Goal: Task Accomplishment & Management: Manage account settings

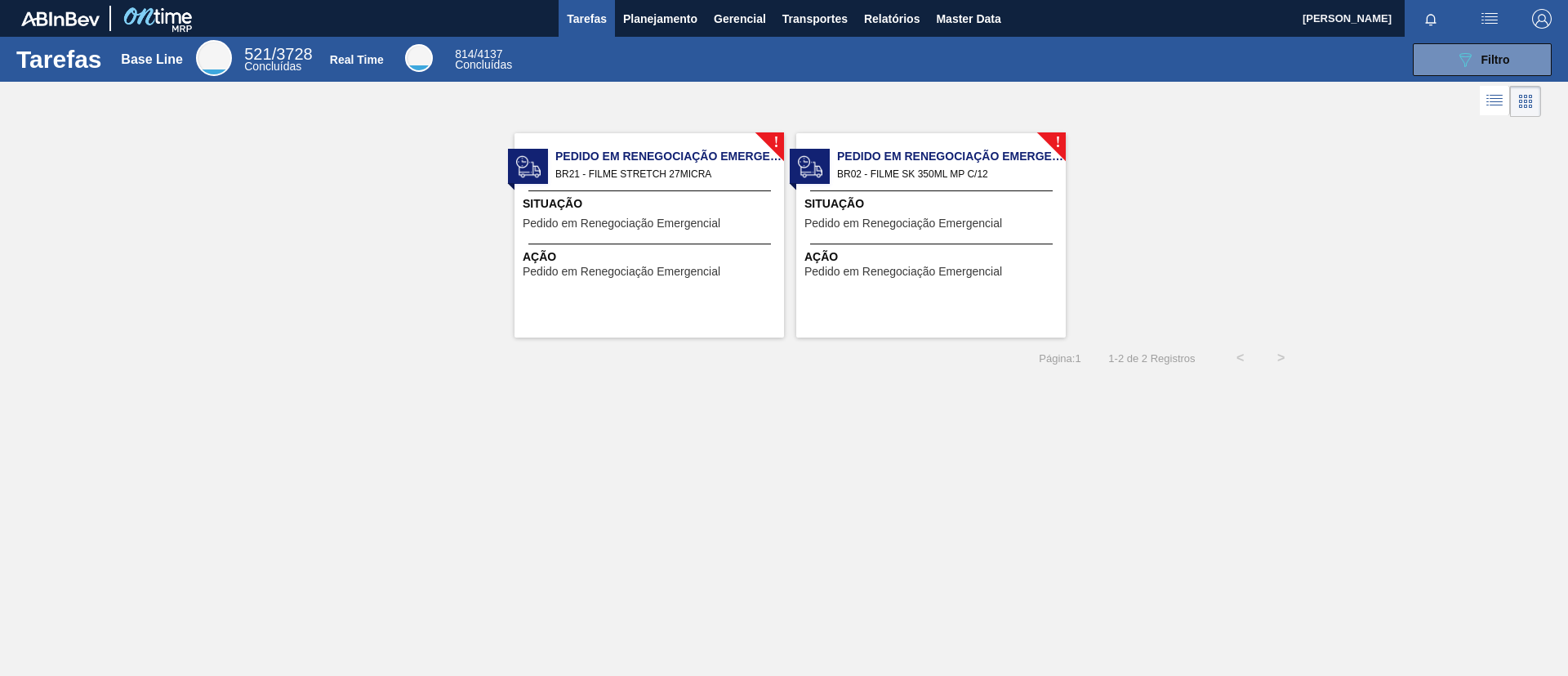
drag, startPoint x: 720, startPoint y: 144, endPoint x: 670, endPoint y: 43, distance: 112.7
click at [670, 43] on div "Tarefas Base Line 521 / 3728 Concluídas Real Time 814 / 4137 Concluídas 089F7B8…" at bounding box center [784, 60] width 1568 height 45
click at [652, 18] on span "Planejamento" at bounding box center [660, 19] width 74 height 20
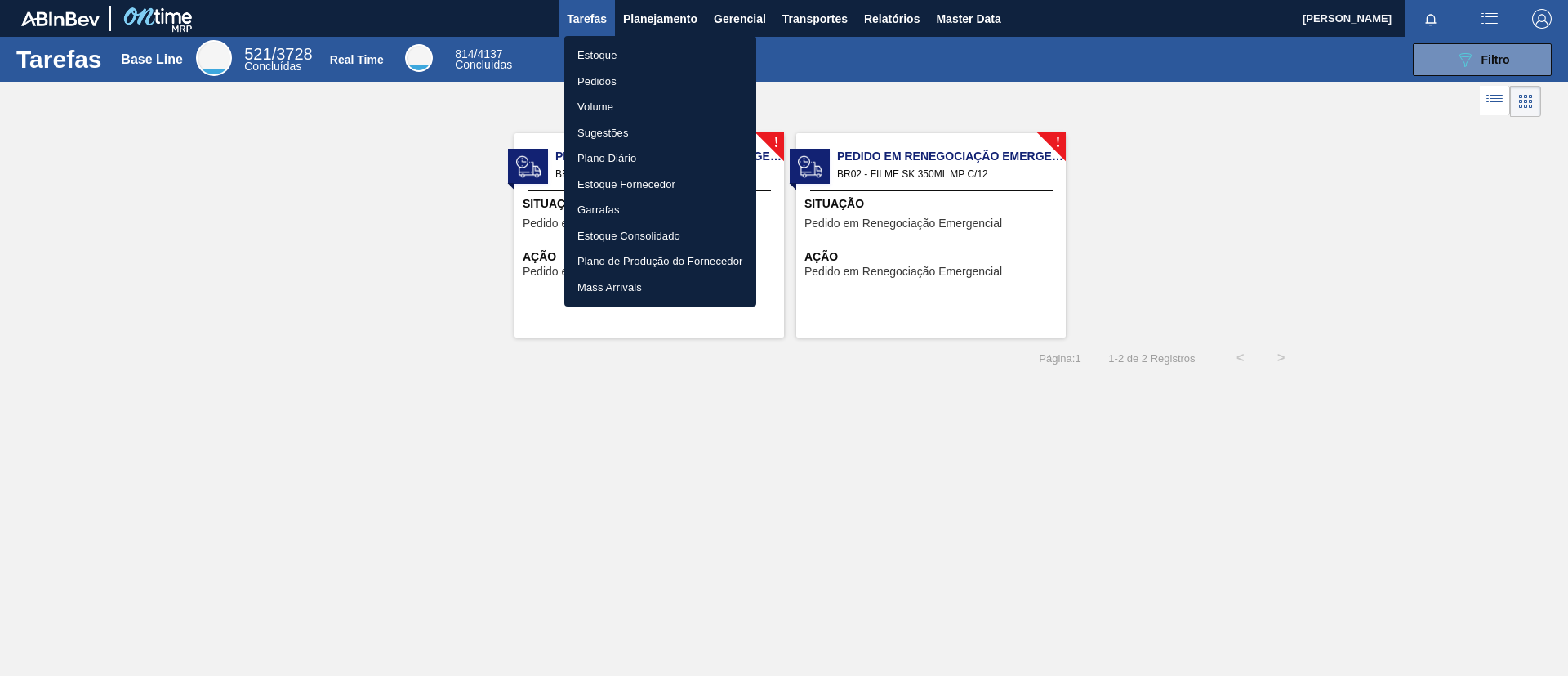
click at [658, 77] on li "Pedidos" at bounding box center [660, 81] width 192 height 26
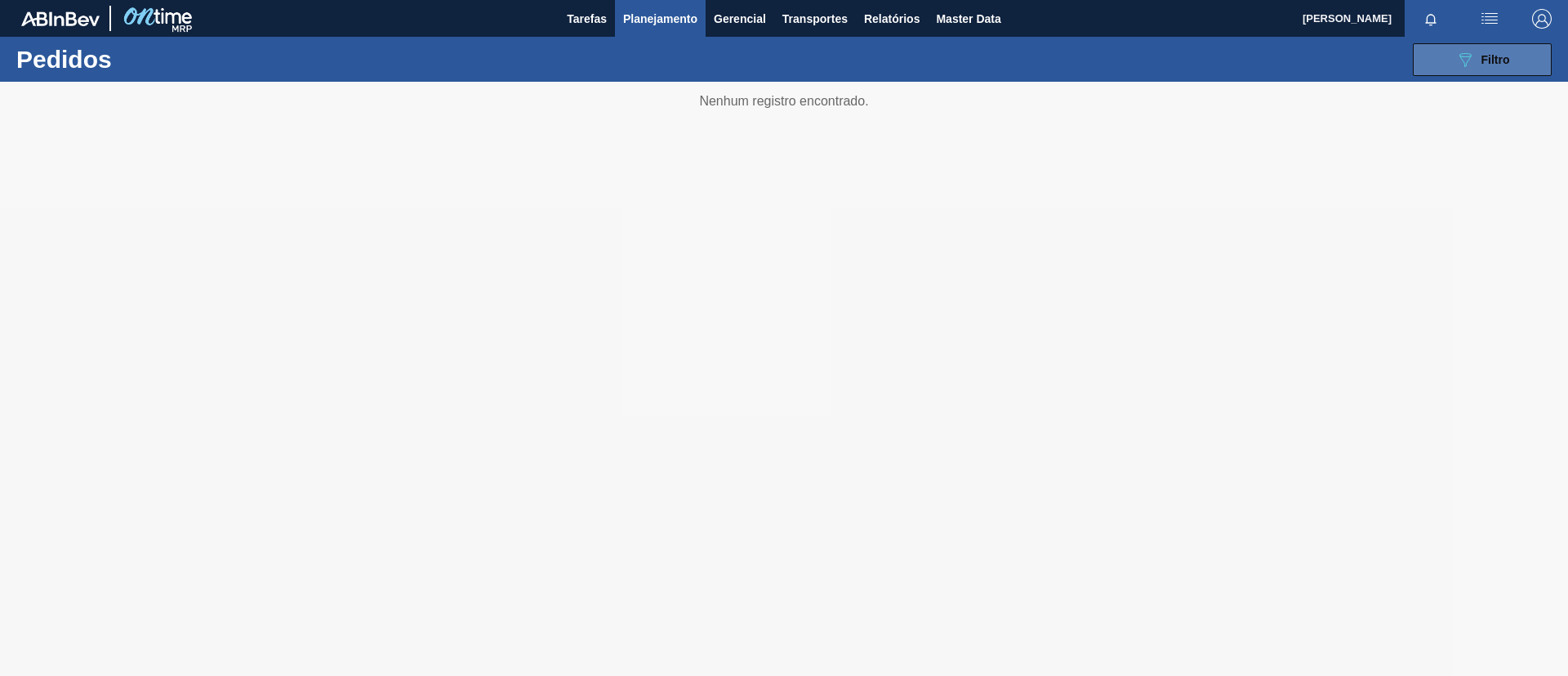
click at [1465, 58] on icon "089F7B8B-B2A5-4AFE-B5C0-19BA573D28AC" at bounding box center [1465, 60] width 20 height 20
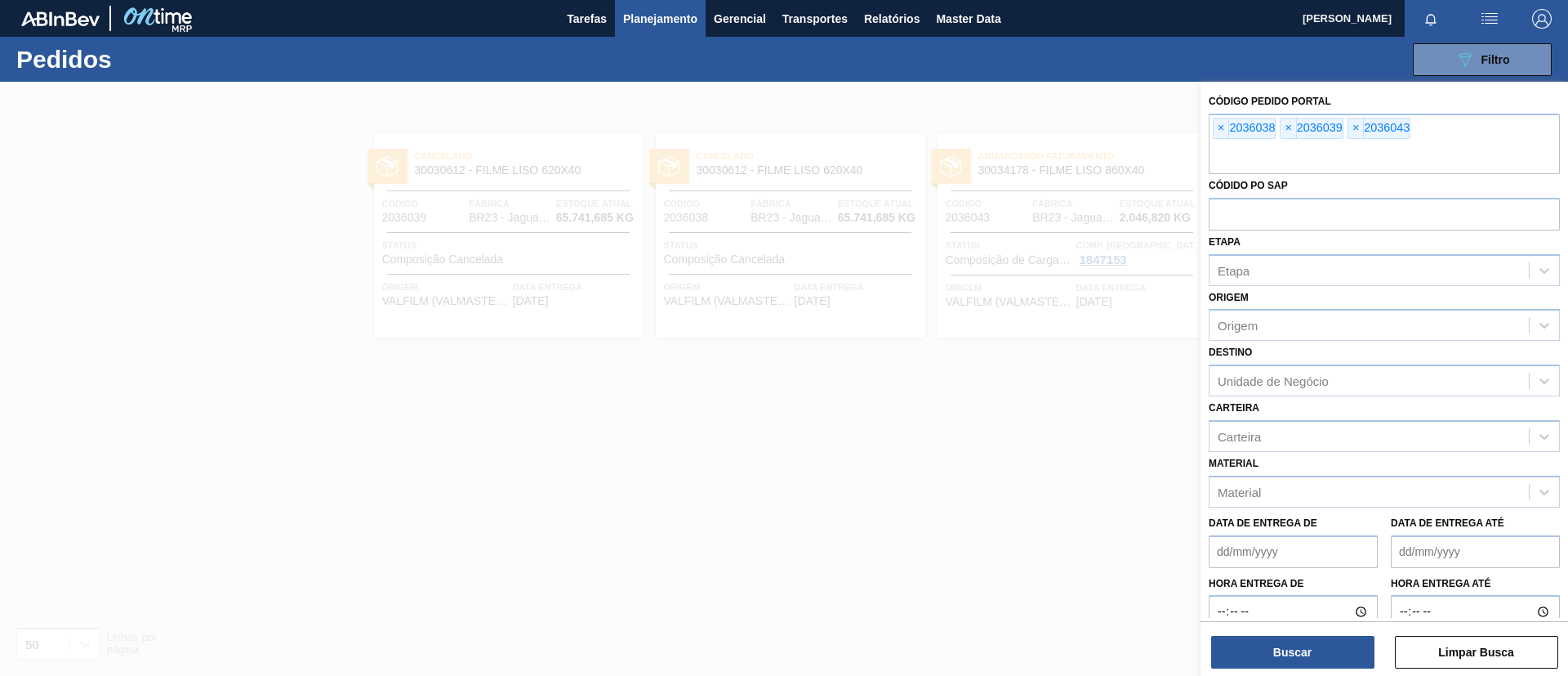
click at [1222, 129] on span "×" at bounding box center [1221, 128] width 16 height 20
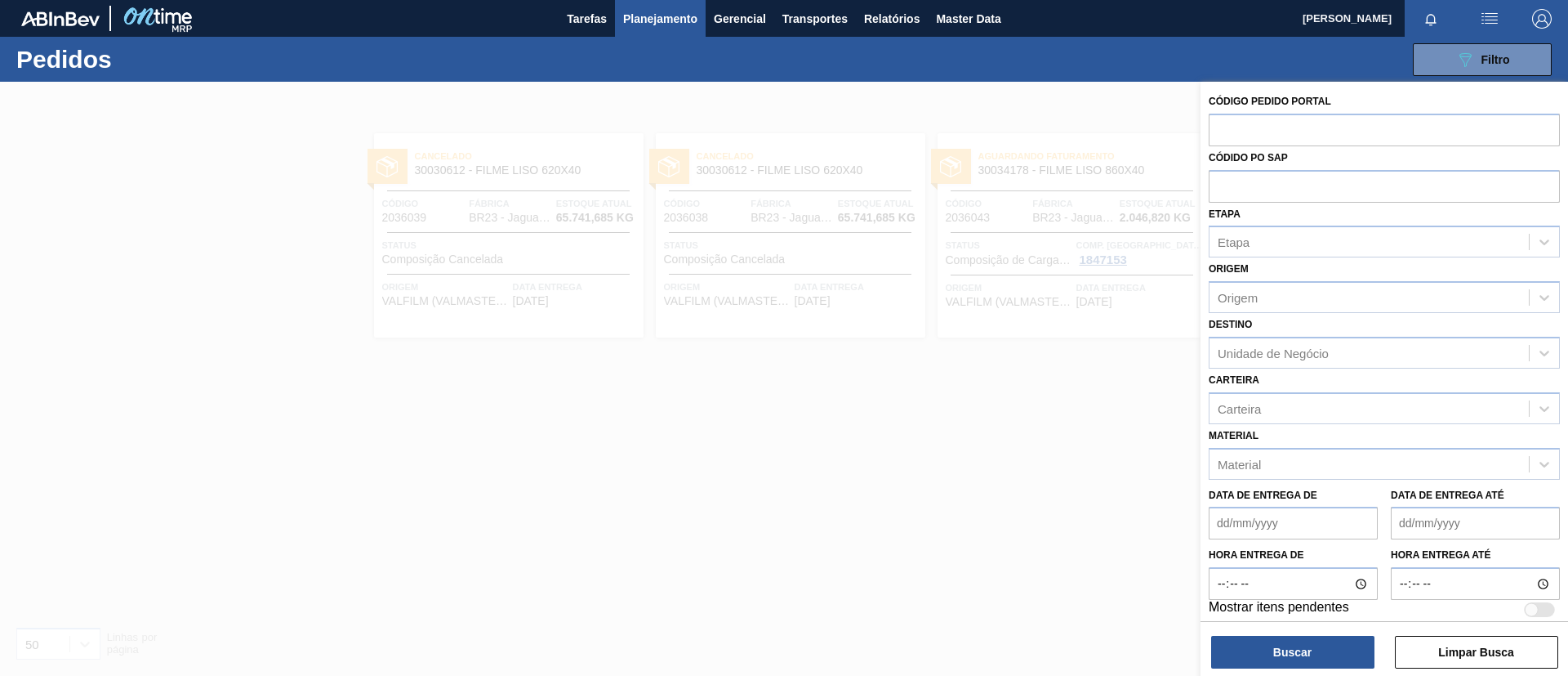
click at [1222, 129] on input "text" at bounding box center [1384, 129] width 351 height 31
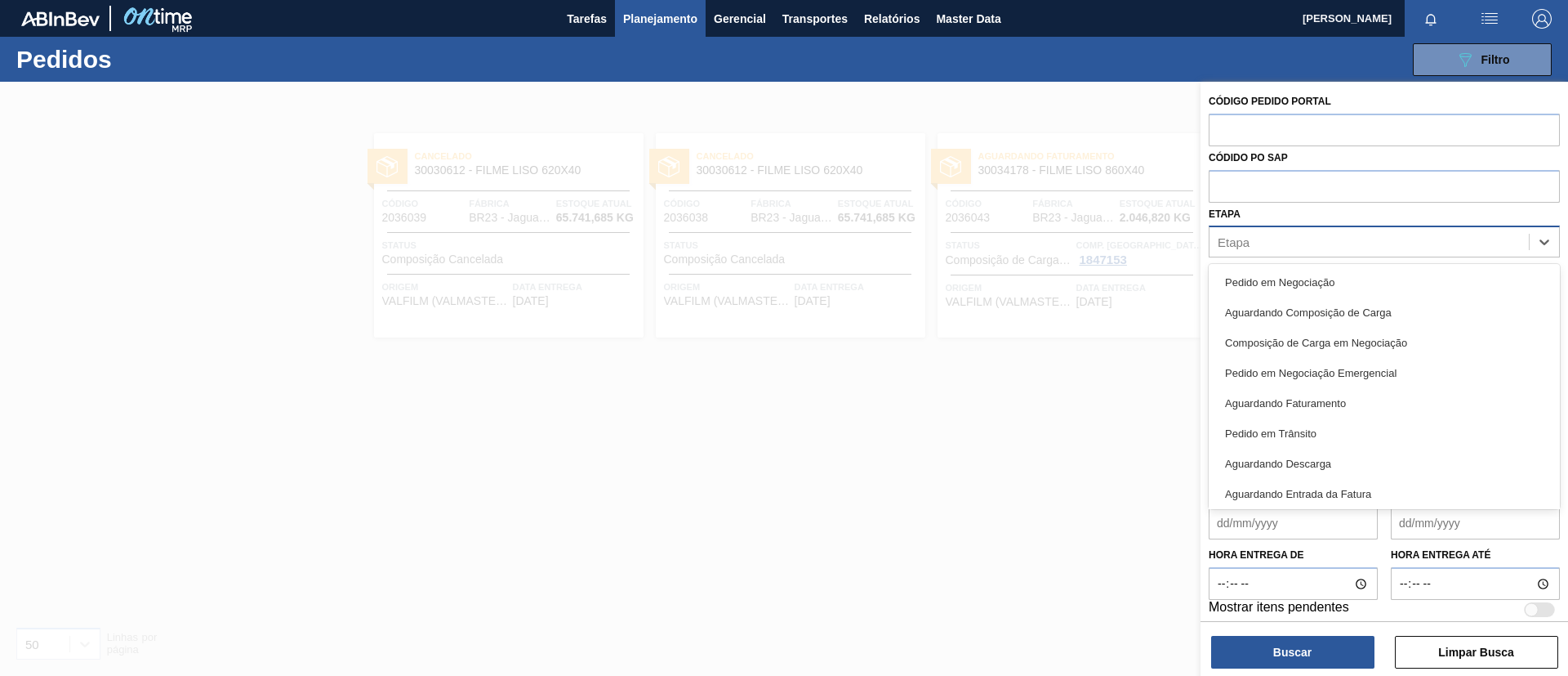
click at [1279, 250] on div "Etapa" at bounding box center [1369, 242] width 319 height 23
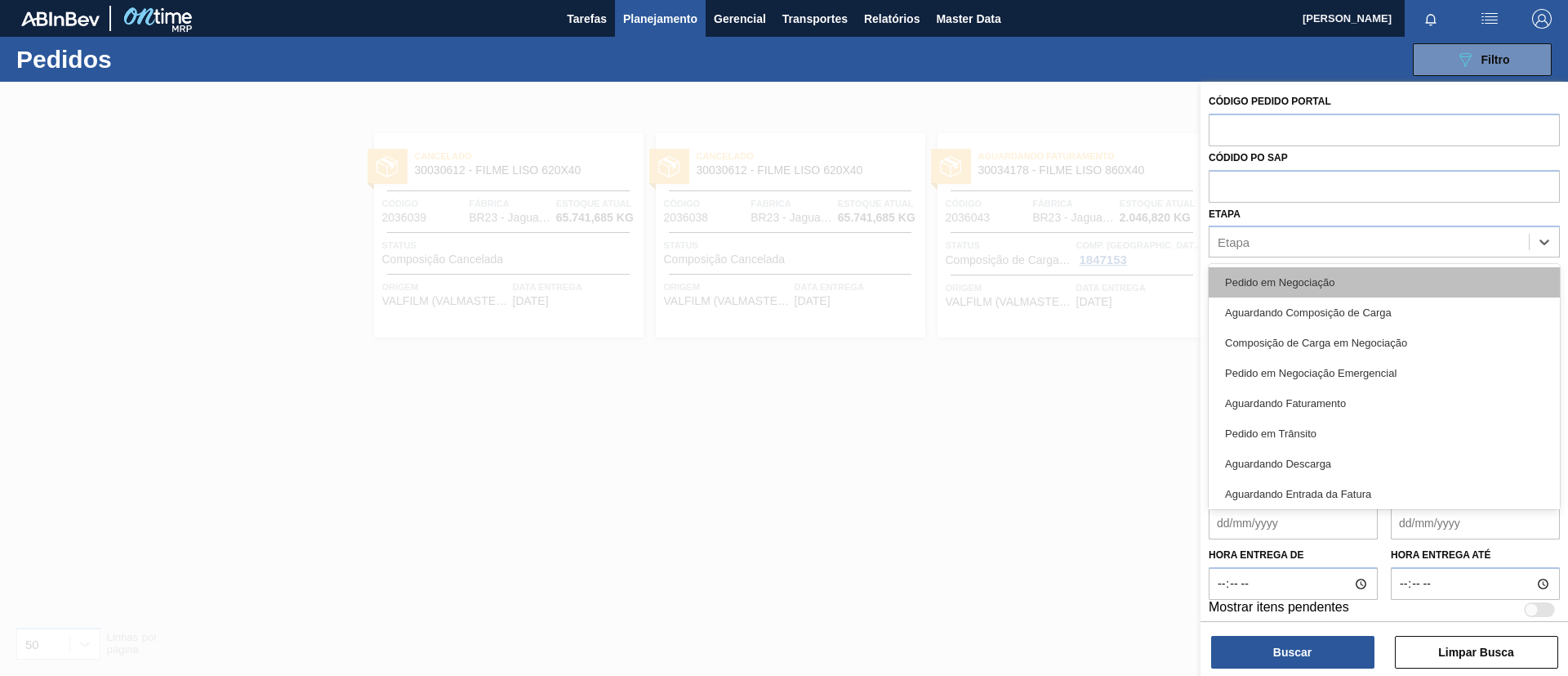
click at [1288, 271] on div "Pedido em Negociação" at bounding box center [1384, 282] width 351 height 30
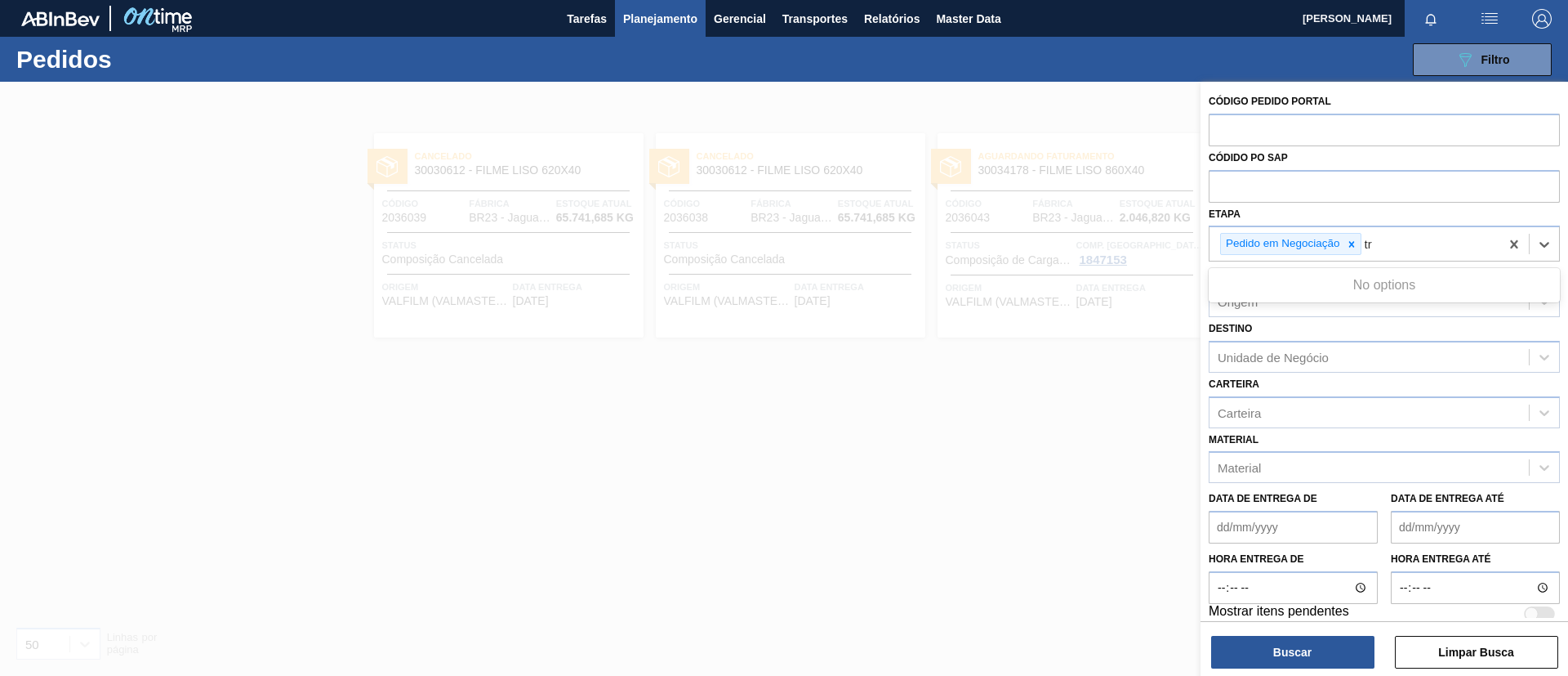
type input "t"
type input "rene"
click at [1318, 282] on div "Em renegociação" at bounding box center [1384, 286] width 351 height 30
click at [1484, 247] on input "Etapa" at bounding box center [1484, 244] width 2 height 14
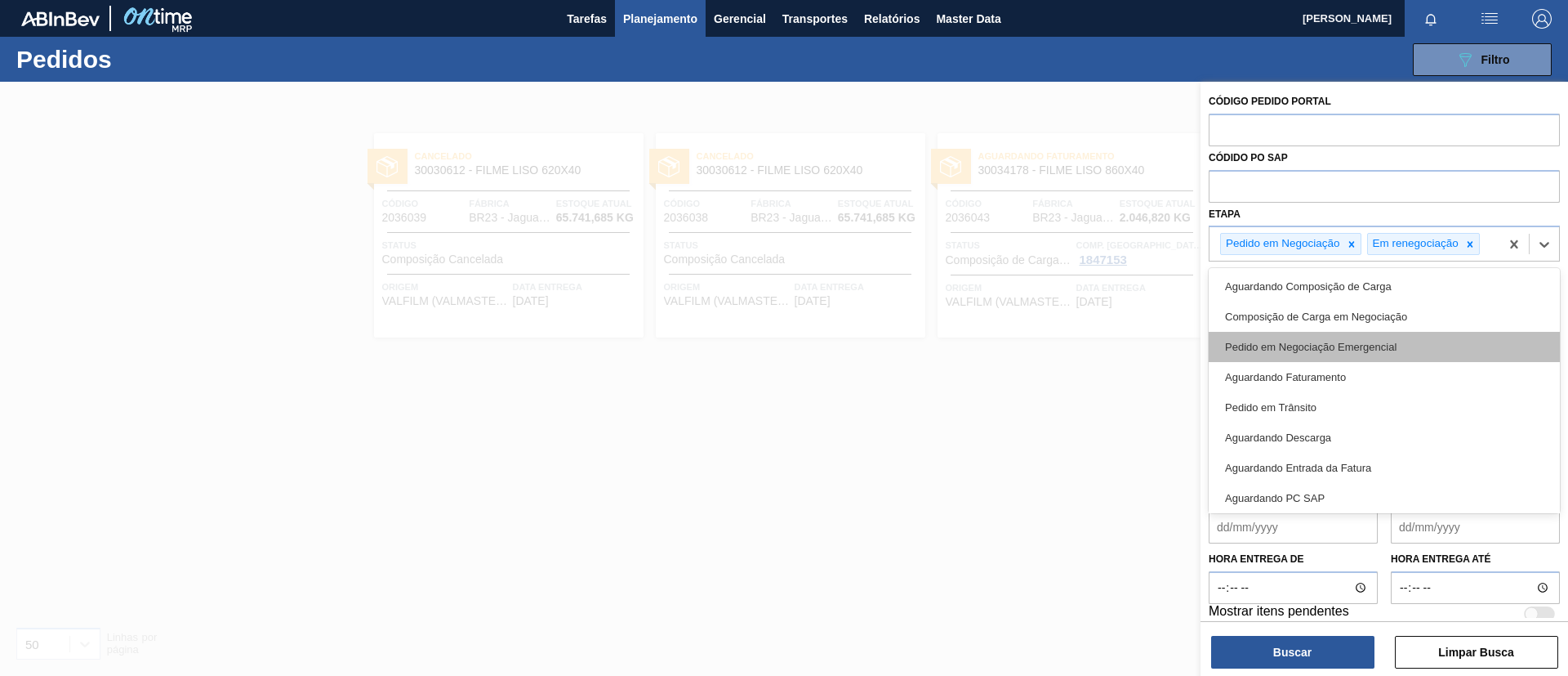
click at [1415, 344] on div "Pedido em Negociação Emergencial" at bounding box center [1384, 347] width 351 height 30
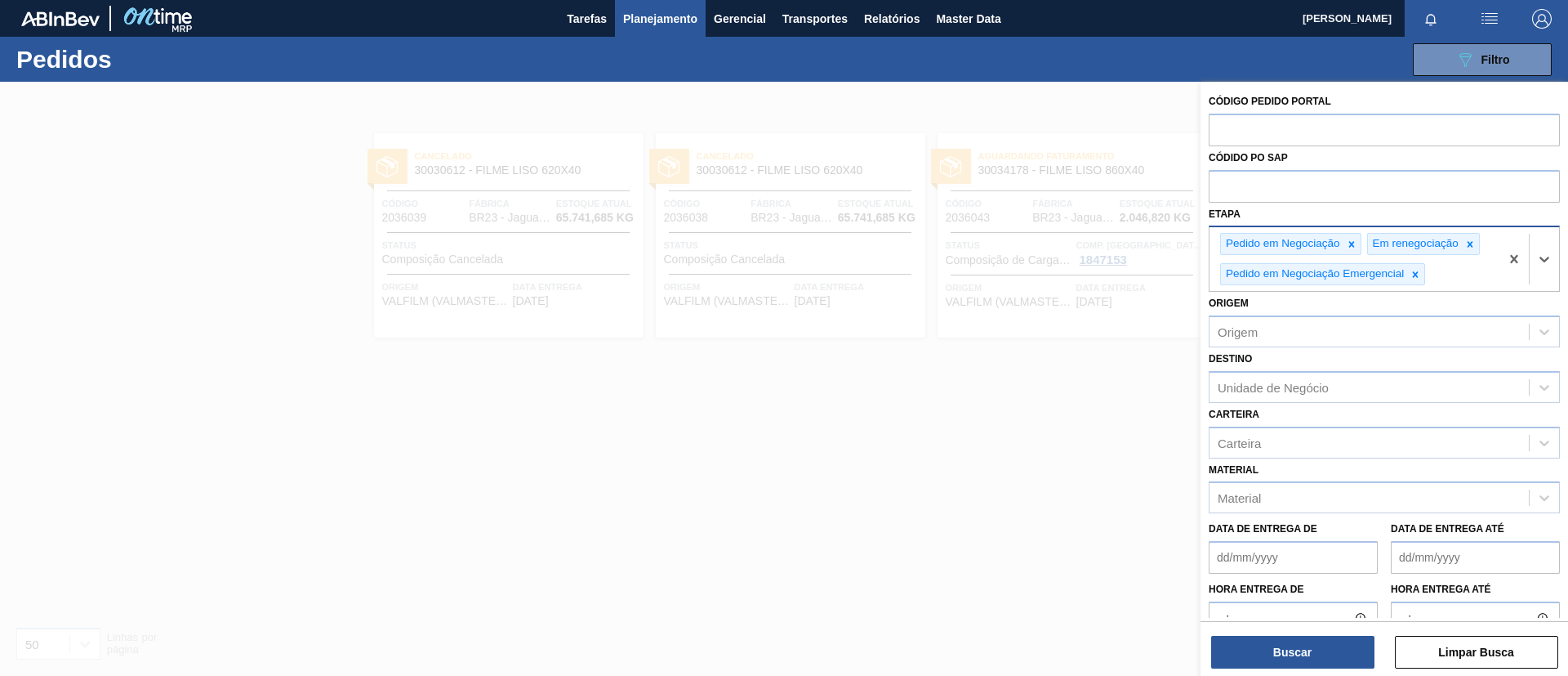
click at [1443, 277] on div "Pedido em Negociação Em renegociação Pedido em Negociação Emergencial" at bounding box center [1354, 259] width 290 height 63
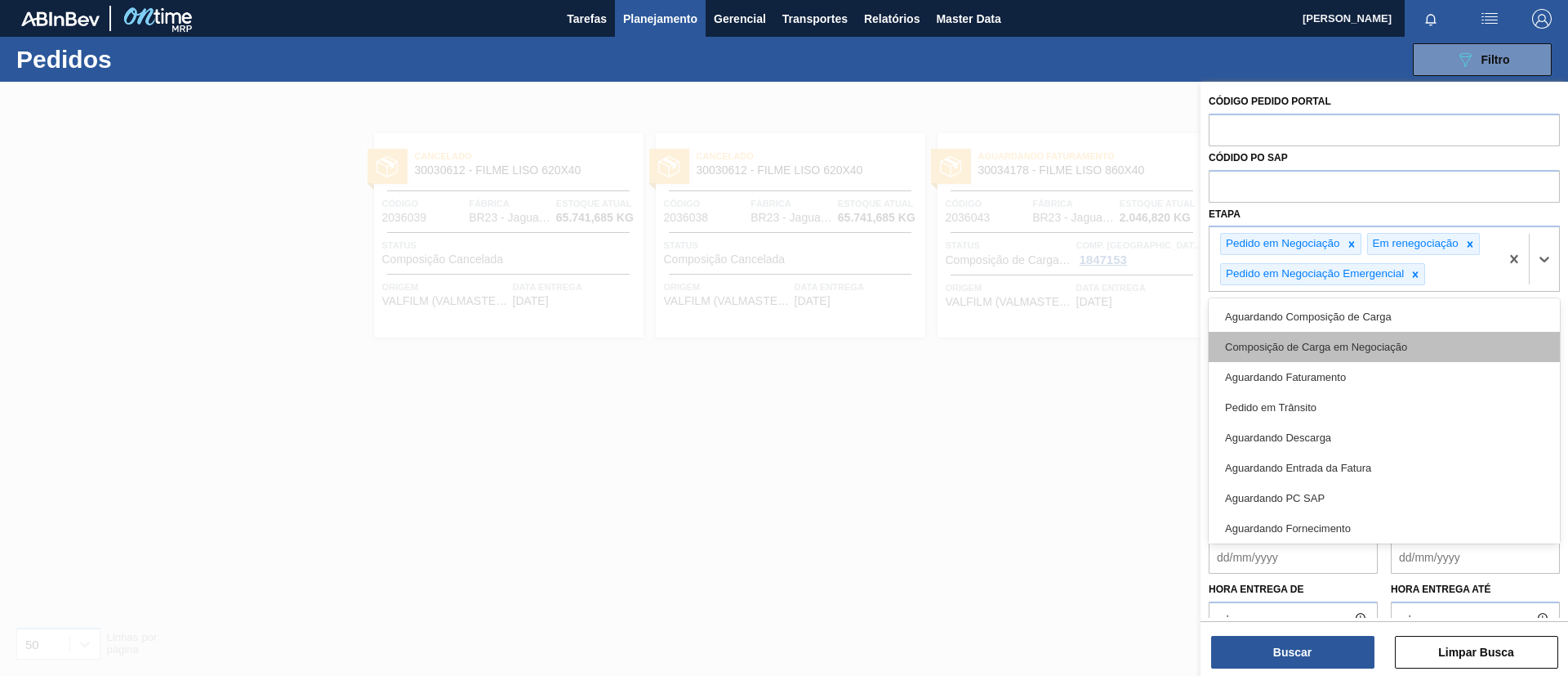
click at [1377, 358] on div "Composição de Carga em Negociação" at bounding box center [1384, 347] width 351 height 30
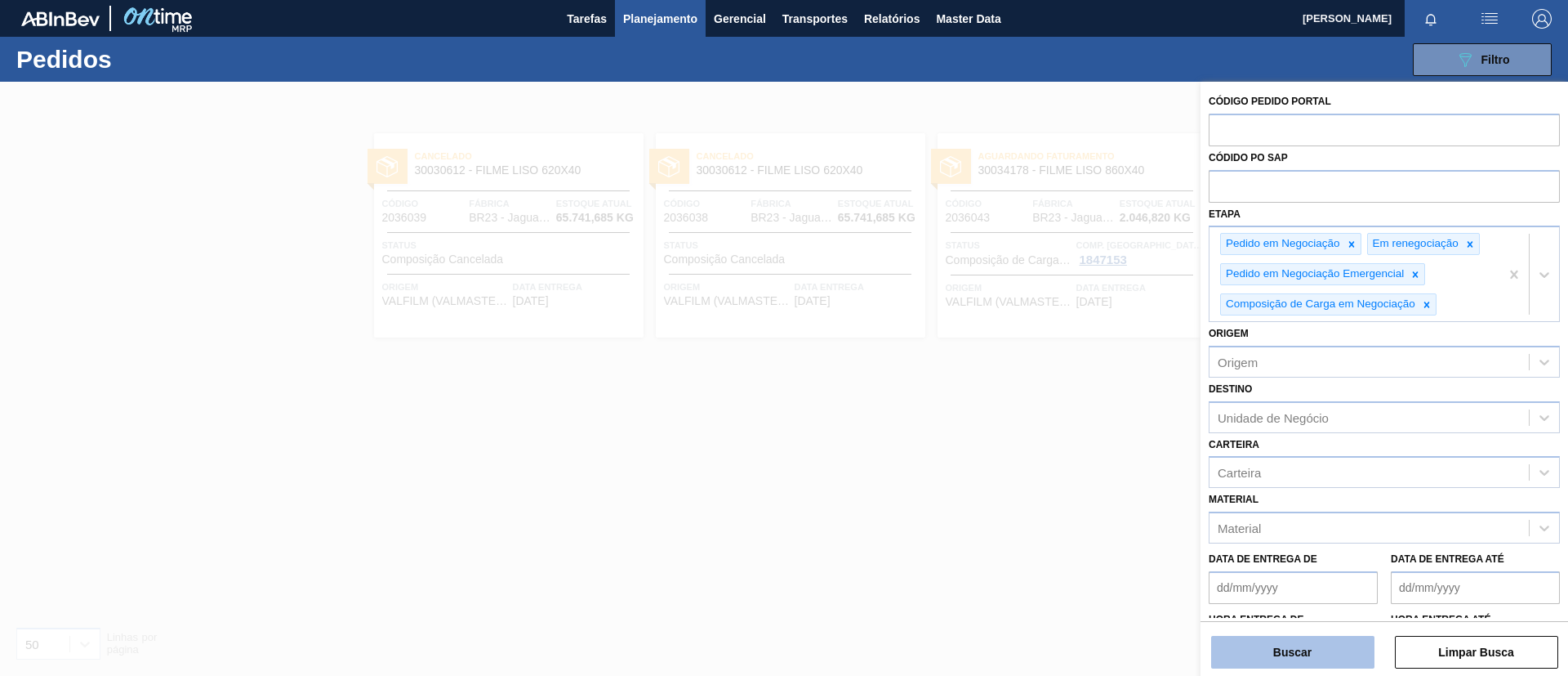
click at [1315, 641] on button "Buscar" at bounding box center [1293, 652] width 163 height 32
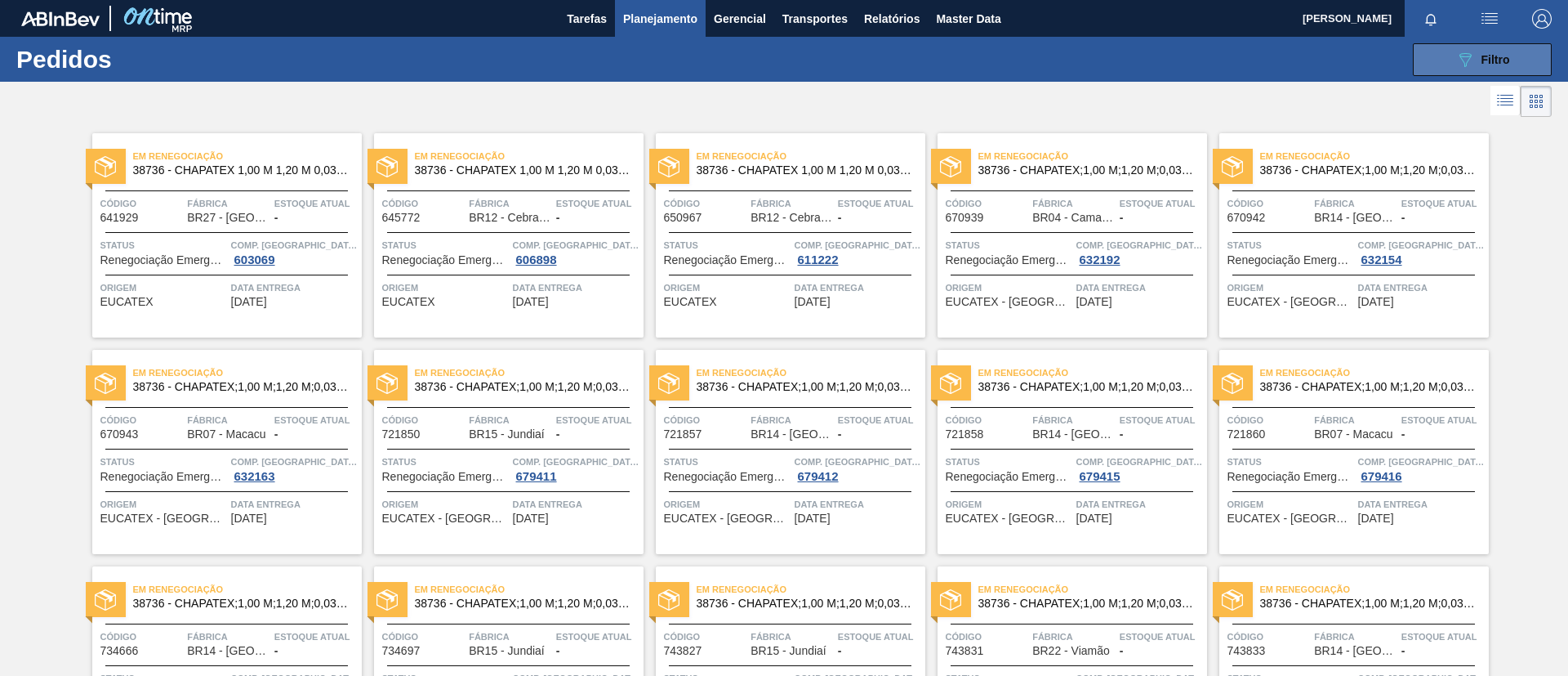
click at [1433, 53] on button "089F7B8B-B2A5-4AFE-B5C0-19BA573D28AC Filtro" at bounding box center [1482, 59] width 139 height 32
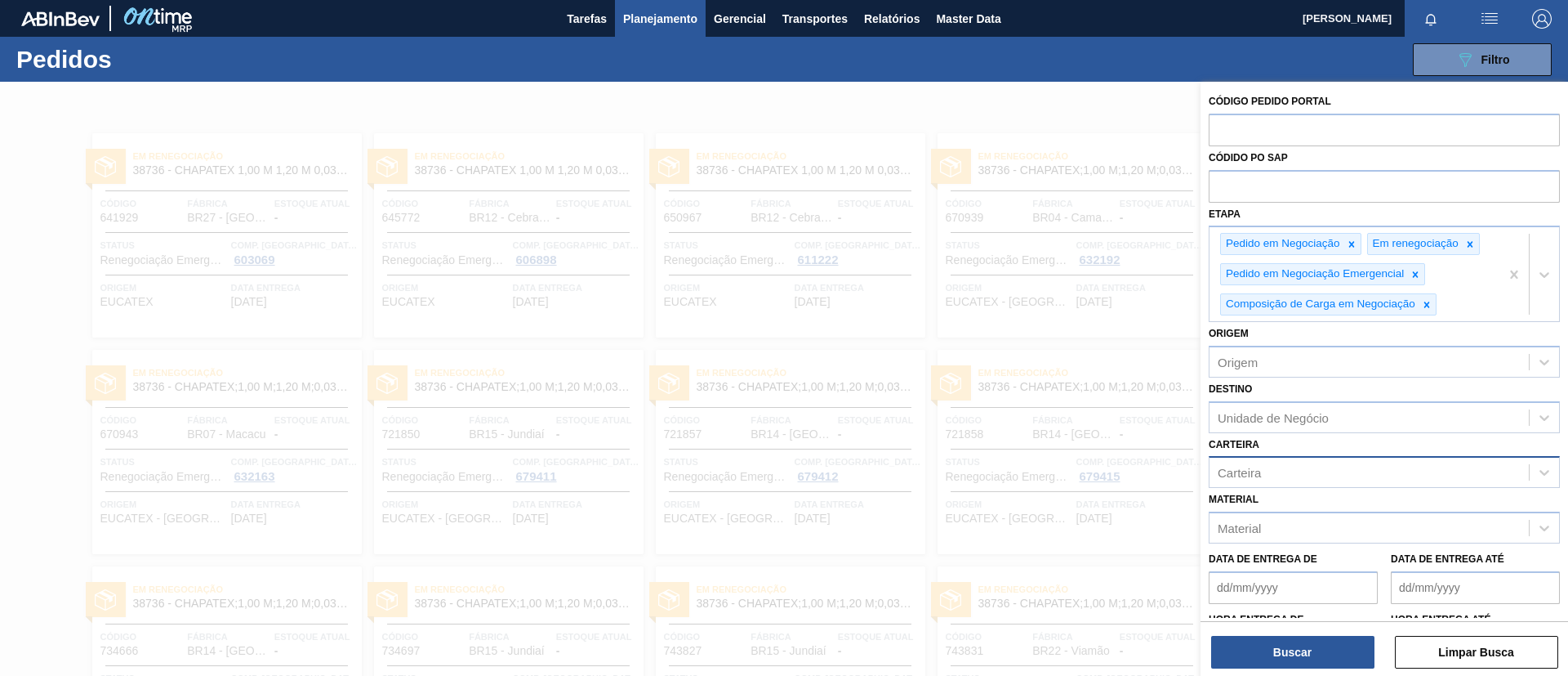
click at [1382, 477] on div "Carteira" at bounding box center [1369, 473] width 319 height 23
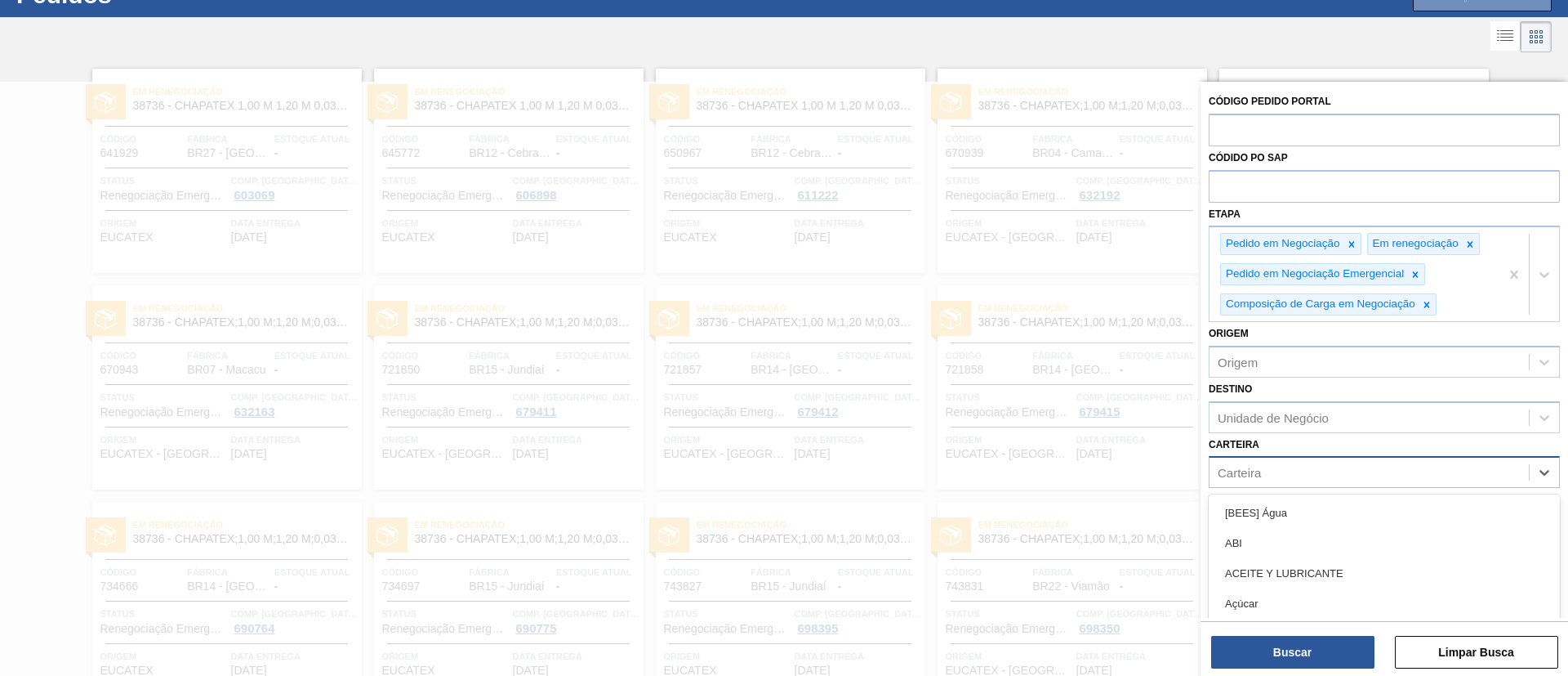
scroll to position [70, 0]
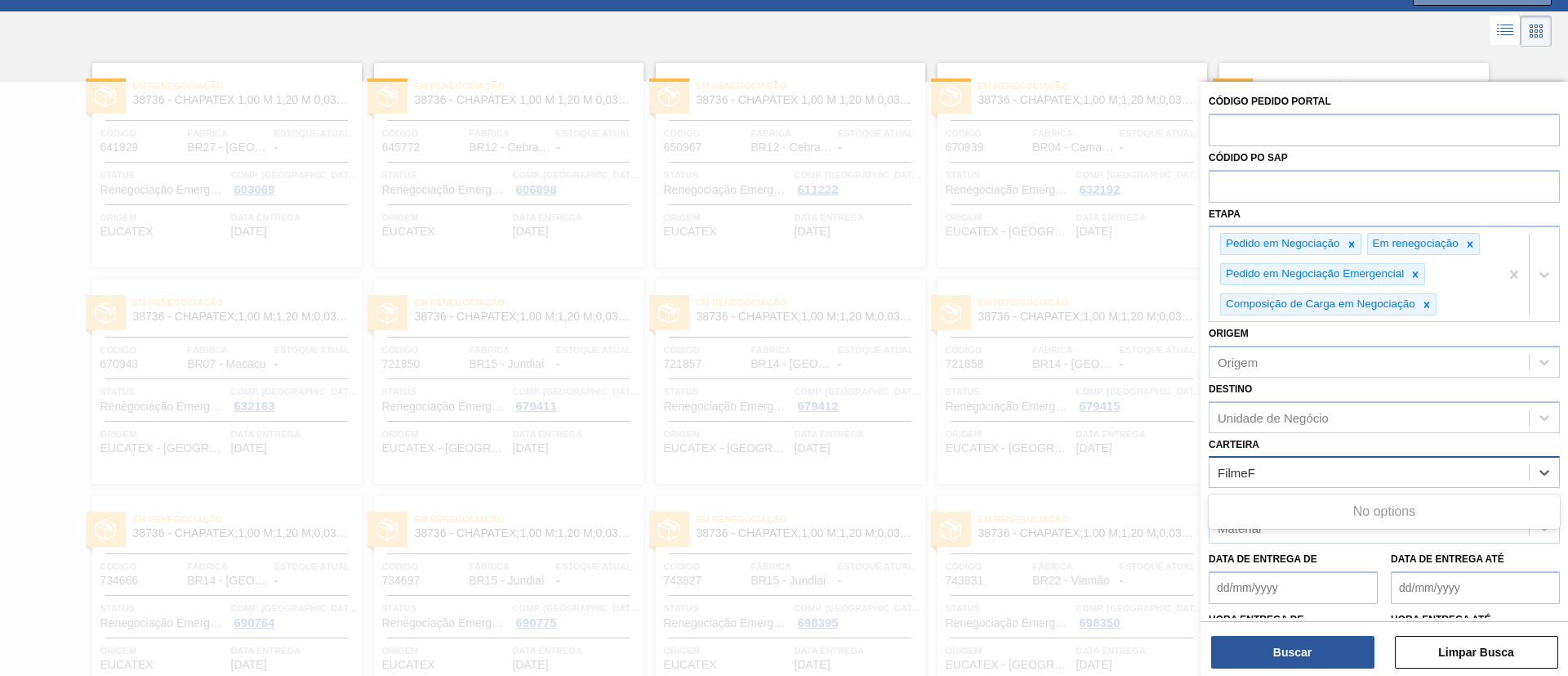
type input "Filme"
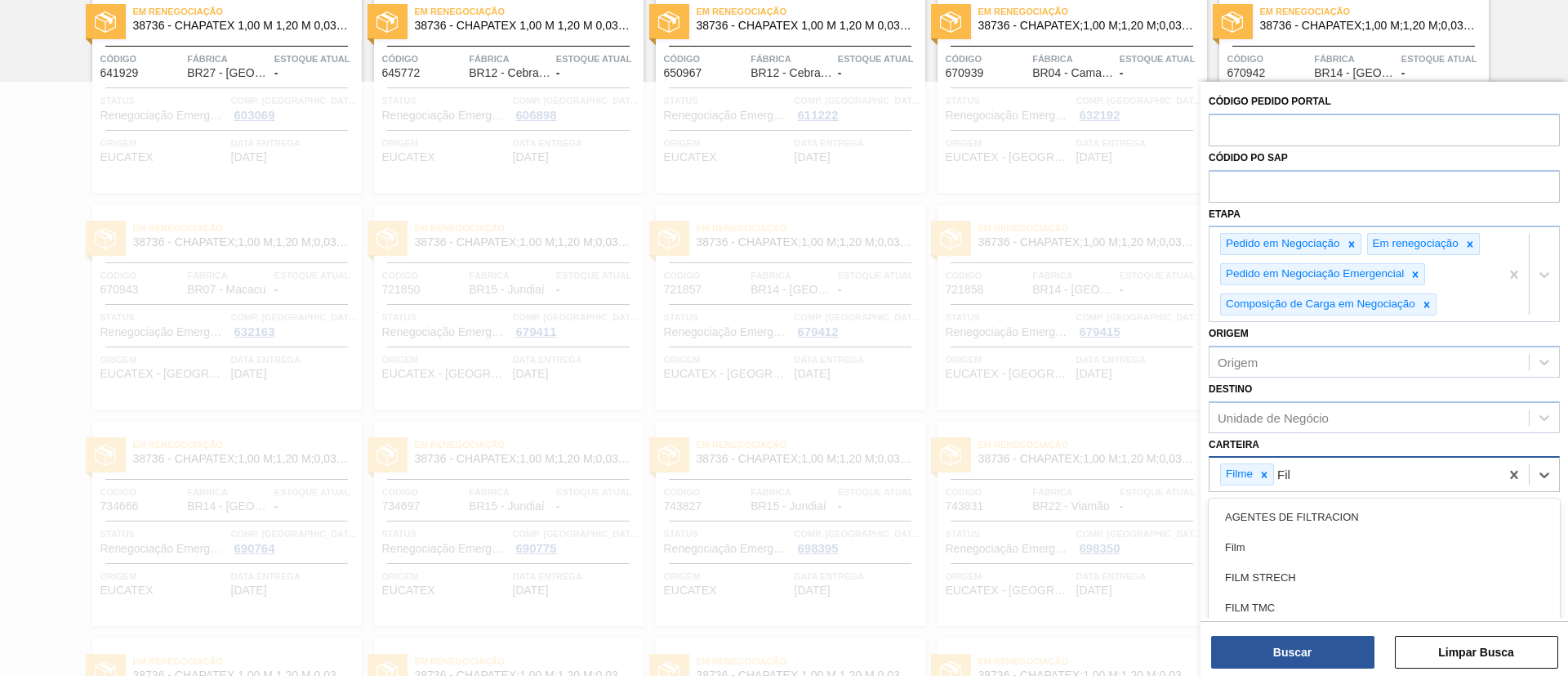
type input "Filme"
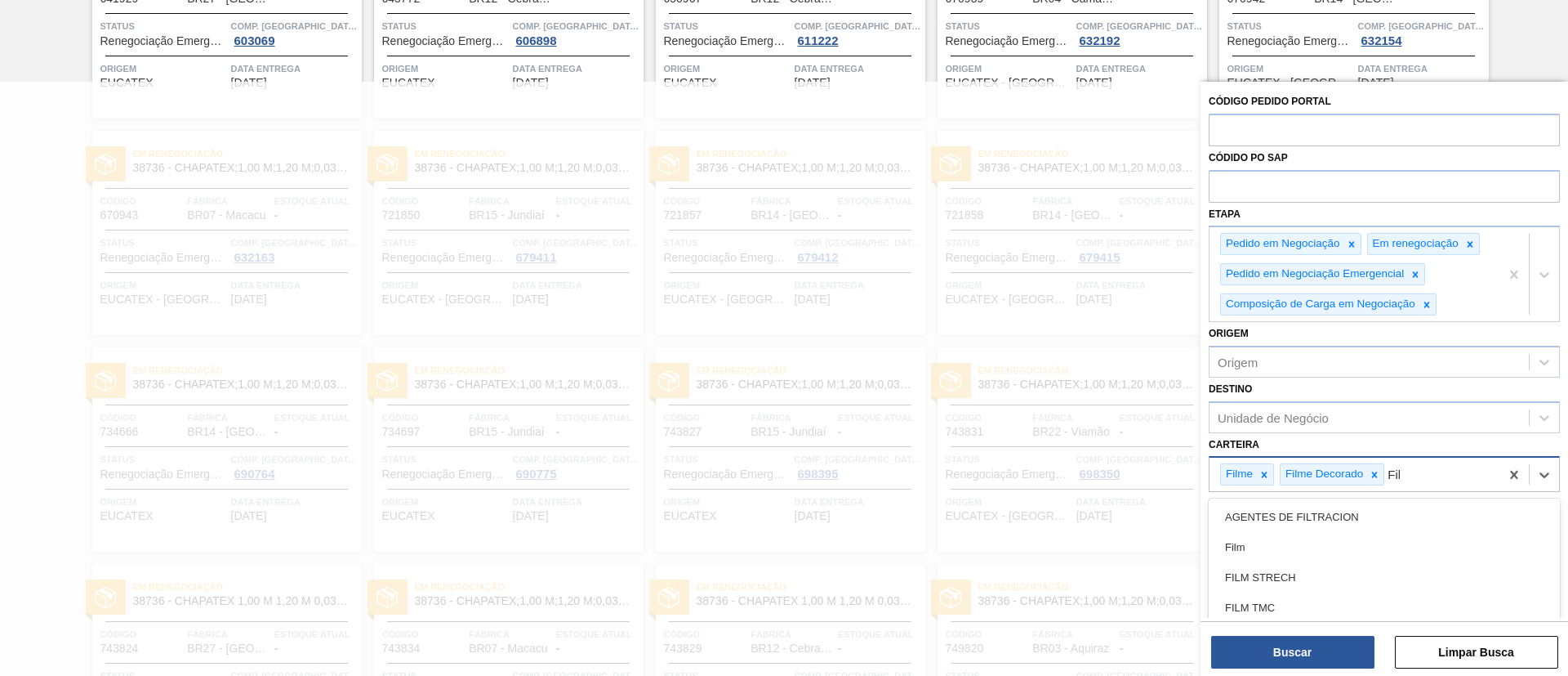
type input "Filme"
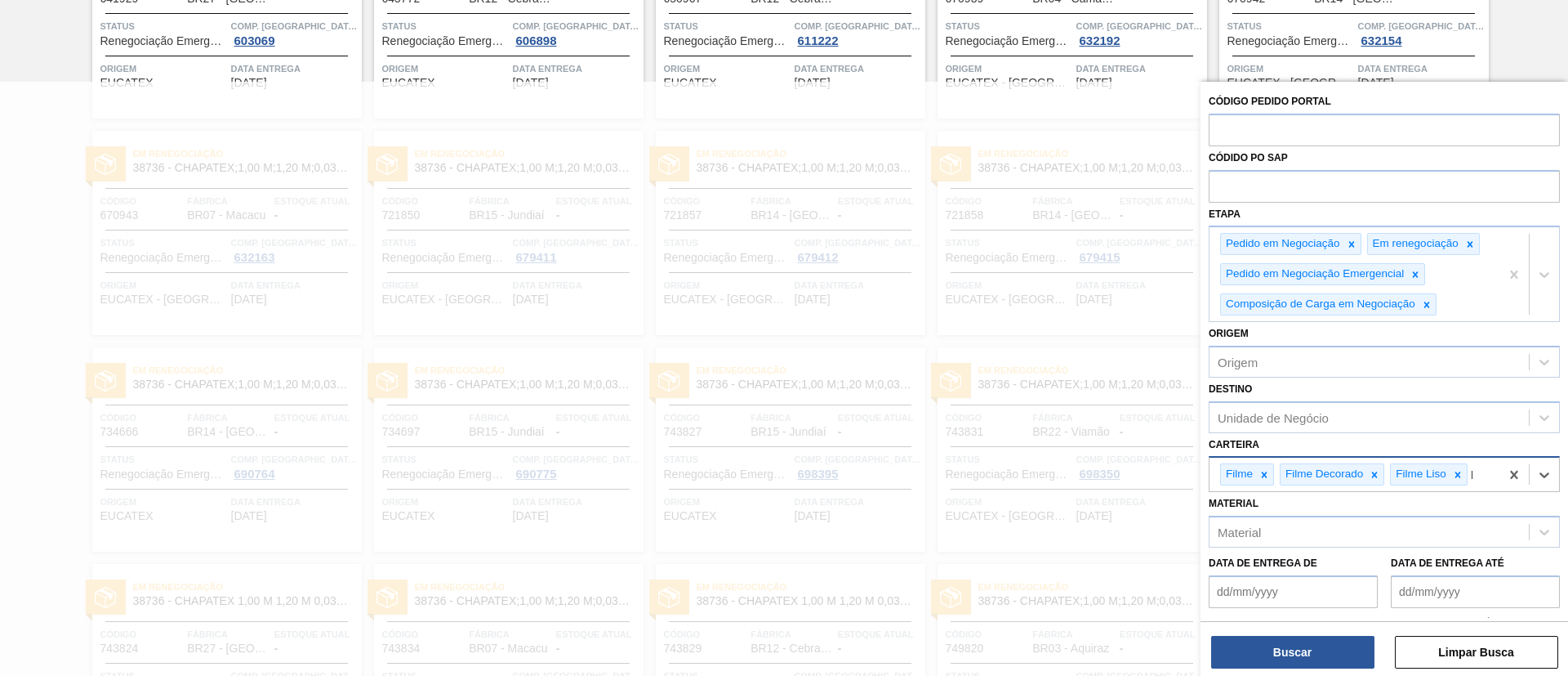
scroll to position [293, 0]
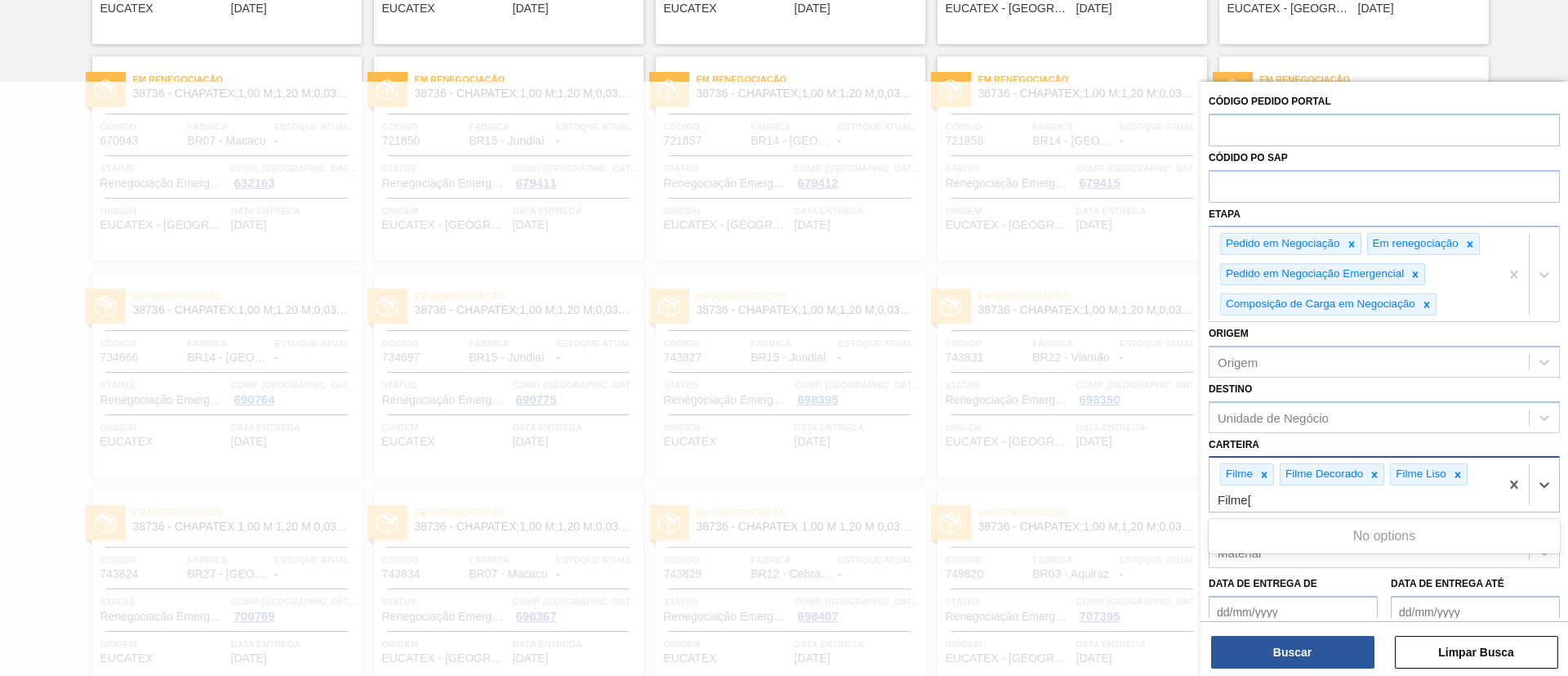
type input "Filme"
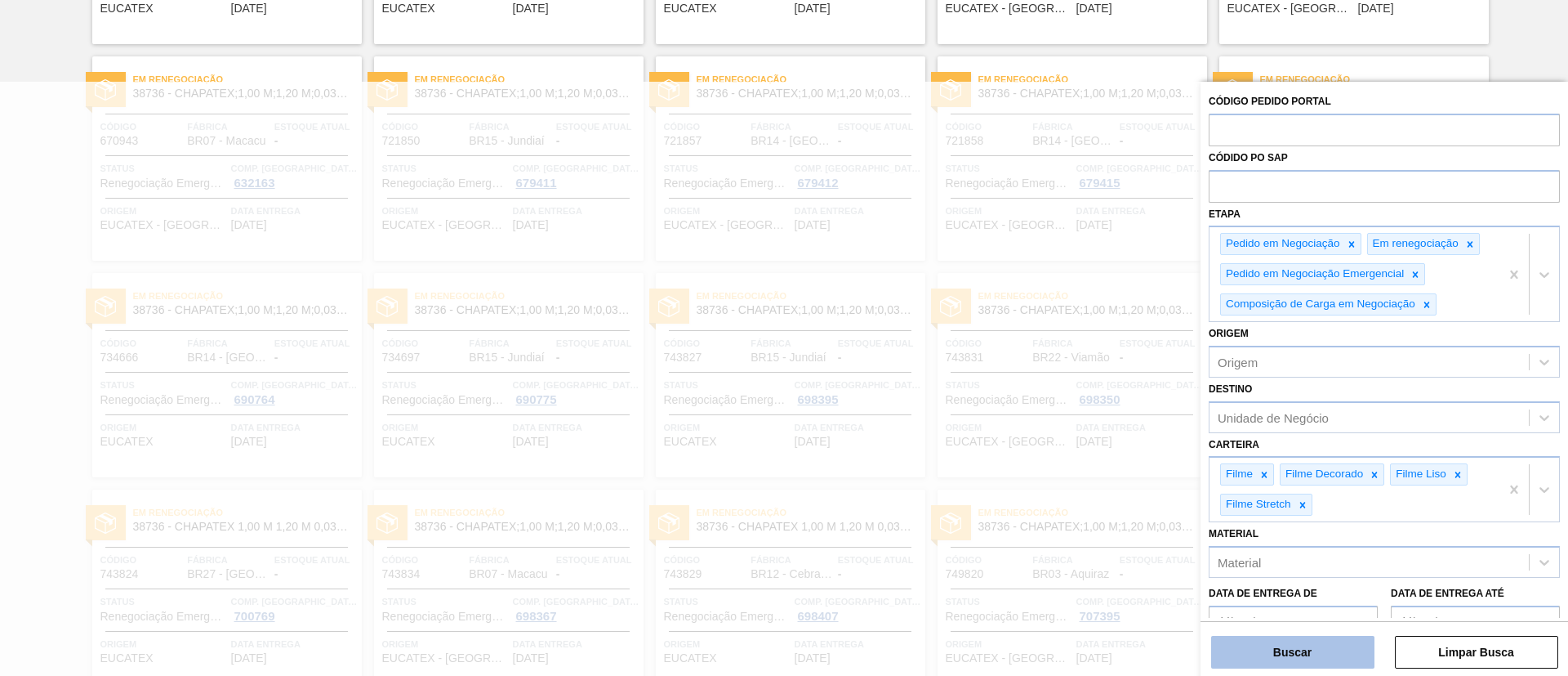
click at [1318, 643] on button "Buscar" at bounding box center [1293, 652] width 163 height 32
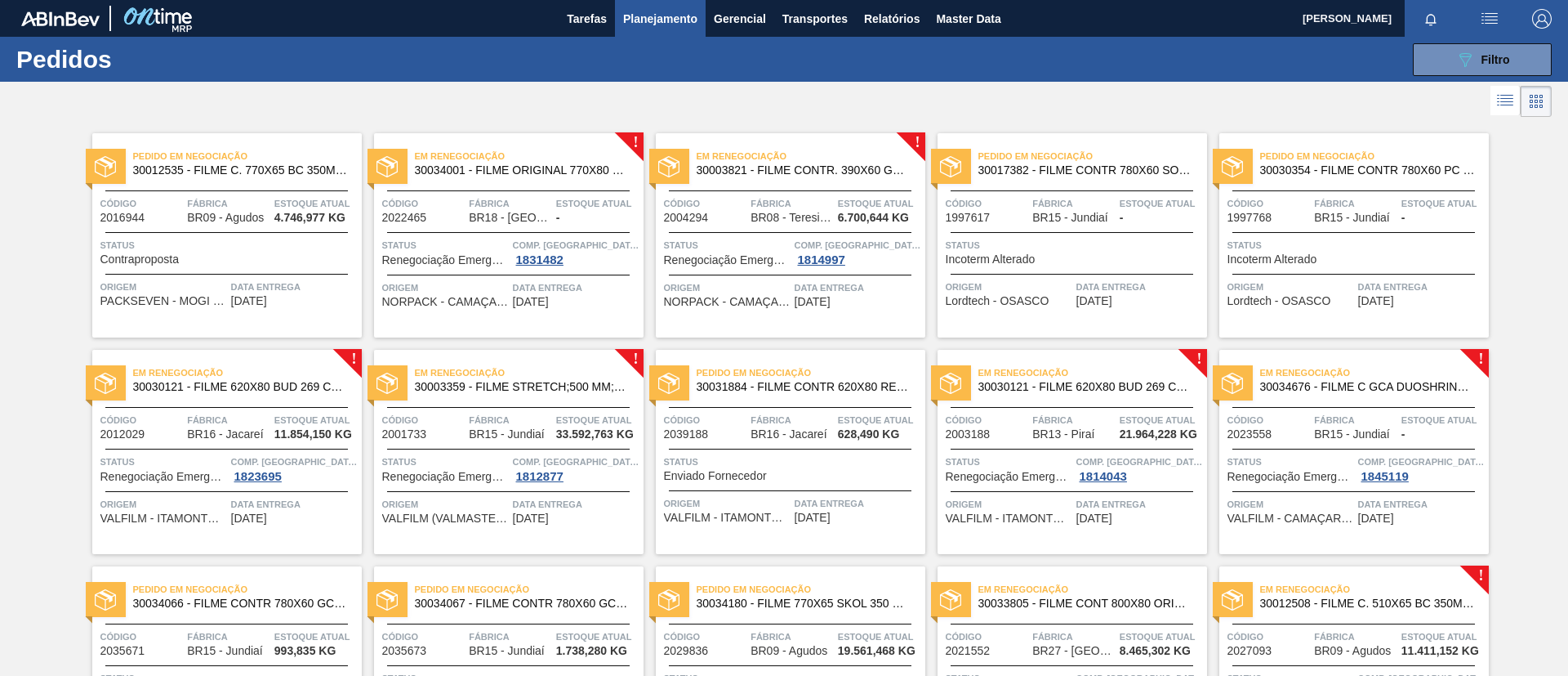
scroll to position [245, 0]
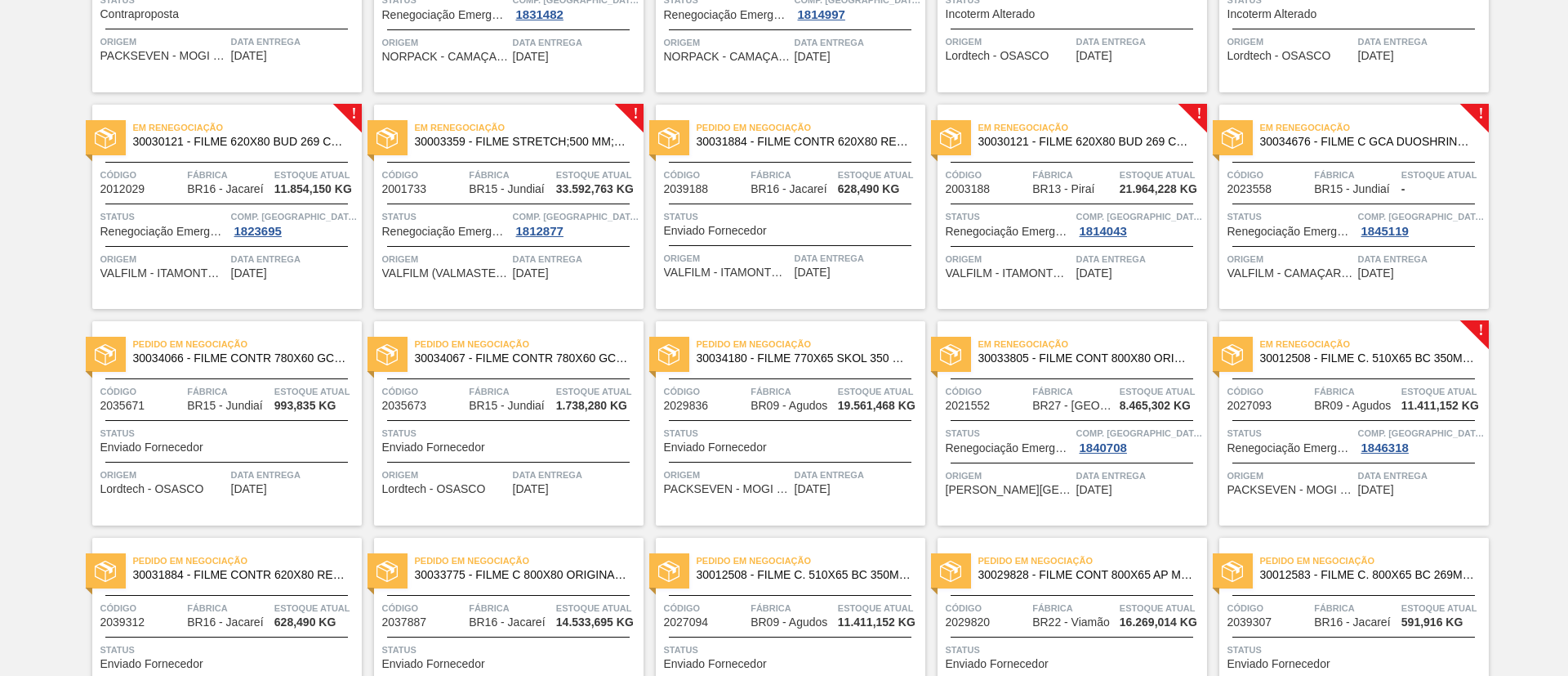
click at [292, 156] on div "Em renegociação 30030121 - FILME 620X80 BUD 269 C8 429 Código 2012029 Fábrica B…" at bounding box center [227, 206] width 269 height 204
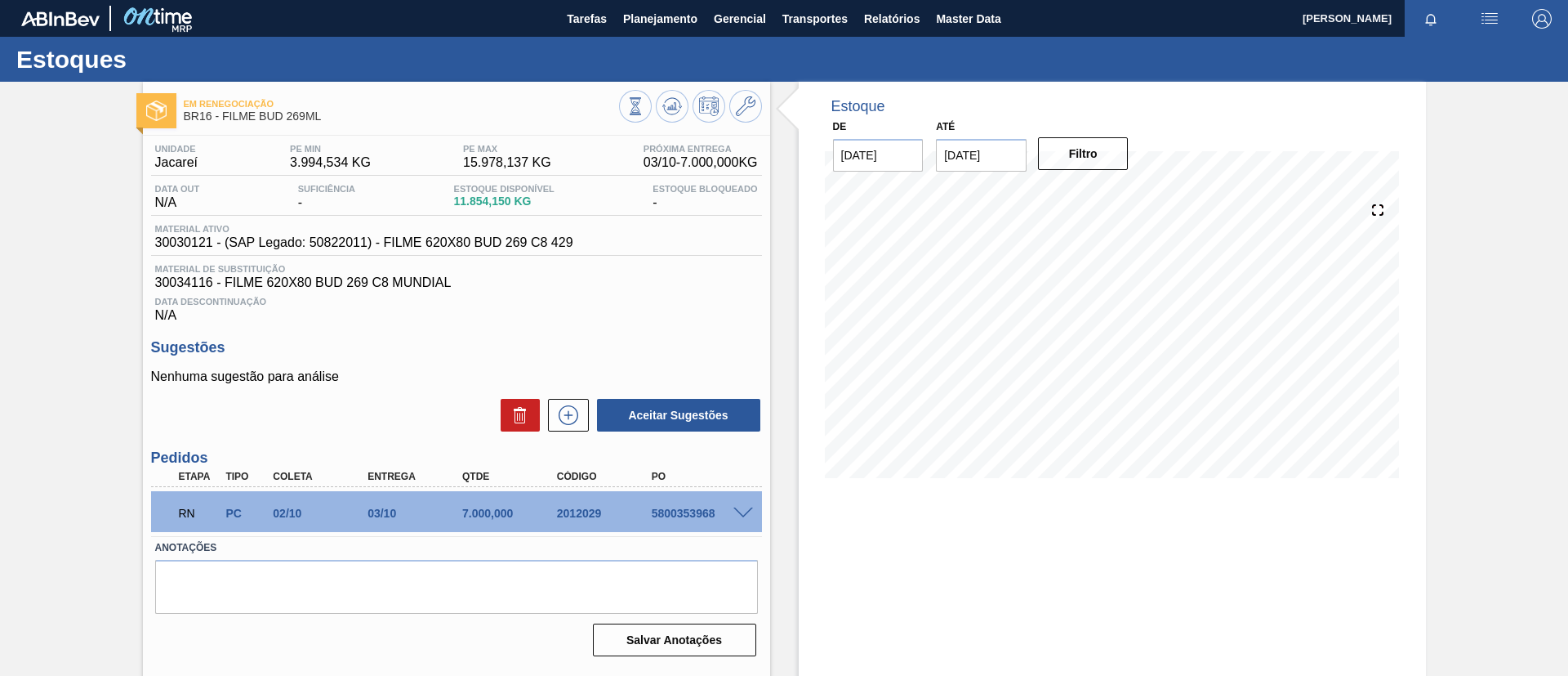
click at [750, 516] on span at bounding box center [743, 514] width 20 height 13
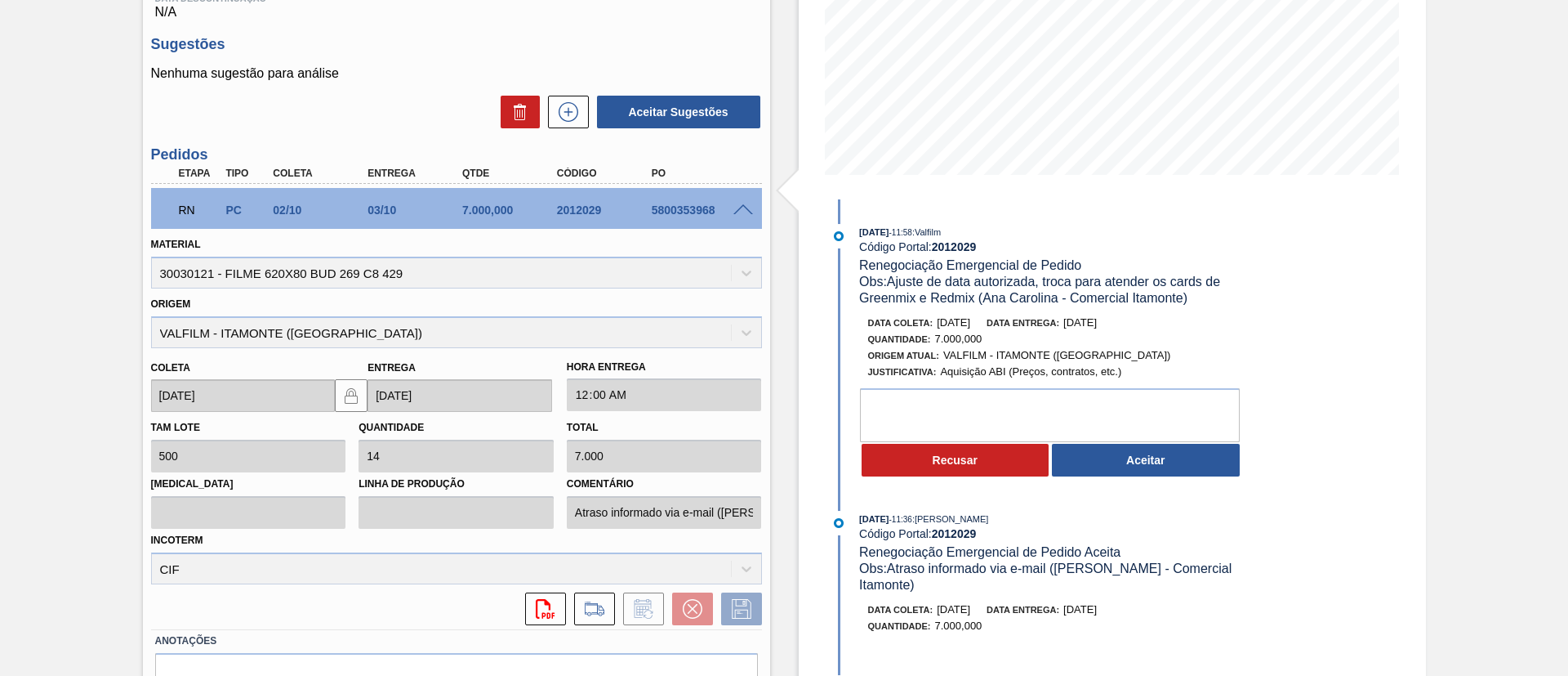
scroll to position [368, 0]
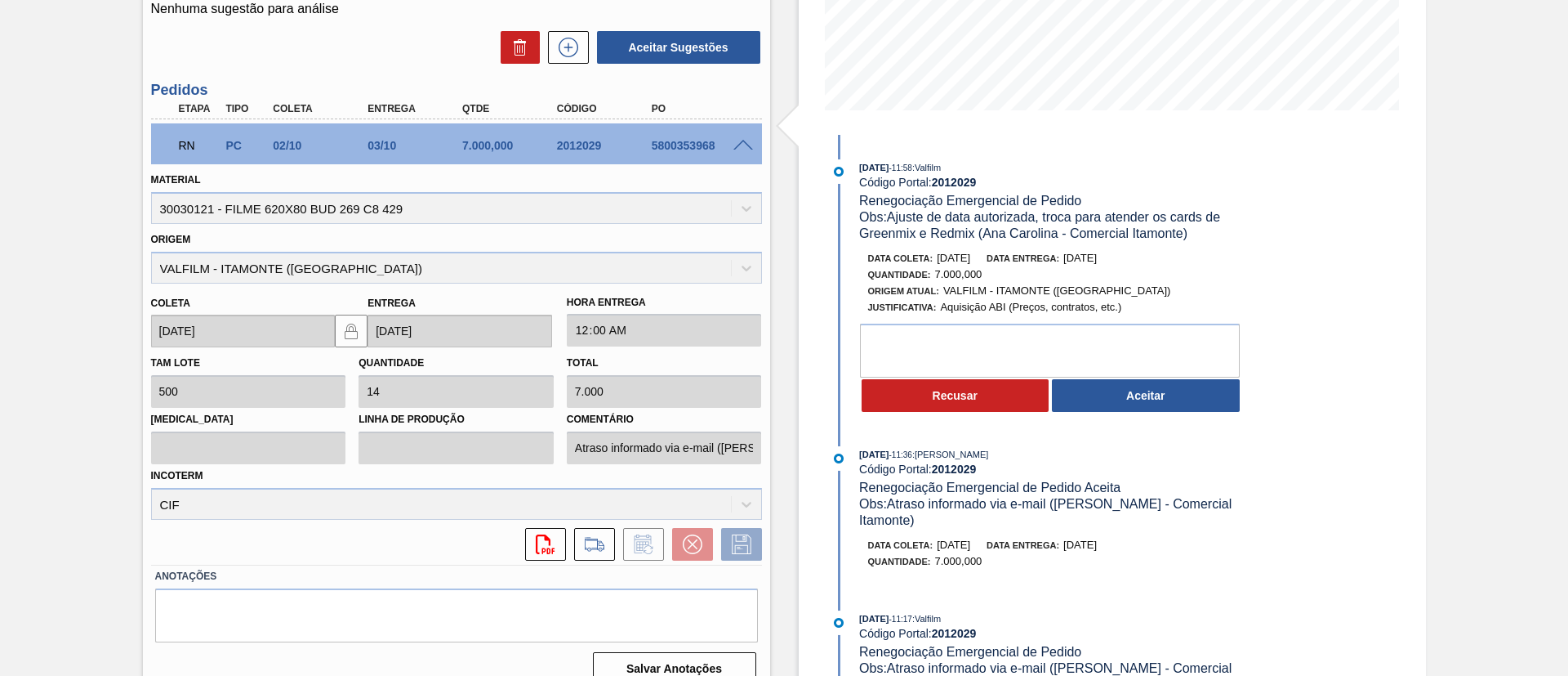
drag, startPoint x: 1170, startPoint y: 429, endPoint x: 1176, endPoint y: 419, distance: 11.7
click at [1170, 428] on div "26/09/2025 - 11:58 : Valfilm Código Portal: 2012029 Renegociação Emergencial de…" at bounding box center [1038, 416] width 421 height 564
click at [1180, 409] on button "Aceitar" at bounding box center [1146, 395] width 187 height 32
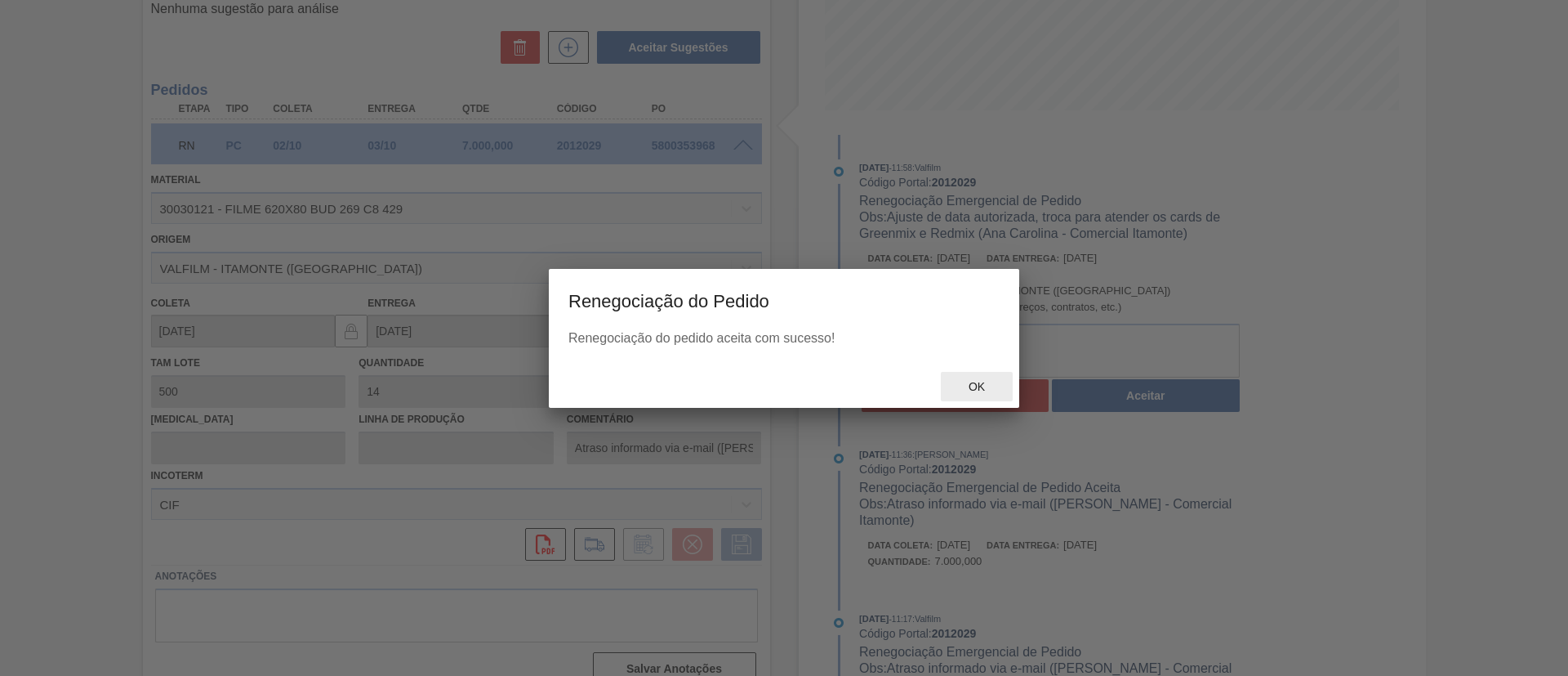
click at [986, 378] on div "Ok" at bounding box center [977, 387] width 72 height 30
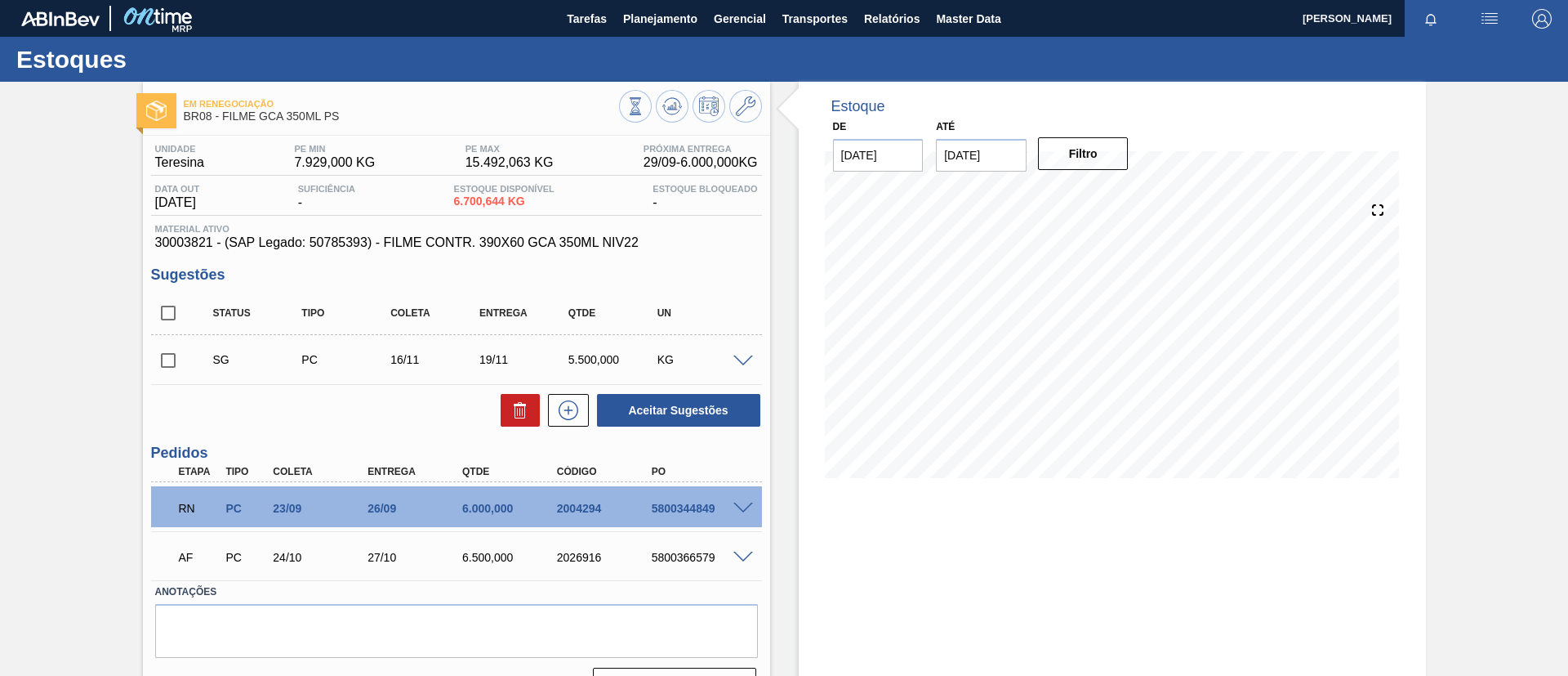
click at [743, 508] on span at bounding box center [743, 509] width 20 height 13
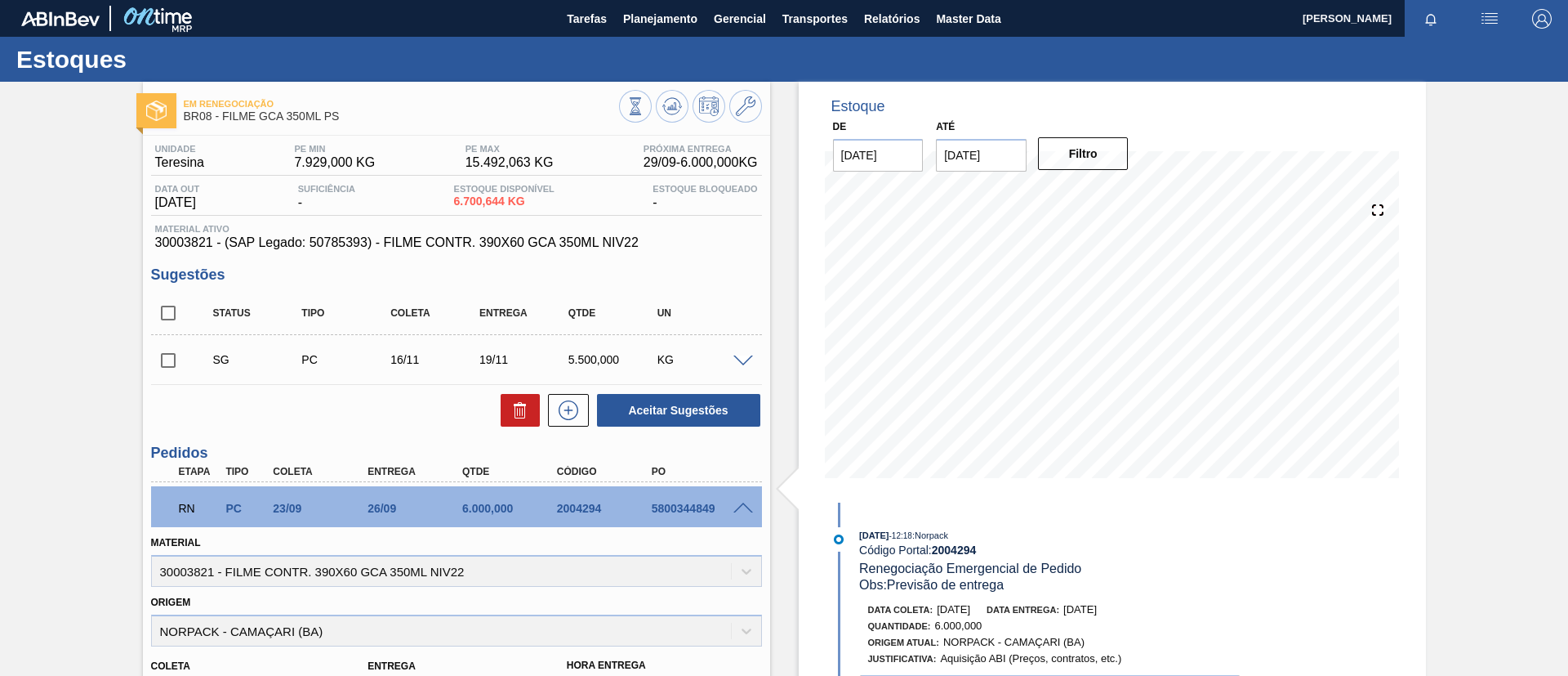
click at [999, 167] on input "13/10/2025" at bounding box center [981, 154] width 91 height 32
click at [1113, 197] on button "Next Month" at bounding box center [1119, 194] width 12 height 12
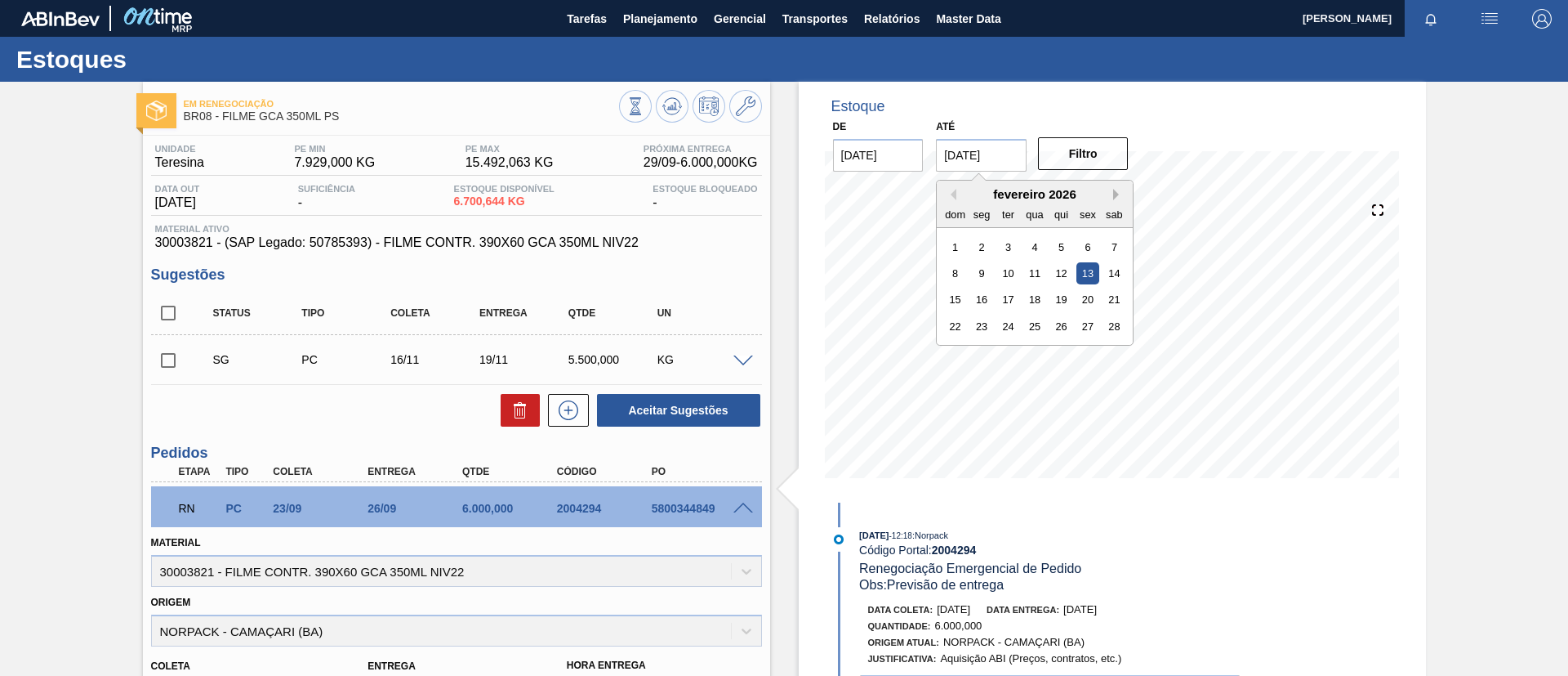
click at [1113, 197] on button "Next Month" at bounding box center [1119, 194] width 12 height 12
click at [1005, 340] on div "28 29 30 1 2 3 4" at bounding box center [1036, 353] width 186 height 26
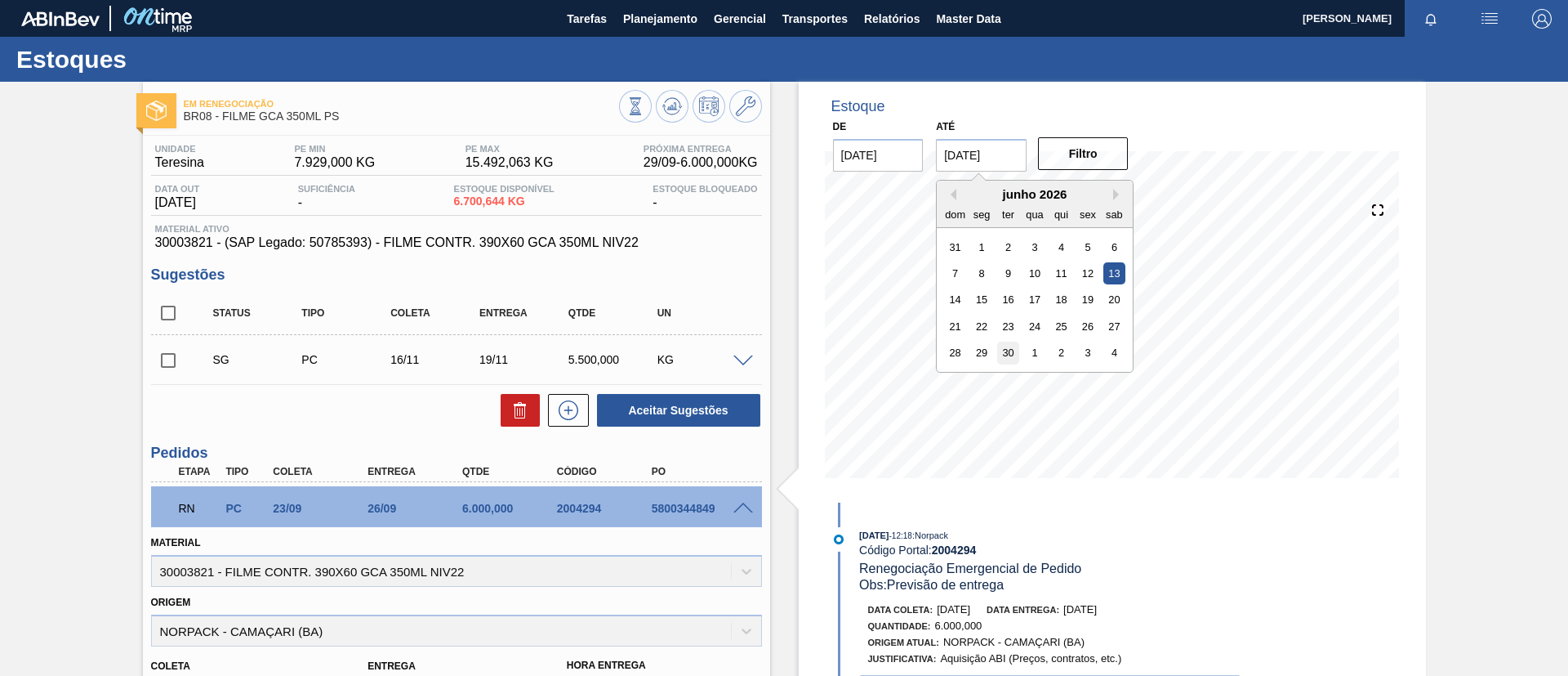
click at [1008, 355] on div "30" at bounding box center [1009, 353] width 22 height 22
type input "[DATE]"
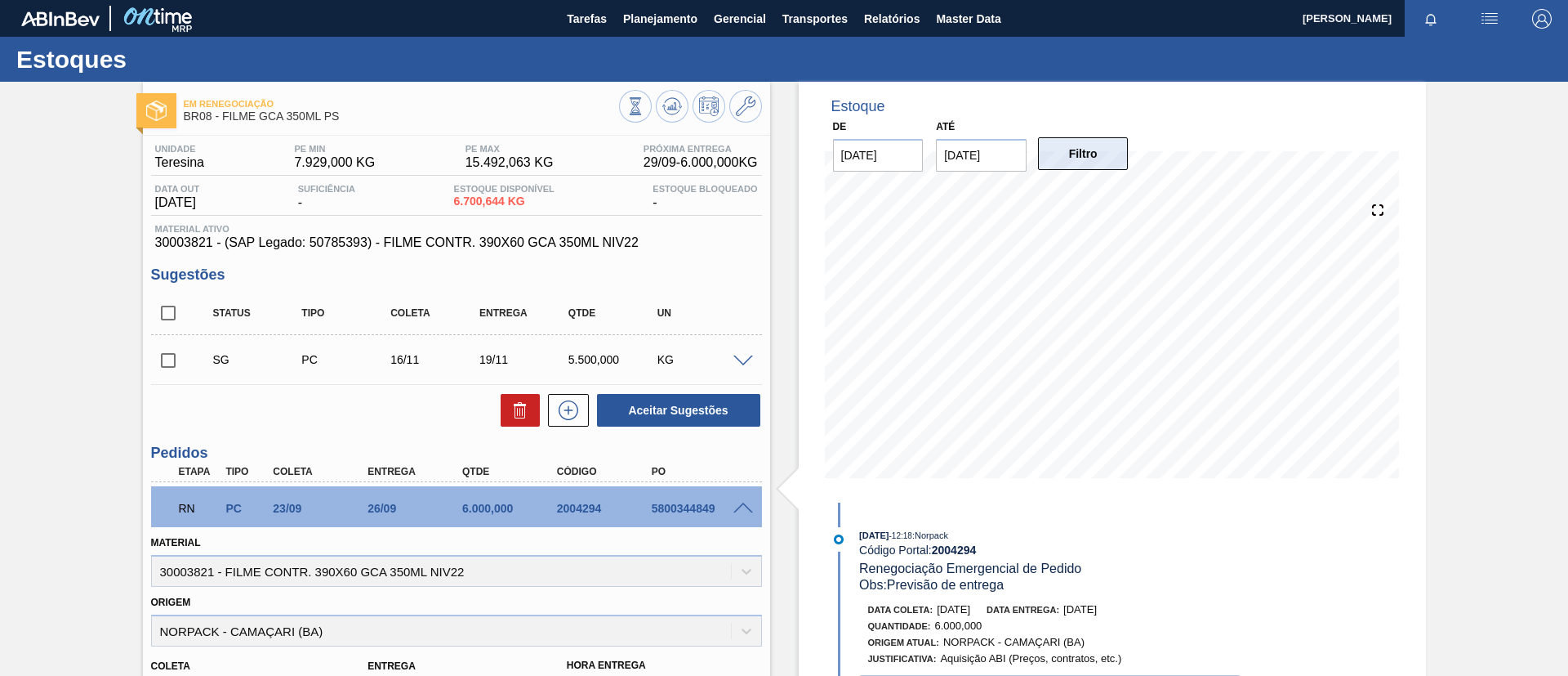
click at [1102, 144] on button "Filtro" at bounding box center [1083, 153] width 91 height 32
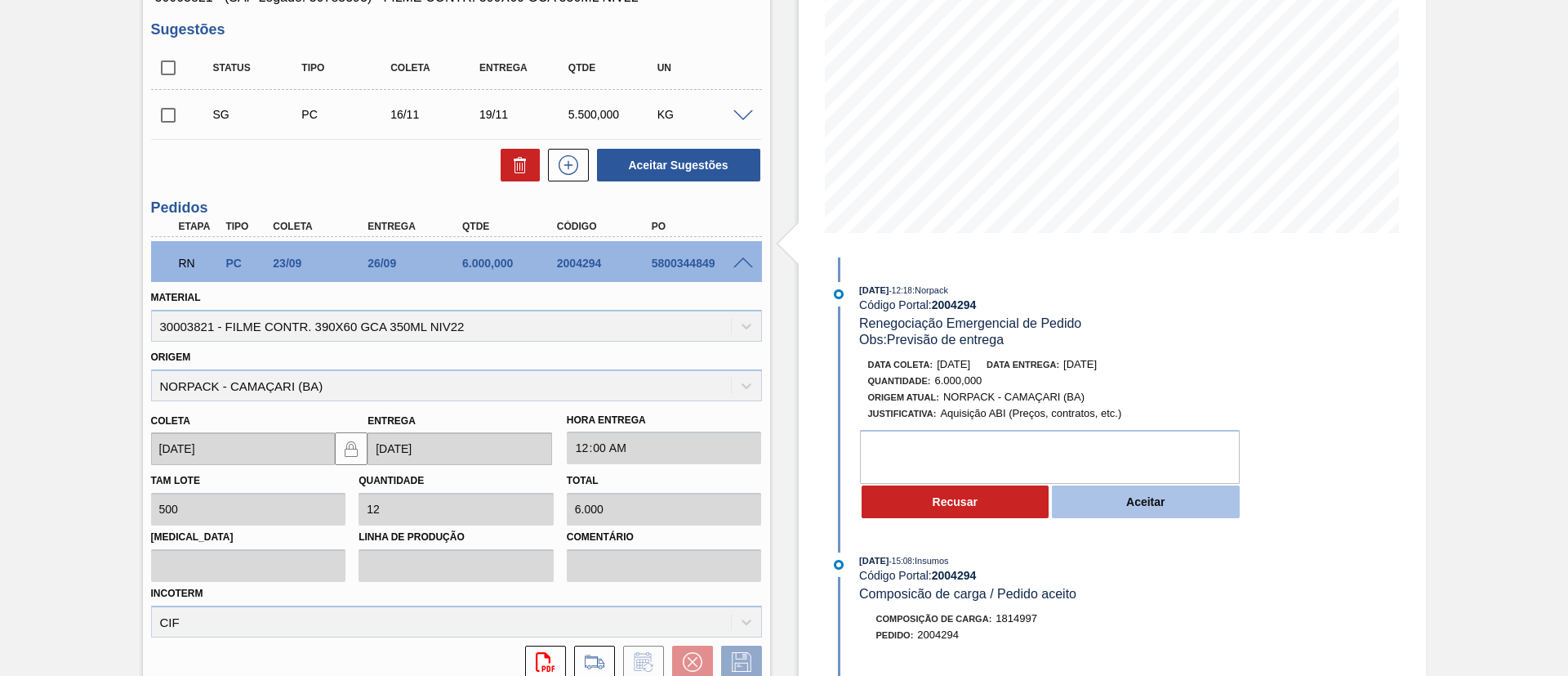
click at [1170, 508] on button "Aceitar" at bounding box center [1146, 501] width 187 height 32
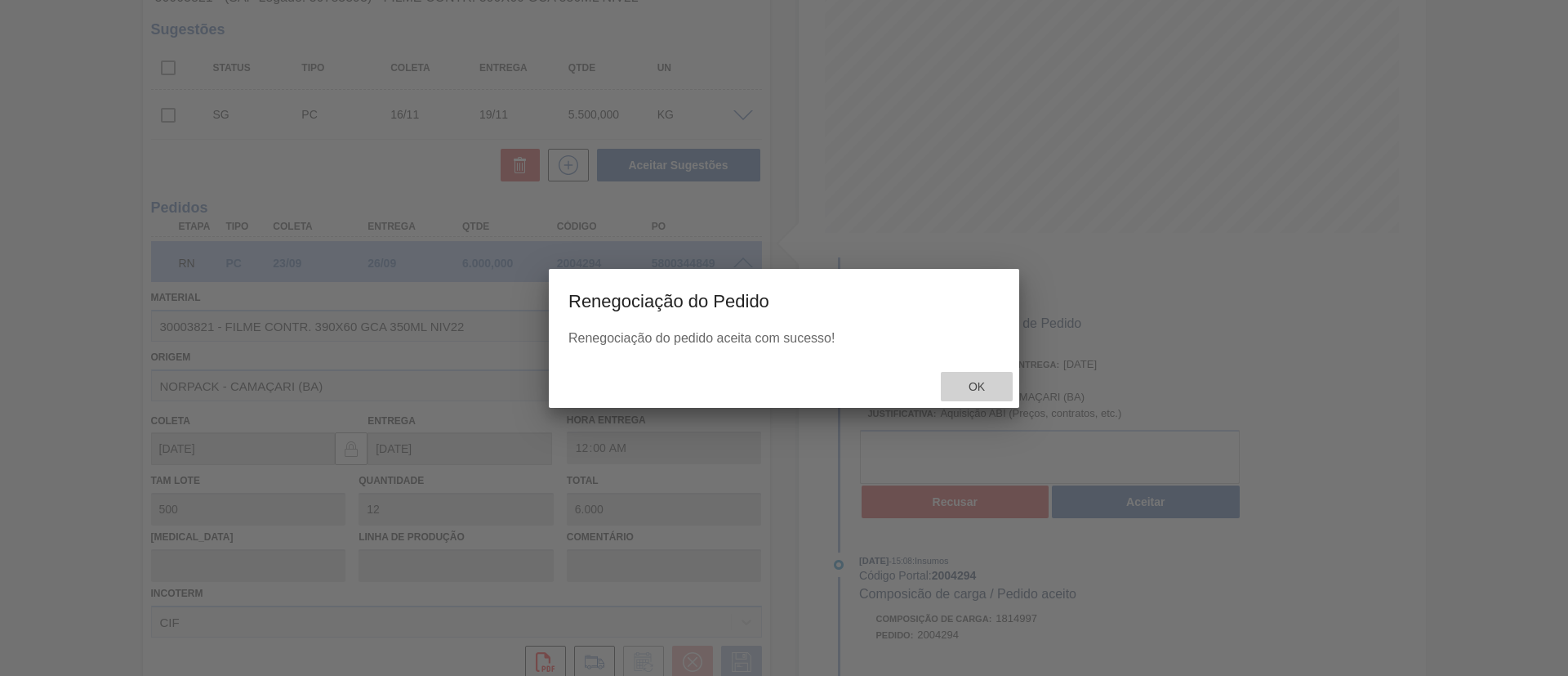
click at [993, 392] on span "Ok" at bounding box center [977, 386] width 43 height 13
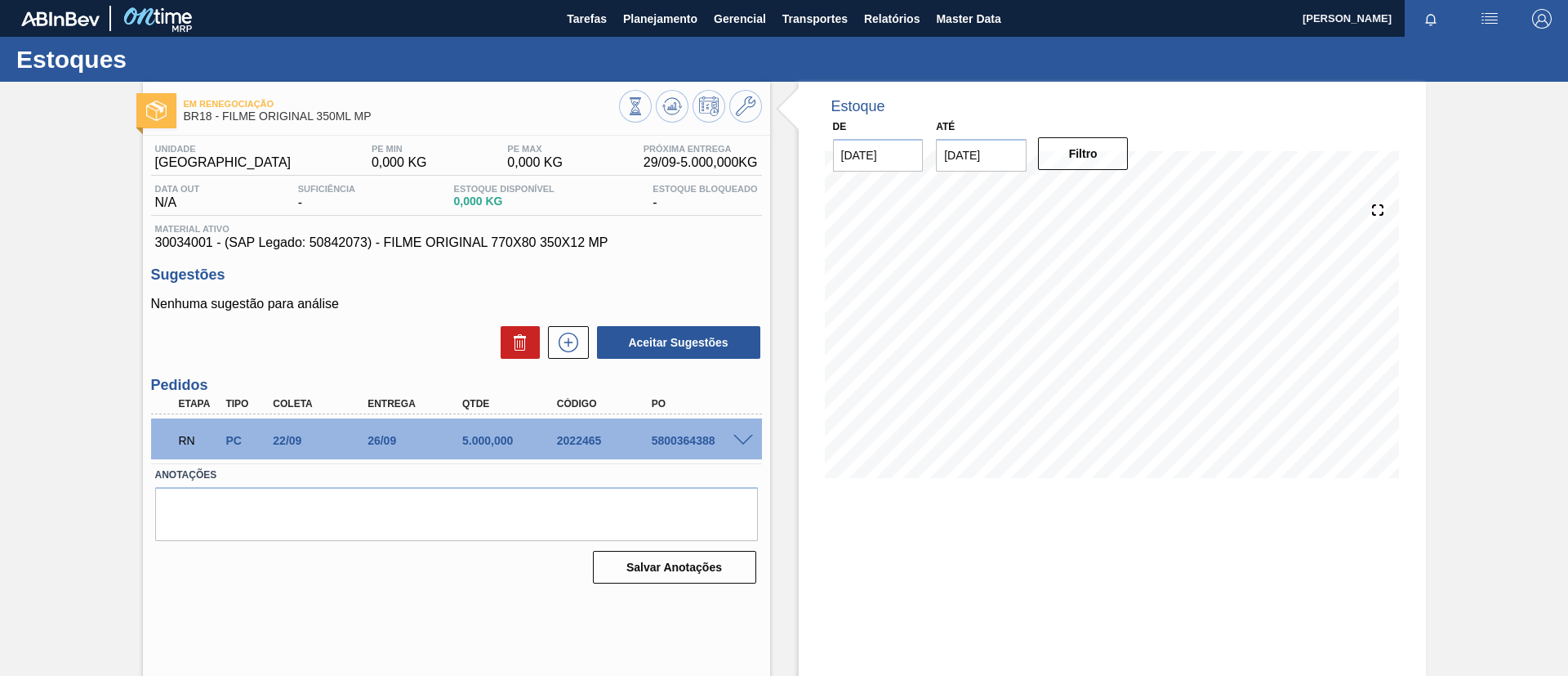
click at [739, 437] on span at bounding box center [743, 441] width 20 height 13
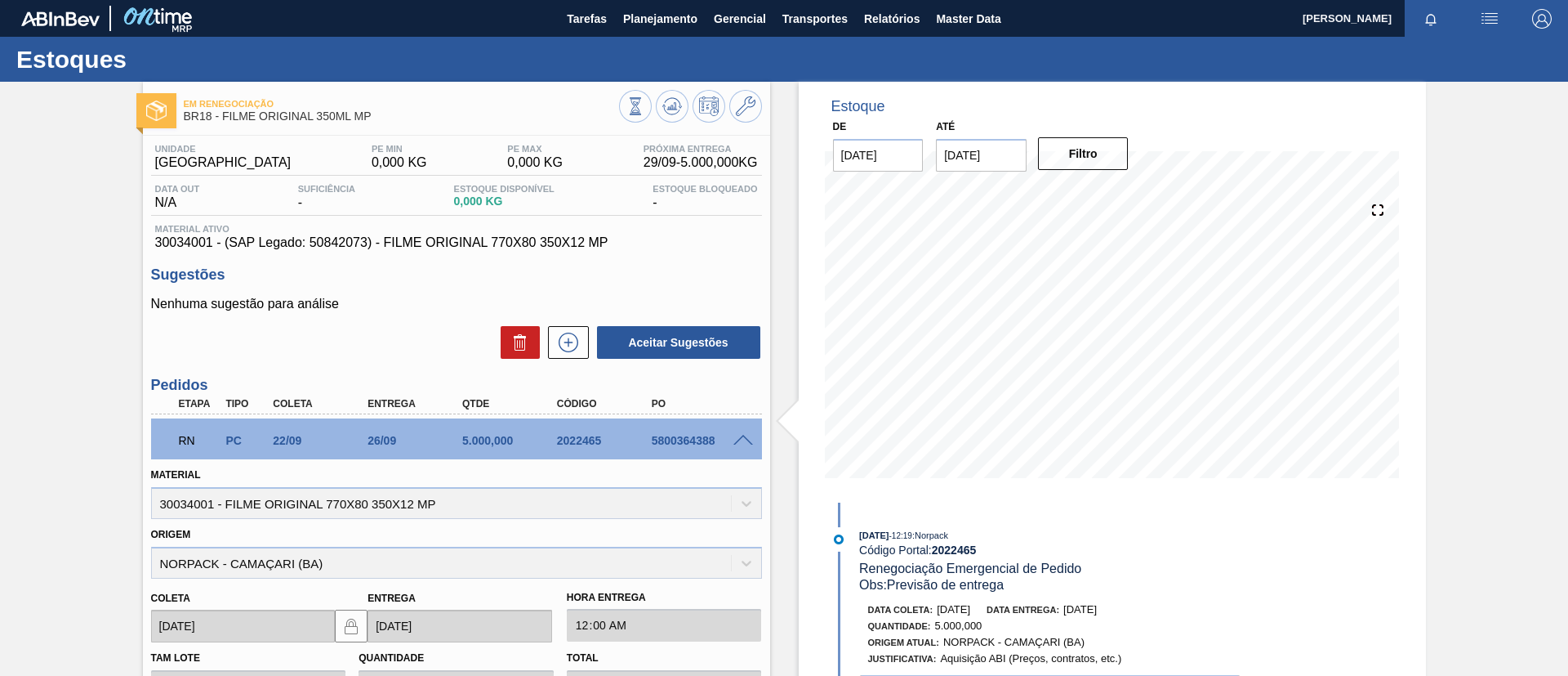
scroll to position [245, 0]
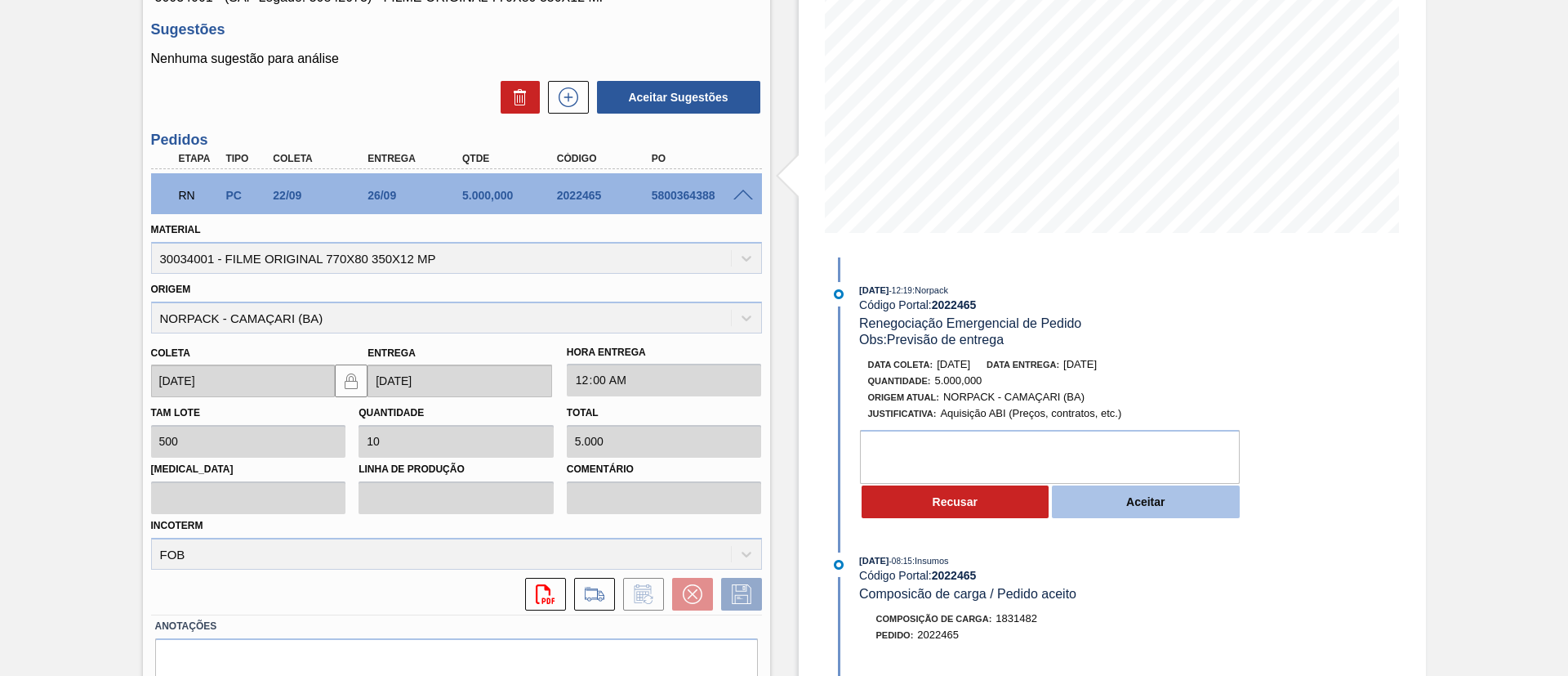
click at [1164, 513] on button "Aceitar" at bounding box center [1146, 501] width 187 height 32
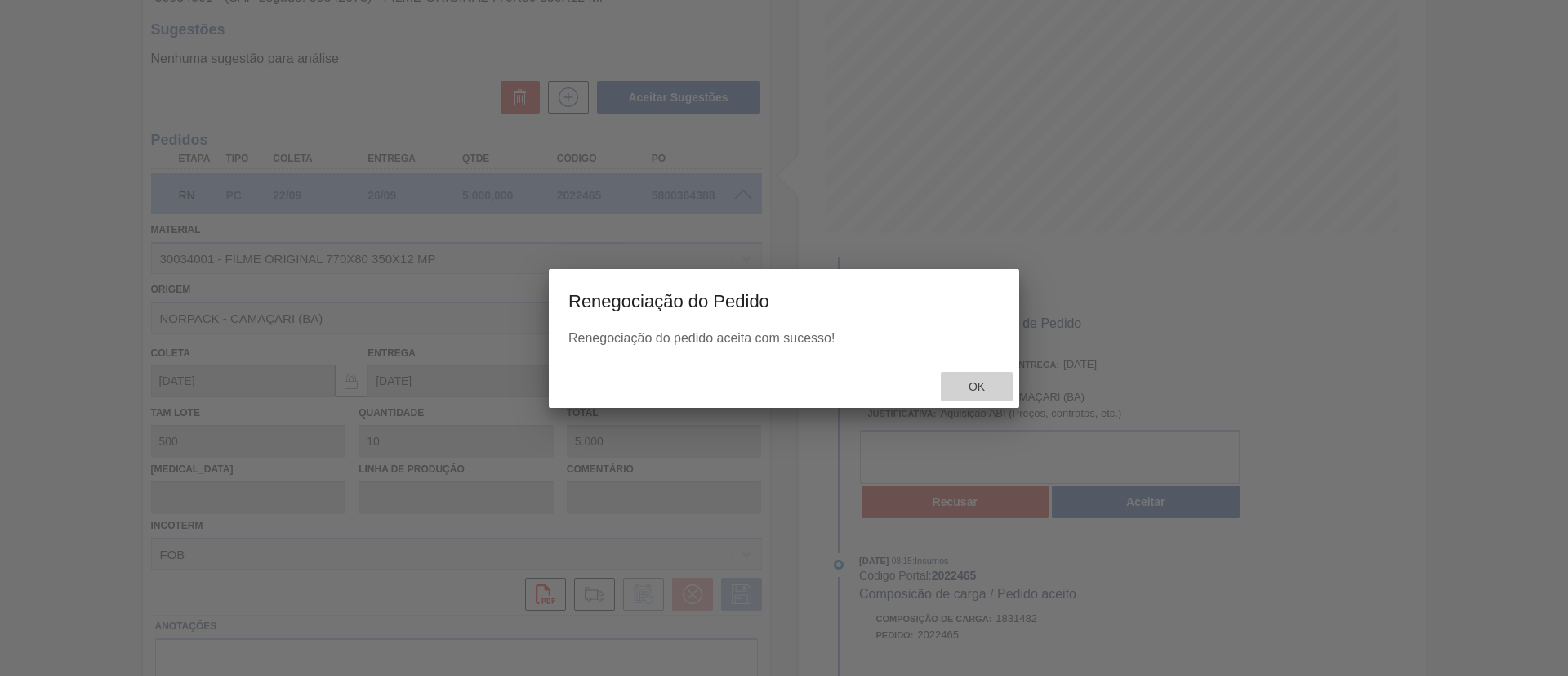
click at [992, 388] on div "Ok" at bounding box center [977, 387] width 72 height 30
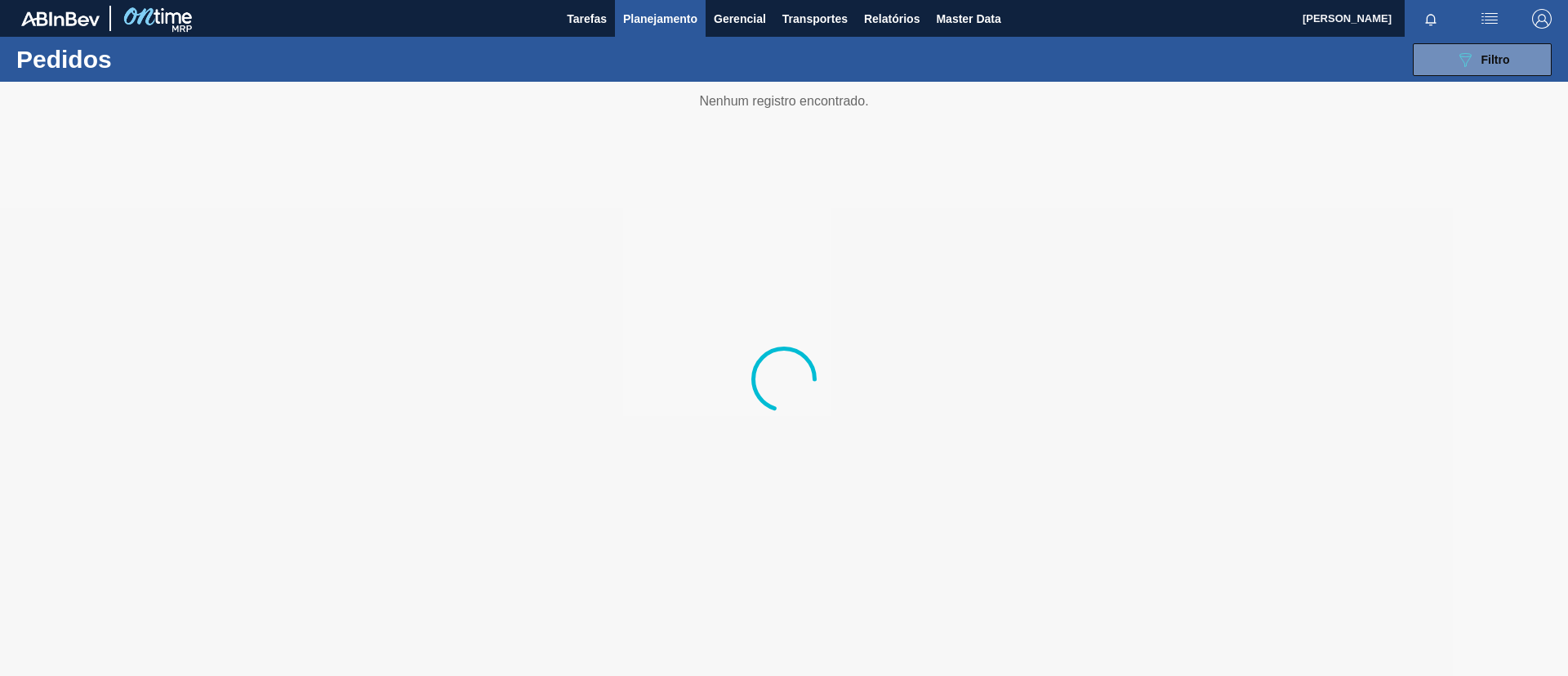
drag, startPoint x: 1128, startPoint y: 245, endPoint x: 1055, endPoint y: 246, distance: 73.0
click at [1055, 246] on div at bounding box center [784, 379] width 1568 height 594
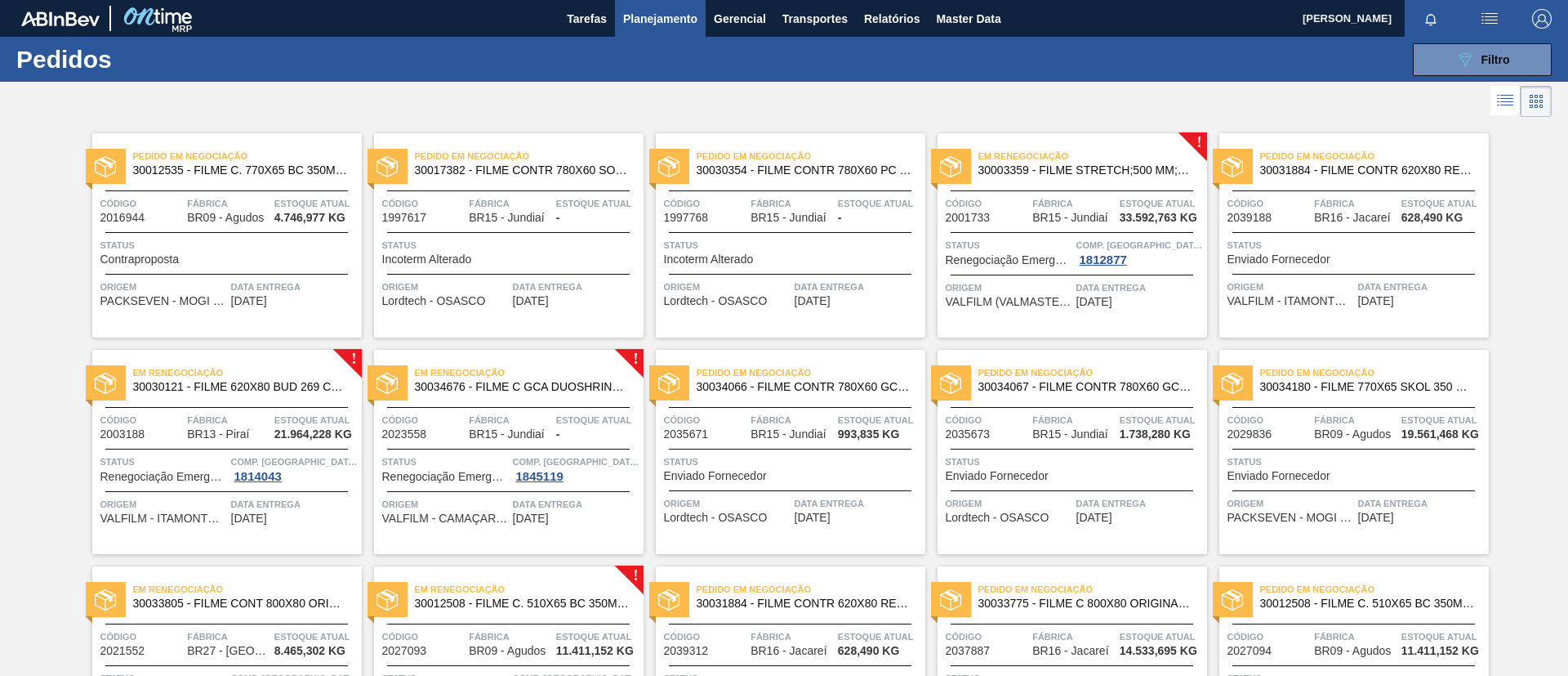
click at [1105, 157] on span "Em renegociação" at bounding box center [1093, 155] width 228 height 17
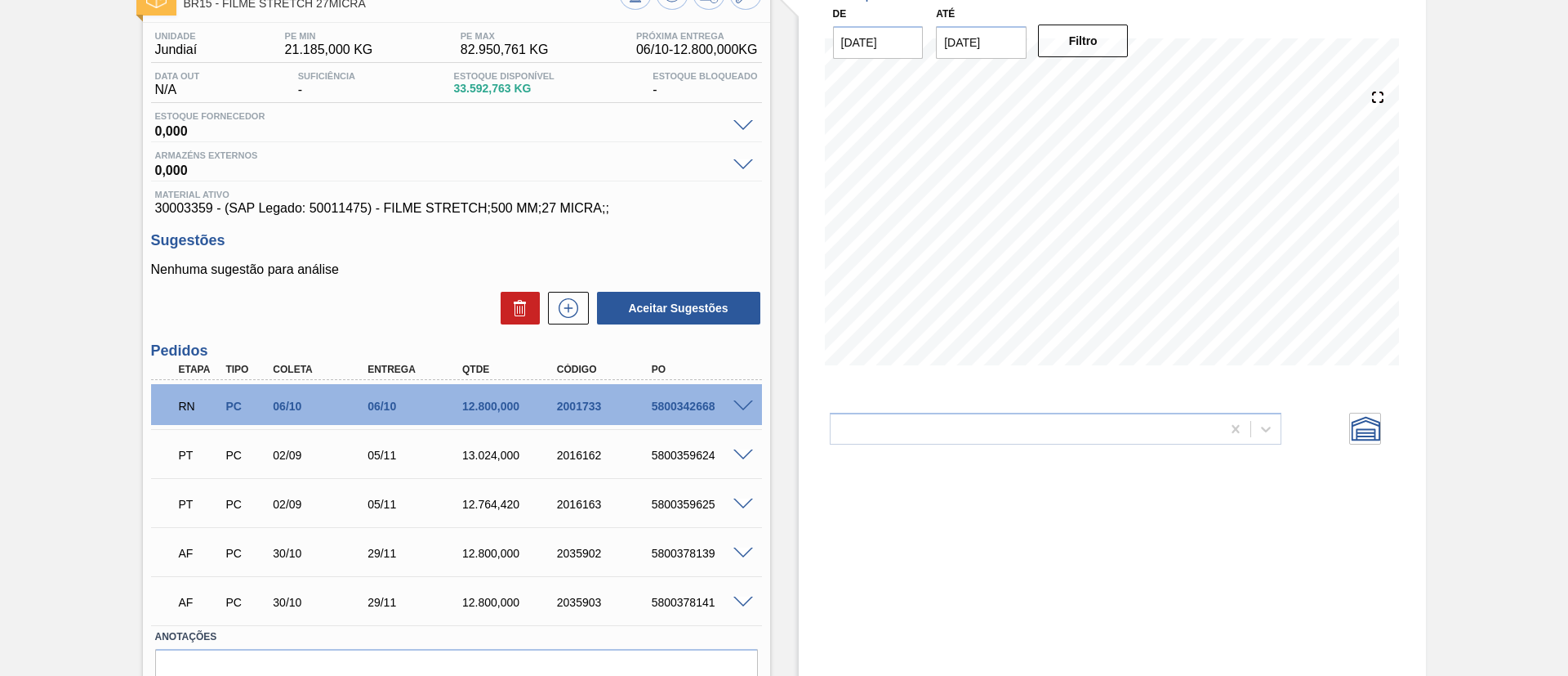
scroll to position [196, 0]
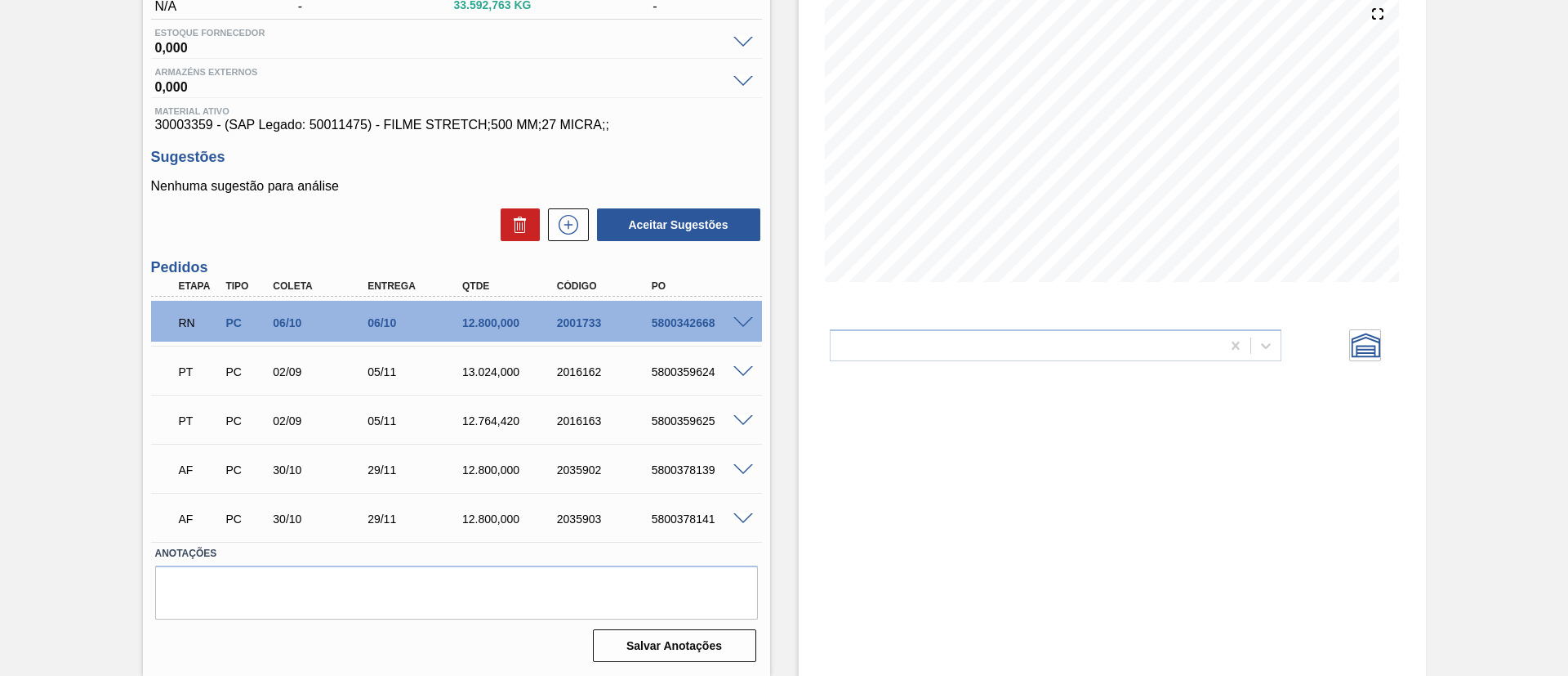
click at [748, 317] on span at bounding box center [743, 323] width 20 height 13
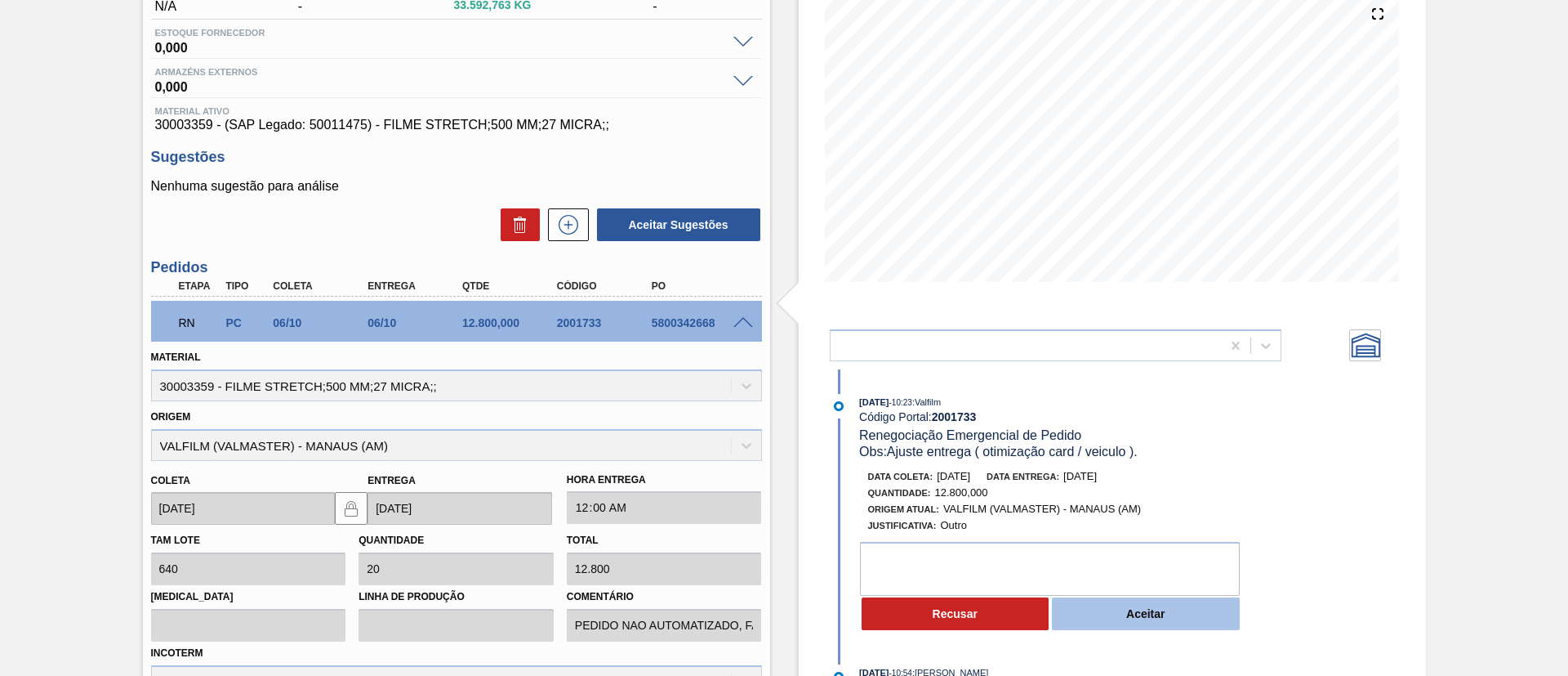
click at [1210, 620] on button "Aceitar" at bounding box center [1146, 613] width 187 height 32
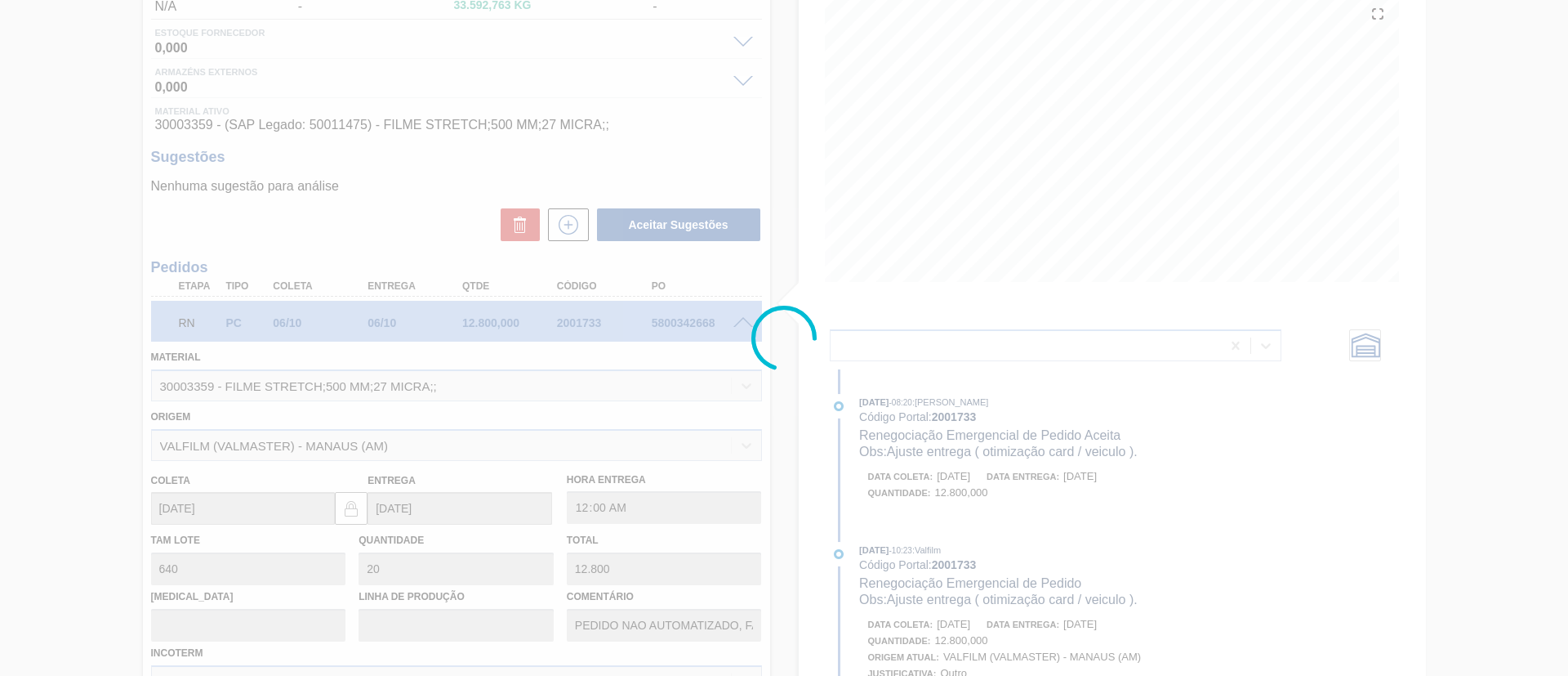
click at [970, 392] on div at bounding box center [784, 338] width 1568 height 676
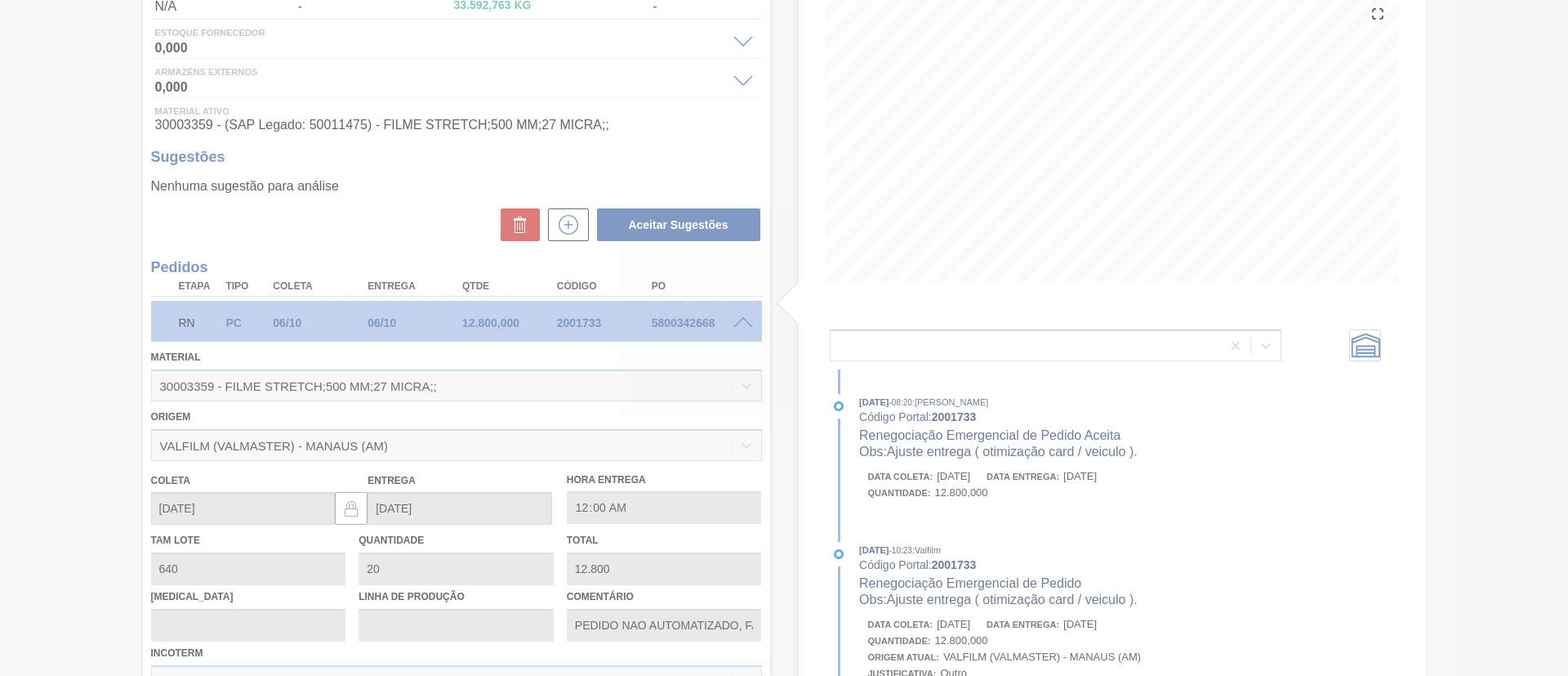
type input "Ajuste entrega ( otimização card / veiculo )."
type input "[DATE]"
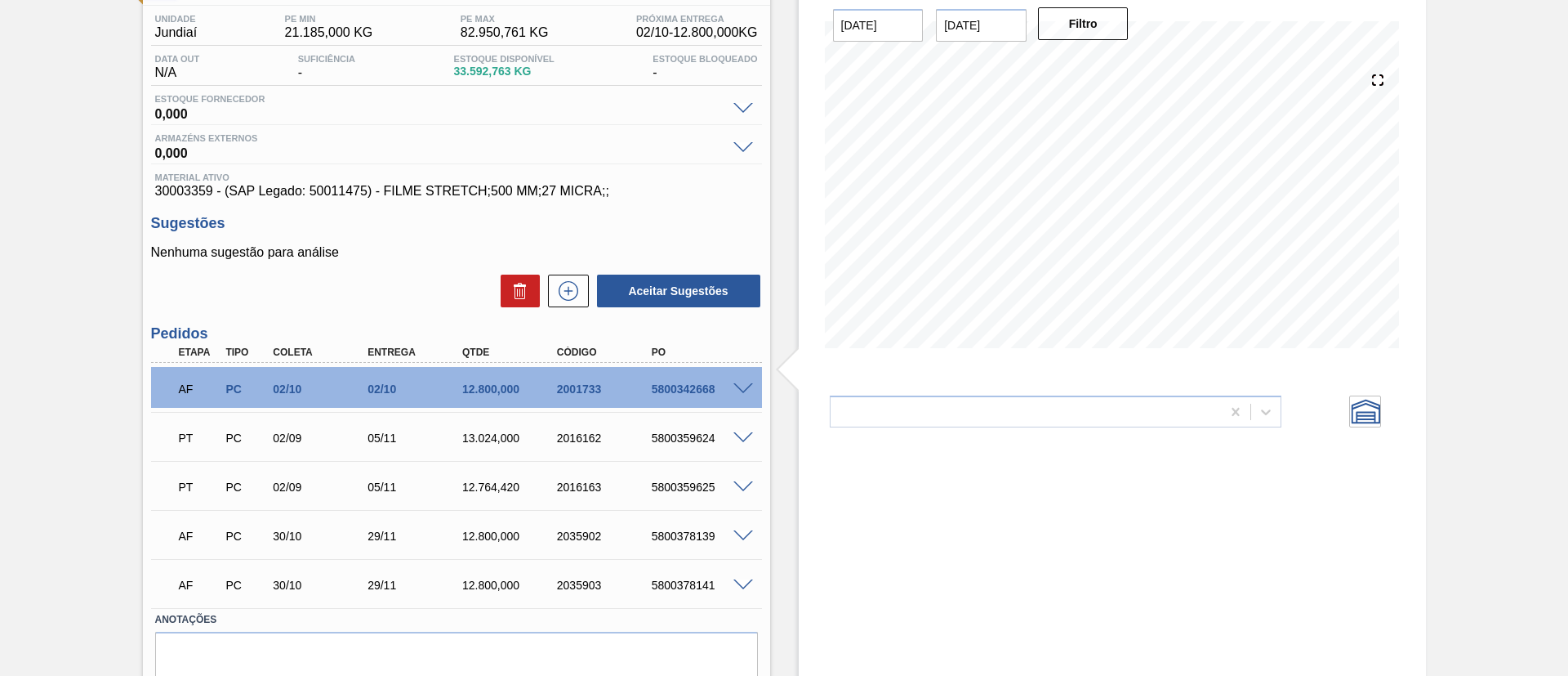
scroll to position [73, 0]
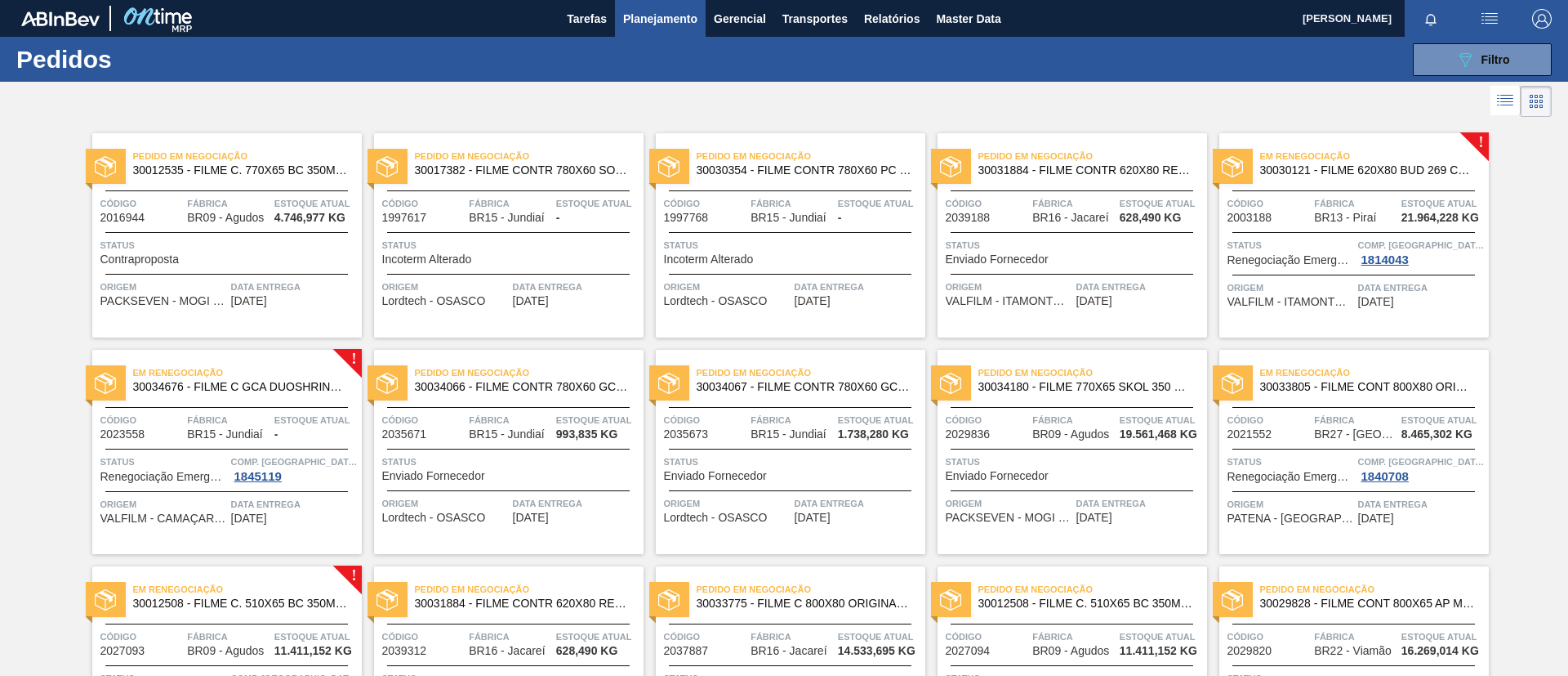
click at [1439, 162] on span "Em renegociação" at bounding box center [1375, 155] width 228 height 17
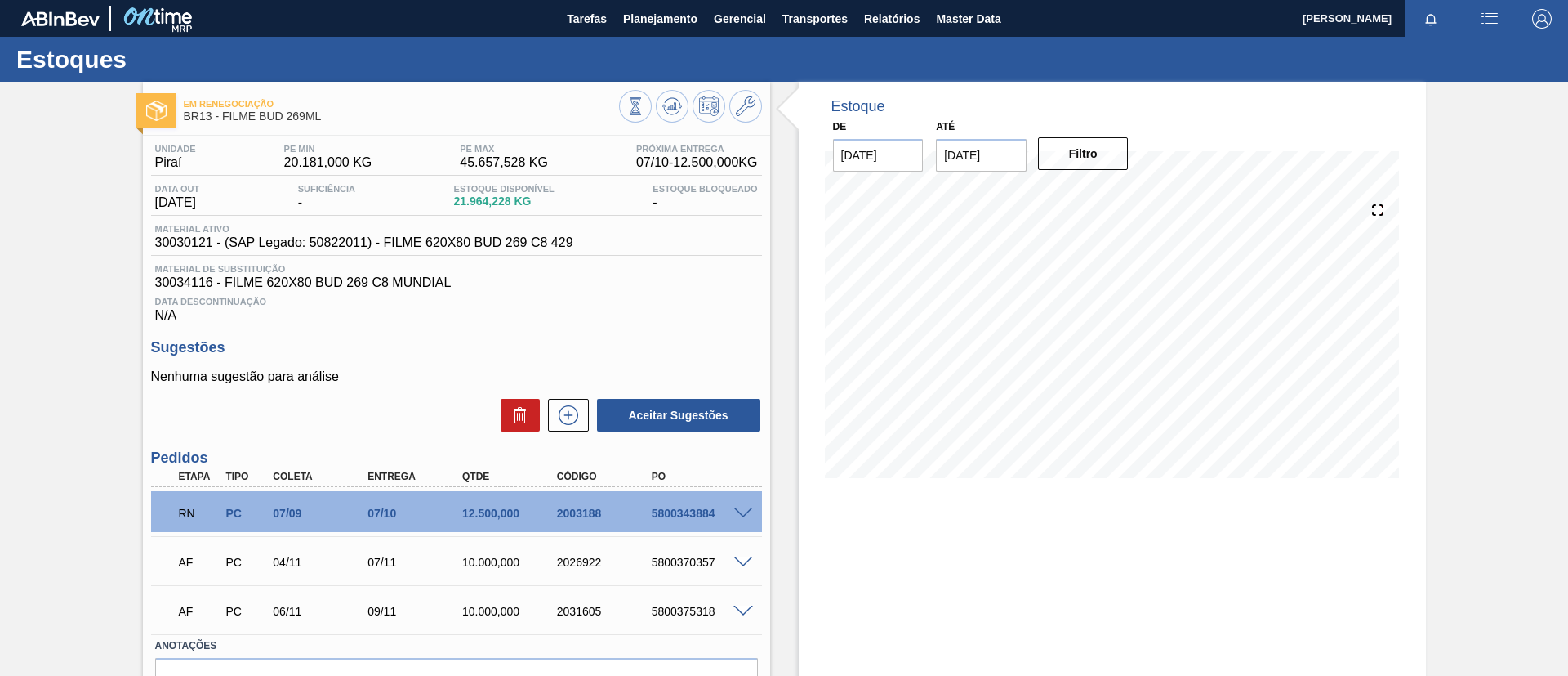
click at [744, 510] on span at bounding box center [743, 514] width 20 height 13
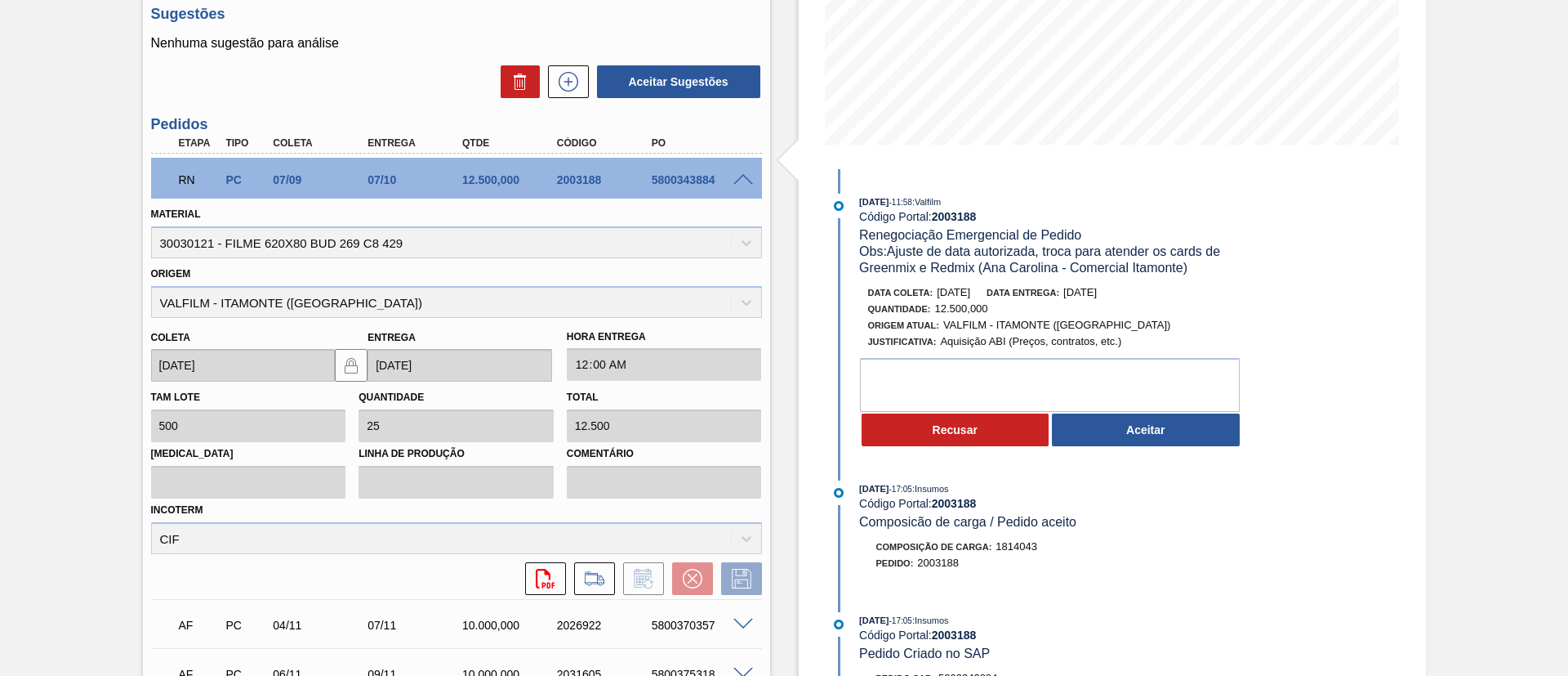
scroll to position [368, 0]
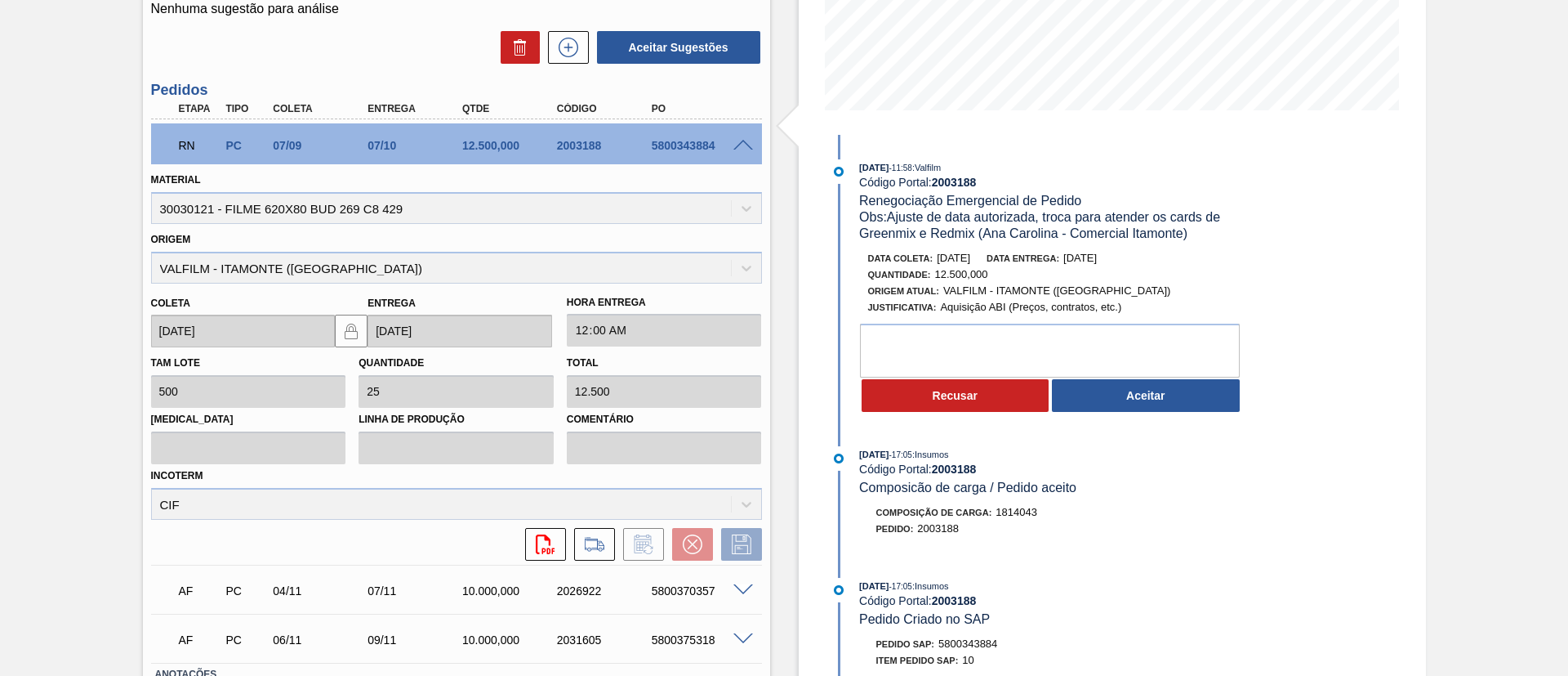
click at [1115, 436] on div "26/09/2025 - 11:58 : Valfilm Código Portal: 2003188 Renegociação Emergencial de…" at bounding box center [1038, 466] width 421 height 662
click at [1122, 420] on div "26/09/2025 - 11:58 : Valfilm Código Portal: 2003188 Renegociação Emergencial de…" at bounding box center [1038, 290] width 421 height 263
click at [1126, 408] on button "Aceitar" at bounding box center [1146, 395] width 187 height 32
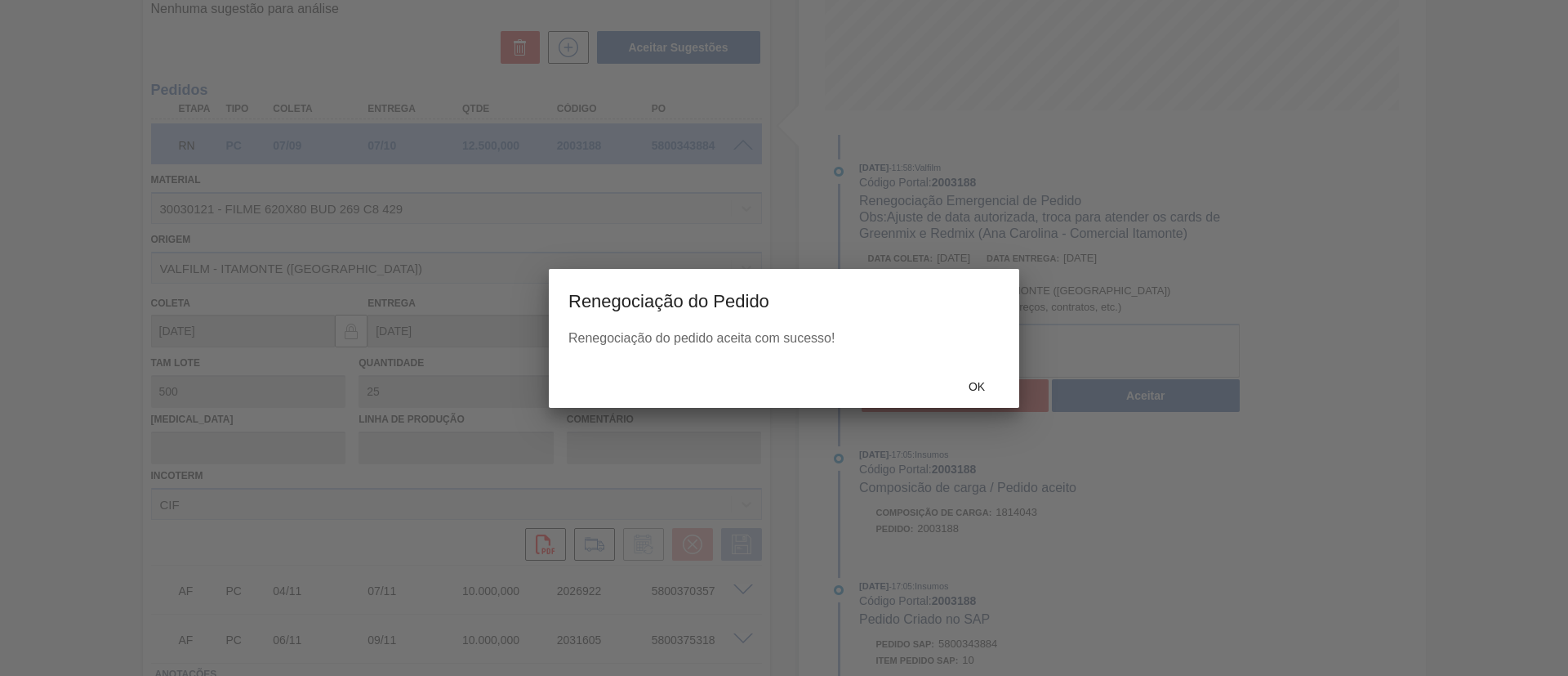
click at [958, 384] on span "Ok" at bounding box center [977, 386] width 43 height 13
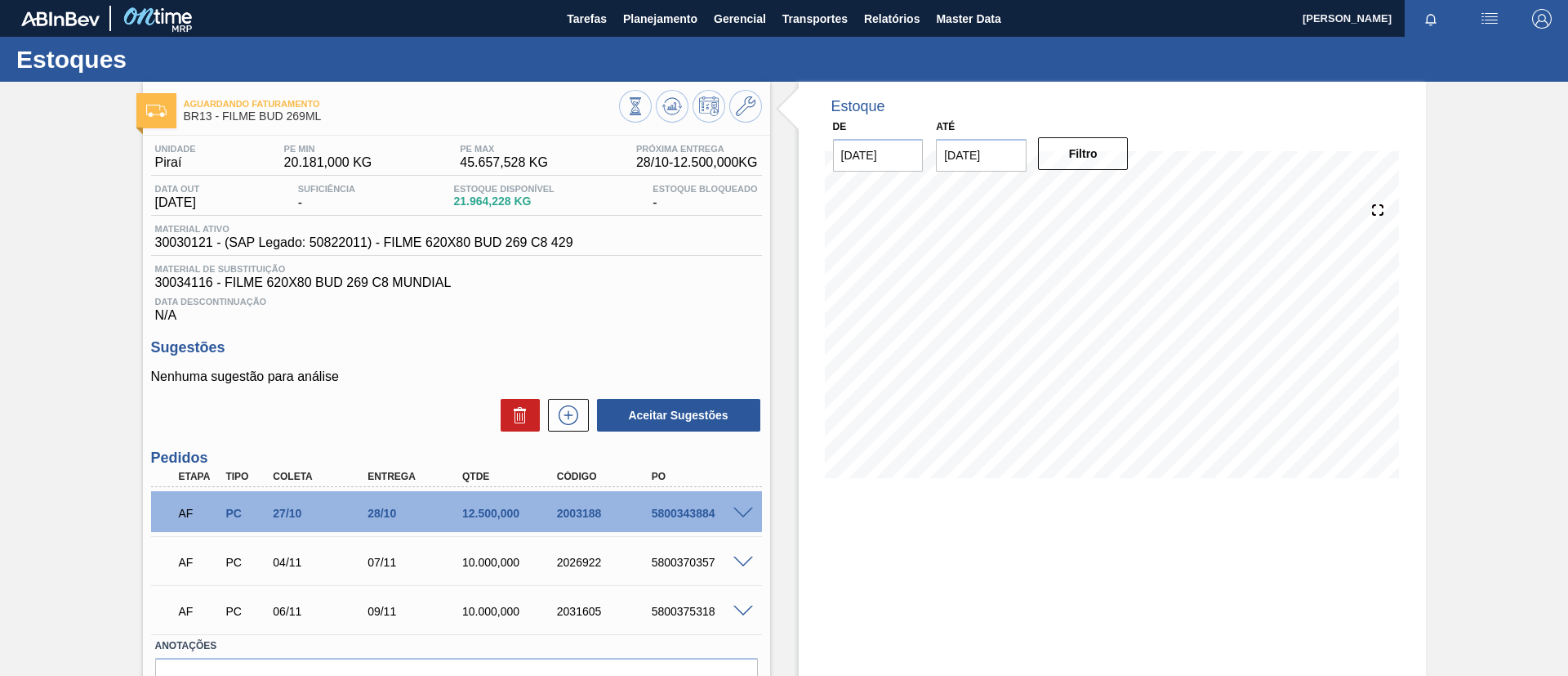
drag, startPoint x: 24, startPoint y: 0, endPoint x: 66, endPoint y: 423, distance: 425.1
click at [66, 423] on div "Aguardando Faturamento BR13 - FILME BUD 269ML Unidade Piraí PE MIN 20.181,000 K…" at bounding box center [784, 425] width 1568 height 687
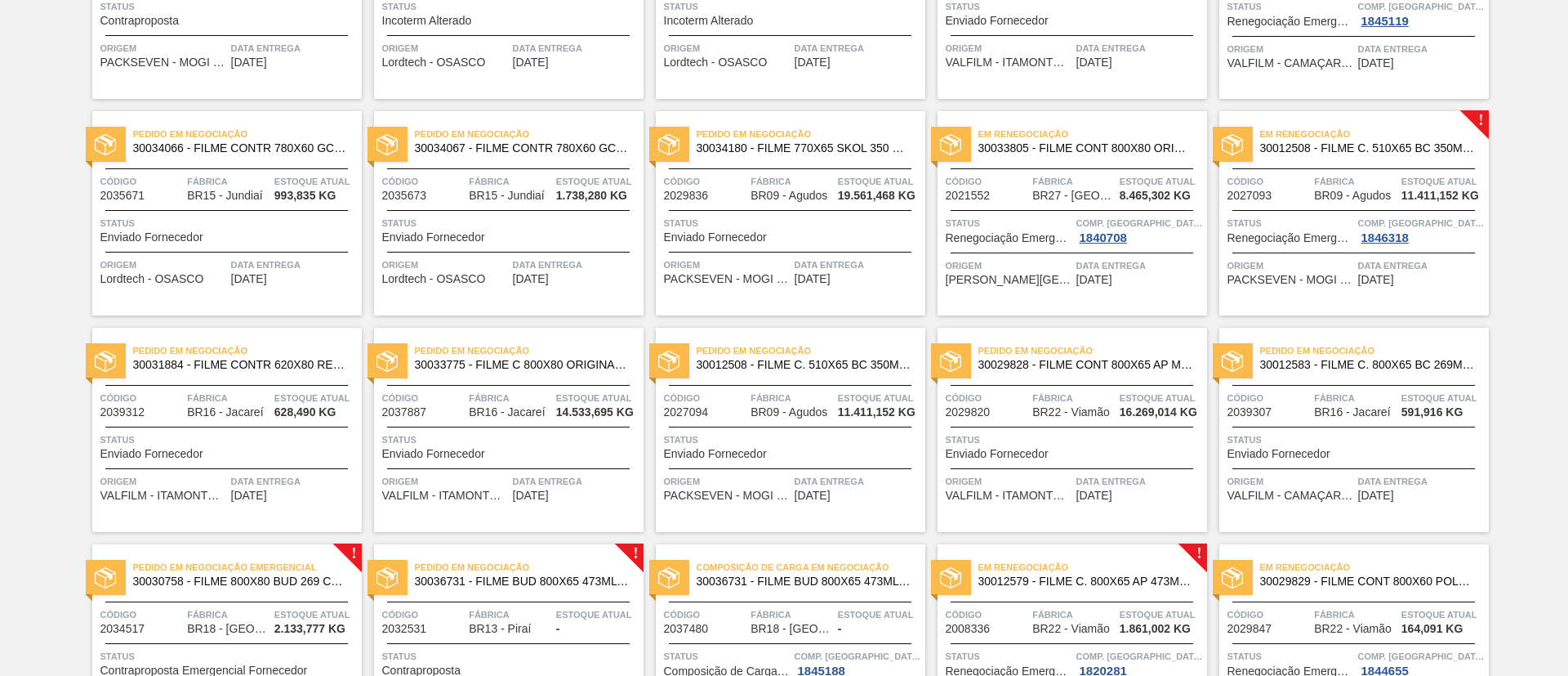
scroll to position [245, 0]
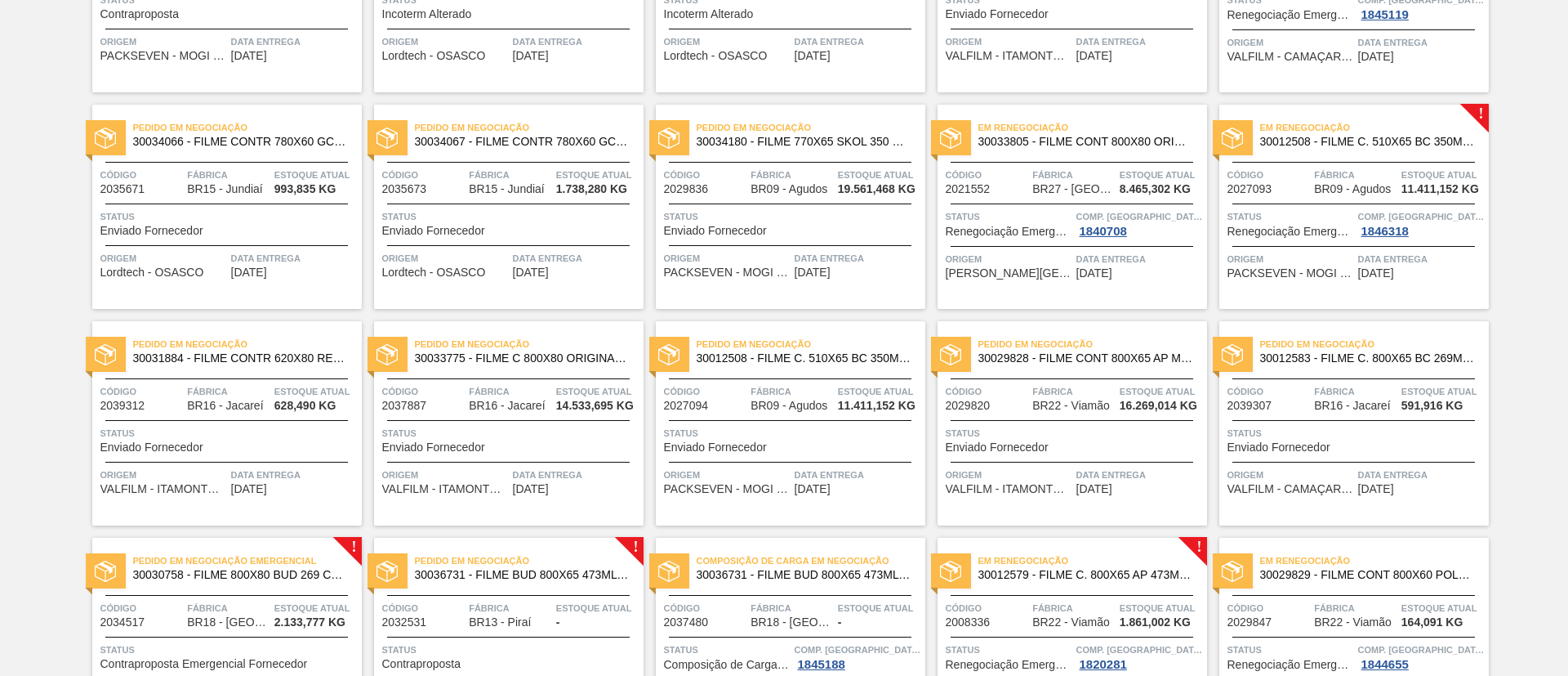
click at [1431, 142] on span "30012508 - FILME C. 510X65 BC 350ML MP C18 429" at bounding box center [1368, 142] width 216 height 13
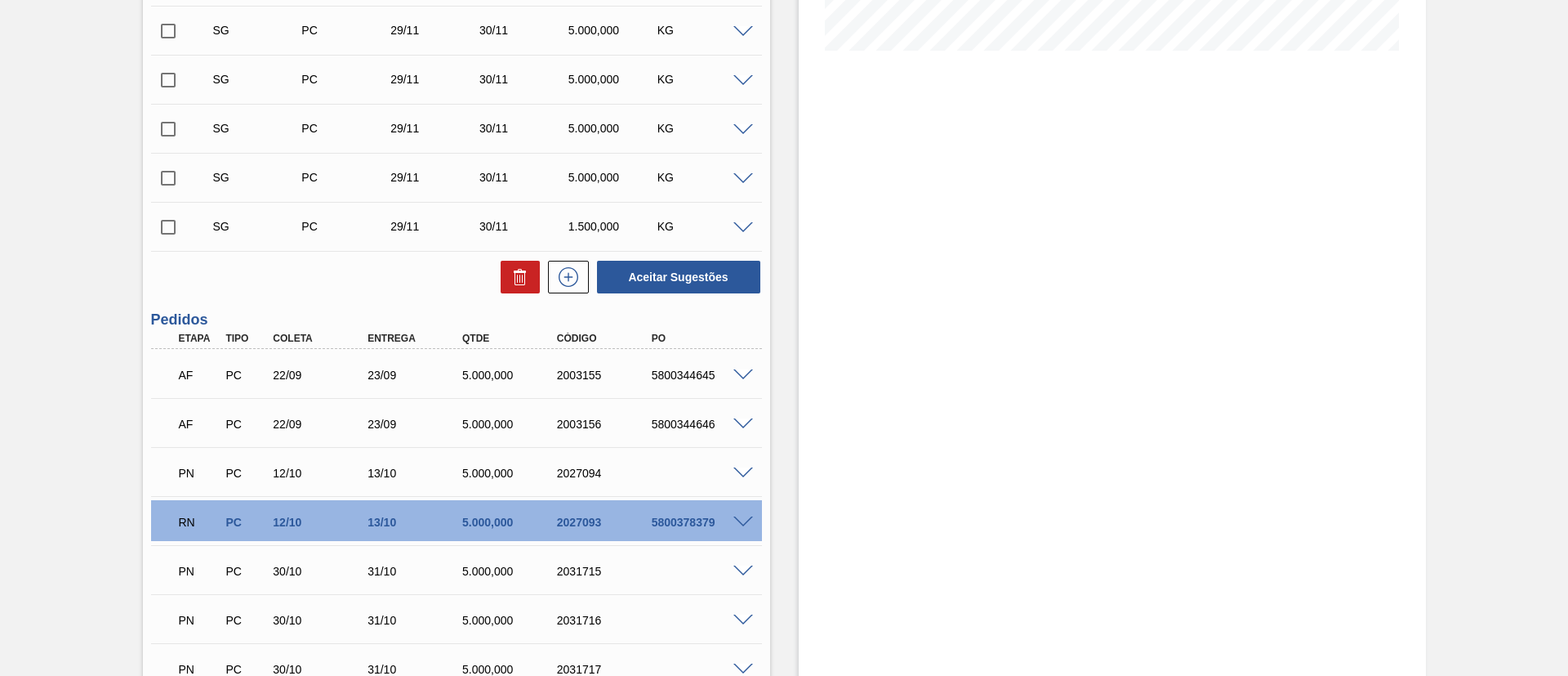
scroll to position [490, 0]
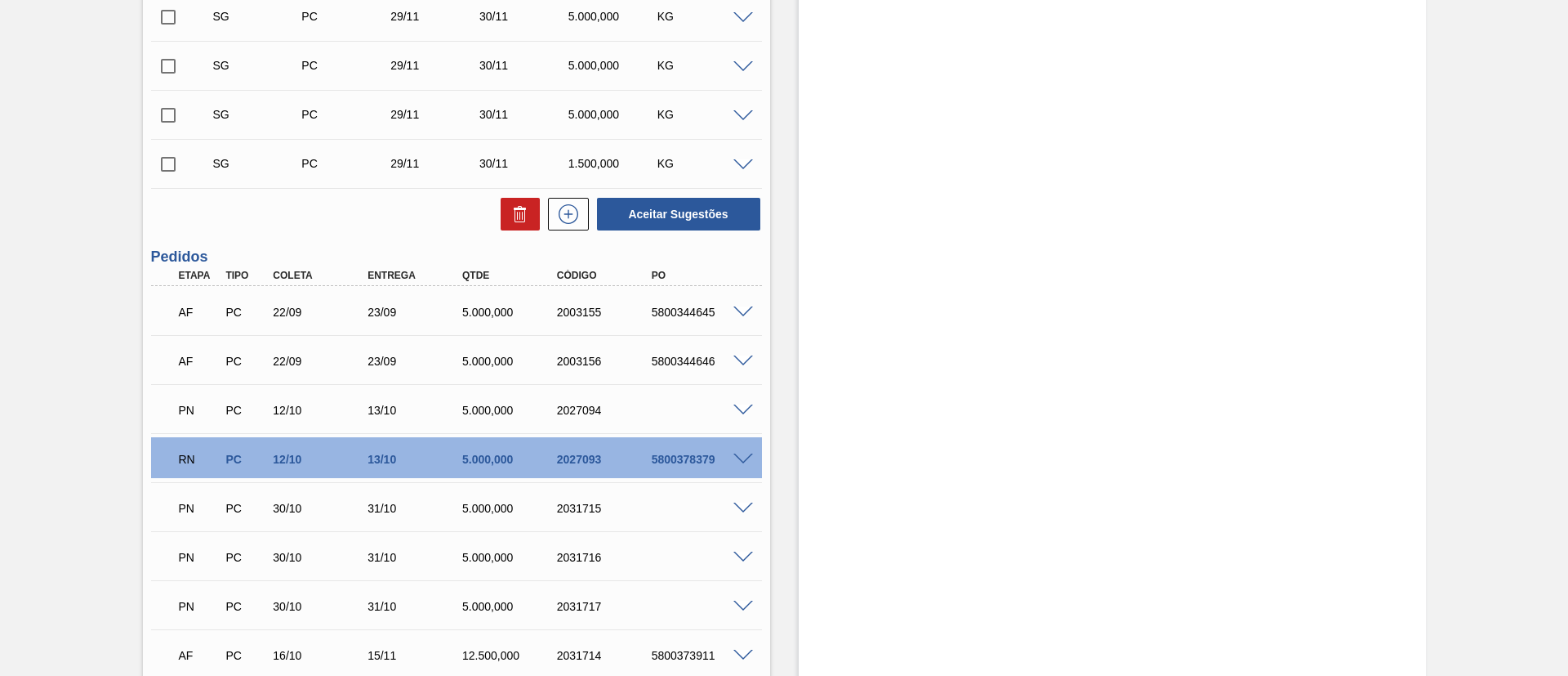
click at [747, 455] on span at bounding box center [743, 459] width 20 height 13
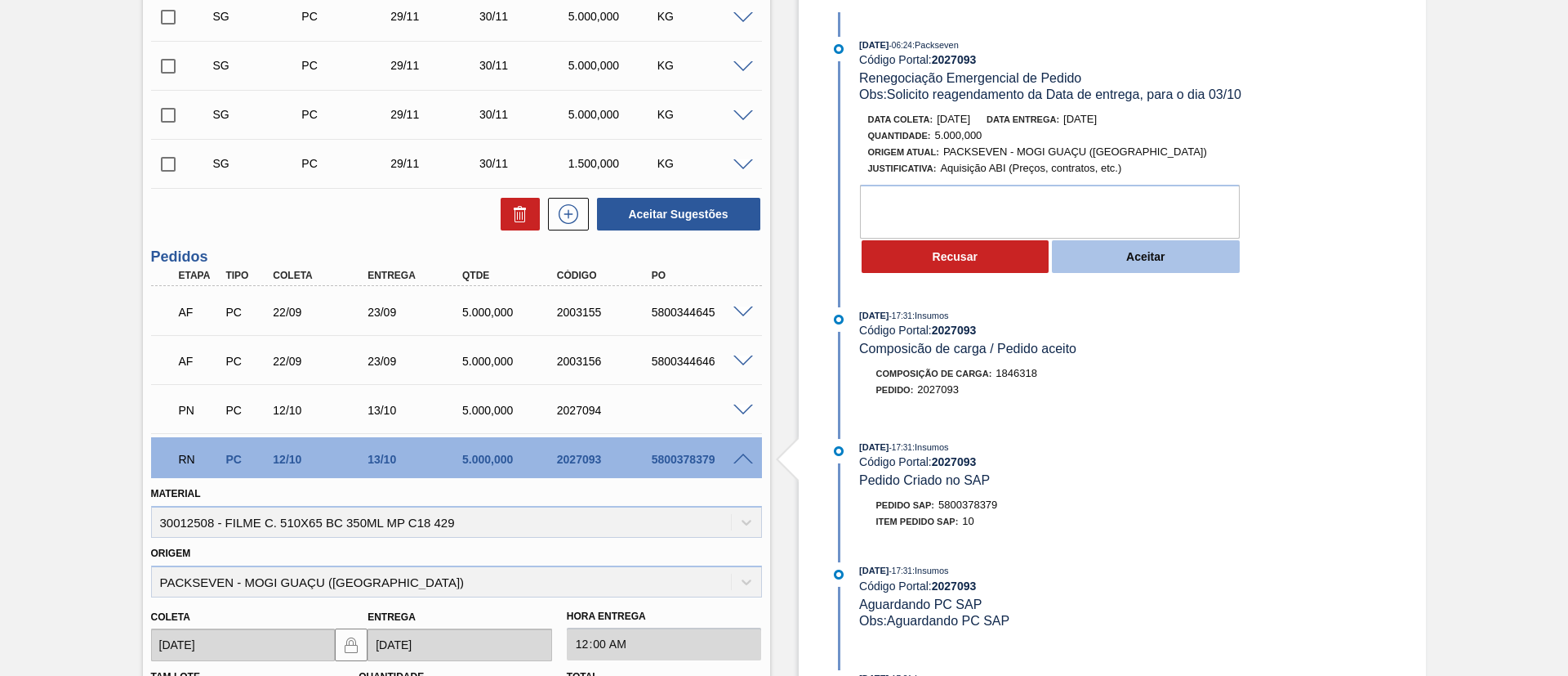
click at [1151, 253] on button "Aceitar" at bounding box center [1146, 256] width 187 height 32
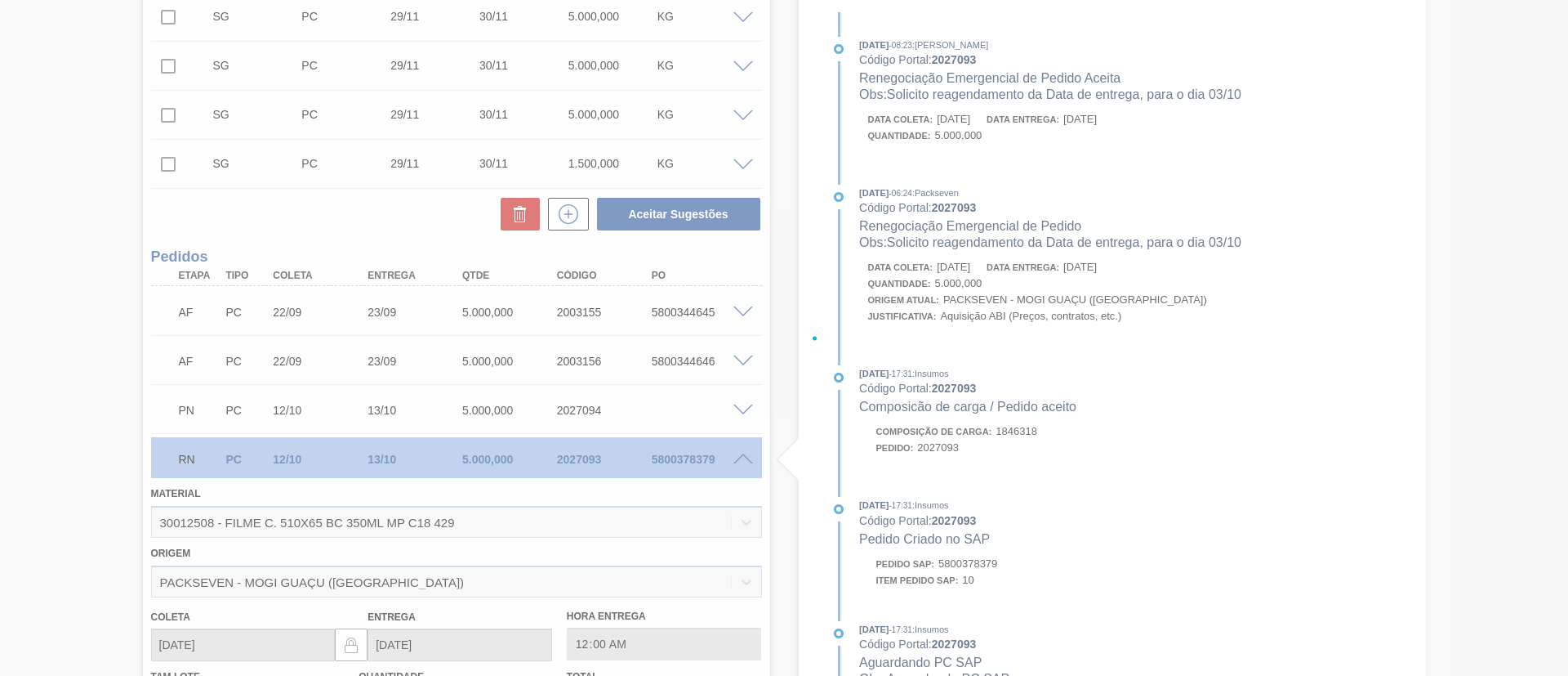
type input "Solicito reagendamento da Data de entrega, para o dia 03/10"
type input "[DATE]"
type input "03/10/2025"
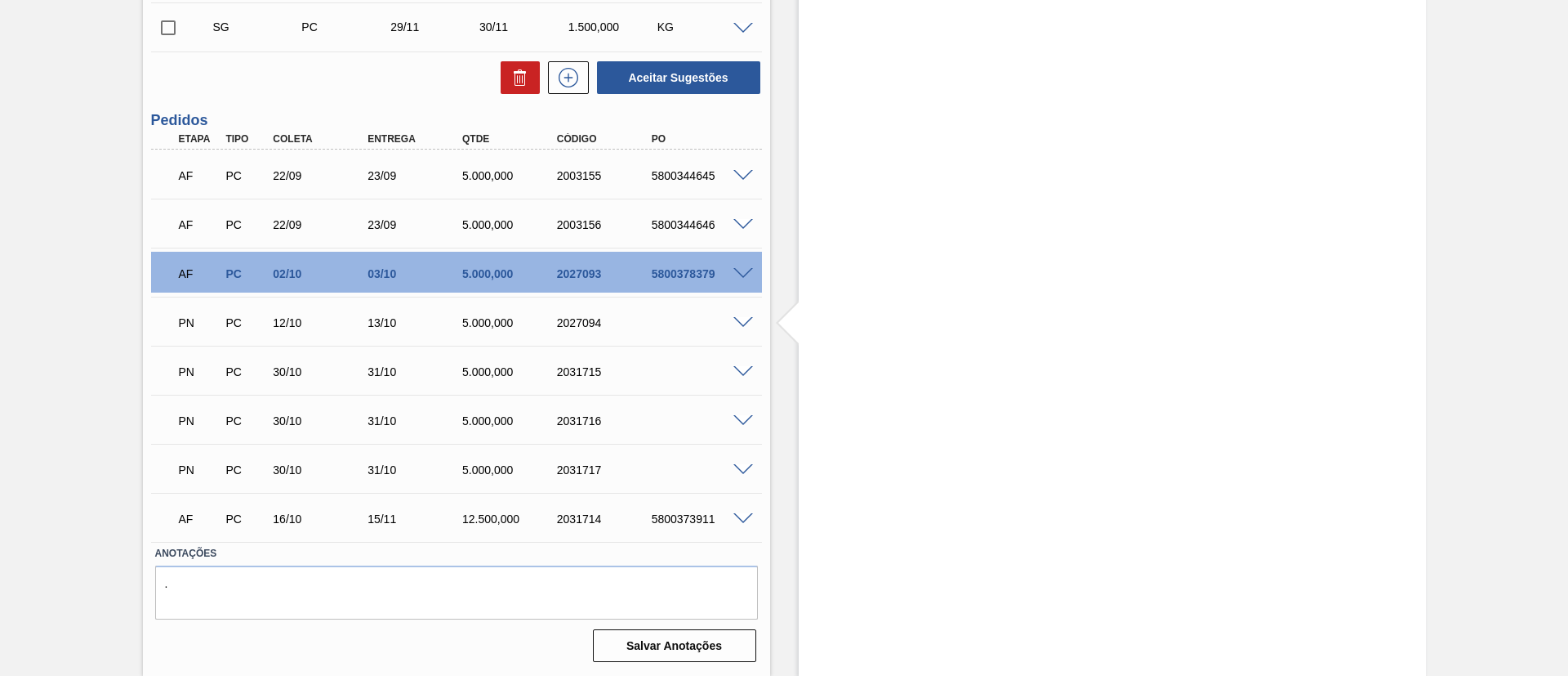
scroll to position [0, 0]
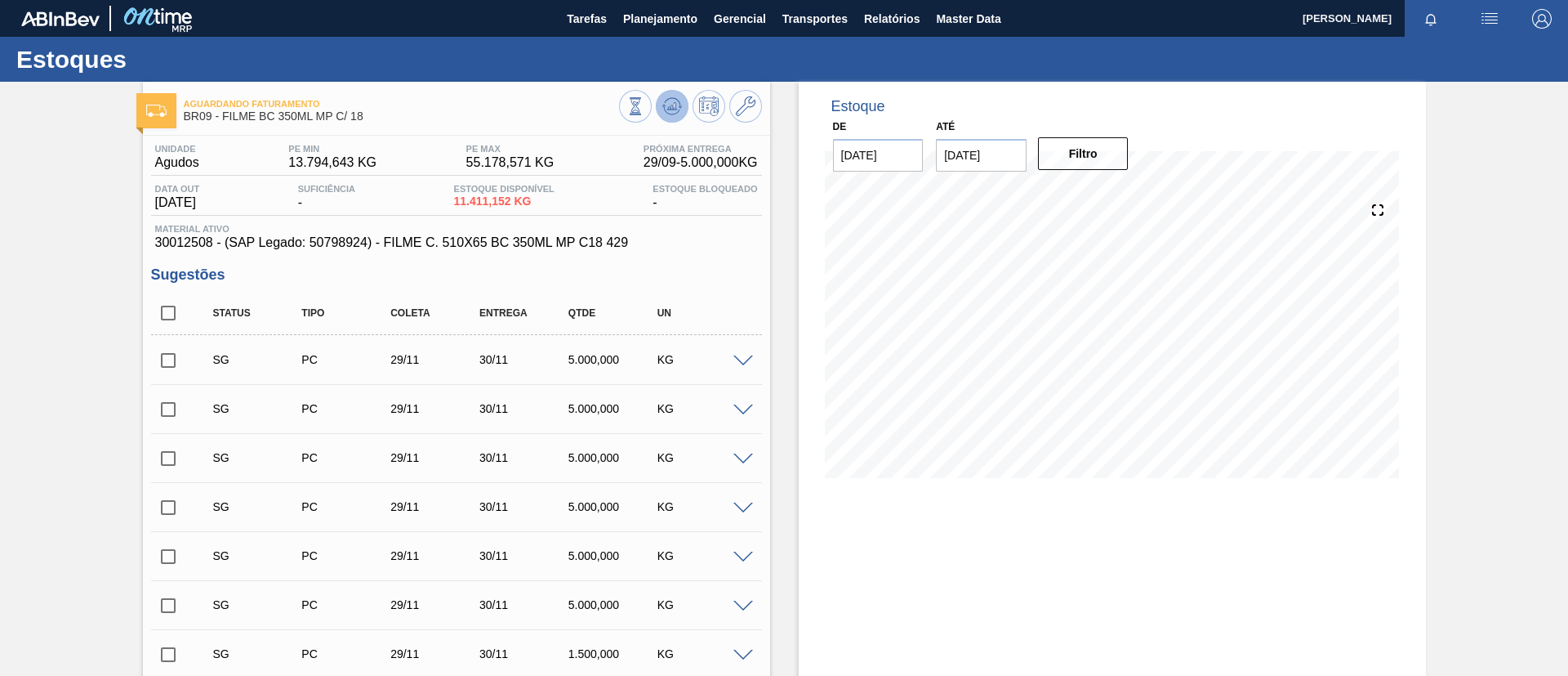
click at [667, 99] on icon at bounding box center [672, 102] width 17 height 9
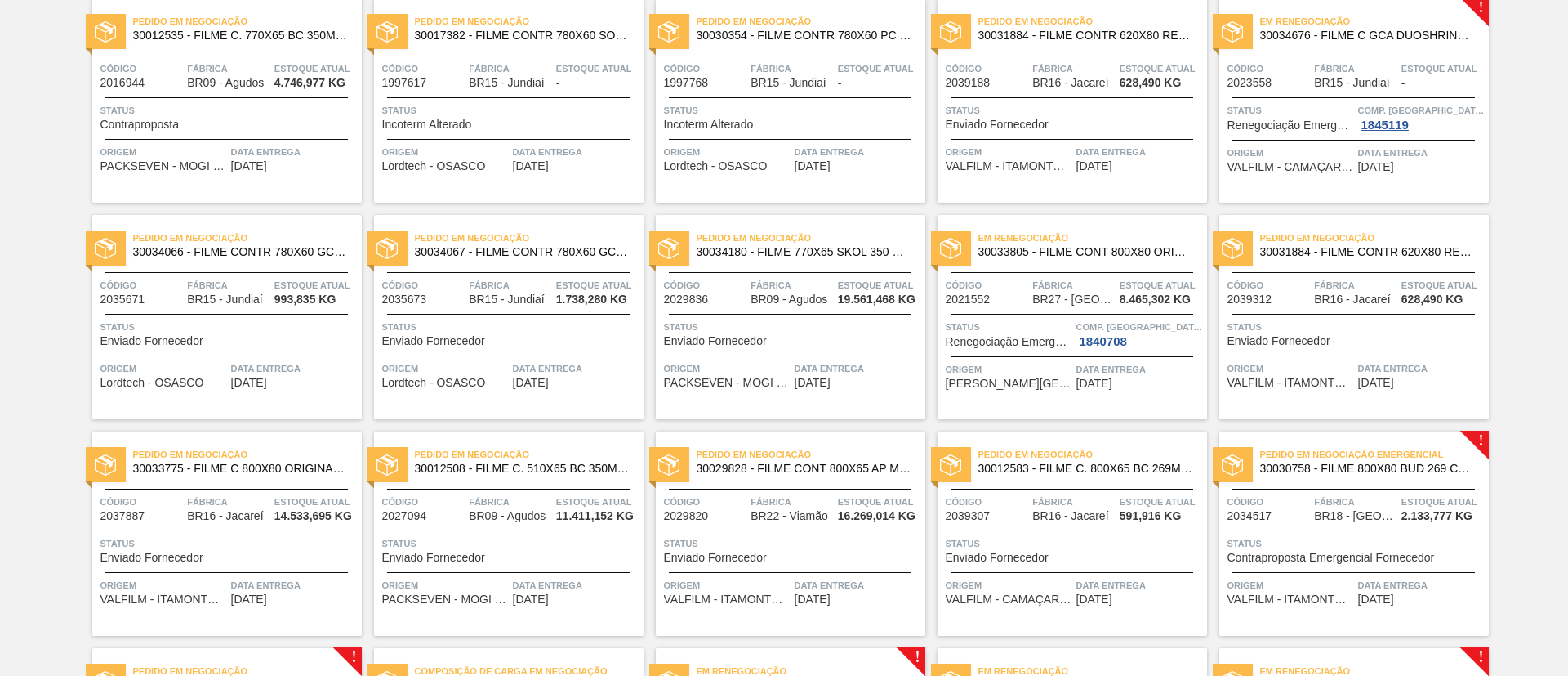
scroll to position [258, 0]
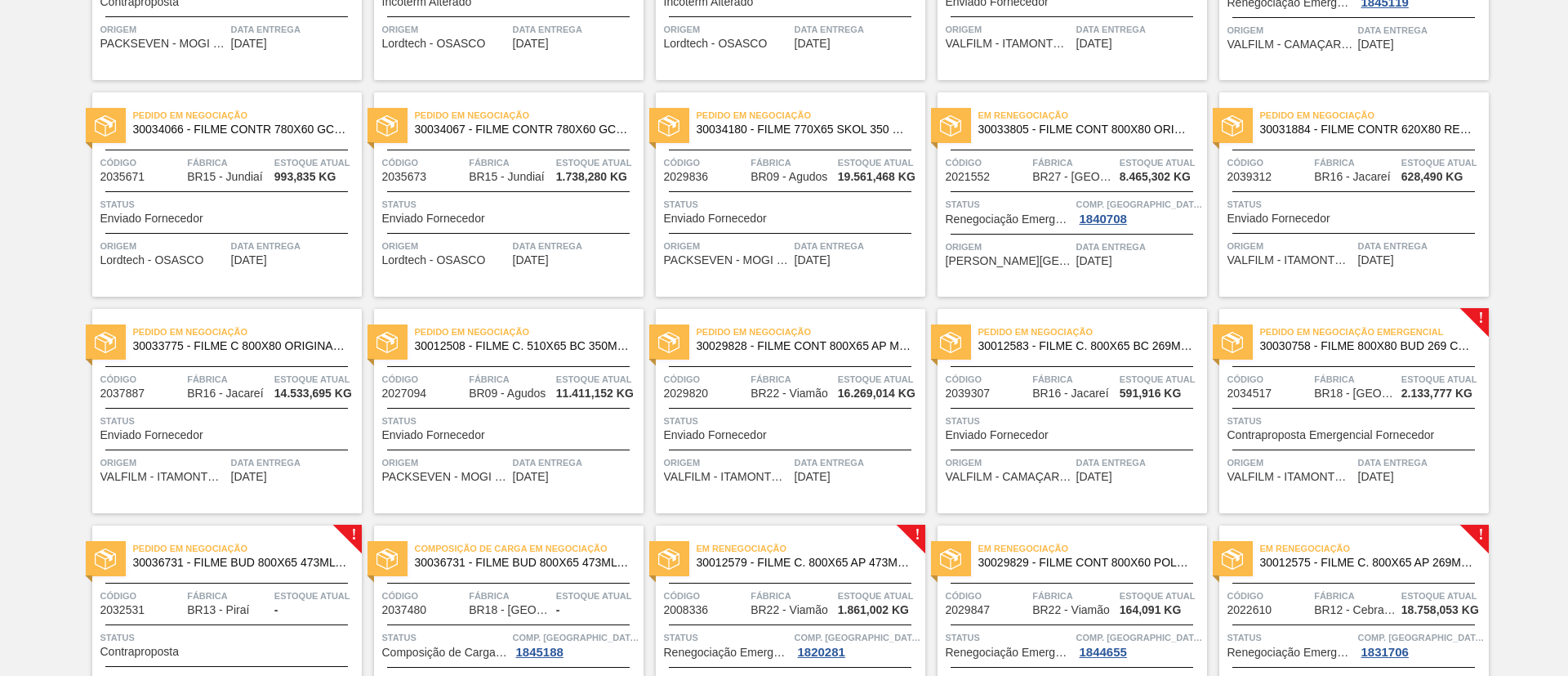
click at [1382, 352] on span "30030758 - FILME 800X80 BUD 269 C15 429" at bounding box center [1368, 346] width 216 height 13
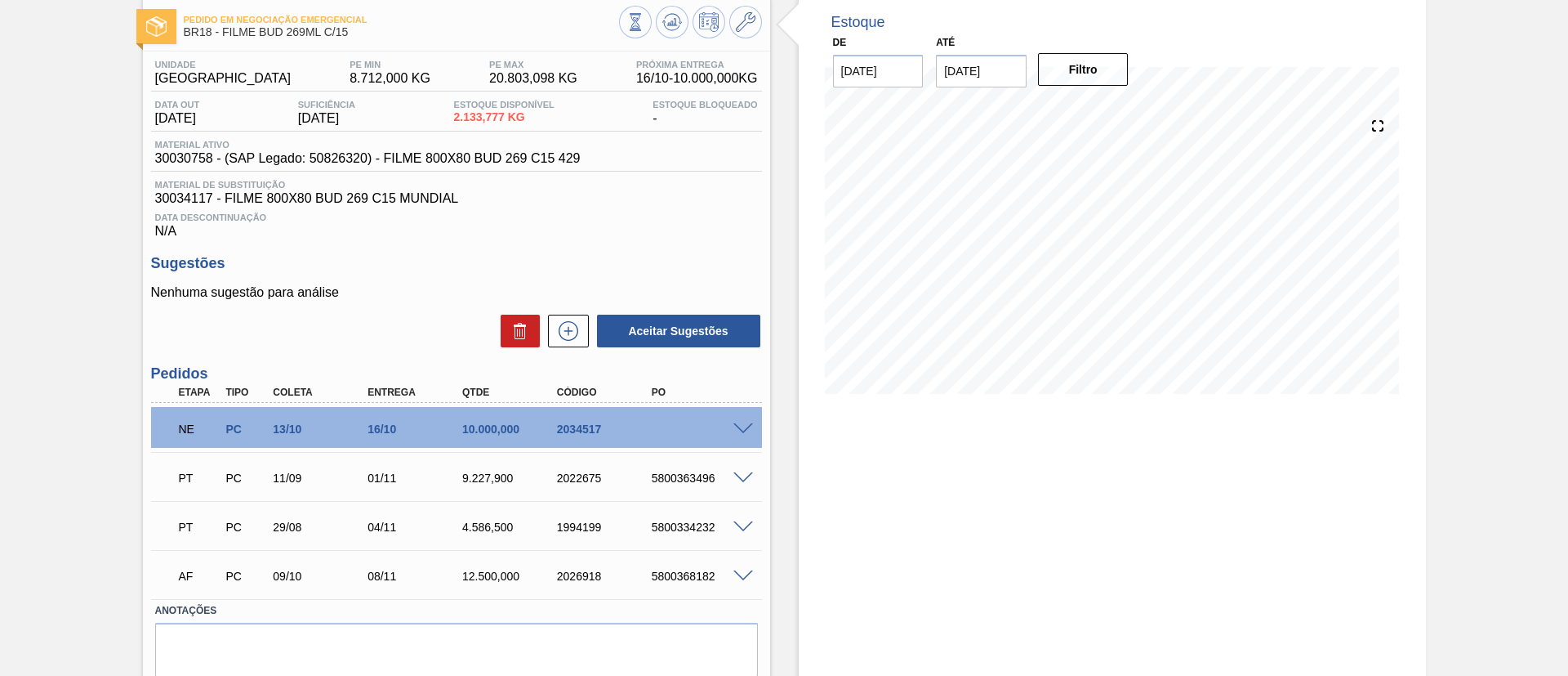
scroll to position [123, 0]
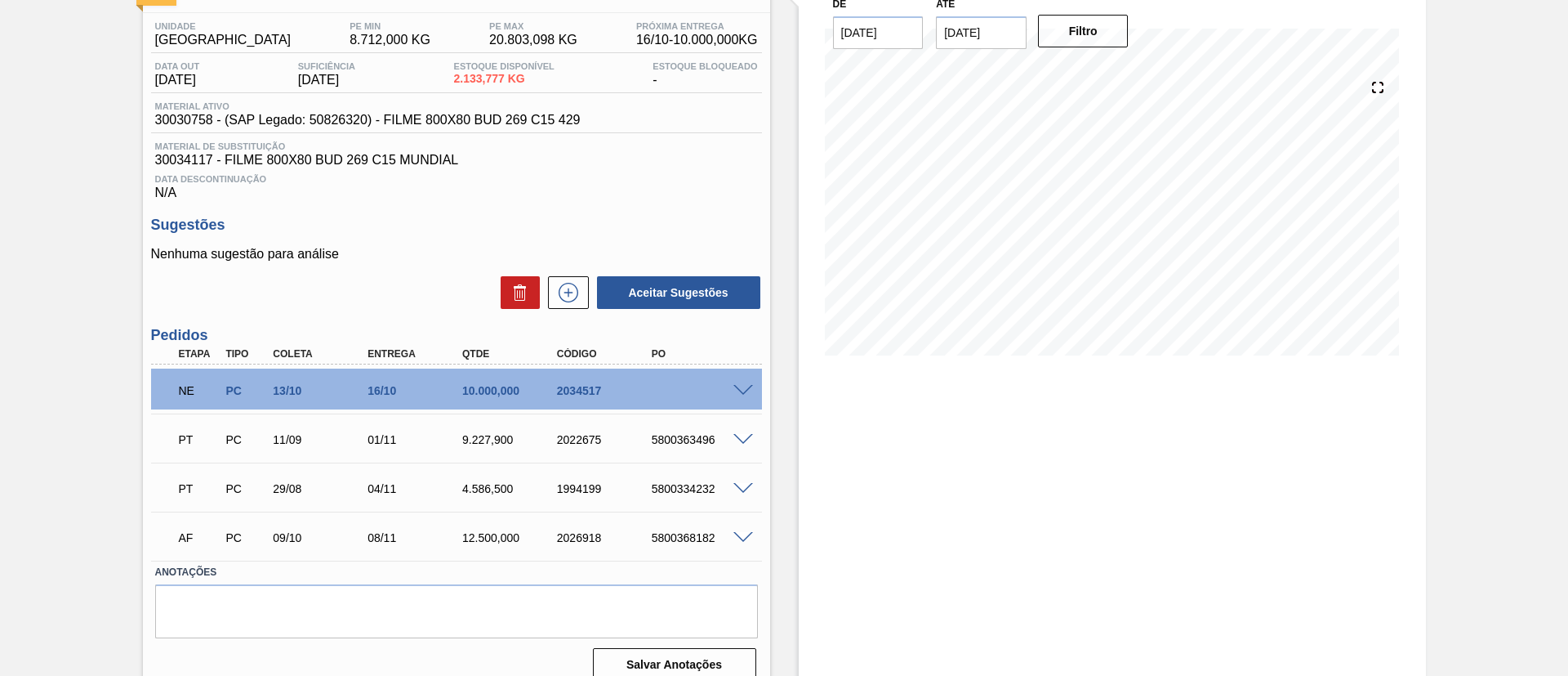
click at [738, 385] on span at bounding box center [743, 391] width 20 height 13
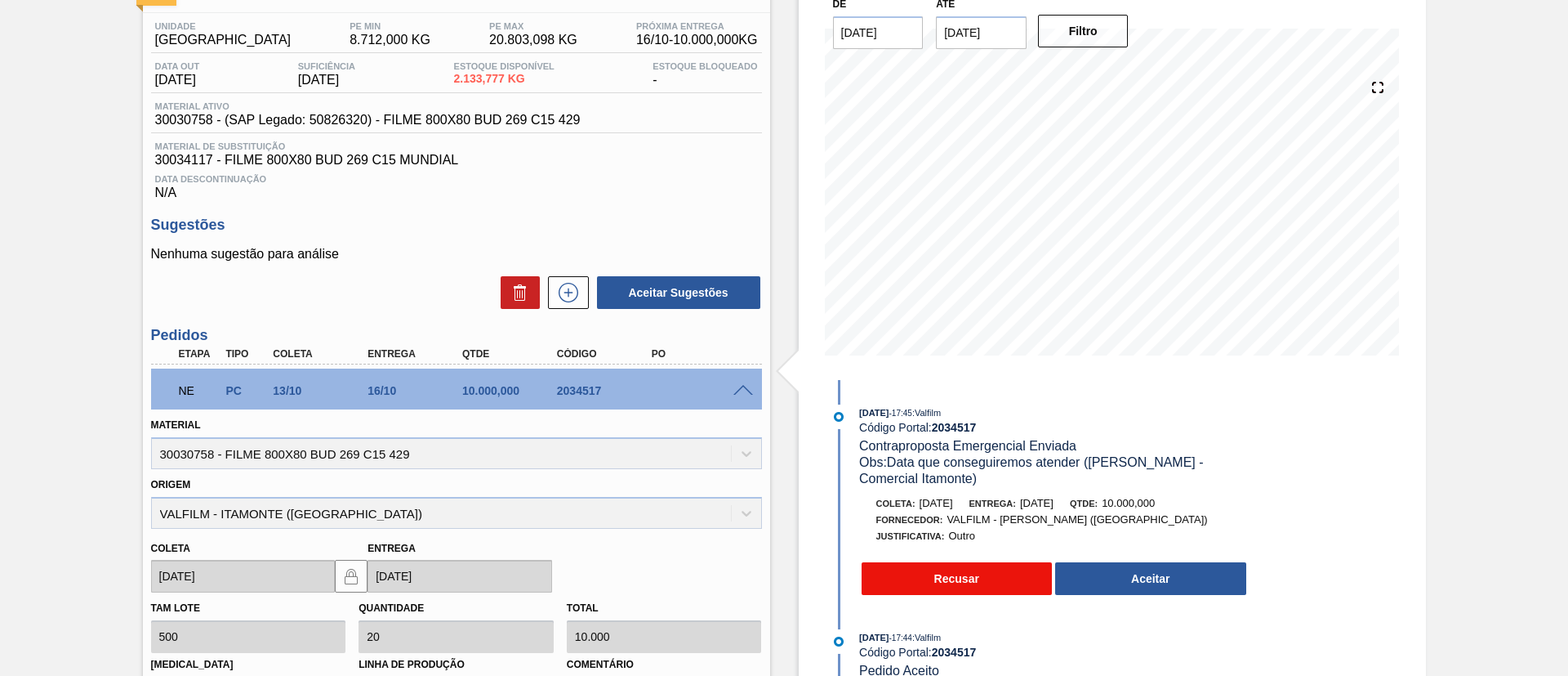
click at [948, 579] on button "Recusar" at bounding box center [958, 578] width 191 height 32
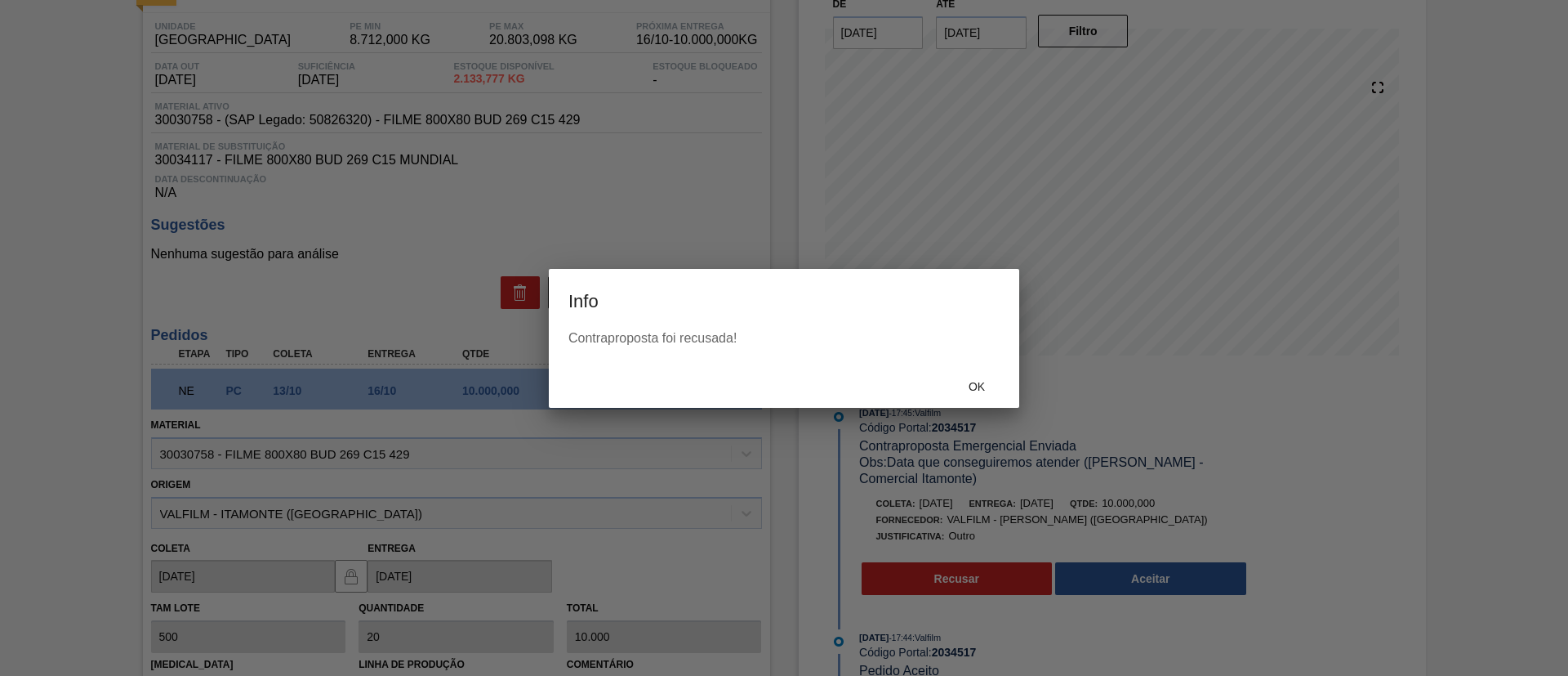
click at [983, 402] on div "Ok" at bounding box center [784, 387] width 471 height 43
click at [980, 388] on span "Ok" at bounding box center [977, 386] width 43 height 13
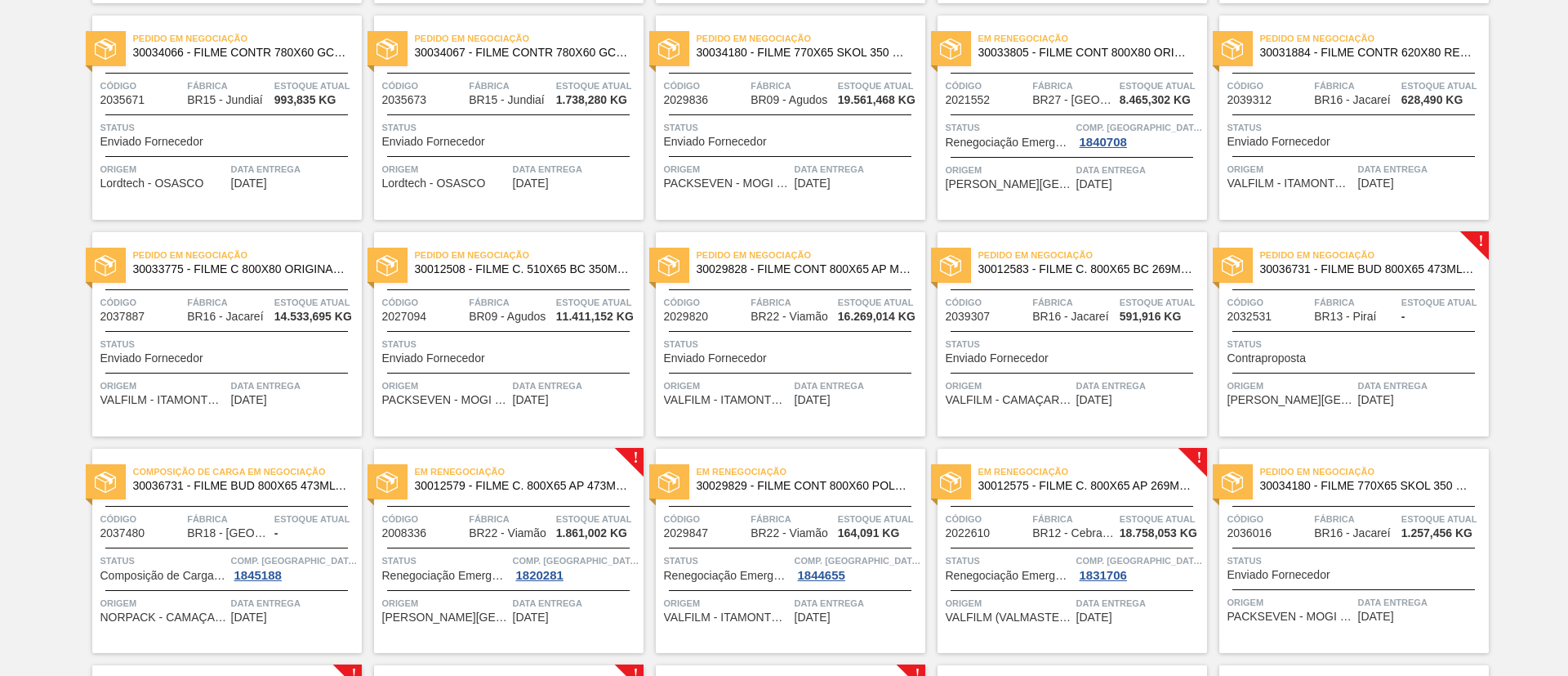
scroll to position [368, 0]
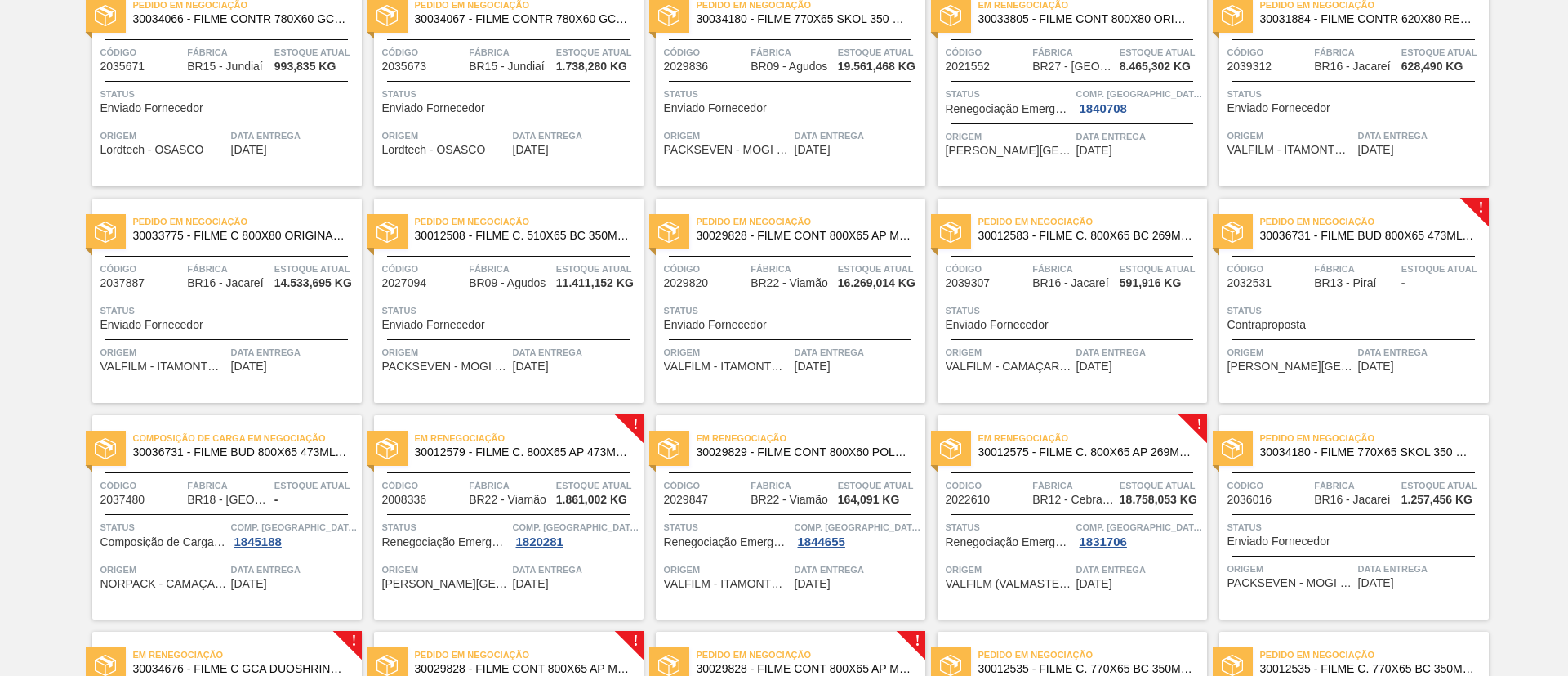
click at [1436, 232] on span "30036731 - FILME BUD 800X65 473ML MP C12" at bounding box center [1368, 235] width 216 height 13
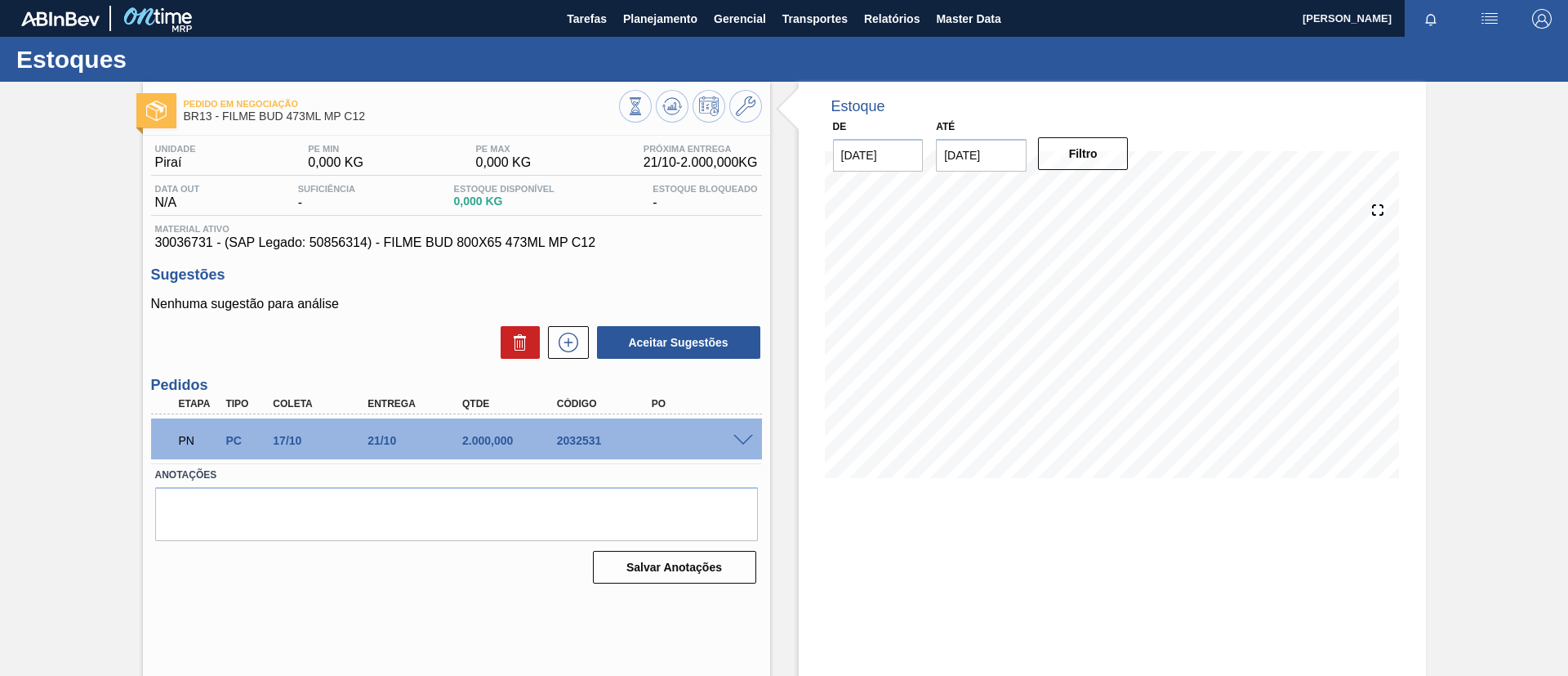
click at [753, 444] on div "PN PC 17/10 21/10 2.000,000 2032531" at bounding box center [457, 439] width 611 height 41
click at [743, 438] on span at bounding box center [743, 441] width 20 height 13
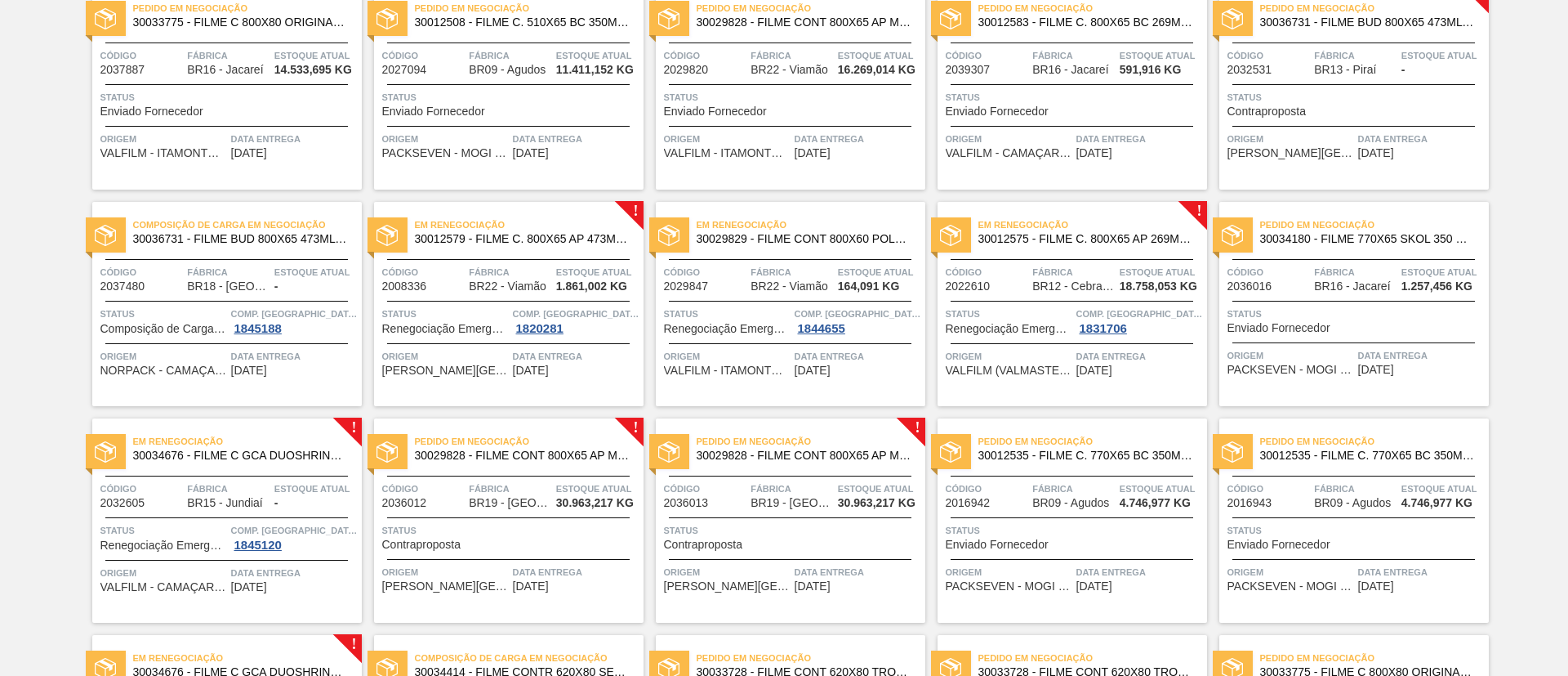
scroll to position [613, 0]
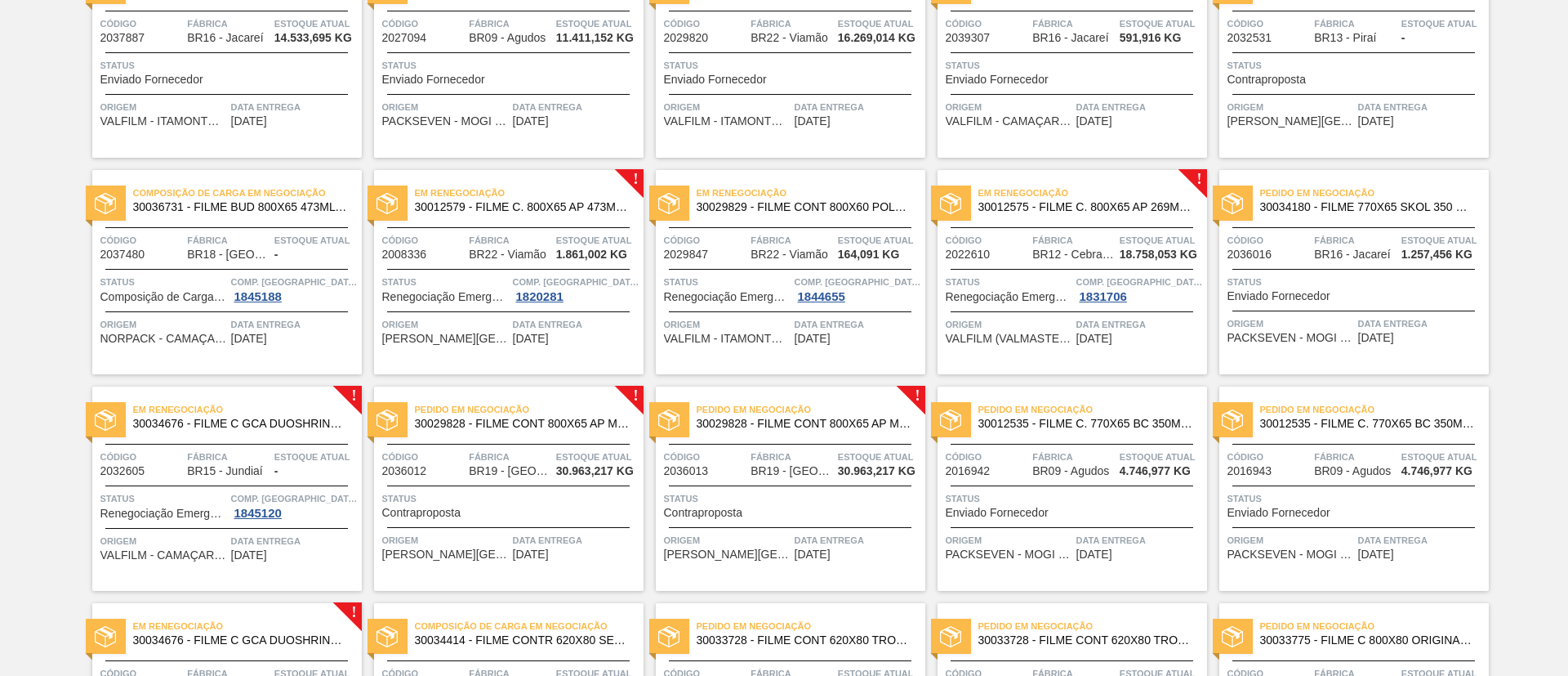
click at [573, 212] on span "30012579 - FILME C. 800X65 AP 473ML C12 429" at bounding box center [522, 207] width 216 height 13
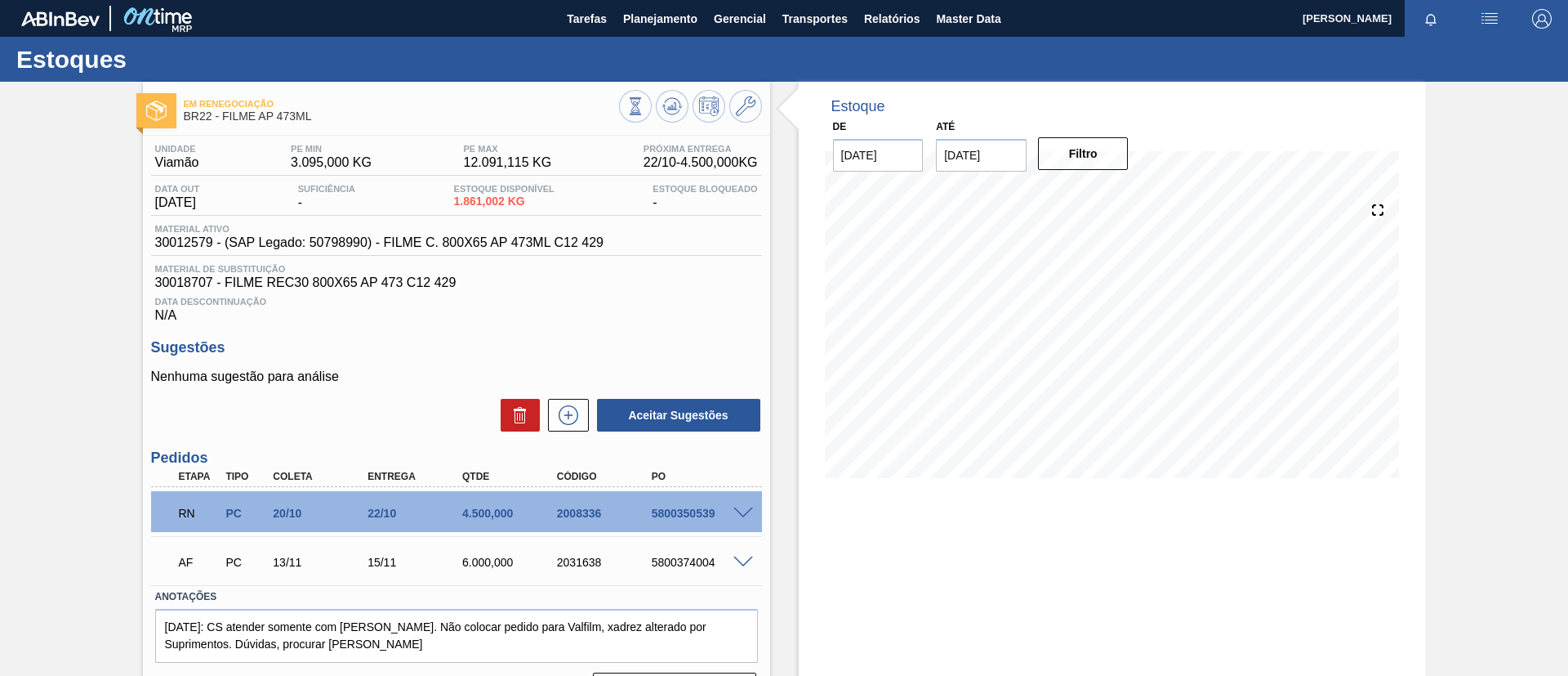
click at [742, 518] on div "5800350539" at bounding box center [700, 513] width 106 height 13
click at [744, 515] on span at bounding box center [743, 514] width 20 height 13
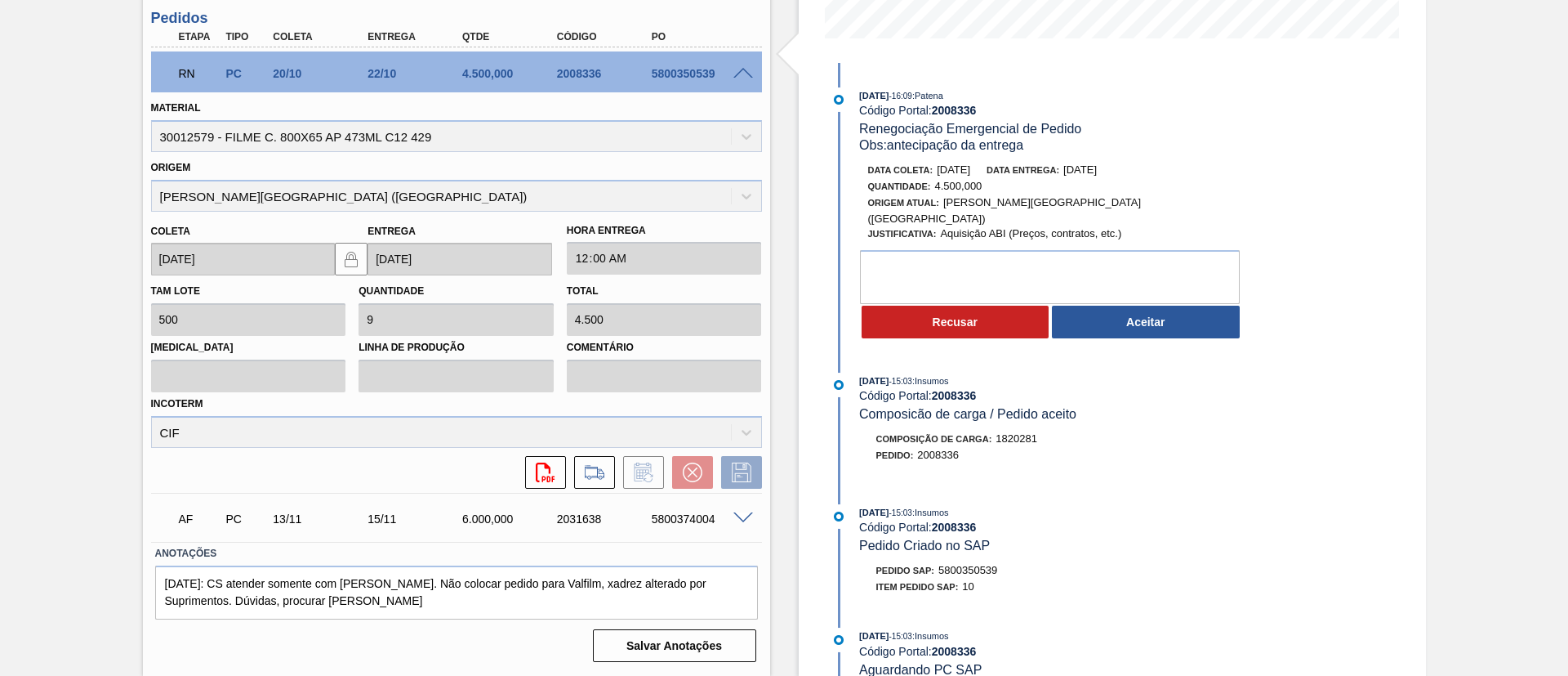
scroll to position [317, 0]
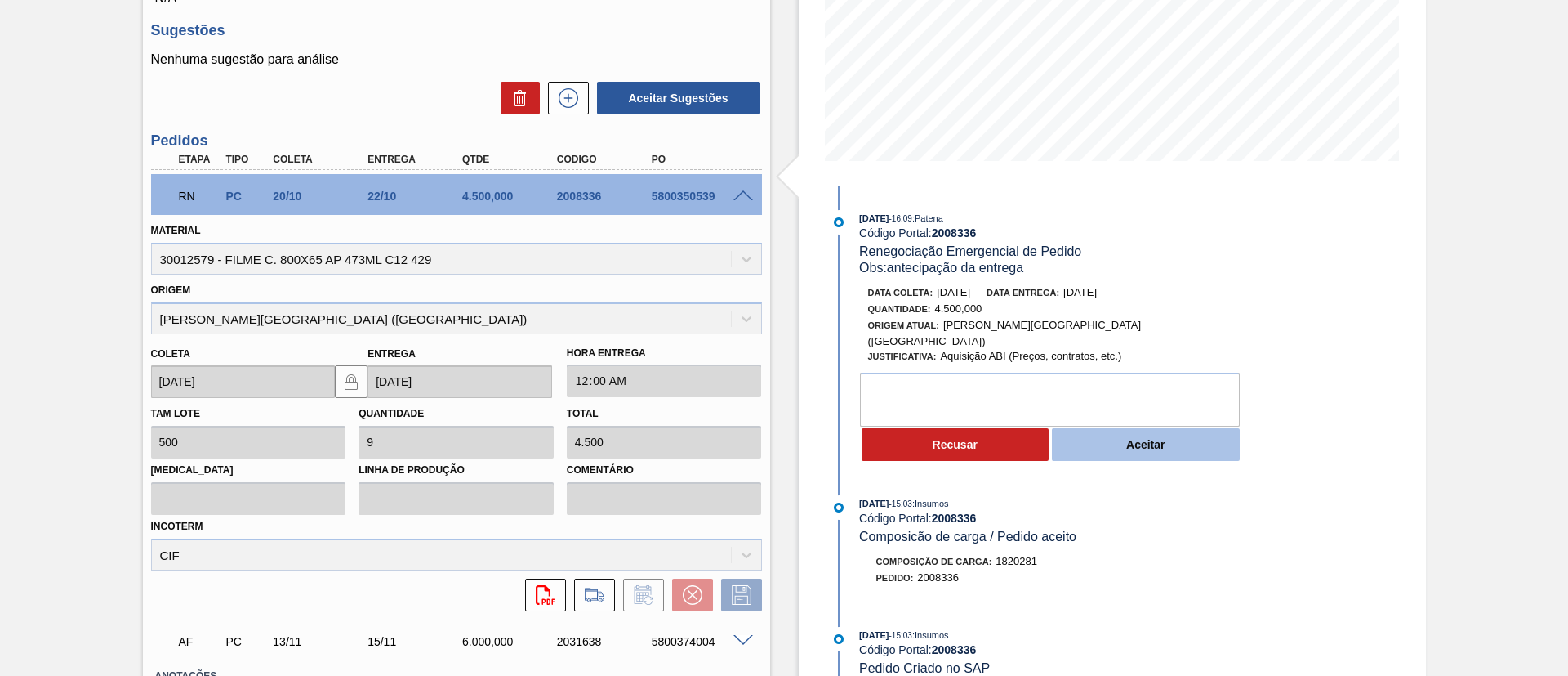
click at [1149, 433] on button "Aceitar" at bounding box center [1146, 444] width 187 height 32
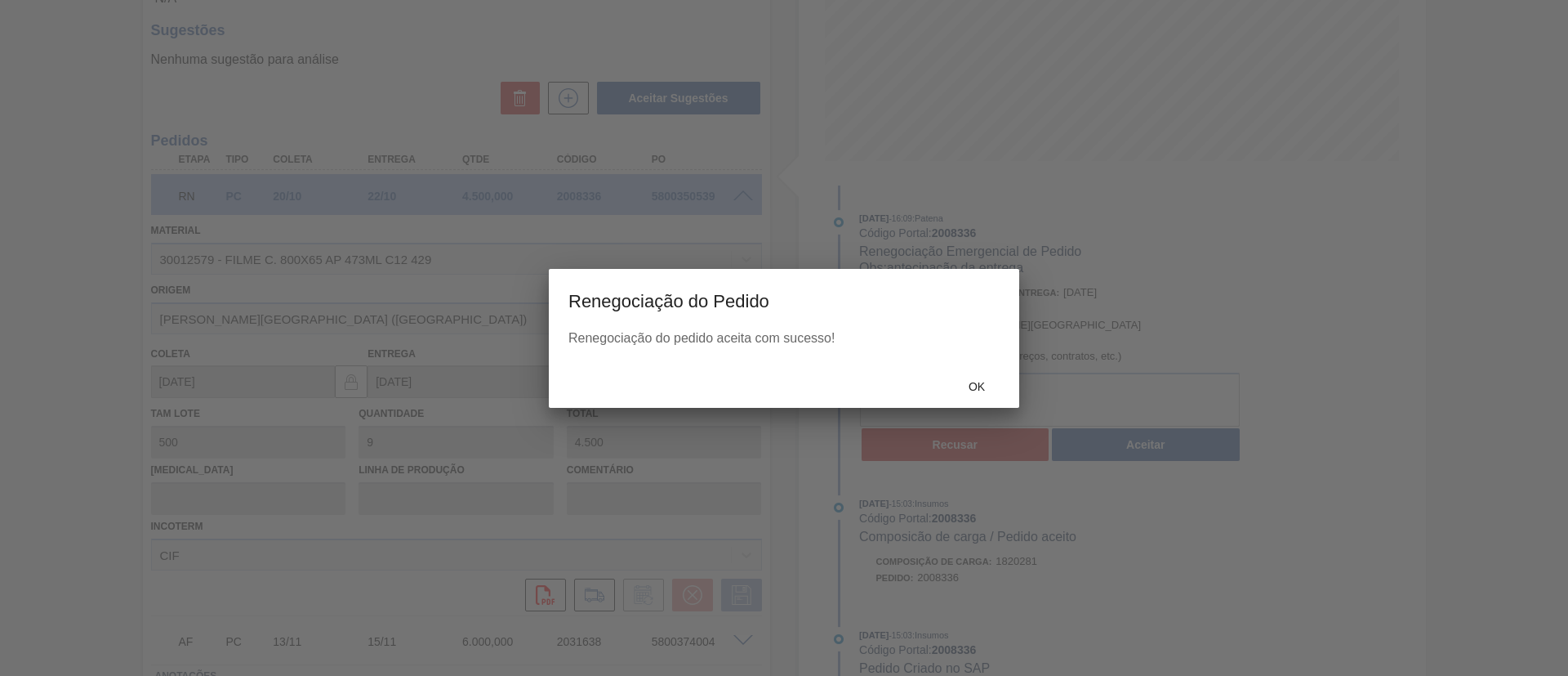
click at [981, 365] on div "Ok" at bounding box center [784, 387] width 471 height 43
click at [982, 366] on div "Ok" at bounding box center [784, 387] width 471 height 43
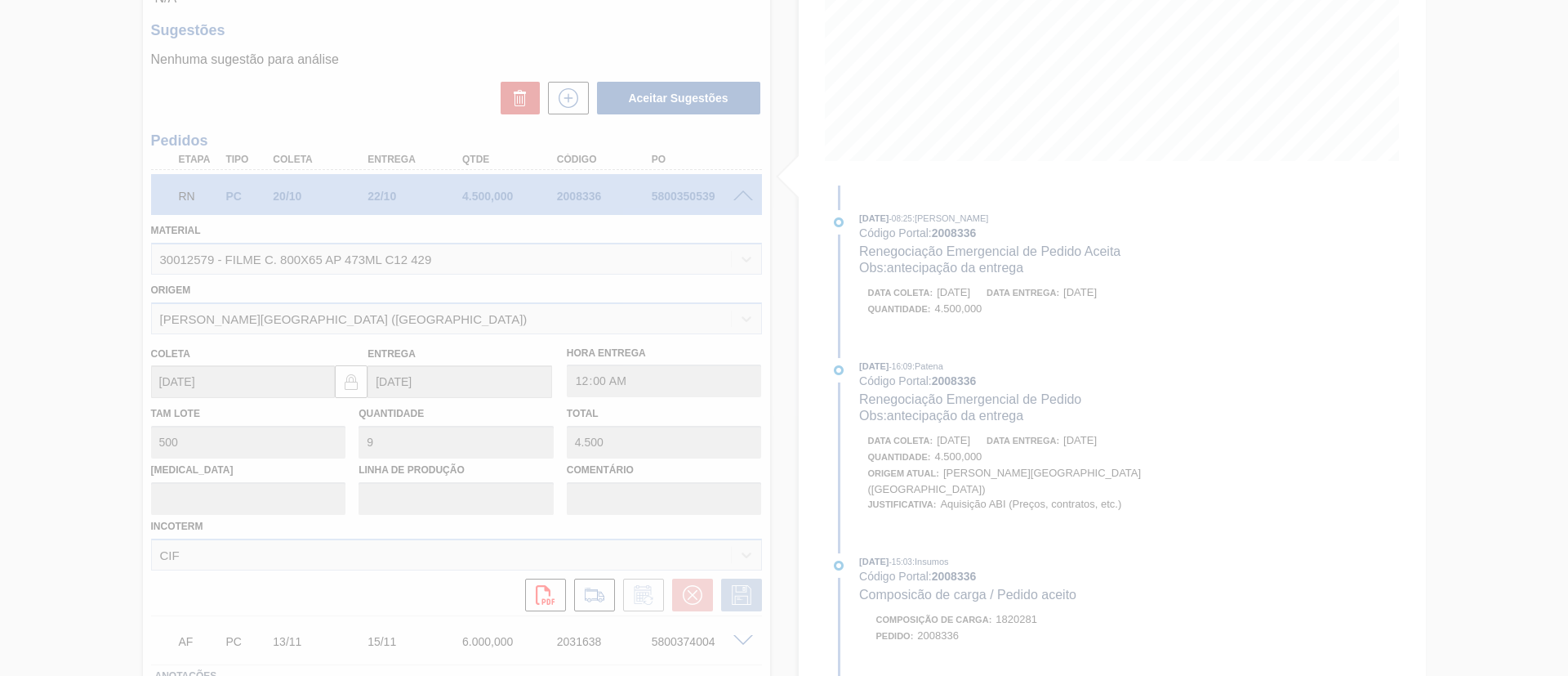
click at [994, 383] on div at bounding box center [784, 338] width 1568 height 676
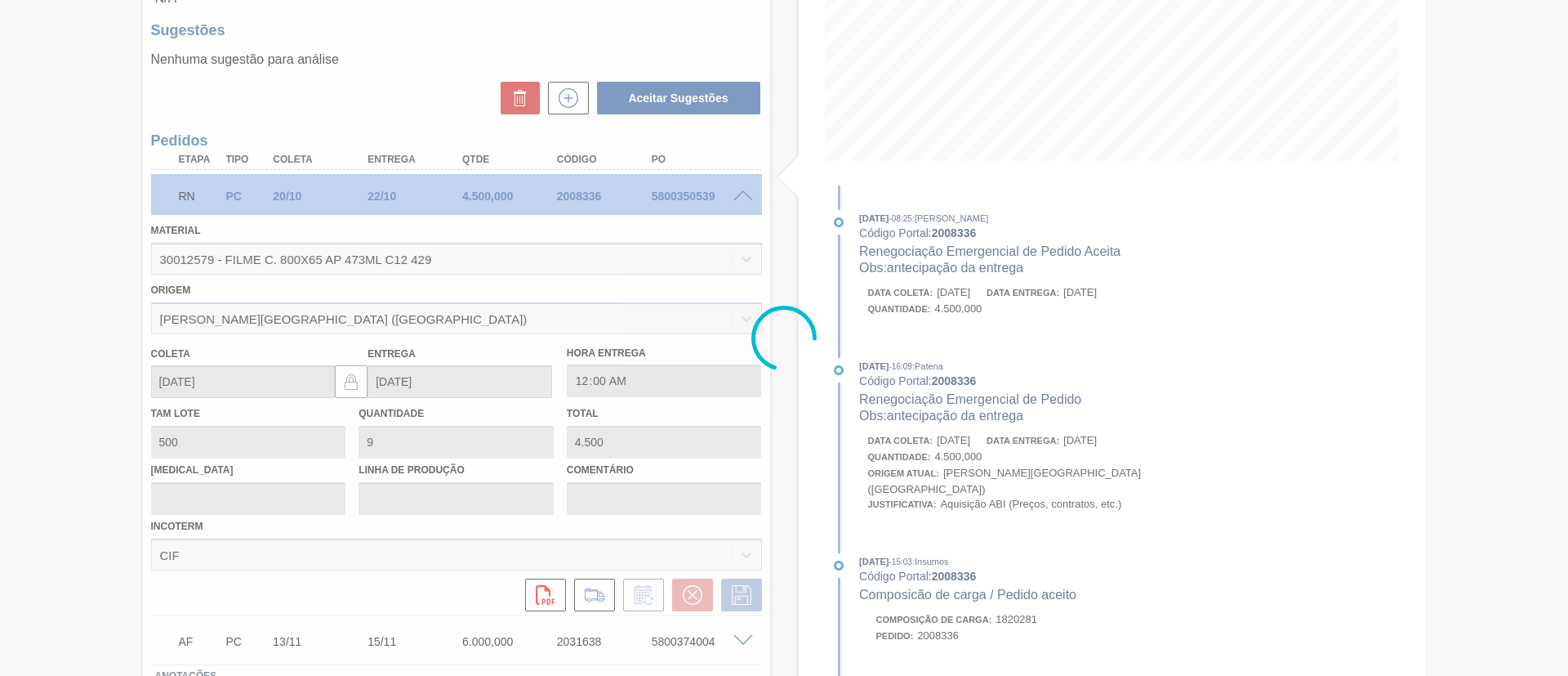
type input "antecipação da entrega"
type input "24/09/2025"
type input "30/09/2025"
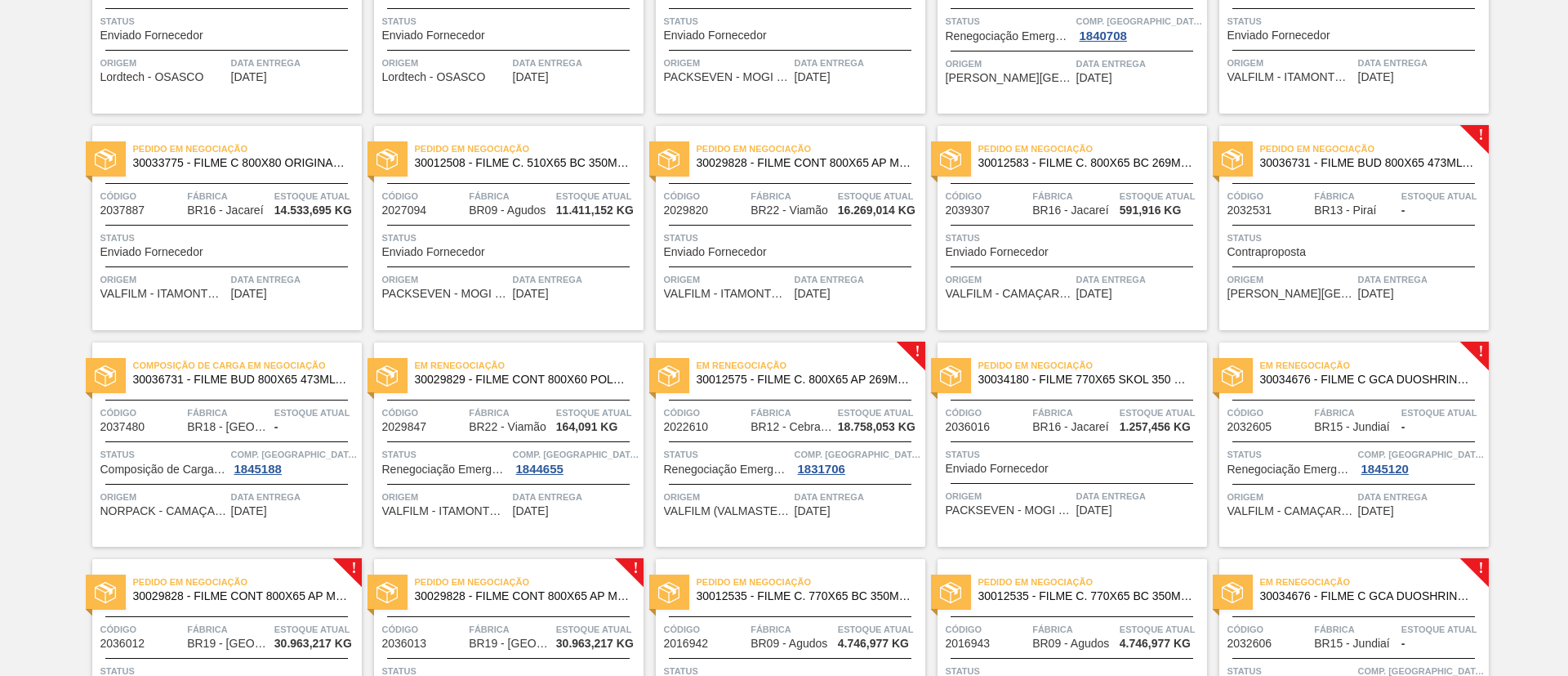
scroll to position [490, 0]
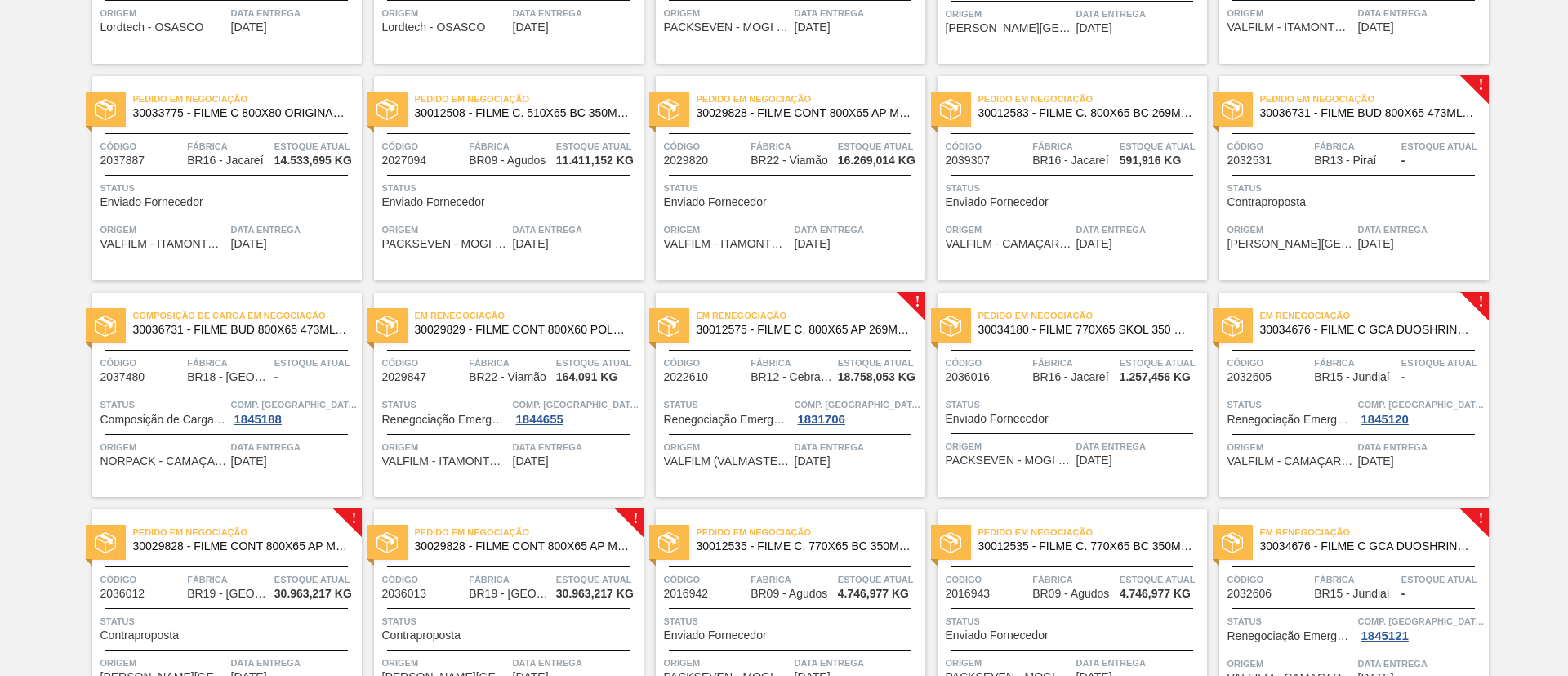
click at [889, 329] on span "30012575 - FILME C. 800X65 AP 269ML C15 429" at bounding box center [805, 329] width 216 height 13
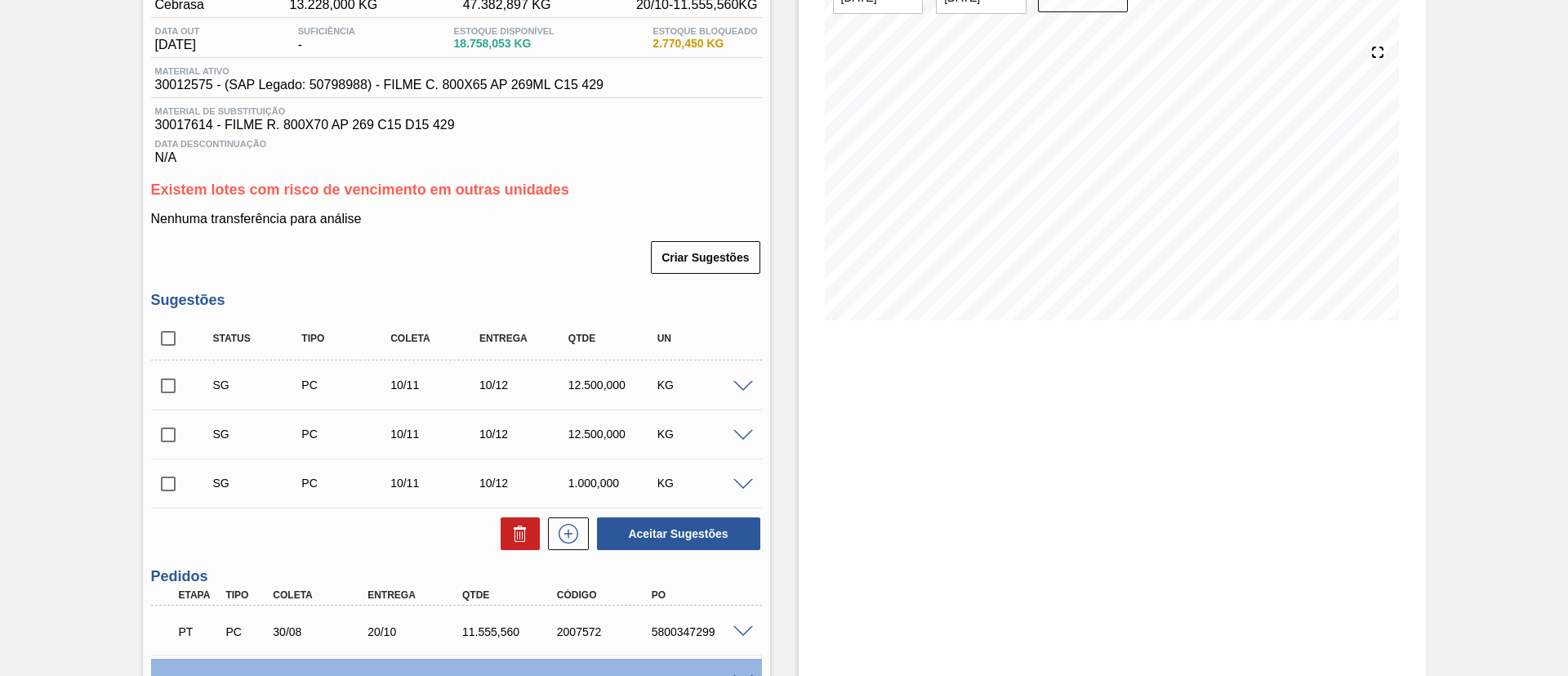
scroll to position [368, 0]
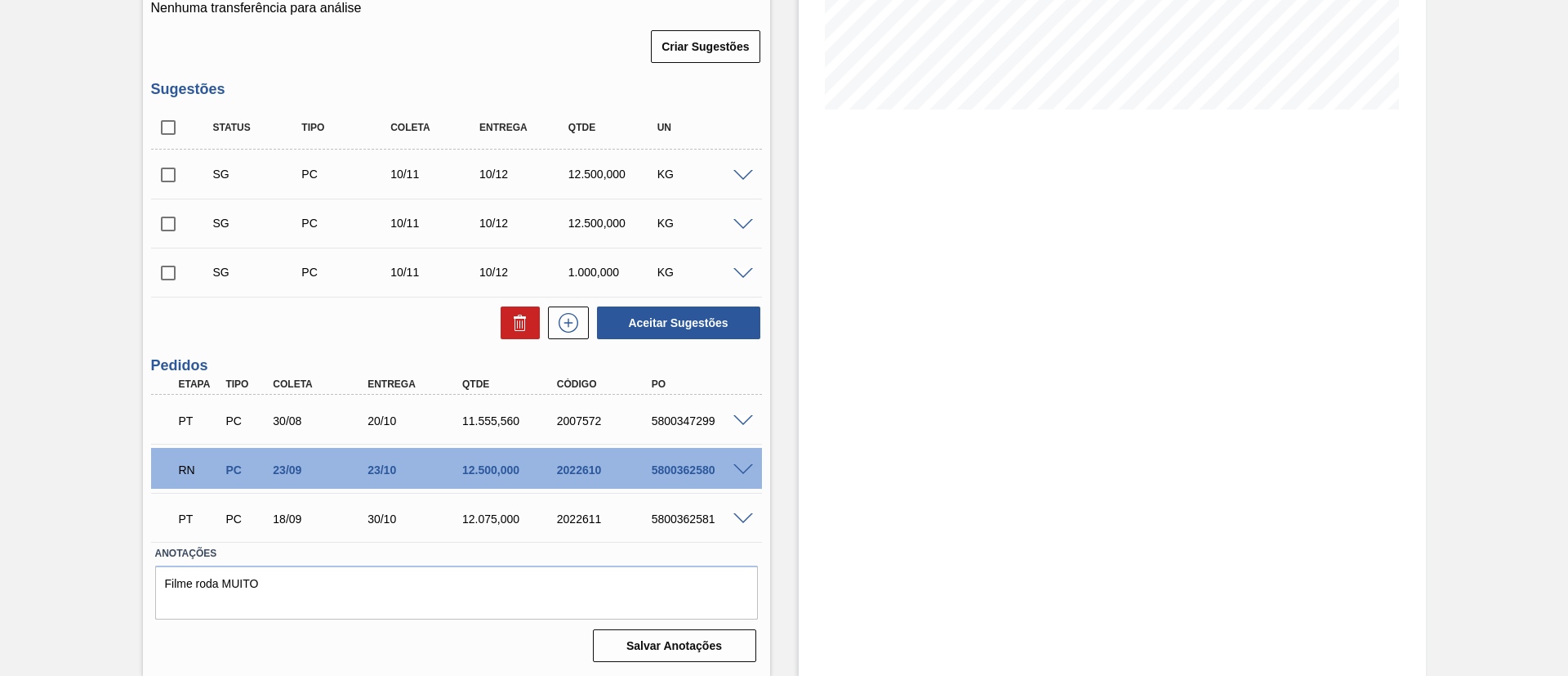
click at [744, 467] on span at bounding box center [743, 470] width 20 height 13
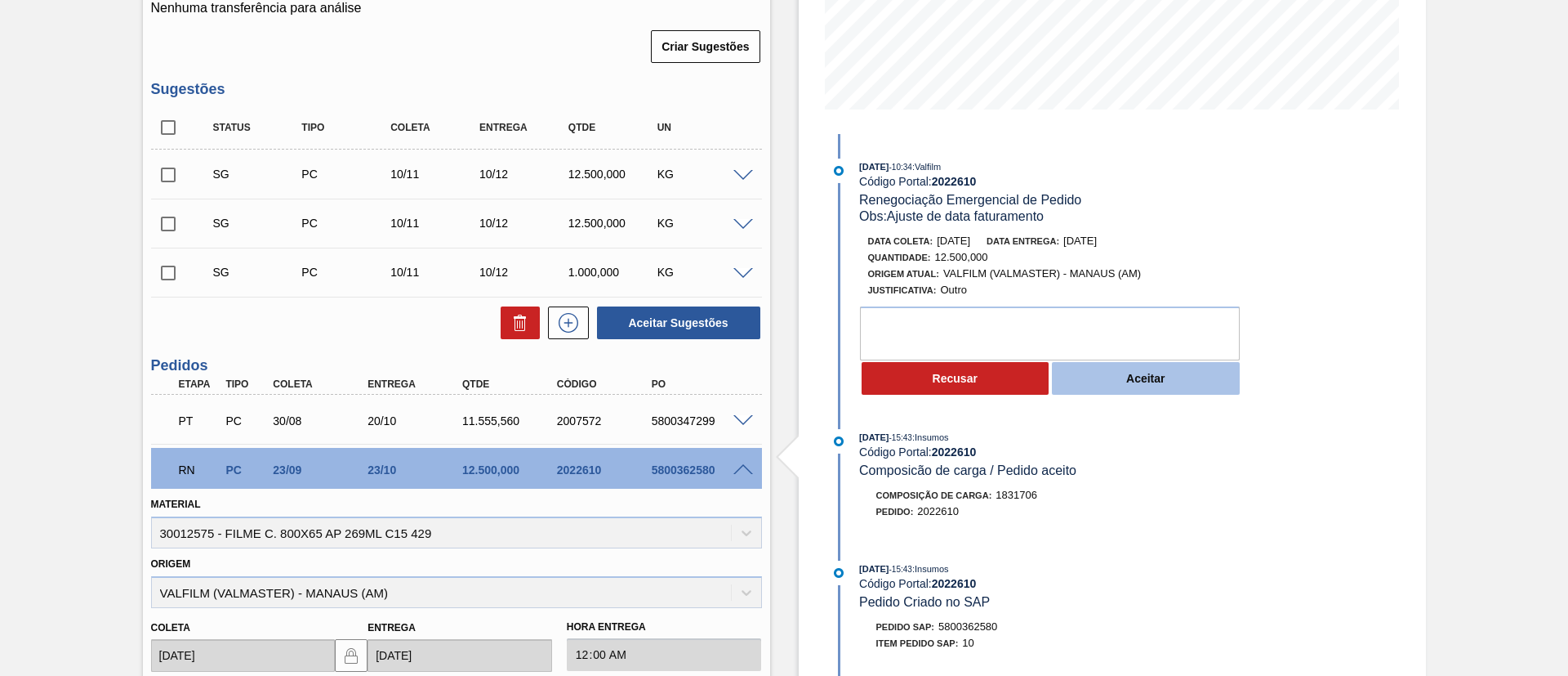
click at [1132, 383] on button "Aceitar" at bounding box center [1146, 378] width 187 height 32
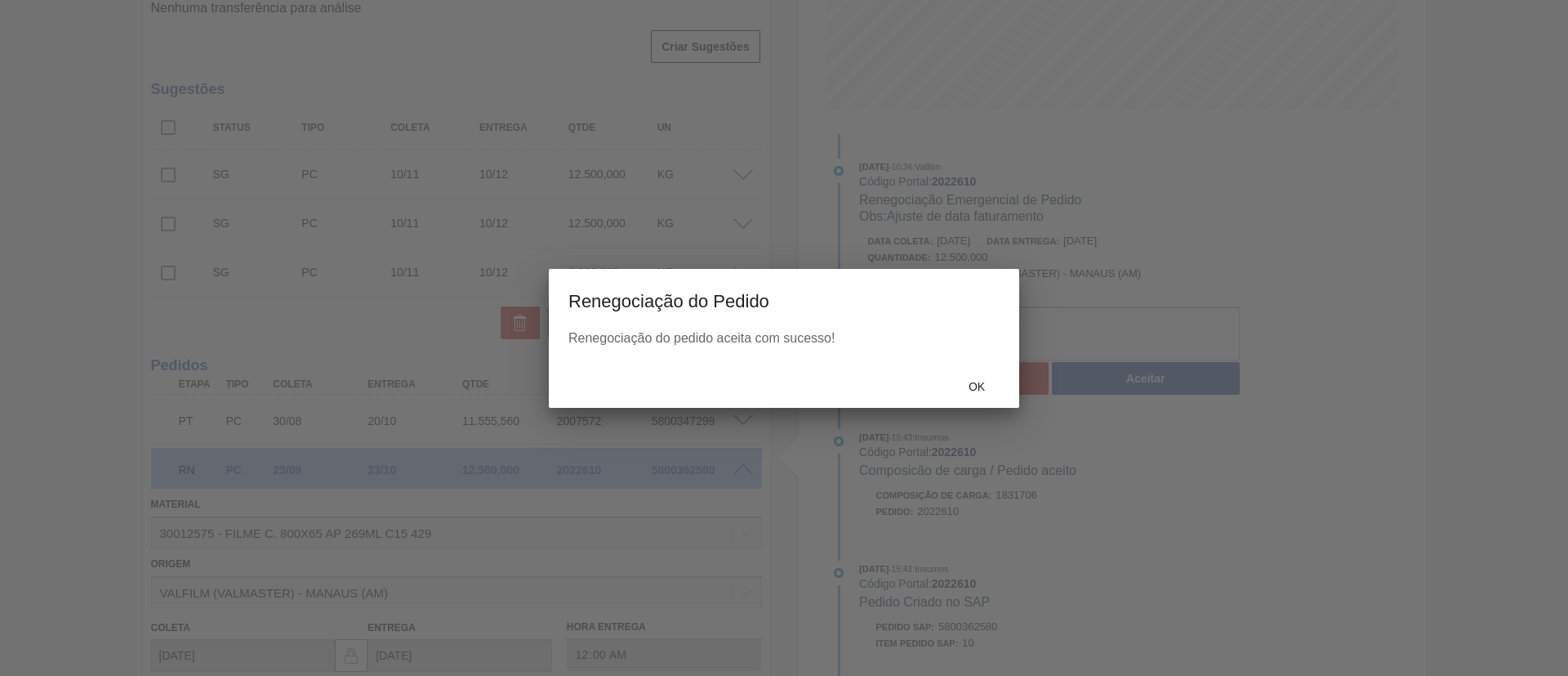
click at [1026, 383] on div at bounding box center [784, 338] width 1568 height 676
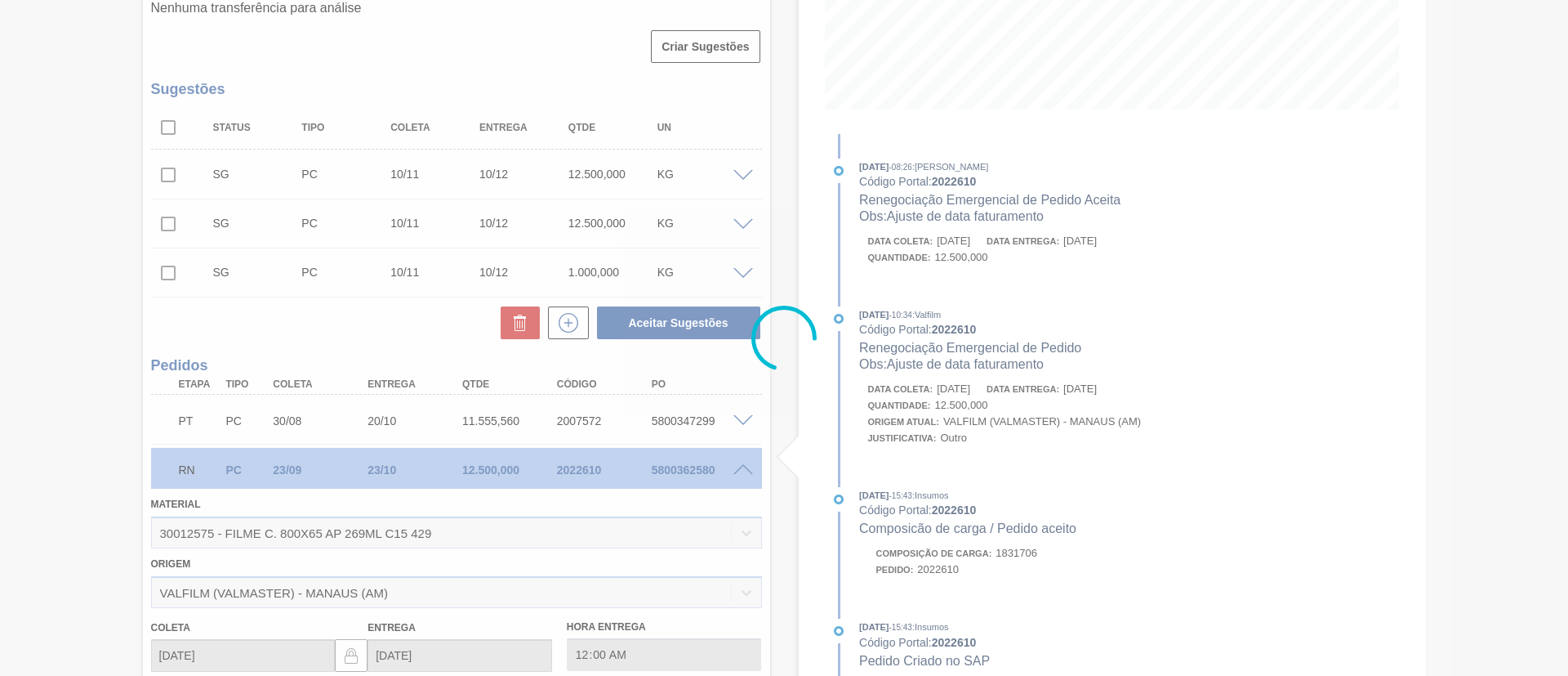
type input "Ajuste de data faturamento"
type input "[DATE]"
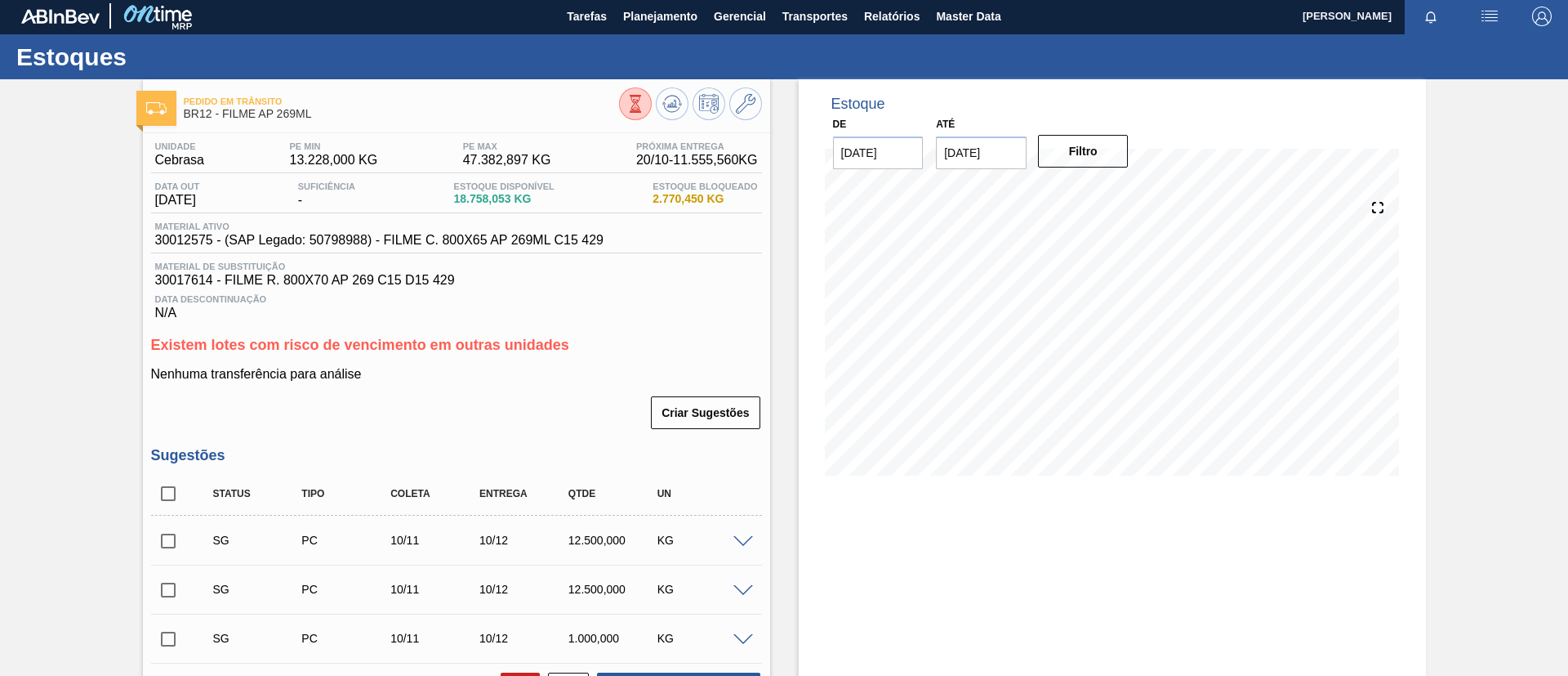
scroll to position [0, 0]
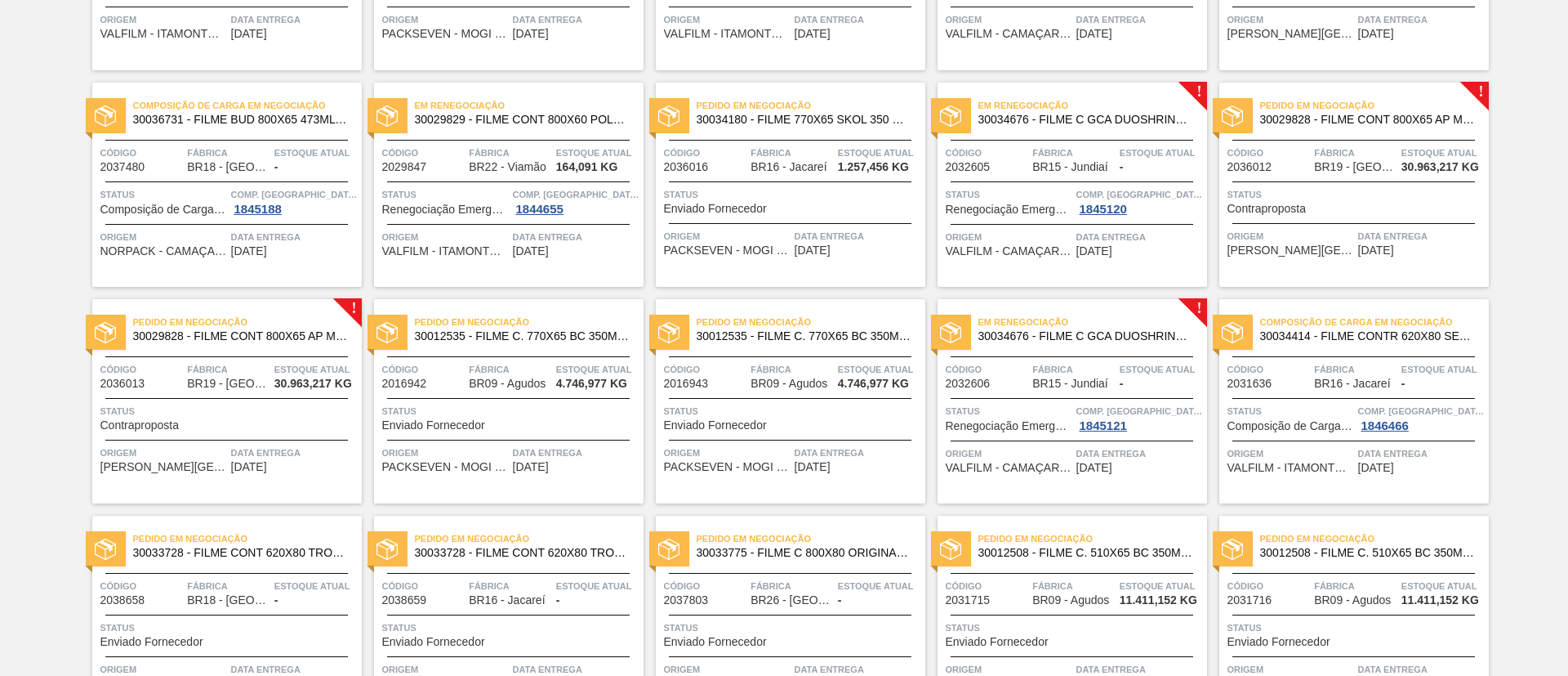
scroll to position [736, 0]
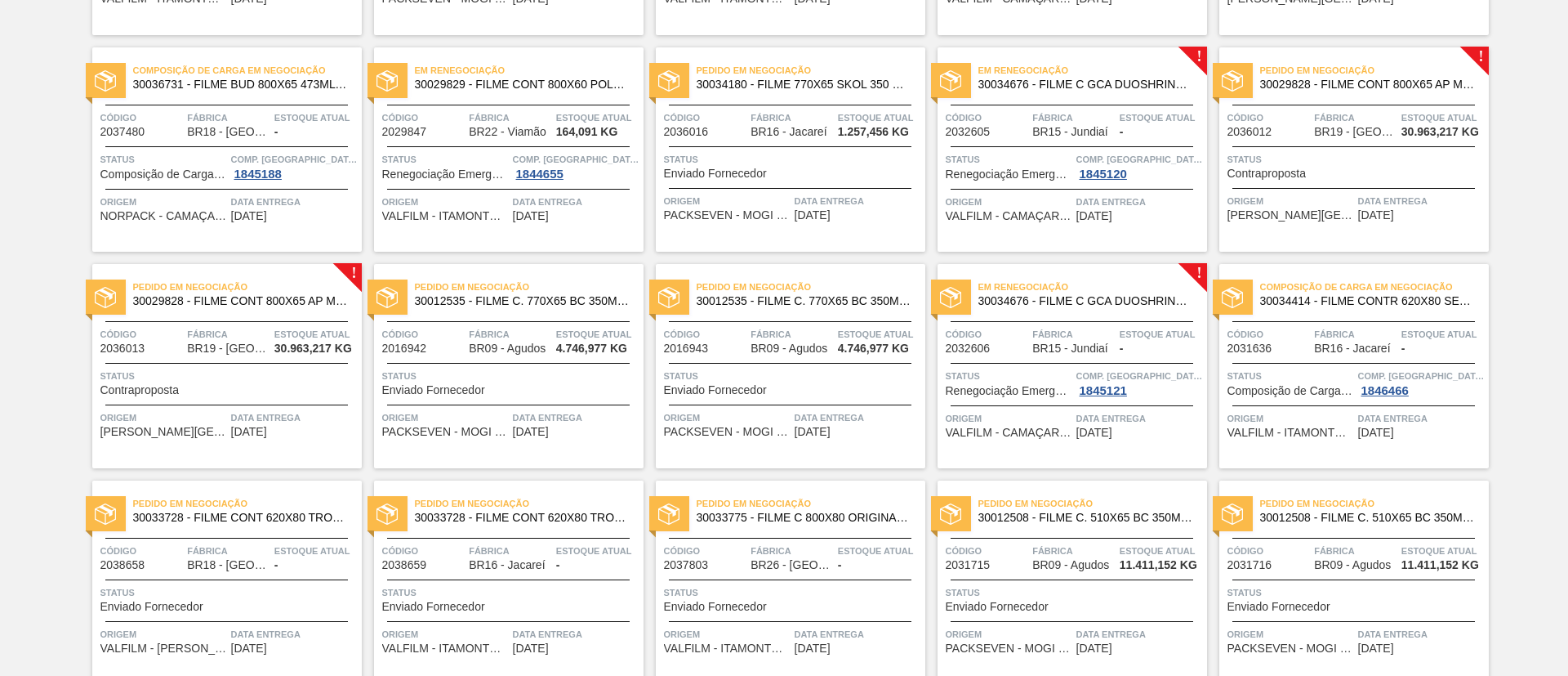
click at [1393, 82] on span "30029828 - FILME CONT 800X65 AP MP 473 C12 429" at bounding box center [1368, 84] width 216 height 13
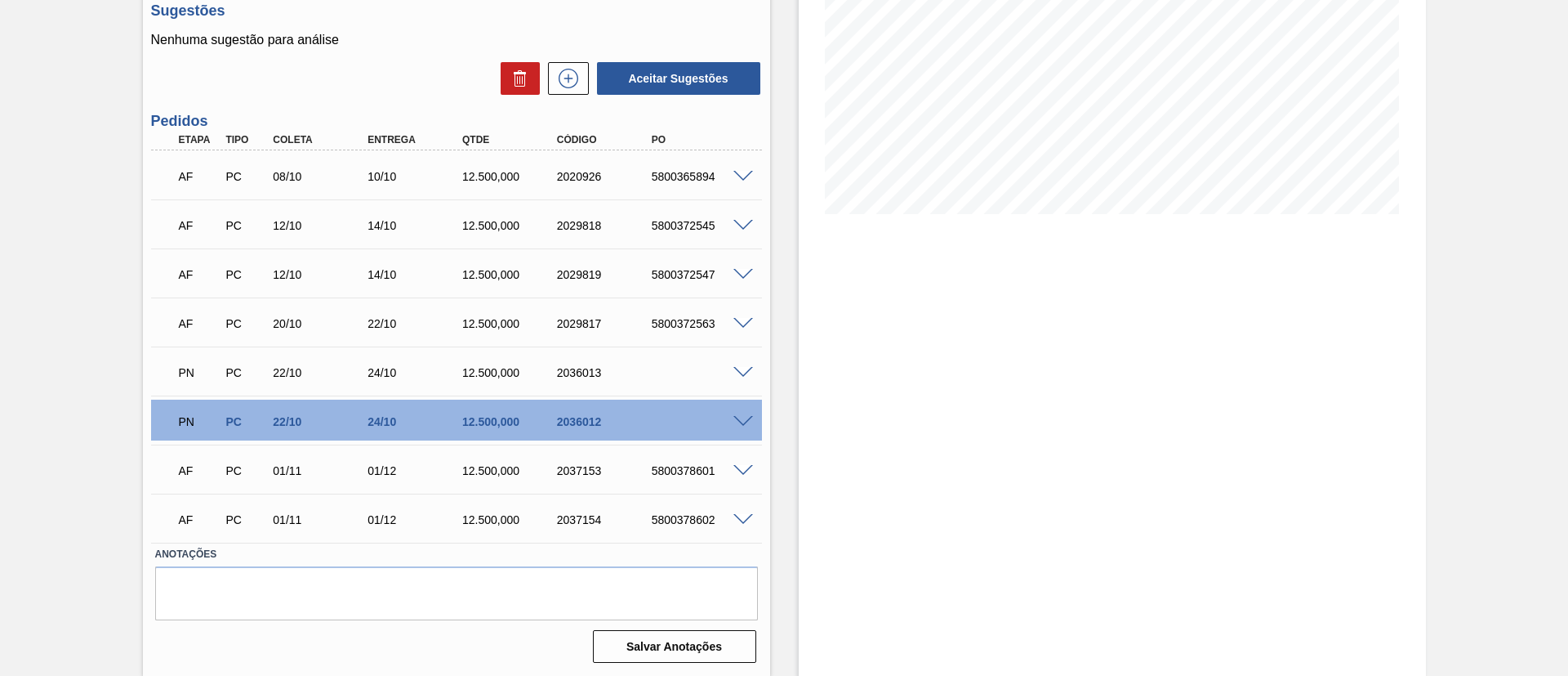
scroll to position [265, 0]
click at [748, 425] on div "PN PC 22/10 24/10 12.500,000 2036012" at bounding box center [457, 419] width 611 height 41
click at [747, 425] on div "PN PC 22/10 24/10 12.500,000 2036012" at bounding box center [457, 419] width 611 height 41
click at [745, 423] on span at bounding box center [743, 421] width 20 height 13
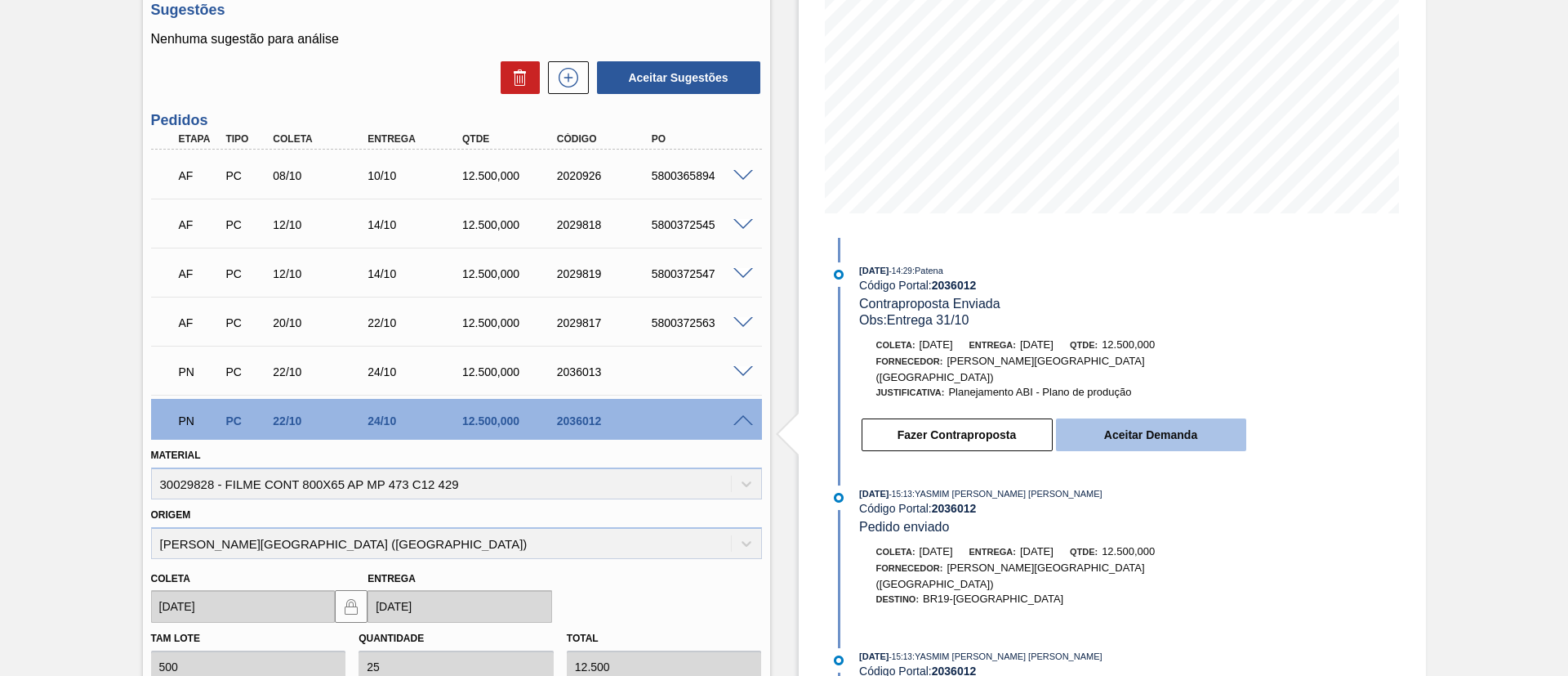
click at [1199, 418] on button "Aceitar Demanda" at bounding box center [1151, 434] width 190 height 32
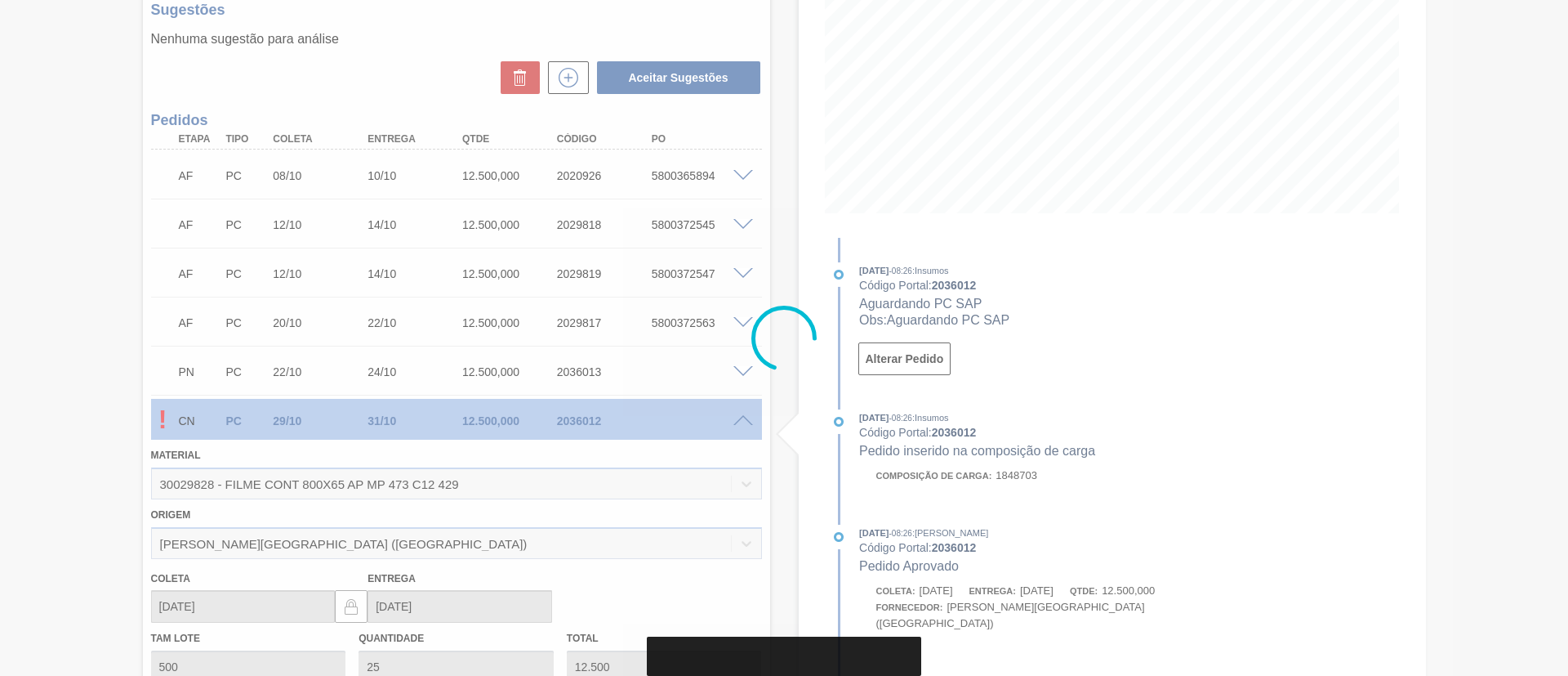
type input "[DATE]"
type input "31/10/2025"
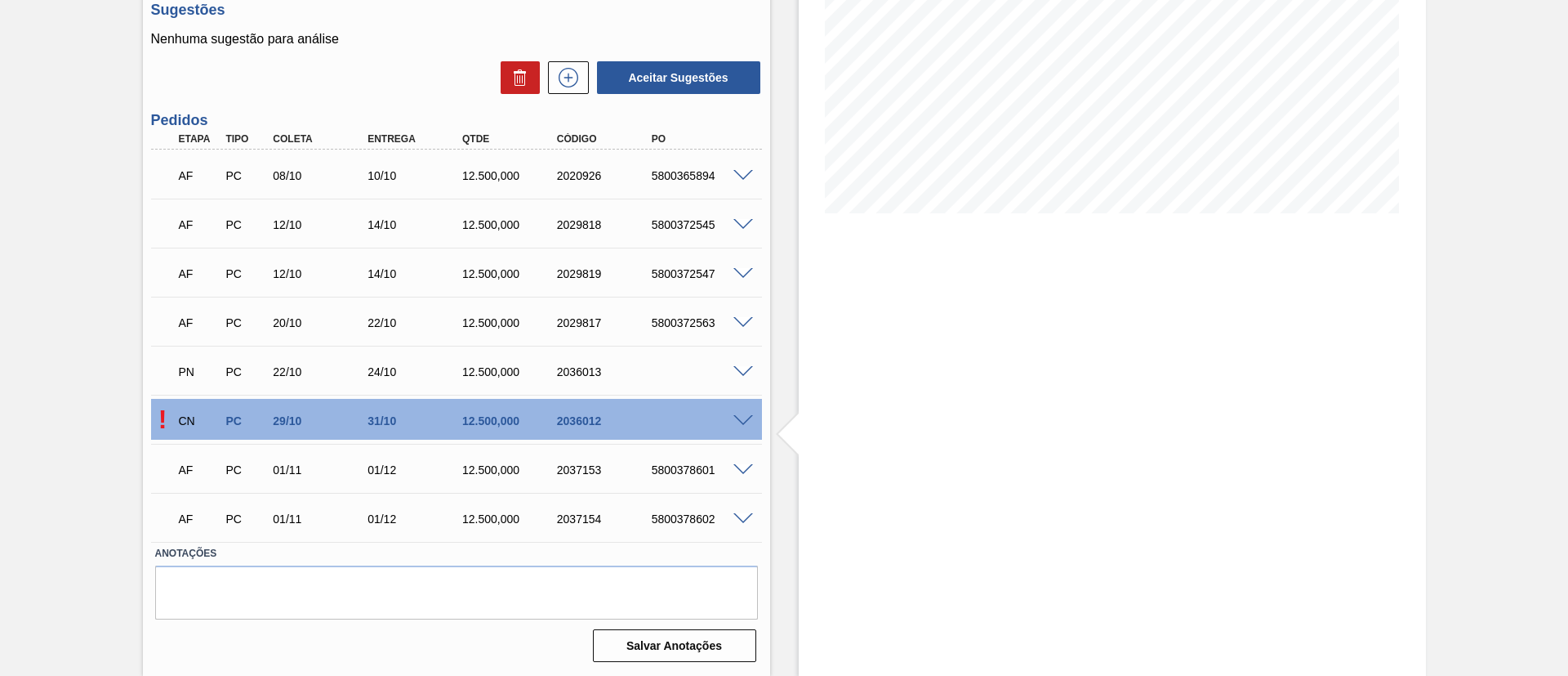
click at [729, 177] on div at bounding box center [745, 174] width 32 height 13
click at [733, 175] on span at bounding box center [743, 176] width 20 height 13
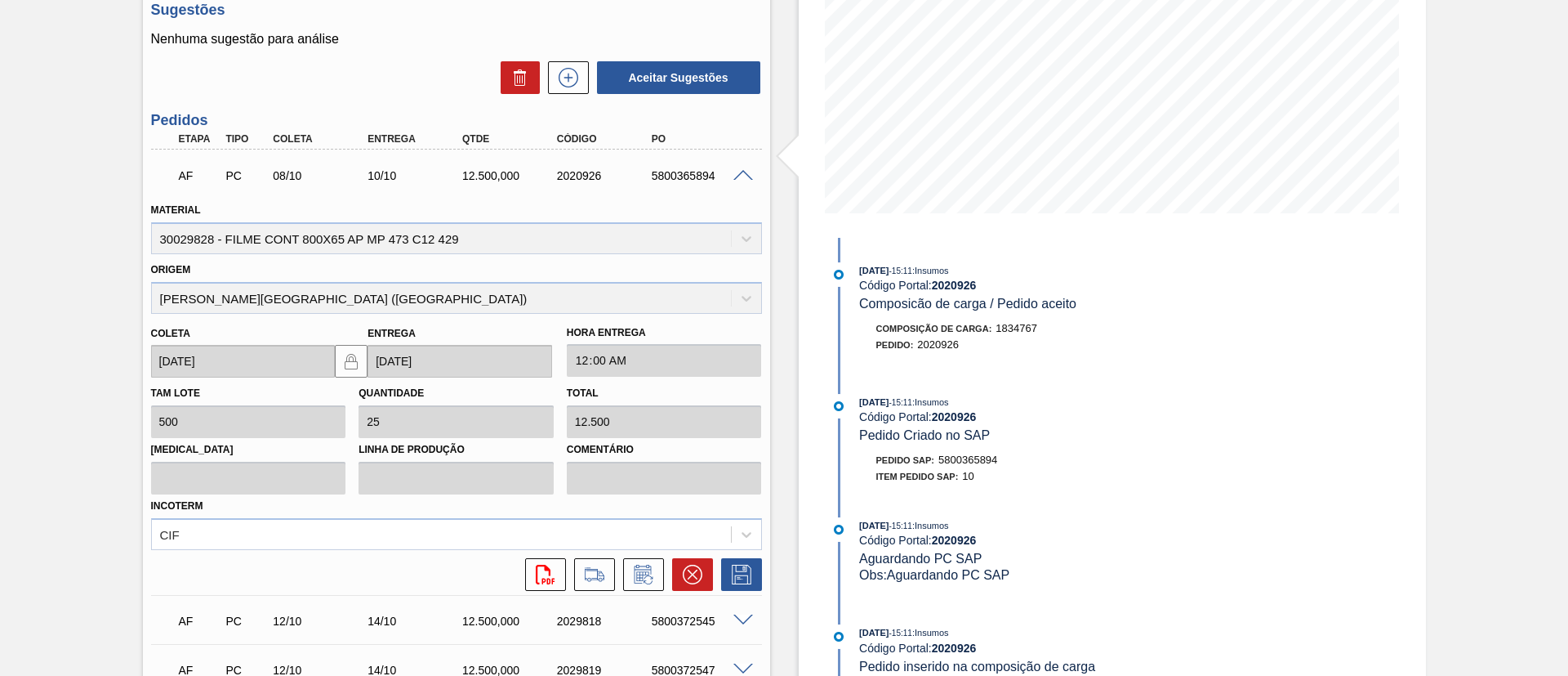
click at [733, 175] on span at bounding box center [743, 176] width 20 height 13
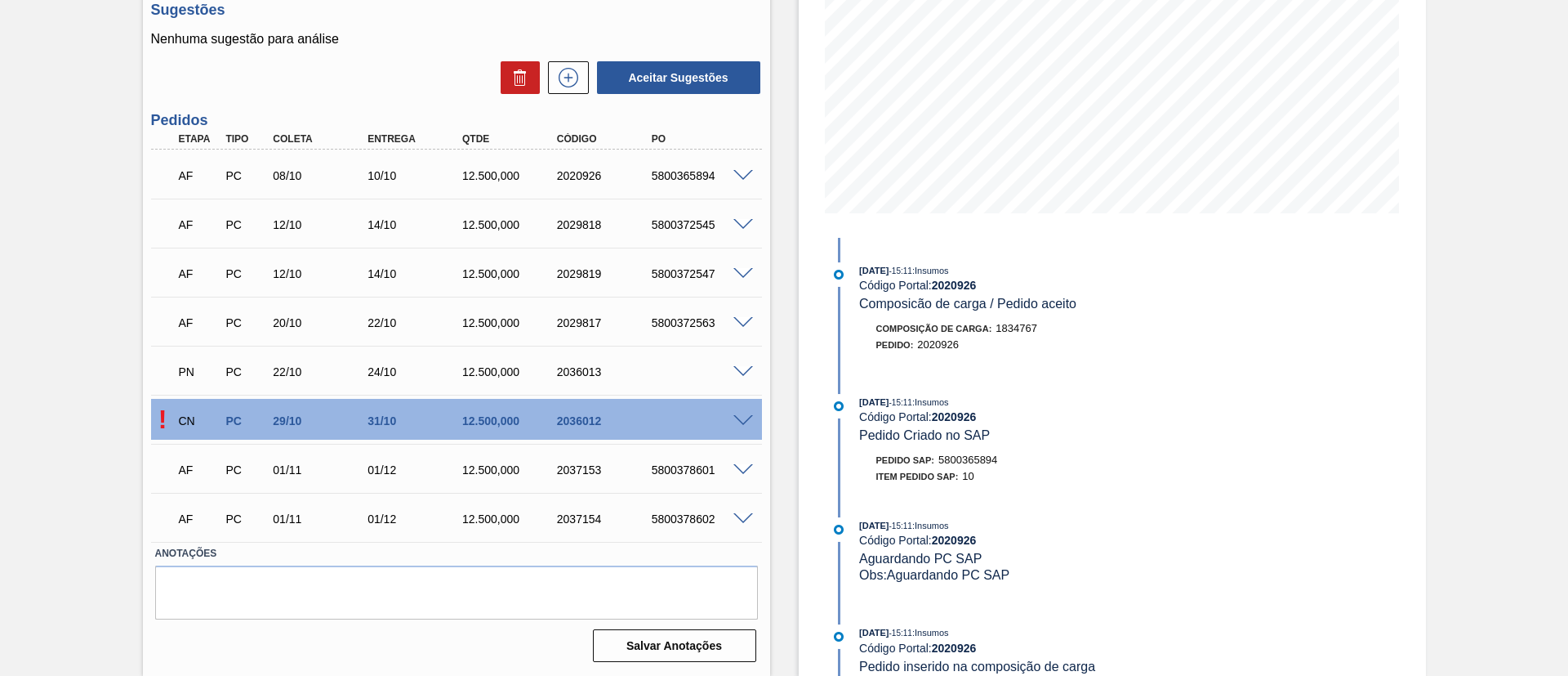
click at [743, 225] on span at bounding box center [743, 225] width 20 height 13
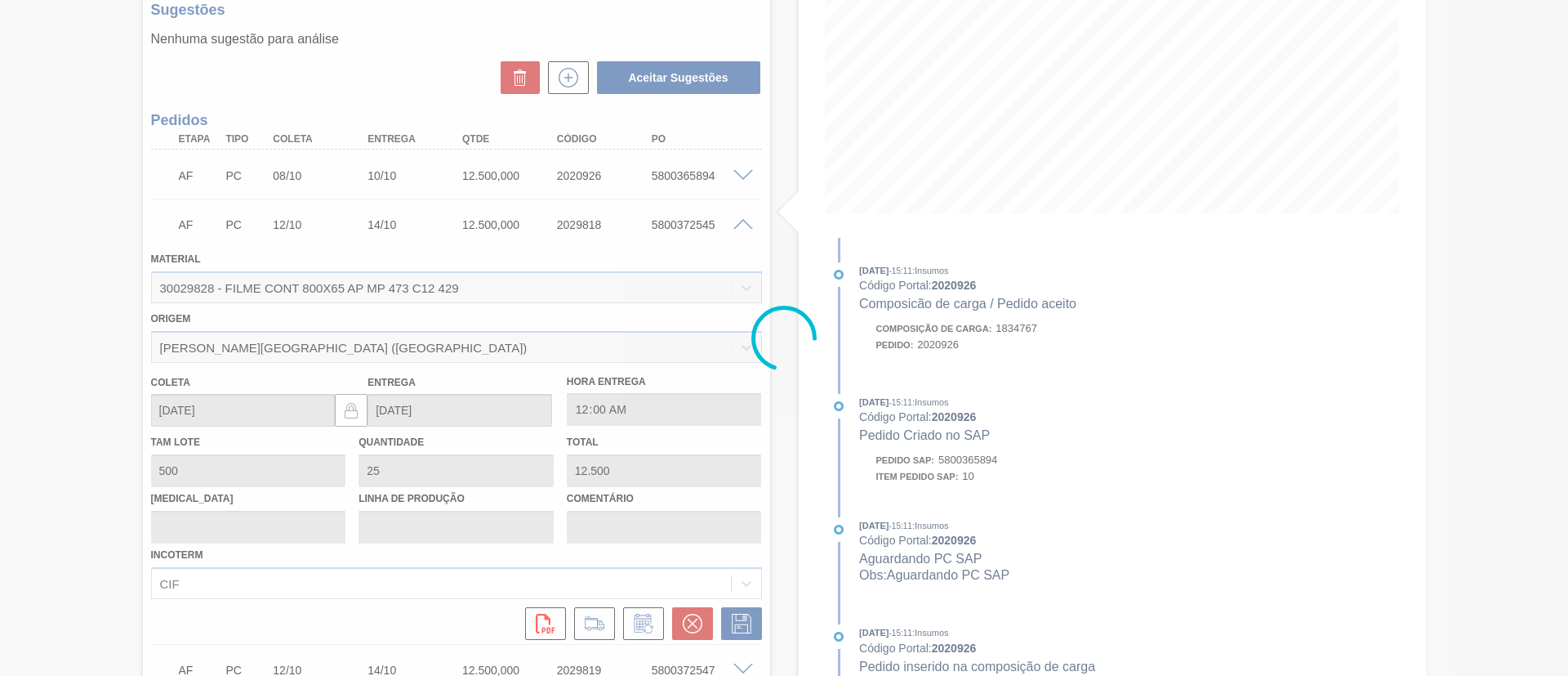
click at [743, 225] on div at bounding box center [784, 338] width 1568 height 676
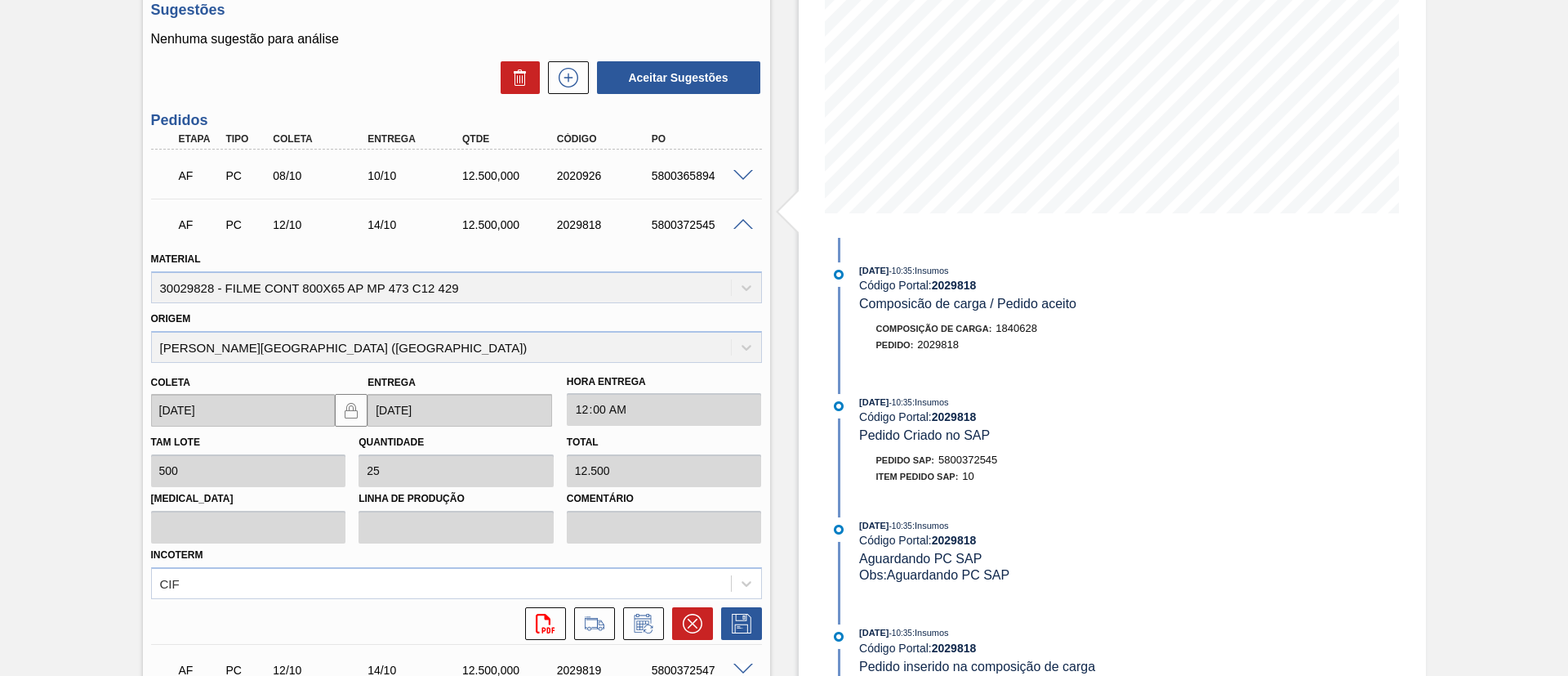
click at [742, 222] on span at bounding box center [743, 225] width 20 height 13
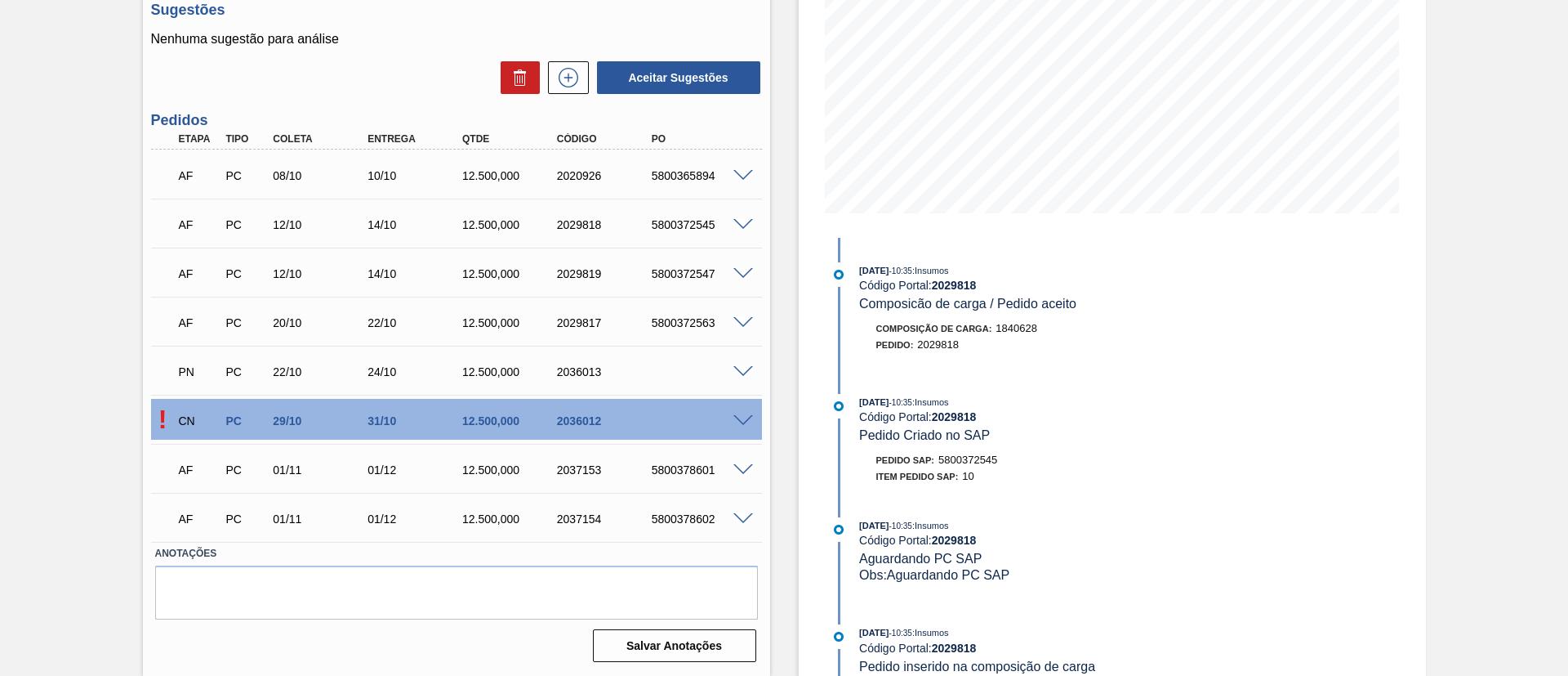
click at [740, 521] on span at bounding box center [743, 519] width 20 height 13
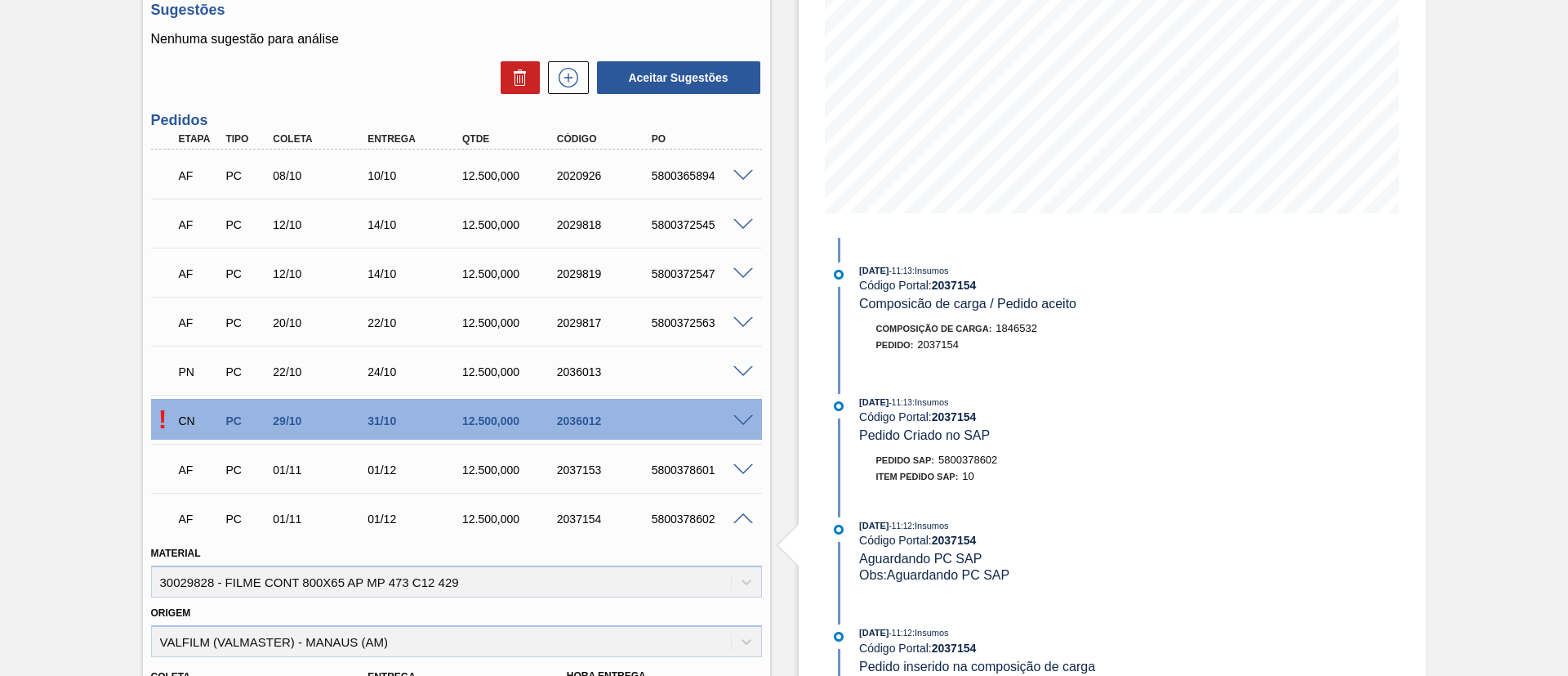
click at [740, 521] on span at bounding box center [743, 519] width 20 height 13
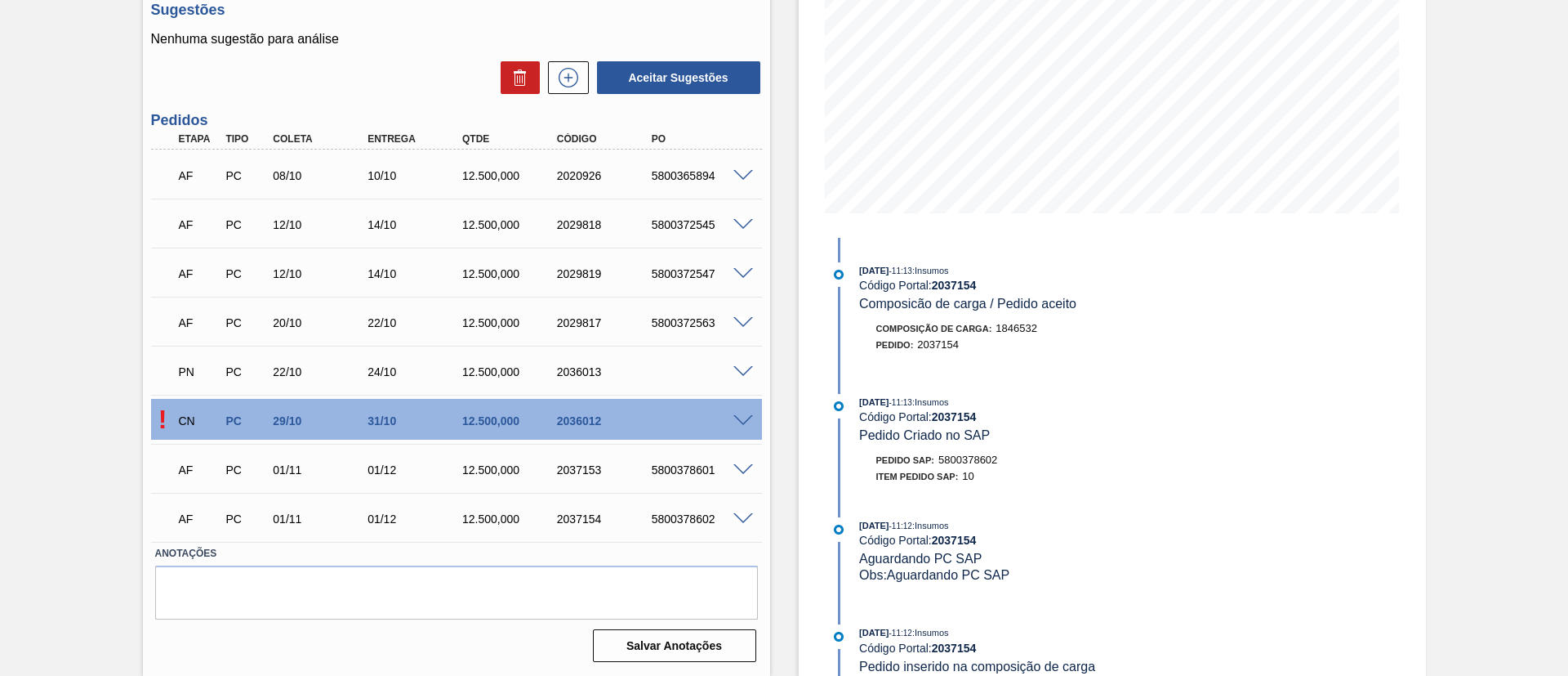
scroll to position [0, 0]
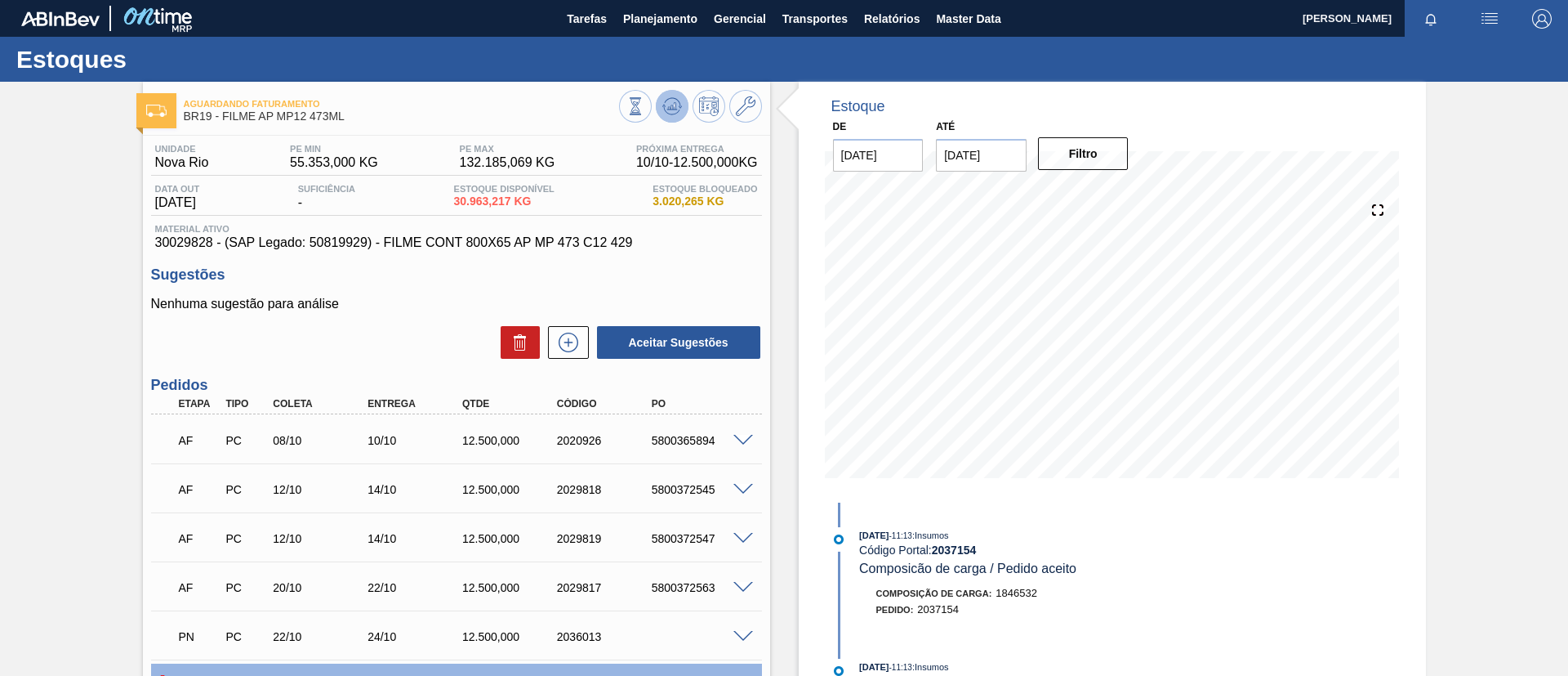
click at [678, 109] on icon at bounding box center [673, 106] width 20 height 20
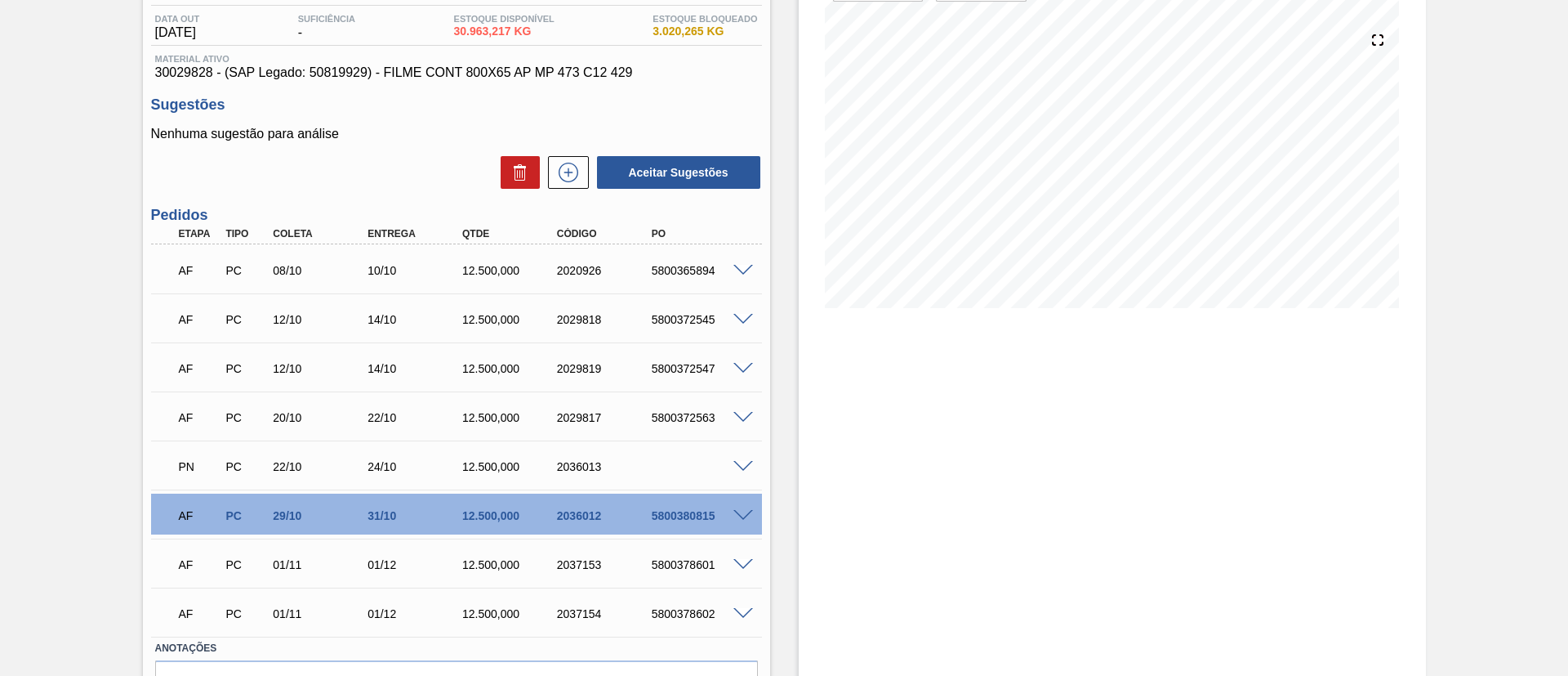
scroll to position [245, 0]
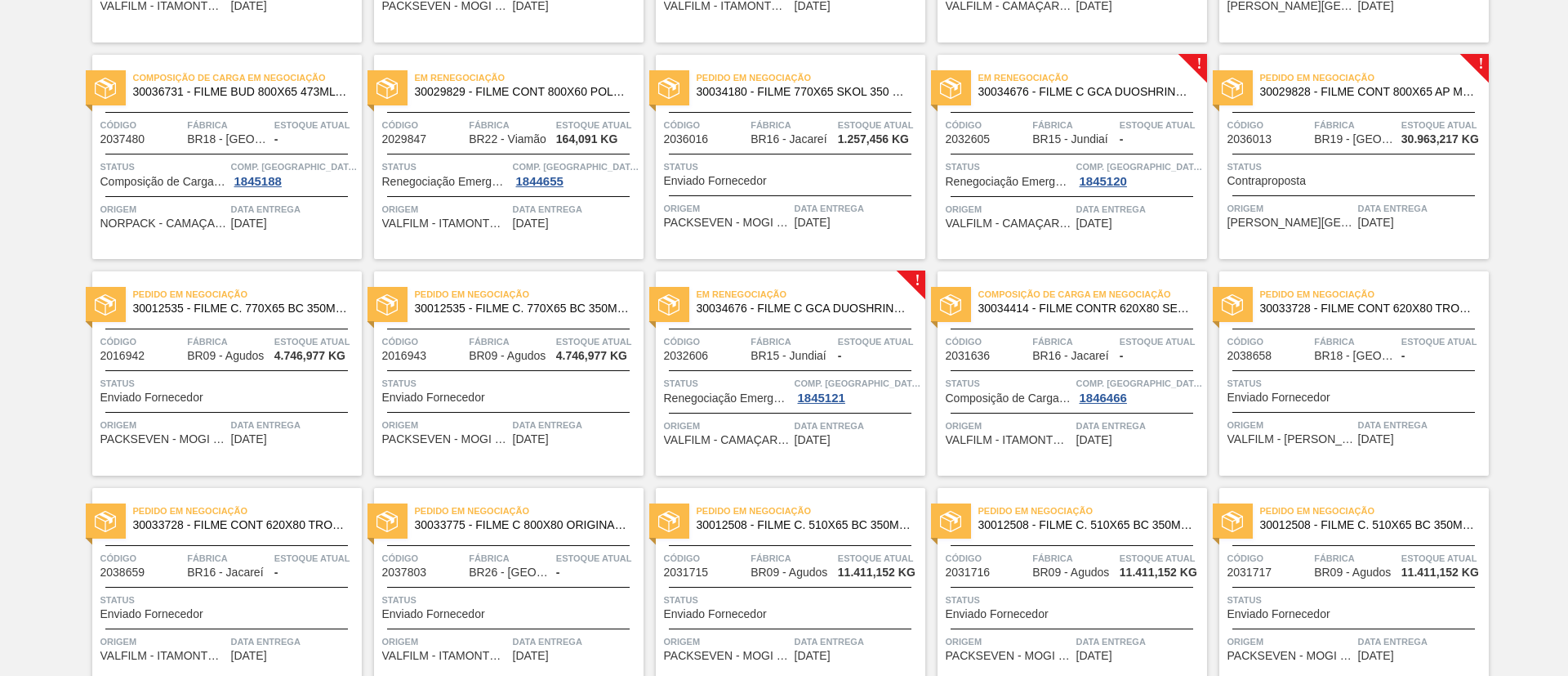
scroll to position [736, 0]
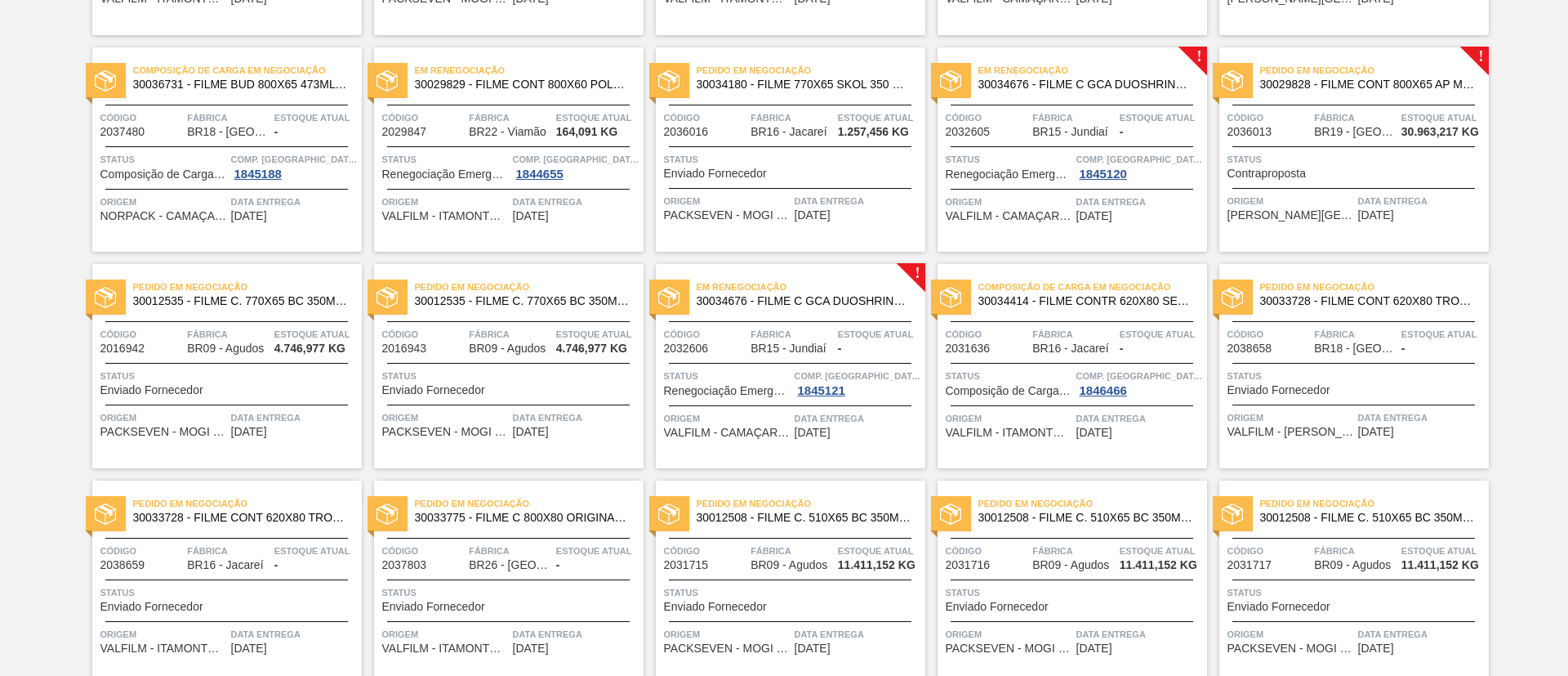
click at [1384, 81] on span "30029828 - FILME CONT 800X65 AP MP 473 C12 429" at bounding box center [1368, 84] width 216 height 13
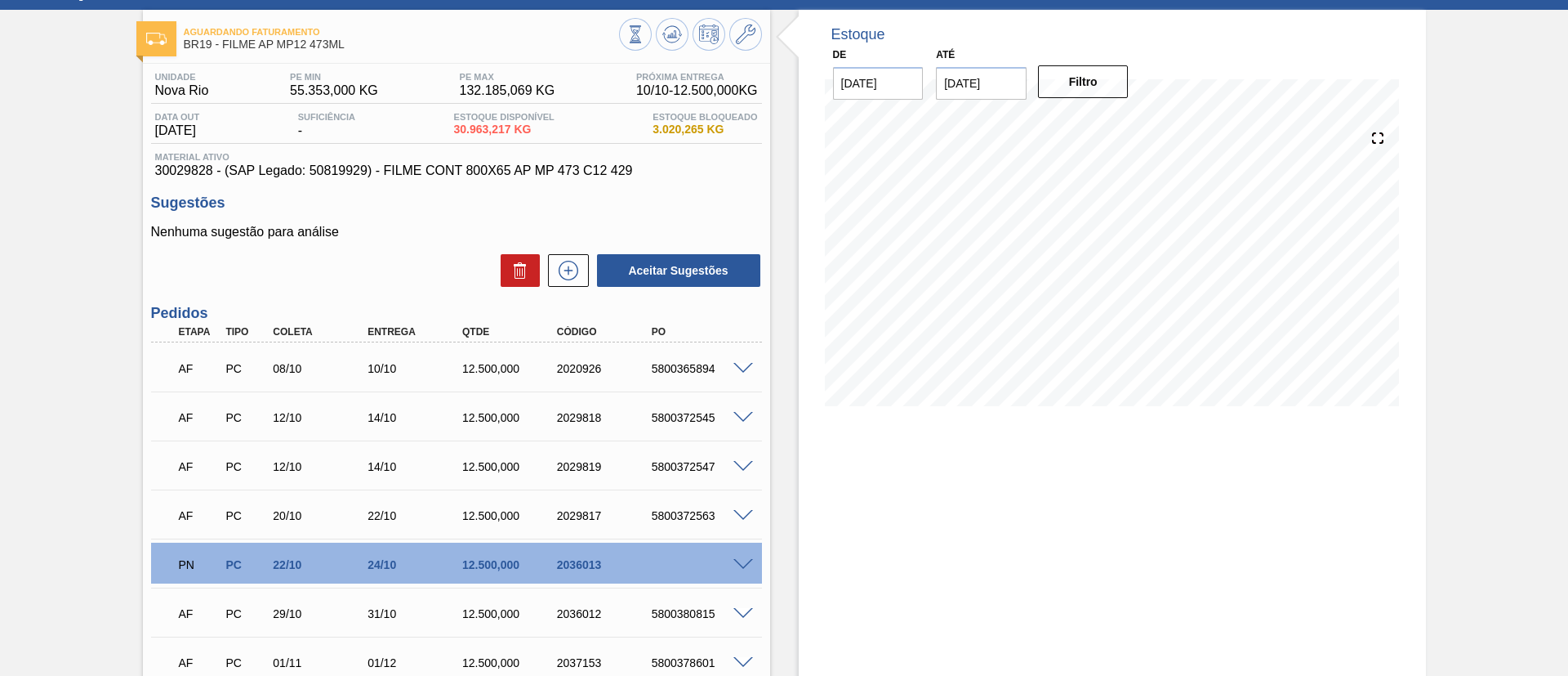
scroll to position [123, 0]
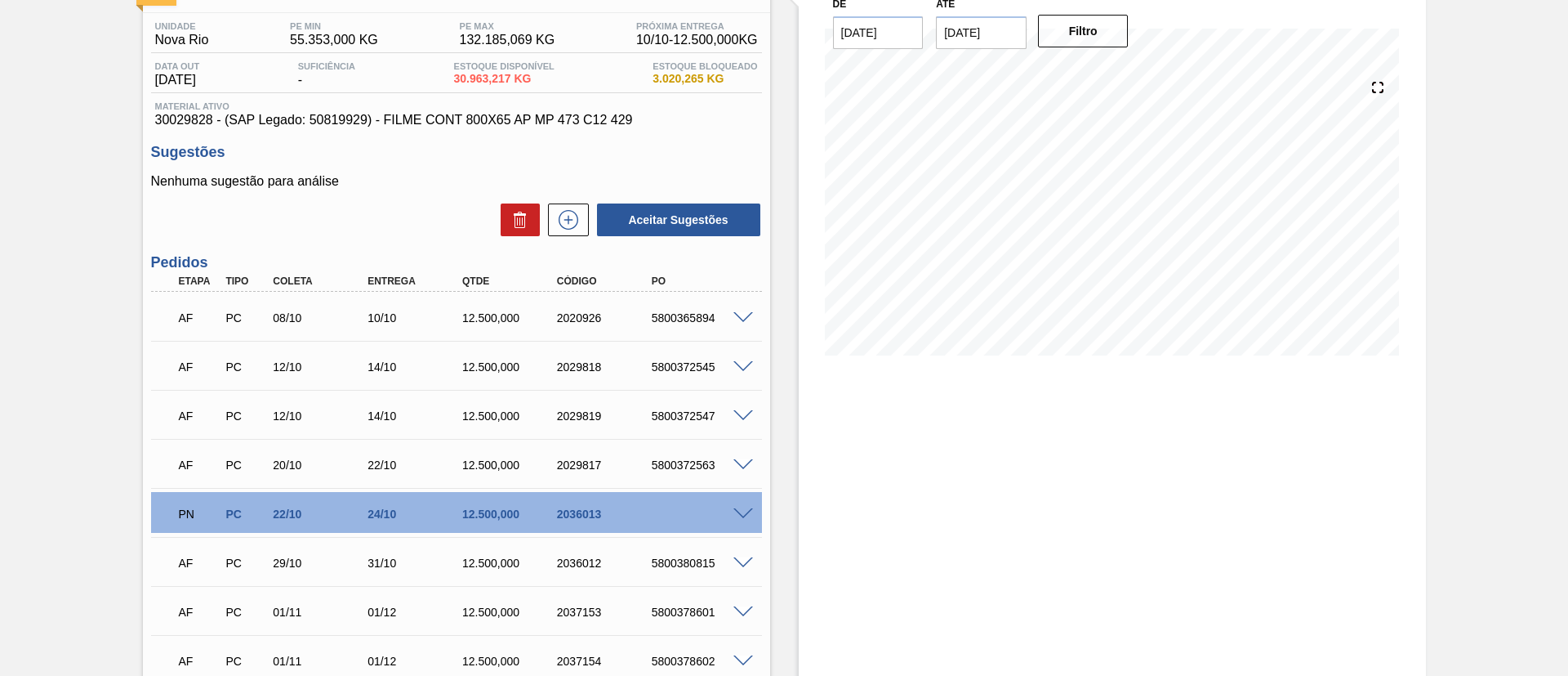
click at [748, 518] on span at bounding box center [743, 514] width 20 height 13
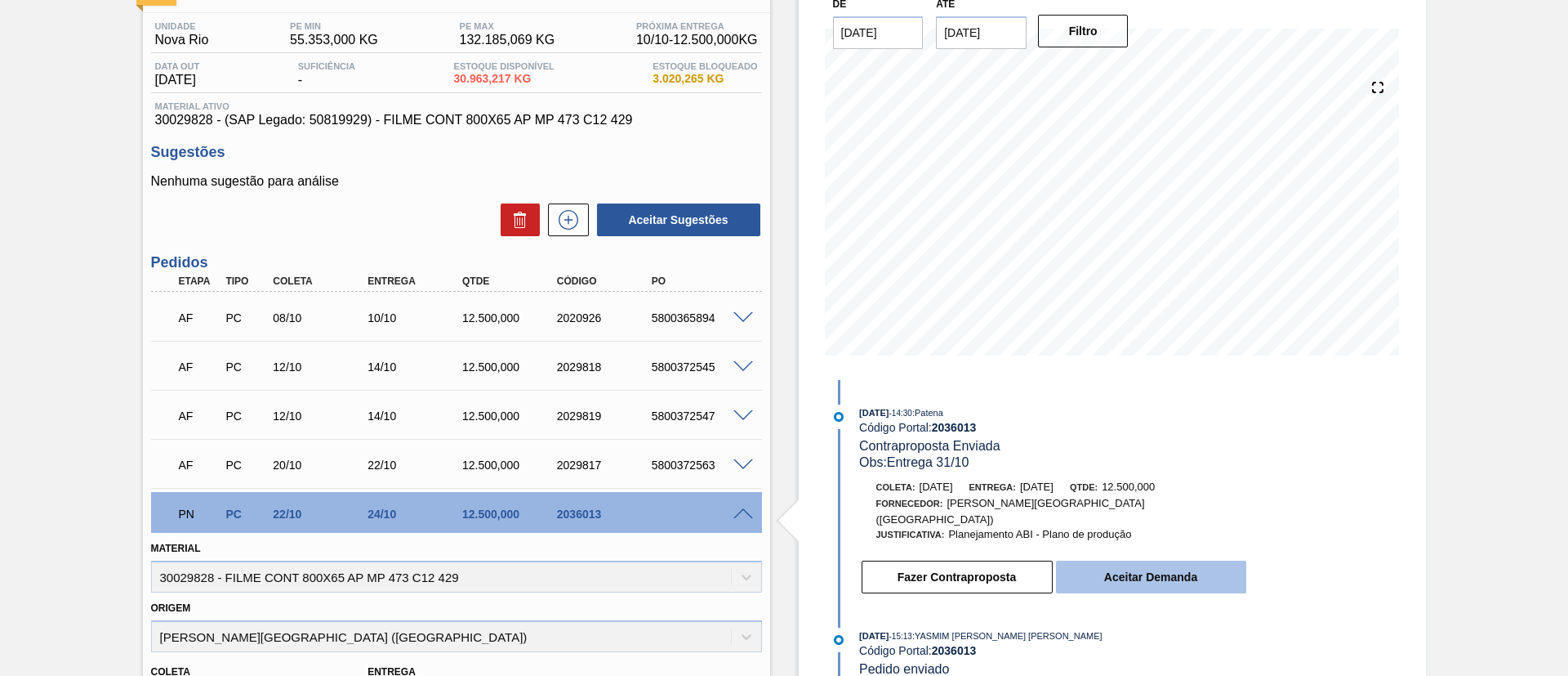
click at [1127, 561] on button "Aceitar Demanda" at bounding box center [1151, 576] width 190 height 32
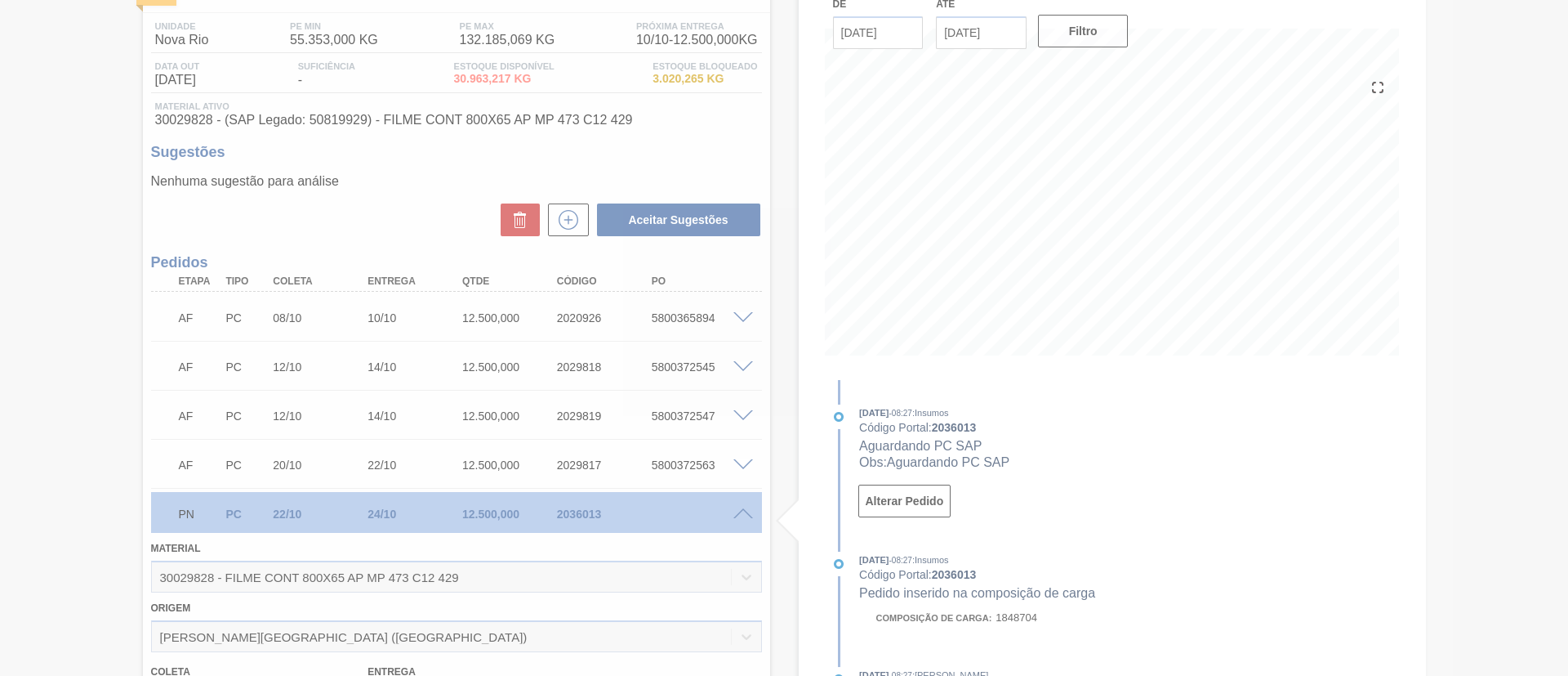
type input "[DATE]"
type input "31/10/2025"
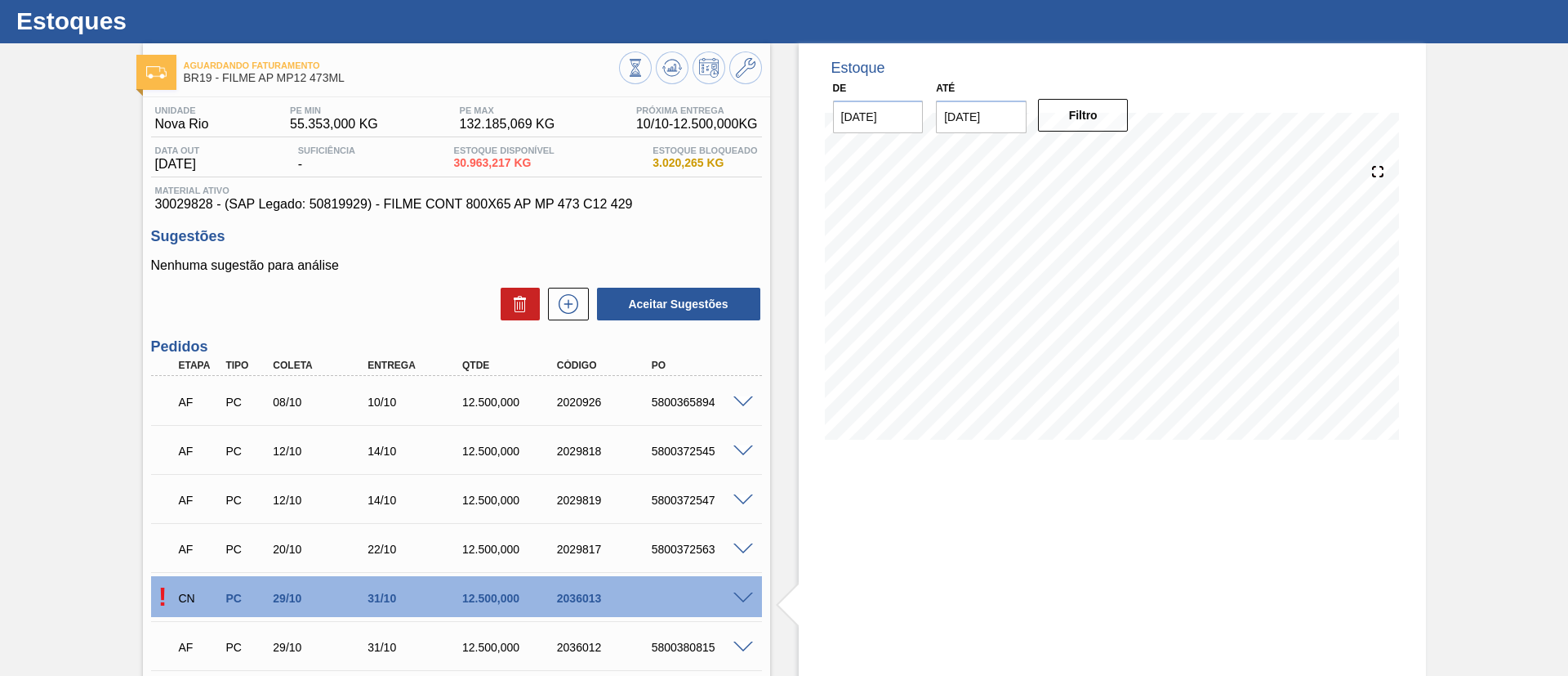
scroll to position [0, 0]
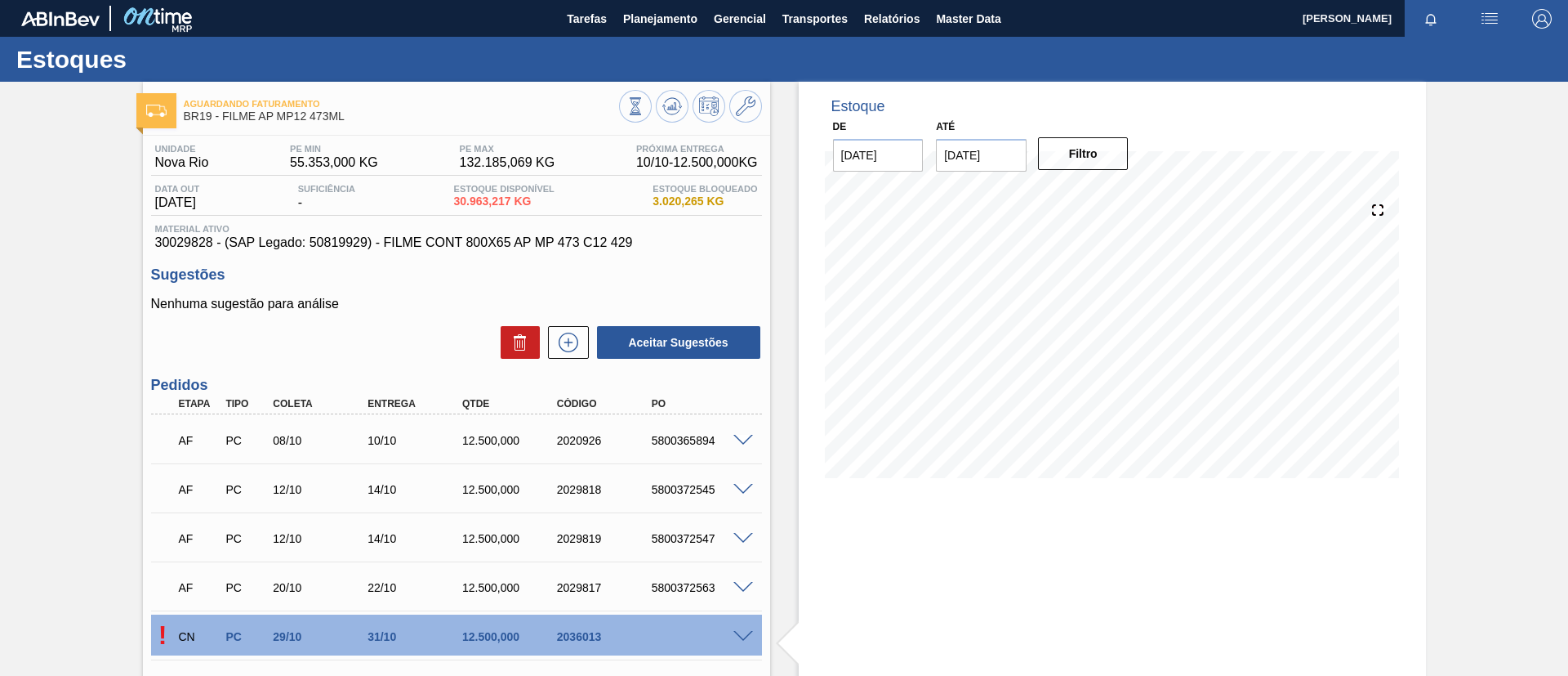
click at [684, 116] on div at bounding box center [690, 108] width 143 height 37
click at [677, 109] on icon at bounding box center [673, 106] width 20 height 20
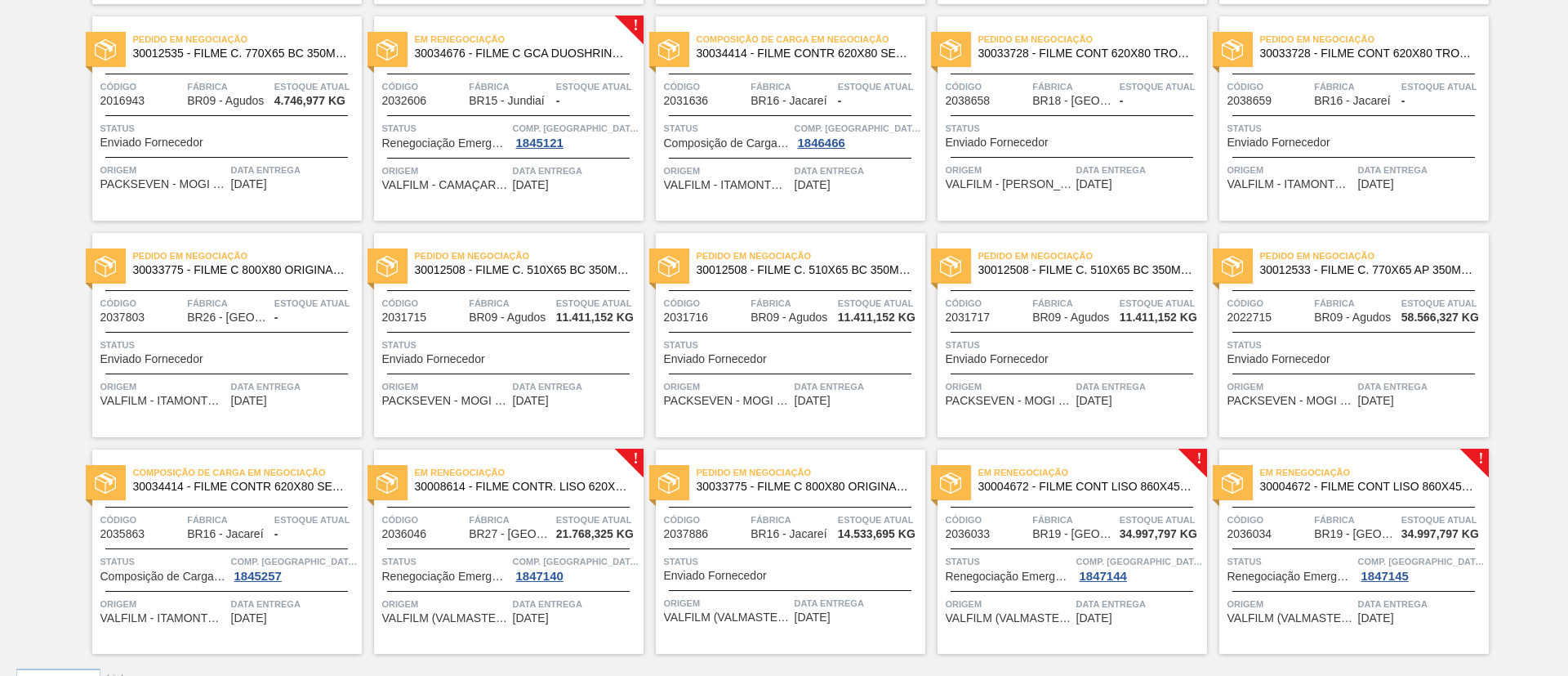
scroll to position [1022, 0]
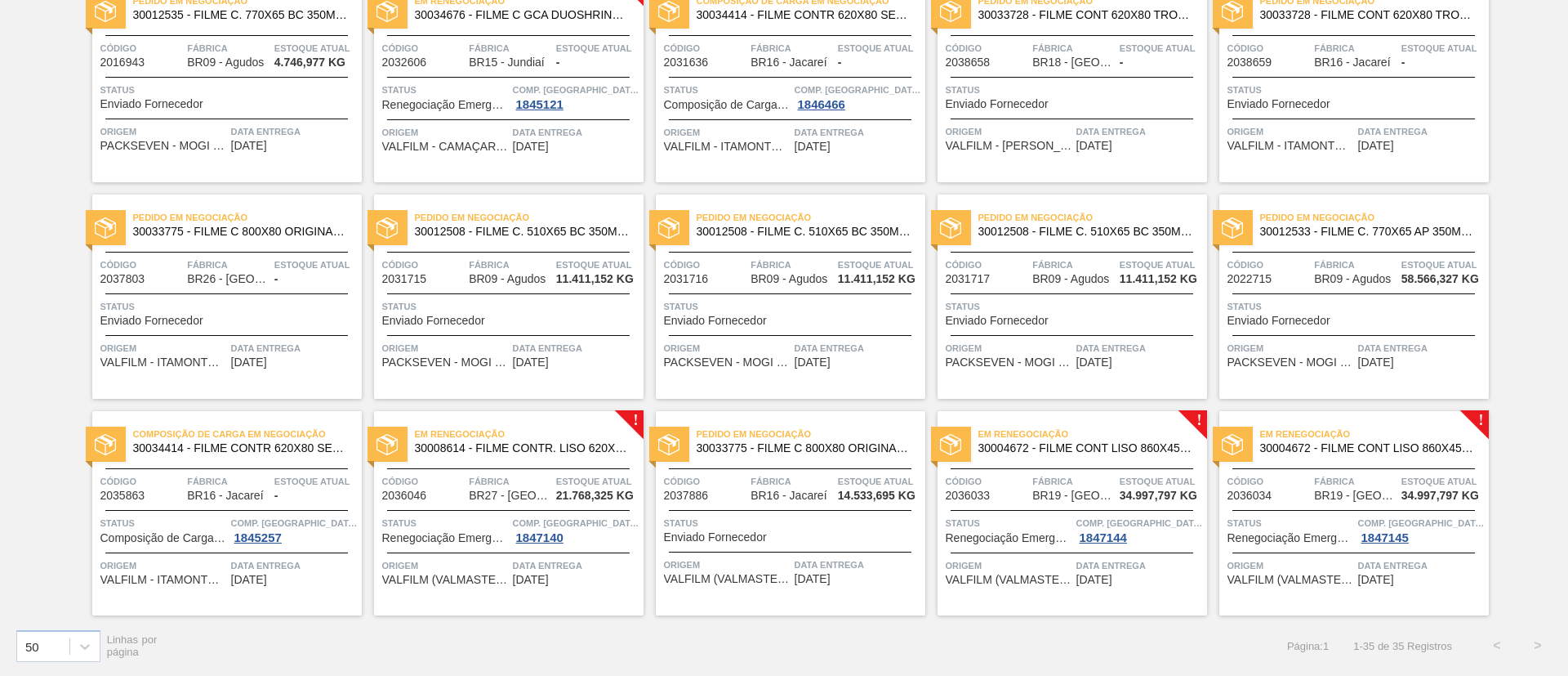
click at [583, 451] on span "30008614 - FILME CONTR. LISO 620X45 MICRAS" at bounding box center [522, 448] width 216 height 13
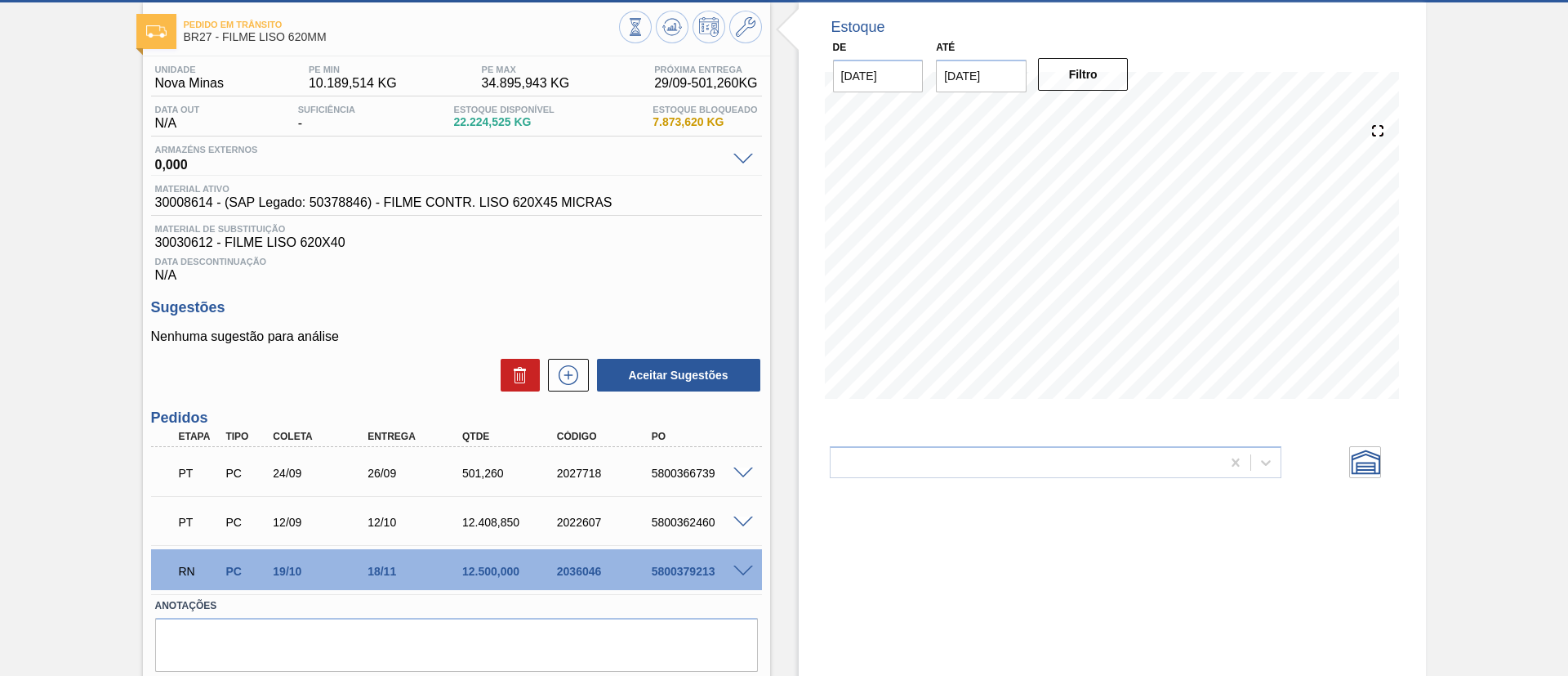
scroll to position [132, 0]
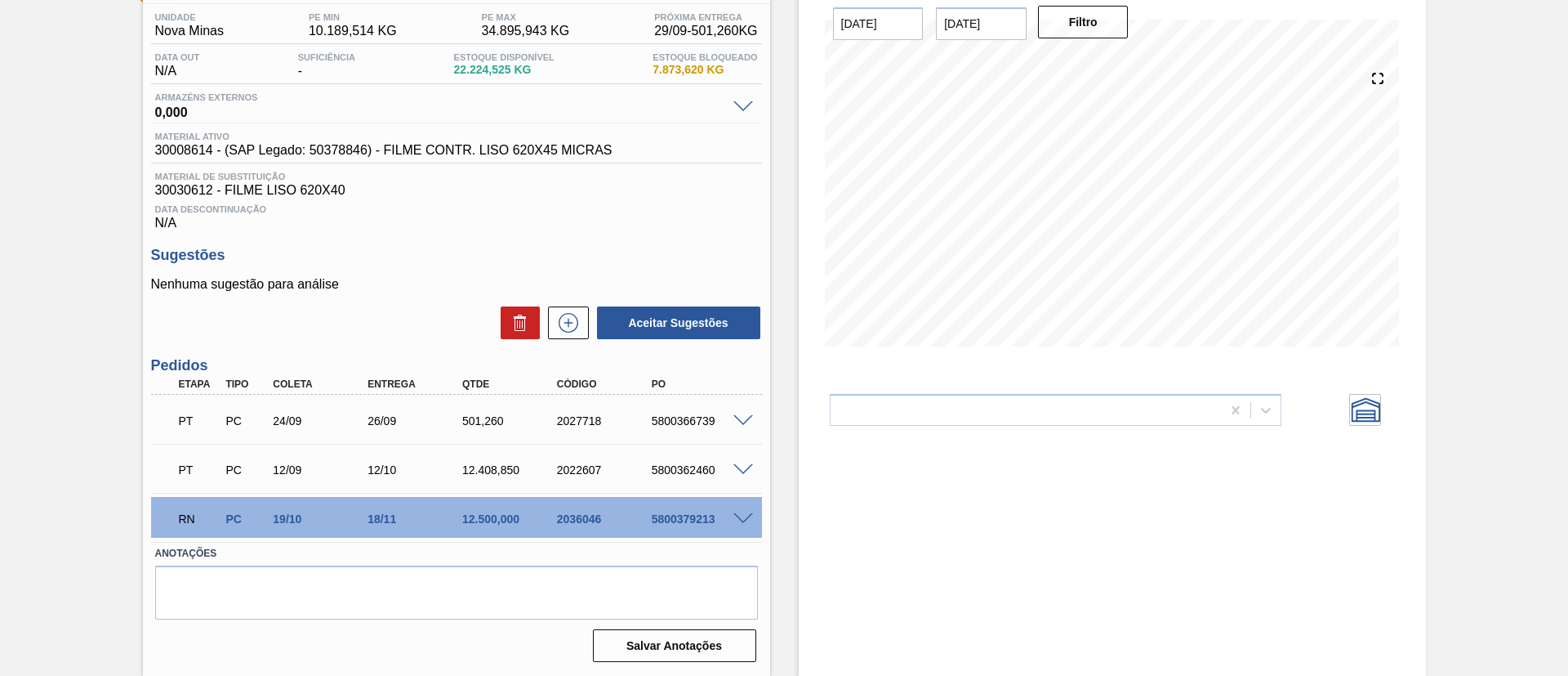
click at [742, 510] on div "RN PC 19/10 18/11 12.500,000 2036046 5800379213" at bounding box center [457, 518] width 611 height 41
click at [742, 465] on span at bounding box center [743, 470] width 20 height 13
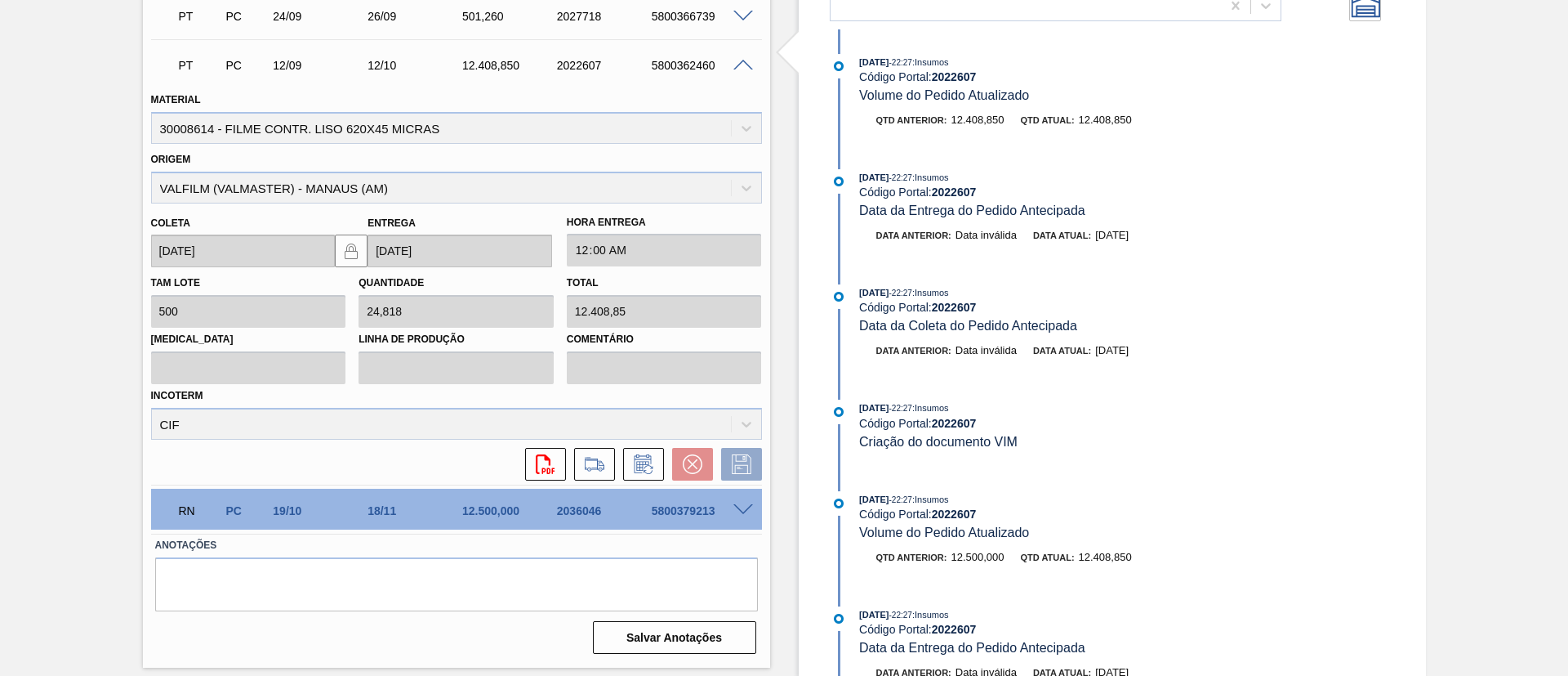
scroll to position [859, 0]
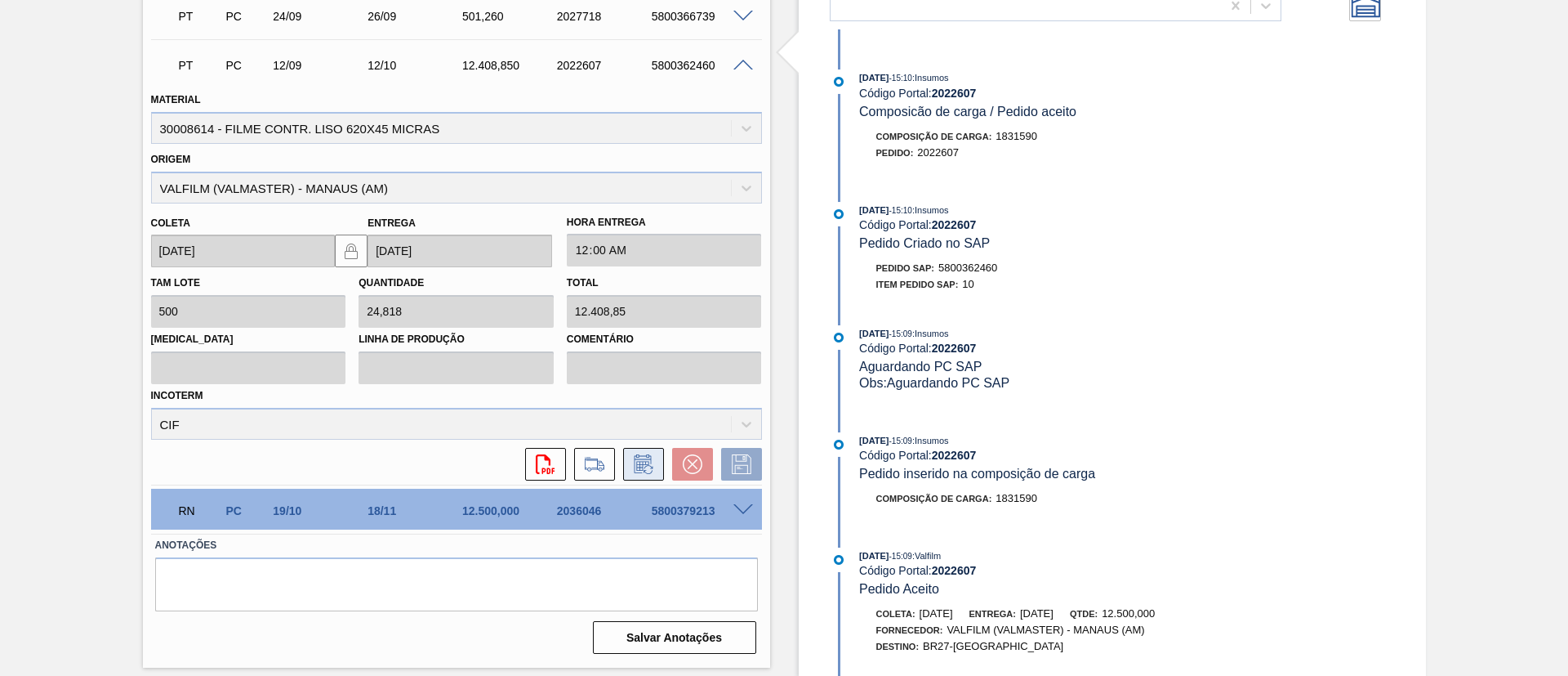
click at [652, 454] on icon at bounding box center [643, 464] width 26 height 20
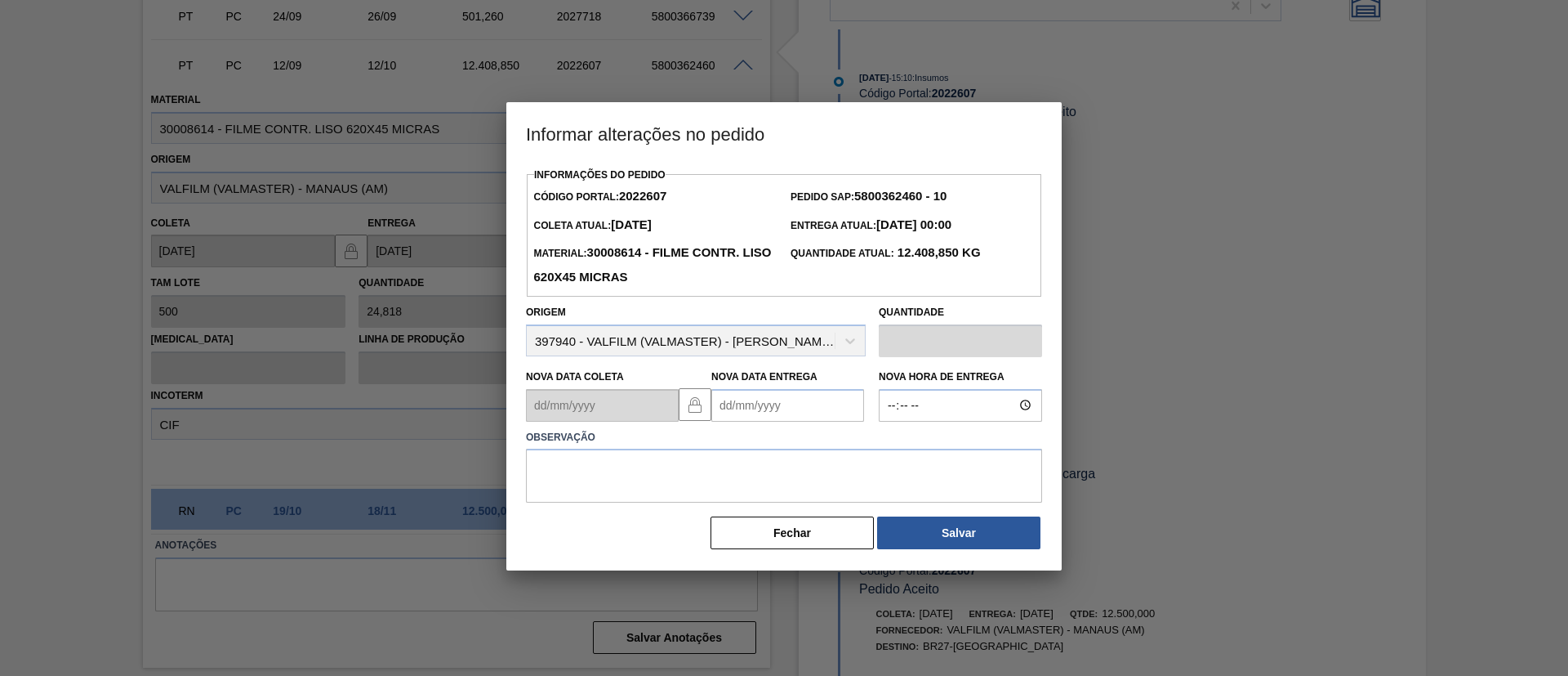
click at [807, 399] on Entrega2022607 "Nova Data Entrega" at bounding box center [788, 404] width 152 height 32
click at [888, 434] on div "setembro 2025 dom seg ter qua qui sex sab" at bounding box center [810, 454] width 196 height 48
click at [893, 440] on div "setembro 2025" at bounding box center [810, 444] width 196 height 14
click at [892, 447] on button "Next Month" at bounding box center [894, 444] width 12 height 12
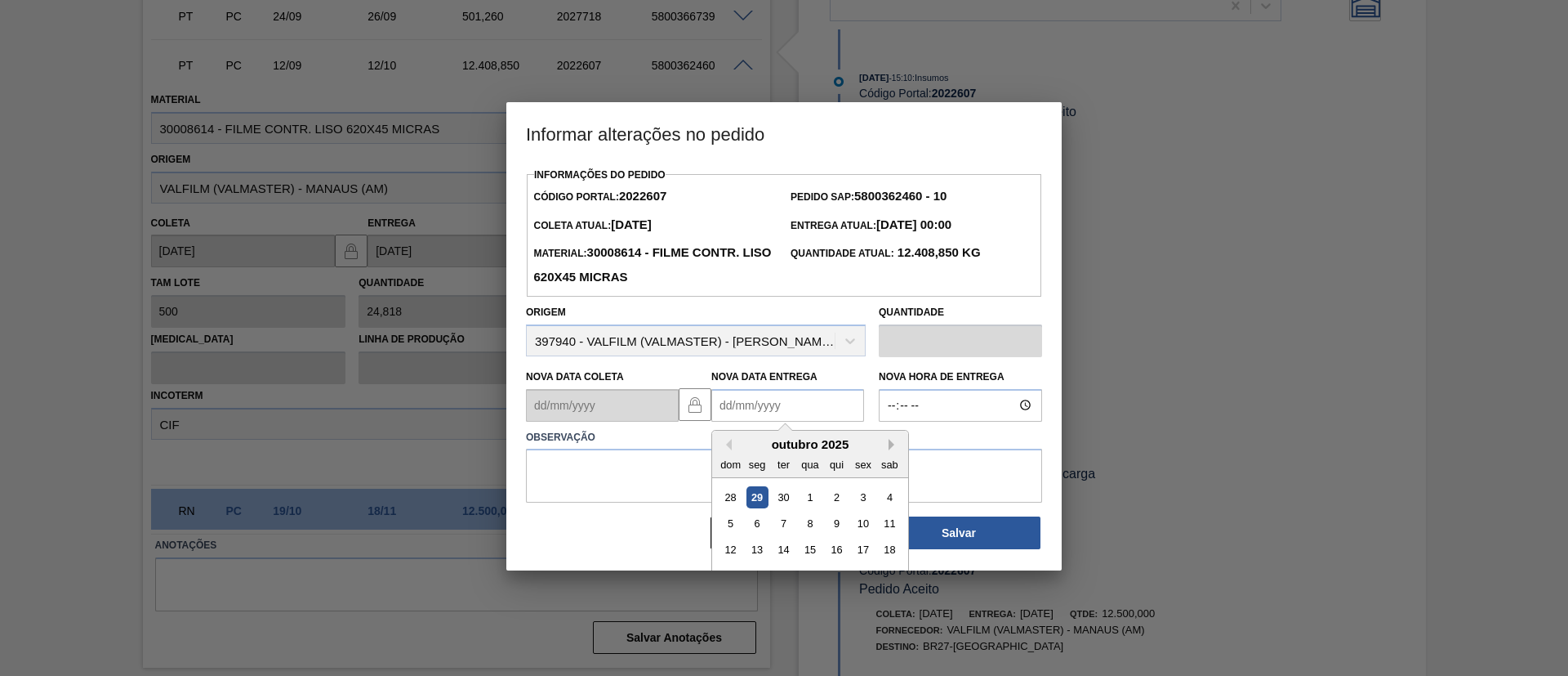
click at [892, 447] on button "Next Month" at bounding box center [894, 444] width 12 height 12
click at [891, 523] on div "8" at bounding box center [889, 524] width 22 height 22
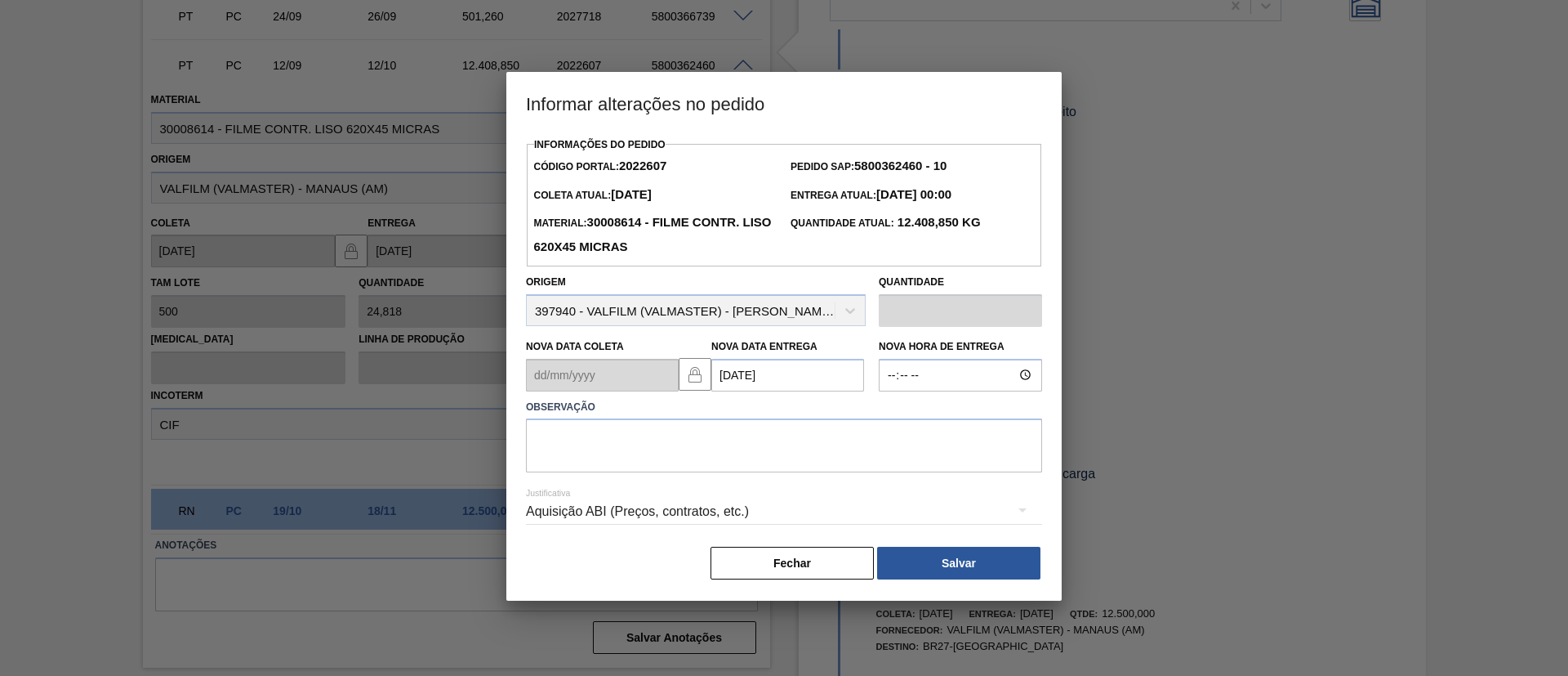
type Entrega2022607 "08/11/2025"
click at [813, 470] on textarea at bounding box center [784, 444] width 516 height 54
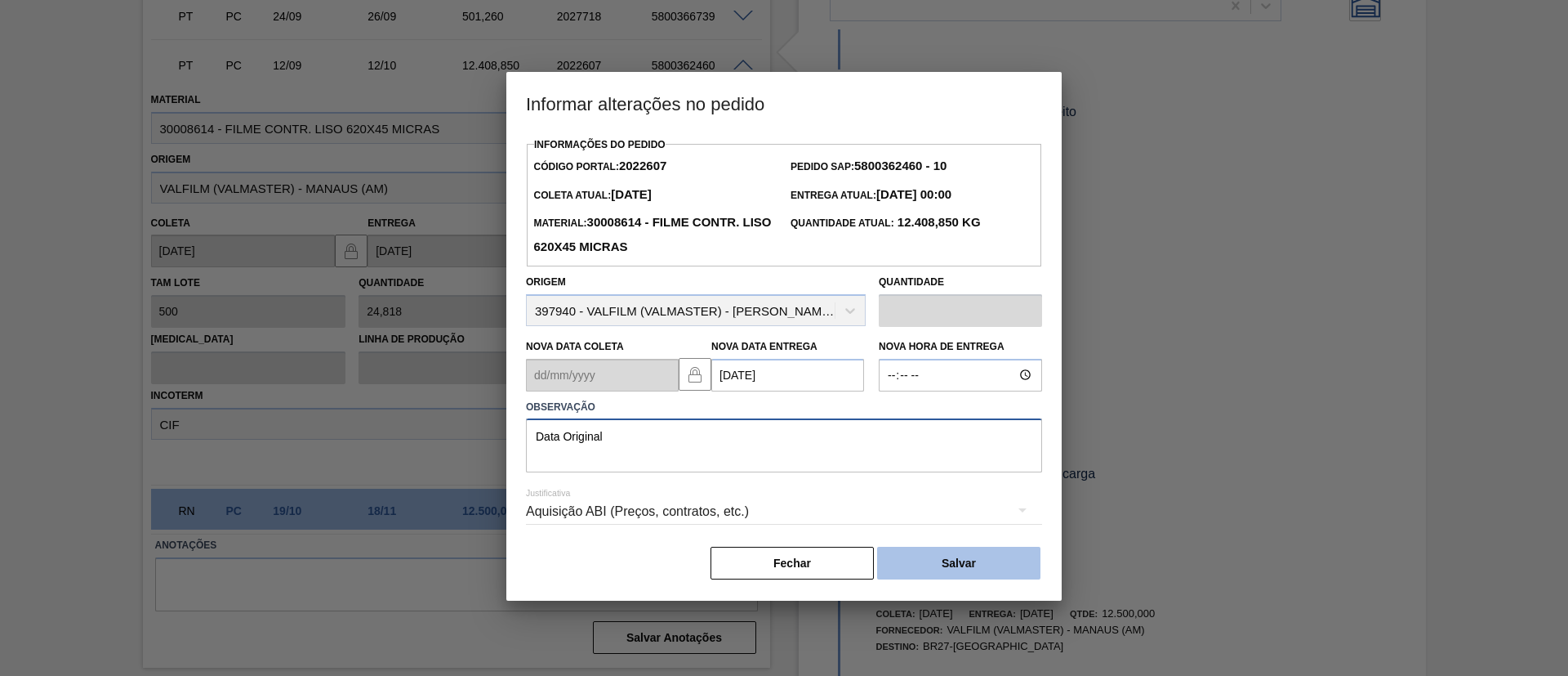
type textarea "Data Original"
click at [958, 560] on button "Salvar" at bounding box center [959, 563] width 163 height 32
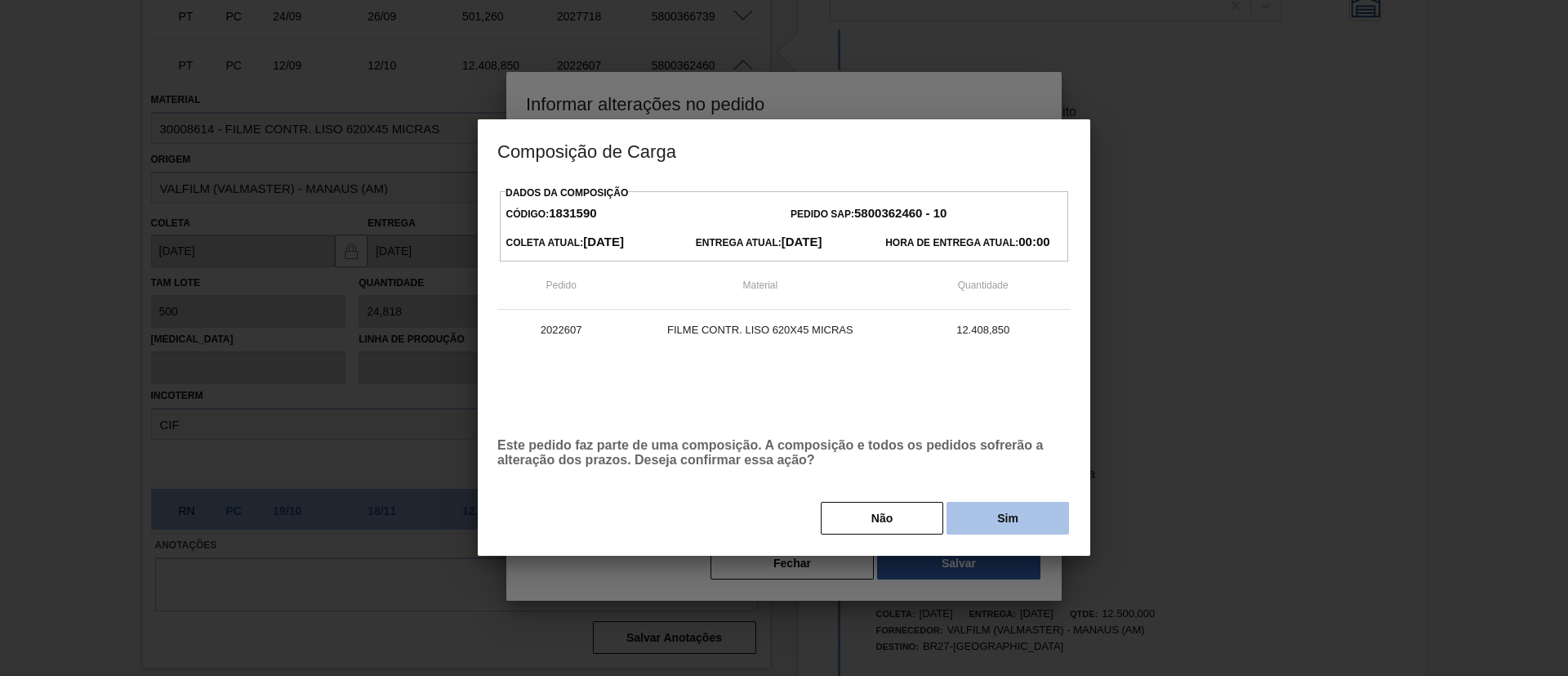
click at [986, 514] on button "Sim" at bounding box center [1009, 518] width 123 height 32
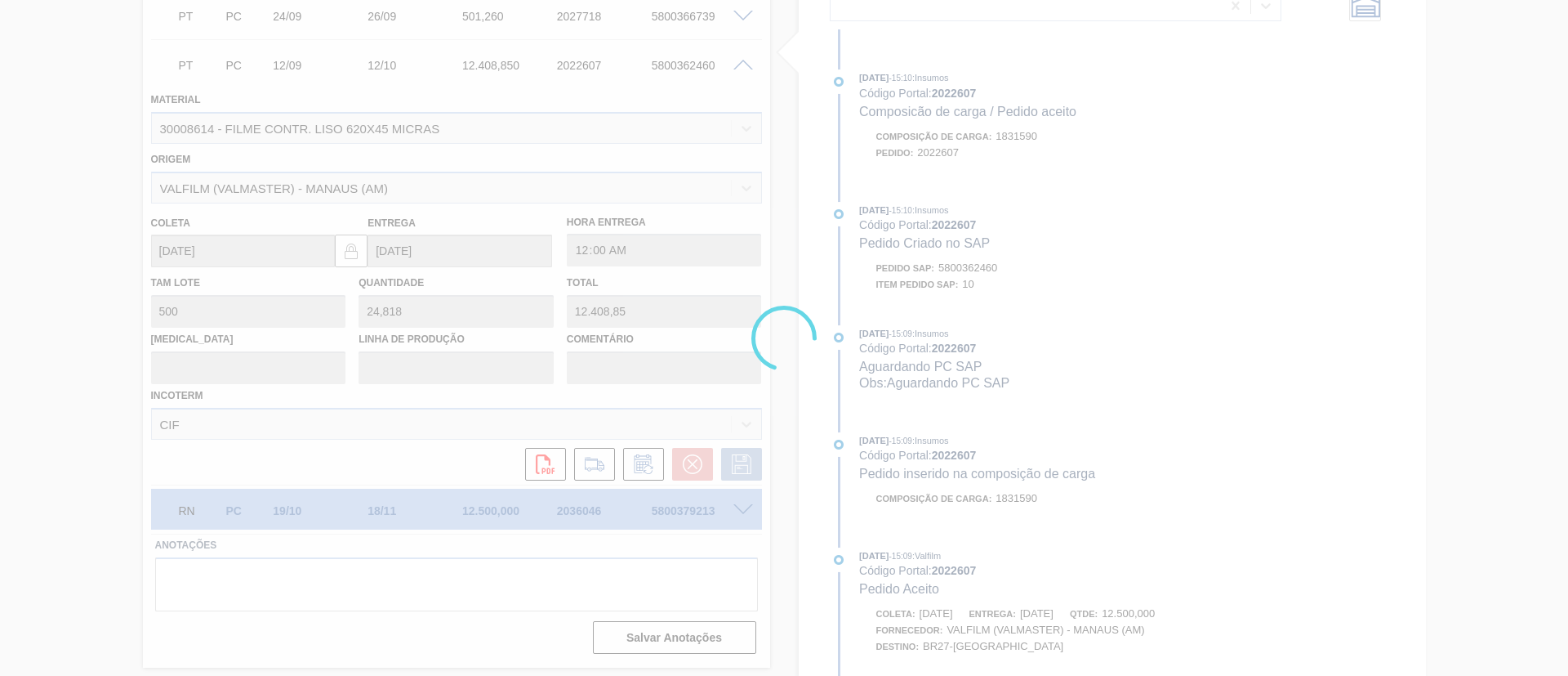
scroll to position [1007, 0]
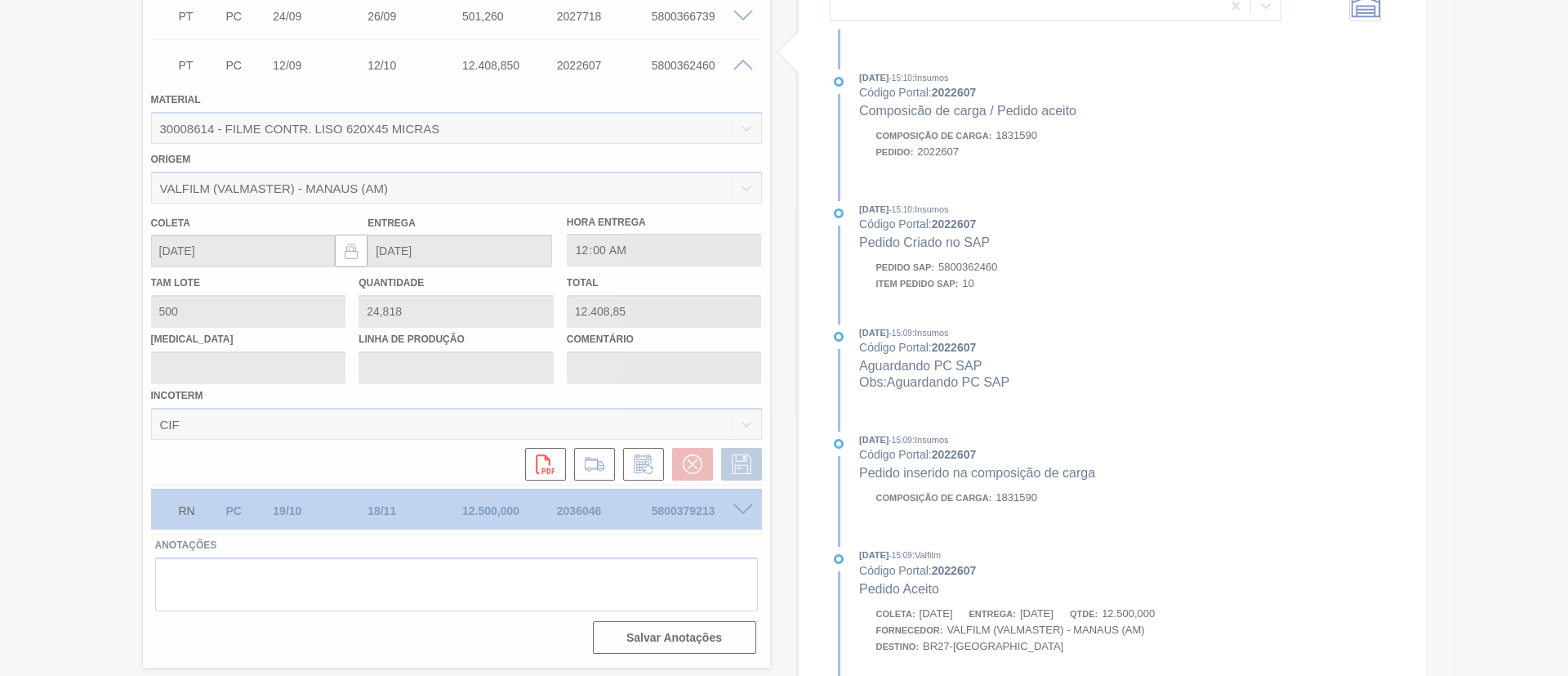
type input "Data Original"
type input "08/11/2025"
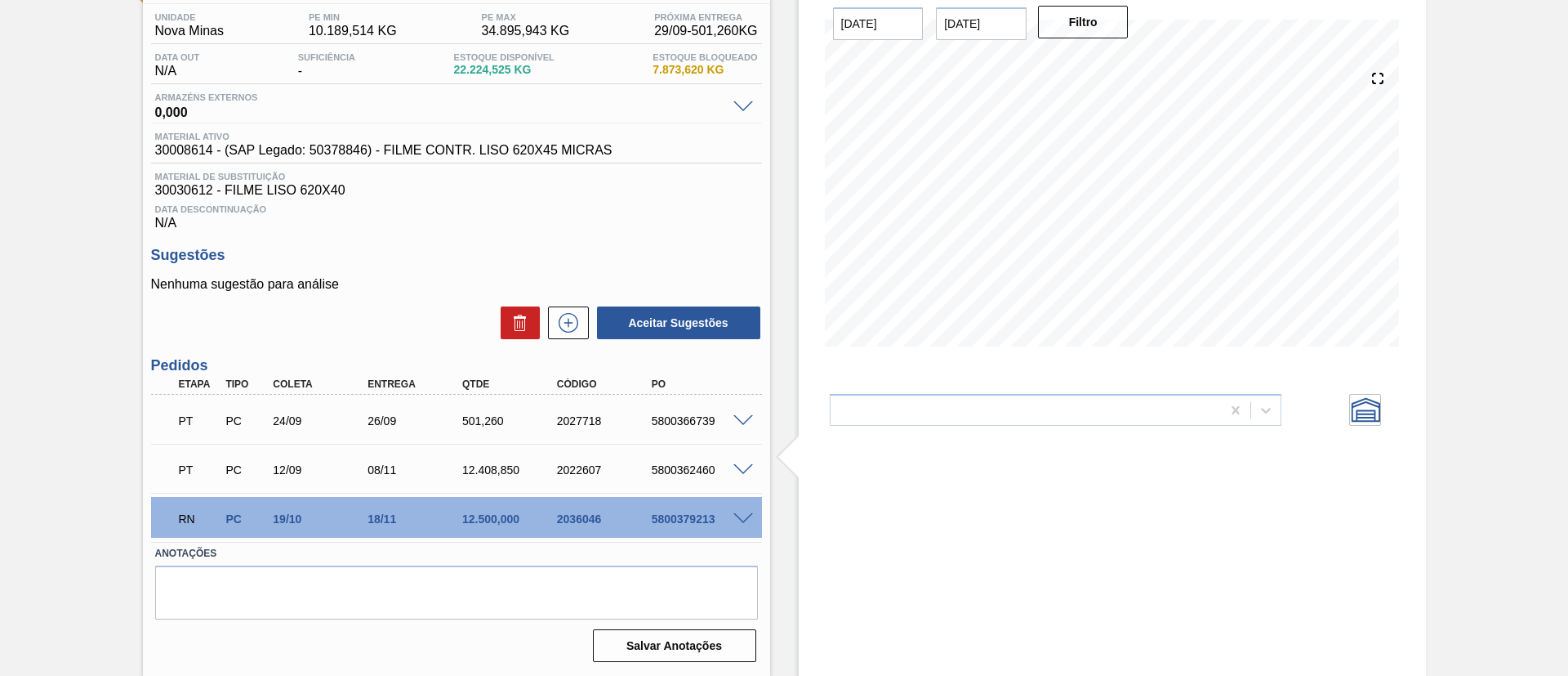
click at [753, 508] on div "RN PC 19/10 18/11 12.500,000 2036046 5800379213" at bounding box center [457, 518] width 611 height 41
click at [747, 510] on div "RN PC 19/10 18/11 12.500,000 2036046 5800379213" at bounding box center [457, 518] width 611 height 41
click at [738, 516] on span at bounding box center [743, 519] width 20 height 13
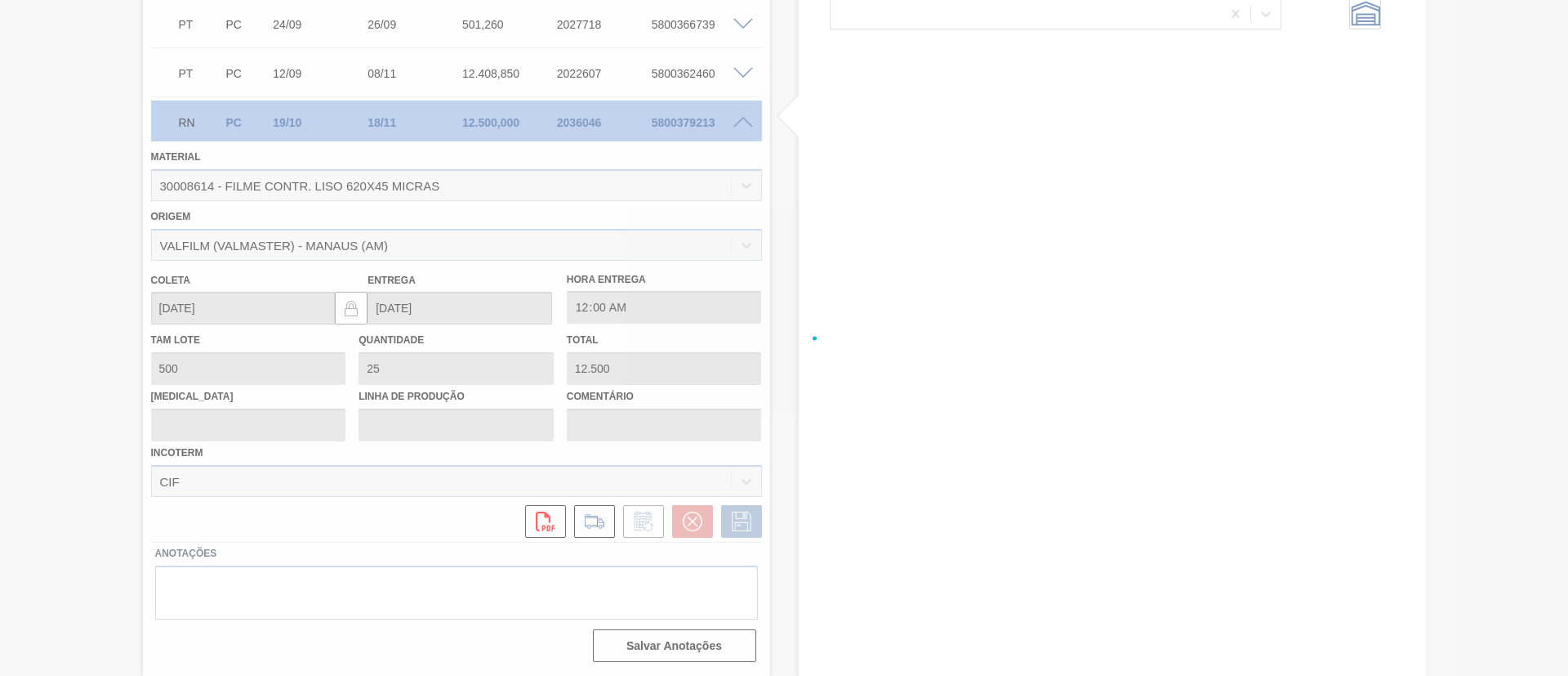
scroll to position [536, 0]
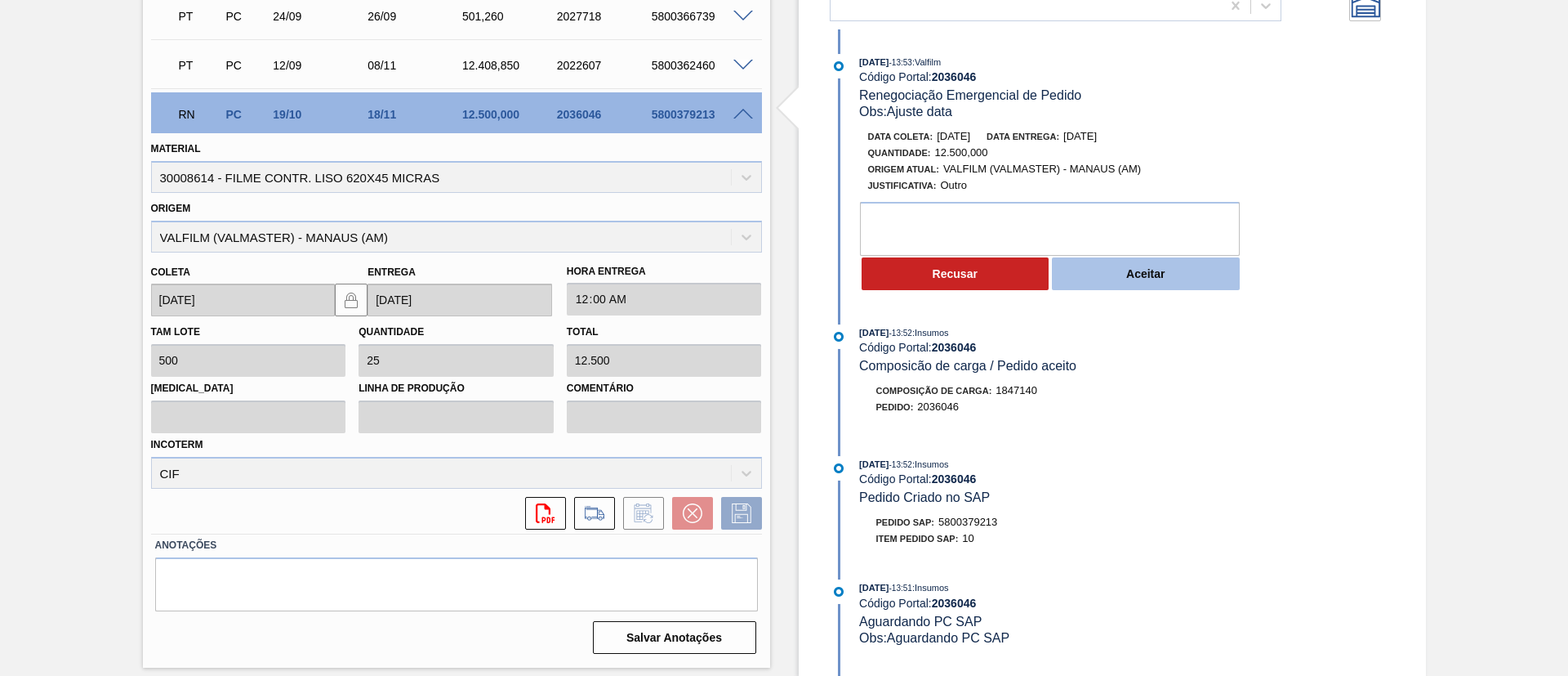
click at [1102, 274] on button "Aceitar" at bounding box center [1146, 274] width 187 height 32
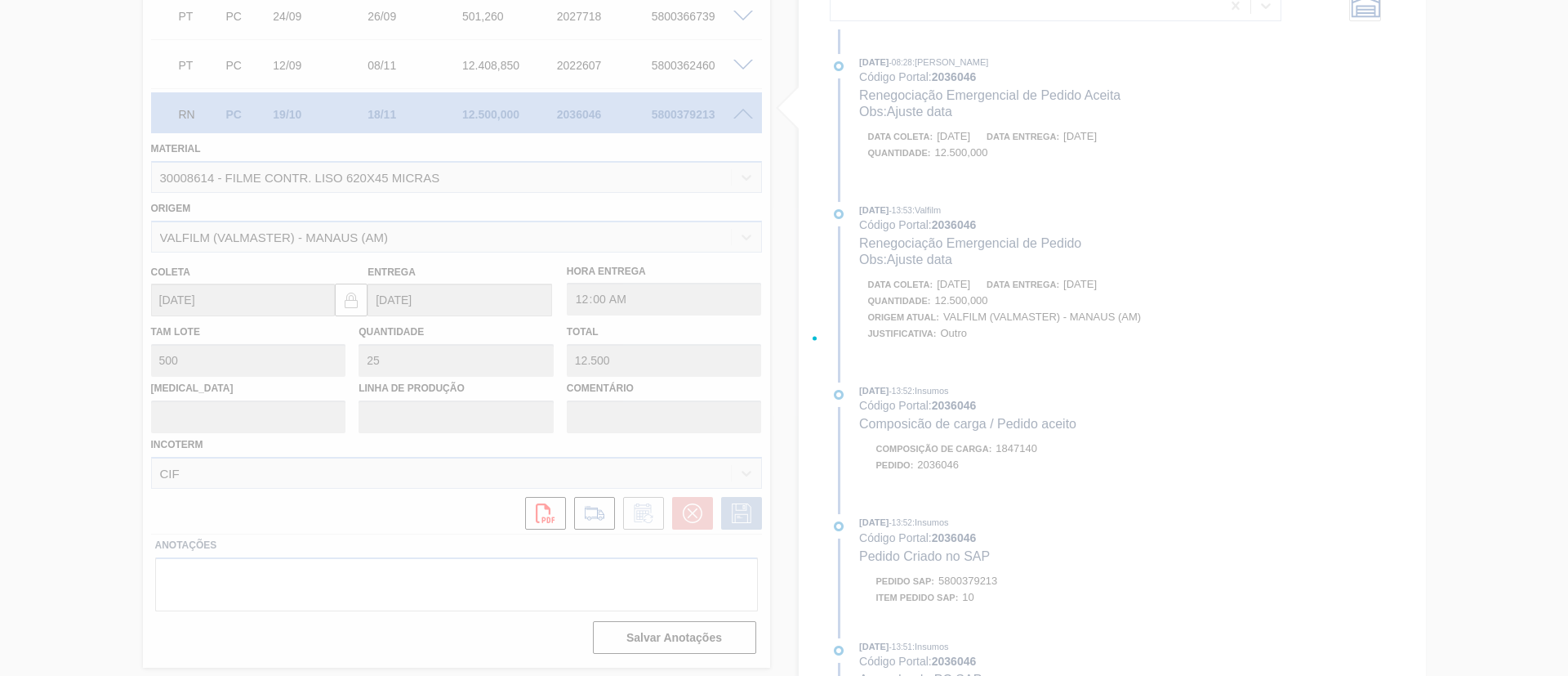
type input "Ajuste data"
type input "[DATE]"
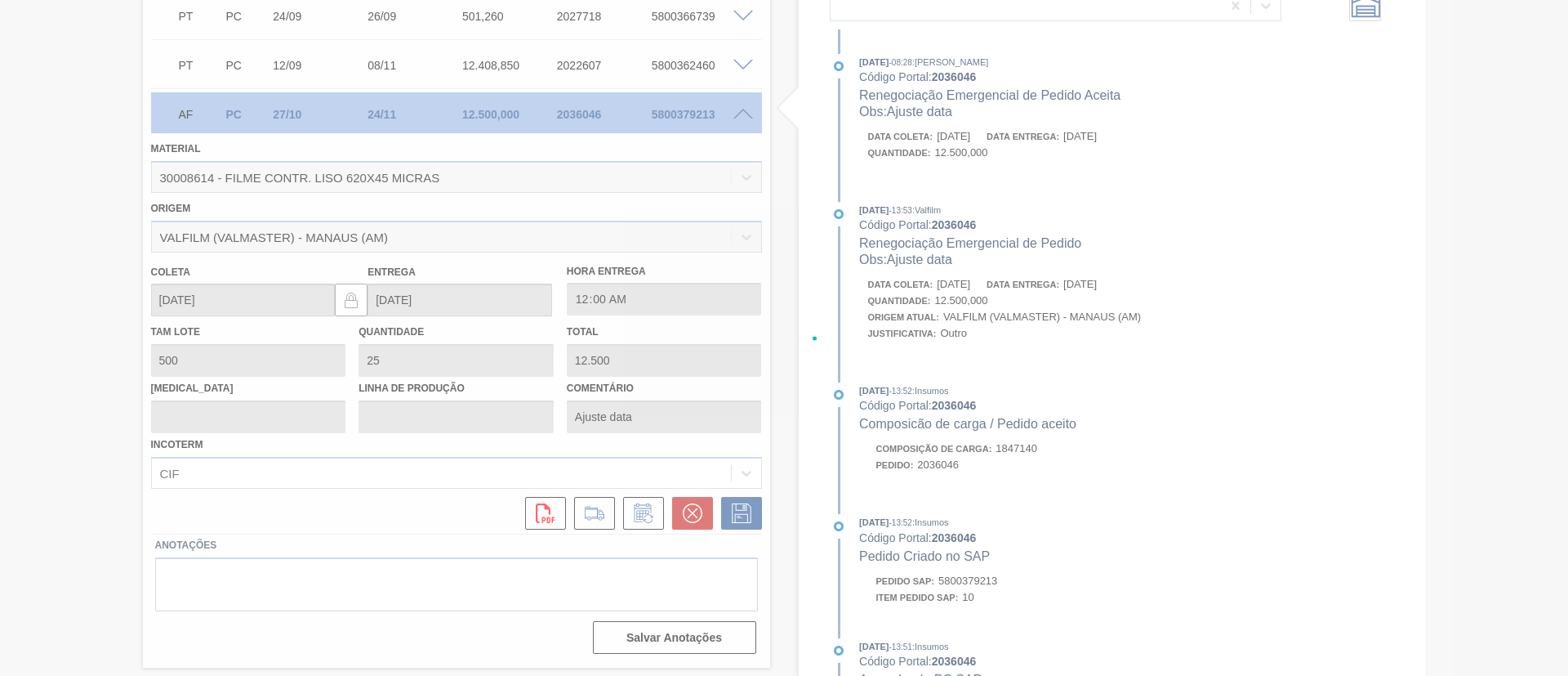
scroll to position [132, 0]
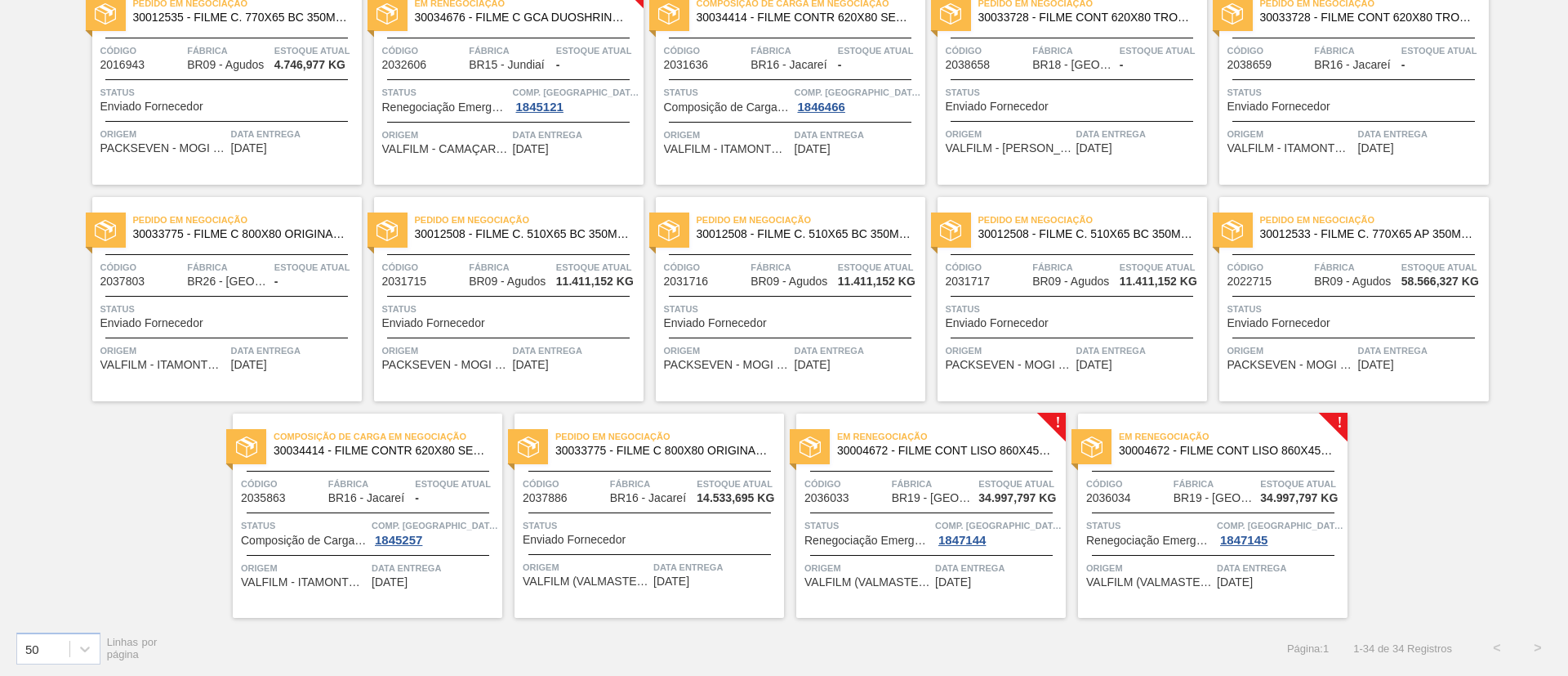
scroll to position [1022, 0]
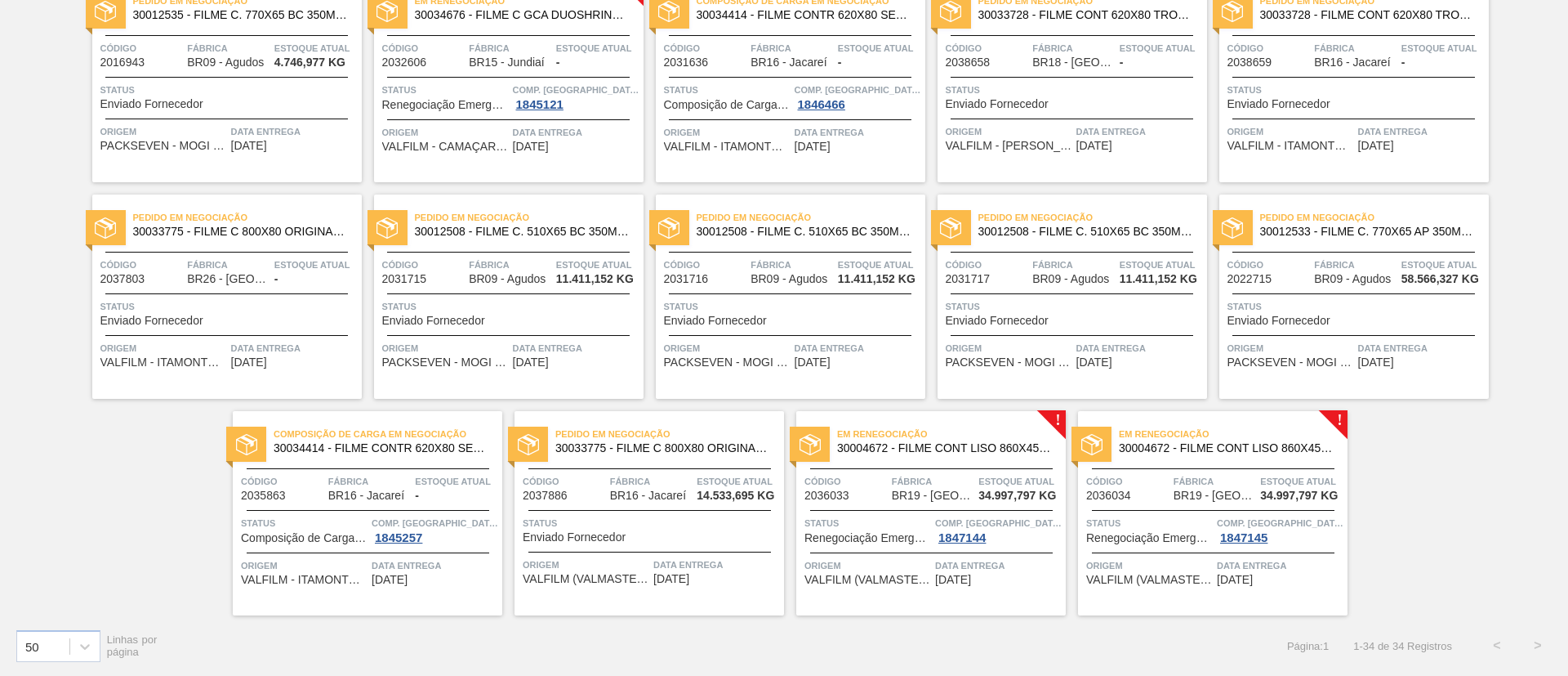
click at [1011, 453] on span "30004672 - FILME CONT LISO 860X45 MICRAS" at bounding box center [945, 448] width 216 height 13
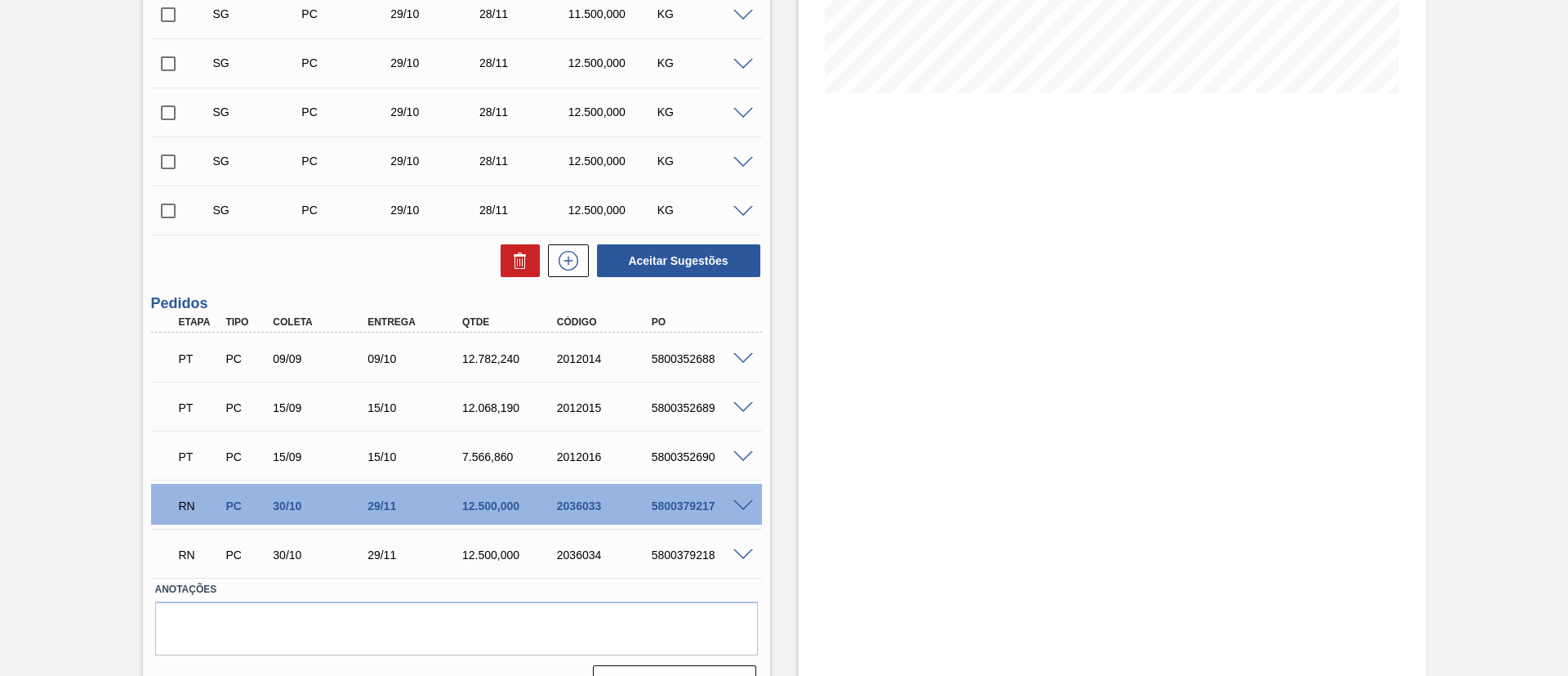
scroll to position [421, 0]
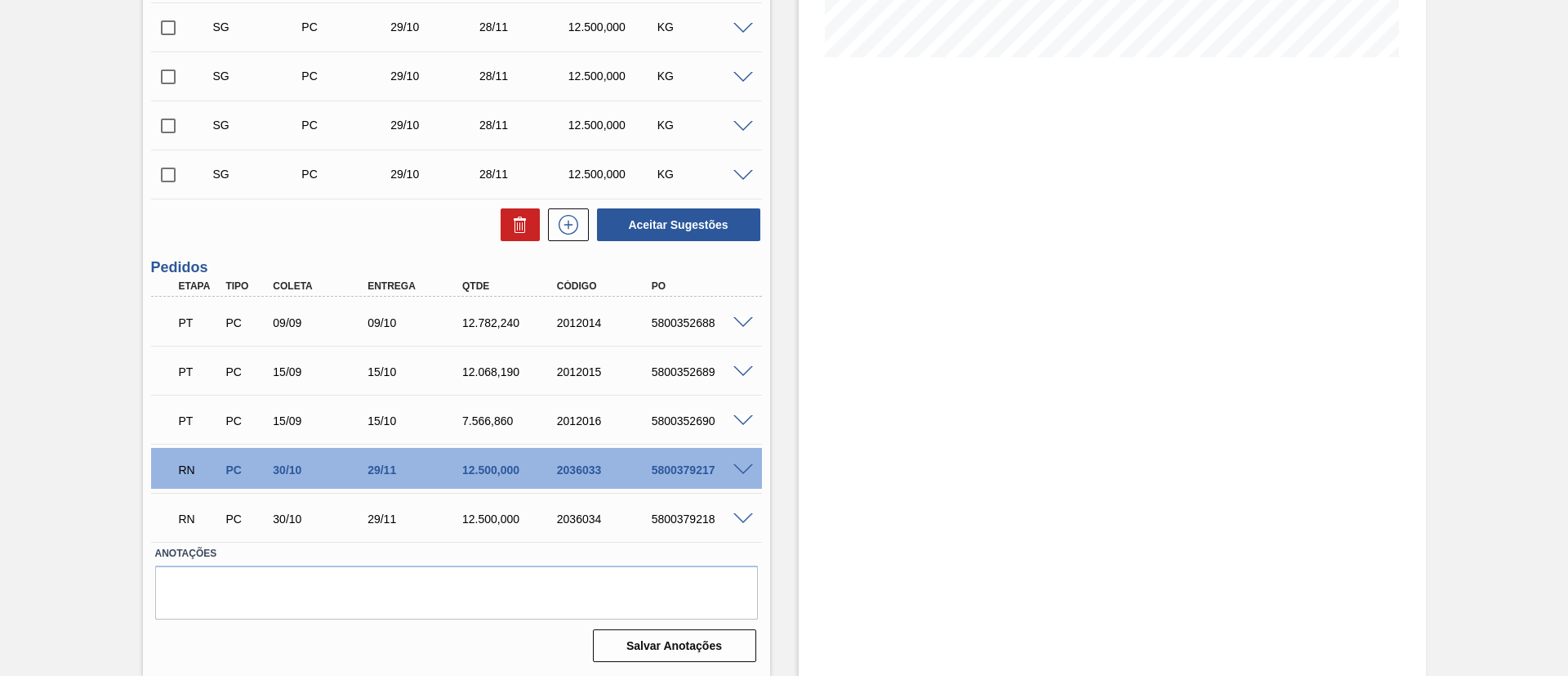
click at [736, 463] on div at bounding box center [745, 469] width 32 height 13
click at [743, 468] on span at bounding box center [743, 470] width 20 height 13
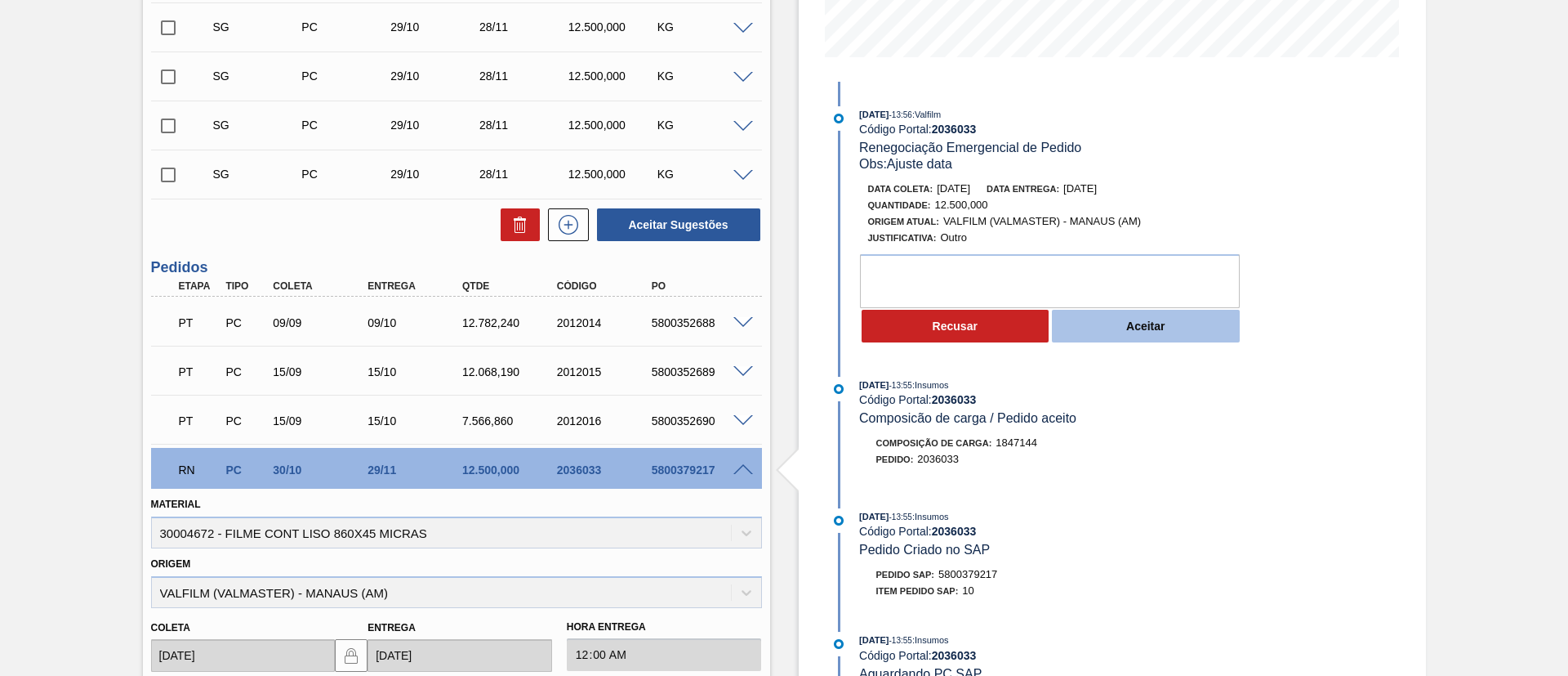
click at [1143, 329] on button "Aceitar" at bounding box center [1146, 325] width 187 height 32
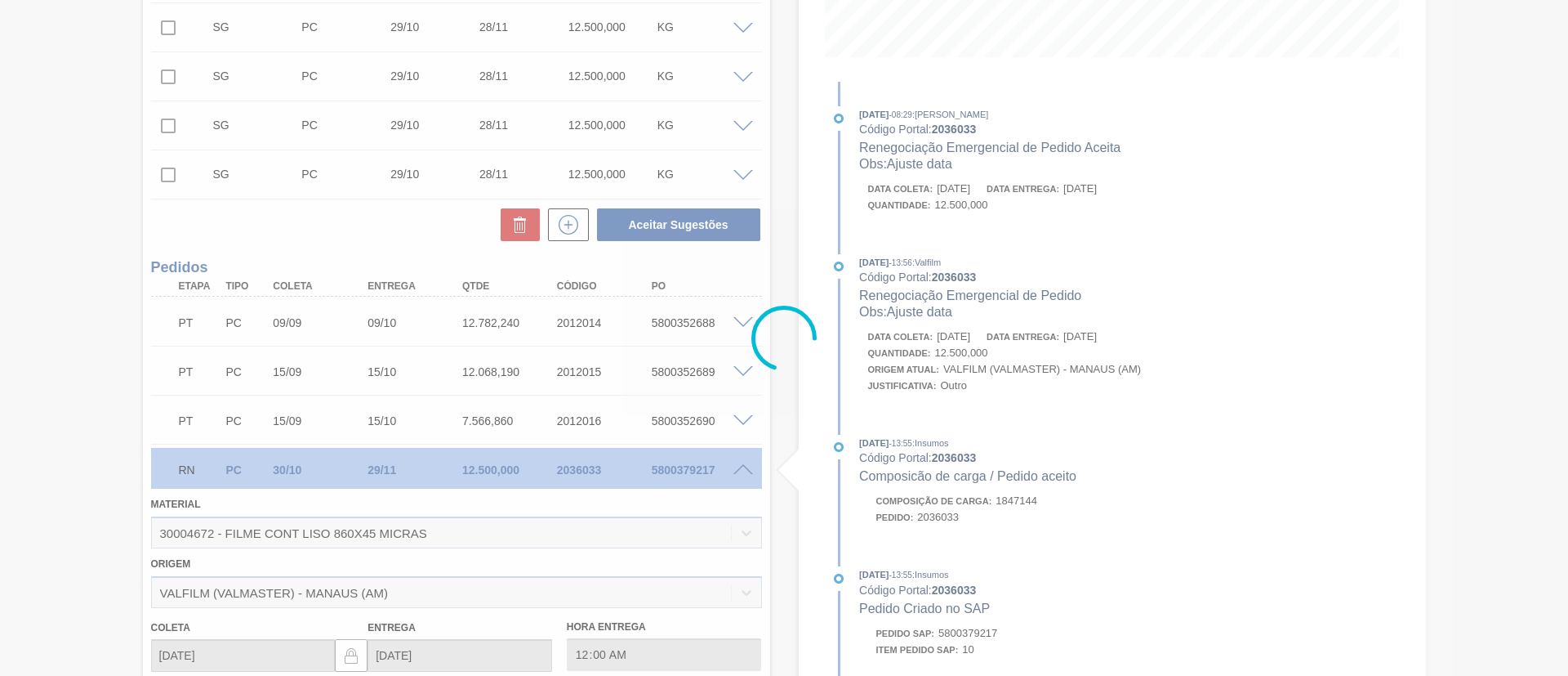
type input "Ajuste data"
type input "[DATE]"
type input "01/12/2025"
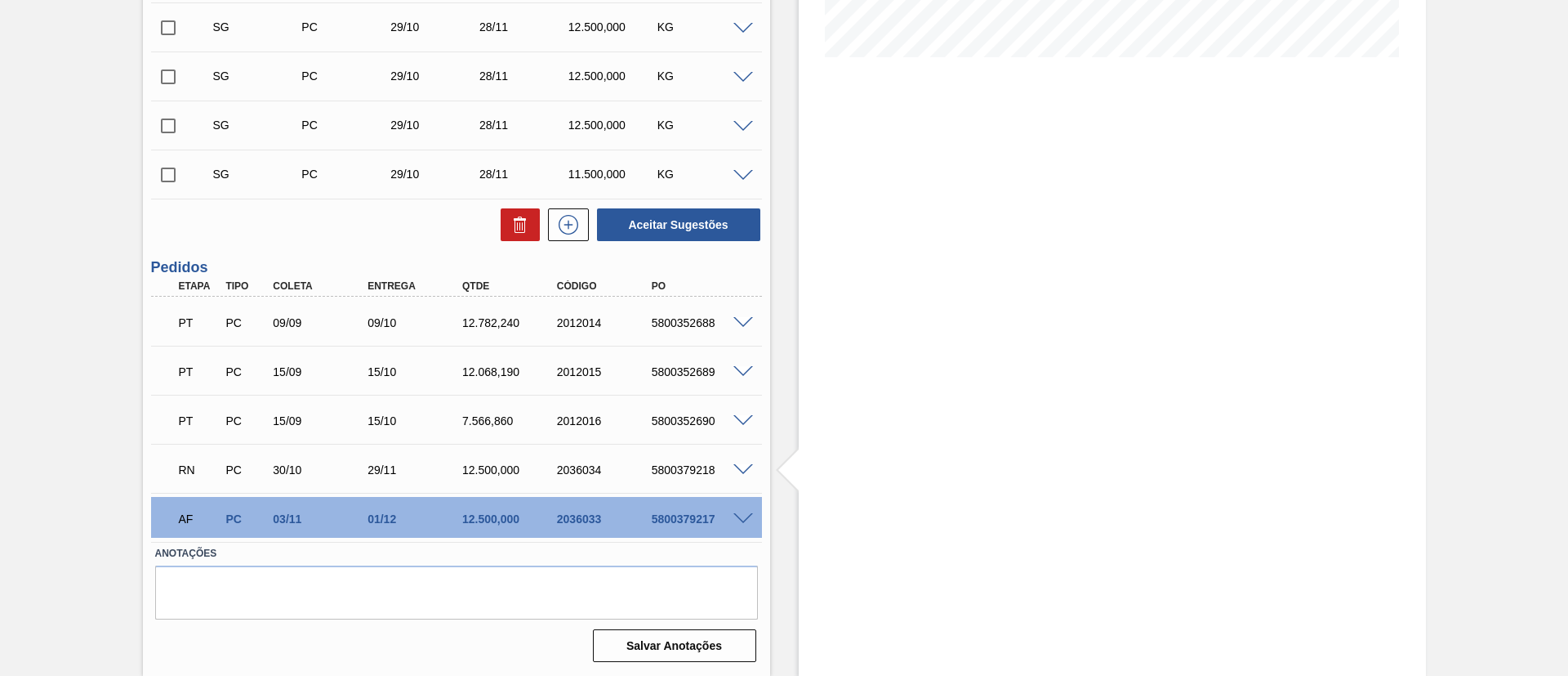
click at [752, 474] on div "5800379218" at bounding box center [700, 469] width 106 height 13
click at [748, 471] on span at bounding box center [743, 470] width 20 height 13
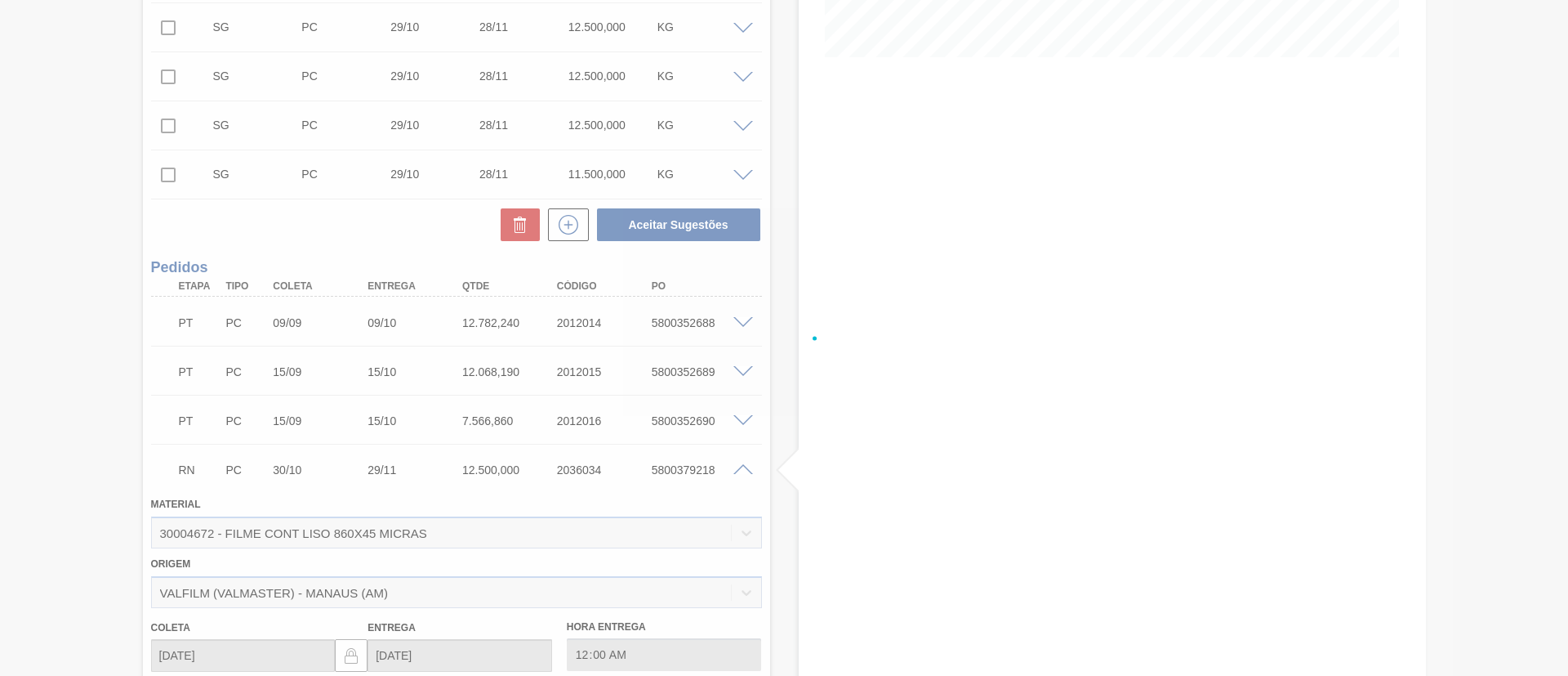
click at [743, 468] on div at bounding box center [784, 338] width 1568 height 676
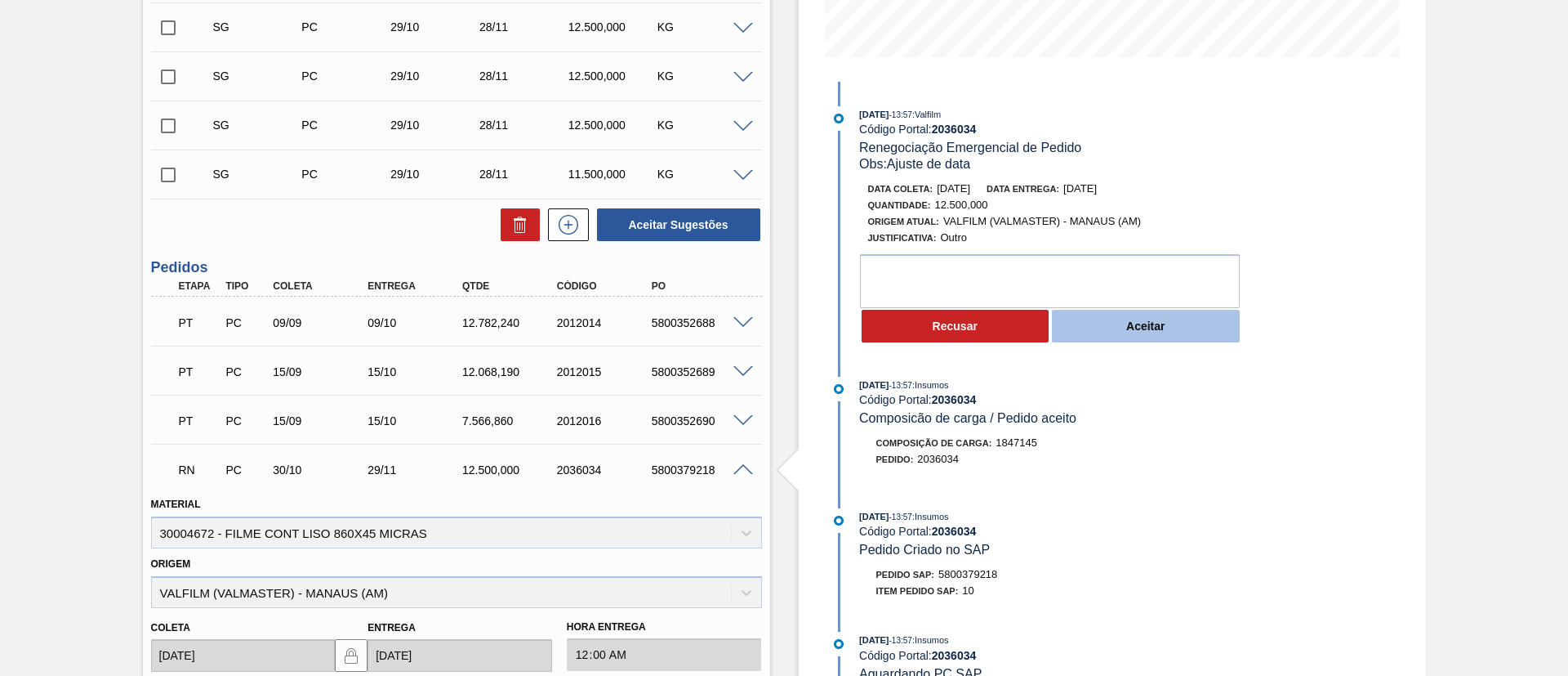
click at [1163, 338] on button "Aceitar" at bounding box center [1146, 325] width 187 height 32
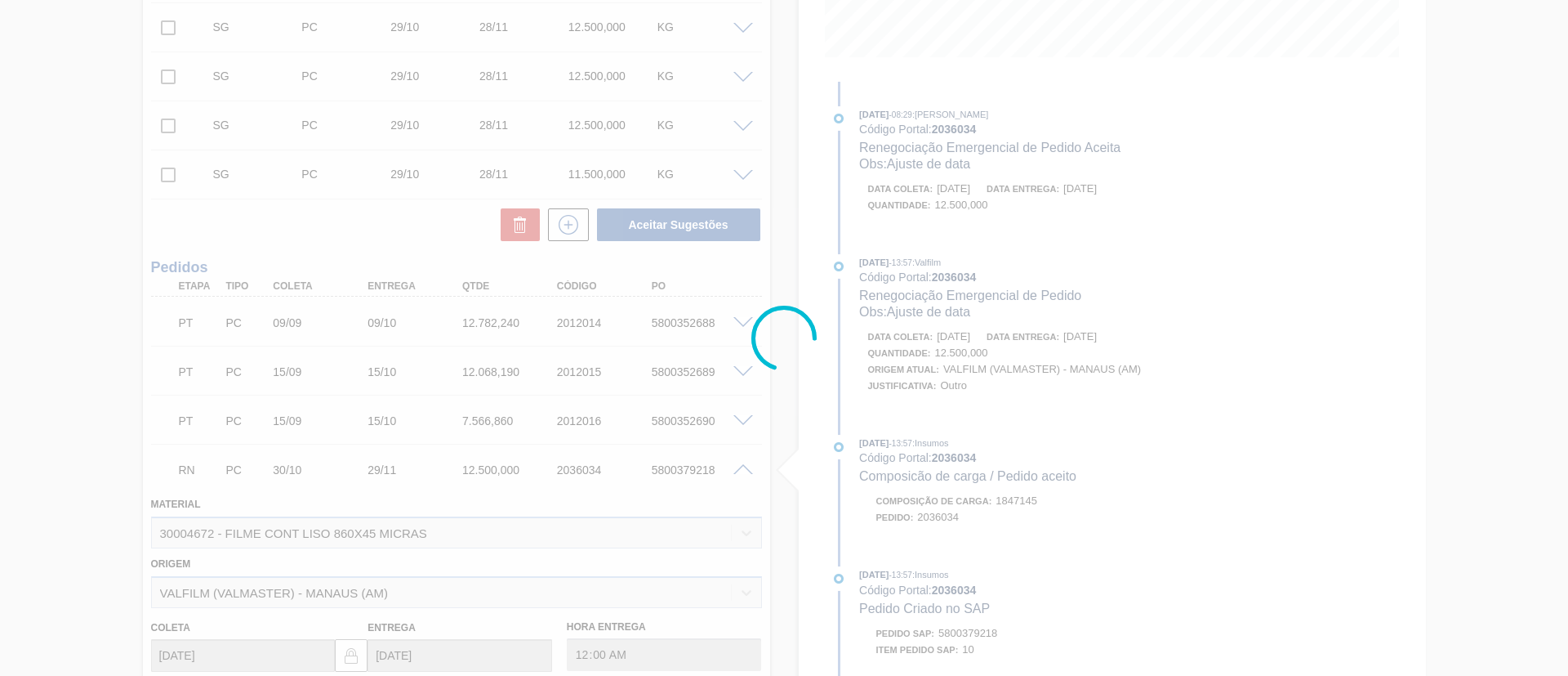
click at [957, 376] on div at bounding box center [784, 338] width 1568 height 676
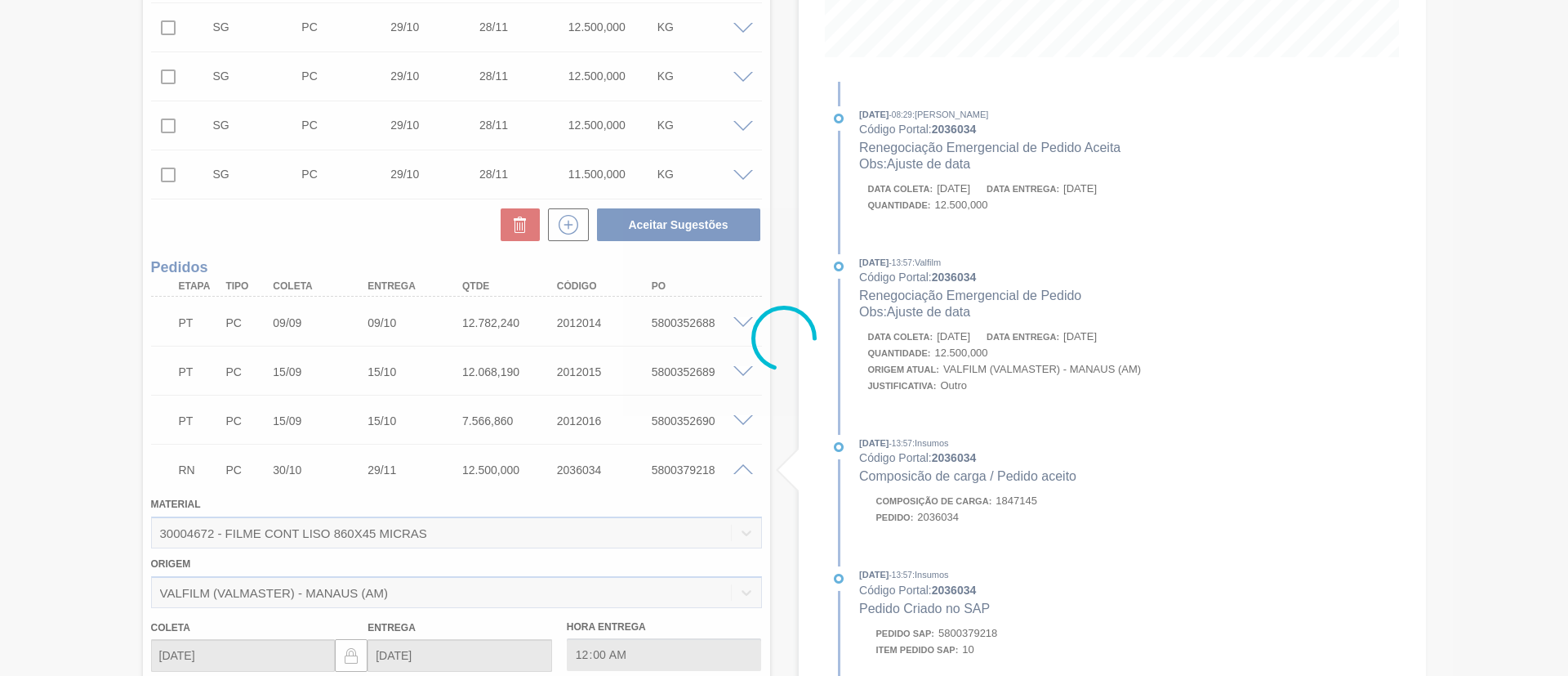
type input "Ajuste de data"
type input "[DATE]"
type input "01/12/2025"
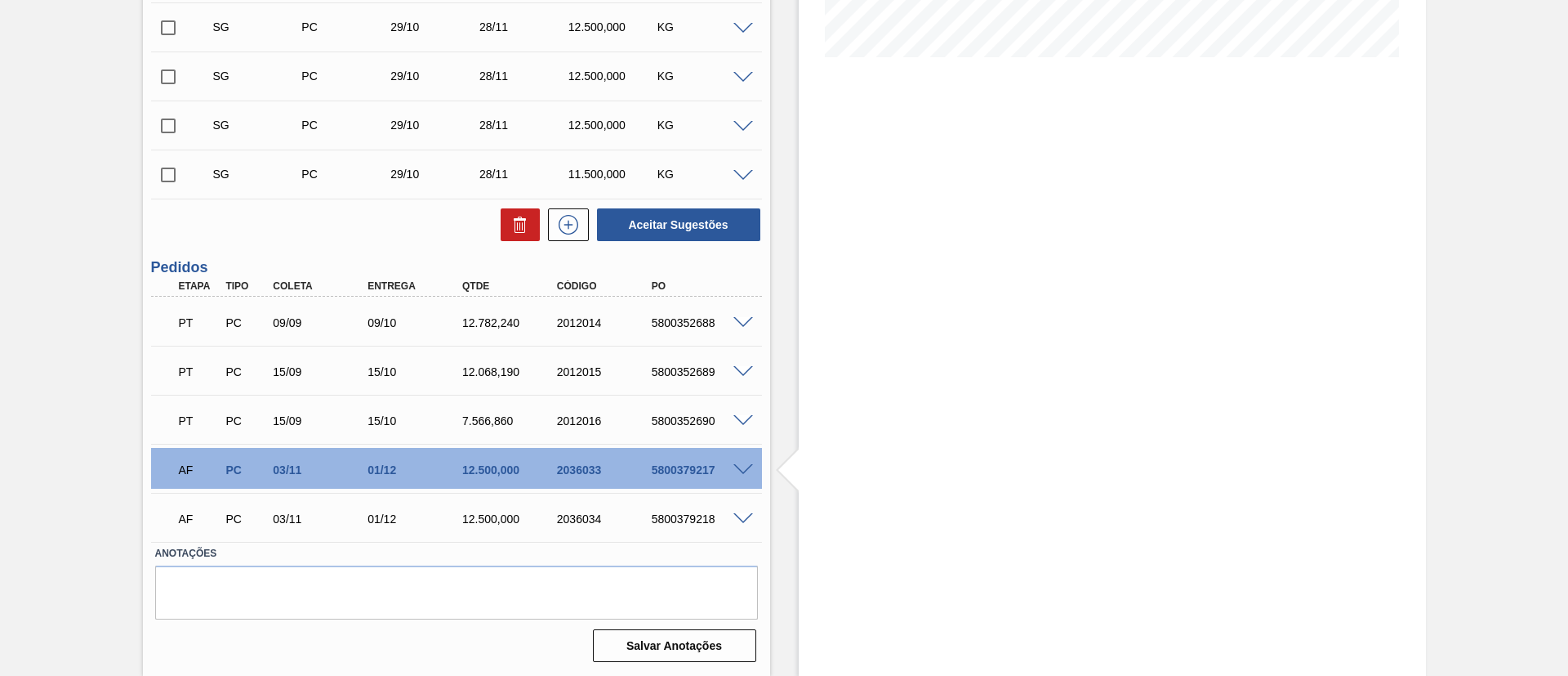
click at [746, 313] on div "PT PC 09/09 09/10 12.782,240 2012014 5800352688" at bounding box center [457, 321] width 611 height 41
click at [738, 320] on span at bounding box center [743, 323] width 20 height 13
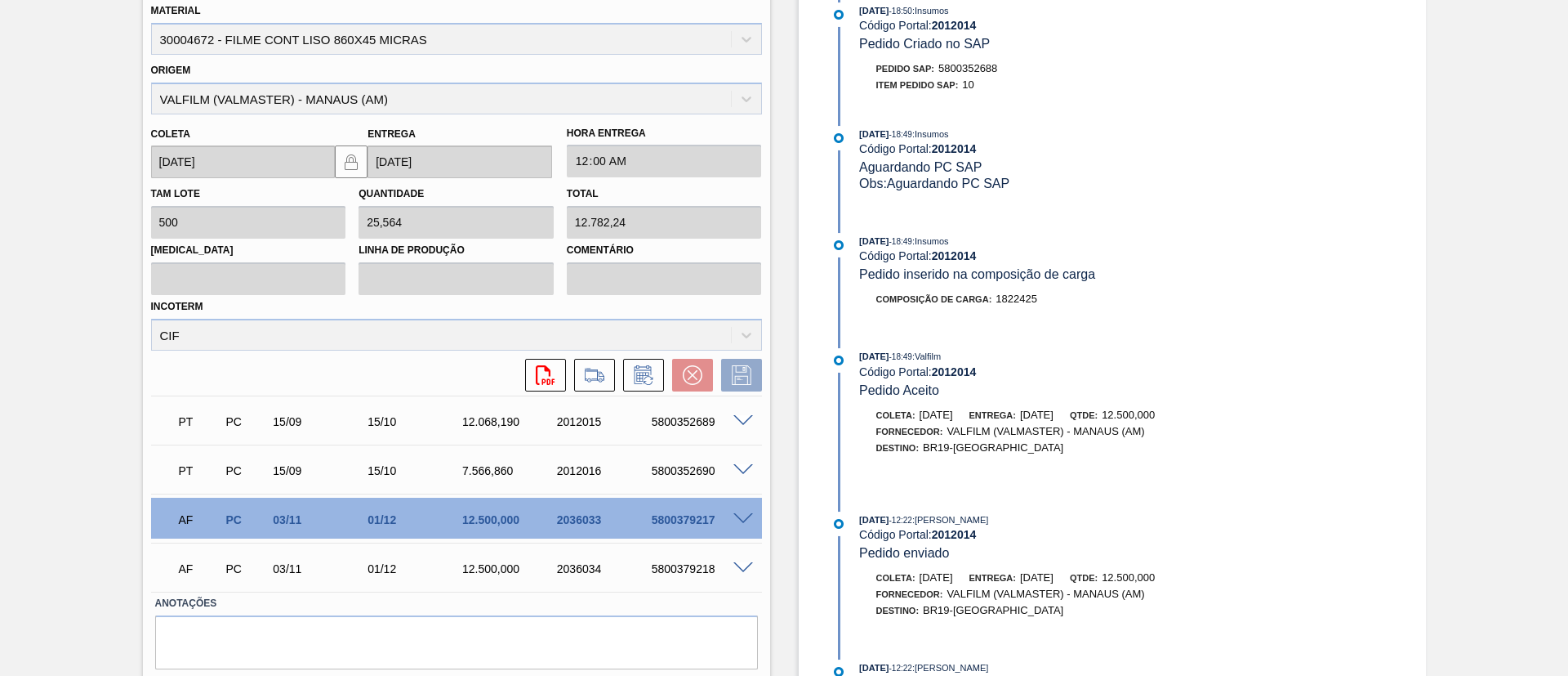
scroll to position [788, 0]
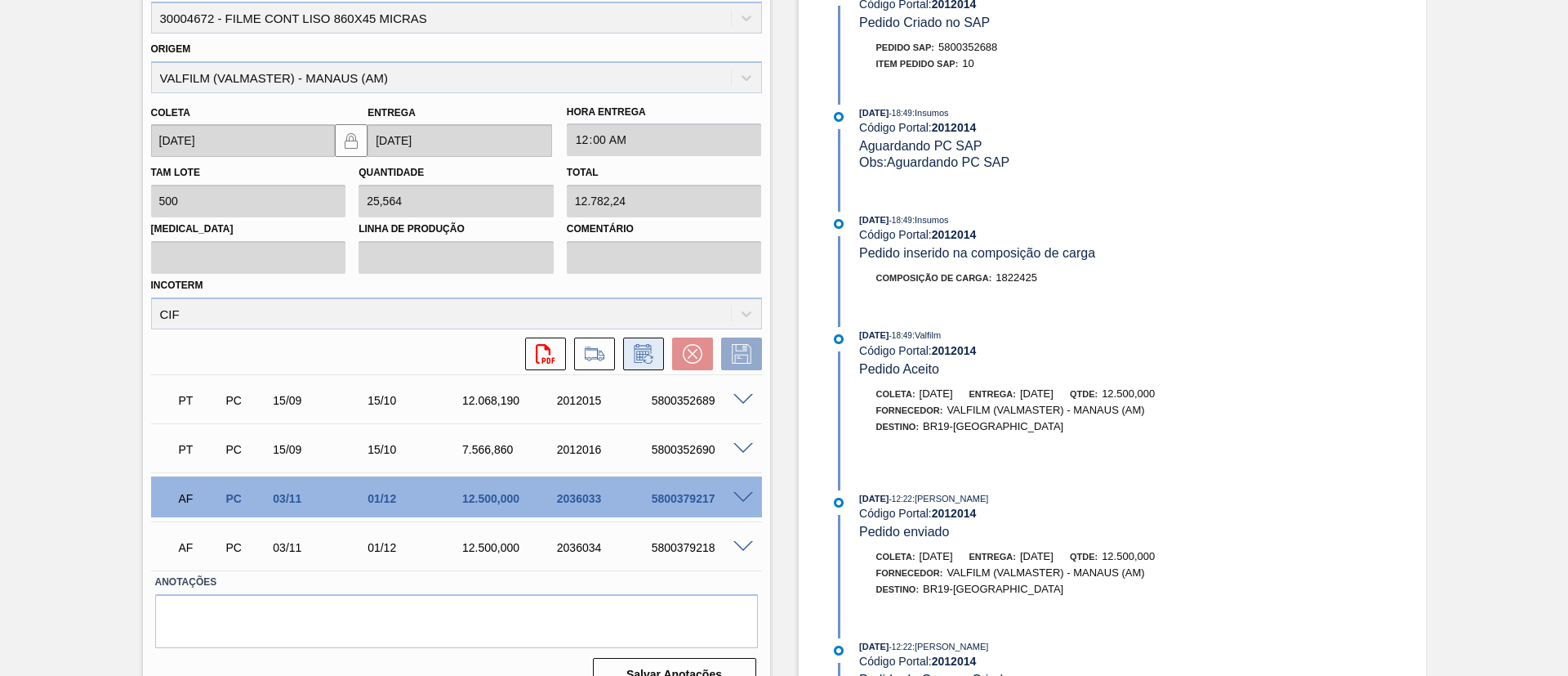
click at [636, 338] on div "svg{fill:#ff0000}" at bounding box center [456, 350] width 624 height 41
click at [637, 347] on icon at bounding box center [642, 353] width 18 height 19
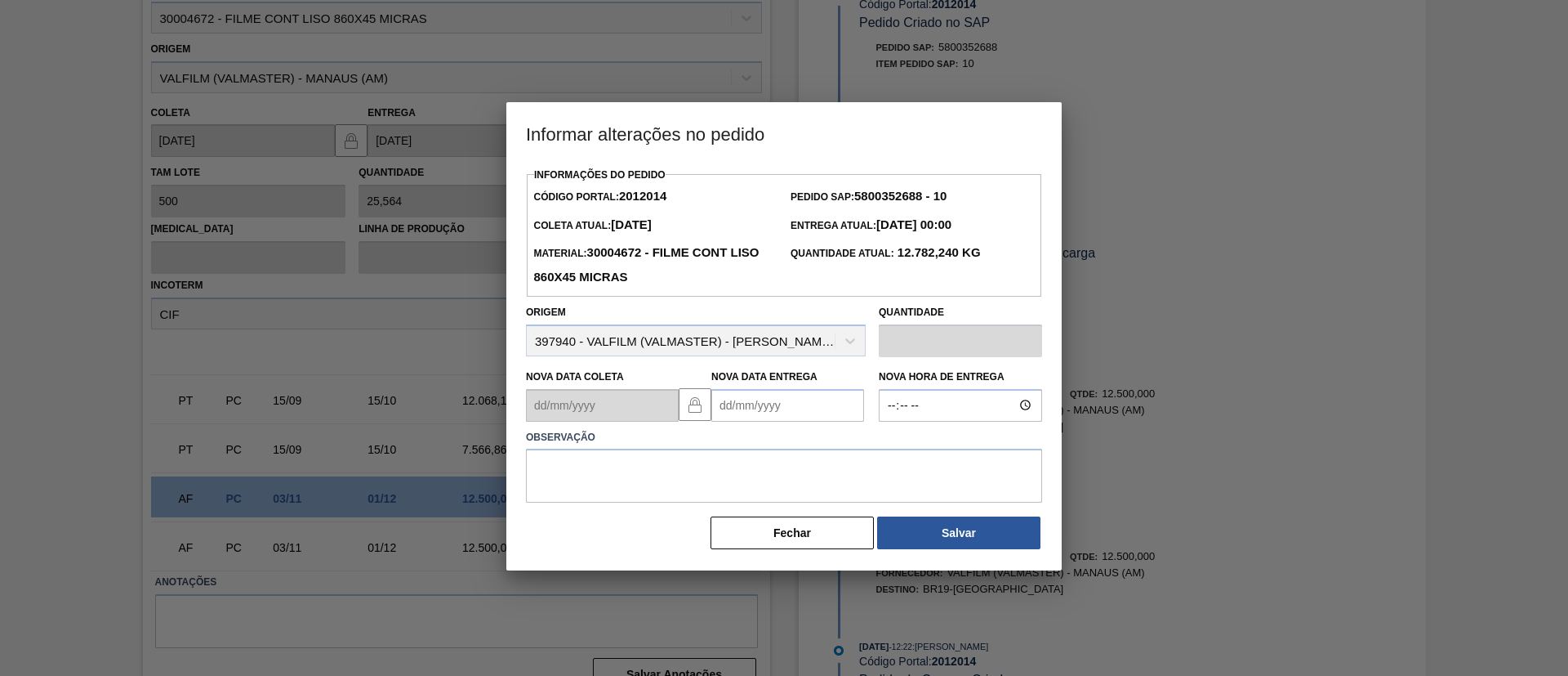
click at [825, 403] on Entrega2012014 "Nova Data Entrega" at bounding box center [788, 404] width 152 height 32
click at [884, 446] on div "setembro 2025" at bounding box center [810, 444] width 196 height 14
click at [894, 447] on button "Next Month" at bounding box center [894, 444] width 12 height 12
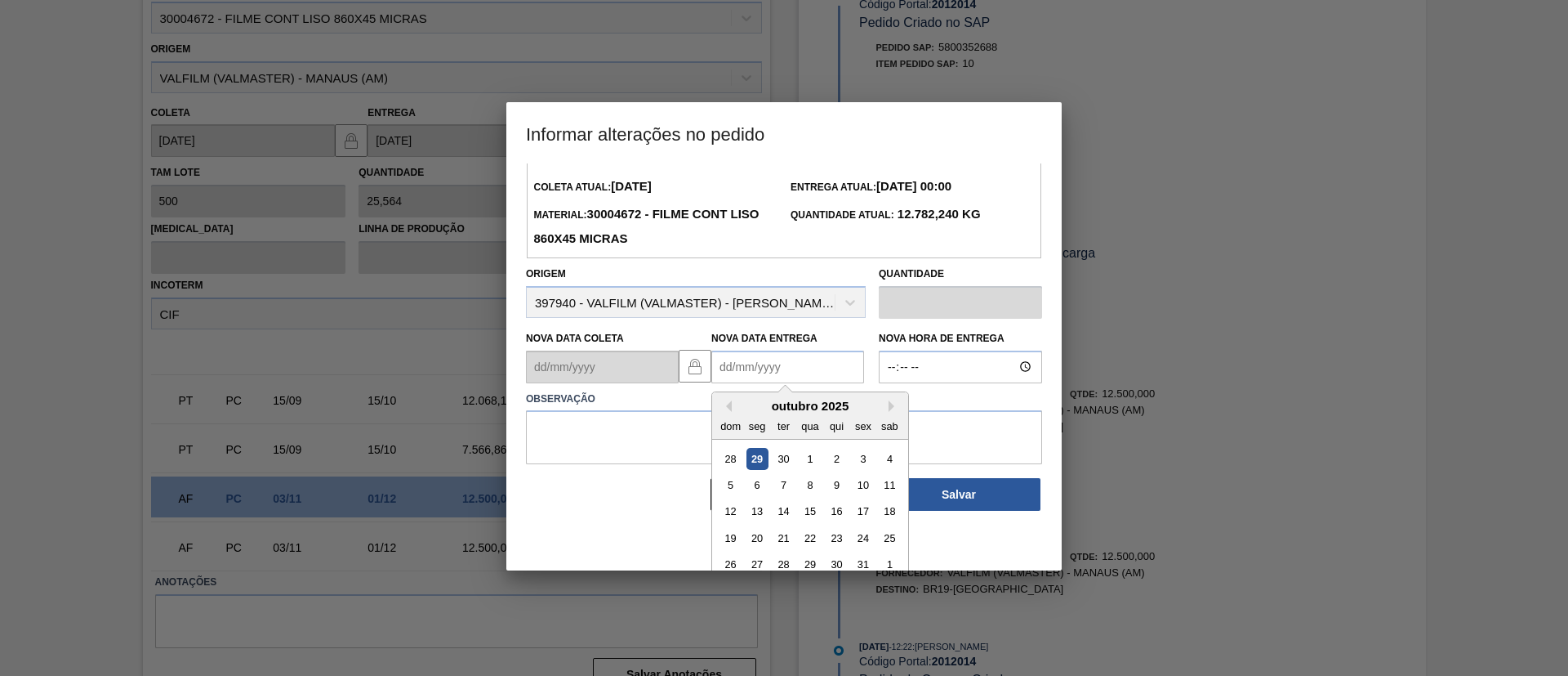
scroll to position [55, 0]
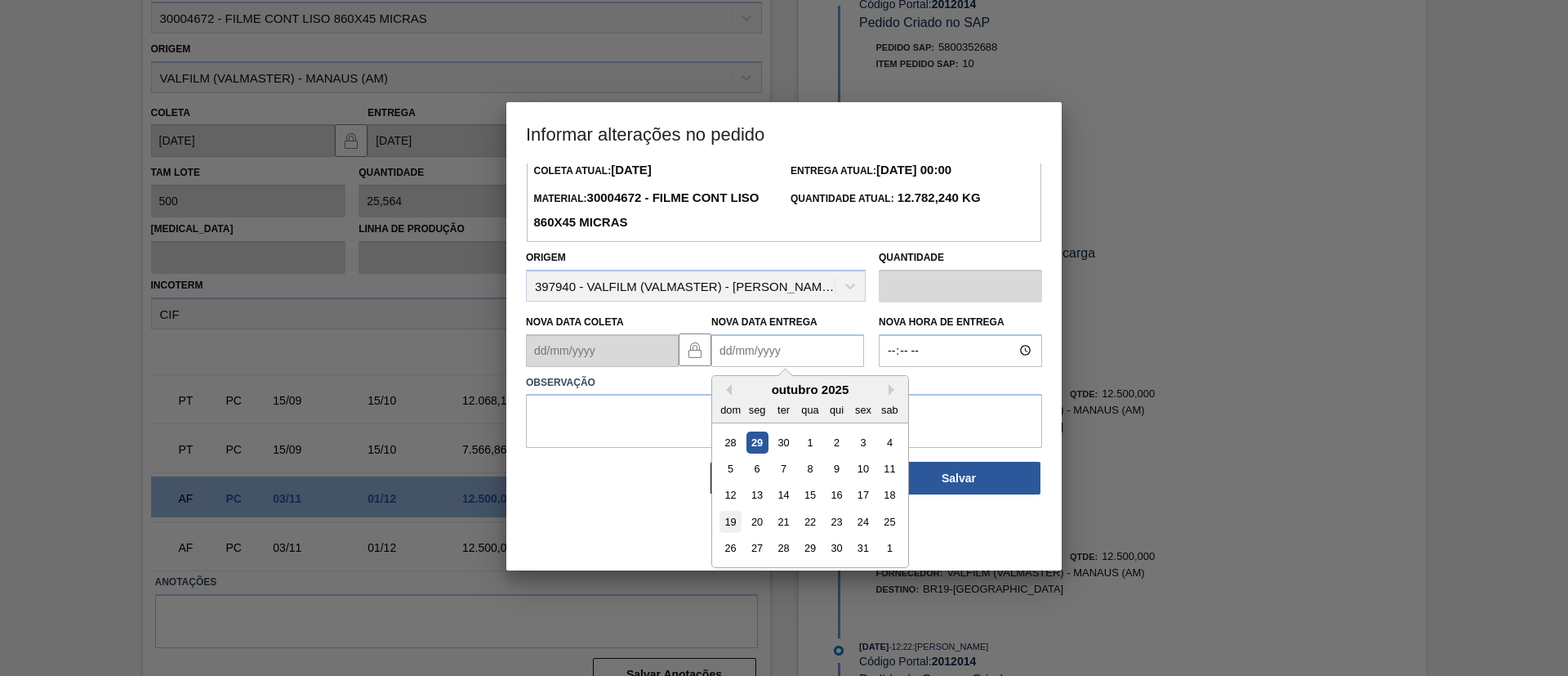
click at [725, 516] on div "19" at bounding box center [730, 522] width 22 height 22
type Entrega2012014 "[DATE]"
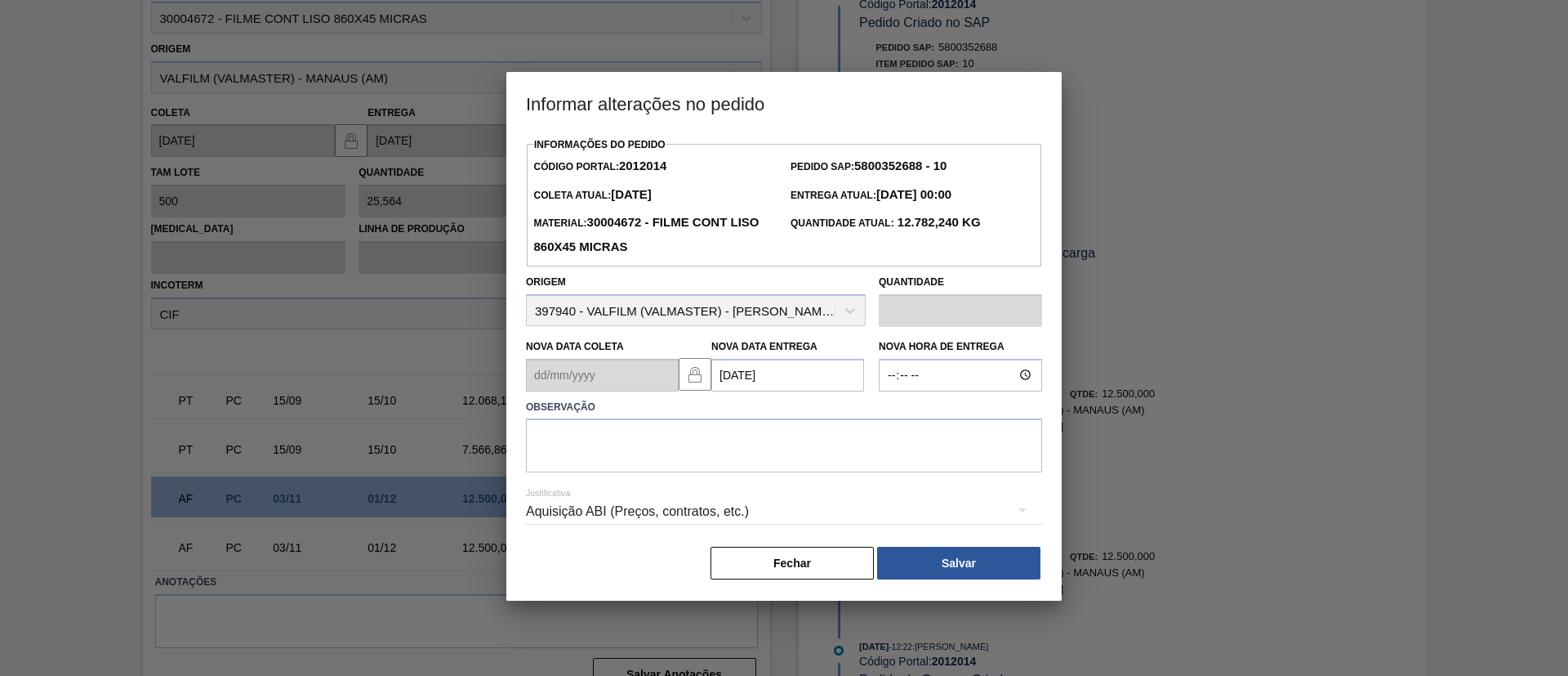
scroll to position [0, 0]
click at [732, 433] on textarea at bounding box center [784, 444] width 516 height 54
drag, startPoint x: 709, startPoint y: 440, endPoint x: 446, endPoint y: 425, distance: 263.4
click at [446, 425] on div "Informar alterações no pedido Informações do Pedido Código Portal: 2012014 Pedi…" at bounding box center [784, 338] width 1568 height 676
type textarea "Data Original"
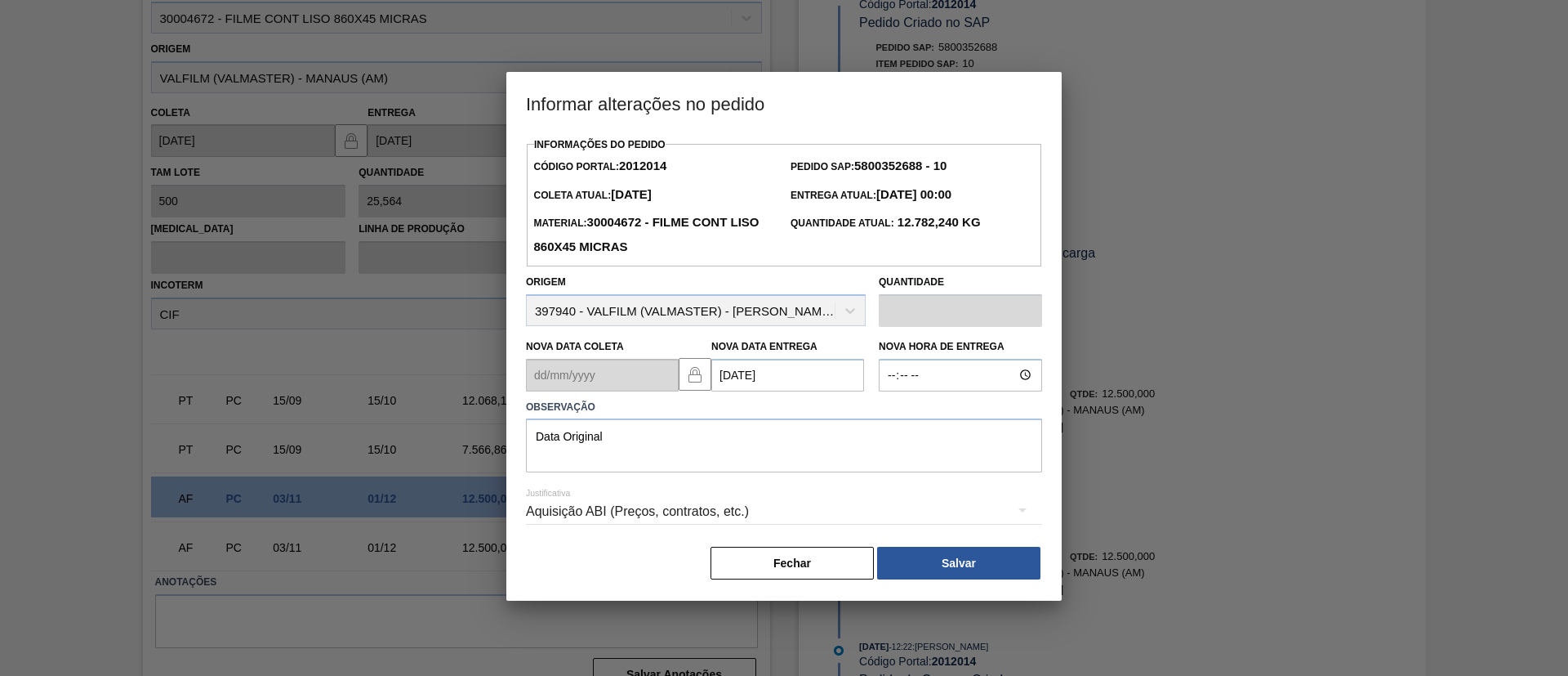
click at [1041, 578] on div "Fechar Salvar" at bounding box center [784, 563] width 516 height 36
click at [1028, 570] on button "Salvar" at bounding box center [959, 563] width 163 height 32
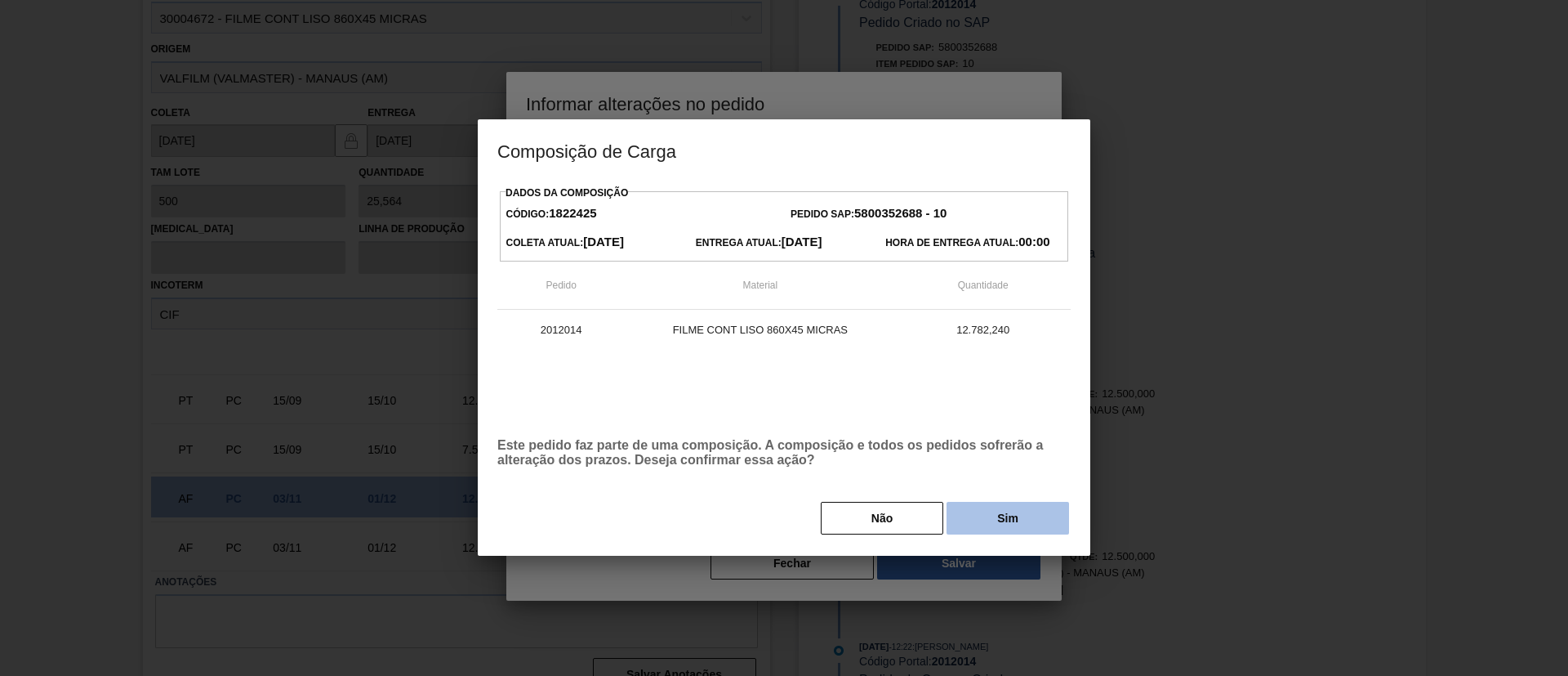
click at [1039, 524] on button "Sim" at bounding box center [1009, 518] width 123 height 32
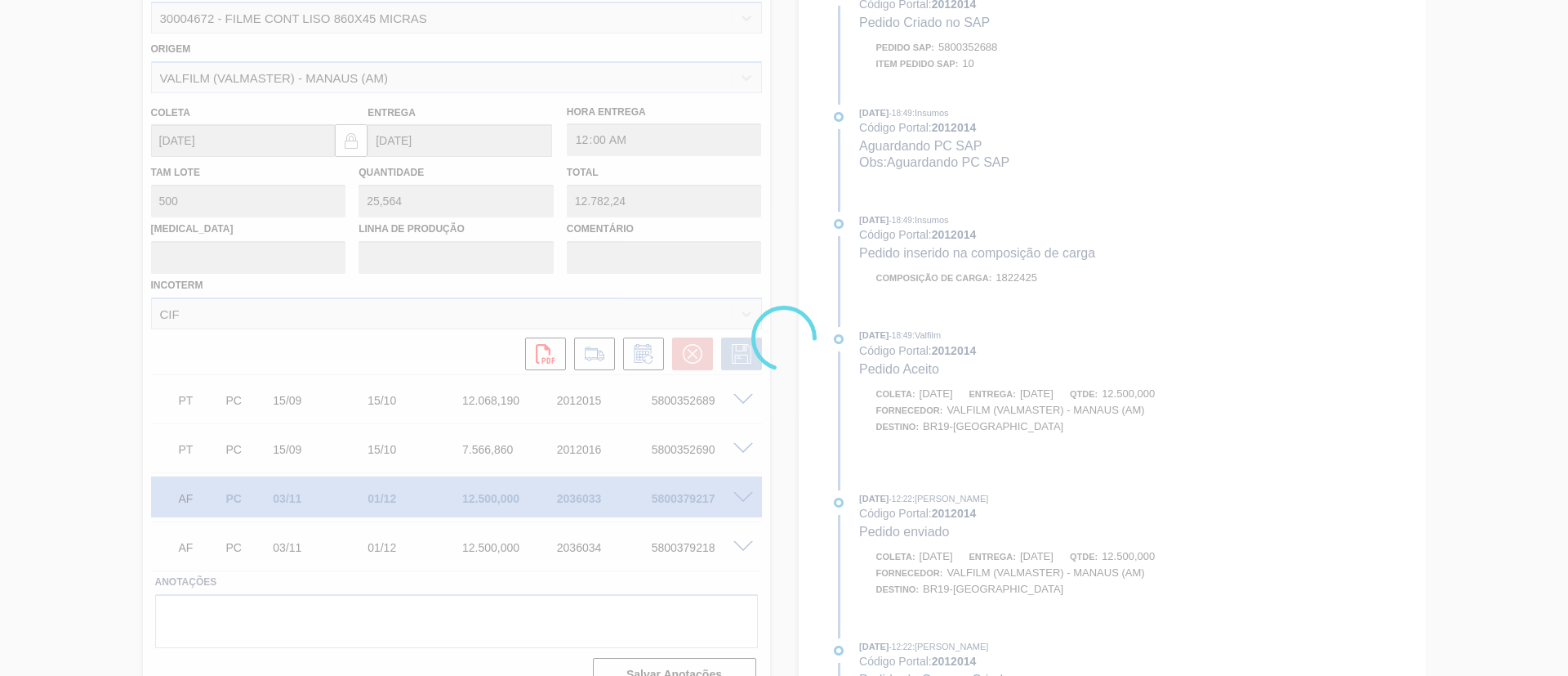
scroll to position [474, 0]
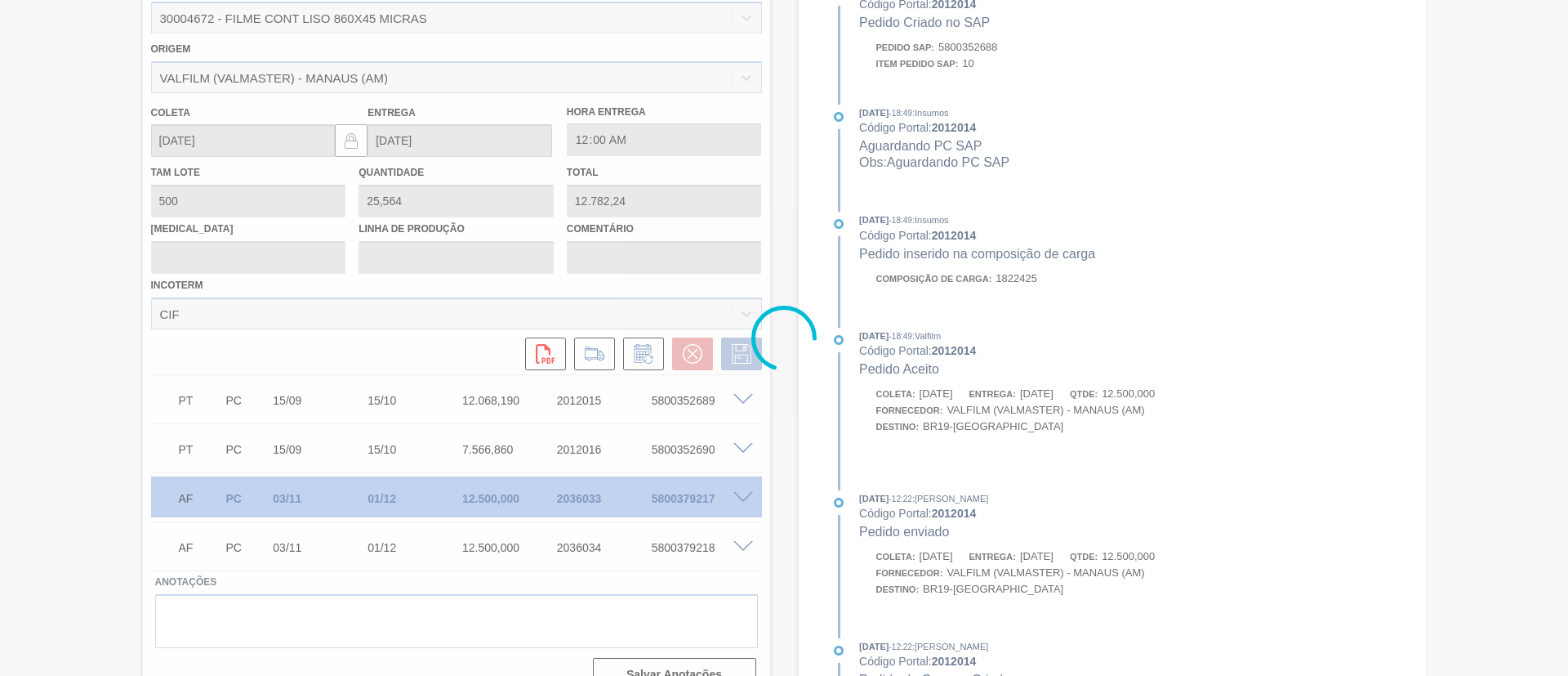
type input "Data Original"
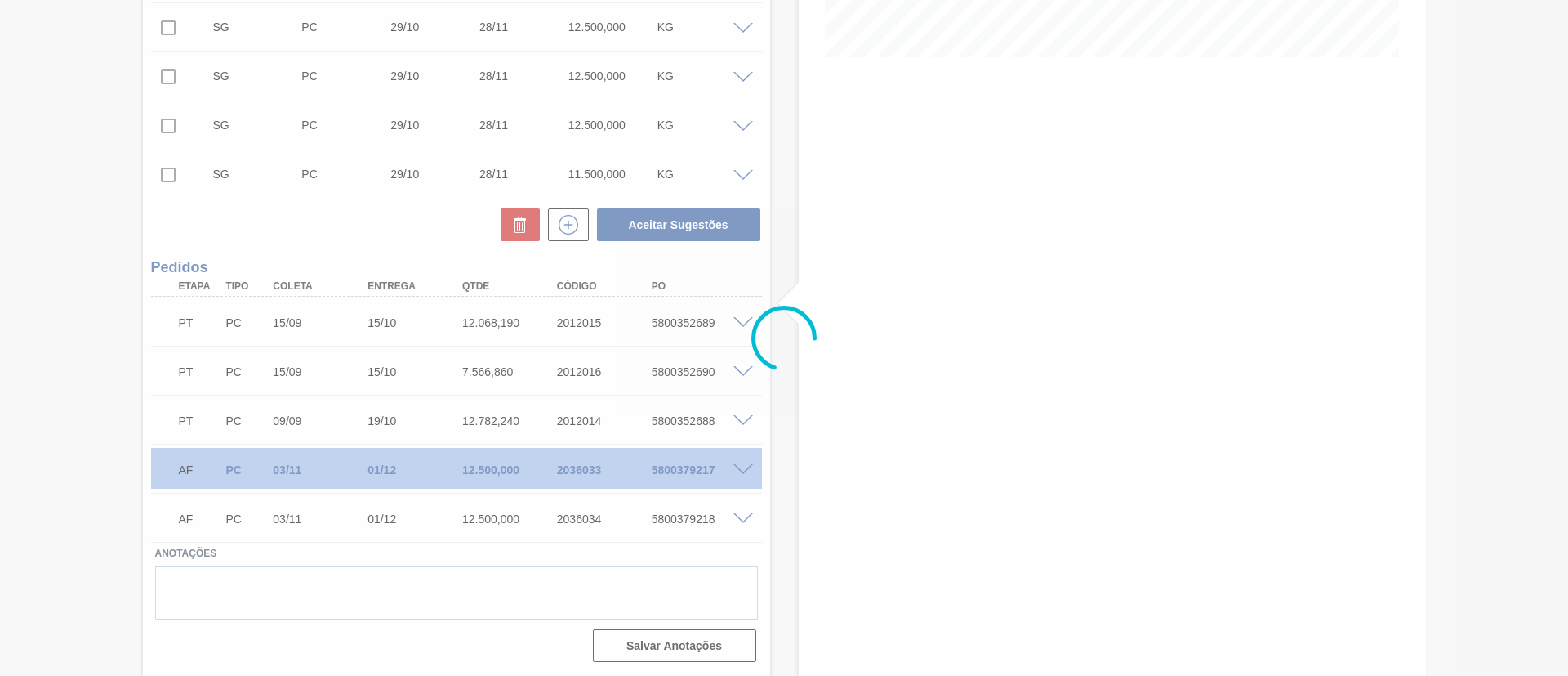
scroll to position [343, 0]
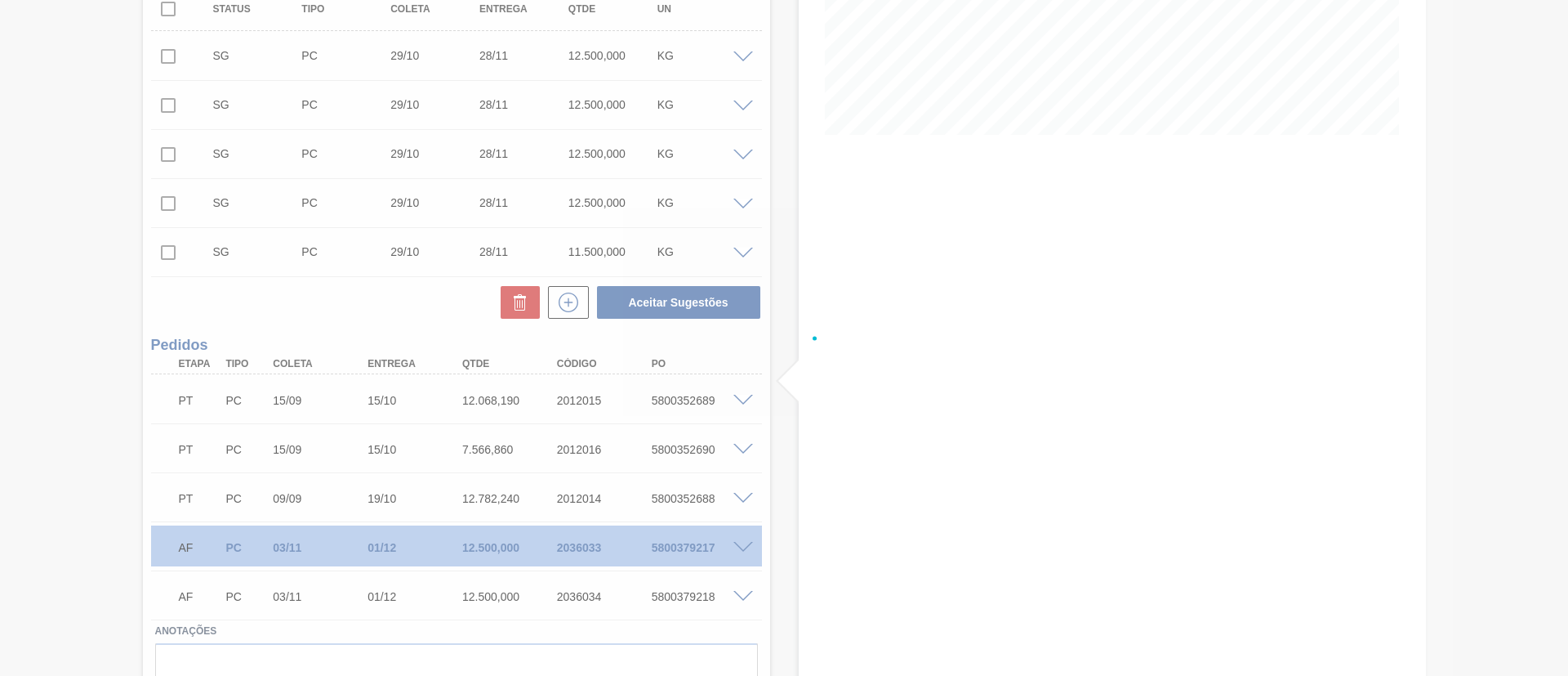
click at [699, 410] on div "PT PC 15/09 15/10 12.068,190 2012015 5800352689" at bounding box center [451, 399] width 567 height 32
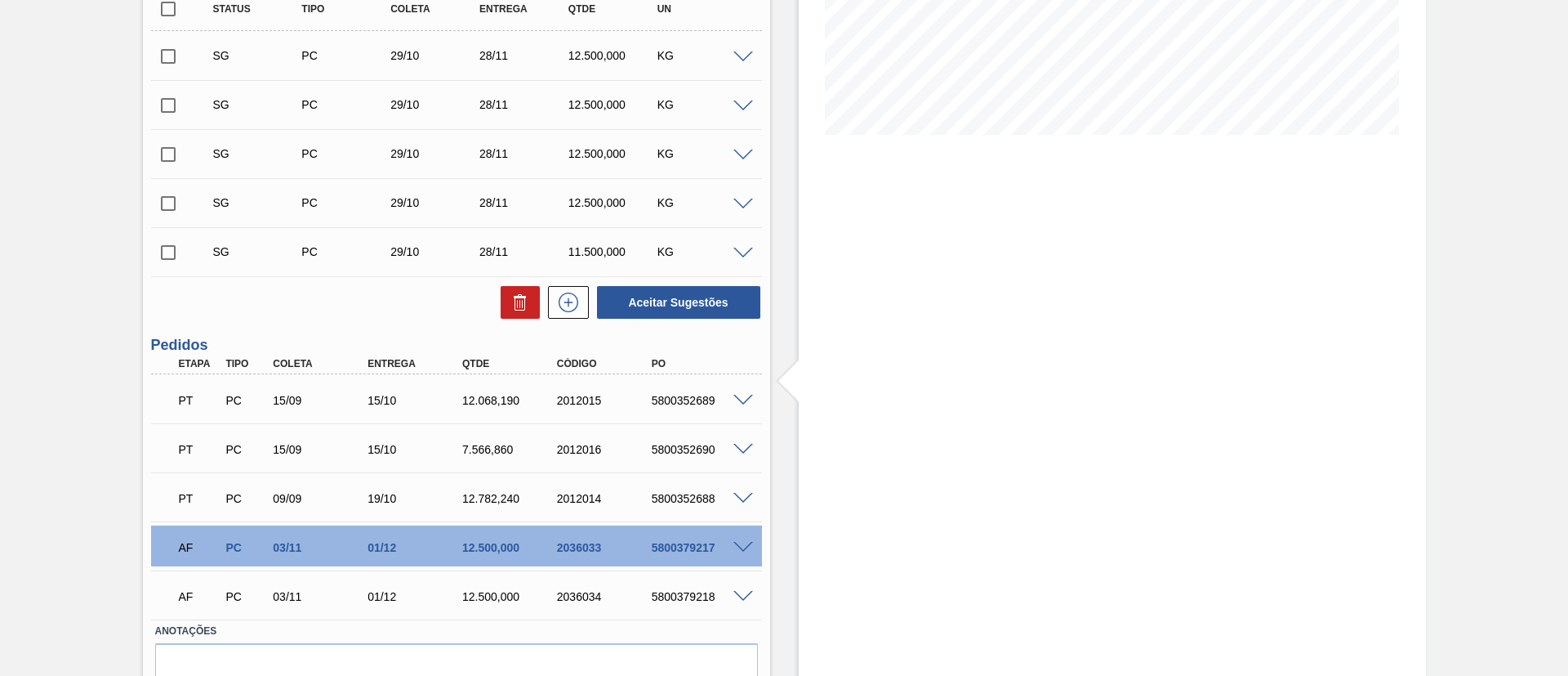
click at [738, 393] on div at bounding box center [745, 399] width 32 height 13
click at [741, 393] on div at bounding box center [745, 399] width 32 height 13
click at [741, 405] on div "5800352689" at bounding box center [700, 400] width 106 height 13
click at [742, 404] on div "5800352689" at bounding box center [700, 400] width 106 height 13
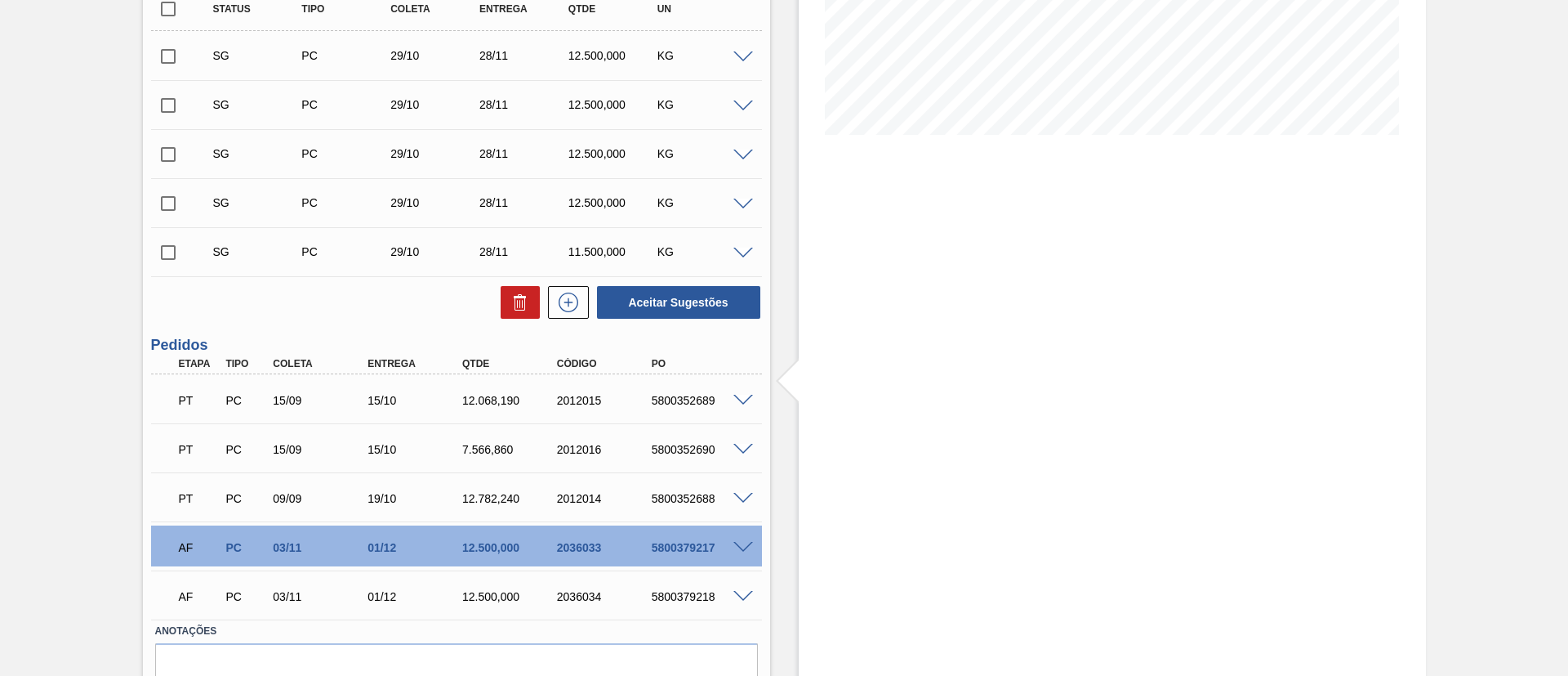
click at [739, 401] on span at bounding box center [743, 401] width 20 height 13
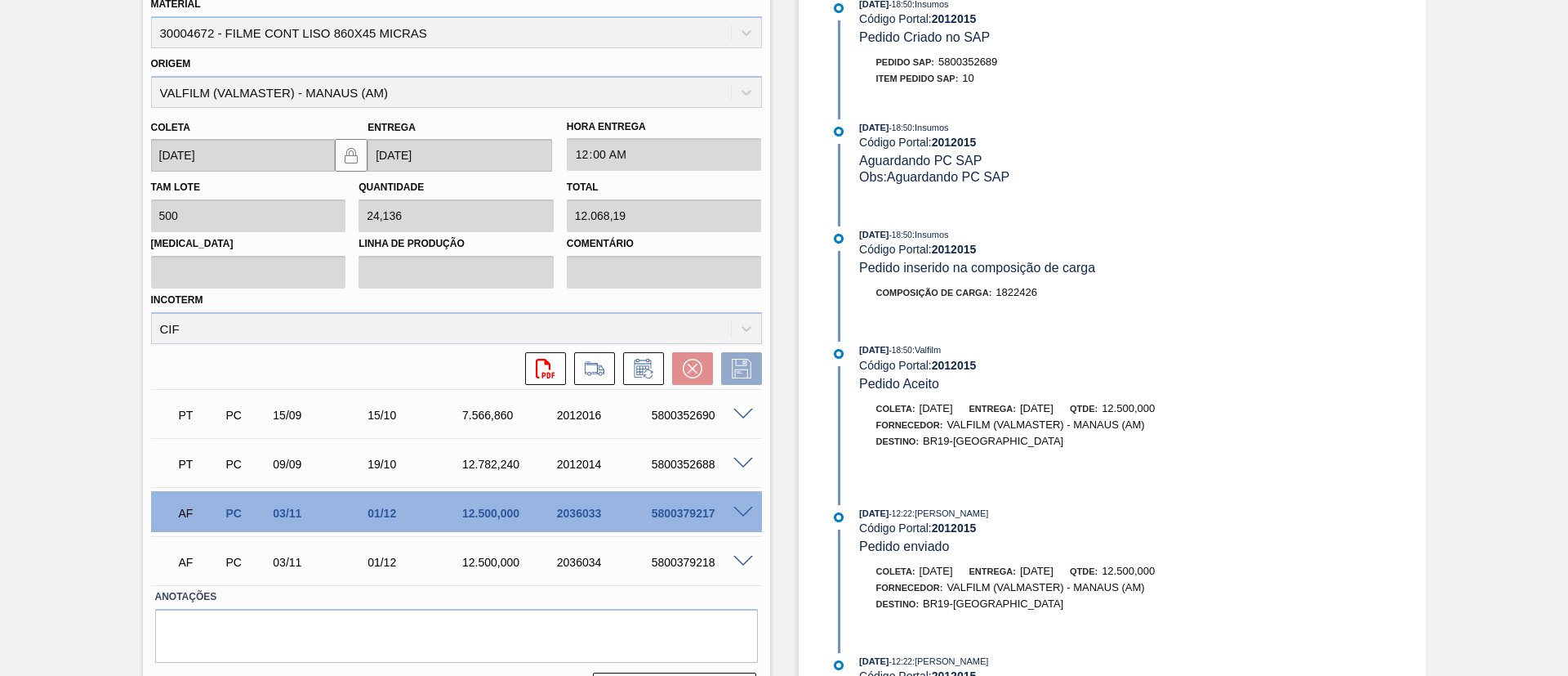
scroll to position [818, 0]
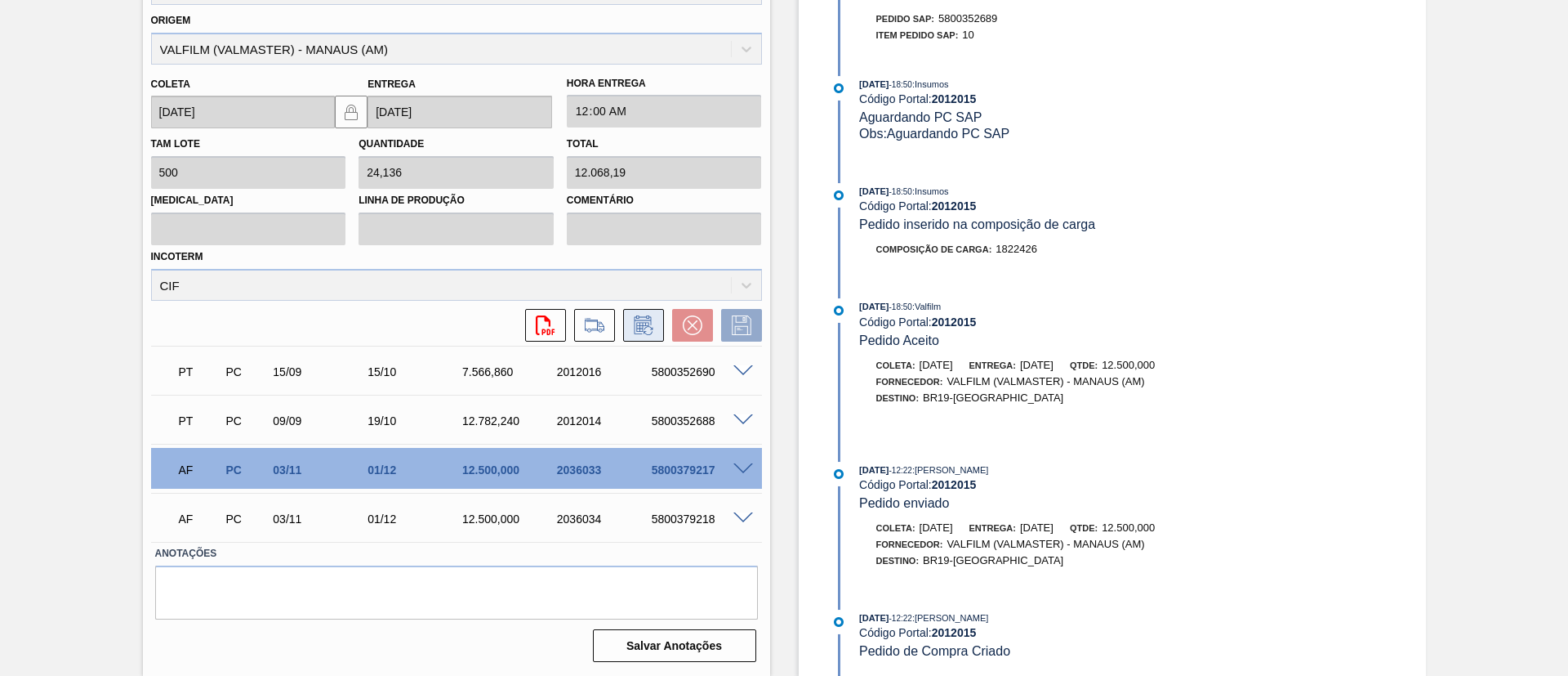
click at [640, 332] on icon at bounding box center [643, 325] width 26 height 20
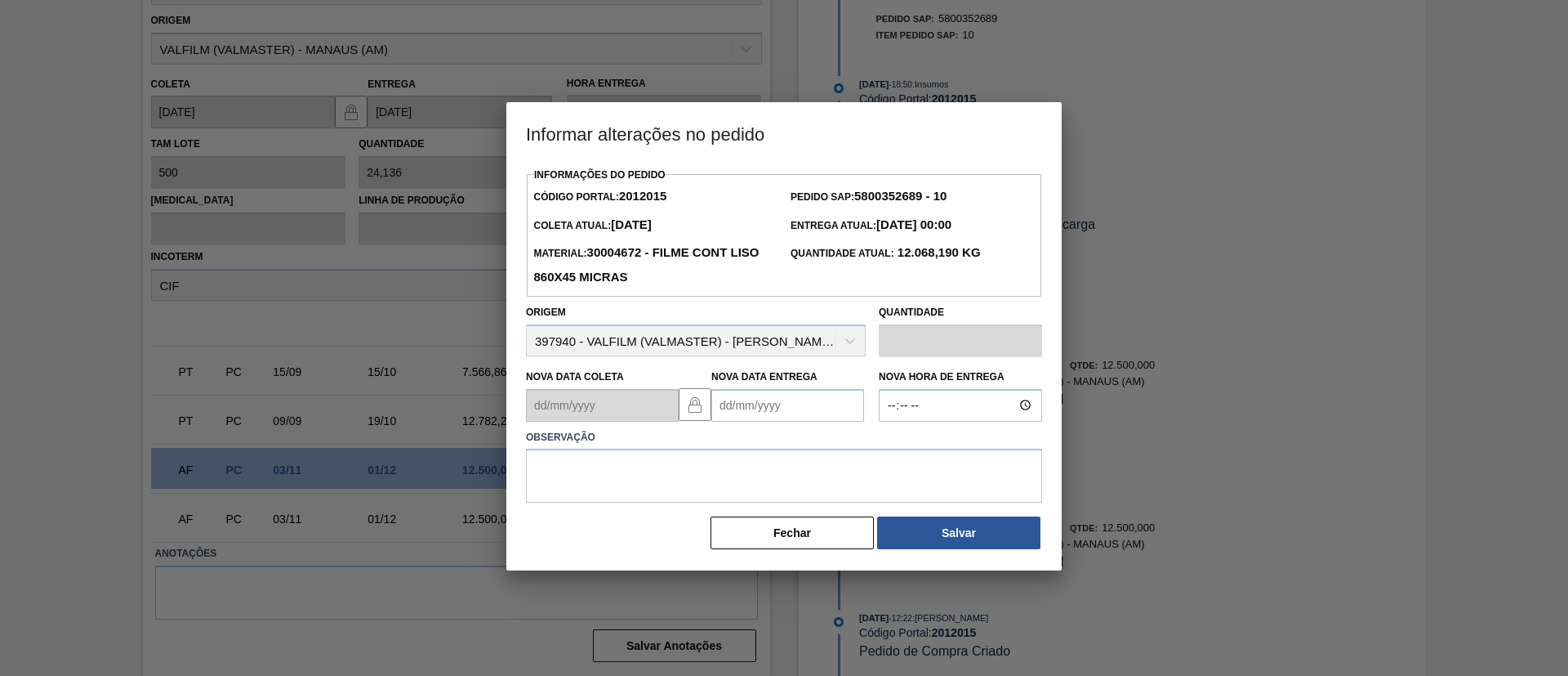
click at [818, 403] on Entrega2012015 "Nova Data Entrega" at bounding box center [788, 404] width 152 height 32
click at [887, 443] on div "setembro 2025" at bounding box center [810, 444] width 196 height 14
click at [897, 447] on button "Next Month" at bounding box center [894, 444] width 12 height 12
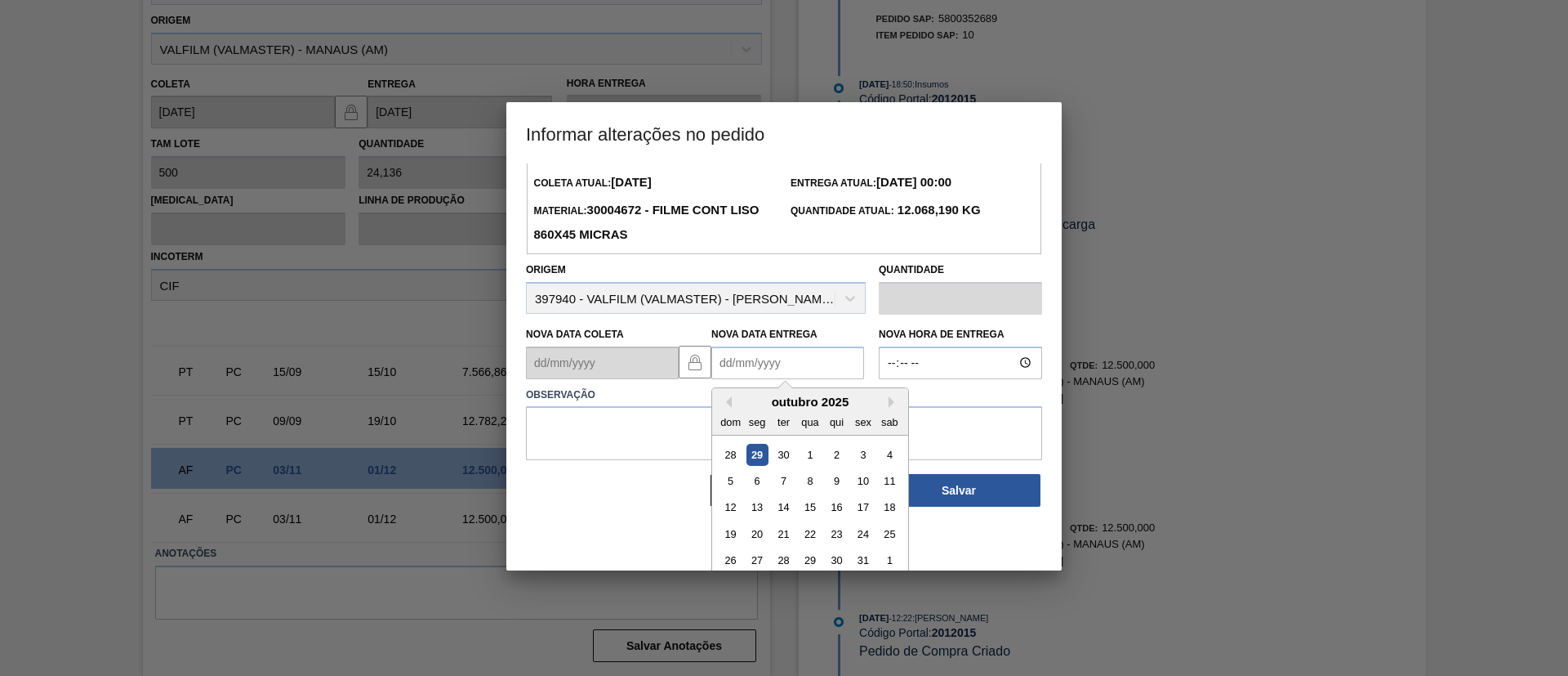
scroll to position [55, 0]
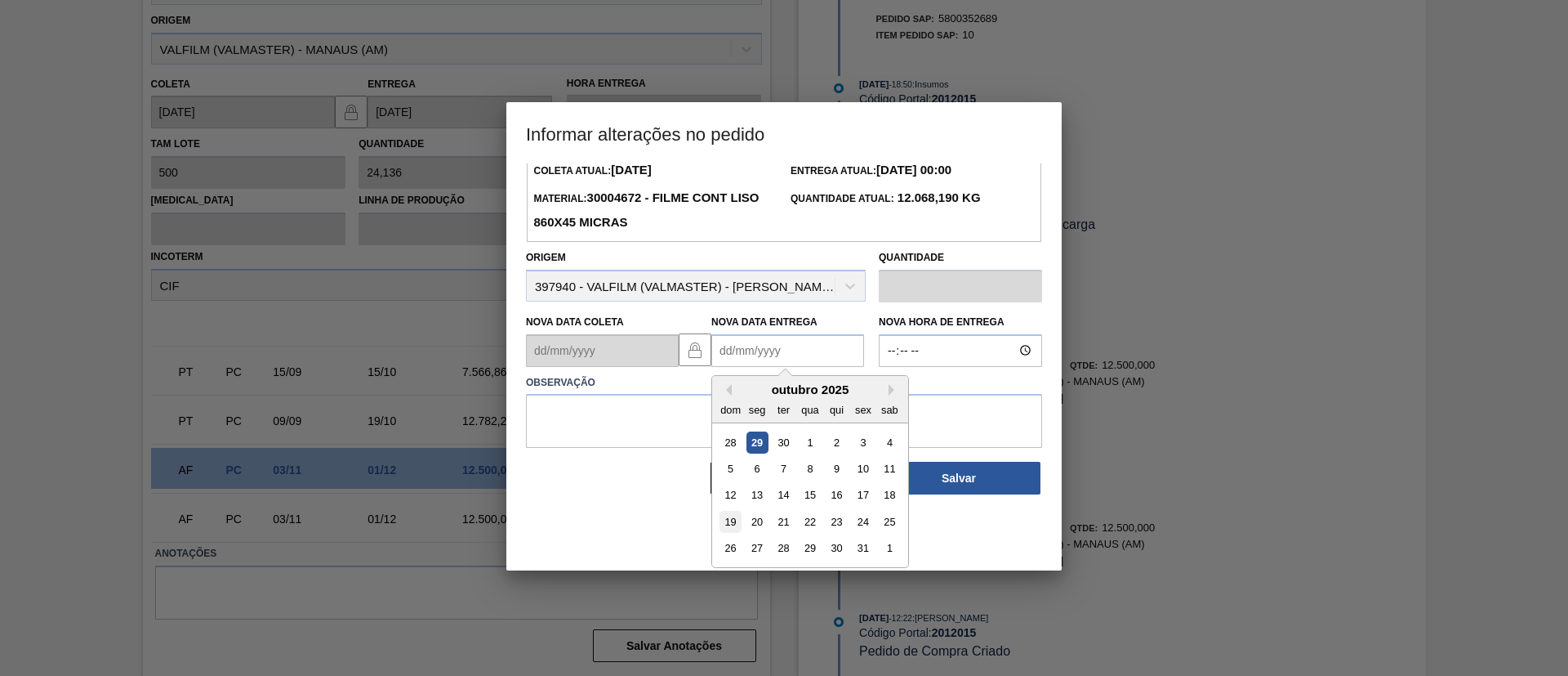
click at [729, 521] on div "19" at bounding box center [730, 522] width 22 height 22
type Entrega2012015 "[DATE]"
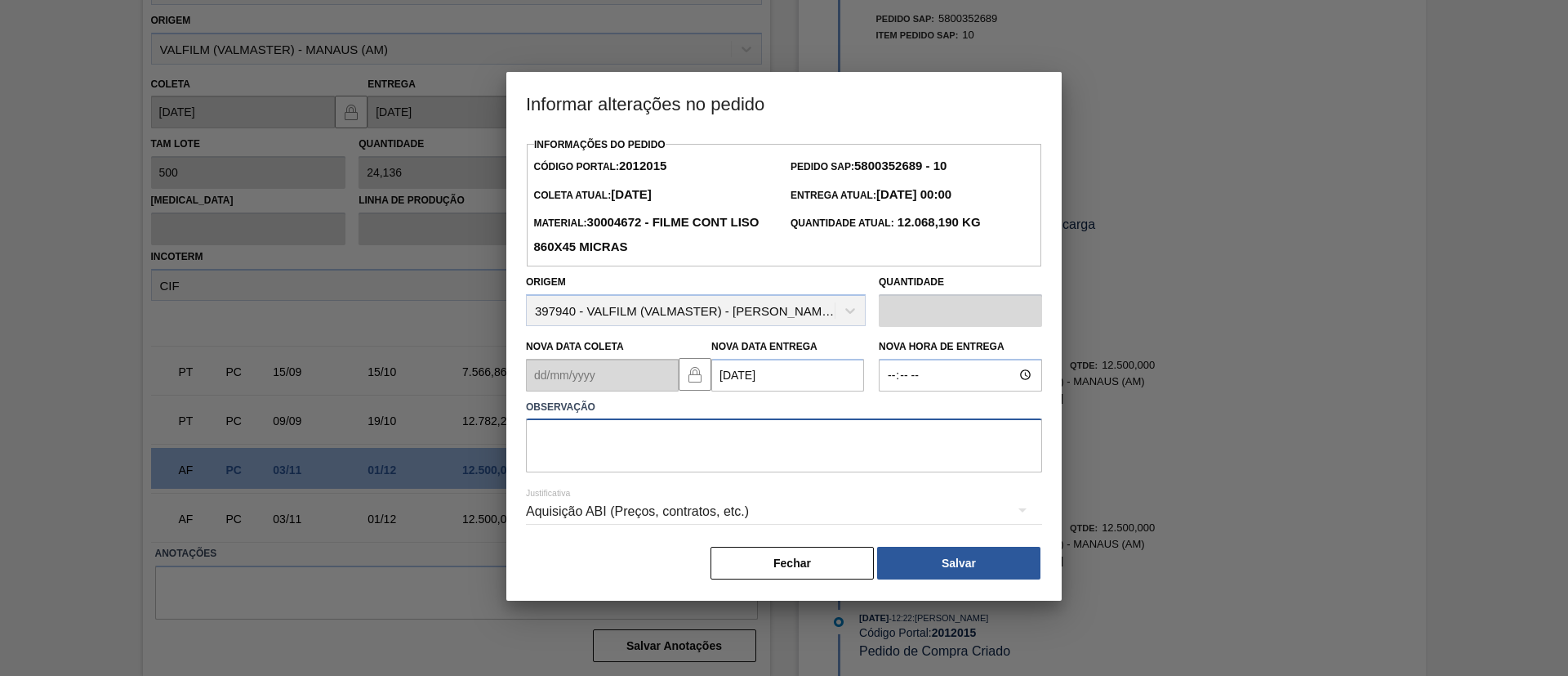
click at [698, 451] on textarea at bounding box center [784, 444] width 516 height 54
paste textarea "Data Original"
type textarea "Data Original"
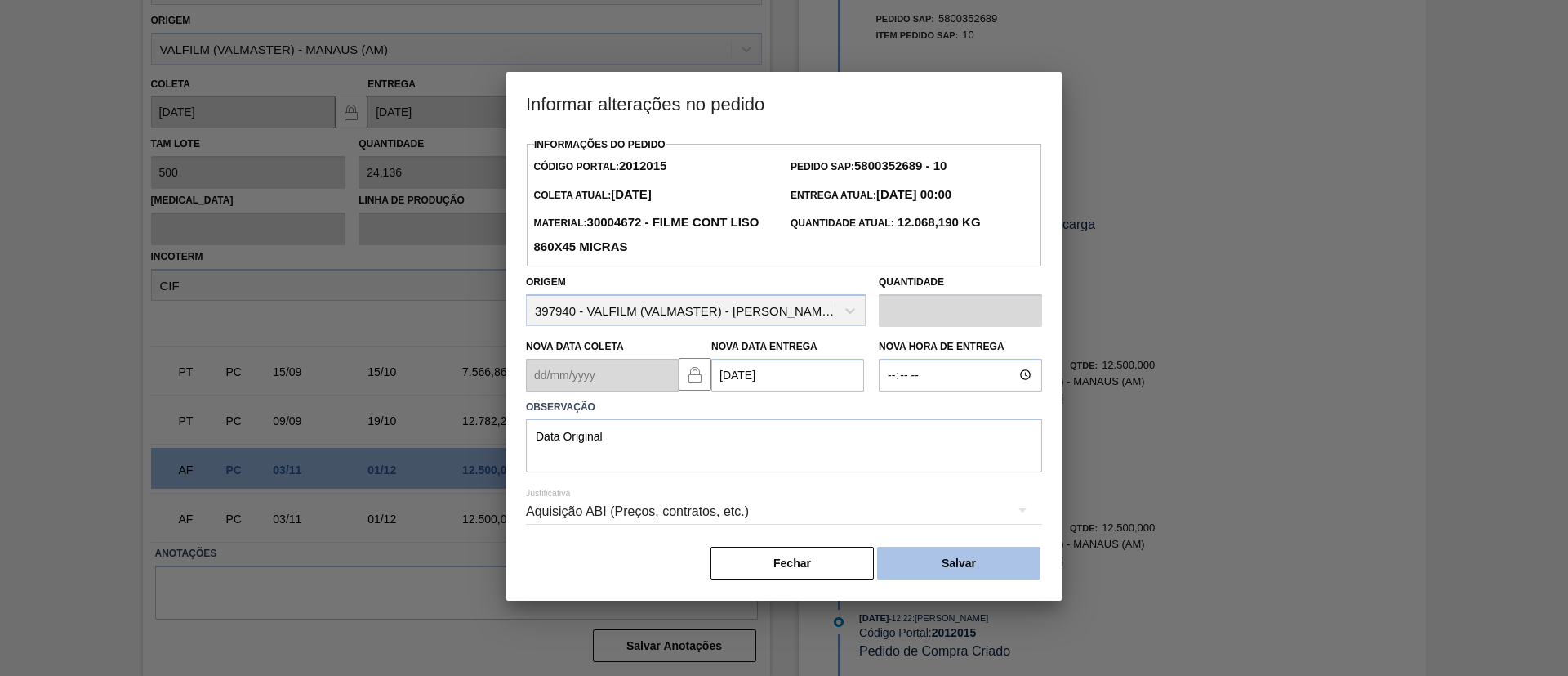
click at [931, 563] on button "Salvar" at bounding box center [959, 563] width 163 height 32
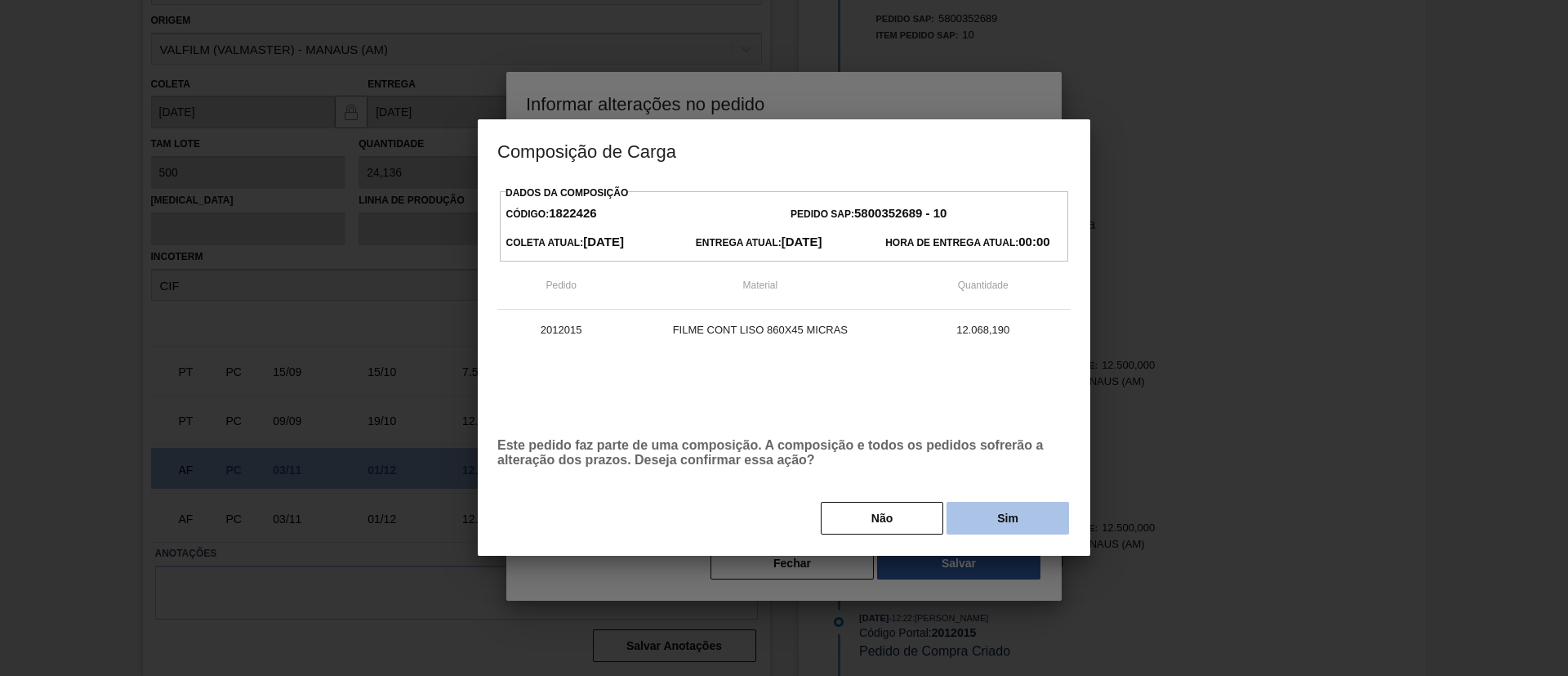
click at [982, 515] on button "Sim" at bounding box center [1009, 518] width 123 height 32
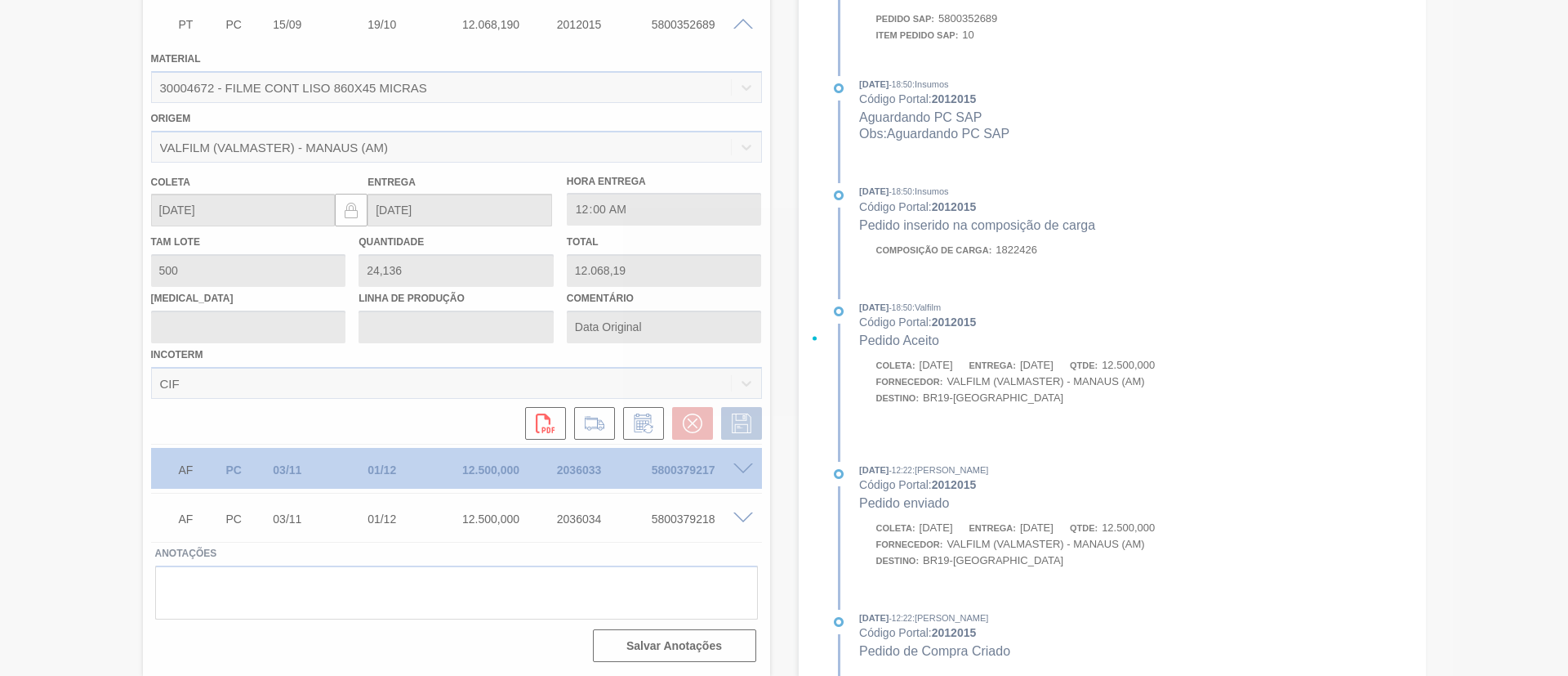
scroll to position [372, 0]
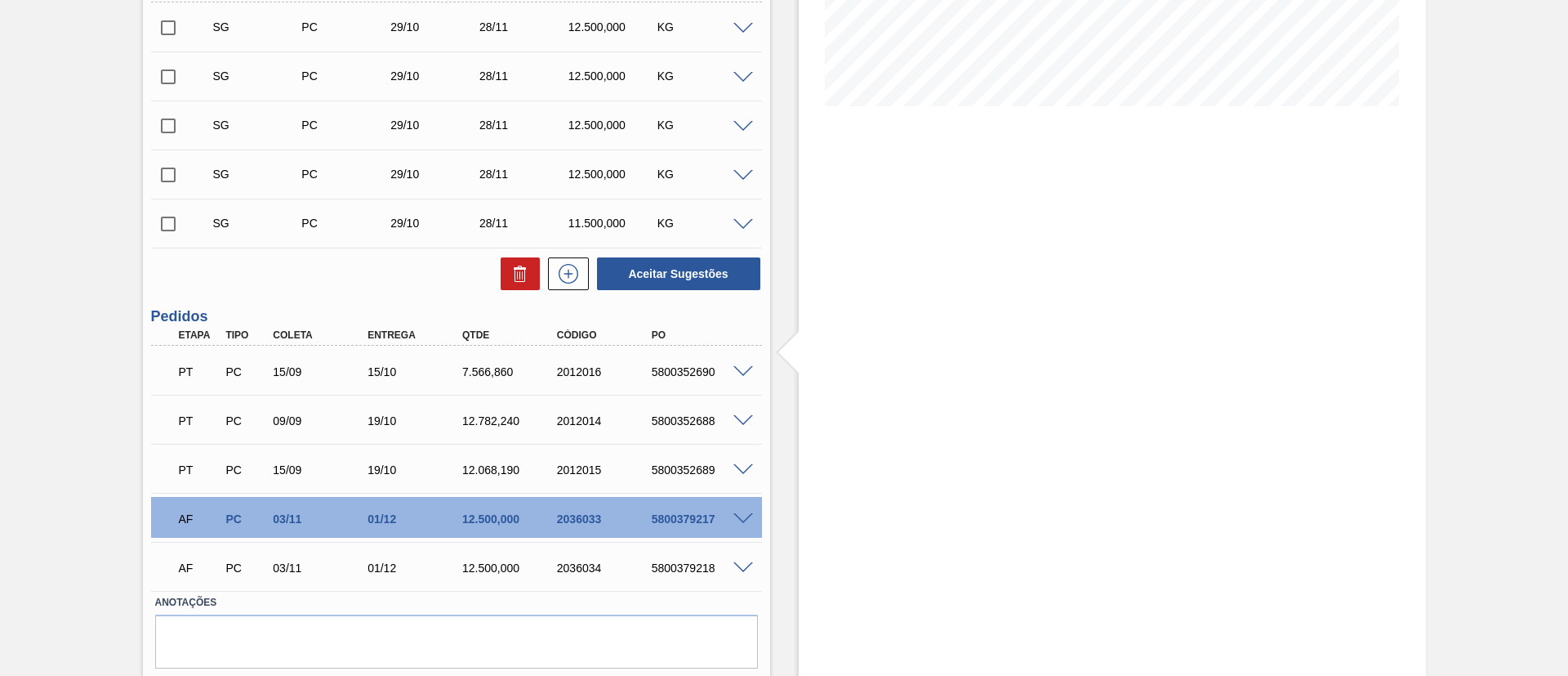
click at [741, 370] on span at bounding box center [743, 372] width 20 height 13
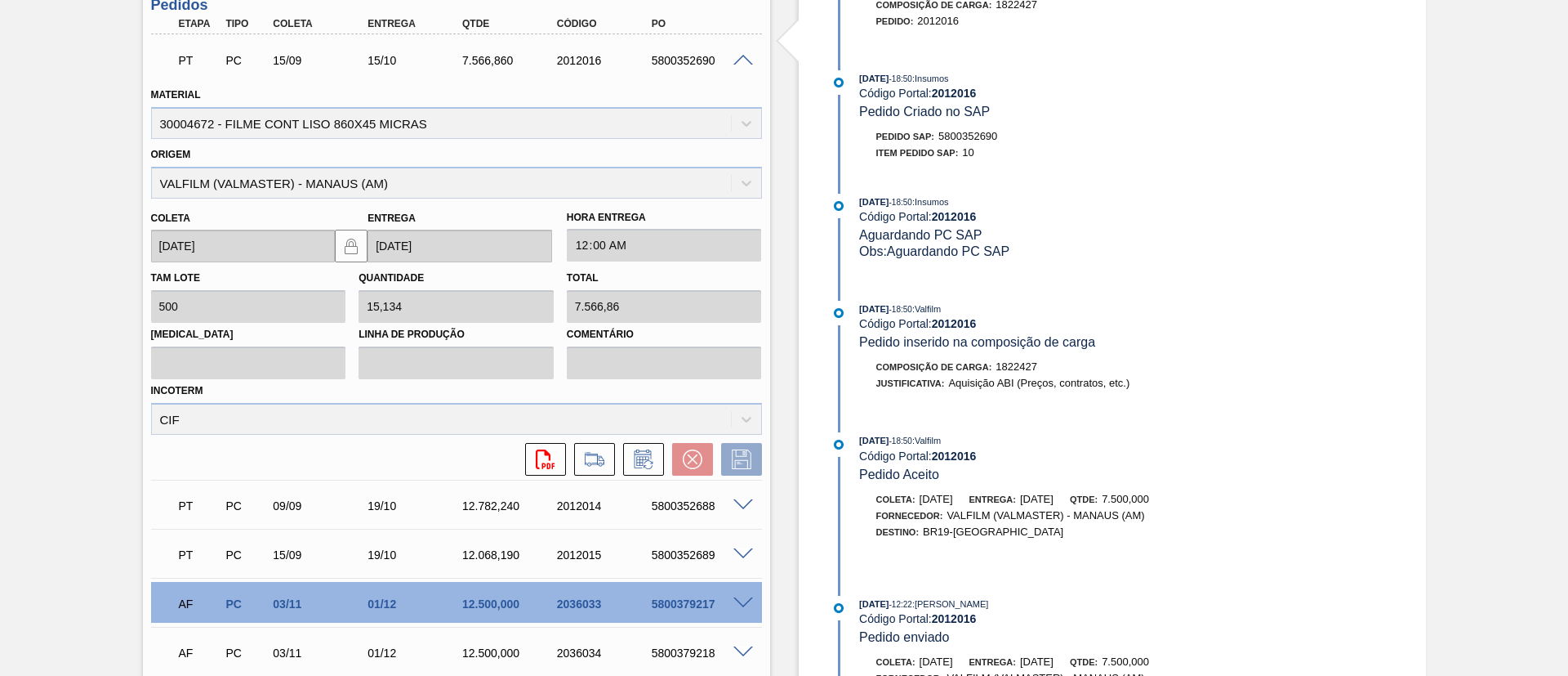
scroll to position [818, 0]
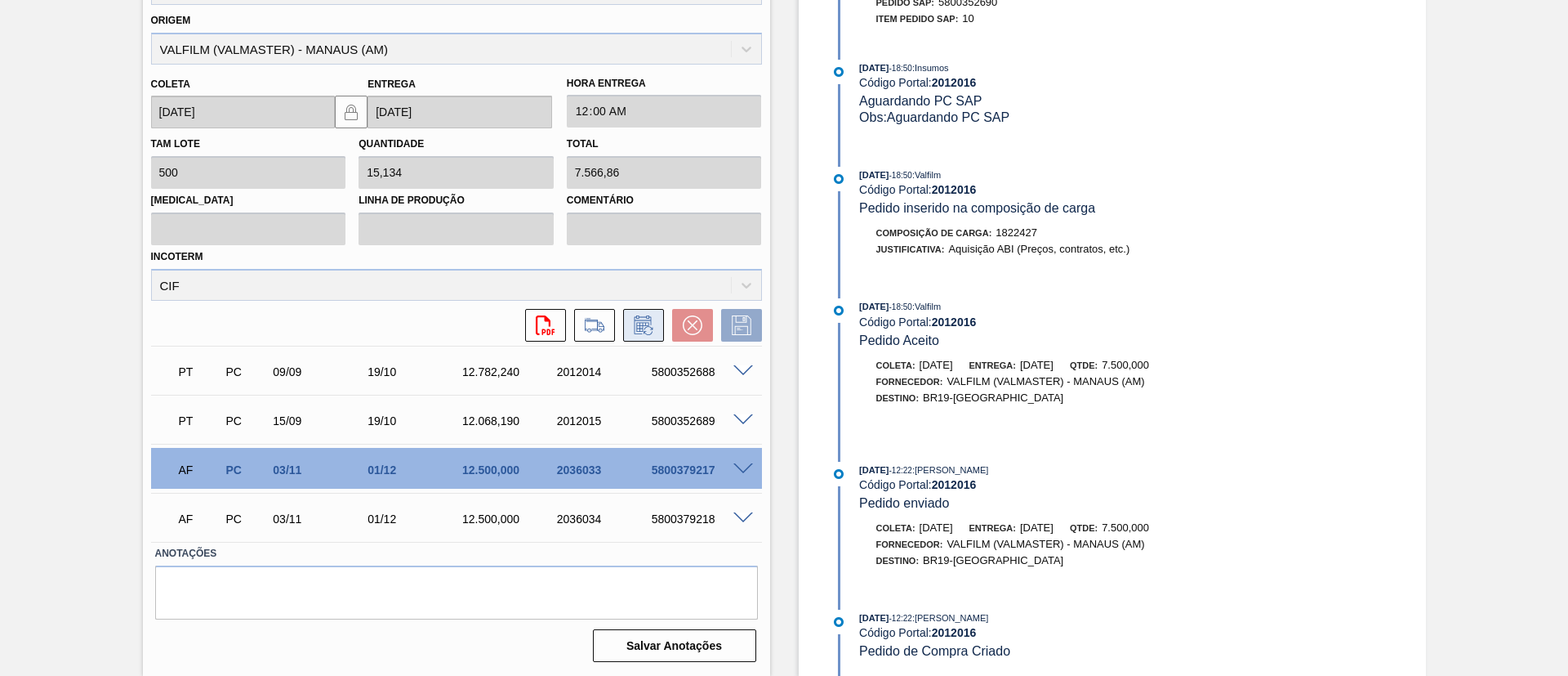
click at [640, 338] on button at bounding box center [643, 324] width 41 height 32
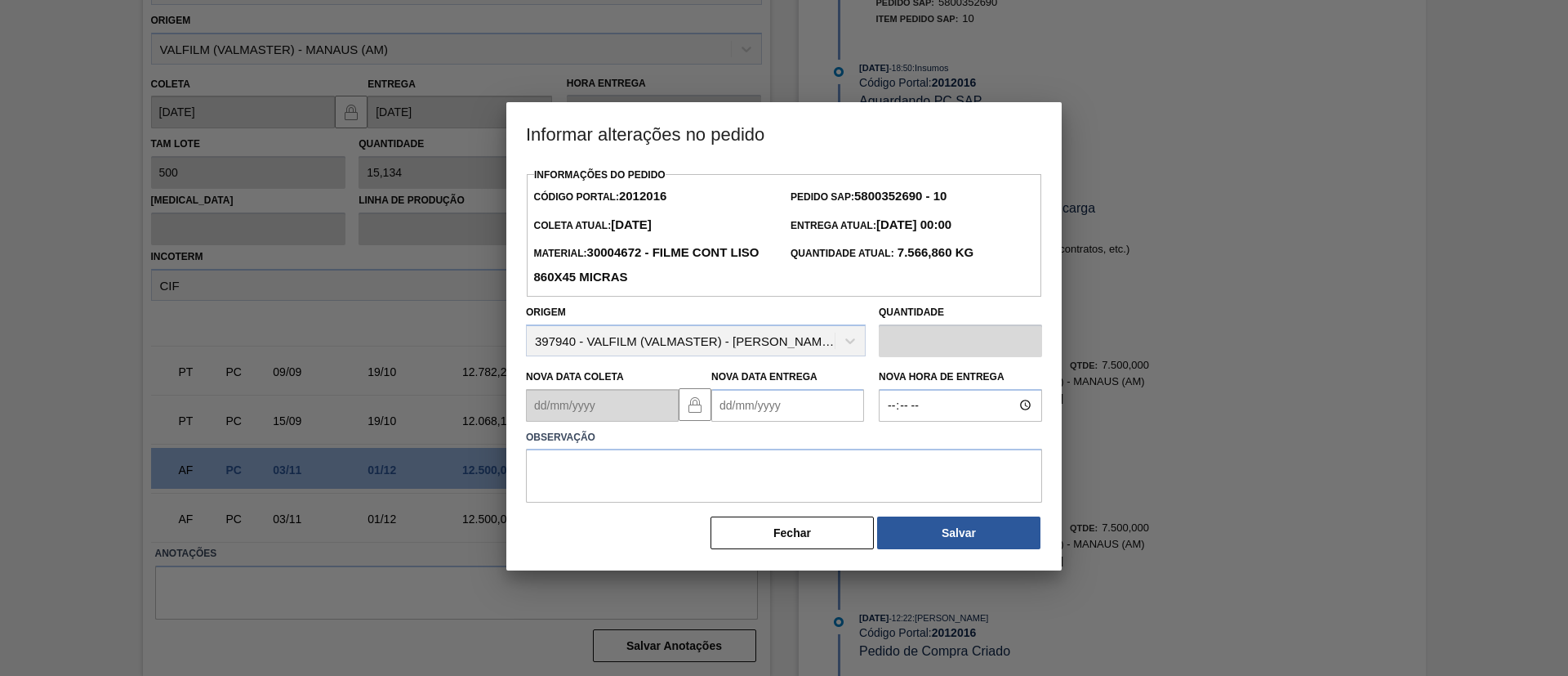
click at [763, 392] on Entrega2012016 "Nova Data Entrega" at bounding box center [788, 404] width 152 height 32
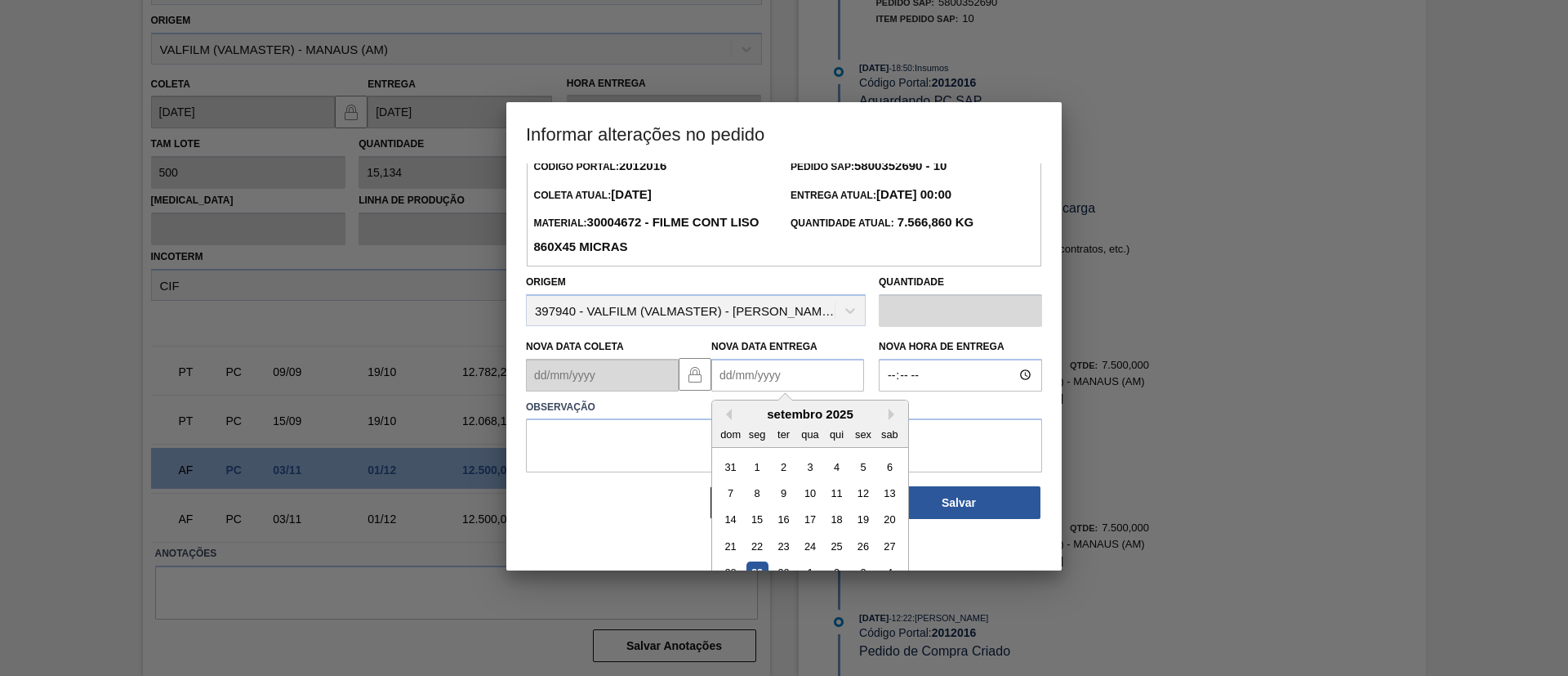
scroll to position [55, 0]
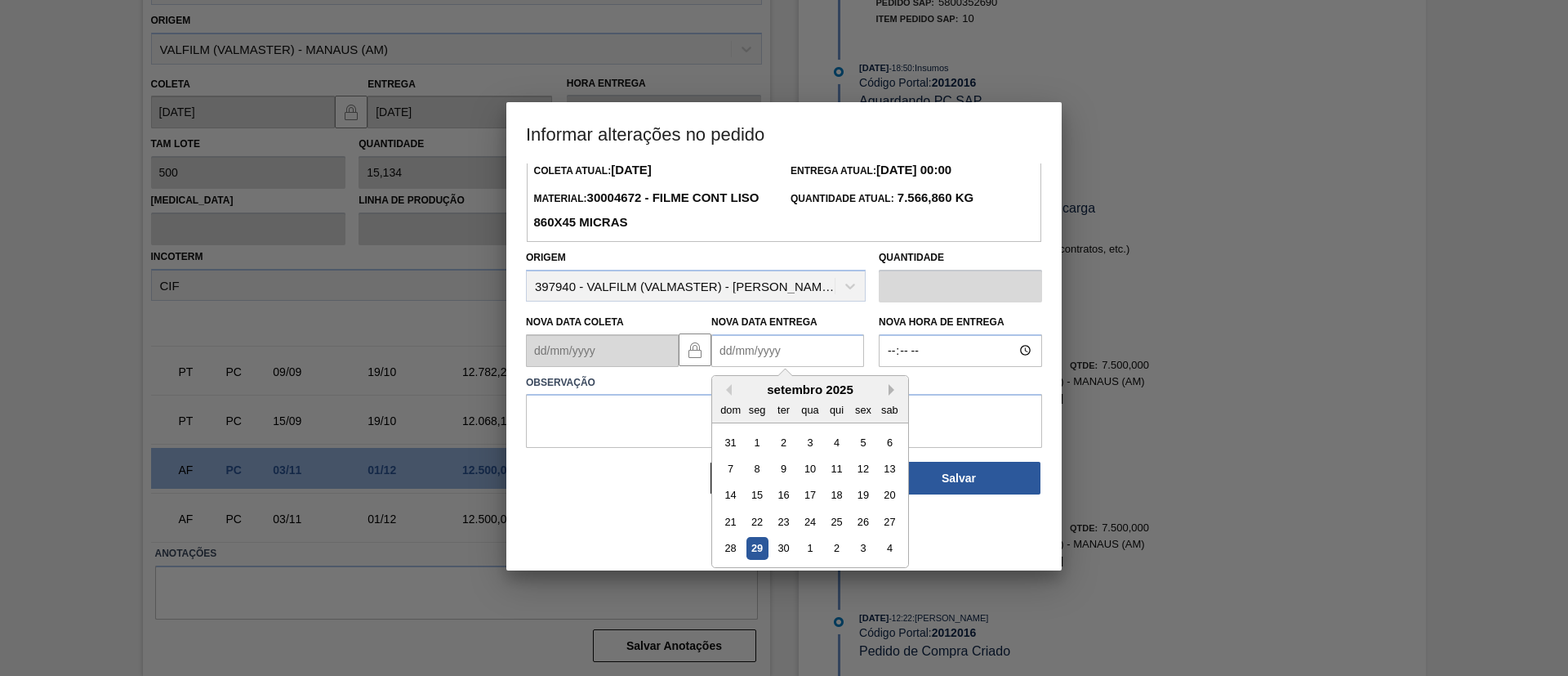
click at [895, 389] on button "Next Month" at bounding box center [894, 390] width 12 height 12
click at [728, 520] on div "19" at bounding box center [730, 522] width 22 height 22
type Entrega2012016 "[DATE]"
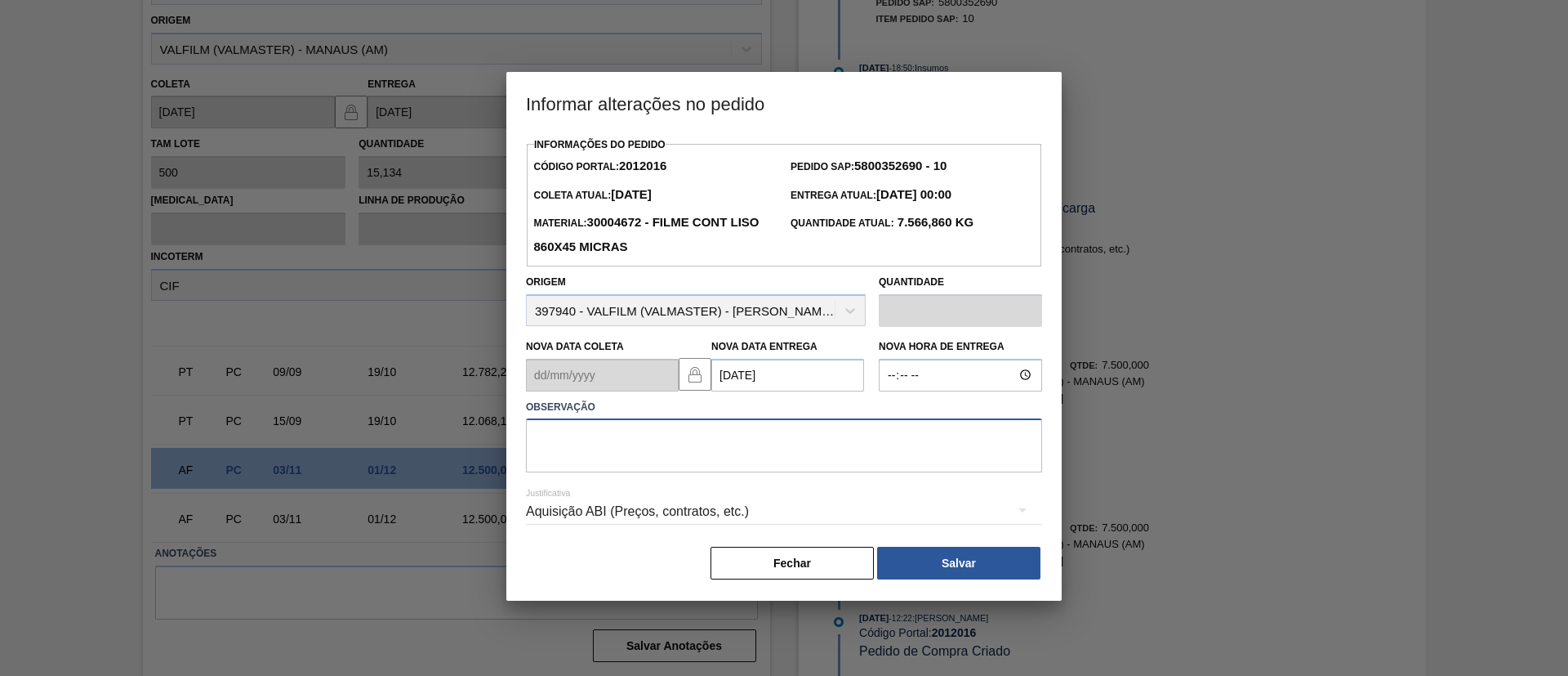
click at [753, 455] on textarea at bounding box center [784, 444] width 516 height 54
paste textarea "Data Original"
type textarea "Data Original"
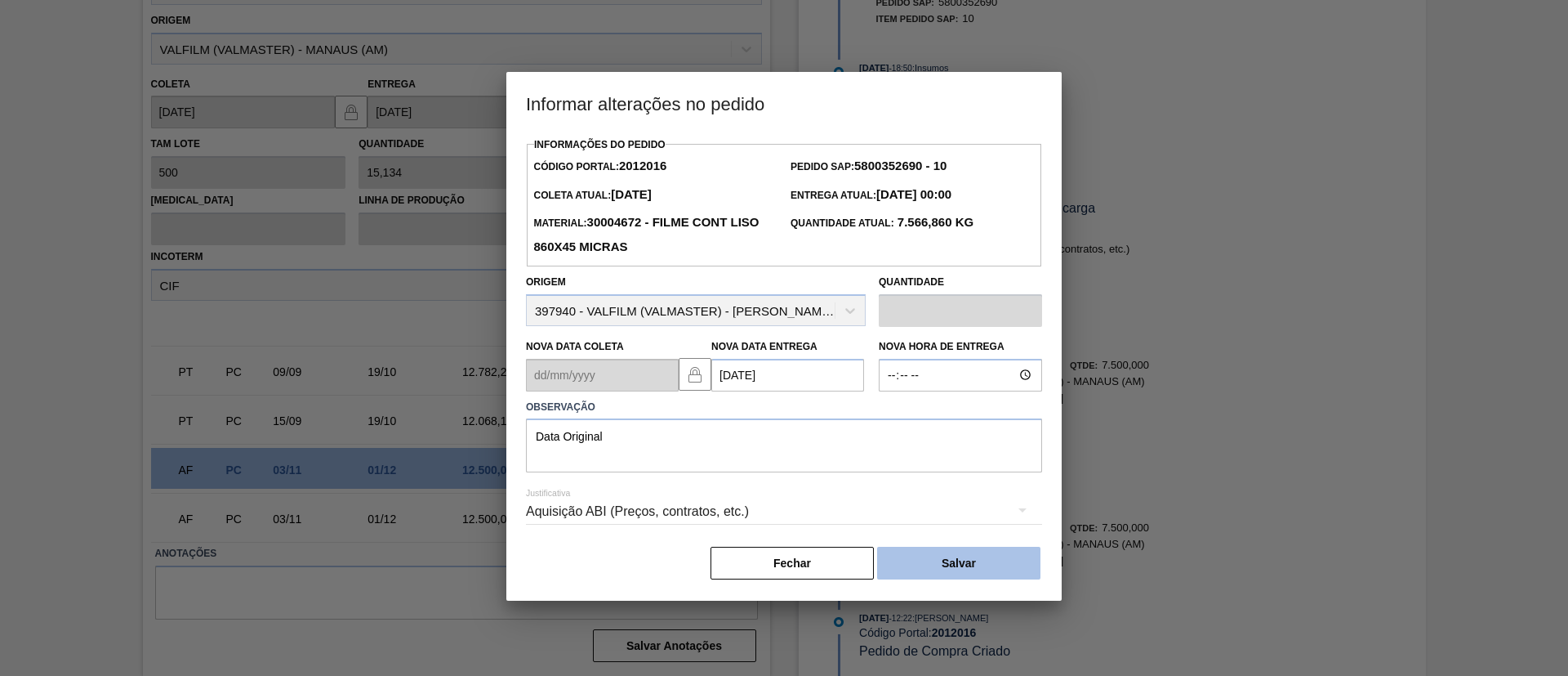
click at [950, 562] on button "Salvar" at bounding box center [959, 563] width 163 height 32
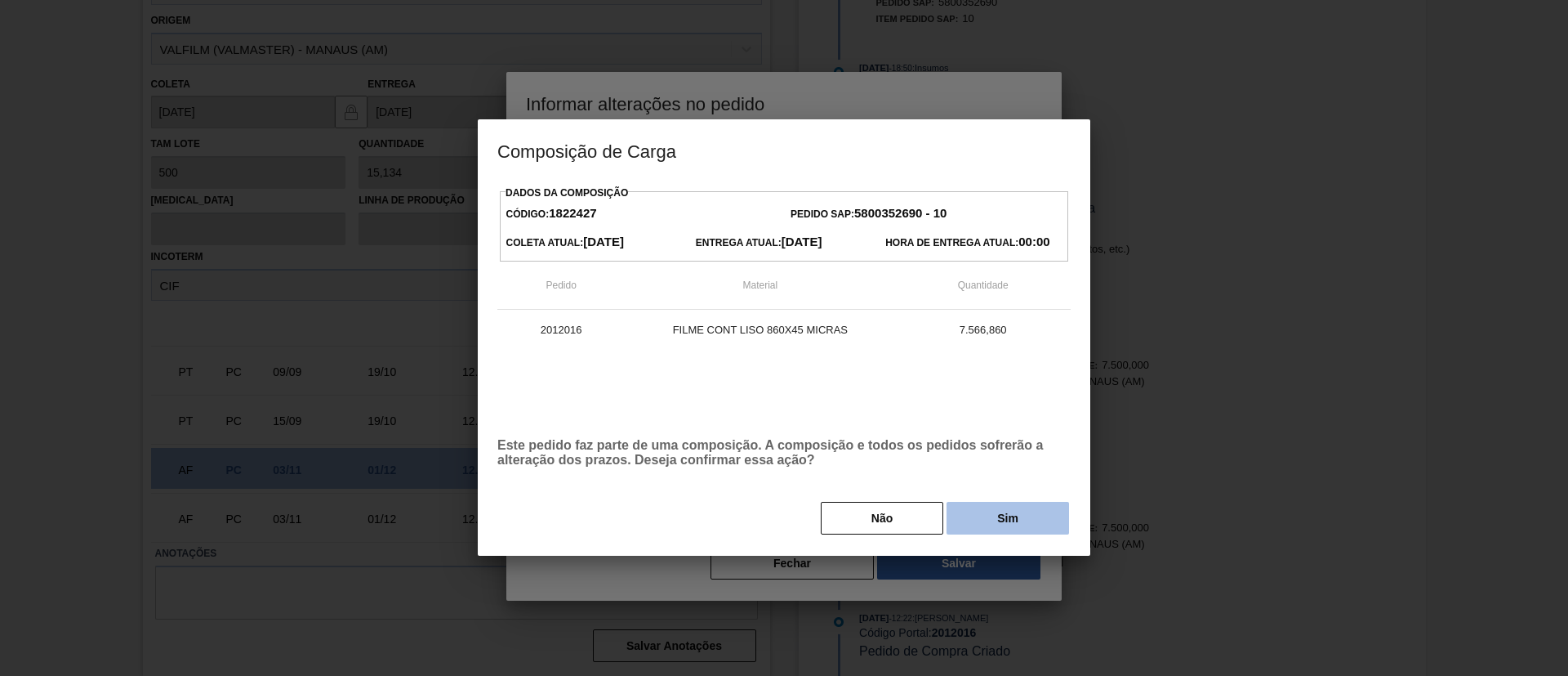
click at [1011, 528] on button "Sim" at bounding box center [1009, 518] width 123 height 32
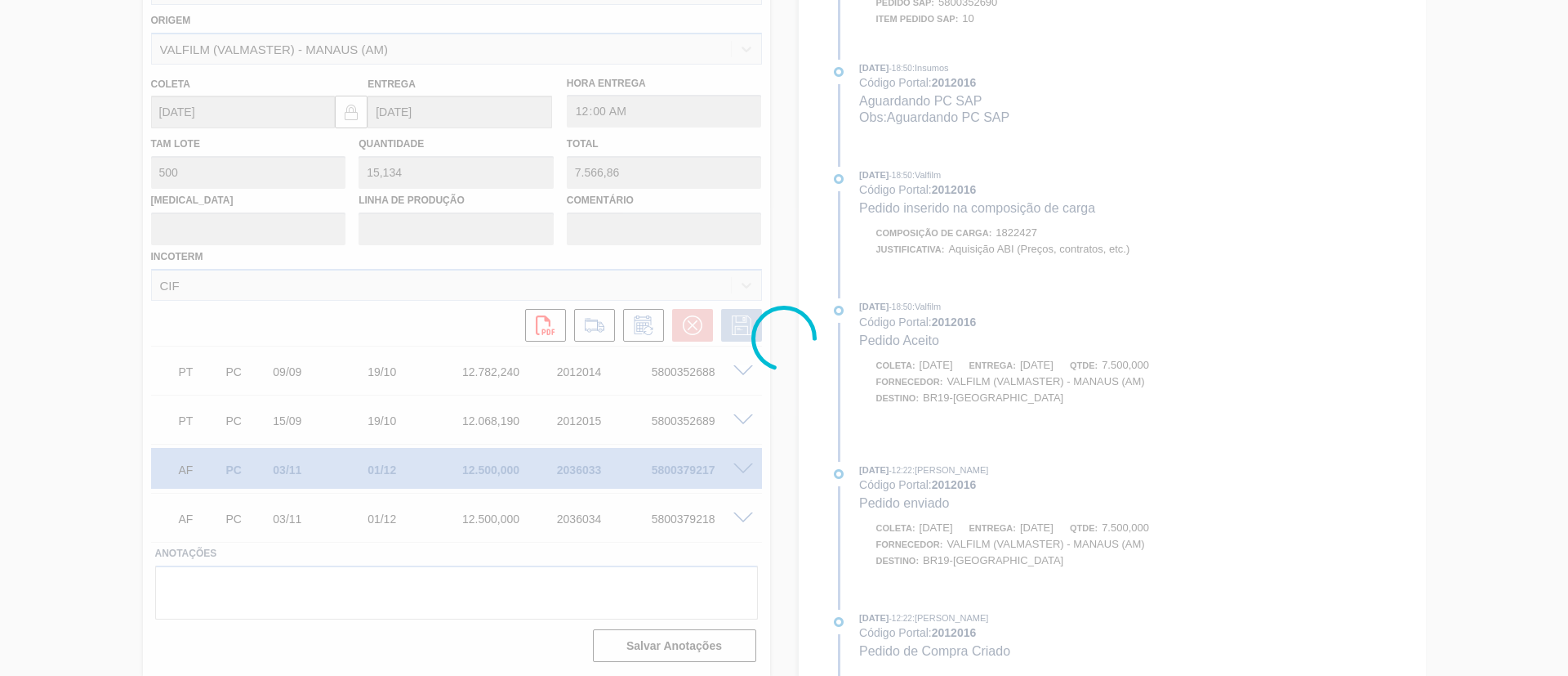
scroll to position [491, 0]
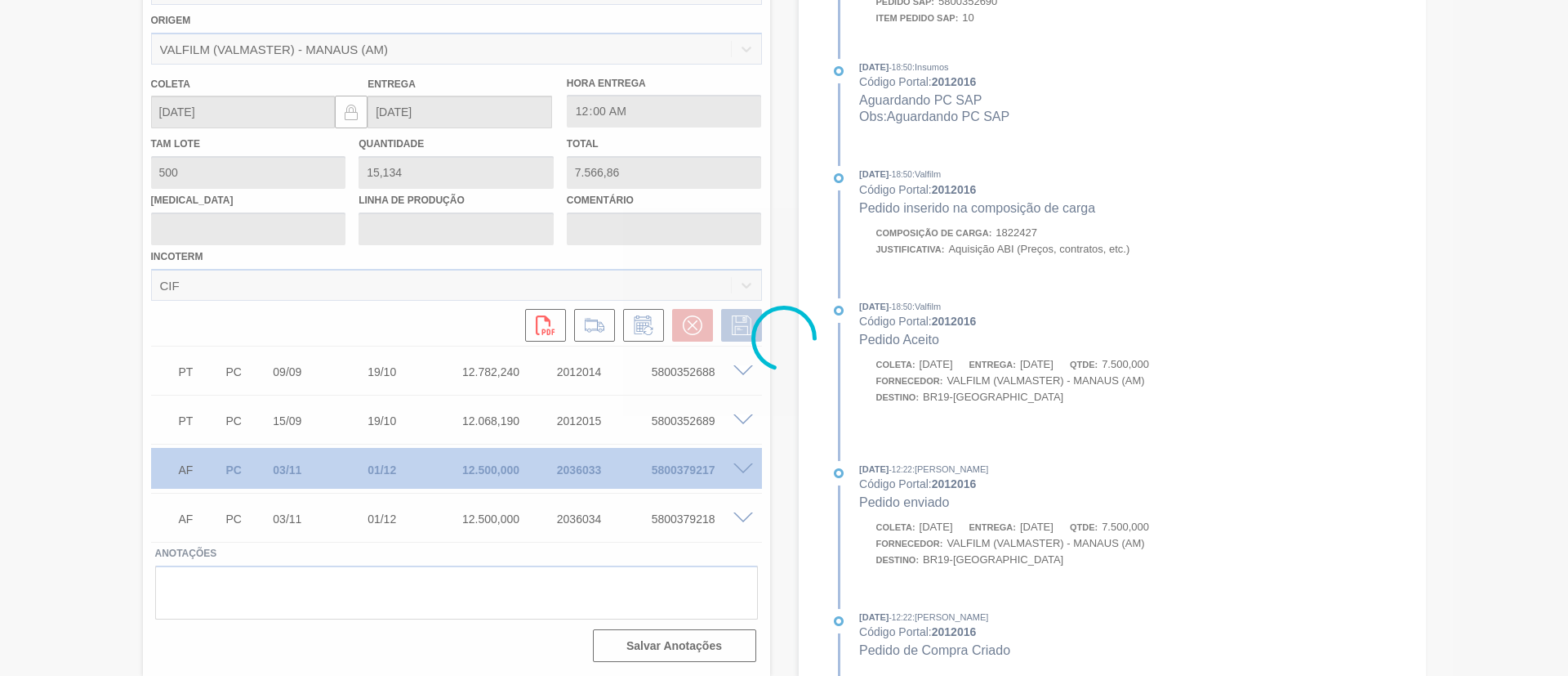
type input "Data Original"
type input "[DATE]"
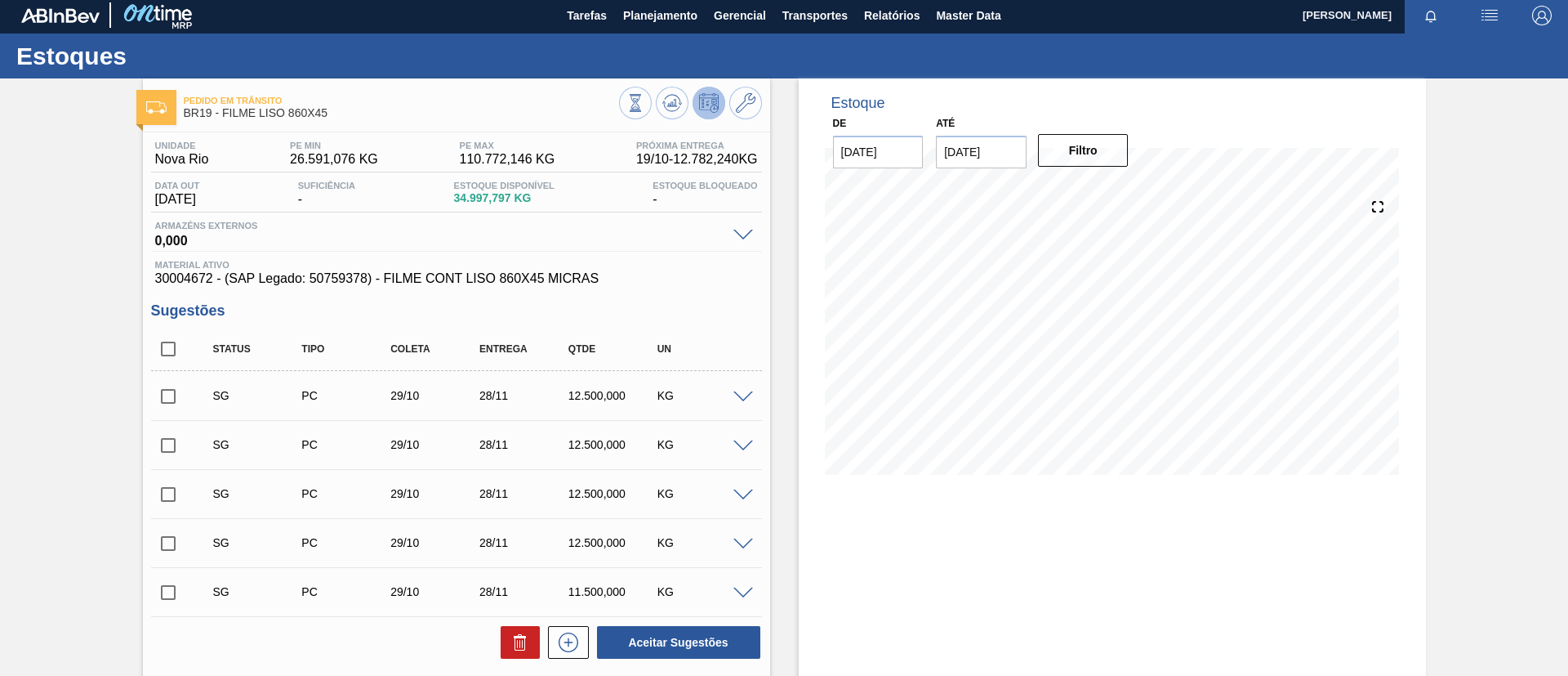
scroll to position [0, 0]
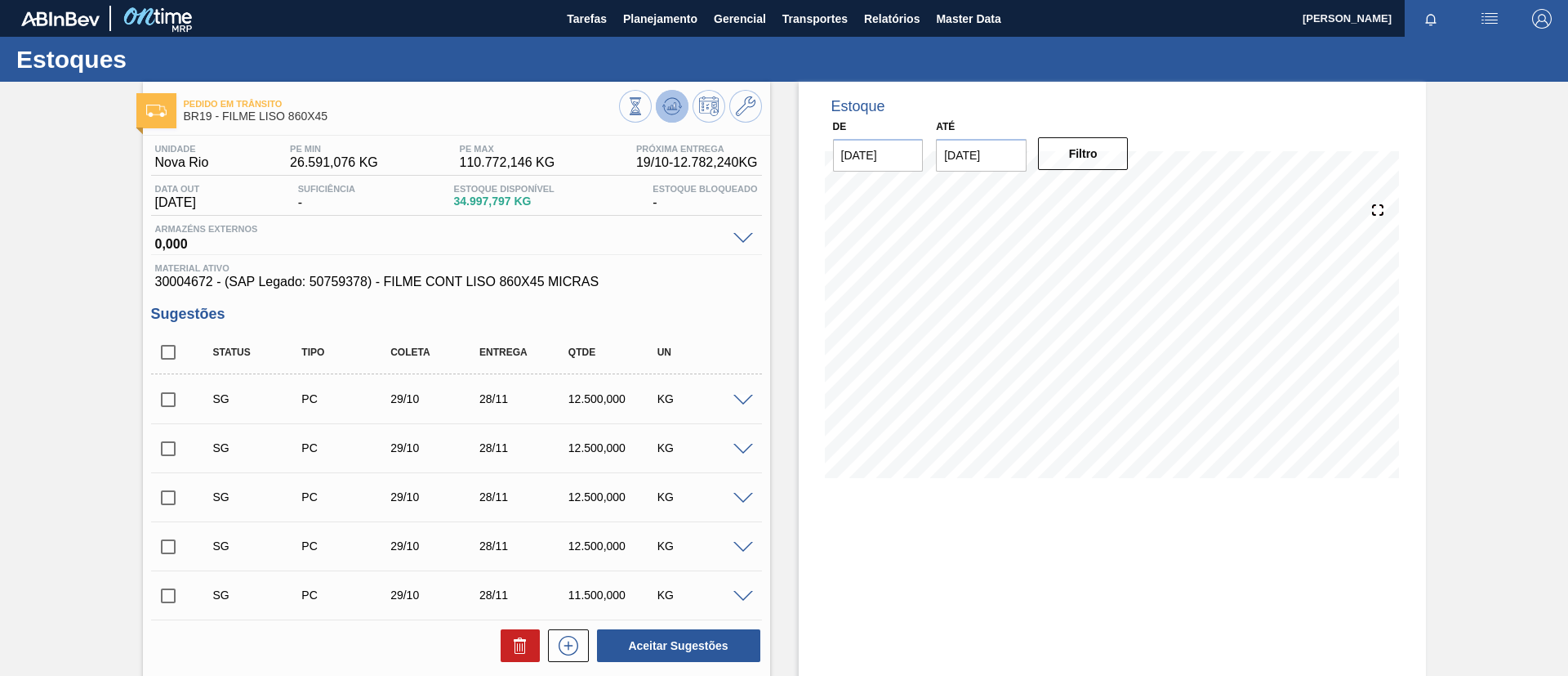
click at [685, 103] on button at bounding box center [672, 106] width 32 height 32
click at [165, 340] on input "checkbox" at bounding box center [168, 352] width 34 height 34
checkbox input "true"
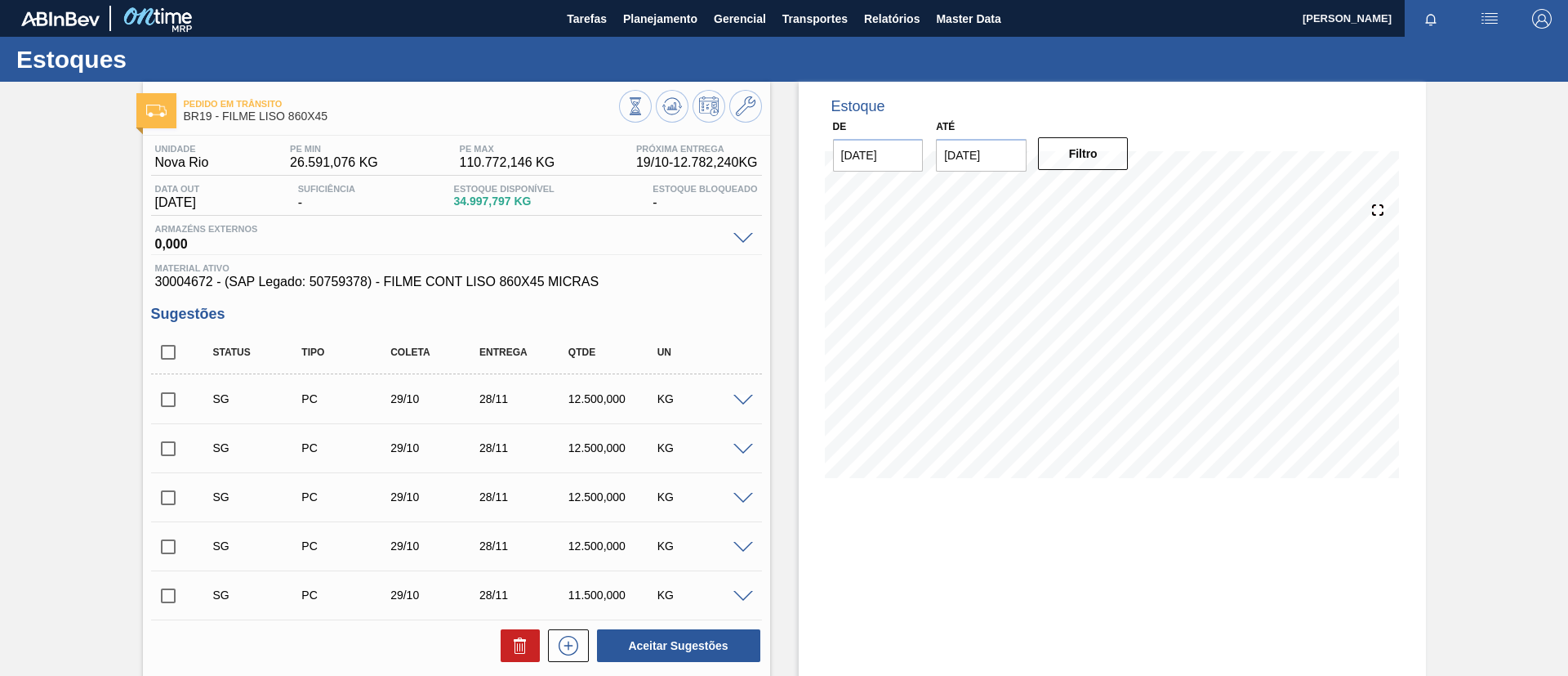
checkbox input "true"
click at [528, 648] on button at bounding box center [520, 645] width 39 height 32
checkbox input "false"
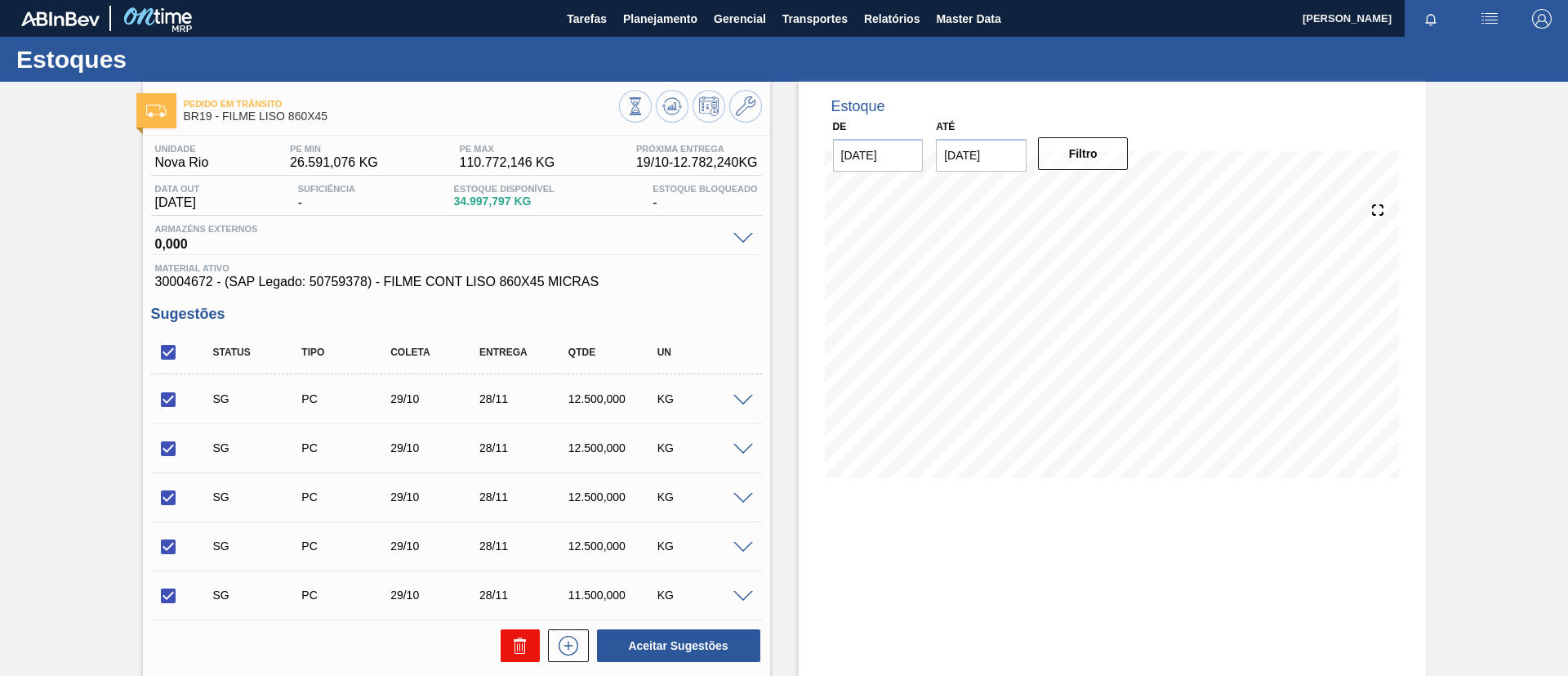
checkbox input "false"
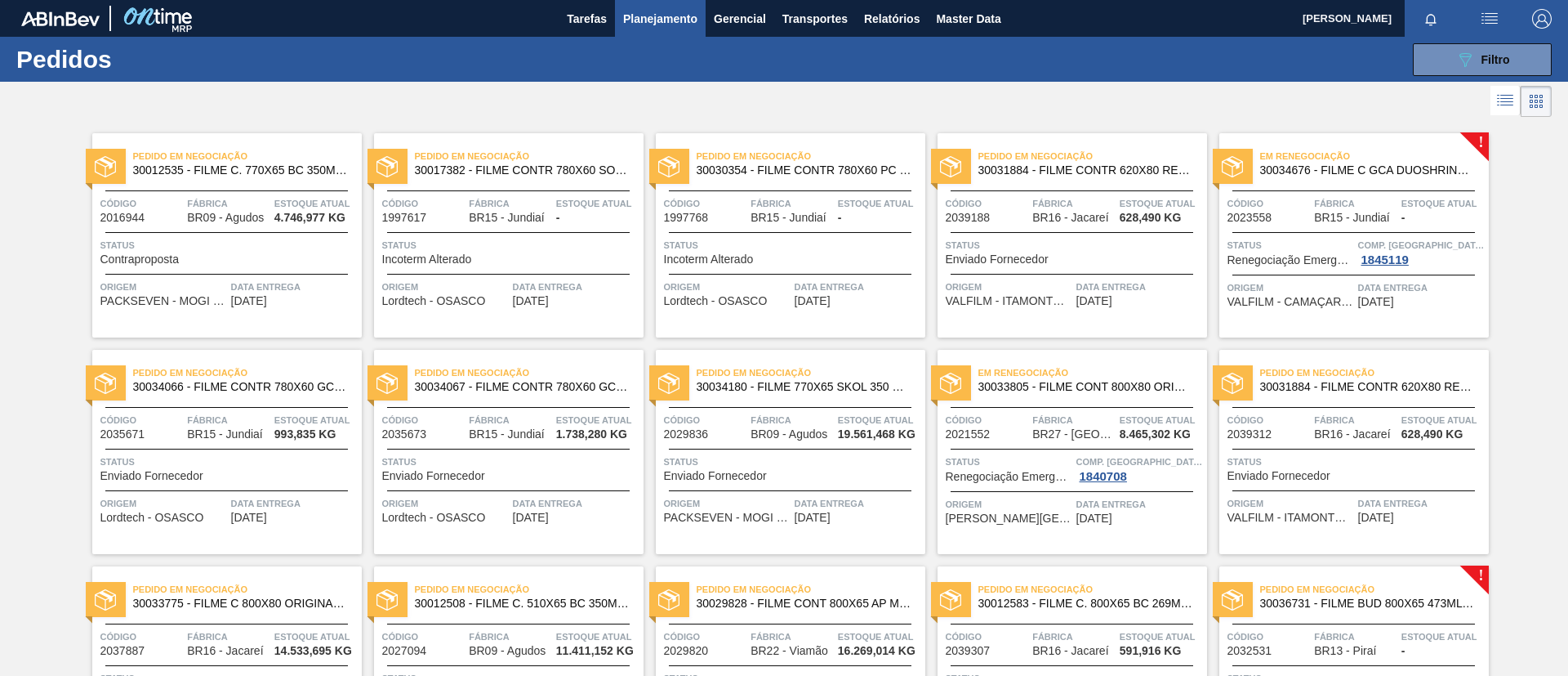
click at [679, 24] on span "Planejamento" at bounding box center [660, 19] width 74 height 20
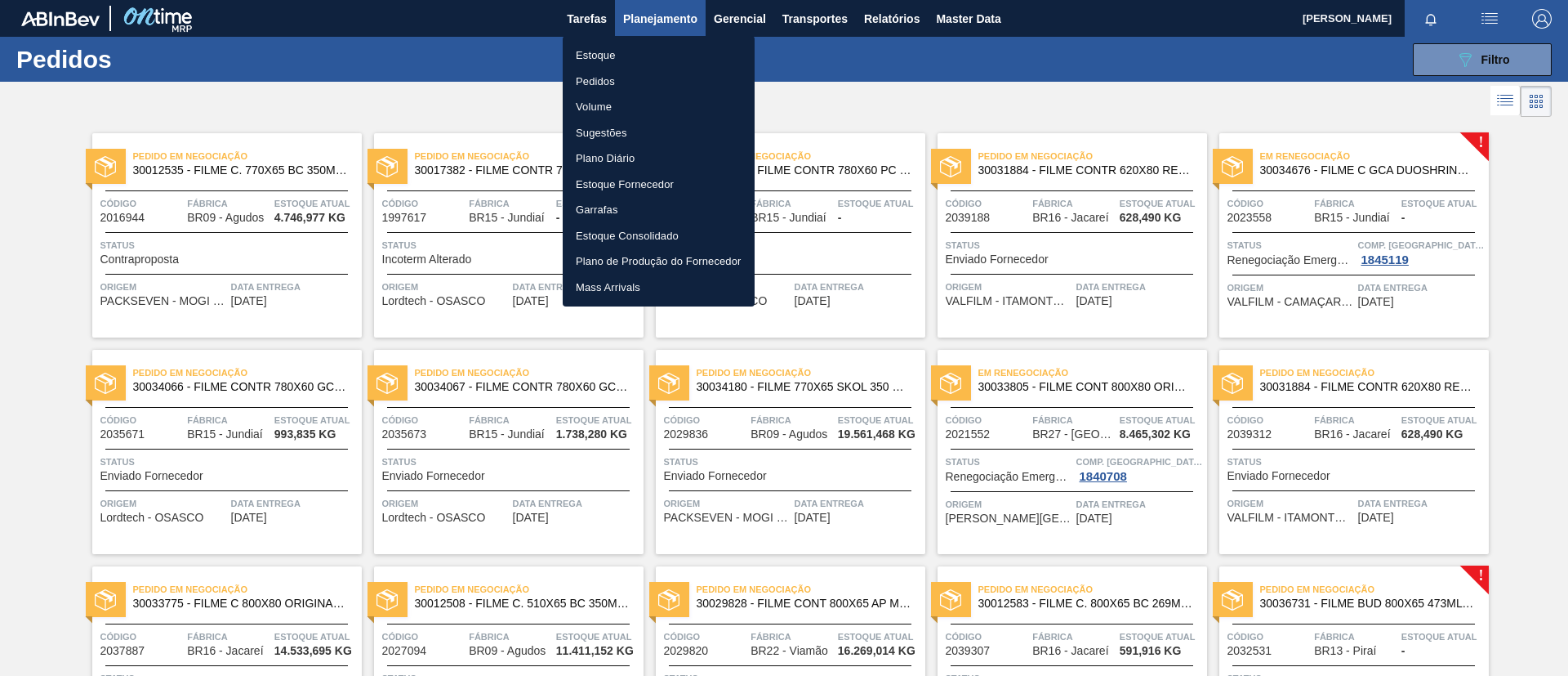
click at [663, 48] on li "Estoque" at bounding box center [658, 56] width 192 height 26
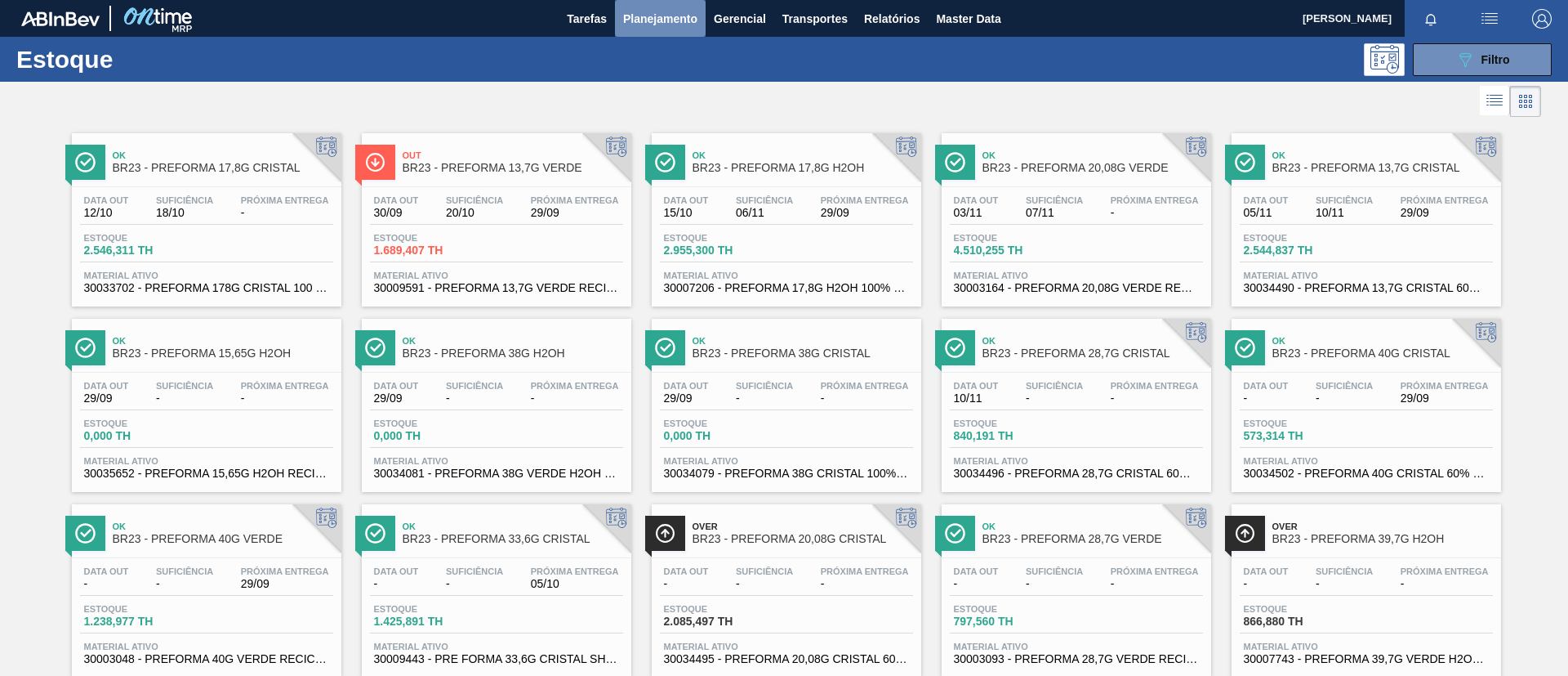
click at [644, 28] on button "Planejamento" at bounding box center [660, 19] width 91 height 37
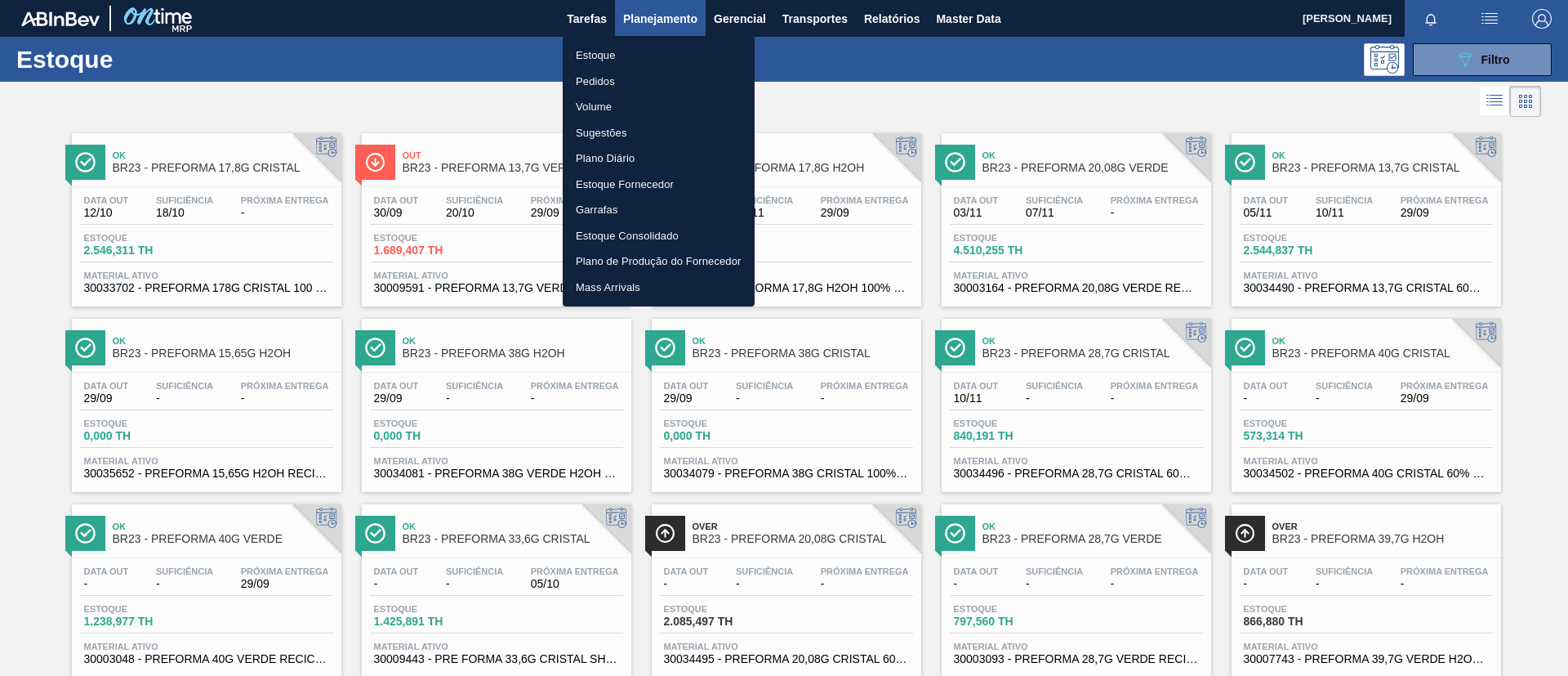
click at [601, 81] on li "Pedidos" at bounding box center [658, 81] width 192 height 26
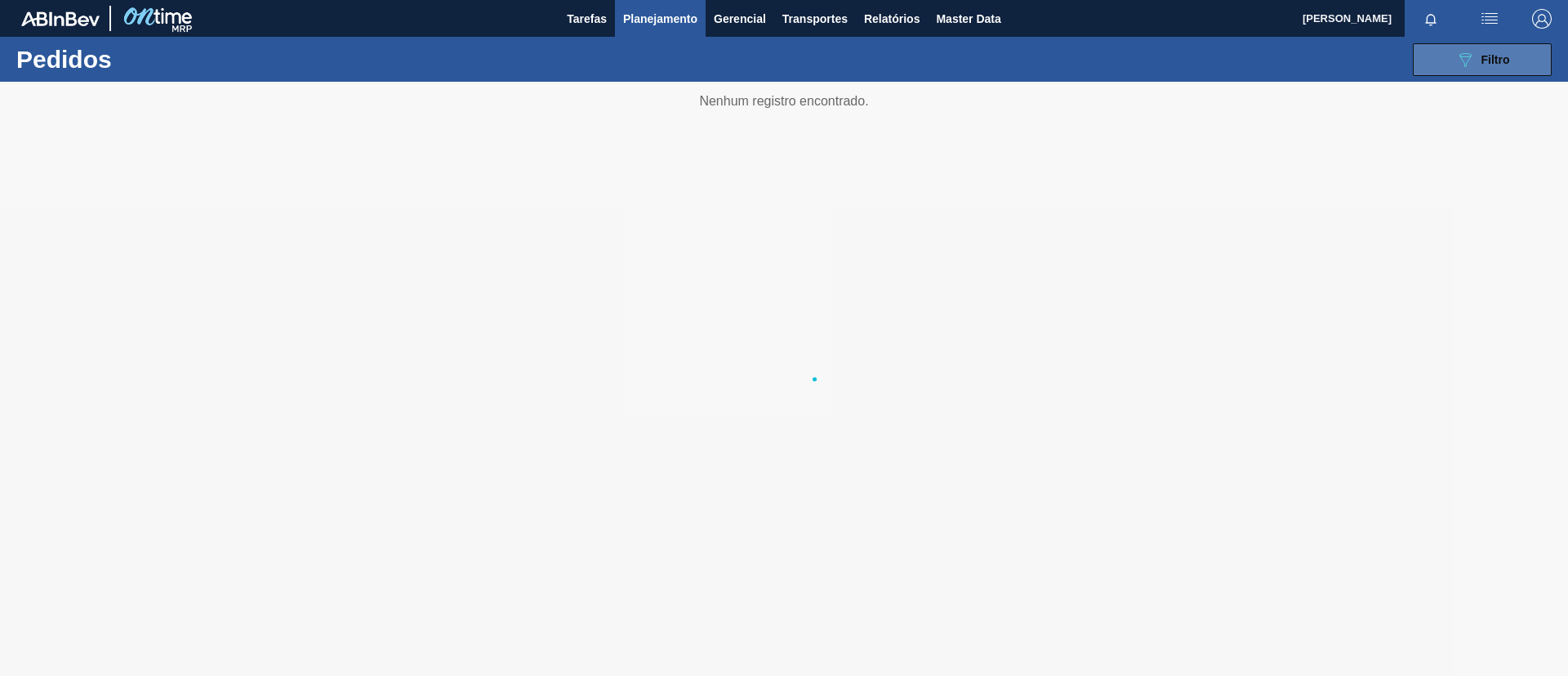
click at [1445, 66] on button "089F7B8B-B2A5-4AFE-B5C0-19BA573D28AC Filtro" at bounding box center [1482, 59] width 139 height 32
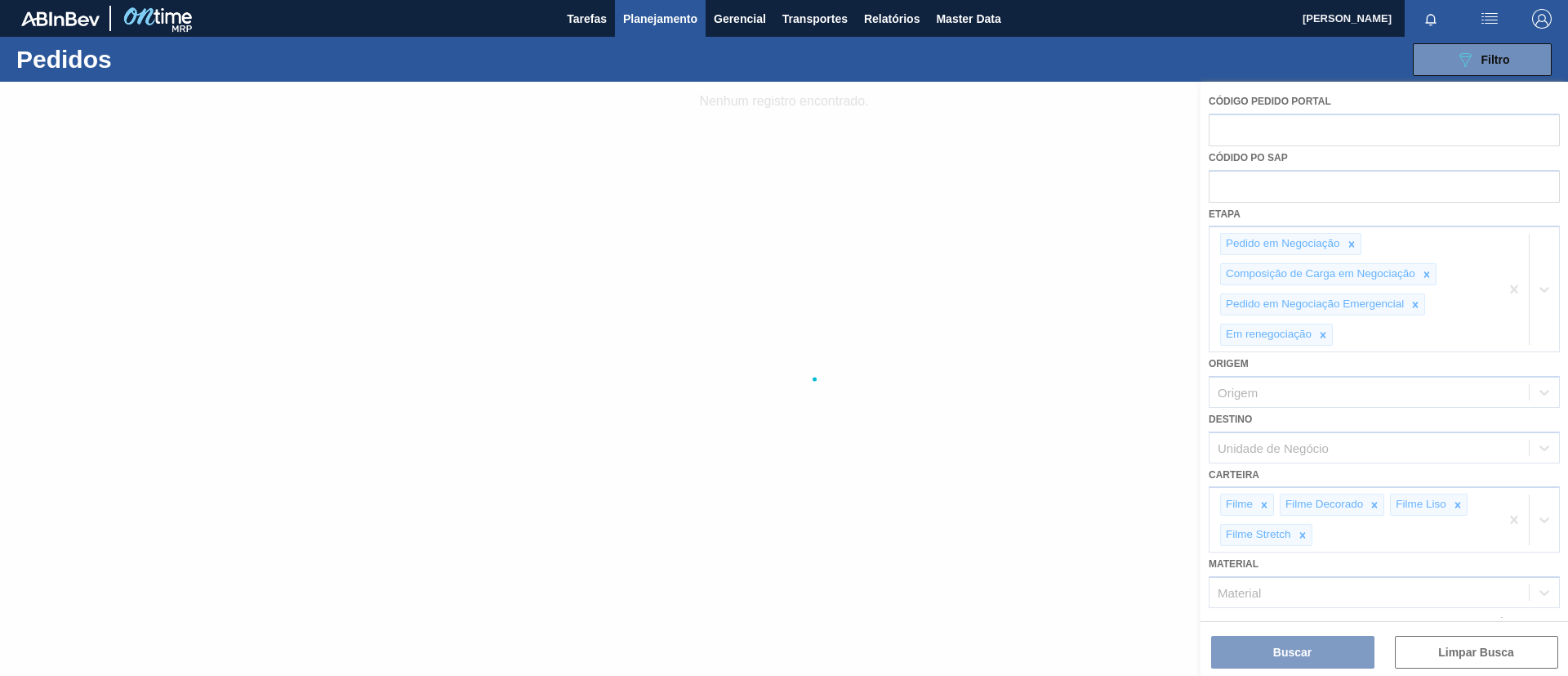
click at [1514, 288] on div at bounding box center [784, 379] width 1568 height 594
click at [1510, 298] on div at bounding box center [784, 379] width 1568 height 594
click at [1507, 293] on div at bounding box center [784, 379] width 1568 height 594
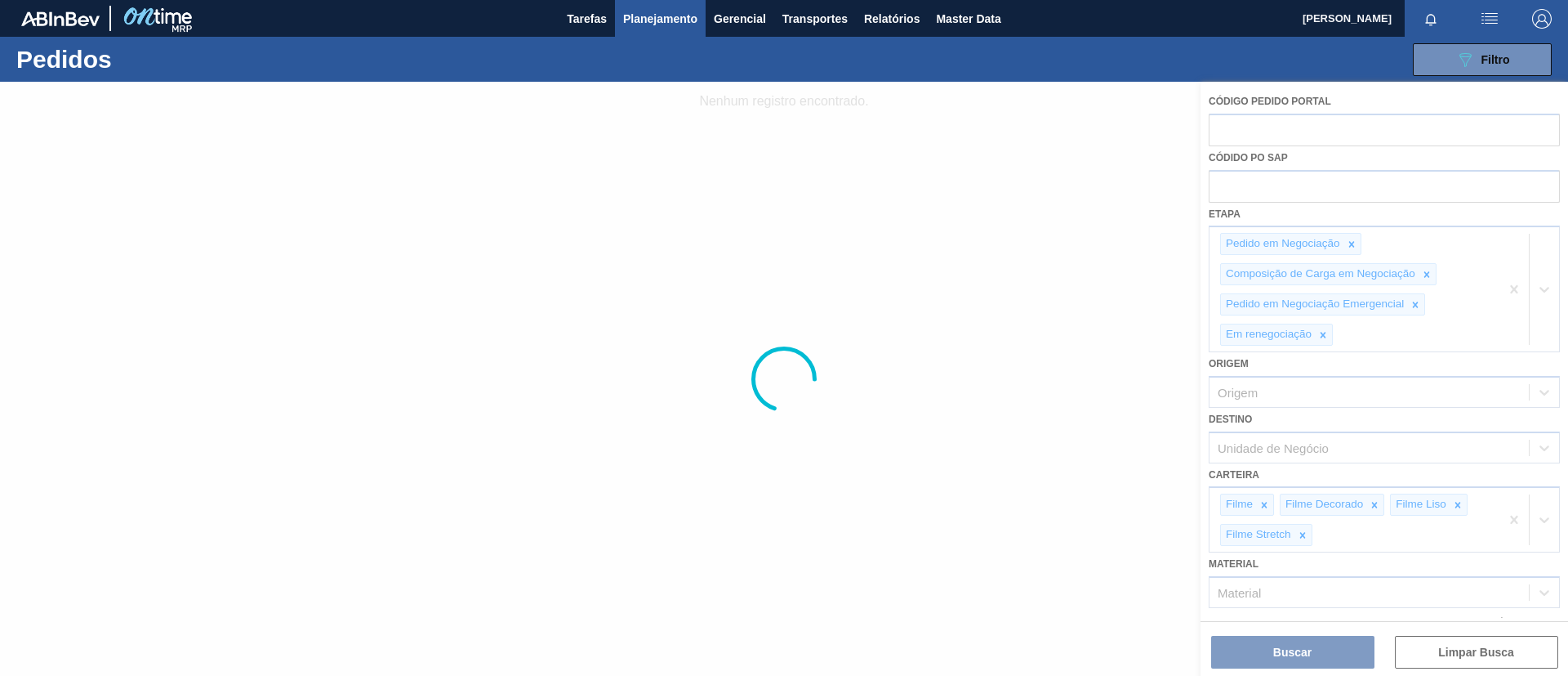
click at [1509, 293] on div at bounding box center [784, 379] width 1568 height 594
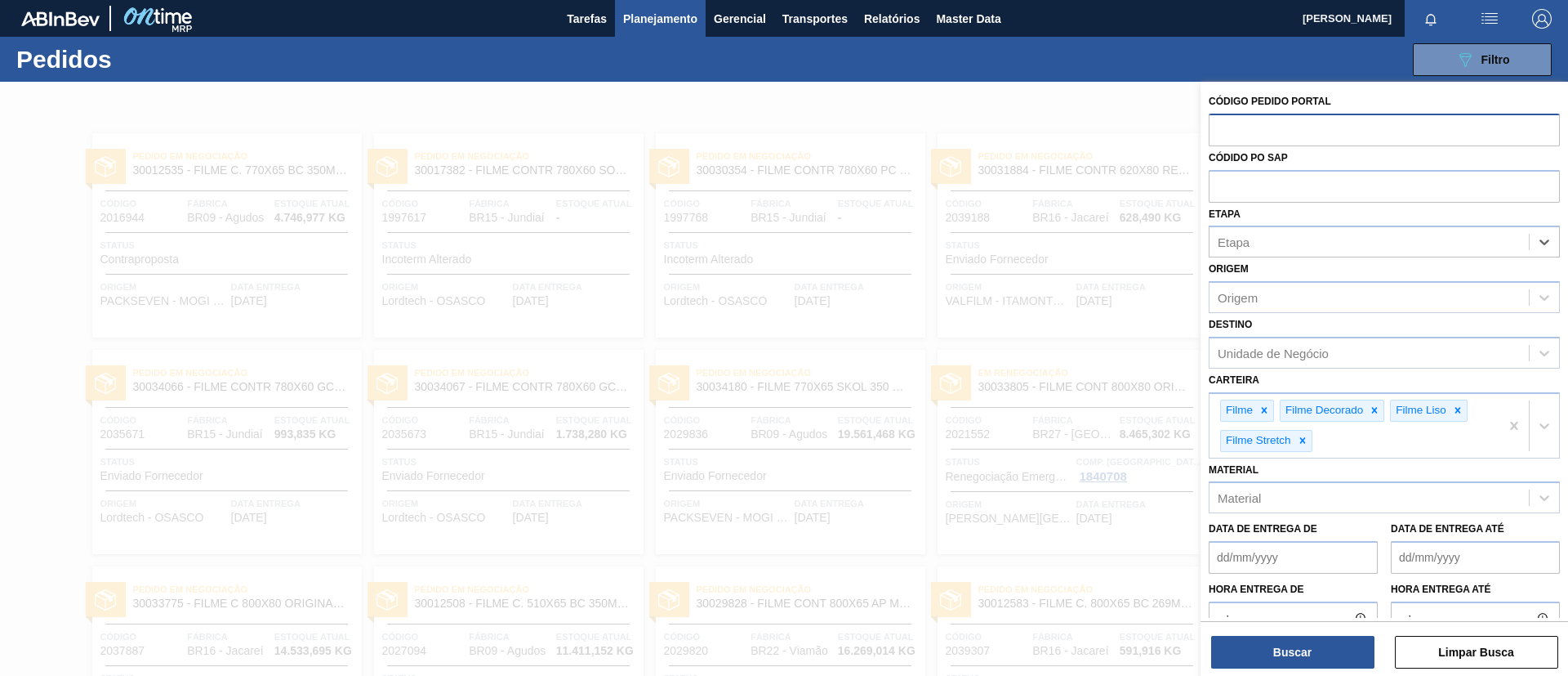
click at [1323, 134] on input "text" at bounding box center [1384, 129] width 351 height 31
paste input "2003156"
type input "2003156"
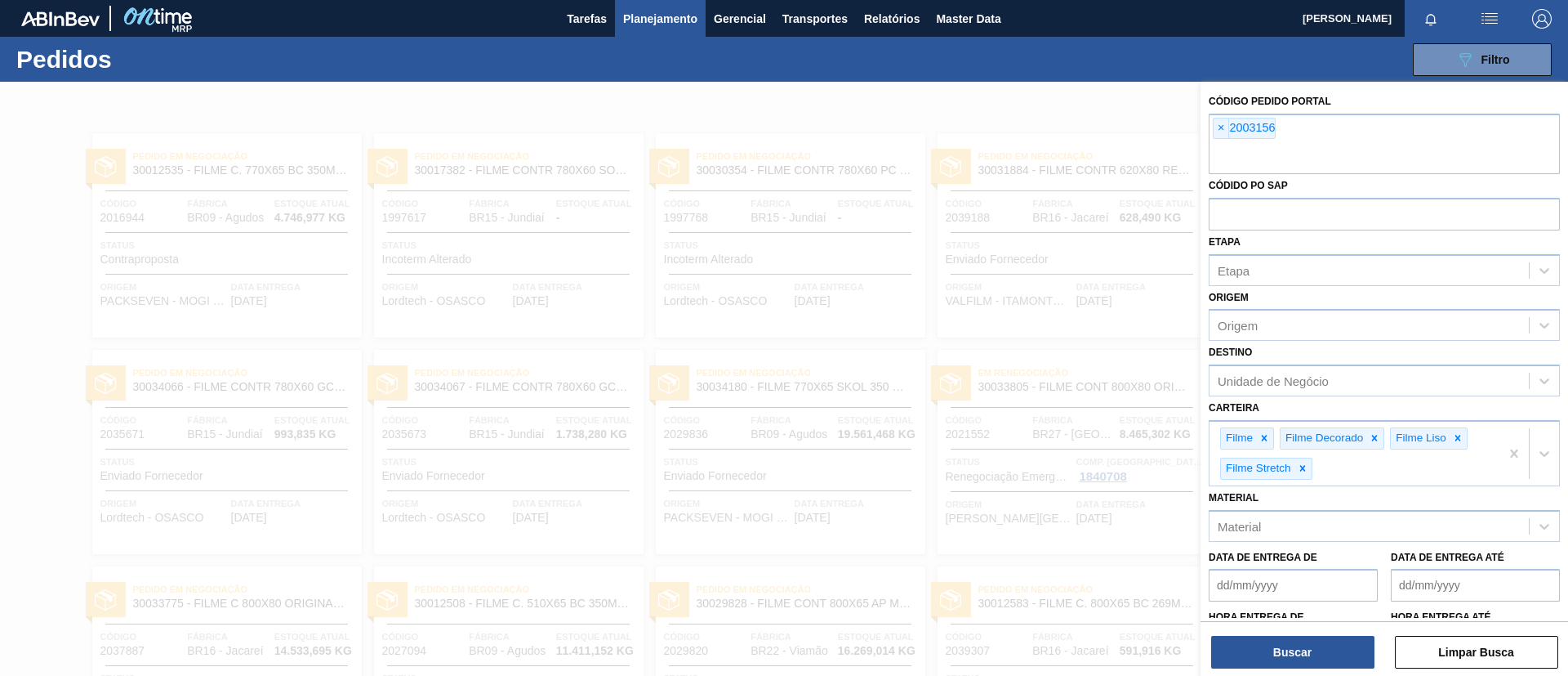
paste input "2003158"
type input "2003158"
click at [1340, 657] on button "Buscar" at bounding box center [1293, 652] width 163 height 32
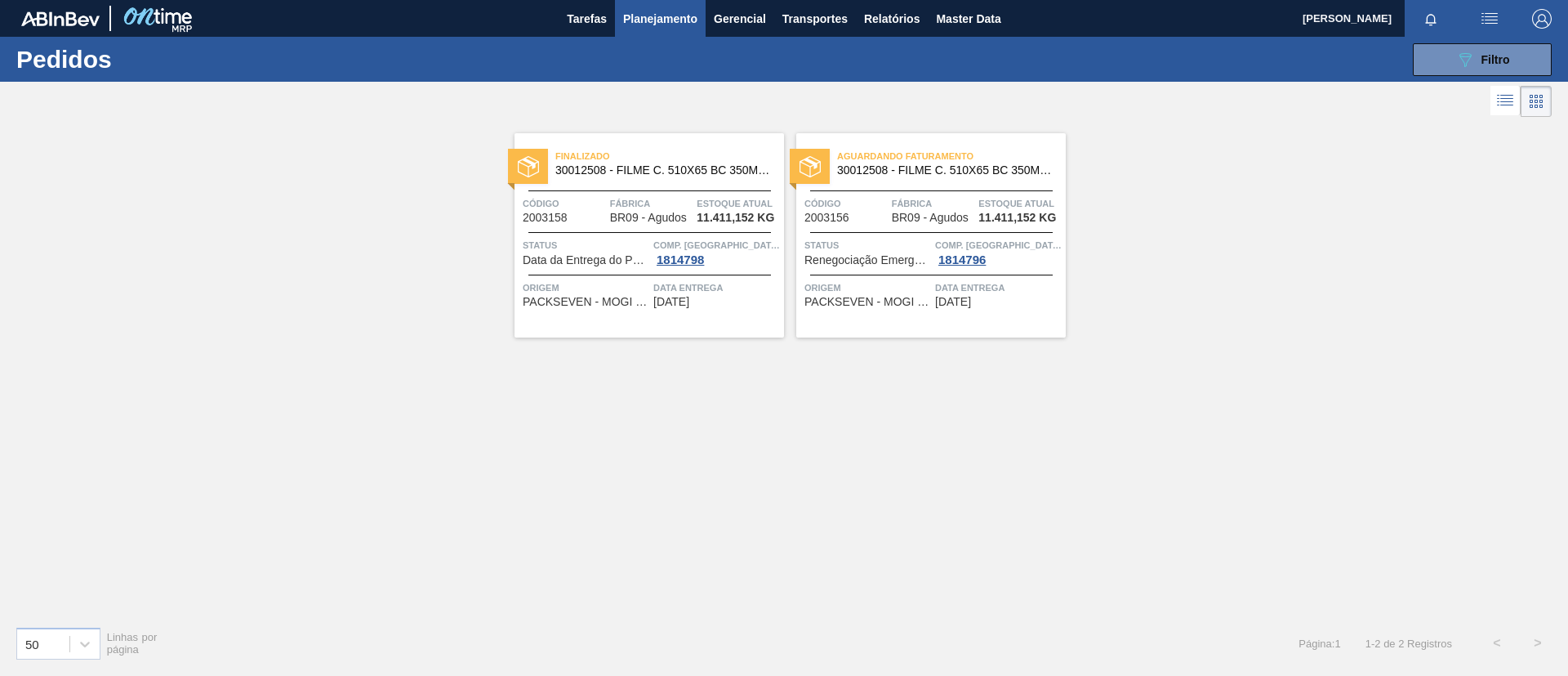
click at [652, 0] on button "Planejamento" at bounding box center [660, 19] width 91 height 37
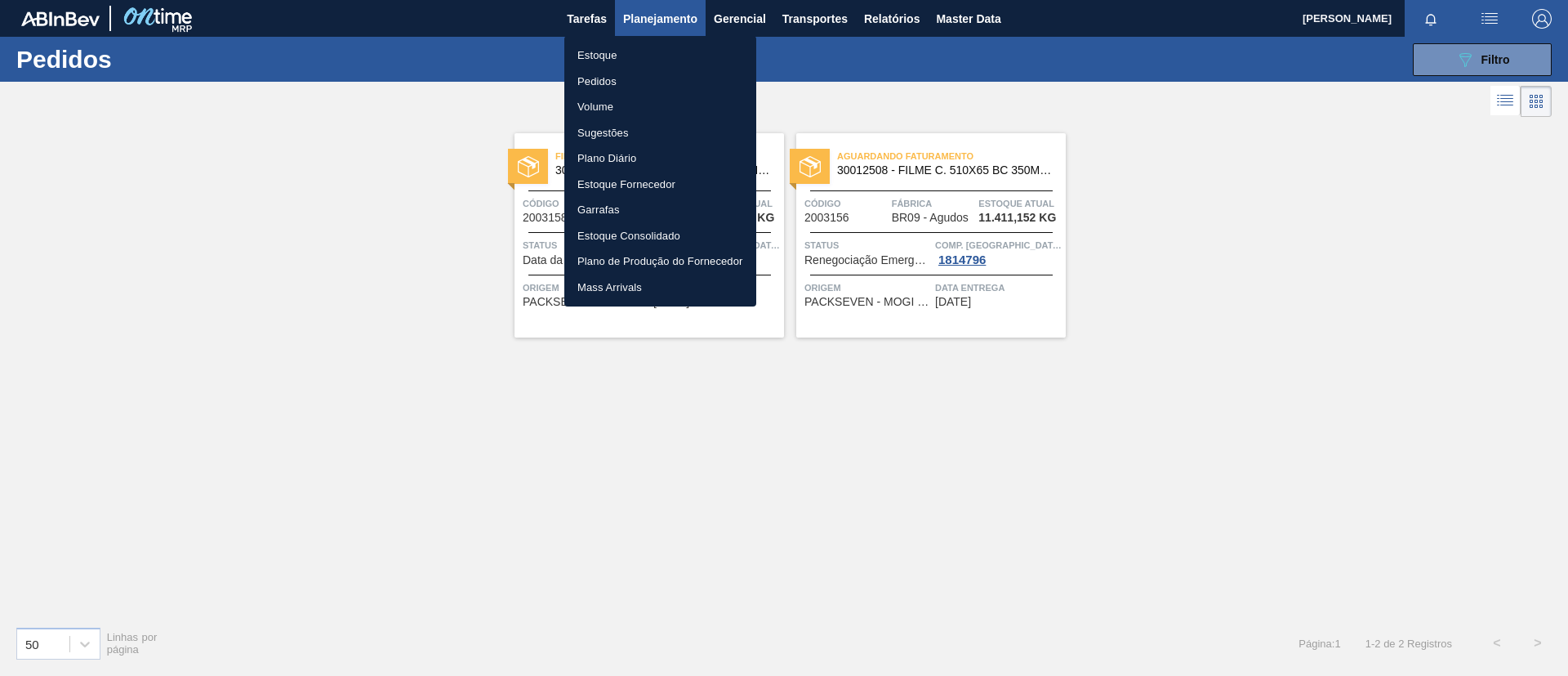
drag, startPoint x: 649, startPoint y: 47, endPoint x: 874, endPoint y: 98, distance: 230.7
click at [650, 47] on li "Estoque" at bounding box center [660, 56] width 192 height 26
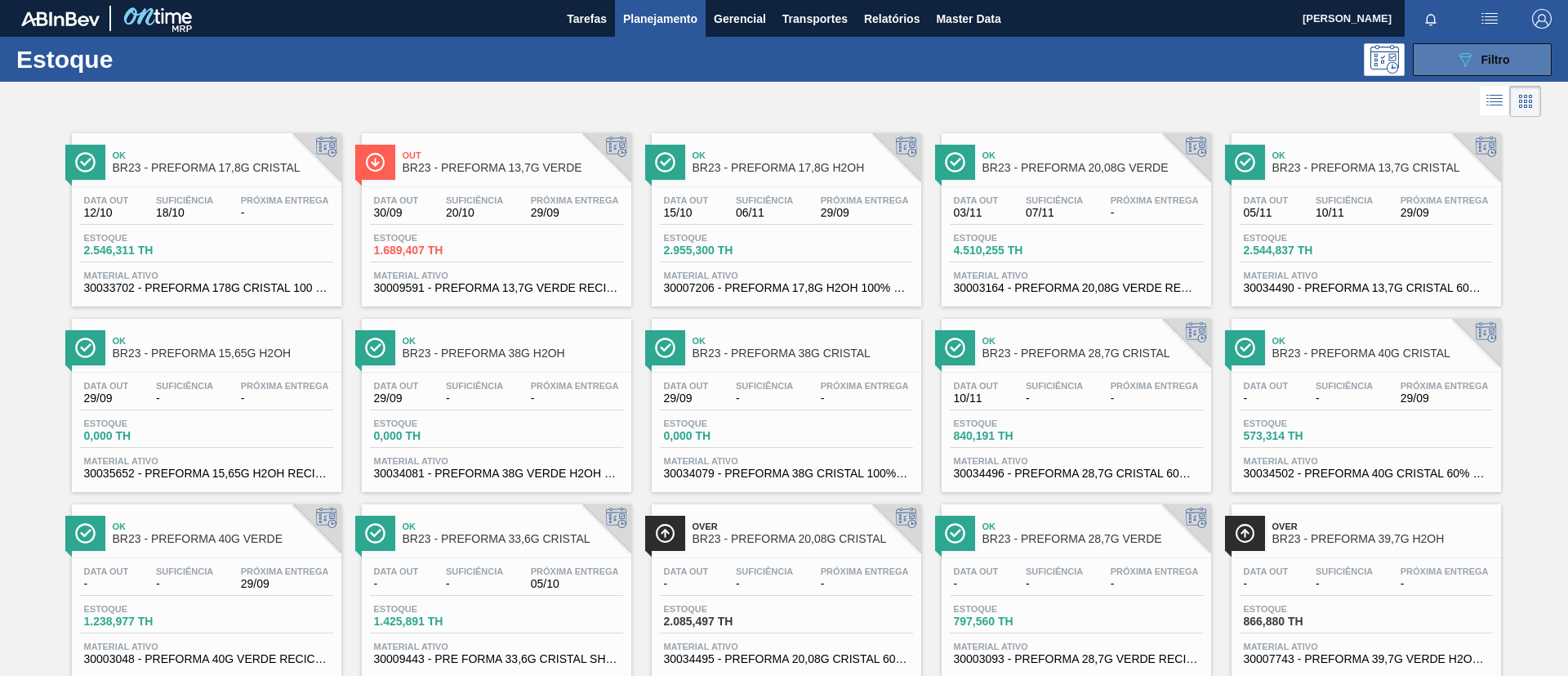
click at [1498, 48] on button "089F7B8B-B2A5-4AFE-B5C0-19BA573D28AC Filtro" at bounding box center [1482, 59] width 139 height 32
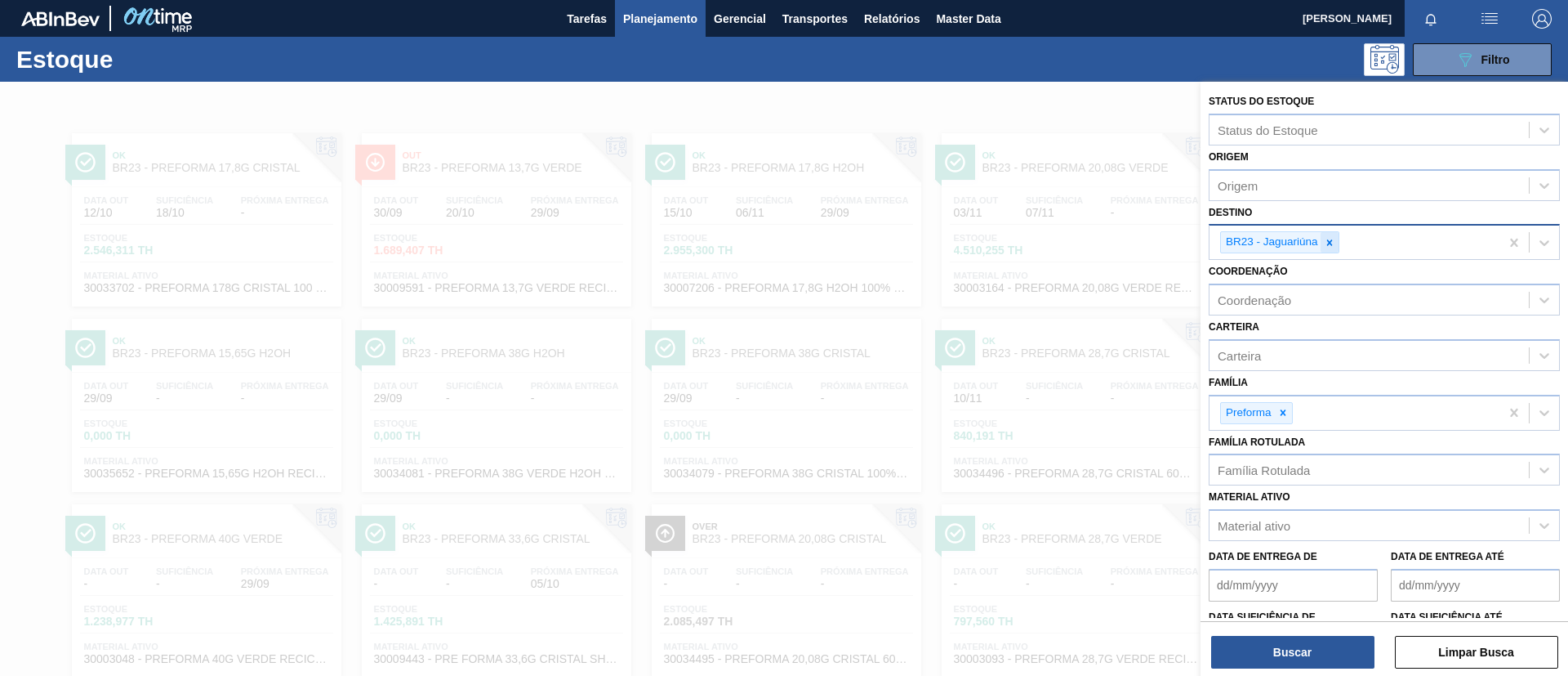
click at [1333, 249] on div at bounding box center [1330, 242] width 18 height 21
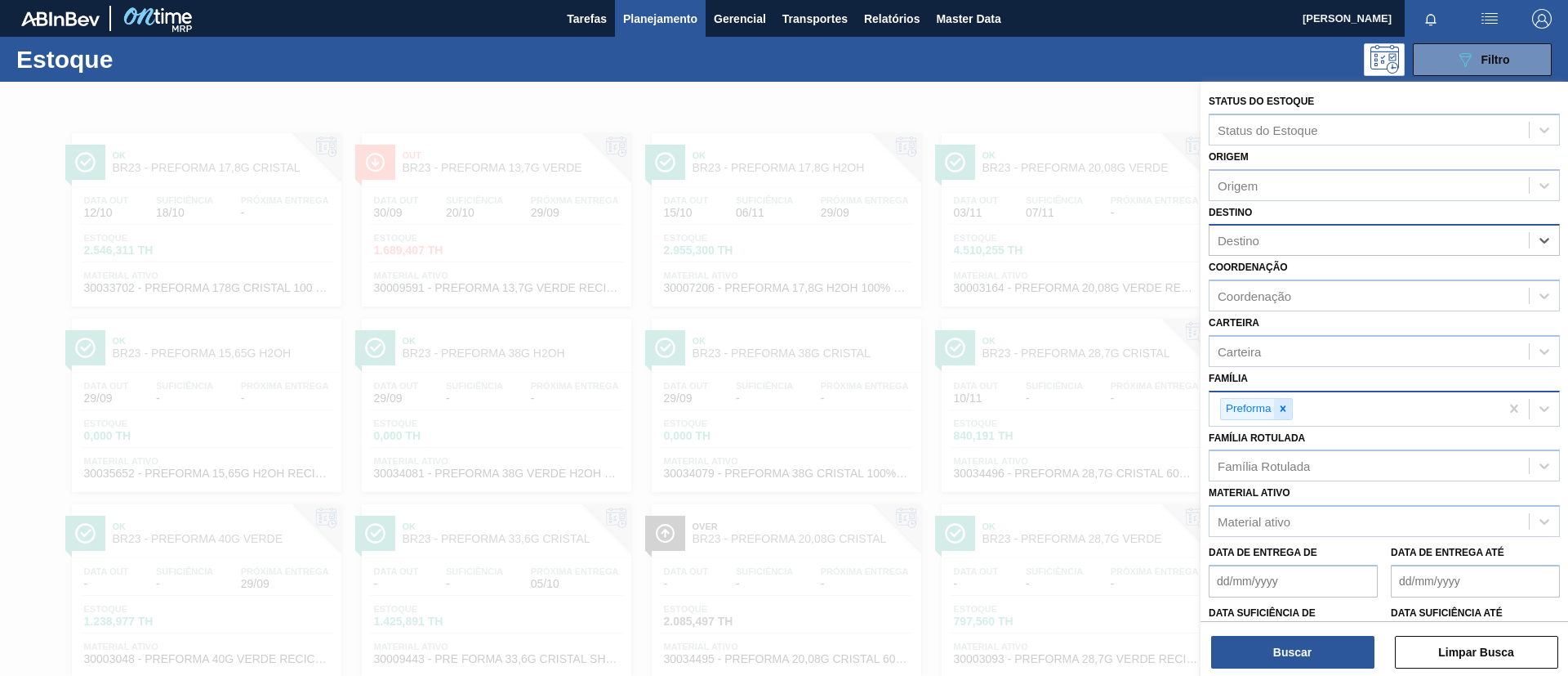
click at [1282, 408] on icon at bounding box center [1284, 408] width 12 height 12
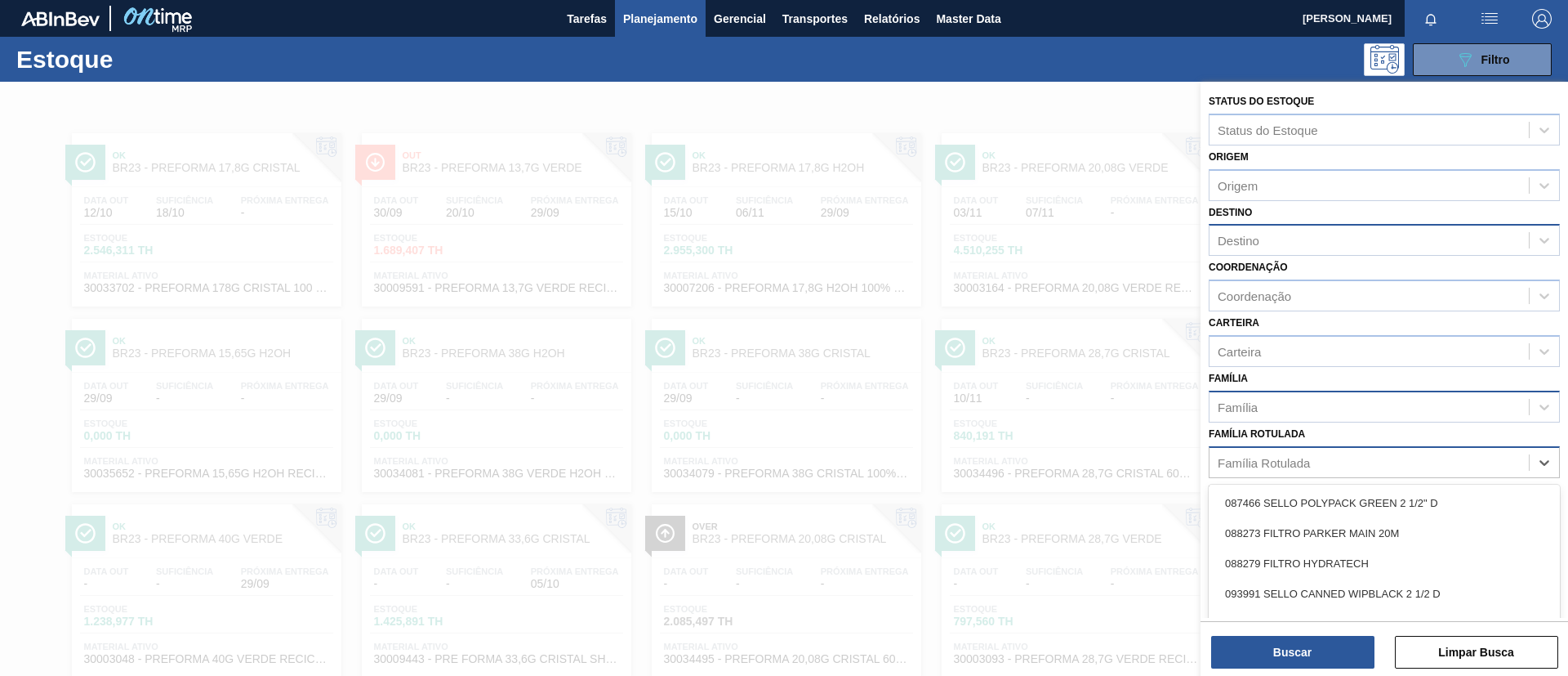
click at [1303, 452] on div "Família Rotulada" at bounding box center [1369, 462] width 319 height 23
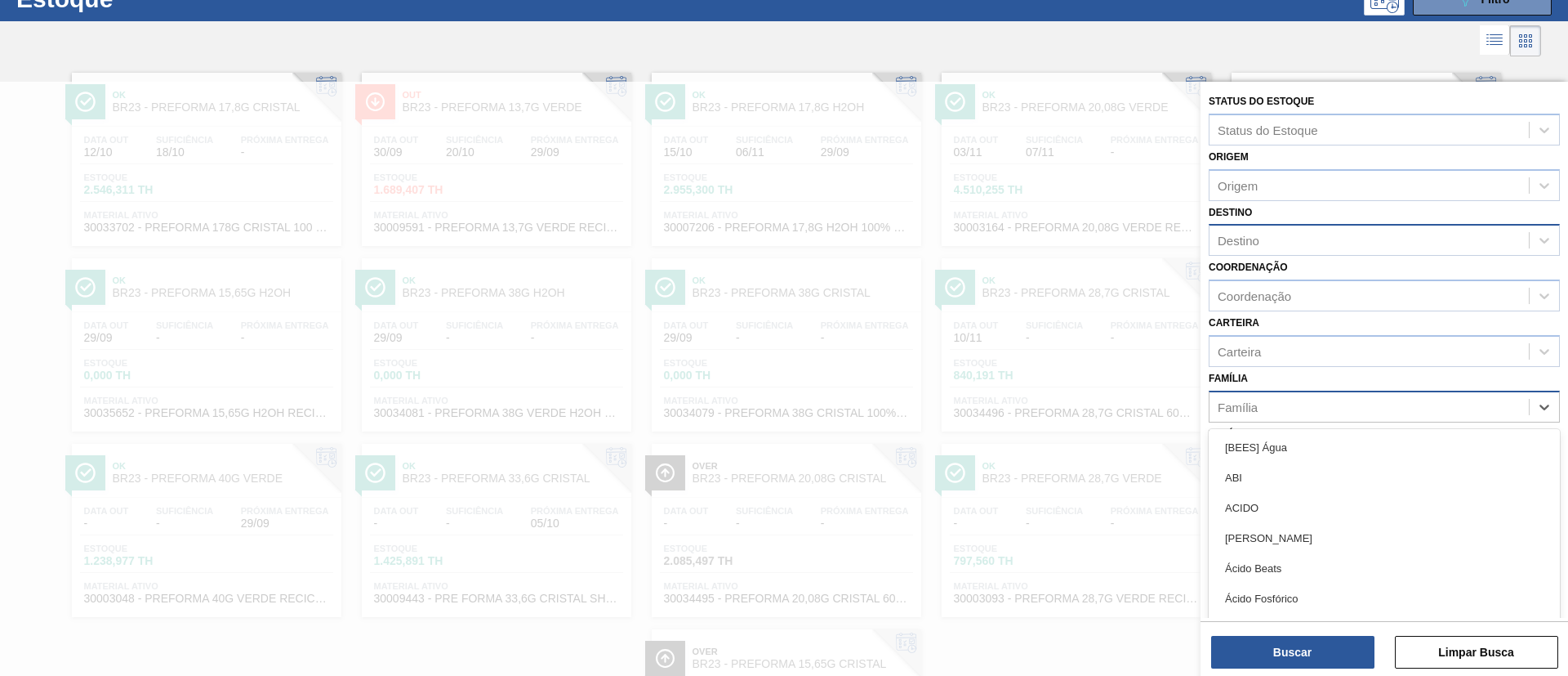
click at [1299, 391] on div "Família" at bounding box center [1384, 406] width 351 height 32
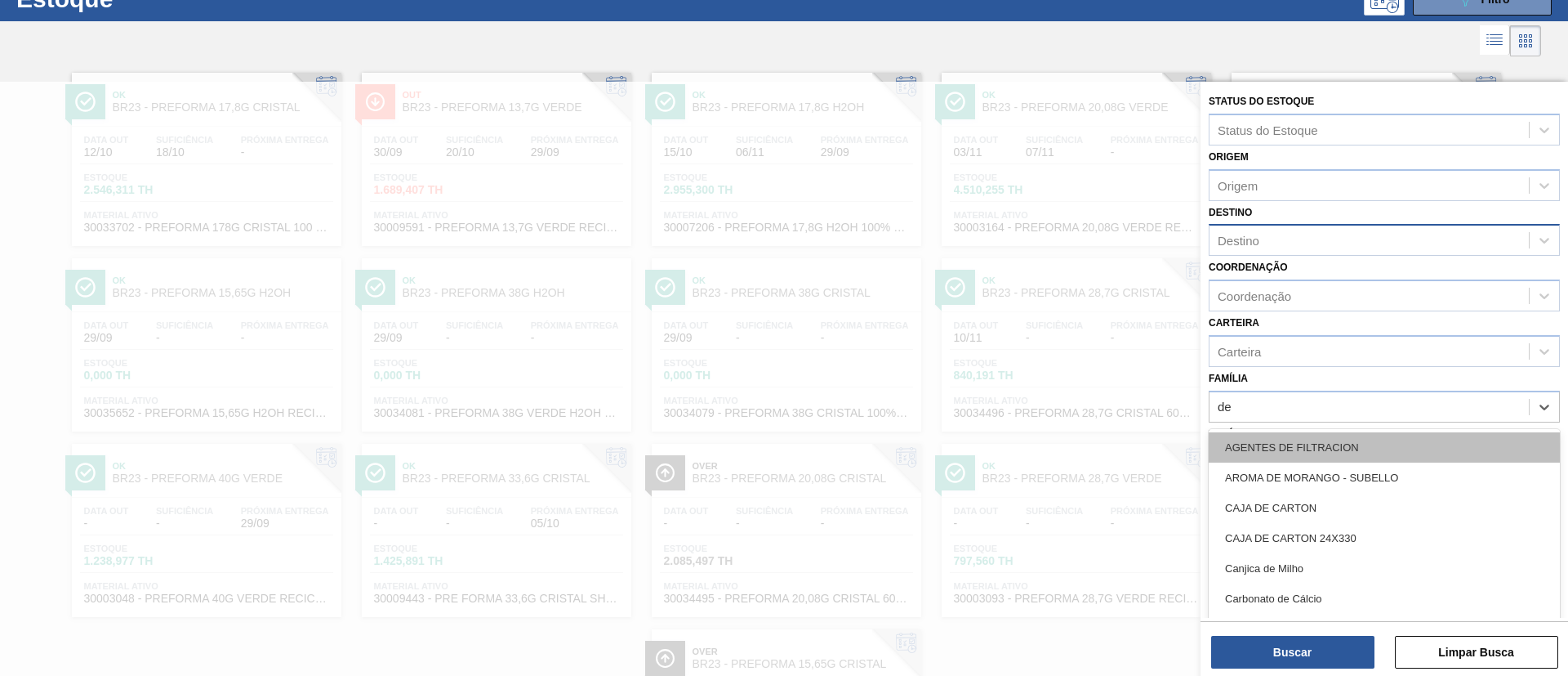
type input "dec"
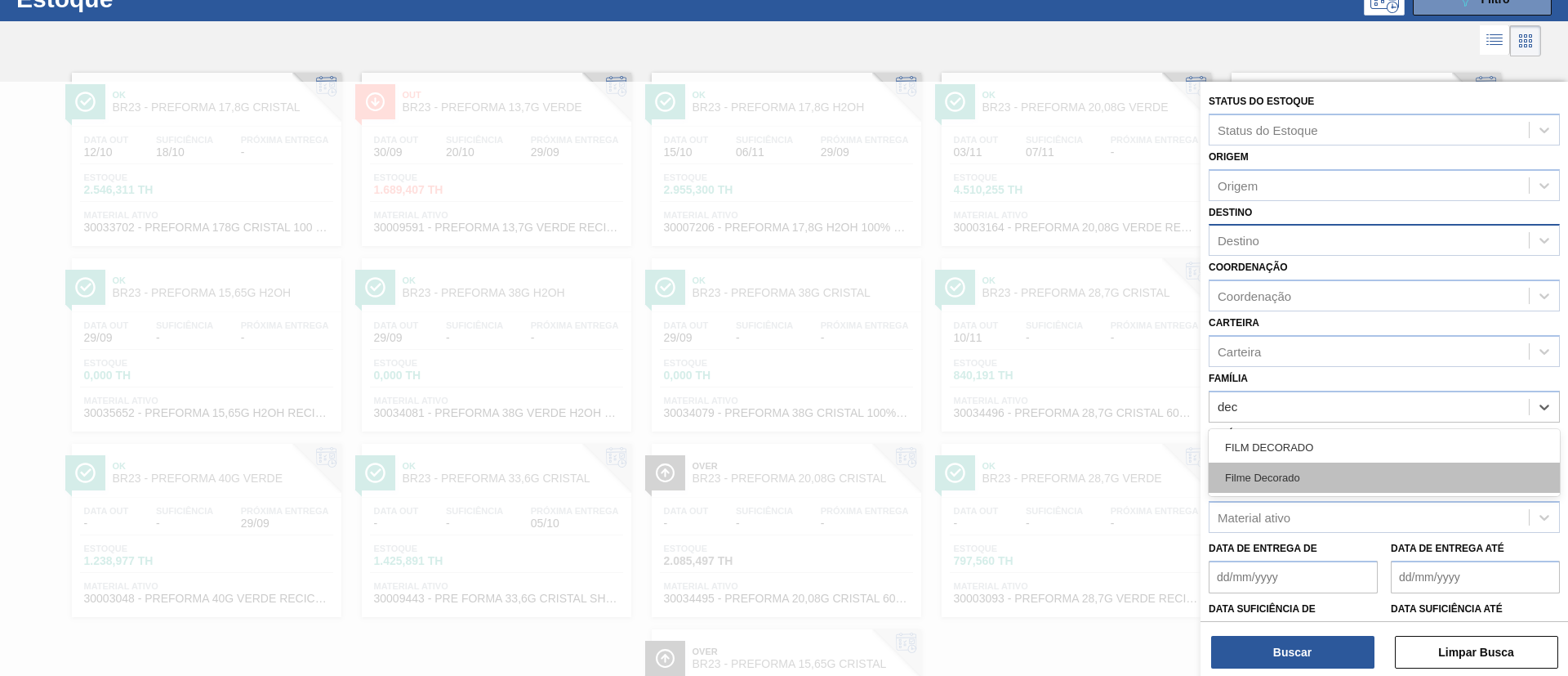
click at [1308, 478] on div "Filme Decorado" at bounding box center [1384, 478] width 351 height 30
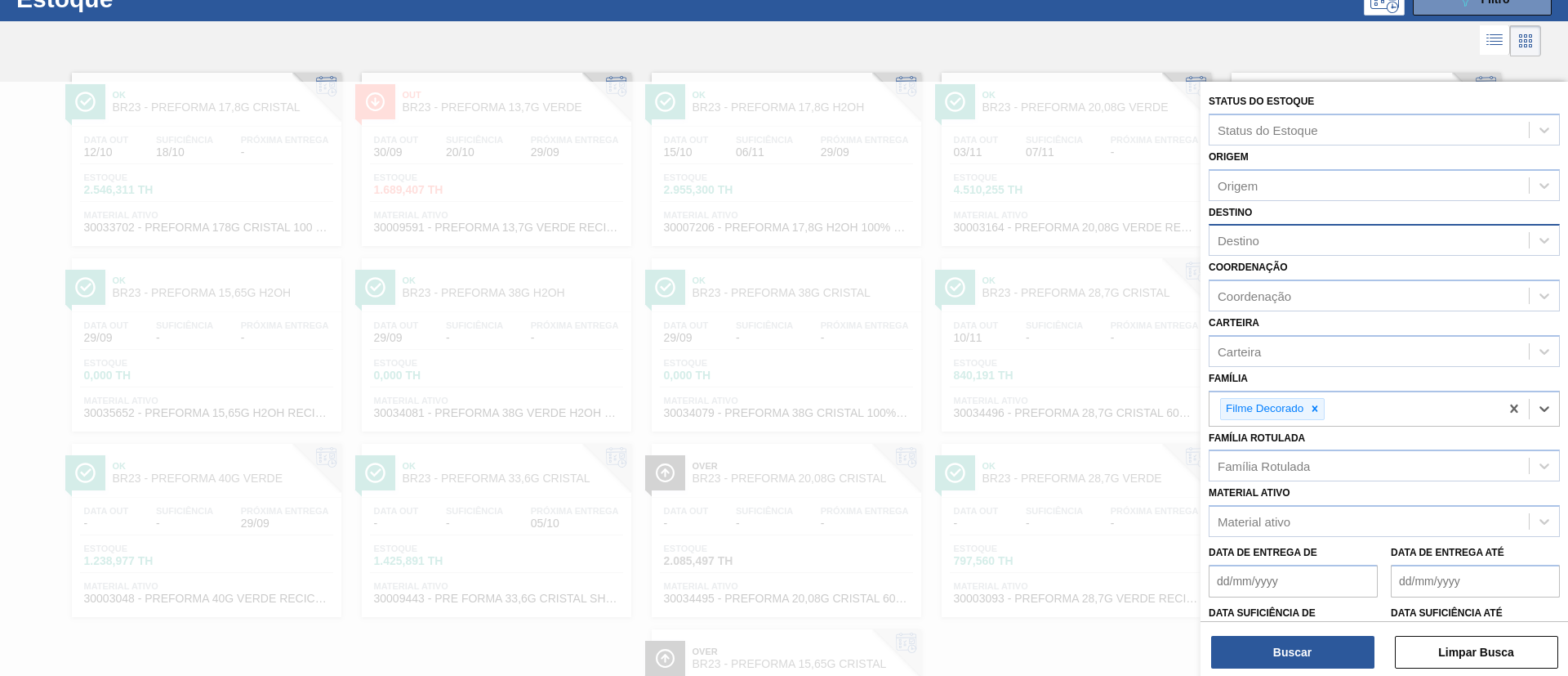
click at [1281, 244] on div "Destino" at bounding box center [1369, 240] width 319 height 23
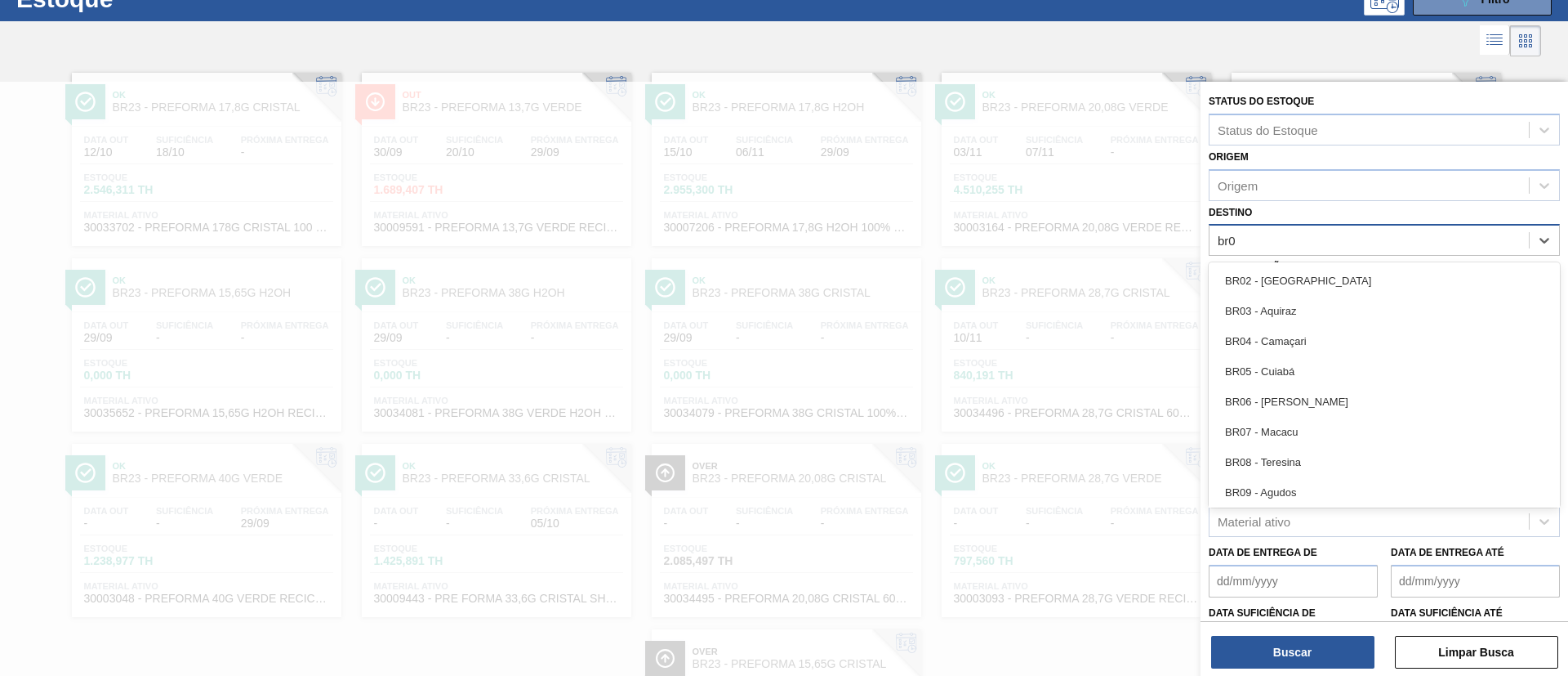
type input "br09"
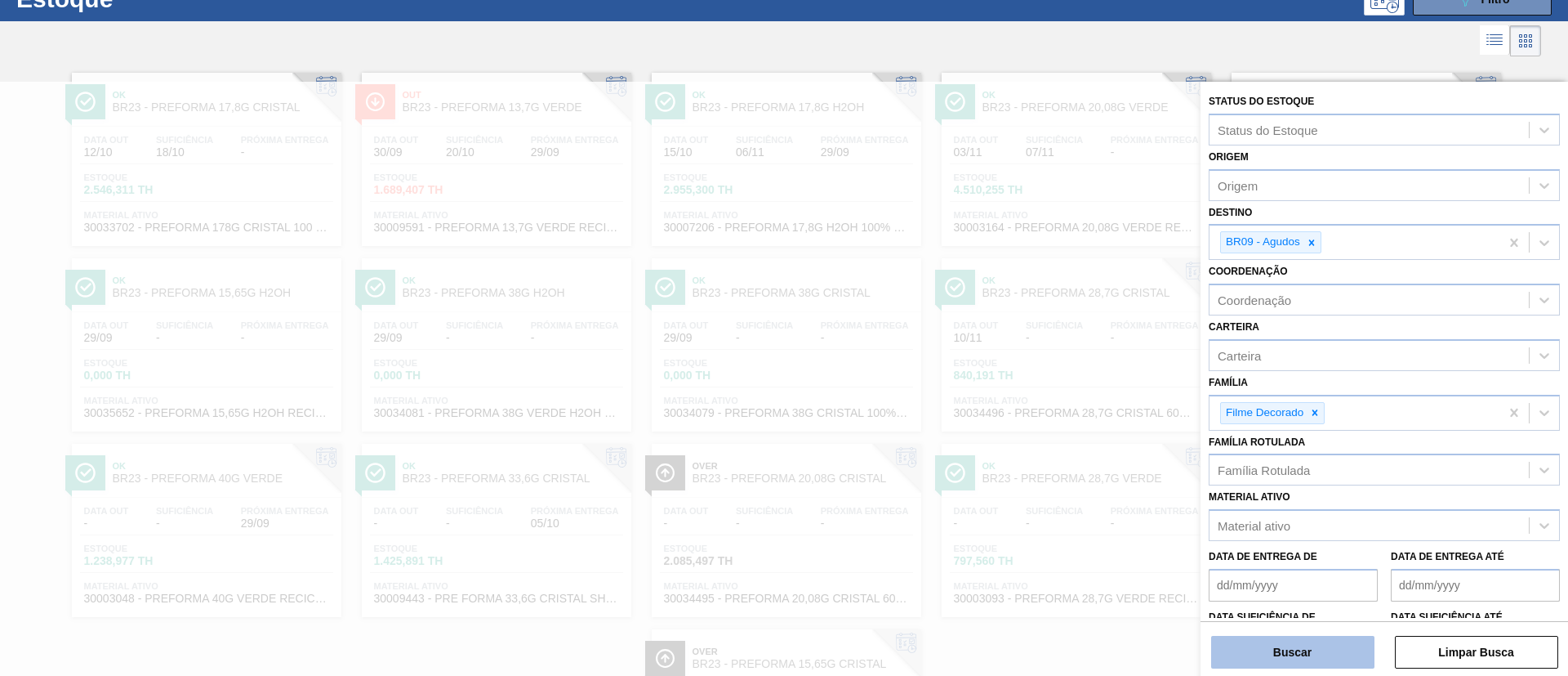
click at [1333, 654] on button "Buscar" at bounding box center [1293, 652] width 163 height 32
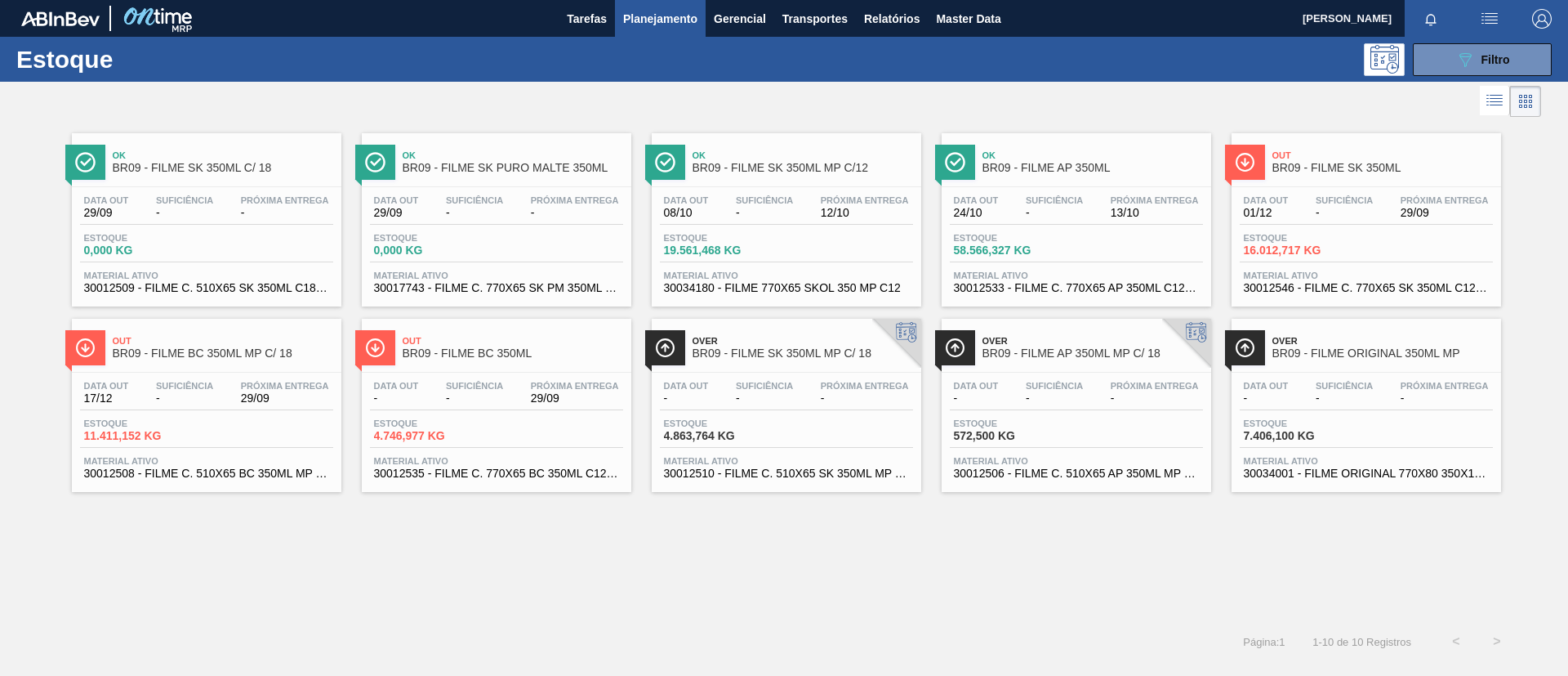
click at [508, 357] on span "BR09 - FILME BC 350ML" at bounding box center [513, 354] width 221 height 13
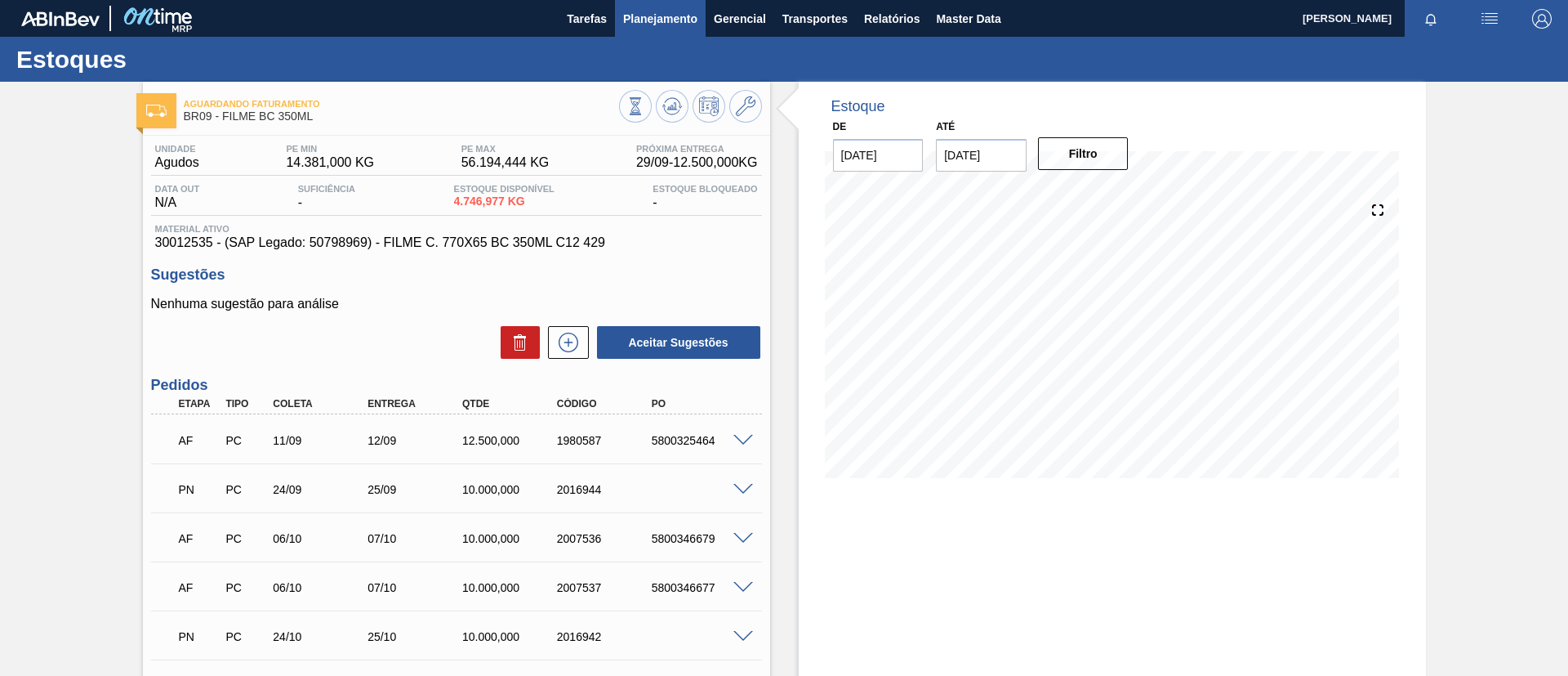
click at [664, 22] on span "Planejamento" at bounding box center [660, 19] width 74 height 20
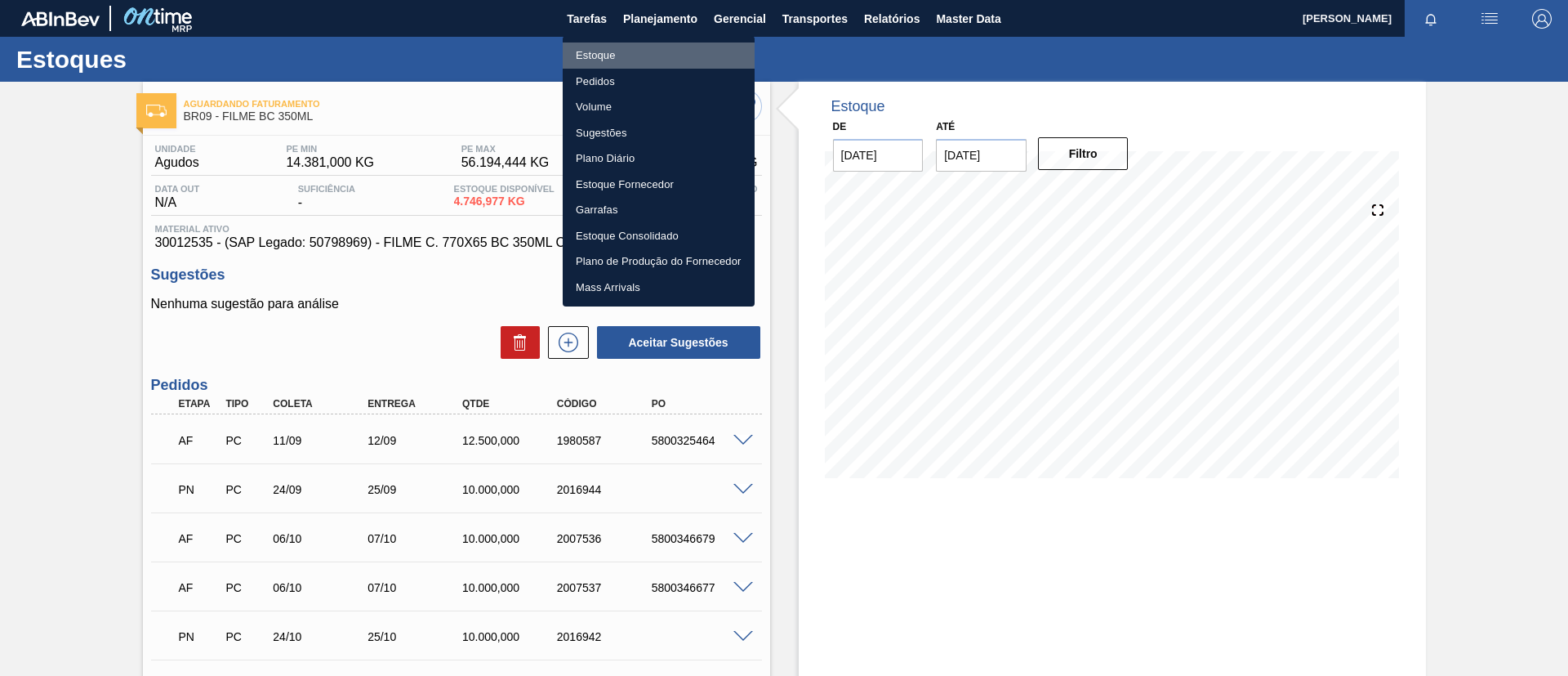
click at [655, 51] on li "Estoque" at bounding box center [658, 56] width 192 height 26
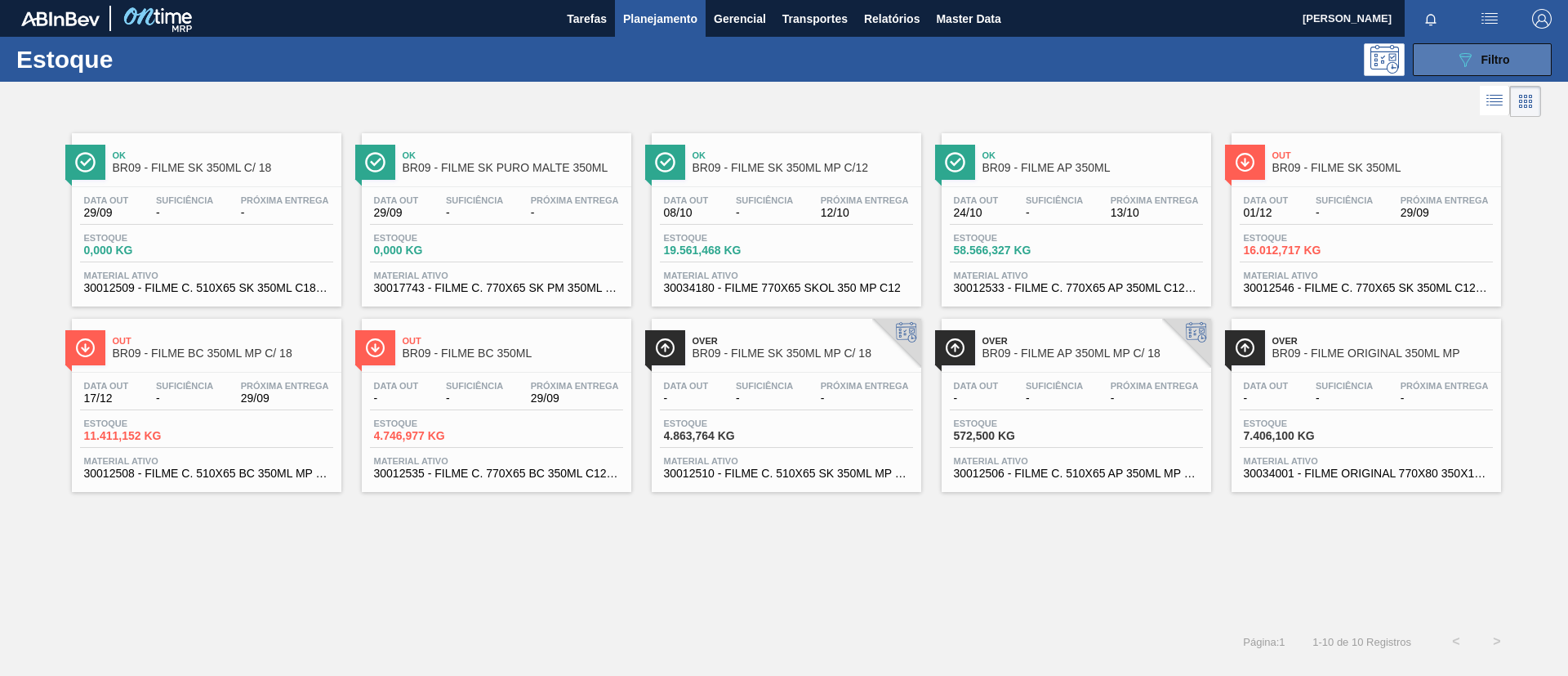
click at [1449, 58] on button "089F7B8B-B2A5-4AFE-B5C0-19BA573D28AC Filtro" at bounding box center [1482, 59] width 139 height 32
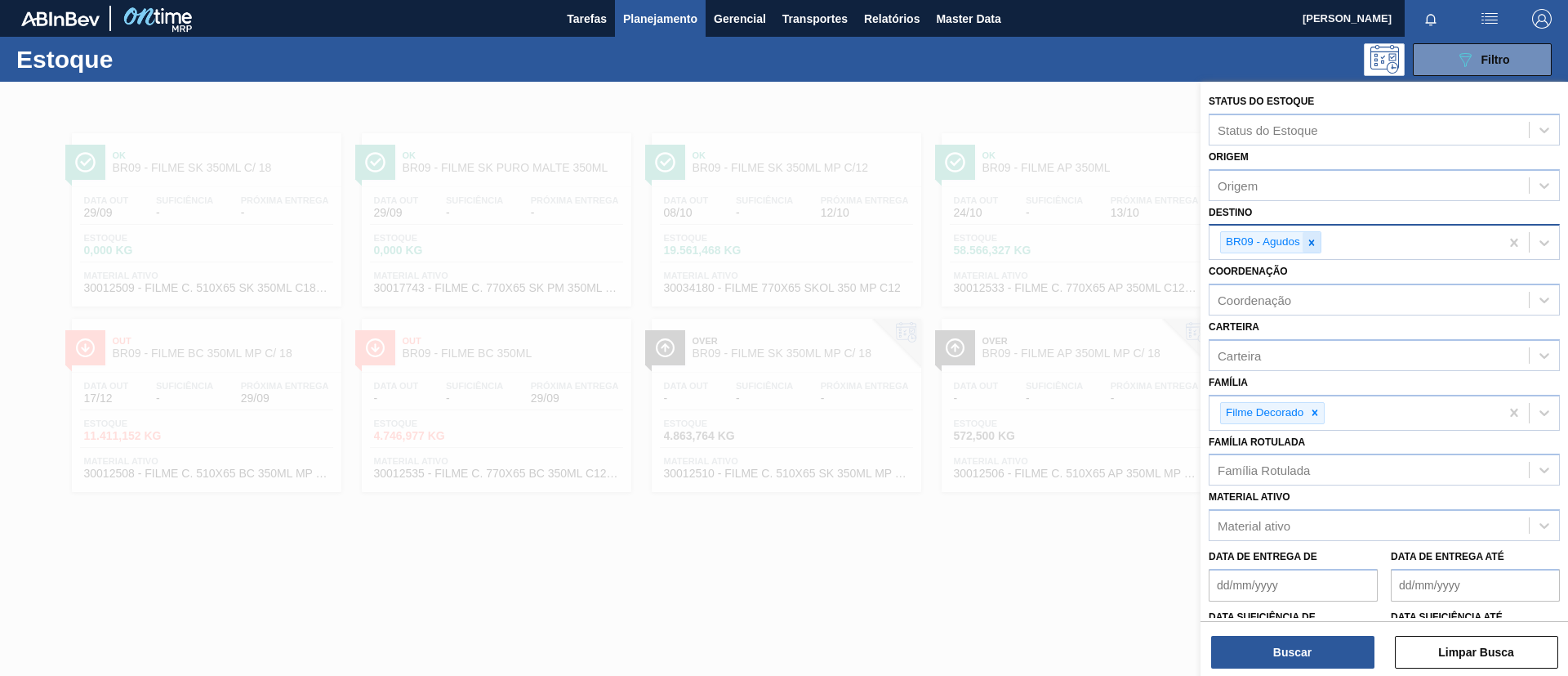
click at [1309, 237] on icon at bounding box center [1312, 243] width 12 height 12
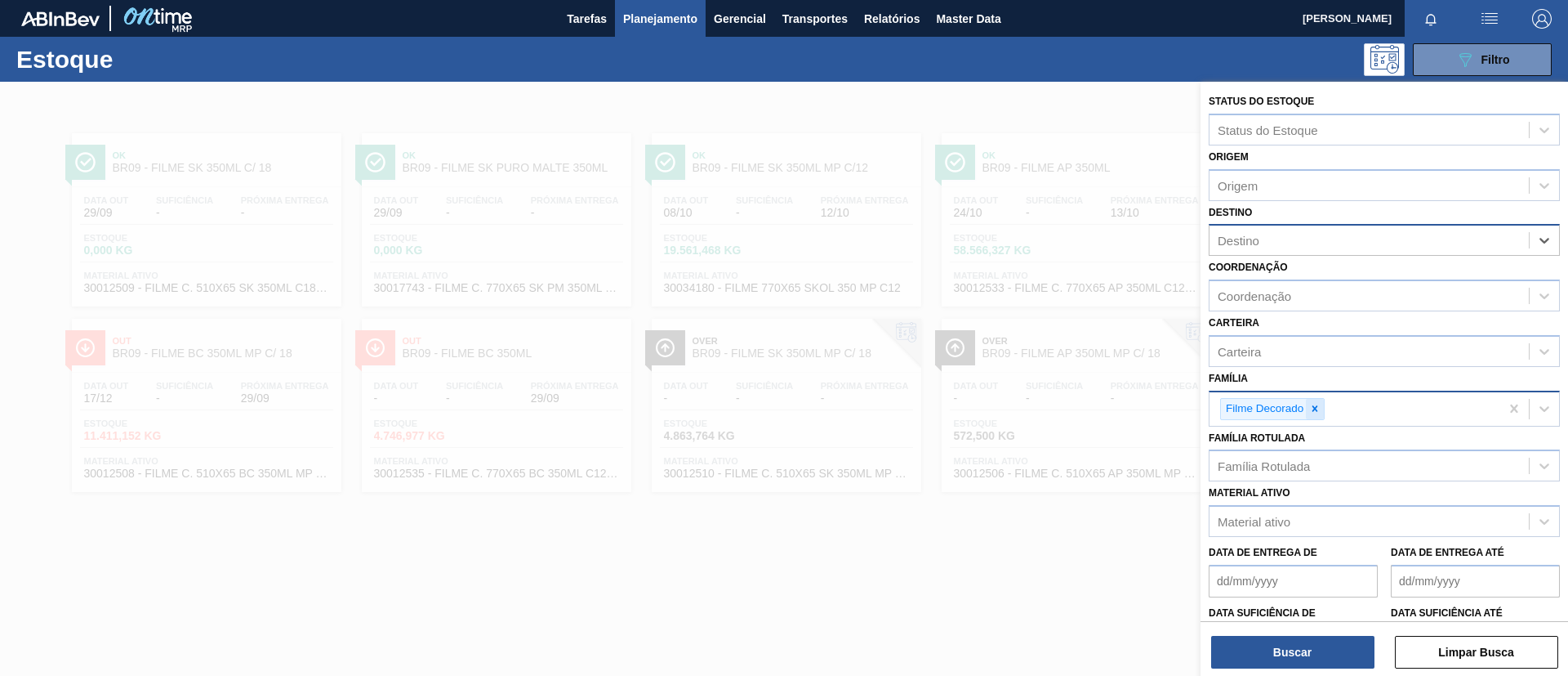
click at [1318, 407] on icon at bounding box center [1315, 408] width 12 height 12
click at [1329, 451] on div "Família Rotulada" at bounding box center [1369, 462] width 319 height 23
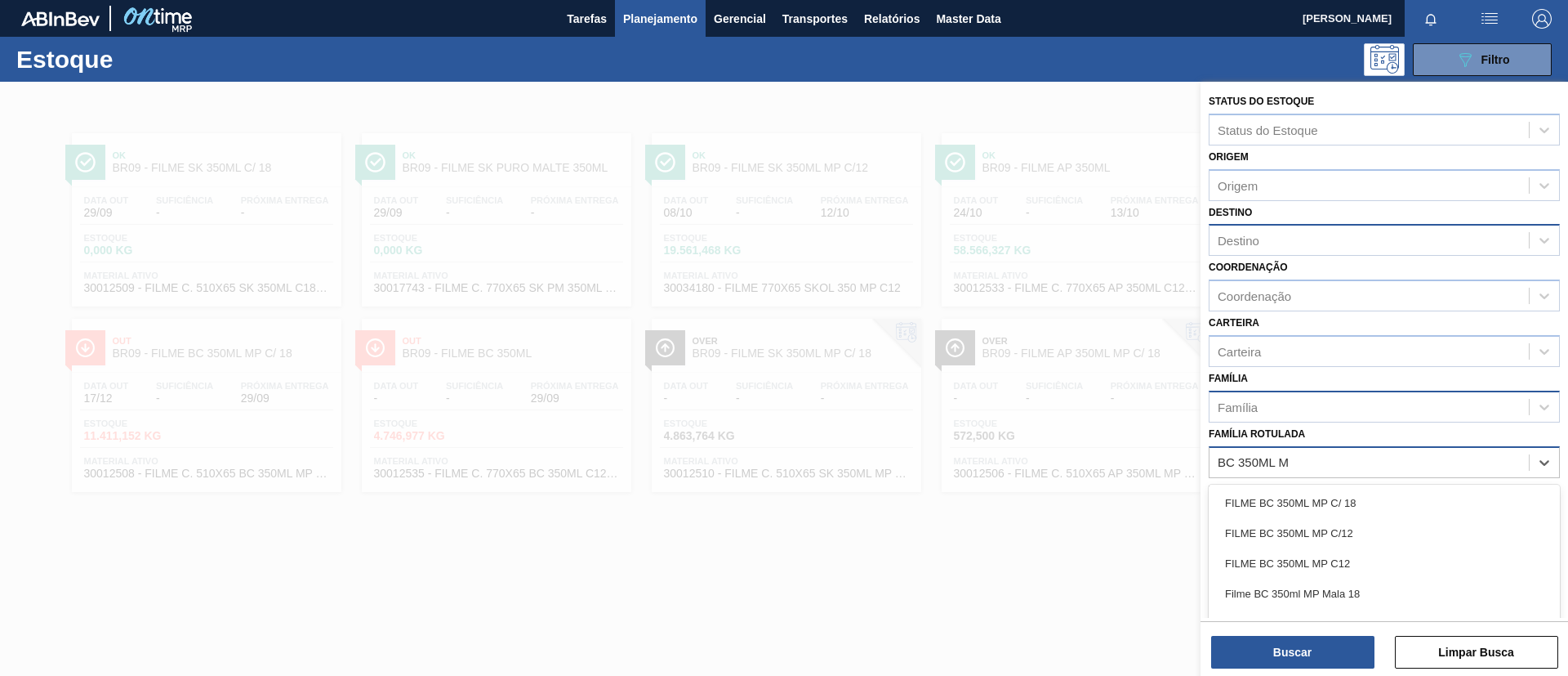
type Rotulada "BC 350ML MP"
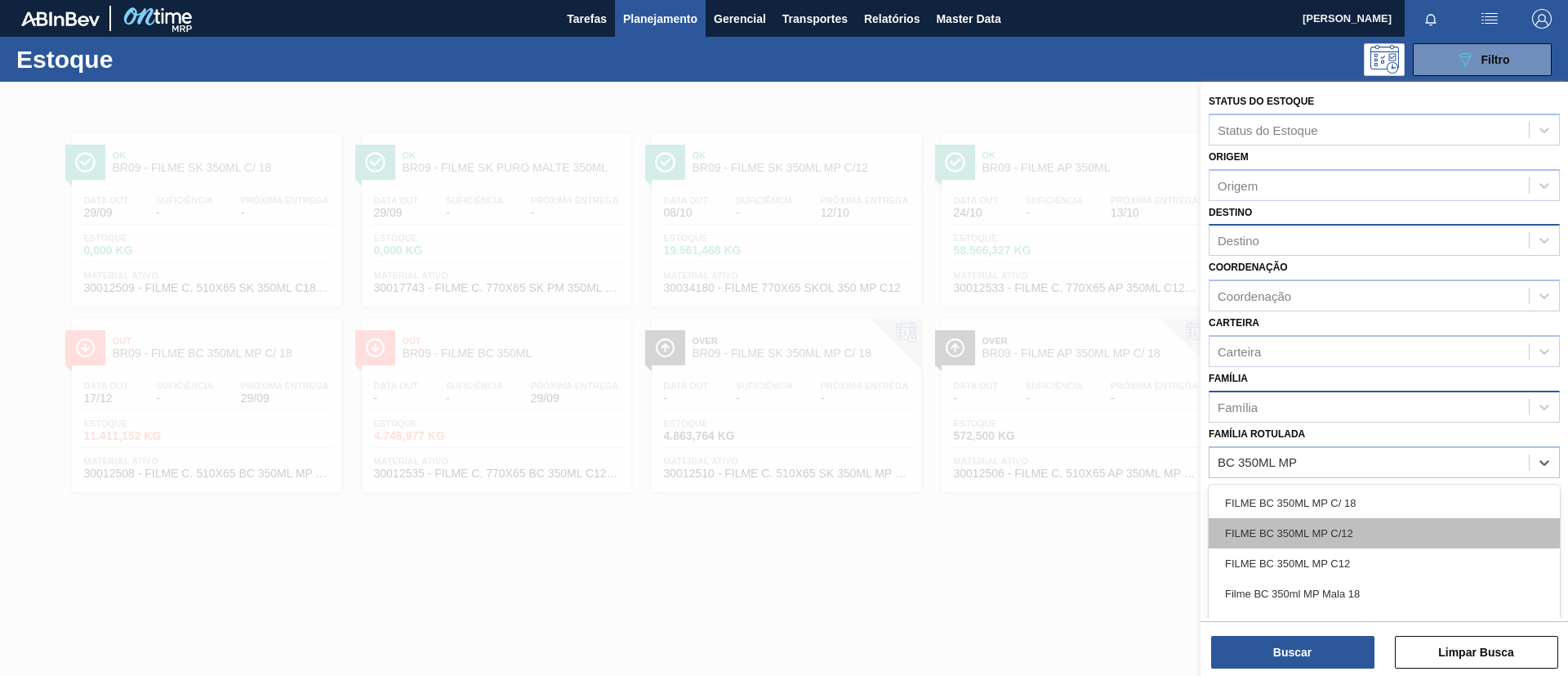
click at [1383, 532] on div "FILME BC 350ML MP C/12" at bounding box center [1384, 532] width 351 height 30
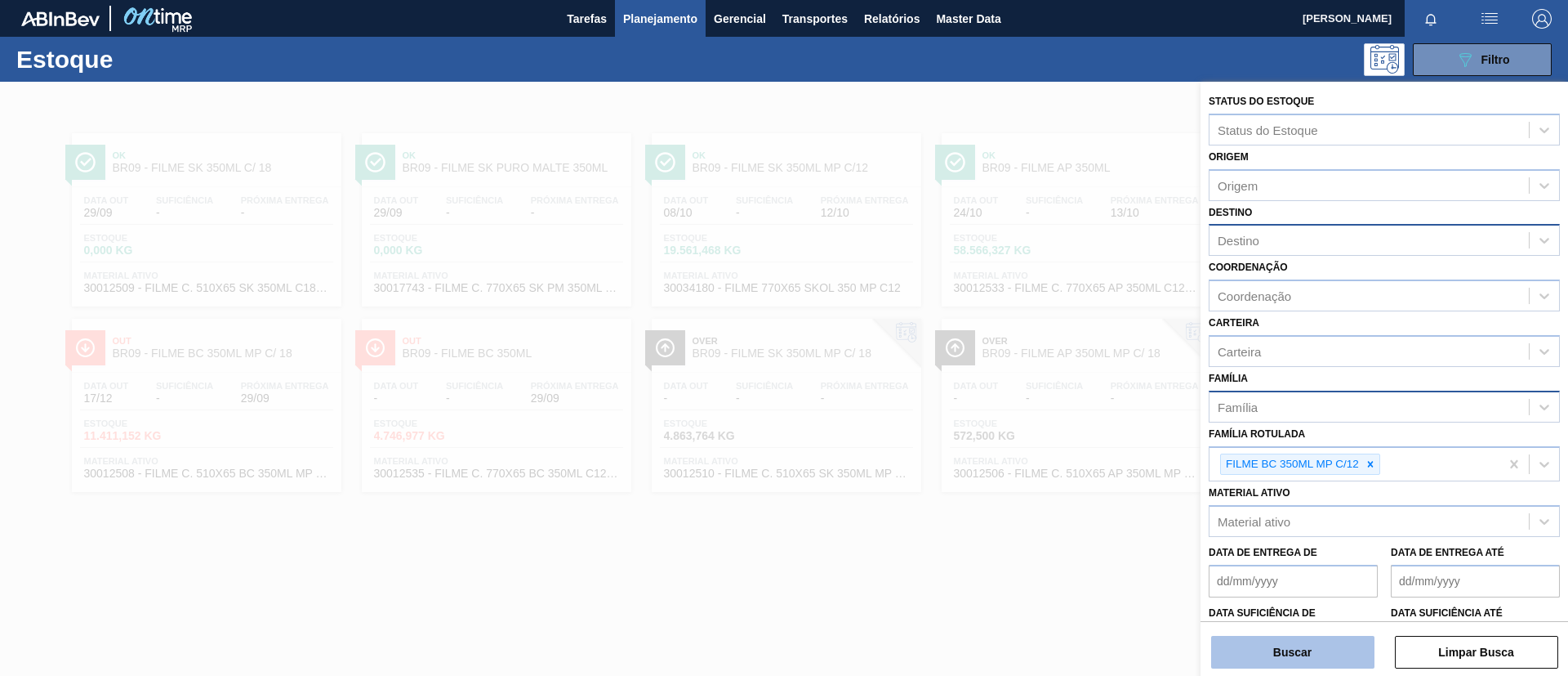
click at [1328, 652] on button "Buscar" at bounding box center [1293, 652] width 163 height 32
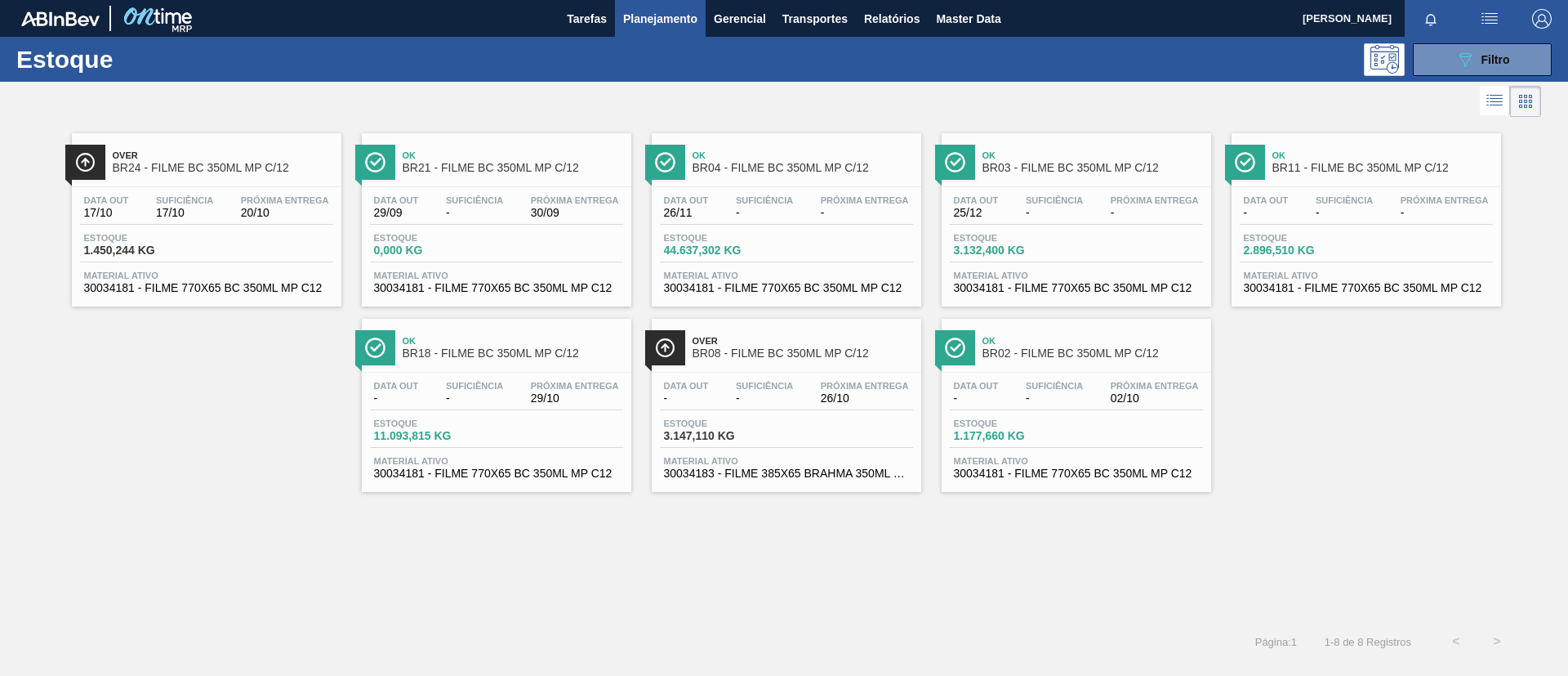
click at [233, 148] on div "Over BR24 - FILME BC 350ML MP C/12" at bounding box center [223, 162] width 221 height 37
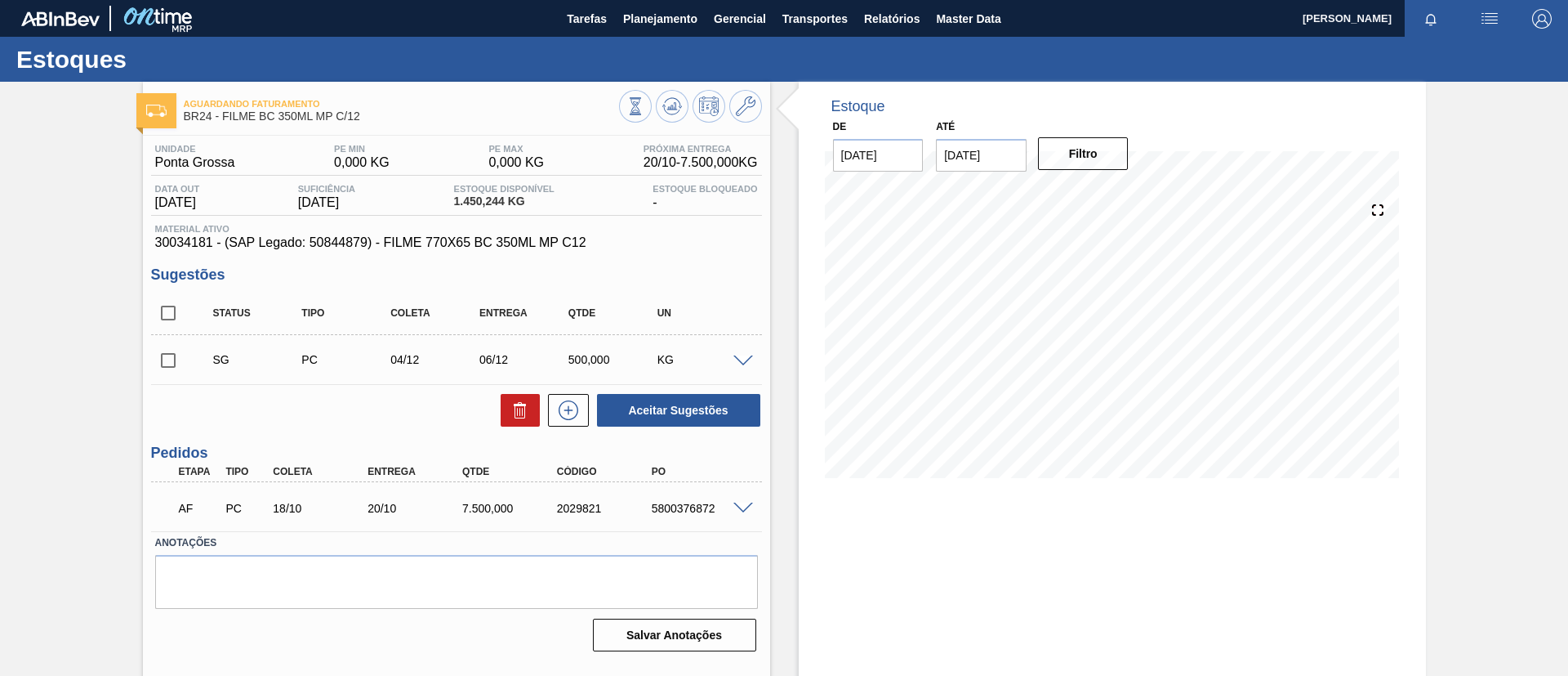
click at [748, 513] on div "5800376872" at bounding box center [700, 508] width 106 height 13
click at [744, 511] on span at bounding box center [743, 509] width 20 height 13
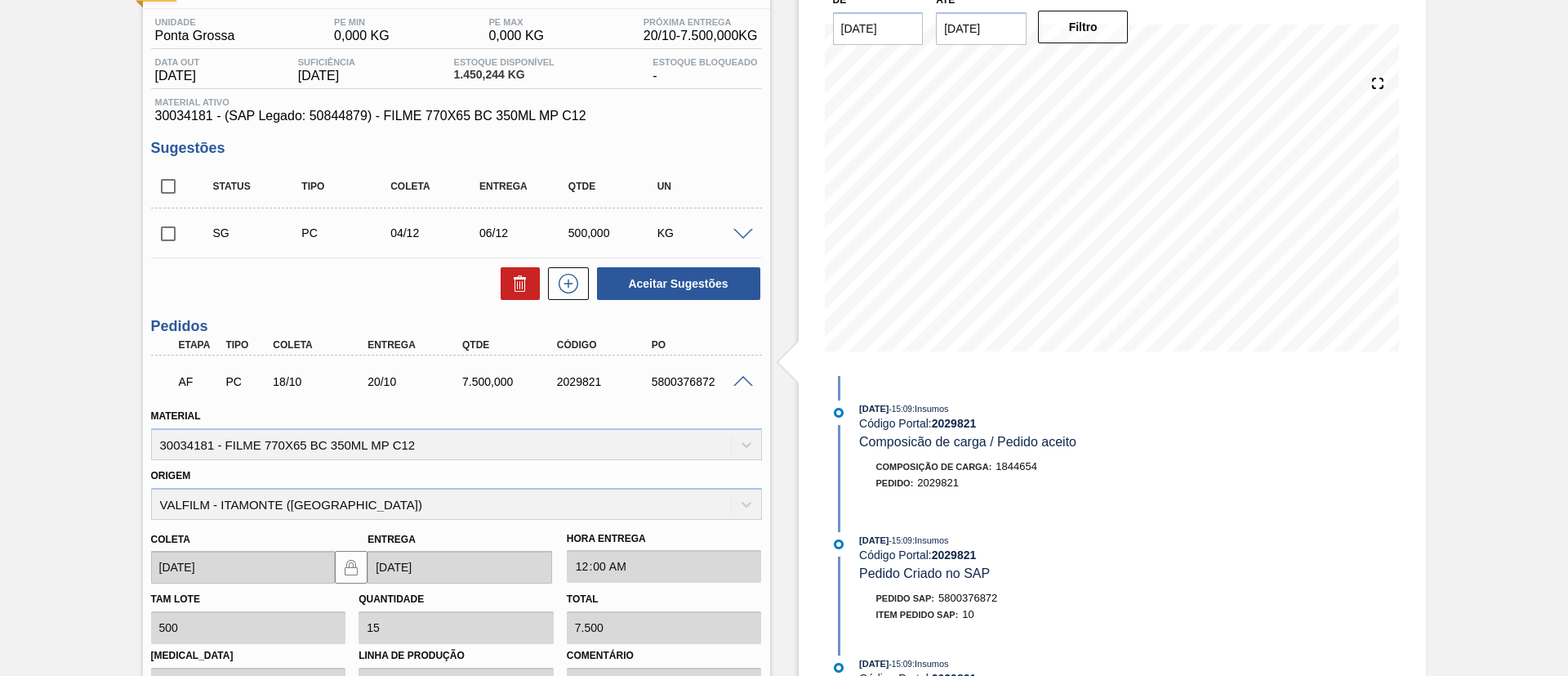
scroll to position [18, 0]
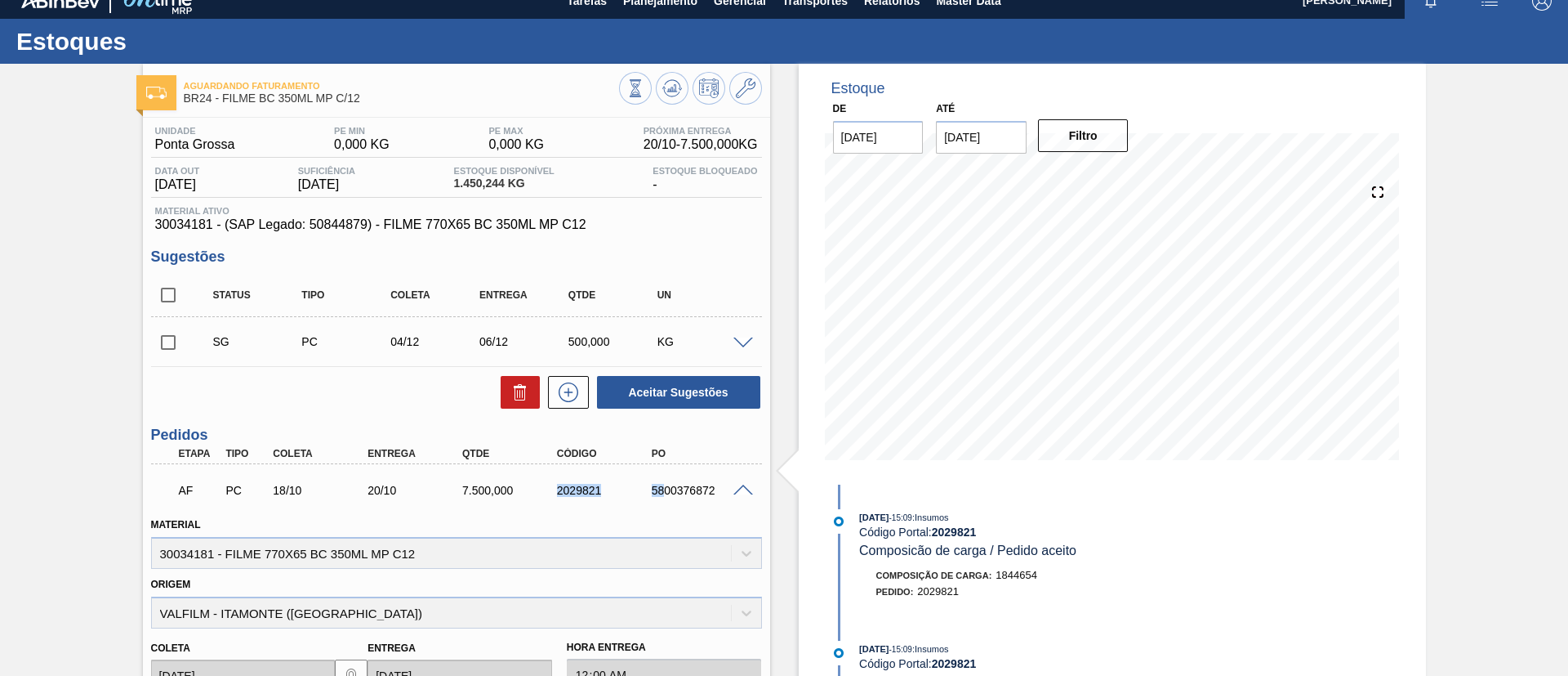
drag, startPoint x: 554, startPoint y: 486, endPoint x: 664, endPoint y: 493, distance: 110.2
click at [664, 493] on div "AF PC 18/10 20/10 7.500,000 2029821 5800376872" at bounding box center [451, 488] width 567 height 32
click at [568, 489] on div "2029821" at bounding box center [605, 489] width 106 height 13
drag, startPoint x: 527, startPoint y: 491, endPoint x: 615, endPoint y: 505, distance: 89.1
click at [615, 505] on div "AF PC 18/10 20/10 7.500,000 2029821 5800376872" at bounding box center [457, 488] width 611 height 41
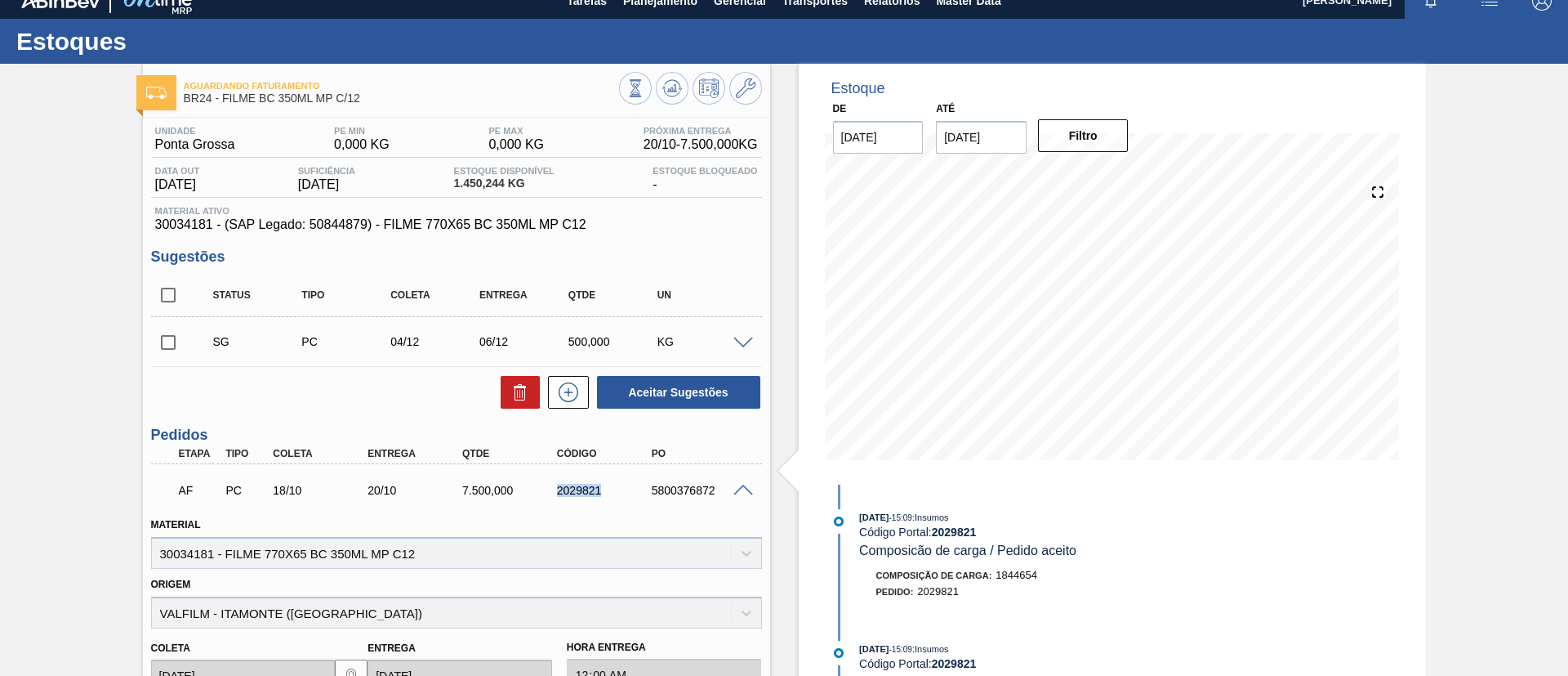
copy div "2029821"
click at [553, 534] on div "Material 30034181 - FILME 770X65 BC 350ML MP C12" at bounding box center [457, 540] width 611 height 56
drag, startPoint x: 537, startPoint y: 488, endPoint x: 639, endPoint y: 487, distance: 102.0
click at [639, 487] on div "AF PC 18/10 20/10 7.500,000 2029821 5800376872" at bounding box center [451, 488] width 567 height 32
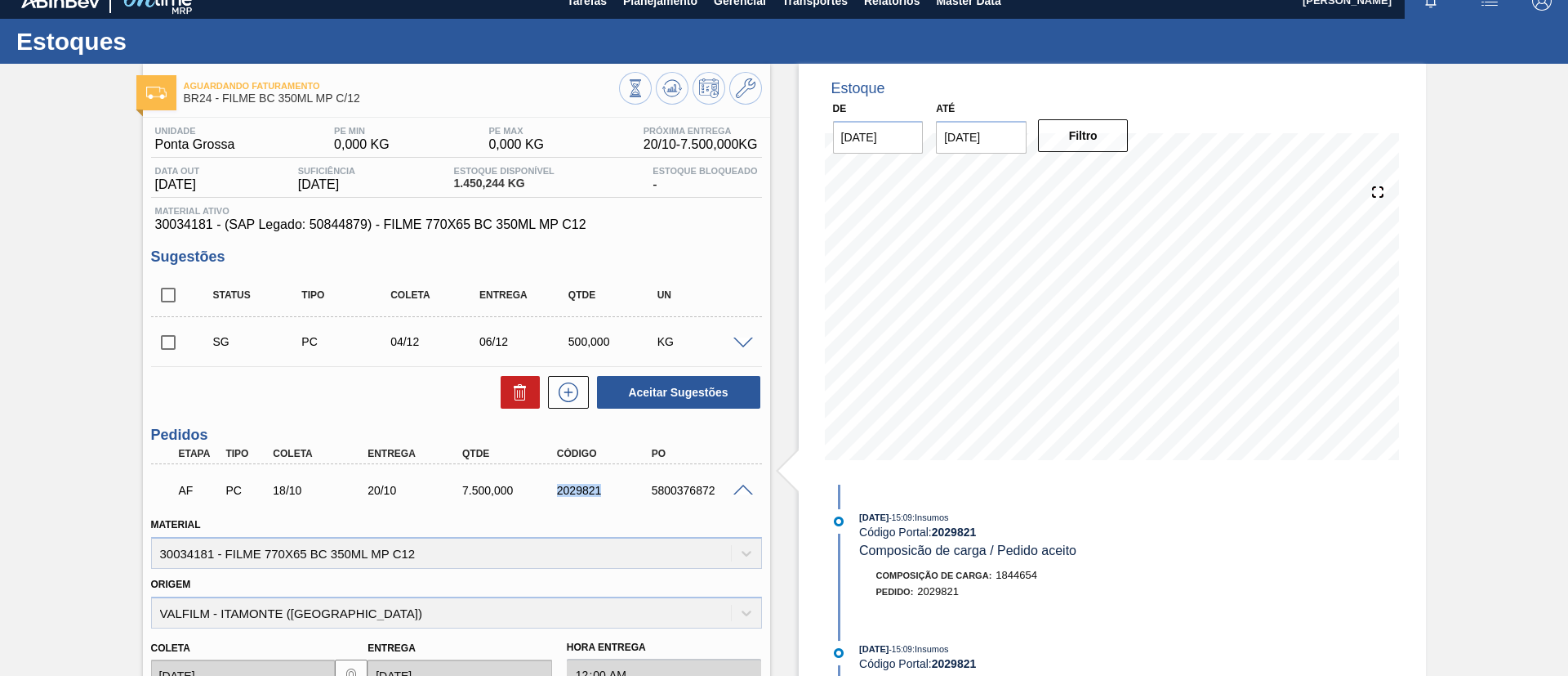
copy div "2029821"
click at [531, 446] on div "Etapa Tipo Coleta Entrega Qtde Código PO" at bounding box center [457, 453] width 611 height 21
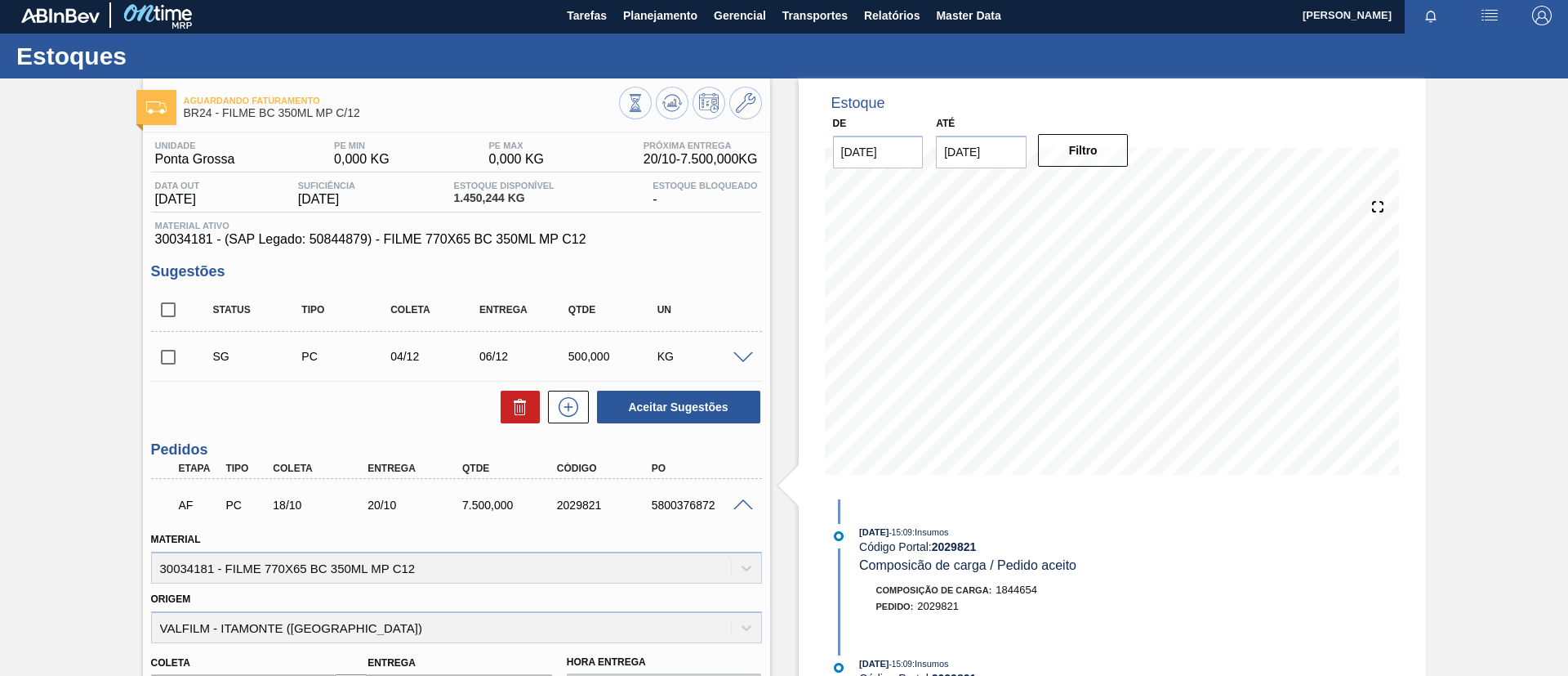
scroll to position [0, 0]
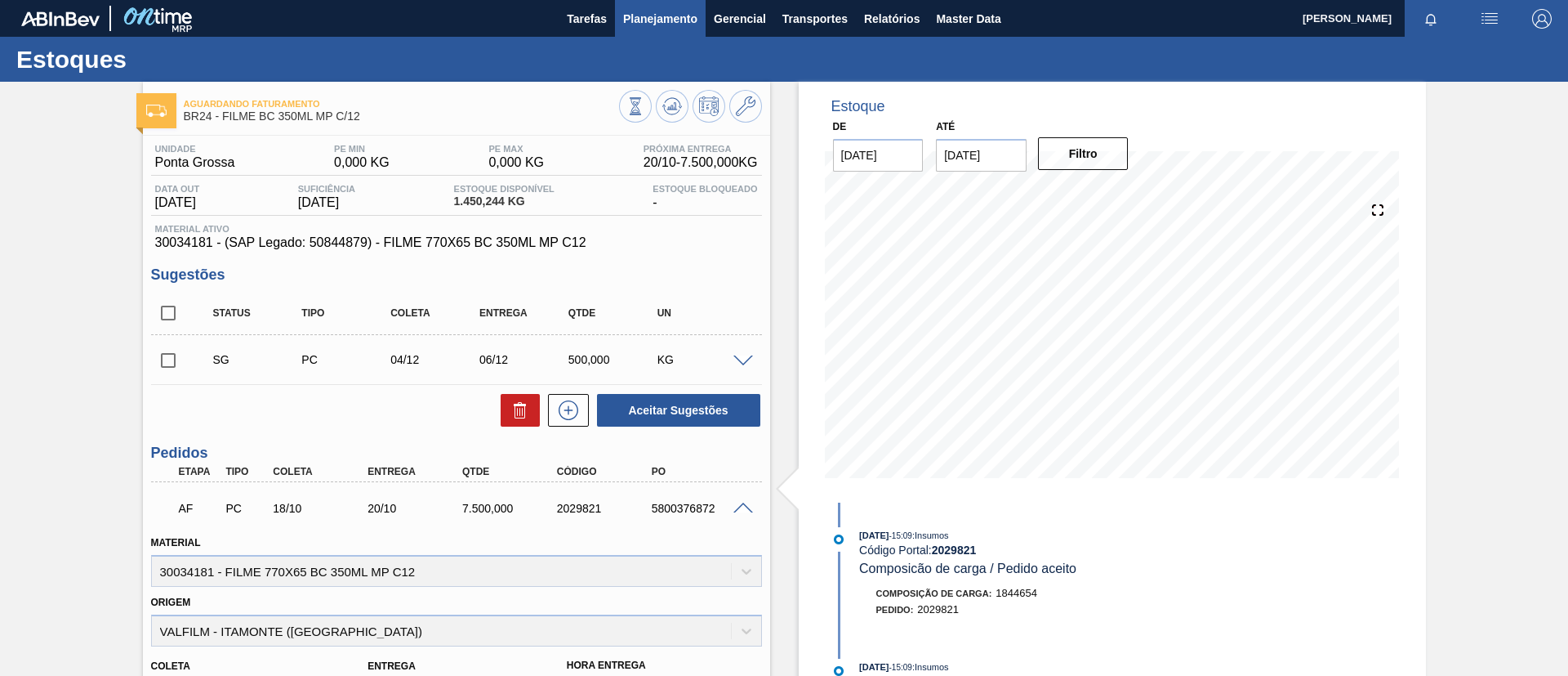
click at [664, 31] on button "Planejamento" at bounding box center [660, 19] width 91 height 37
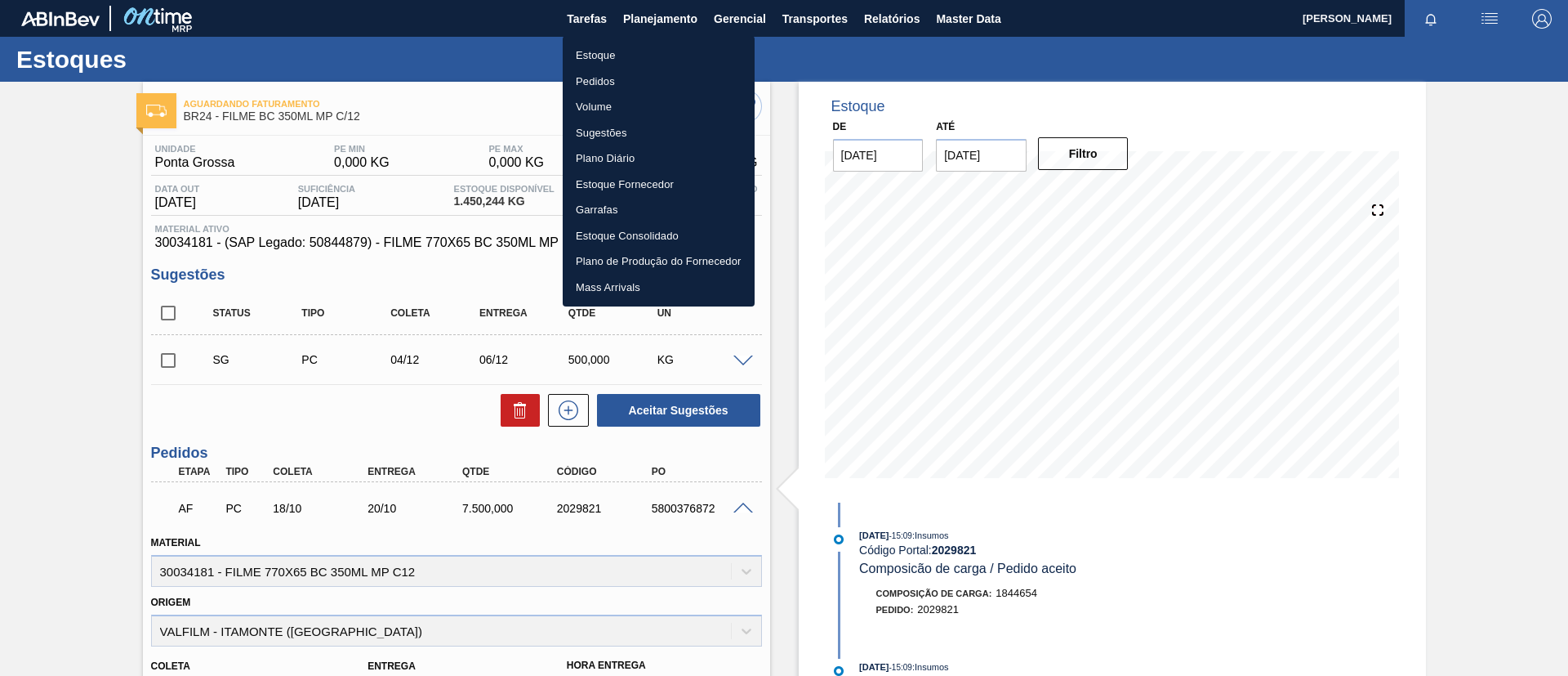
click at [46, 417] on div at bounding box center [784, 338] width 1568 height 676
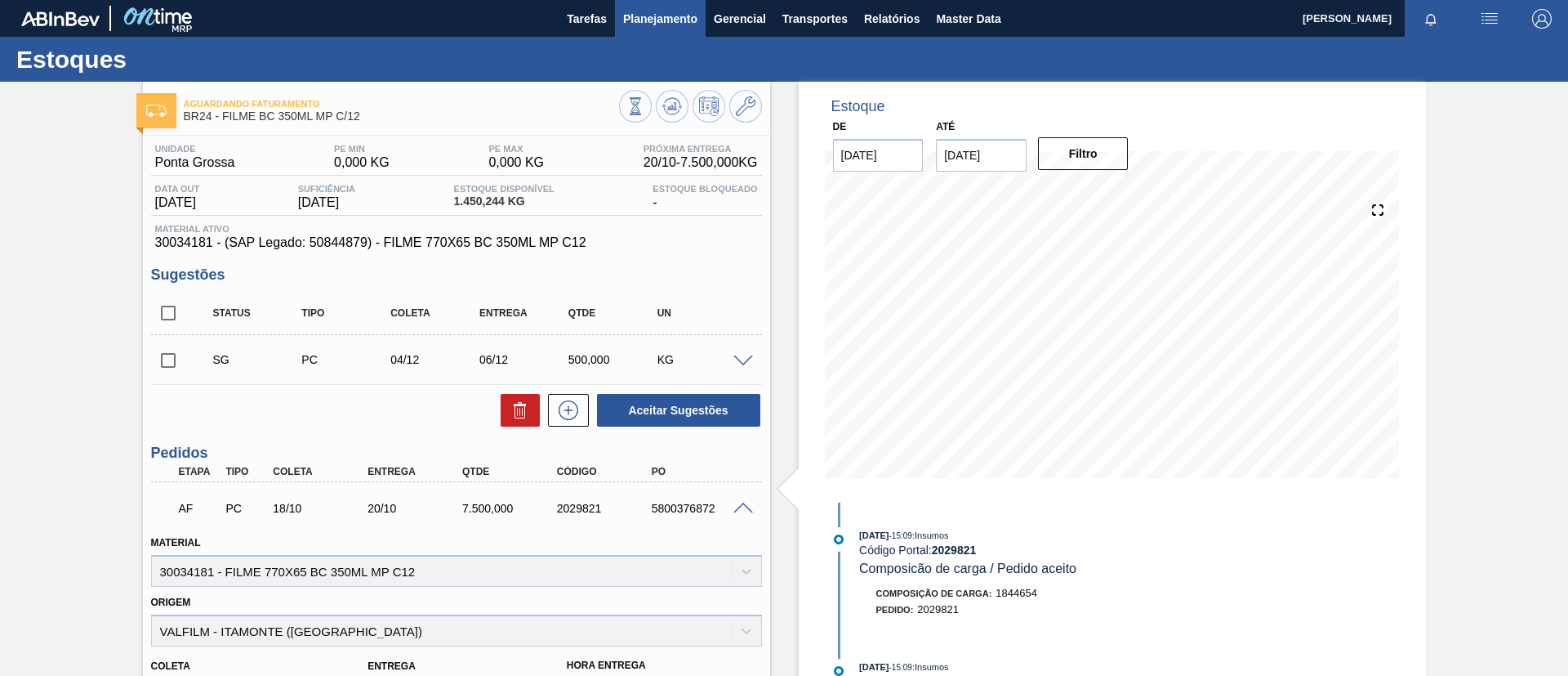
click at [673, 22] on span "Planejamento" at bounding box center [660, 19] width 74 height 20
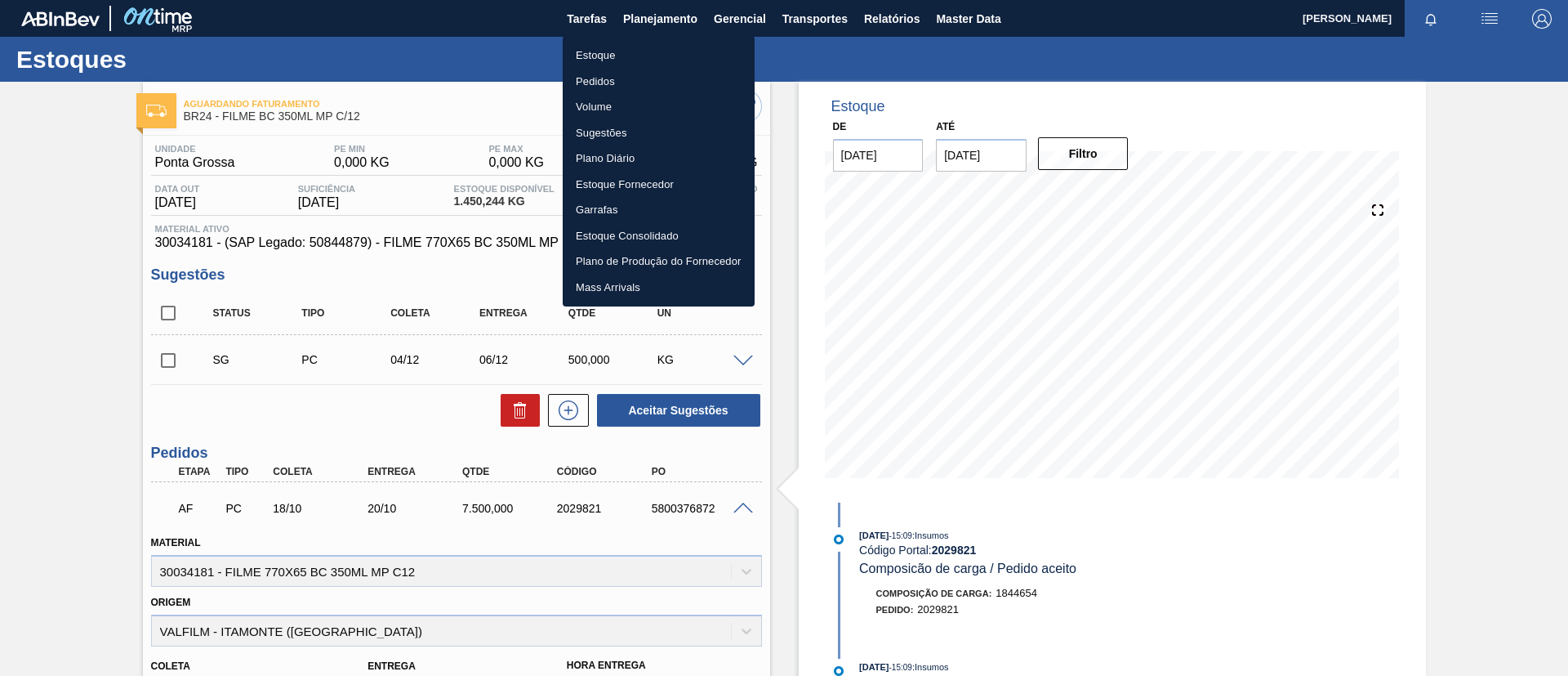
click at [657, 59] on li "Estoque" at bounding box center [658, 56] width 192 height 26
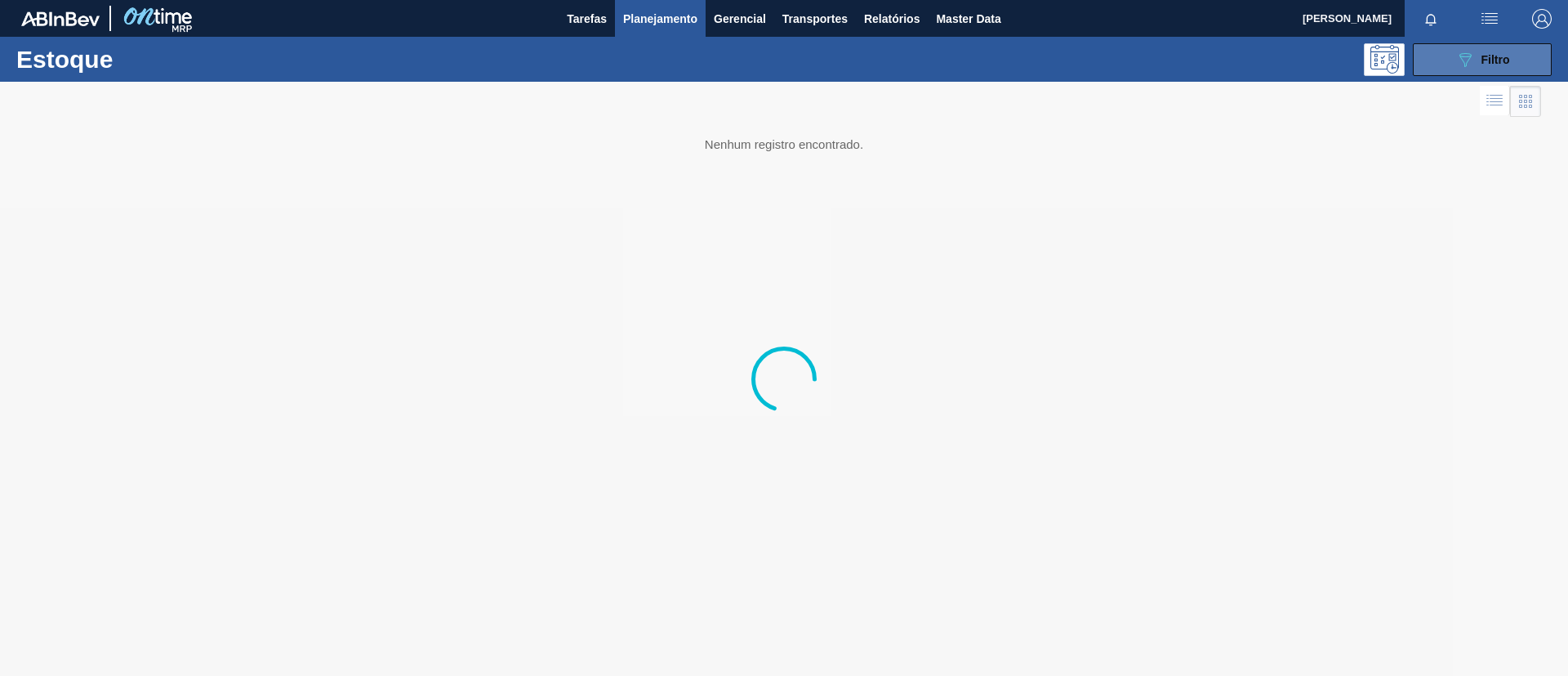
click at [1478, 56] on div "089F7B8B-B2A5-4AFE-B5C0-19BA573D28AC Filtro" at bounding box center [1483, 60] width 55 height 20
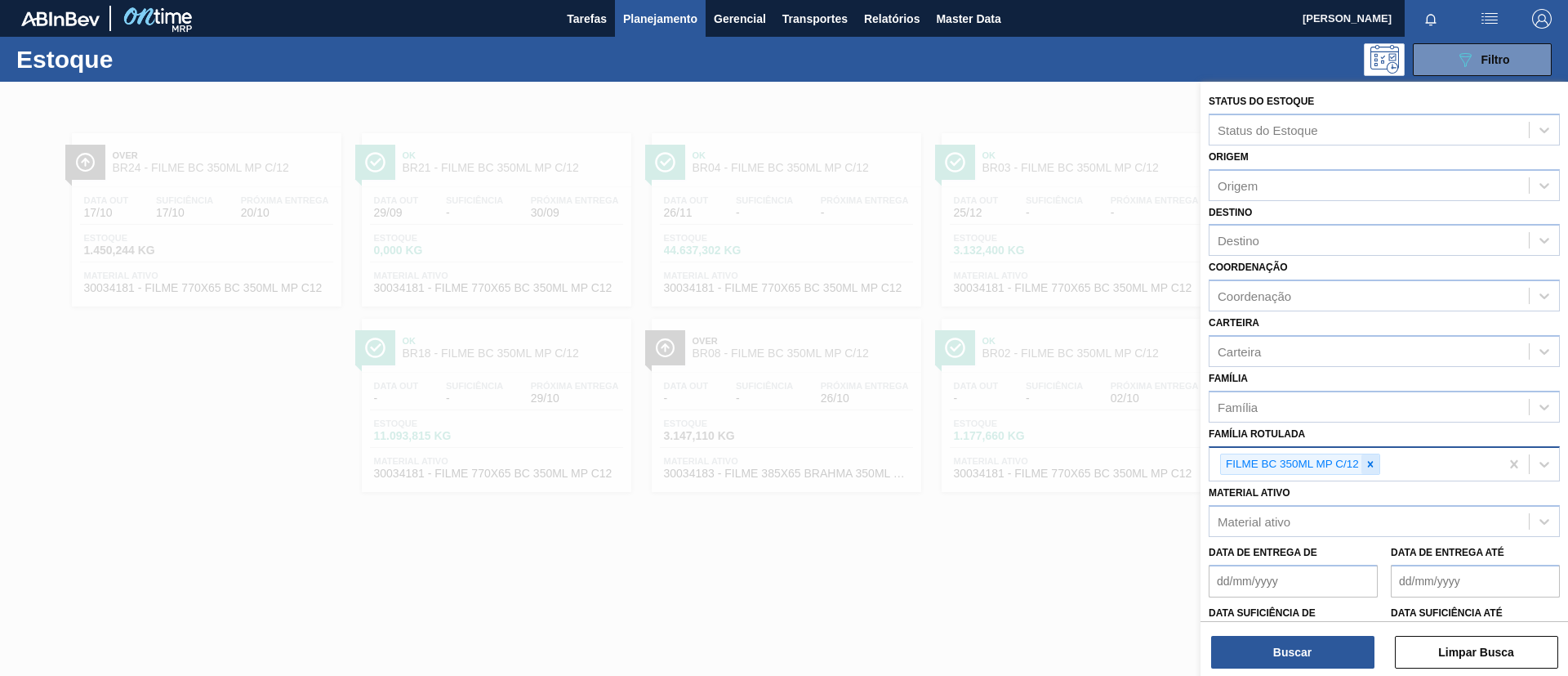
click at [1373, 454] on div at bounding box center [1371, 464] width 18 height 21
type Rotulada "POLAR MP"
click at [1373, 454] on div at bounding box center [1371, 464] width 18 height 21
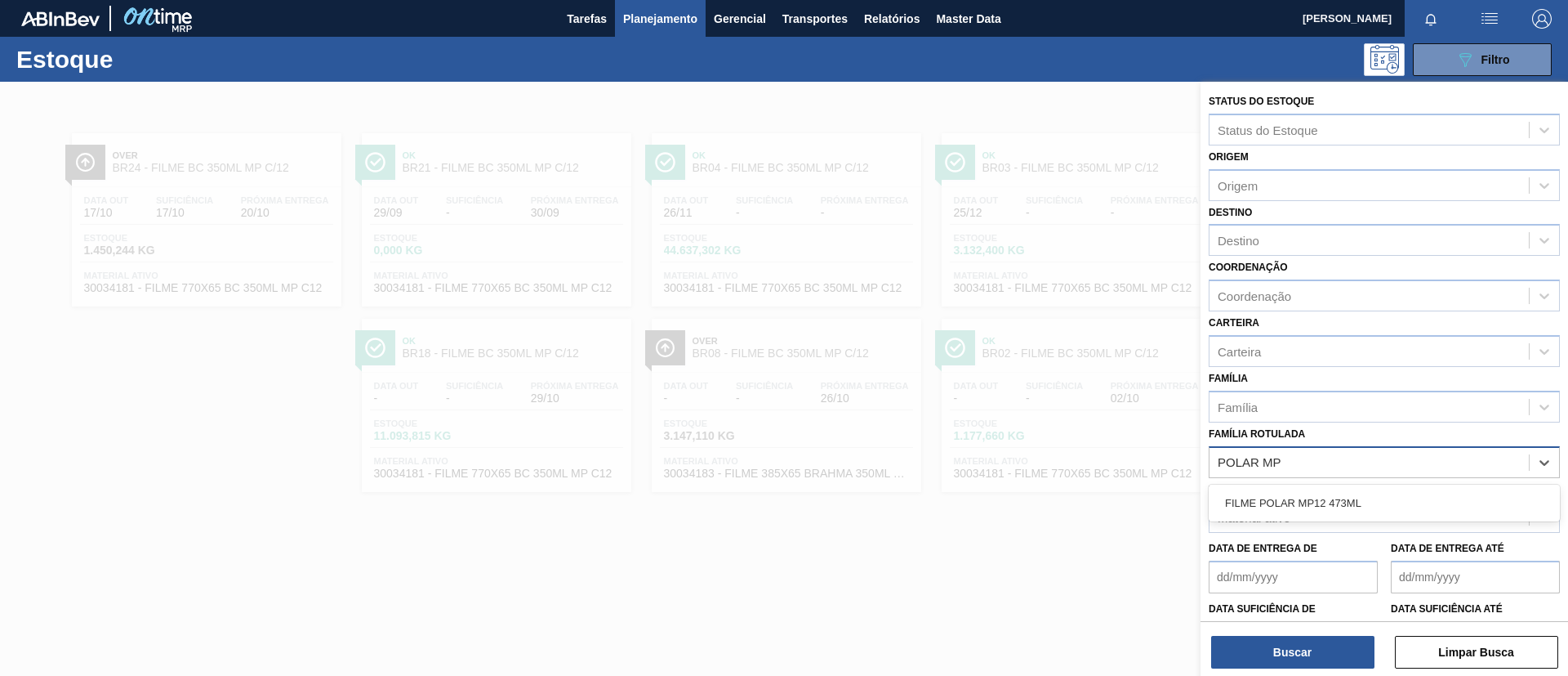
click at [1379, 503] on div "FILME POLAR MP12 473ML" at bounding box center [1384, 502] width 351 height 30
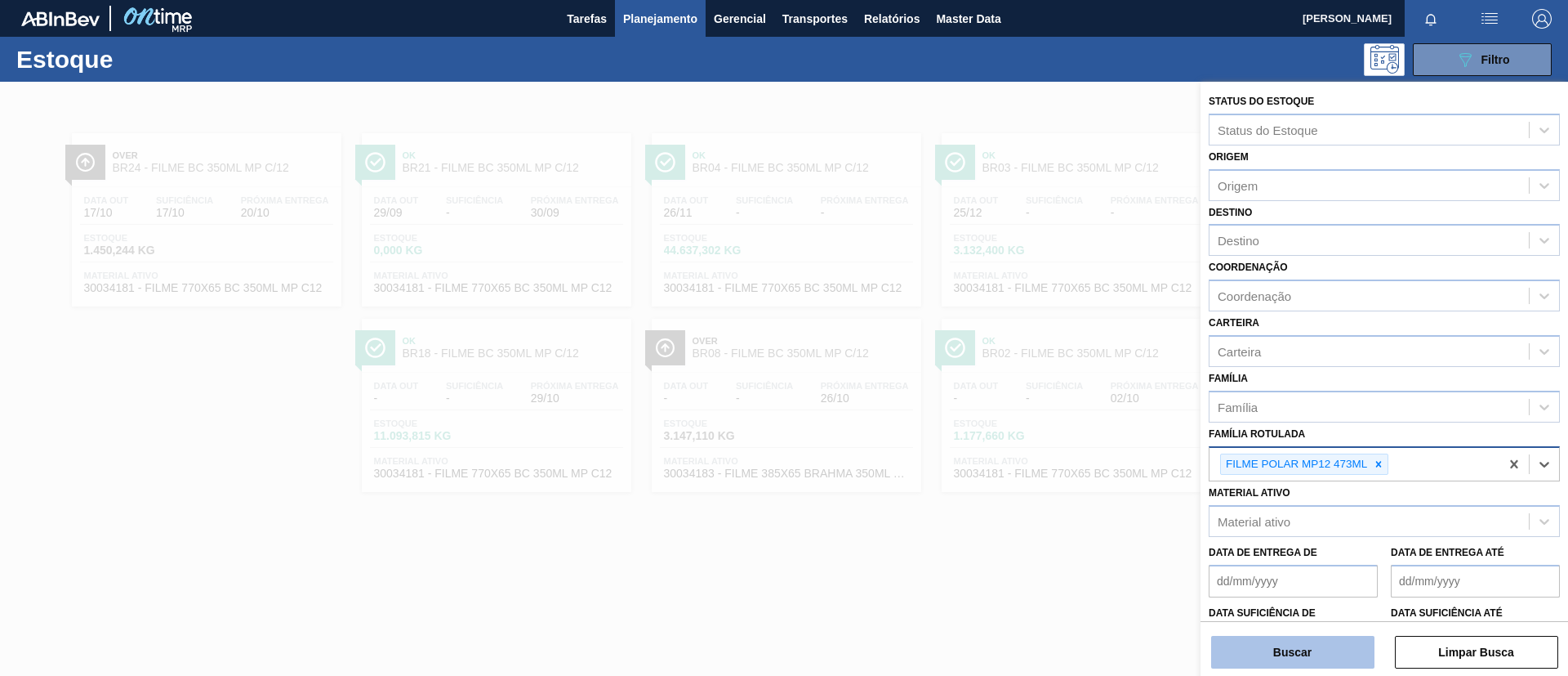
click at [1328, 658] on button "Buscar" at bounding box center [1293, 652] width 163 height 32
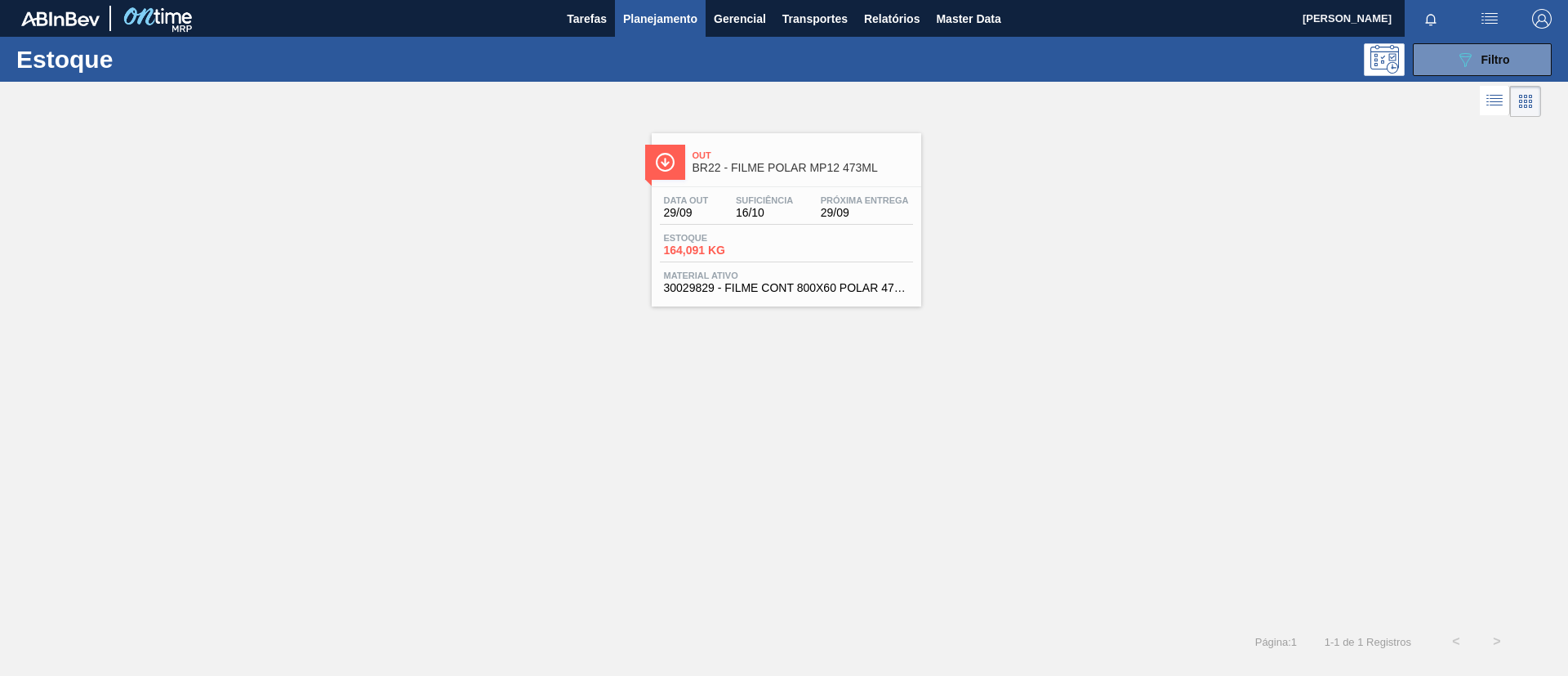
click at [777, 63] on div "089F7B8B-B2A5-4AFE-B5C0-19BA573D28AC Filtro" at bounding box center [910, 59] width 1300 height 32
click at [788, 143] on div "Out BR22 - FILME POLAR MP12 473ML" at bounding box center [787, 160] width 269 height 37
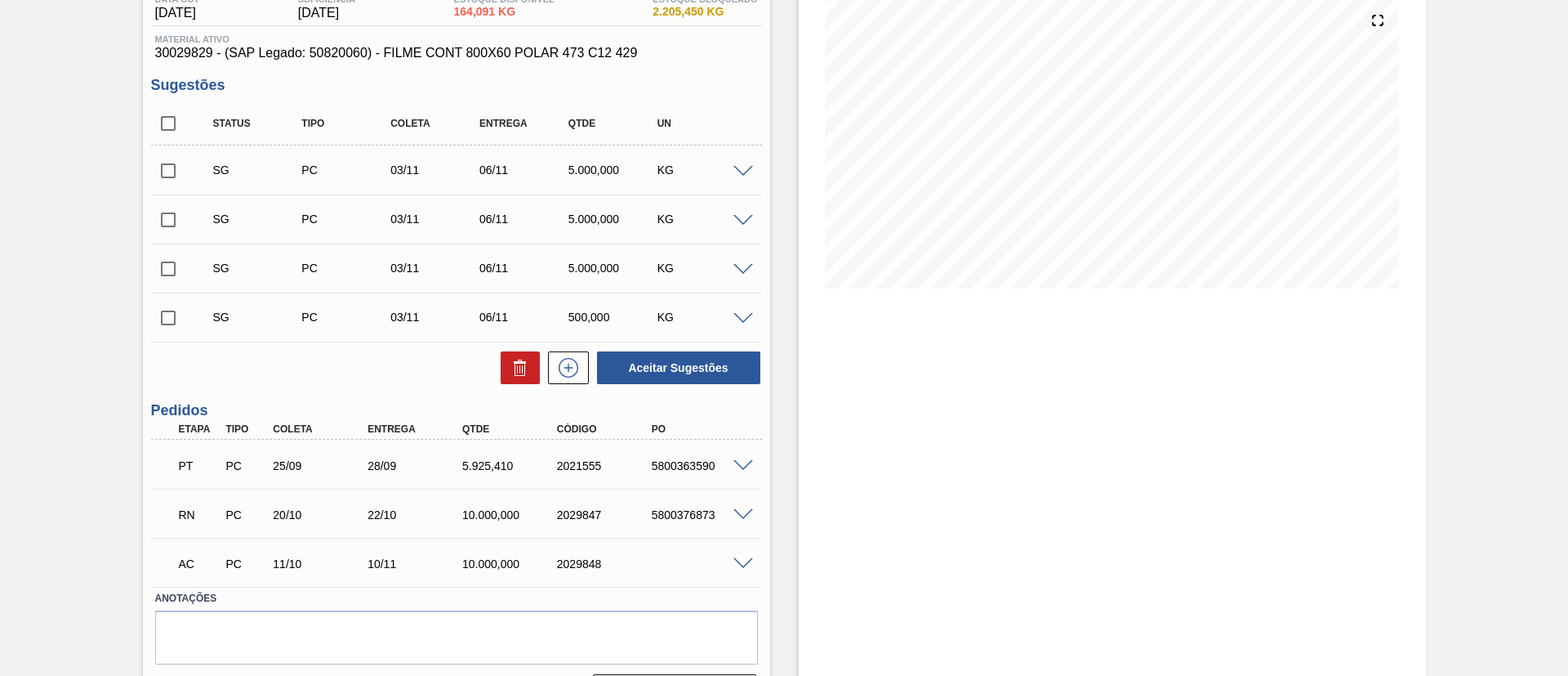
scroll to position [234, 0]
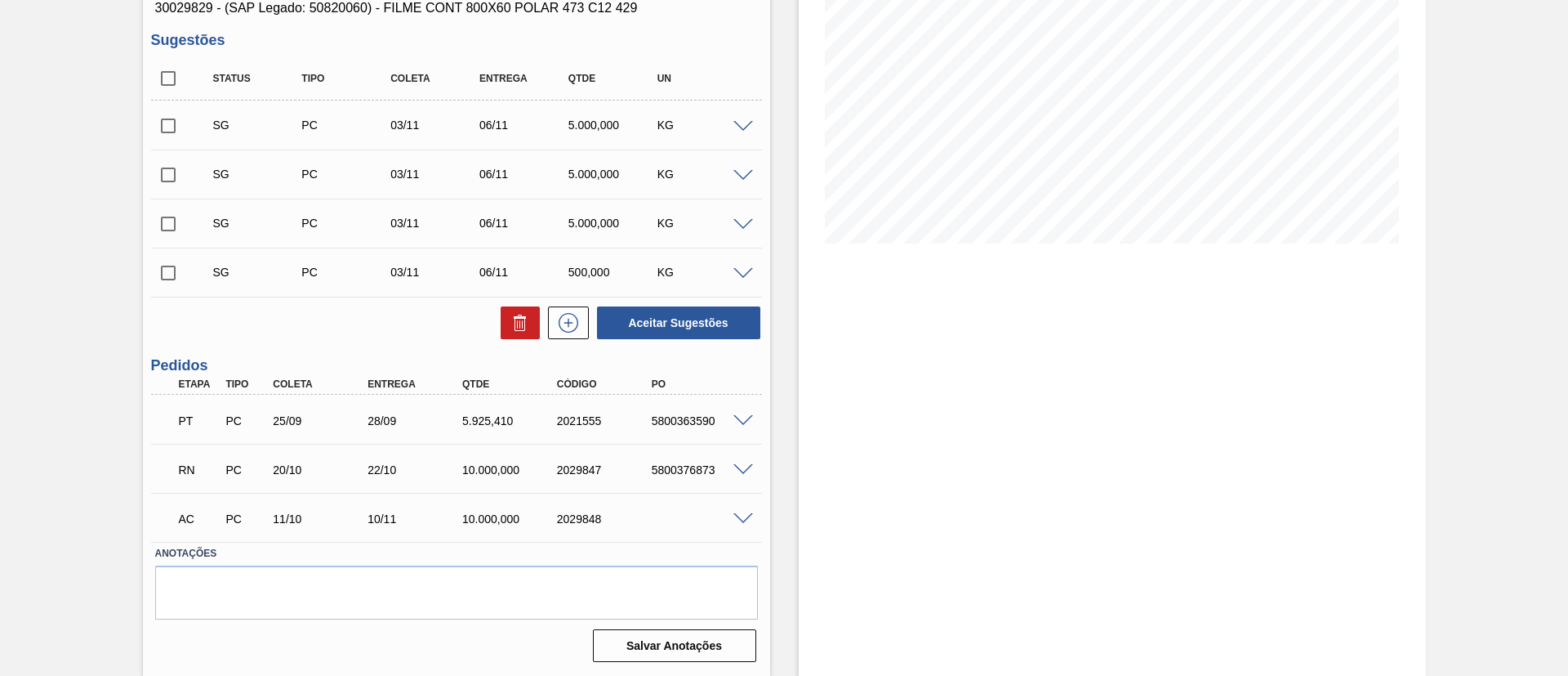
click at [743, 468] on span at bounding box center [743, 470] width 20 height 13
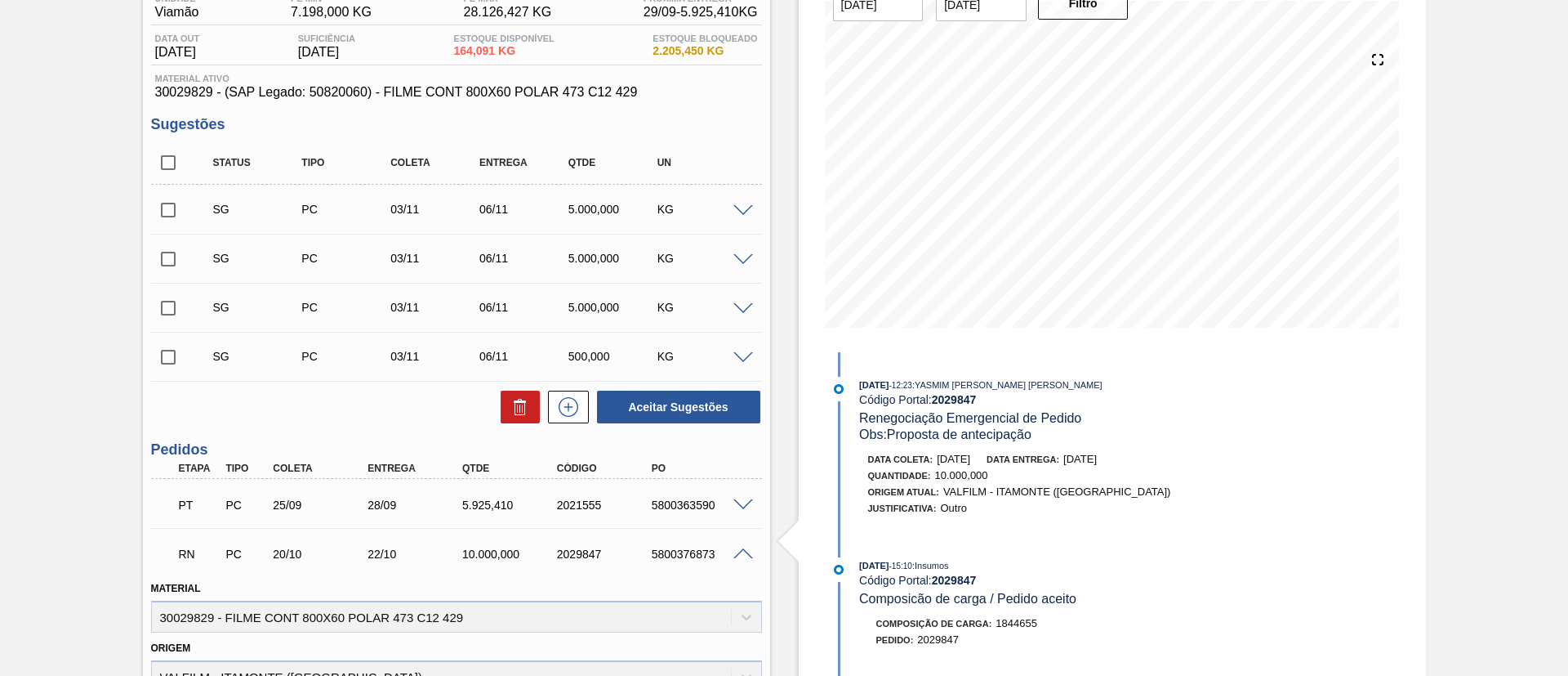
scroll to position [112, 0]
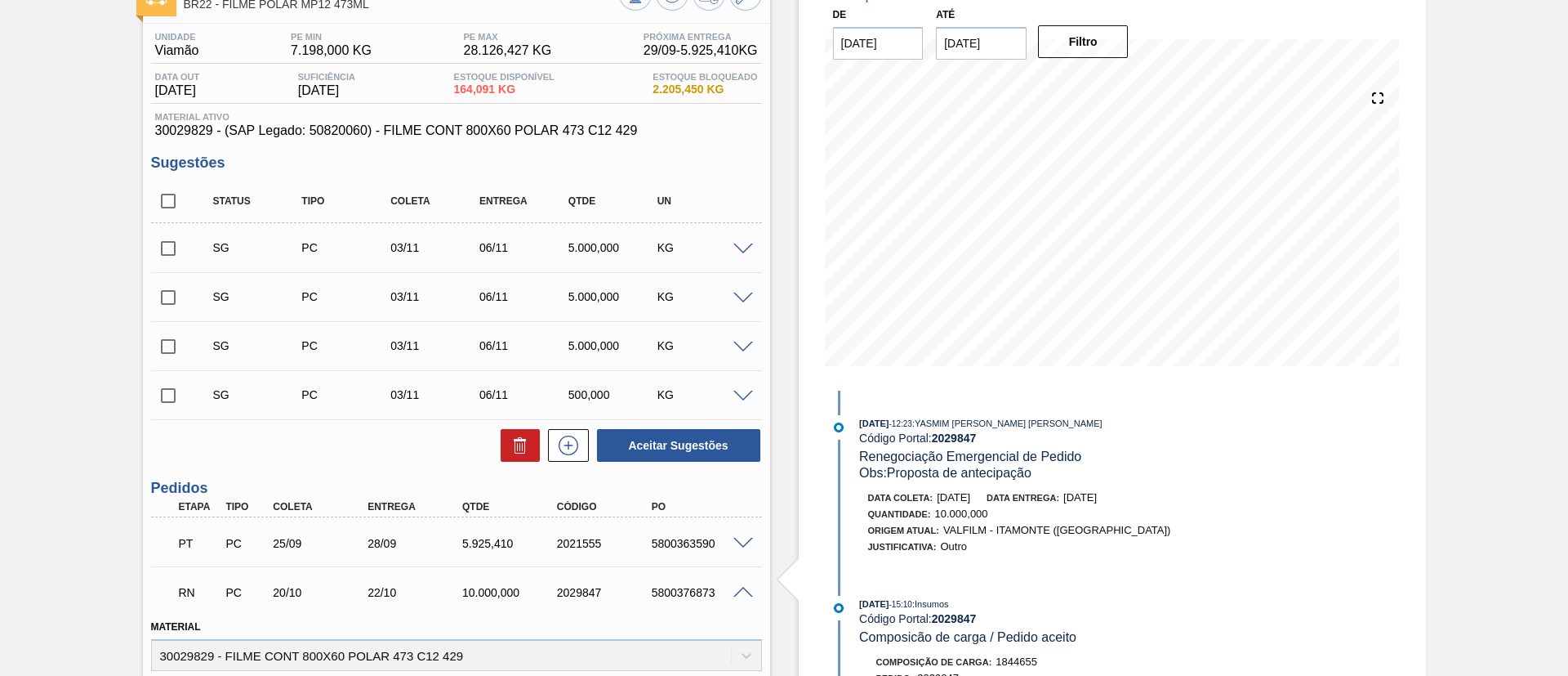
click at [736, 585] on div at bounding box center [745, 591] width 32 height 13
click at [743, 592] on span at bounding box center [743, 593] width 20 height 13
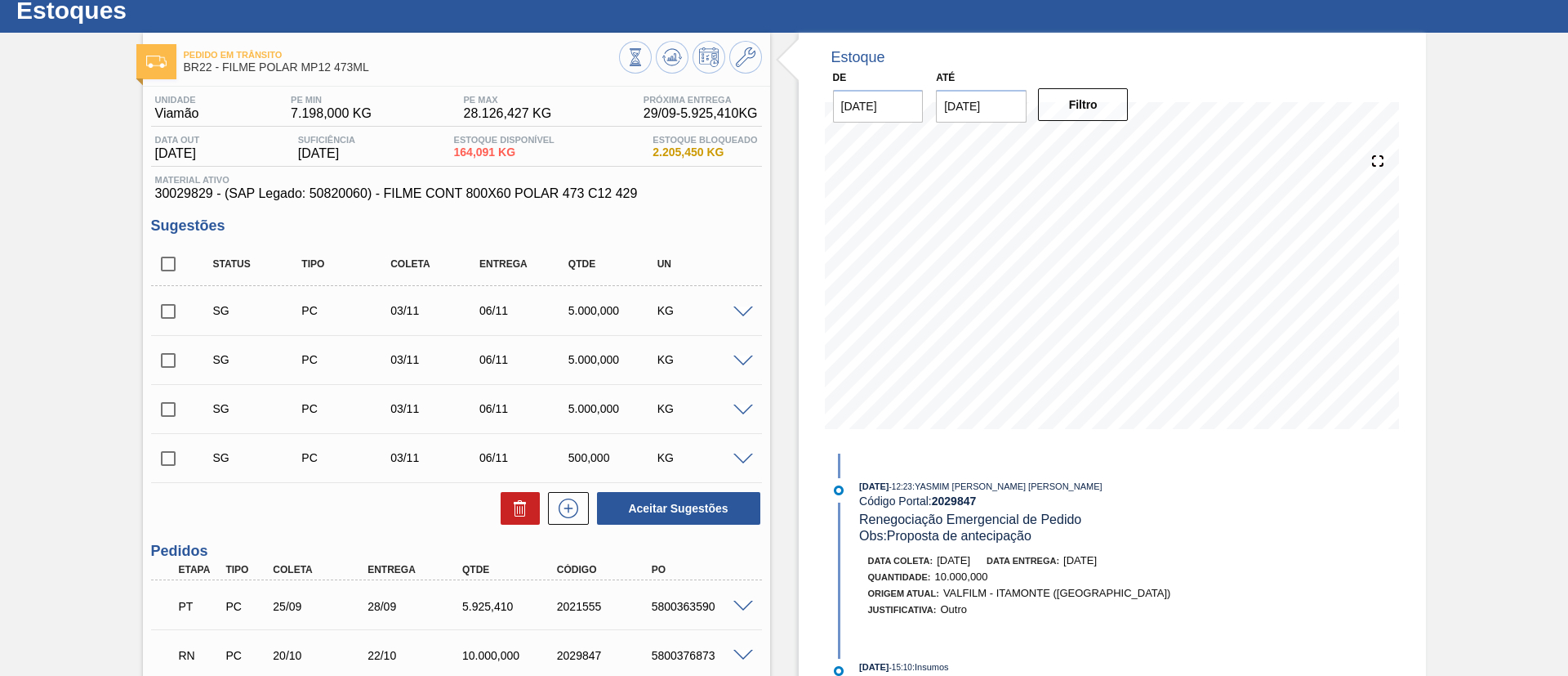
scroll to position [0, 0]
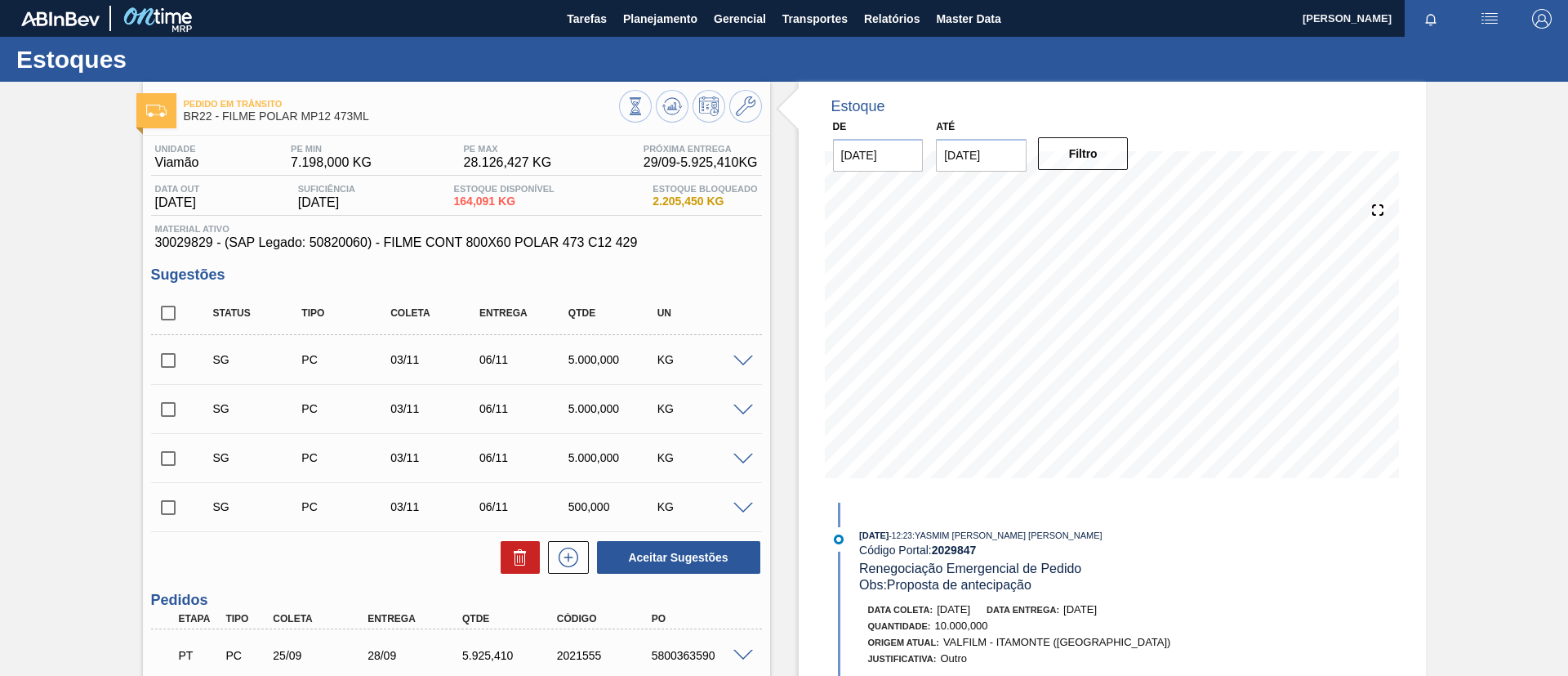
click at [749, 362] on span at bounding box center [743, 361] width 20 height 13
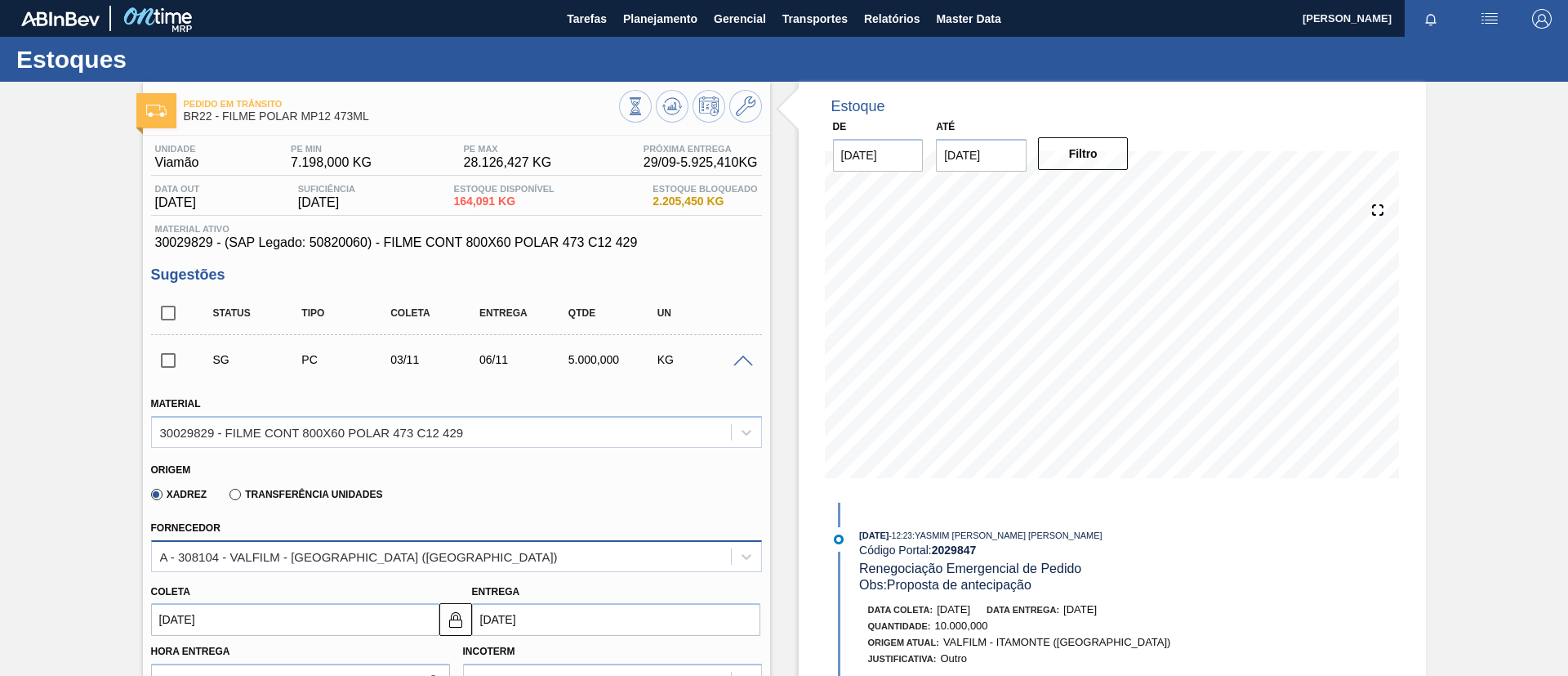
click at [435, 544] on div "A - 308104 - VALFILM - [GEOGRAPHIC_DATA] ([GEOGRAPHIC_DATA])" at bounding box center [441, 556] width 579 height 23
drag, startPoint x: 496, startPoint y: 533, endPoint x: 529, endPoint y: 522, distance: 34.8
click at [498, 533] on div "Fornecedor A - 308104 - VALFILM - ITAMONTE (MG)" at bounding box center [457, 544] width 611 height 56
click at [746, 360] on span at bounding box center [743, 361] width 20 height 13
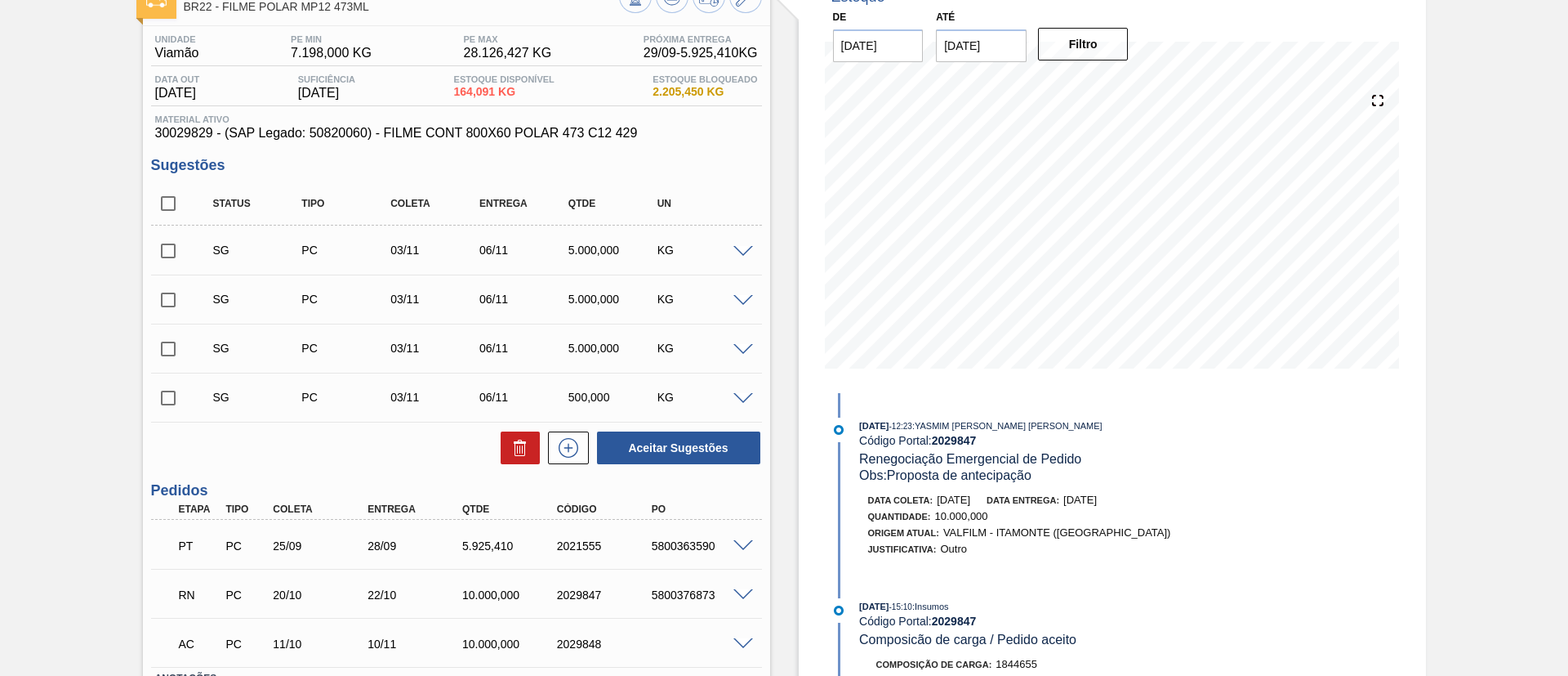
scroll to position [234, 0]
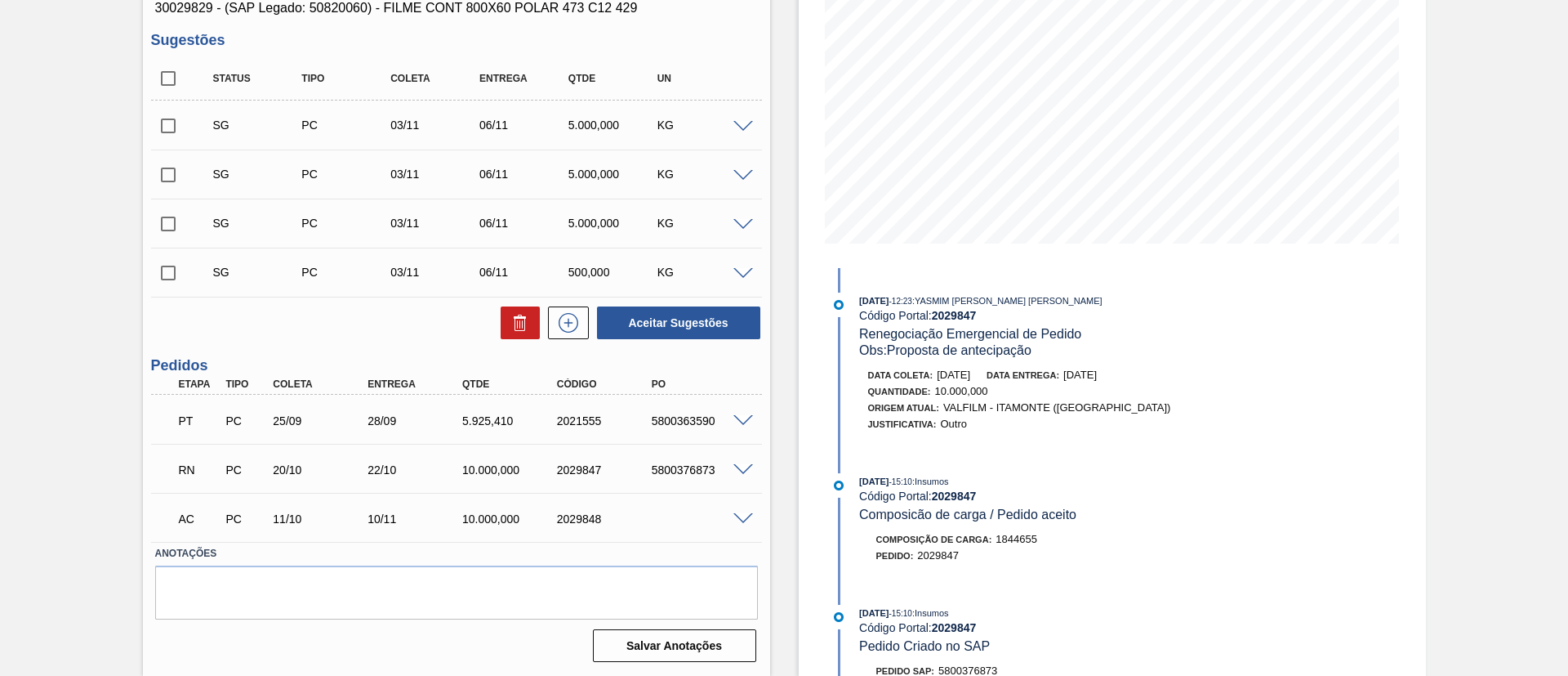
click at [744, 425] on div "5800363590" at bounding box center [700, 420] width 106 height 13
click at [742, 422] on span at bounding box center [743, 421] width 20 height 13
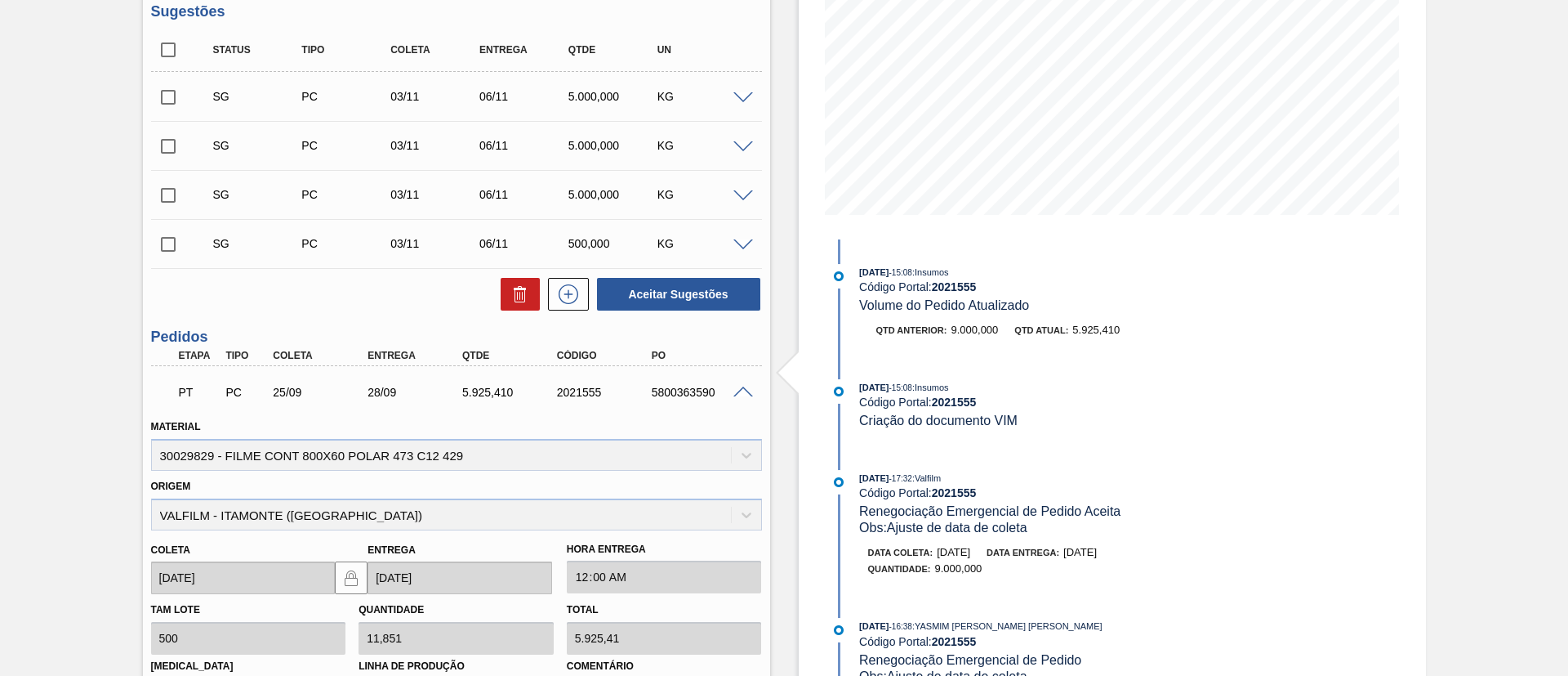
scroll to position [0, 0]
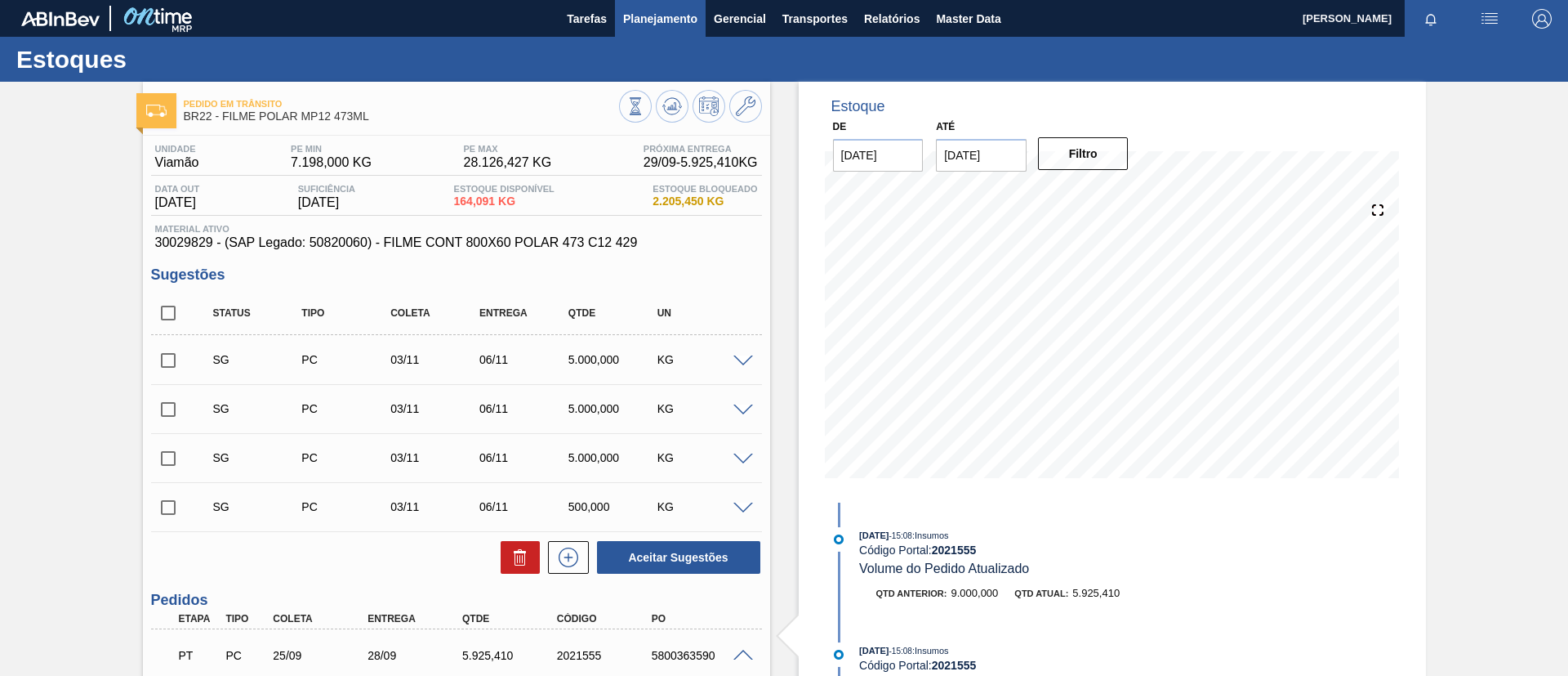
click at [649, 28] on button "Planejamento" at bounding box center [660, 19] width 91 height 37
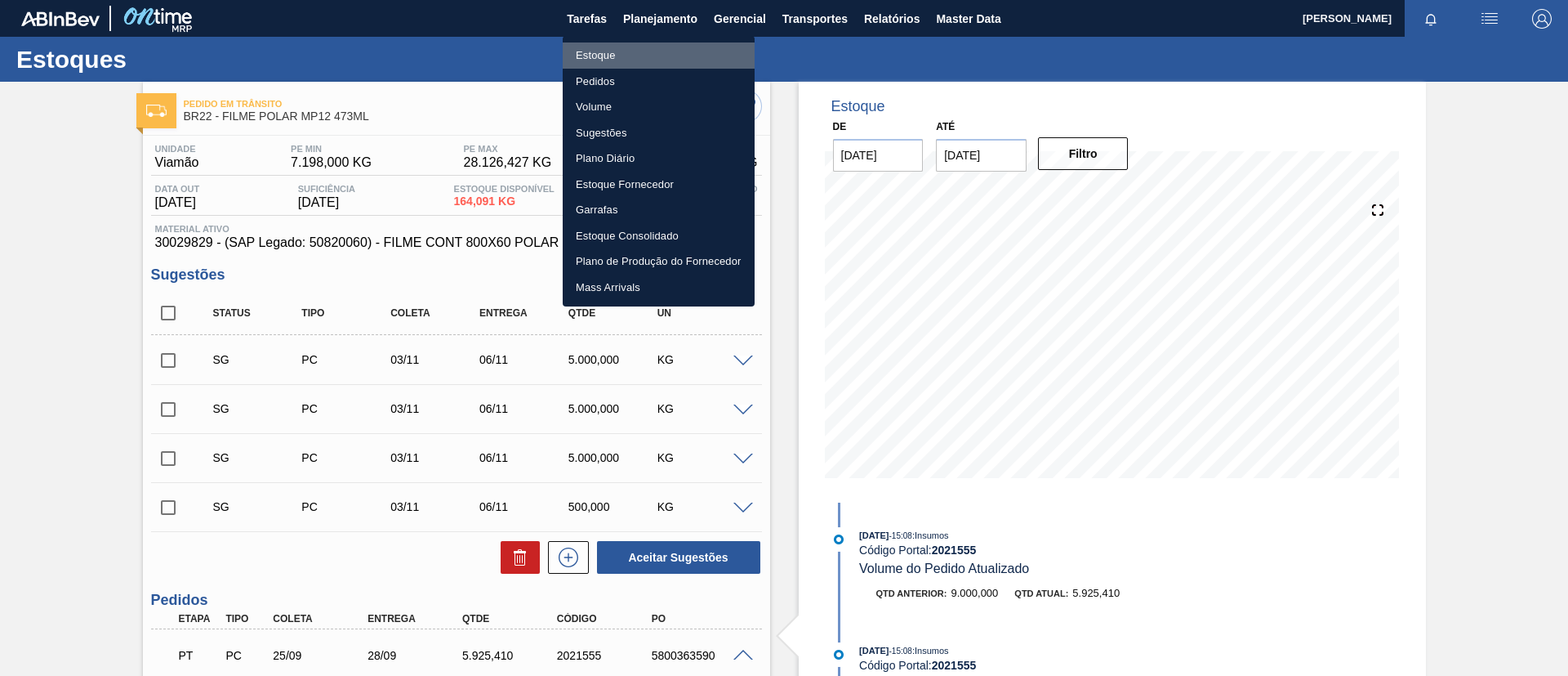
click at [638, 59] on li "Estoque" at bounding box center [658, 56] width 192 height 26
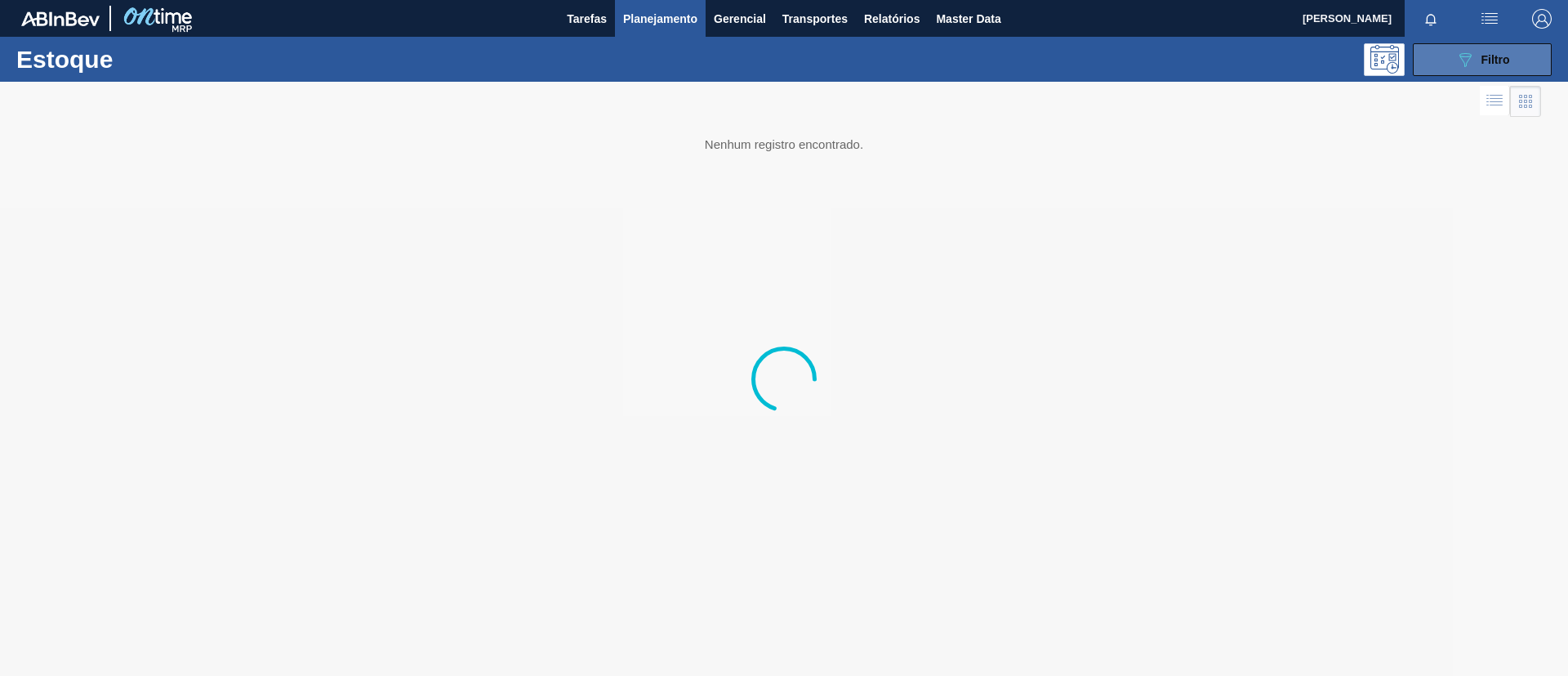
click at [1503, 70] on button "089F7B8B-B2A5-4AFE-B5C0-19BA573D28AC Filtro" at bounding box center [1482, 59] width 139 height 32
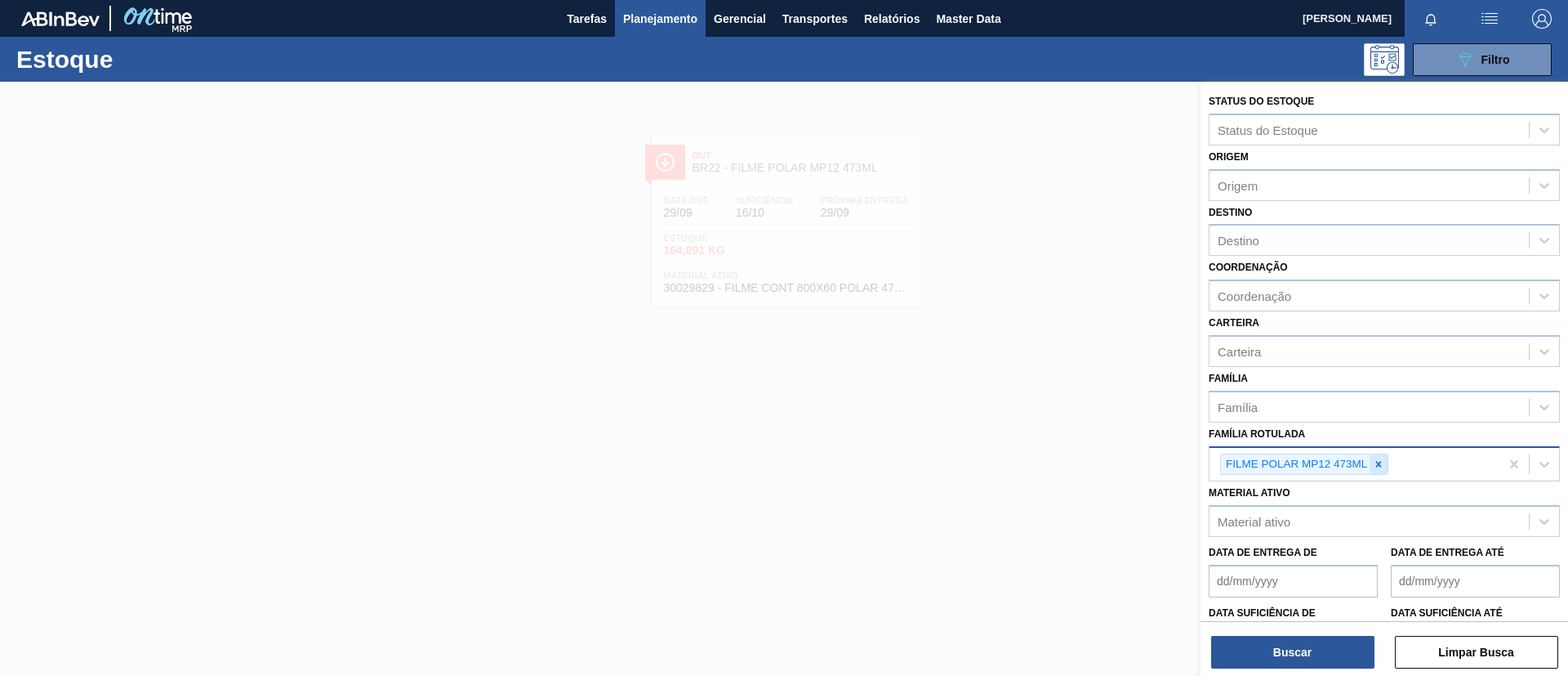
click at [1371, 458] on div at bounding box center [1379, 464] width 18 height 21
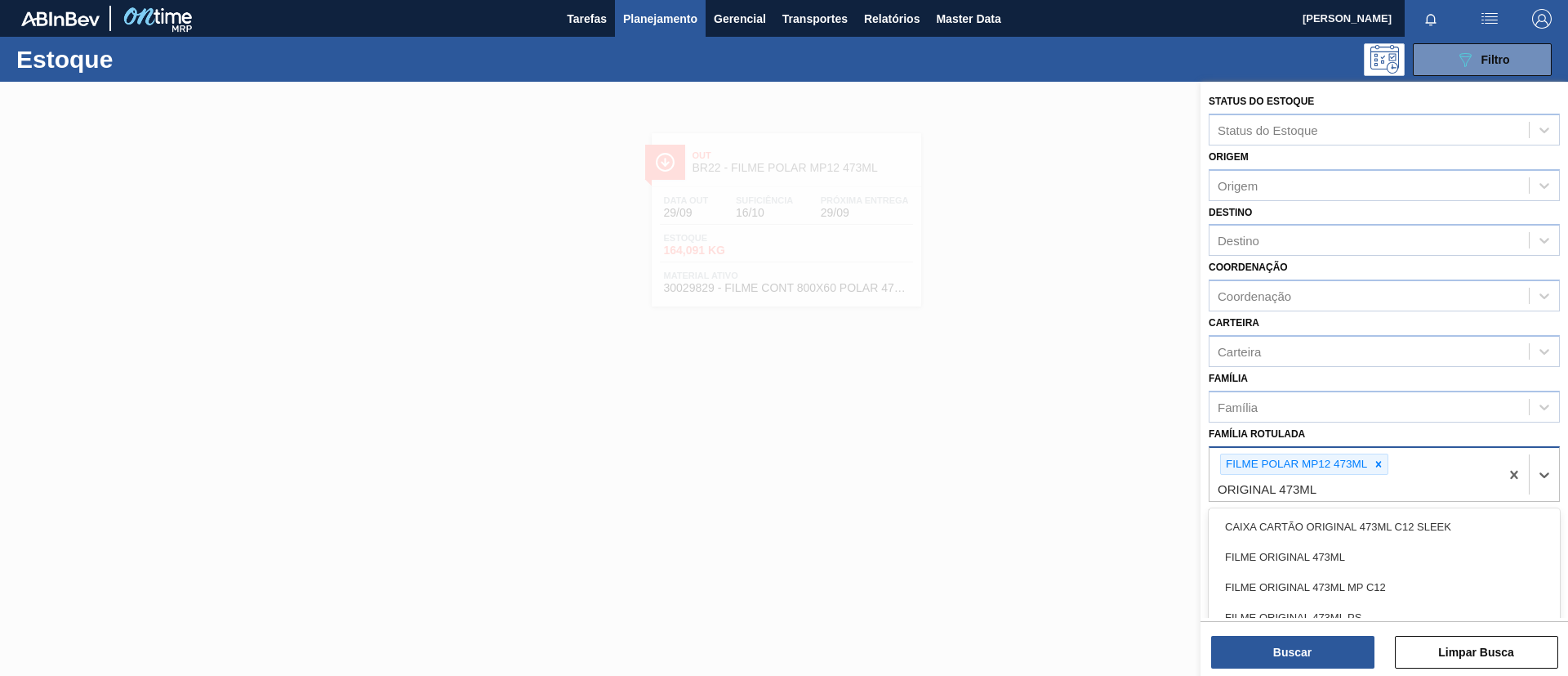
type Rotulada "ORIGINAL 473ML MP"
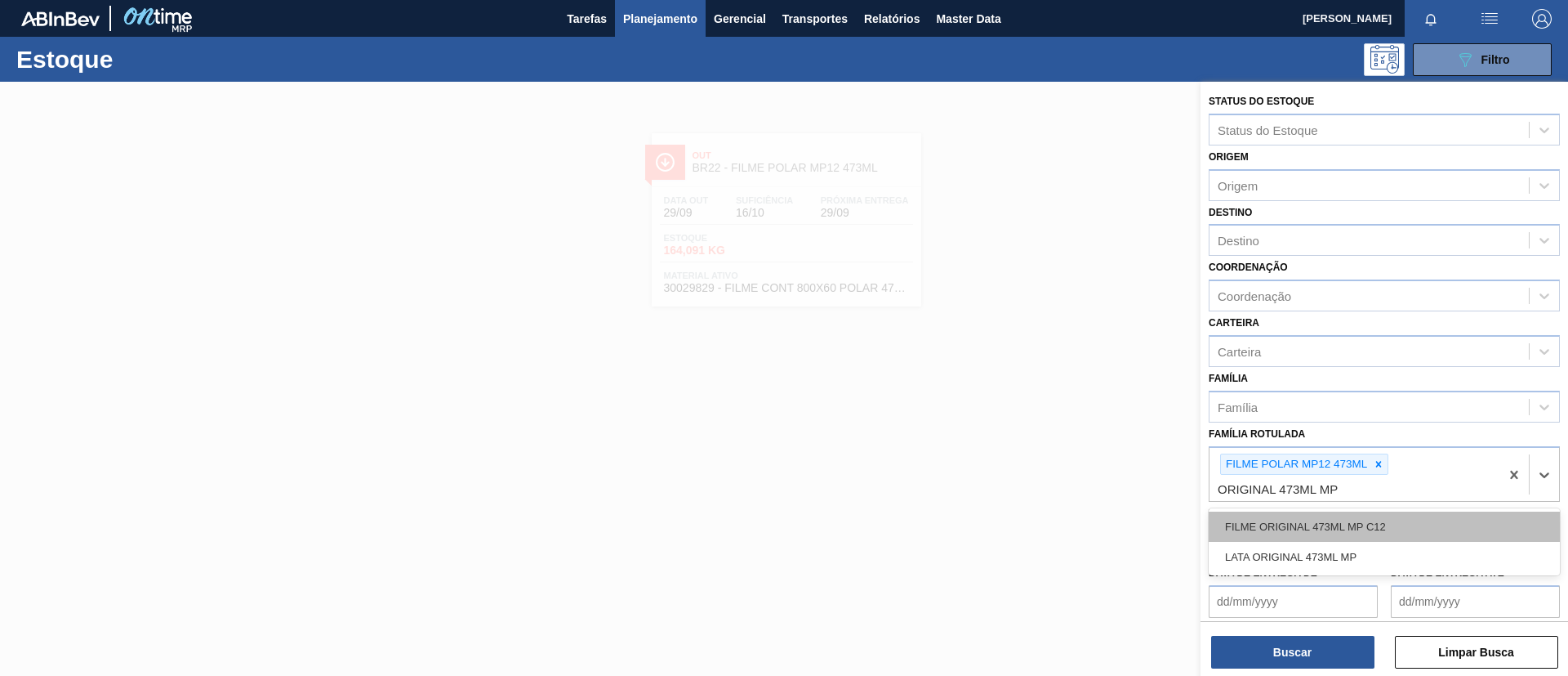
click at [1327, 521] on div "FILME ORIGINAL 473ML MP C12" at bounding box center [1384, 527] width 351 height 30
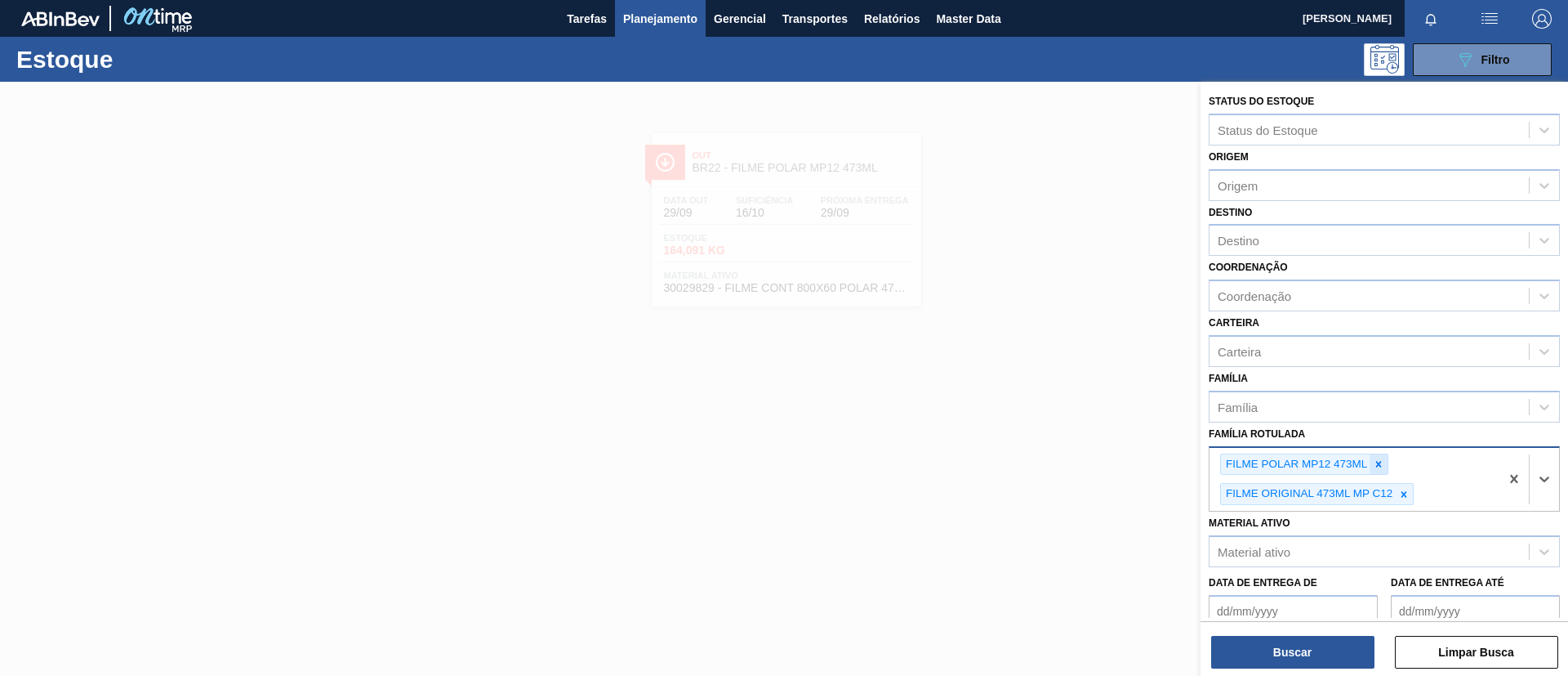
click at [1382, 469] on icon at bounding box center [1379, 464] width 12 height 12
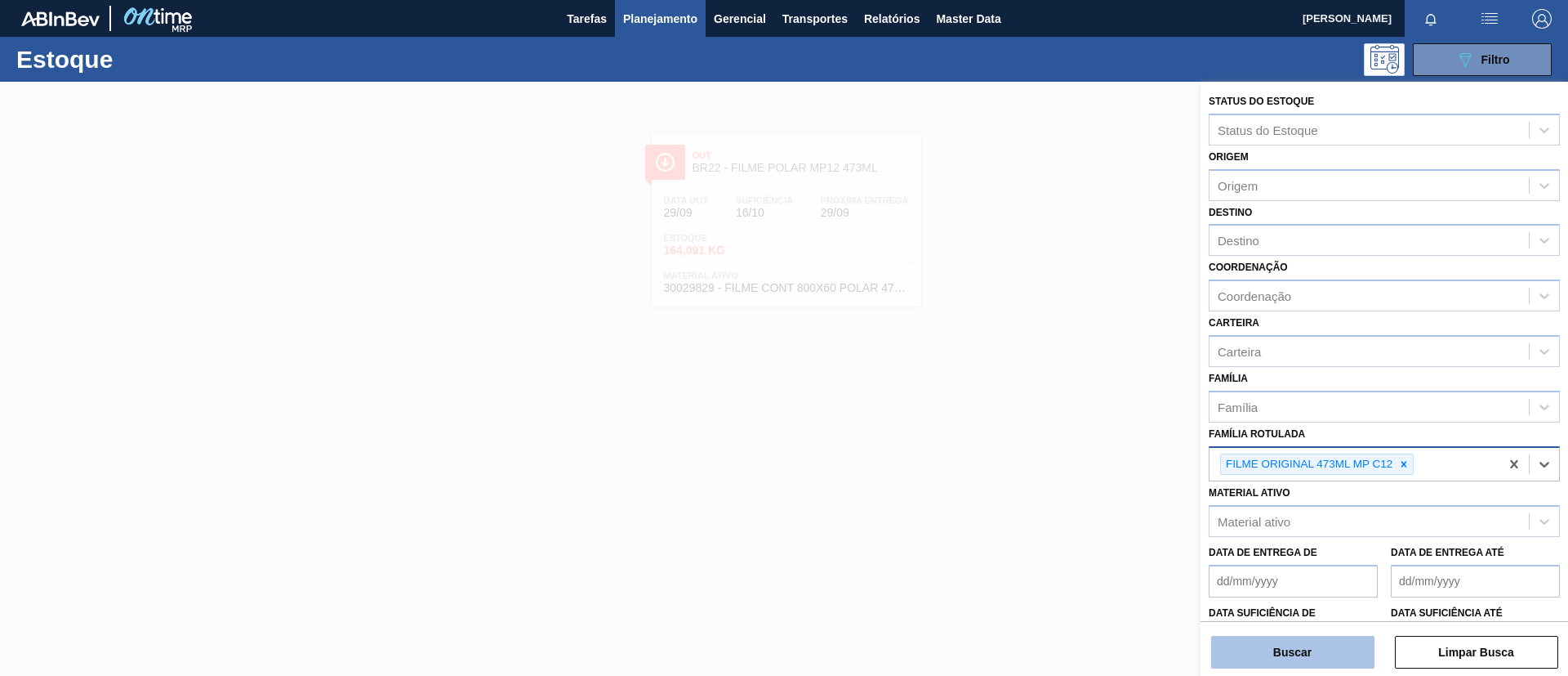
click at [1325, 652] on button "Buscar" at bounding box center [1293, 652] width 163 height 32
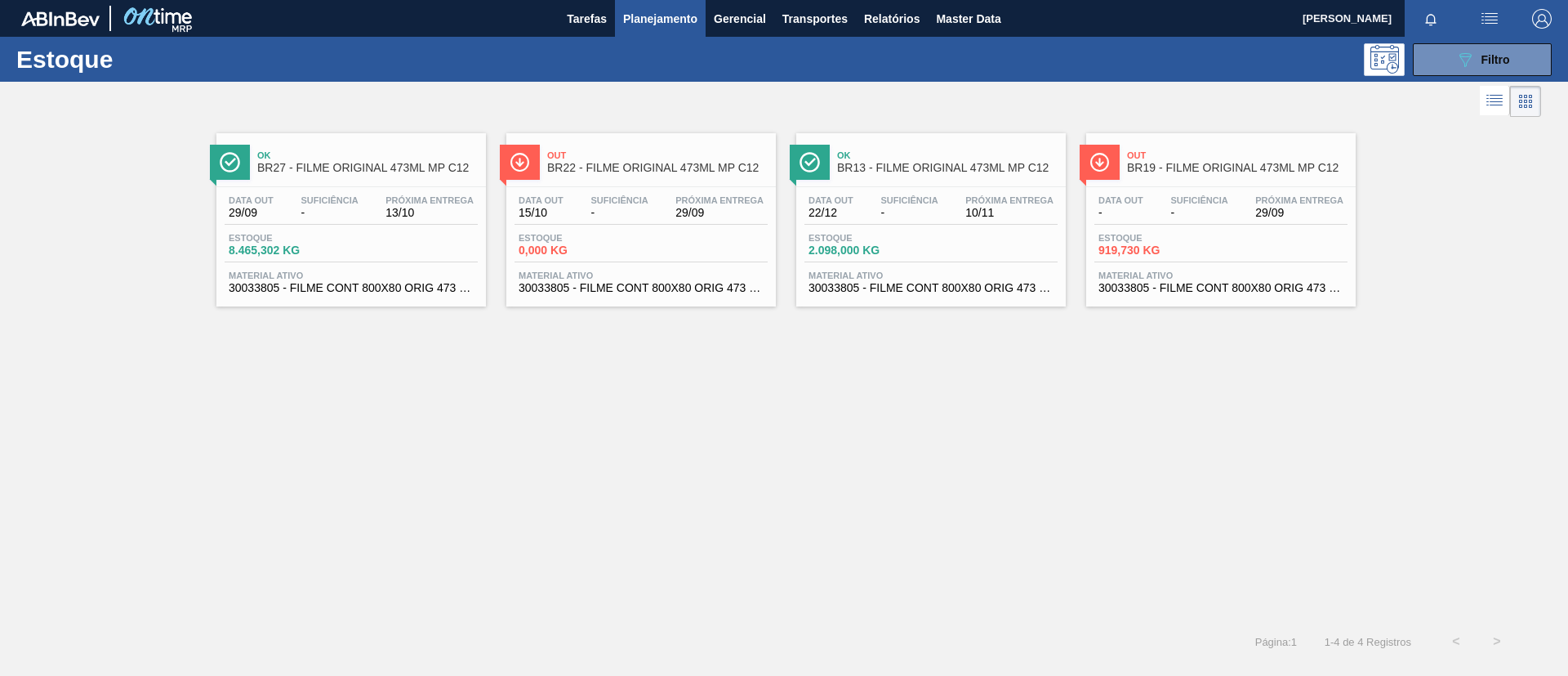
click at [647, 179] on div "Out BR22 - FILME ORIGINAL 473ML MP C12" at bounding box center [658, 162] width 221 height 37
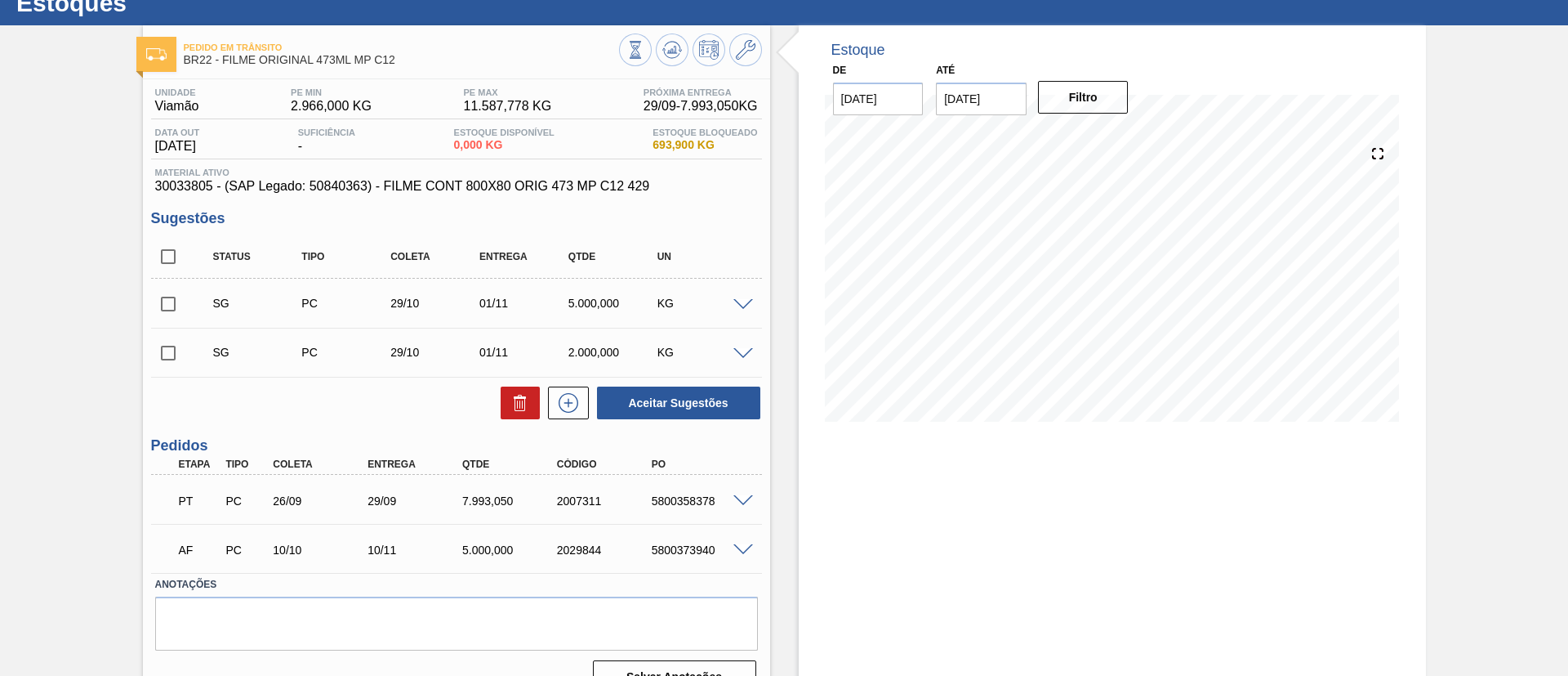
scroll to position [88, 0]
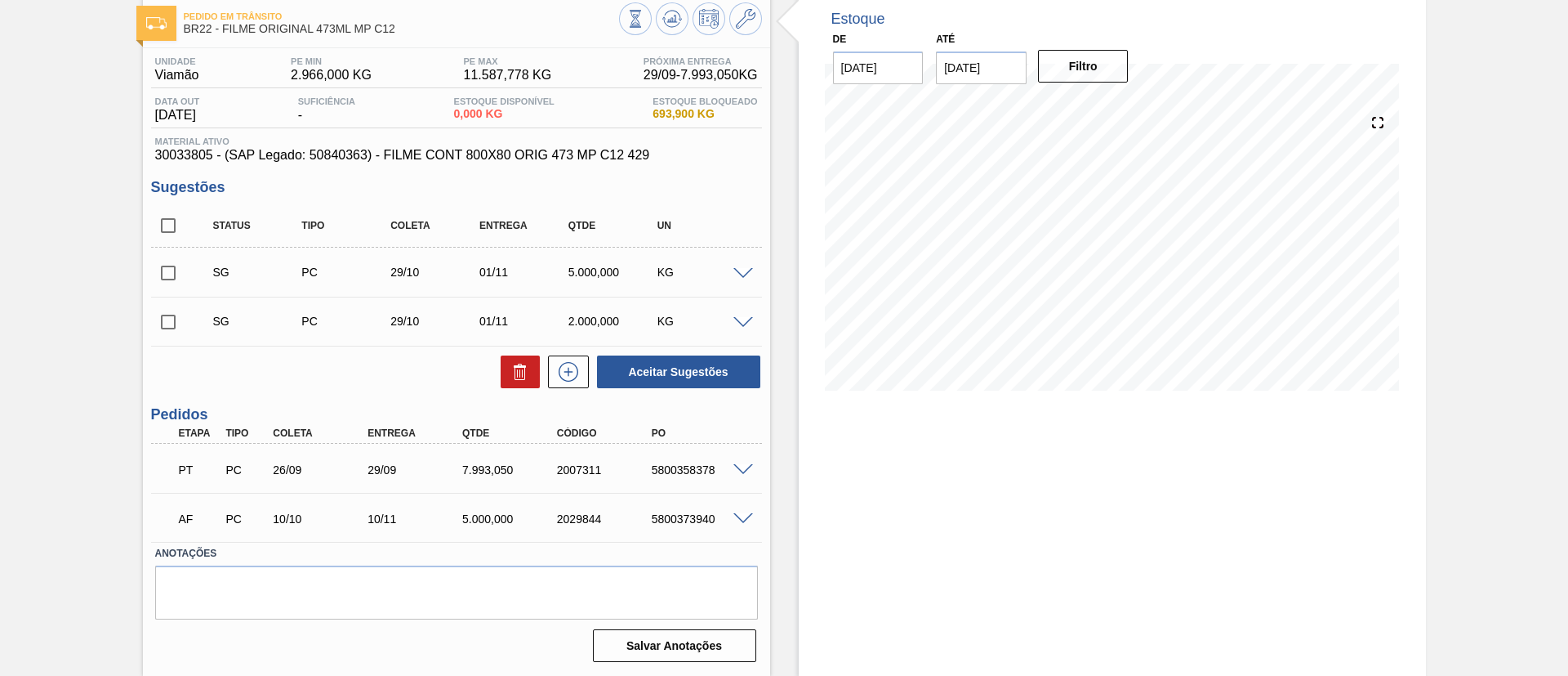
click at [745, 470] on span at bounding box center [743, 470] width 20 height 13
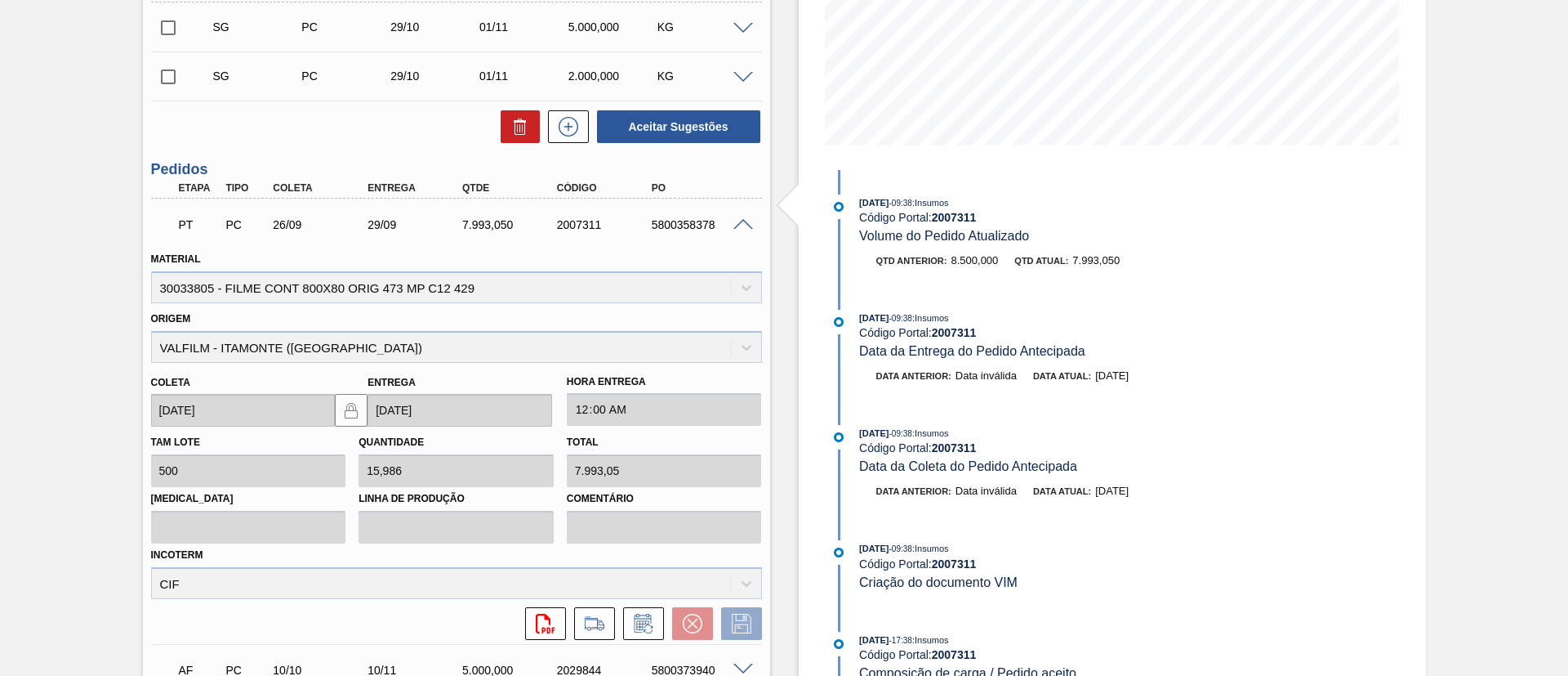
scroll to position [0, 0]
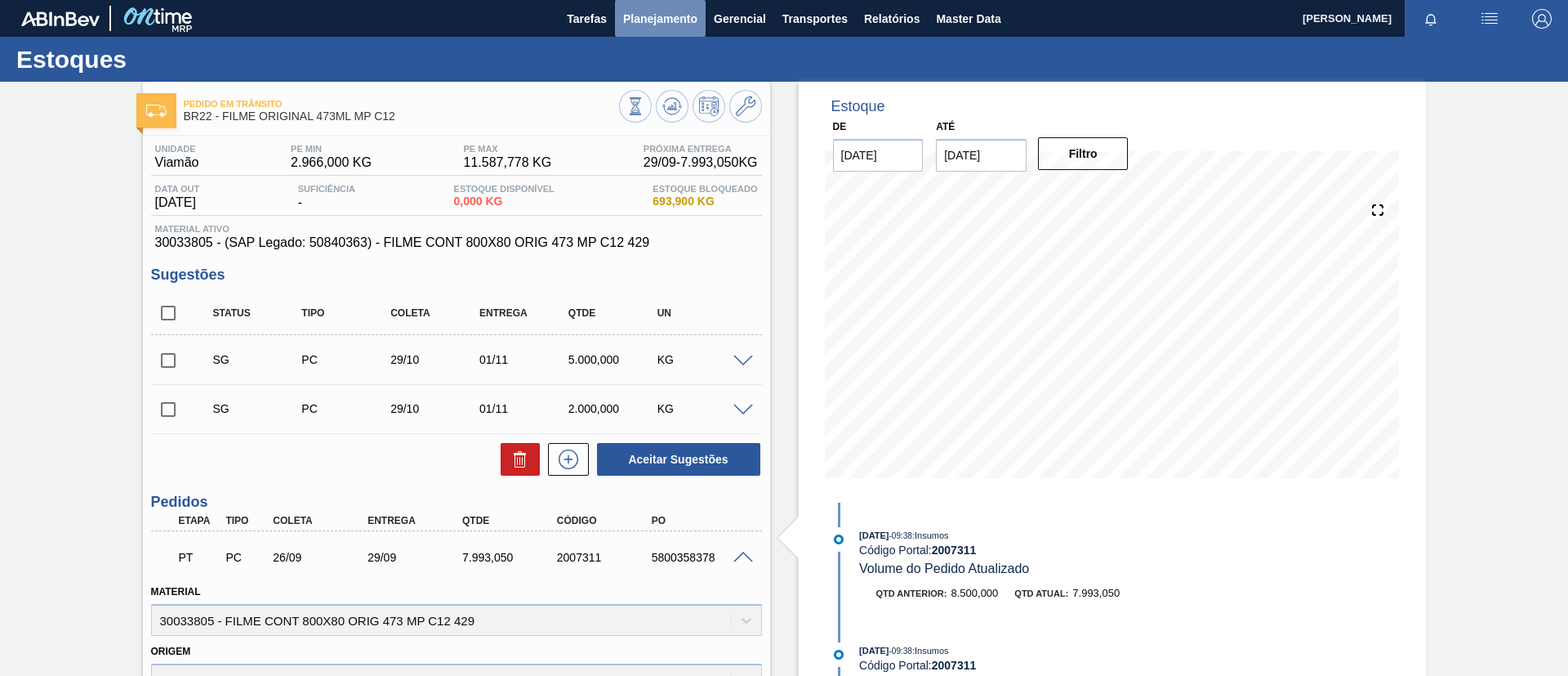
click at [632, 24] on span "Planejamento" at bounding box center [660, 19] width 74 height 20
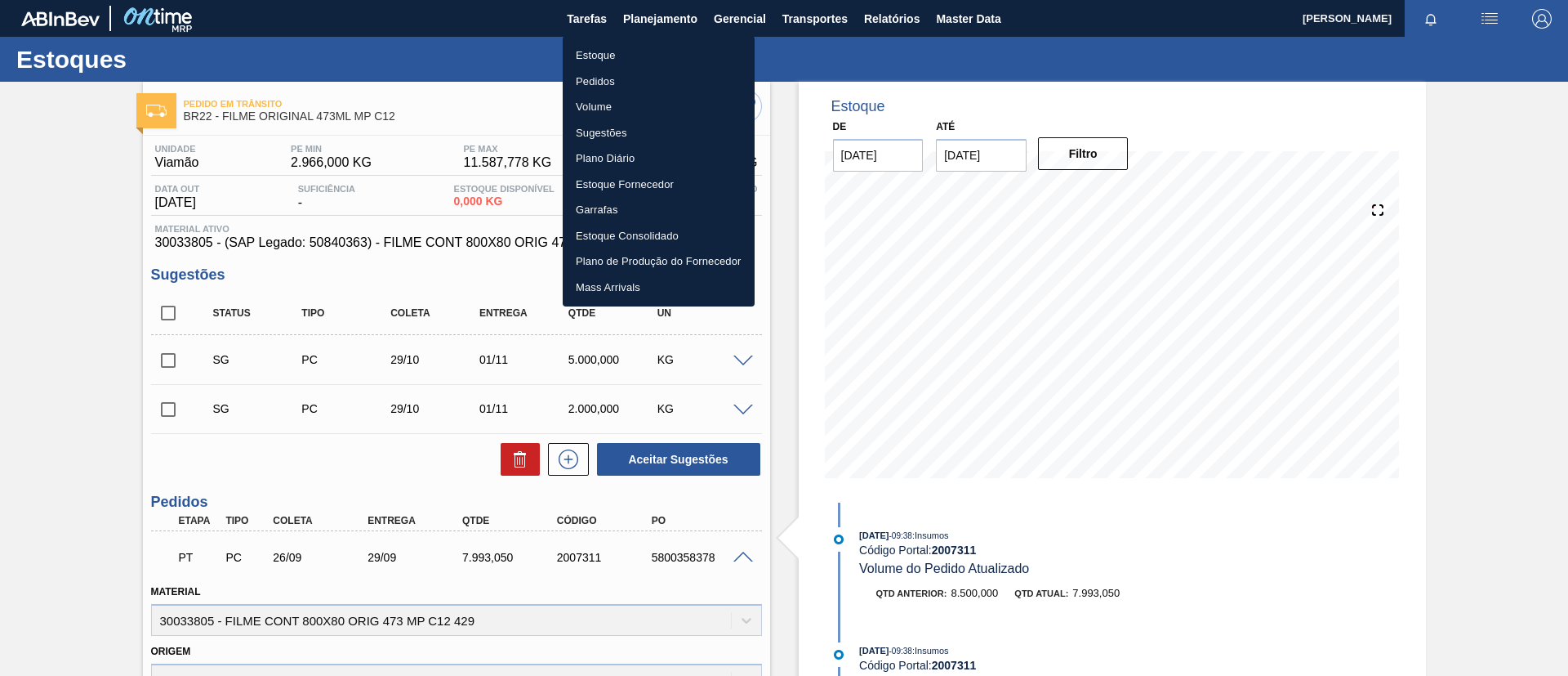
click at [602, 55] on li "Estoque" at bounding box center [658, 56] width 192 height 26
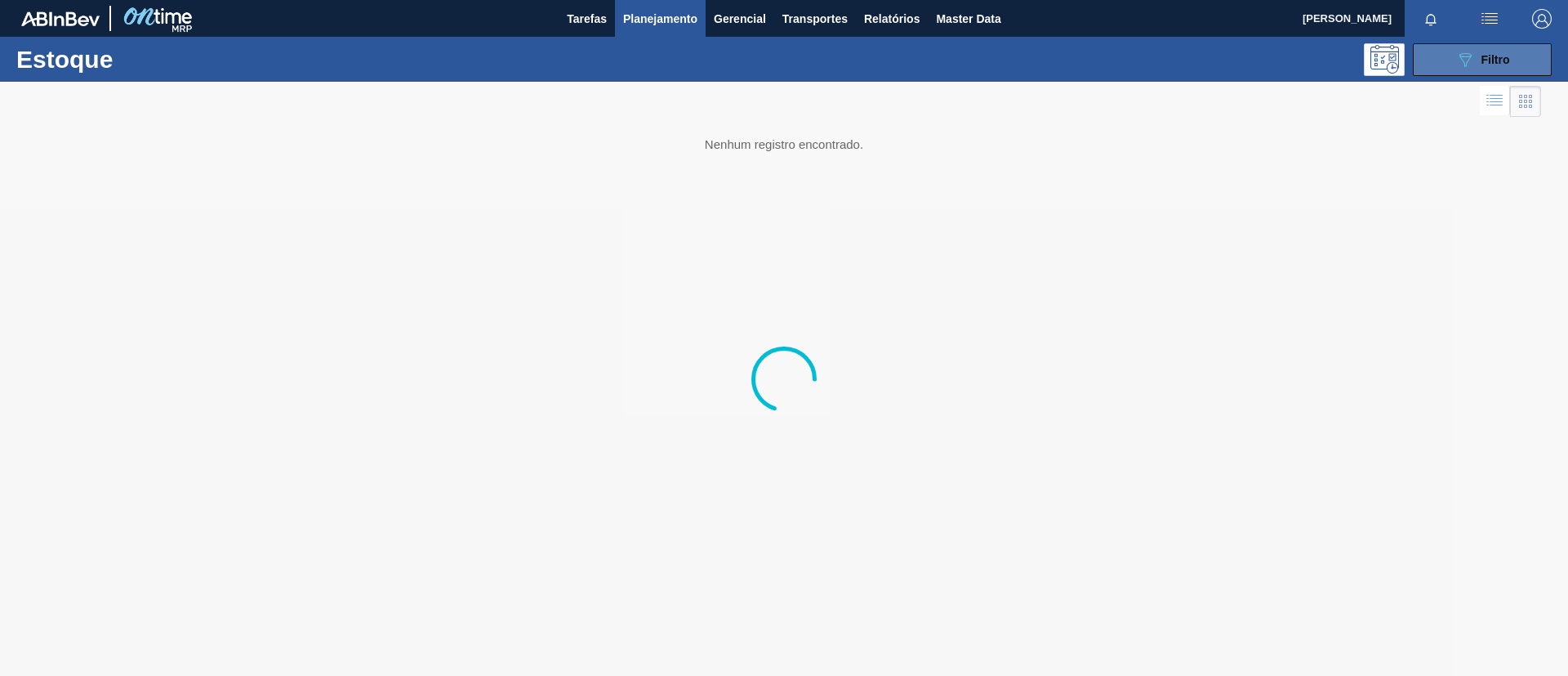
click at [1477, 57] on div "089F7B8B-B2A5-4AFE-B5C0-19BA573D28AC Filtro" at bounding box center [1483, 60] width 55 height 20
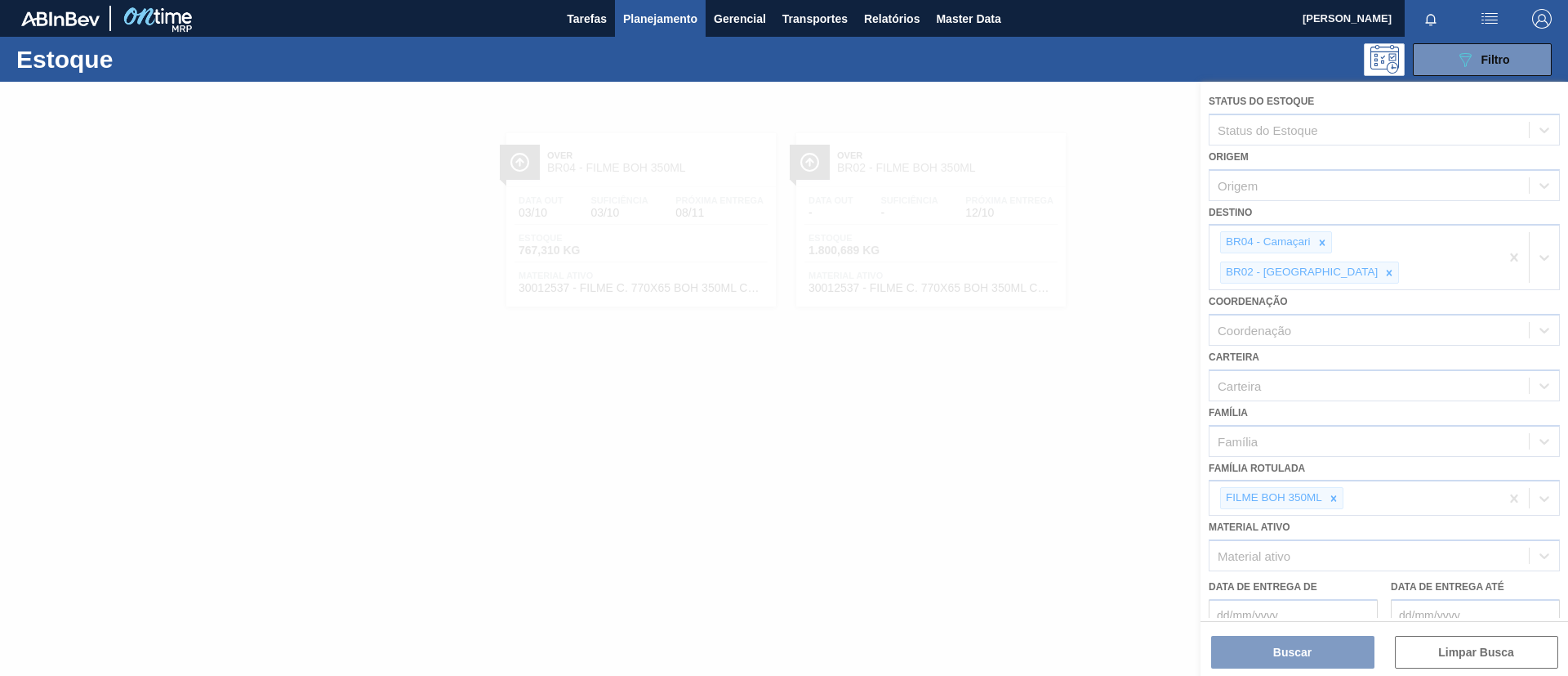
click at [1329, 469] on div at bounding box center [784, 379] width 1568 height 594
click at [1333, 470] on div at bounding box center [784, 379] width 1568 height 594
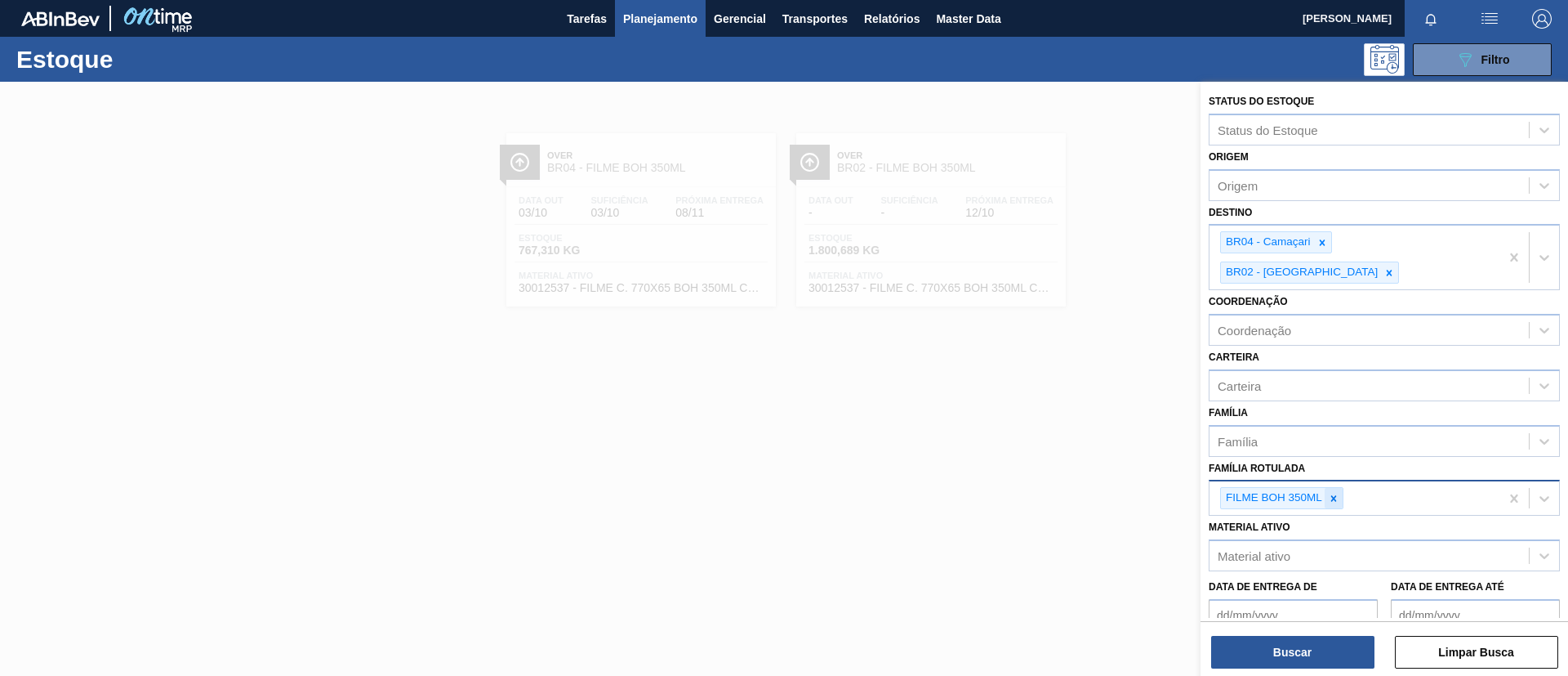
click at [1333, 495] on icon at bounding box center [1335, 498] width 6 height 6
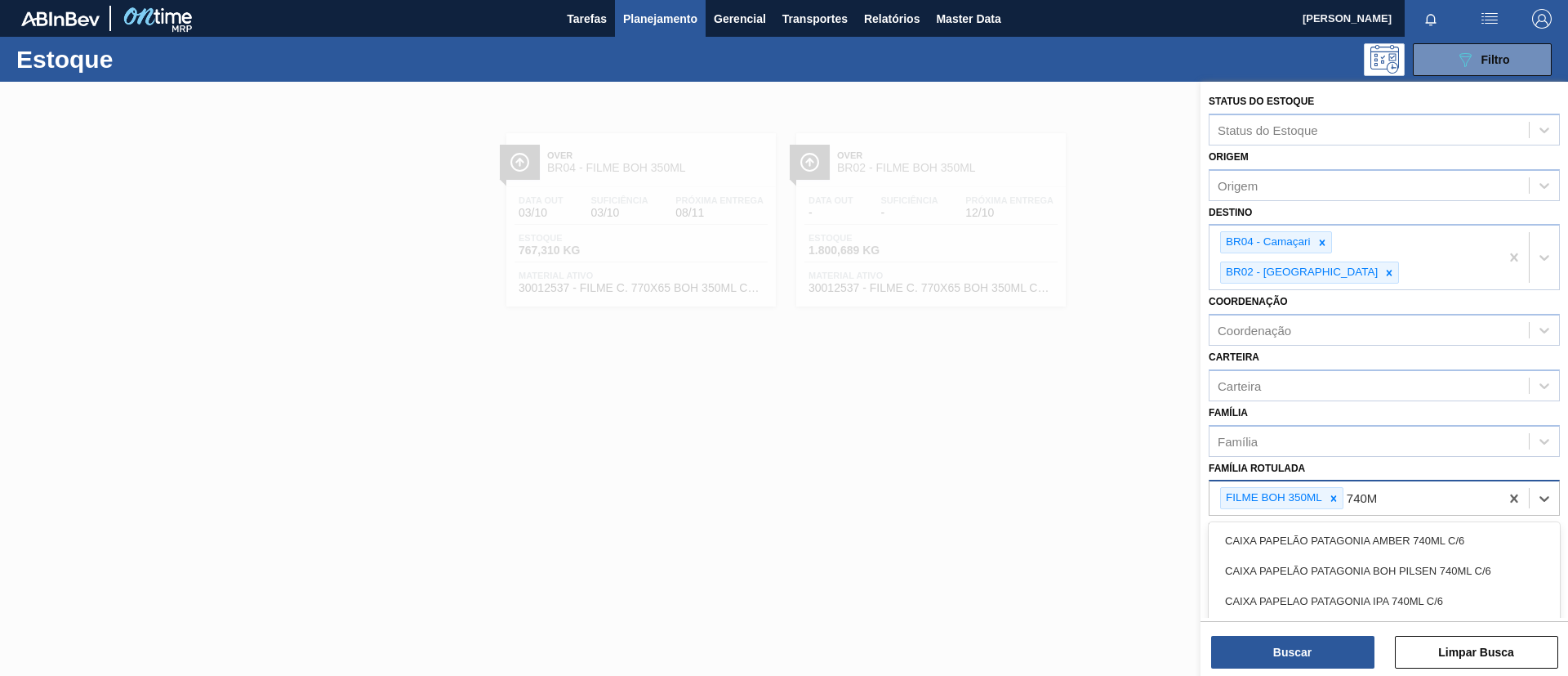
type Rotulada "740MM"
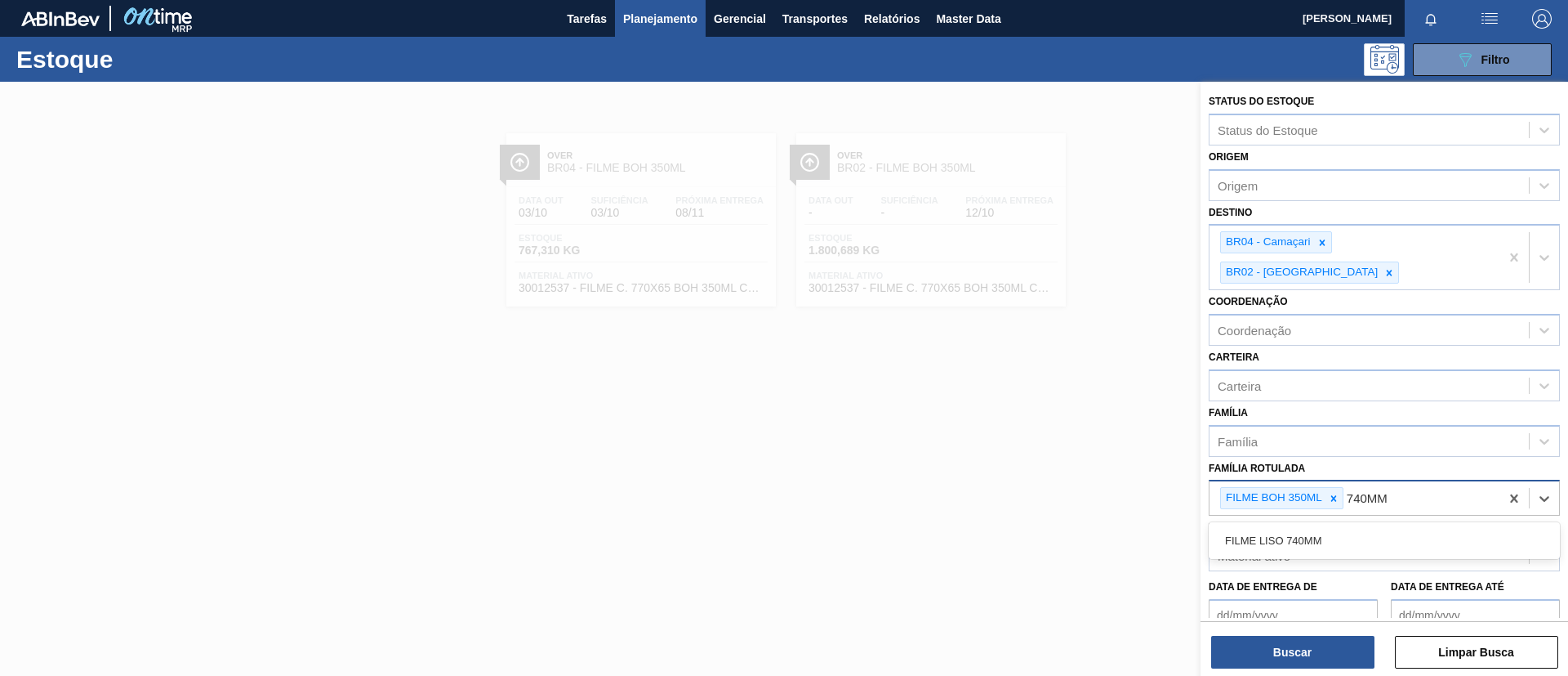
click at [1330, 493] on icon at bounding box center [1334, 499] width 12 height 12
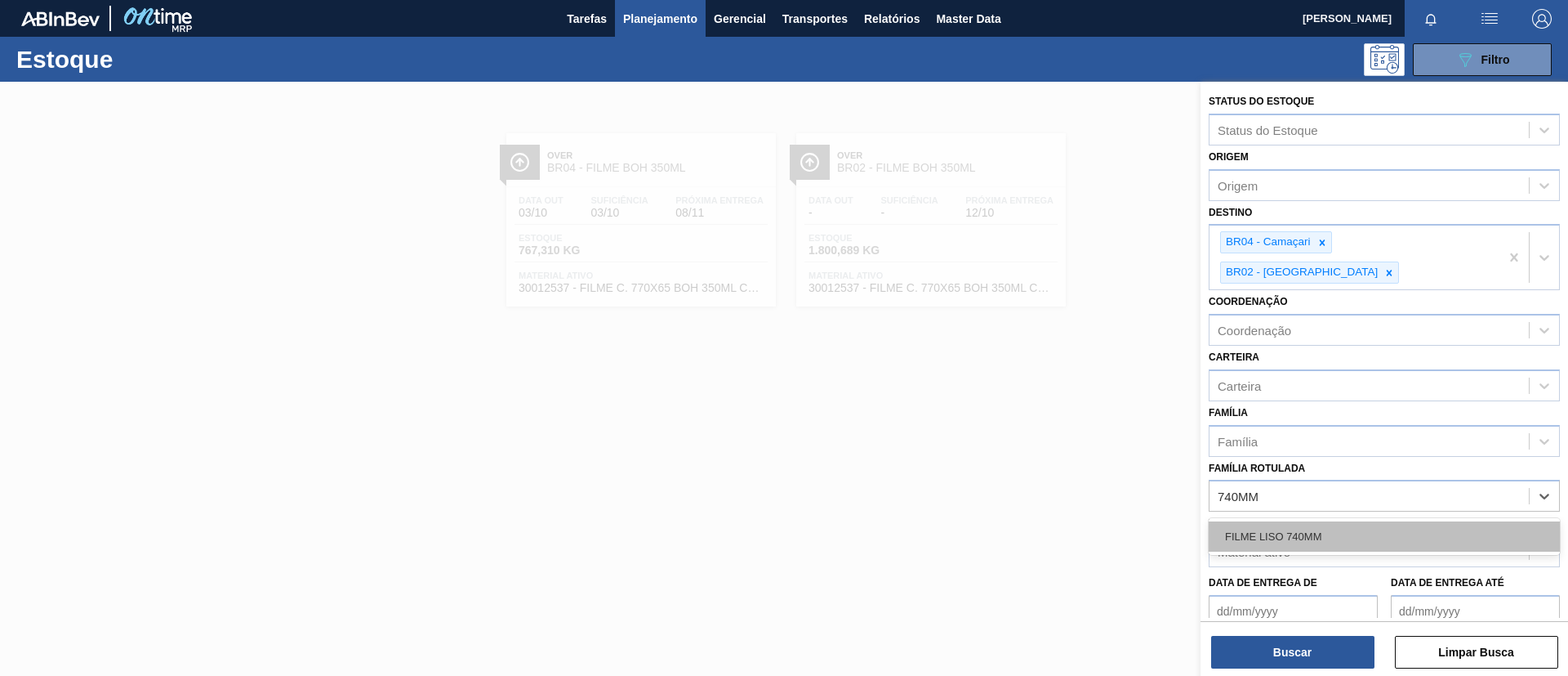
click at [1289, 522] on div "FILME LISO 740MM" at bounding box center [1384, 536] width 351 height 30
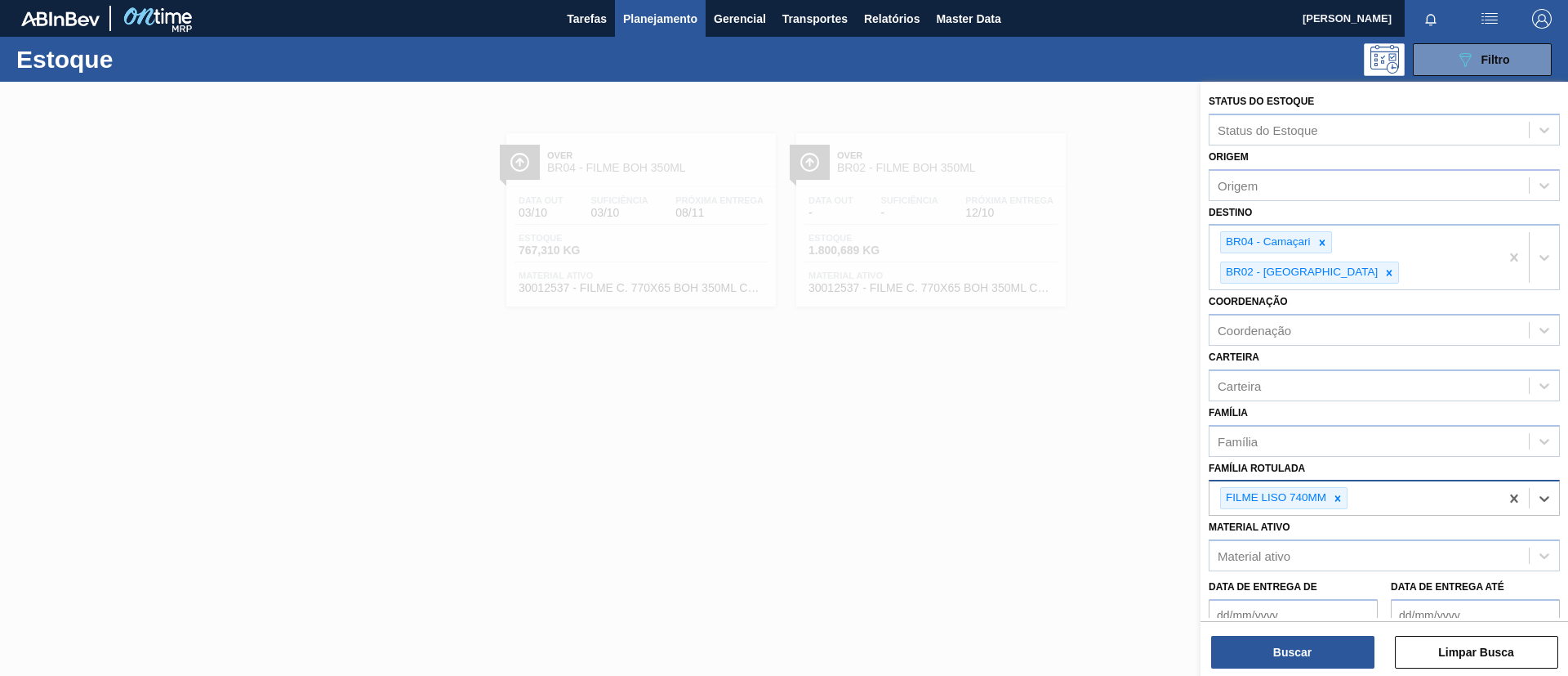
click at [1329, 487] on div at bounding box center [1338, 497] width 18 height 21
paste Rotulada "FILME BC 473ML"
type Rotulada "FILME BC 473ML"
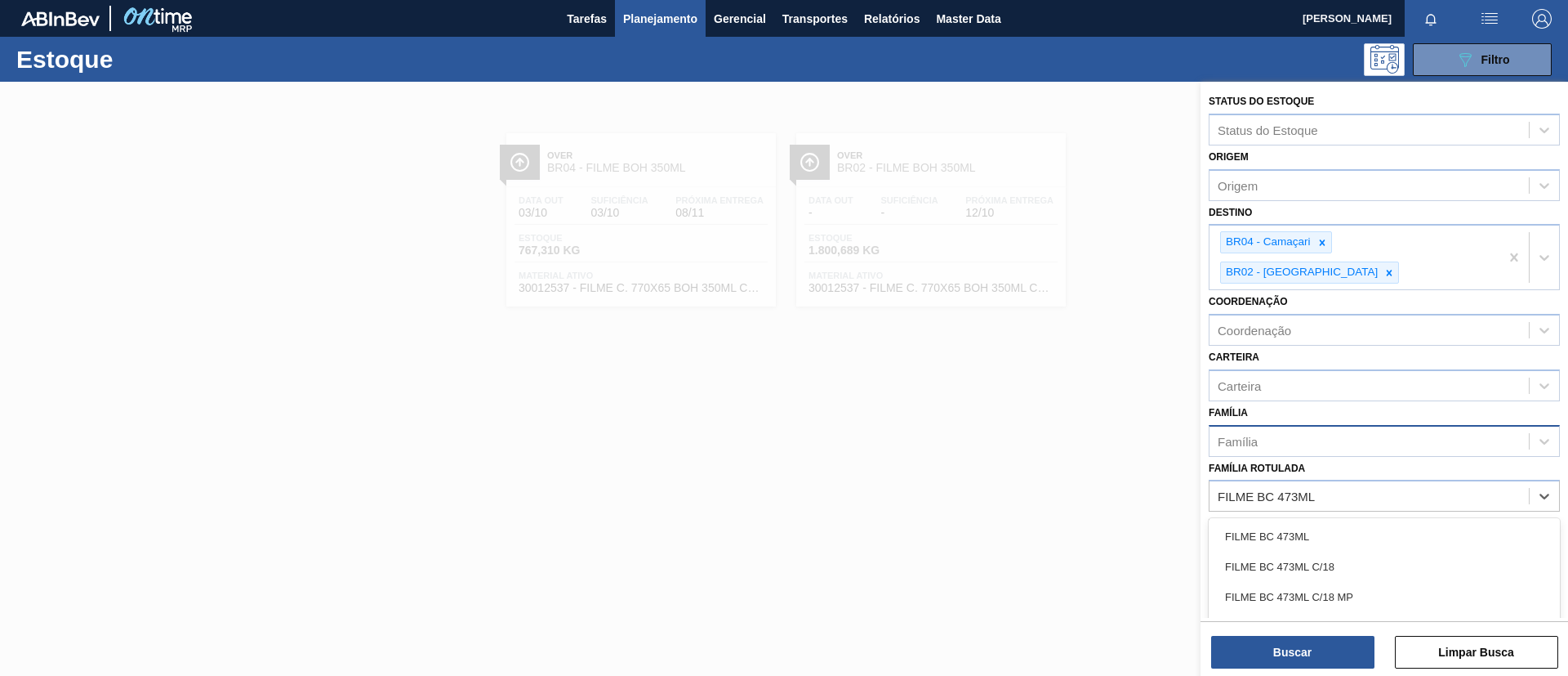
drag, startPoint x: 1333, startPoint y: 501, endPoint x: 1328, endPoint y: 417, distance: 84.1
click at [1333, 522] on div "FILME BC 473ML" at bounding box center [1384, 536] width 351 height 30
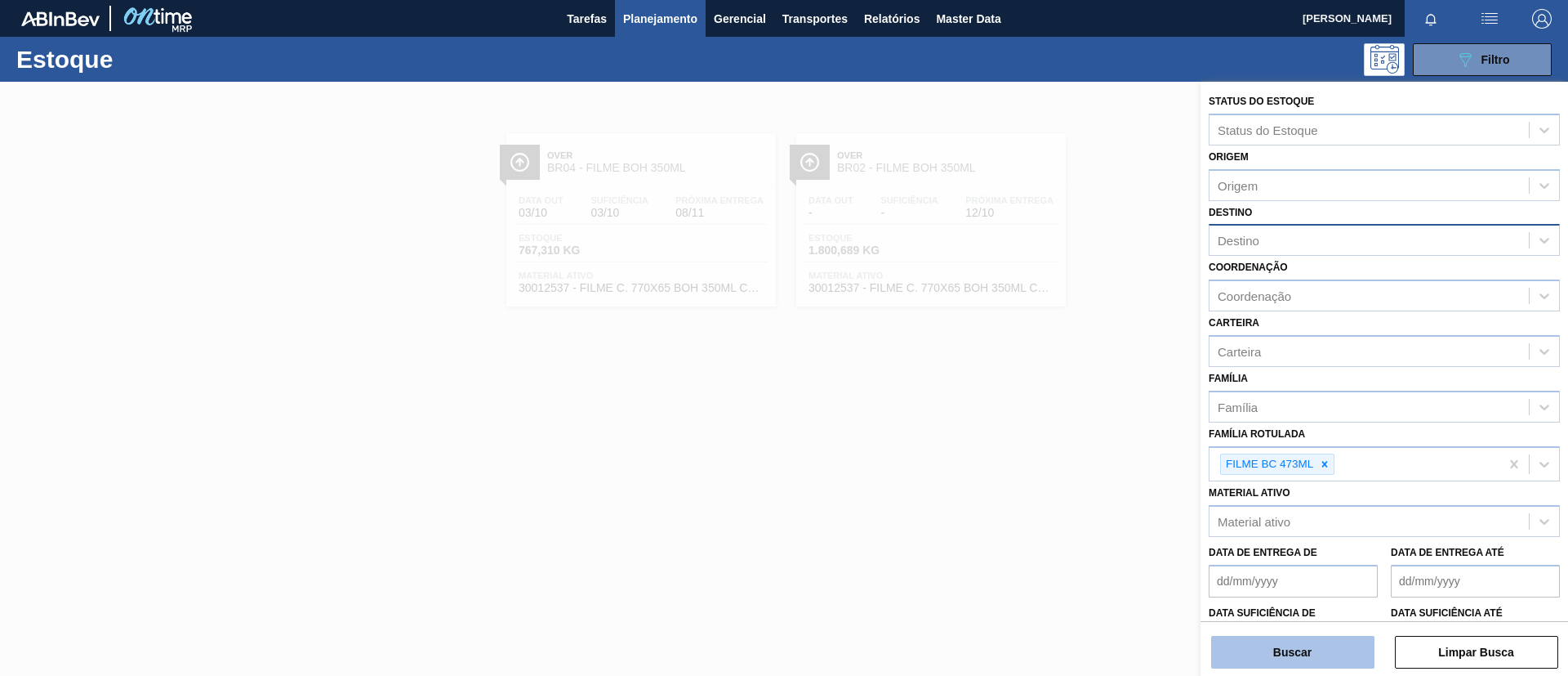
click at [1318, 653] on button "Buscar" at bounding box center [1293, 652] width 163 height 32
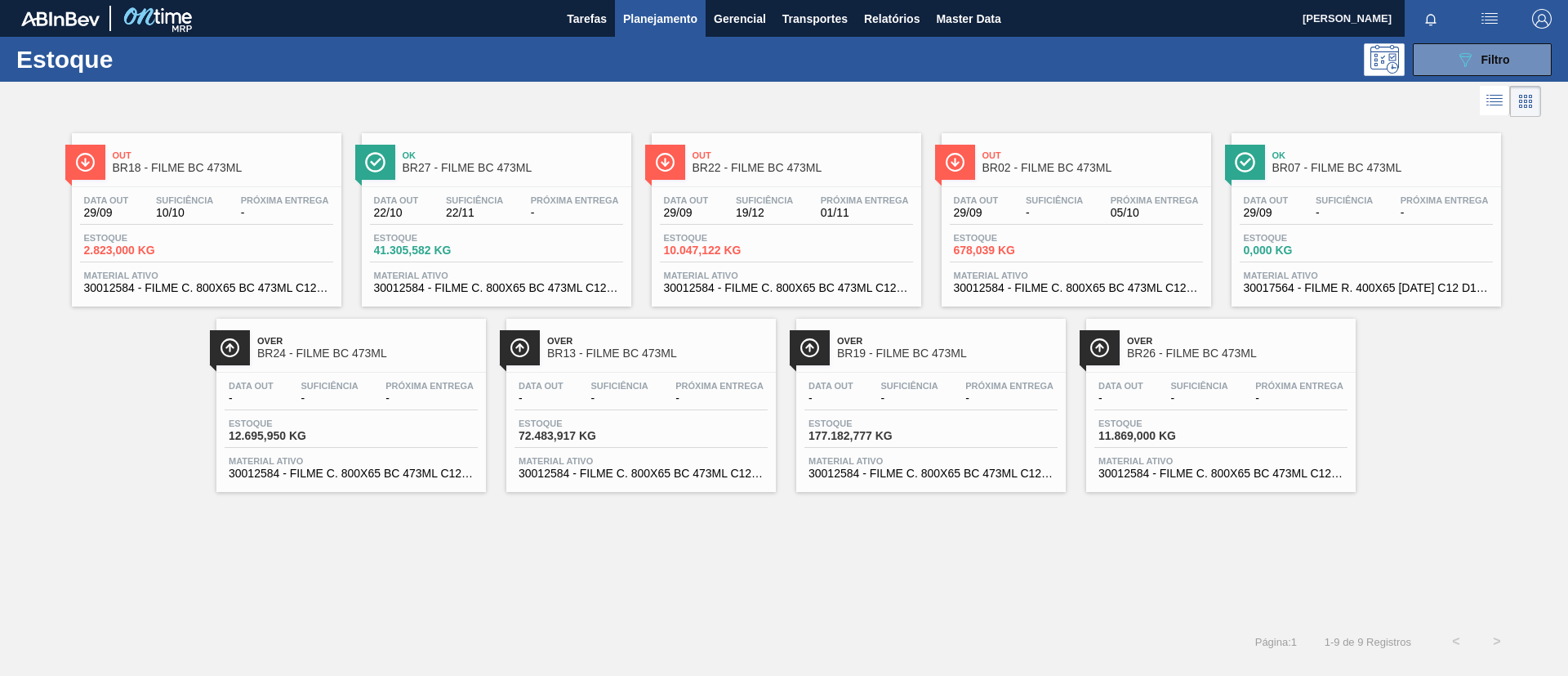
click at [1065, 162] on span "BR02 - FILME BC 473ML" at bounding box center [1093, 168] width 221 height 13
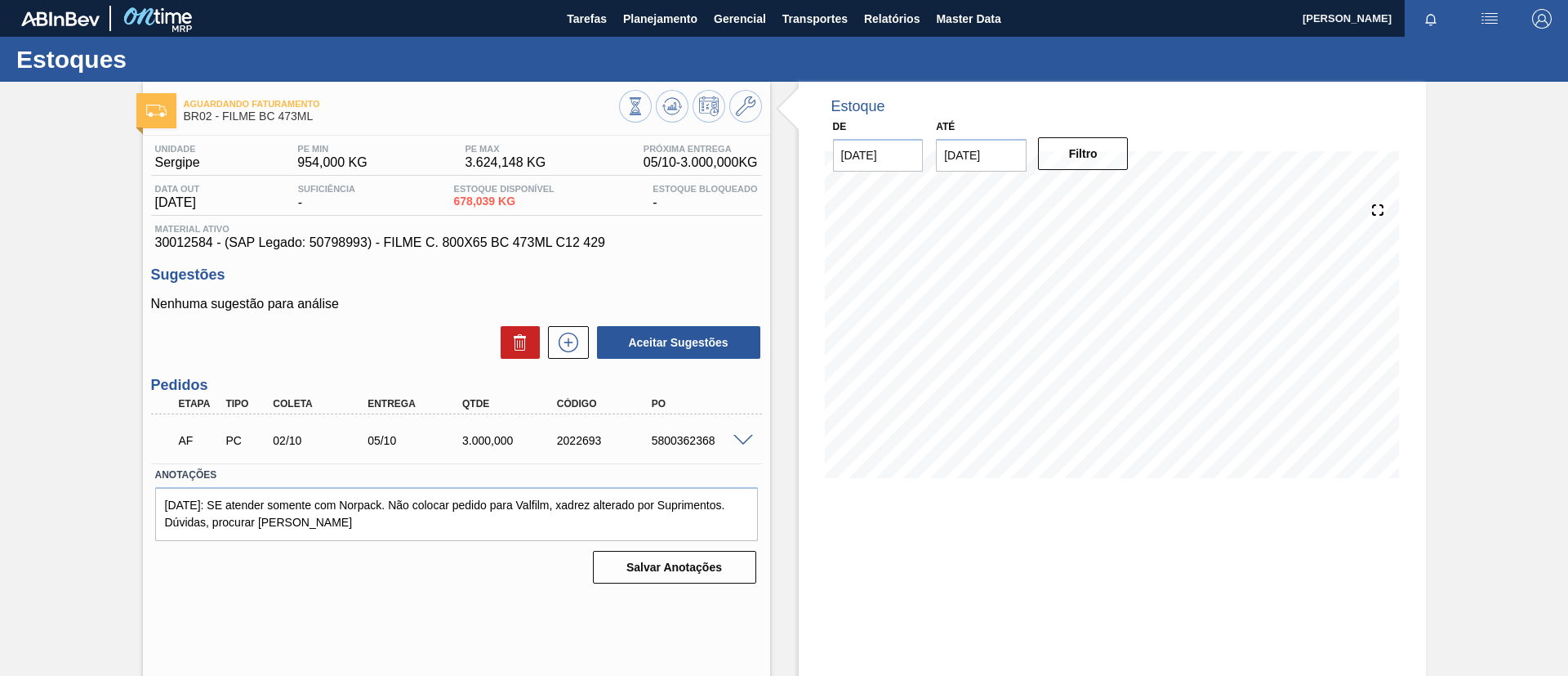
click at [732, 431] on div "AF PC 02/10 05/10 3.000,000 2022693 5800362368" at bounding box center [451, 439] width 567 height 32
click at [744, 441] on span at bounding box center [743, 441] width 20 height 13
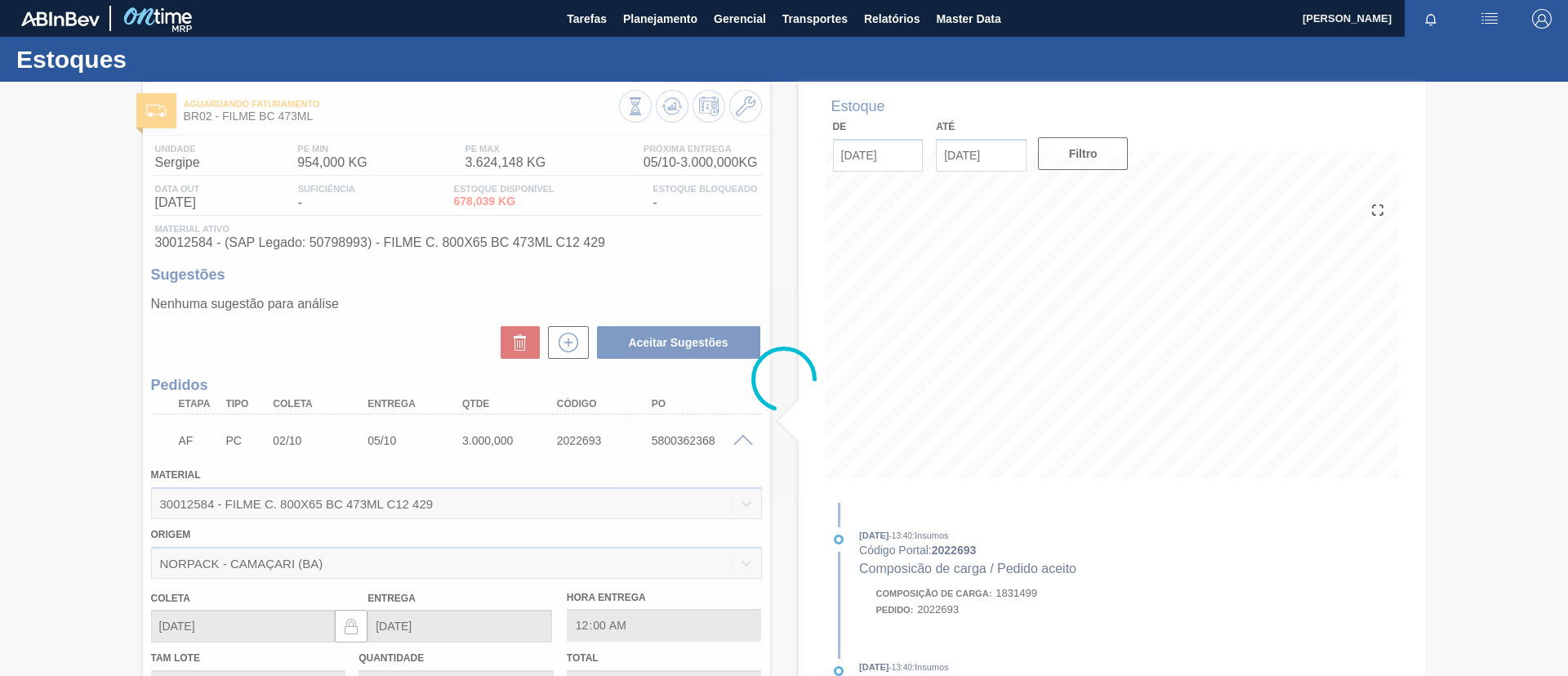
click at [744, 441] on div at bounding box center [784, 379] width 1568 height 594
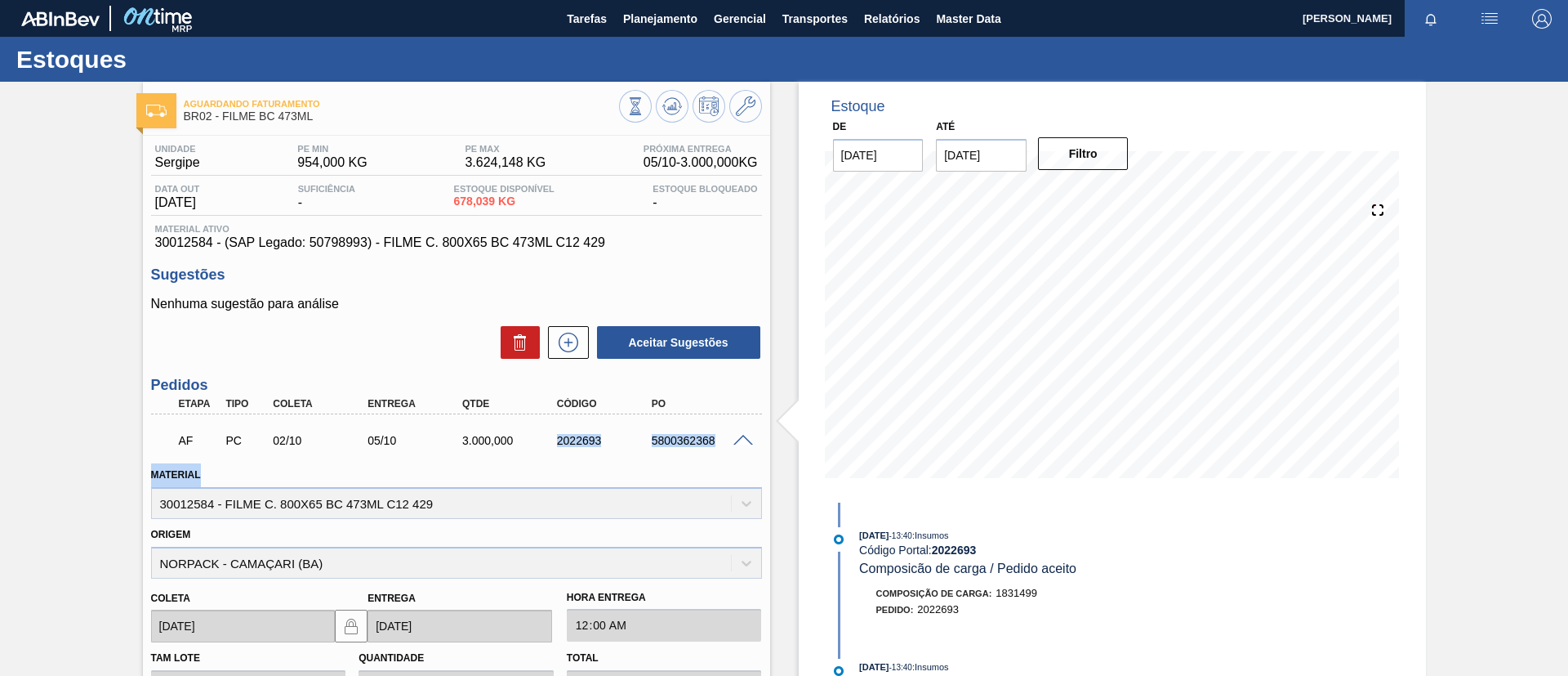
drag, startPoint x: 543, startPoint y: 442, endPoint x: 660, endPoint y: 463, distance: 118.9
click at [660, 463] on div "AF PC 02/10 05/10 3.000,000 2022693 5800362368 Material 30012584 - FILME C. 800…" at bounding box center [457, 637] width 611 height 445
click at [645, 454] on div "AF PC 02/10 05/10 3.000,000 2022693 5800362368" at bounding box center [457, 439] width 611 height 41
click at [610, 453] on div "AF PC 02/10 05/10 3.000,000 2022693 5800362368" at bounding box center [451, 439] width 567 height 32
click at [547, 446] on div "AF PC 02/10 05/10 3.000,000 2022693 5800362368" at bounding box center [451, 439] width 567 height 32
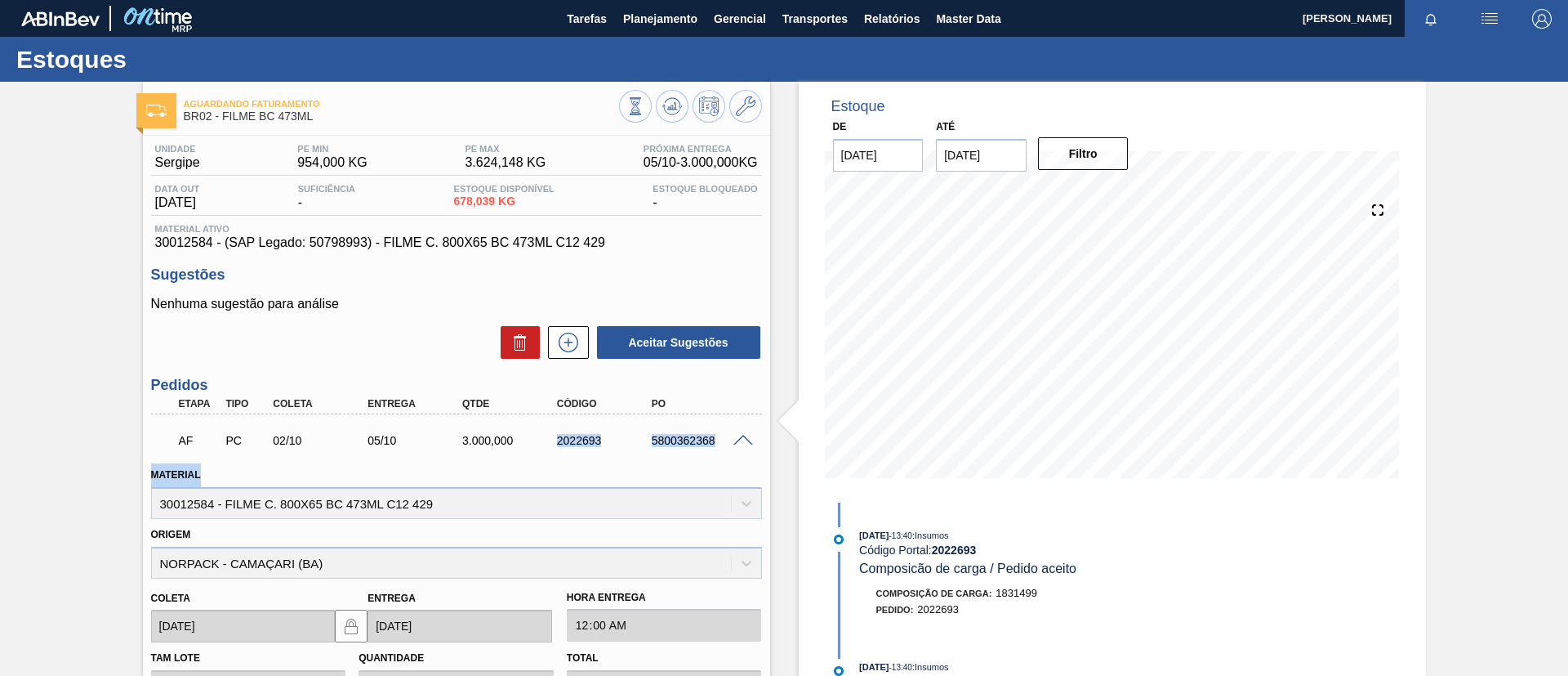
click at [557, 438] on div "2022693" at bounding box center [605, 440] width 106 height 13
drag, startPoint x: 553, startPoint y: 438, endPoint x: 602, endPoint y: 439, distance: 49.0
click at [602, 439] on div "2022693" at bounding box center [605, 440] width 106 height 13
copy div "2022693"
click at [95, 414] on div "Aguardando Faturamento BR02 - FILME BC 473ML Unidade Sergipe PE MIN 954,000 KG …" at bounding box center [784, 538] width 1568 height 912
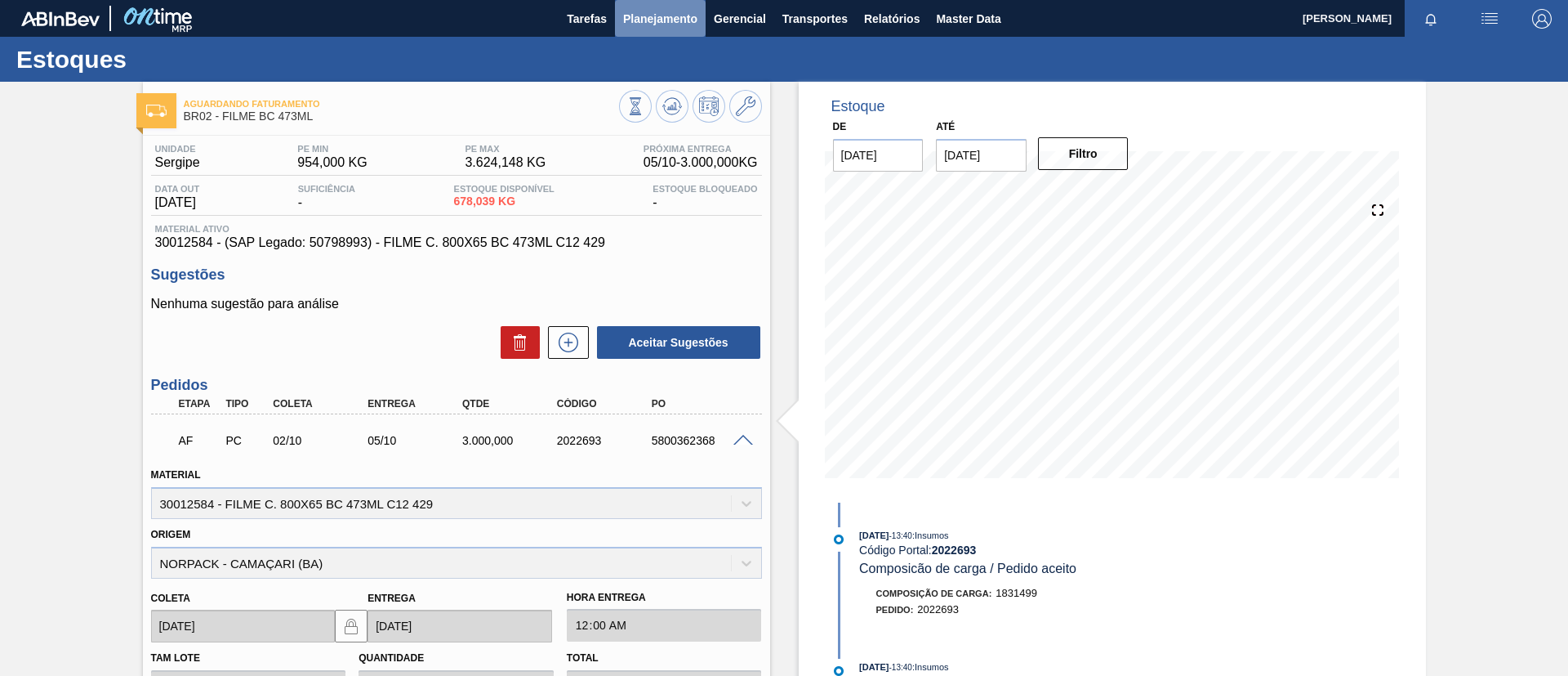
click at [636, 11] on span "Planejamento" at bounding box center [660, 19] width 74 height 20
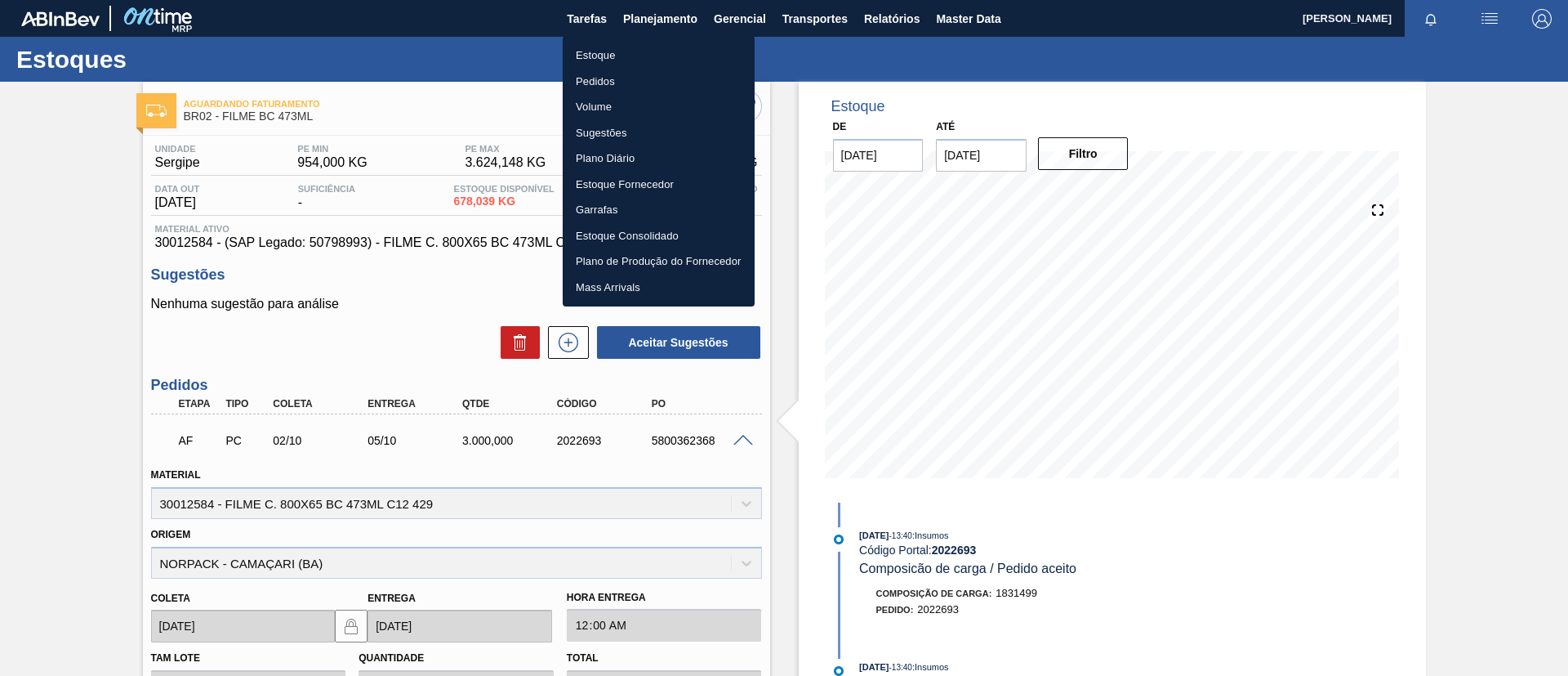
click at [619, 53] on li "Estoque" at bounding box center [658, 56] width 192 height 26
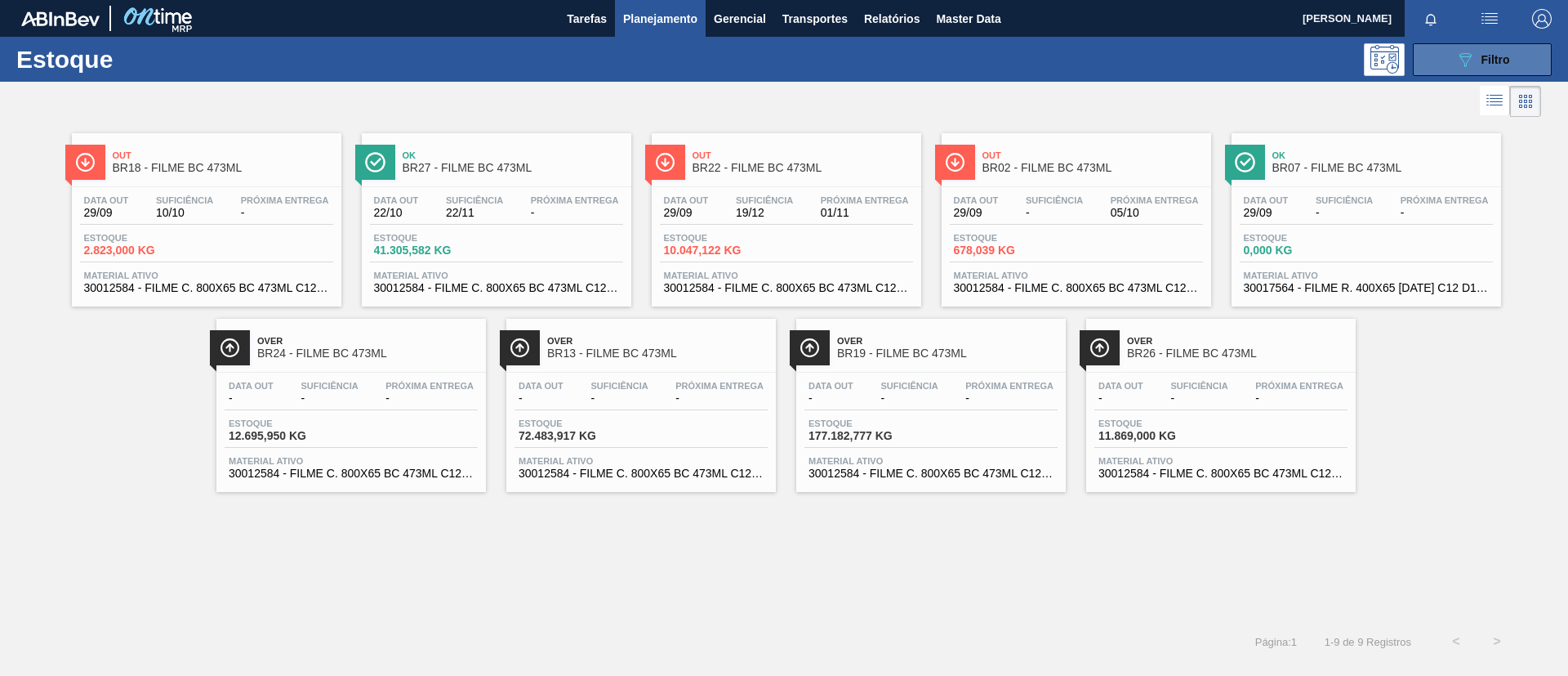
click at [1482, 53] on span "Filtro" at bounding box center [1496, 59] width 28 height 13
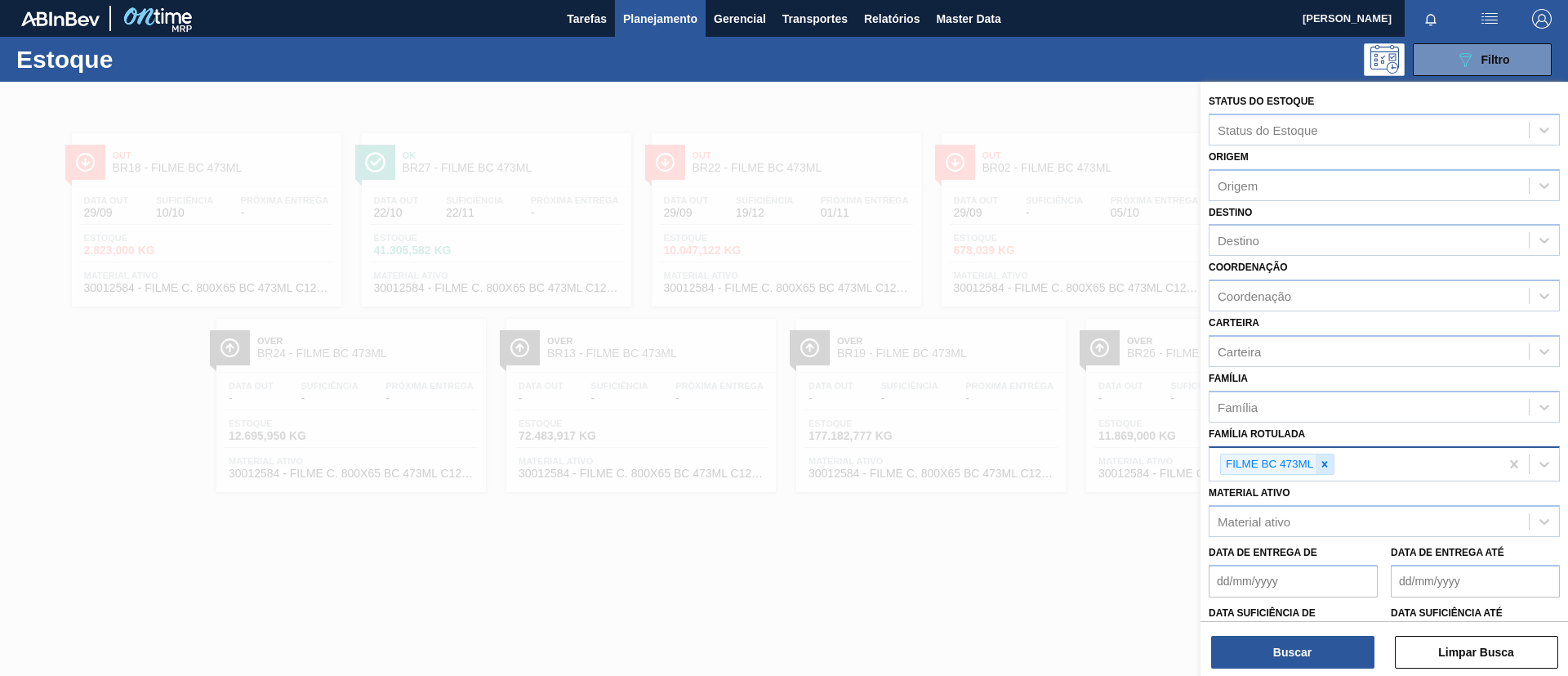
click at [1331, 466] on icon at bounding box center [1325, 464] width 12 height 12
paste Rotulada "FILME AP 269ML MP C/15"
type Rotulada "FILME AP 269ML MP C/15"
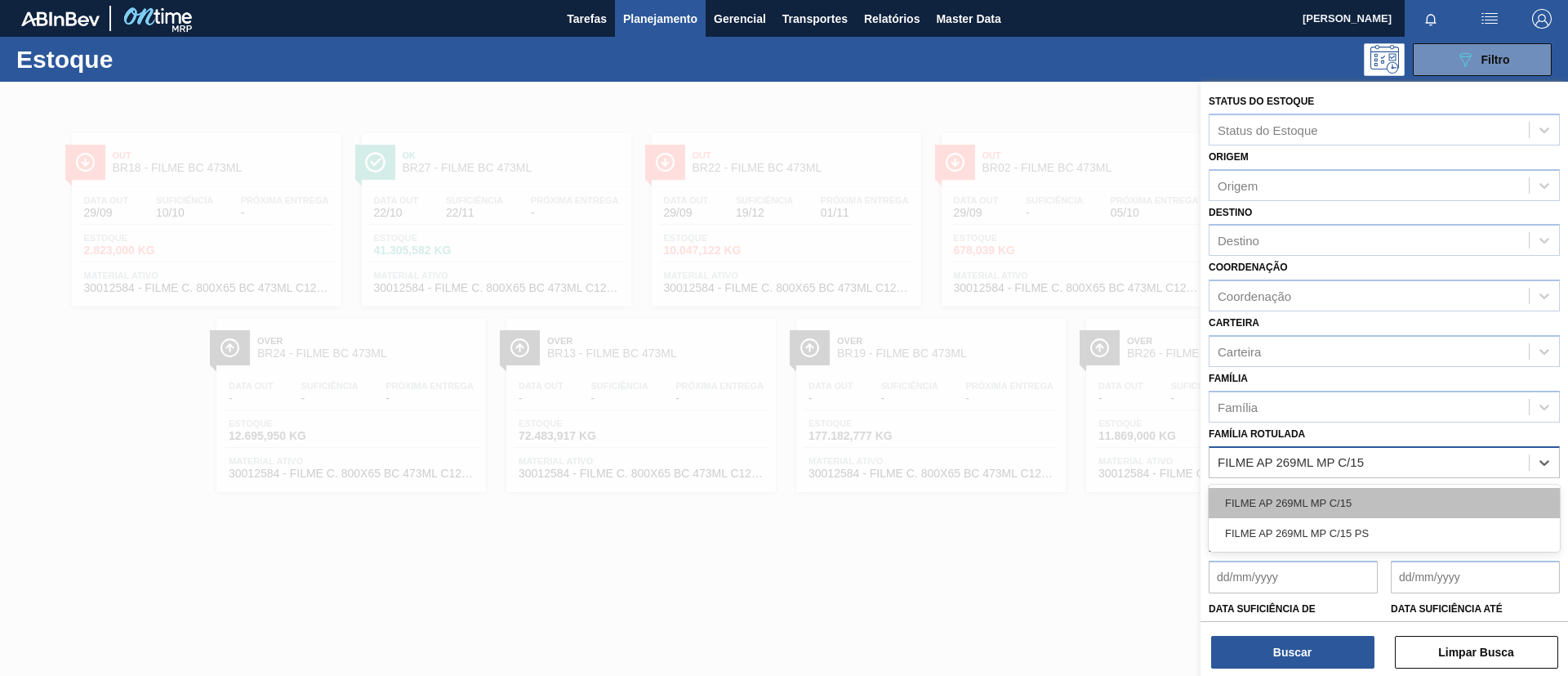
click at [1332, 495] on div "FILME AP 269ML MP C/15" at bounding box center [1384, 502] width 351 height 30
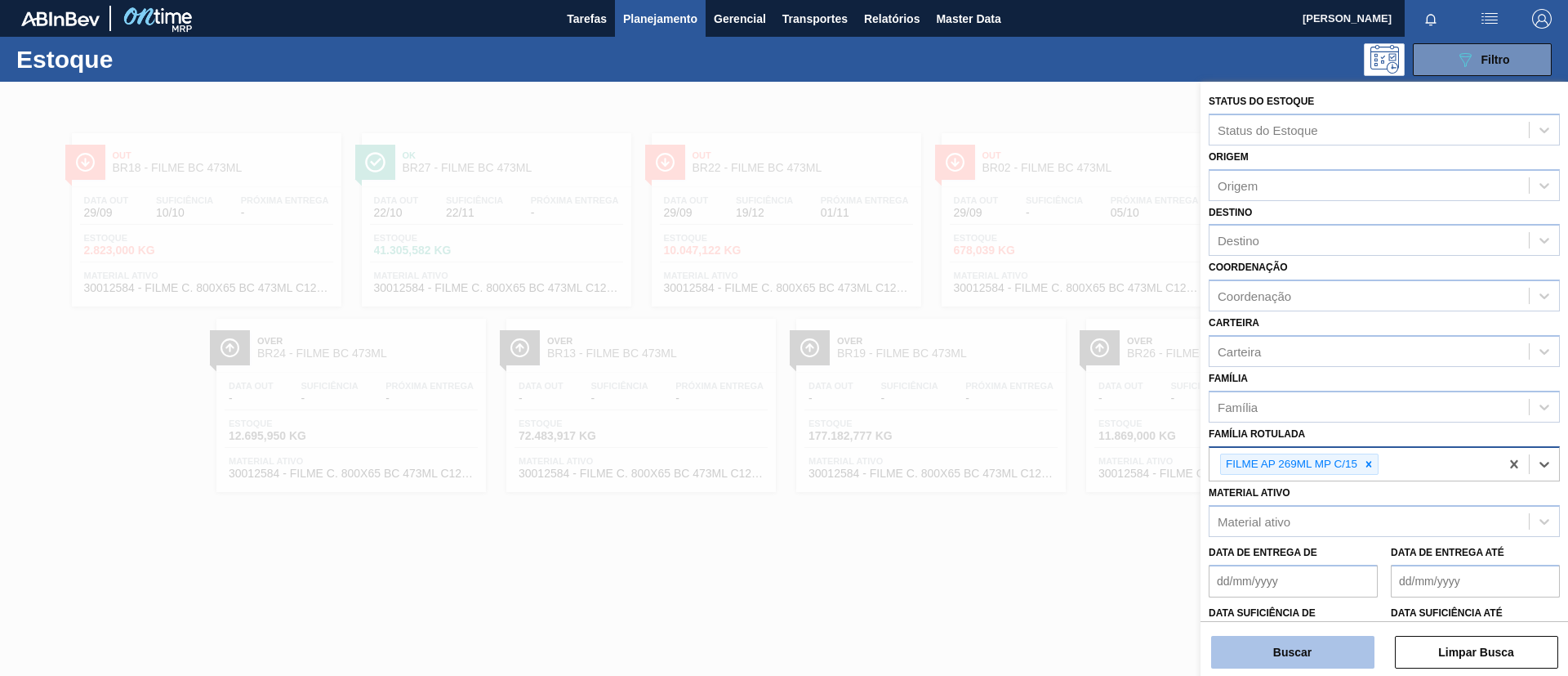
click at [1327, 655] on button "Buscar" at bounding box center [1293, 652] width 163 height 32
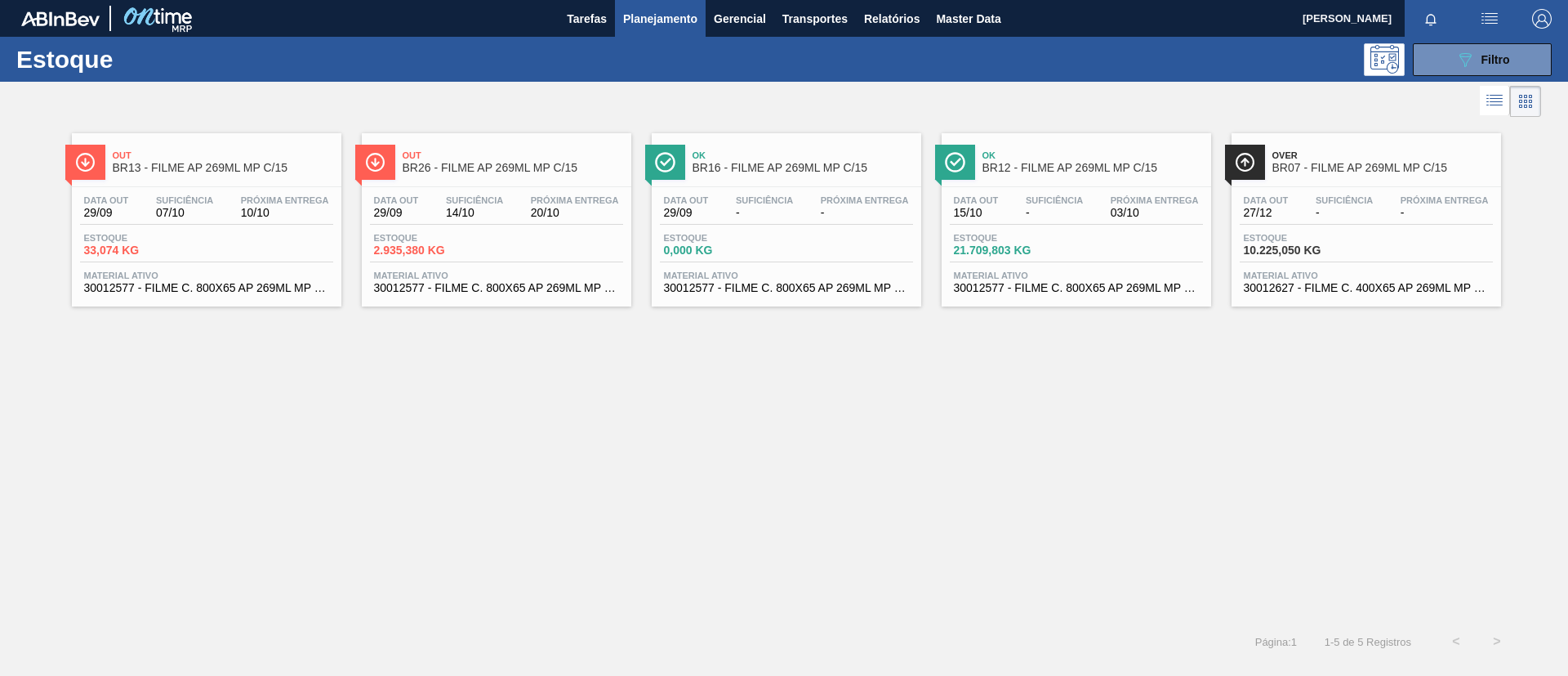
click at [171, 155] on span "Out" at bounding box center [223, 155] width 221 height 10
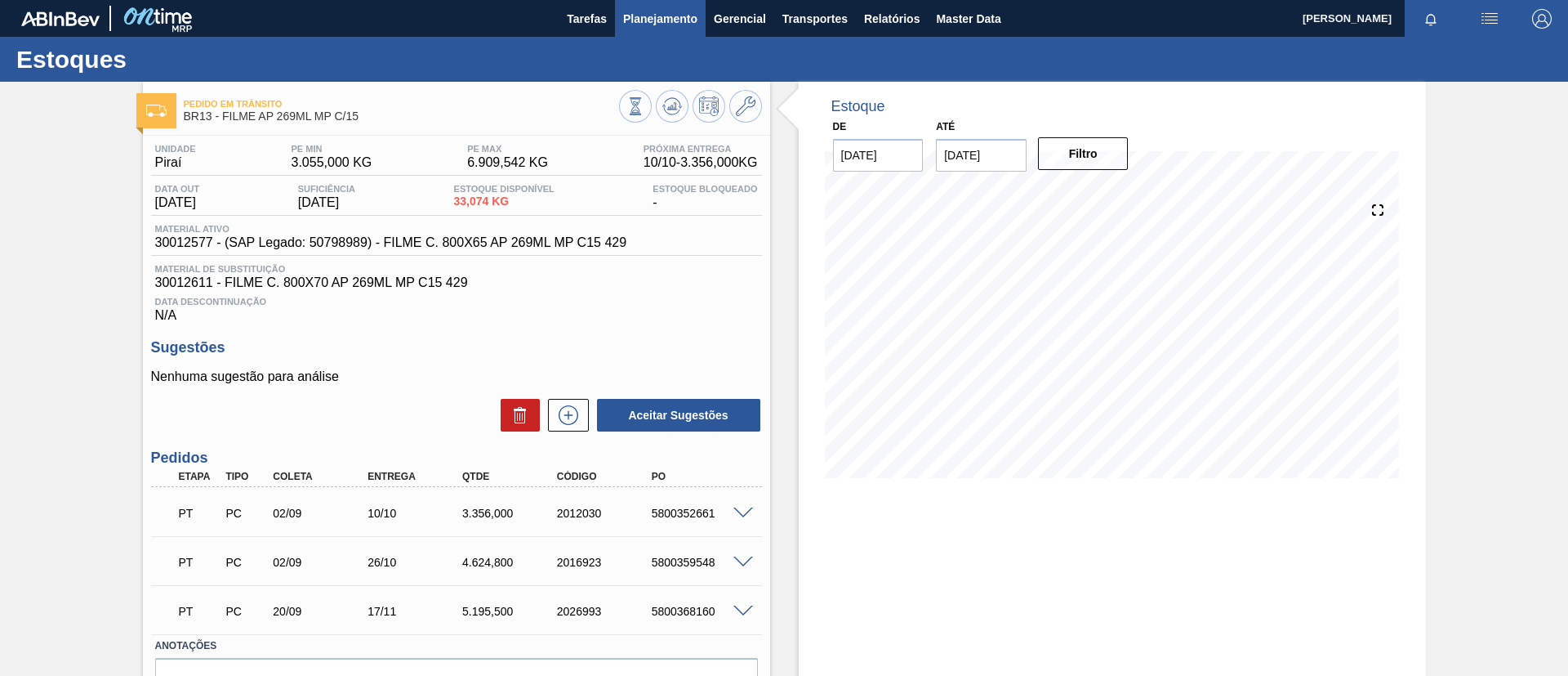
click at [681, 32] on button "Planejamento" at bounding box center [660, 19] width 91 height 37
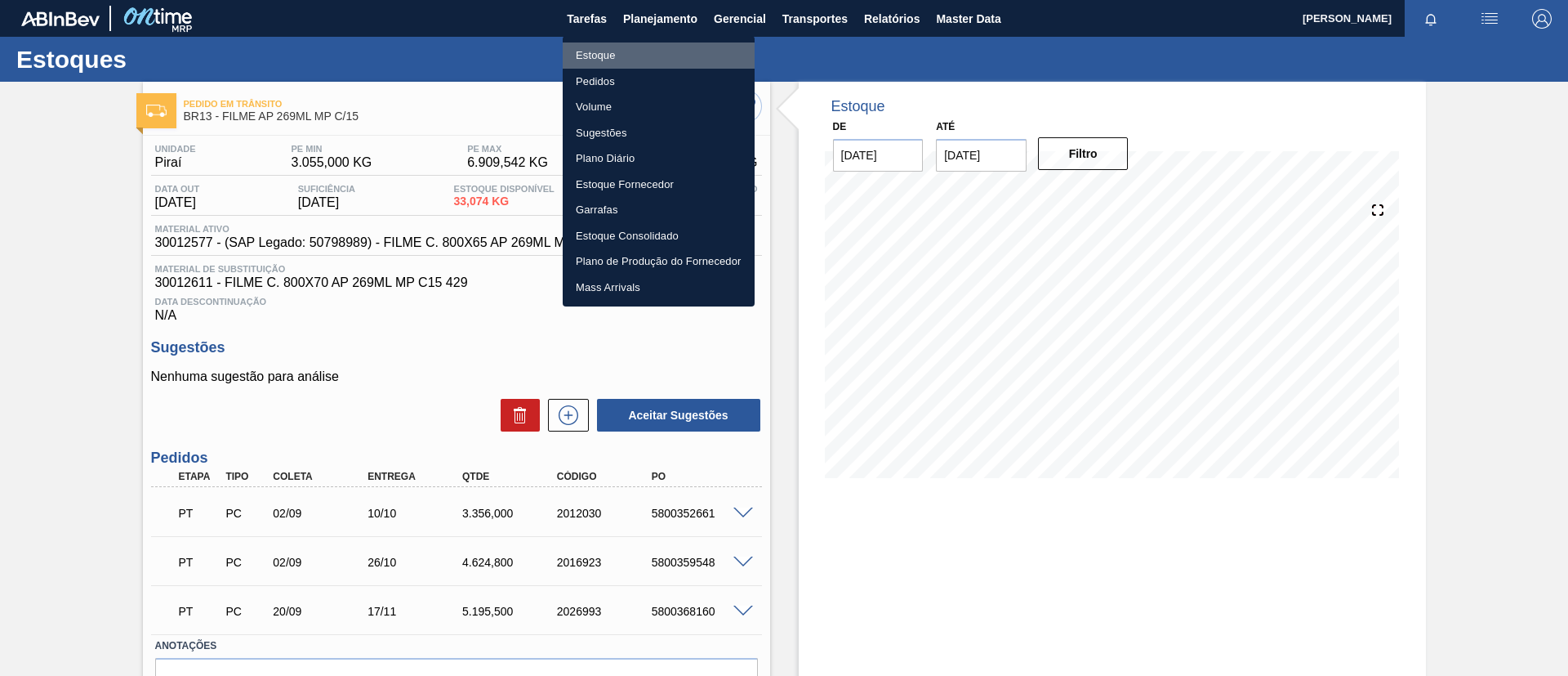
click at [663, 54] on li "Estoque" at bounding box center [658, 56] width 192 height 26
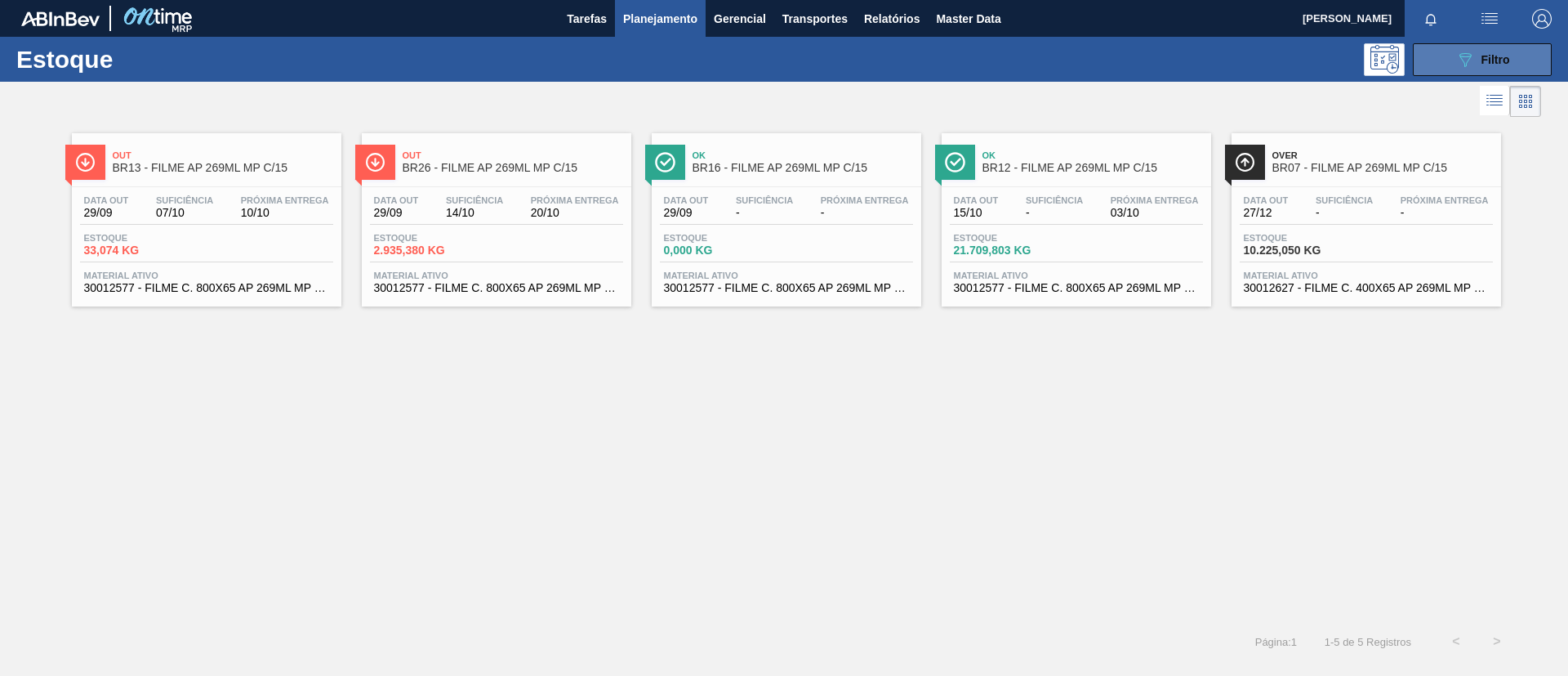
click at [1444, 48] on button "089F7B8B-B2A5-4AFE-B5C0-19BA573D28AC Filtro" at bounding box center [1482, 59] width 139 height 32
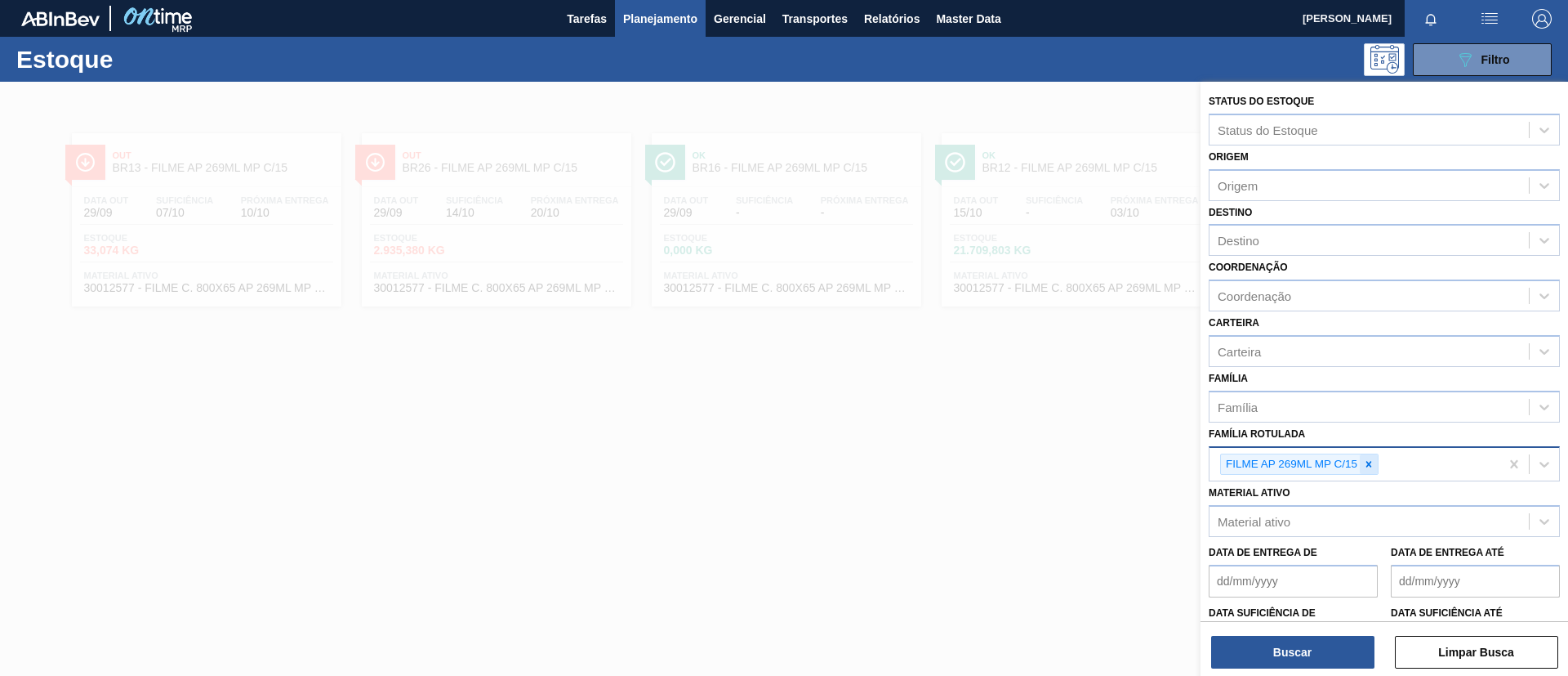
click at [1362, 468] on div at bounding box center [1369, 464] width 18 height 21
paste Rotulada "FILME ORIGINAL 350ML"
type Rotulada "FILME ORIGINAL 350ML"
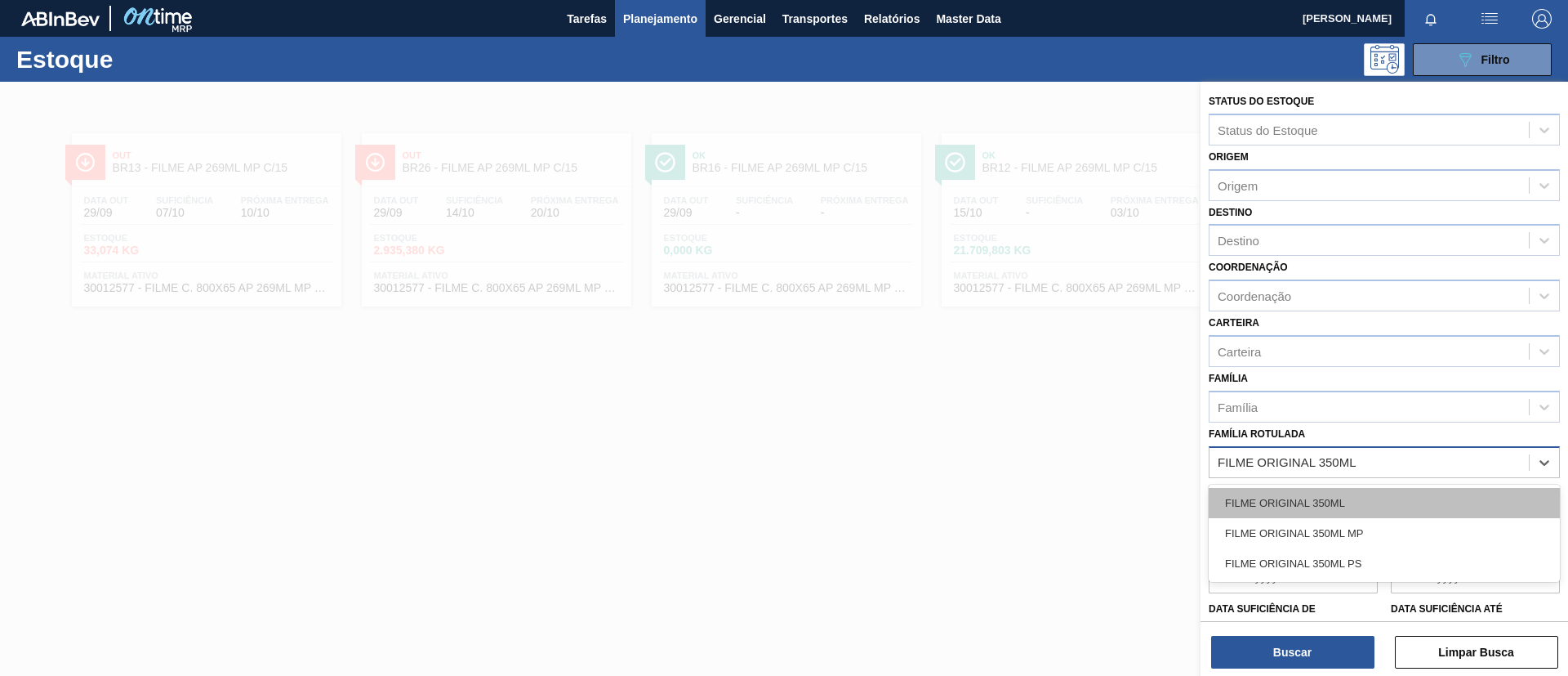
click at [1348, 505] on div "FILME ORIGINAL 350ML" at bounding box center [1384, 502] width 351 height 30
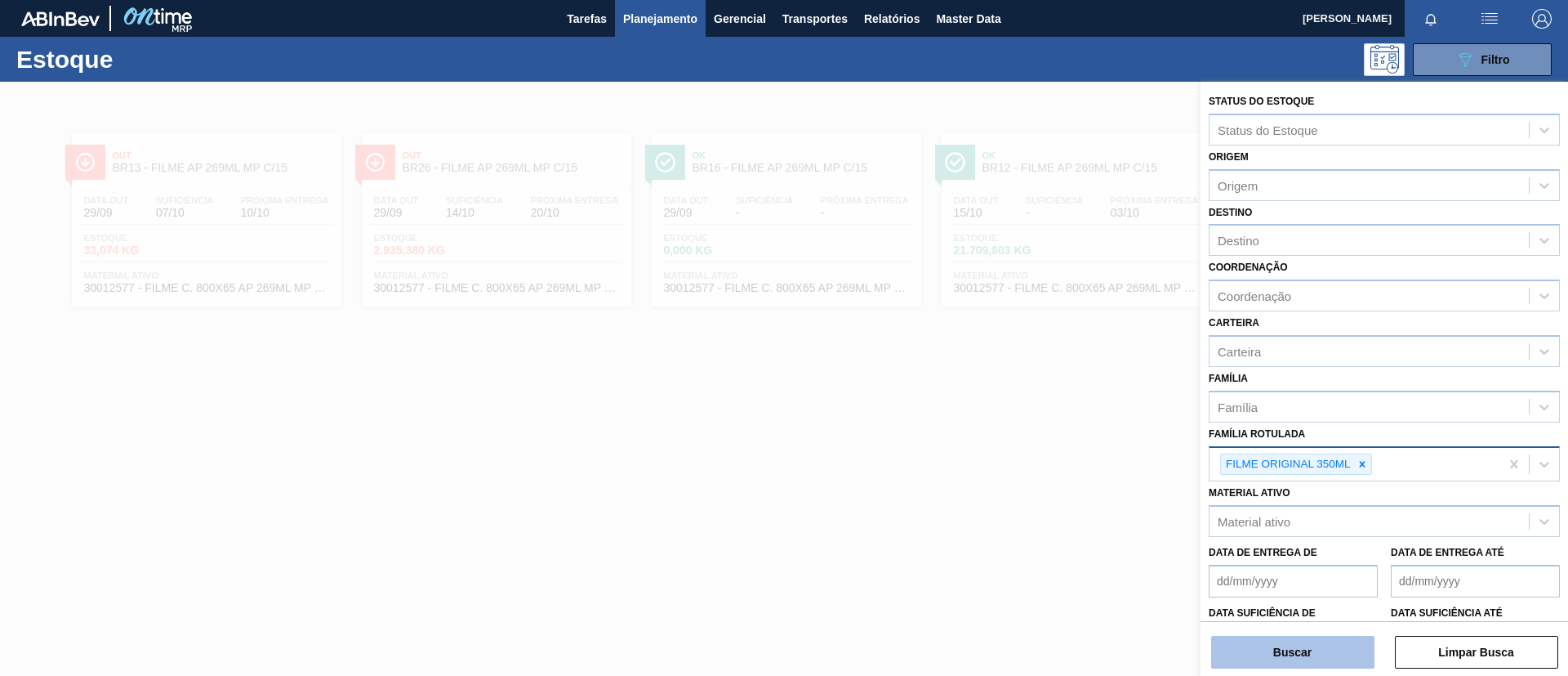
click at [1324, 656] on button "Buscar" at bounding box center [1293, 652] width 163 height 32
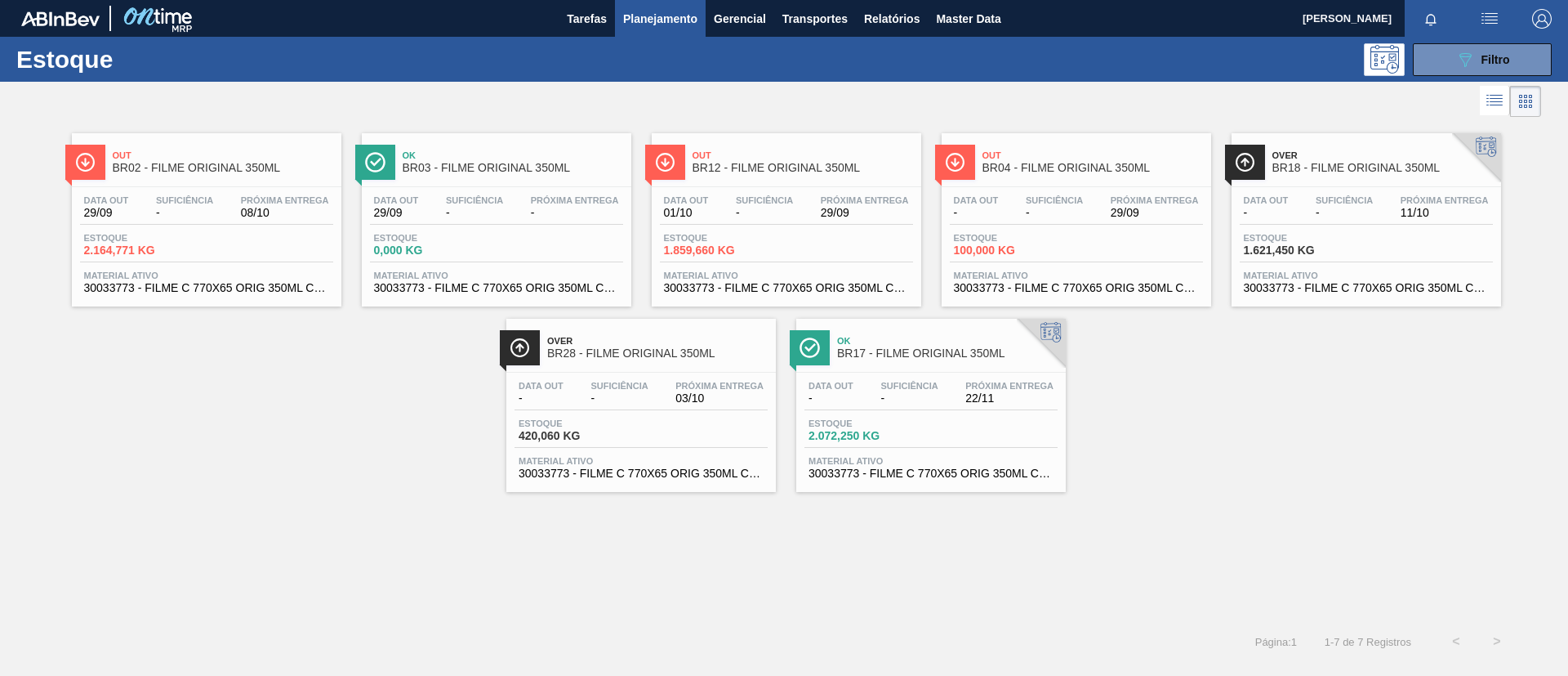
click at [1040, 247] on span "100,000 KG" at bounding box center [1011, 250] width 114 height 13
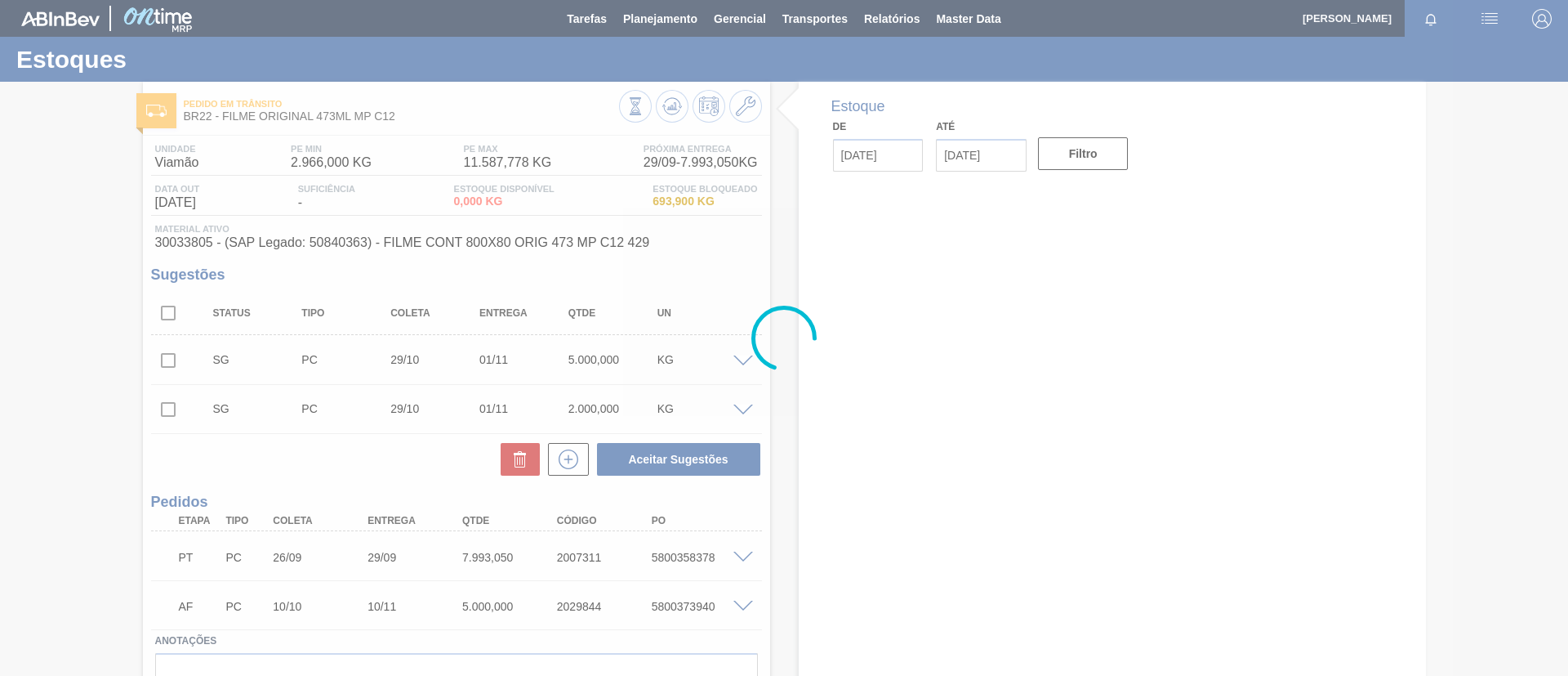
click at [677, 18] on span "Planejamento" at bounding box center [660, 19] width 74 height 20
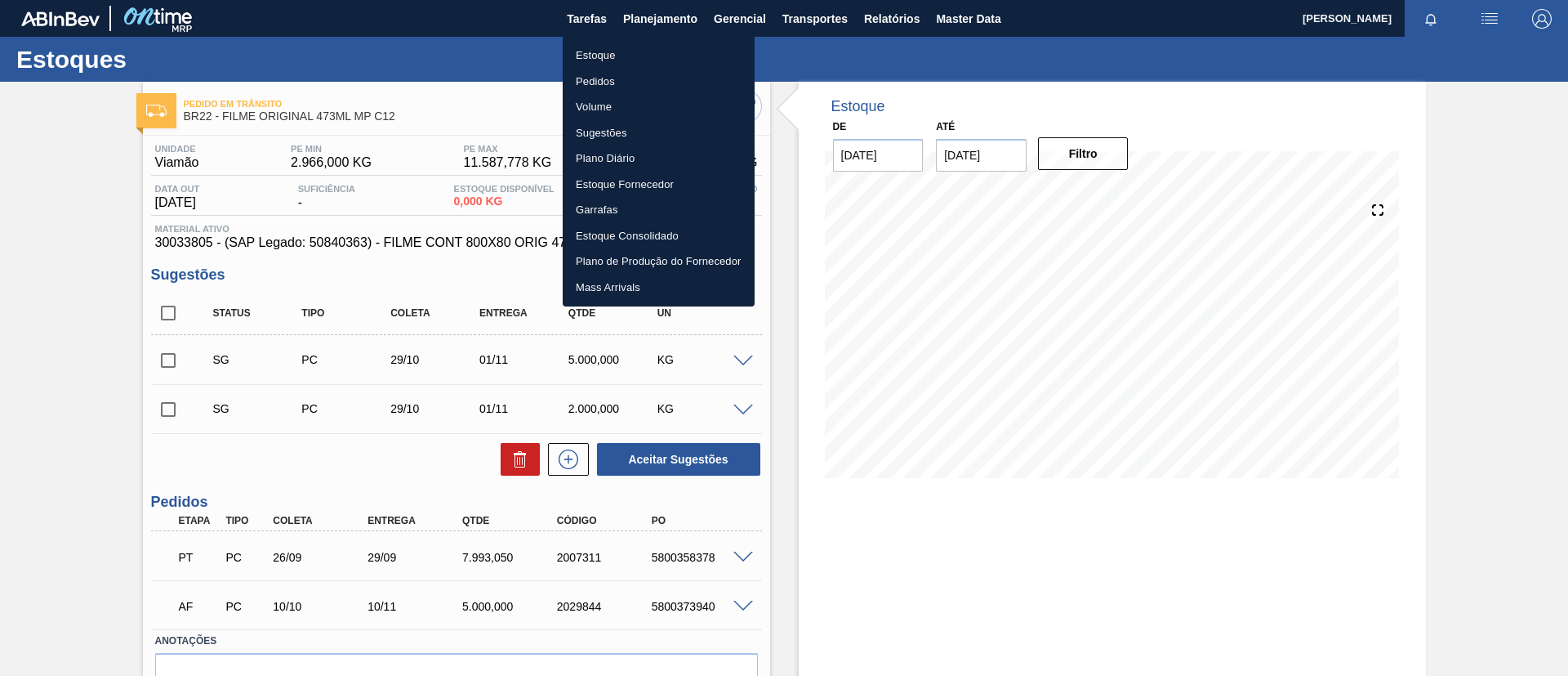
click at [661, 37] on ul "Estoque Pedidos Volume Sugestões Plano Diário Estoque Fornecedor Garrafas Estoq…" at bounding box center [658, 171] width 192 height 271
click at [679, 55] on li "Estoque" at bounding box center [658, 56] width 192 height 26
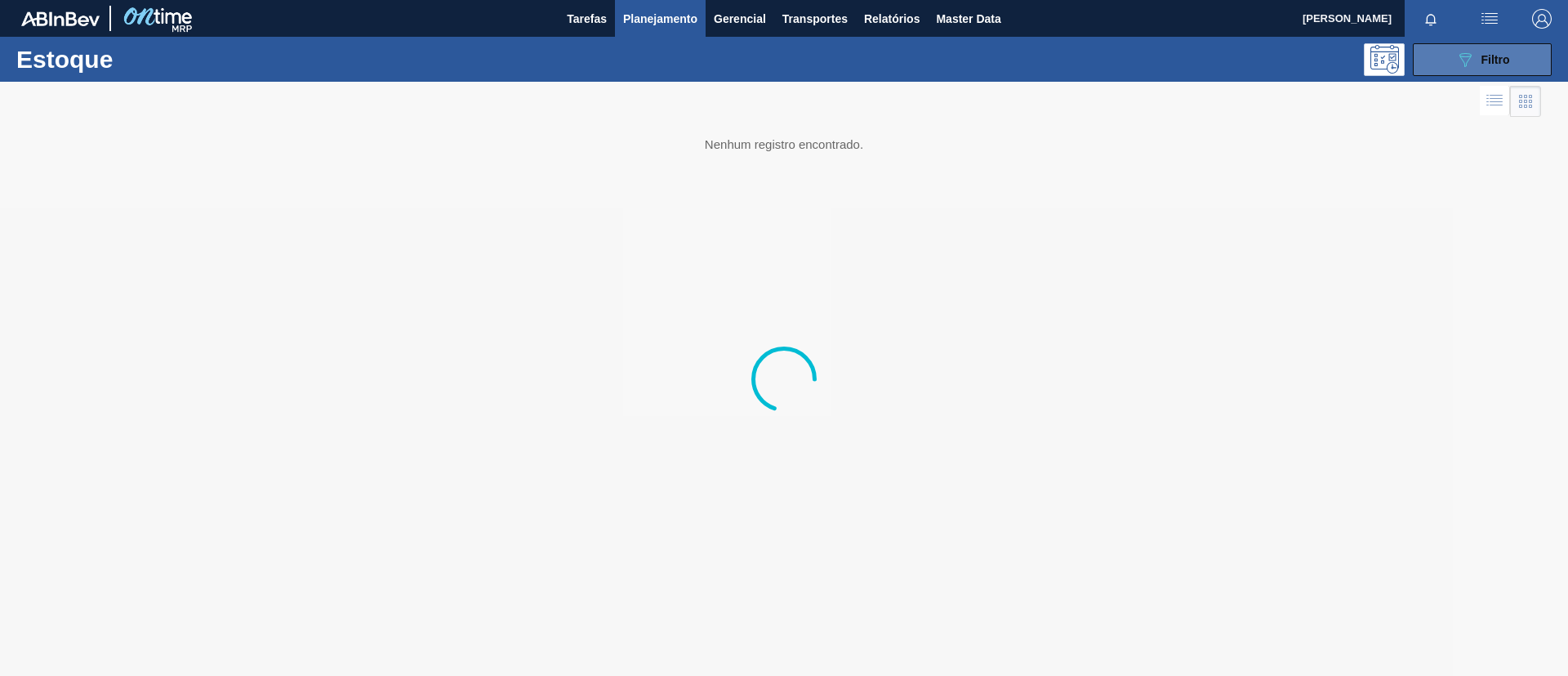
click at [1483, 67] on div "089F7B8B-B2A5-4AFE-B5C0-19BA573D28AC Filtro" at bounding box center [1483, 60] width 55 height 20
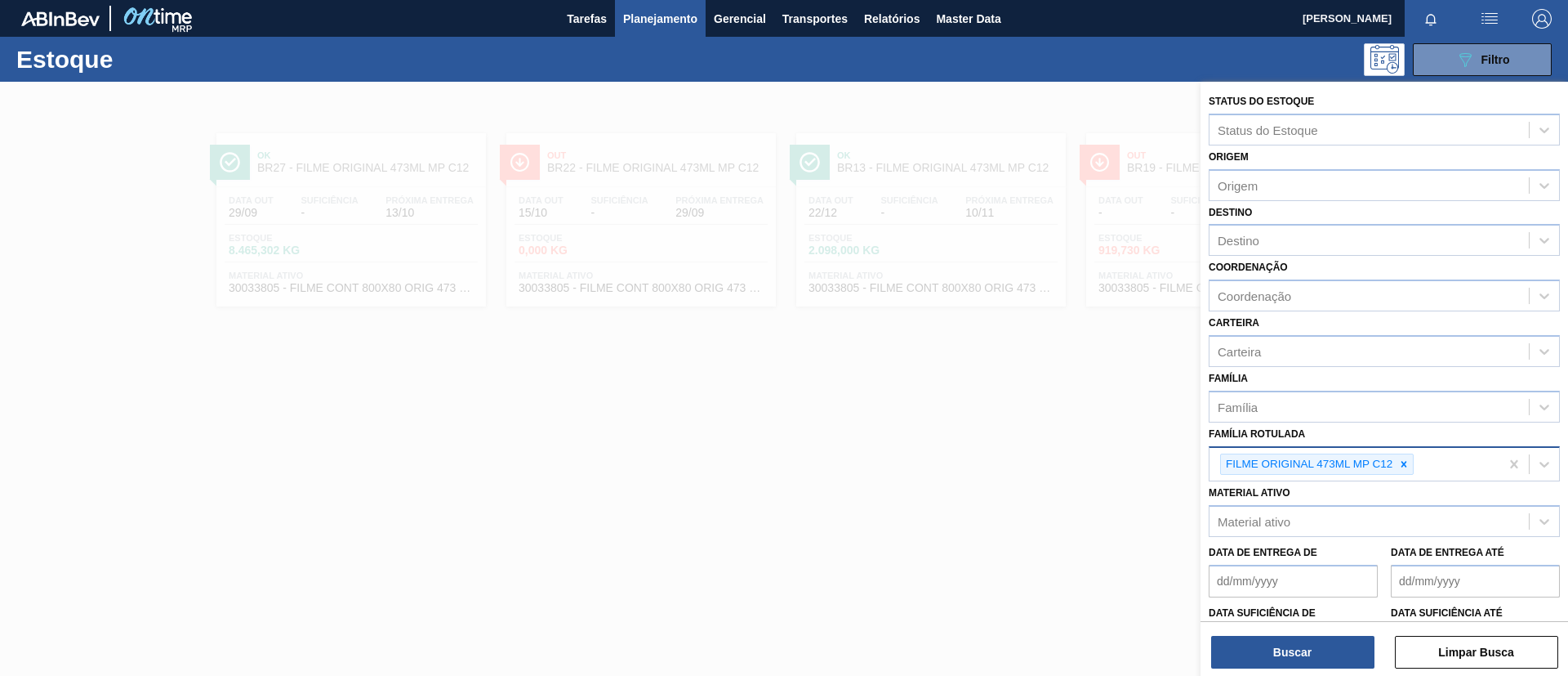
click at [1398, 477] on div "FILME ORIGINAL 473ML MP C12" at bounding box center [1354, 464] width 290 height 33
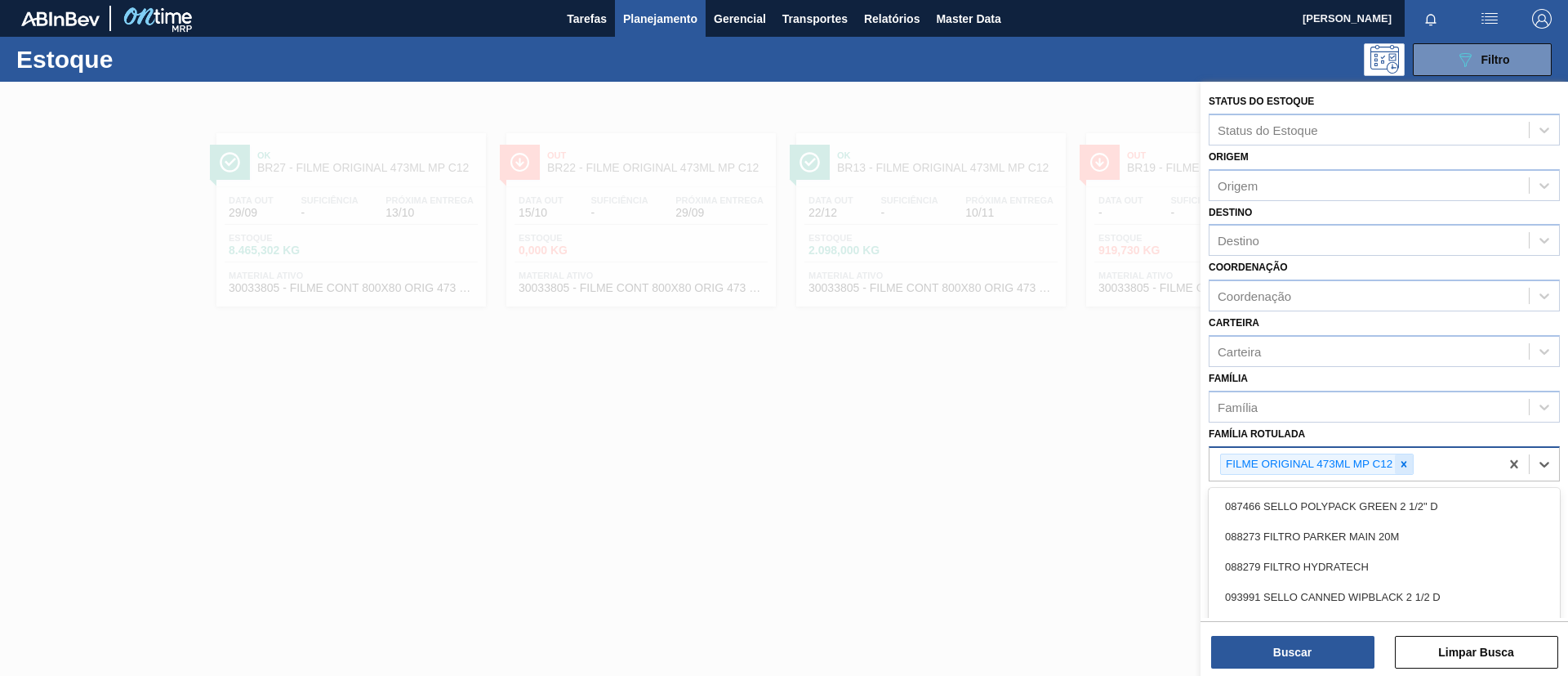
click at [1408, 465] on icon at bounding box center [1404, 464] width 12 height 12
type Rotulada "BOH 350ML"
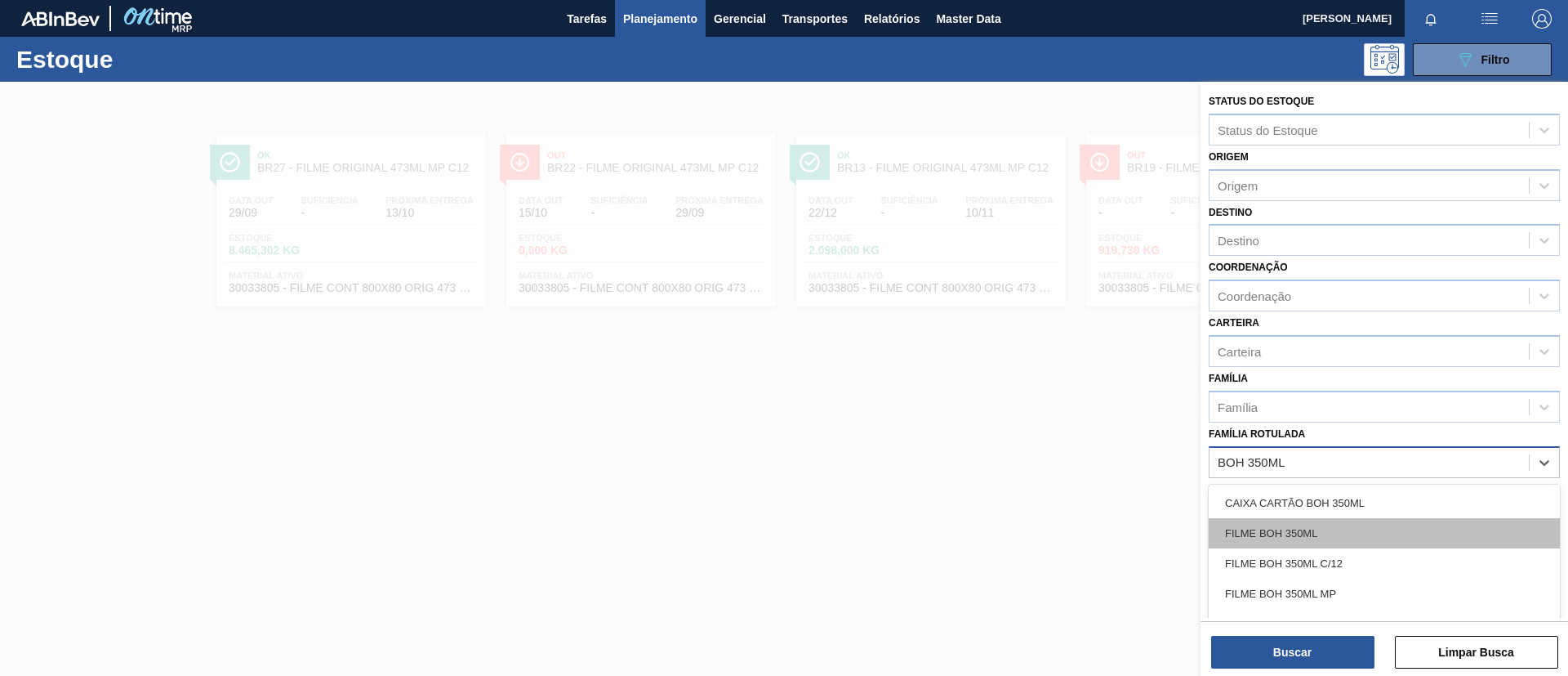
click at [1388, 533] on div "FILME BOH 350ML" at bounding box center [1384, 532] width 351 height 30
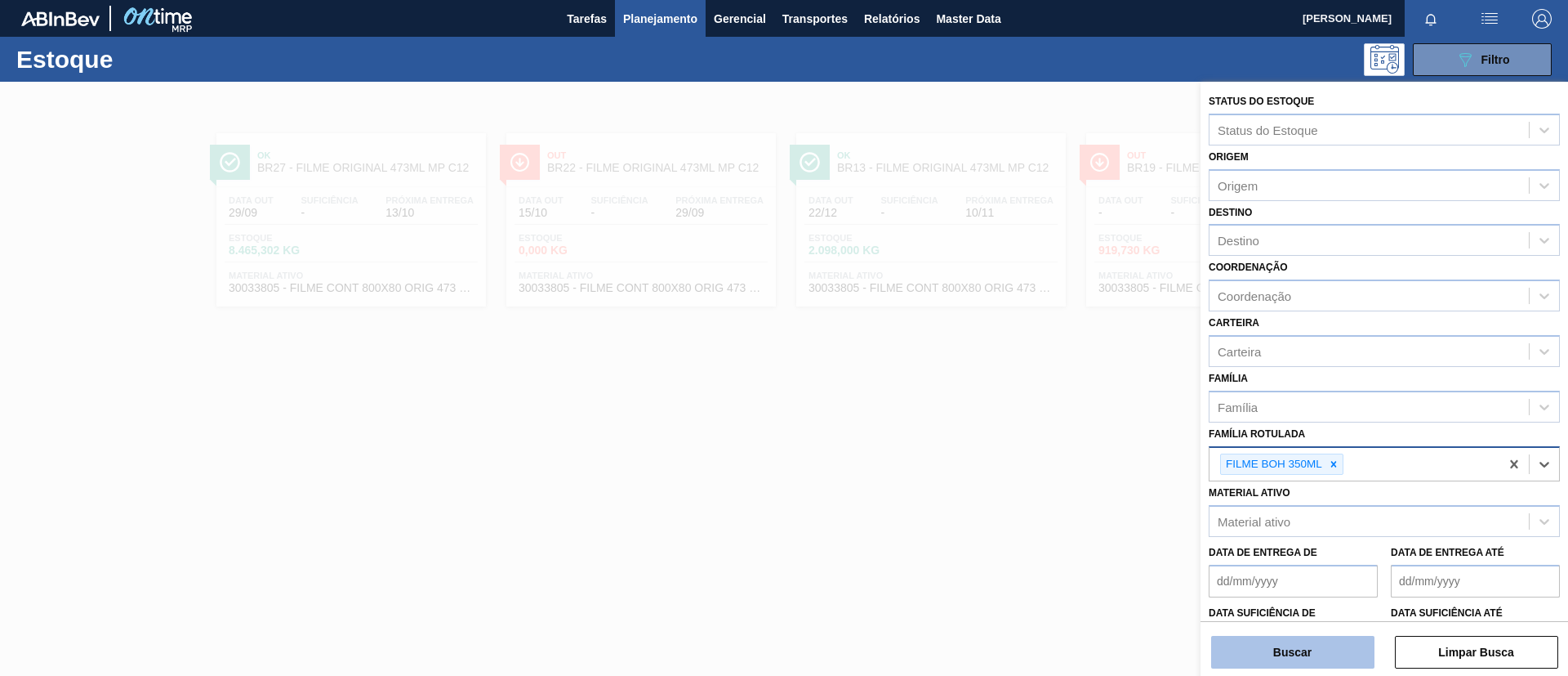
click at [1298, 645] on button "Buscar" at bounding box center [1293, 652] width 163 height 32
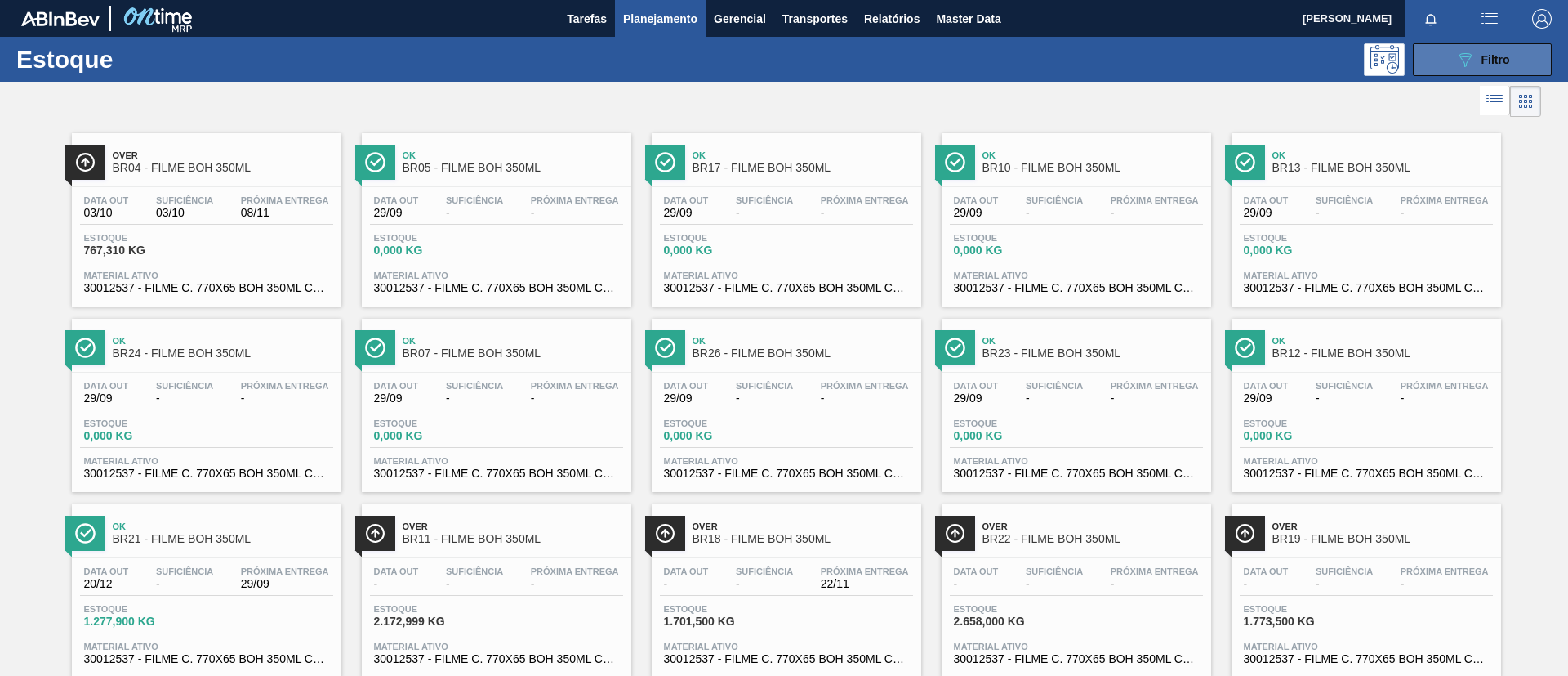
click at [1488, 68] on button "089F7B8B-B2A5-4AFE-B5C0-19BA573D28AC Filtro" at bounding box center [1482, 59] width 139 height 32
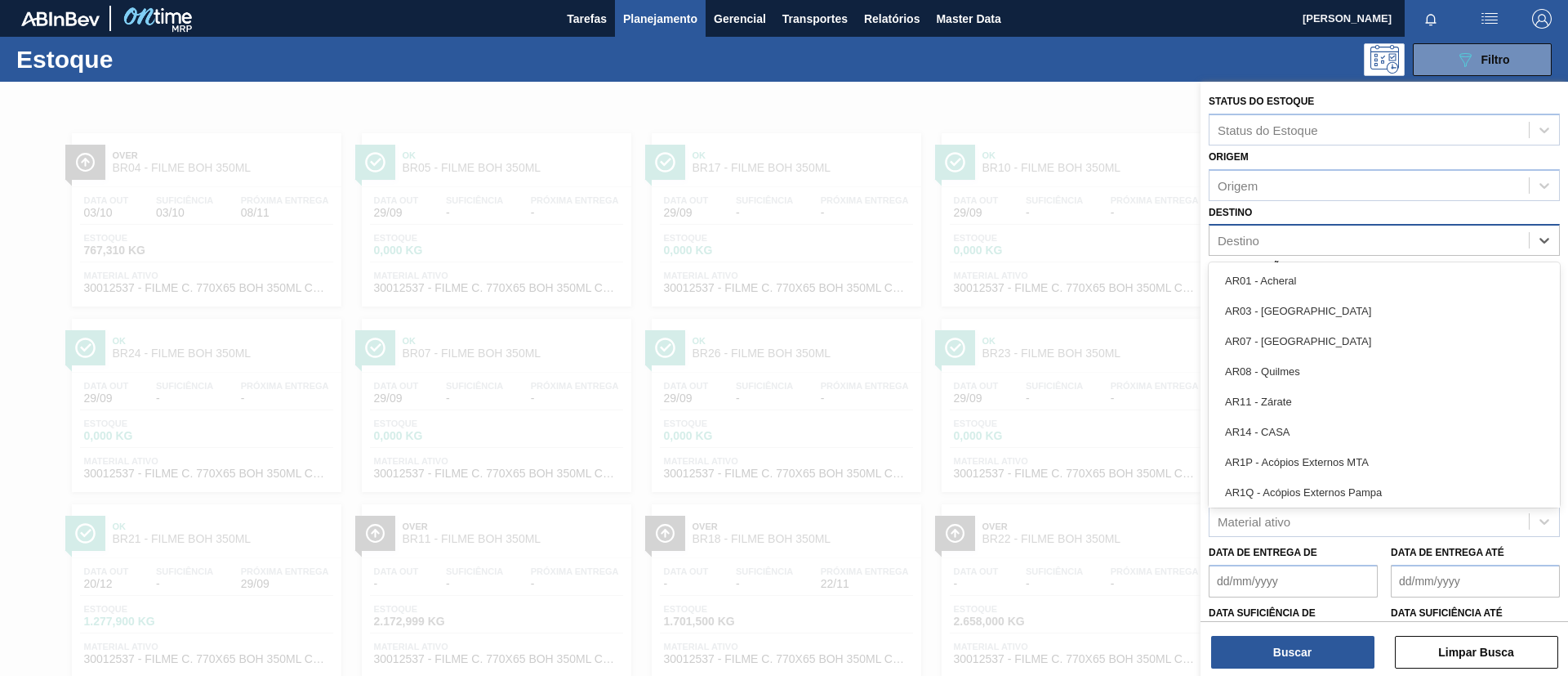
click at [1387, 249] on div "Destino" at bounding box center [1369, 240] width 319 height 23
type input "BR04"
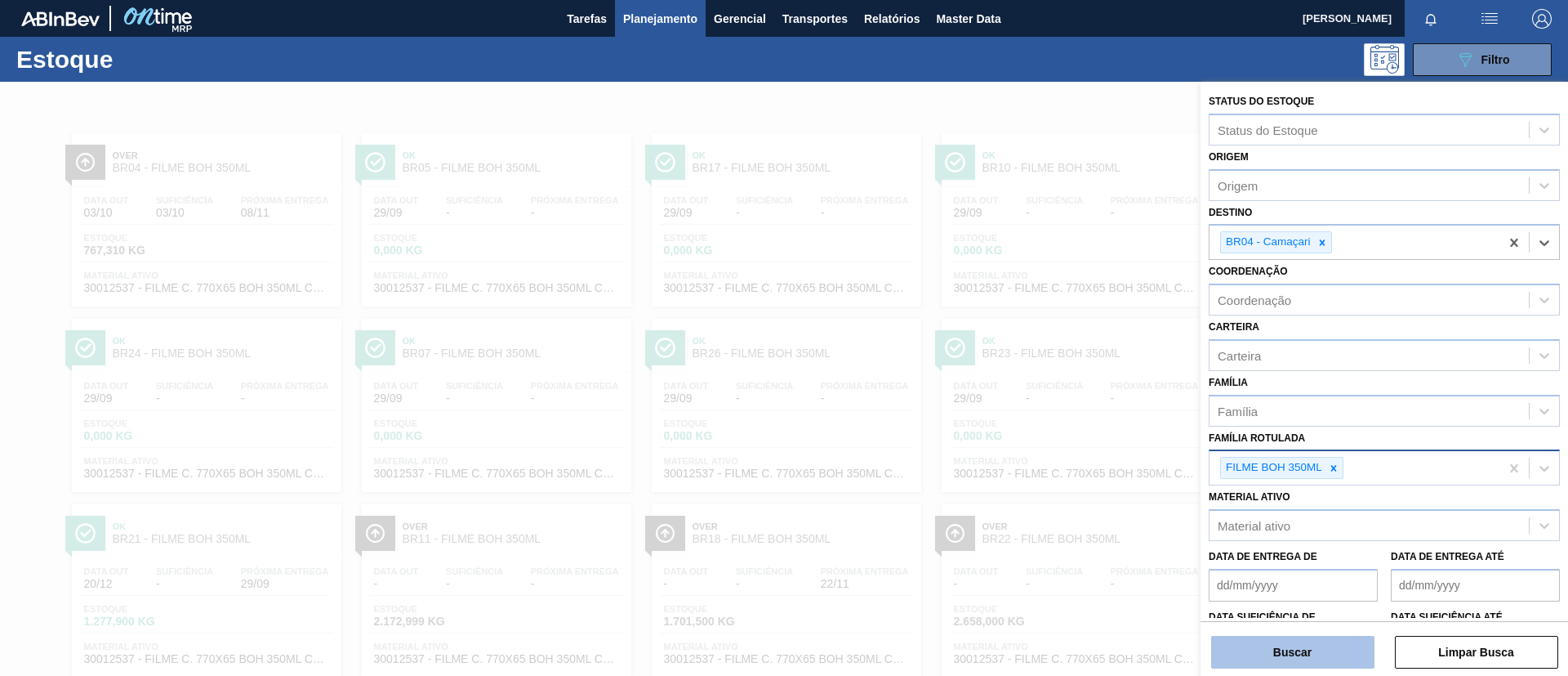
click at [1322, 636] on button "Buscar" at bounding box center [1293, 652] width 163 height 32
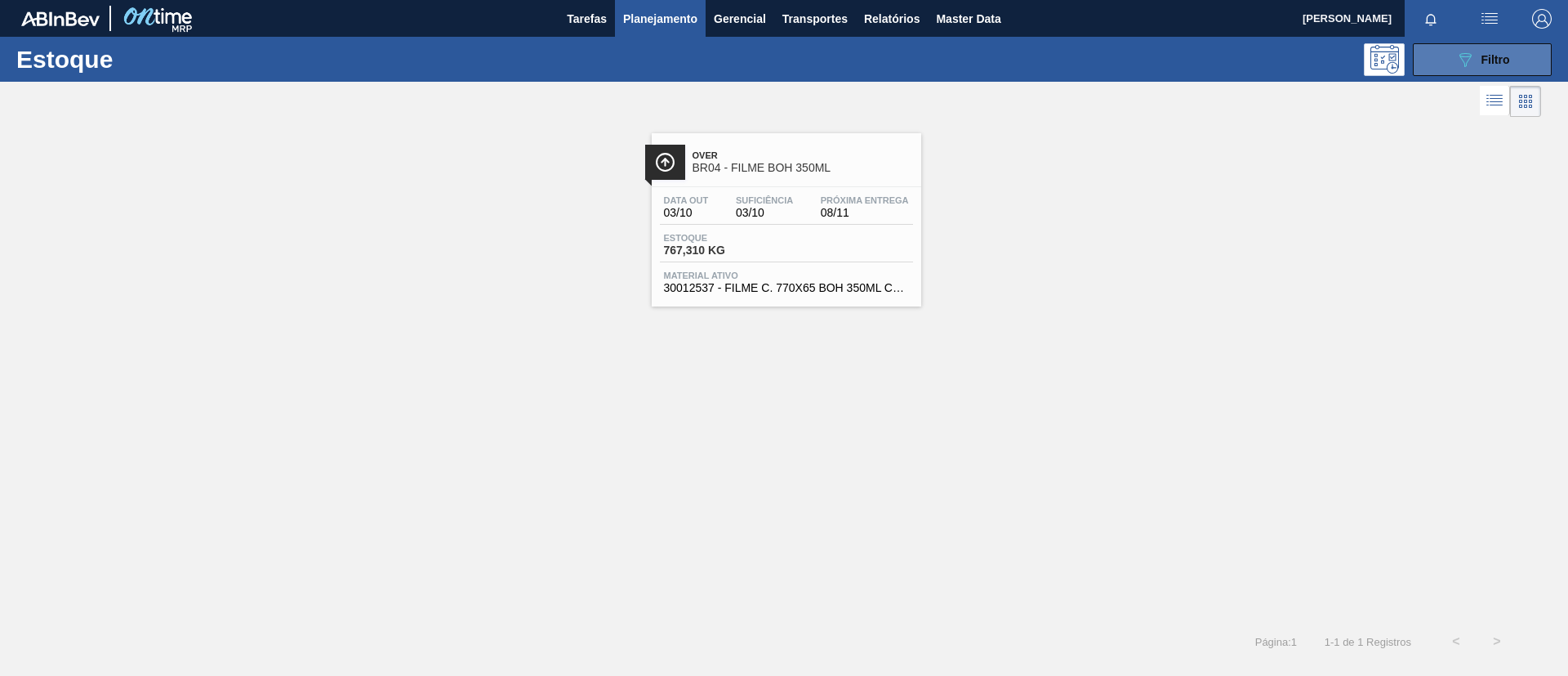
click at [1475, 50] on div "089F7B8B-B2A5-4AFE-B5C0-19BA573D28AC Filtro" at bounding box center [1483, 60] width 55 height 20
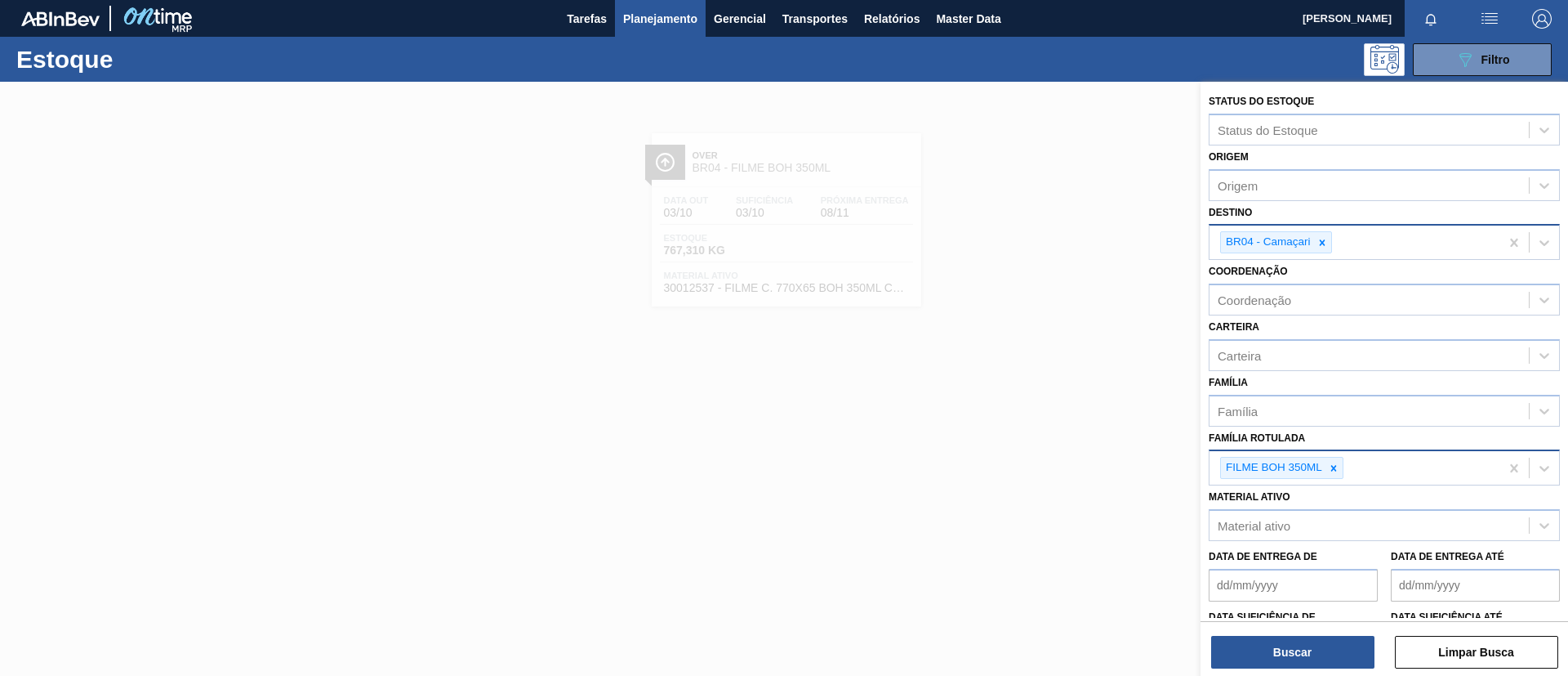
click at [1410, 242] on div "BR04 - Camaçari" at bounding box center [1354, 242] width 290 height 33
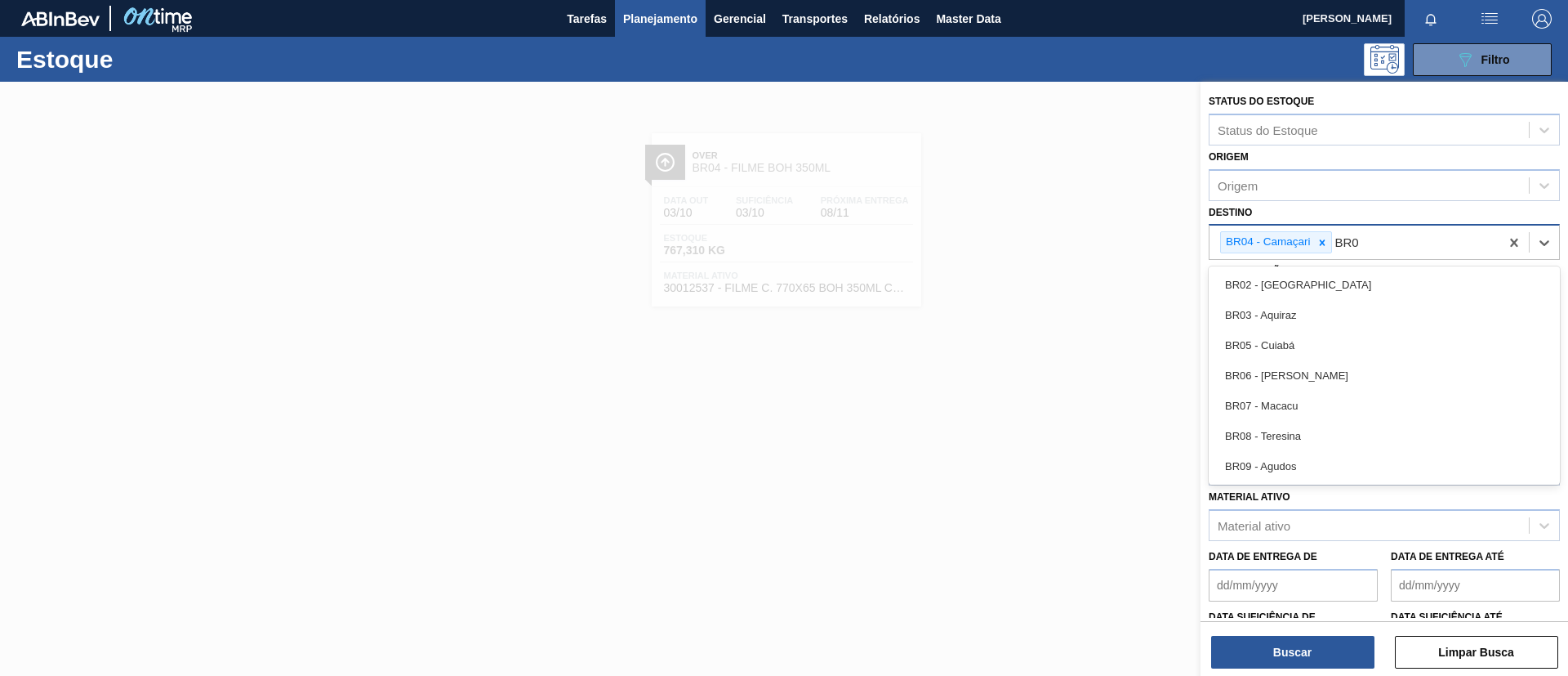
type input "BR02"
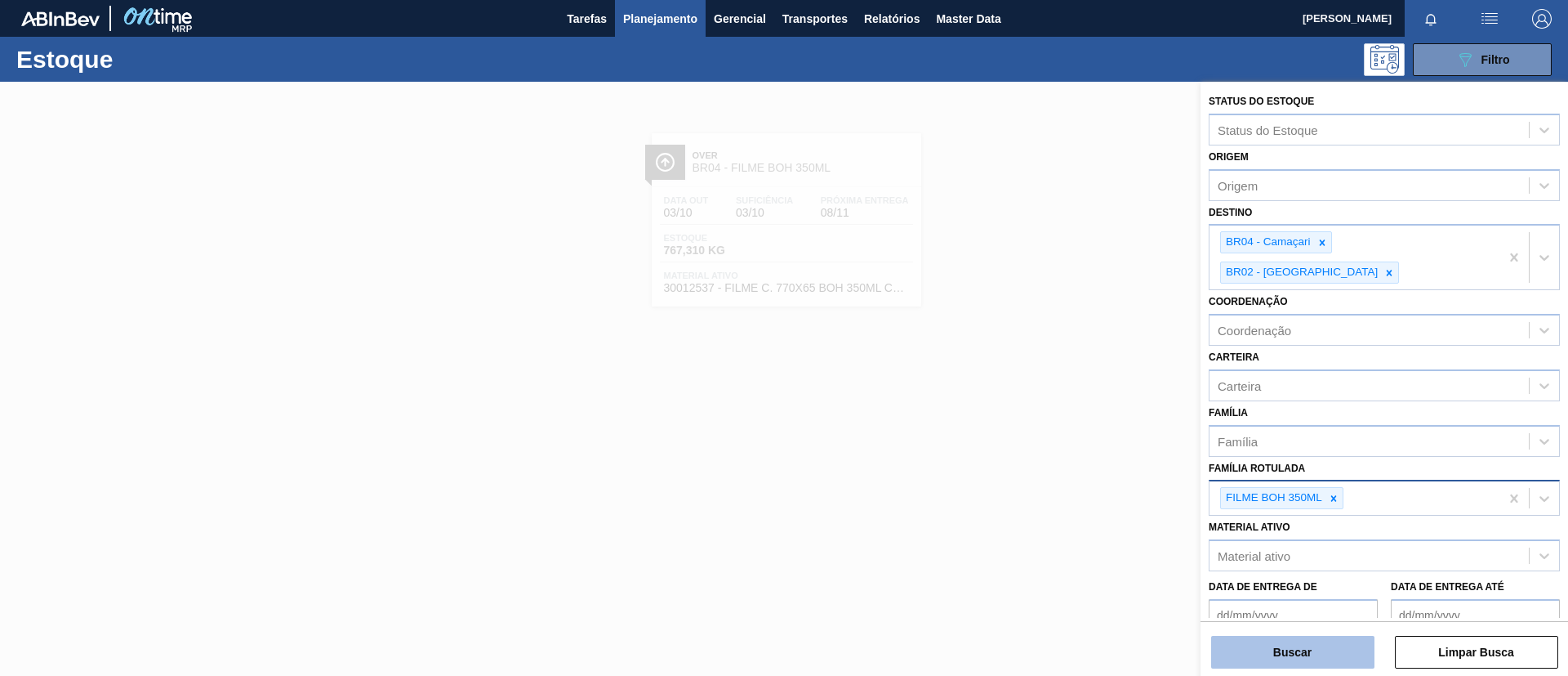
click at [1314, 654] on button "Buscar" at bounding box center [1293, 652] width 163 height 32
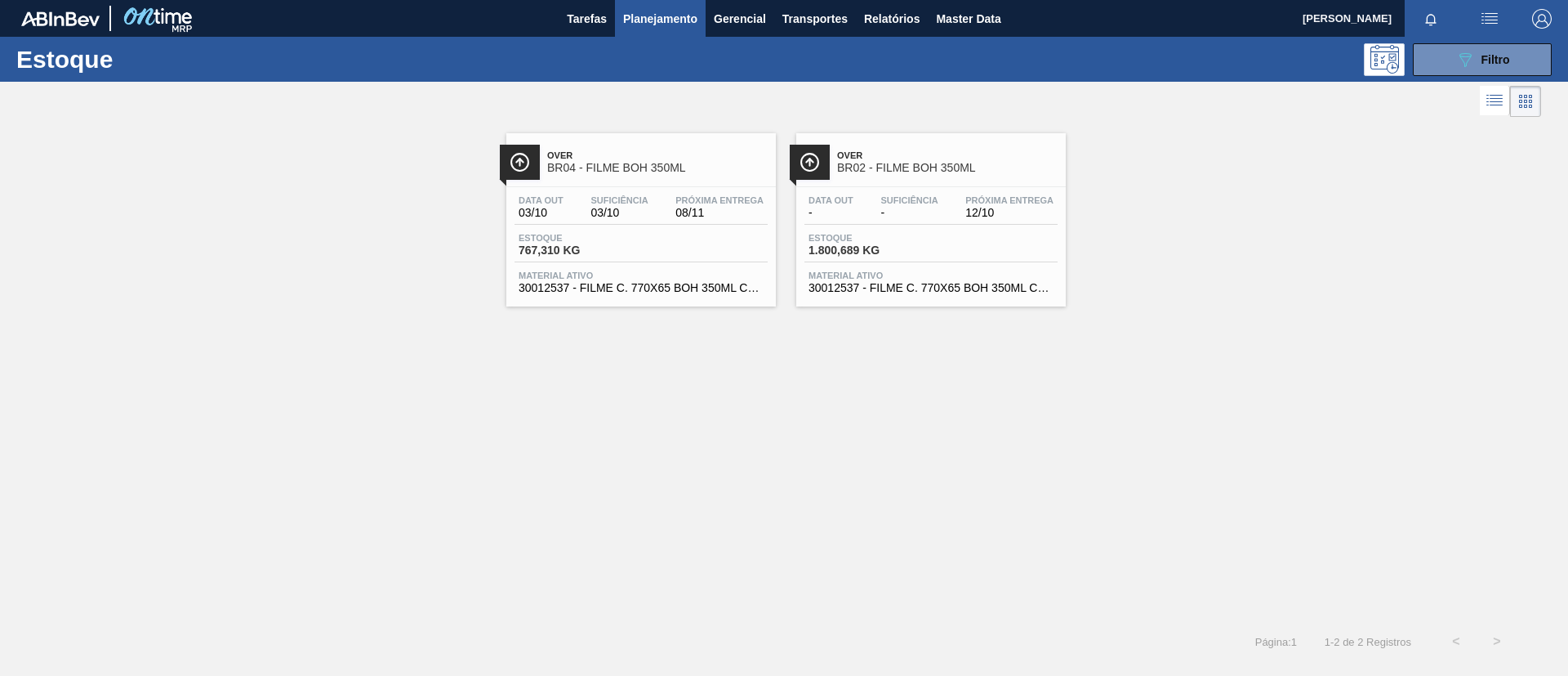
click at [985, 197] on span "Próxima Entrega" at bounding box center [1010, 200] width 88 height 10
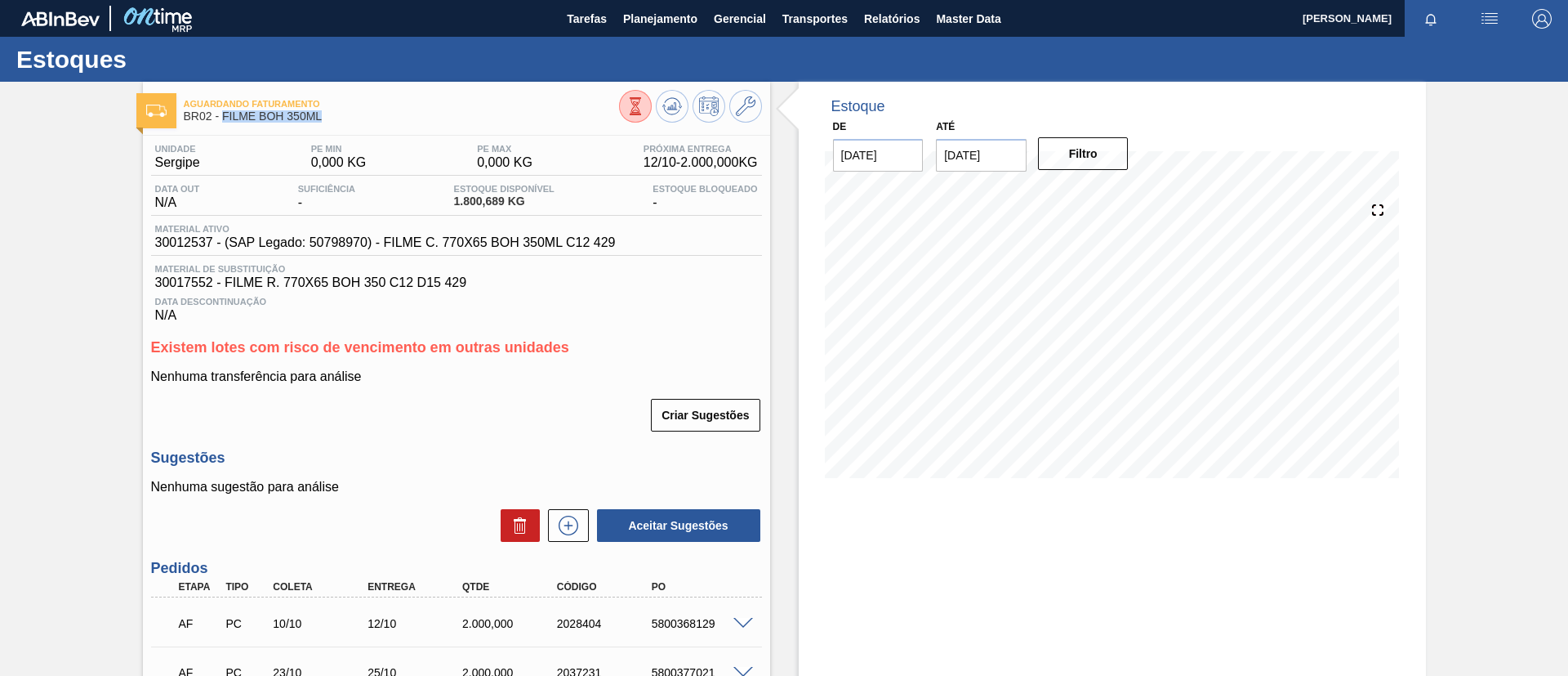
drag, startPoint x: 345, startPoint y: 127, endPoint x: 223, endPoint y: 120, distance: 122.2
click at [223, 120] on div "Aguardando Faturamento BR02 - FILME BOH 350ML" at bounding box center [401, 111] width 435 height 37
drag, startPoint x: 127, startPoint y: 185, endPoint x: 109, endPoint y: 197, distance: 21.6
click at [109, 197] on div "Aguardando Faturamento BR02 - FILME BOH 350ML Unidade Sergipe PE MIN 0,000 KG P…" at bounding box center [784, 456] width 1568 height 748
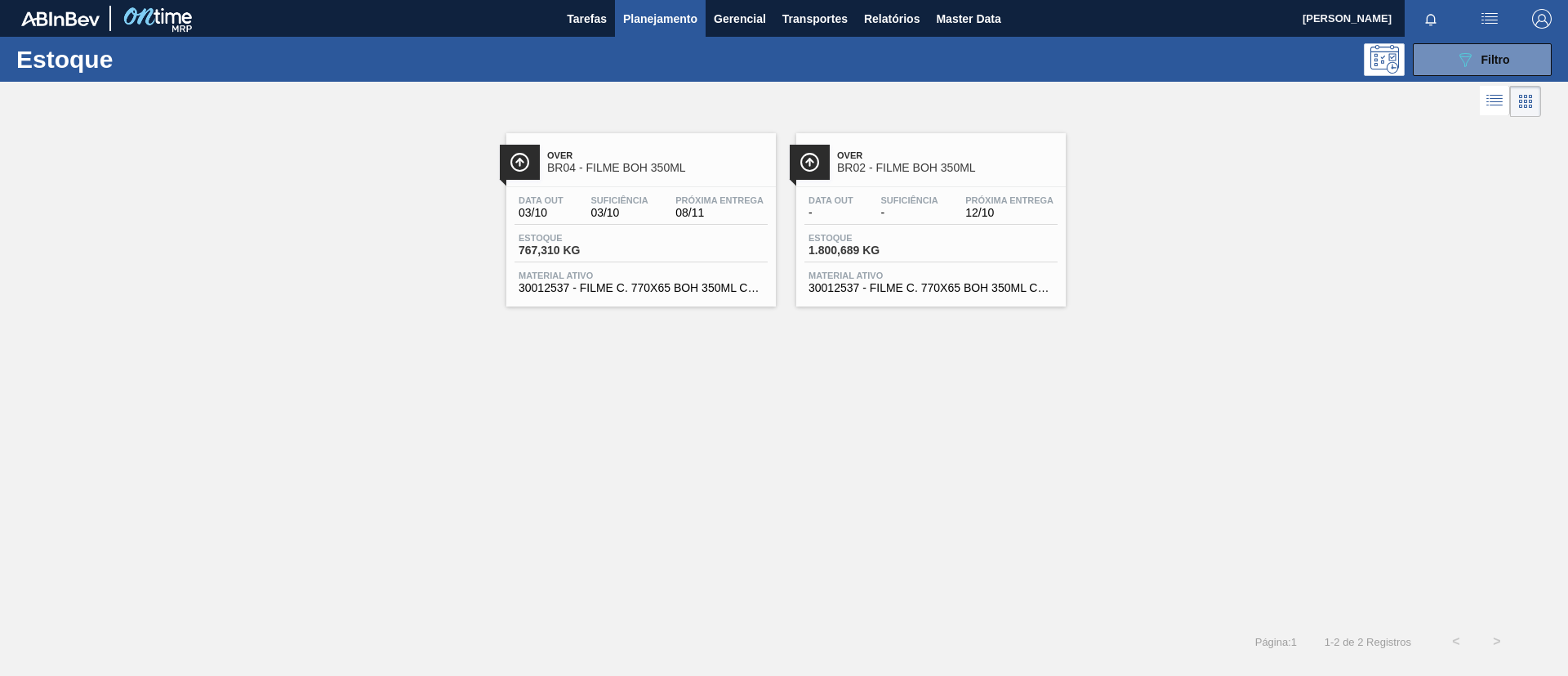
click at [595, 157] on span "Over" at bounding box center [658, 155] width 221 height 10
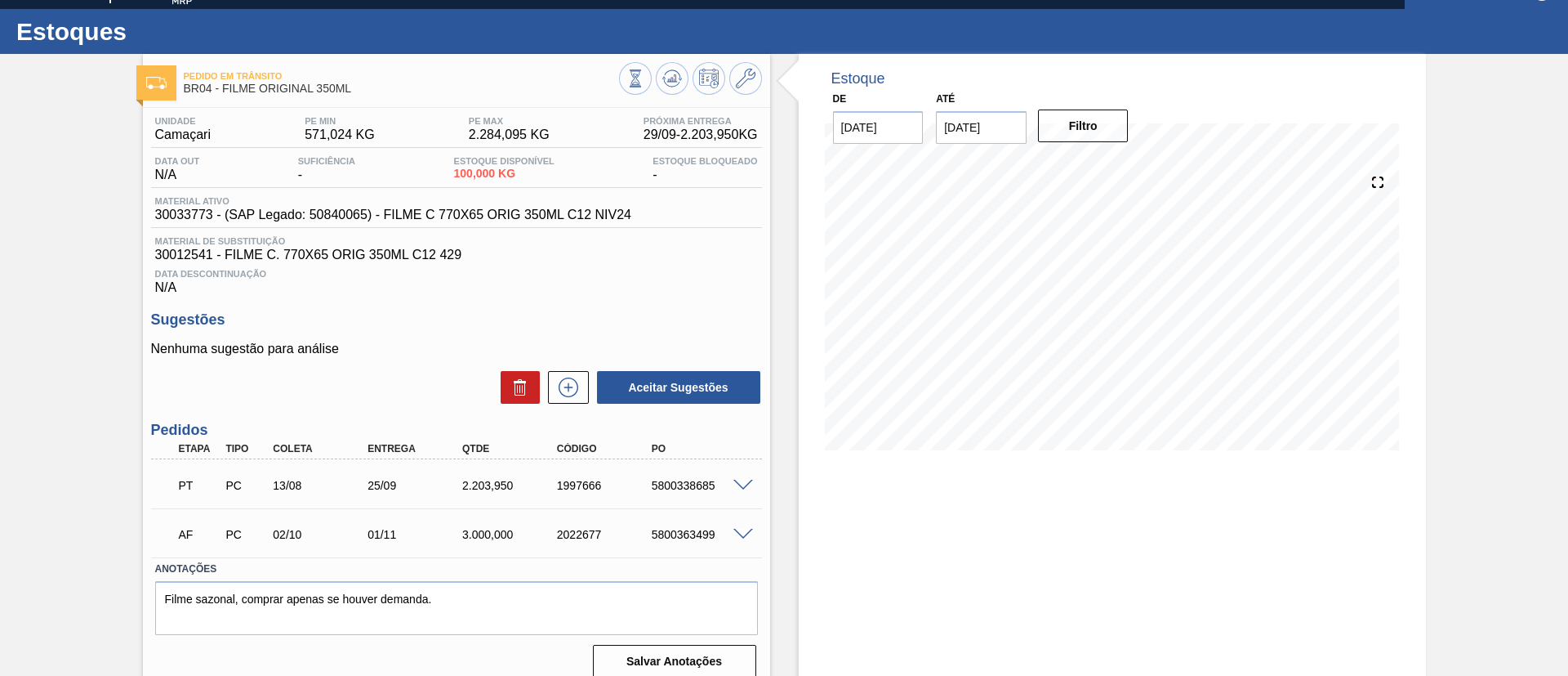
scroll to position [43, 0]
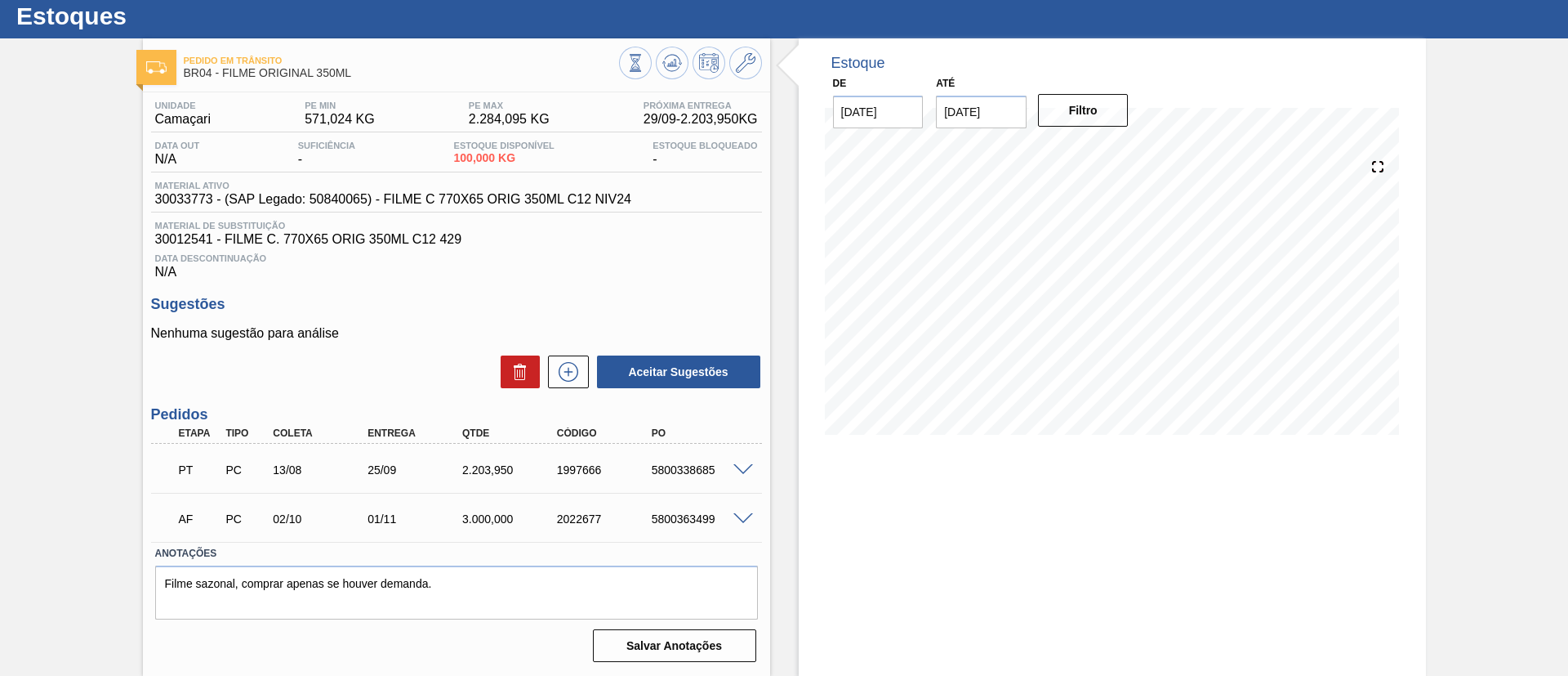
click at [733, 464] on span at bounding box center [743, 470] width 20 height 13
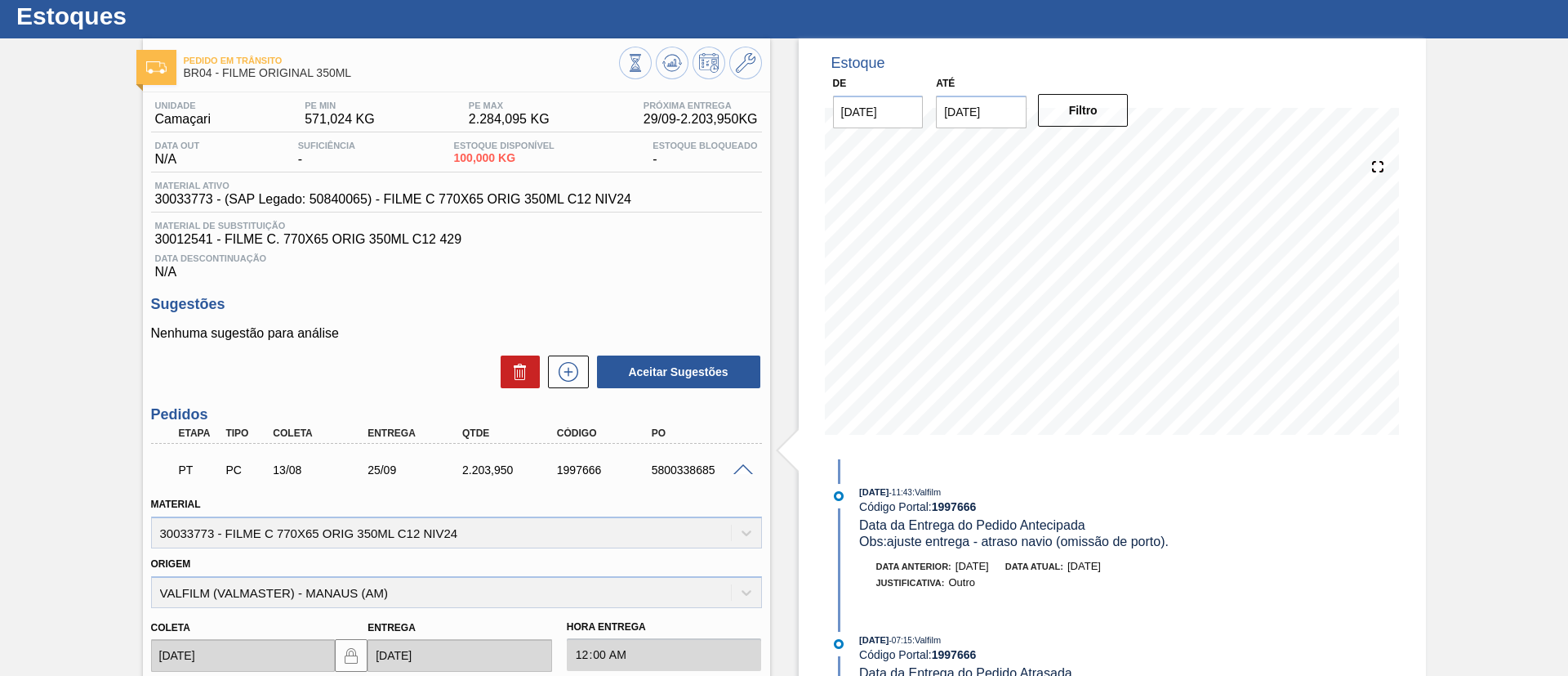
click at [733, 464] on span at bounding box center [743, 470] width 20 height 13
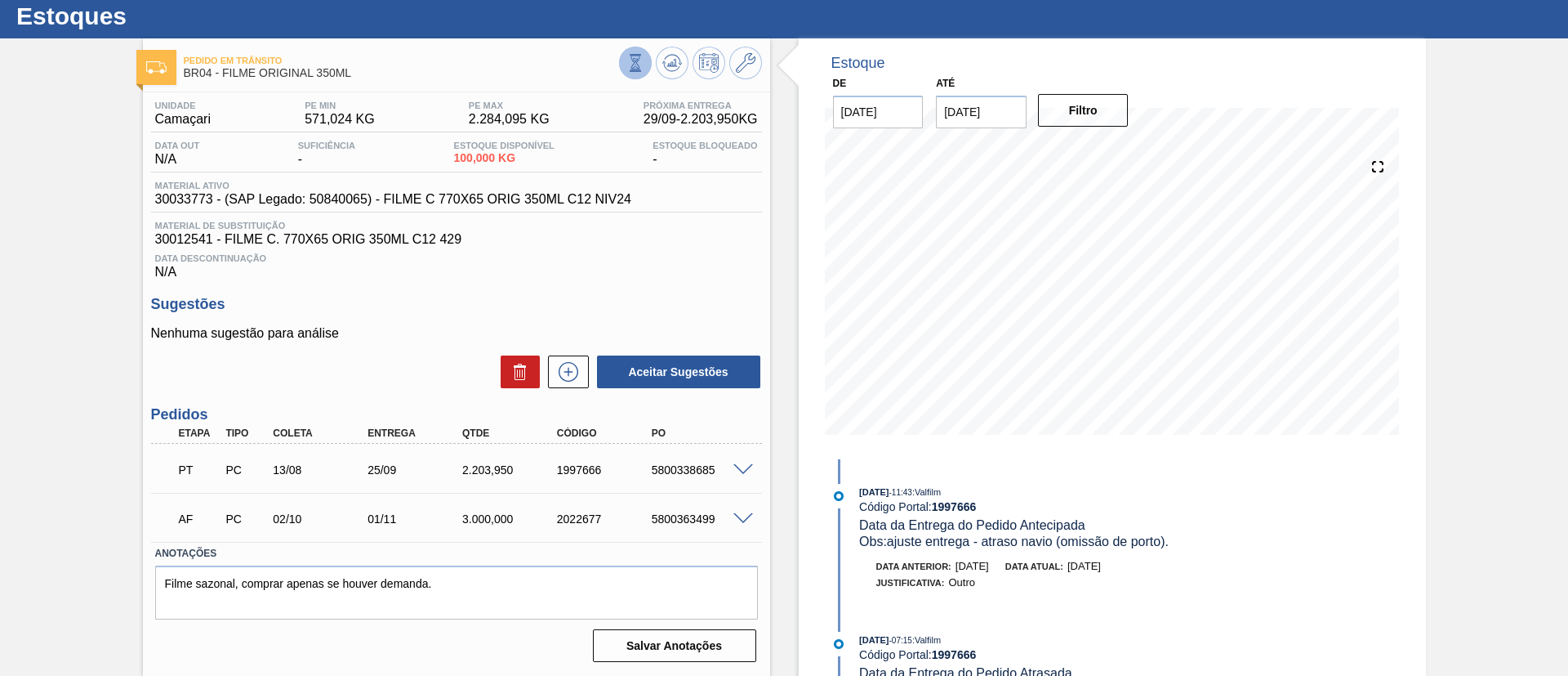
scroll to position [0, 0]
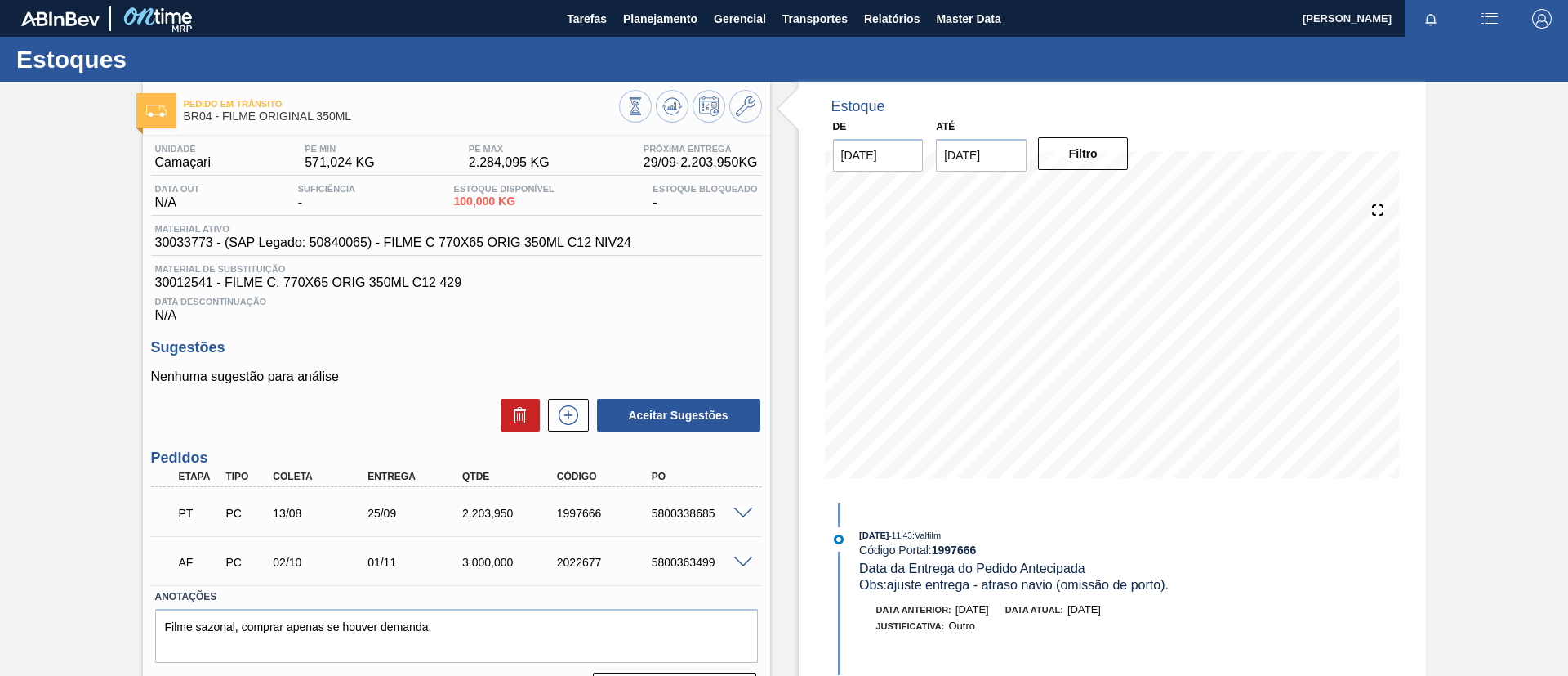
click at [671, 39] on div "Estoques" at bounding box center [784, 60] width 1568 height 45
drag, startPoint x: 660, startPoint y: 27, endPoint x: 655, endPoint y: 42, distance: 15.8
click at [658, 27] on span "Planejamento" at bounding box center [660, 19] width 74 height 20
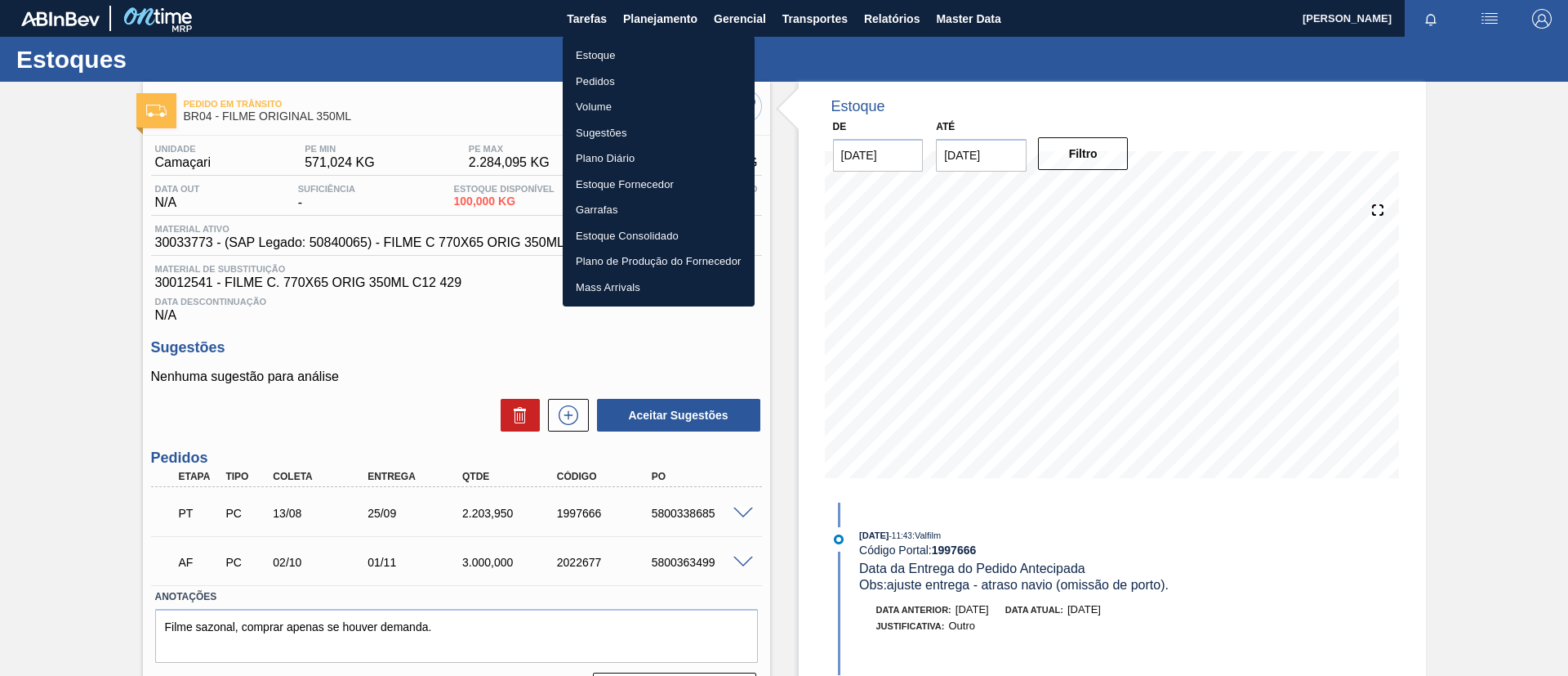
click at [647, 58] on li "Estoque" at bounding box center [658, 56] width 192 height 26
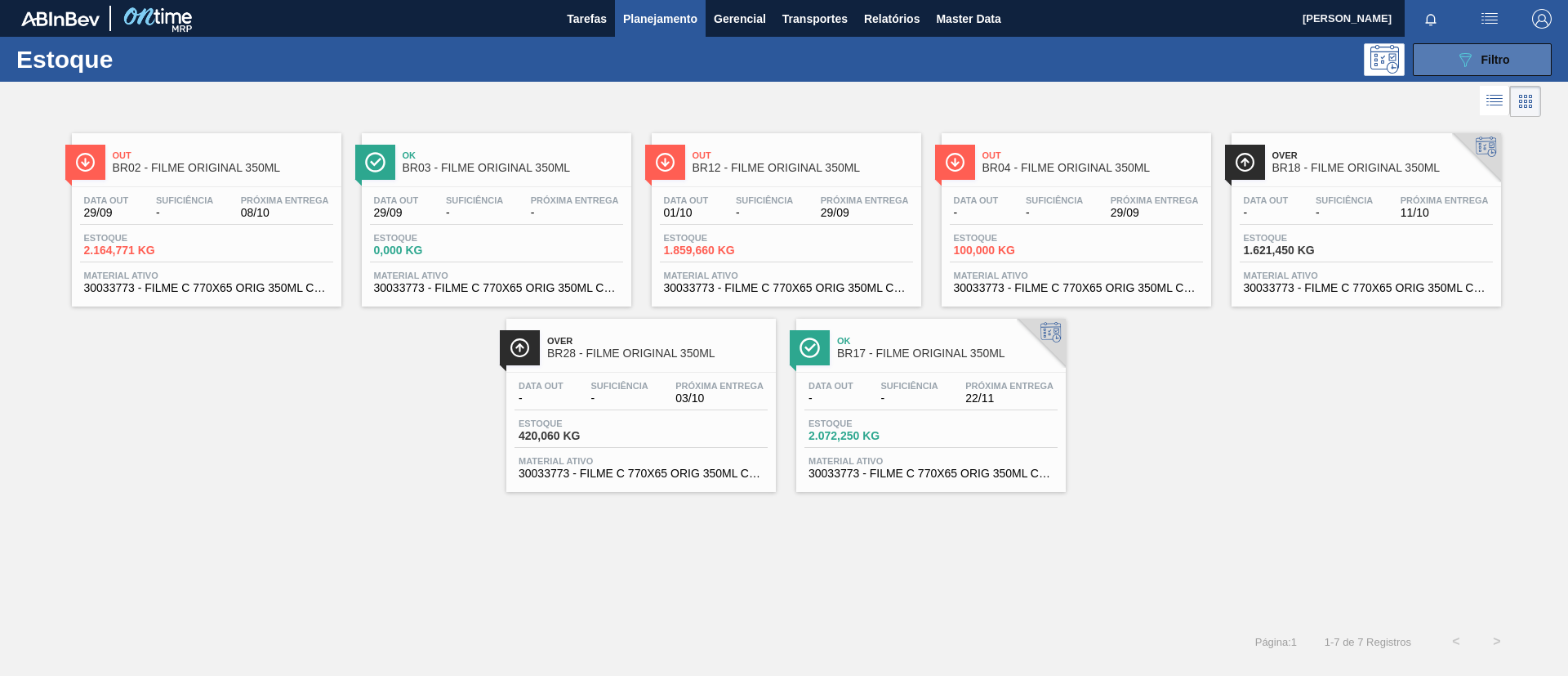
click at [1478, 56] on div "089F7B8B-B2A5-4AFE-B5C0-19BA573D28AC Filtro" at bounding box center [1483, 60] width 55 height 20
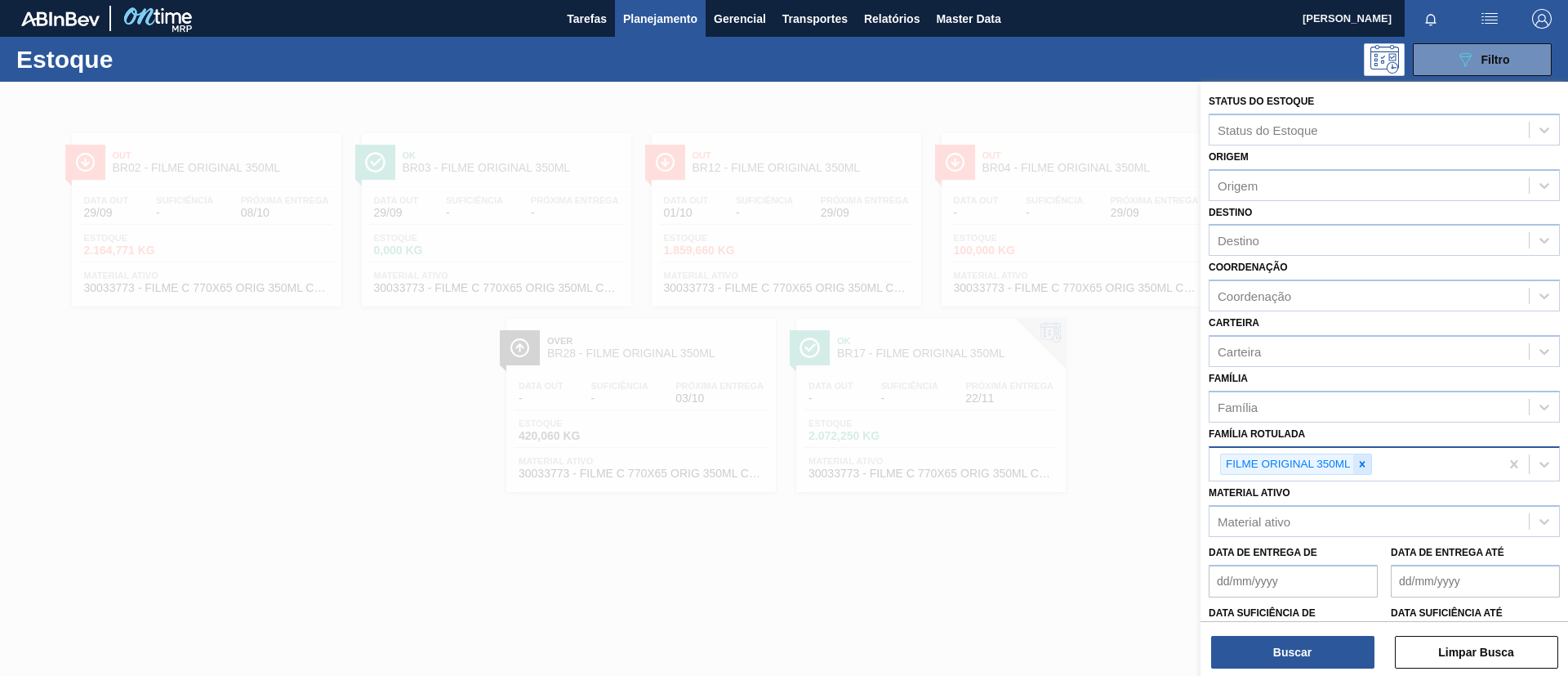
click at [1363, 454] on div "FILME ORIGINAL 350ML" at bounding box center [1354, 464] width 290 height 33
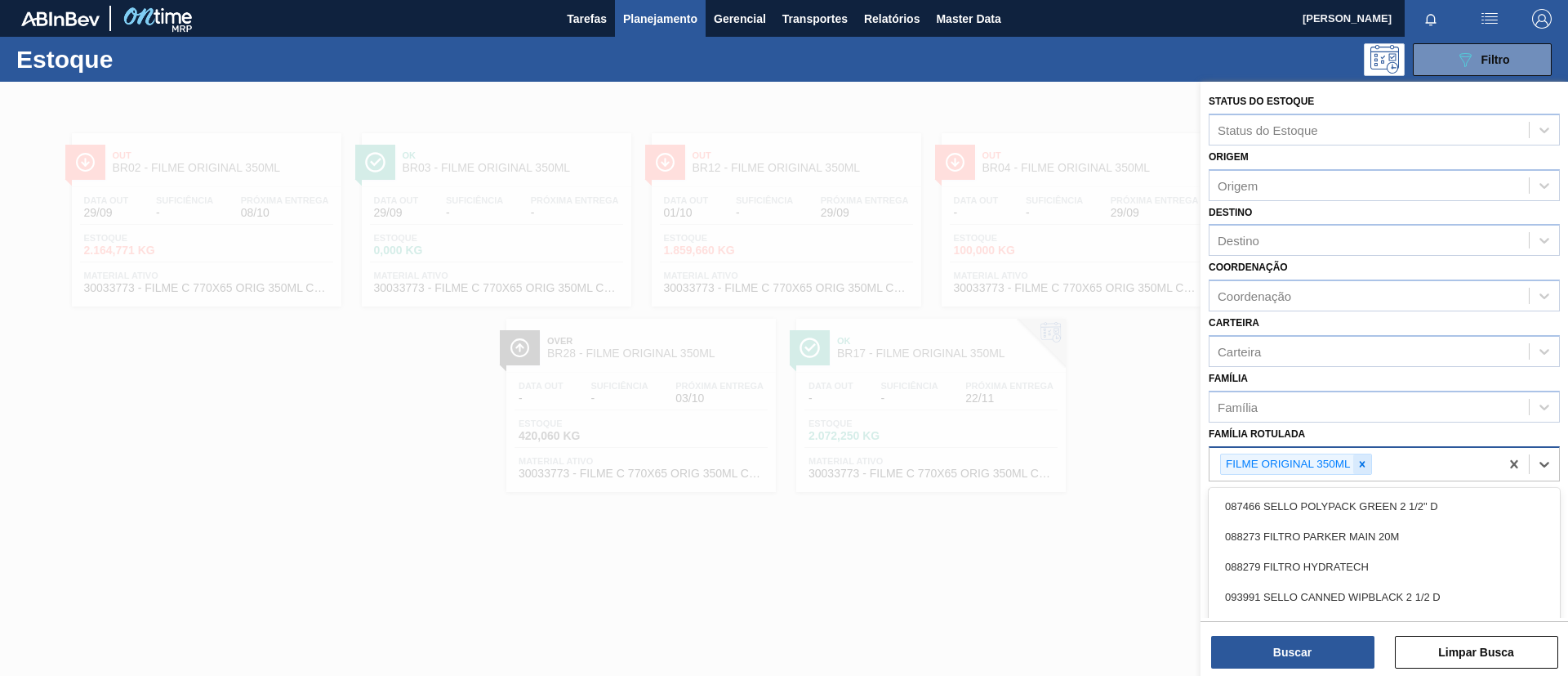
click at [1362, 455] on div at bounding box center [1362, 464] width 18 height 21
click at [1335, 420] on div "Família" at bounding box center [1384, 406] width 351 height 32
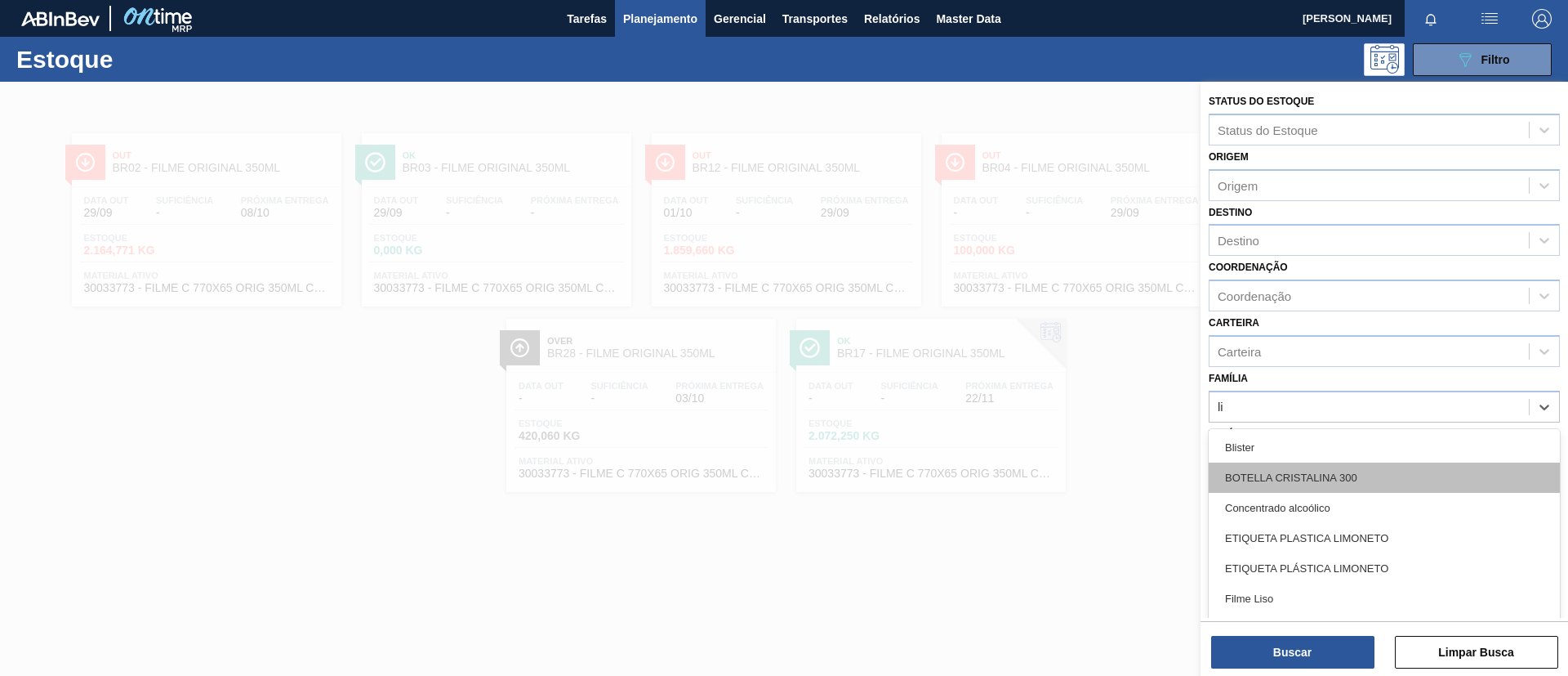
type input "lis"
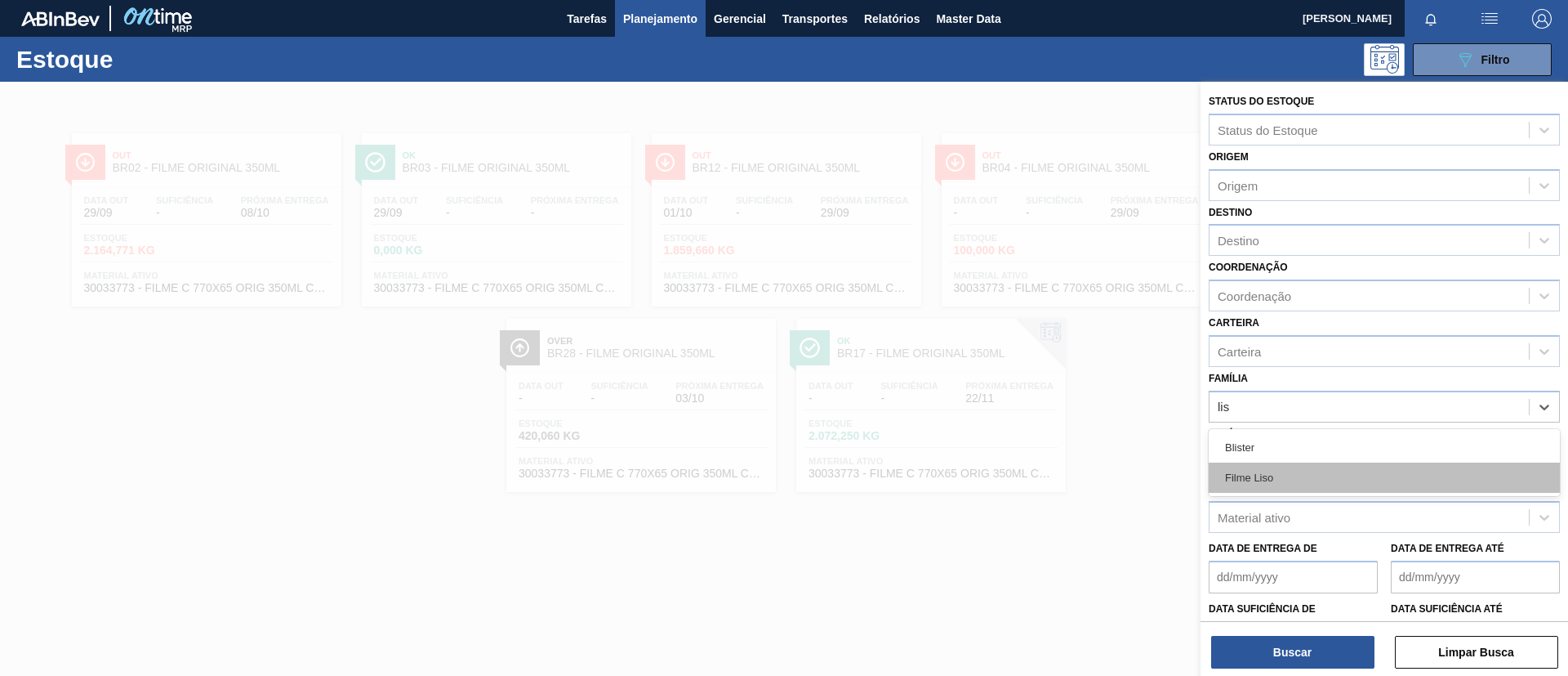
click at [1337, 476] on div "Filme Liso" at bounding box center [1384, 478] width 351 height 30
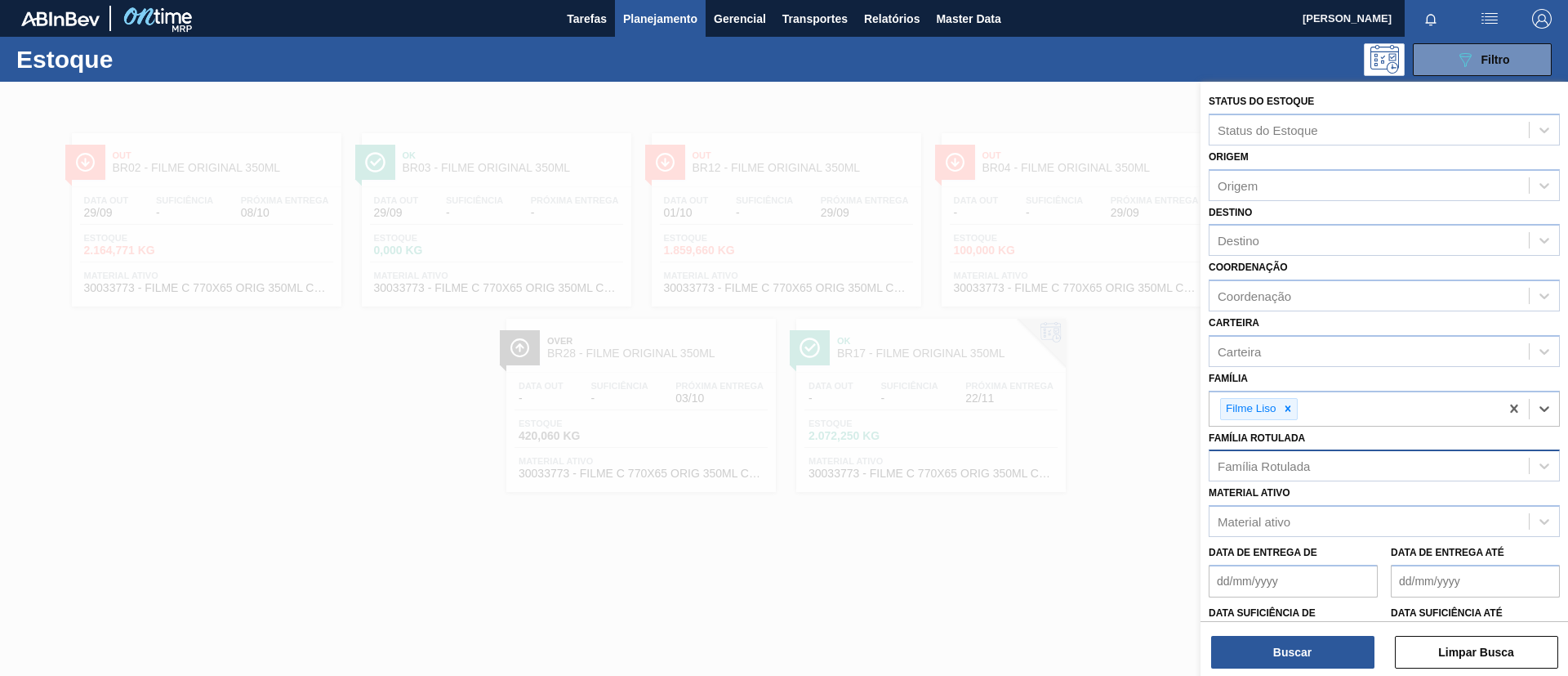
click at [1267, 259] on div "Coordenação Coordenação" at bounding box center [1384, 283] width 351 height 56
click at [1271, 253] on div "Destino" at bounding box center [1384, 239] width 351 height 32
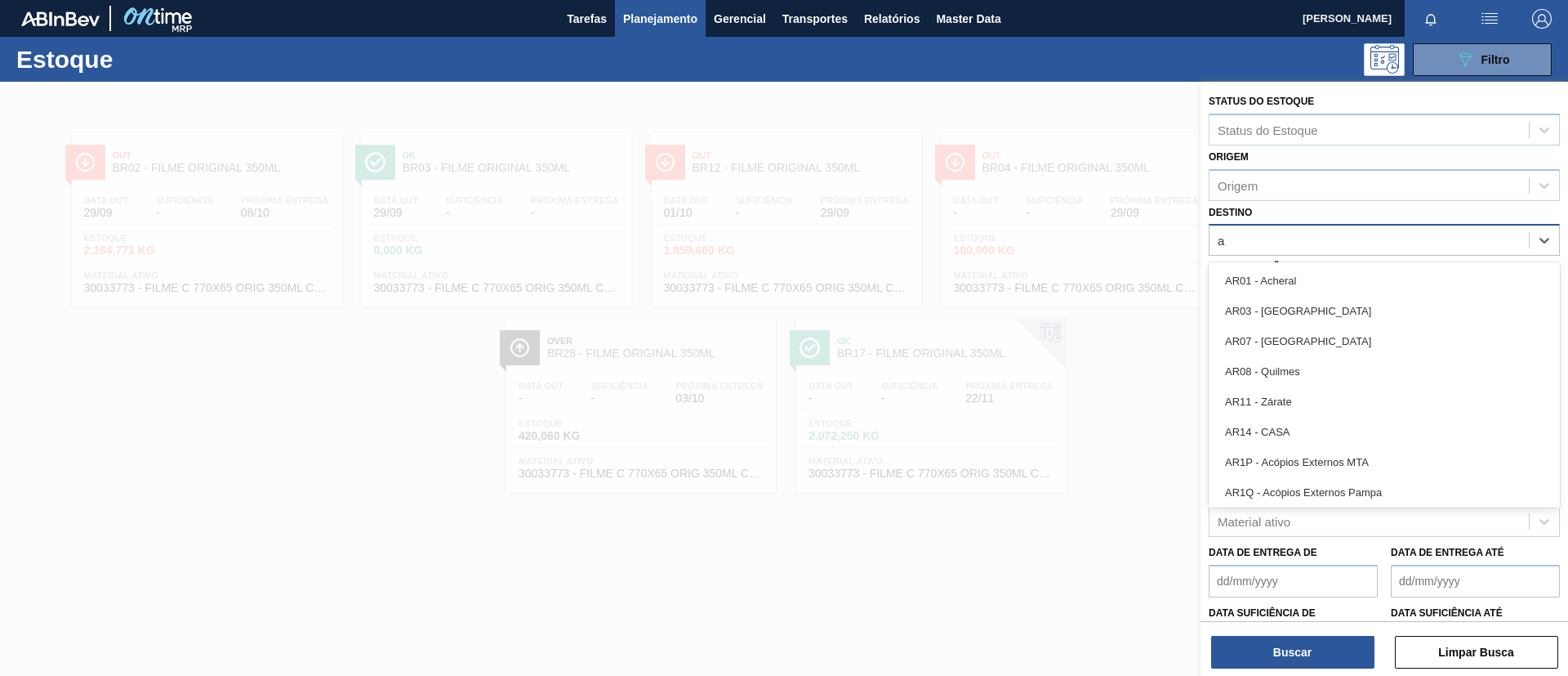
type input "aq"
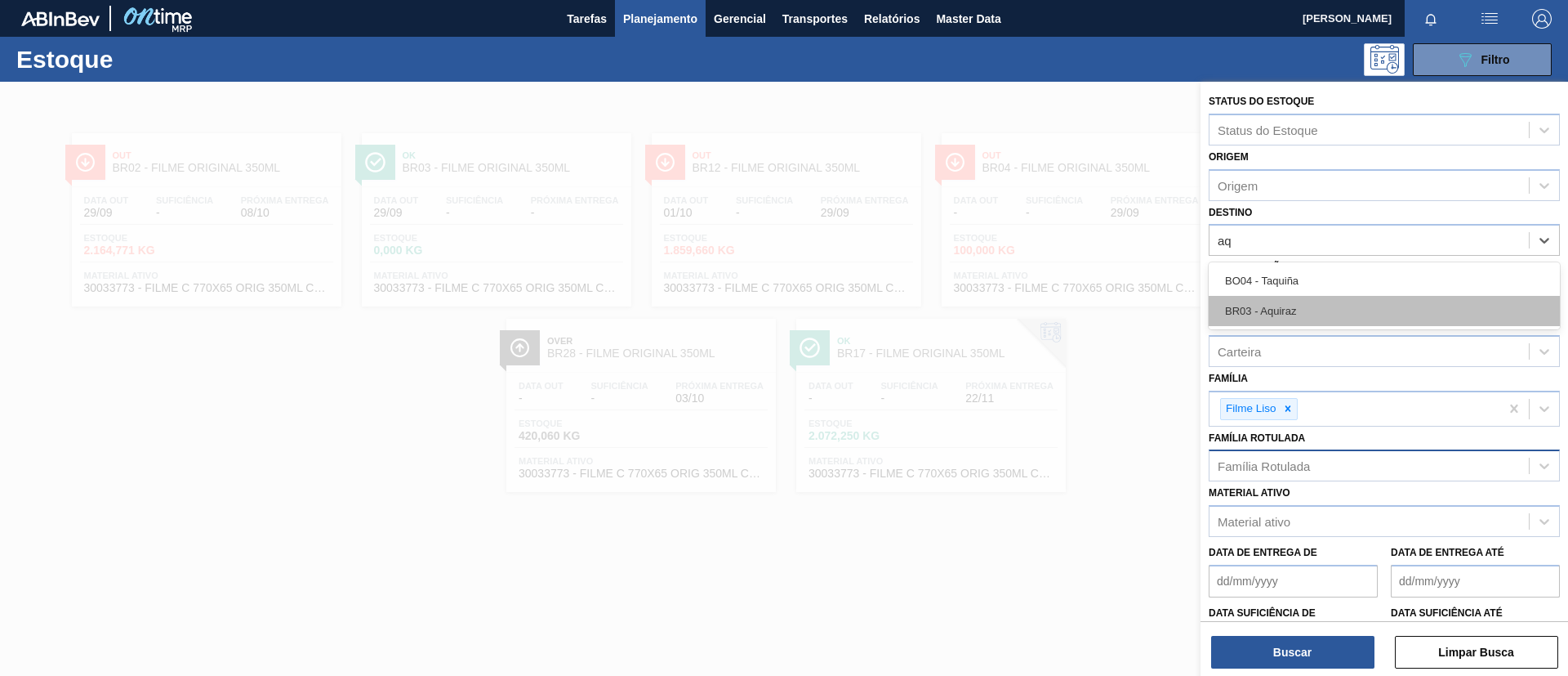
click at [1284, 303] on div "BR03 - Aquiraz" at bounding box center [1384, 311] width 351 height 30
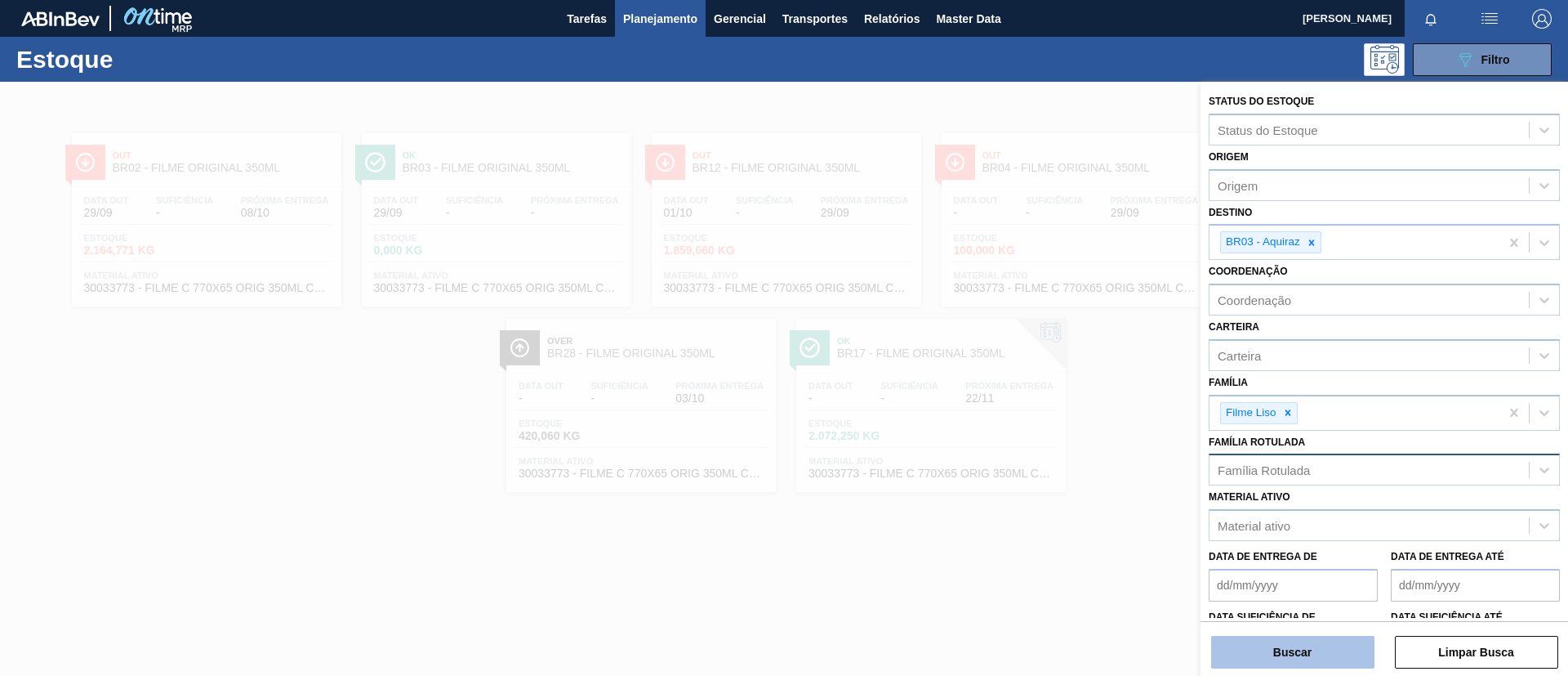
click at [1300, 637] on button "Buscar" at bounding box center [1293, 652] width 163 height 32
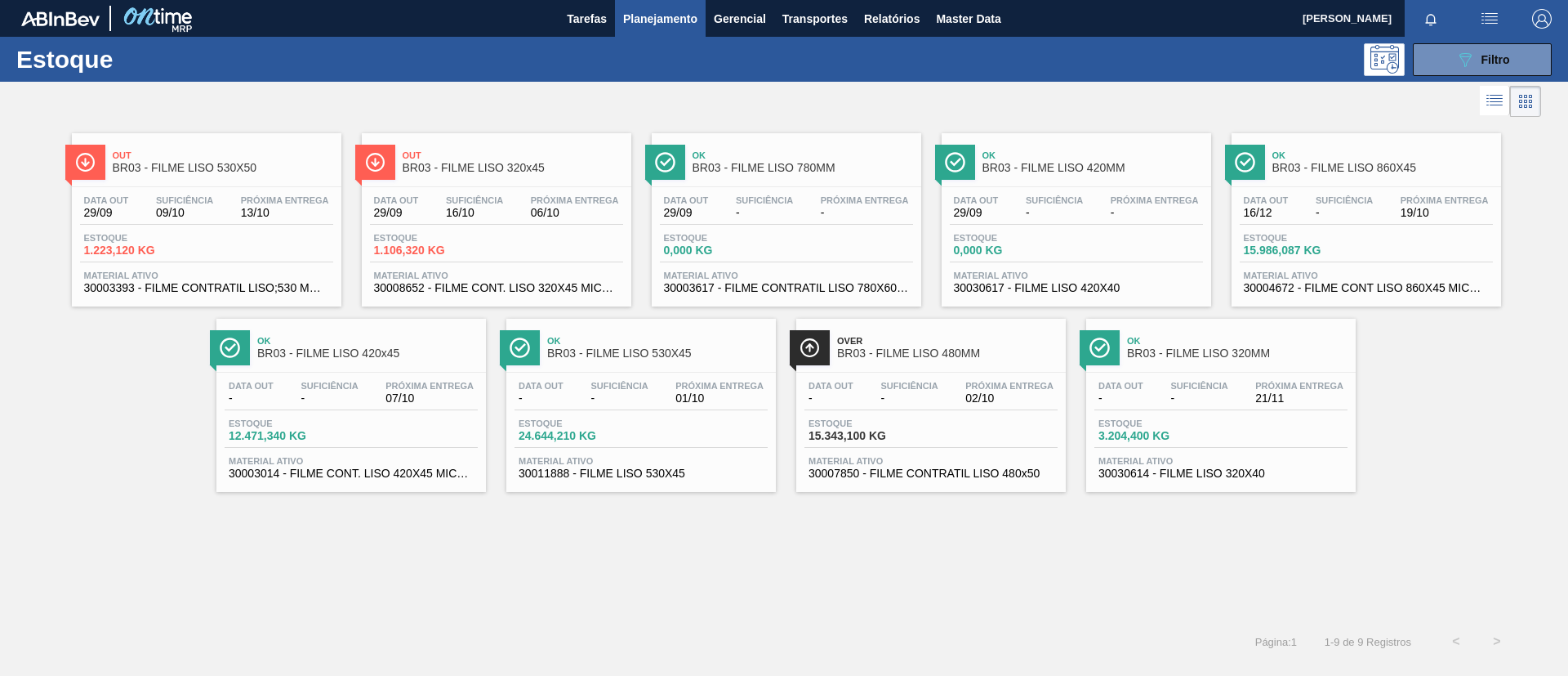
click at [647, 373] on div "Data out - Suficiência - Próxima Entrega 01/10 Estoque 24.644,210 KG Material a…" at bounding box center [641, 429] width 269 height 111
click at [1176, 338] on span "Ok" at bounding box center [1238, 341] width 221 height 10
click at [1497, 59] on span "Filtro" at bounding box center [1496, 59] width 28 height 13
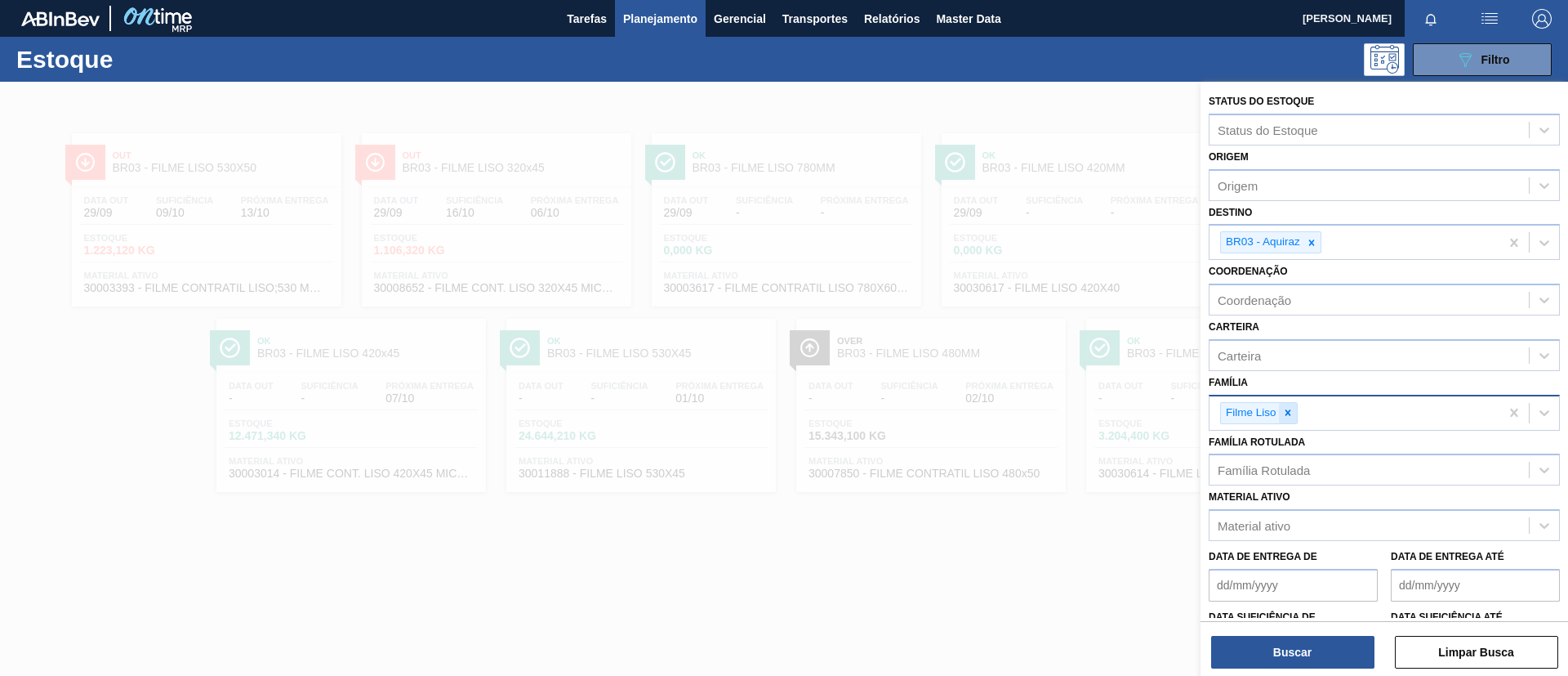
click at [1295, 409] on div "Filme Liso" at bounding box center [1354, 413] width 290 height 33
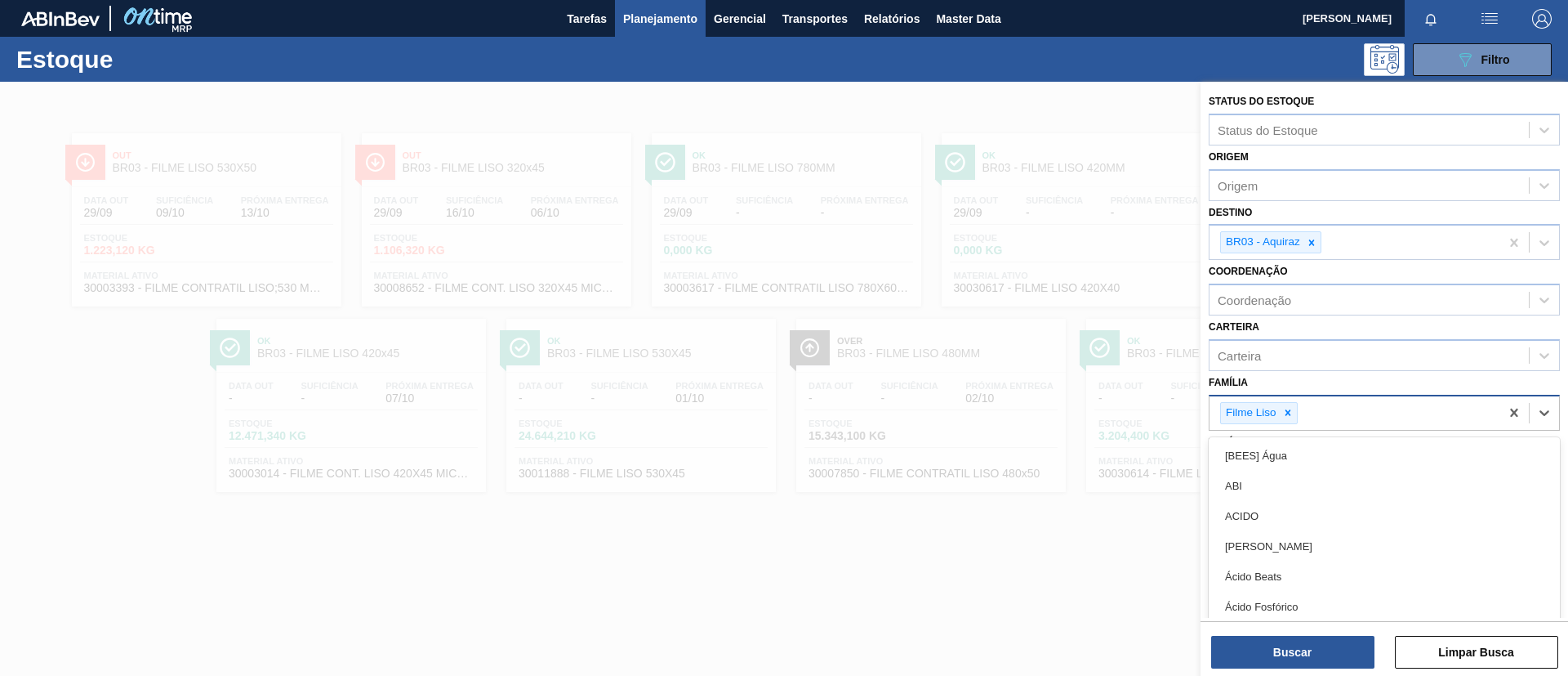
click at [1283, 417] on icon at bounding box center [1289, 413] width 12 height 12
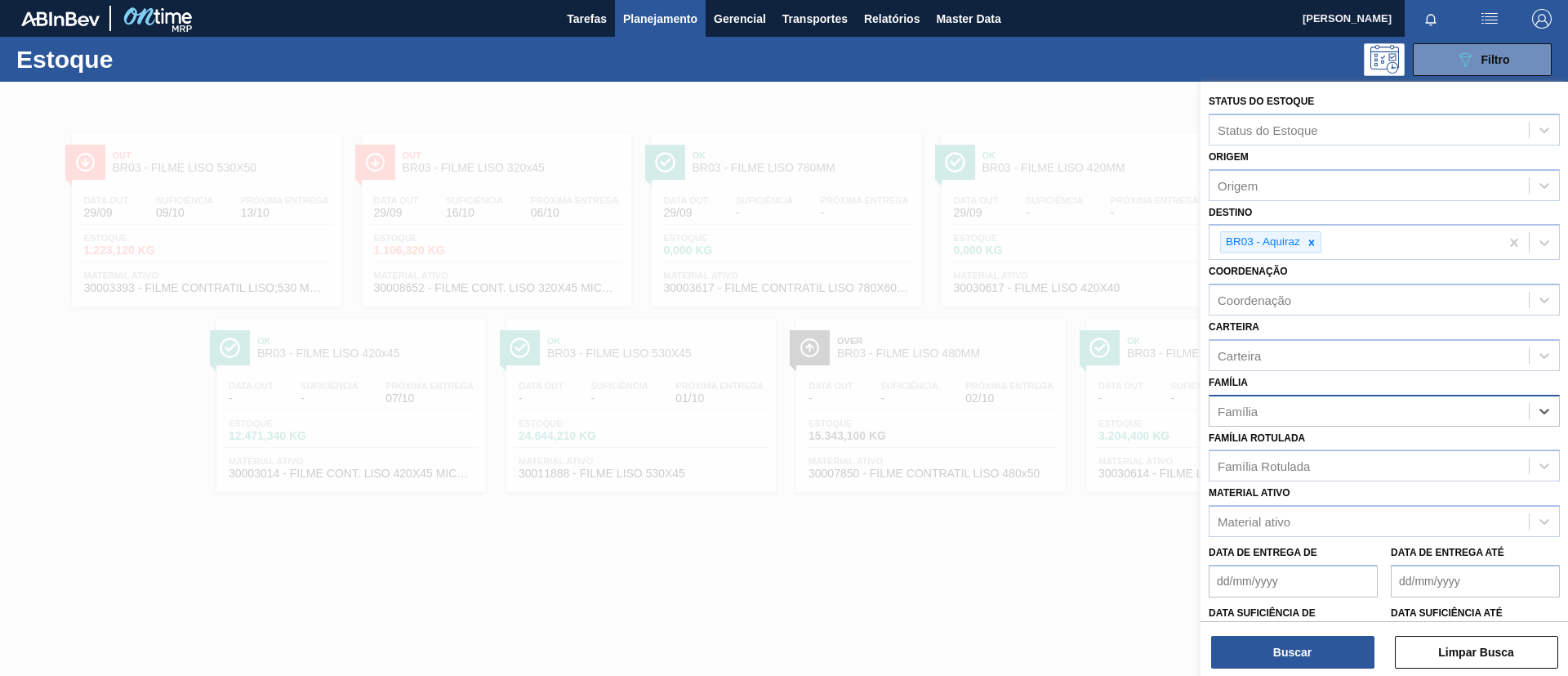
click at [1304, 396] on div "Família" at bounding box center [1384, 410] width 351 height 32
click at [1297, 471] on div "Família Rotulada" at bounding box center [1263, 466] width 93 height 14
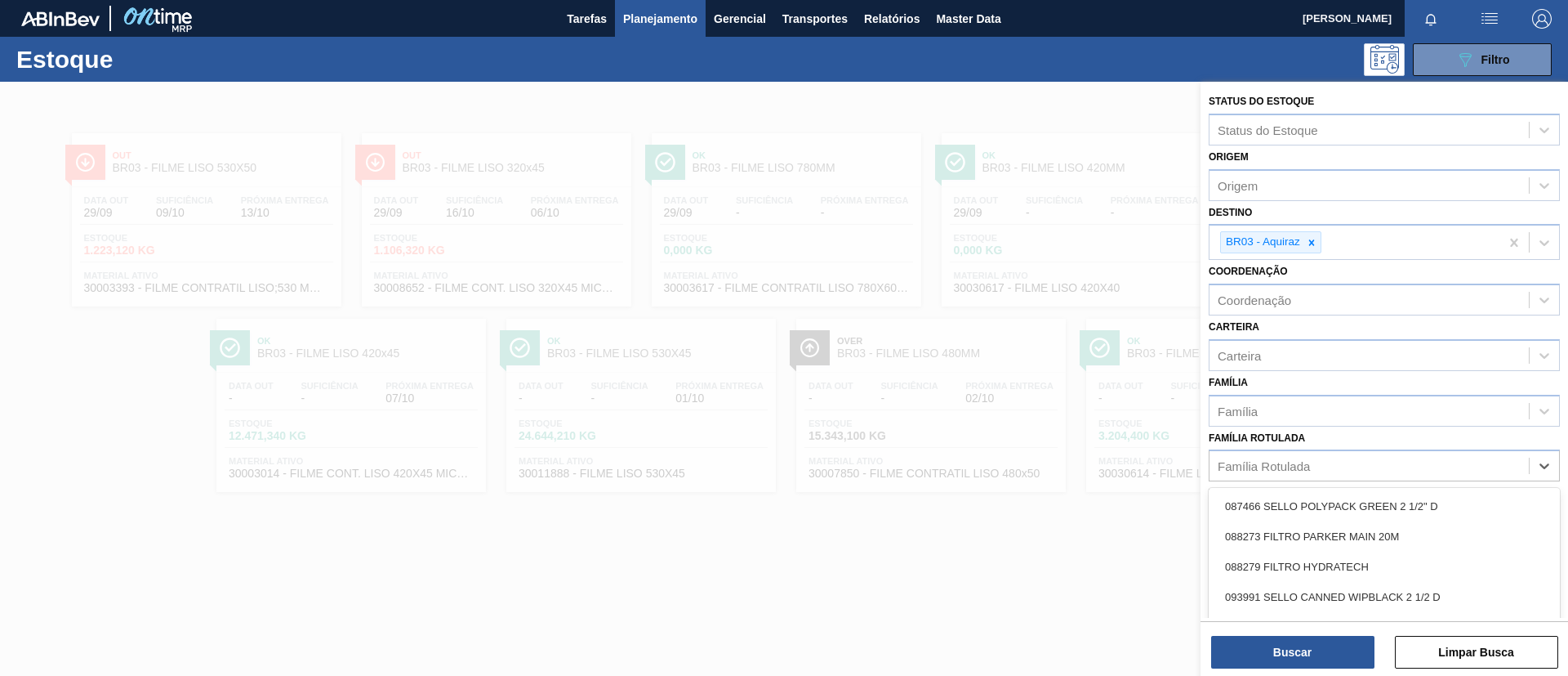
paste Rotulada "FILME BC 269ML MP C/15"
type Rotulada "FILME BC 269ML MP C/15"
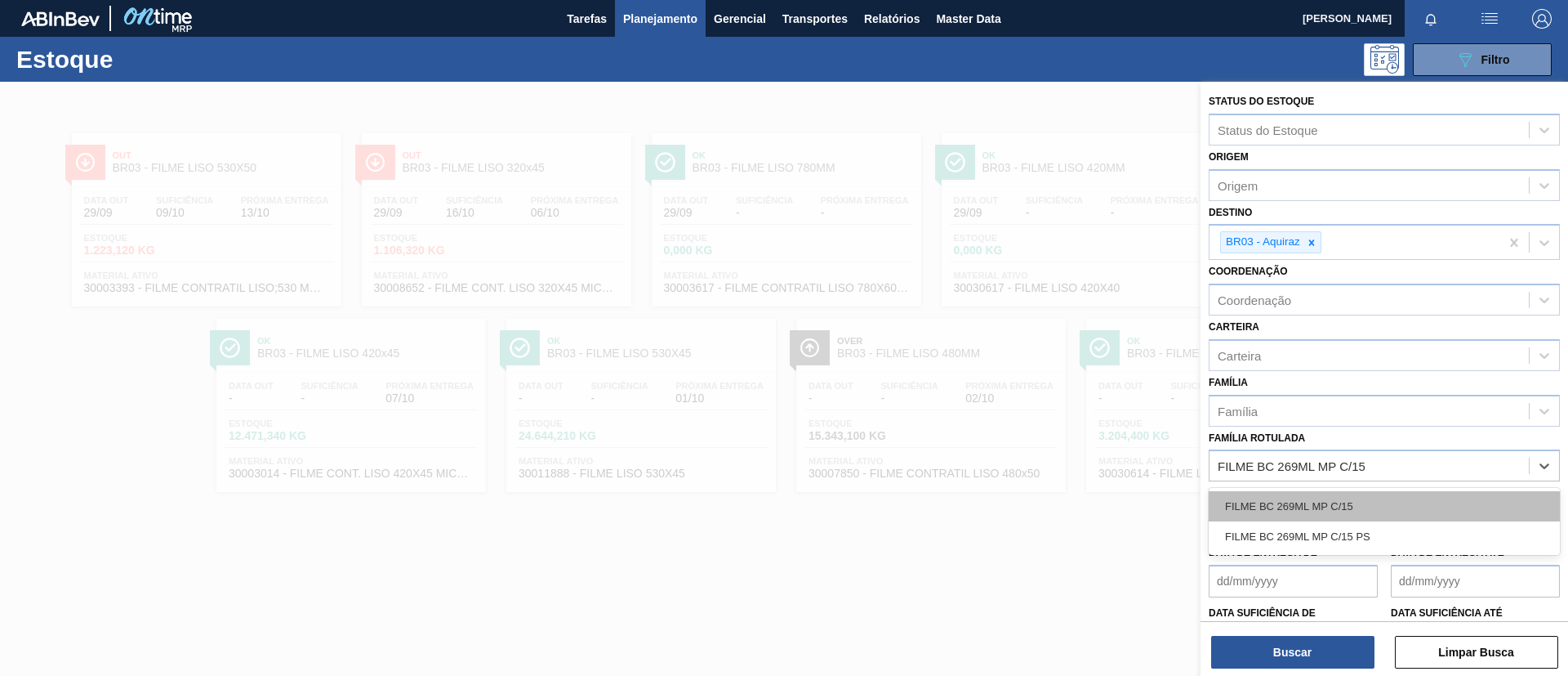
click at [1314, 499] on div "FILME BC 269ML MP C/15" at bounding box center [1384, 506] width 351 height 30
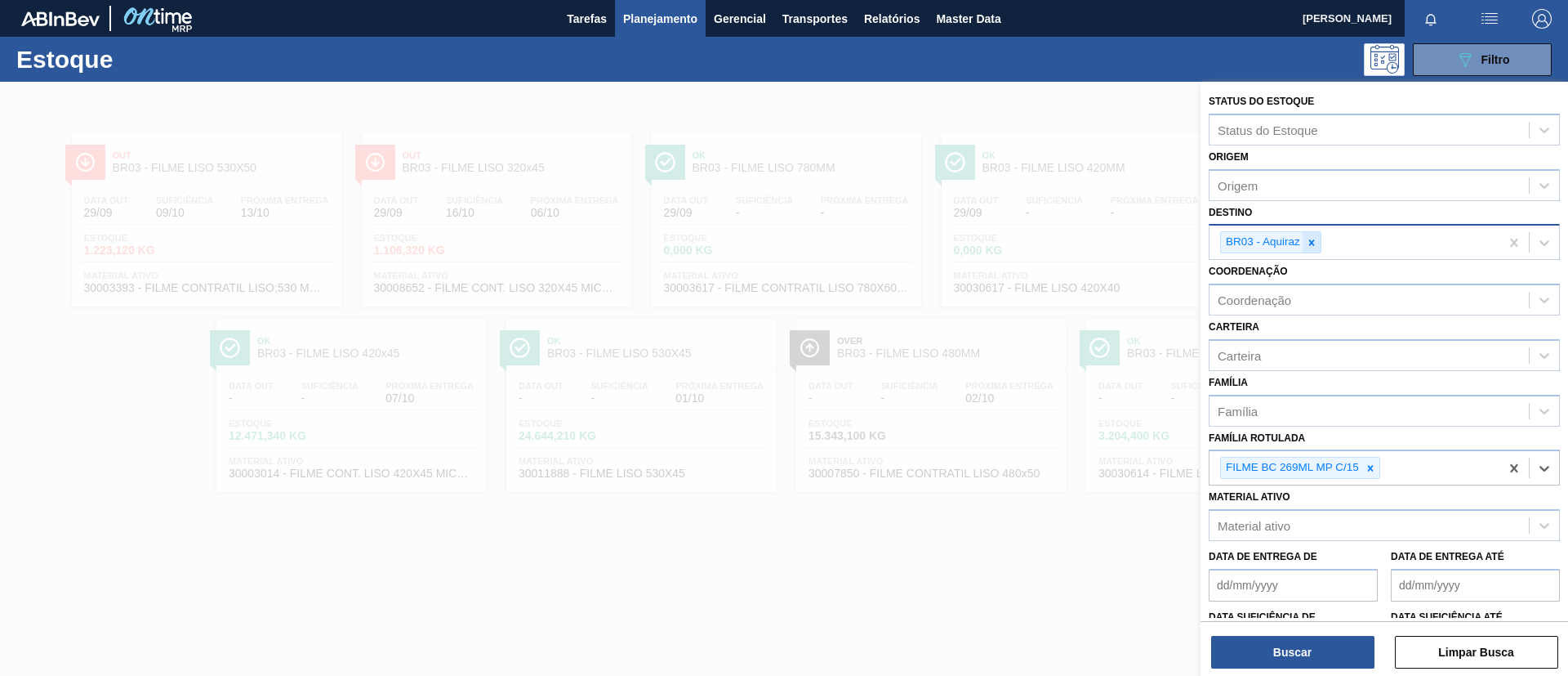
click at [1317, 234] on div at bounding box center [1311, 242] width 18 height 21
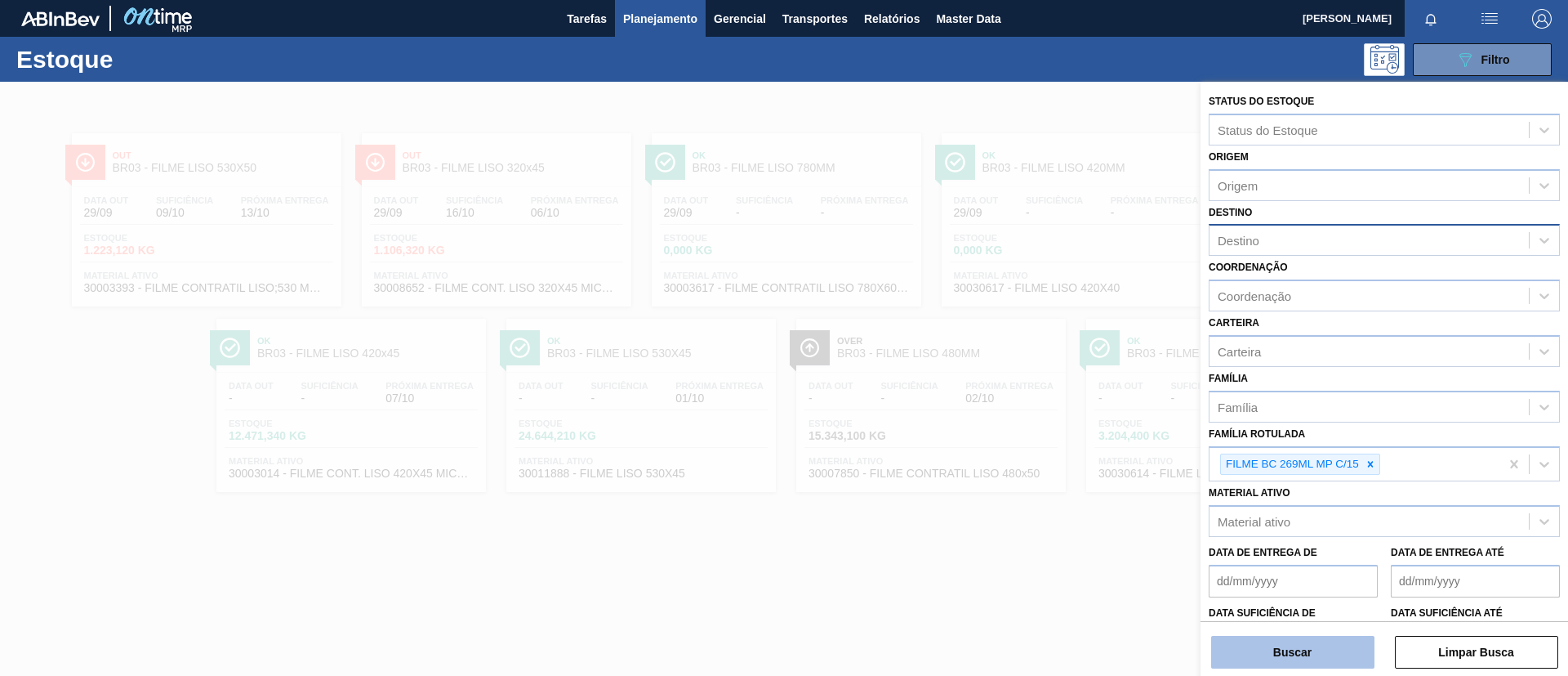
click at [1312, 643] on button "Buscar" at bounding box center [1293, 652] width 163 height 32
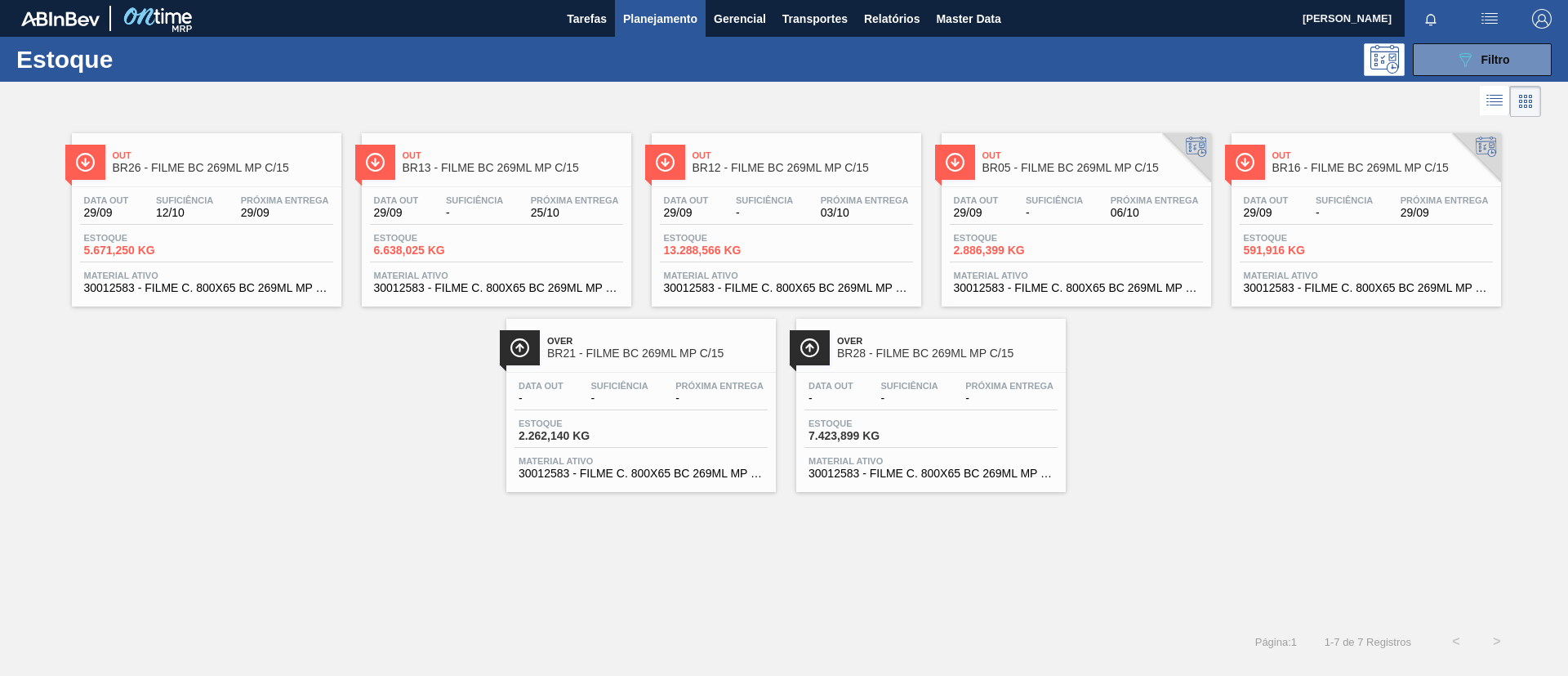
click at [1076, 173] on span "BR05 - FILME BC 269ML MP C/15" at bounding box center [1093, 168] width 221 height 13
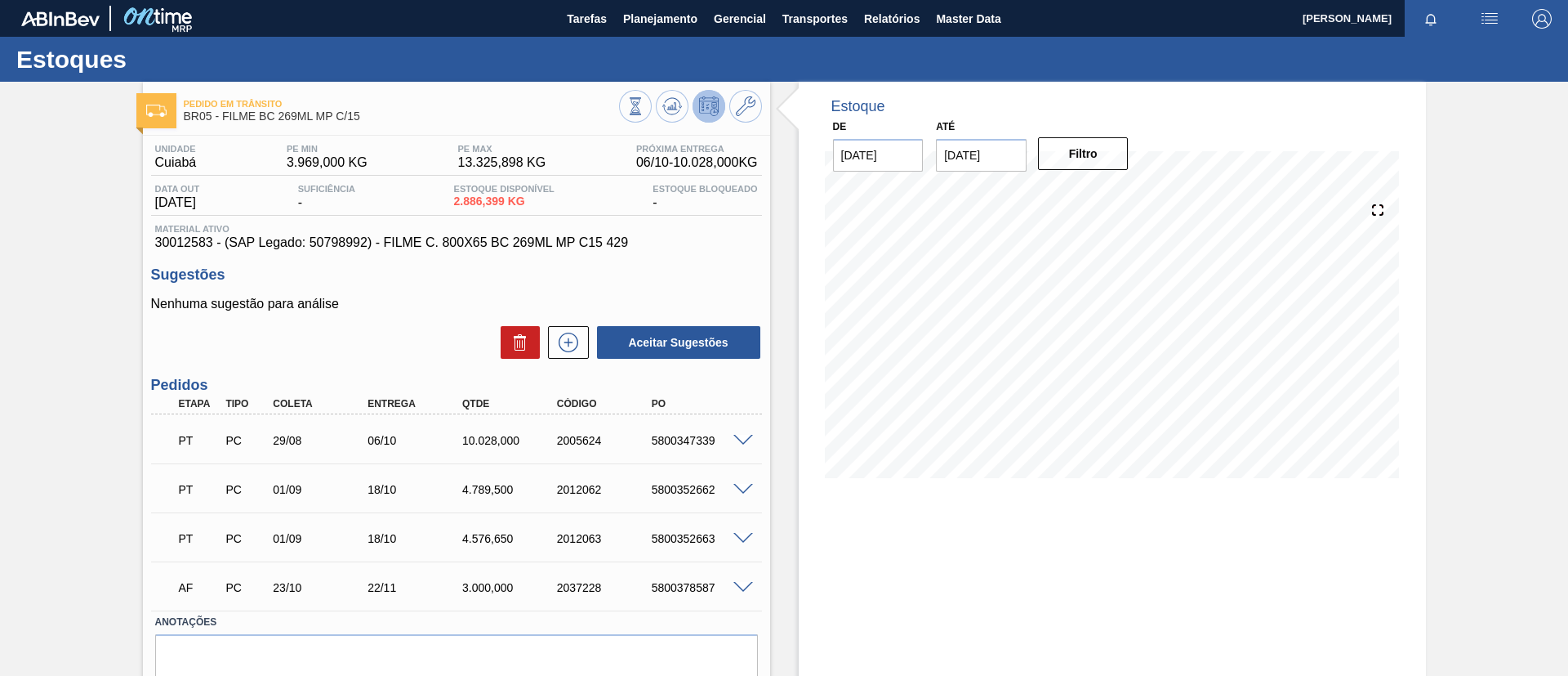
click at [746, 439] on span at bounding box center [743, 441] width 20 height 13
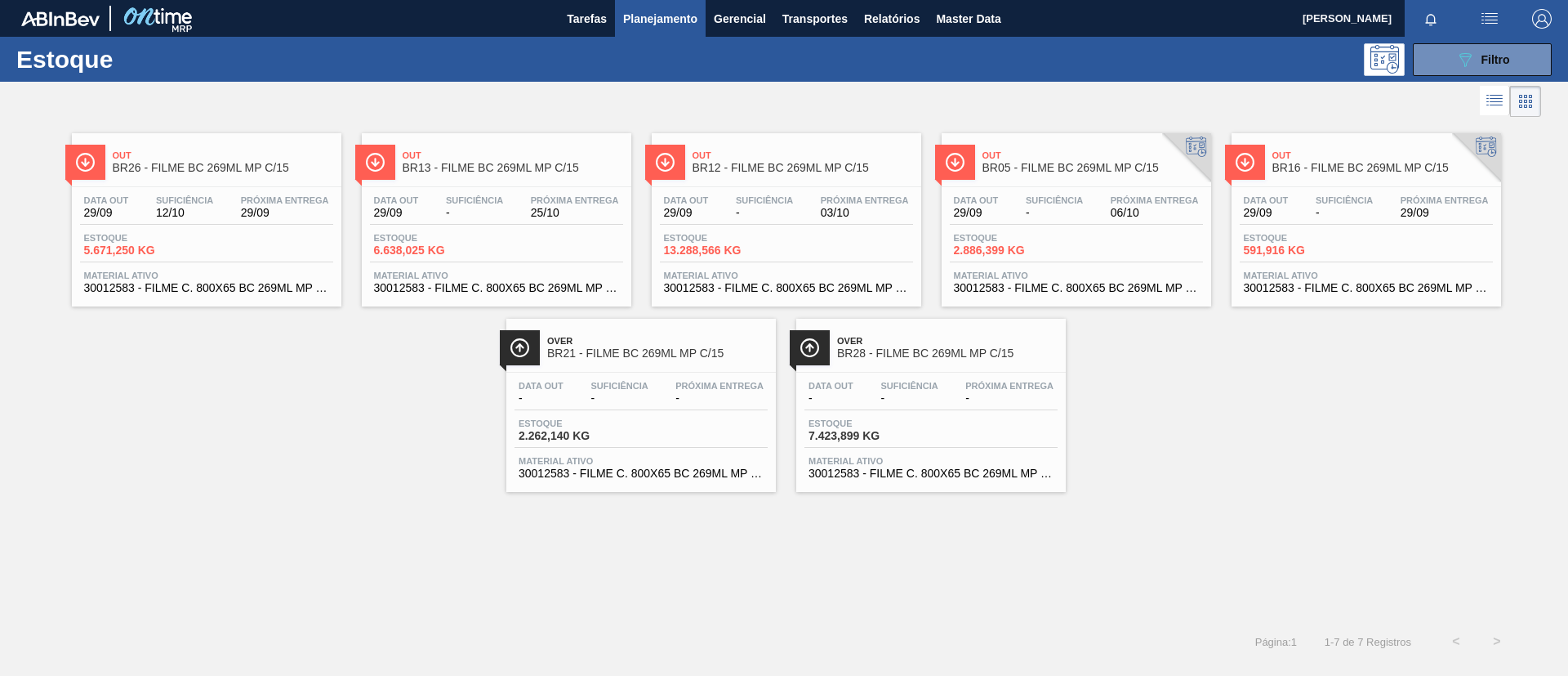
click at [243, 188] on div "Data out 29/09 Suficiência 12/10 Próxima Entrega 29/09 Estoque 5.671,250 KG Mat…" at bounding box center [207, 243] width 269 height 111
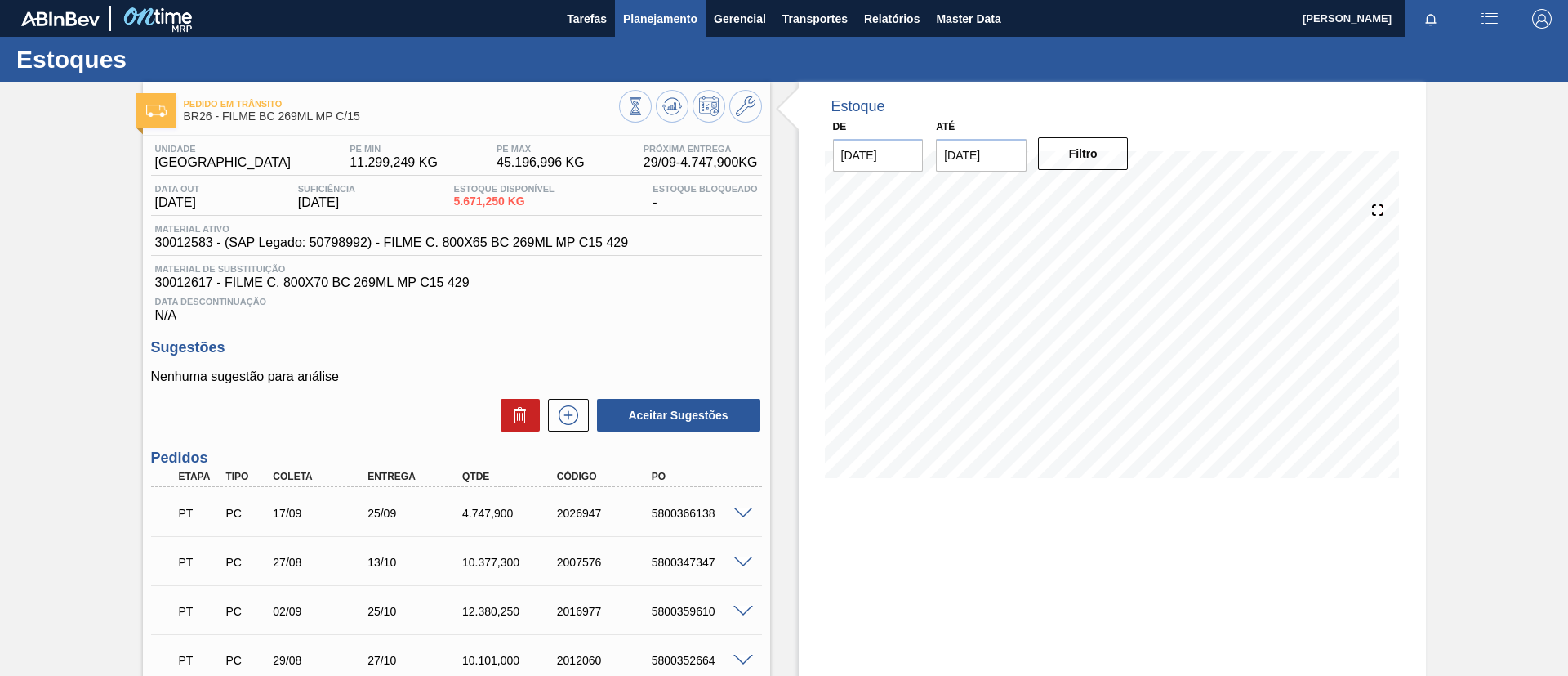
click at [672, 21] on span "Planejamento" at bounding box center [660, 19] width 74 height 20
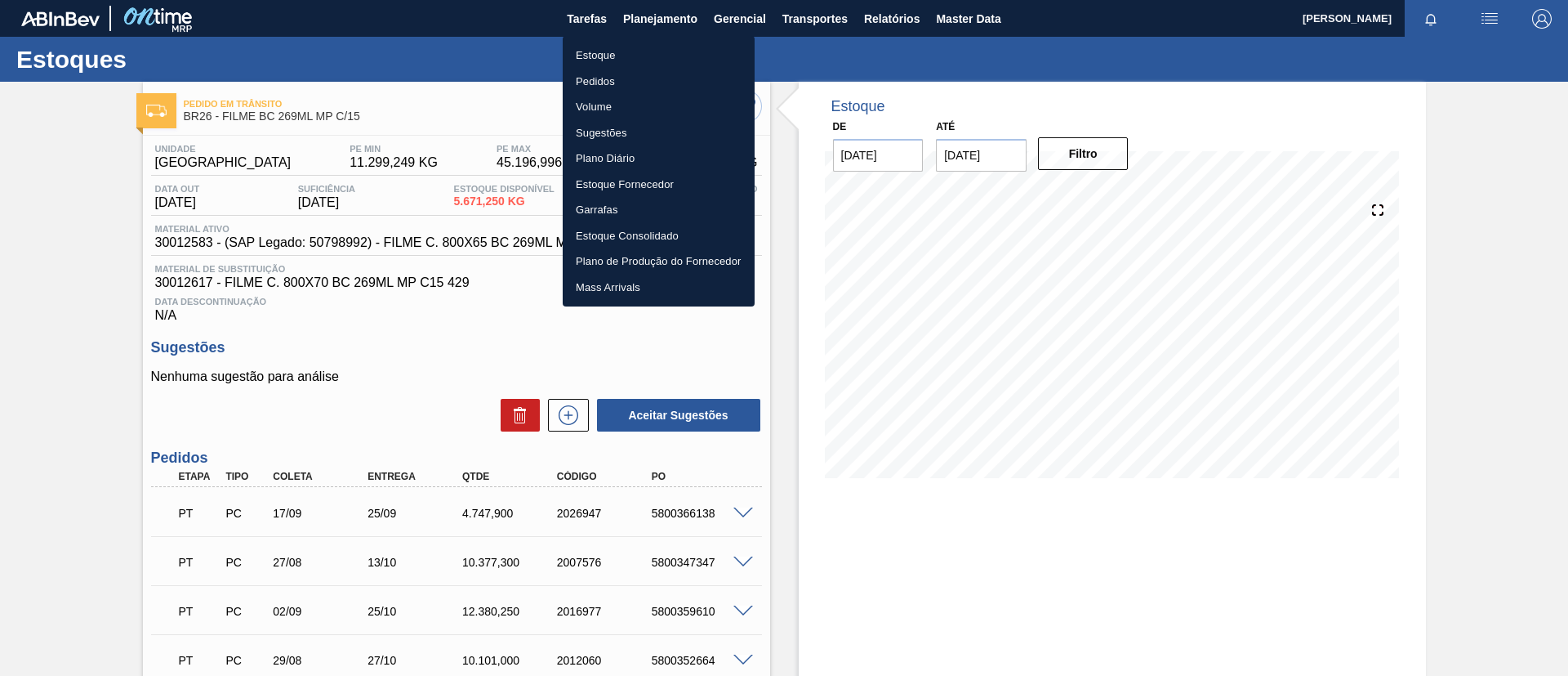
click at [666, 59] on li "Estoque" at bounding box center [658, 56] width 192 height 26
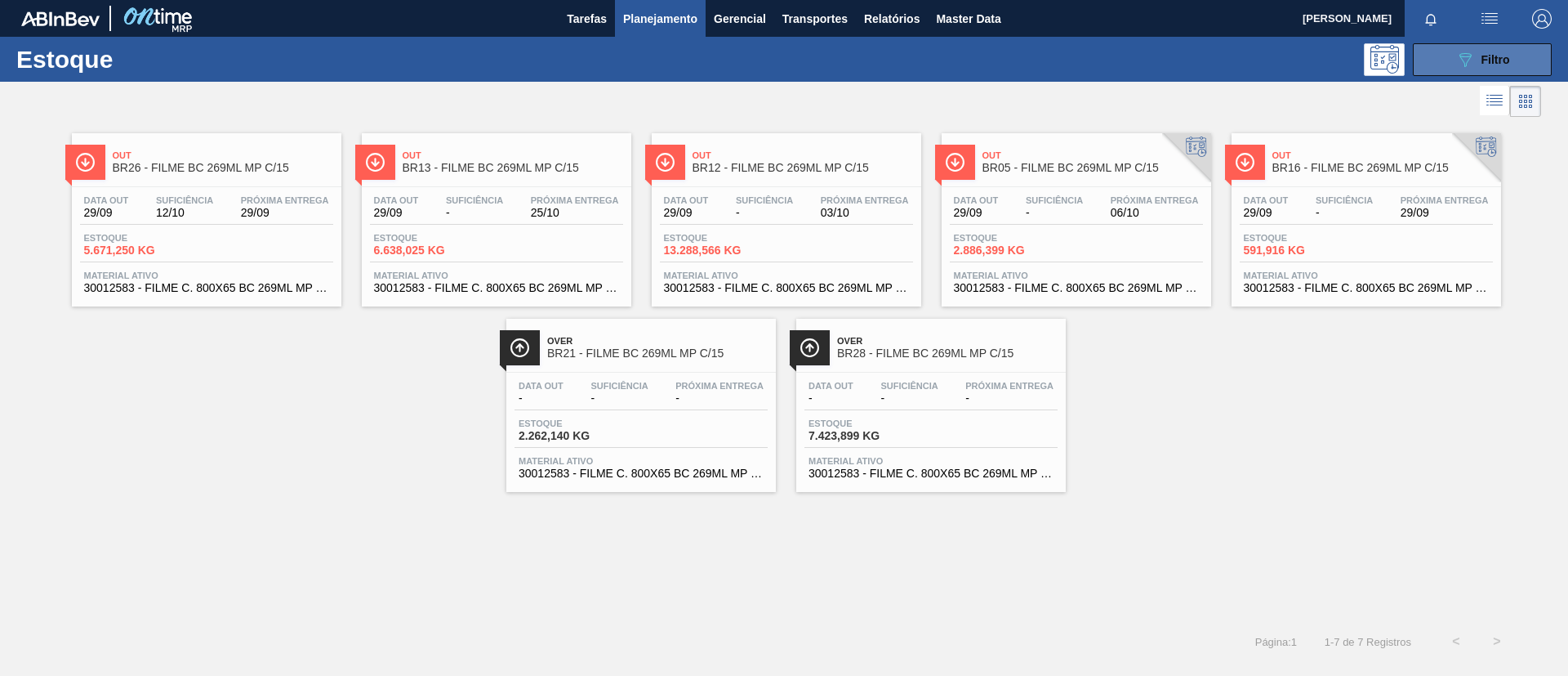
click at [1438, 58] on button "089F7B8B-B2A5-4AFE-B5C0-19BA573D28AC Filtro" at bounding box center [1482, 59] width 139 height 32
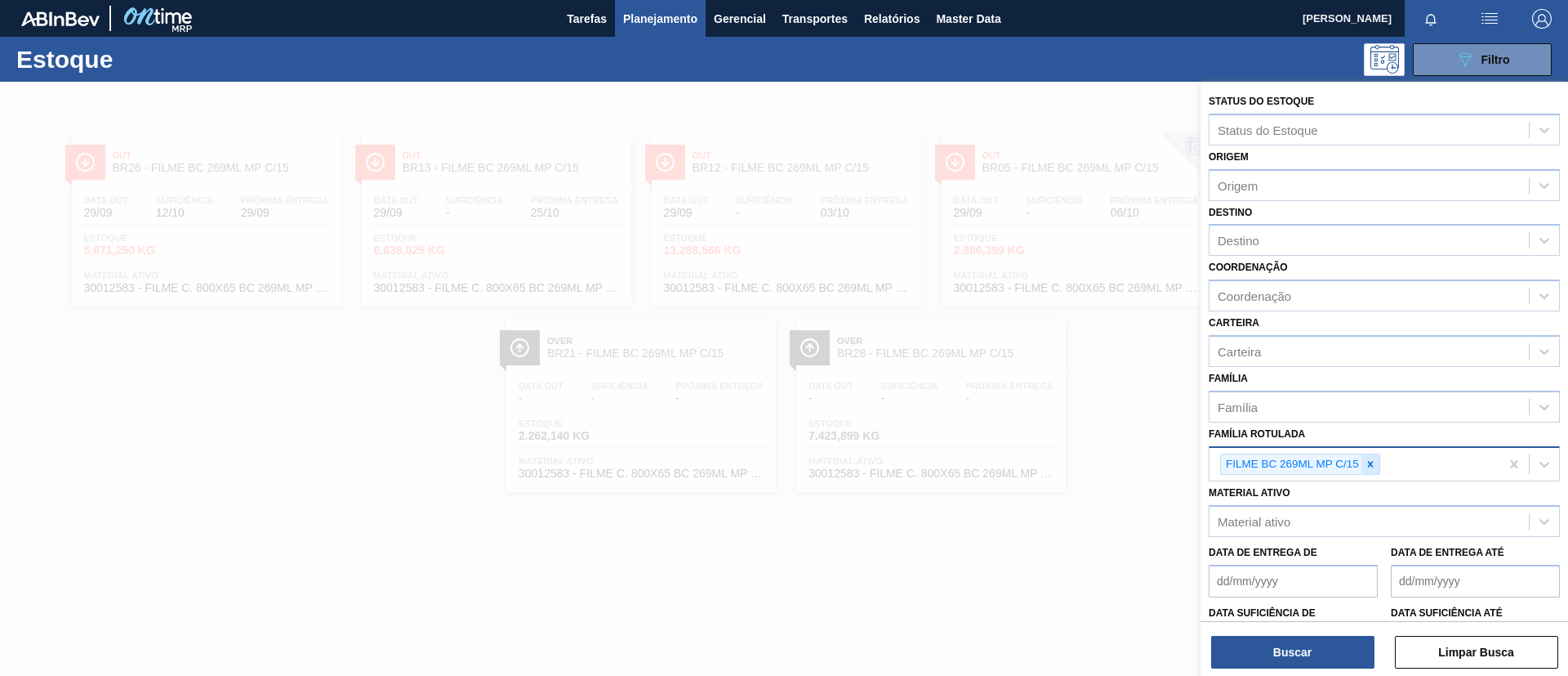
click at [1374, 458] on icon at bounding box center [1371, 464] width 12 height 12
paste Rotulada "FILME SK 269ML MP C/15"
type Rotulada "FILME SK 269ML MP C/15"
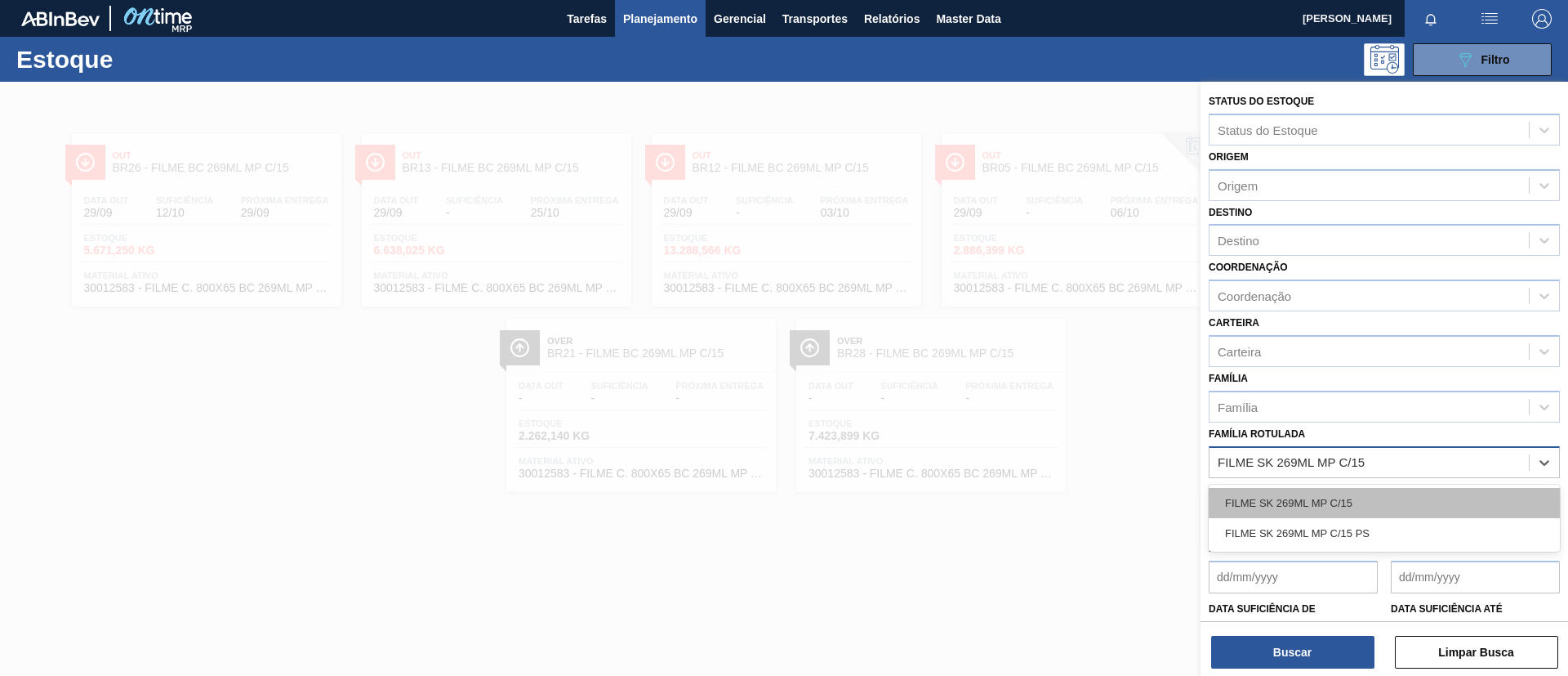
drag, startPoint x: 1368, startPoint y: 483, endPoint x: 1349, endPoint y: 497, distance: 23.6
click at [1349, 497] on div "FILME SK 269ML MP C/15" at bounding box center [1384, 502] width 351 height 30
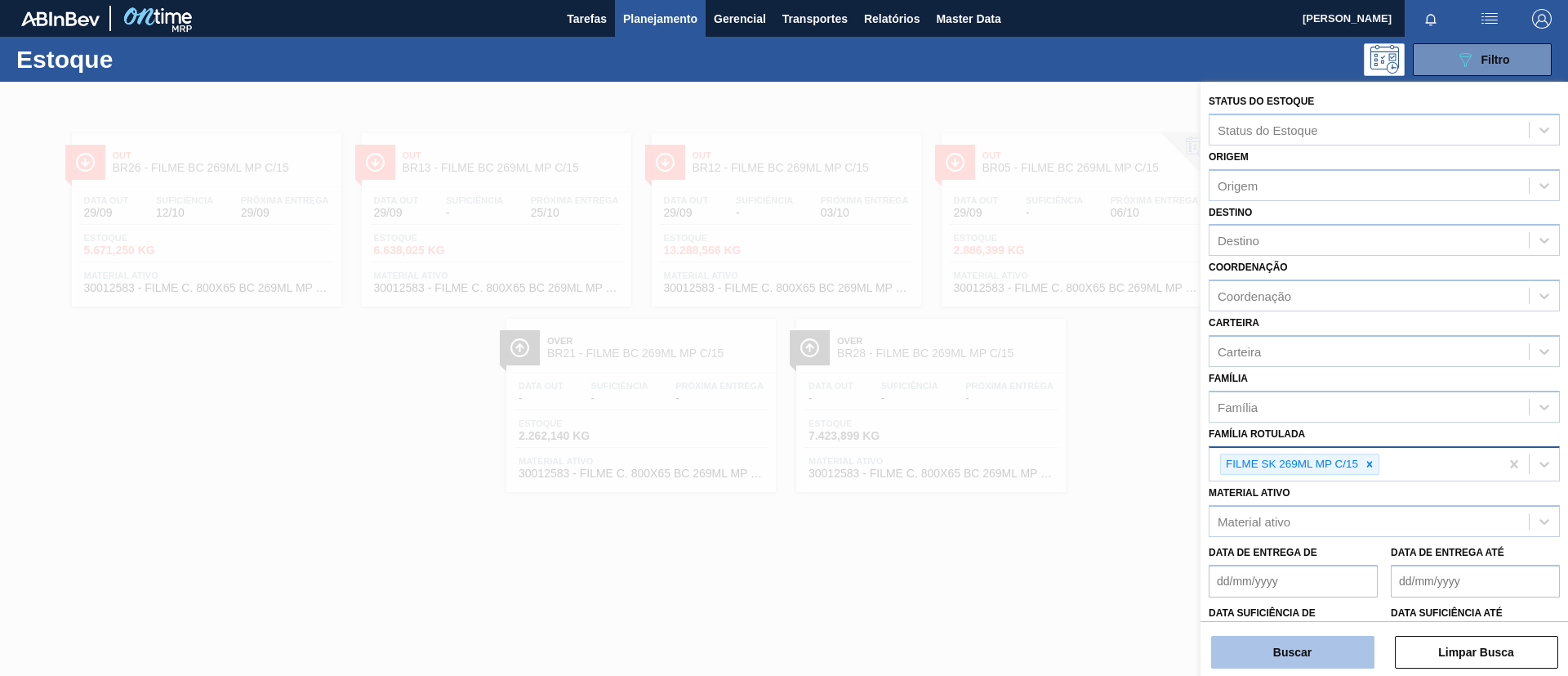
click at [1322, 649] on button "Buscar" at bounding box center [1293, 652] width 163 height 32
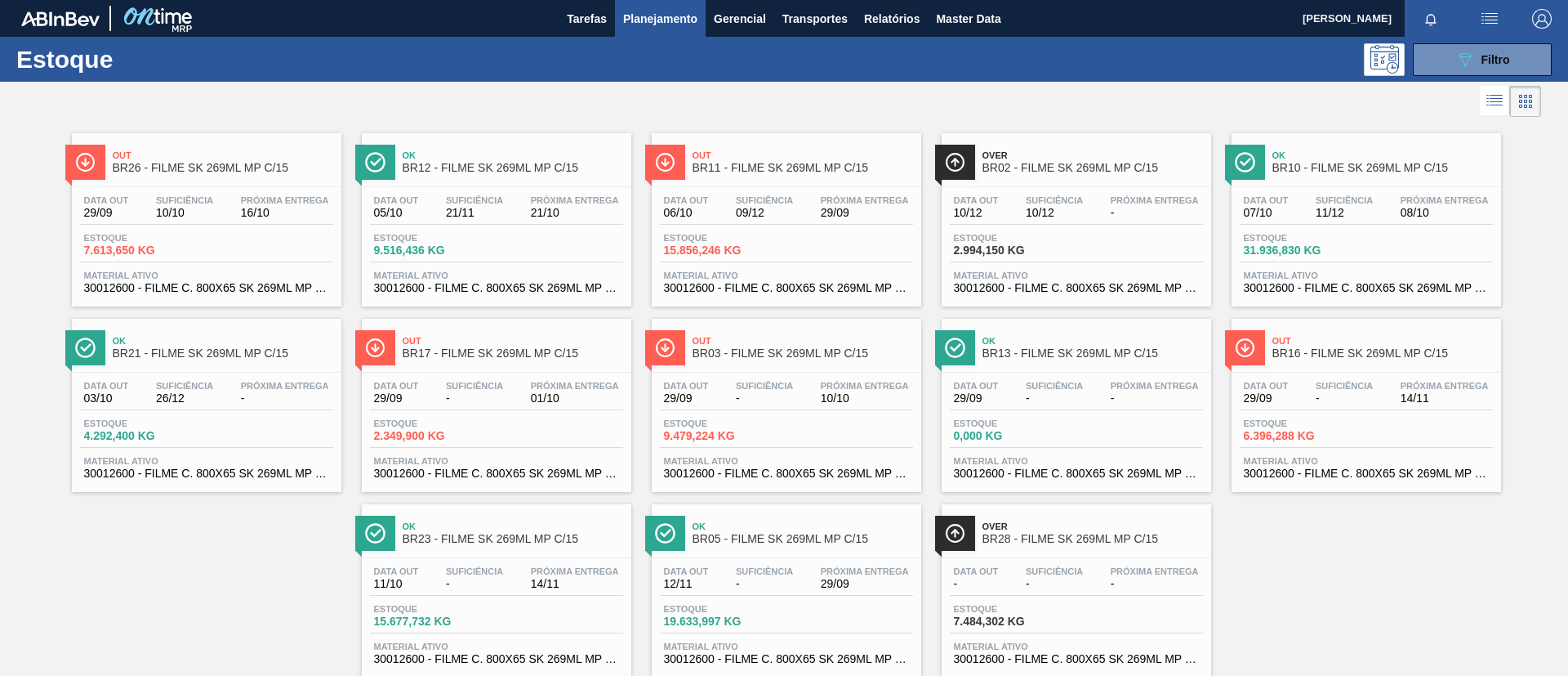
click at [240, 179] on div "Out BR26 - FILME SK 269ML MP C/15" at bounding box center [223, 162] width 221 height 37
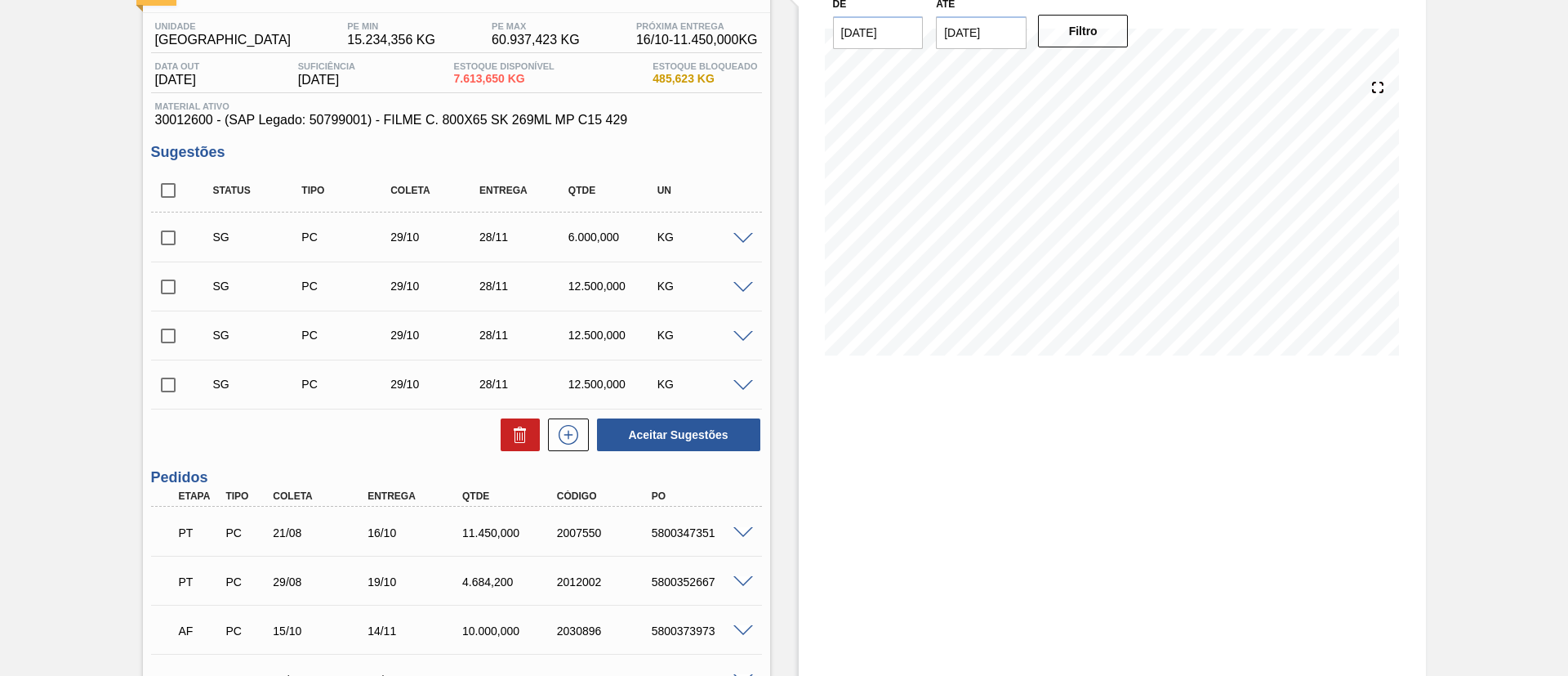
scroll to position [245, 0]
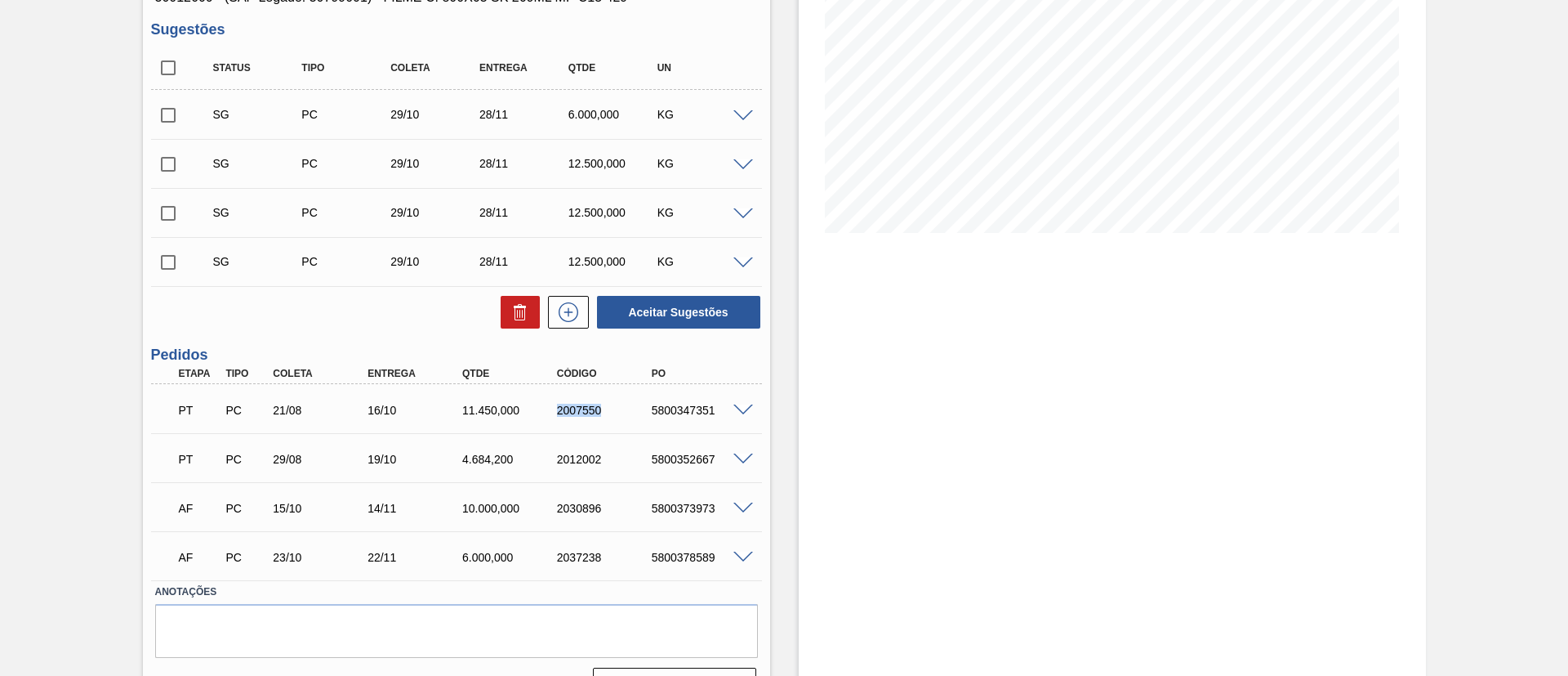
drag, startPoint x: 536, startPoint y: 421, endPoint x: 642, endPoint y: 427, distance: 106.2
click at [642, 427] on div "PT PC 21/08 16/10 11.450,000 2007550 5800347351" at bounding box center [457, 408] width 611 height 41
copy div "2007550"
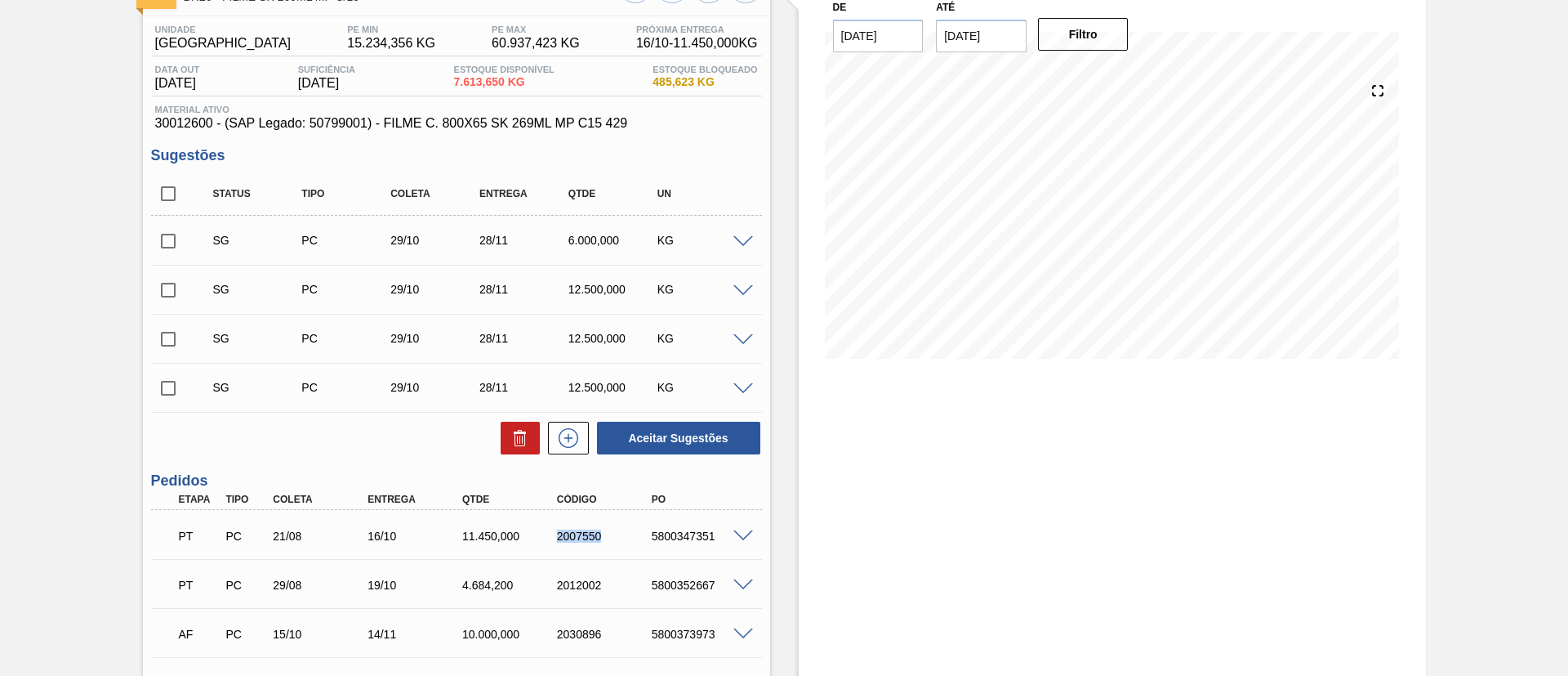
scroll to position [283, 0]
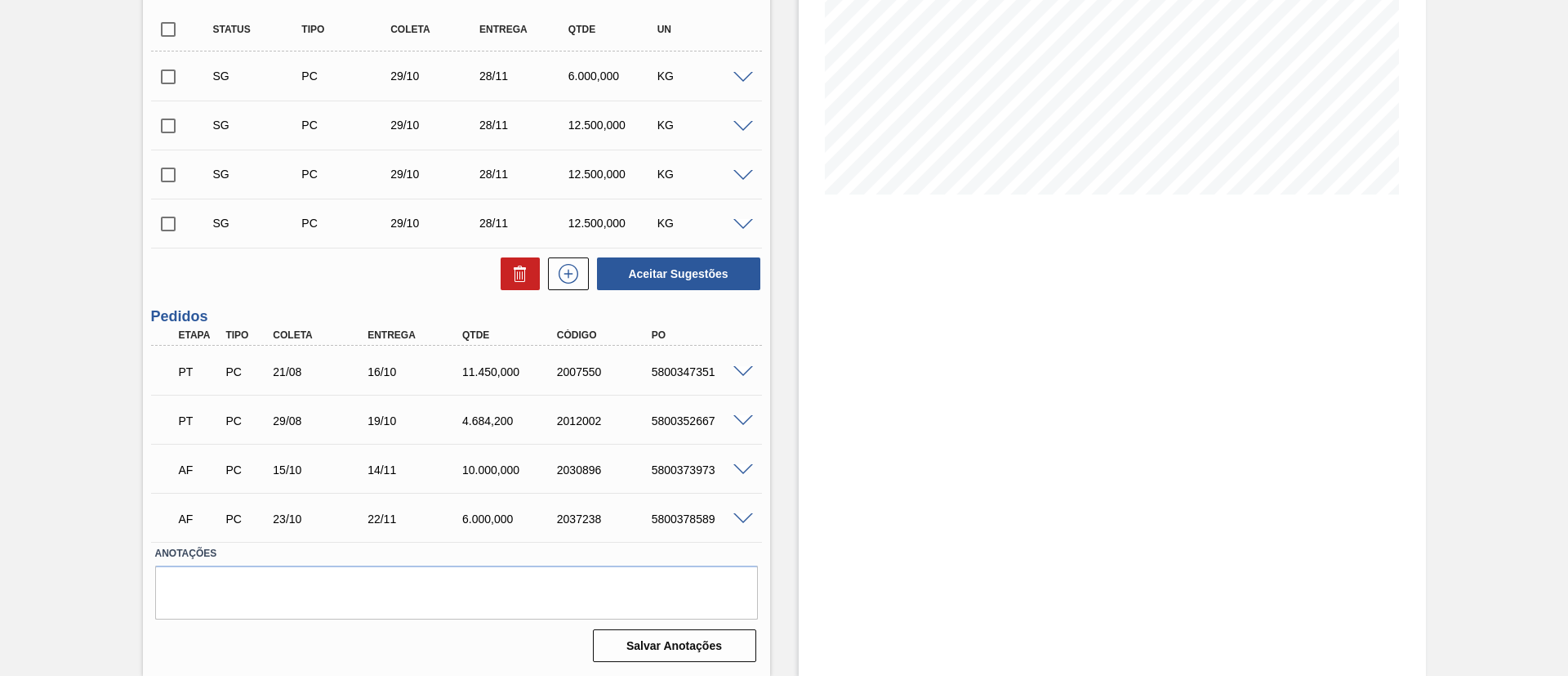
click at [46, 390] on div "Pedido em Trânsito BR26 - FILME SK 269ML MP C/15 Unidade Uberlândia PE MIN 15.2…" at bounding box center [784, 236] width 1568 height 878
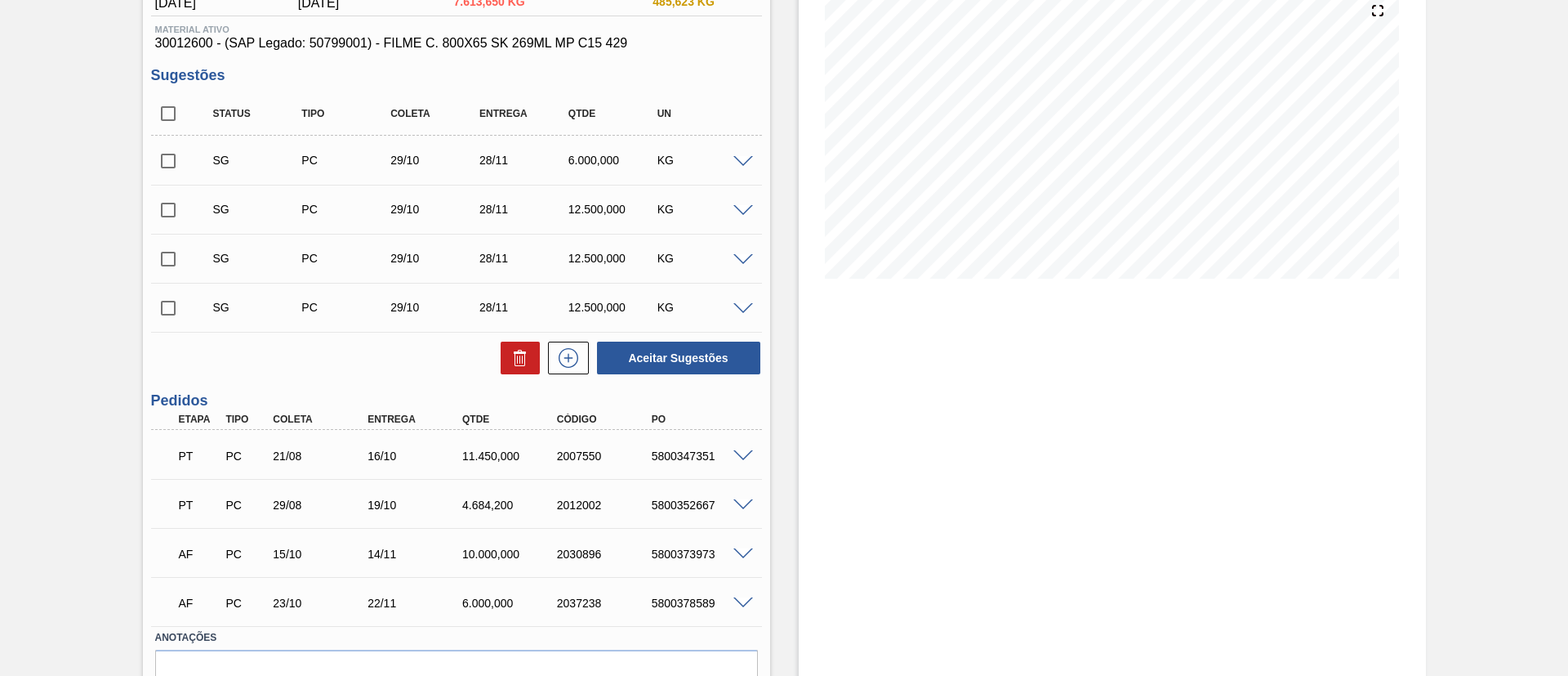
scroll to position [161, 0]
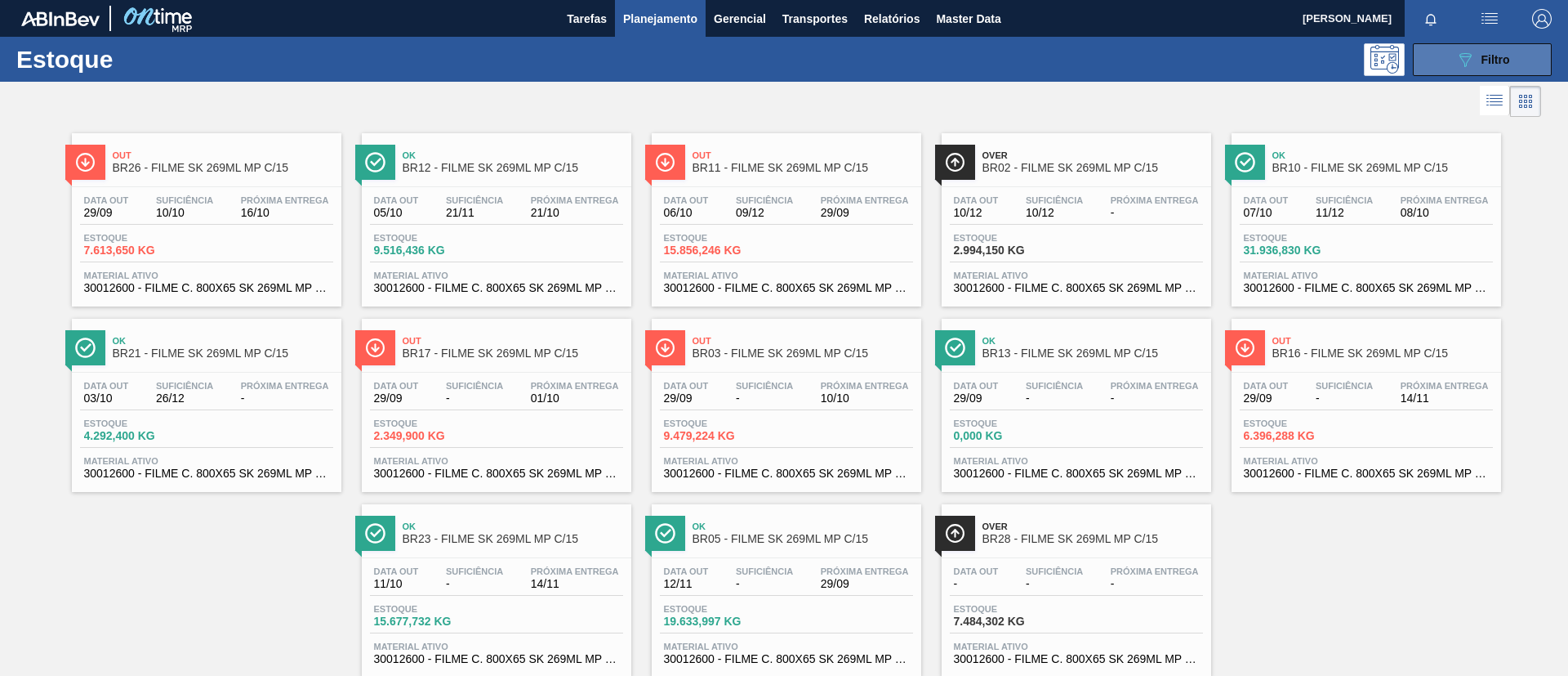
click at [1490, 48] on button "089F7B8B-B2A5-4AFE-B5C0-19BA573D28AC Filtro" at bounding box center [1482, 59] width 139 height 32
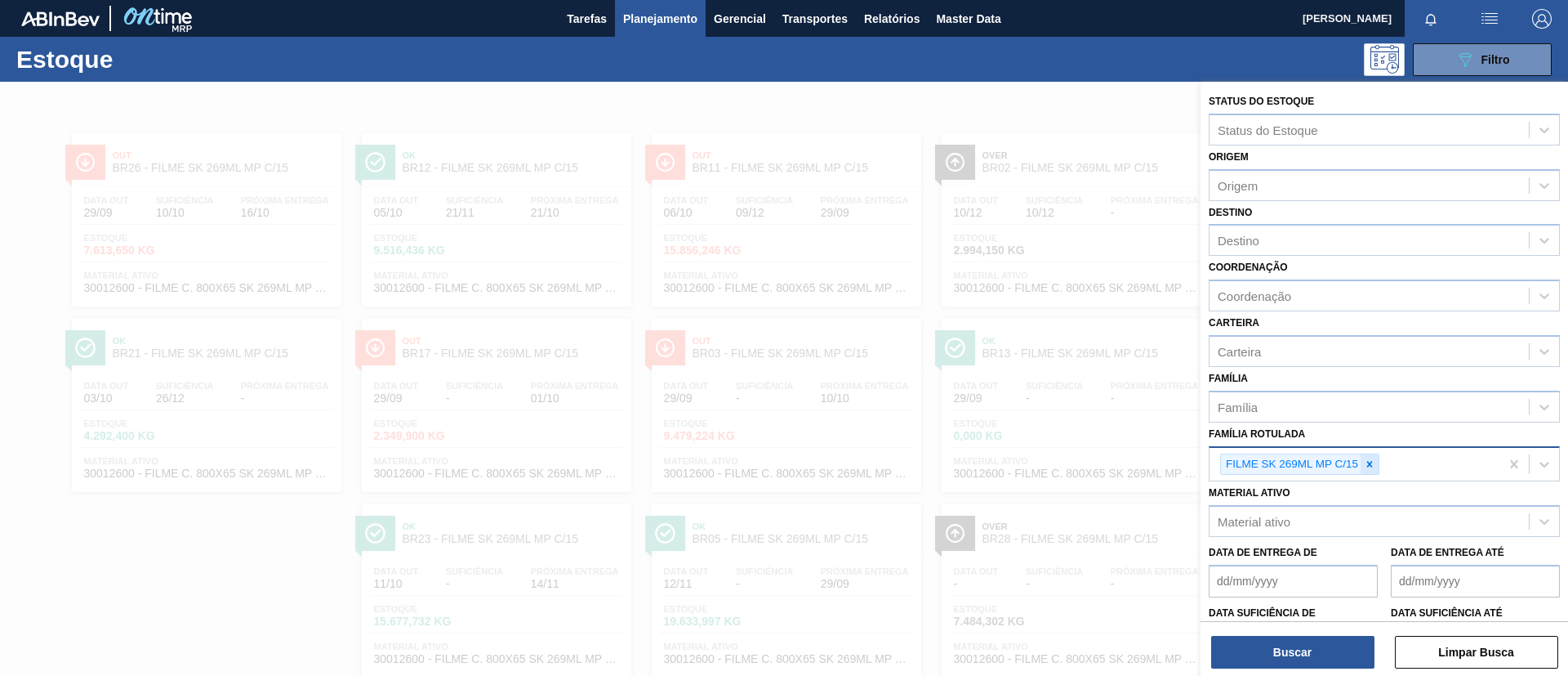
click at [1369, 462] on icon at bounding box center [1370, 464] width 12 height 12
paste Rotulada "FILME GCA ZERO 350ML"
type Rotulada "FILME GCA ZERO 350ML"
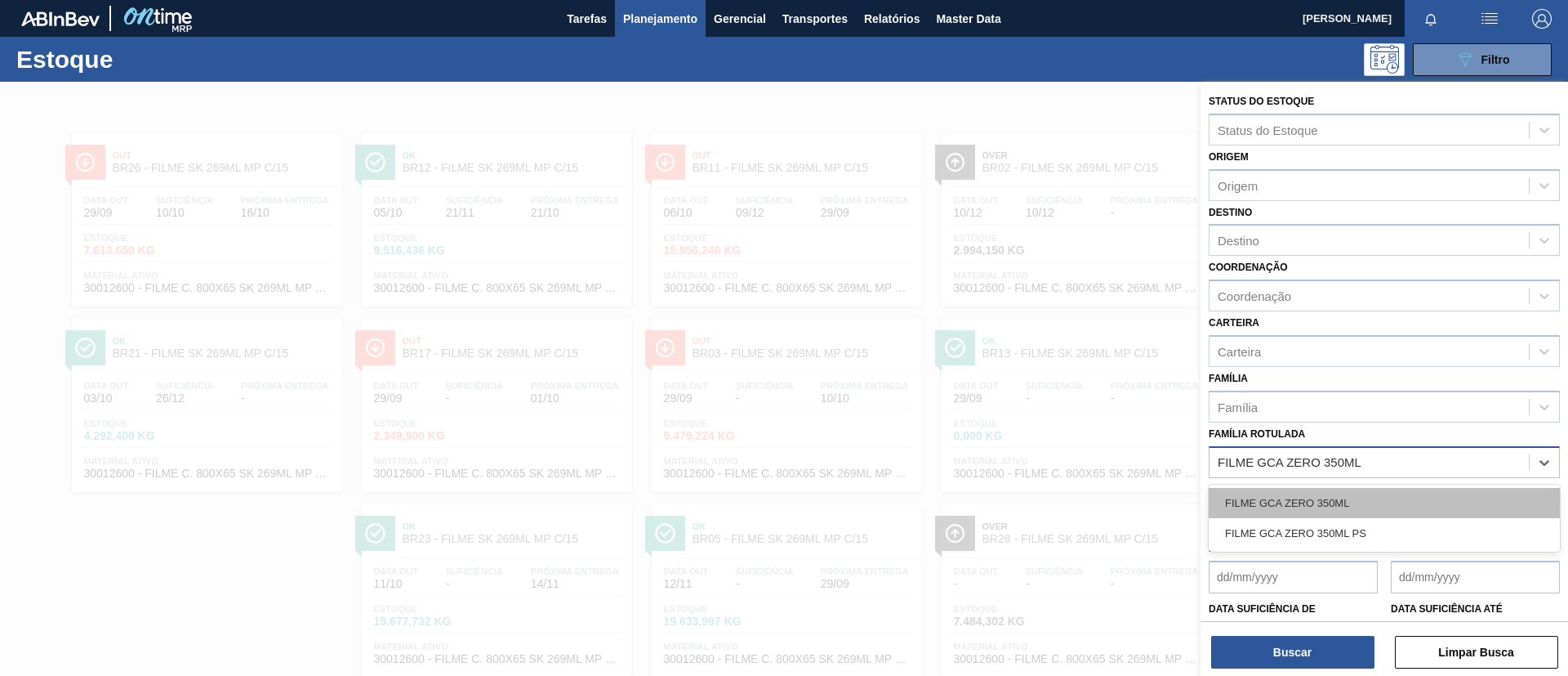
click at [1298, 506] on div "FILME GCA ZERO 350ML" at bounding box center [1384, 502] width 351 height 30
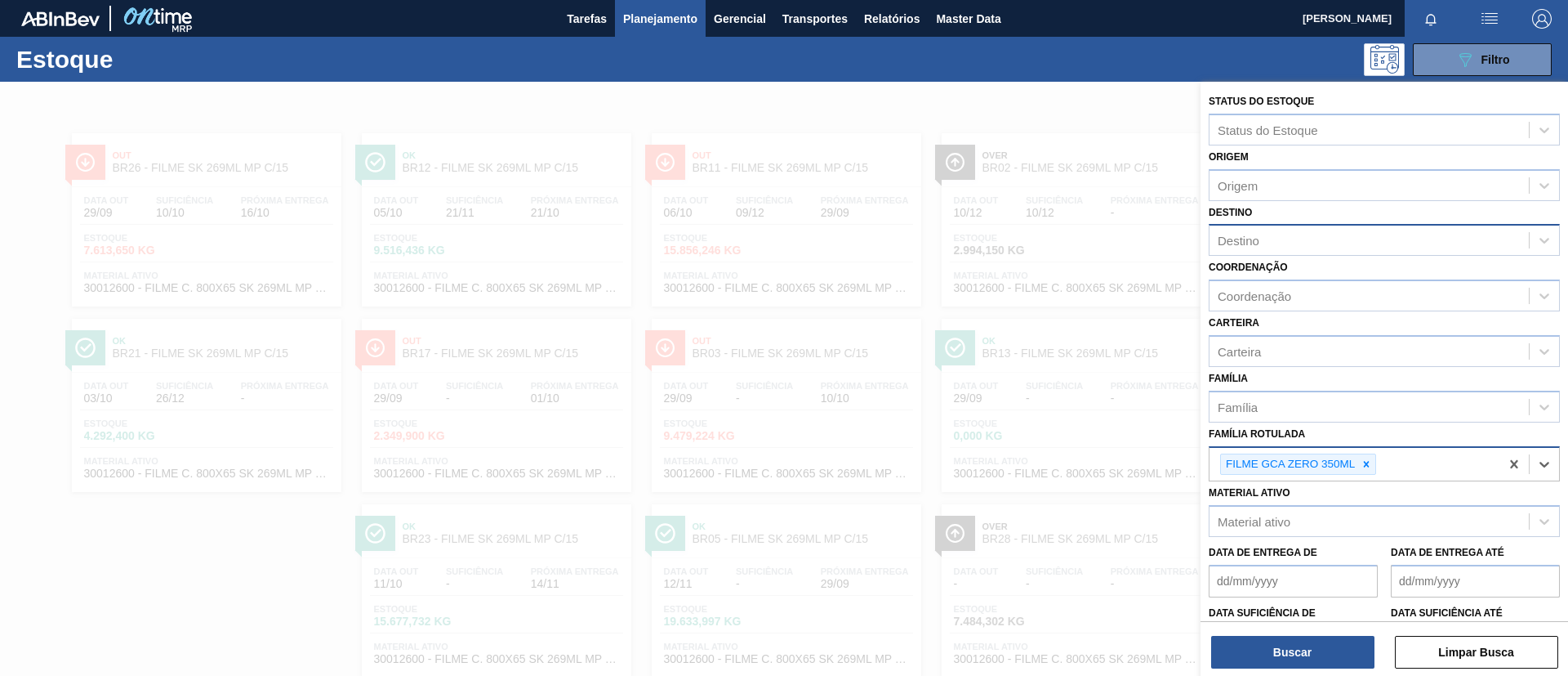
click at [1260, 253] on div "Destino" at bounding box center [1384, 239] width 351 height 32
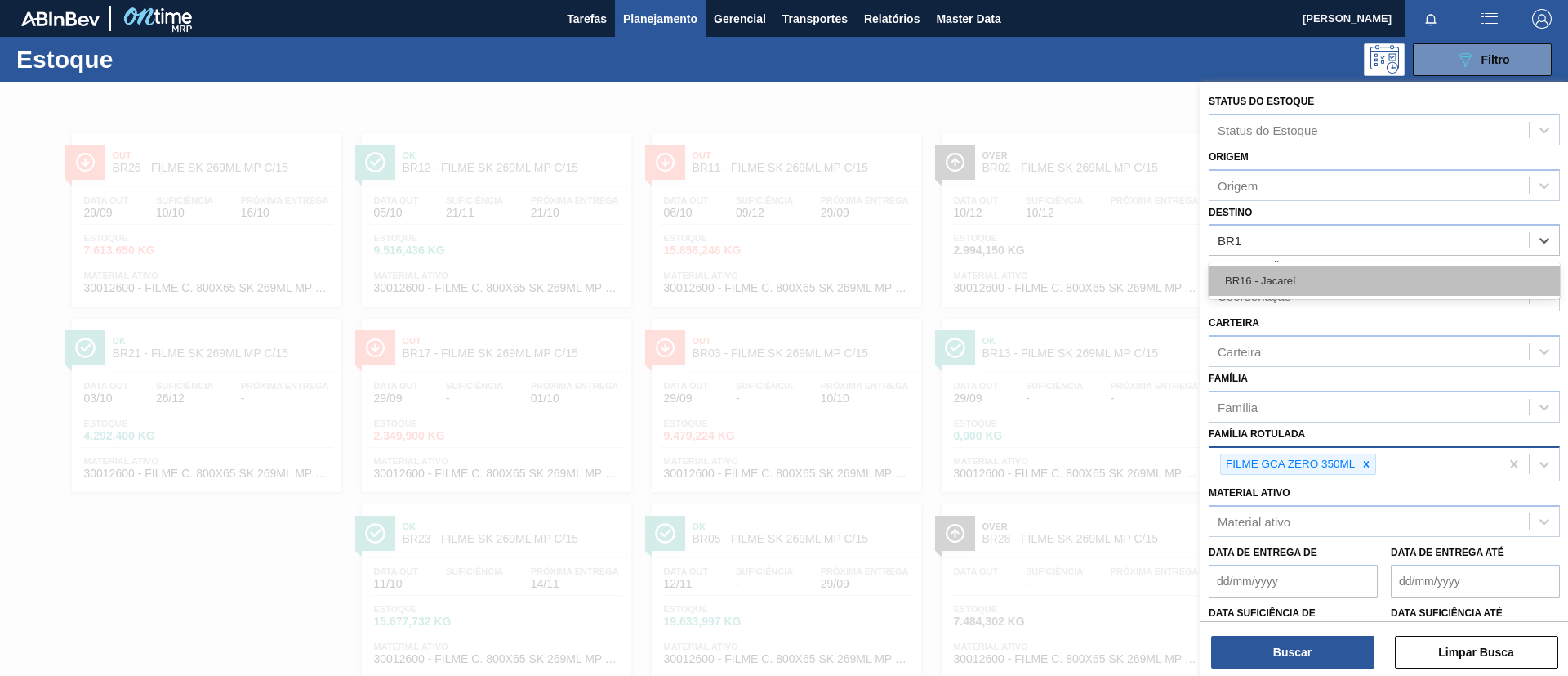
type input "BR15"
click at [1281, 273] on div "BR15 - Jundiaí" at bounding box center [1384, 280] width 351 height 30
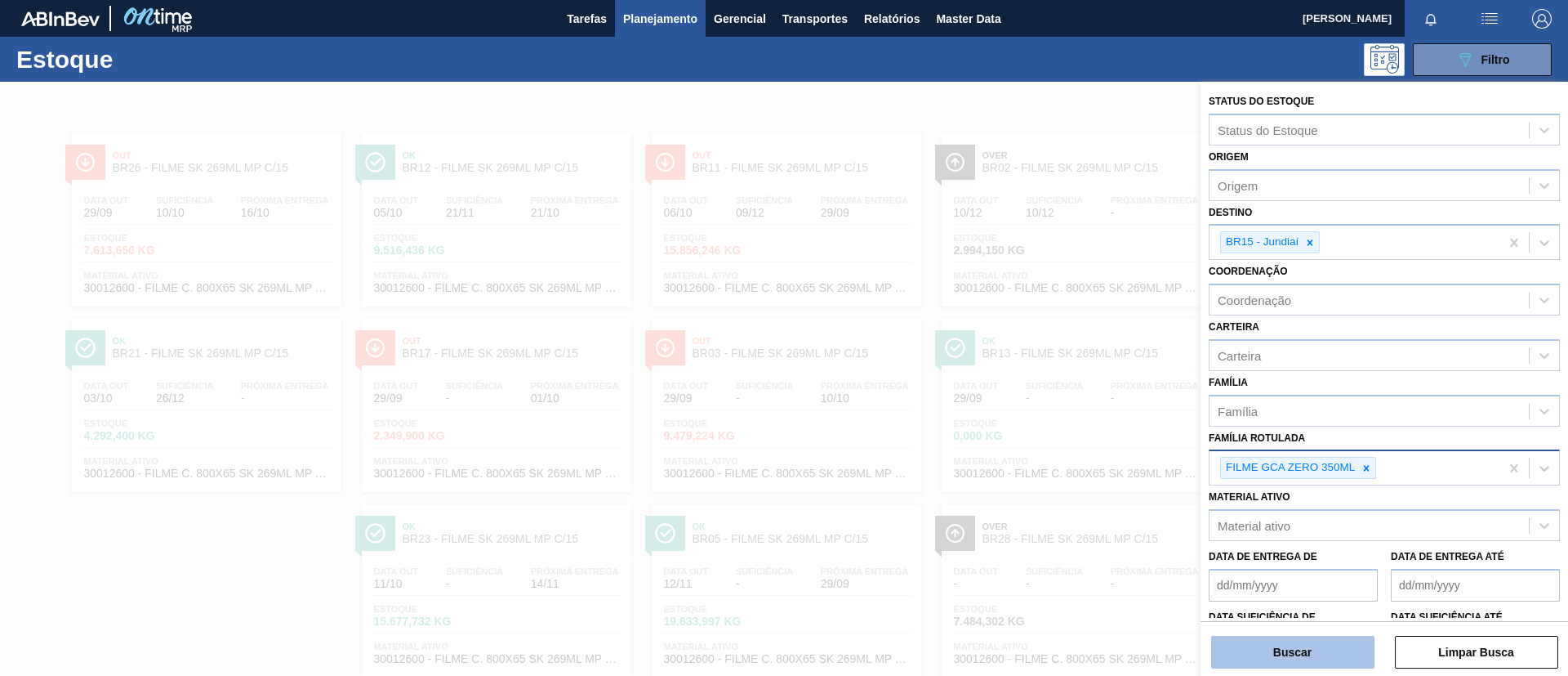
click at [1295, 644] on button "Buscar" at bounding box center [1293, 652] width 163 height 32
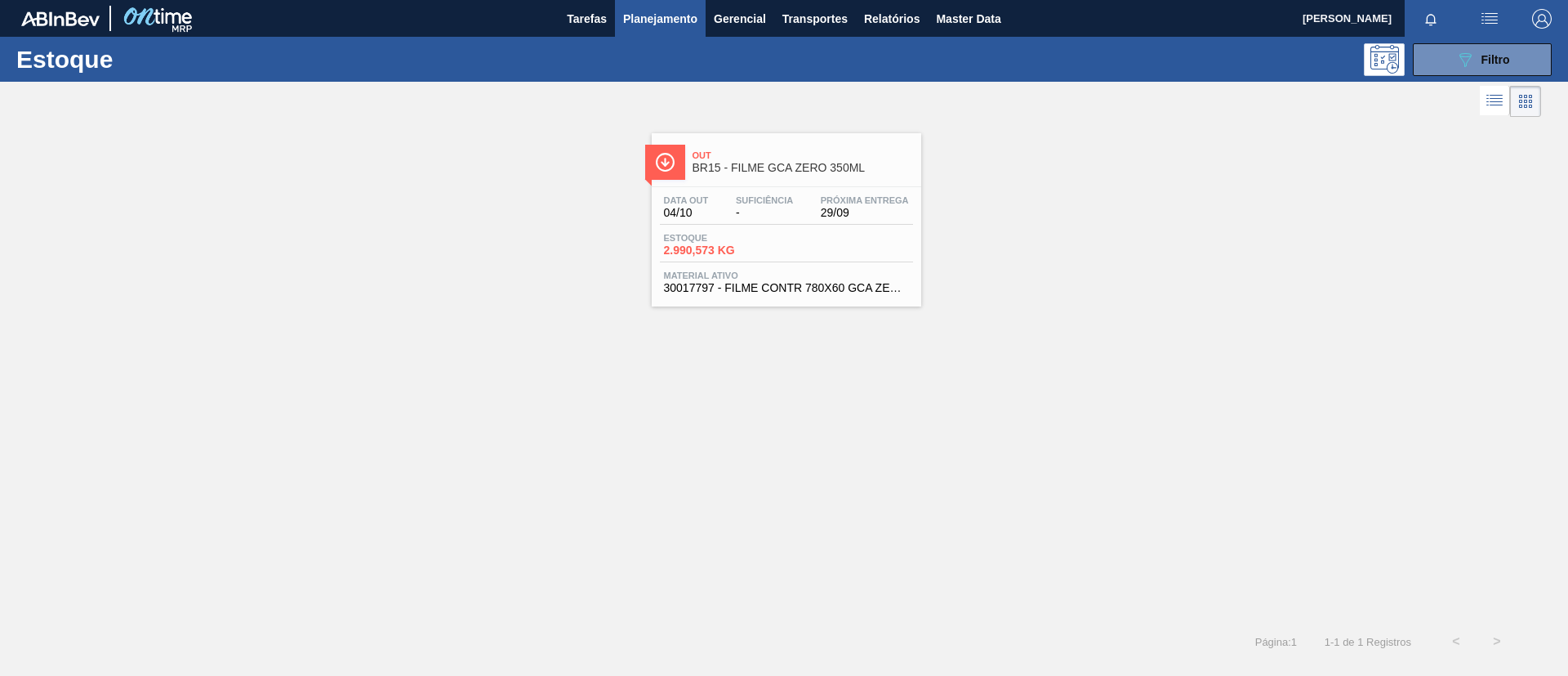
click at [763, 205] on div "Suficiência -" at bounding box center [764, 207] width 65 height 23
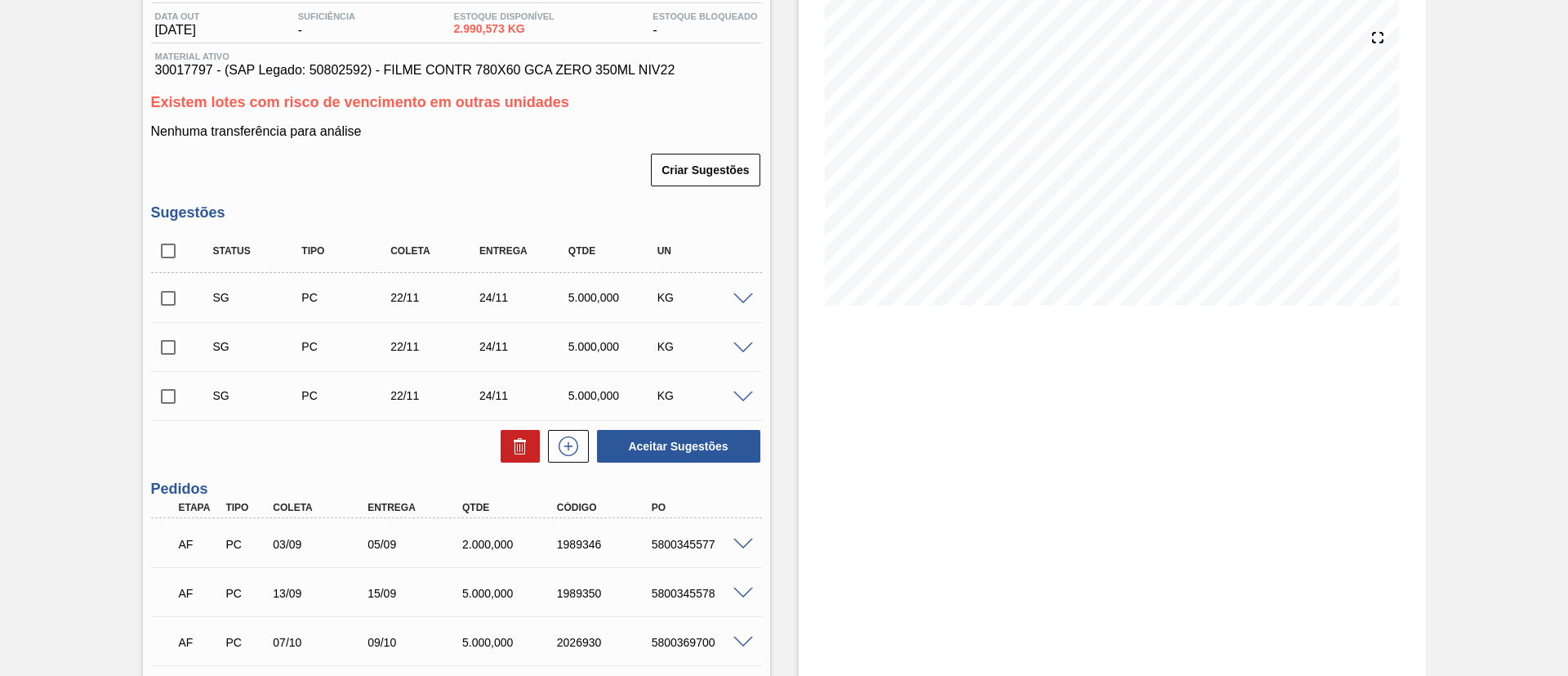
scroll to position [123, 0]
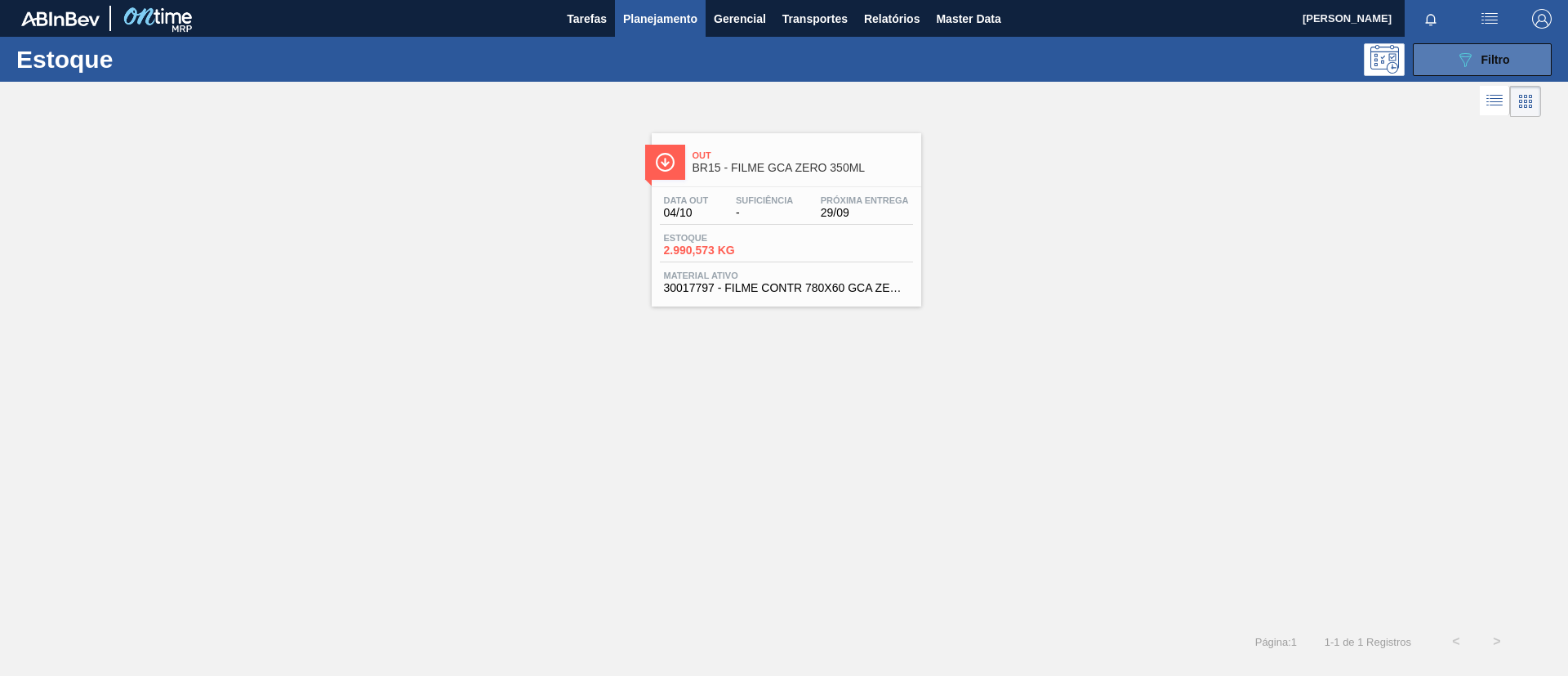
click at [1467, 61] on icon "089F7B8B-B2A5-4AFE-B5C0-19BA573D28AC" at bounding box center [1465, 60] width 20 height 20
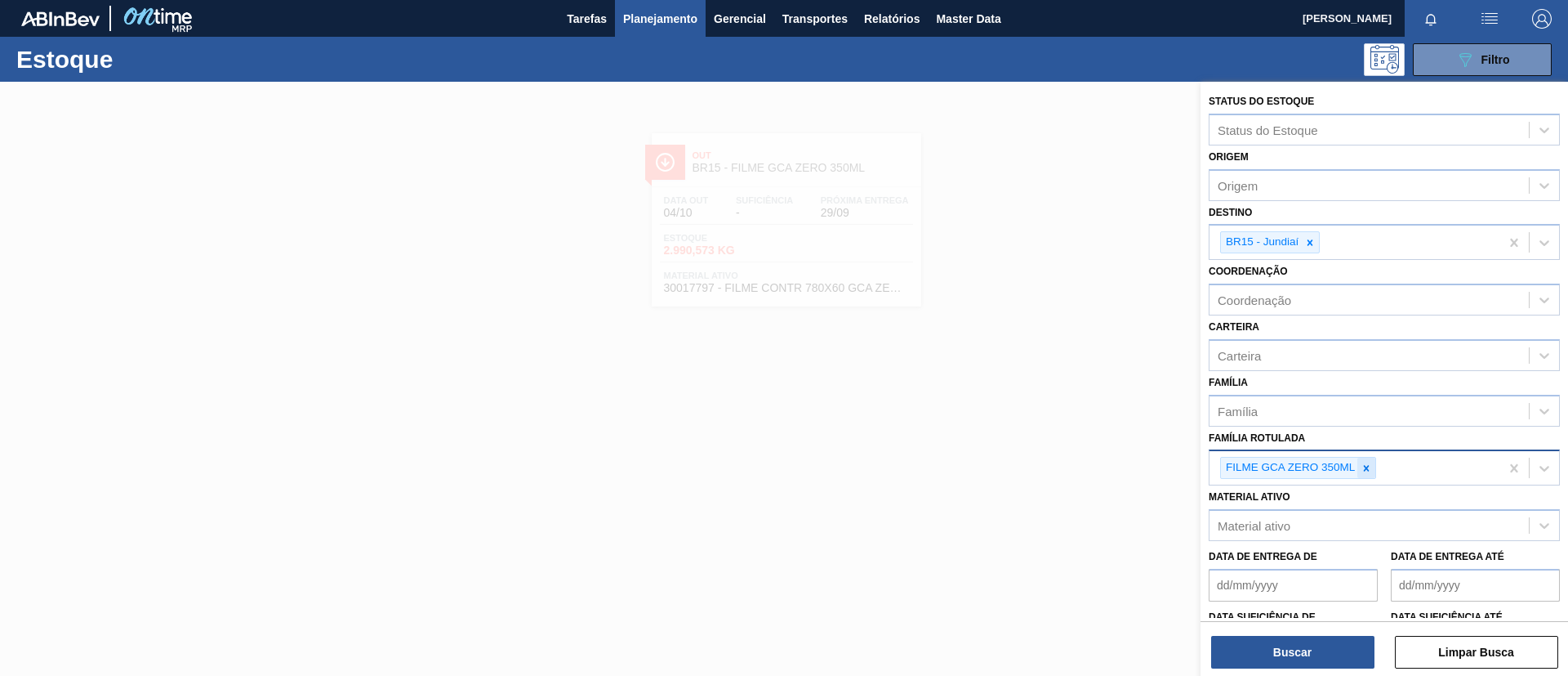
click at [1374, 465] on div at bounding box center [1367, 468] width 18 height 21
paste Rotulada "FILME SK 269ML"
type Rotulada "FILME SK 269ML"
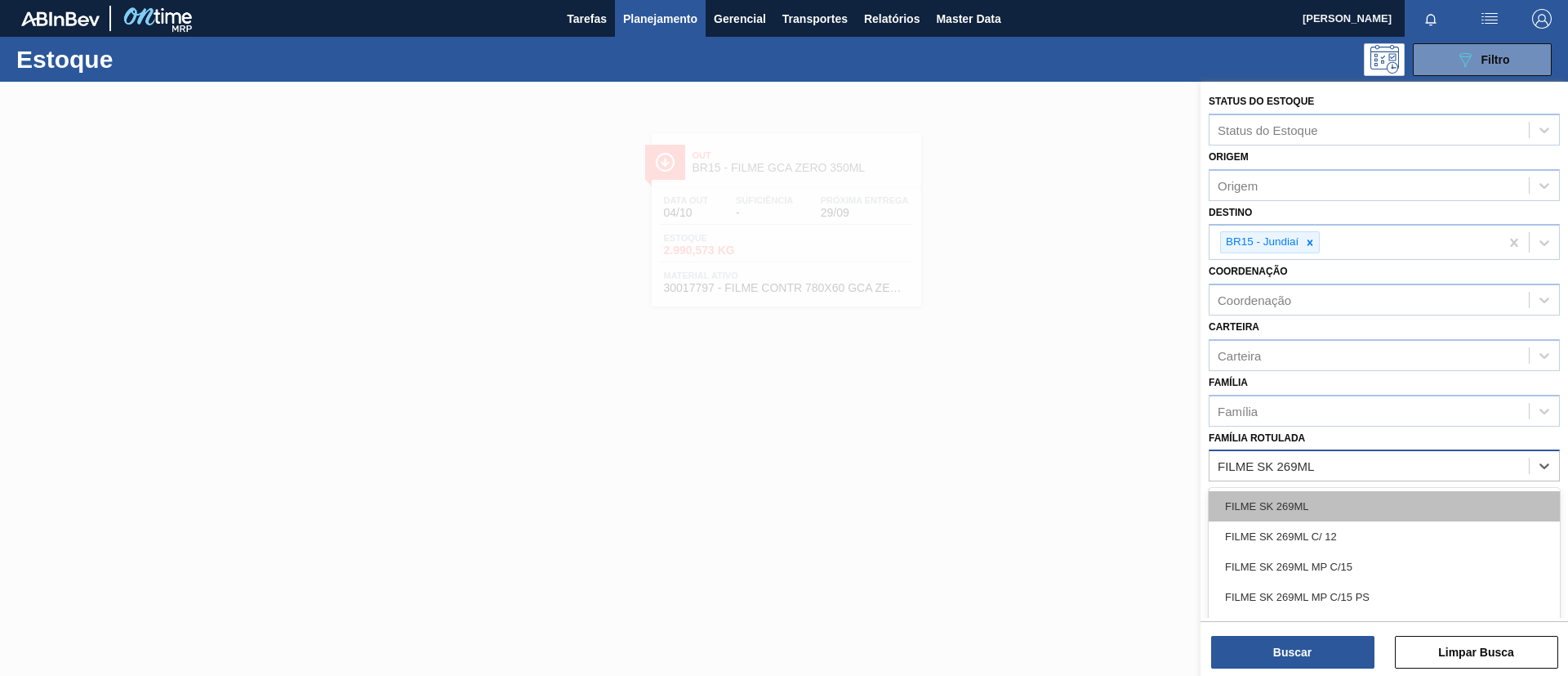
click at [1353, 496] on div "FILME SK 269ML" at bounding box center [1384, 506] width 351 height 30
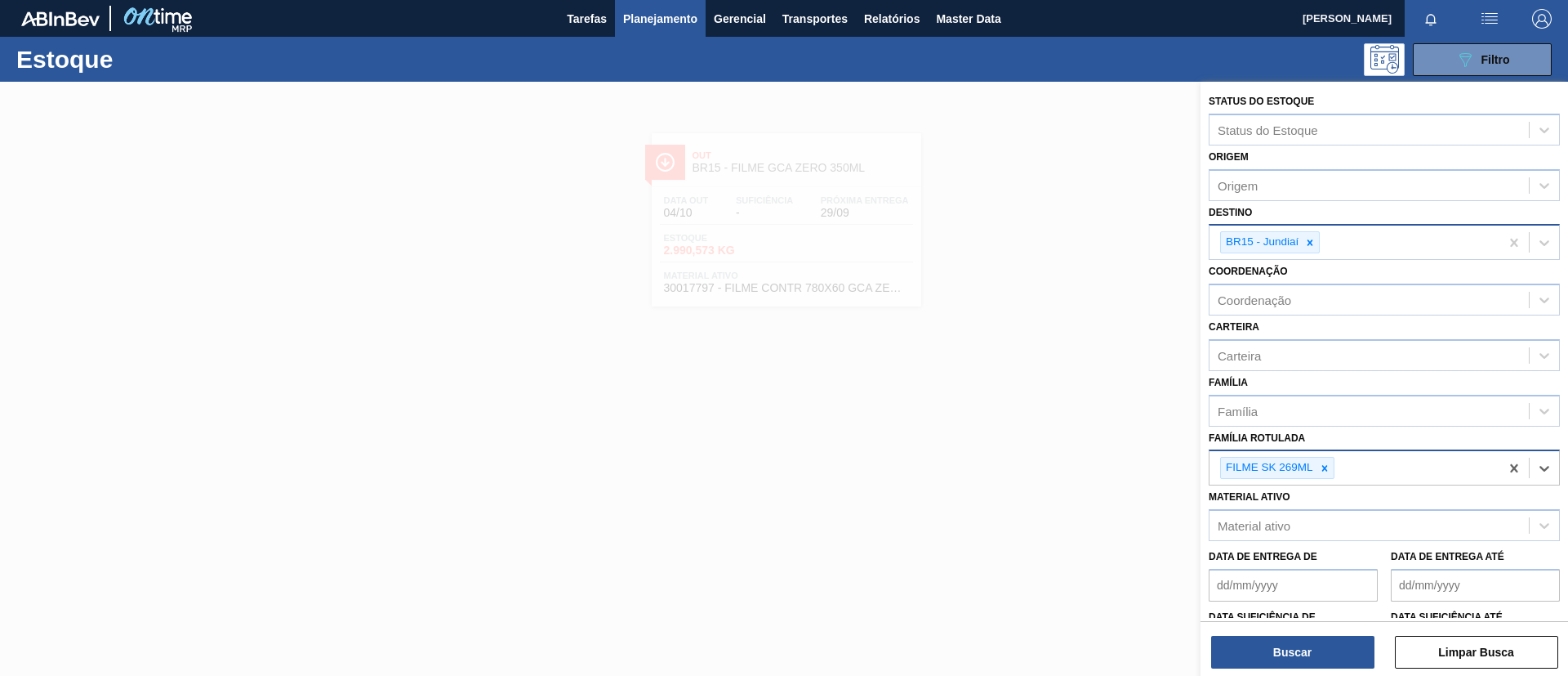
click at [1312, 243] on icon at bounding box center [1311, 242] width 6 height 6
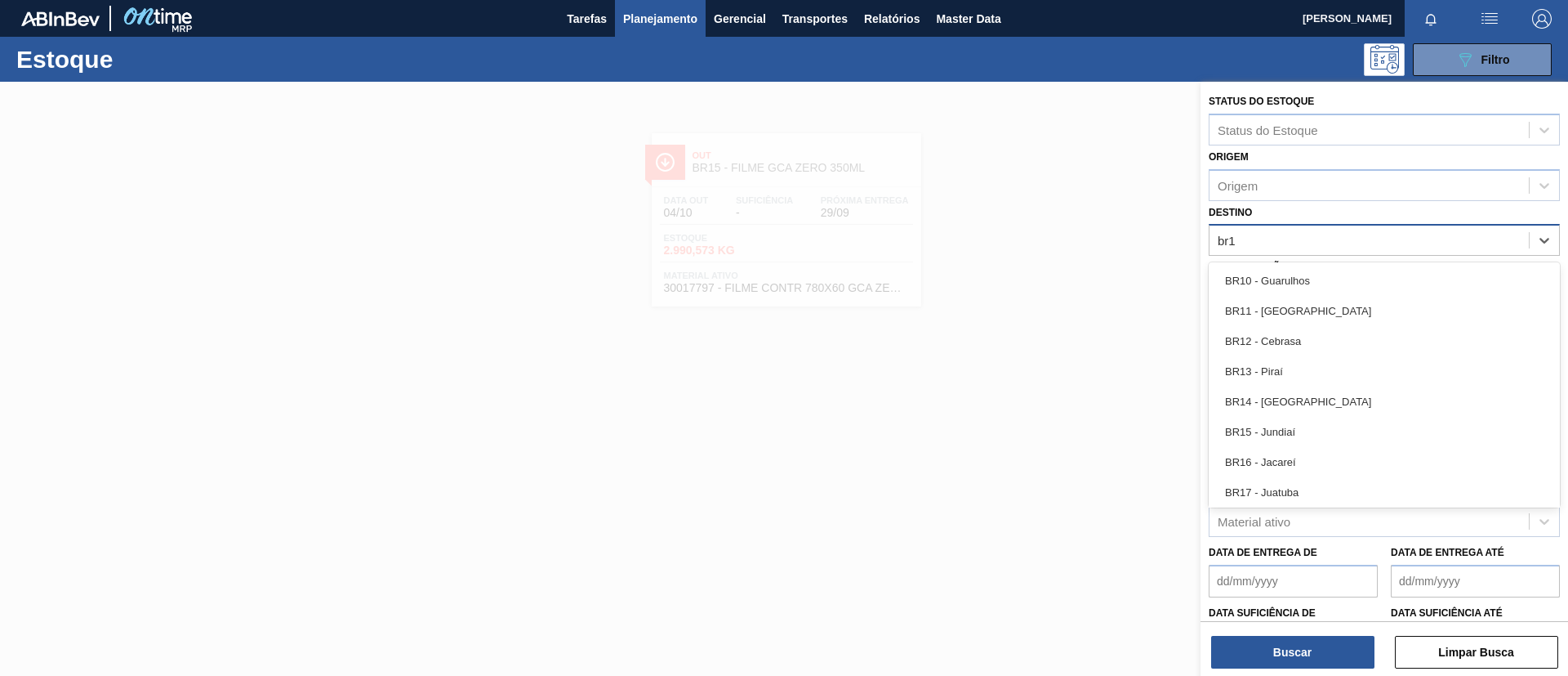
type input "br10"
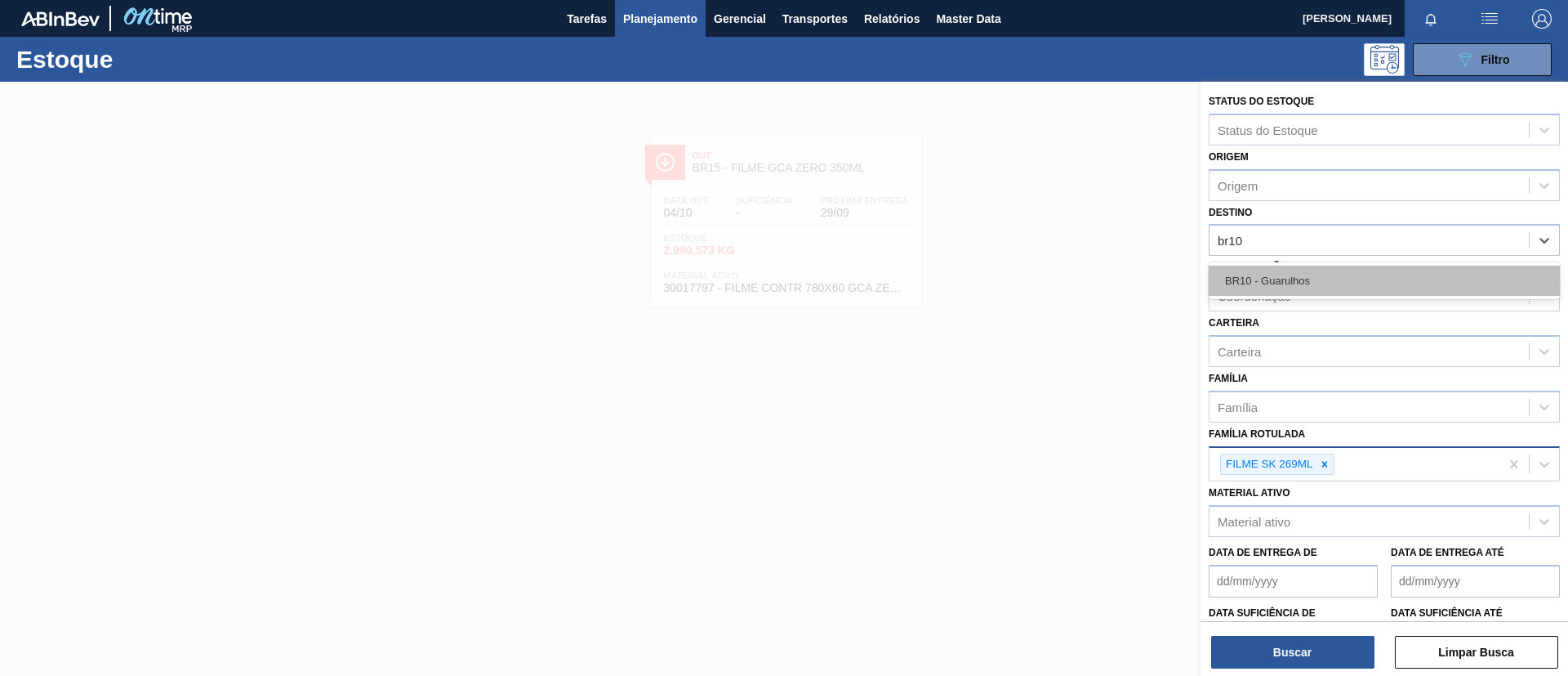
click at [1323, 268] on div "BR10 - Guarulhos" at bounding box center [1384, 280] width 351 height 30
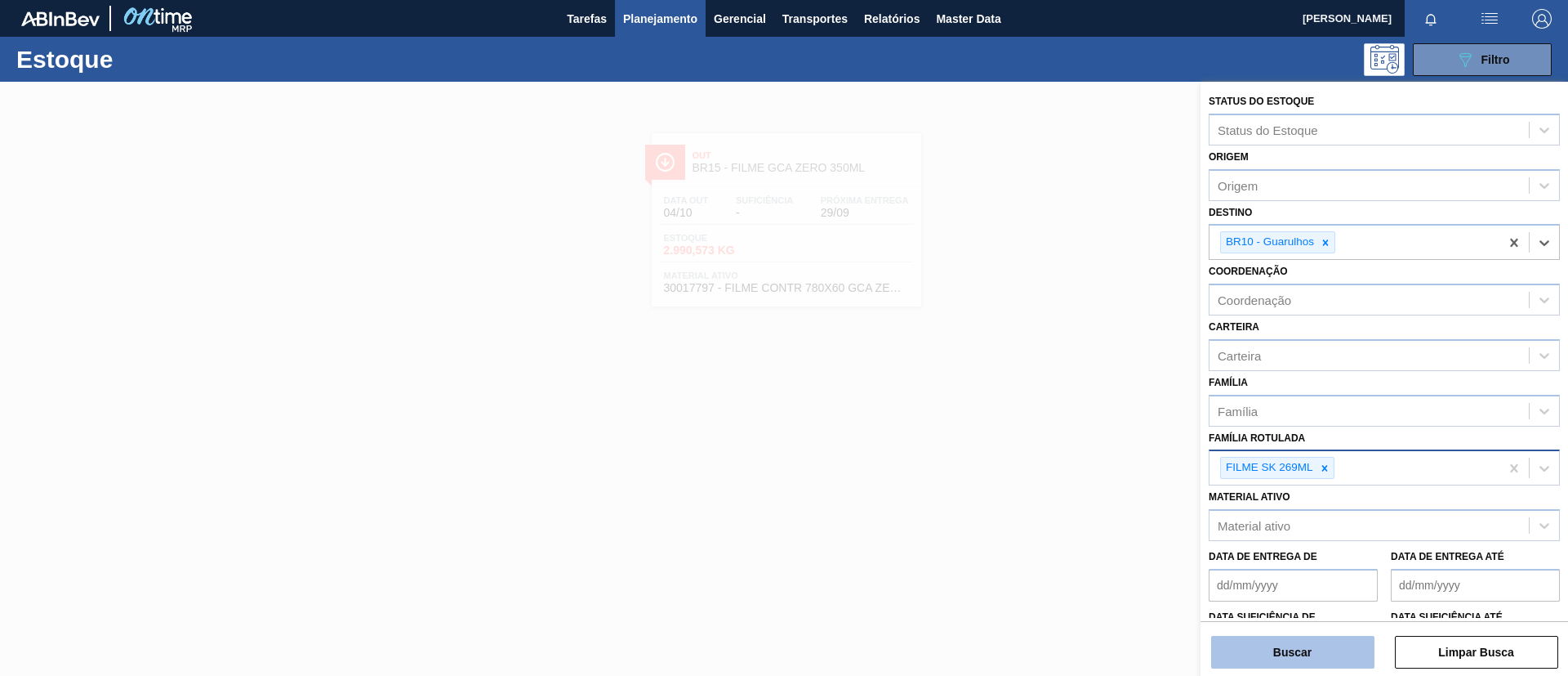
click at [1306, 647] on button "Buscar" at bounding box center [1293, 652] width 163 height 32
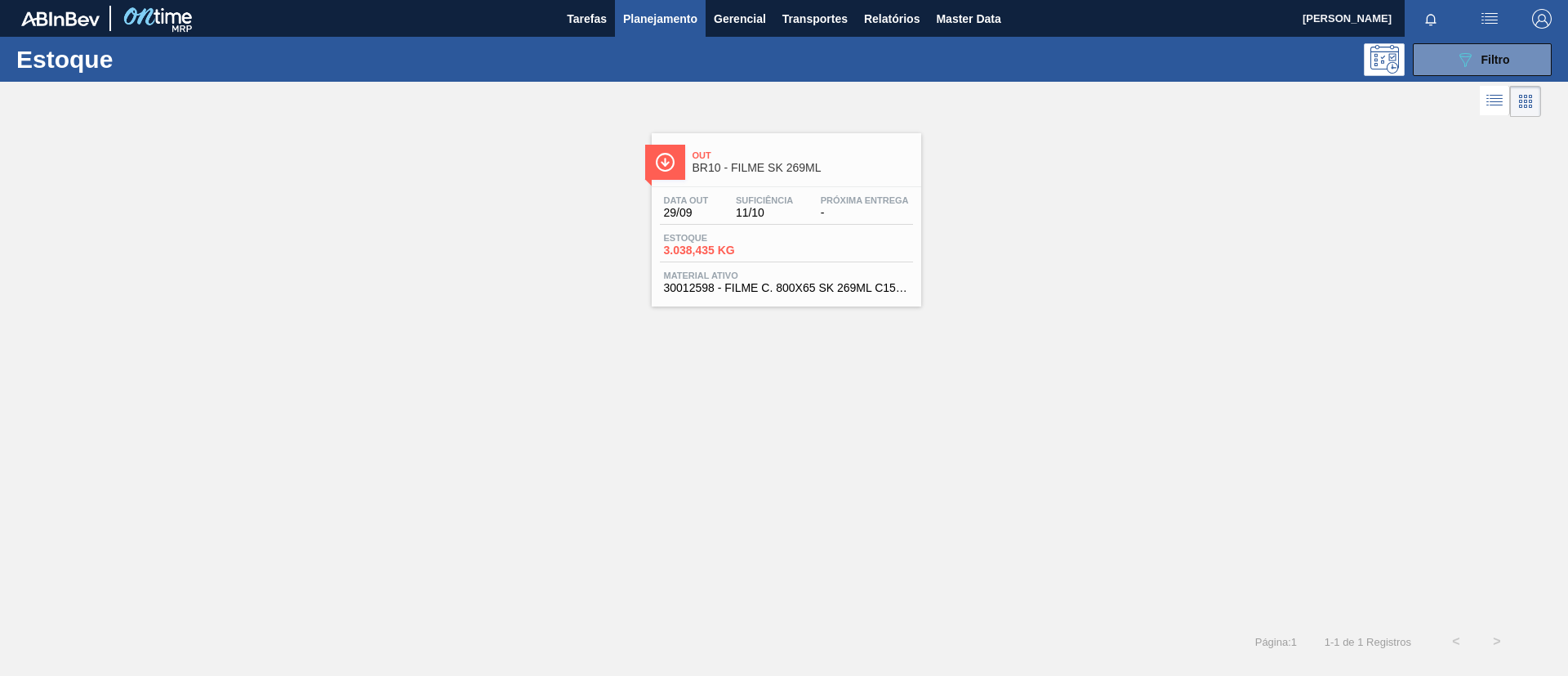
click at [720, 150] on span "Out" at bounding box center [803, 155] width 221 height 10
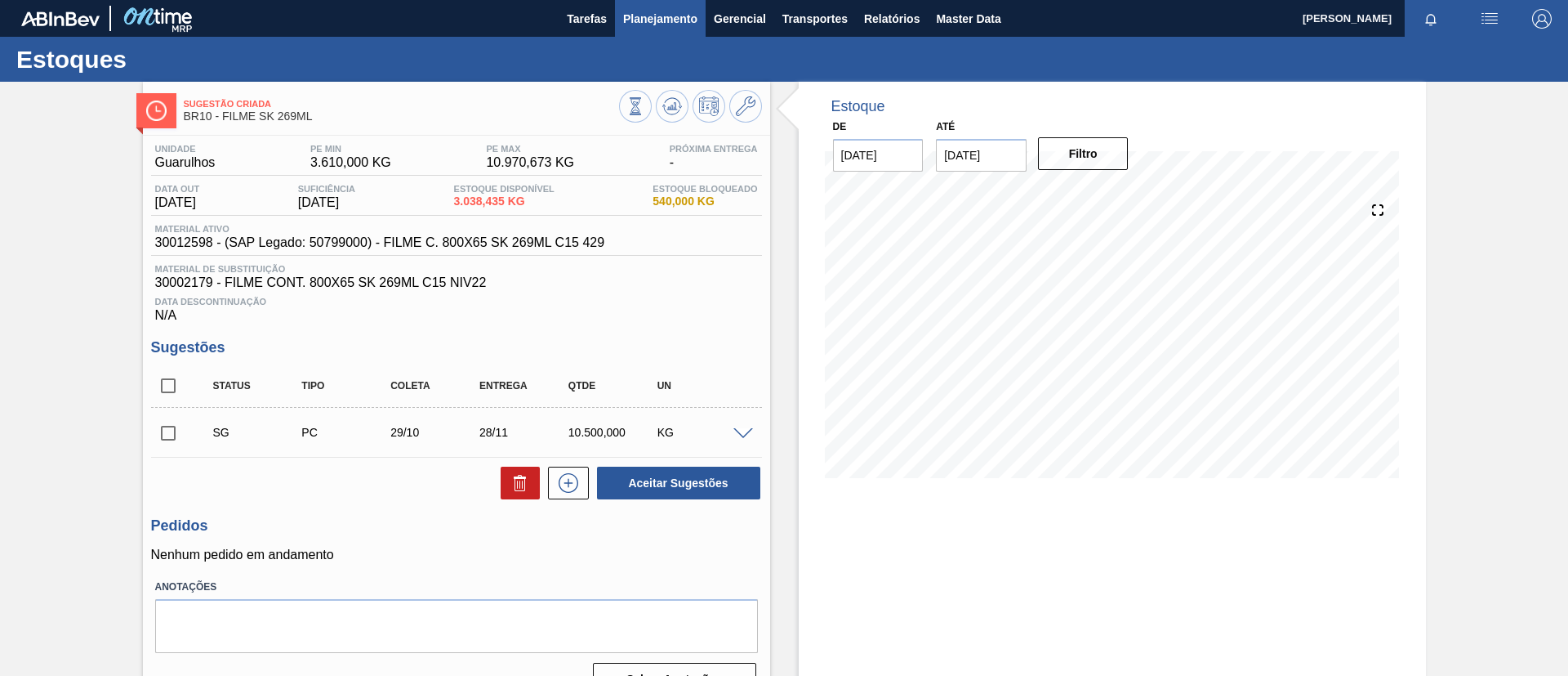
click at [669, 35] on button "Planejamento" at bounding box center [660, 19] width 91 height 37
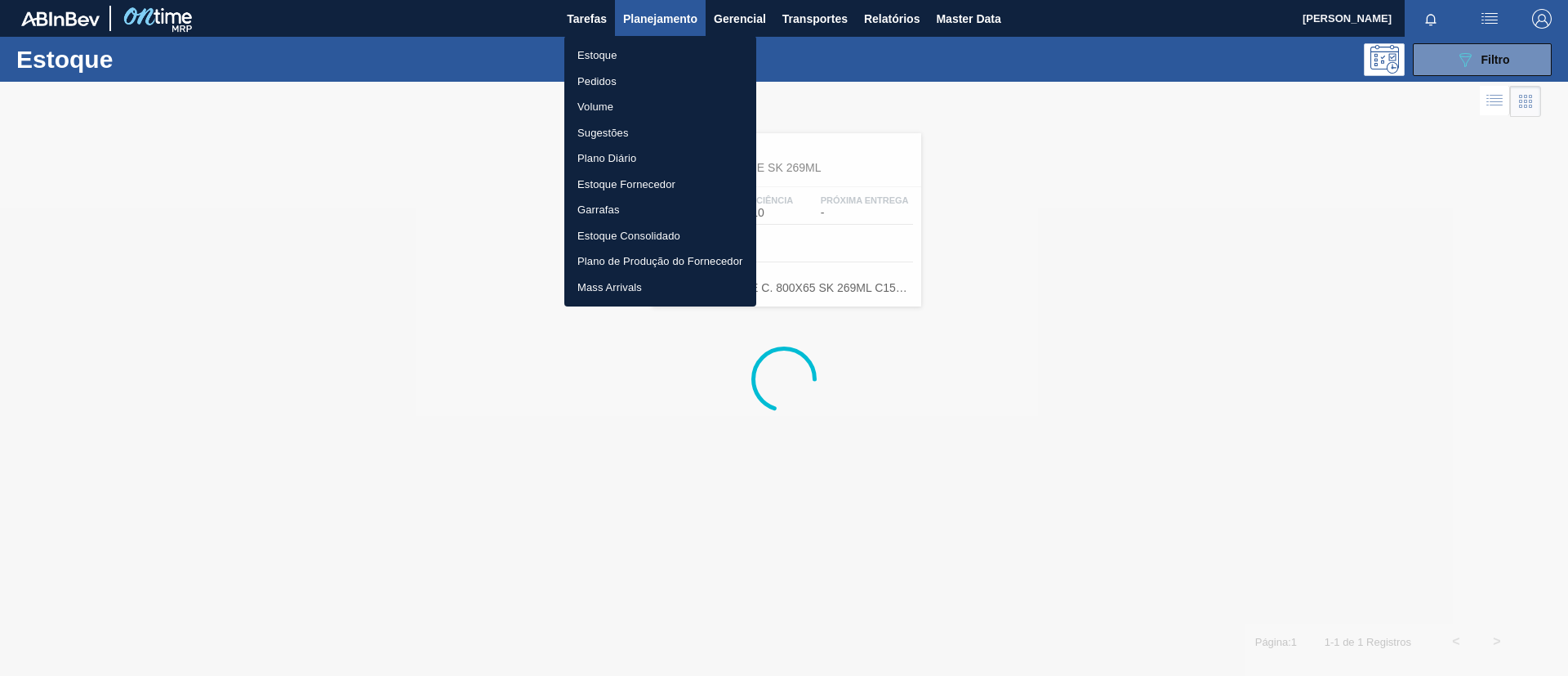
click at [1478, 67] on div at bounding box center [784, 338] width 1568 height 676
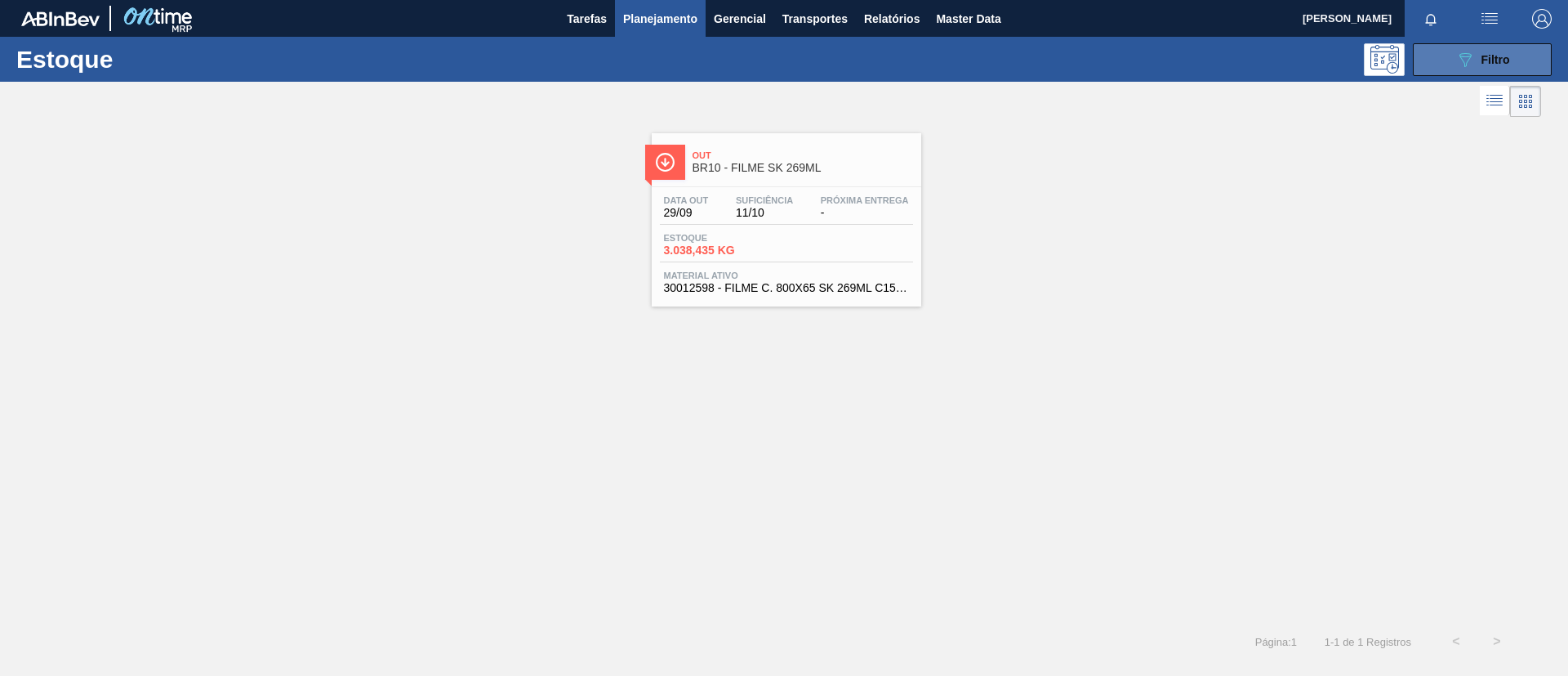
click at [1478, 55] on div "089F7B8B-B2A5-4AFE-B5C0-19BA573D28AC Filtro" at bounding box center [1483, 60] width 55 height 20
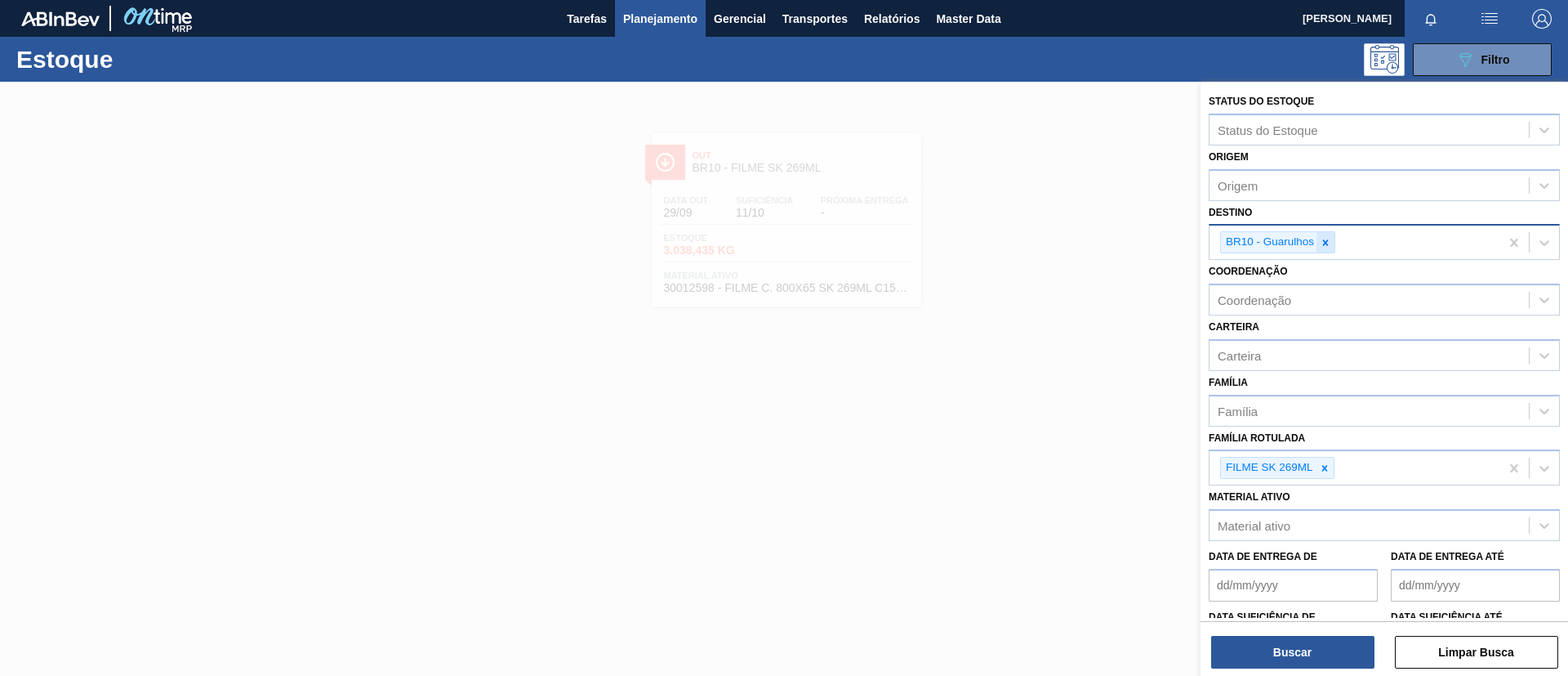
click at [1328, 232] on div "BR10 - Guarulhos" at bounding box center [1354, 242] width 290 height 33
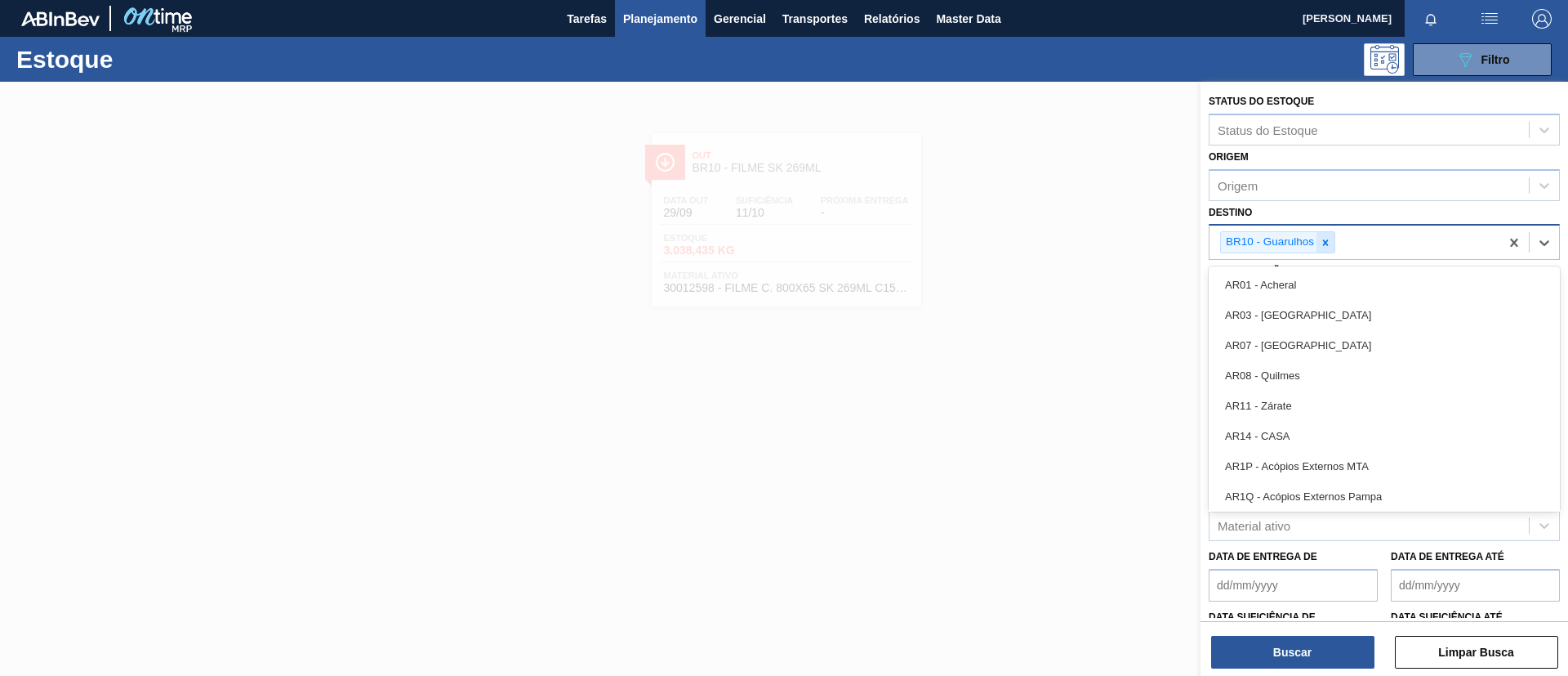
click at [1332, 238] on icon at bounding box center [1326, 243] width 12 height 12
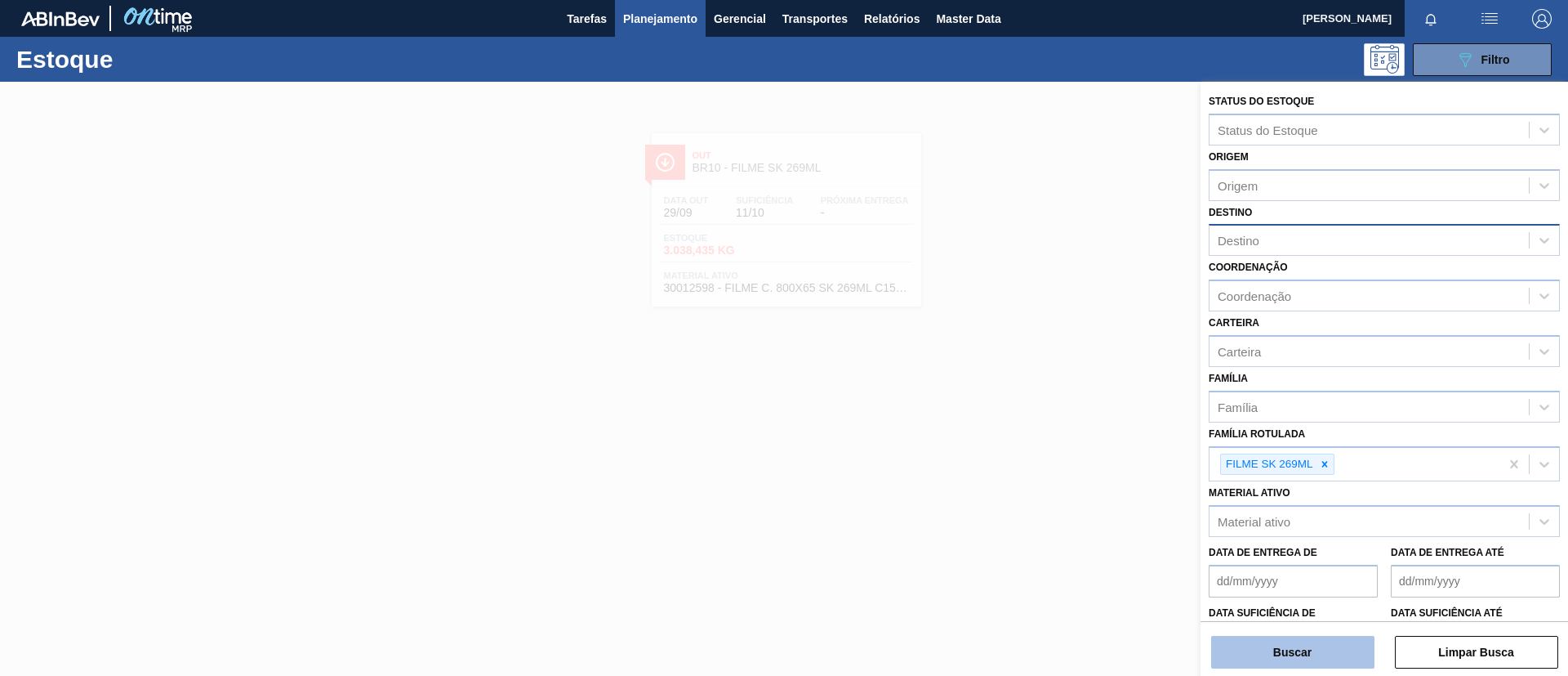
click at [1303, 637] on button "Buscar" at bounding box center [1293, 652] width 163 height 32
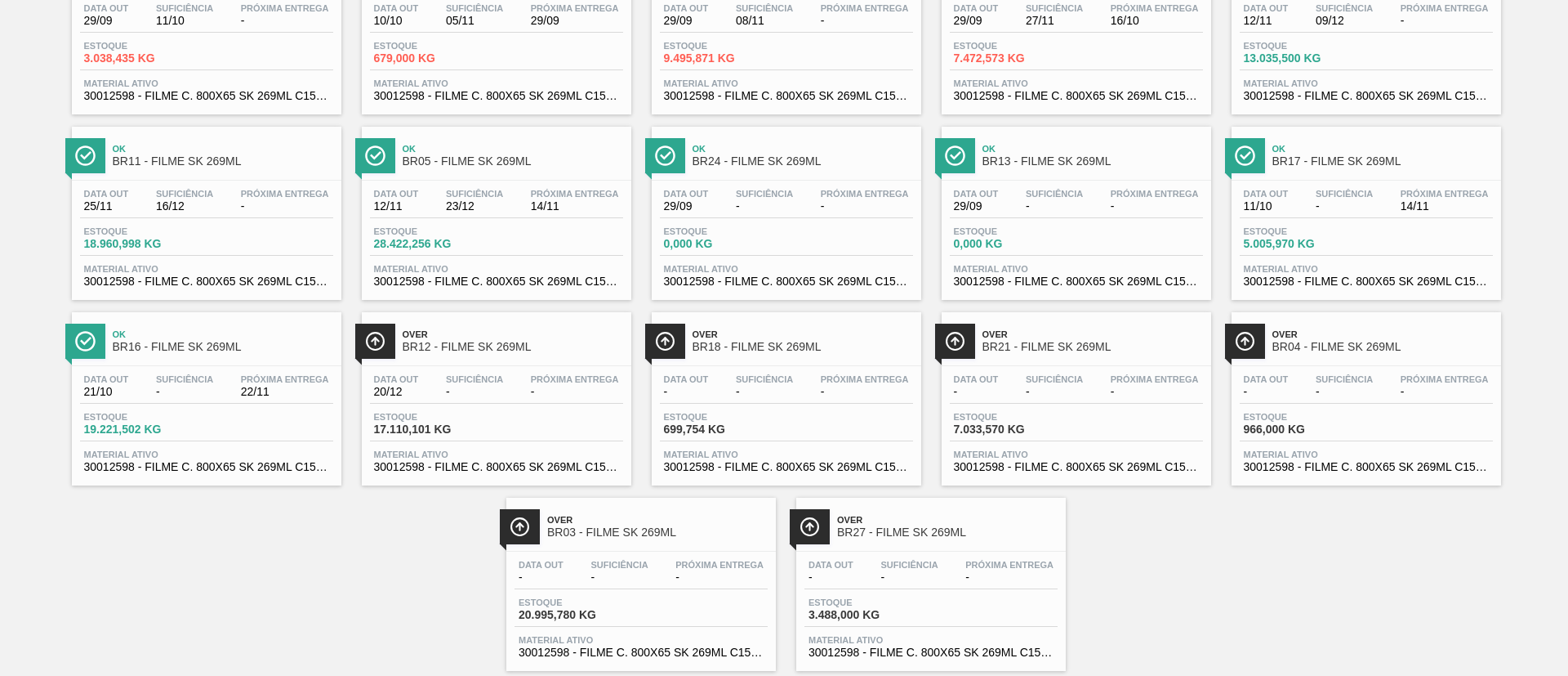
scroll to position [228, 0]
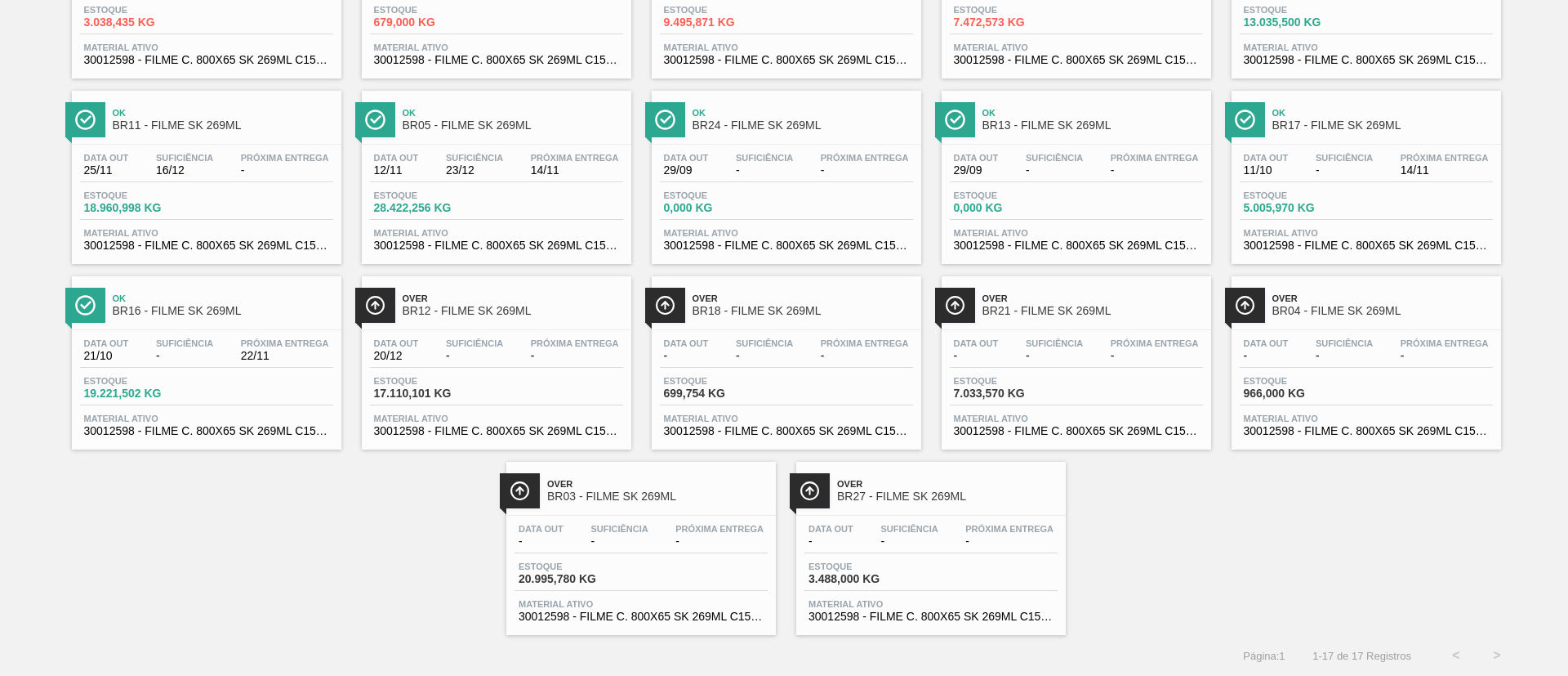
click at [835, 333] on div "Data out - Suficiência - Próxima Entrega - Estoque 699,754 KG Material ativo 30…" at bounding box center [787, 386] width 269 height 111
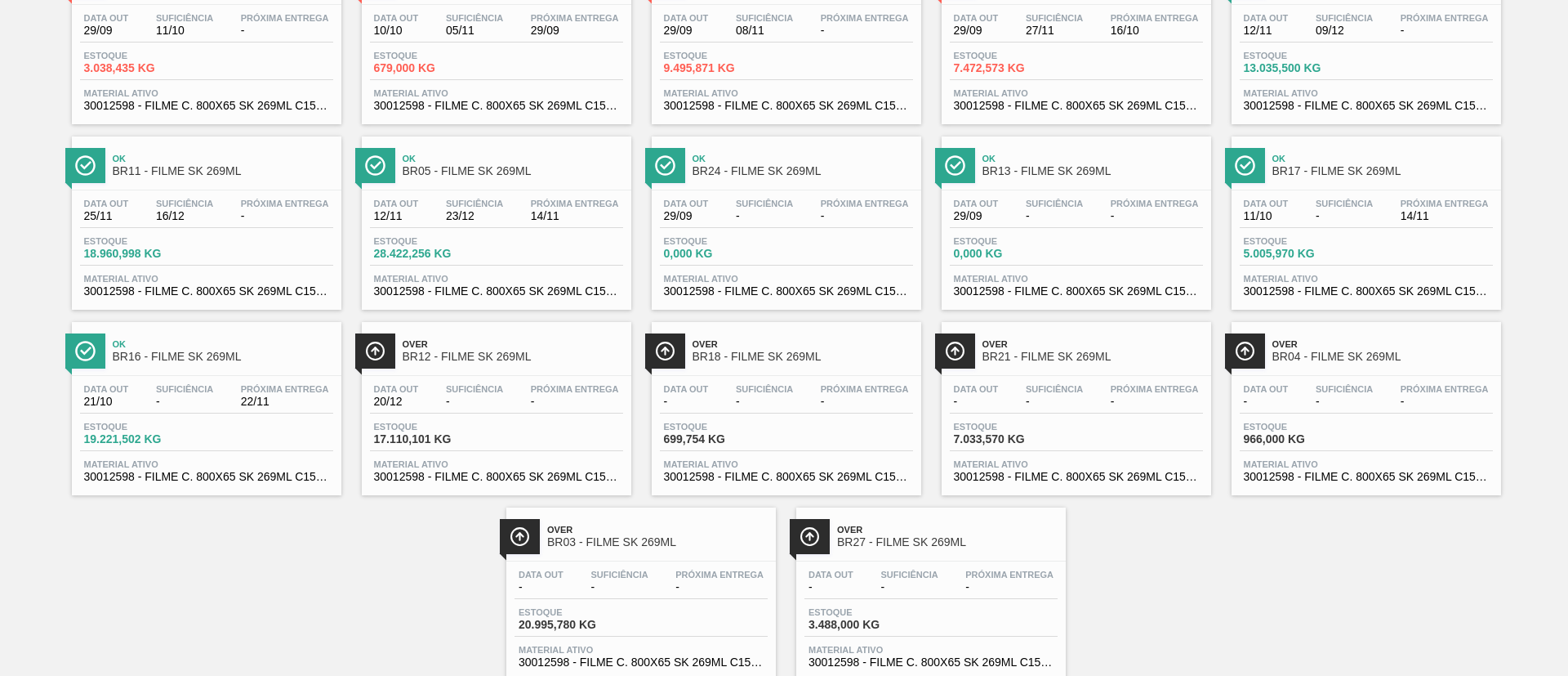
scroll to position [228, 0]
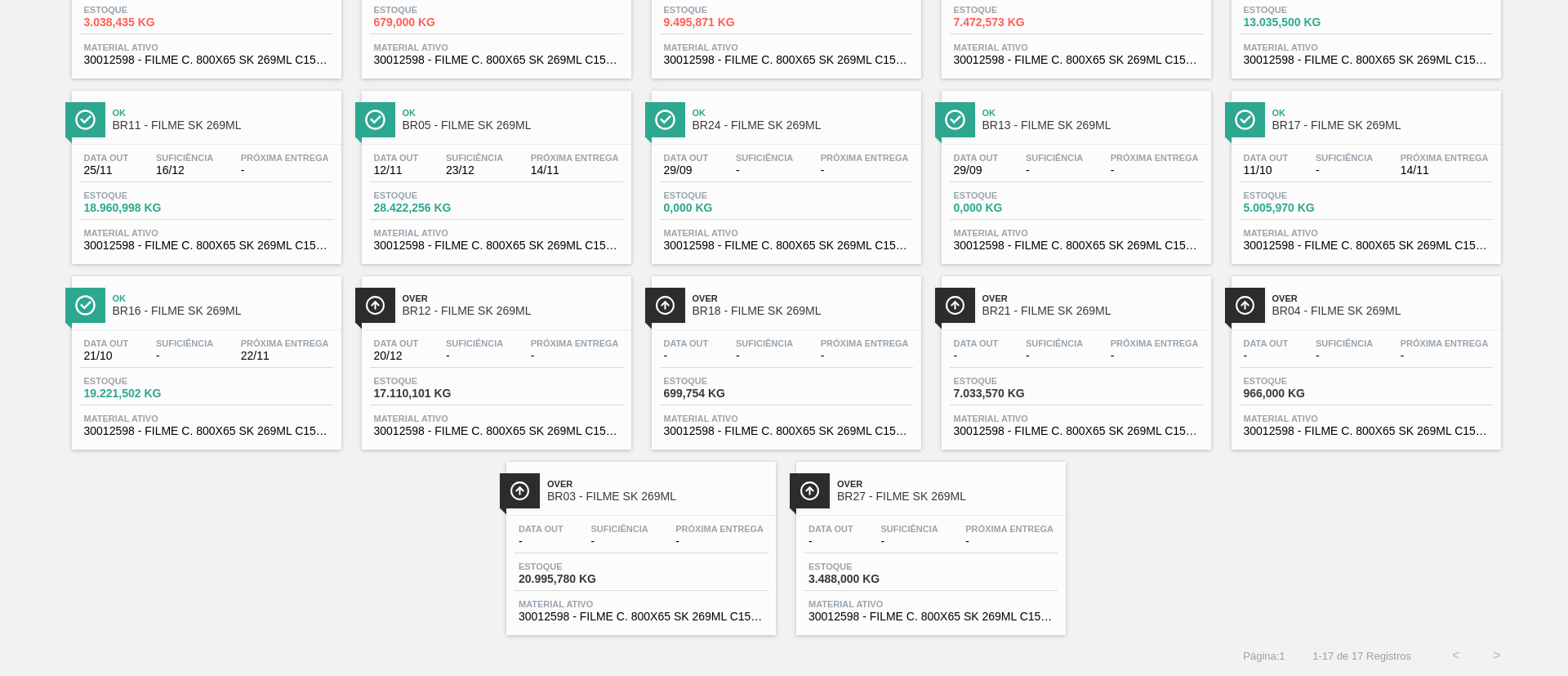
click at [593, 511] on div "Over BR03 - FILME SK 269ML Data out - Suficiência - Próxima Entrega - Estoque 2…" at bounding box center [641, 548] width 269 height 173
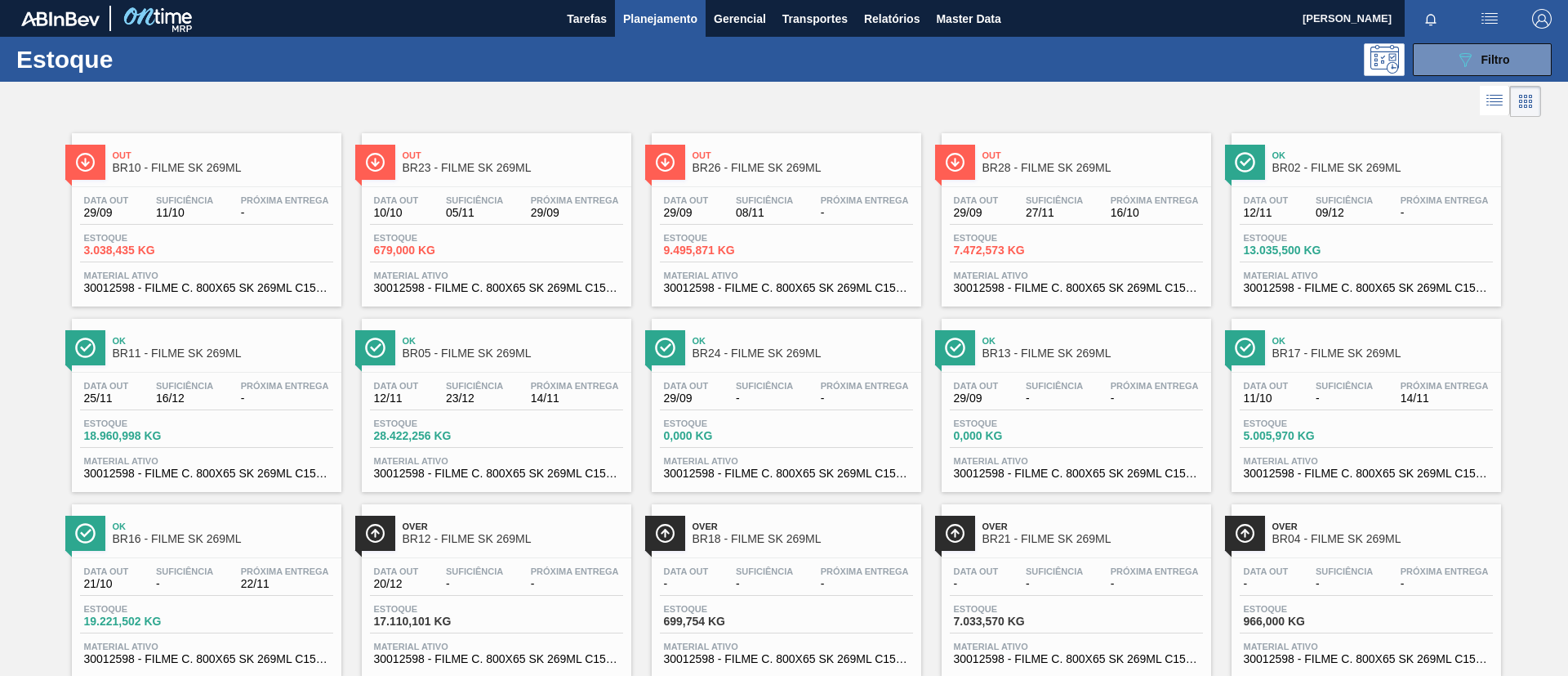
click at [215, 362] on div "Ok BR11 - FILME SK 269ML" at bounding box center [223, 348] width 221 height 37
click at [0, 423] on div "Out BR10 - FILME SK 269ML Data out 29/09 Suficiência 11/10 Próxima Entrega - Es…" at bounding box center [784, 492] width 1568 height 742
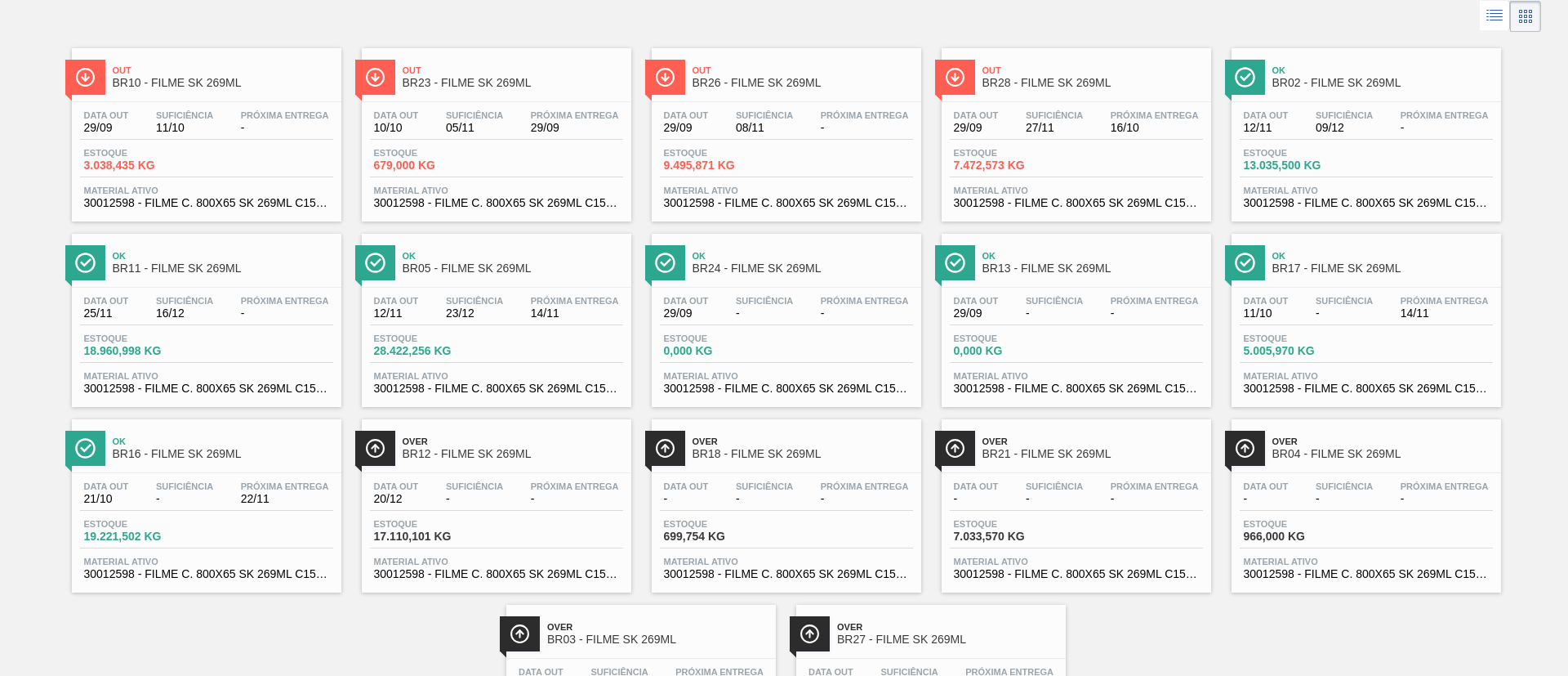
scroll to position [123, 0]
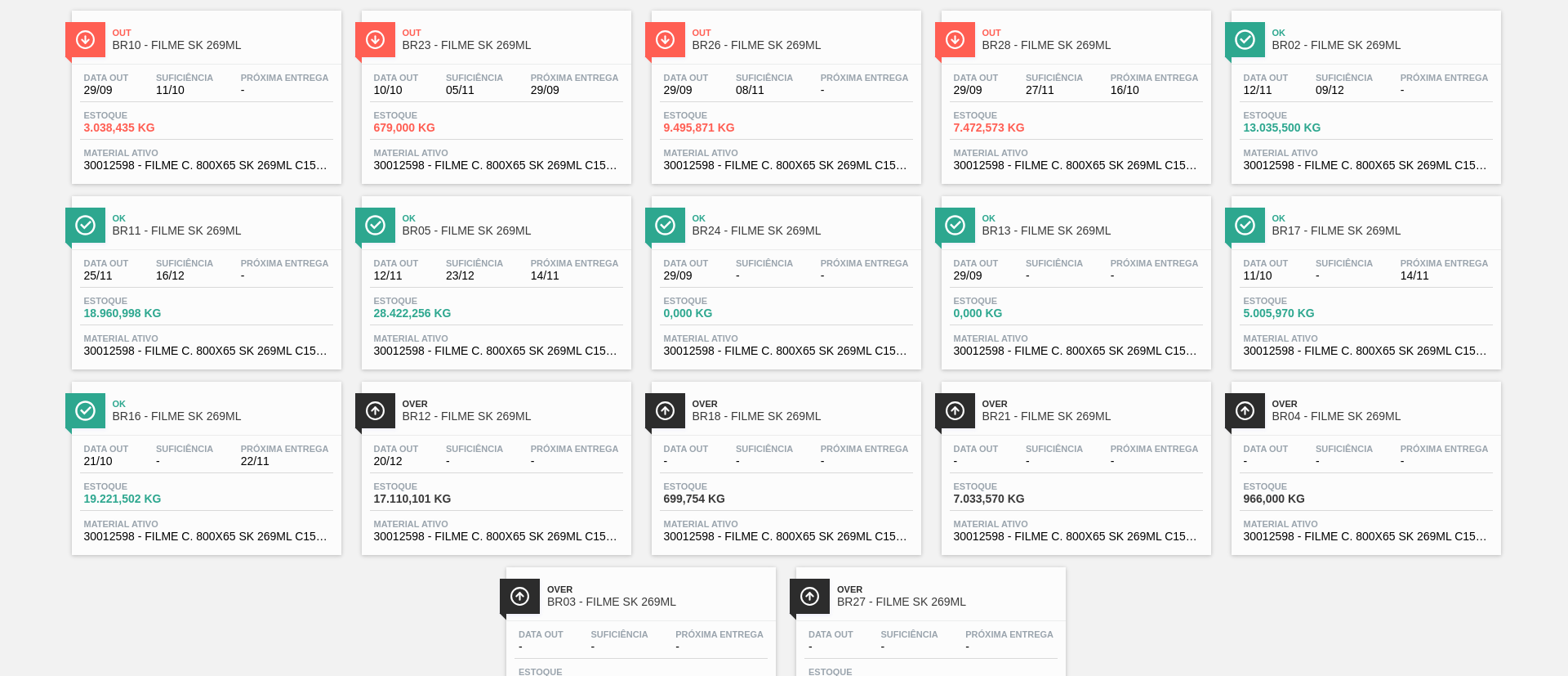
click at [549, 425] on div "Over BR12 - FILME SK 269ML" at bounding box center [513, 411] width 221 height 37
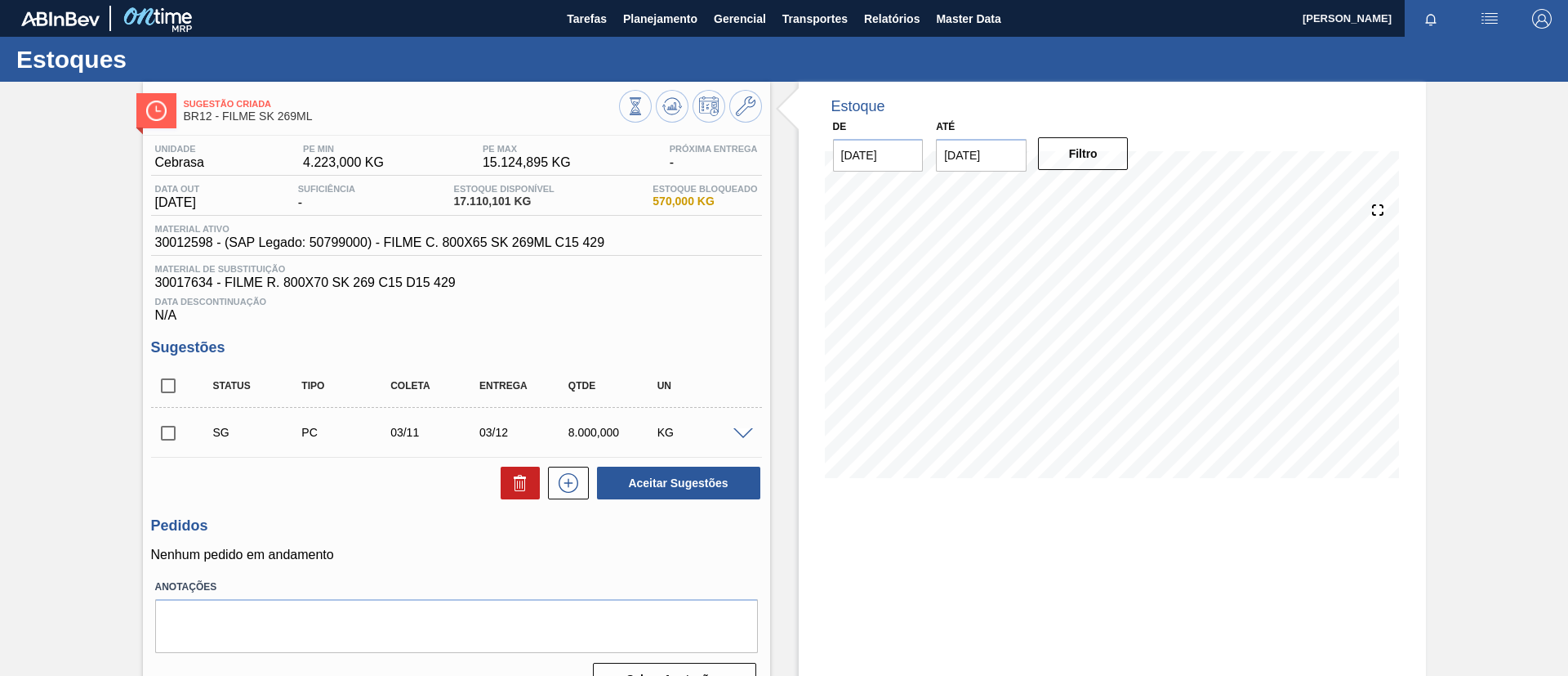
click at [178, 374] on input "checkbox" at bounding box center [168, 385] width 34 height 34
checkbox input "true"
click at [543, 494] on div at bounding box center [564, 483] width 49 height 32
click at [535, 493] on button at bounding box center [520, 483] width 39 height 32
checkbox input "false"
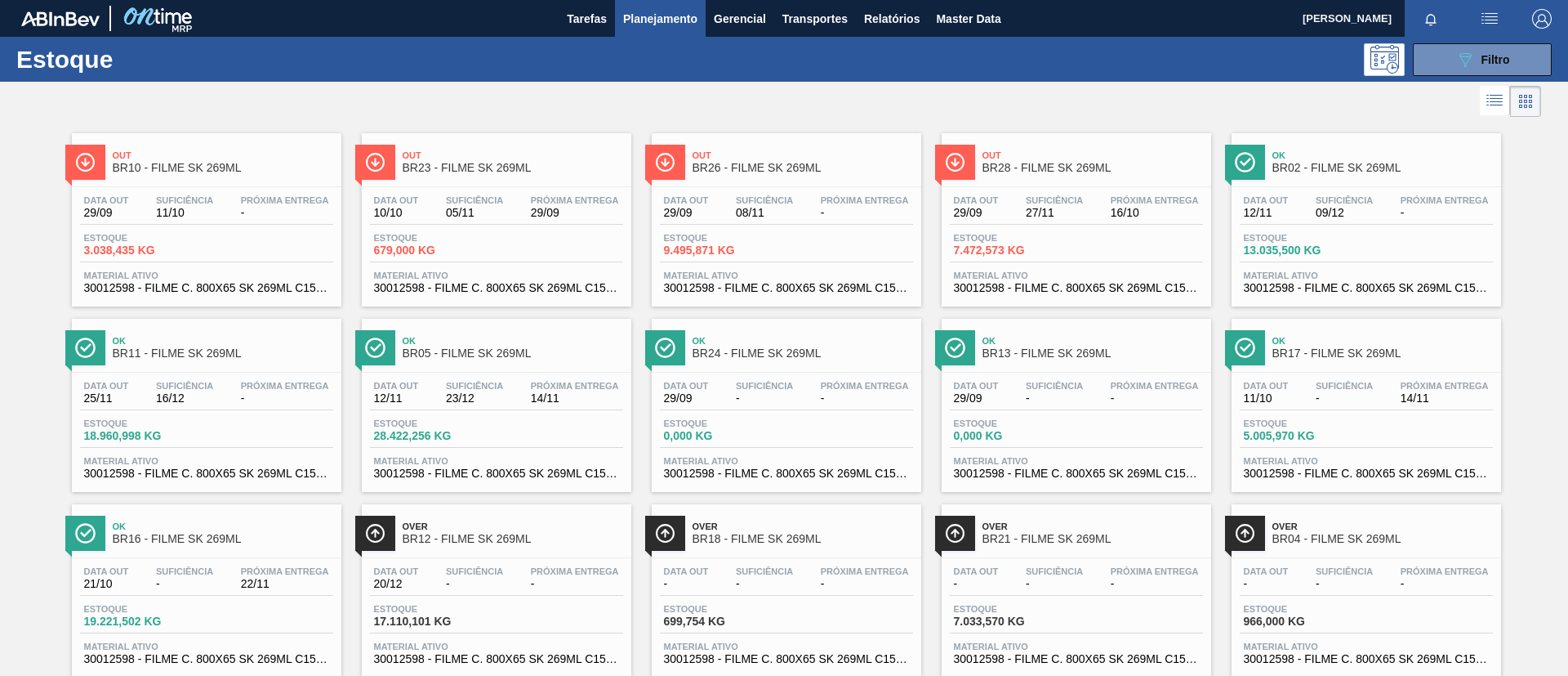
click at [266, 548] on div "Ok BR16 - FILME SK 269ML" at bounding box center [223, 533] width 221 height 37
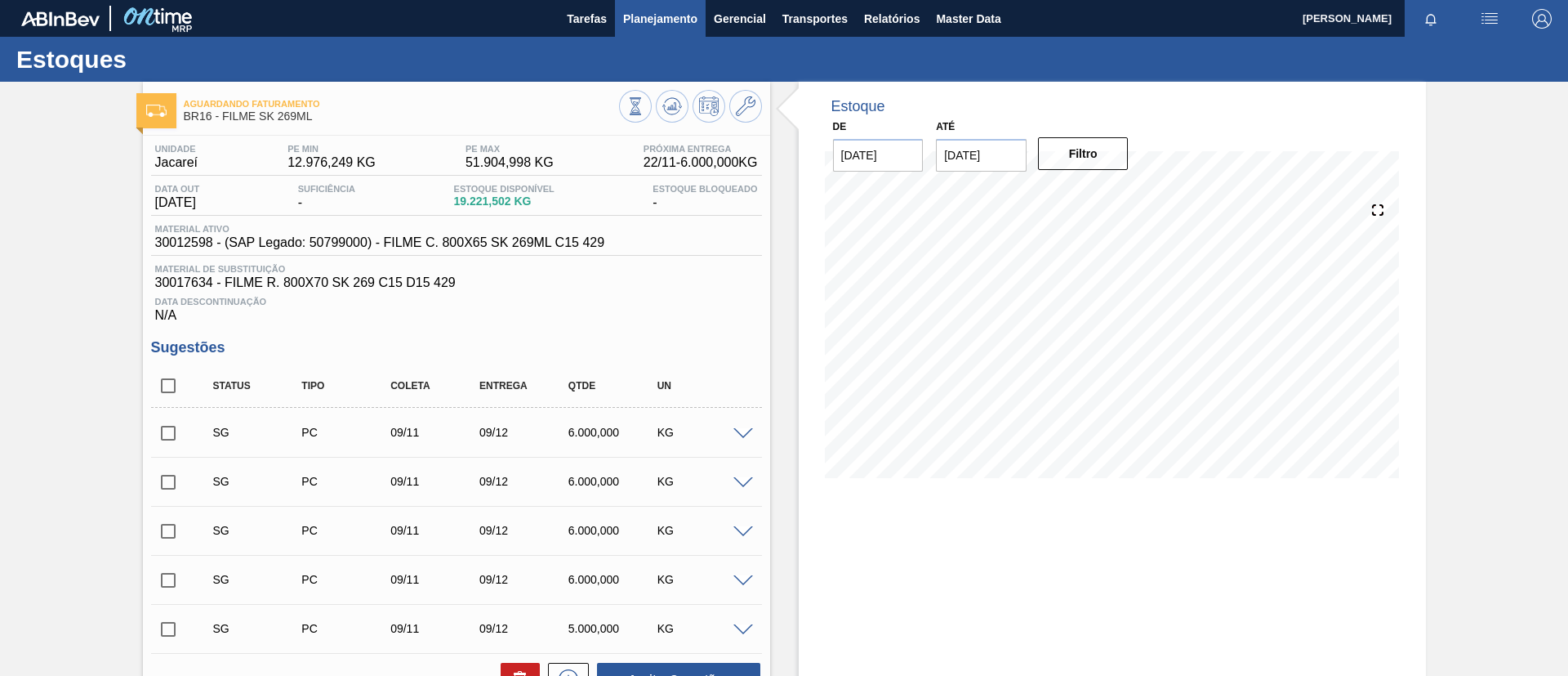
click at [657, 9] on span "Planejamento" at bounding box center [660, 19] width 74 height 20
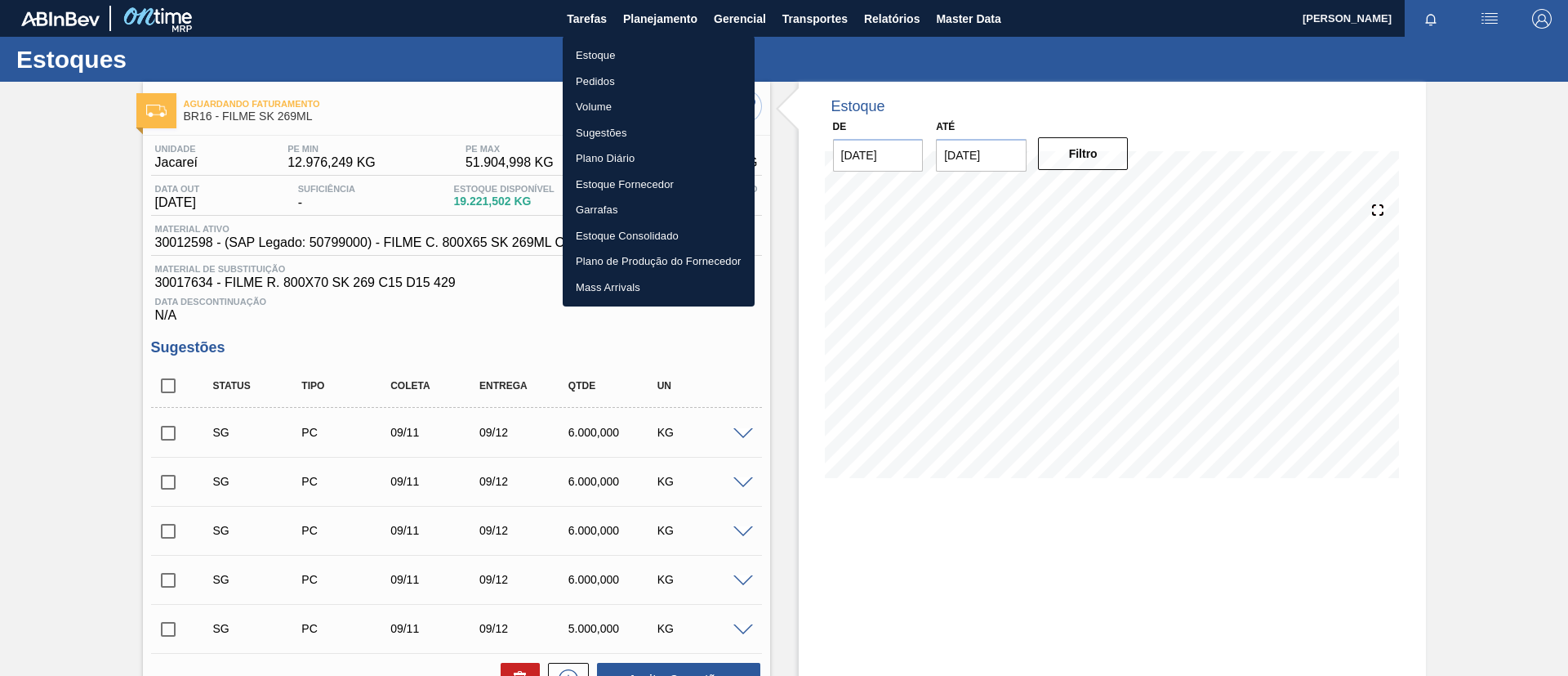
click at [650, 38] on ul "Estoque Pedidos Volume Sugestões Plano Diário Estoque Fornecedor Garrafas Estoq…" at bounding box center [658, 171] width 192 height 271
click at [650, 39] on ul "Estoque Pedidos Volume Sugestões Plano Diário Estoque Fornecedor Garrafas Estoq…" at bounding box center [658, 171] width 192 height 271
click at [664, 48] on li "Estoque" at bounding box center [658, 56] width 192 height 26
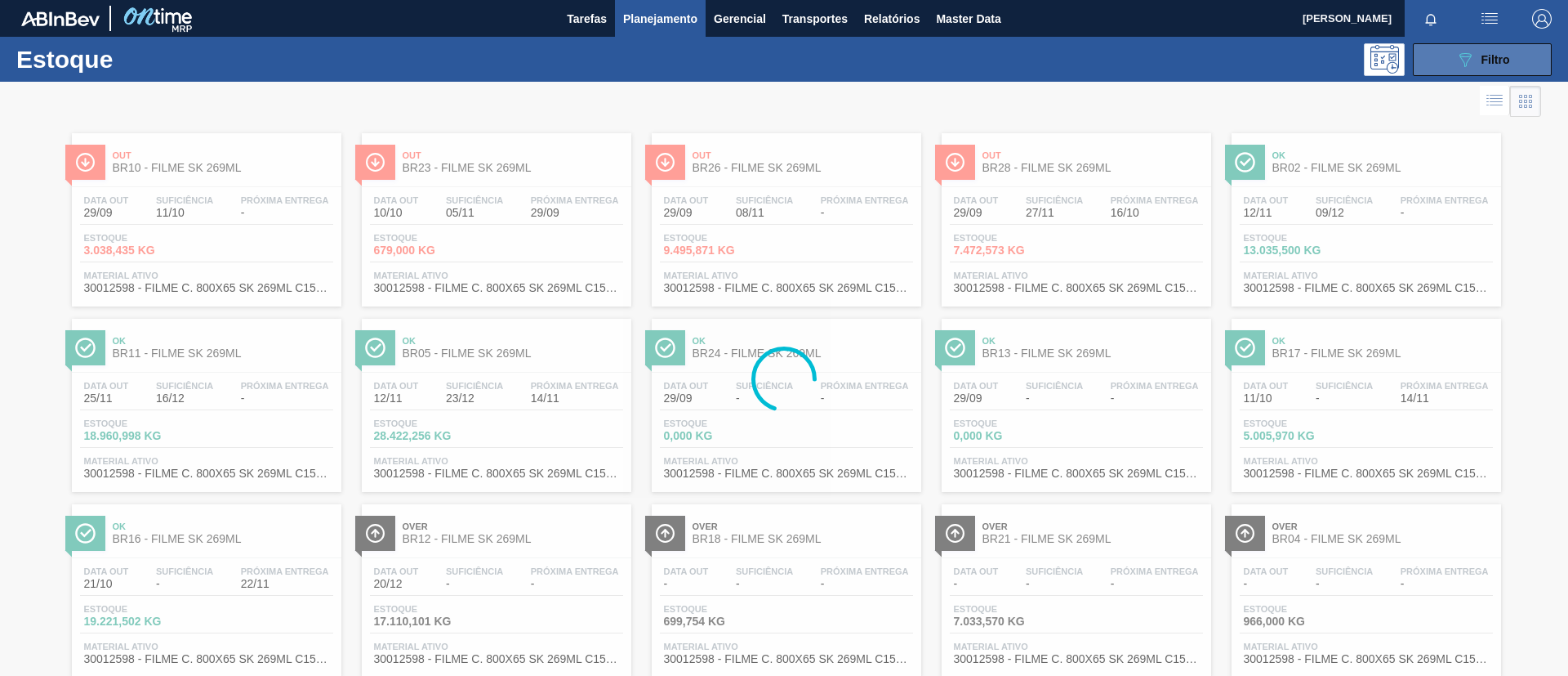
click at [1501, 50] on div "089F7B8B-B2A5-4AFE-B5C0-19BA573D28AC Filtro" at bounding box center [1483, 60] width 55 height 20
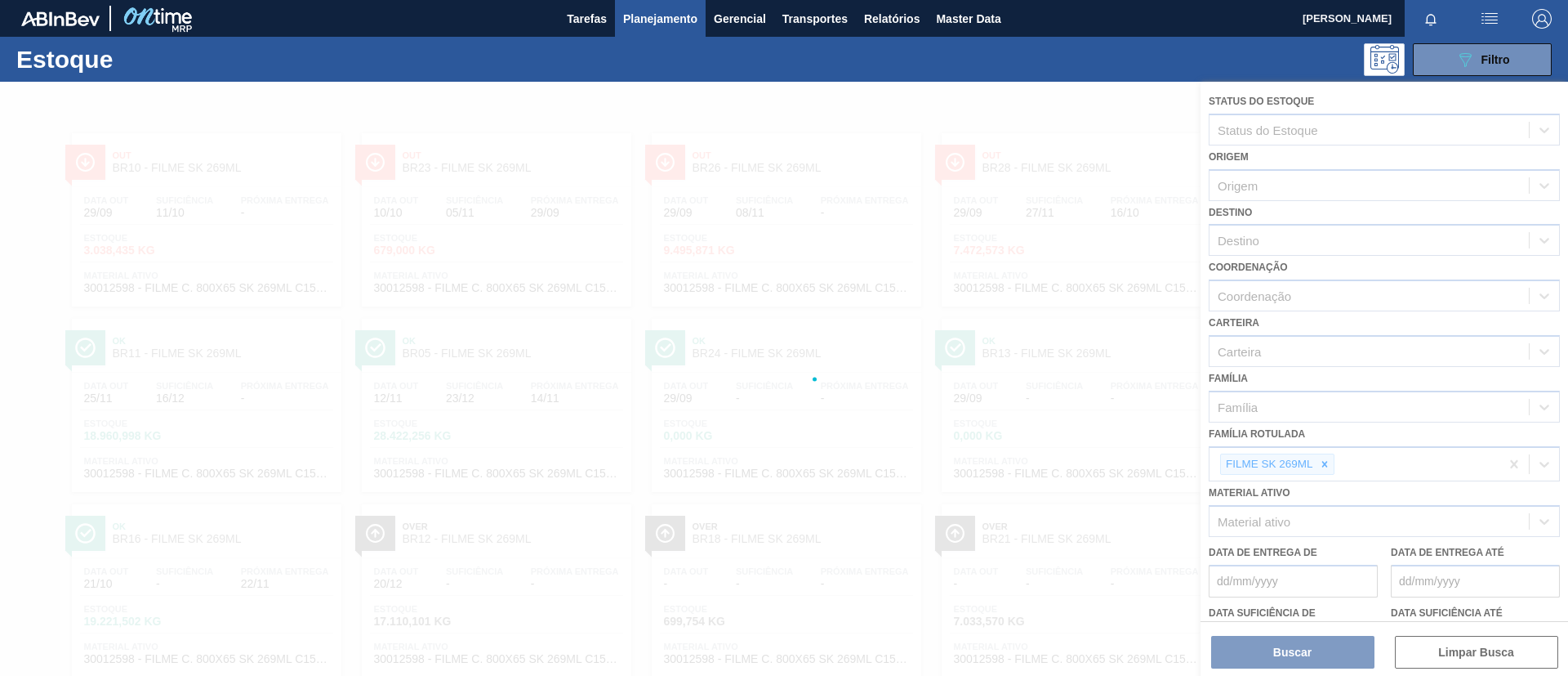
drag, startPoint x: 1325, startPoint y: 473, endPoint x: 1324, endPoint y: 462, distance: 11.0
click at [1324, 463] on div at bounding box center [784, 379] width 1568 height 594
click at [1324, 461] on div at bounding box center [784, 379] width 1568 height 594
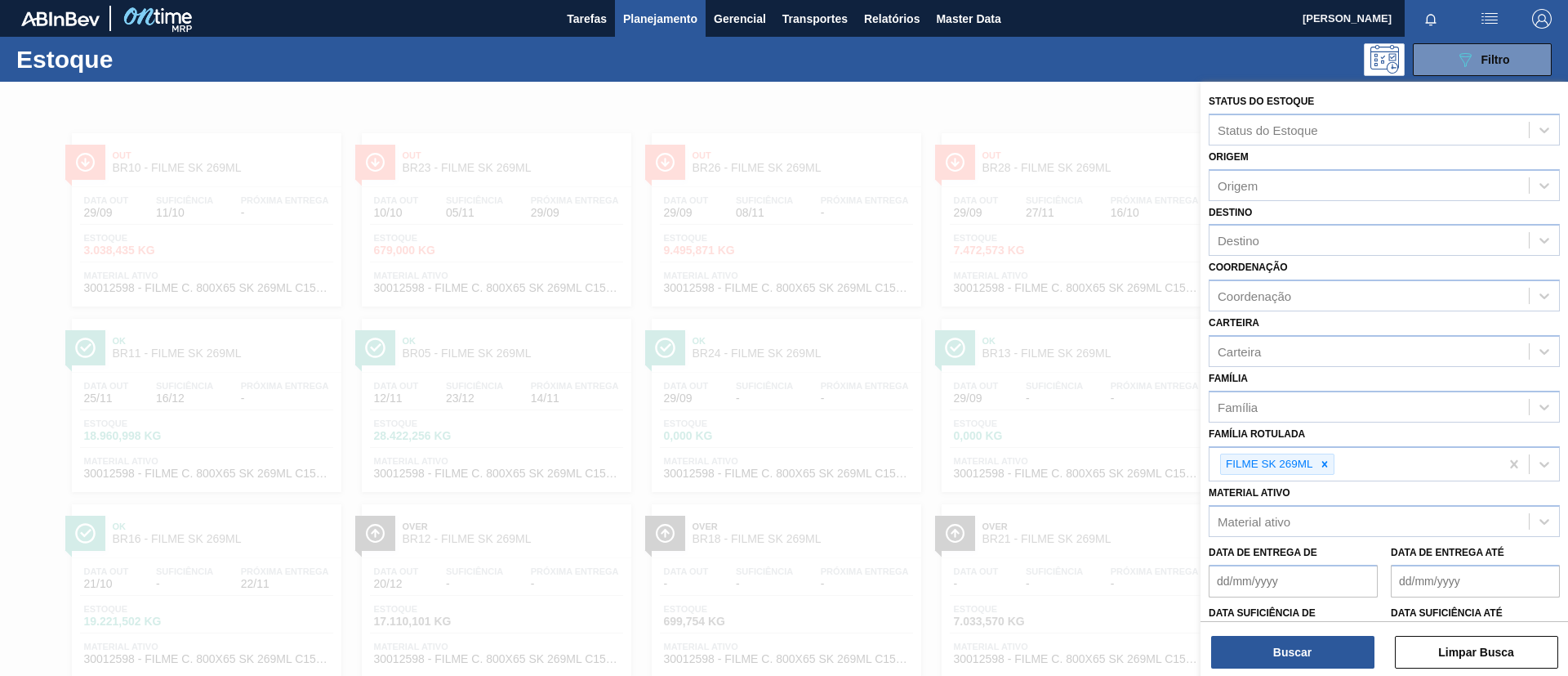
click at [1324, 461] on icon at bounding box center [1325, 464] width 12 height 12
paste Rotulada "FILME SK 350ML MP C/12"
type Rotulada "FILME SK 350ML MP C/12"
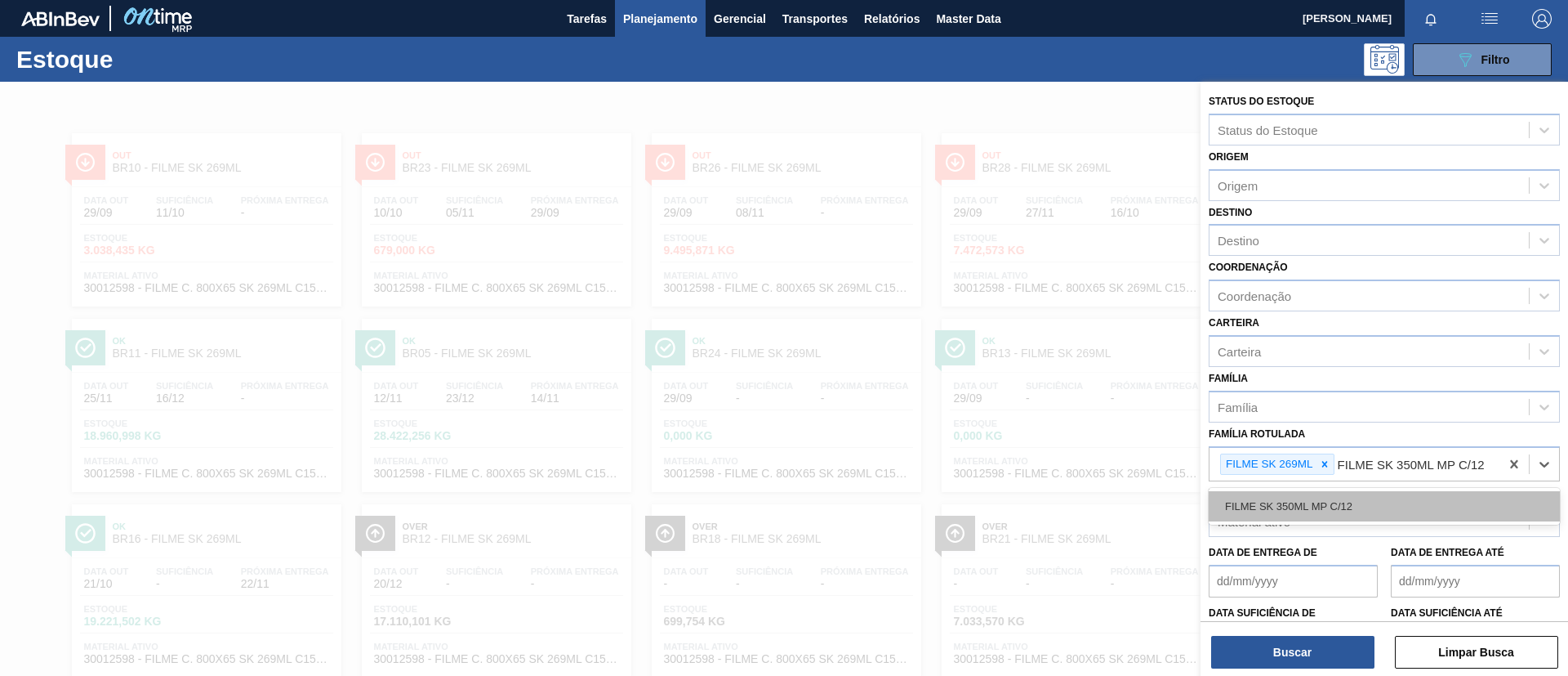
click at [1339, 496] on div "FILME SK 350ML MP C/12" at bounding box center [1384, 506] width 351 height 30
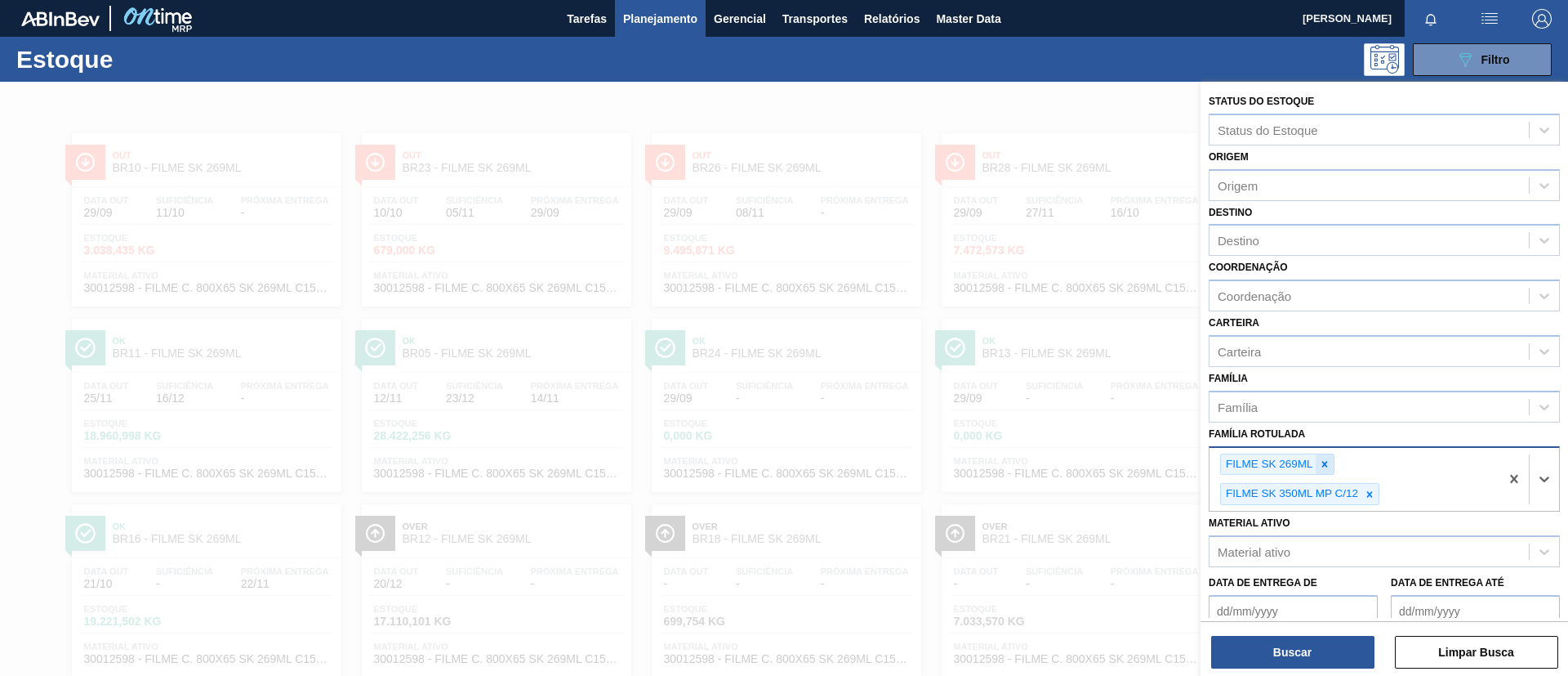
click at [1327, 467] on icon at bounding box center [1325, 464] width 6 height 6
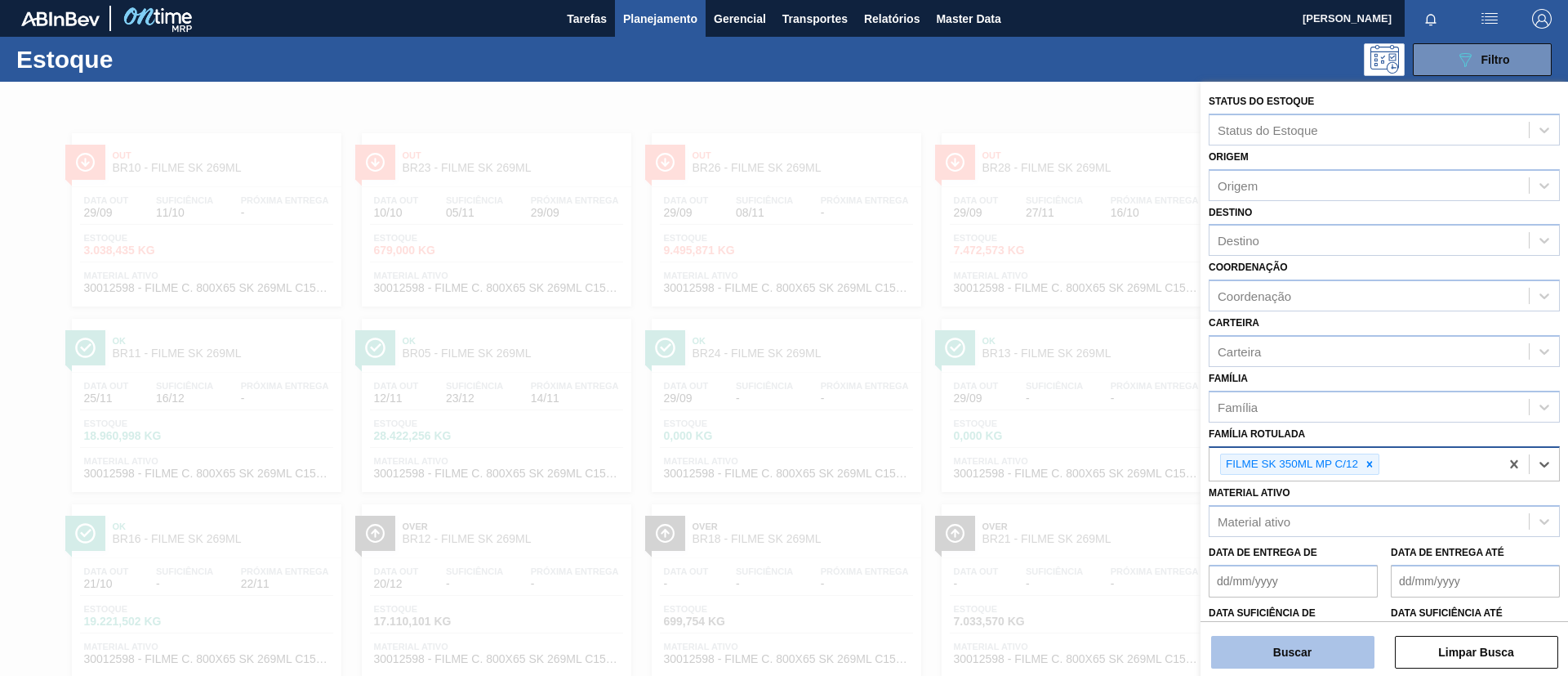
click at [1319, 637] on button "Buscar" at bounding box center [1293, 652] width 163 height 32
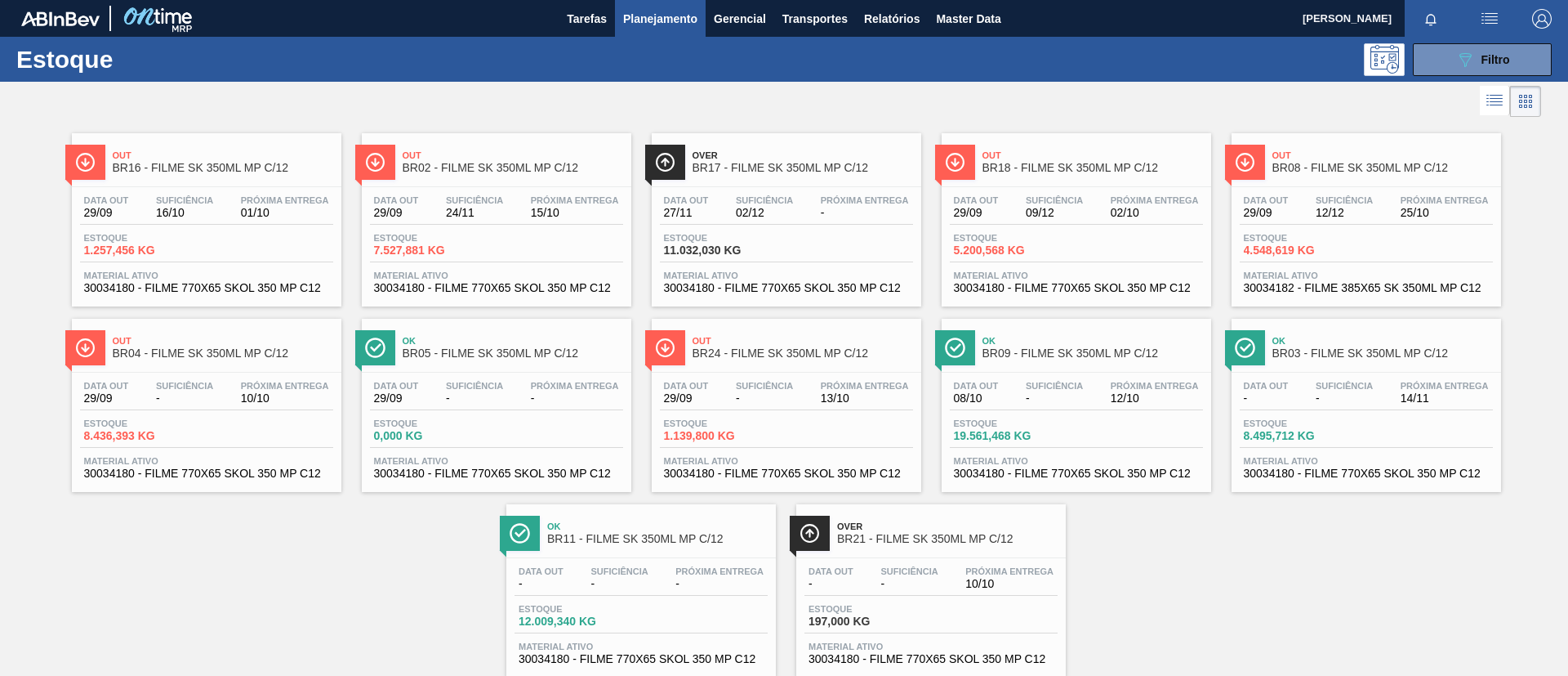
click at [252, 168] on span "BR16 - FILME SK 350ML MP C/12" at bounding box center [223, 168] width 221 height 13
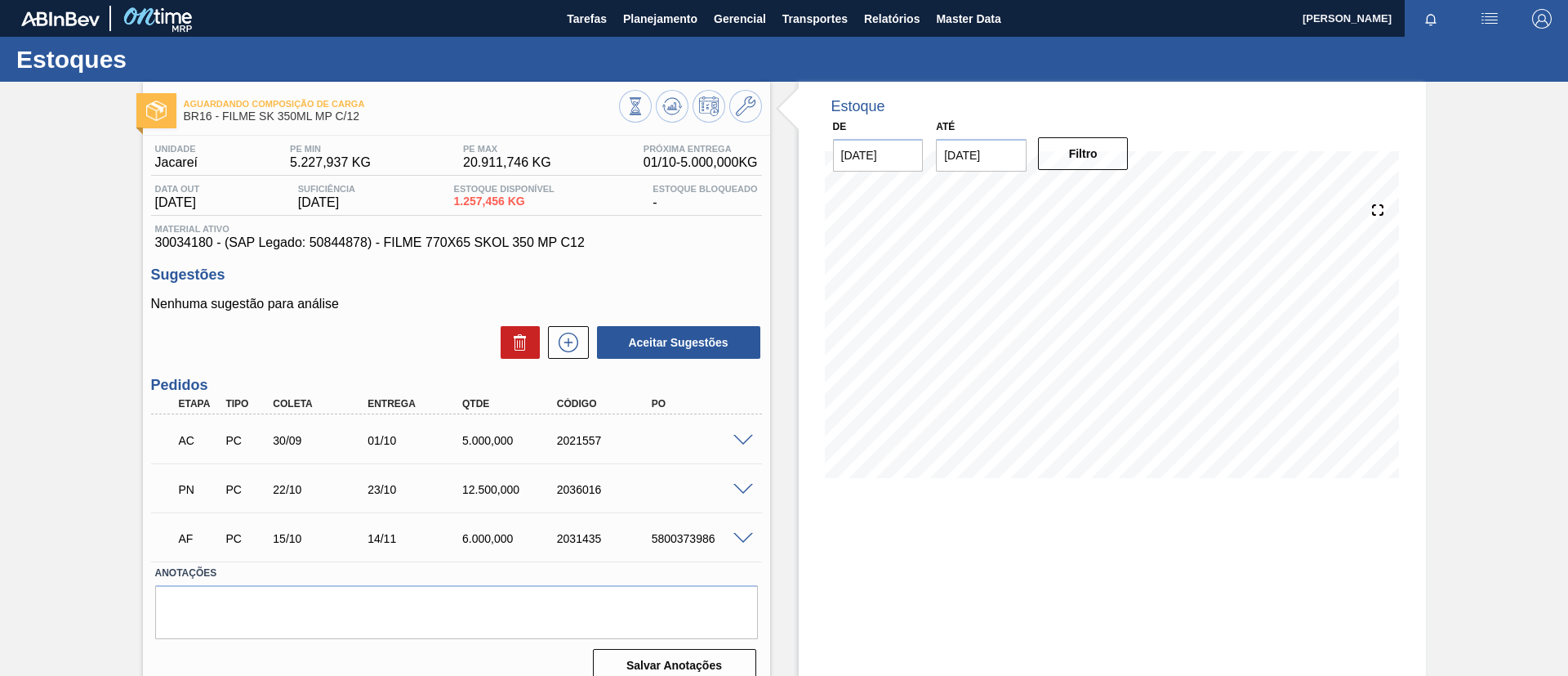
click at [741, 494] on div "PN PC 22/10 23/10 12.500,000 2036016" at bounding box center [457, 488] width 611 height 41
click at [739, 491] on span at bounding box center [743, 489] width 20 height 13
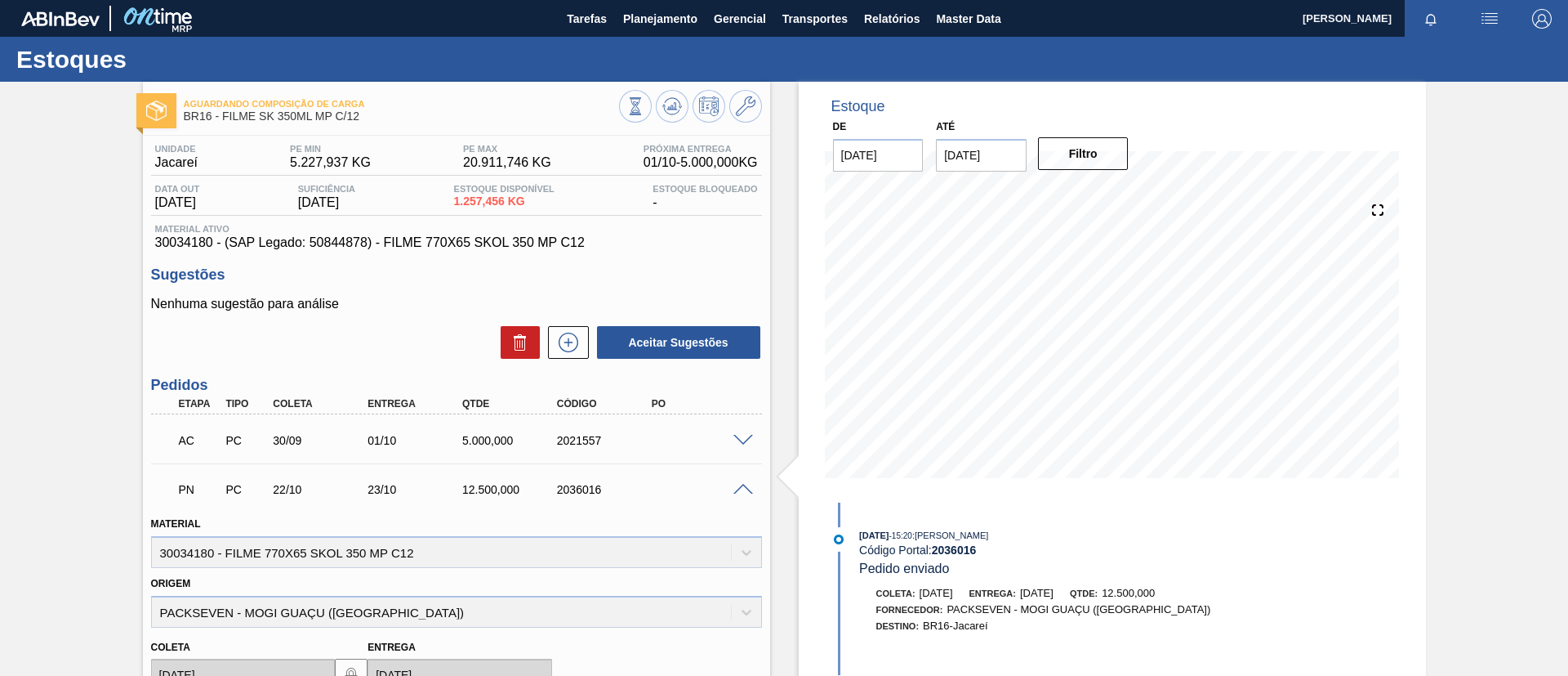
click at [739, 491] on span at bounding box center [743, 489] width 20 height 13
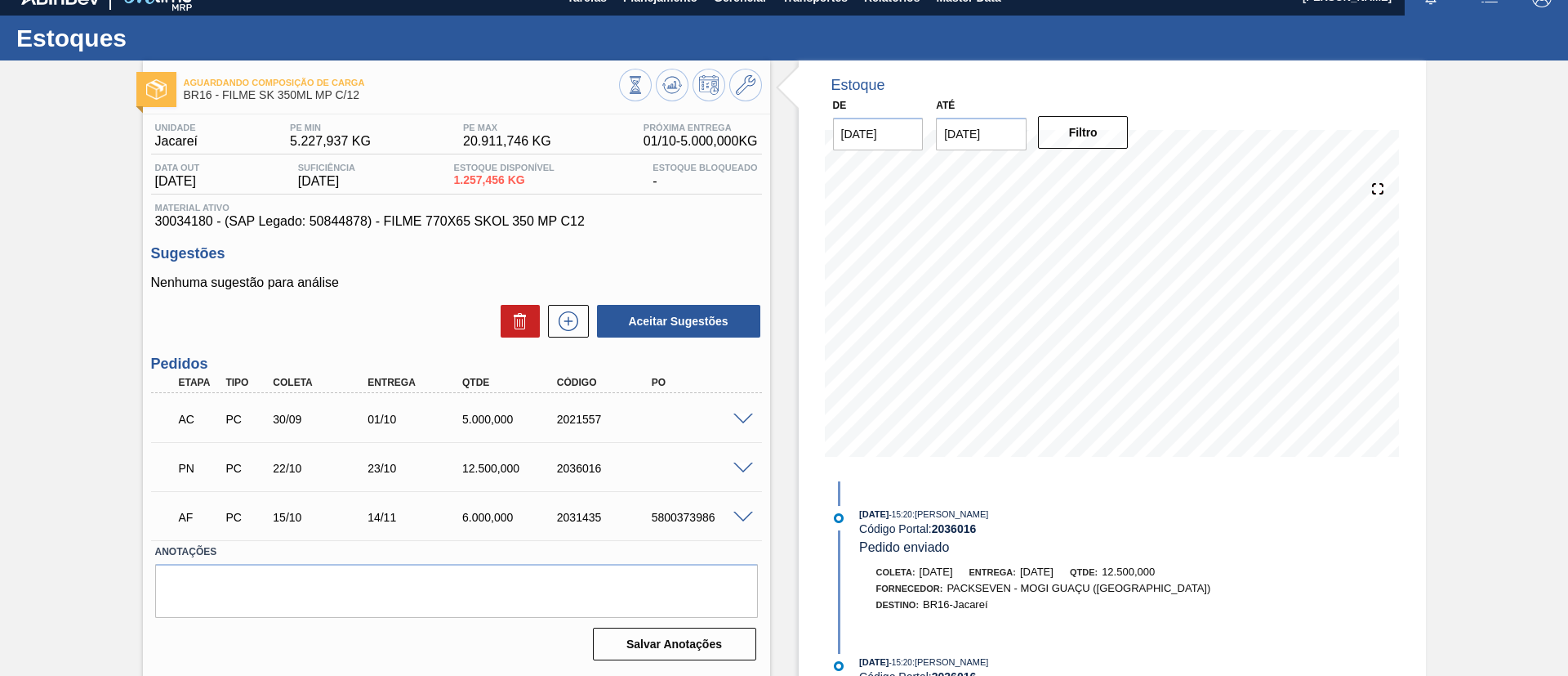
scroll to position [27, 0]
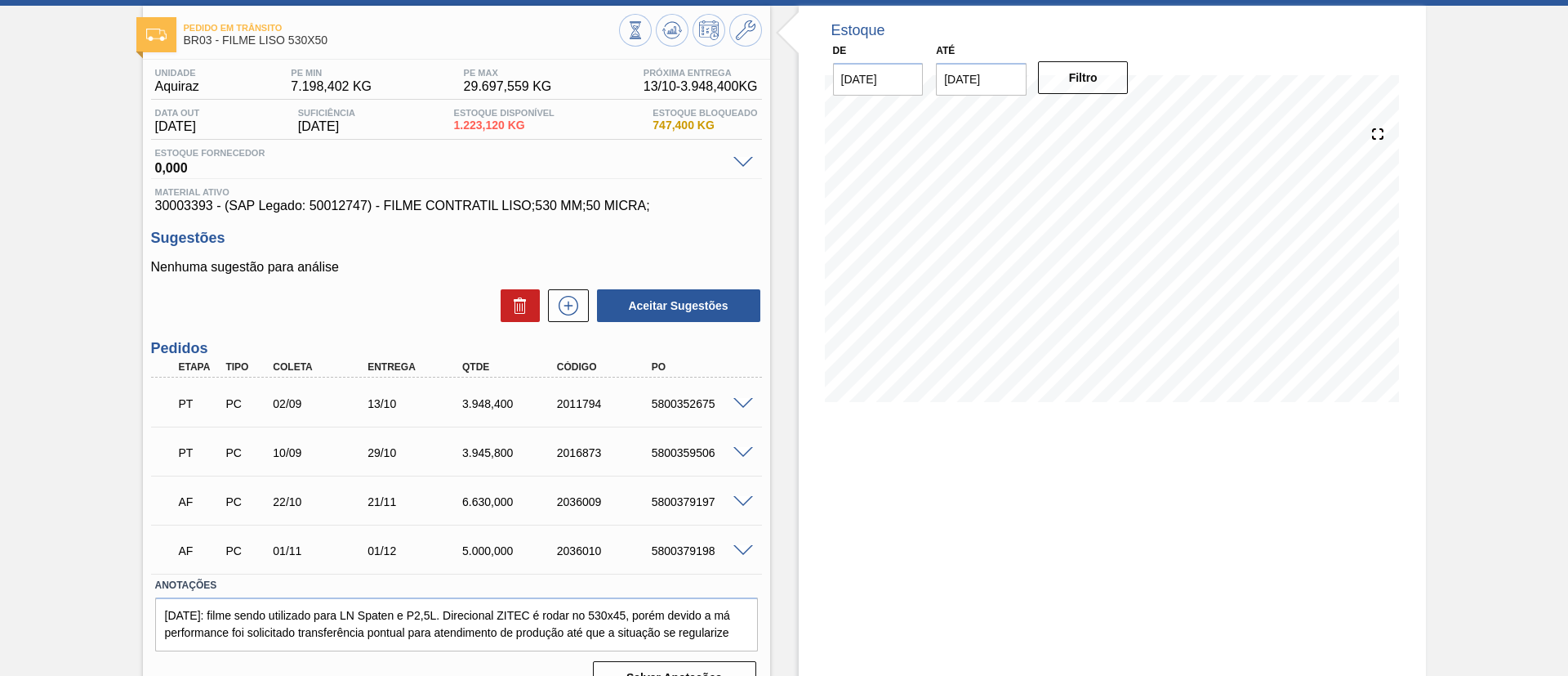
scroll to position [107, 0]
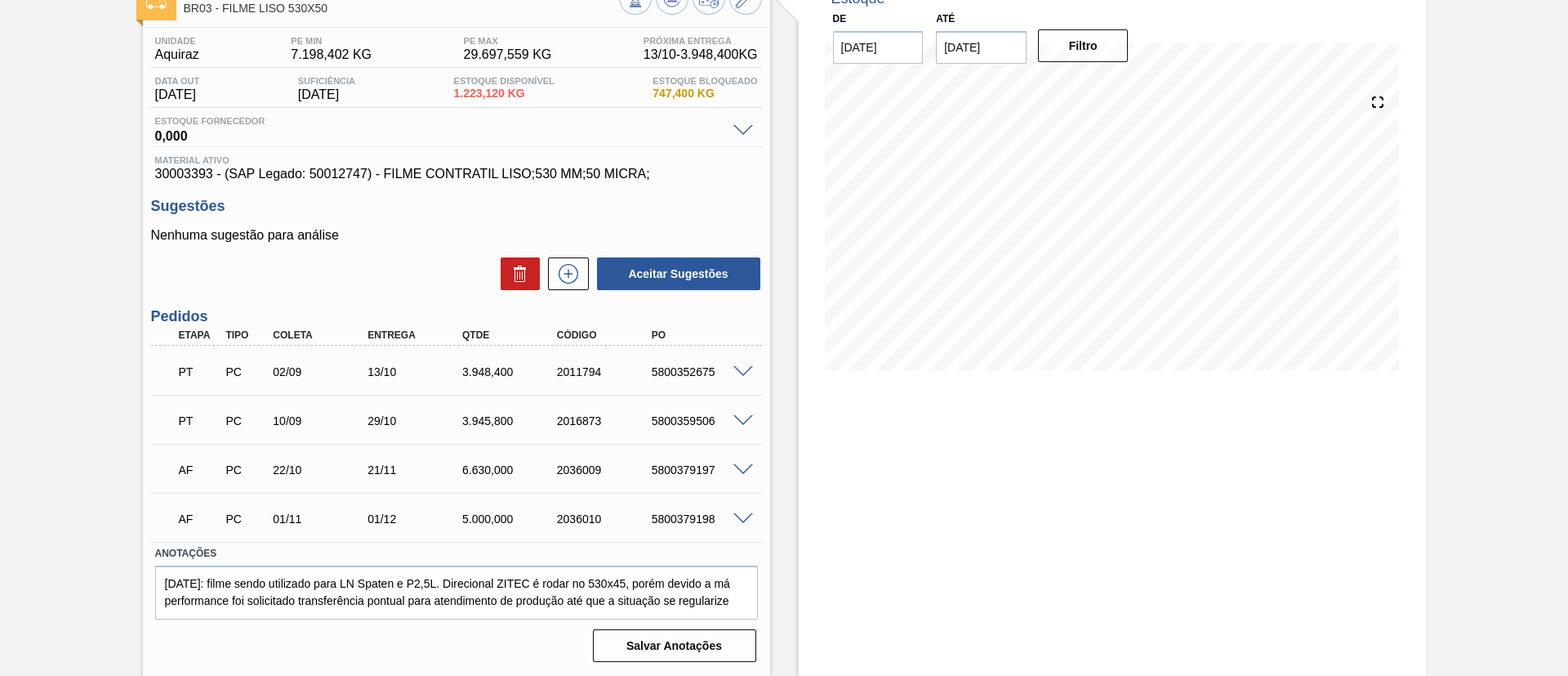
click at [731, 365] on div at bounding box center [745, 370] width 32 height 13
click at [737, 366] on span at bounding box center [743, 372] width 20 height 13
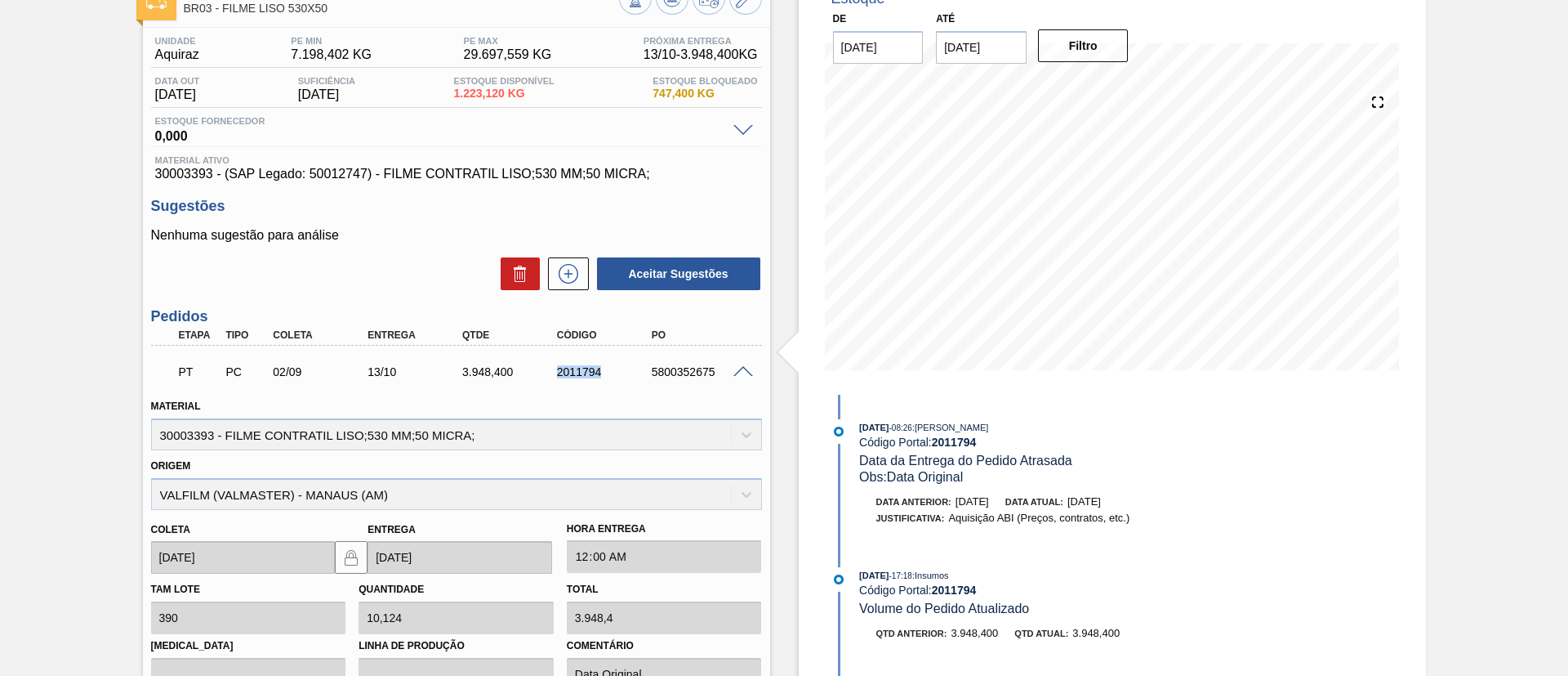
drag, startPoint x: 553, startPoint y: 379, endPoint x: 623, endPoint y: 390, distance: 70.9
click at [623, 390] on div "PT PC 02/09 13/10 3.948,[PHONE_NUMBER] 5800352675 Material 30003393 - FILME CON…" at bounding box center [457, 569] width 611 height 445
copy div "2011794"
click at [603, 400] on div "Material 30003393 - FILME CONTRATIL LISO;530 MM;50 MICRA;" at bounding box center [457, 422] width 611 height 56
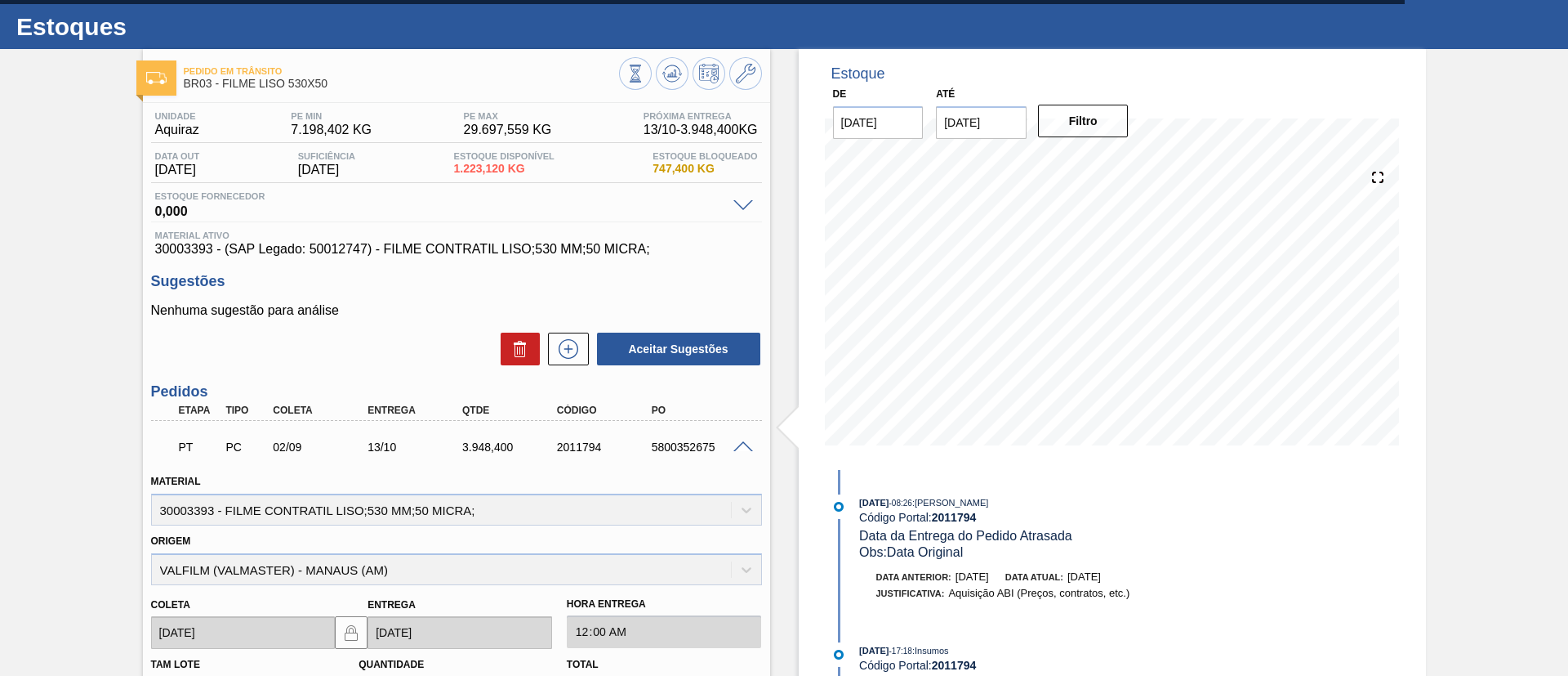
scroll to position [0, 0]
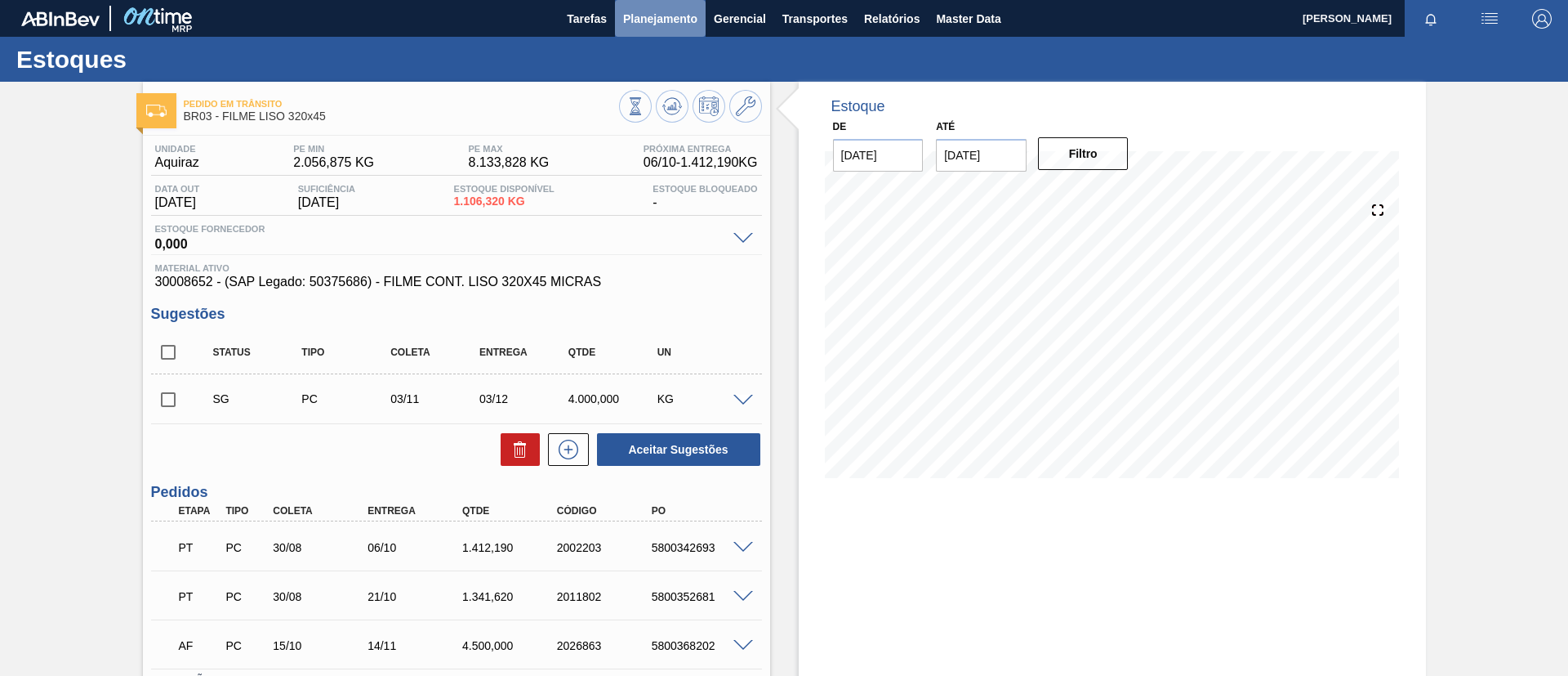
click at [636, 22] on span "Planejamento" at bounding box center [660, 19] width 74 height 20
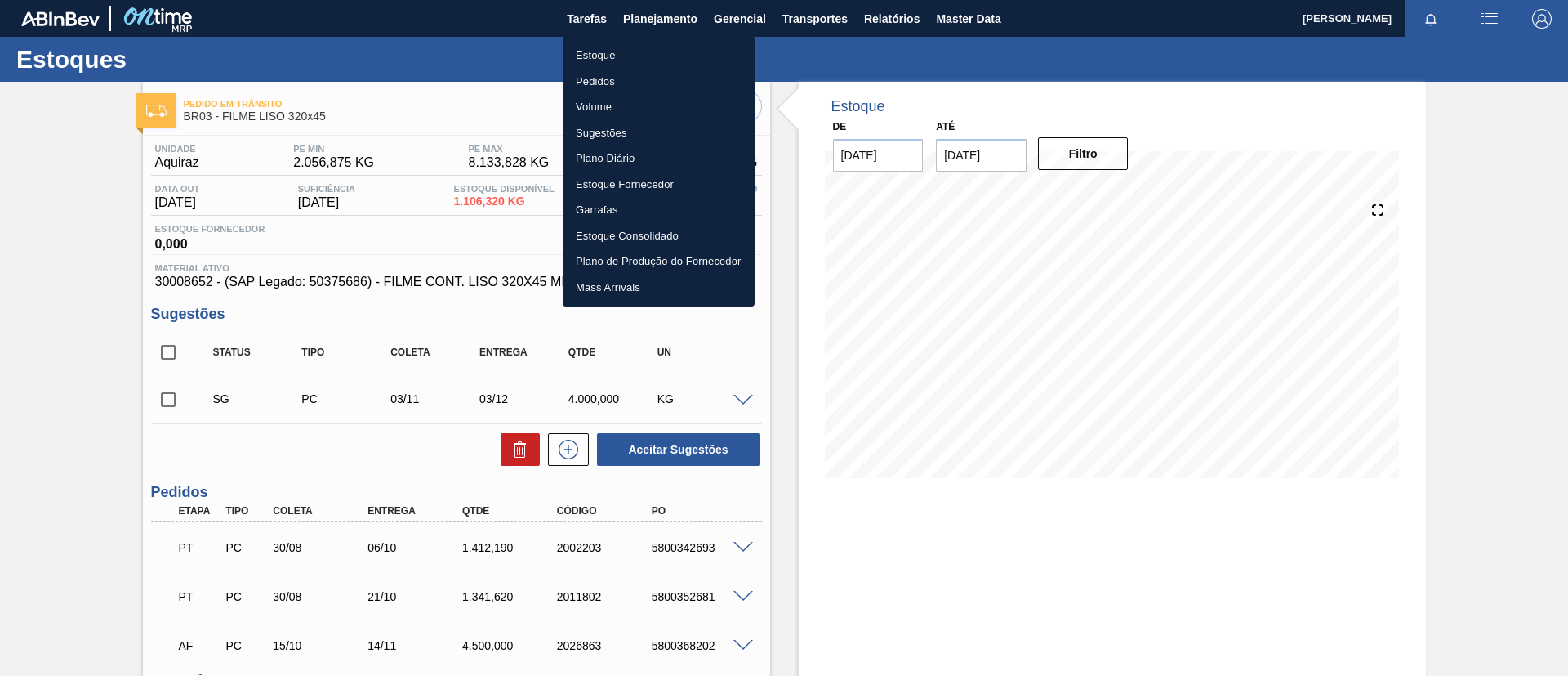
click at [658, 43] on li "Estoque" at bounding box center [658, 56] width 192 height 26
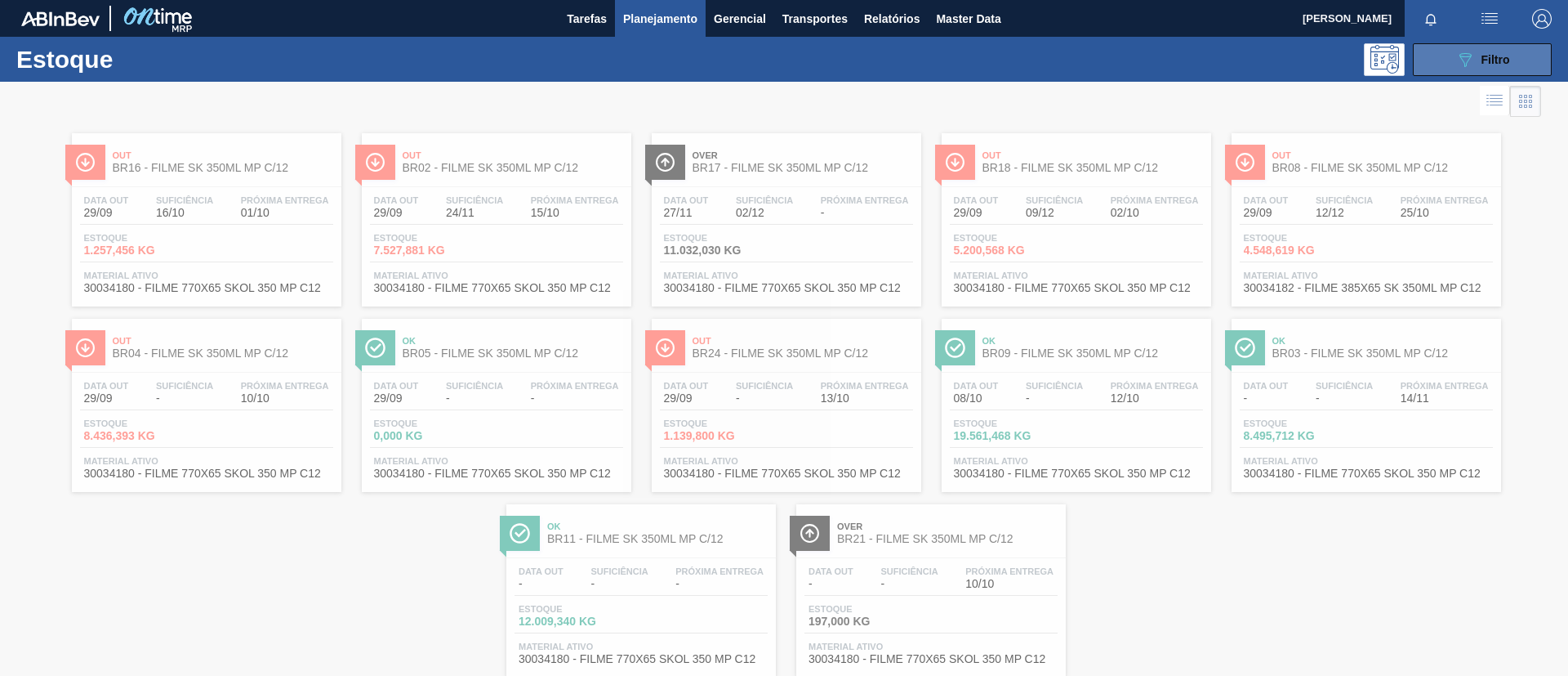
click at [1531, 56] on button "089F7B8B-B2A5-4AFE-B5C0-19BA573D28AC Filtro" at bounding box center [1482, 59] width 139 height 32
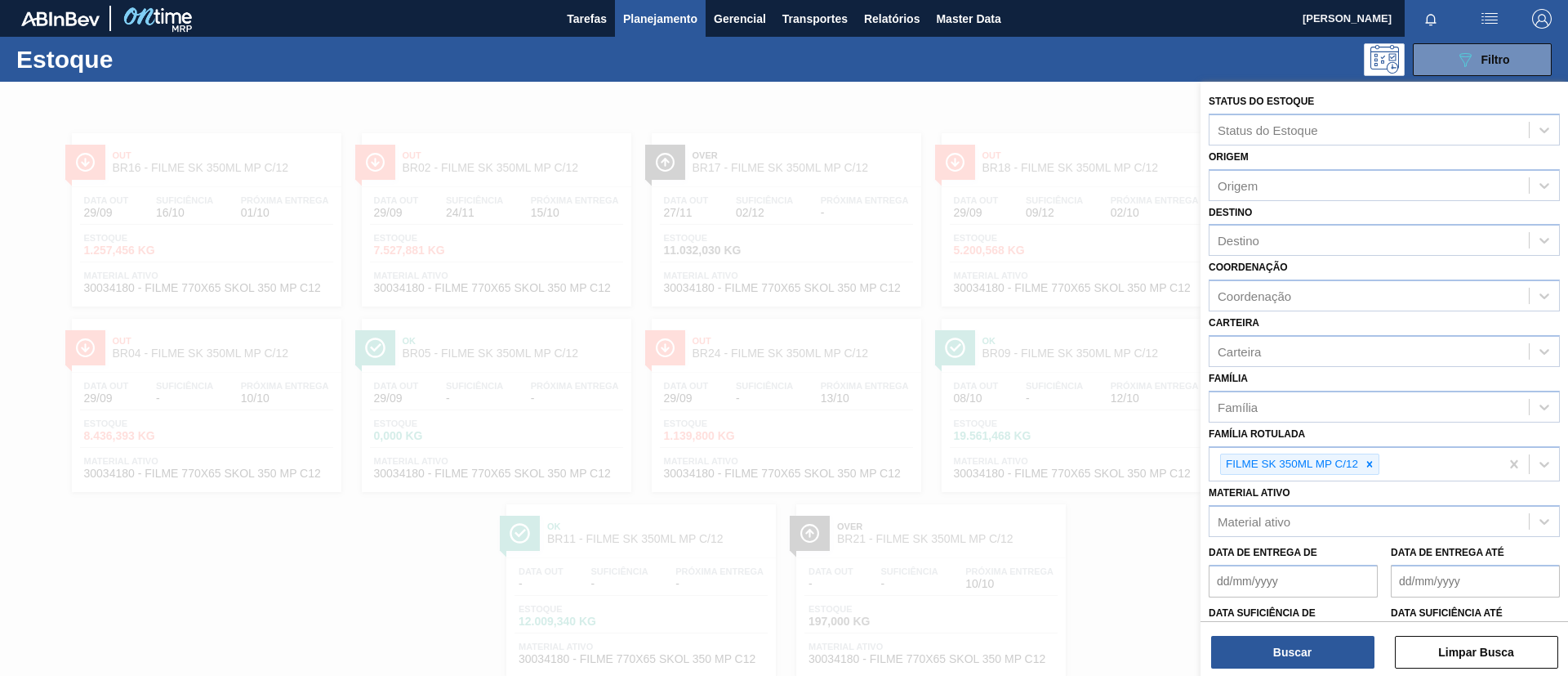
click at [1370, 466] on icon at bounding box center [1370, 464] width 12 height 12
paste Rotulada "FILME BC 350ML MP C/ 18"
type Rotulada "FILME BC 350ML MP C/ 18"
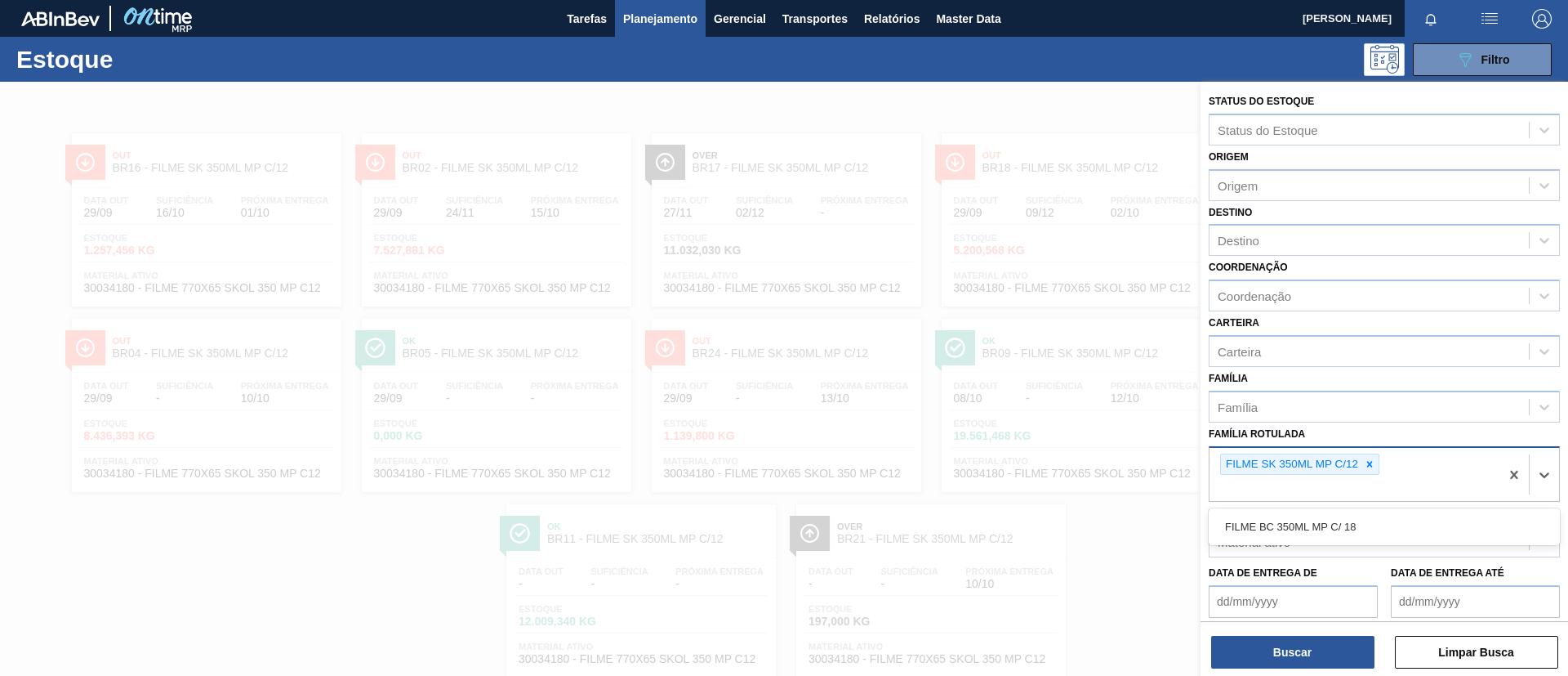
click at [1427, 463] on div "FILME SK 350ML MP C/12 FILME BC 350ML MP C/ 18" at bounding box center [1354, 474] width 290 height 54
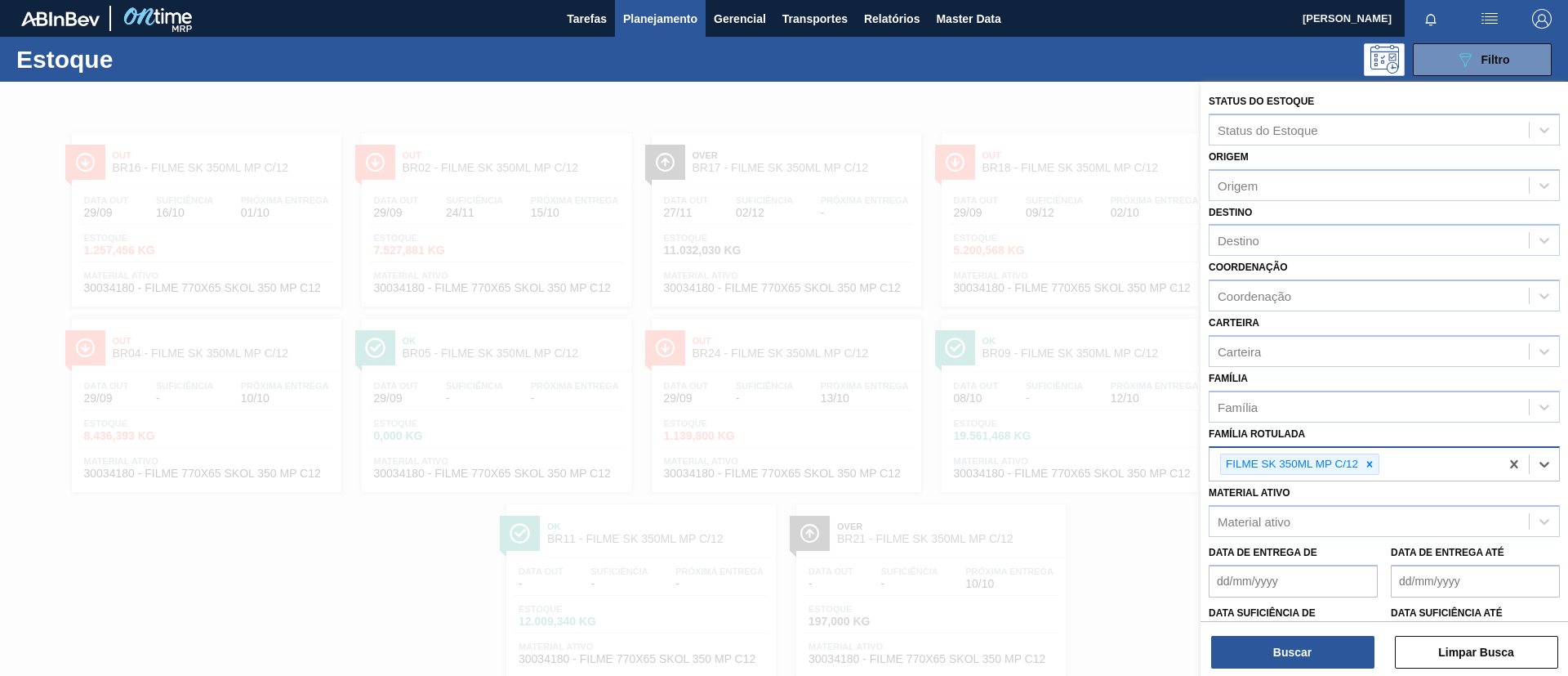
click at [1368, 457] on div at bounding box center [1370, 464] width 18 height 21
paste Rotulada "FILME BC 350ML MP C/ 18"
type Rotulada "FILME BC 350ML MP C/ 18"
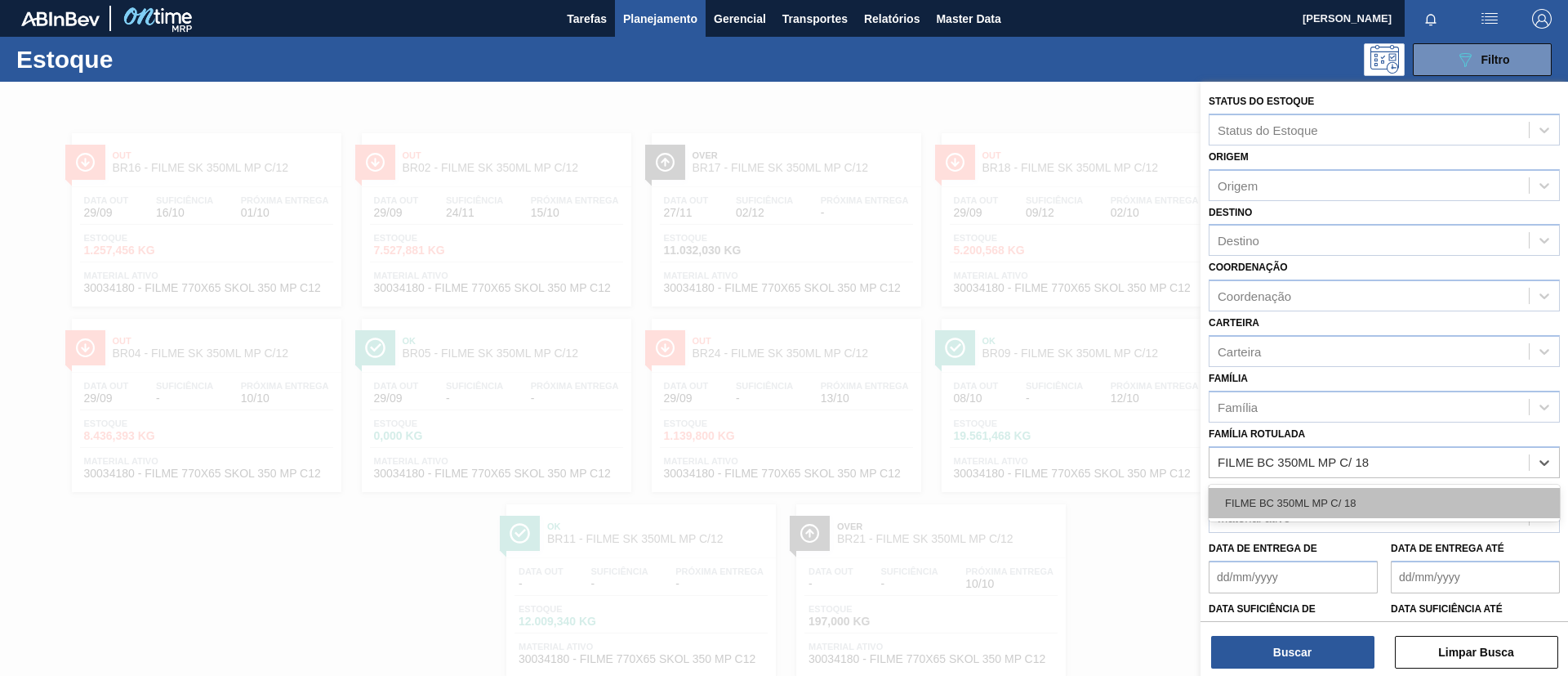
click at [1344, 515] on div "FILME BC 350ML MP C/ 18" at bounding box center [1384, 502] width 351 height 30
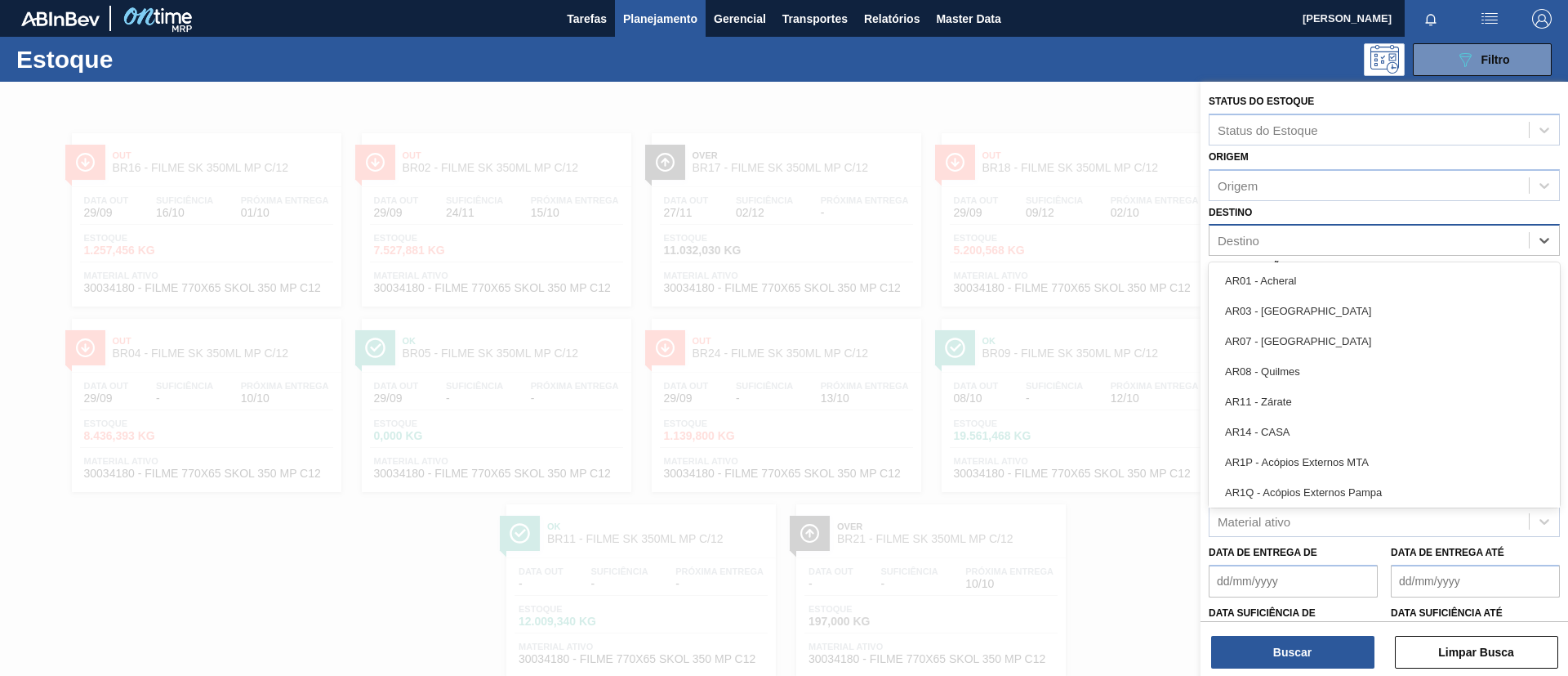
click at [1290, 236] on div "Destino" at bounding box center [1369, 240] width 319 height 23
type input "BR07"
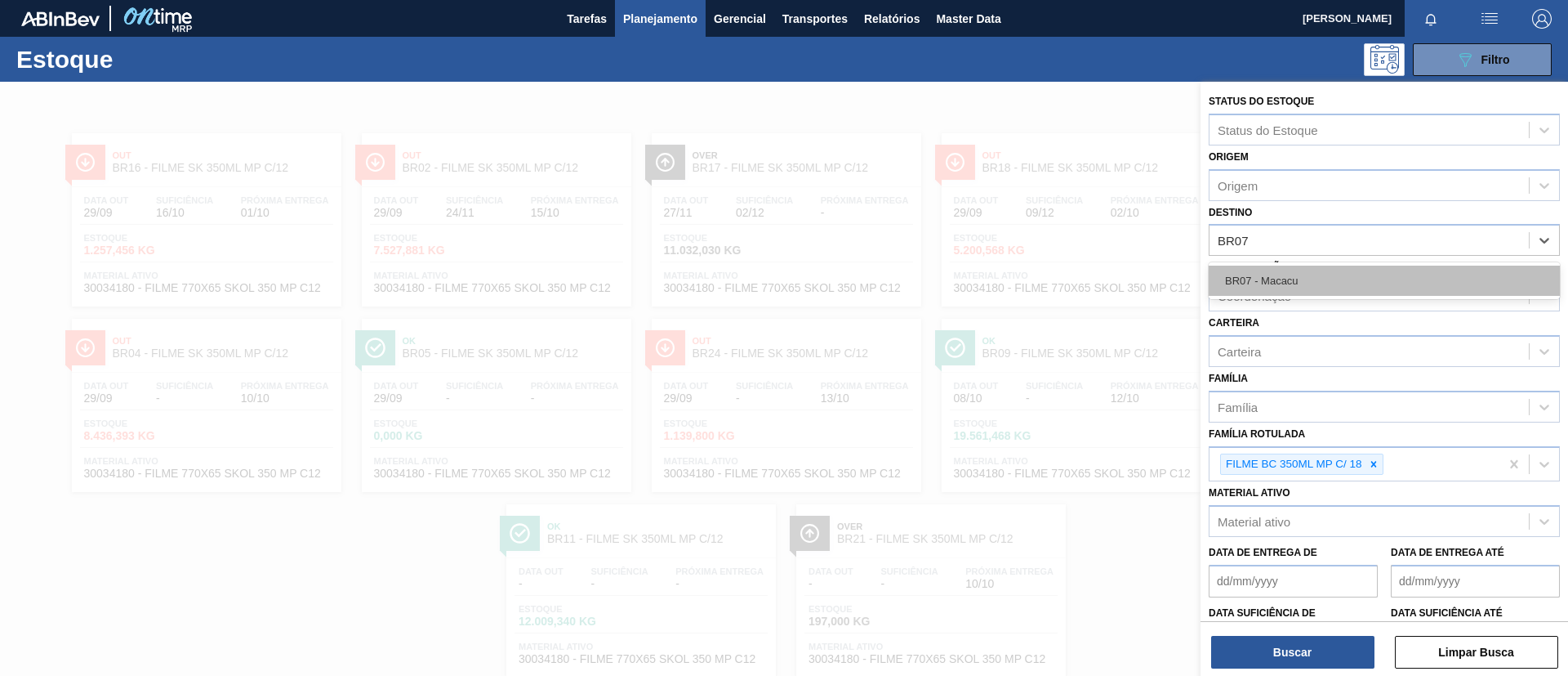
click at [1305, 276] on div "BR07 - Macacu" at bounding box center [1384, 280] width 351 height 30
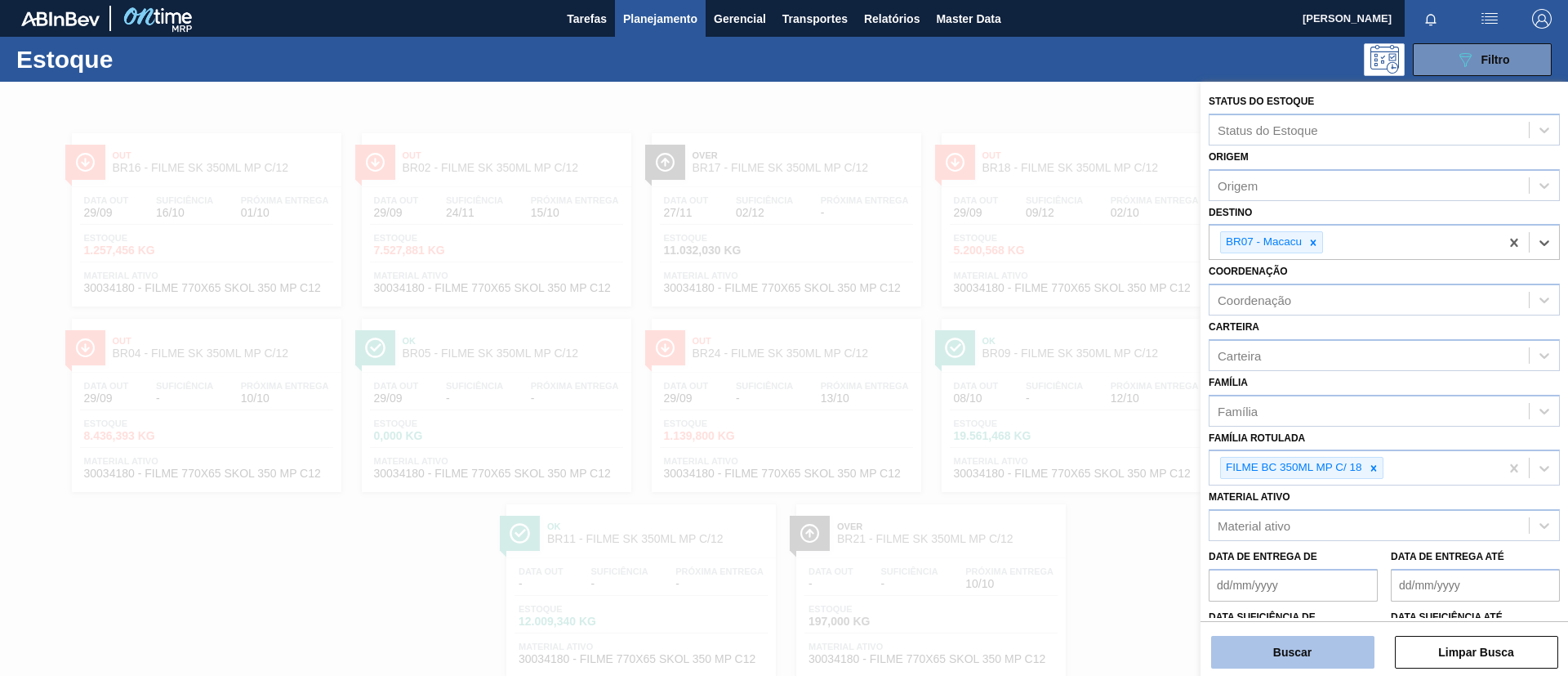
click at [1313, 650] on button "Buscar" at bounding box center [1293, 652] width 163 height 32
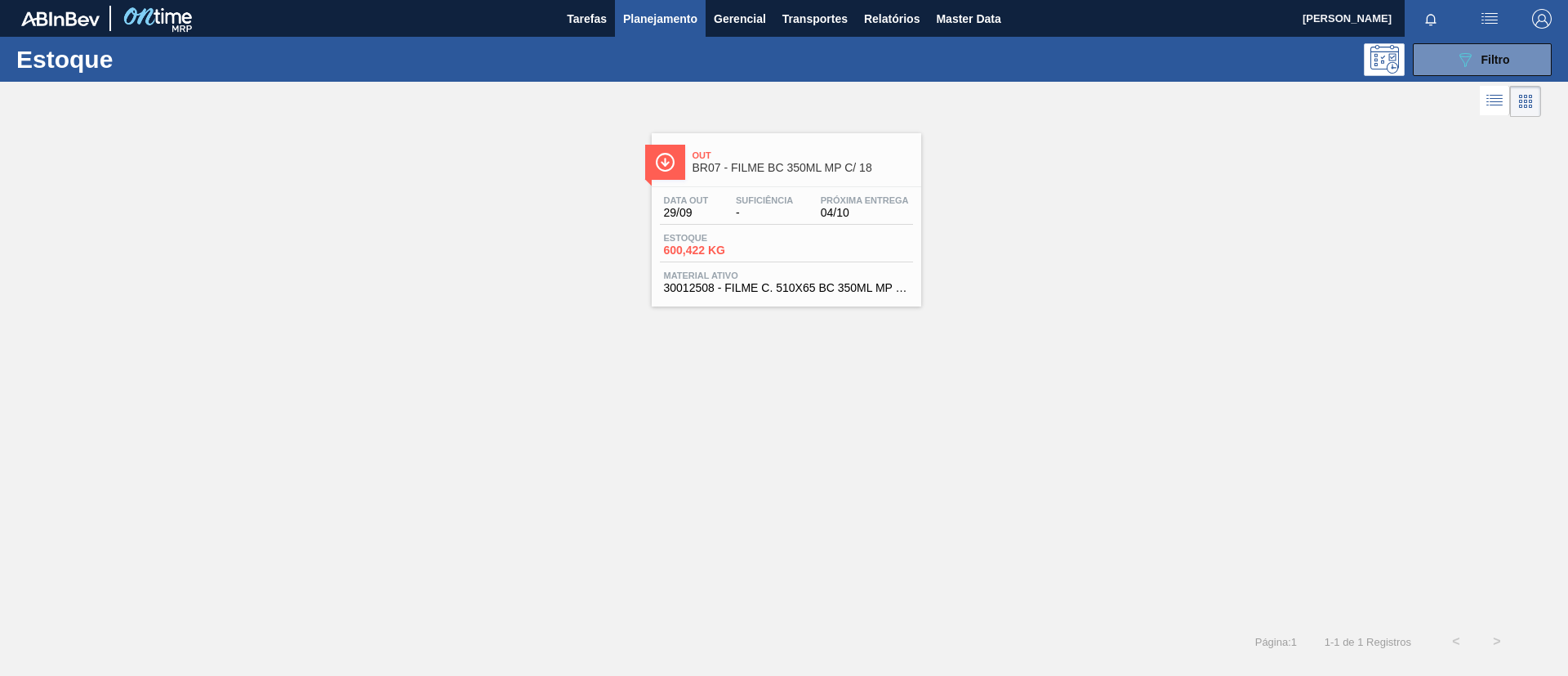
click at [838, 158] on span "Out" at bounding box center [803, 155] width 221 height 10
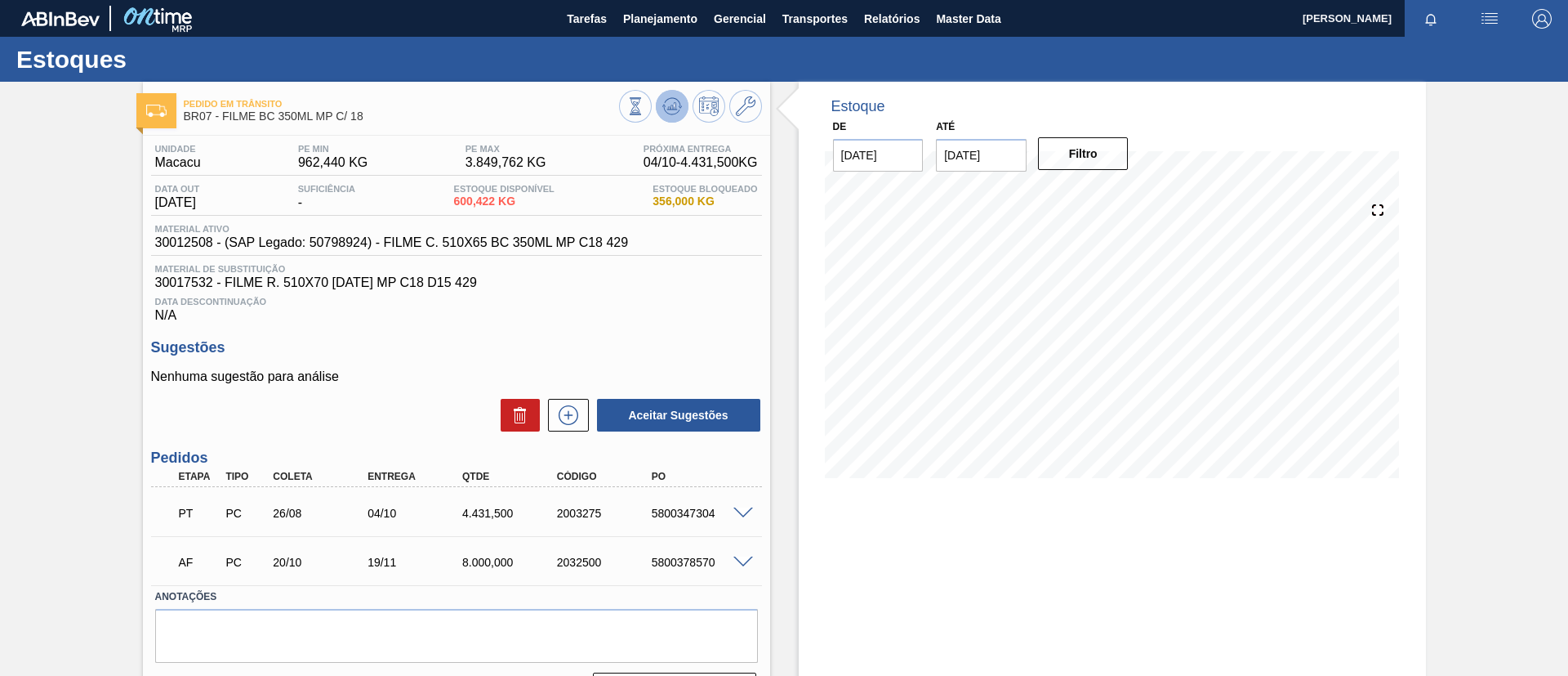
click at [684, 103] on button at bounding box center [672, 106] width 32 height 32
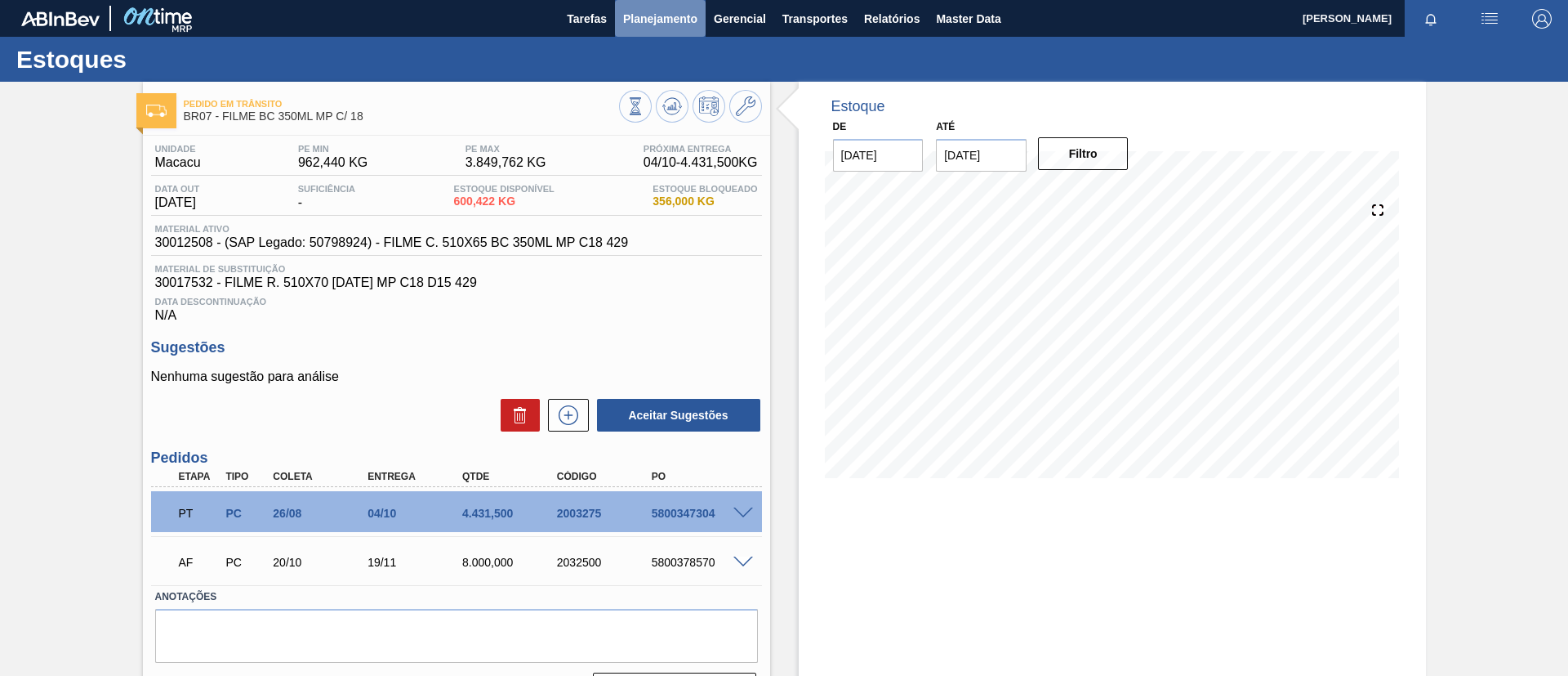
click at [655, 26] on span "Planejamento" at bounding box center [660, 19] width 74 height 20
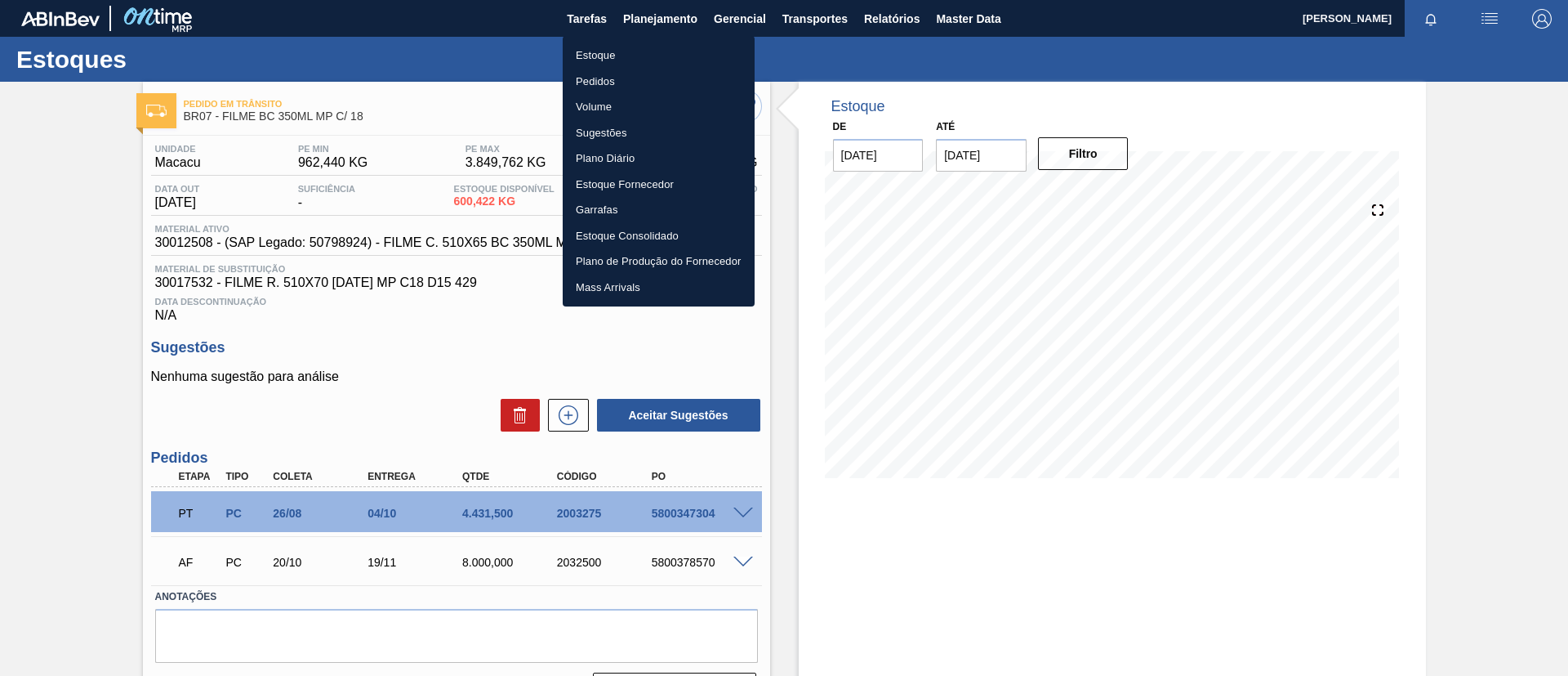
click at [637, 50] on li "Estoque" at bounding box center [658, 56] width 192 height 26
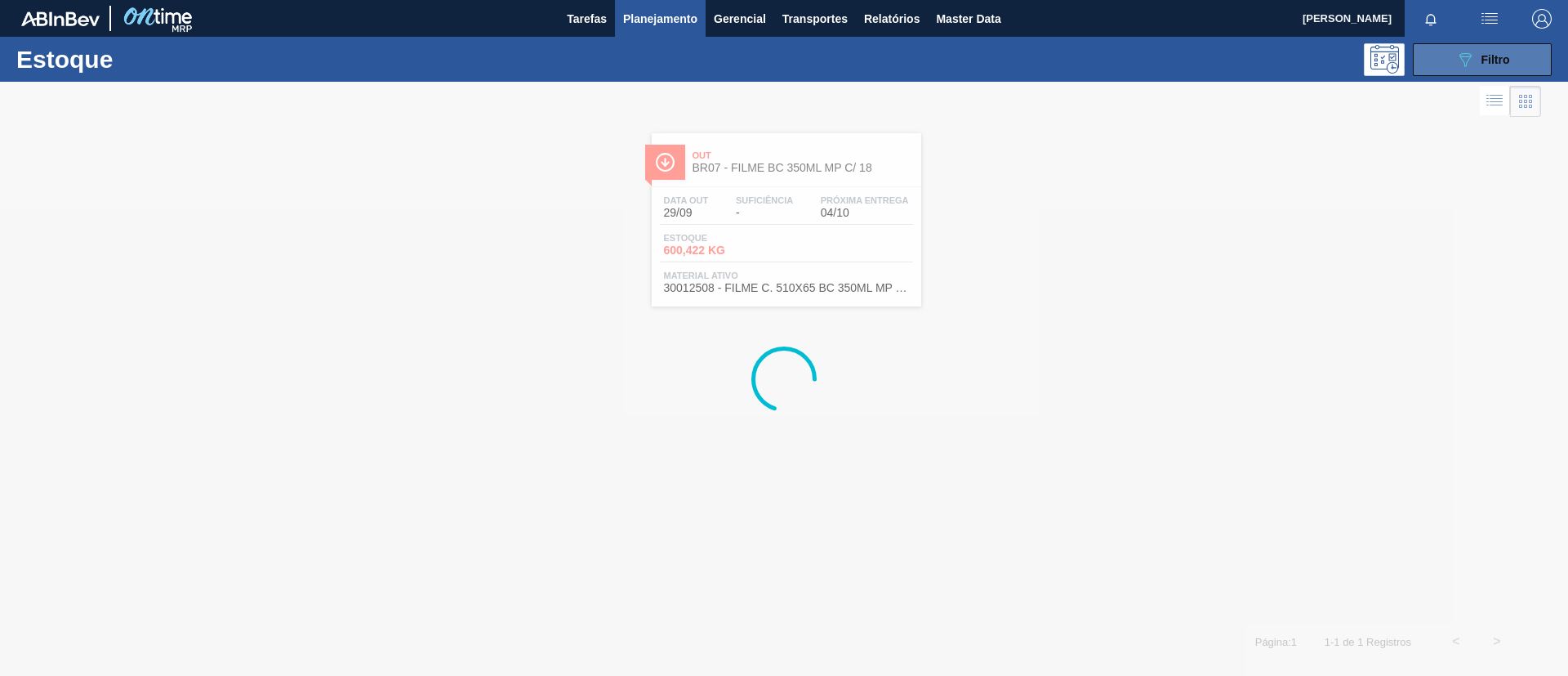
click at [1488, 57] on span "Filtro" at bounding box center [1496, 59] width 28 height 13
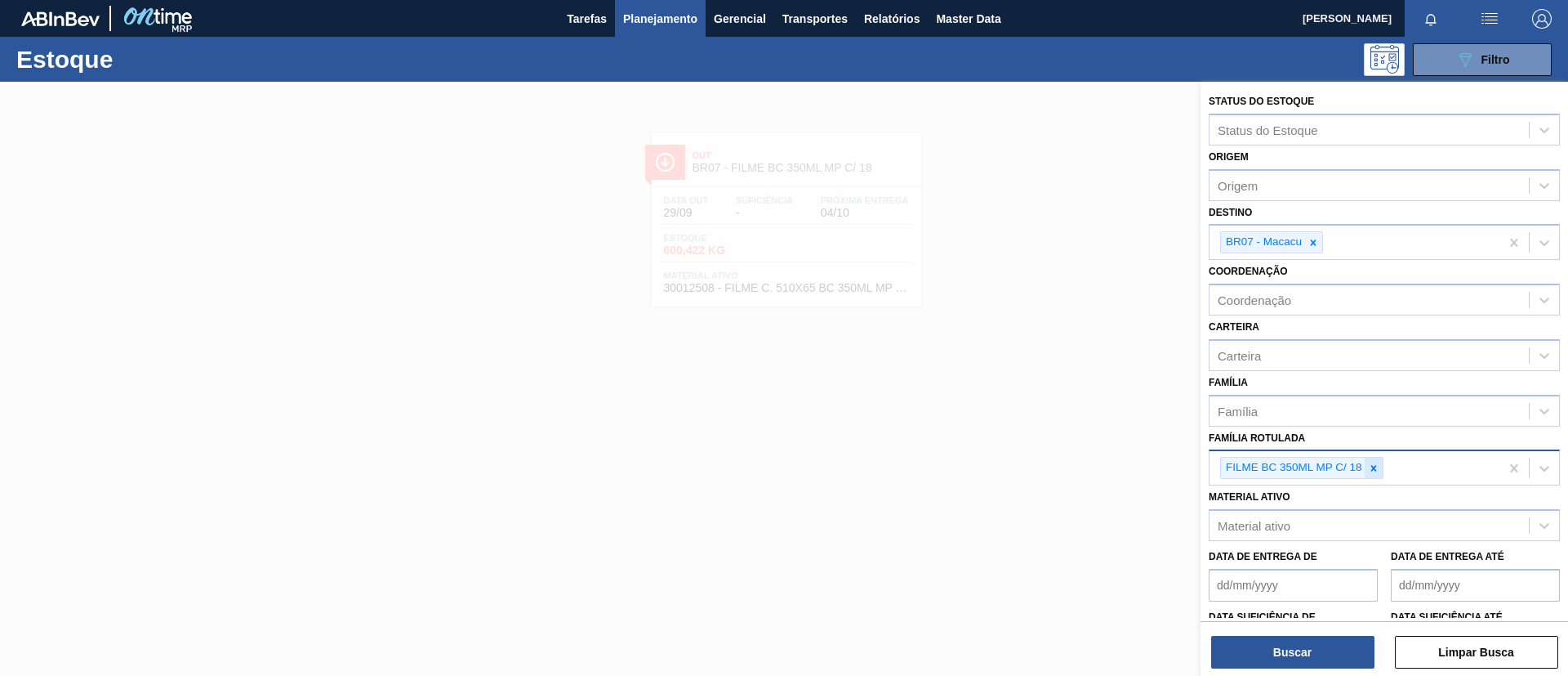
click at [1376, 468] on icon at bounding box center [1374, 469] width 12 height 12
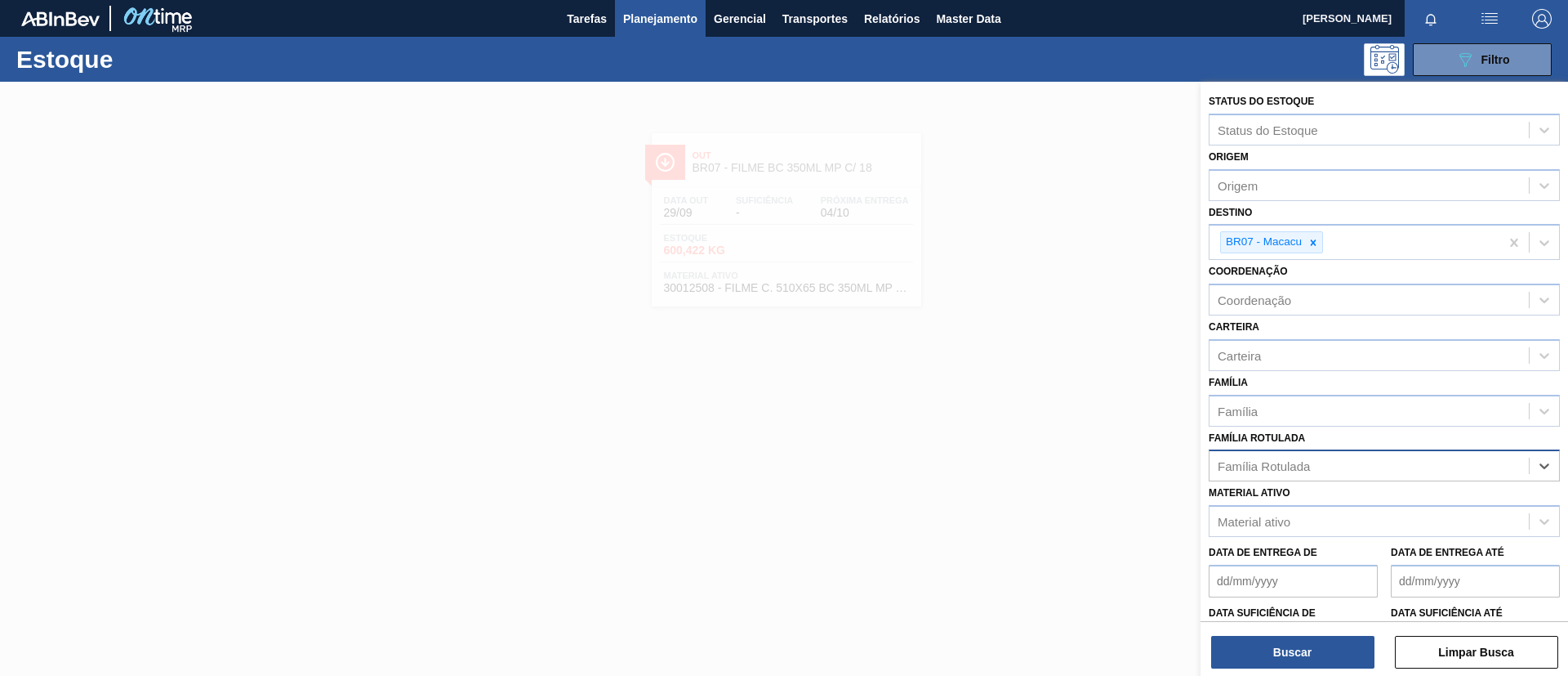
paste Rotulada "FILME SK 350ML"
type Rotulada "FILME SK 350ML"
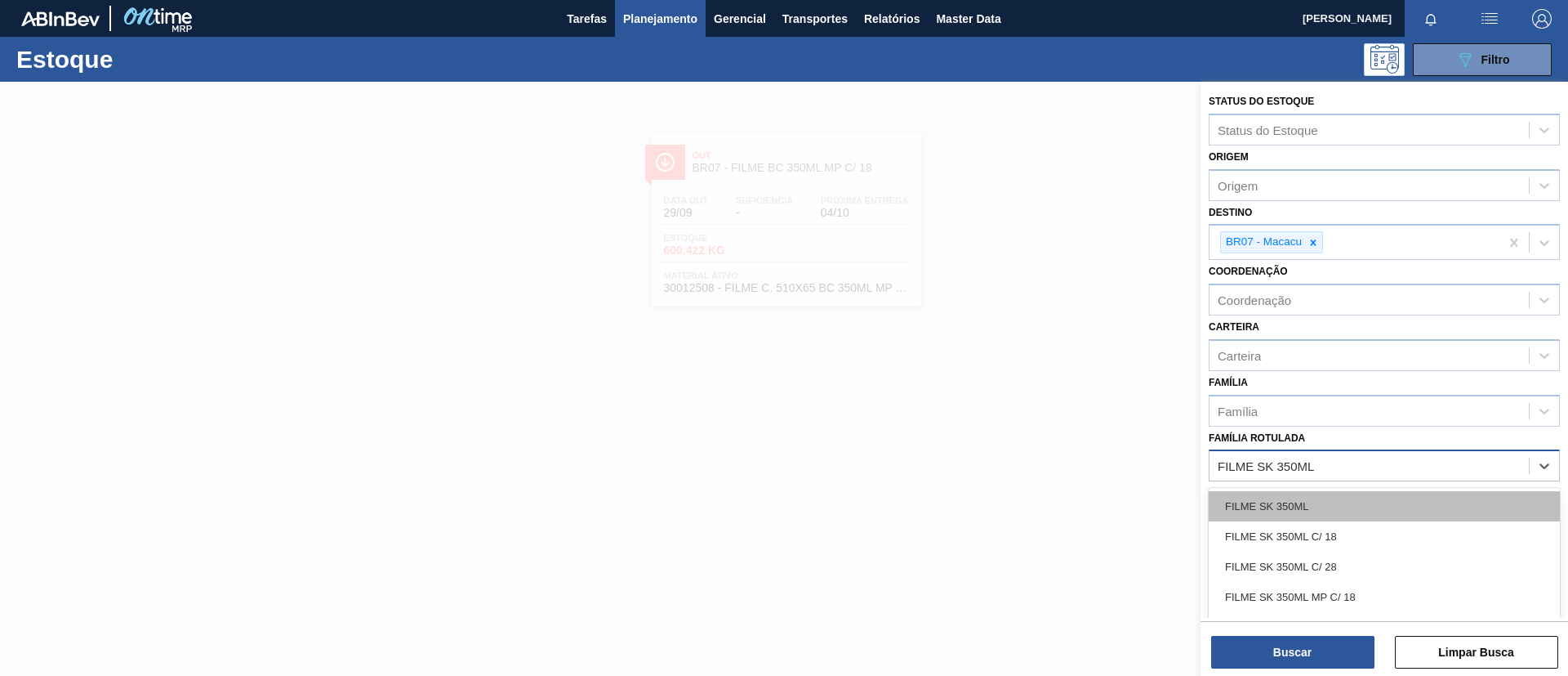
click at [1307, 509] on div "FILME SK 350ML" at bounding box center [1384, 506] width 351 height 30
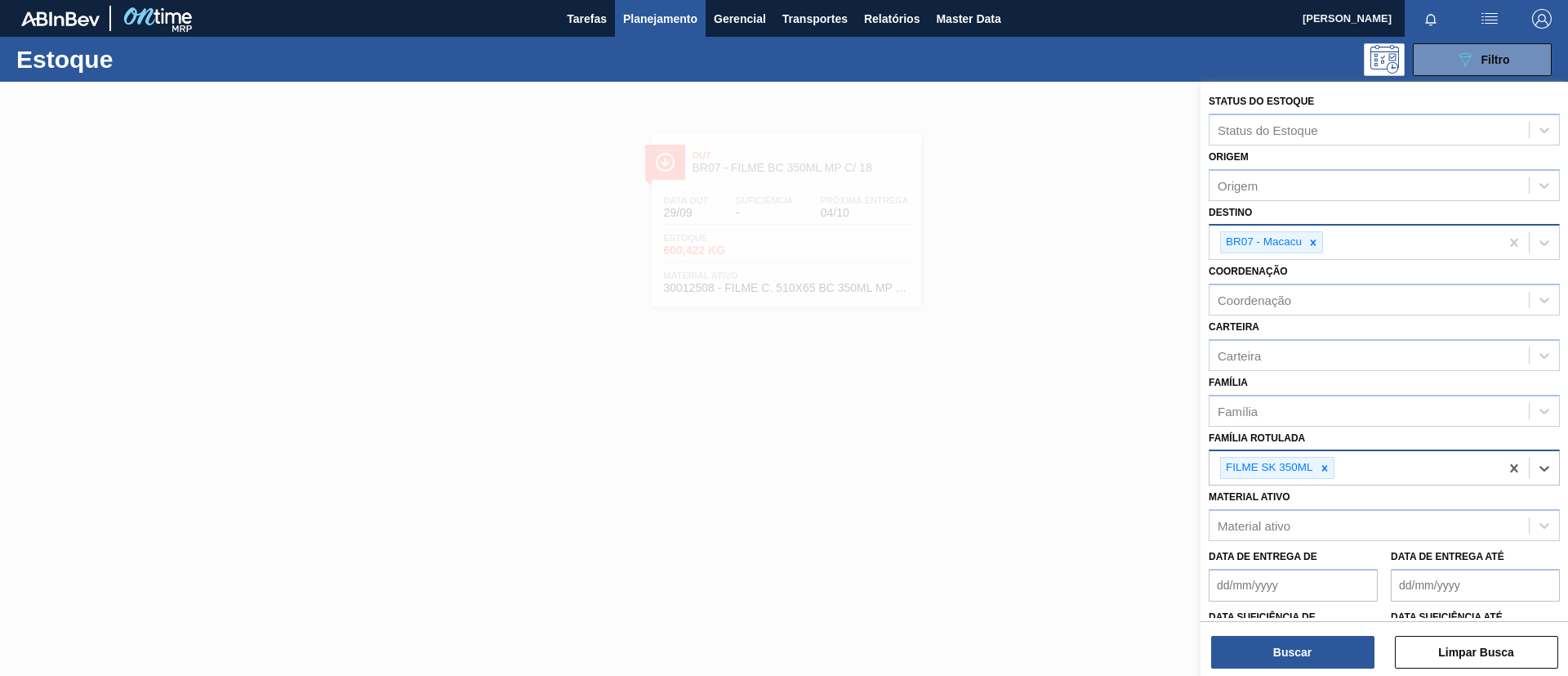
drag, startPoint x: 1314, startPoint y: 235, endPoint x: 1308, endPoint y: 249, distance: 15.2
click at [1313, 235] on div at bounding box center [1313, 242] width 18 height 21
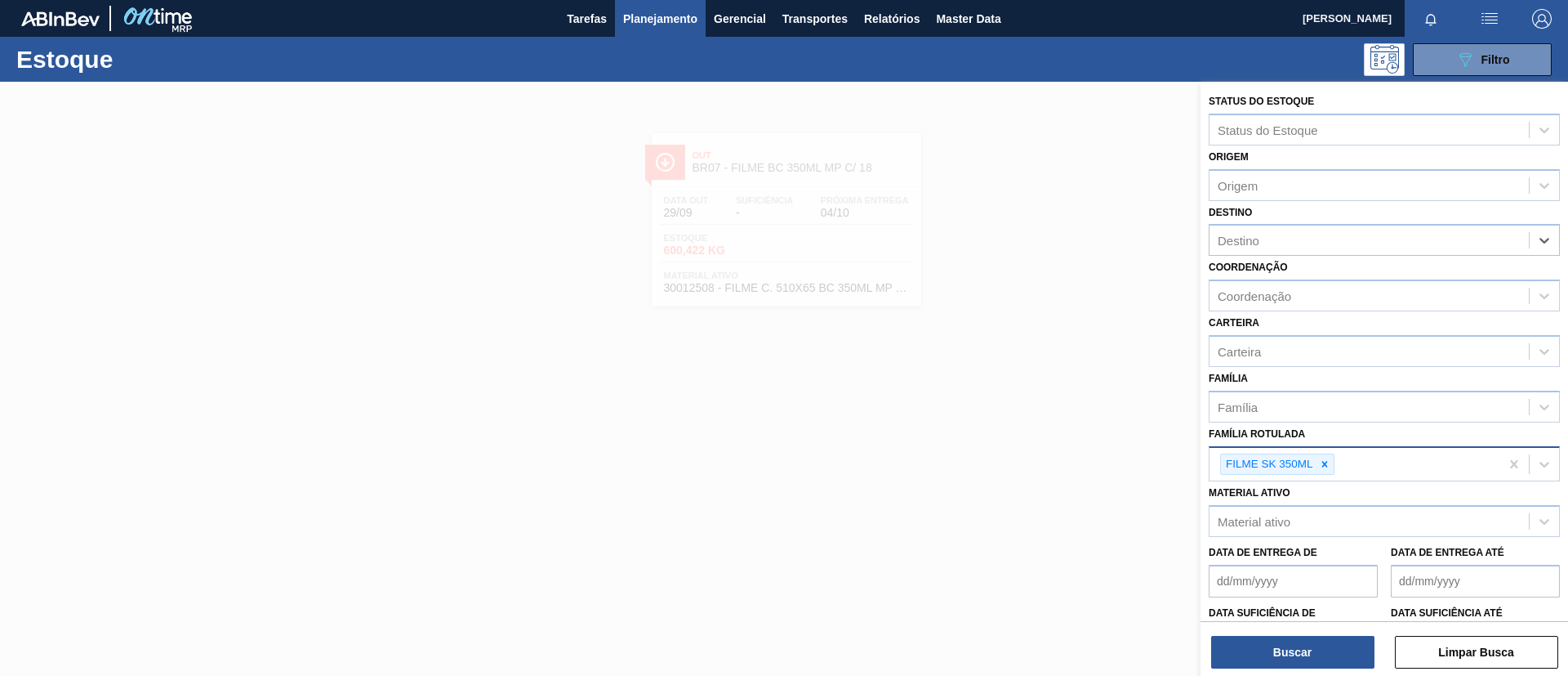
click at [1266, 628] on div "Buscar Limpar Busca" at bounding box center [1384, 644] width 368 height 46
click at [1274, 644] on button "Buscar" at bounding box center [1293, 652] width 163 height 32
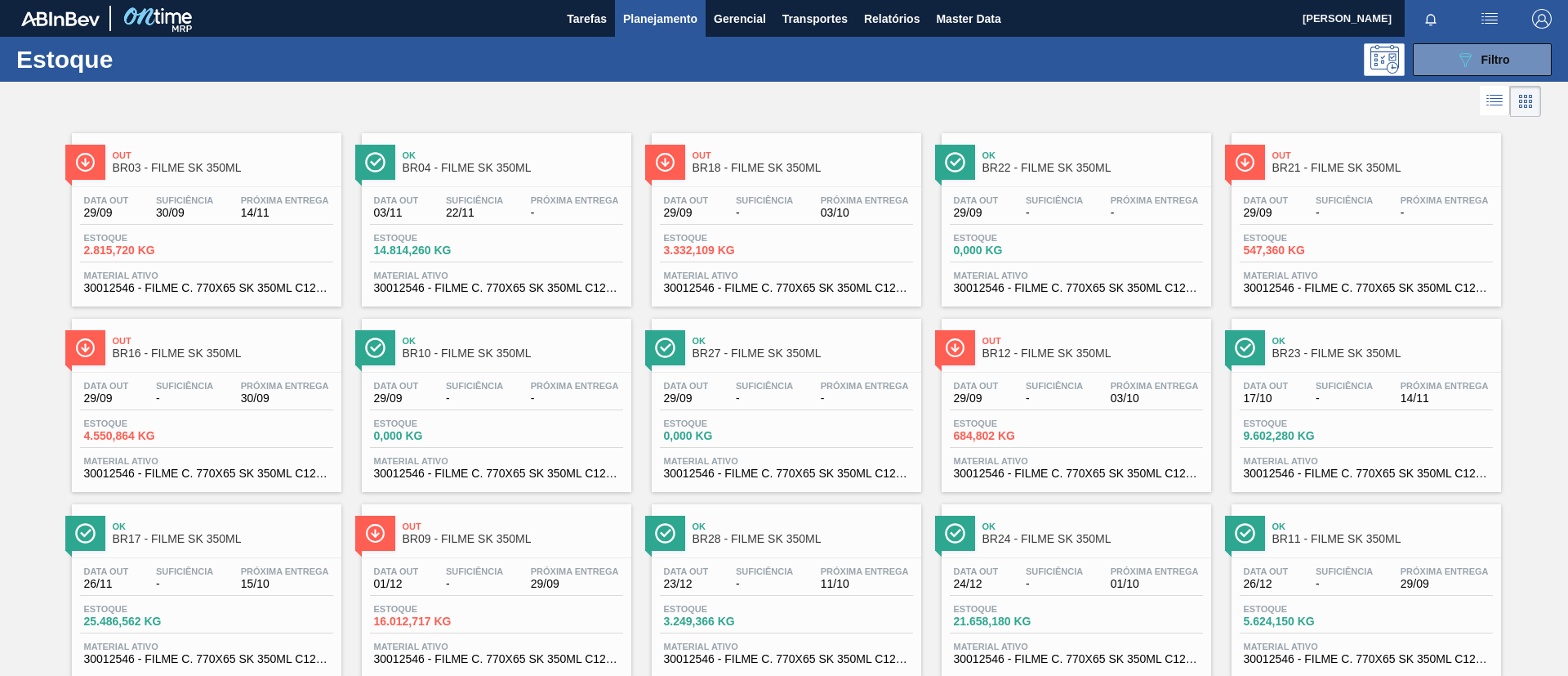
click at [253, 354] on span "BR16 - FILME SK 350ML" at bounding box center [223, 354] width 221 height 13
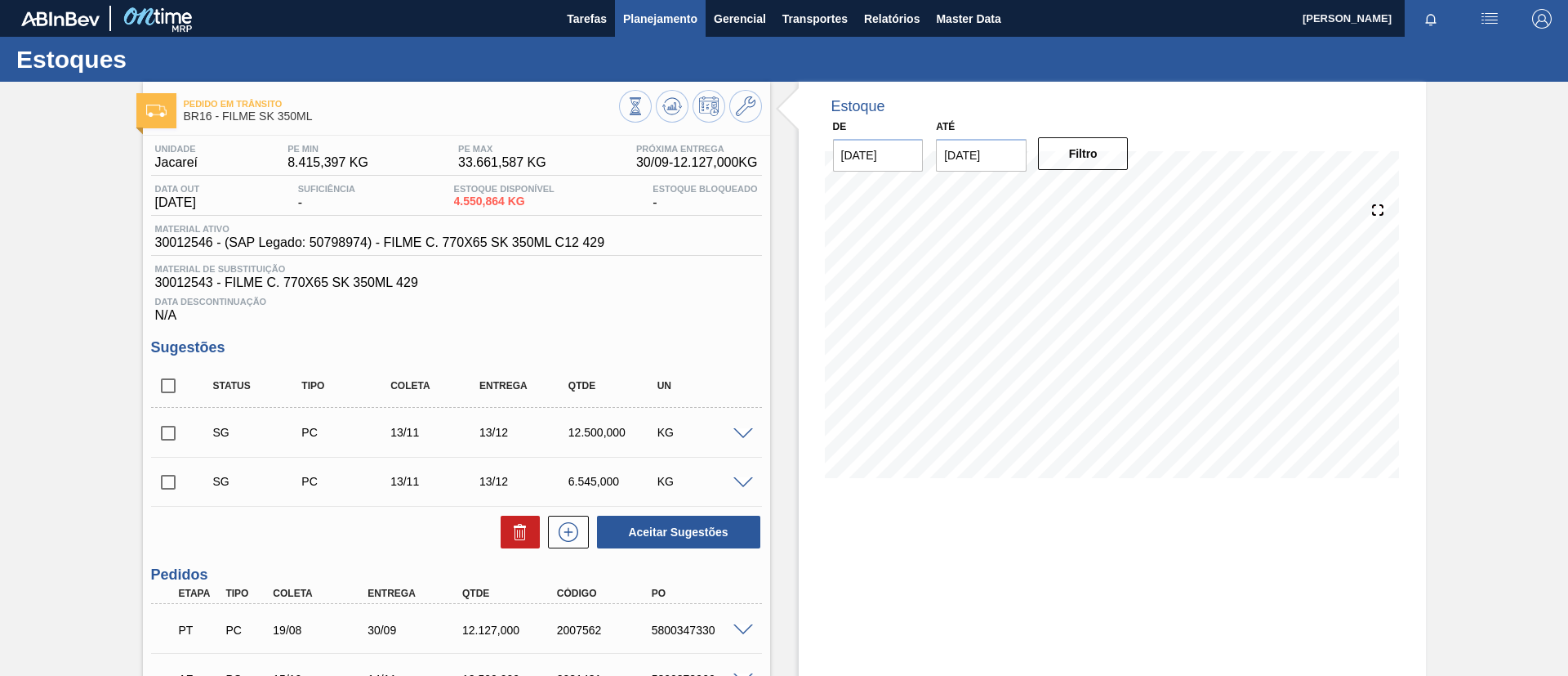
click at [675, 18] on span "Planejamento" at bounding box center [660, 19] width 74 height 20
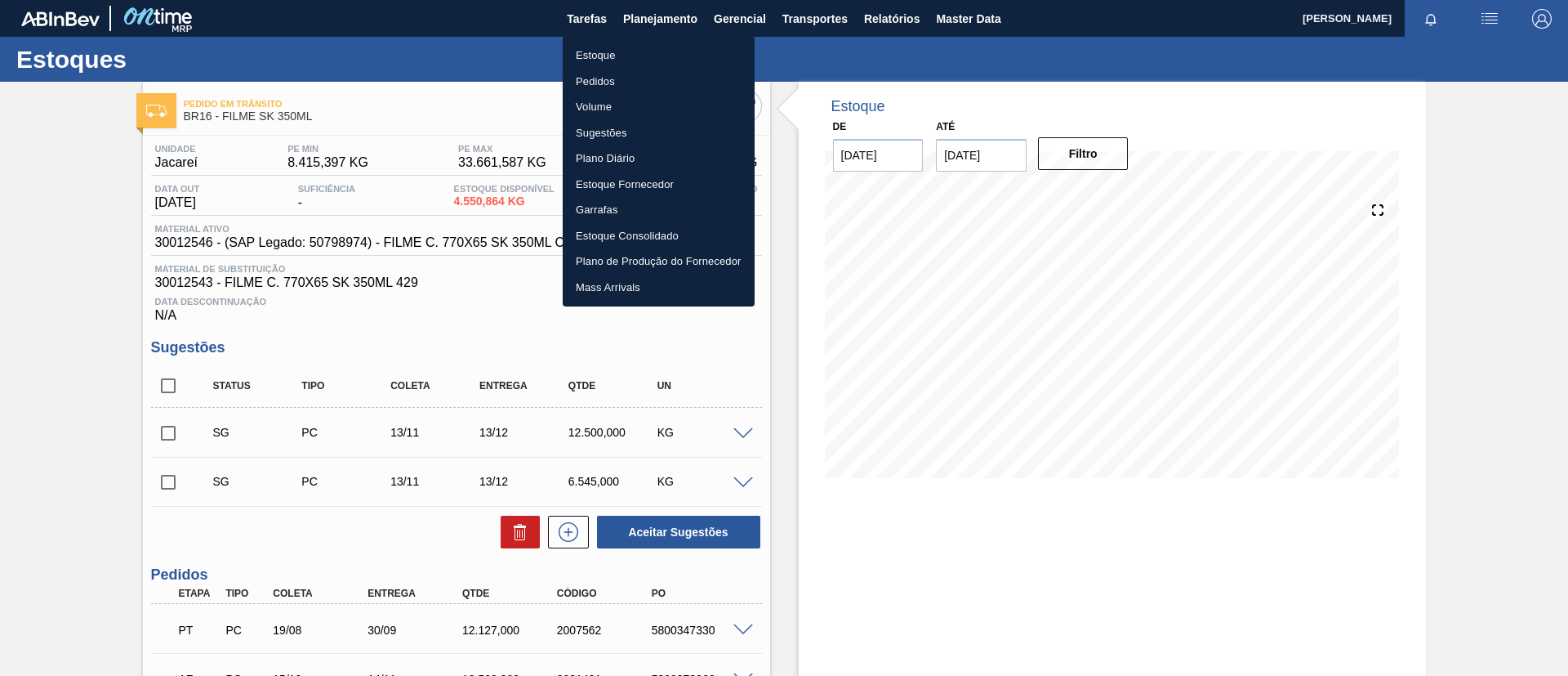
click at [630, 60] on li "Estoque" at bounding box center [658, 56] width 192 height 26
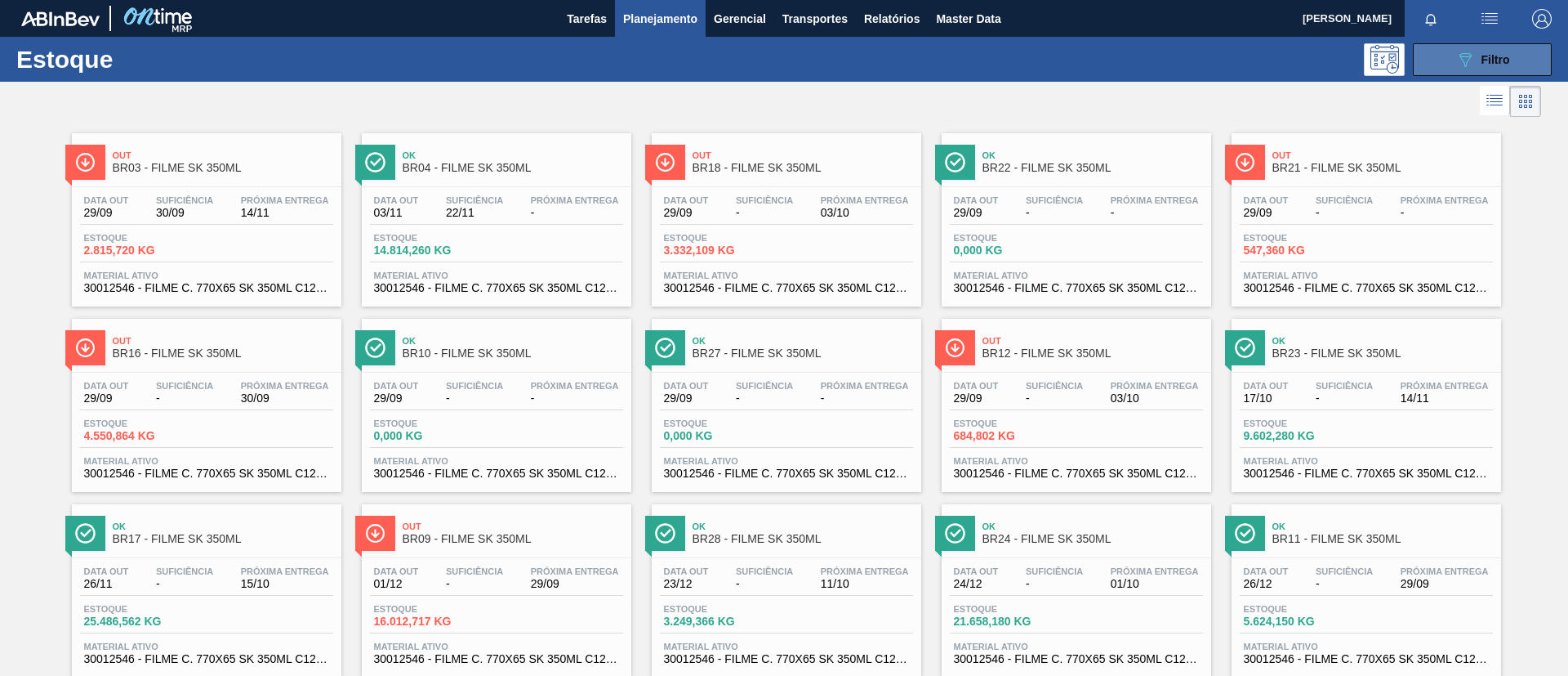
click at [1478, 72] on button "089F7B8B-B2A5-4AFE-B5C0-19BA573D28AC Filtro" at bounding box center [1482, 59] width 139 height 32
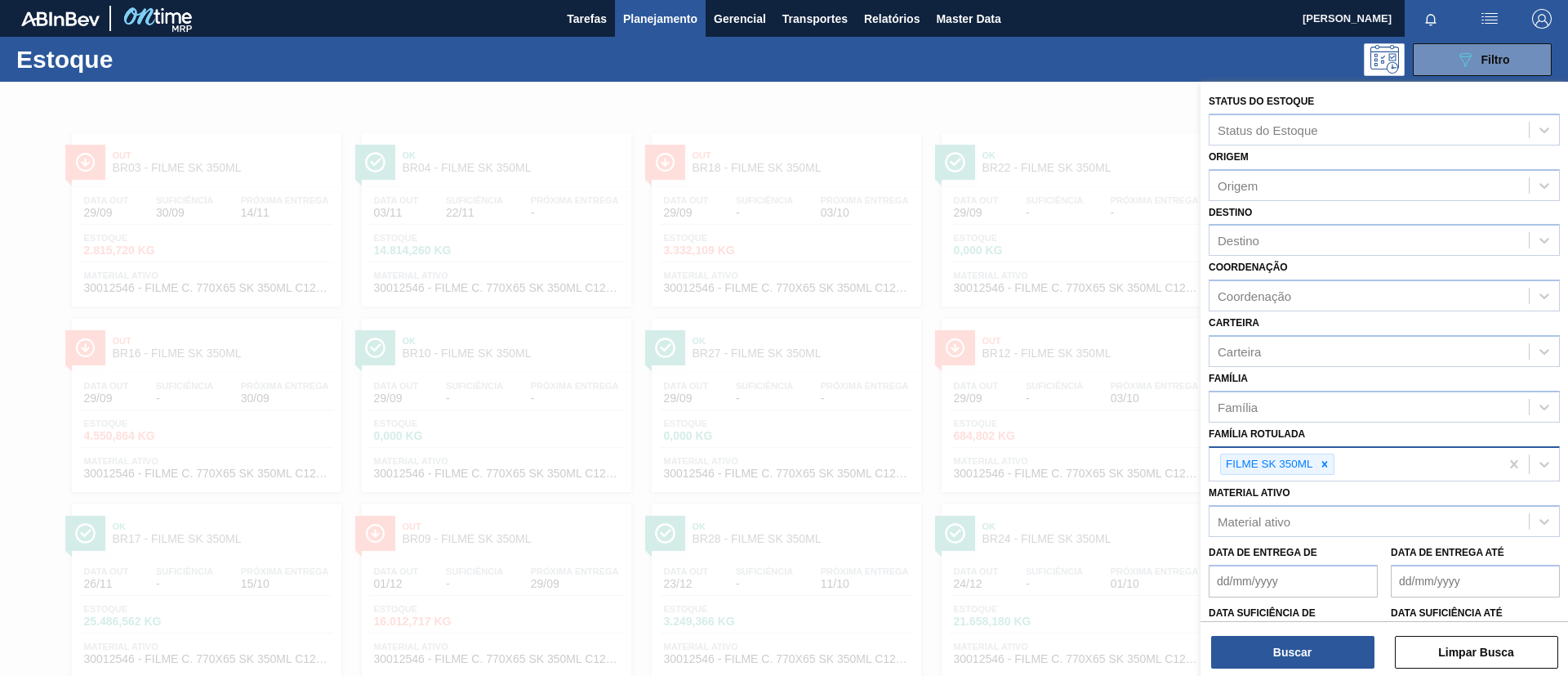
click at [1324, 456] on div at bounding box center [1325, 464] width 18 height 21
paste Rotulada "FILME BUD 269ML C/15"
type Rotulada "FILME BUD 269ML C/15"
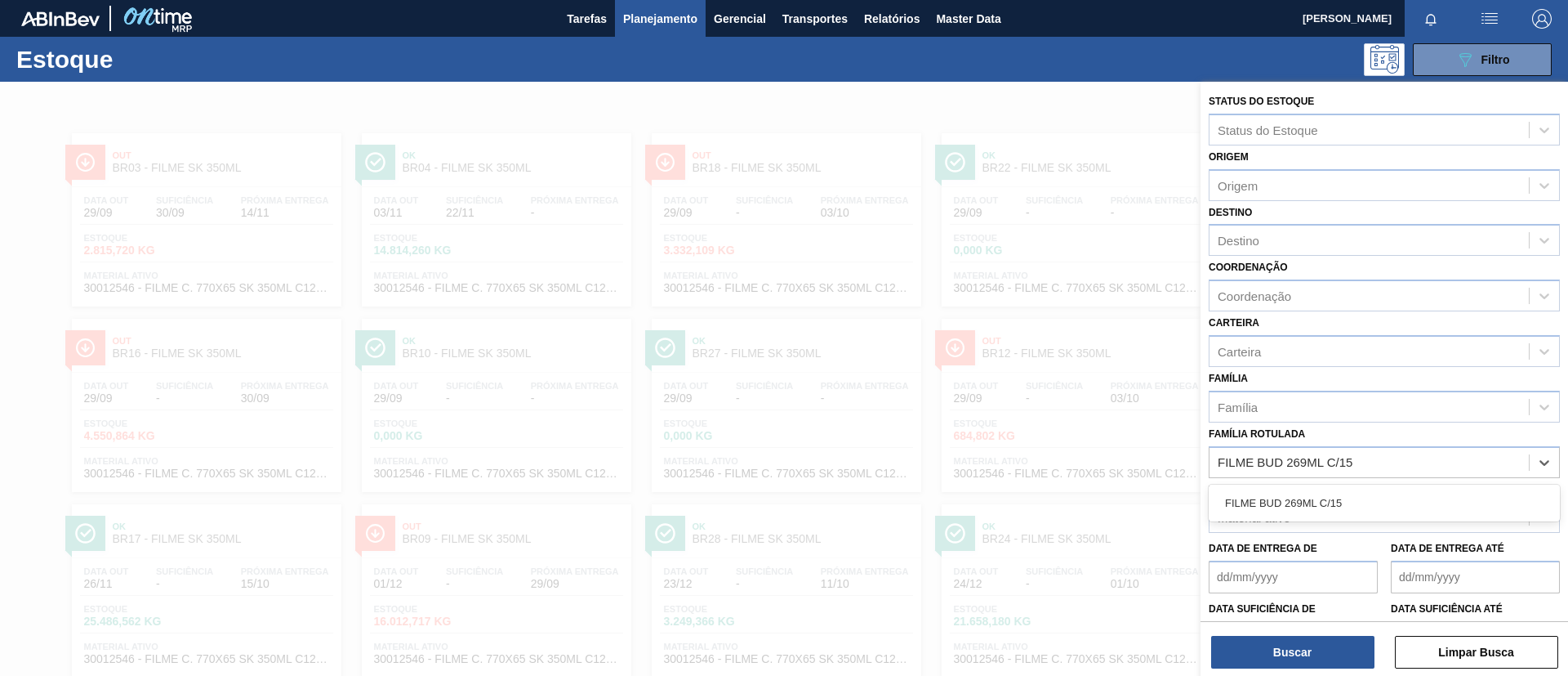
click at [1323, 518] on div "FILME BUD 269ML C/15" at bounding box center [1384, 502] width 351 height 30
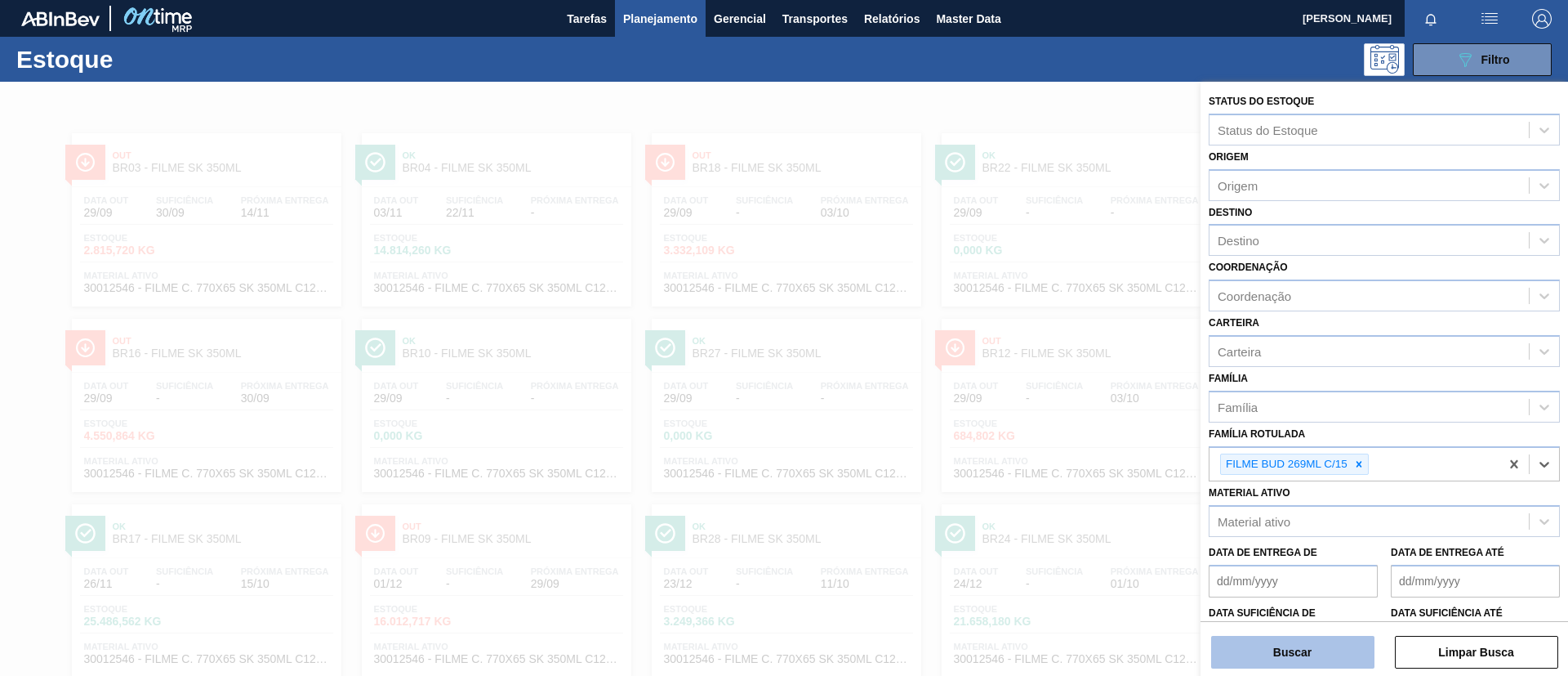
click at [1306, 656] on button "Buscar" at bounding box center [1293, 652] width 163 height 32
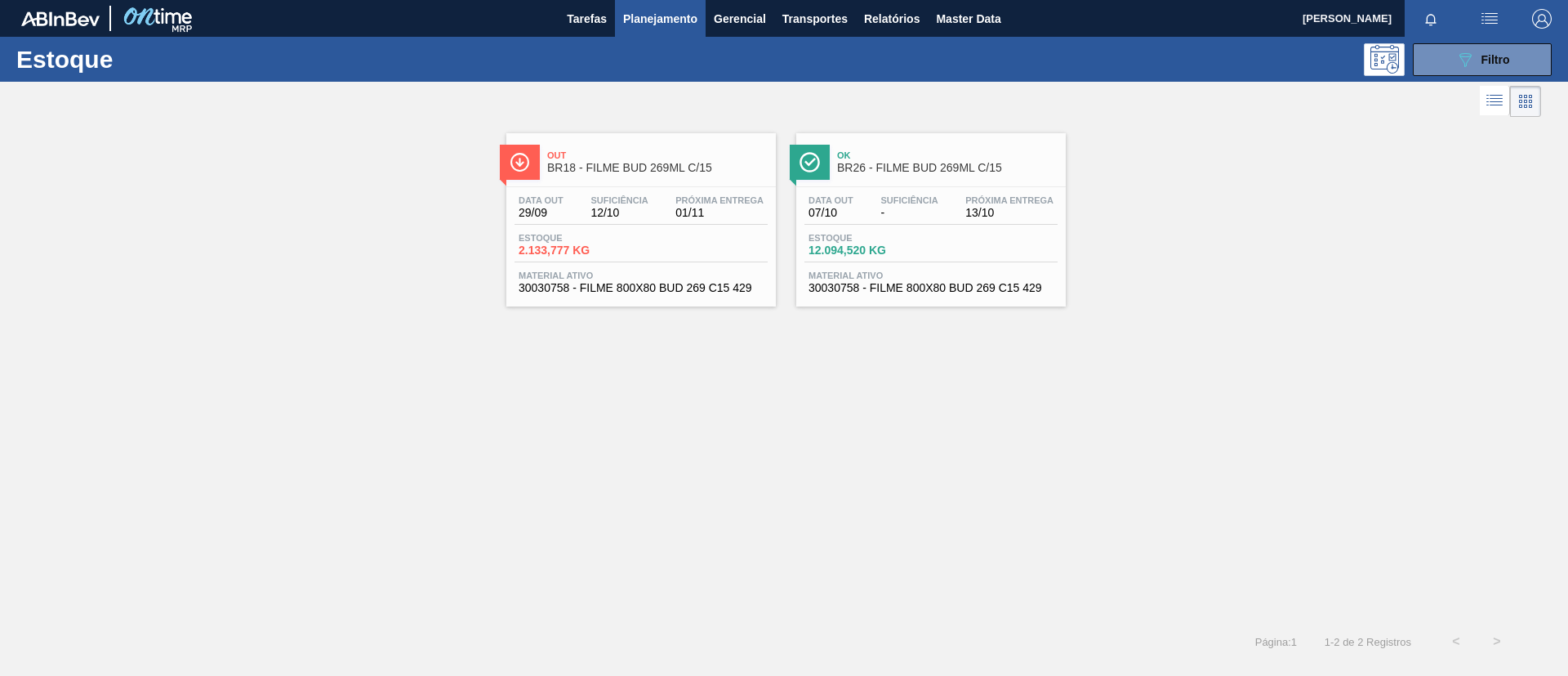
click at [986, 170] on span "BR26 - FILME BUD 269ML C/15" at bounding box center [948, 168] width 221 height 13
click at [1468, 67] on icon "089F7B8B-B2A5-4AFE-B5C0-19BA573D28AC" at bounding box center [1465, 60] width 20 height 20
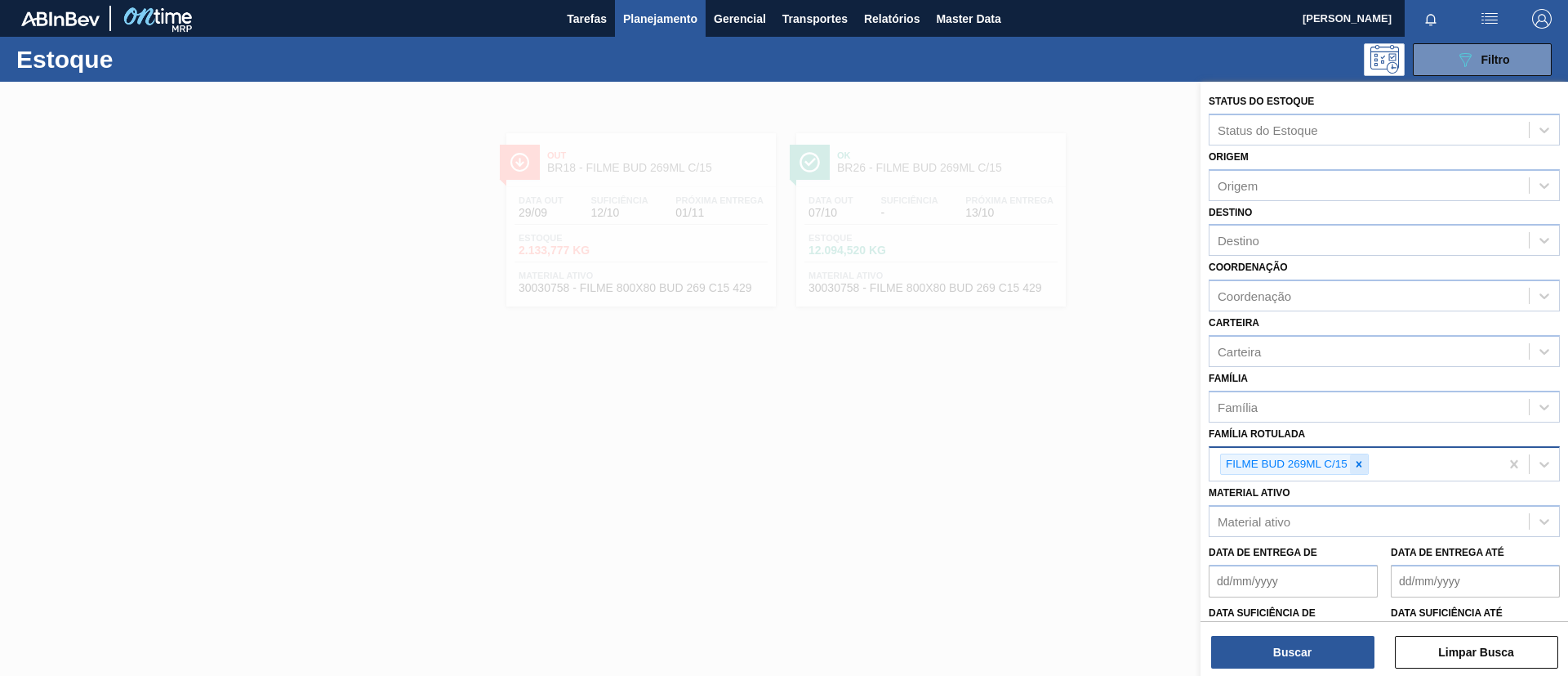
click at [1361, 456] on div at bounding box center [1359, 464] width 18 height 21
paste Rotulada "FILME SK 350ML MP C/12"
type Rotulada "FILME SK 350ML MP C/12"
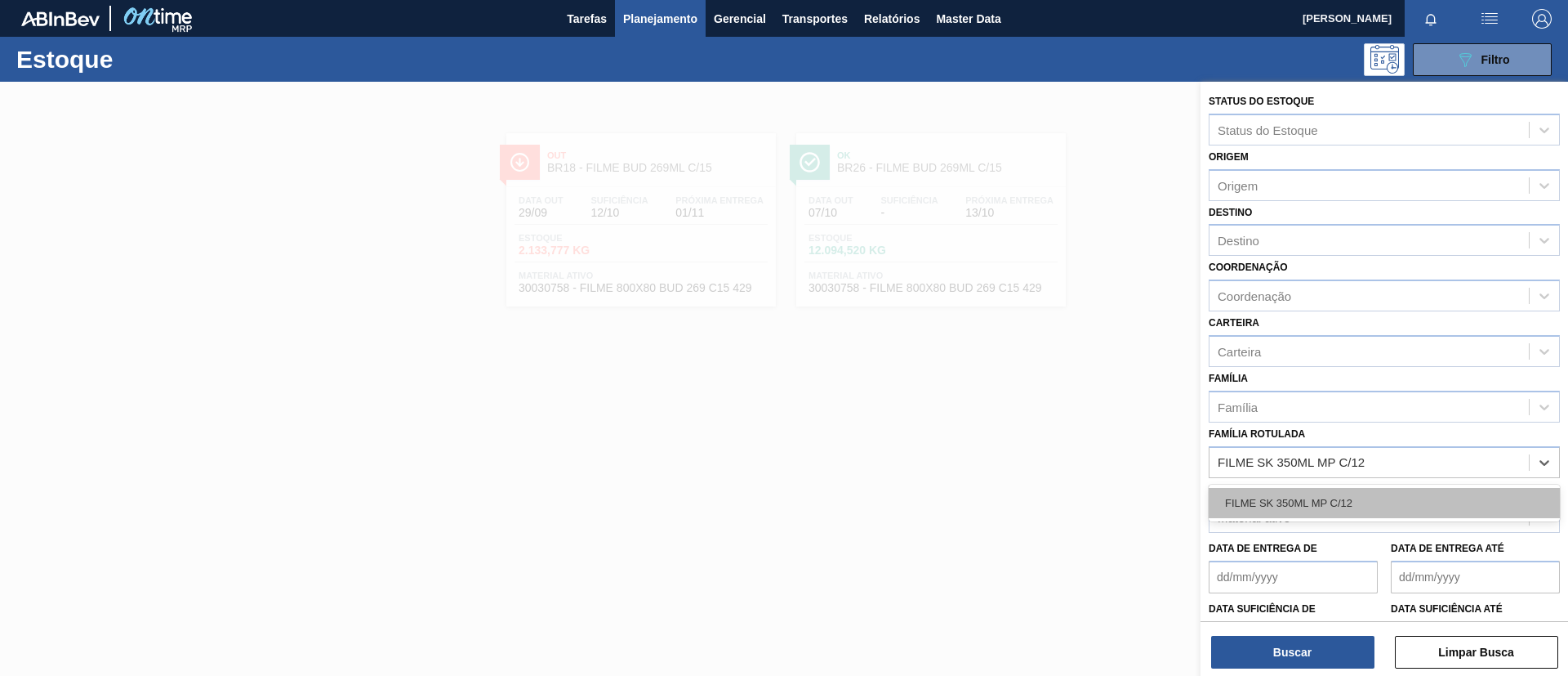
click at [1358, 501] on div "FILME SK 350ML MP C/12" at bounding box center [1384, 502] width 351 height 30
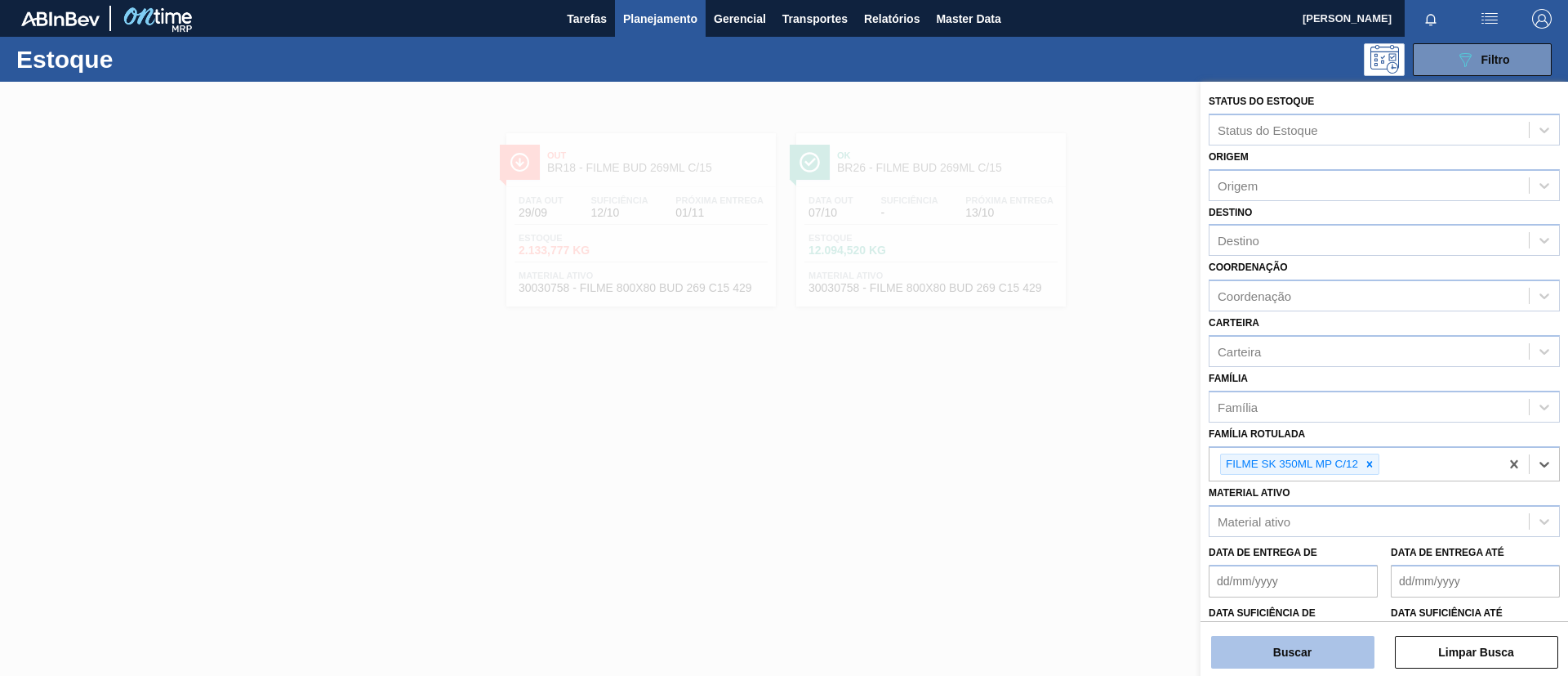
click at [1308, 637] on button "Buscar" at bounding box center [1293, 652] width 163 height 32
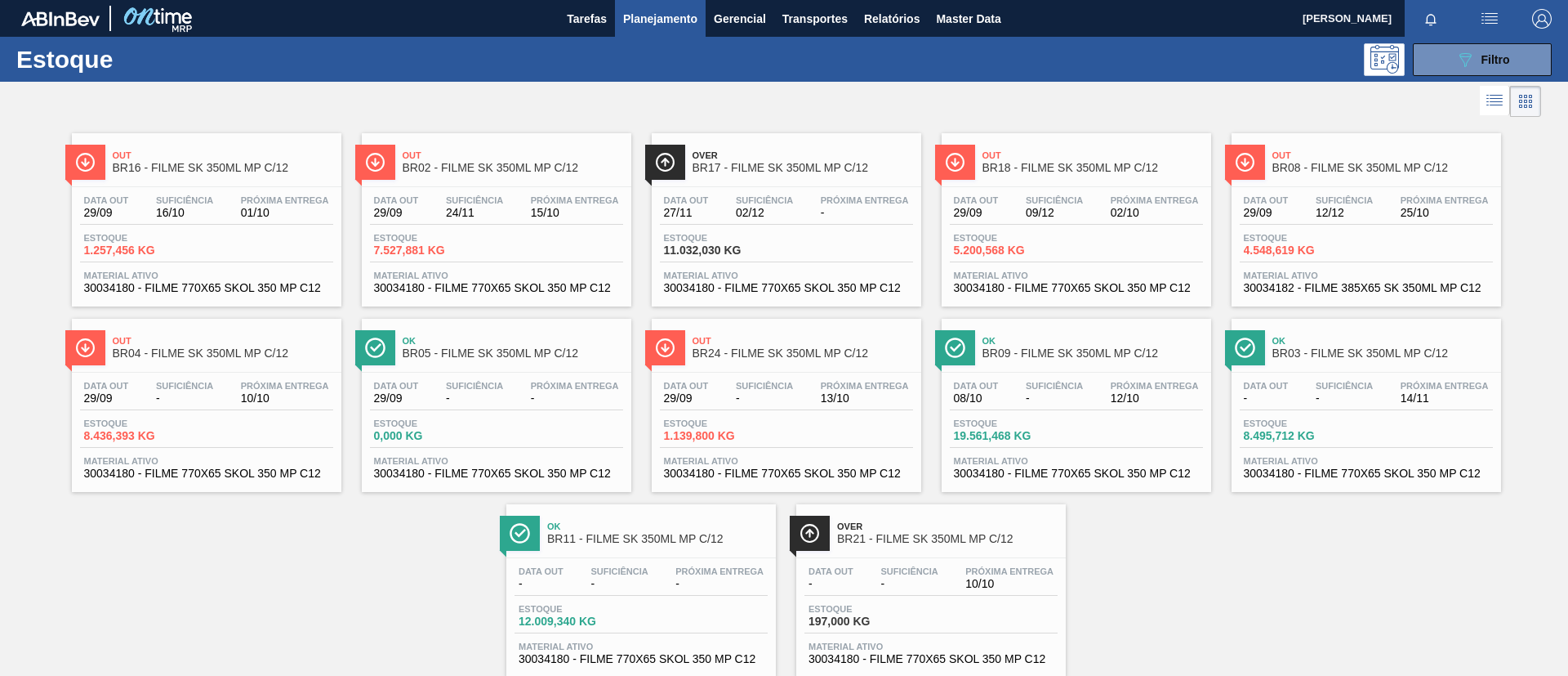
click at [196, 351] on span "BR04 - FILME SK 350ML MP C/12" at bounding box center [223, 354] width 221 height 13
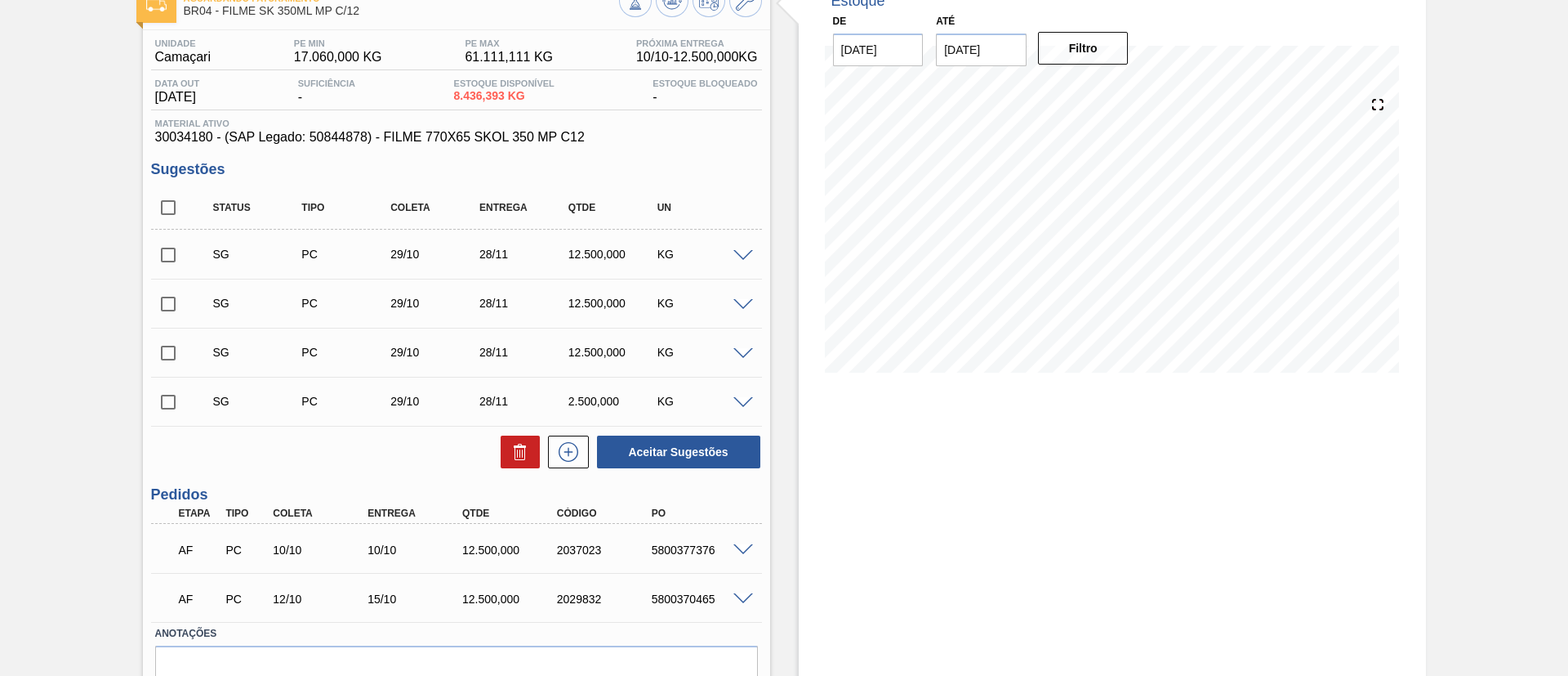
scroll to position [186, 0]
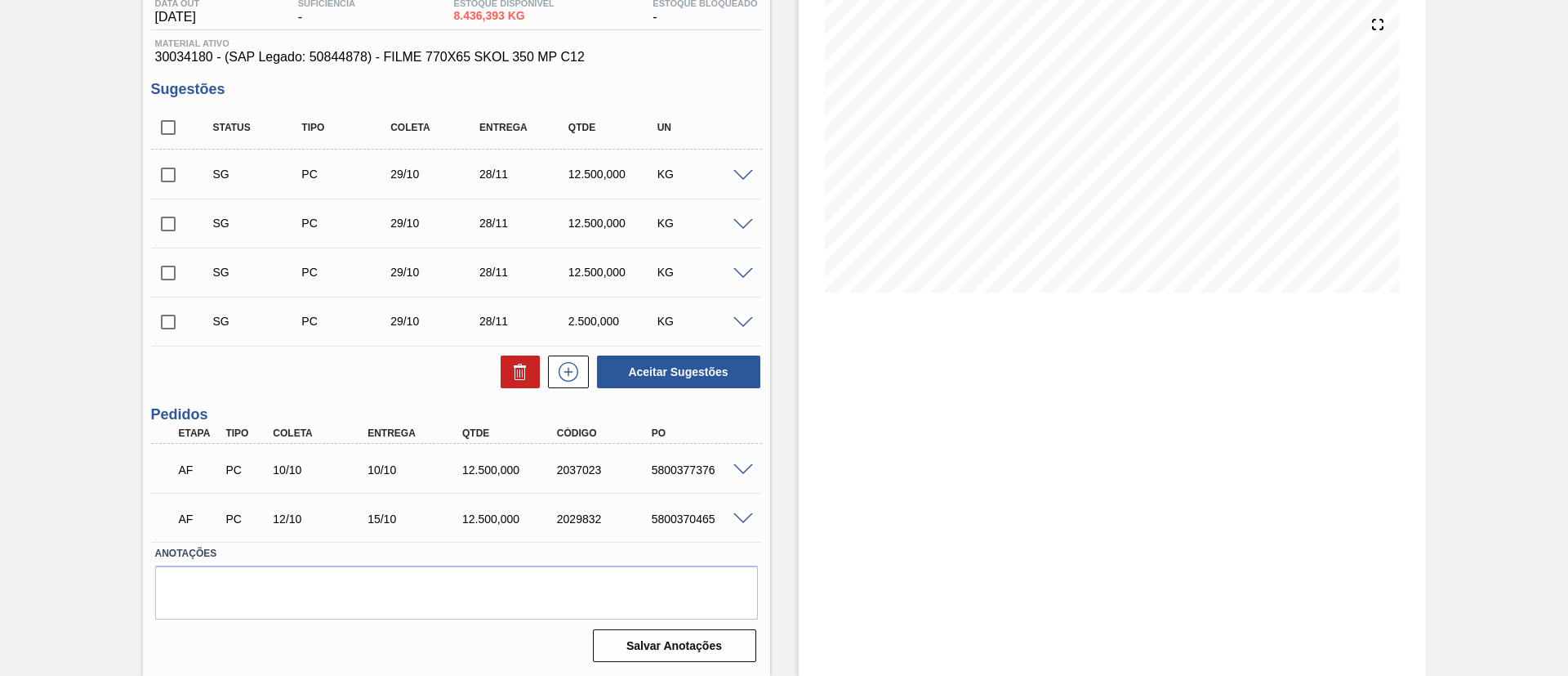
click at [743, 461] on div "AF PC 10/10 10/10 12.500,000 2037023 5800377376" at bounding box center [457, 468] width 611 height 41
click at [742, 463] on div at bounding box center [745, 469] width 32 height 13
click at [741, 466] on span at bounding box center [743, 470] width 20 height 13
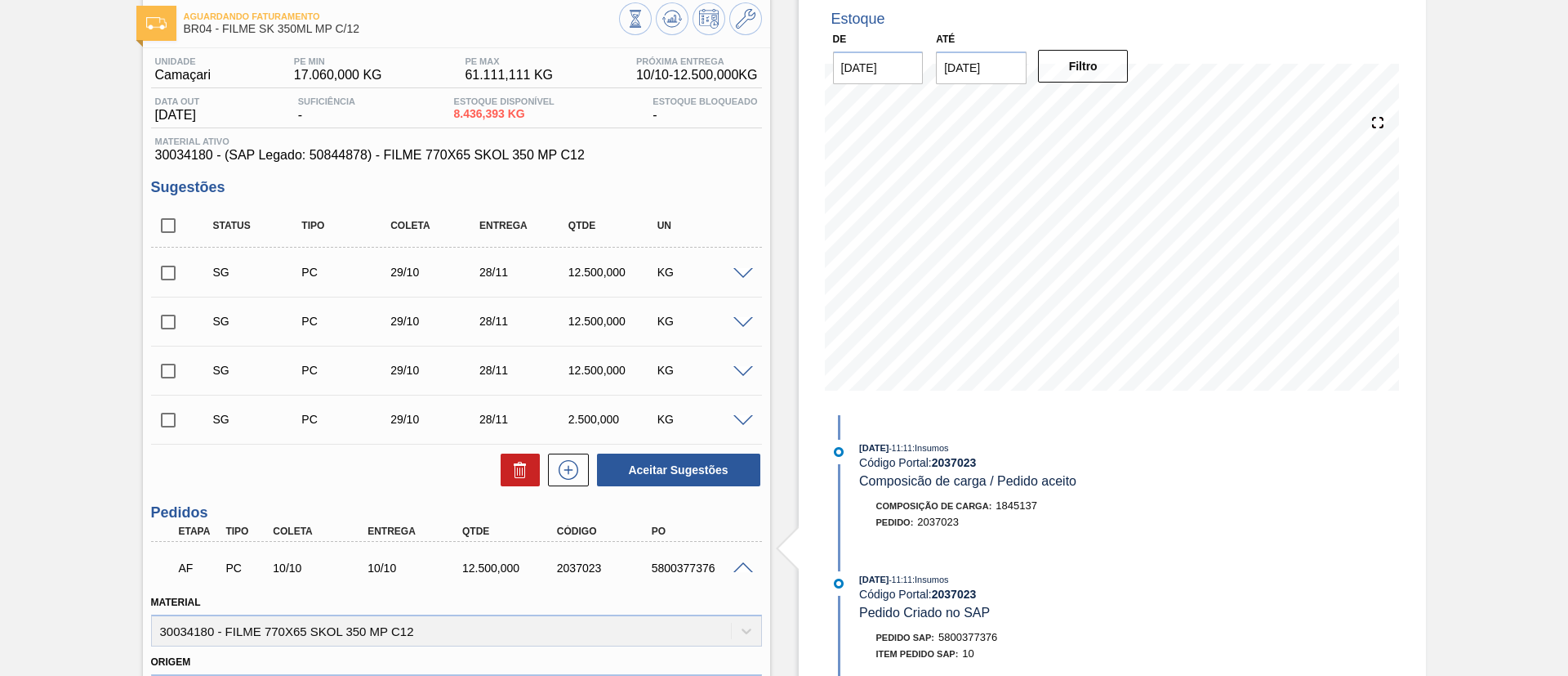
scroll to position [0, 0]
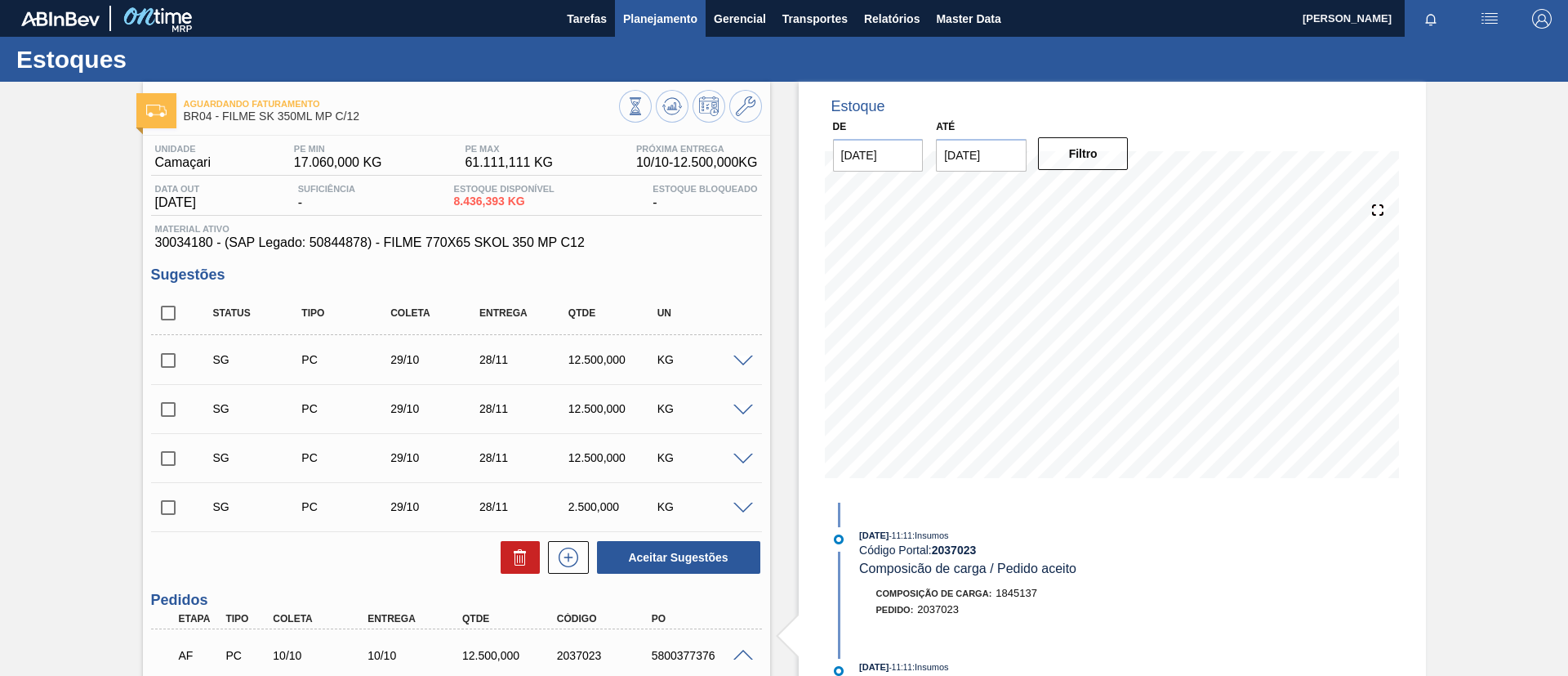
click at [654, 24] on span "Planejamento" at bounding box center [660, 19] width 74 height 20
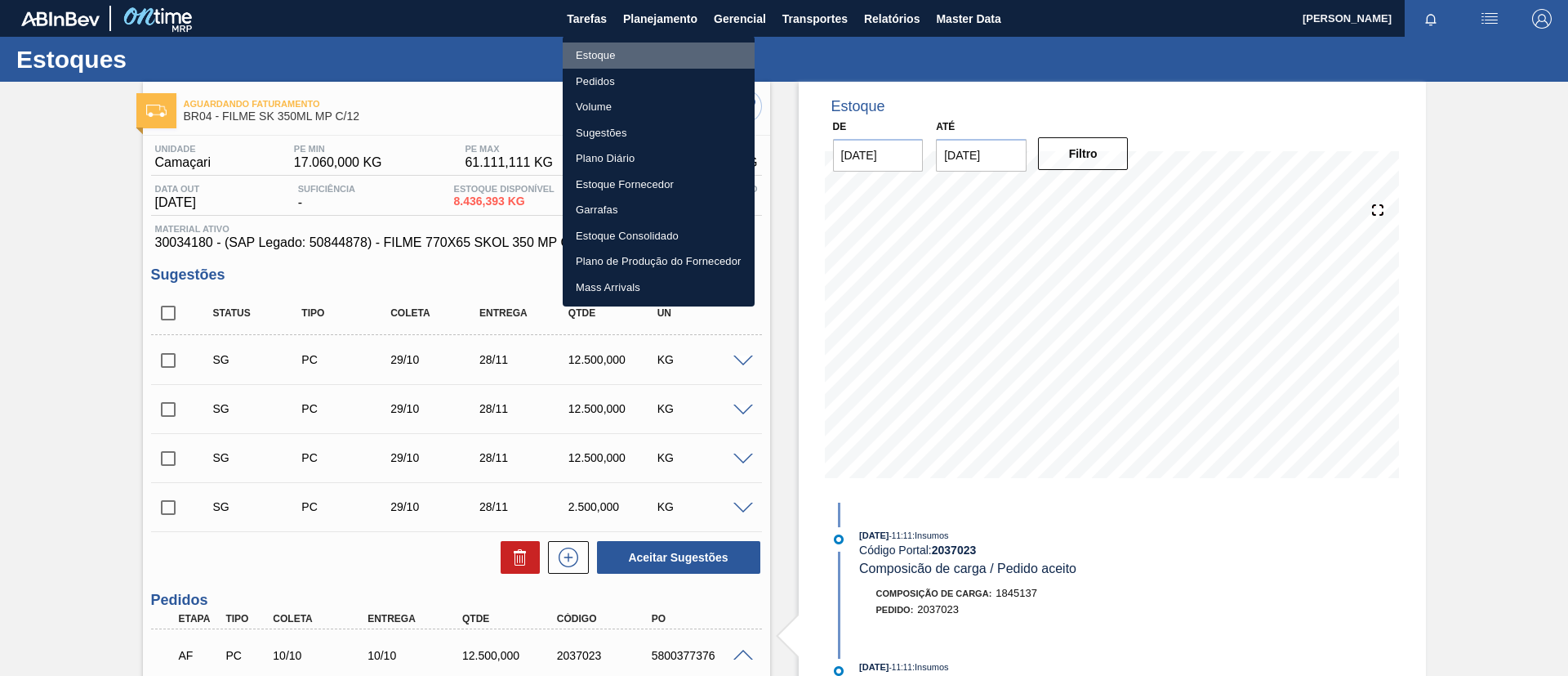
click at [649, 43] on li "Estoque" at bounding box center [658, 56] width 192 height 26
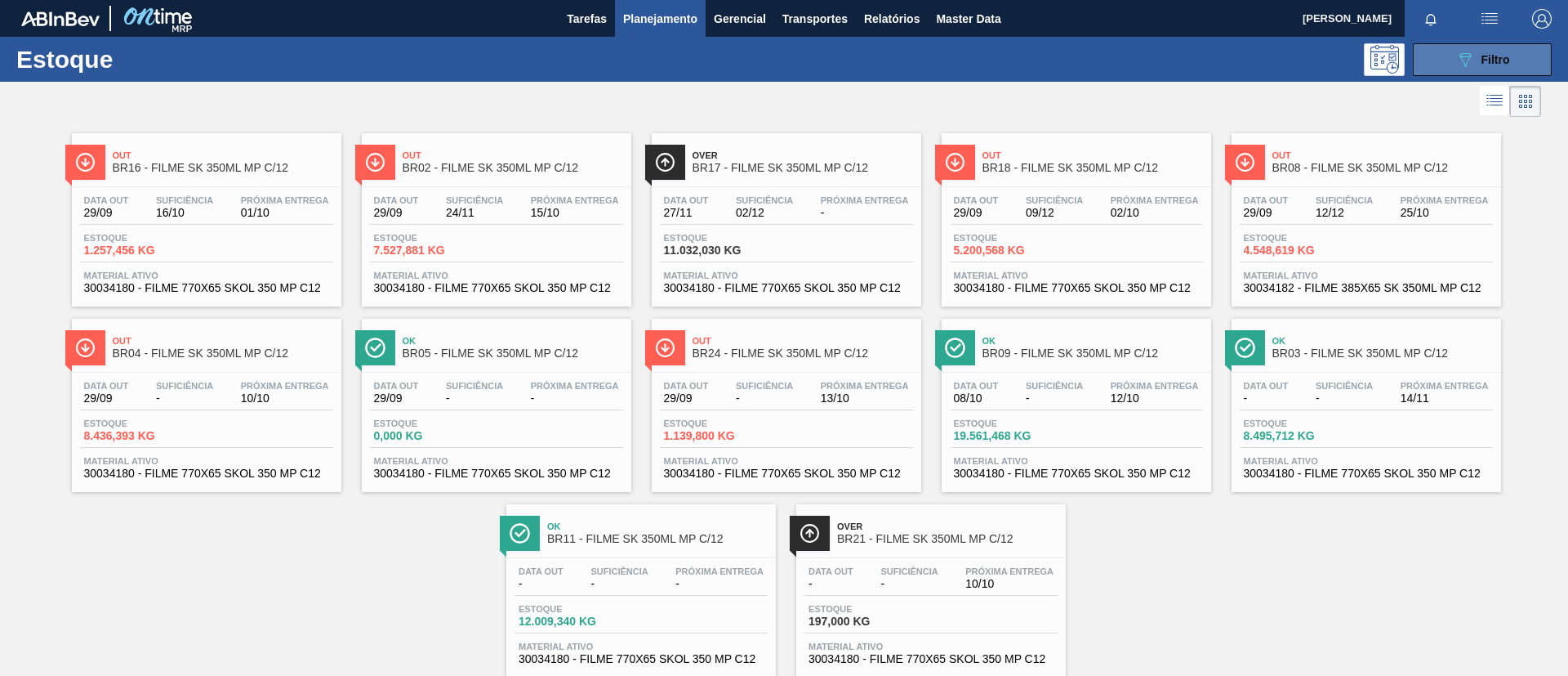
click at [1499, 50] on div "089F7B8B-B2A5-4AFE-B5C0-19BA573D28AC Filtro" at bounding box center [1483, 60] width 55 height 20
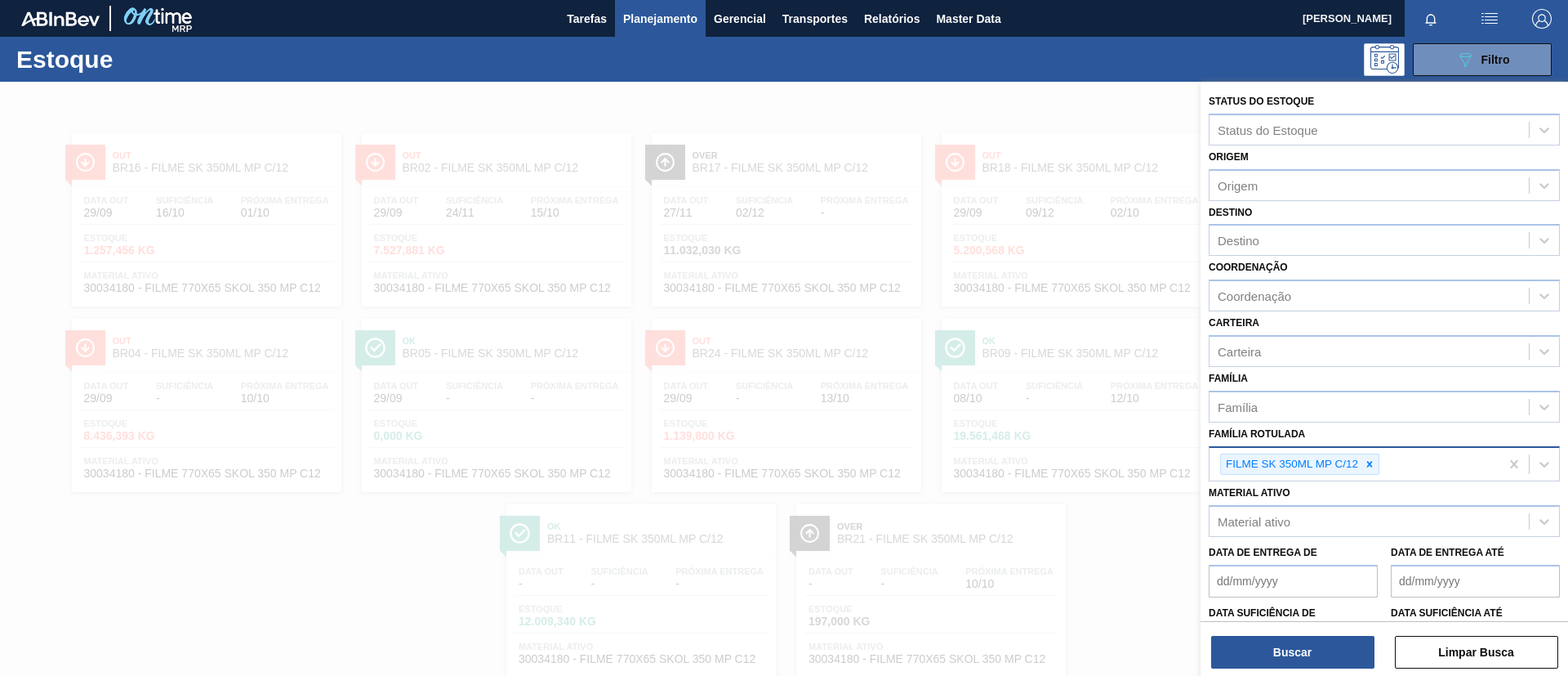
click at [1371, 453] on div "FILME SK 350ML MP C/12" at bounding box center [1300, 464] width 159 height 22
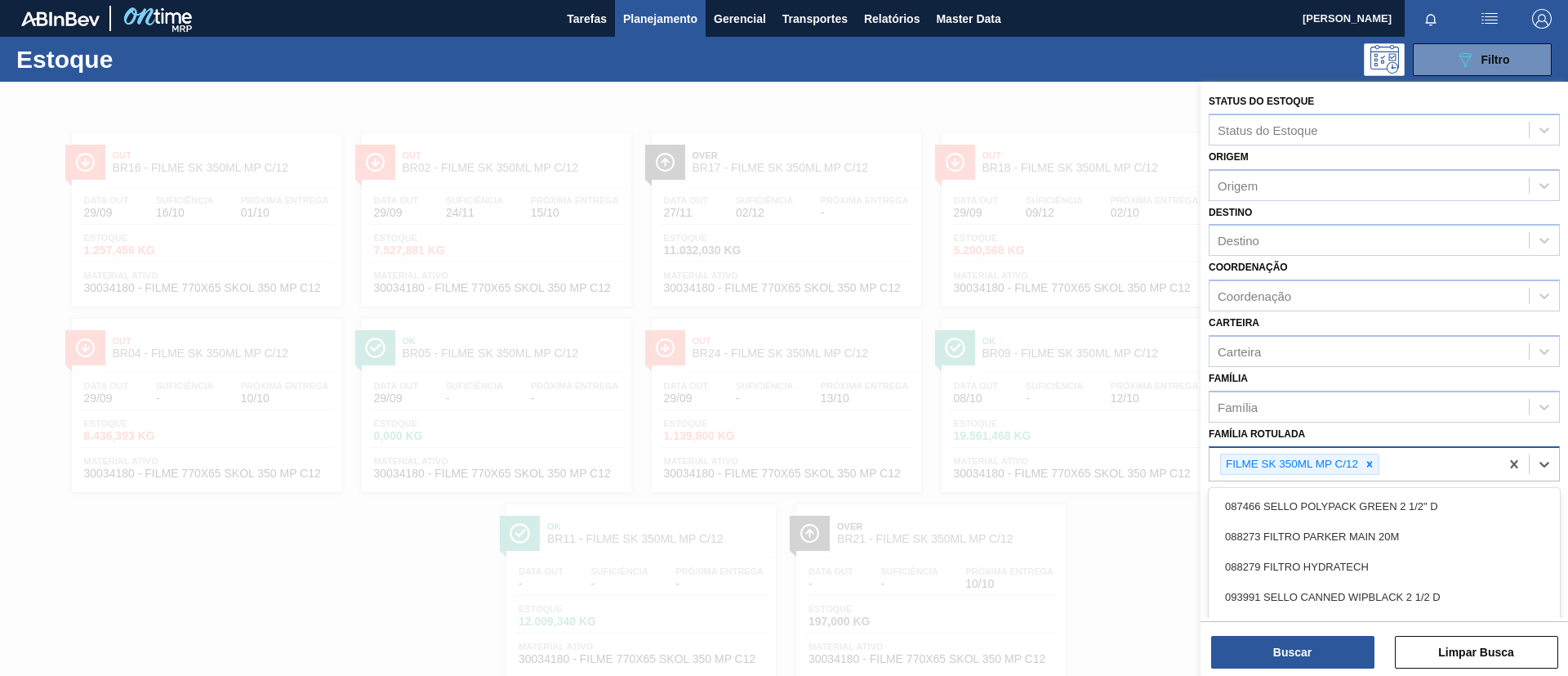
scroll to position [43, 0]
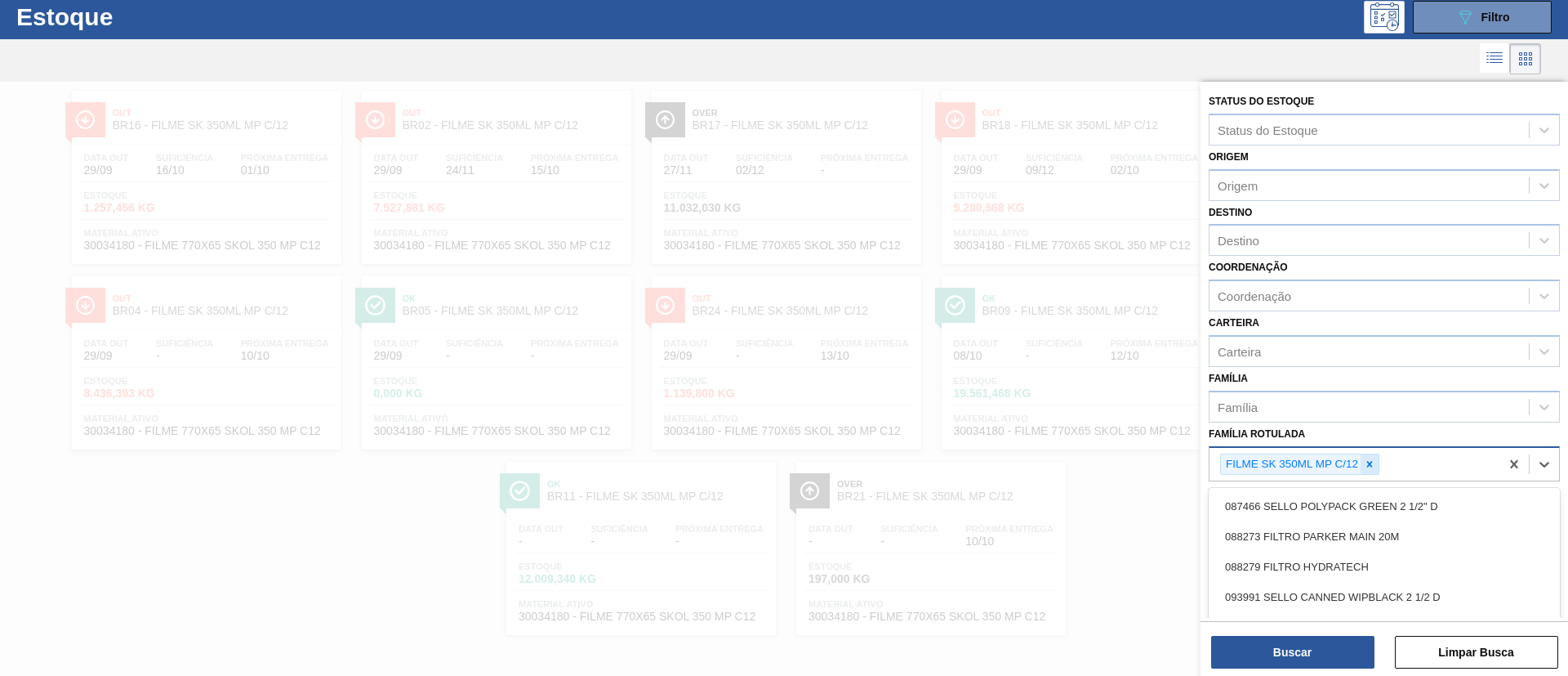
click at [1368, 464] on icon at bounding box center [1370, 464] width 12 height 12
paste Rotulada "FILME LISO 800x60"
type Rotulada "FILME LISO 800x60"
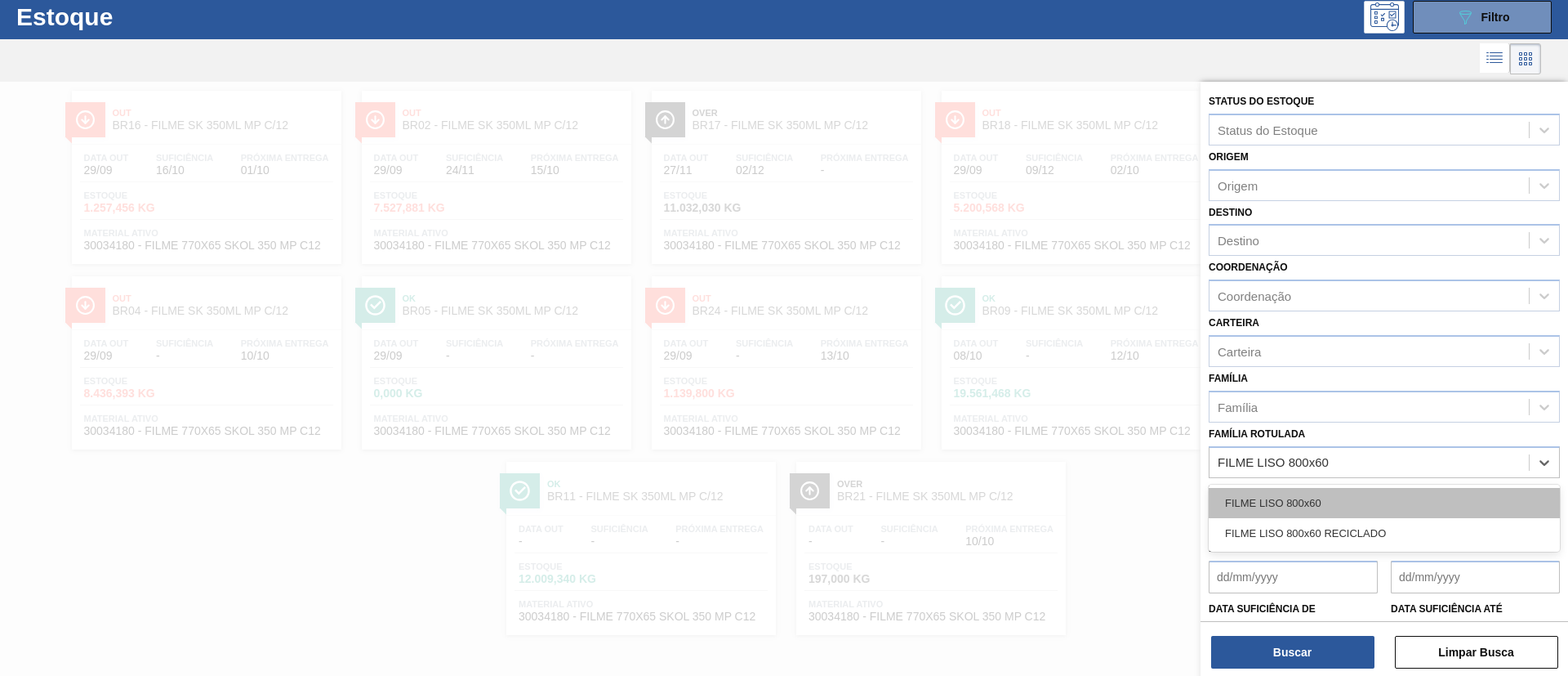
click at [1311, 489] on div "FILME LISO 800x60" at bounding box center [1384, 502] width 351 height 30
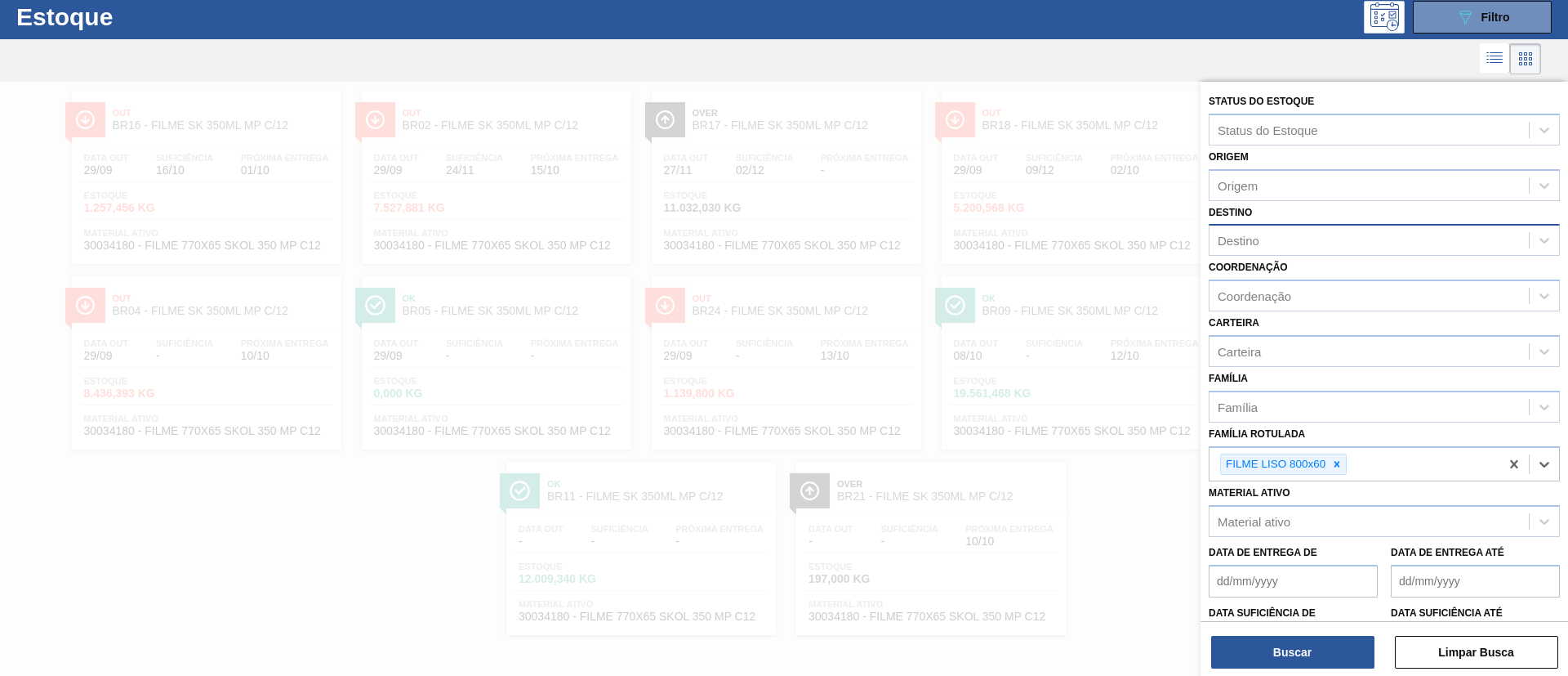
click at [1269, 235] on div "Destino" at bounding box center [1369, 240] width 319 height 23
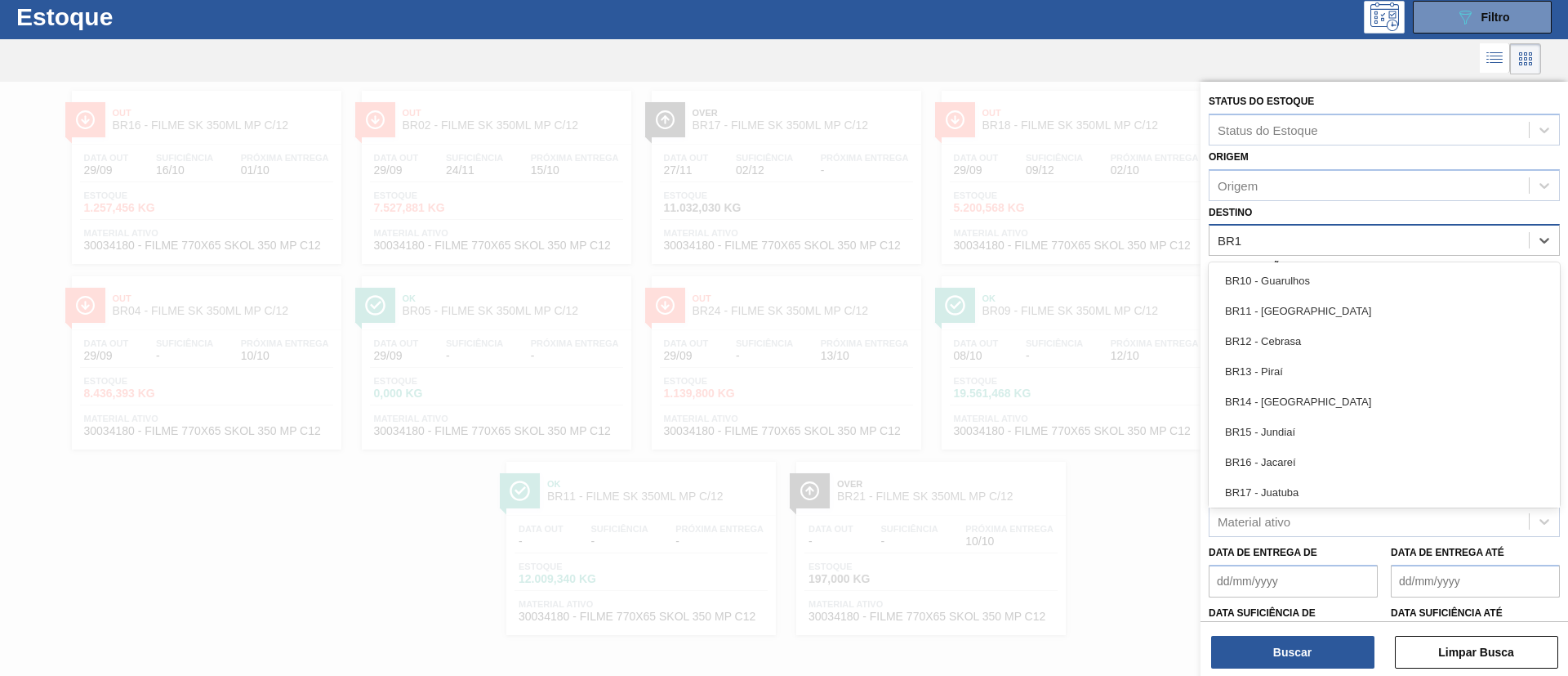
type input "BR19"
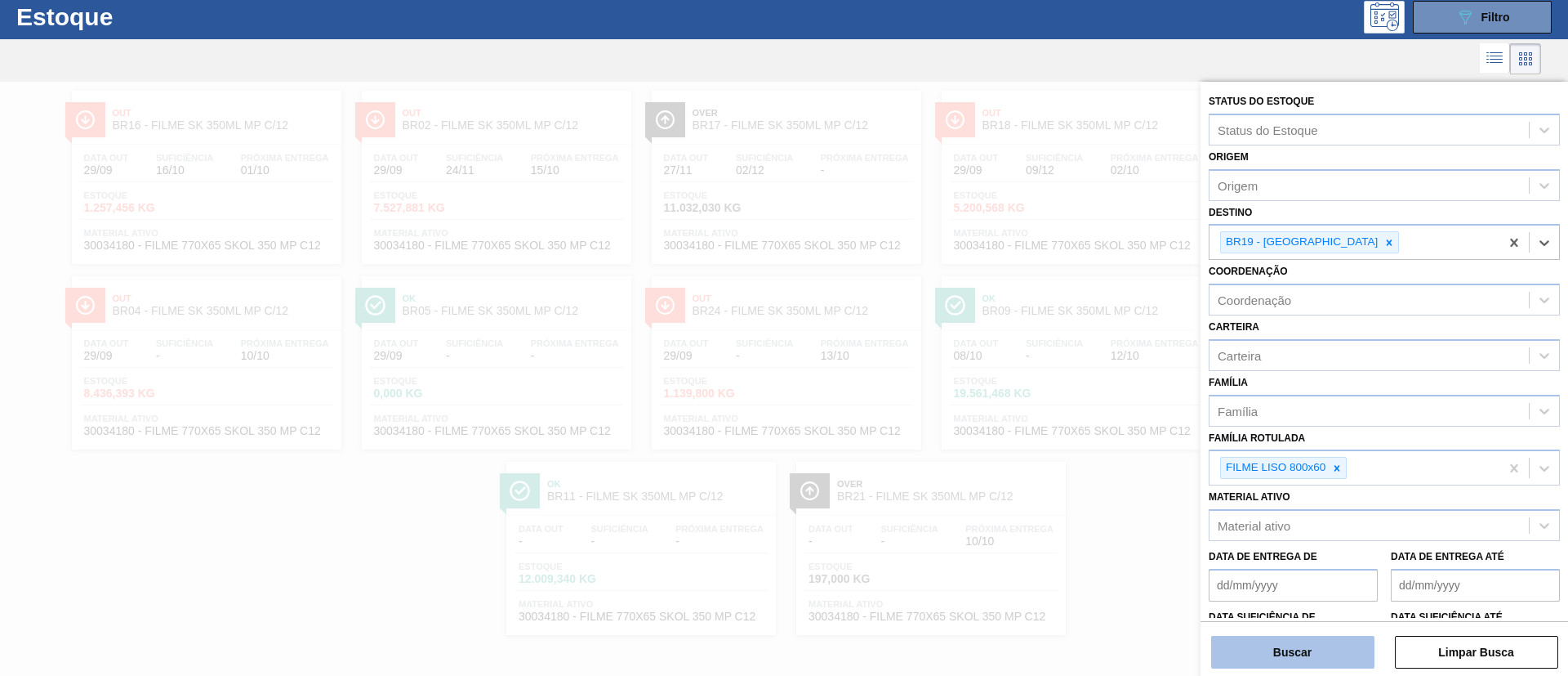
click at [1318, 651] on button "Buscar" at bounding box center [1293, 652] width 163 height 32
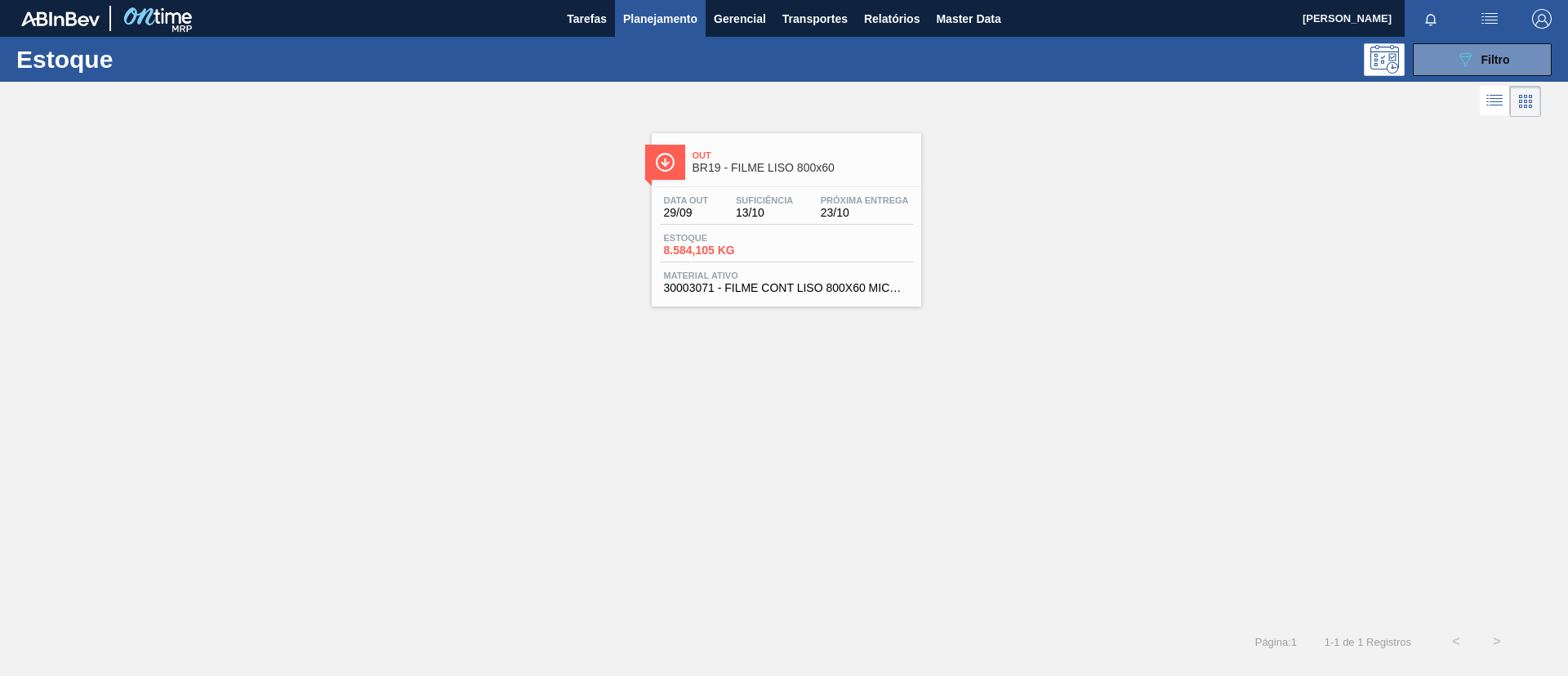
click at [744, 184] on div "Out BR19 - FILME LISO 800x60 Data out 29/09 Suficiência 13/10 Próxima Entrega 2…" at bounding box center [787, 219] width 269 height 173
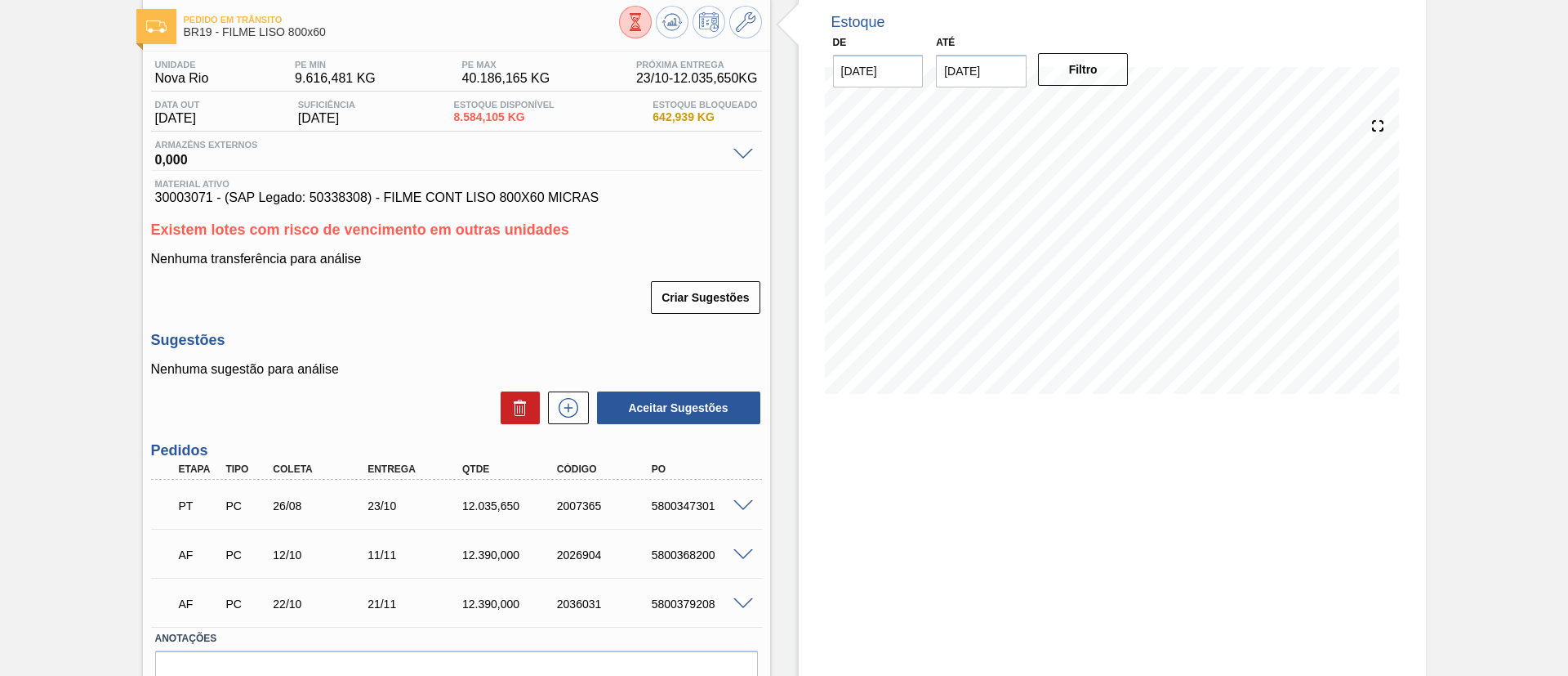
scroll to position [123, 0]
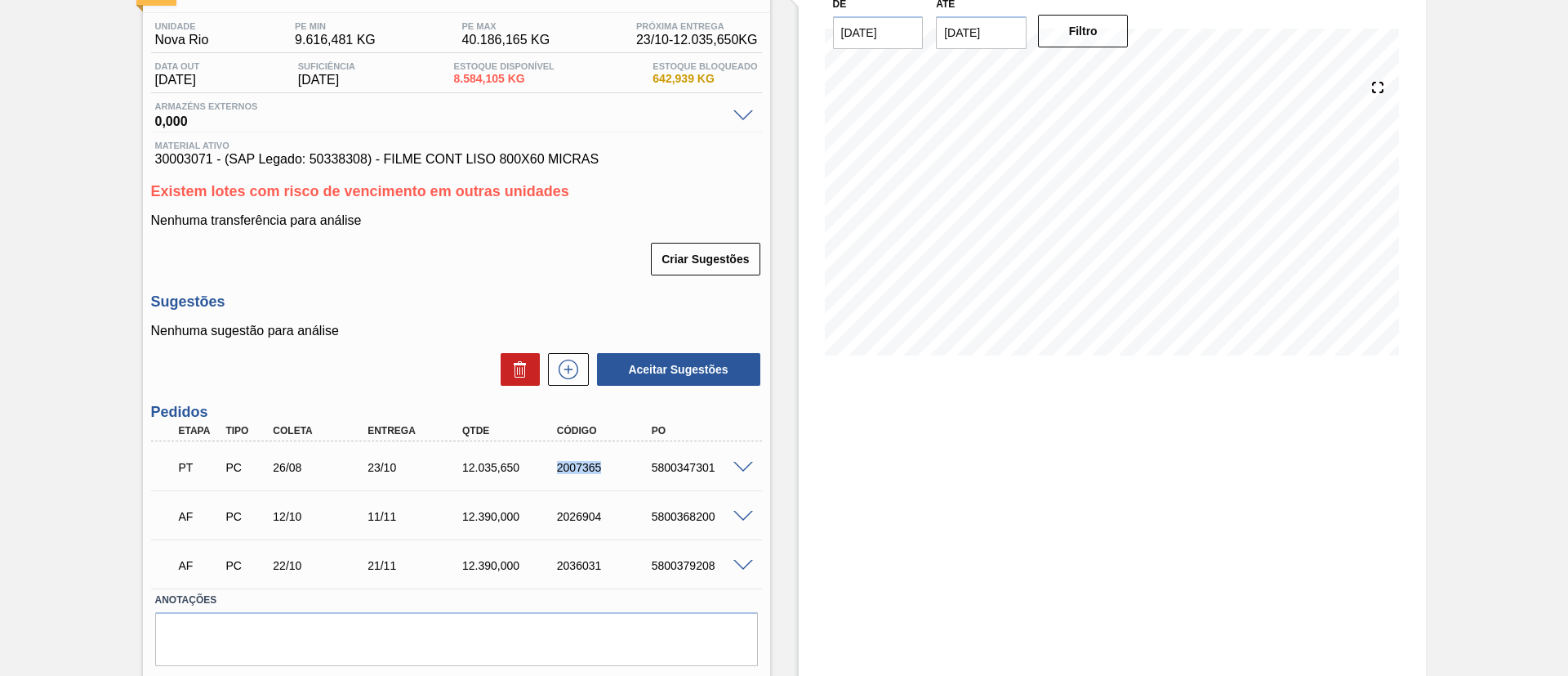
drag, startPoint x: 554, startPoint y: 468, endPoint x: 617, endPoint y: 469, distance: 63.0
click at [617, 469] on div "2007365" at bounding box center [605, 467] width 106 height 13
copy div "2007365"
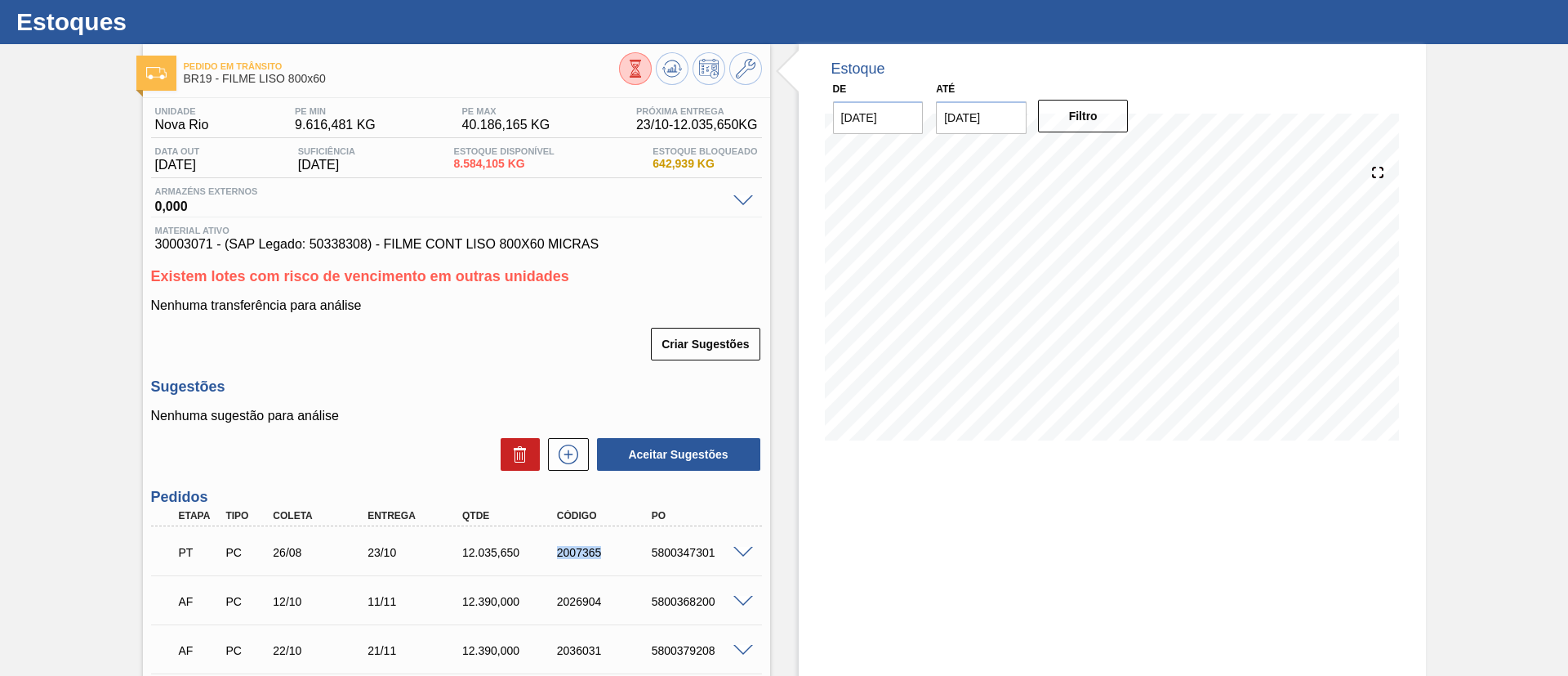
scroll to position [0, 0]
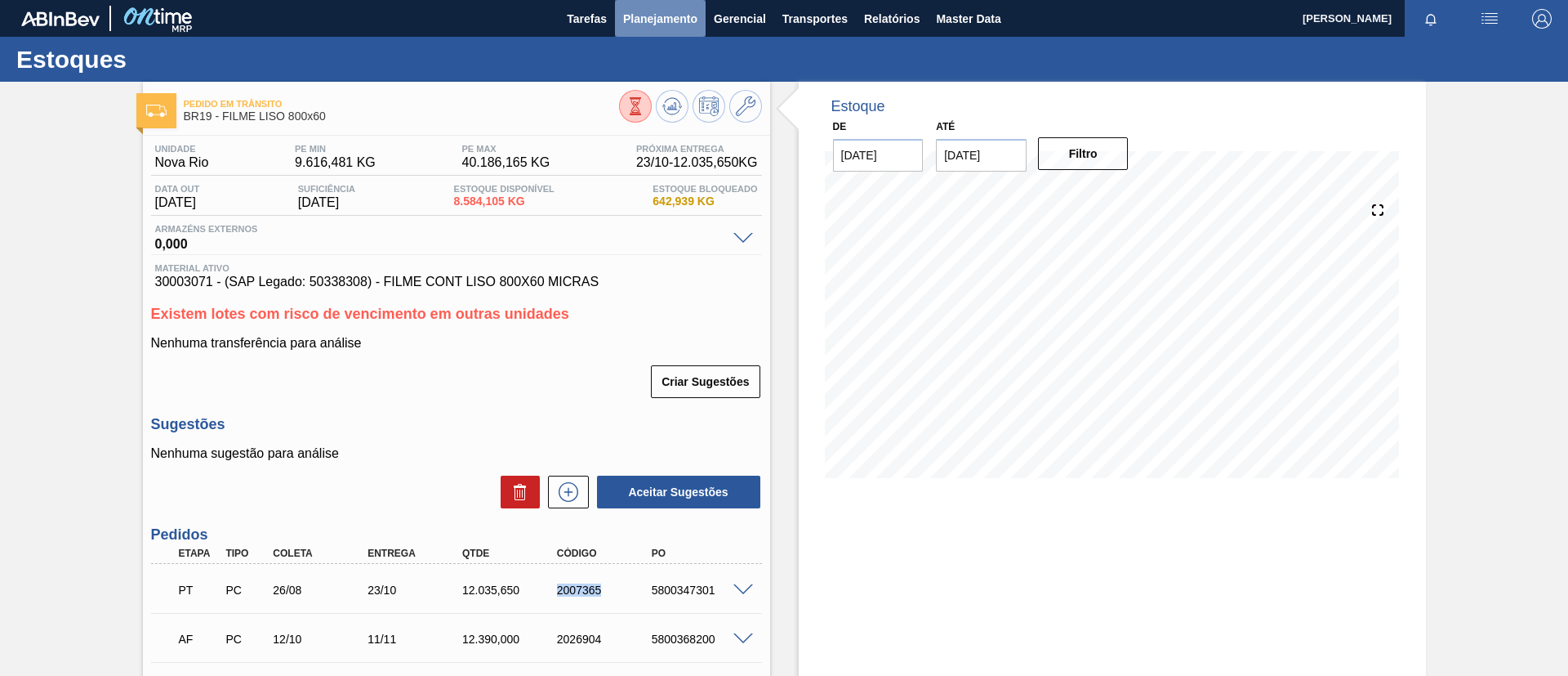
click at [663, 28] on button "Planejamento" at bounding box center [660, 19] width 91 height 37
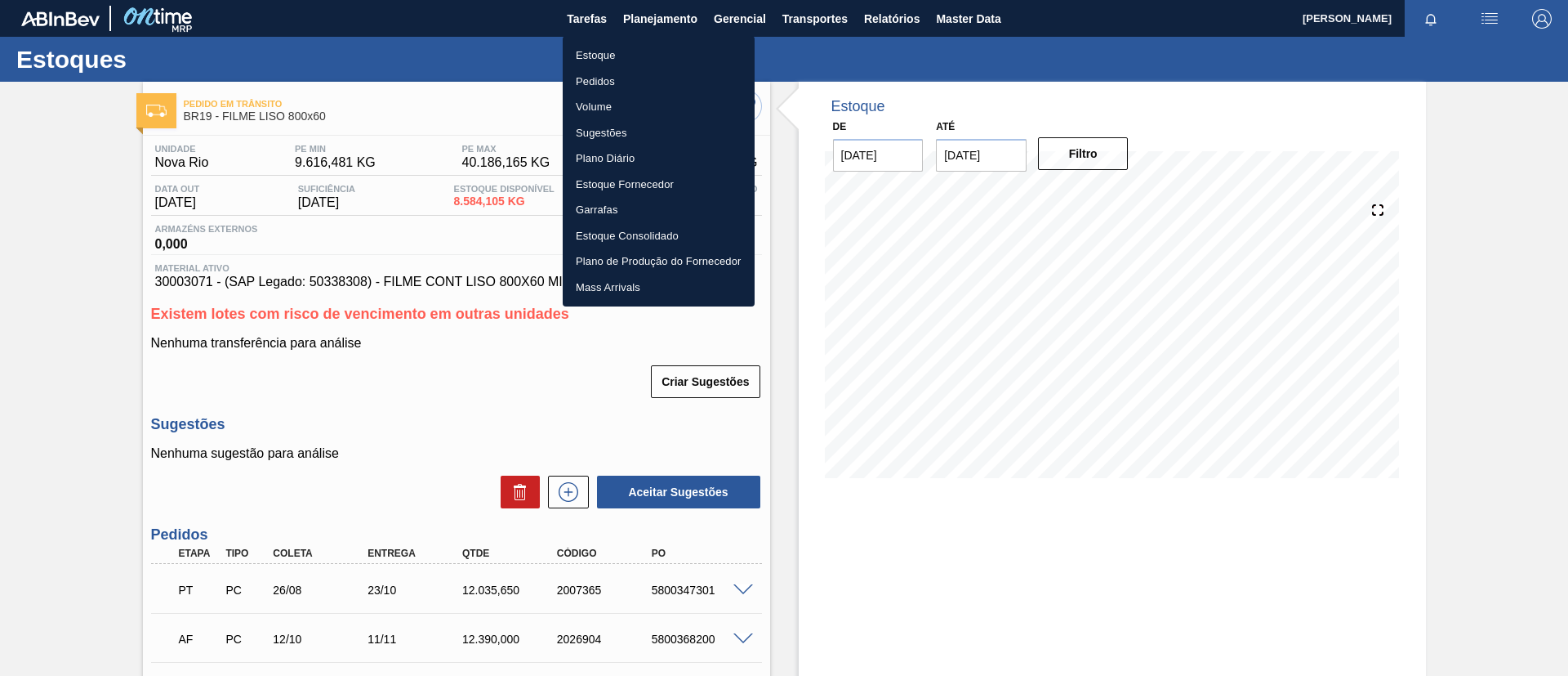
click at [660, 38] on ul "Estoque Pedidos Volume Sugestões Plano Diário Estoque Fornecedor Garrafas Estoq…" at bounding box center [658, 171] width 192 height 271
click at [666, 46] on li "Estoque" at bounding box center [658, 56] width 192 height 26
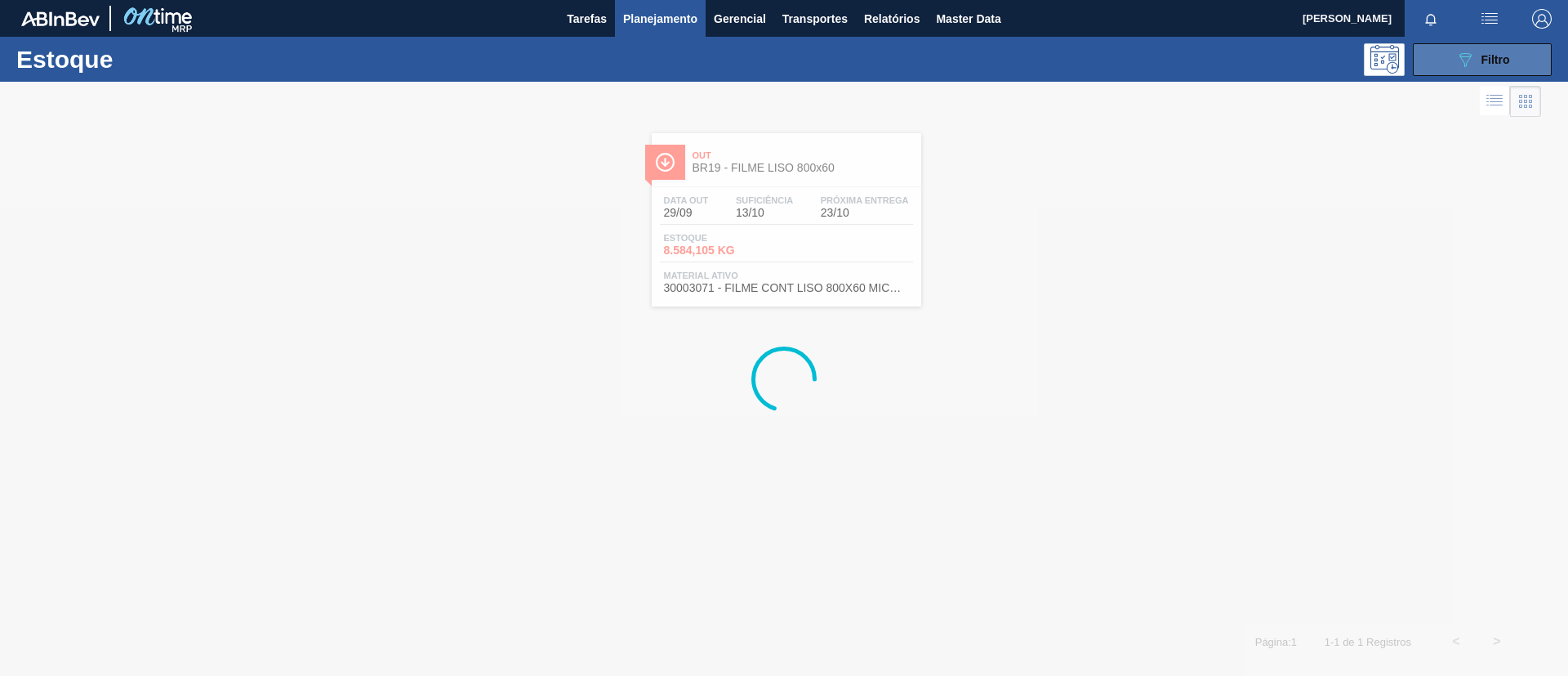
click at [1468, 48] on button "089F7B8B-B2A5-4AFE-B5C0-19BA573D28AC Filtro" at bounding box center [1482, 59] width 139 height 32
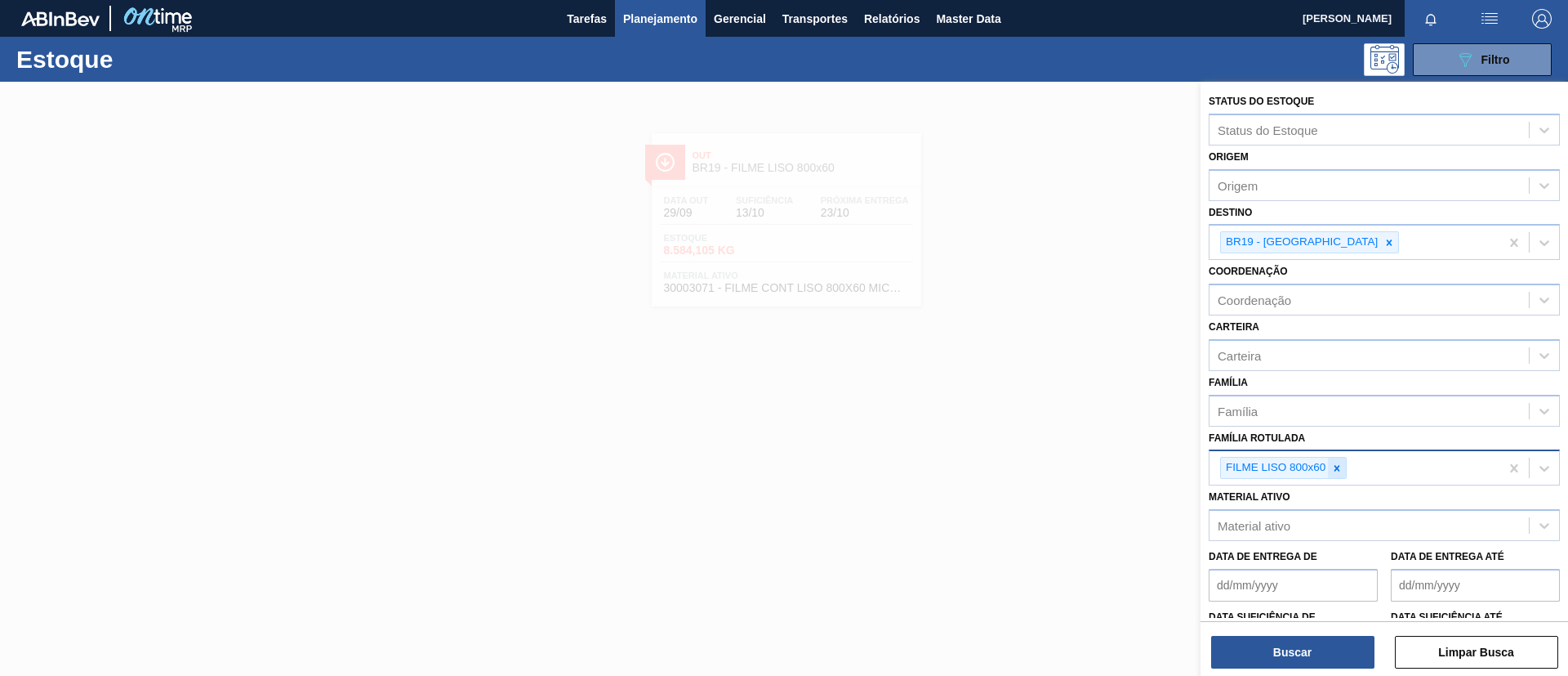
click at [1339, 462] on div at bounding box center [1337, 468] width 18 height 21
paste Rotulada "FILME SK 269ML MP C/15"
type Rotulada "FILME SK 269ML MP C/15"
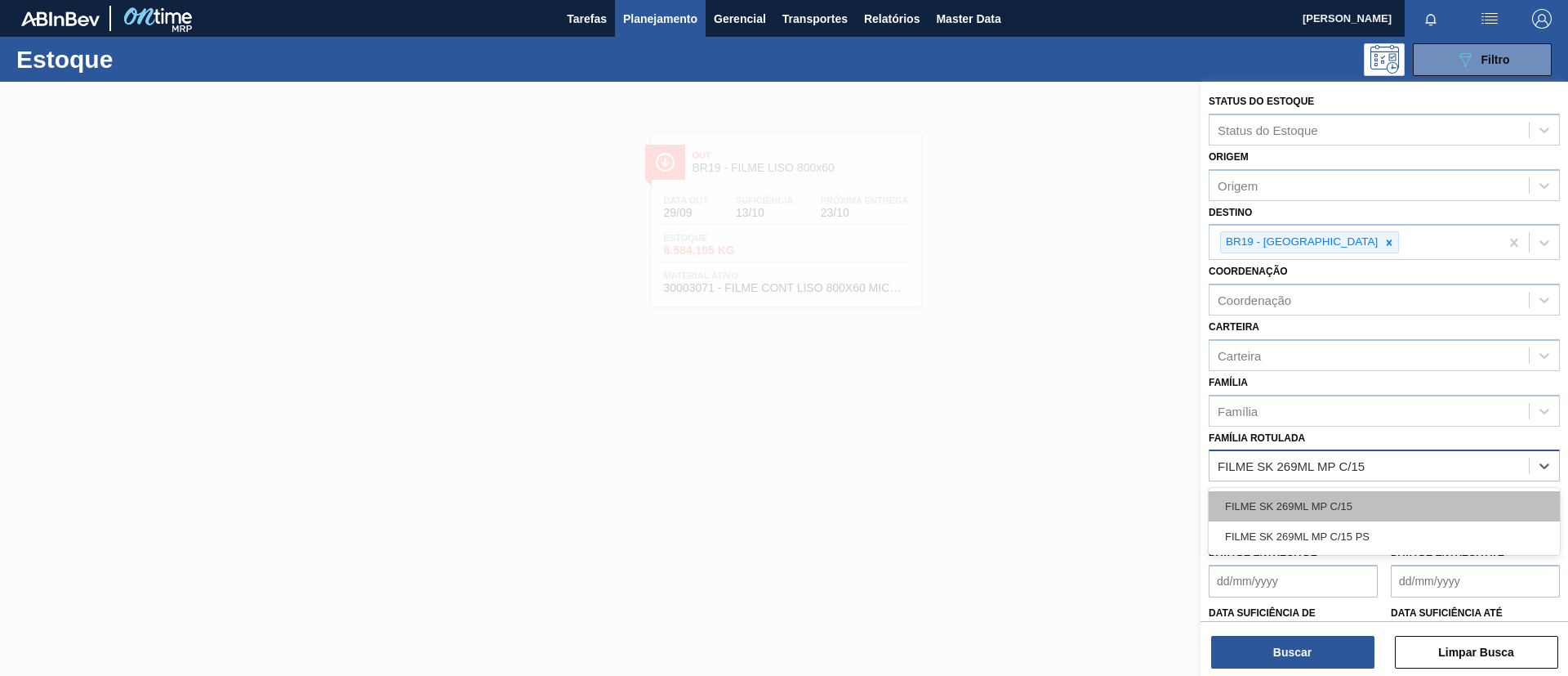
click at [1342, 496] on div "FILME SK 269ML MP C/15" at bounding box center [1384, 506] width 351 height 30
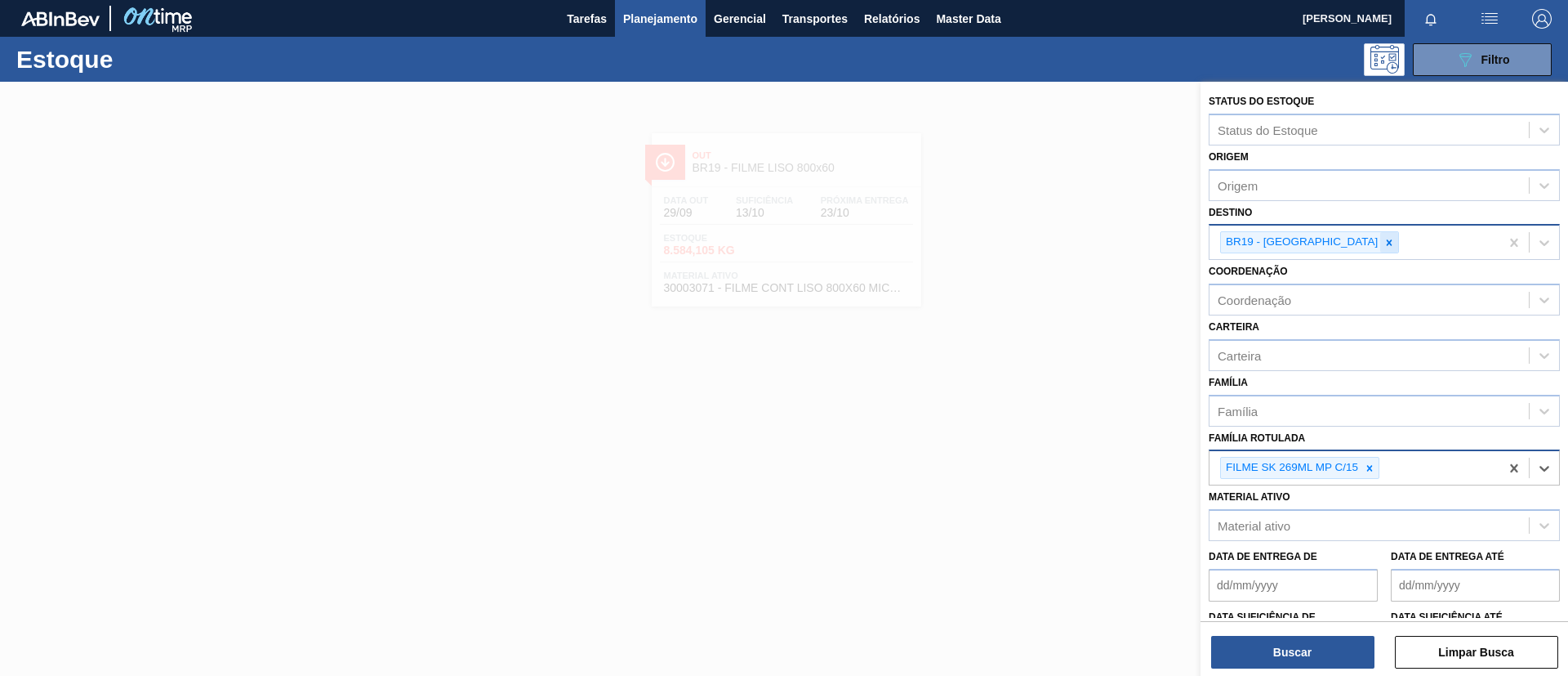
click at [1383, 237] on icon at bounding box center [1389, 243] width 12 height 12
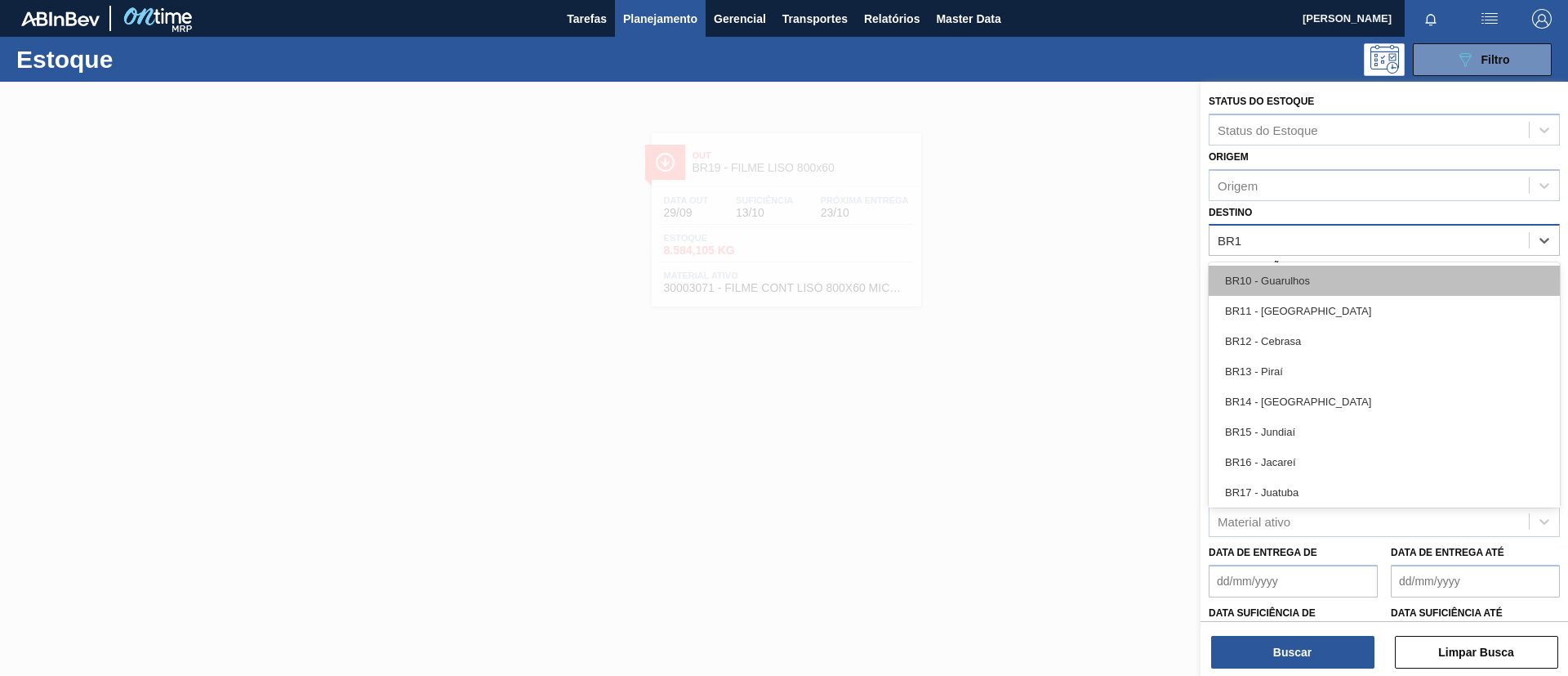
type input "BR11"
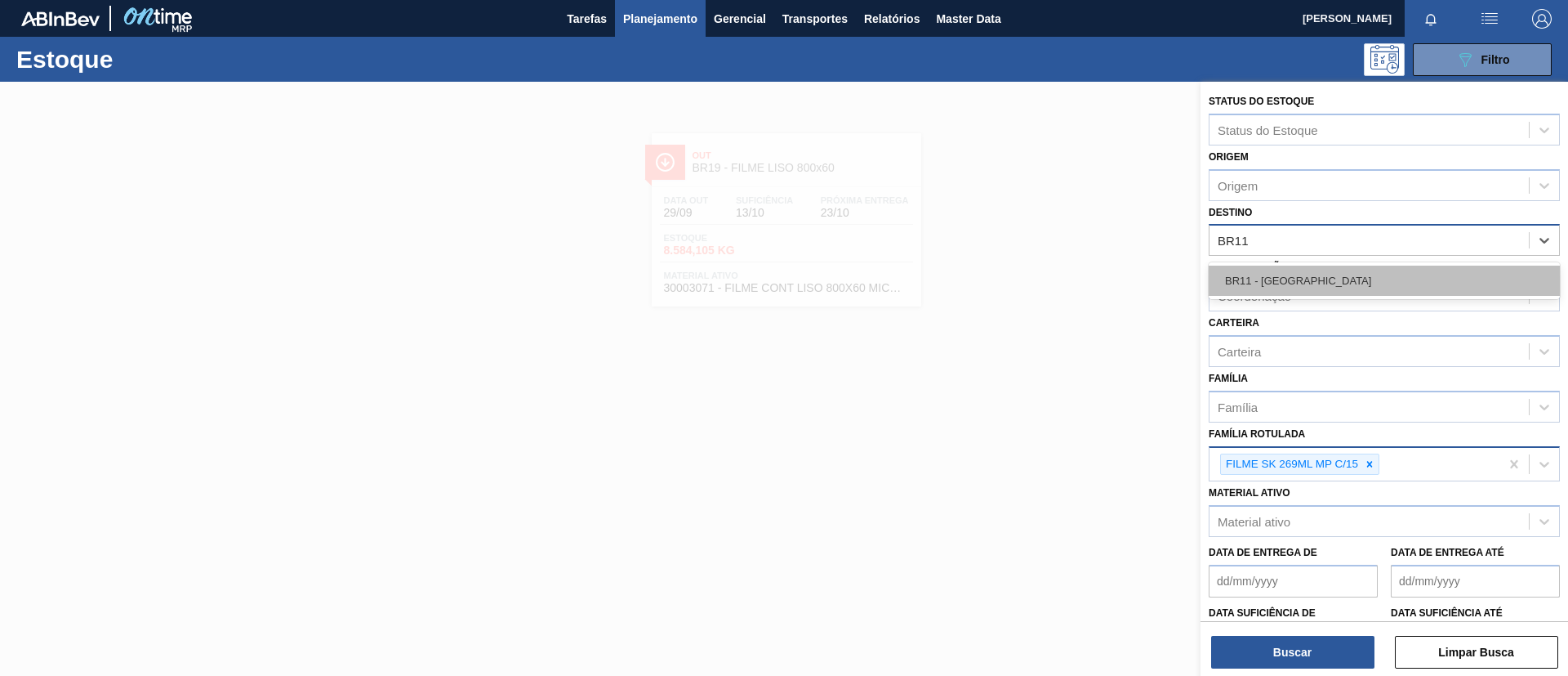
click at [1302, 287] on div "BR11 - São Luís" at bounding box center [1384, 280] width 351 height 30
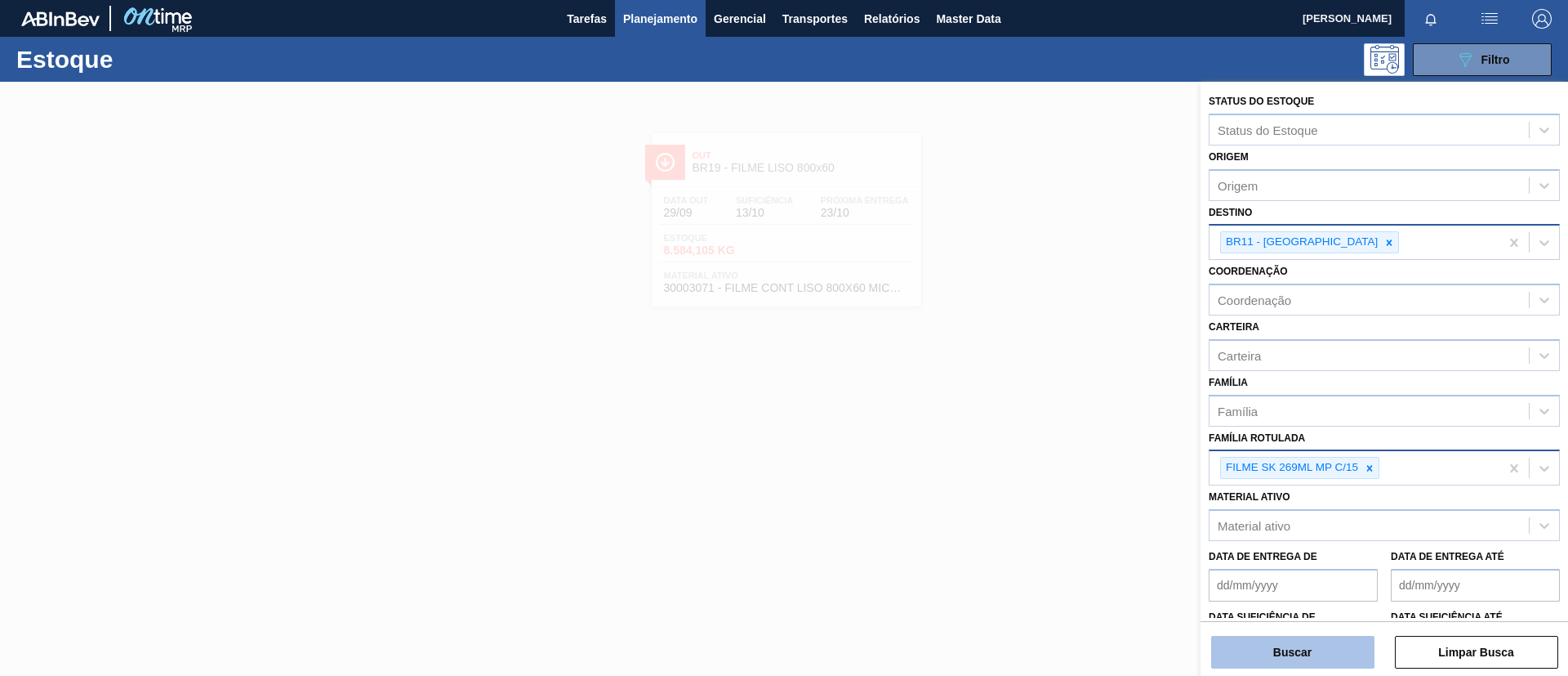
click at [1287, 648] on button "Buscar" at bounding box center [1293, 652] width 163 height 32
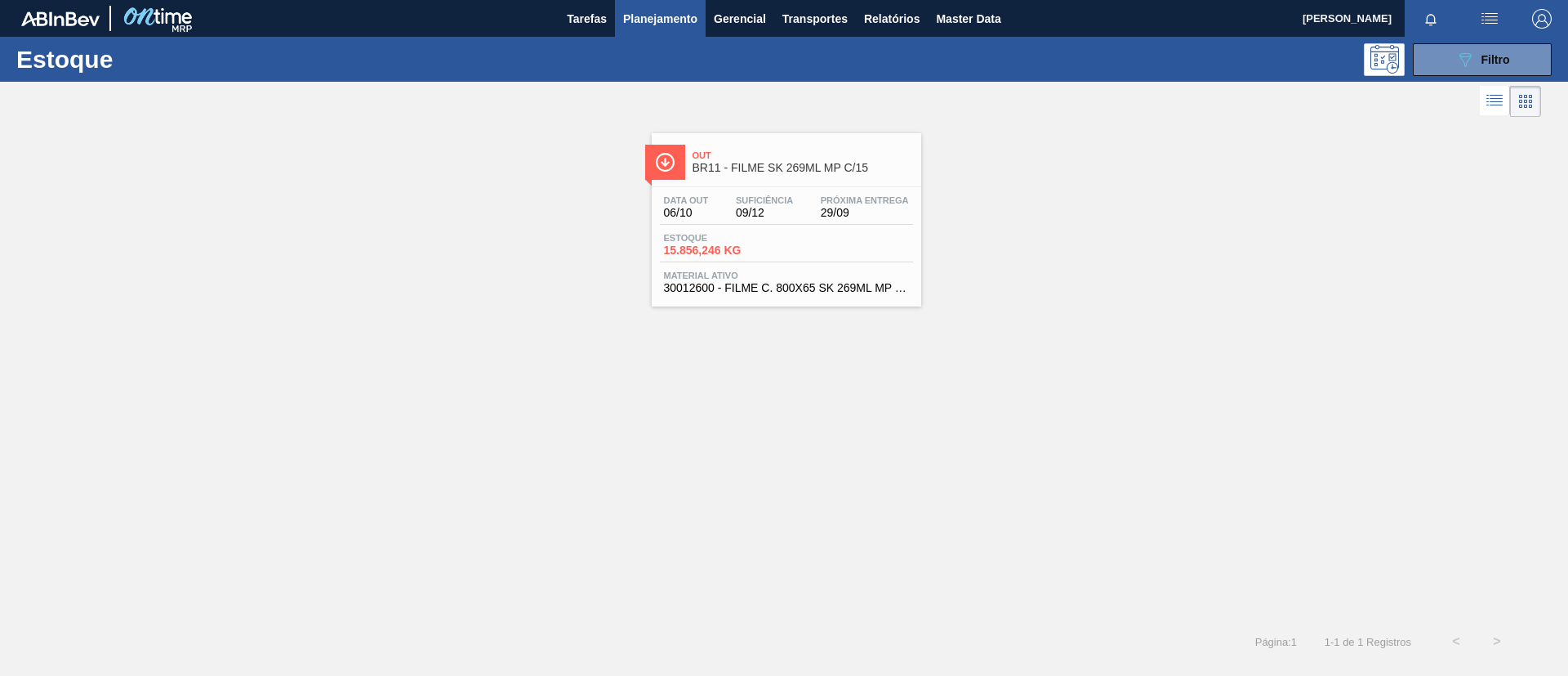
click at [738, 198] on span "Suficiência" at bounding box center [764, 200] width 58 height 10
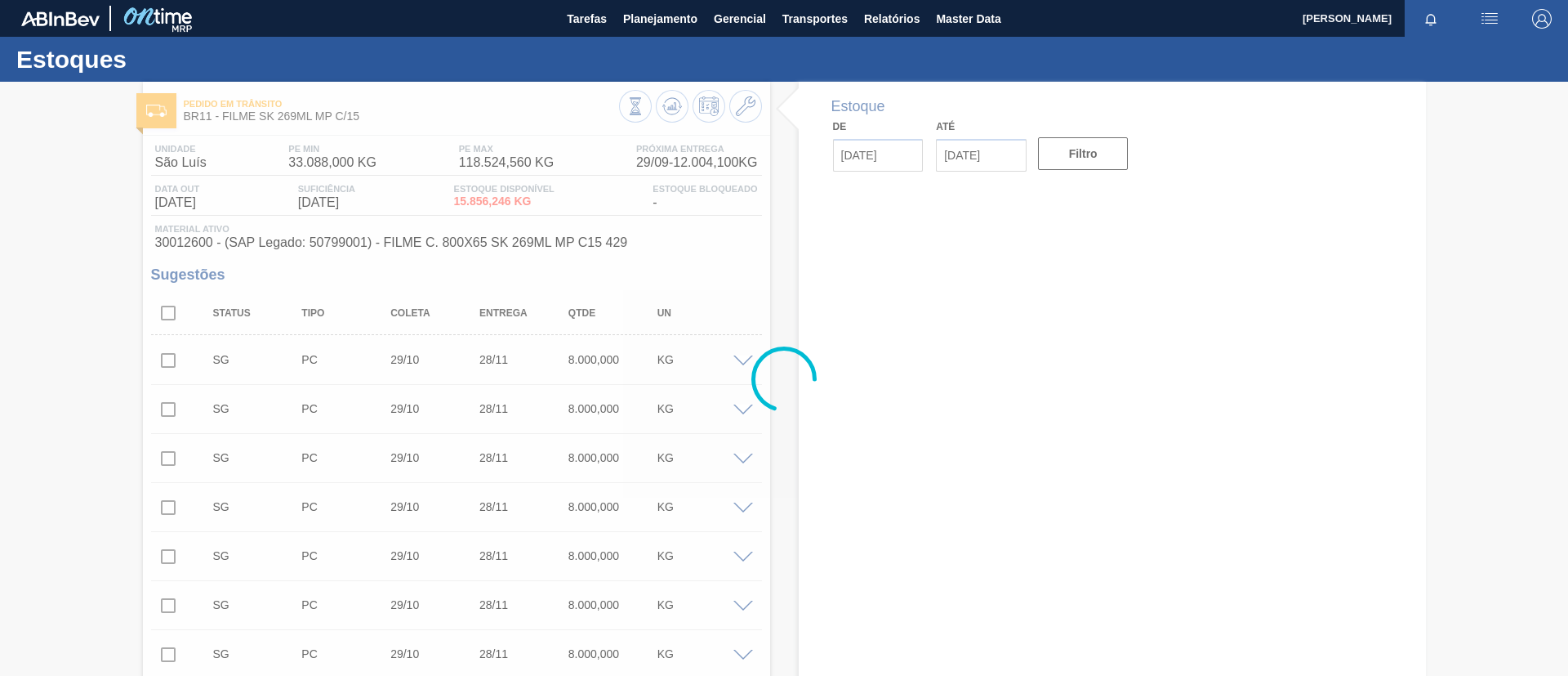
type input "[DATE]"
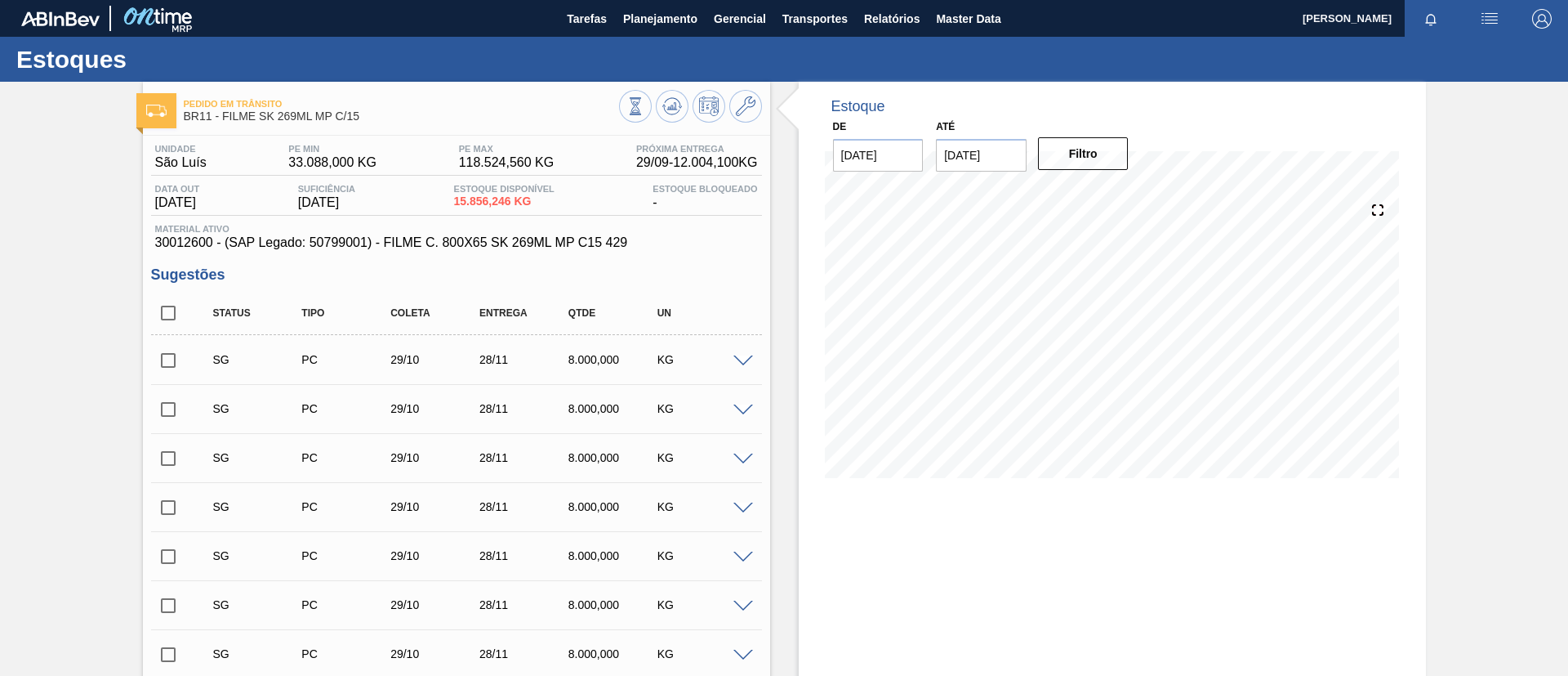
scroll to position [676, 0]
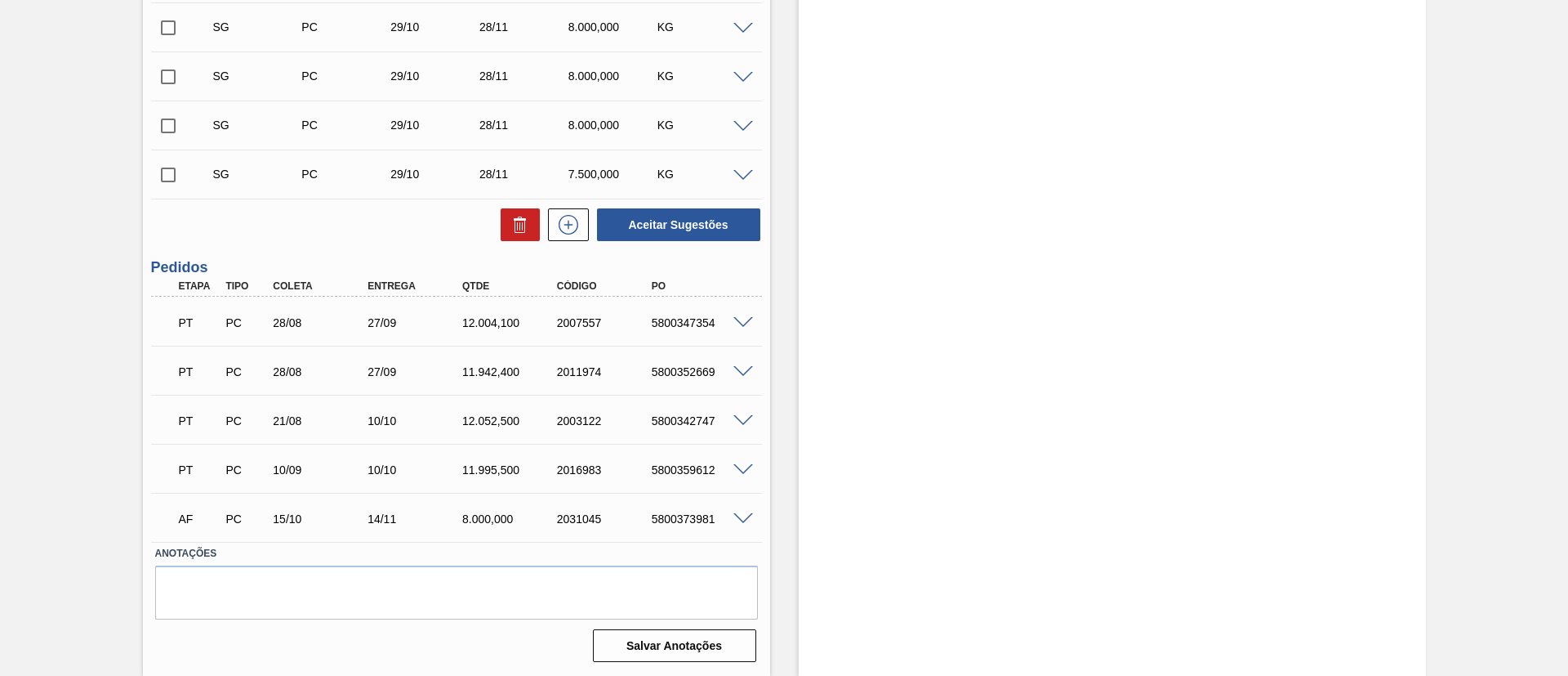
click at [747, 322] on span at bounding box center [743, 323] width 20 height 13
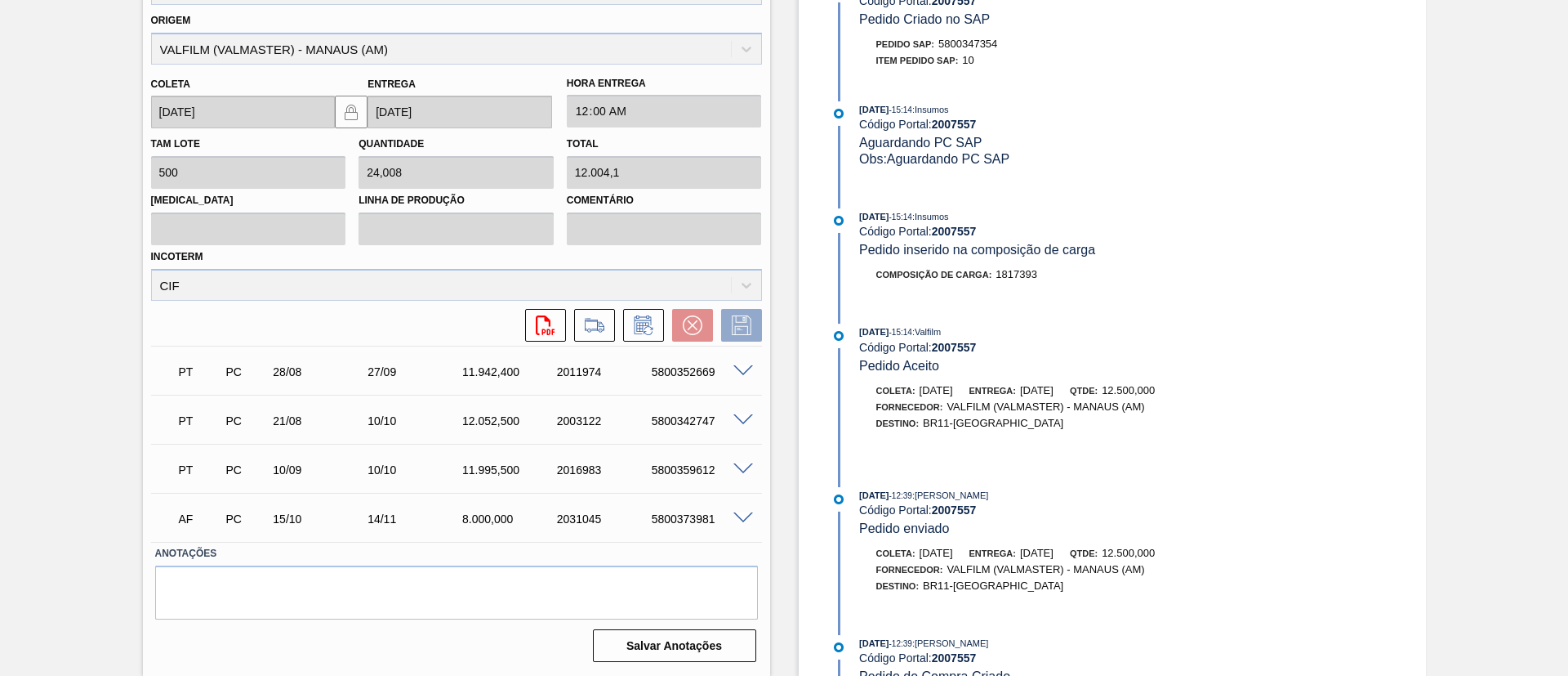
scroll to position [71, 0]
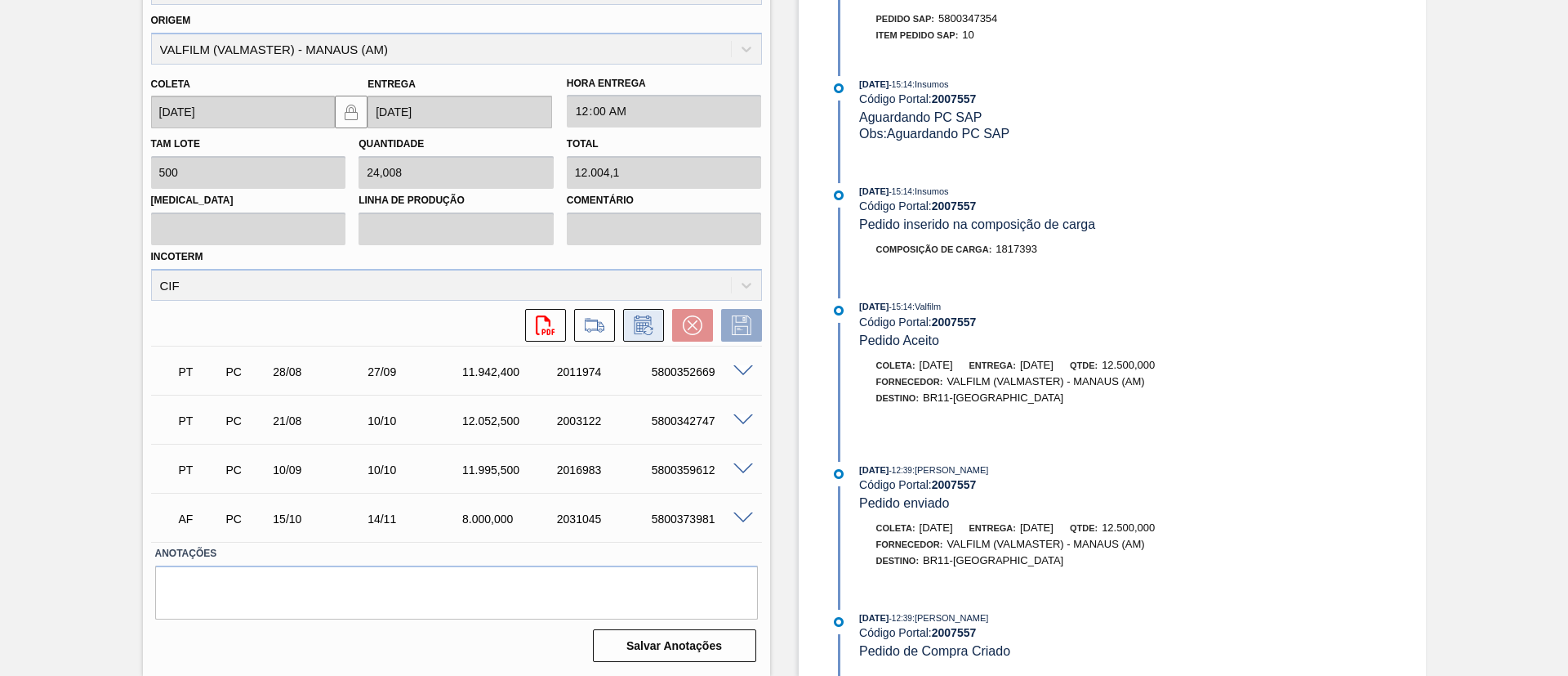
click at [640, 332] on icon at bounding box center [643, 325] width 26 height 20
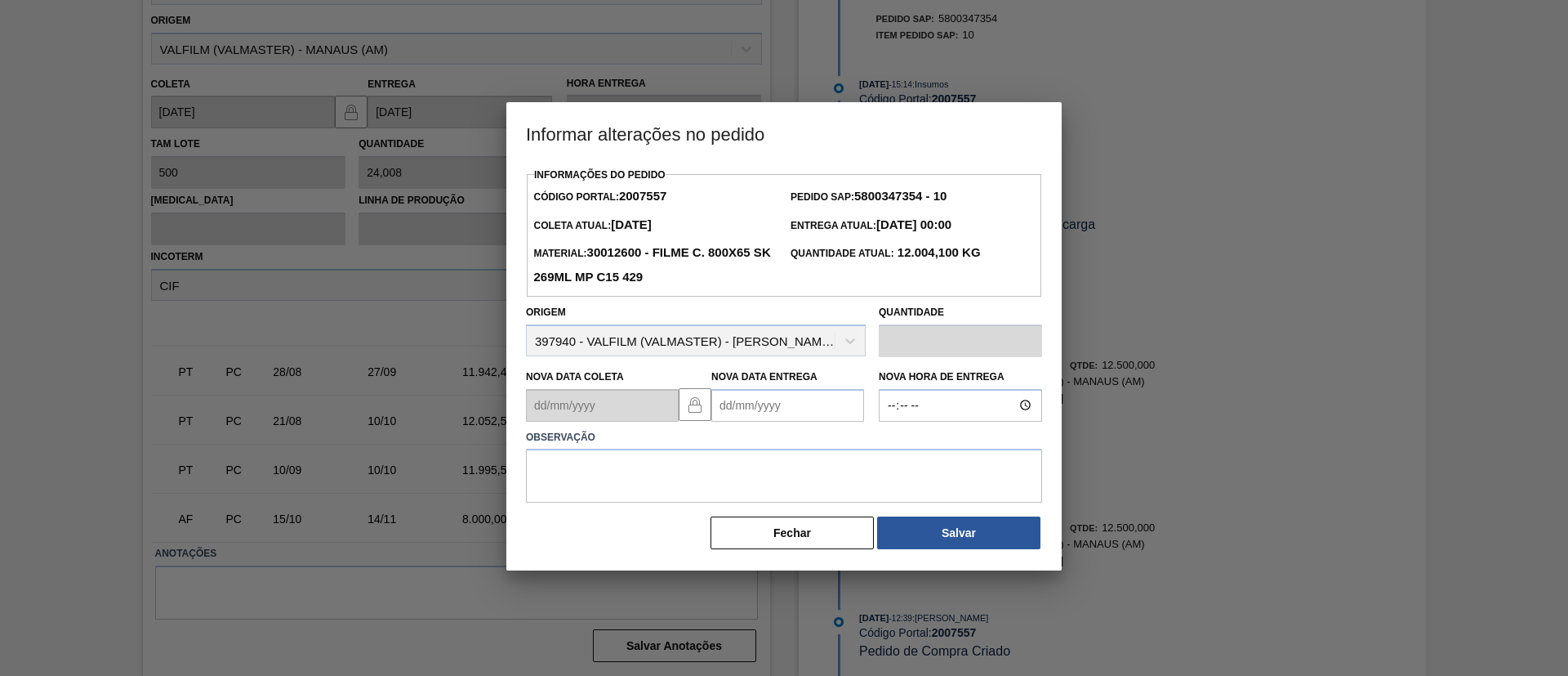
click at [803, 420] on Entrega2007557 "Nova Data Entrega" at bounding box center [788, 404] width 152 height 32
click at [894, 447] on button "Next Month" at bounding box center [894, 444] width 12 height 12
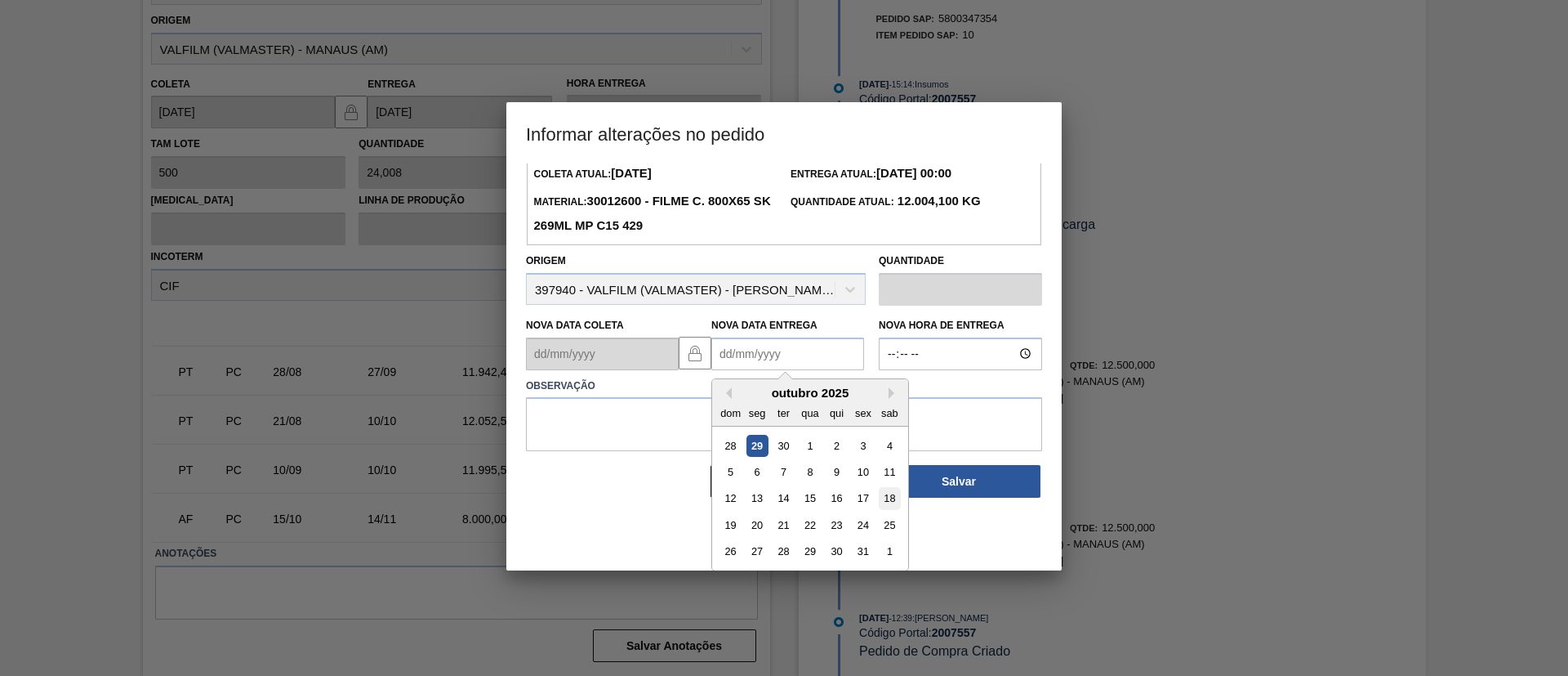
scroll to position [55, 0]
click at [887, 471] on div "11" at bounding box center [889, 469] width 22 height 22
type Entrega2007557 "11/10/2025"
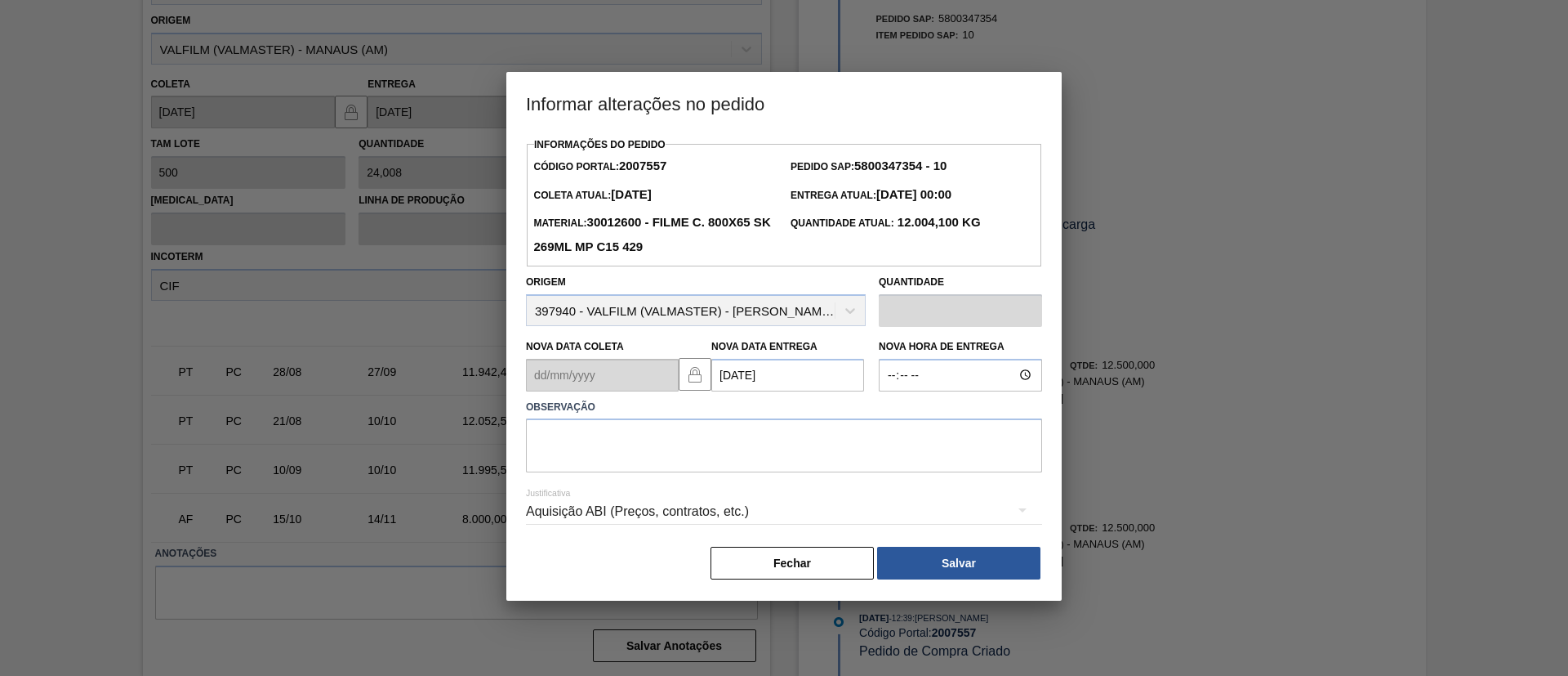
scroll to position [0, 0]
click at [816, 453] on textarea at bounding box center [784, 444] width 516 height 54
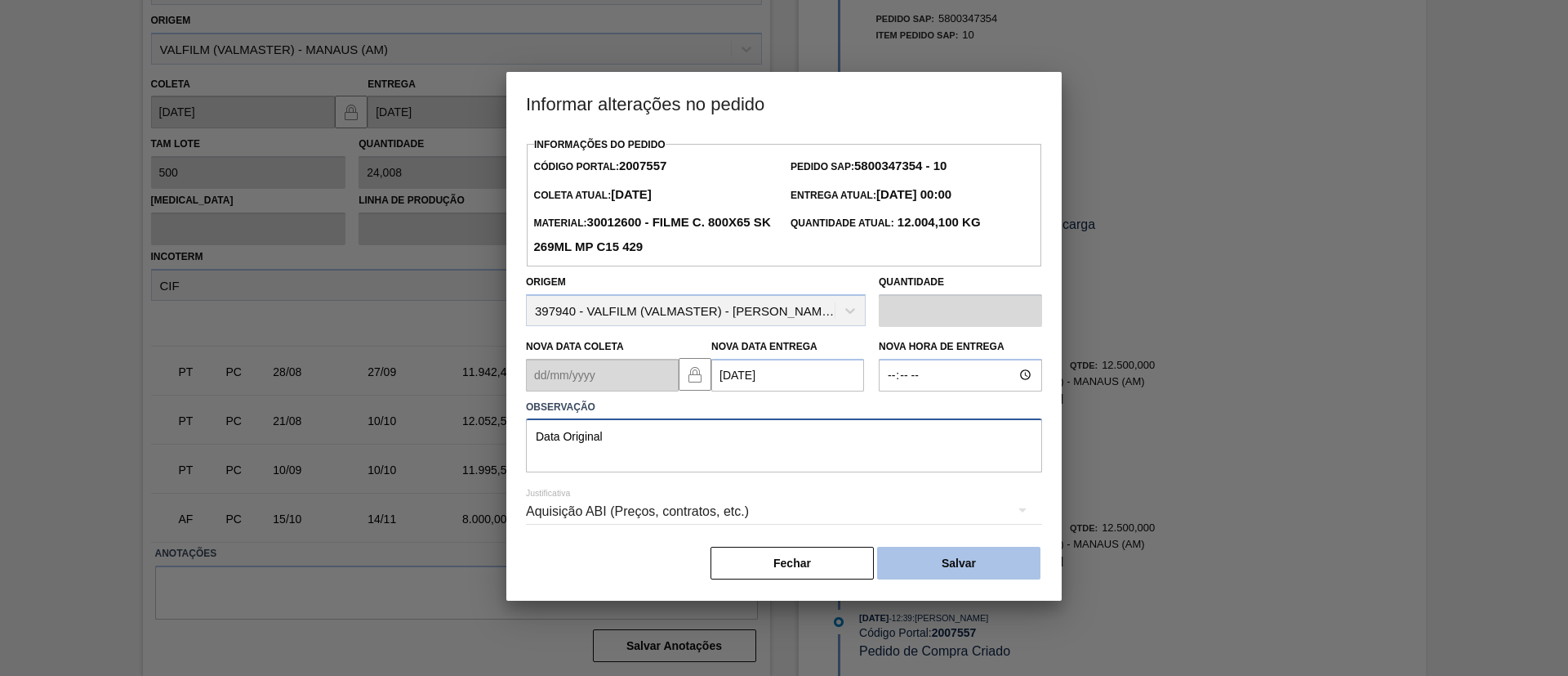
type textarea "Data Original"
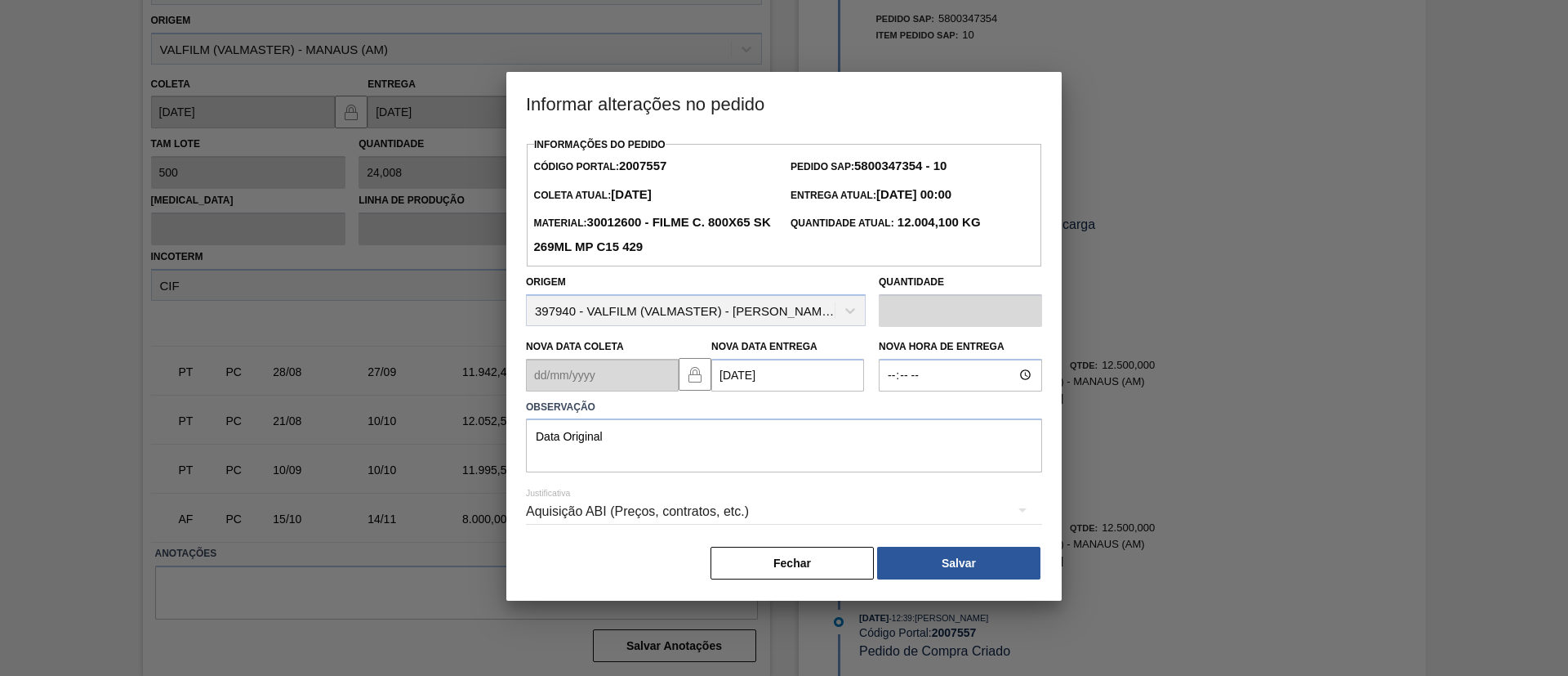
click at [997, 553] on button "Salvar" at bounding box center [959, 563] width 163 height 32
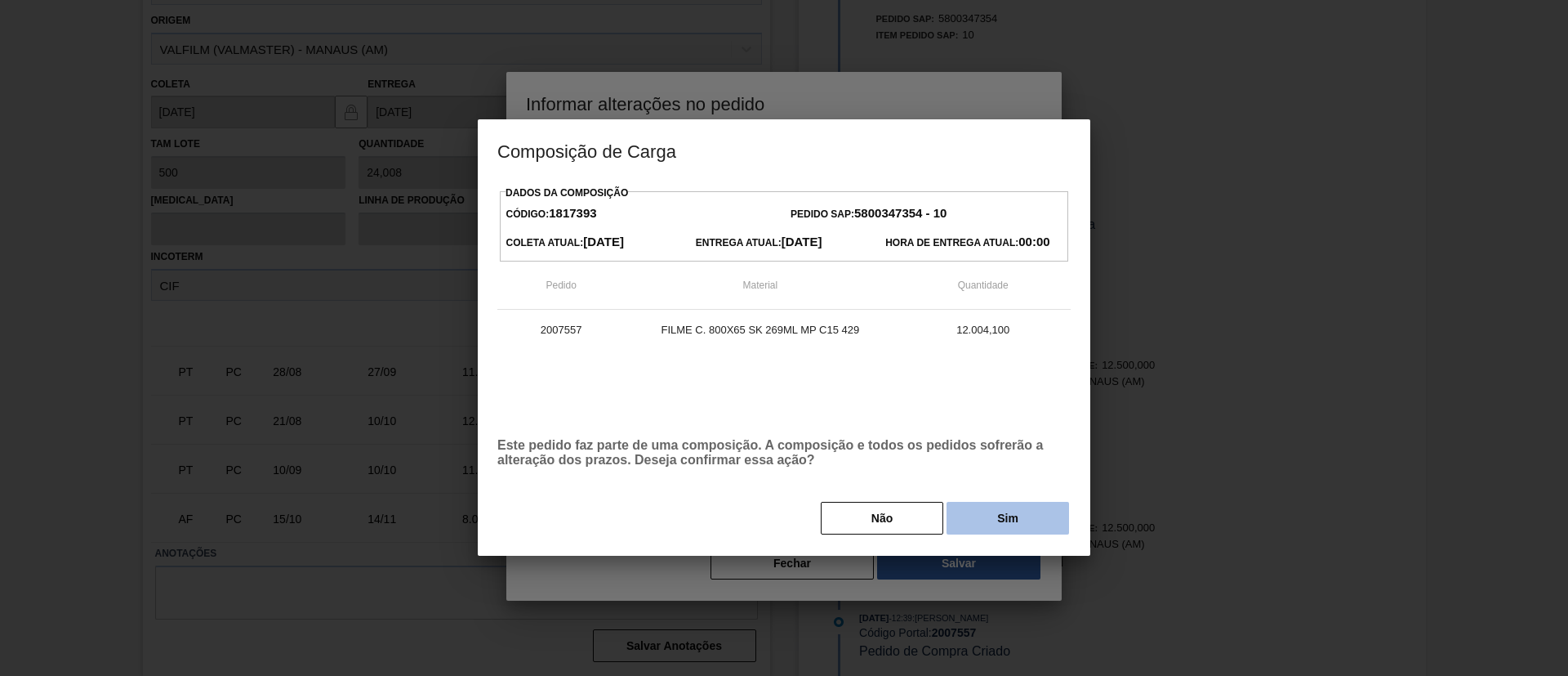
click at [1007, 518] on button "Sim" at bounding box center [1009, 518] width 123 height 32
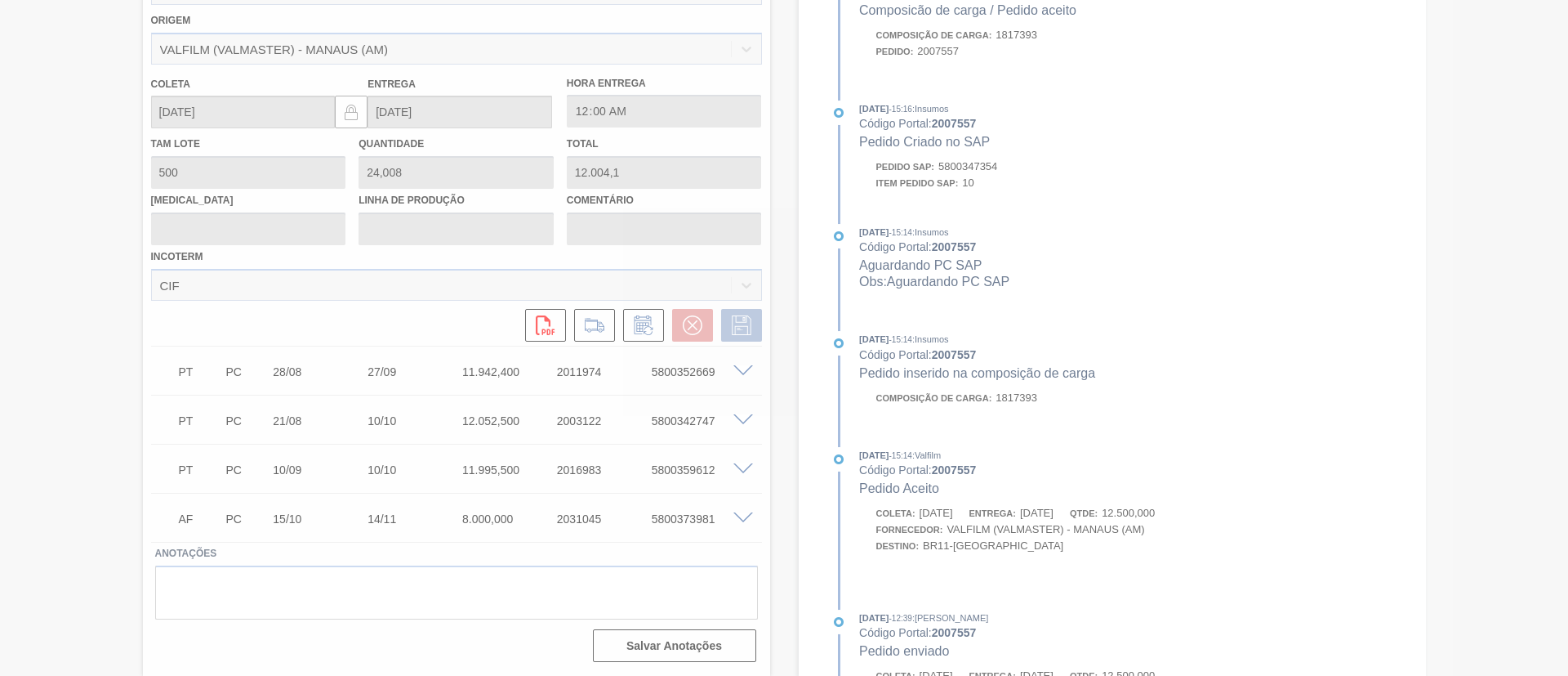
type input "Data Original"
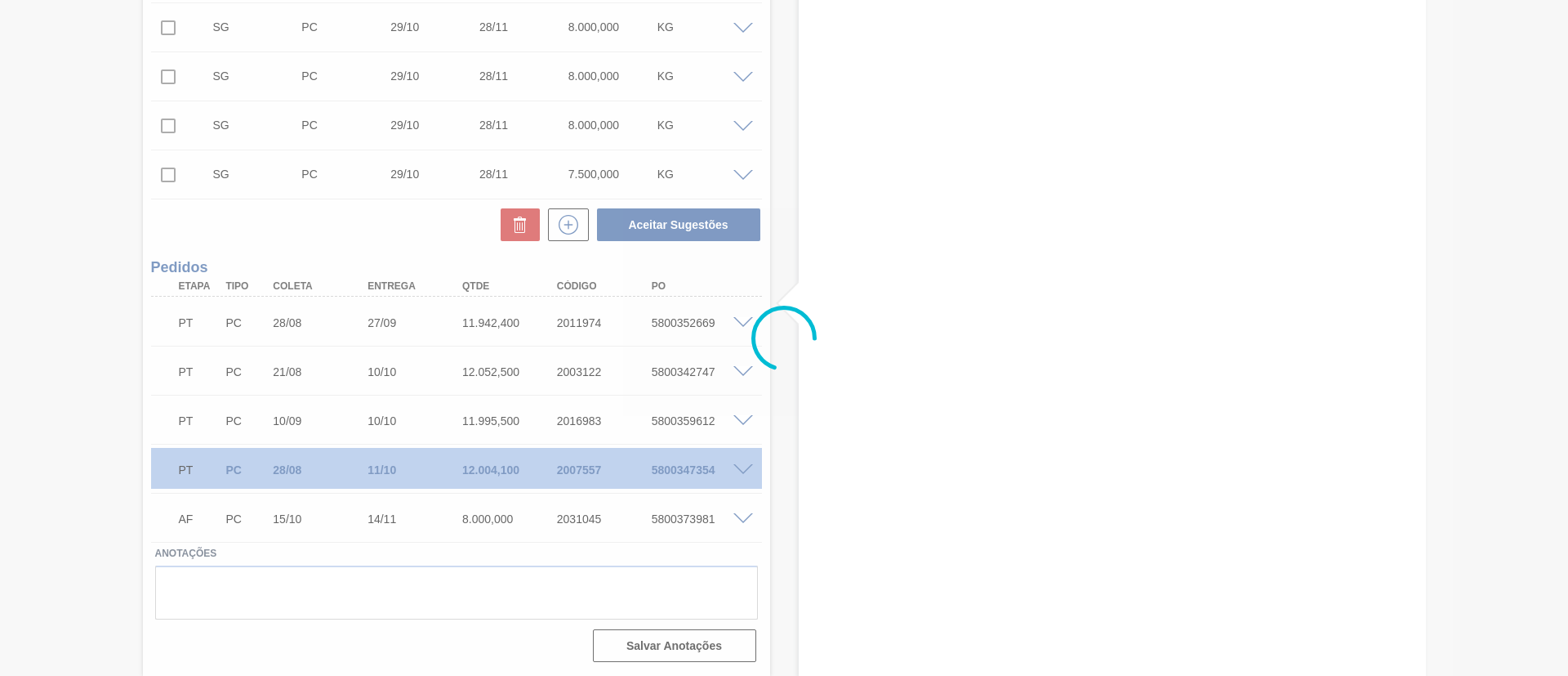
scroll to position [627, 0]
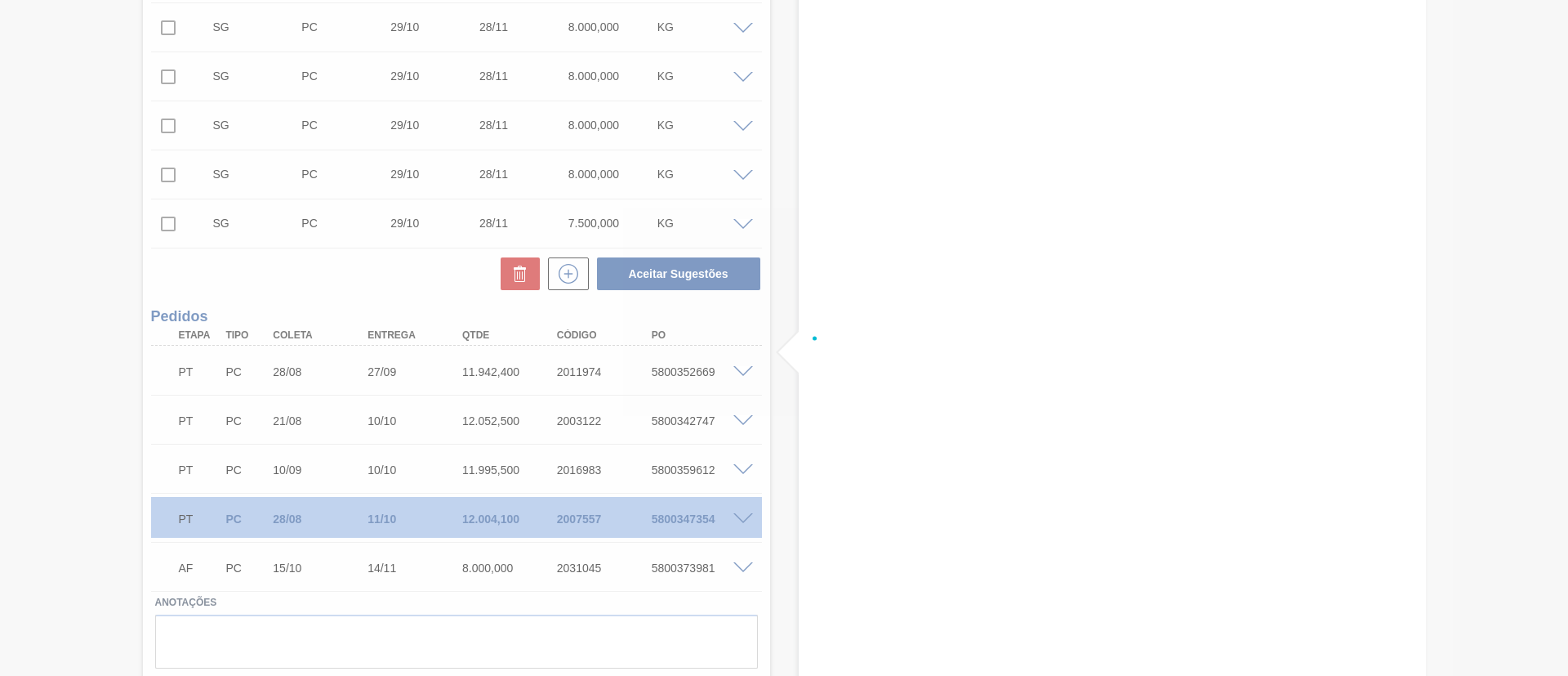
click at [737, 369] on div at bounding box center [784, 338] width 1568 height 676
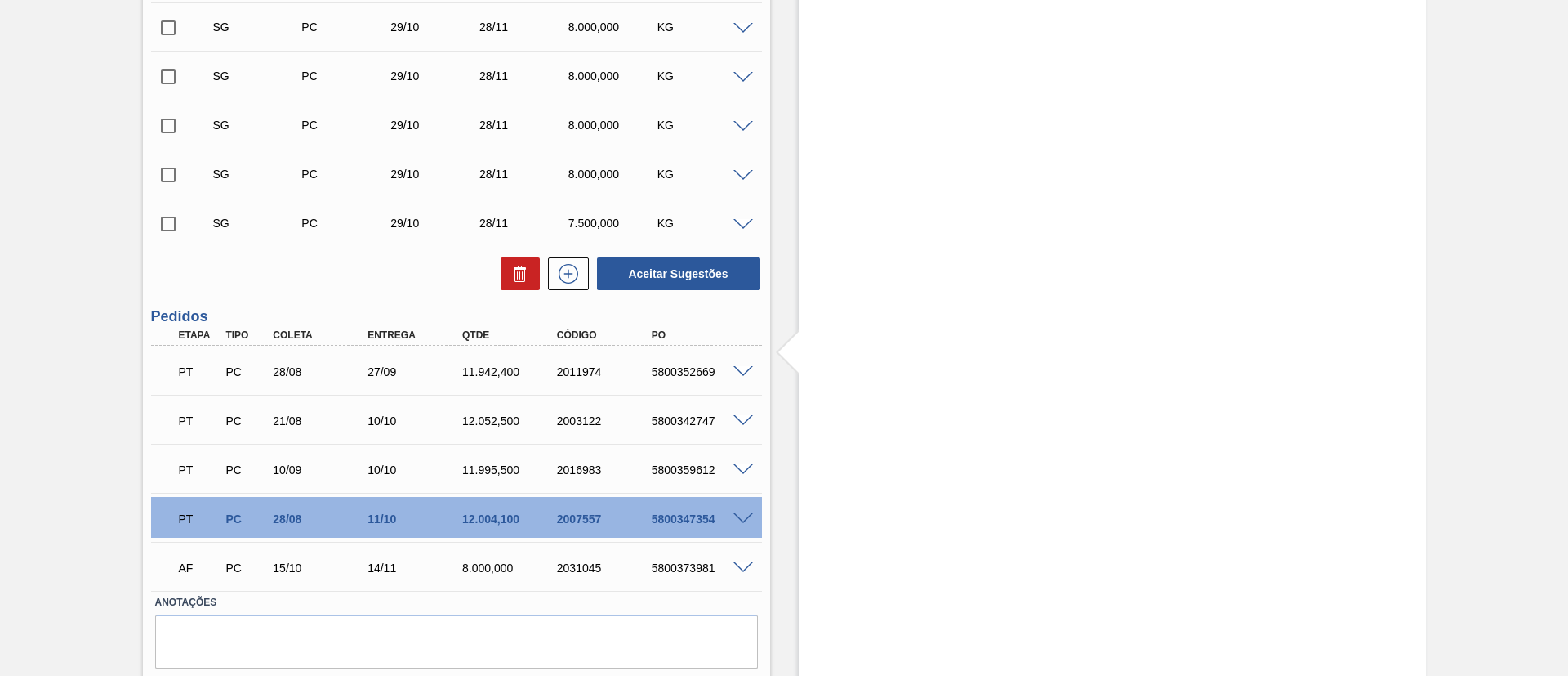
click at [739, 371] on span at bounding box center [743, 372] width 20 height 13
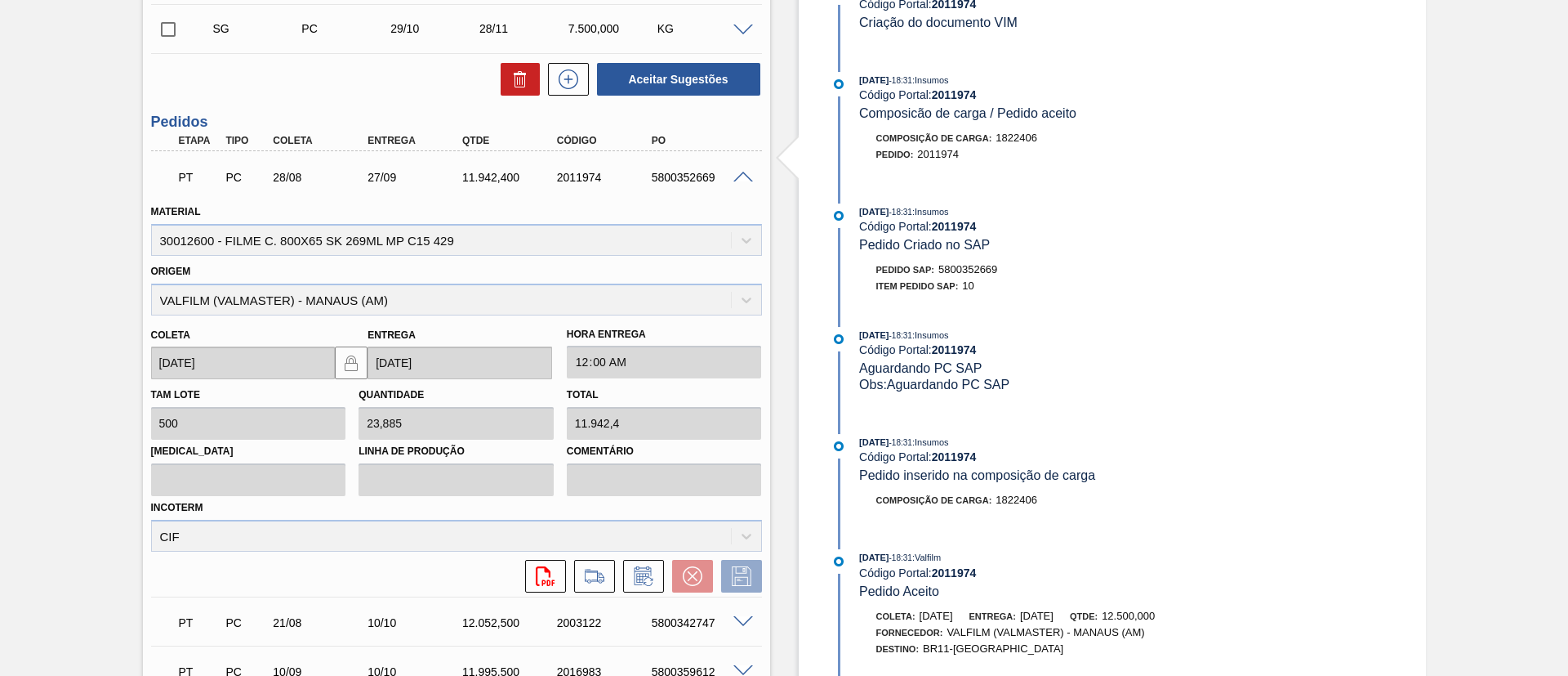
scroll to position [994, 0]
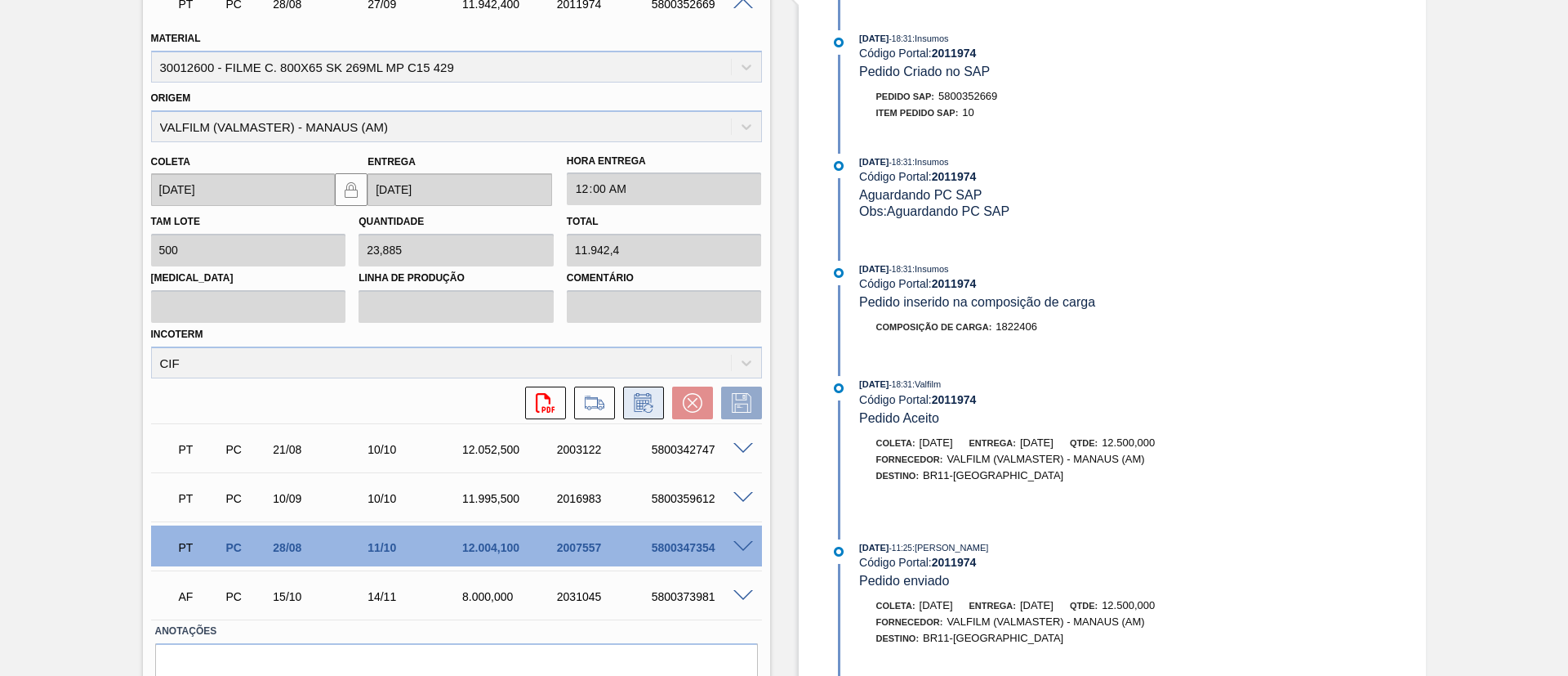
click at [643, 397] on icon at bounding box center [643, 402] width 26 height 20
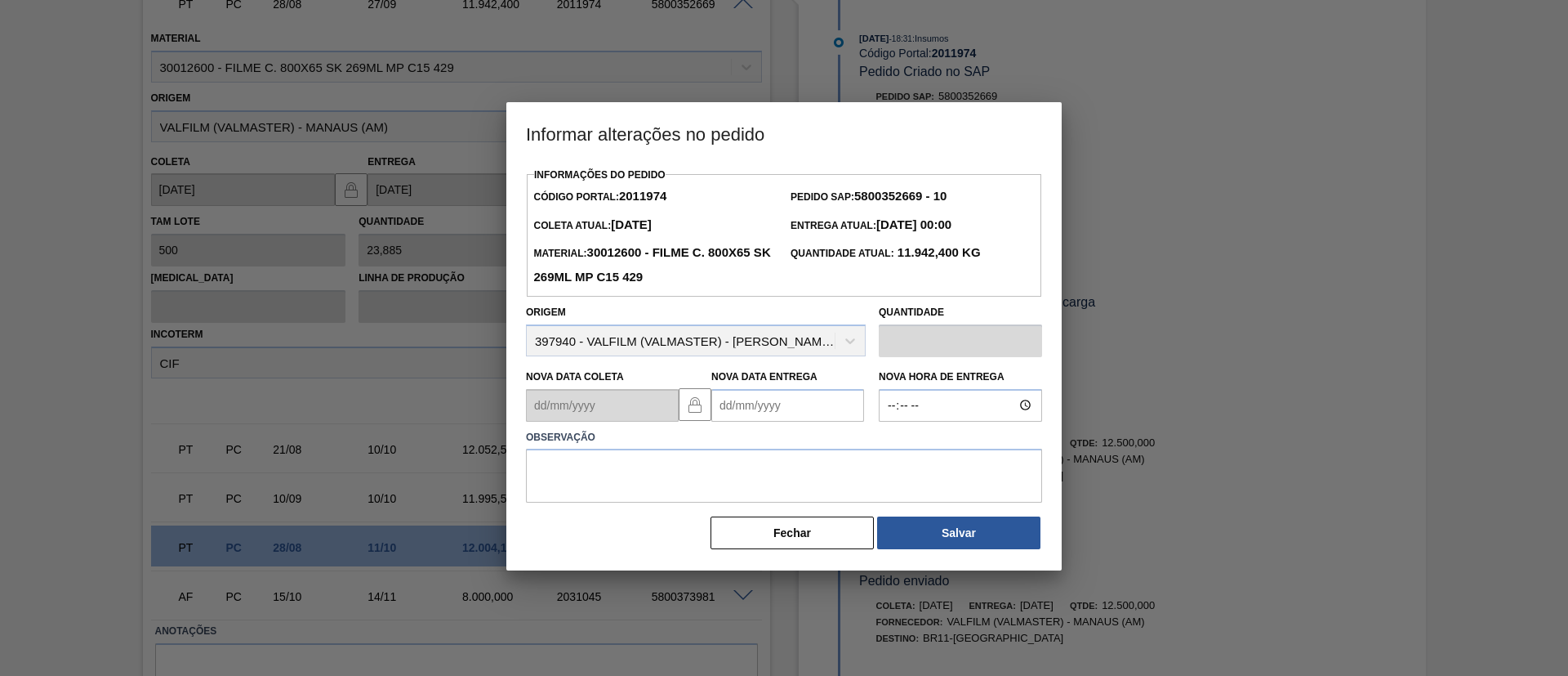
click at [795, 401] on Entrega2011974 "Nova Data Entrega" at bounding box center [788, 404] width 152 height 32
click at [892, 446] on button "Next Month" at bounding box center [894, 444] width 12 height 12
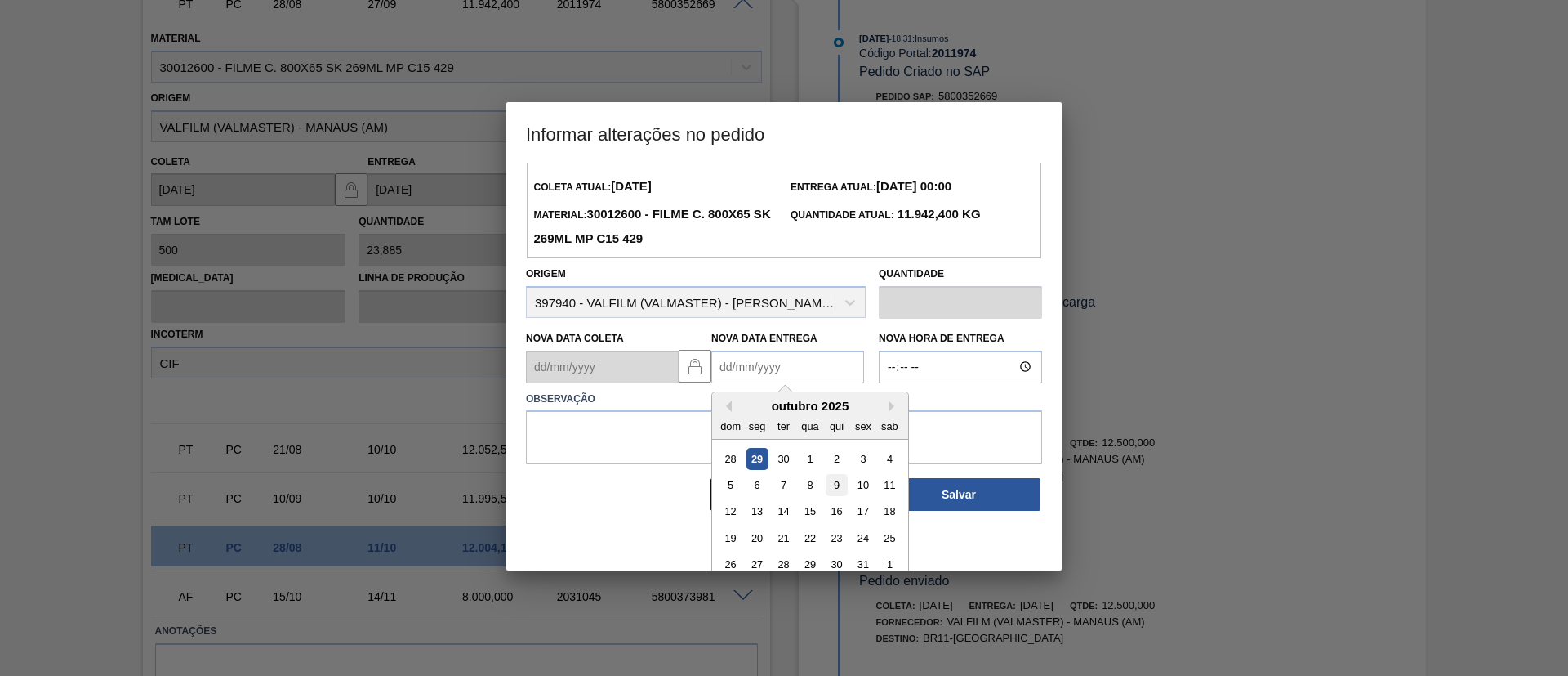
scroll to position [55, 0]
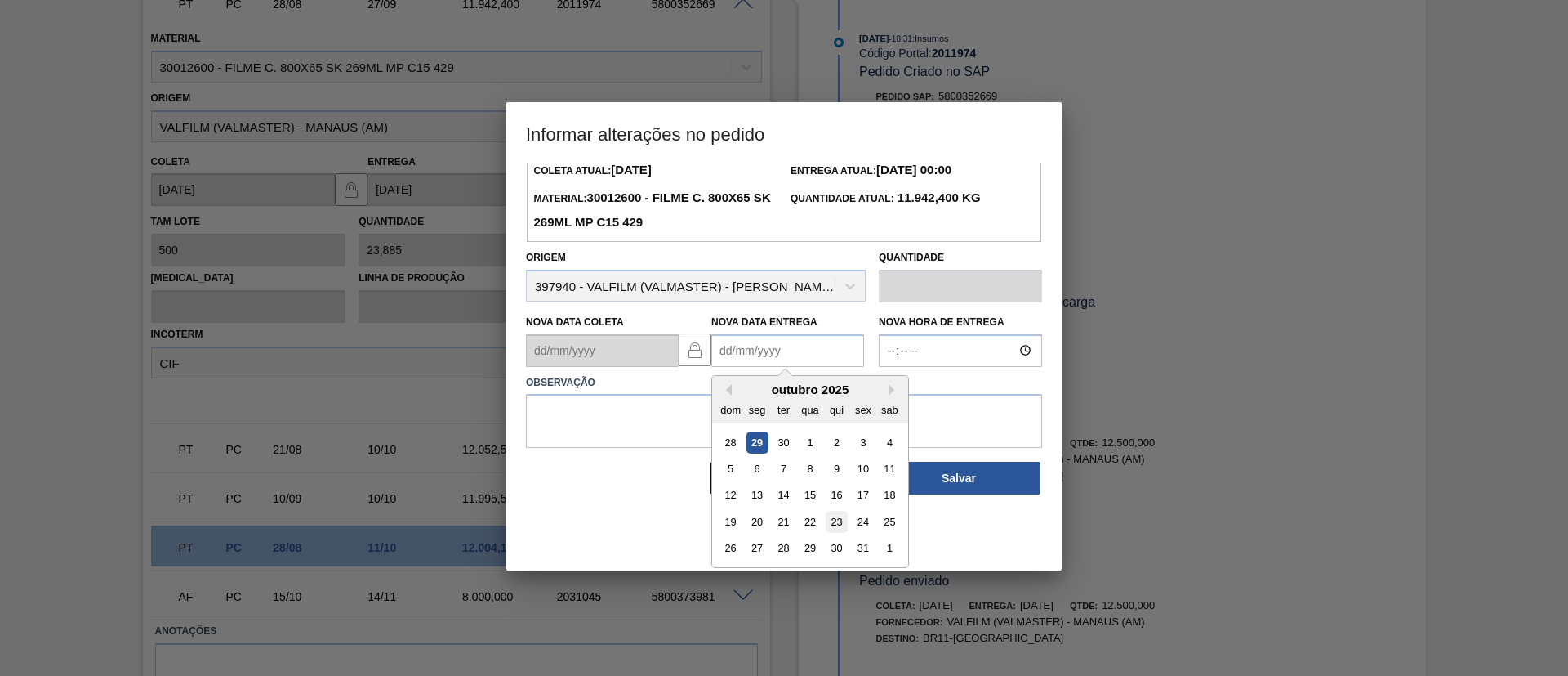
click at [838, 523] on div "23" at bounding box center [837, 522] width 22 height 22
type Entrega2011974 "23/10/2025"
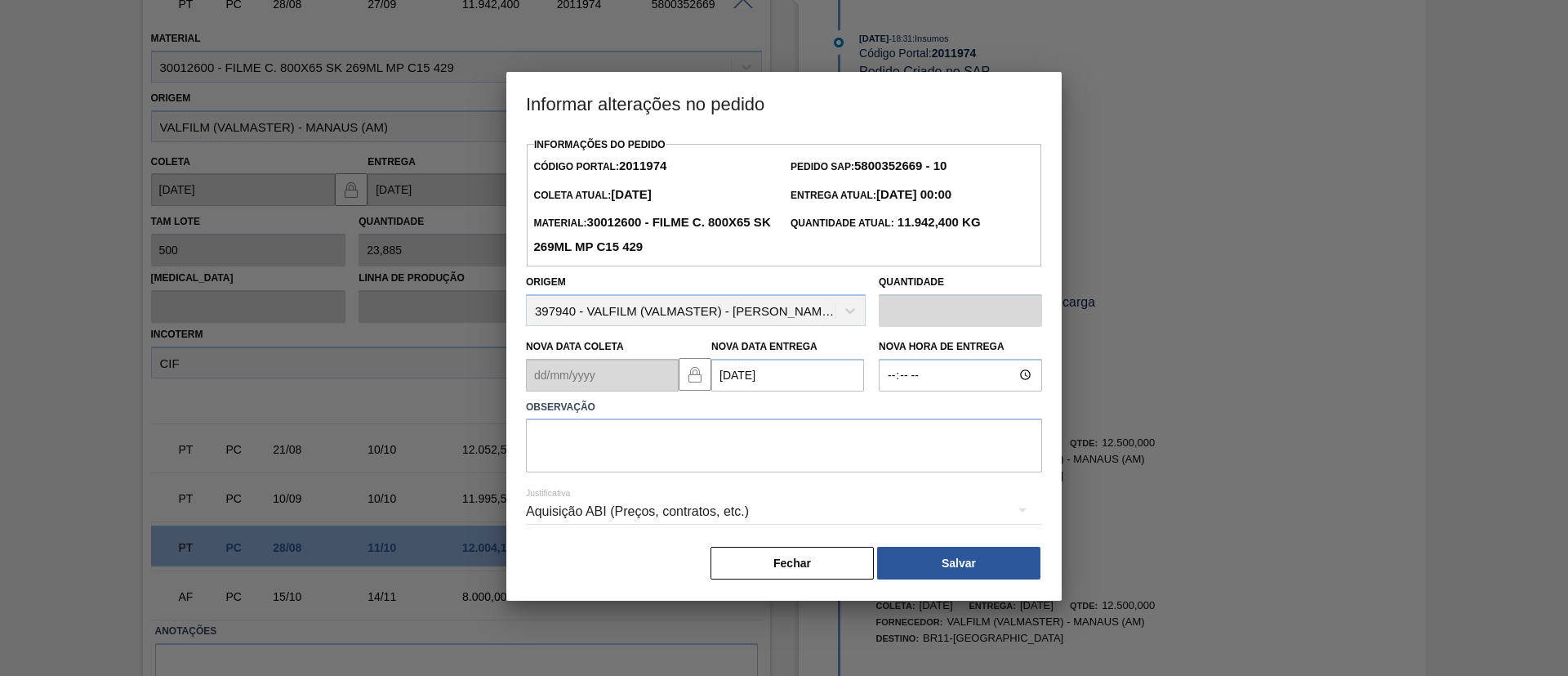
scroll to position [0, 0]
click at [764, 432] on textarea at bounding box center [784, 444] width 516 height 54
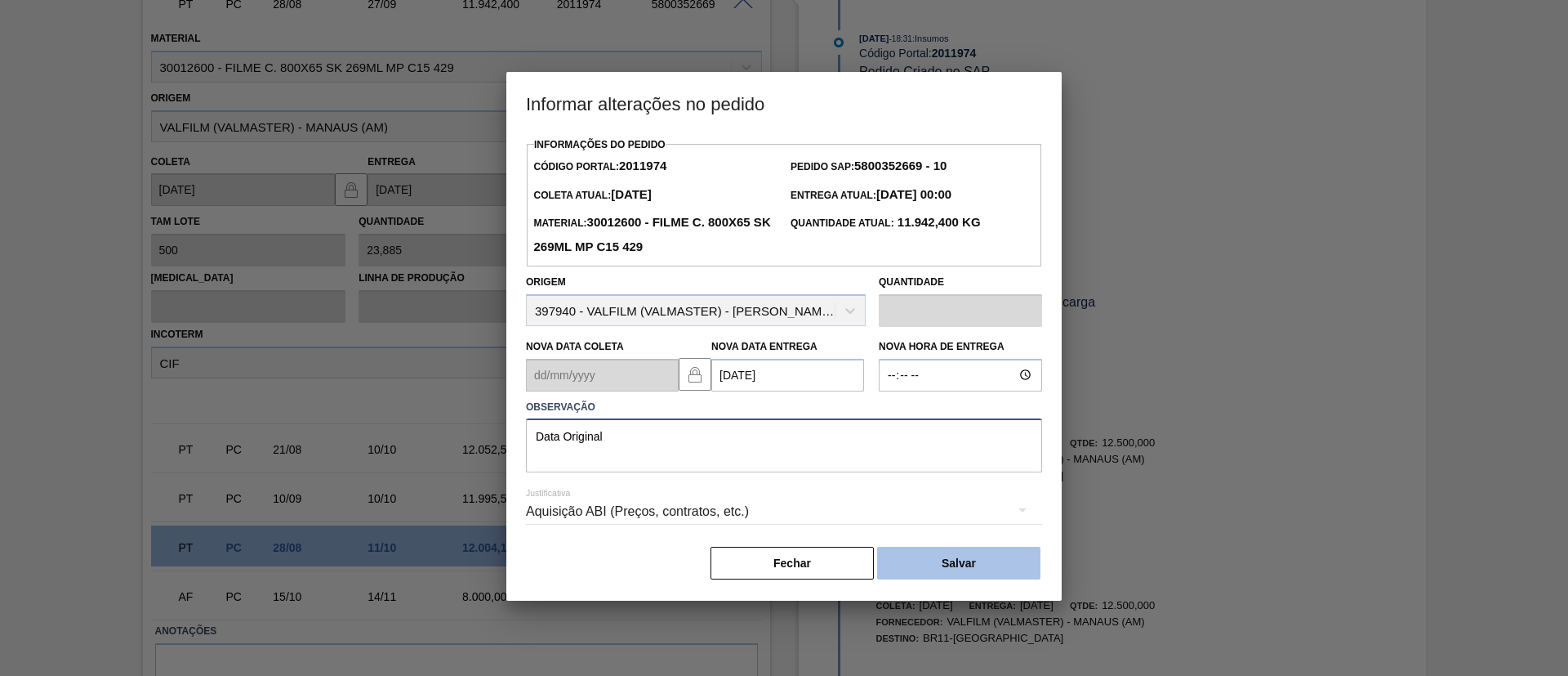
type textarea "Data Original"
click at [963, 573] on button "Salvar" at bounding box center [959, 563] width 163 height 32
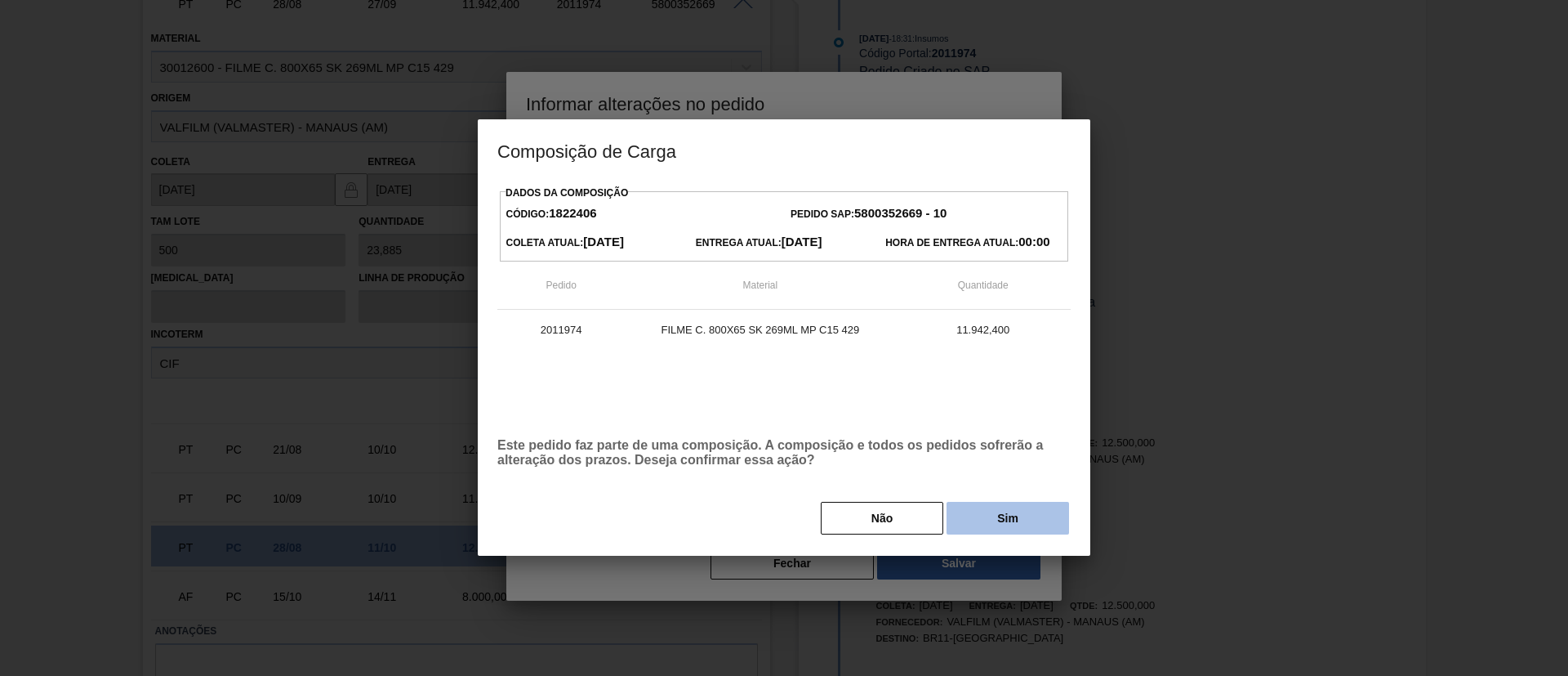
click at [1002, 528] on button "Sim" at bounding box center [1009, 518] width 123 height 32
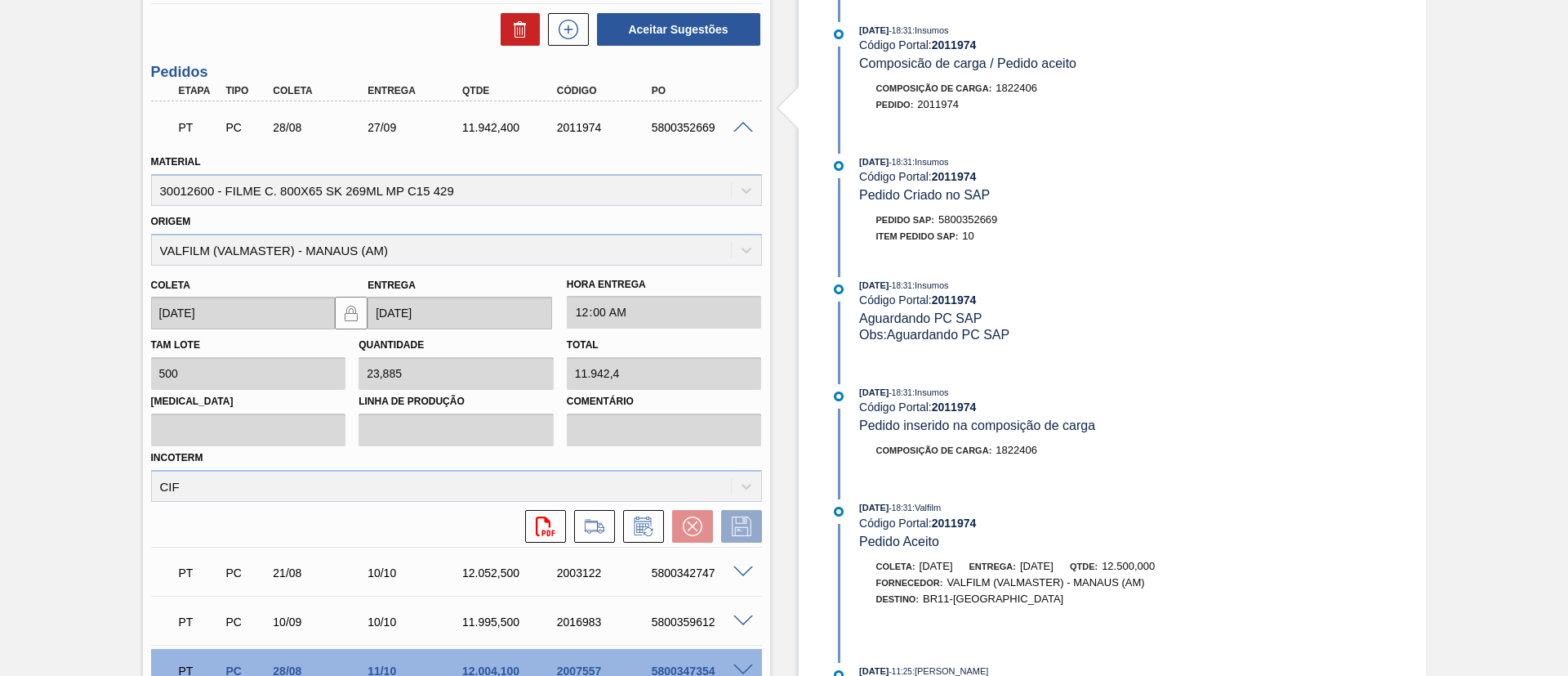
scroll to position [994, 0]
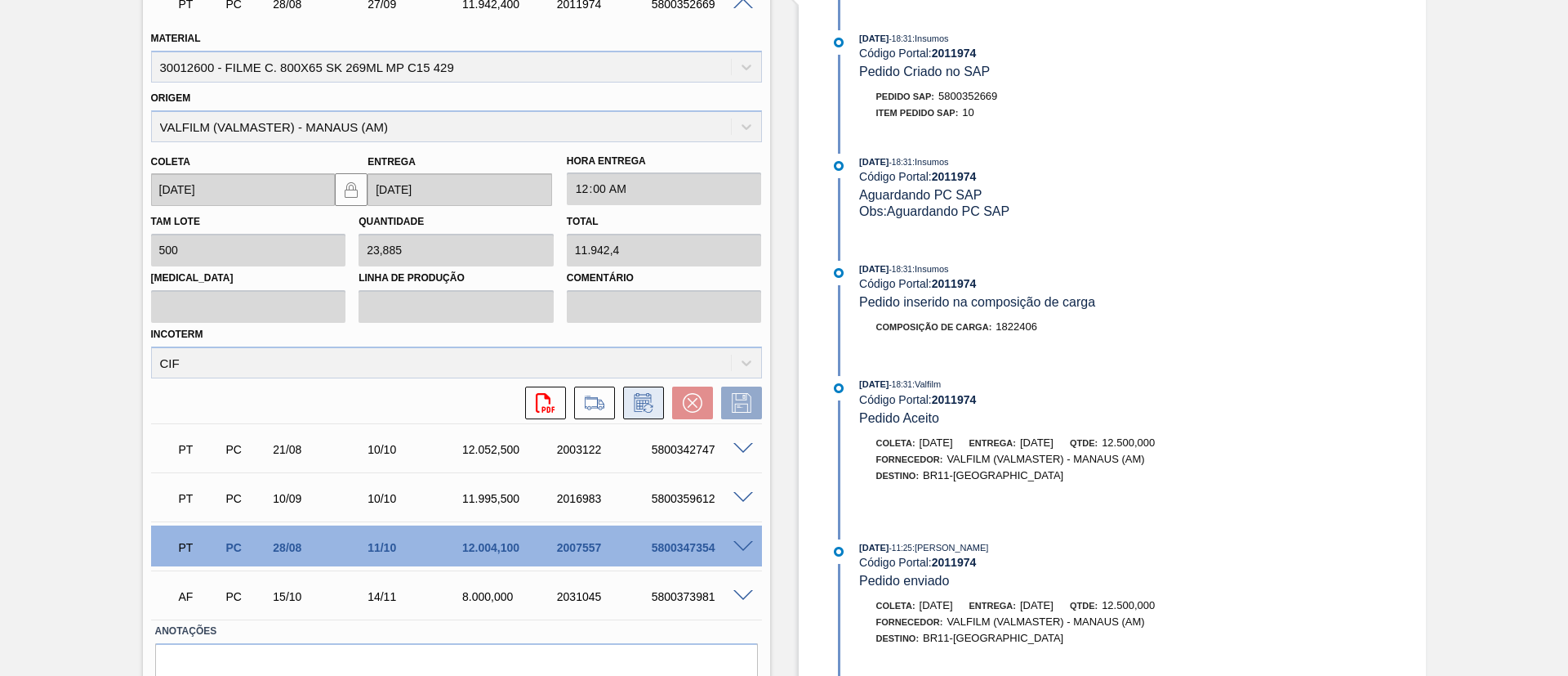
click at [633, 398] on icon at bounding box center [643, 402] width 26 height 20
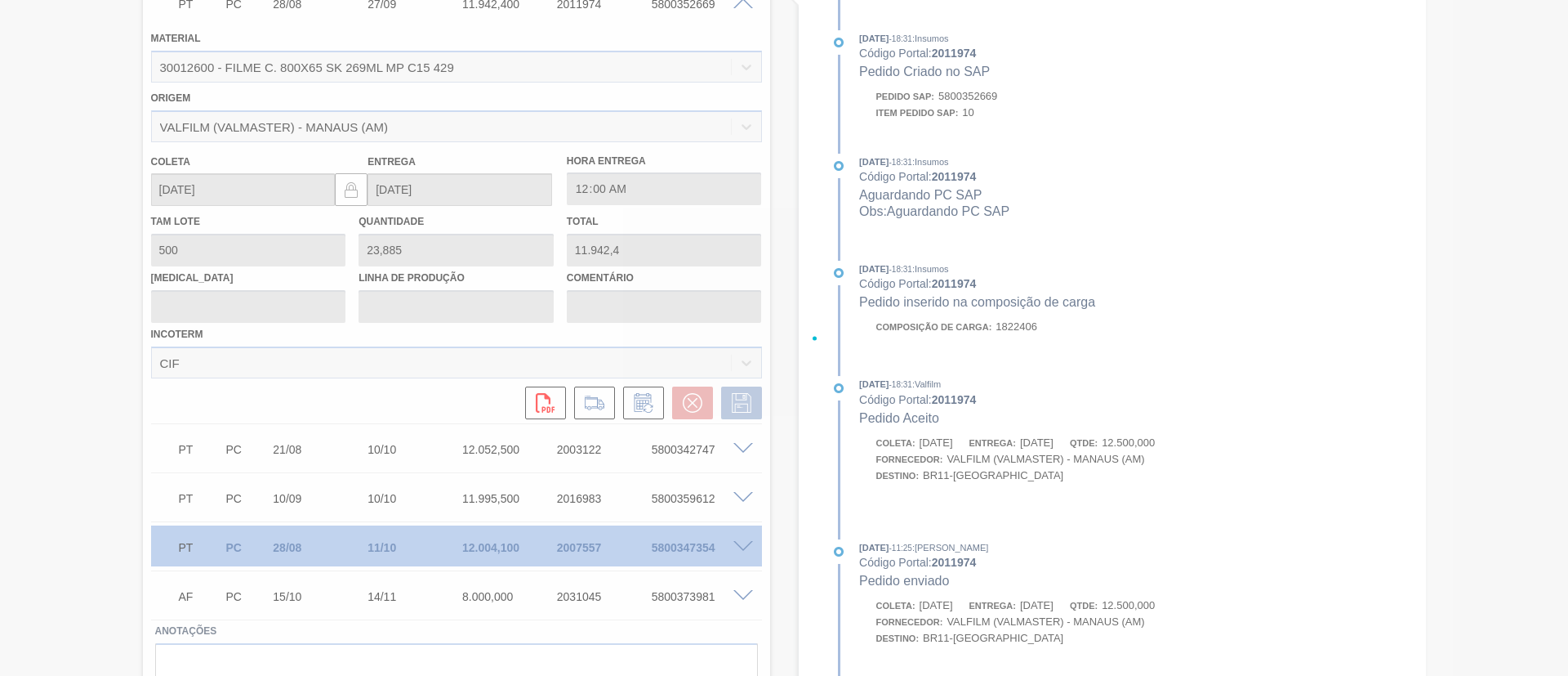
click at [788, 404] on div at bounding box center [784, 338] width 1568 height 676
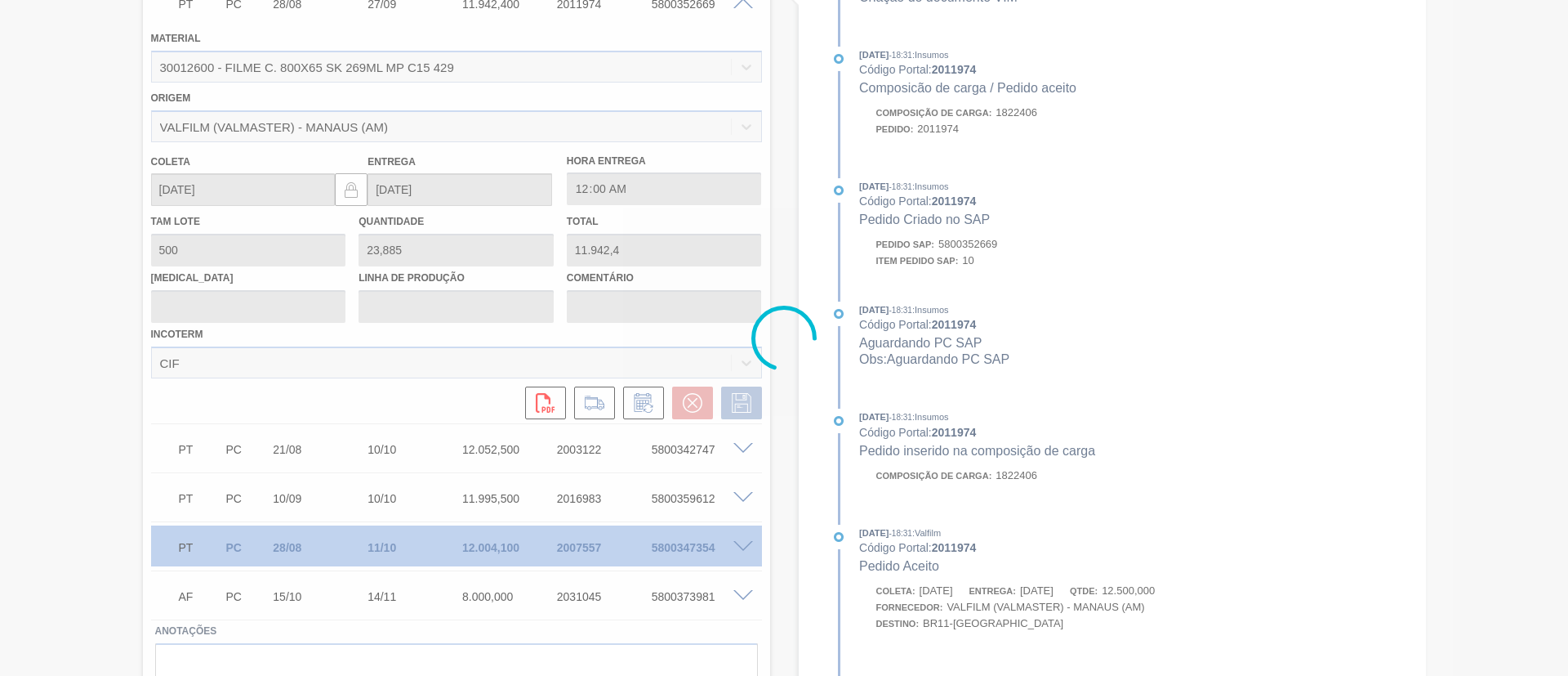
scroll to position [219, 0]
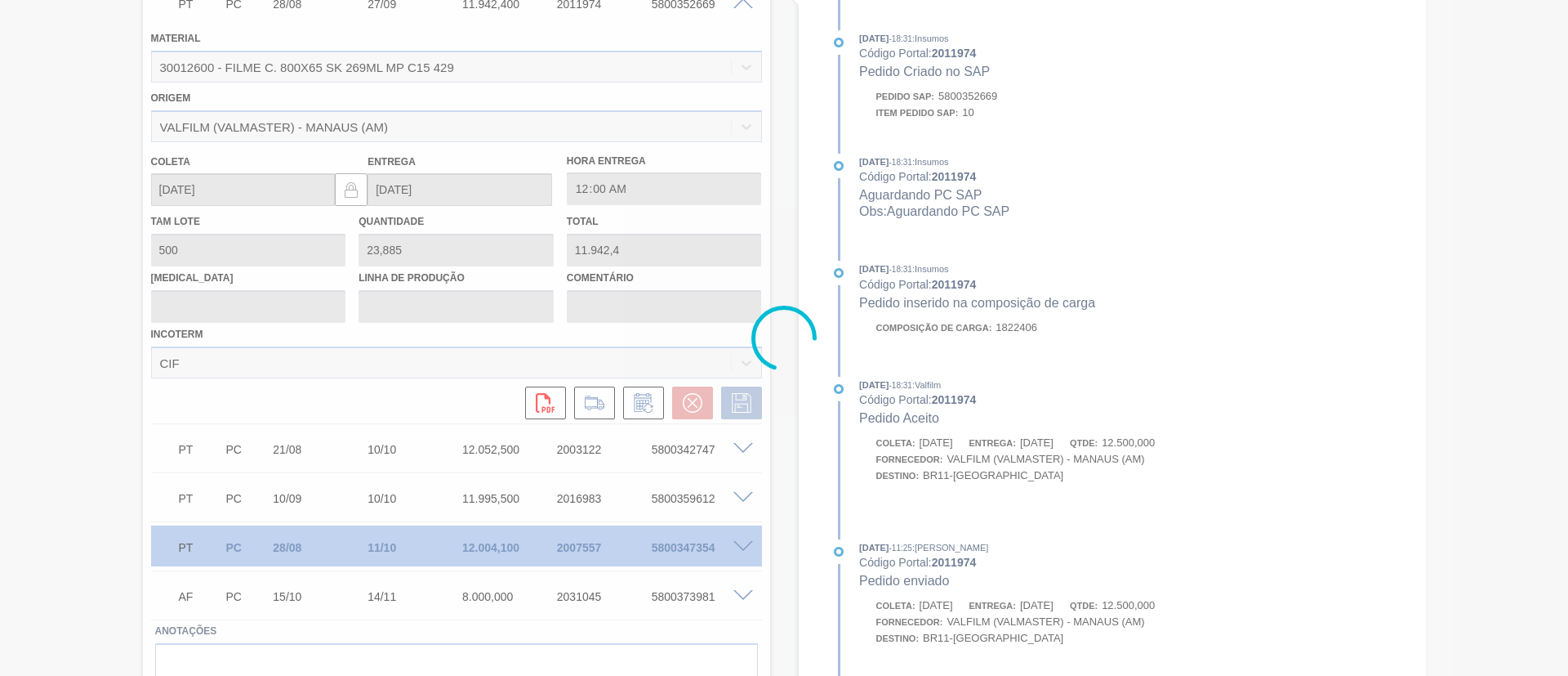
type input "Data Original"
type input "23/10/2025"
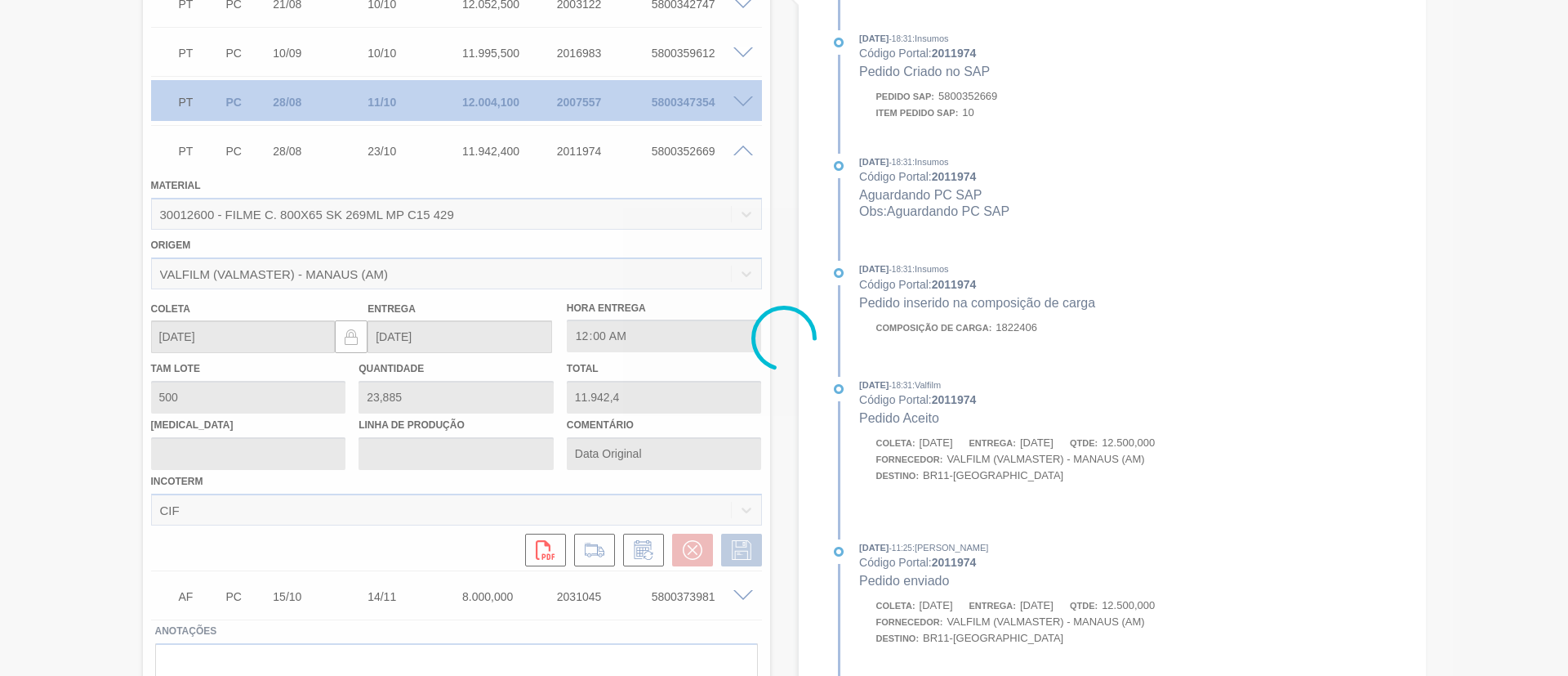
scroll to position [549, 0]
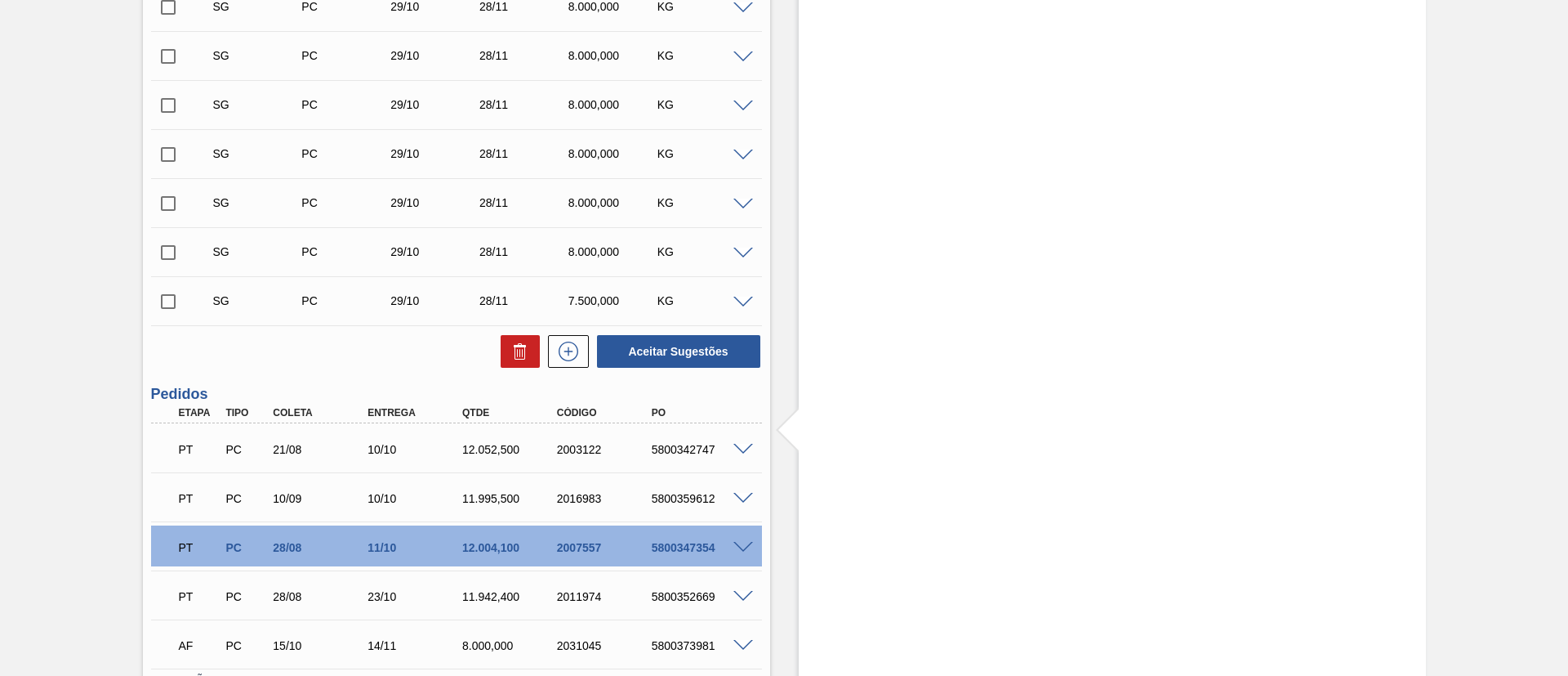
click at [753, 496] on div at bounding box center [745, 497] width 32 height 13
click at [754, 498] on div at bounding box center [745, 497] width 32 height 13
click at [743, 494] on span at bounding box center [743, 499] width 20 height 13
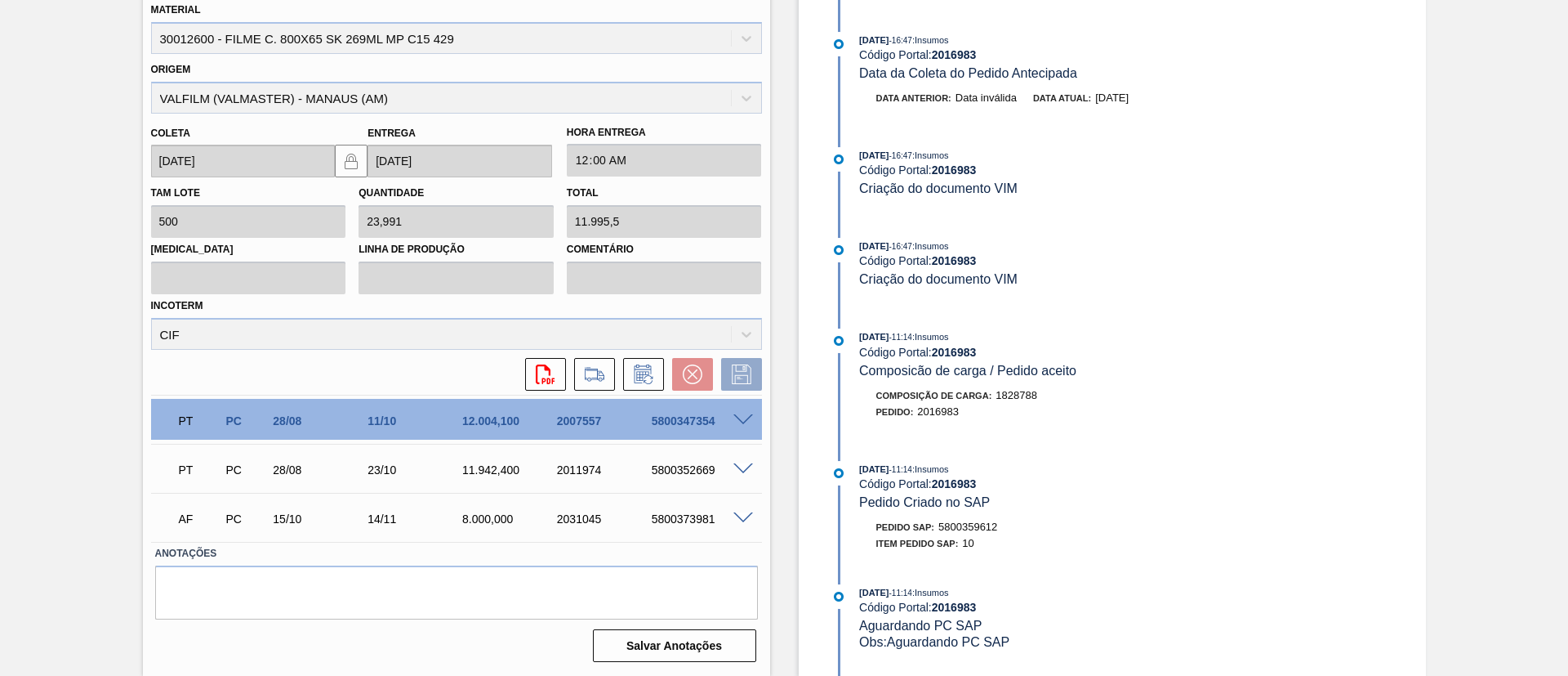
scroll to position [508, 0]
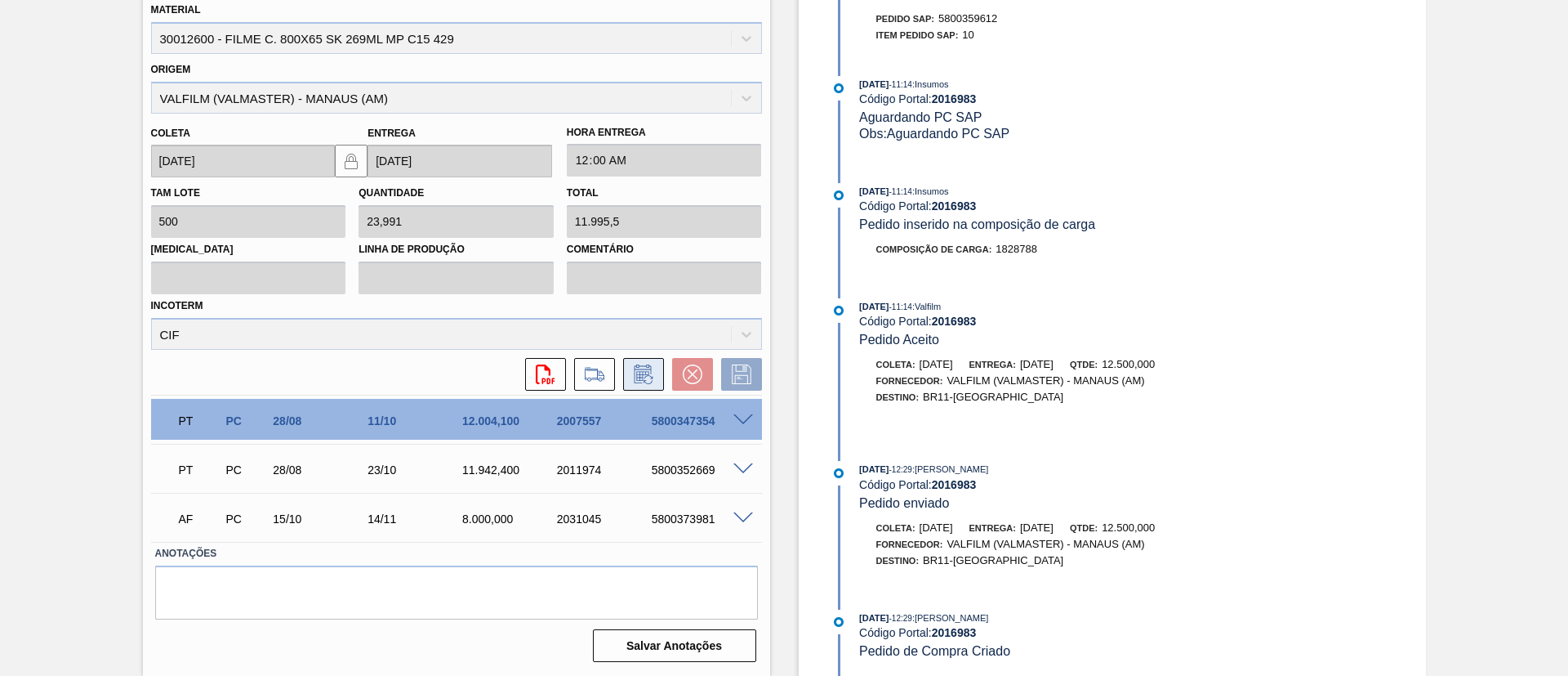
click at [638, 371] on icon at bounding box center [642, 376] width 13 height 10
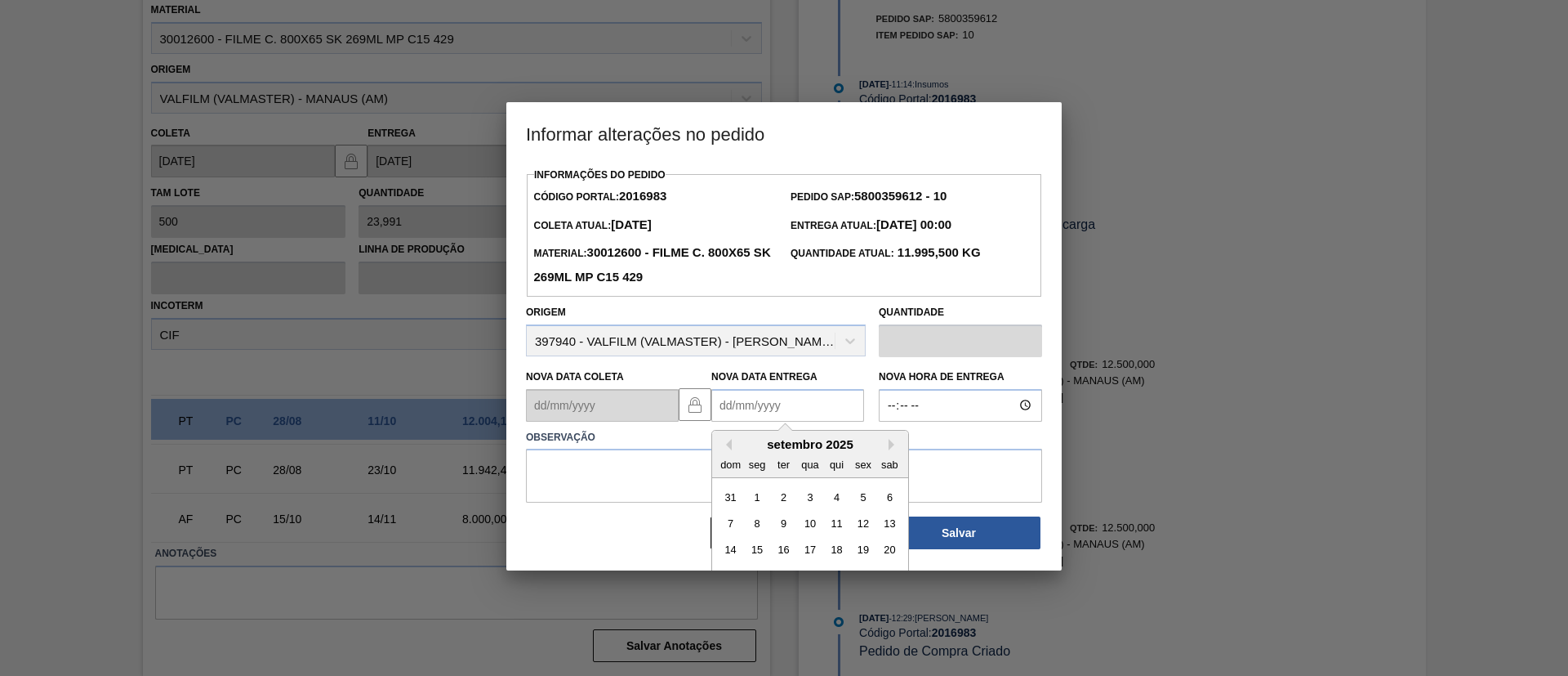
click at [828, 403] on Entrega2016983 "Nova Data Entrega" at bounding box center [788, 404] width 152 height 32
click at [888, 444] on button "Next Month" at bounding box center [894, 444] width 12 height 12
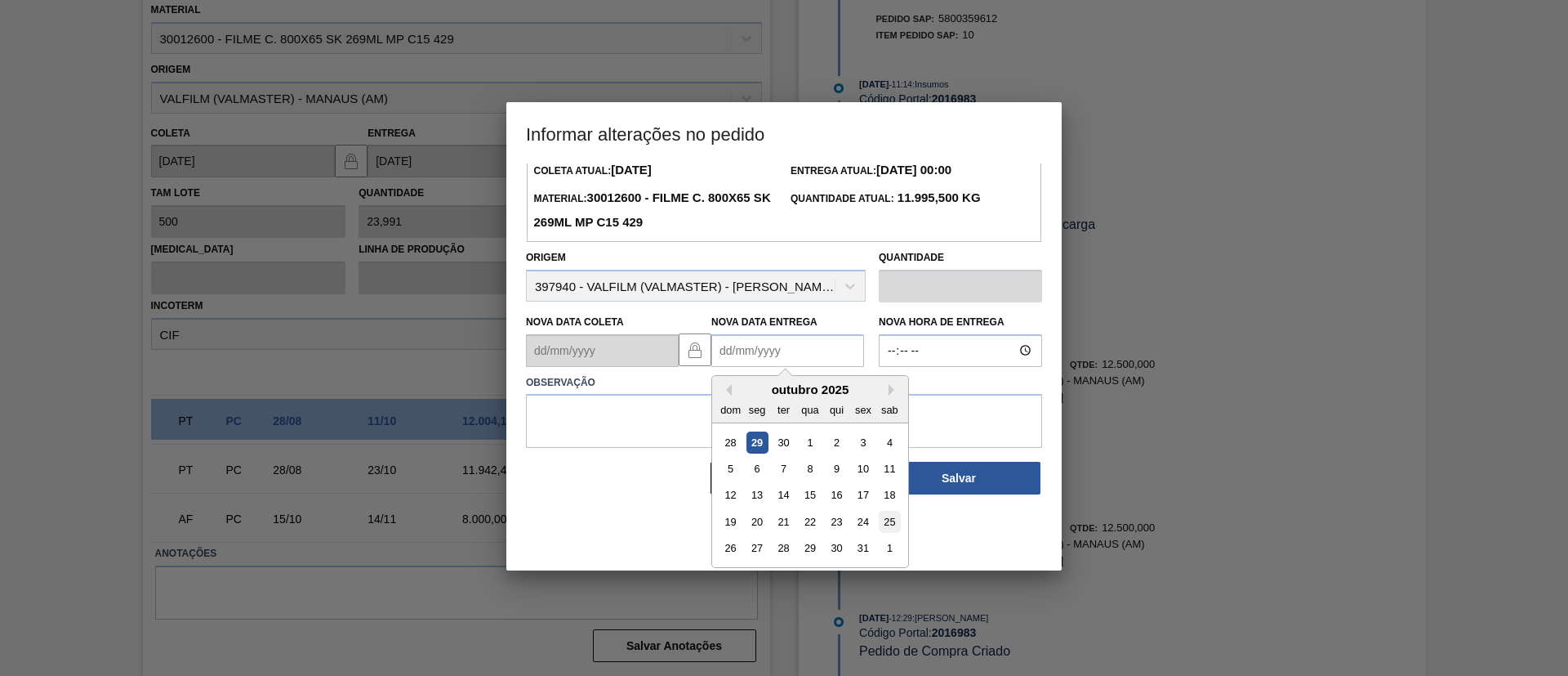
click at [887, 526] on div "25" at bounding box center [889, 522] width 22 height 22
type Entrega2016983 "25/10/2025"
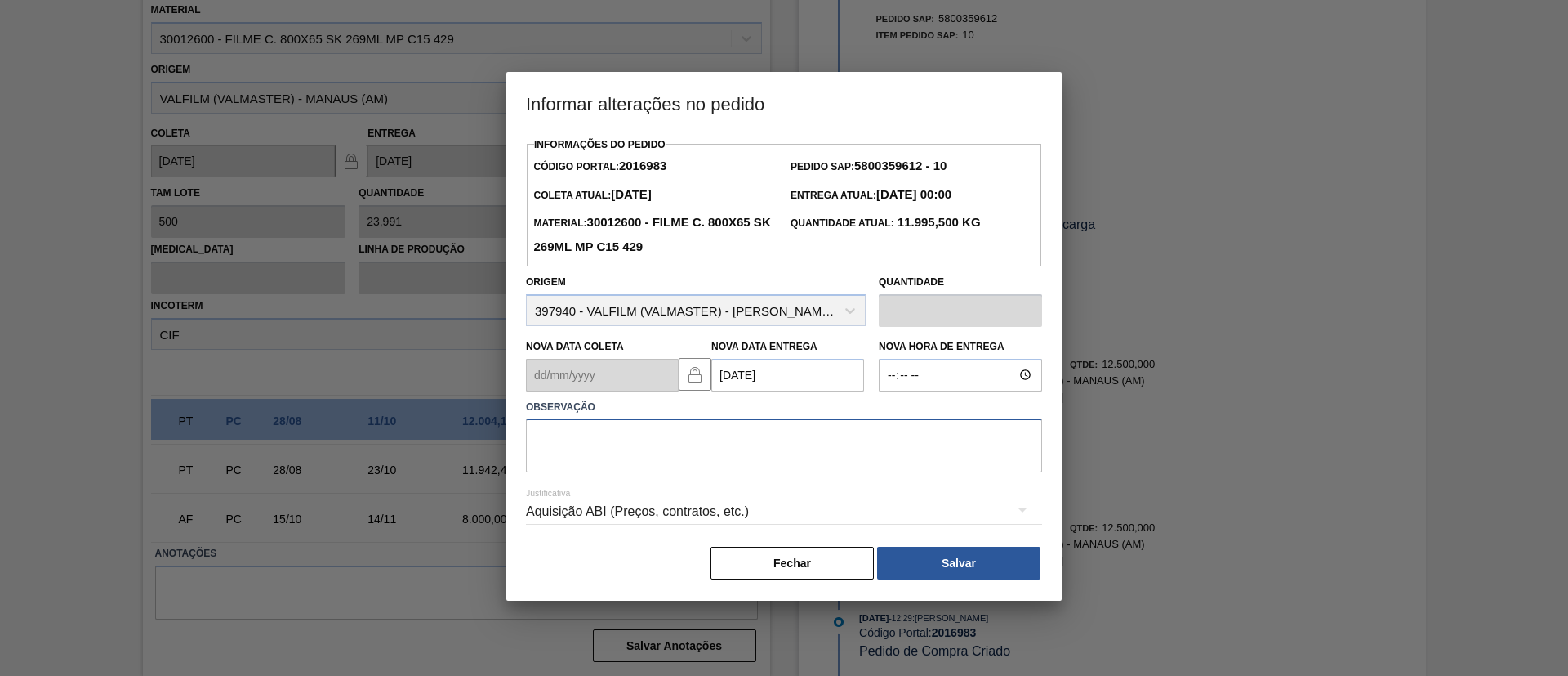
click at [787, 431] on textarea at bounding box center [784, 444] width 516 height 54
type textarea "Data Original"
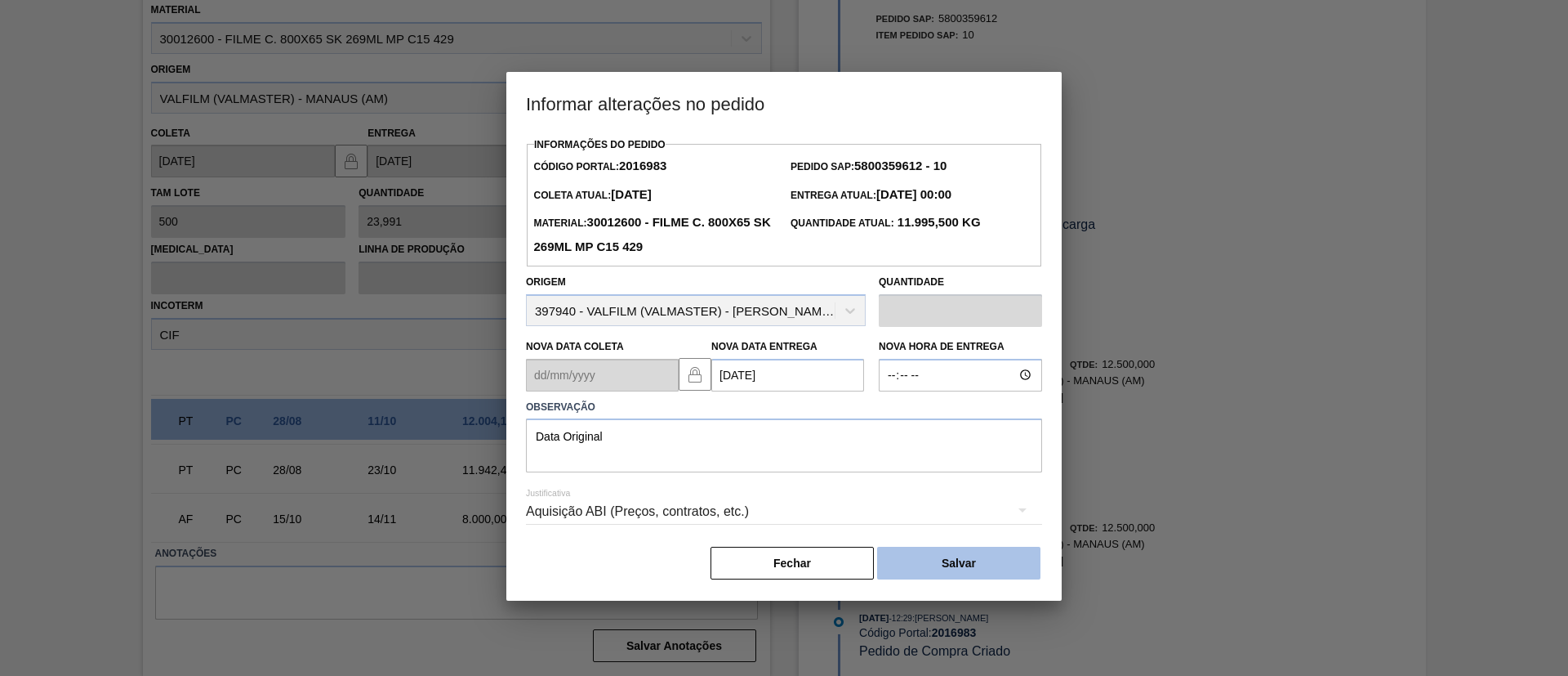
click at [992, 553] on button "Salvar" at bounding box center [959, 563] width 163 height 32
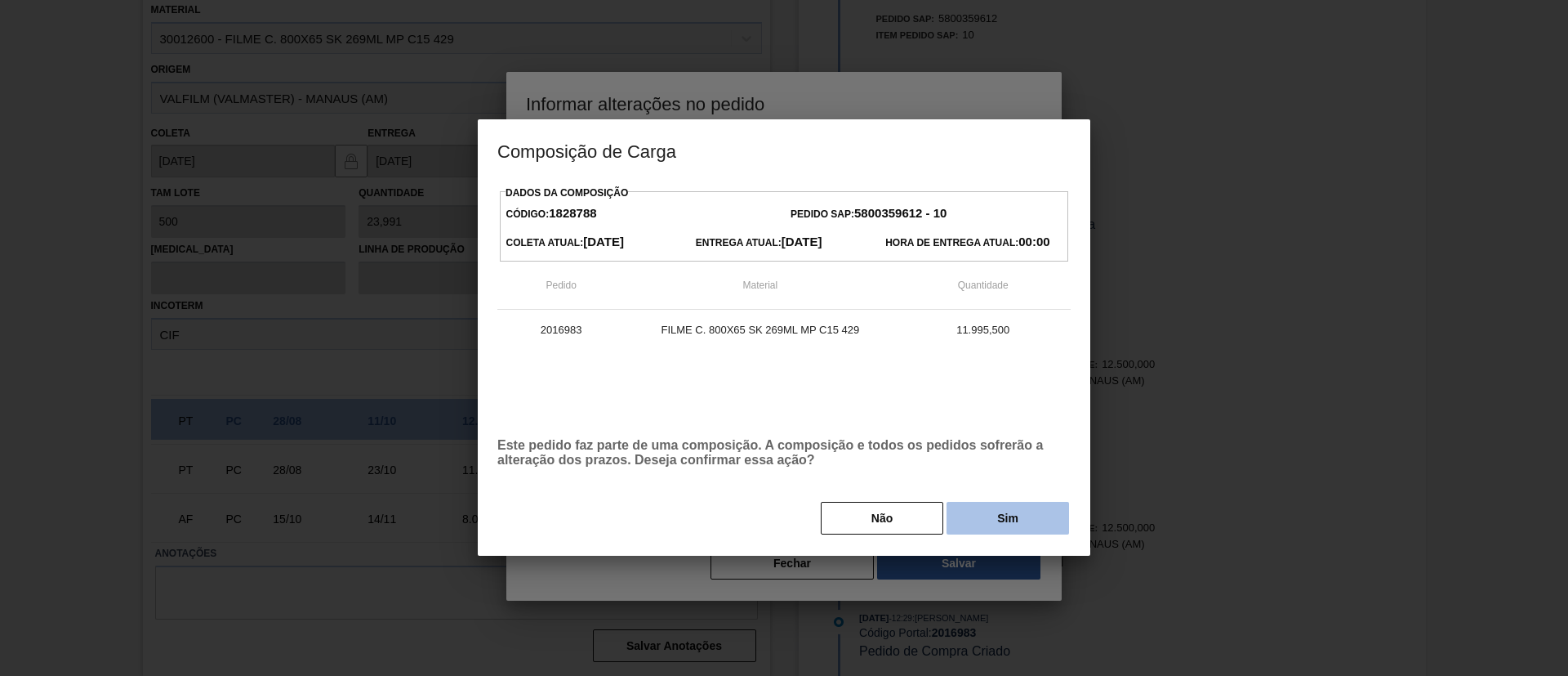
click at [1013, 523] on button "Sim" at bounding box center [1009, 518] width 123 height 32
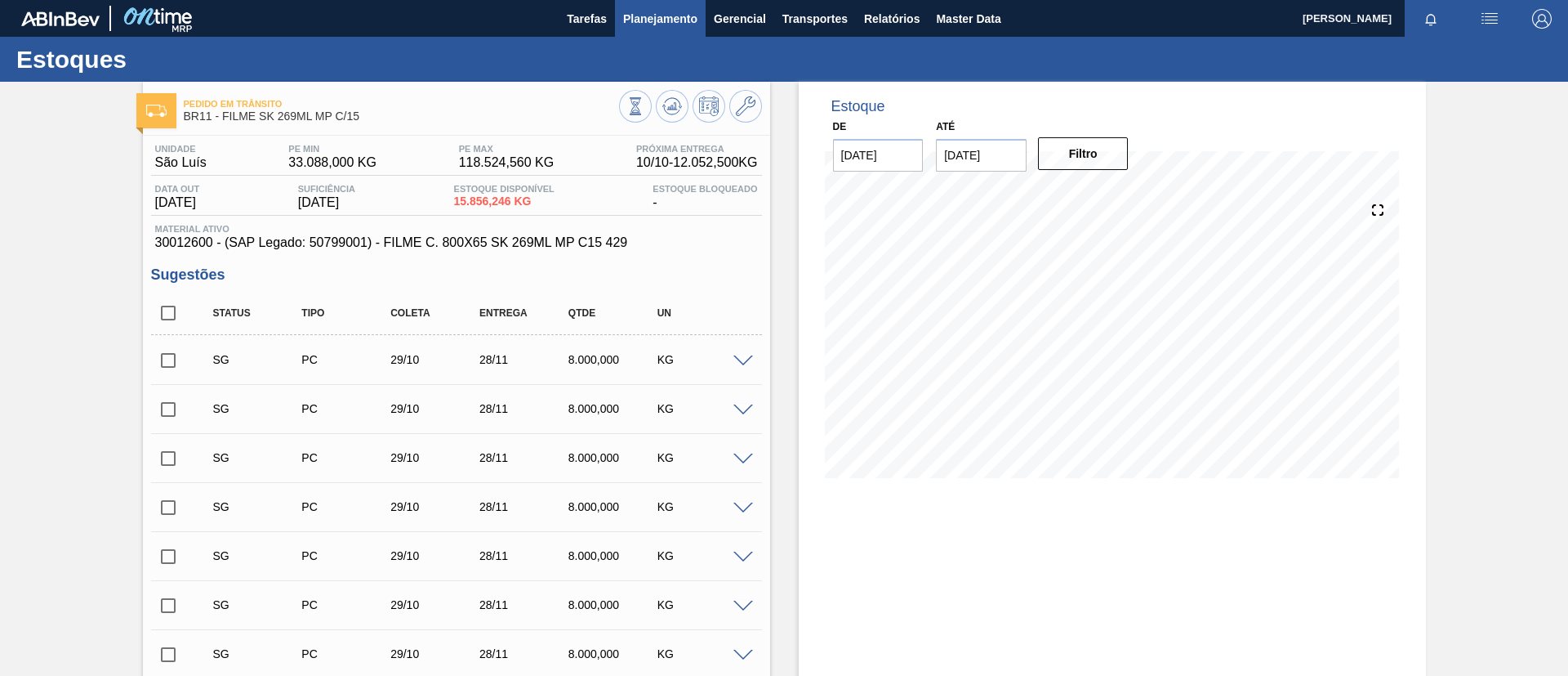
click at [660, 25] on span "Planejamento" at bounding box center [660, 19] width 74 height 20
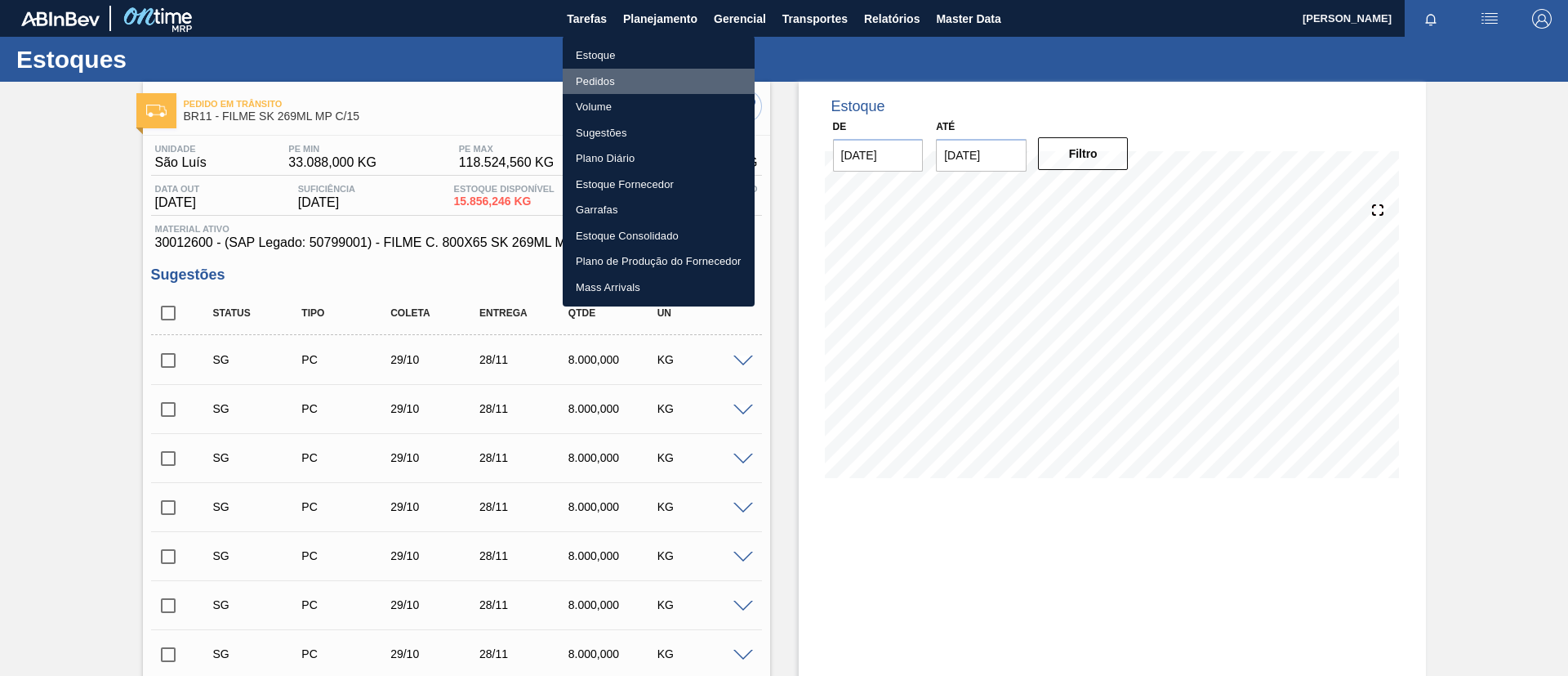
click at [623, 68] on li "Pedidos" at bounding box center [658, 81] width 192 height 26
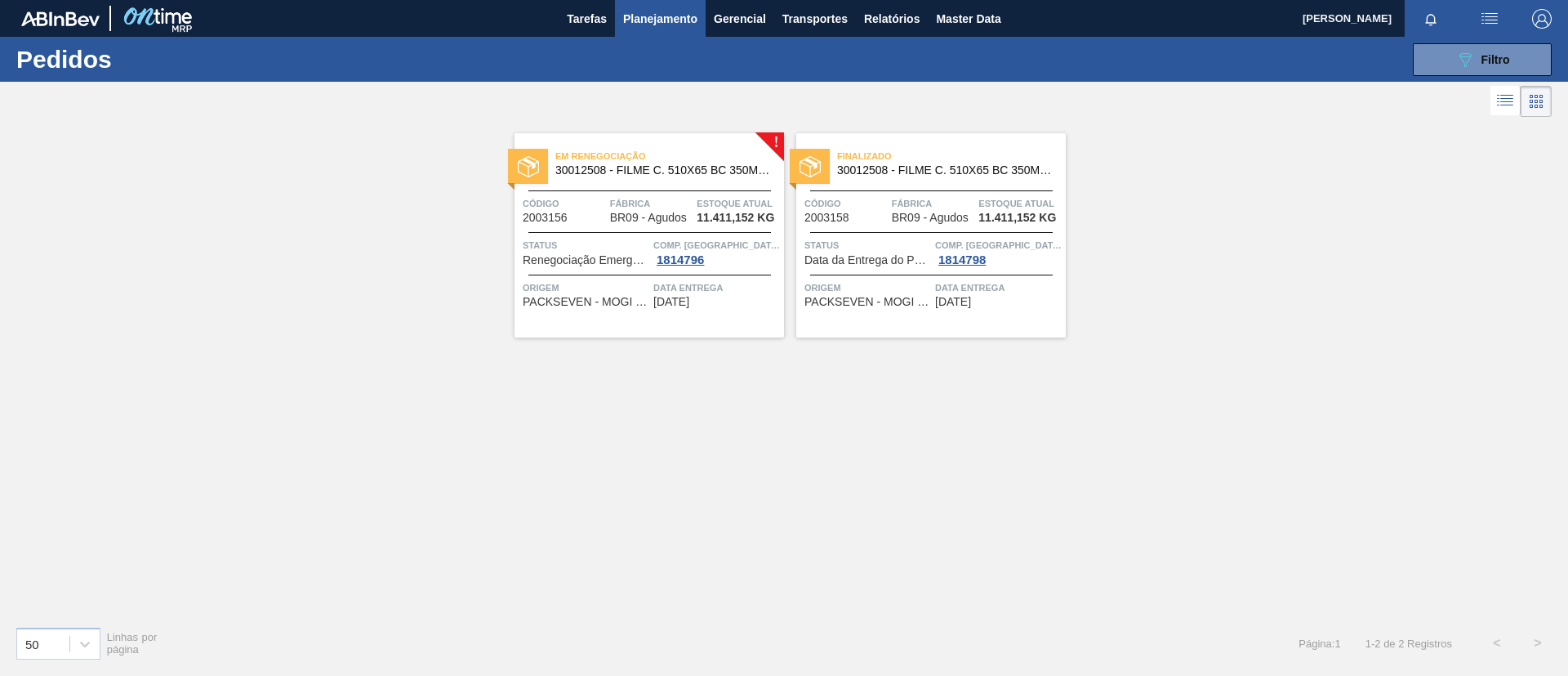
click at [647, 23] on span "Planejamento" at bounding box center [660, 19] width 74 height 20
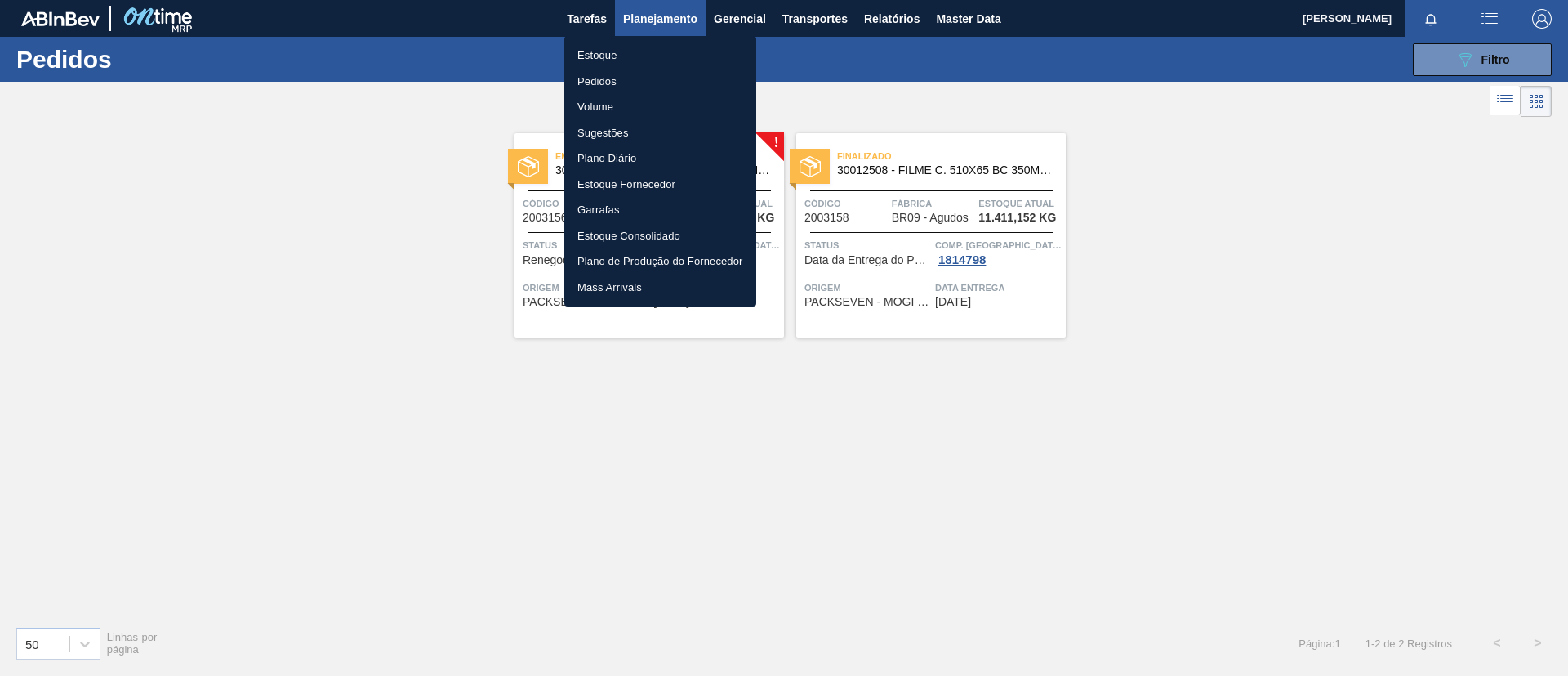
click at [395, 110] on div at bounding box center [784, 338] width 1568 height 676
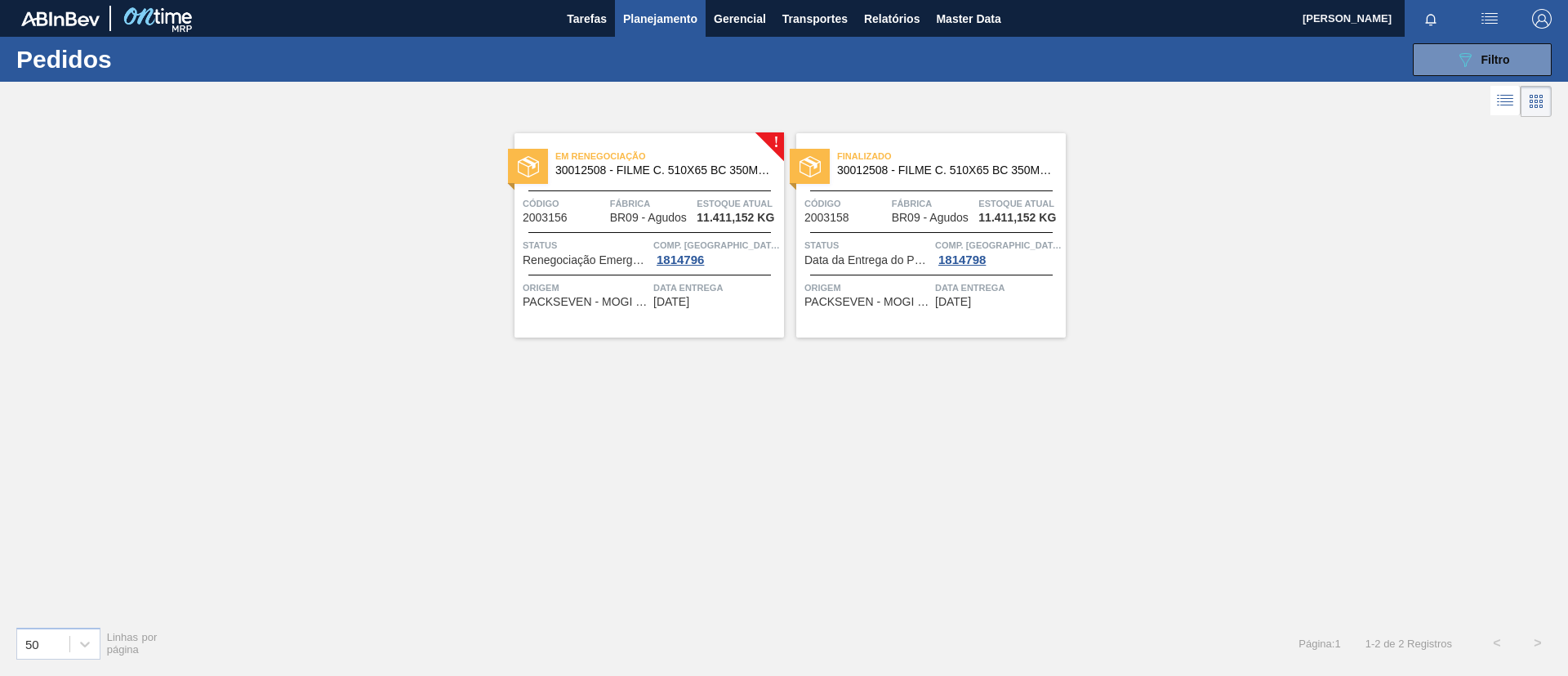
click at [658, 168] on span "30012508 - FILME C. 510X65 BC 350ML MP C18 429" at bounding box center [663, 170] width 216 height 13
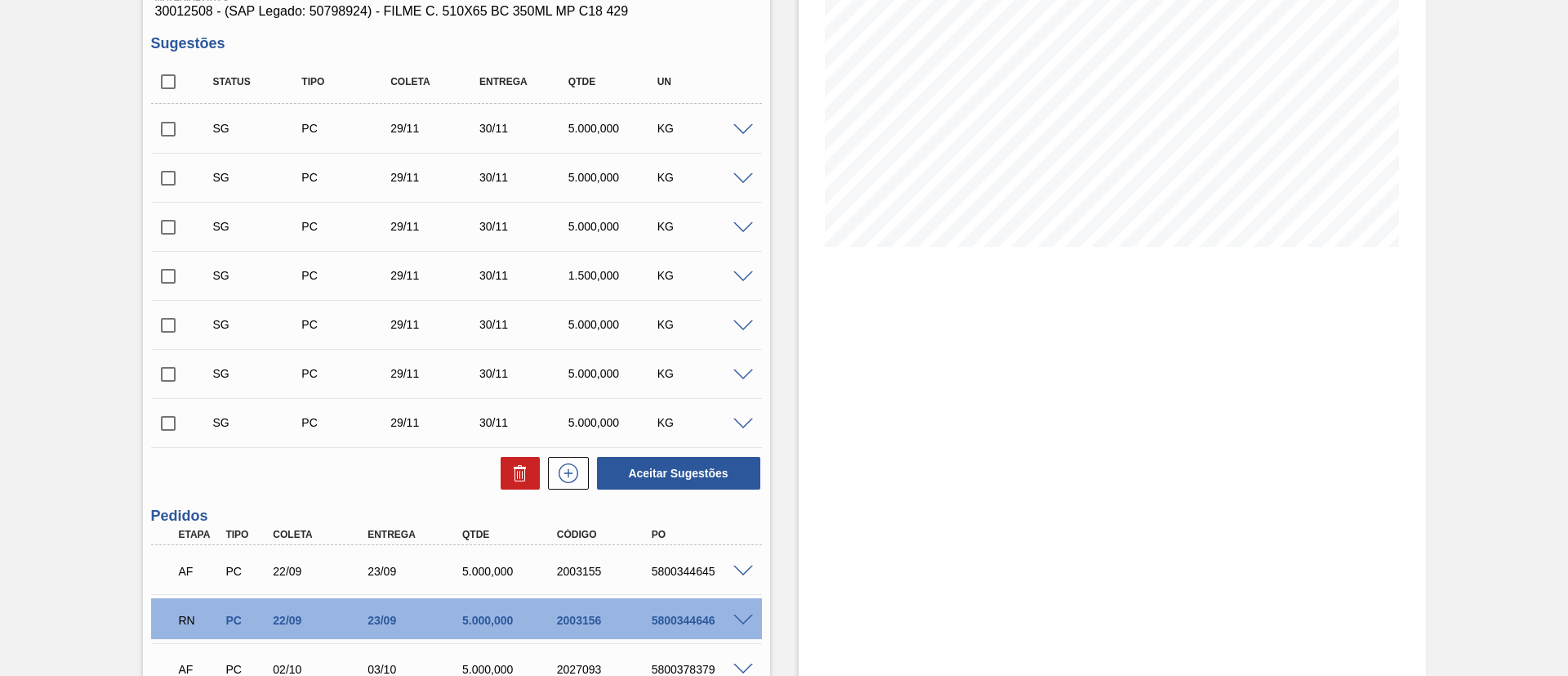
scroll to position [490, 0]
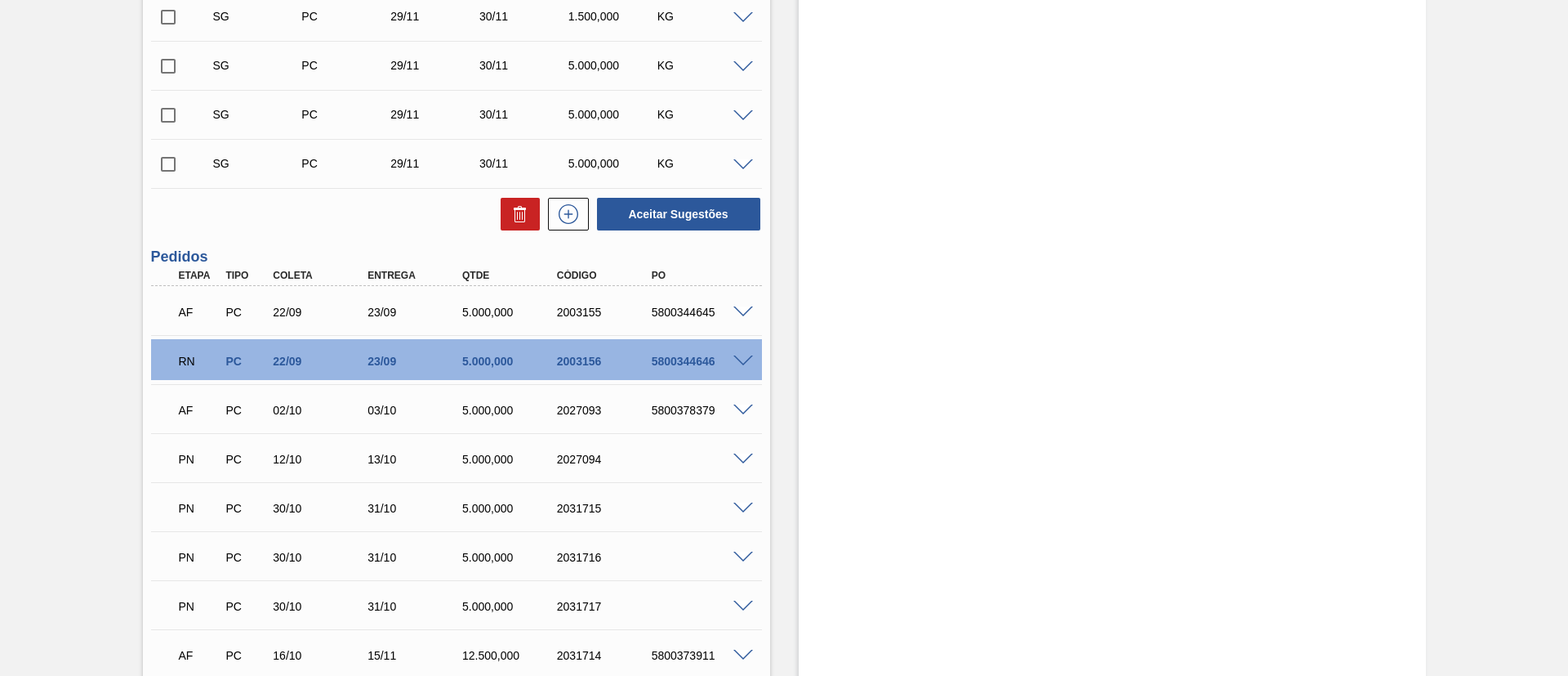
click at [745, 361] on span at bounding box center [743, 361] width 20 height 13
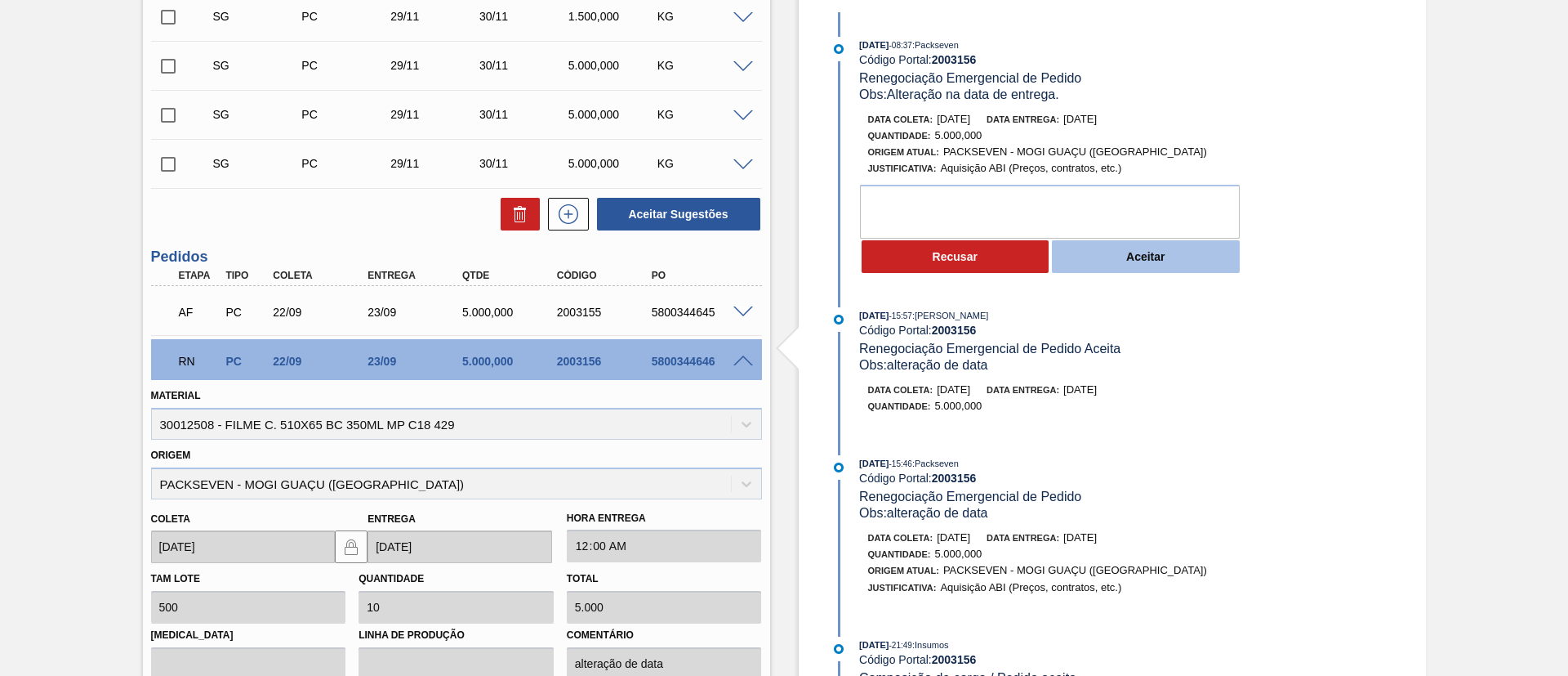
click at [1188, 264] on button "Aceitar" at bounding box center [1146, 256] width 187 height 32
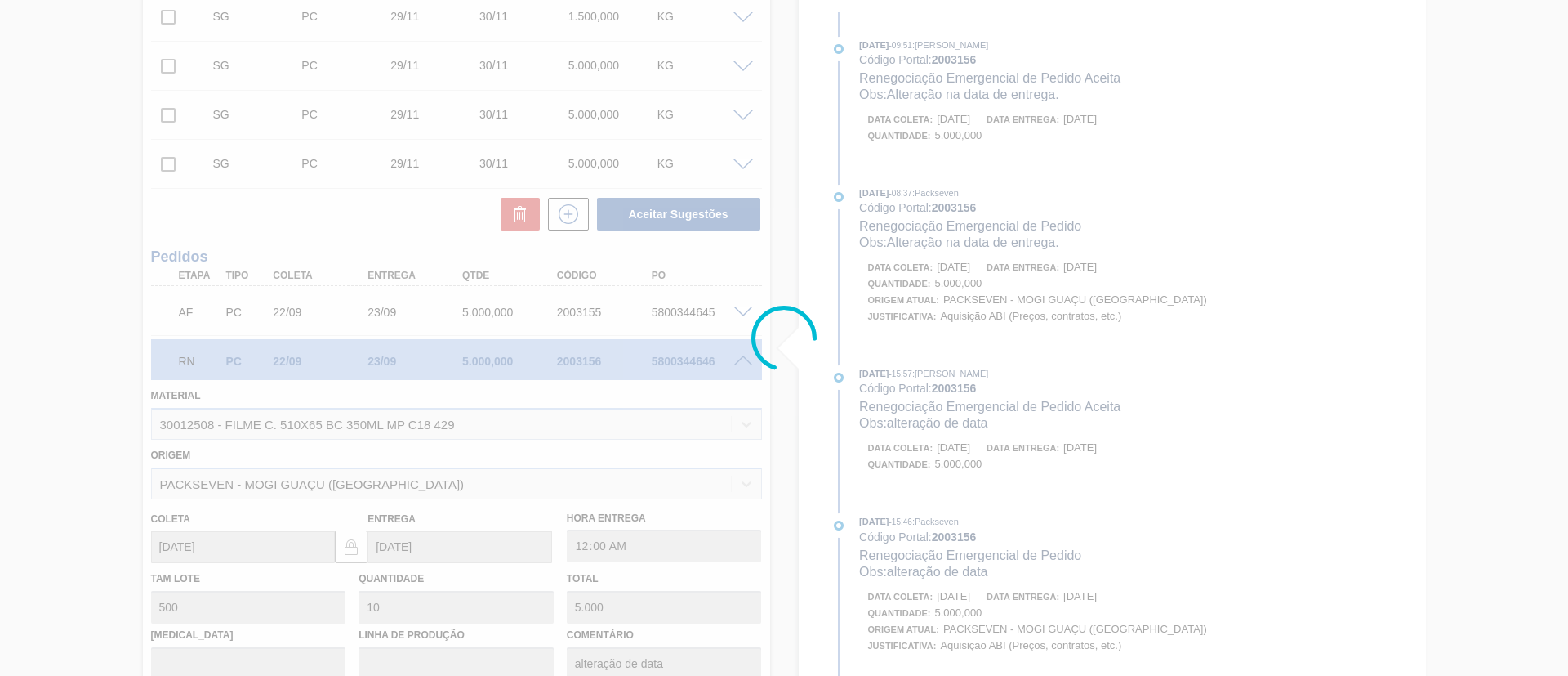
click at [983, 382] on div at bounding box center [784, 338] width 1568 height 676
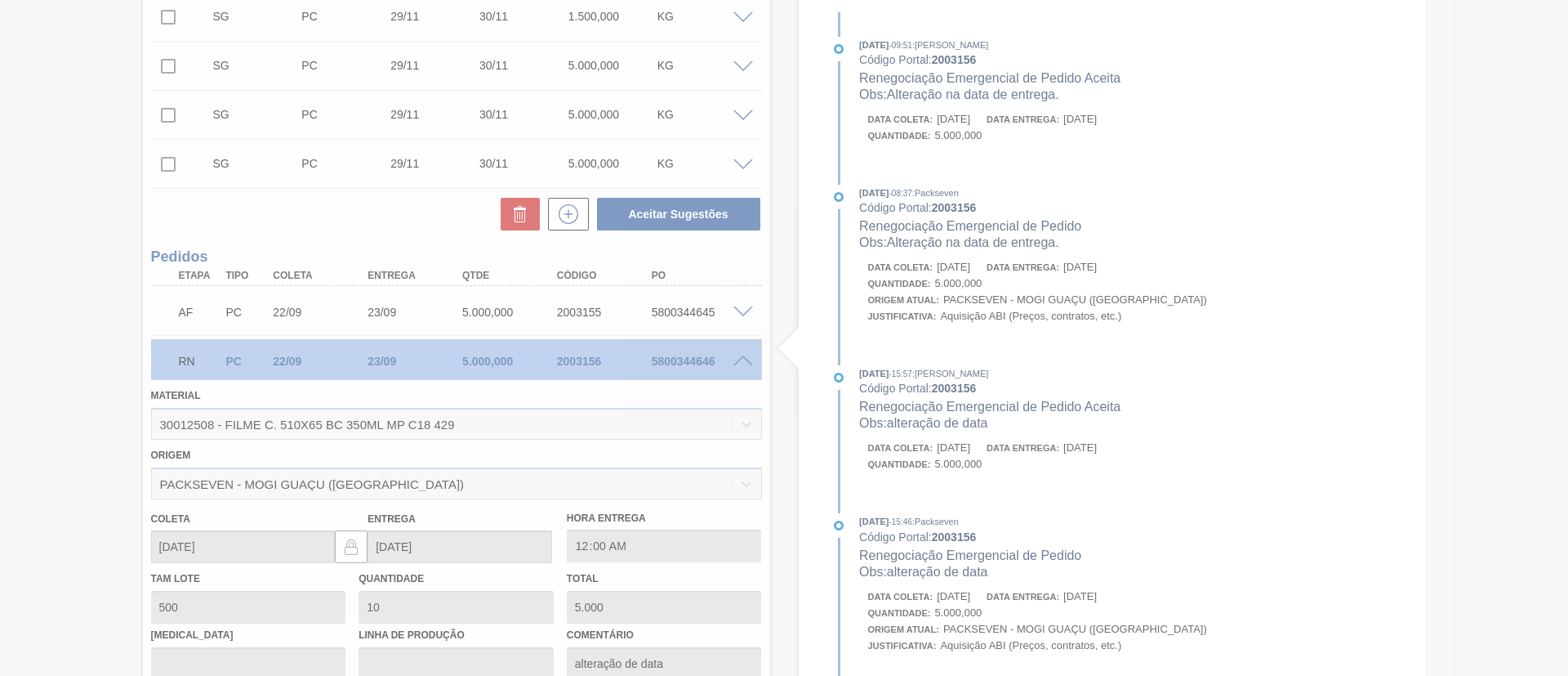
type input "Alteração na data de entrega."
type input "30/09/2025"
type input "01/10/2025"
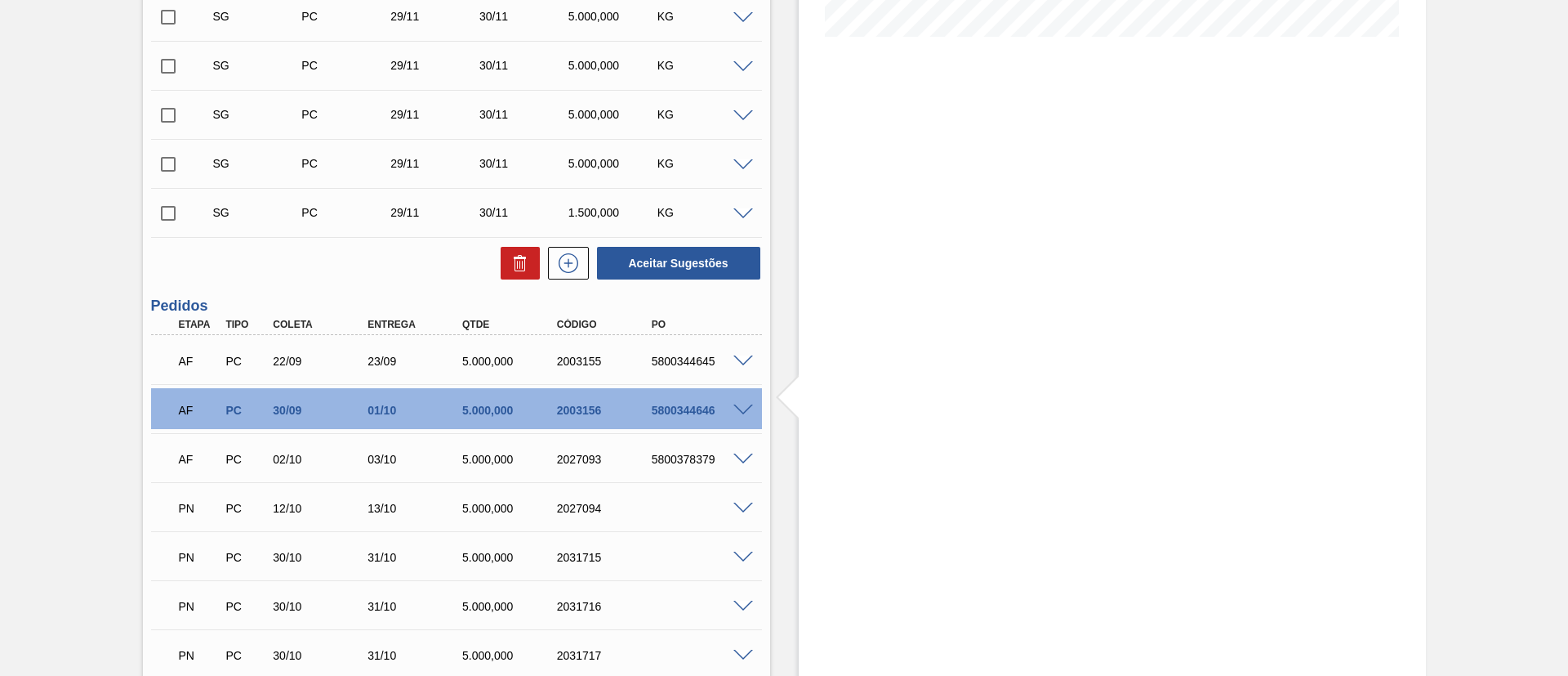
scroll to position [0, 0]
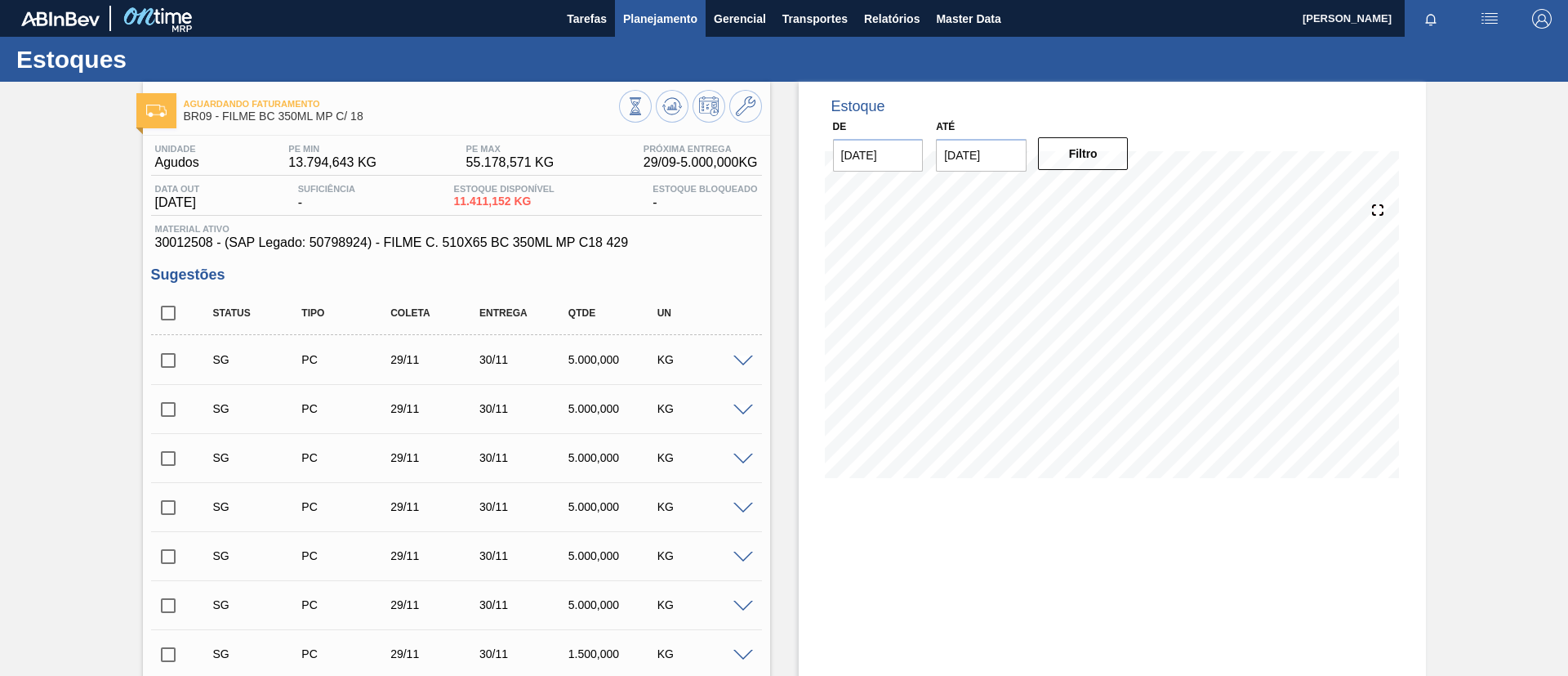
click at [658, 12] on span "Planejamento" at bounding box center [660, 19] width 74 height 20
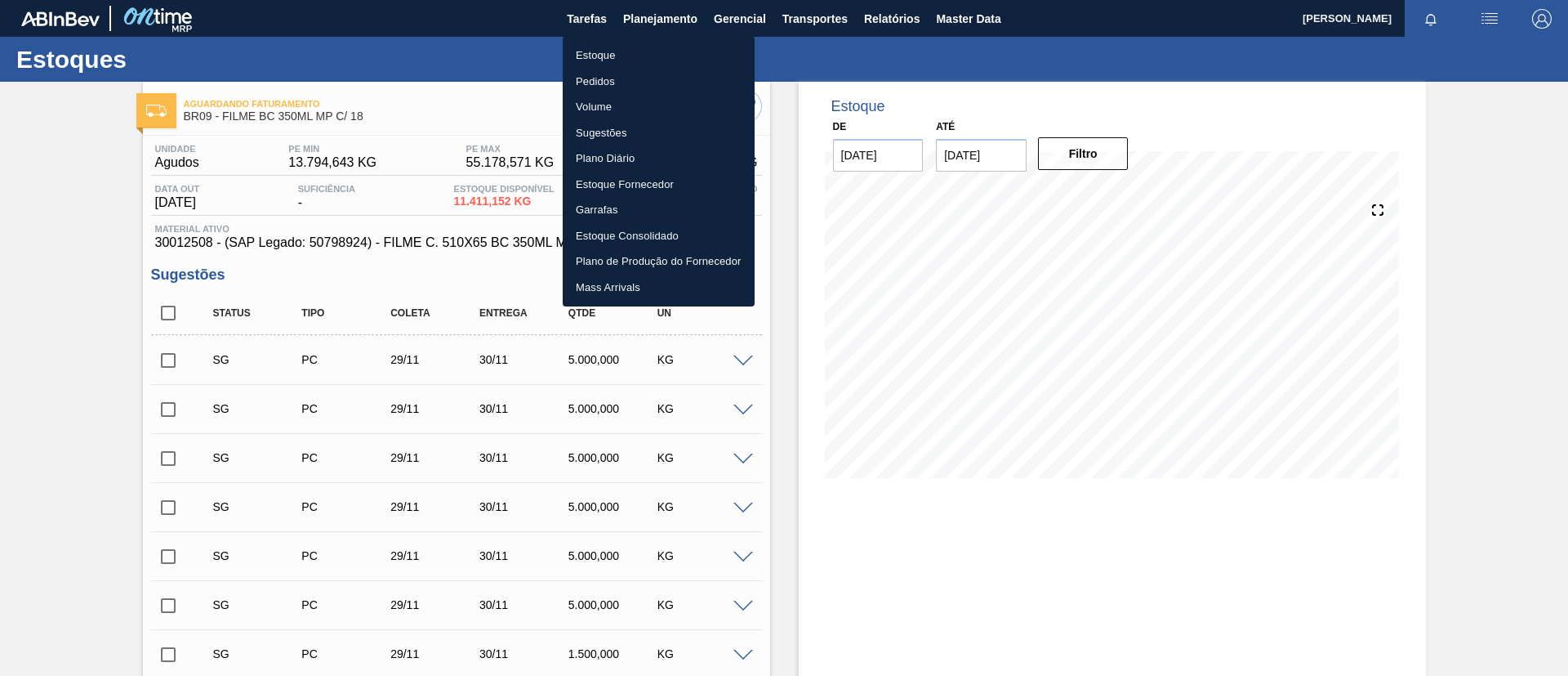
click at [598, 77] on li "Pedidos" at bounding box center [658, 81] width 192 height 26
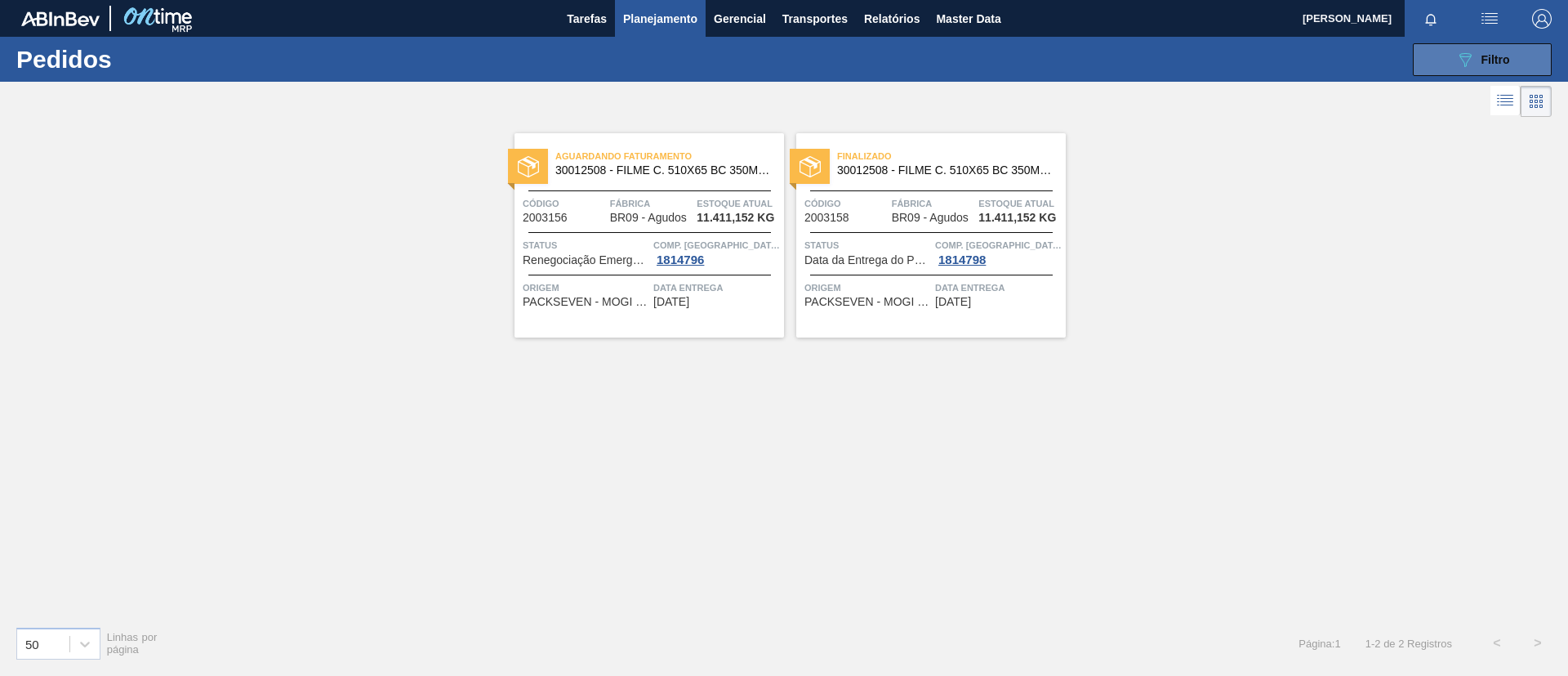
click at [1488, 68] on button "089F7B8B-B2A5-4AFE-B5C0-19BA573D28AC Filtro" at bounding box center [1482, 59] width 139 height 32
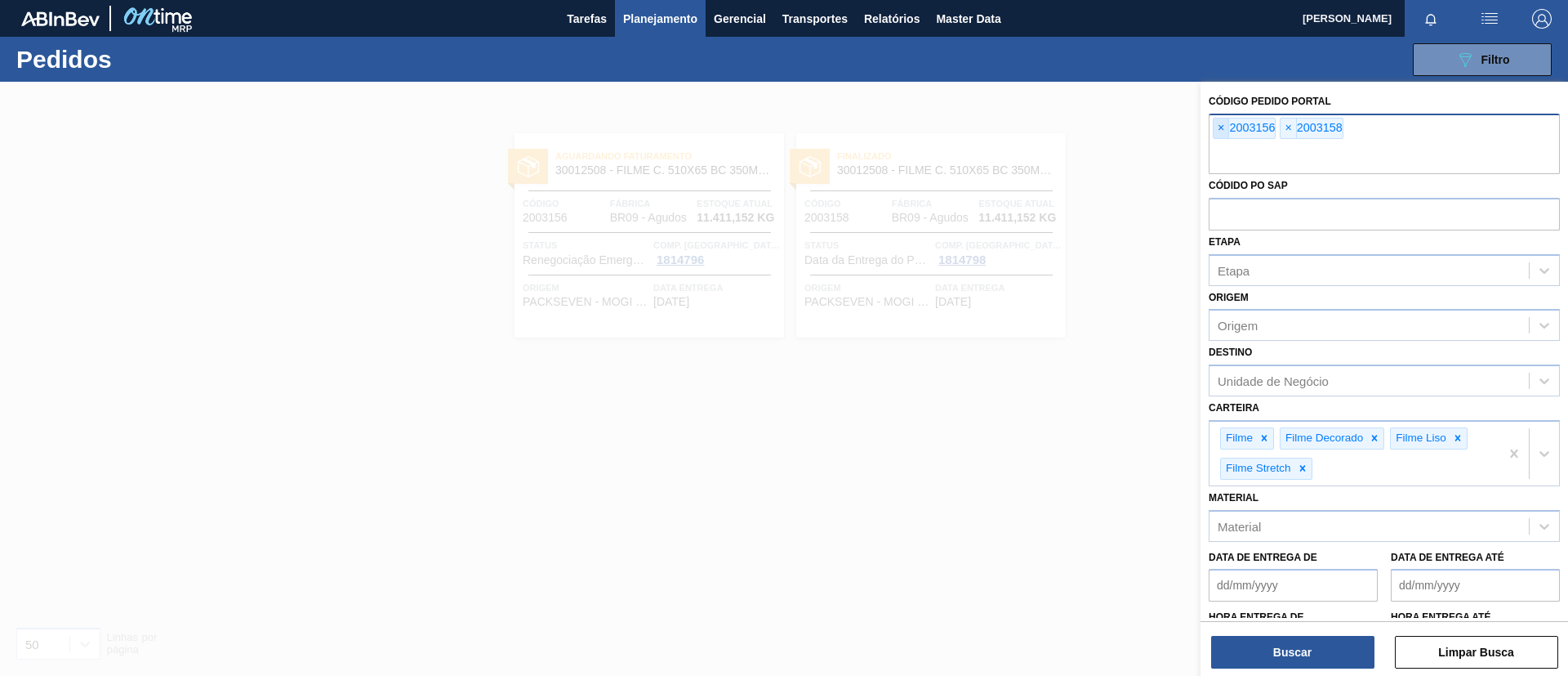
click at [1224, 136] on span "×" at bounding box center [1221, 128] width 16 height 20
click at [1224, 135] on span "×" at bounding box center [1221, 128] width 16 height 20
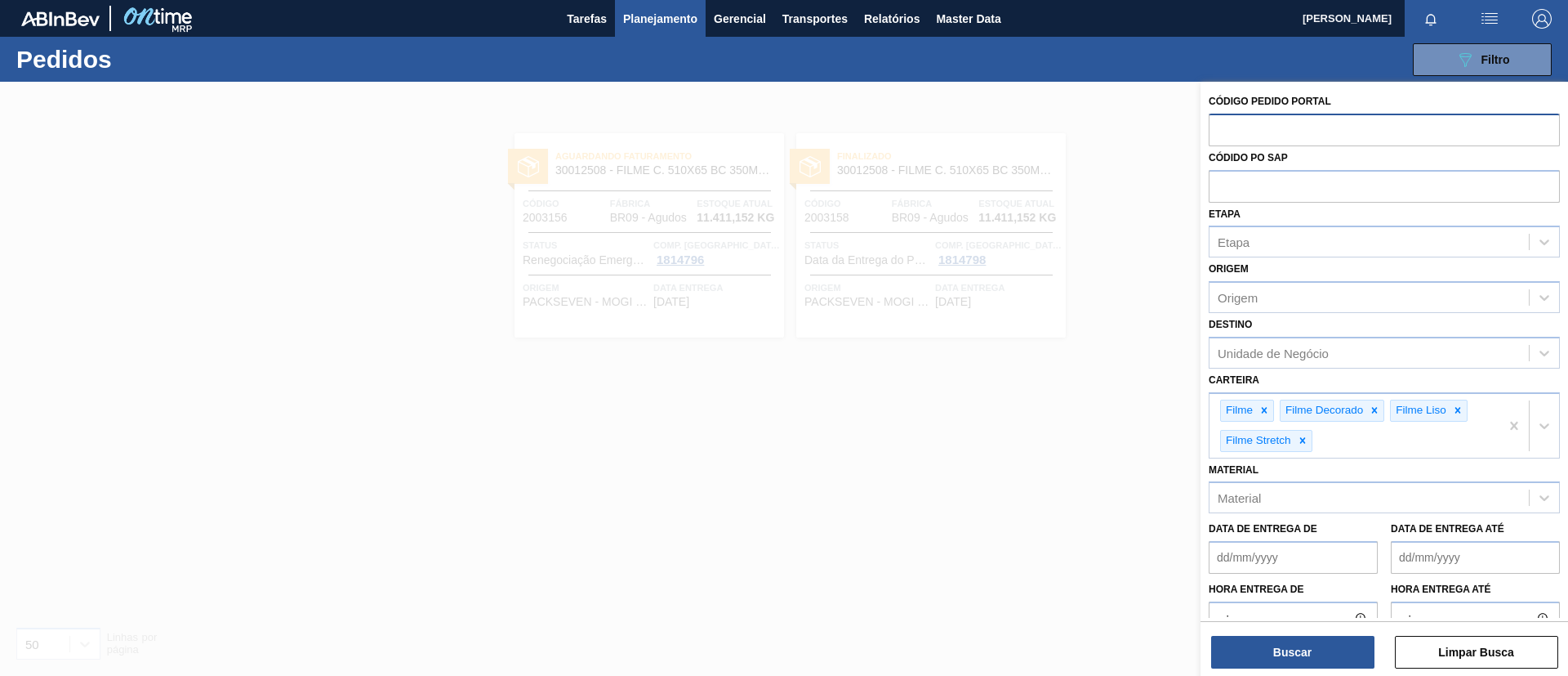
paste input "2026947"
type input "2026947"
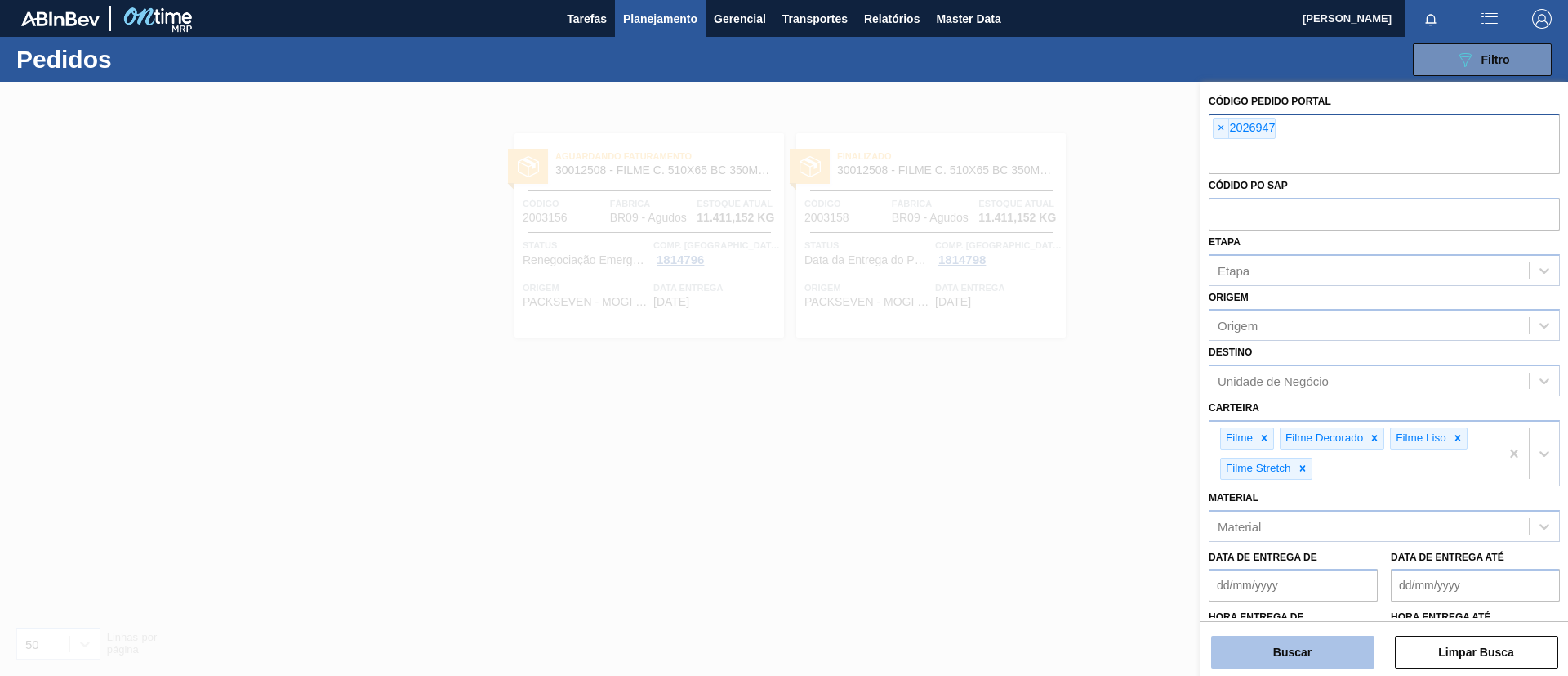
click at [1321, 655] on button "Buscar" at bounding box center [1293, 652] width 163 height 32
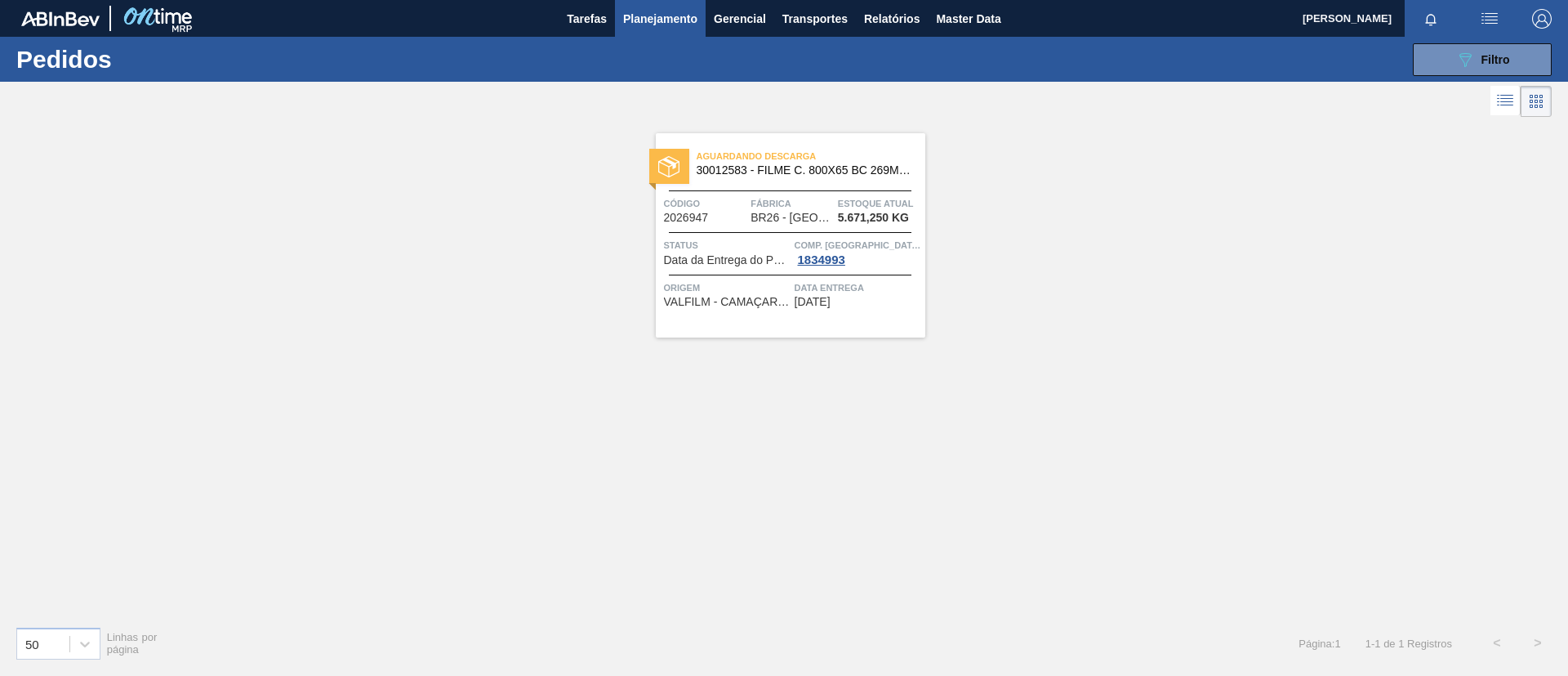
click at [798, 178] on div "Aguardando Descarga 30012583 - FILME C. 800X65 BC 269ML MP C15 429" at bounding box center [791, 164] width 269 height 37
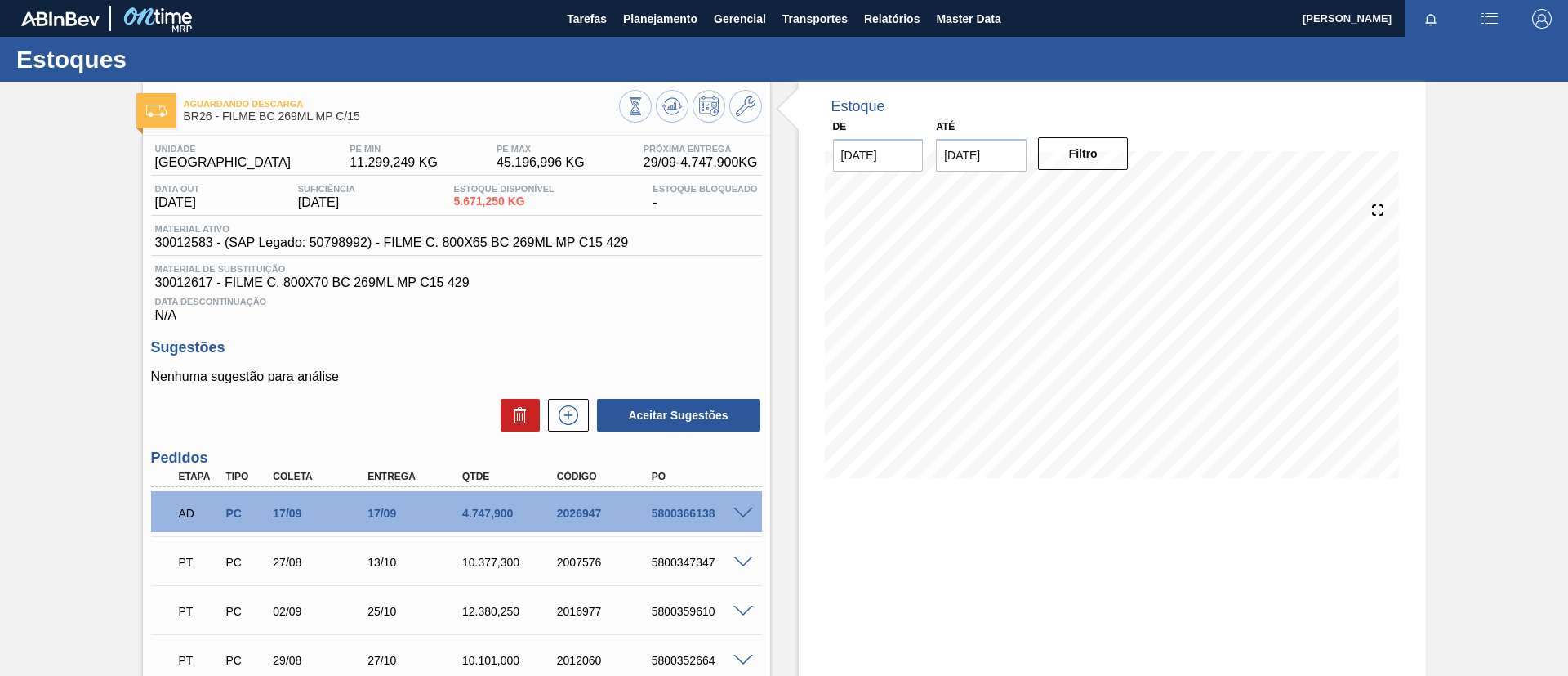
drag, startPoint x: 664, startPoint y: 11, endPoint x: 642, endPoint y: 53, distance: 47.4
click at [665, 12] on span "Planejamento" at bounding box center [660, 19] width 74 height 20
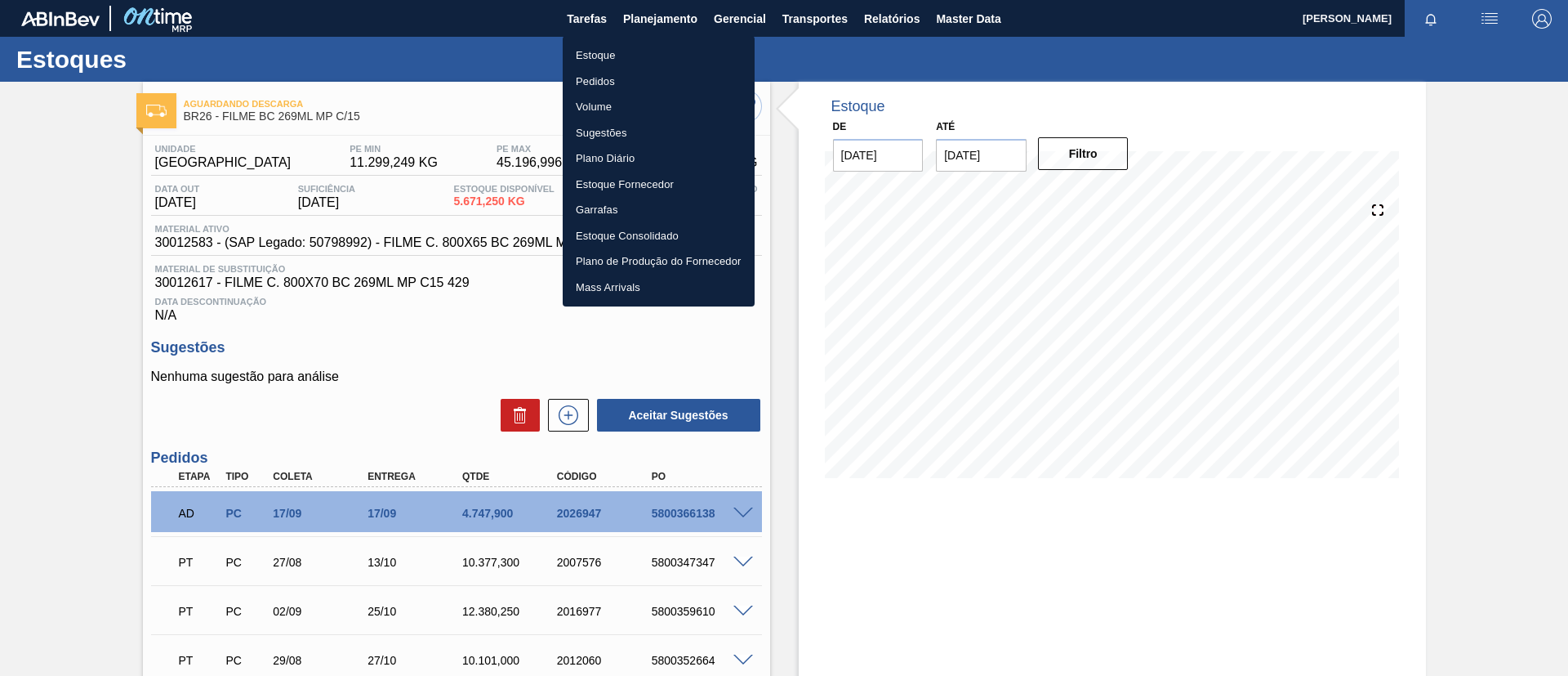
click at [607, 83] on li "Pedidos" at bounding box center [658, 81] width 192 height 26
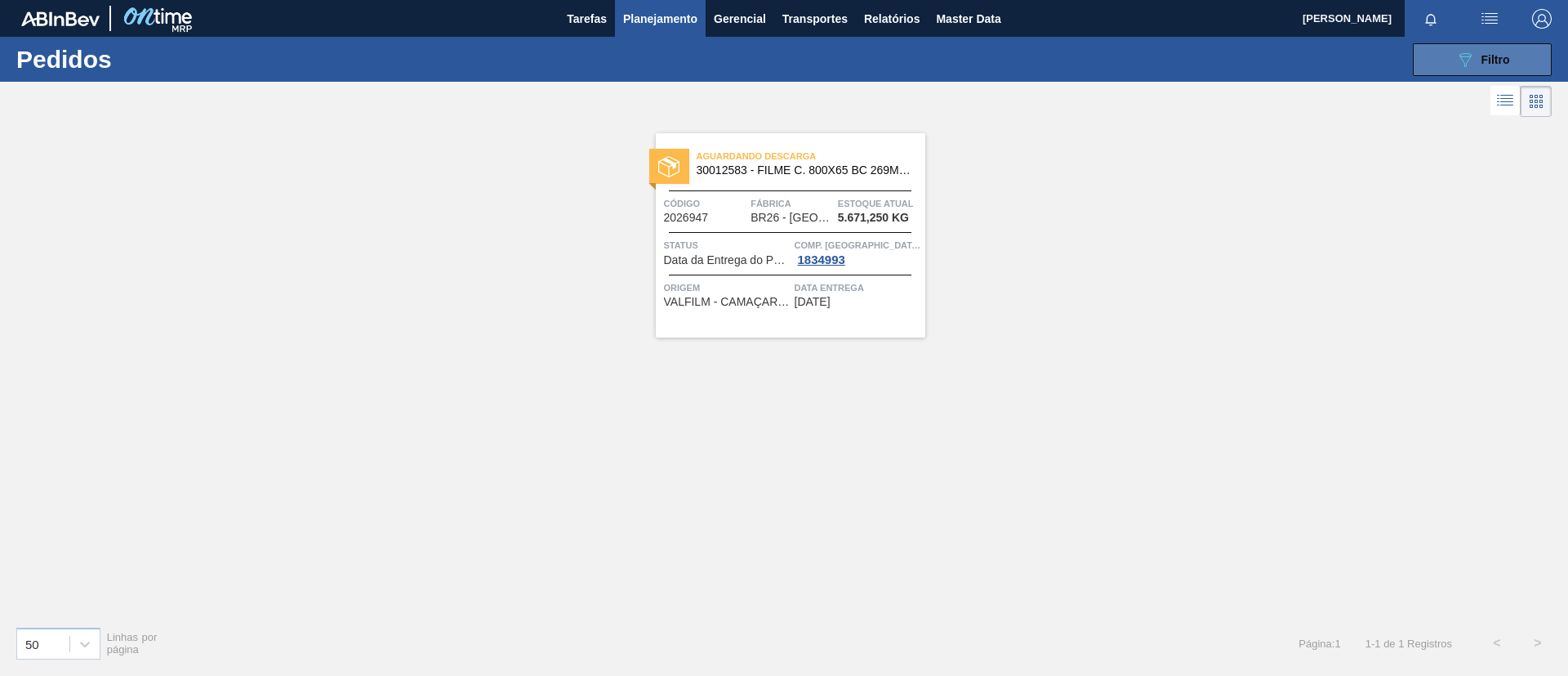
click at [1439, 64] on button "089F7B8B-B2A5-4AFE-B5C0-19BA573D28AC Filtro" at bounding box center [1482, 59] width 139 height 32
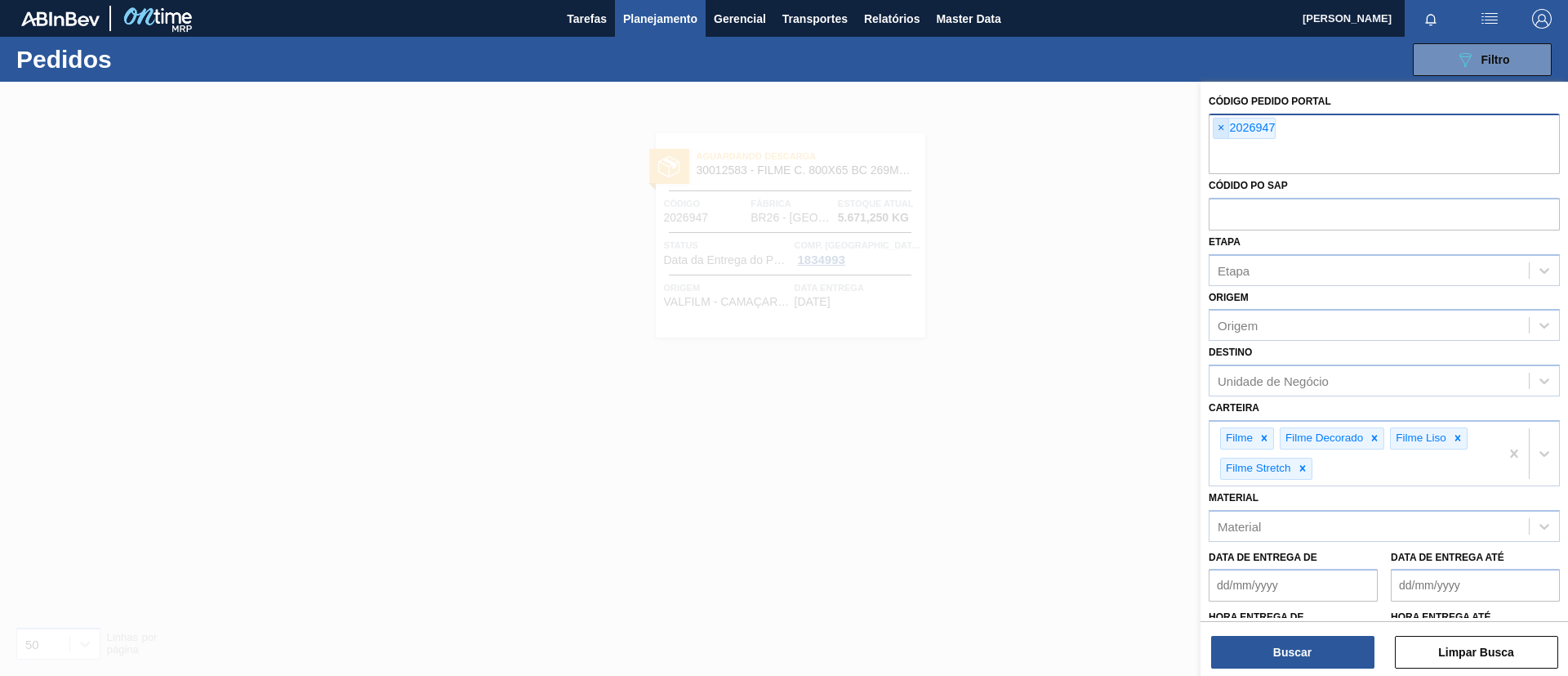
click at [1220, 138] on div "× 2026947" at bounding box center [1244, 128] width 62 height 21
paste input "2003715"
type input "2003715"
click at [1215, 128] on span "×" at bounding box center [1221, 128] width 16 height 20
click at [1292, 636] on button "Buscar" at bounding box center [1293, 652] width 163 height 32
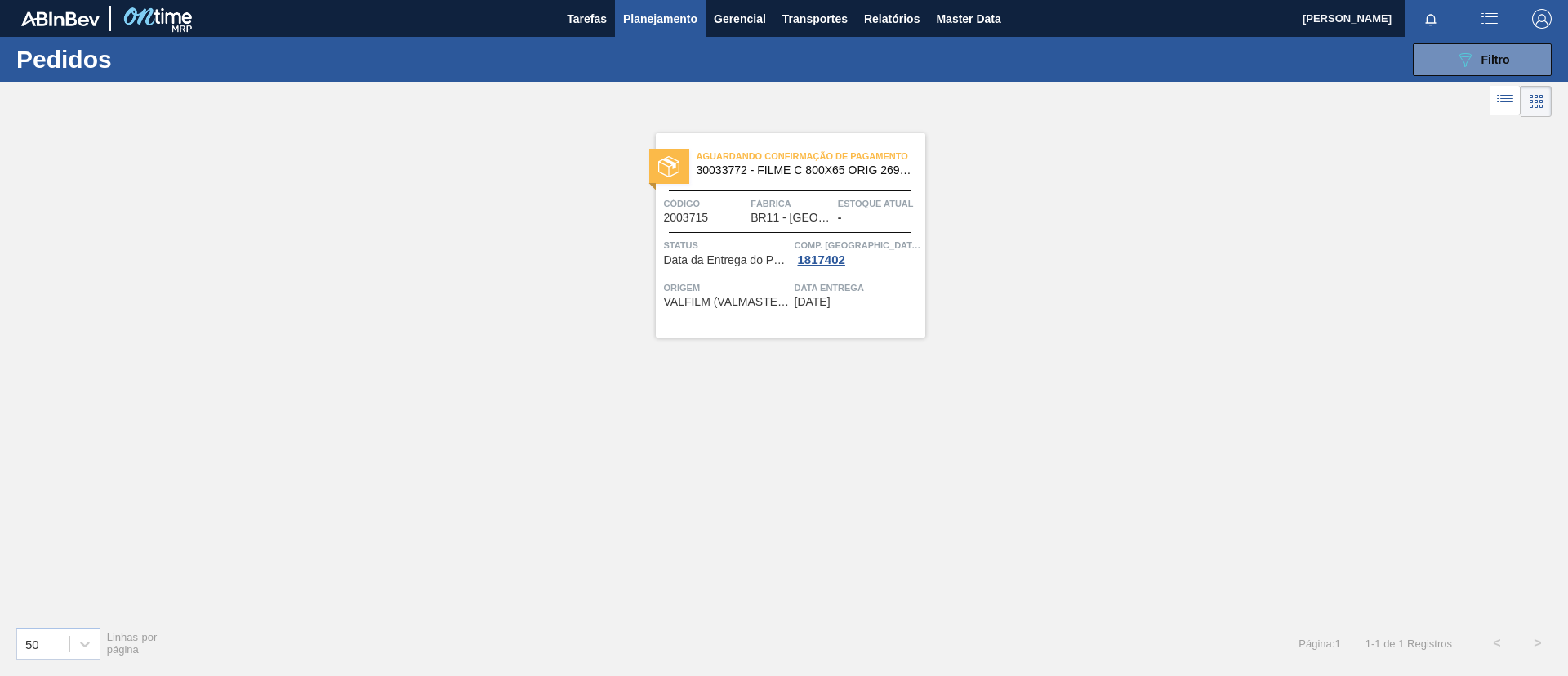
click at [855, 197] on span "Estoque atual" at bounding box center [879, 203] width 83 height 17
click at [1514, 58] on button "089F7B8B-B2A5-4AFE-B5C0-19BA573D28AC Filtro" at bounding box center [1482, 59] width 139 height 32
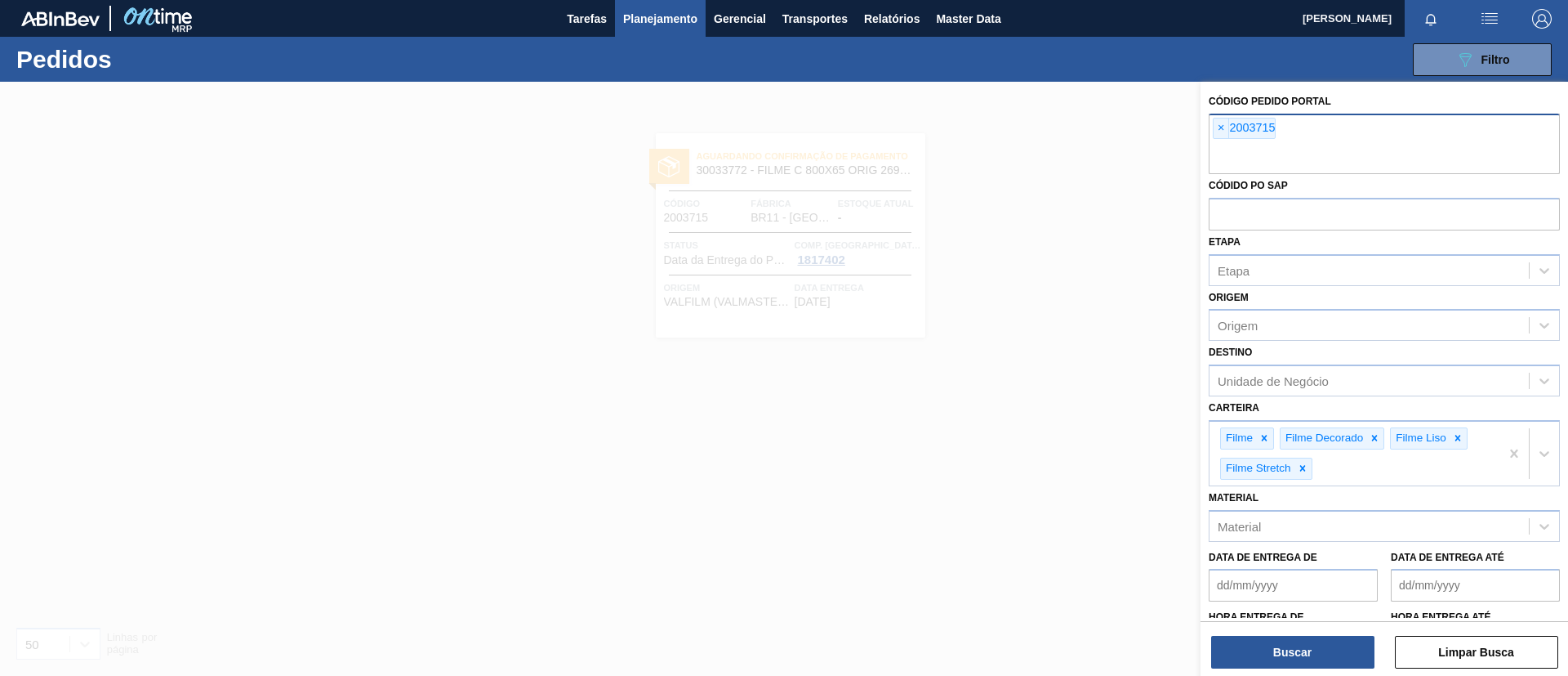
click at [1213, 130] on div "× 2003715" at bounding box center [1384, 144] width 351 height 61
click at [1217, 130] on span "×" at bounding box center [1221, 128] width 16 height 20
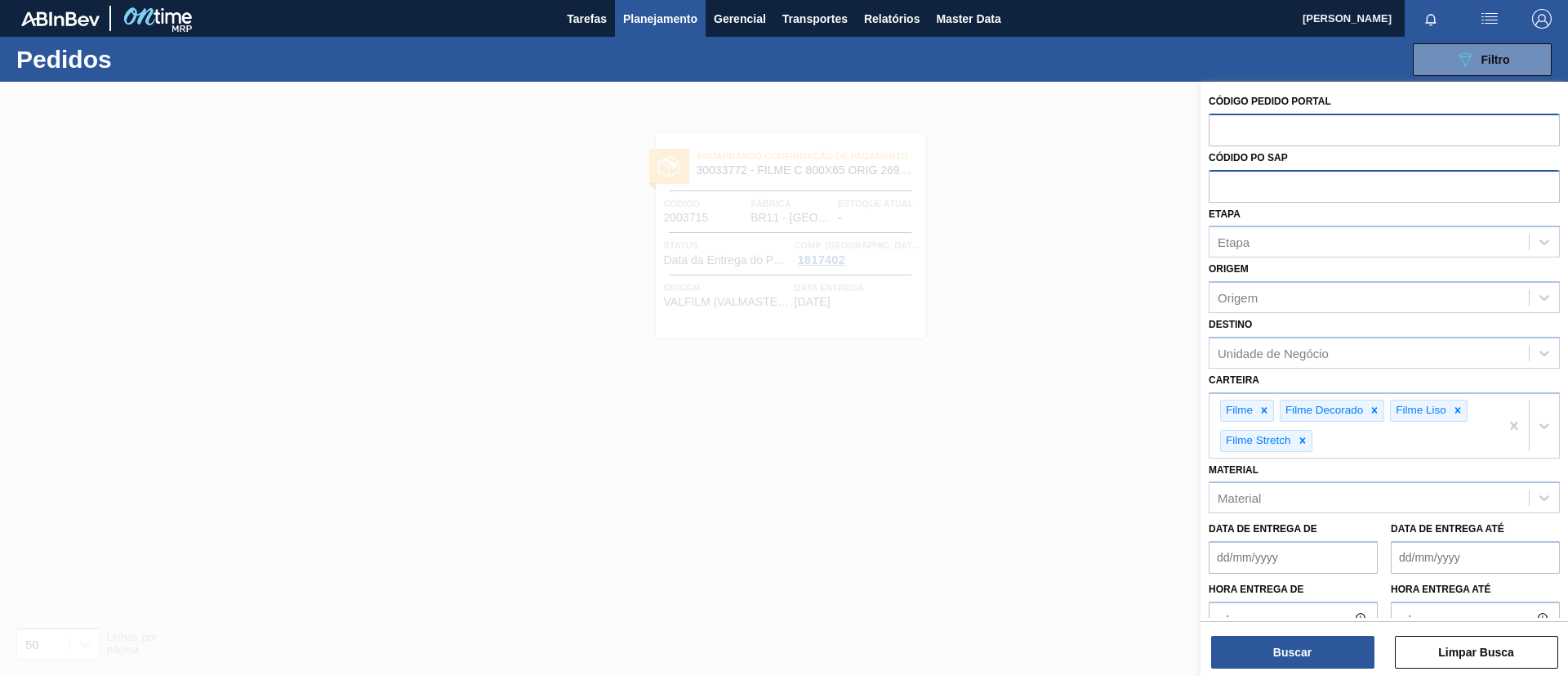
paste input "2007562"
type input "2007562"
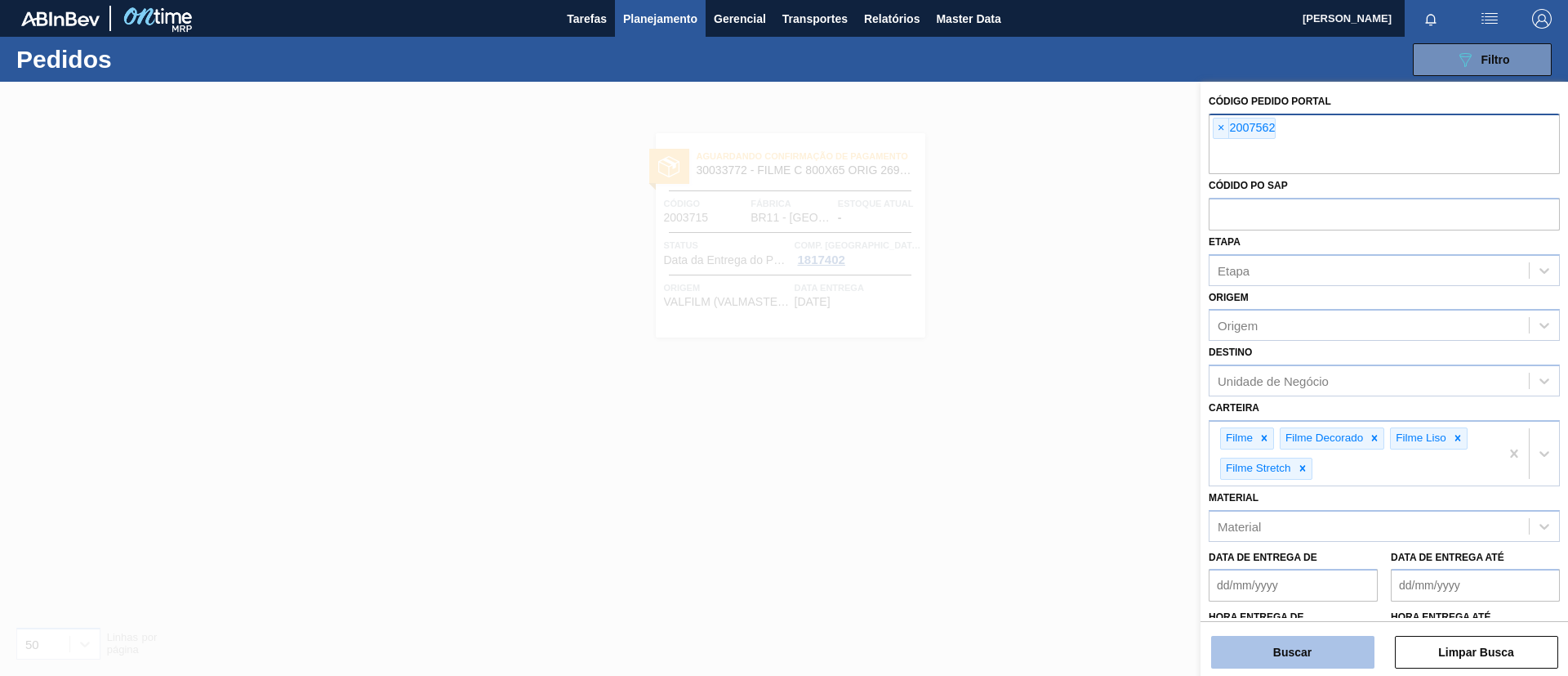
click at [1313, 648] on button "Buscar" at bounding box center [1293, 652] width 163 height 32
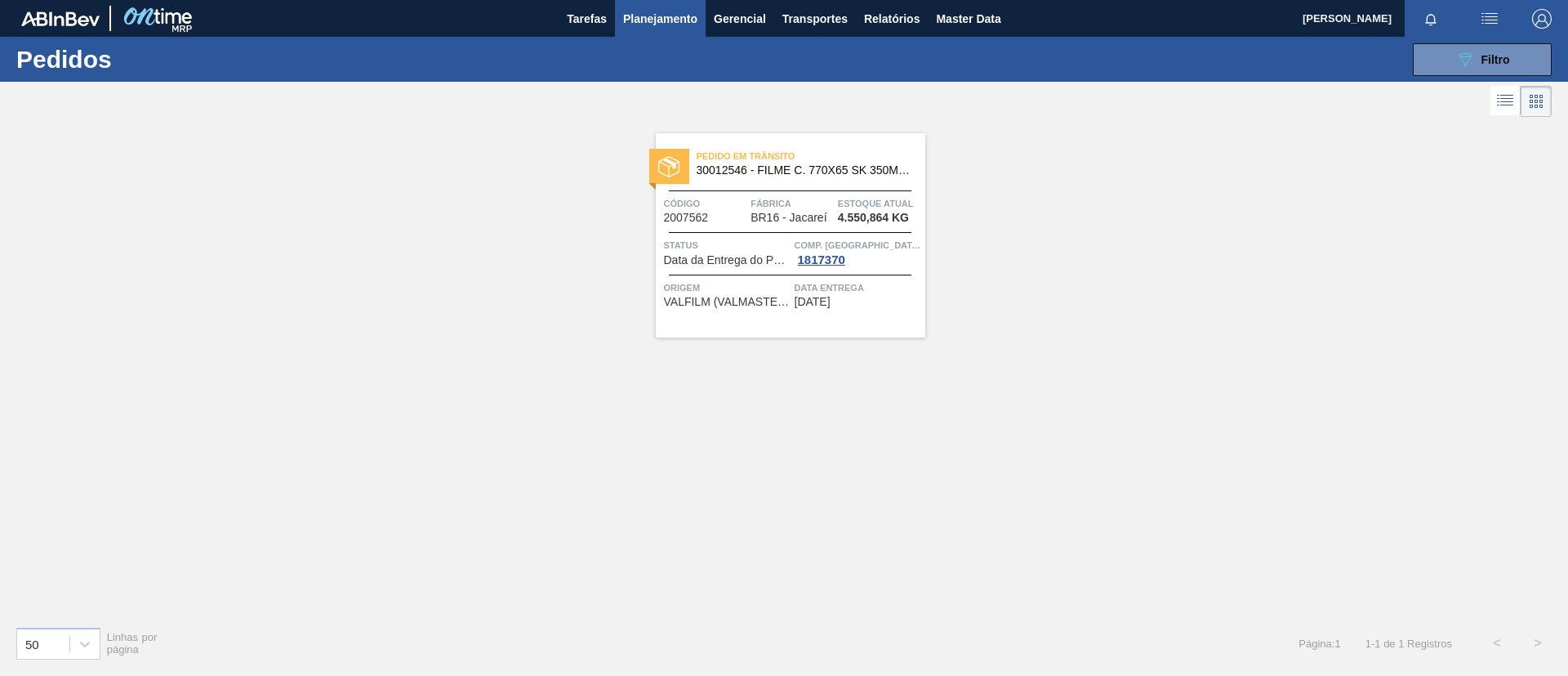
click at [815, 169] on span "30012546 - FILME C. 770X65 SK 350ML C12 429" at bounding box center [805, 170] width 216 height 13
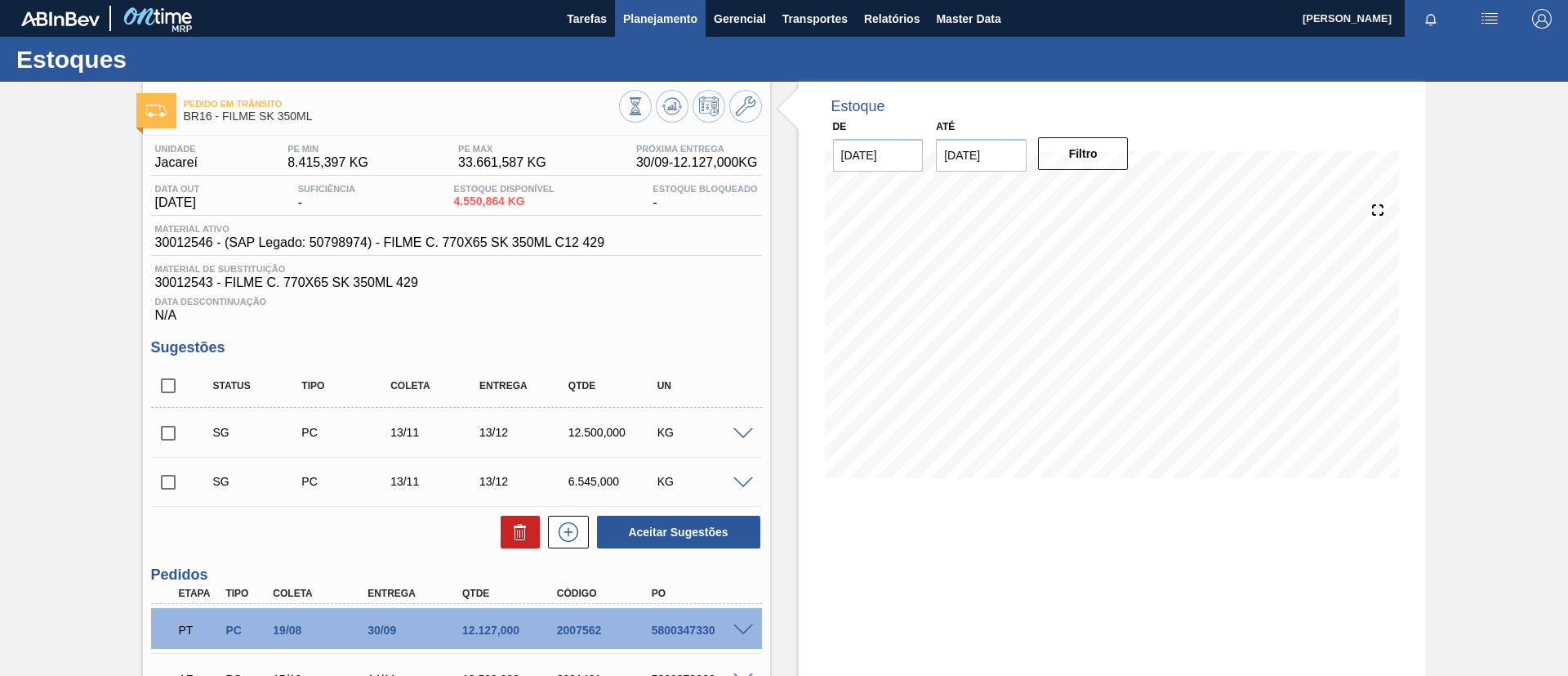
click at [676, 20] on span "Planejamento" at bounding box center [660, 19] width 74 height 20
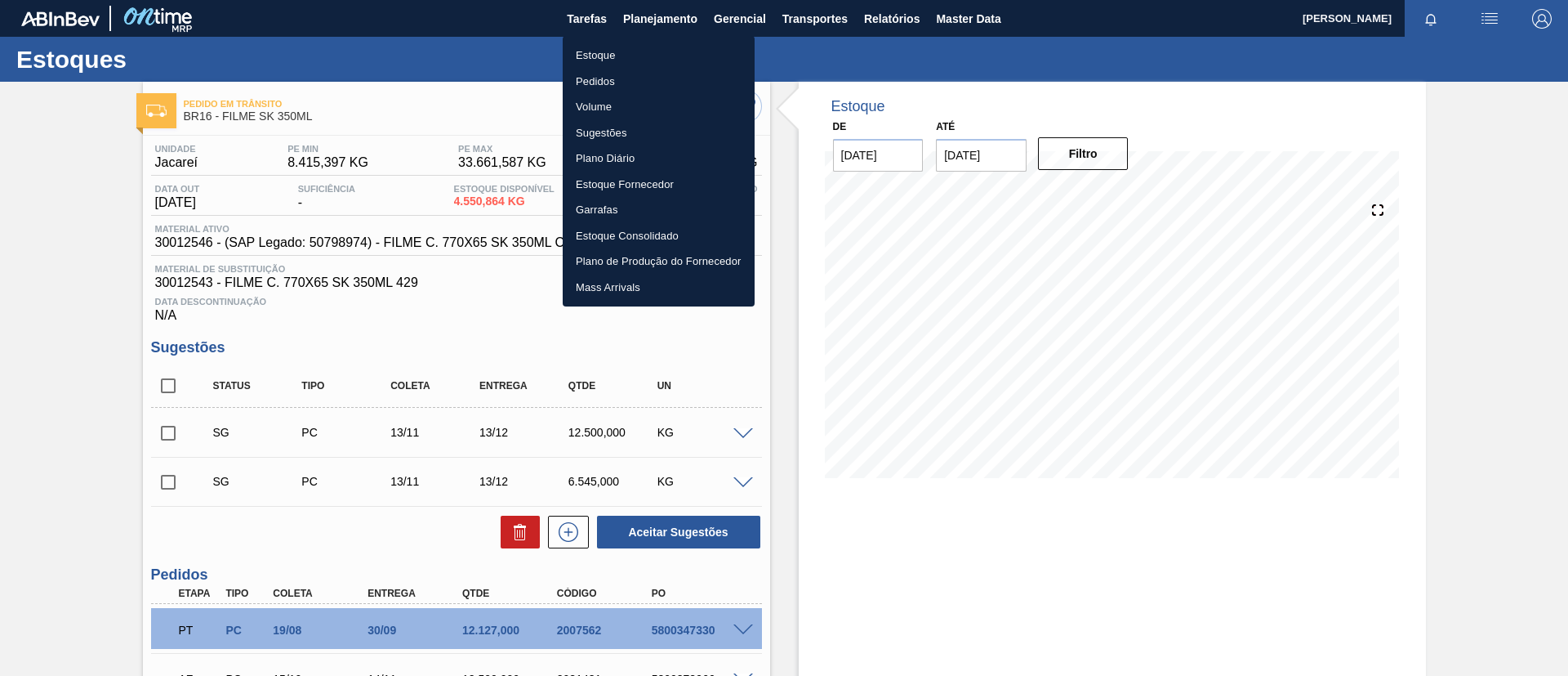
click at [662, 45] on li "Estoque" at bounding box center [658, 56] width 192 height 26
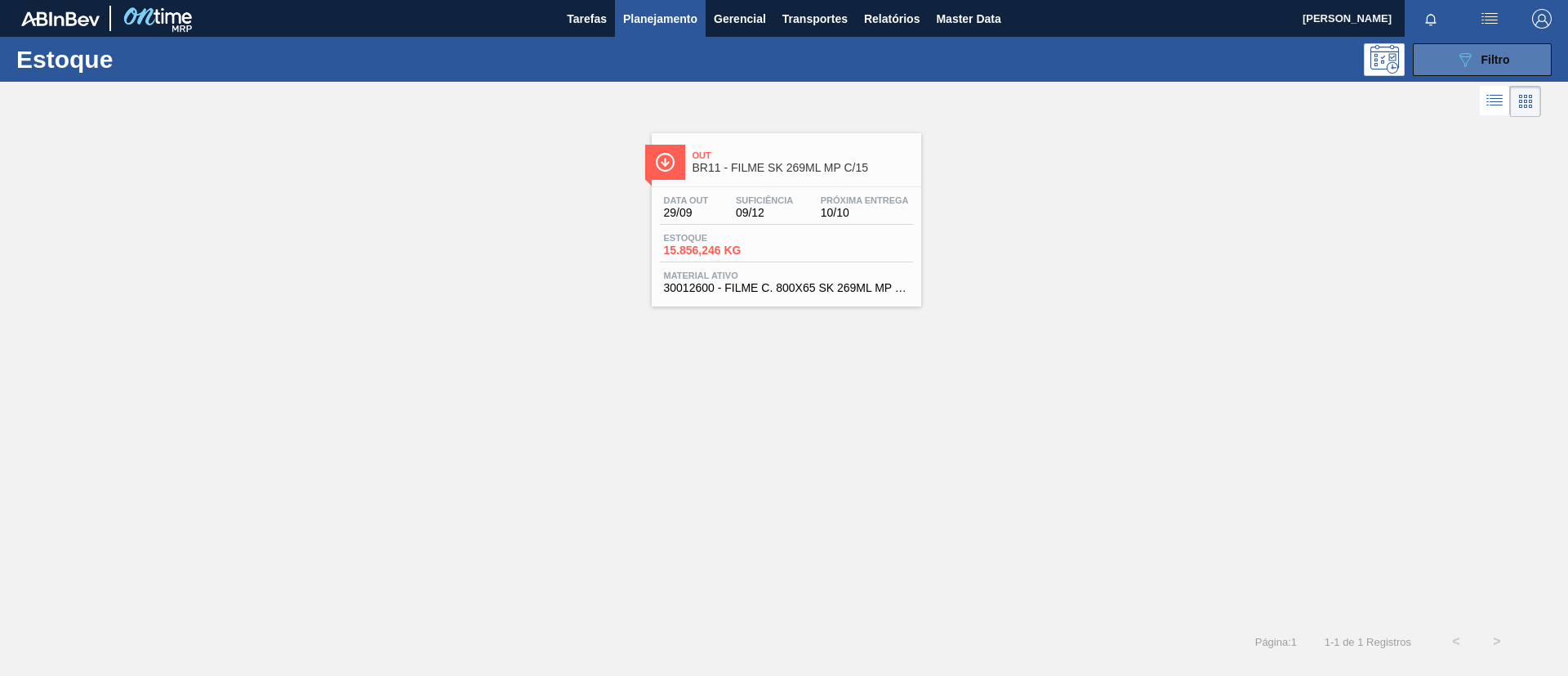
click at [1503, 66] on div "089F7B8B-B2A5-4AFE-B5C0-19BA573D28AC Filtro" at bounding box center [1483, 60] width 55 height 20
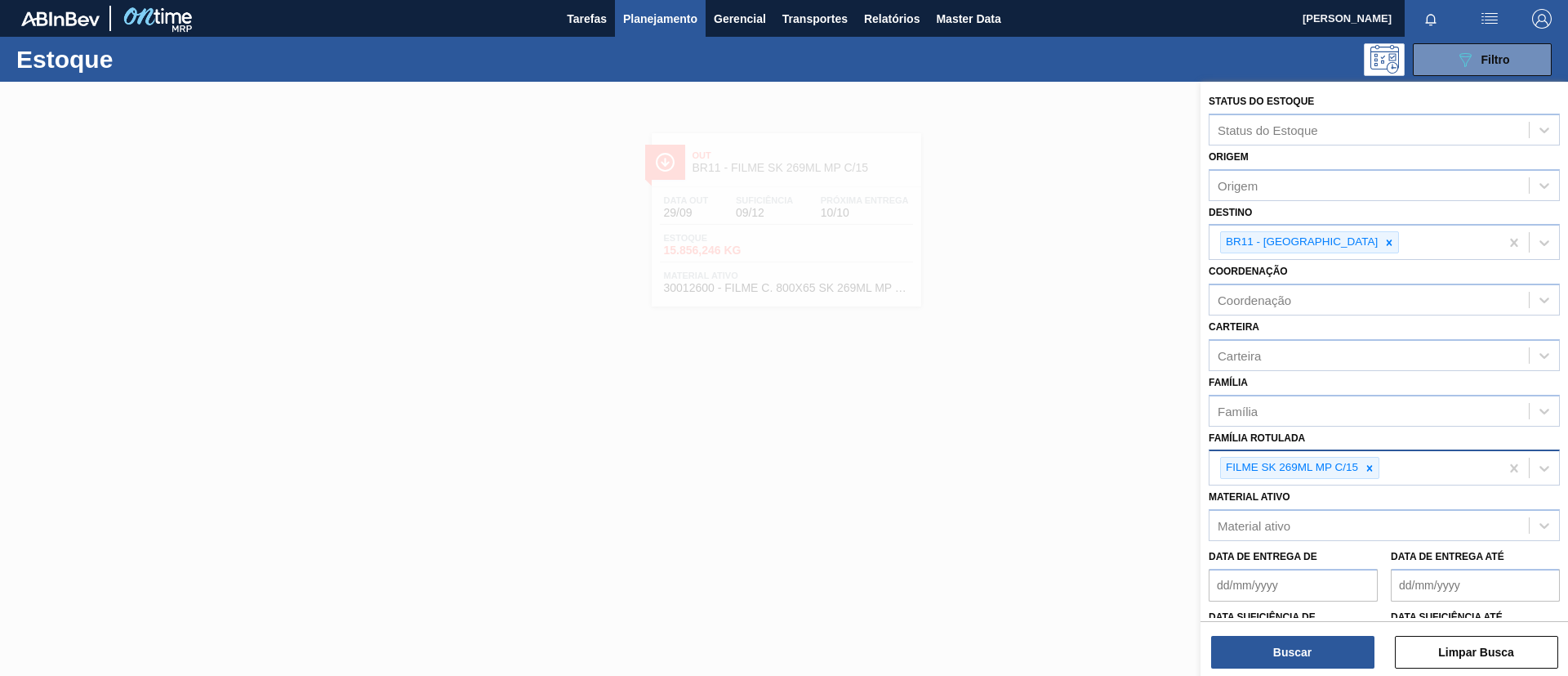
click at [1369, 455] on div "FILME SK 269ML MP C/15" at bounding box center [1354, 468] width 290 height 33
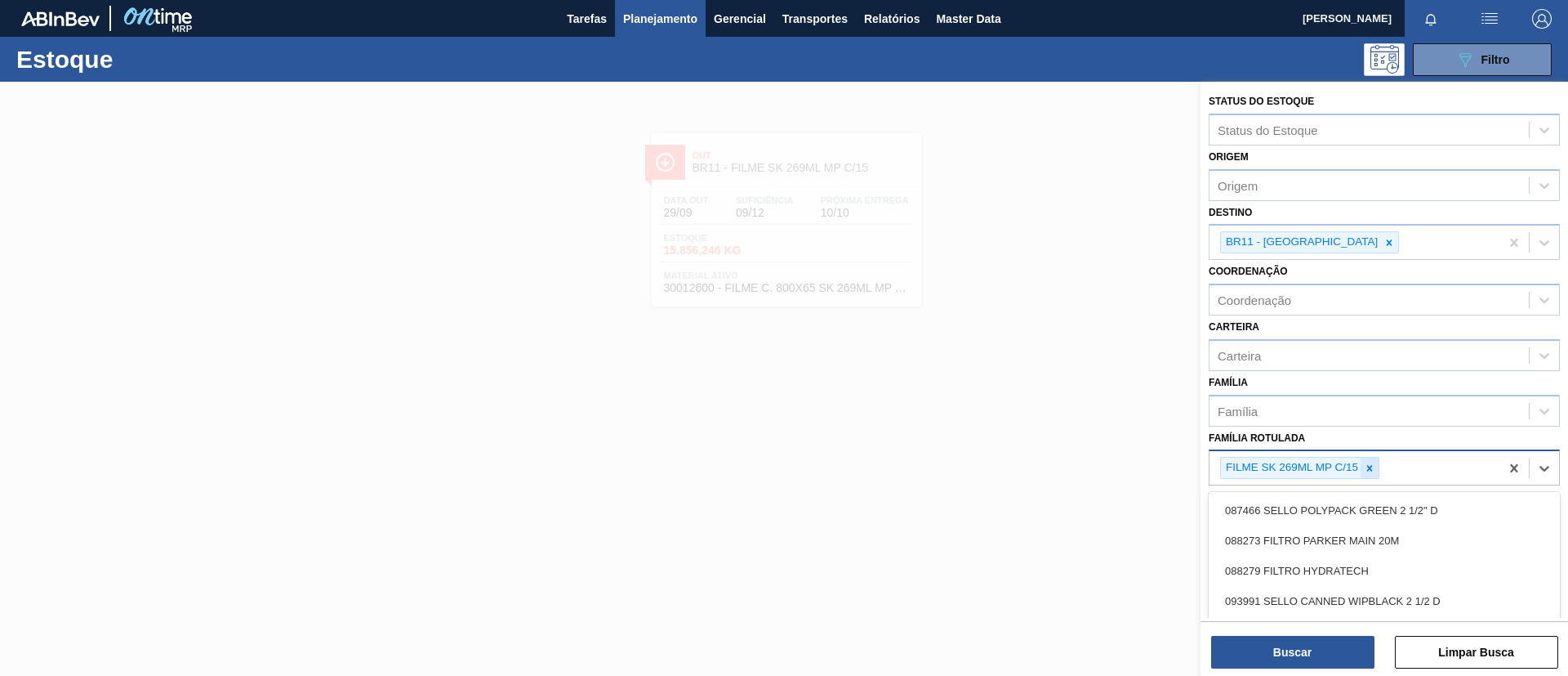
click at [1375, 464] on icon at bounding box center [1370, 469] width 12 height 12
type Rotulada "BC 350ML"
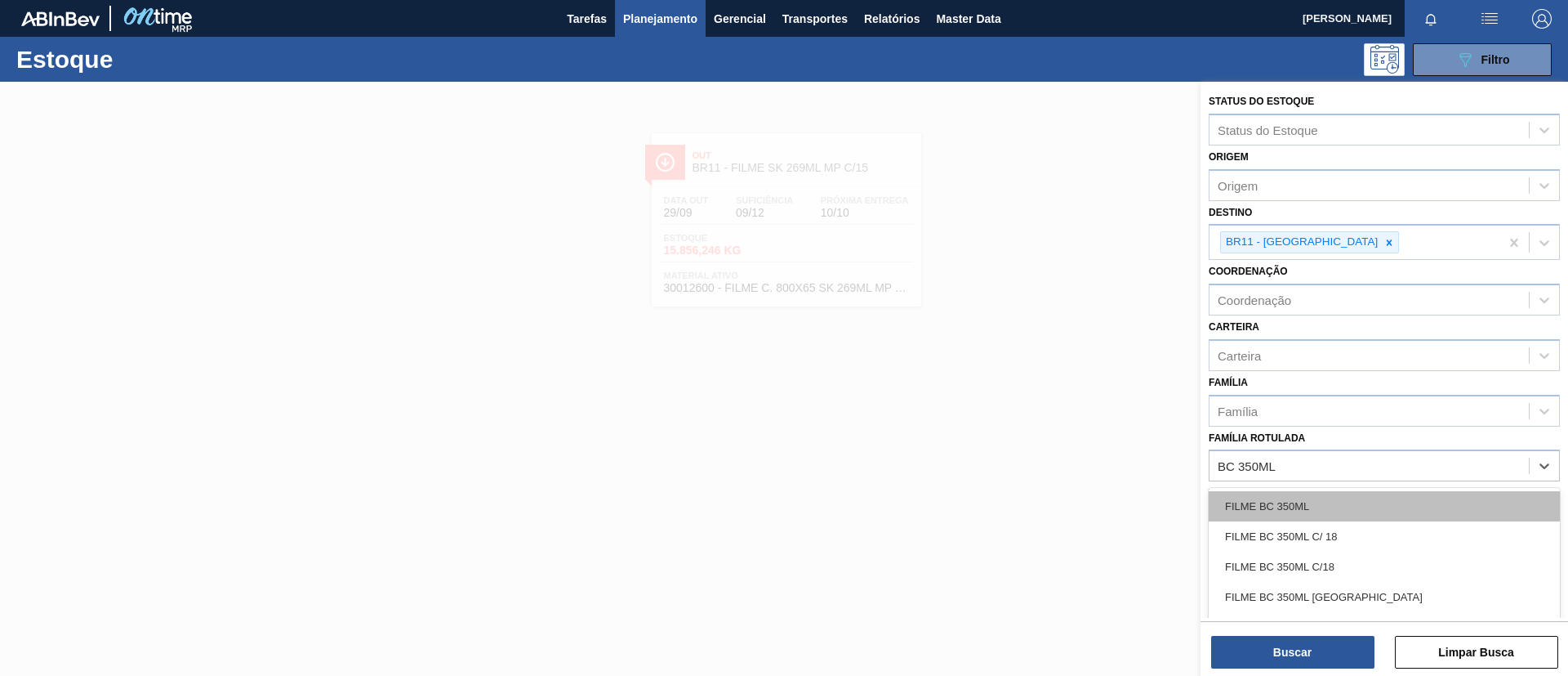
click at [1381, 496] on div "FILME BC 350ML" at bounding box center [1384, 506] width 351 height 30
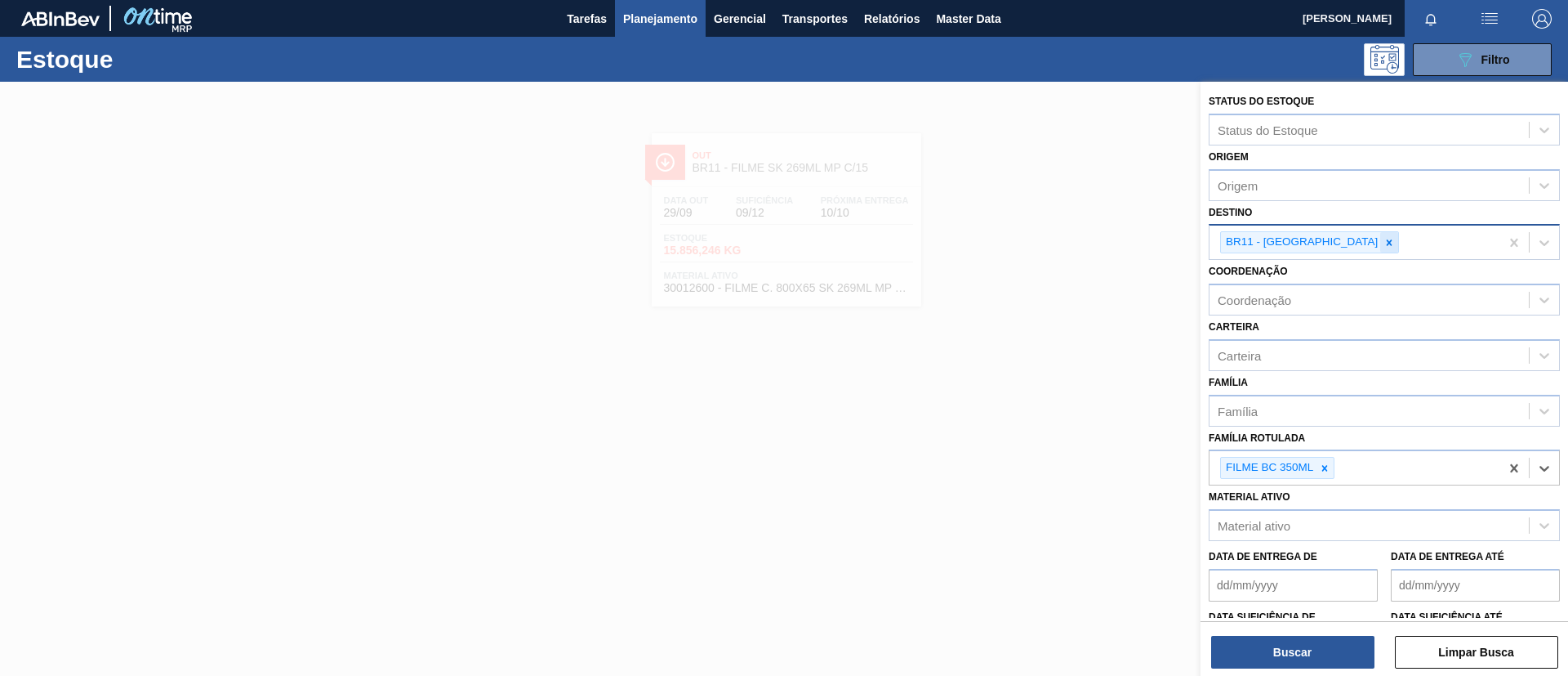
click at [1383, 239] on icon at bounding box center [1389, 243] width 12 height 12
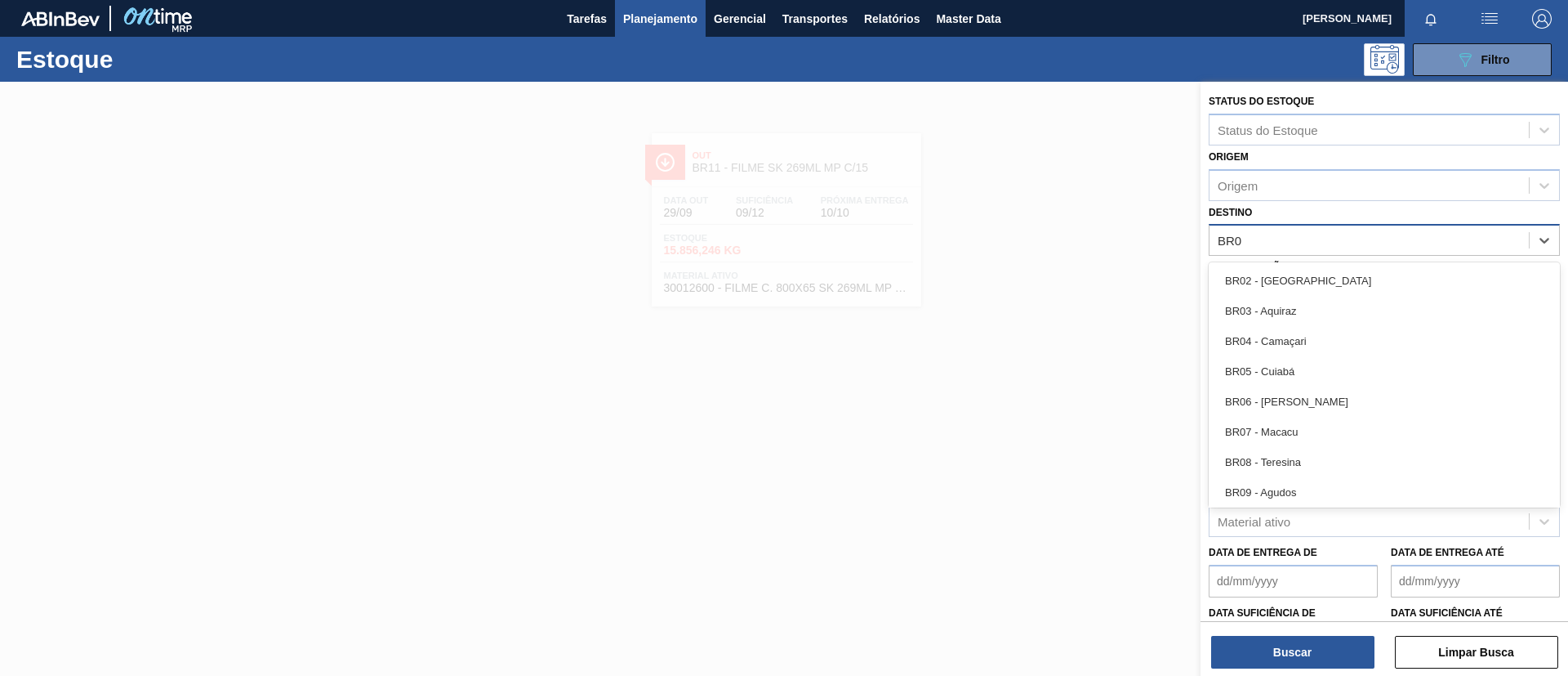
type input "BR09"
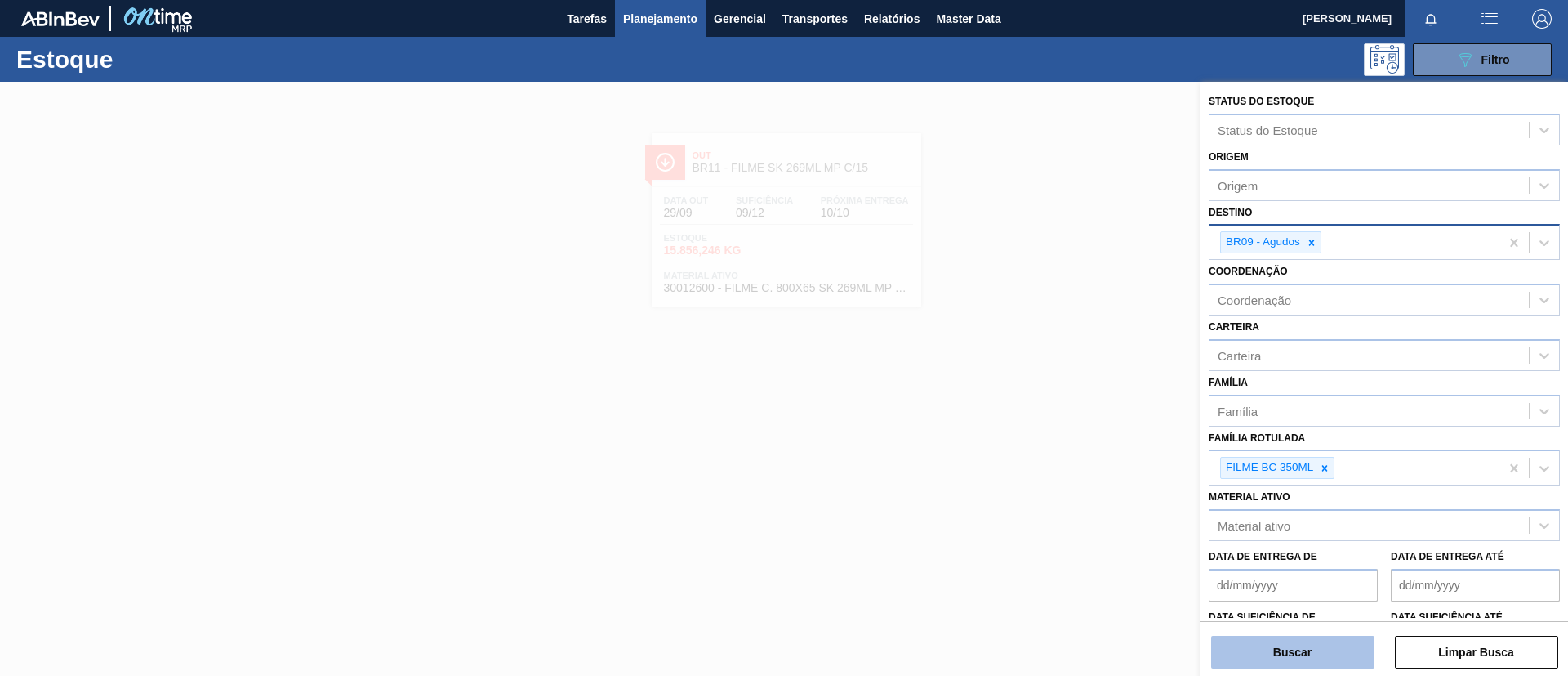
click at [1328, 655] on button "Buscar" at bounding box center [1293, 652] width 163 height 32
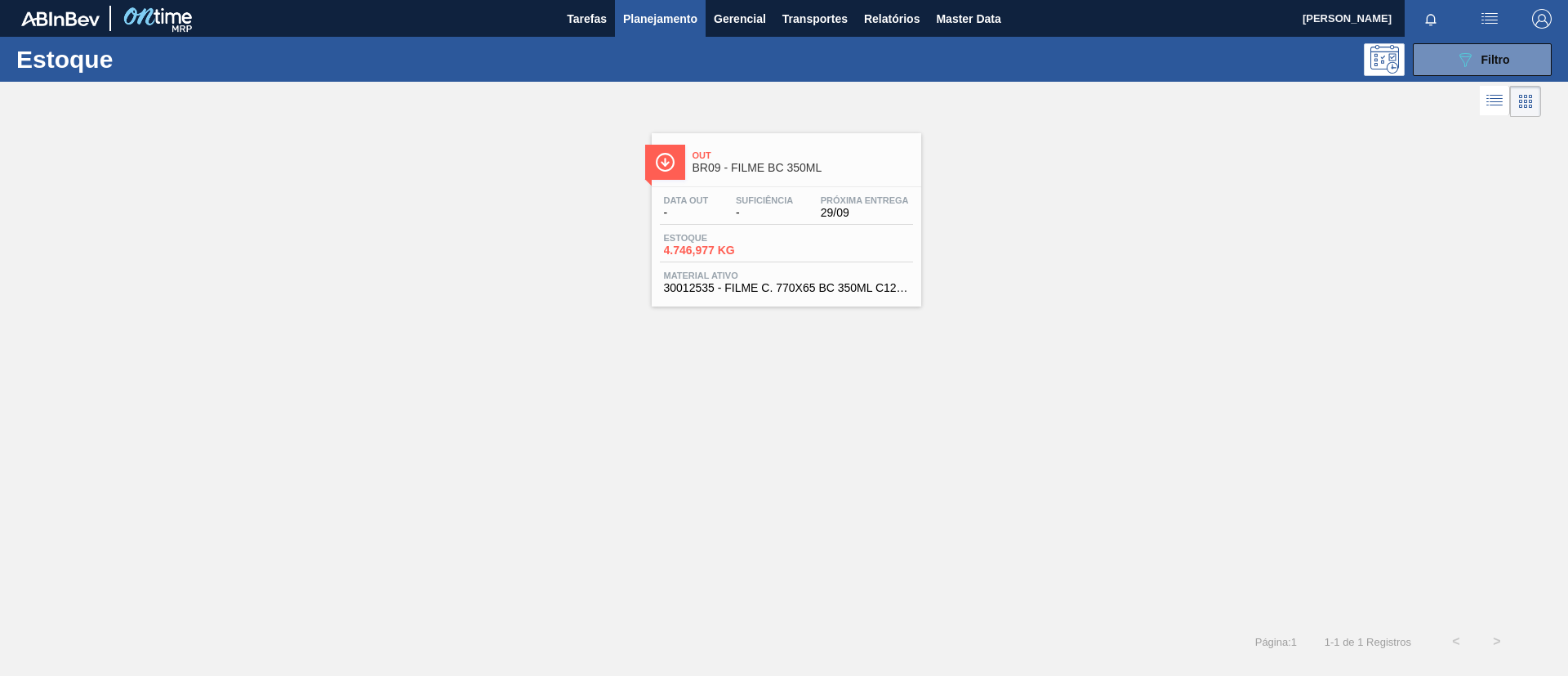
click at [805, 164] on span "BR09 - FILME BC 350ML" at bounding box center [803, 168] width 221 height 13
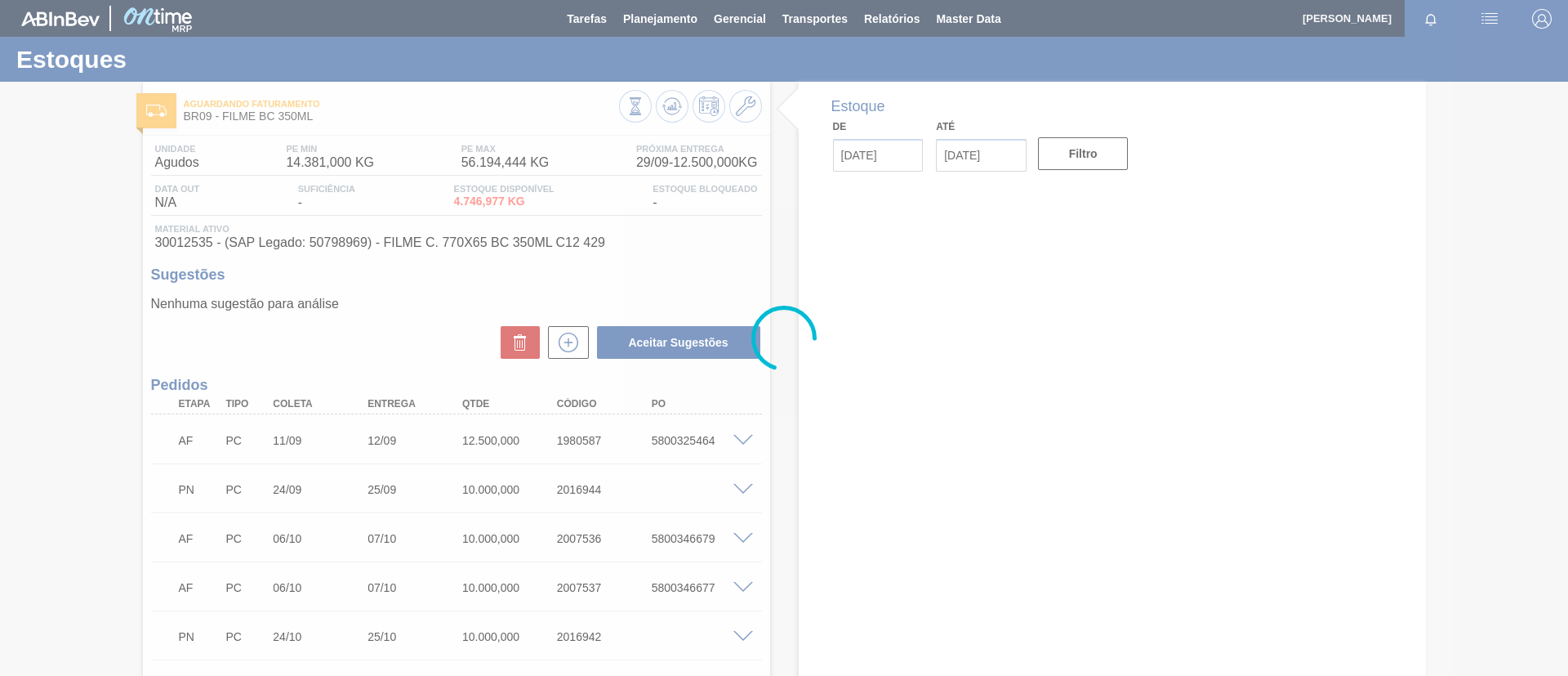
drag, startPoint x: 485, startPoint y: 429, endPoint x: 369, endPoint y: 427, distance: 116.0
click at [369, 427] on div at bounding box center [784, 338] width 1568 height 676
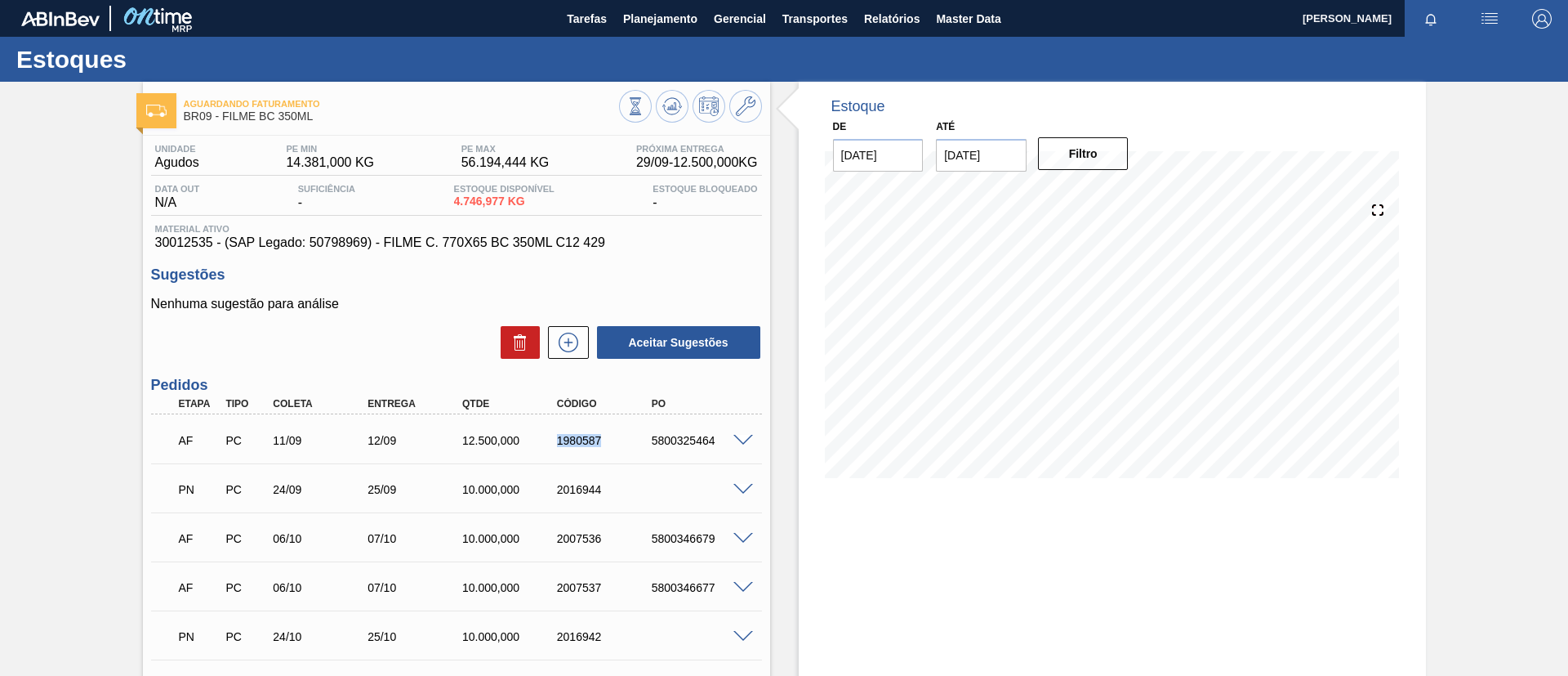
drag, startPoint x: 551, startPoint y: 440, endPoint x: 642, endPoint y: 442, distance: 91.0
click at [642, 441] on div "AF PC 11/09 12/09 12.500,000 1980587 5800325464" at bounding box center [451, 439] width 567 height 32
copy div "1980587"
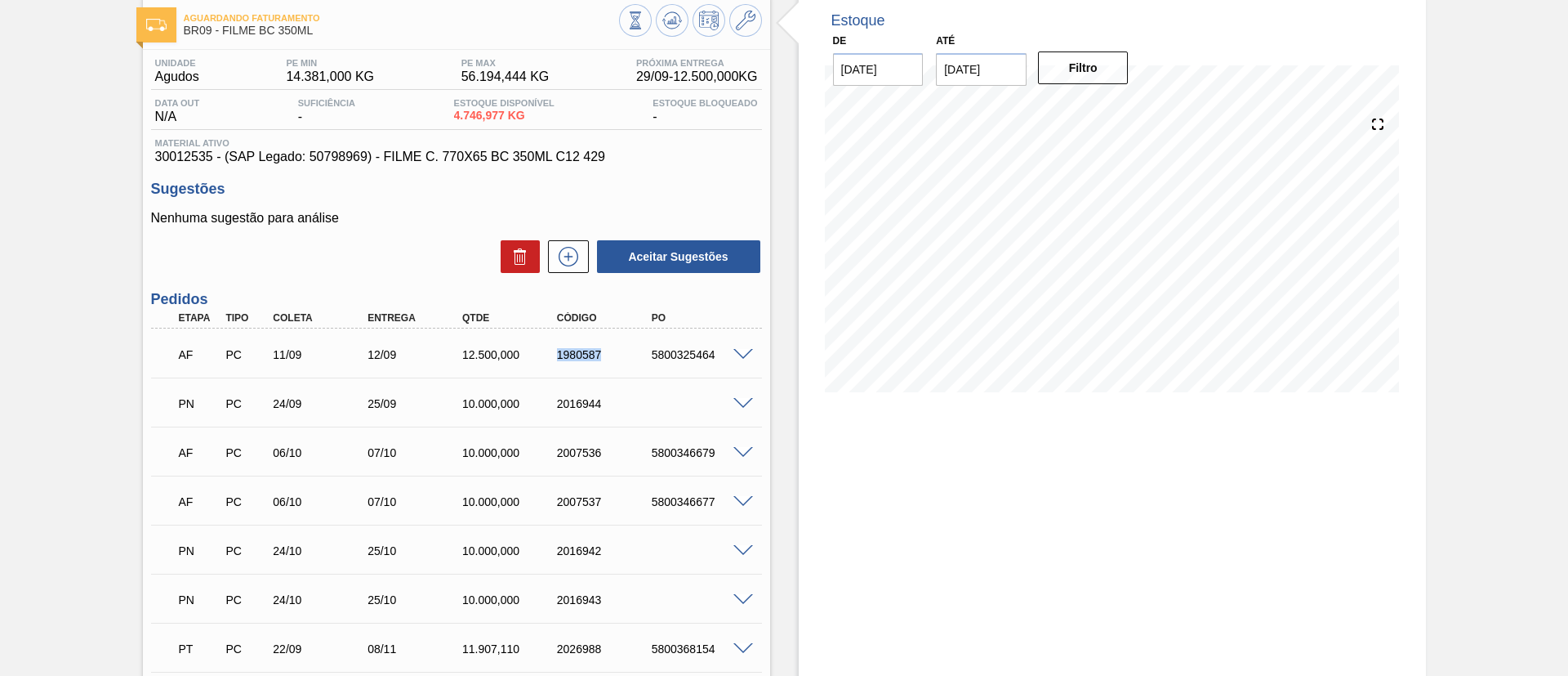
scroll to position [123, 0]
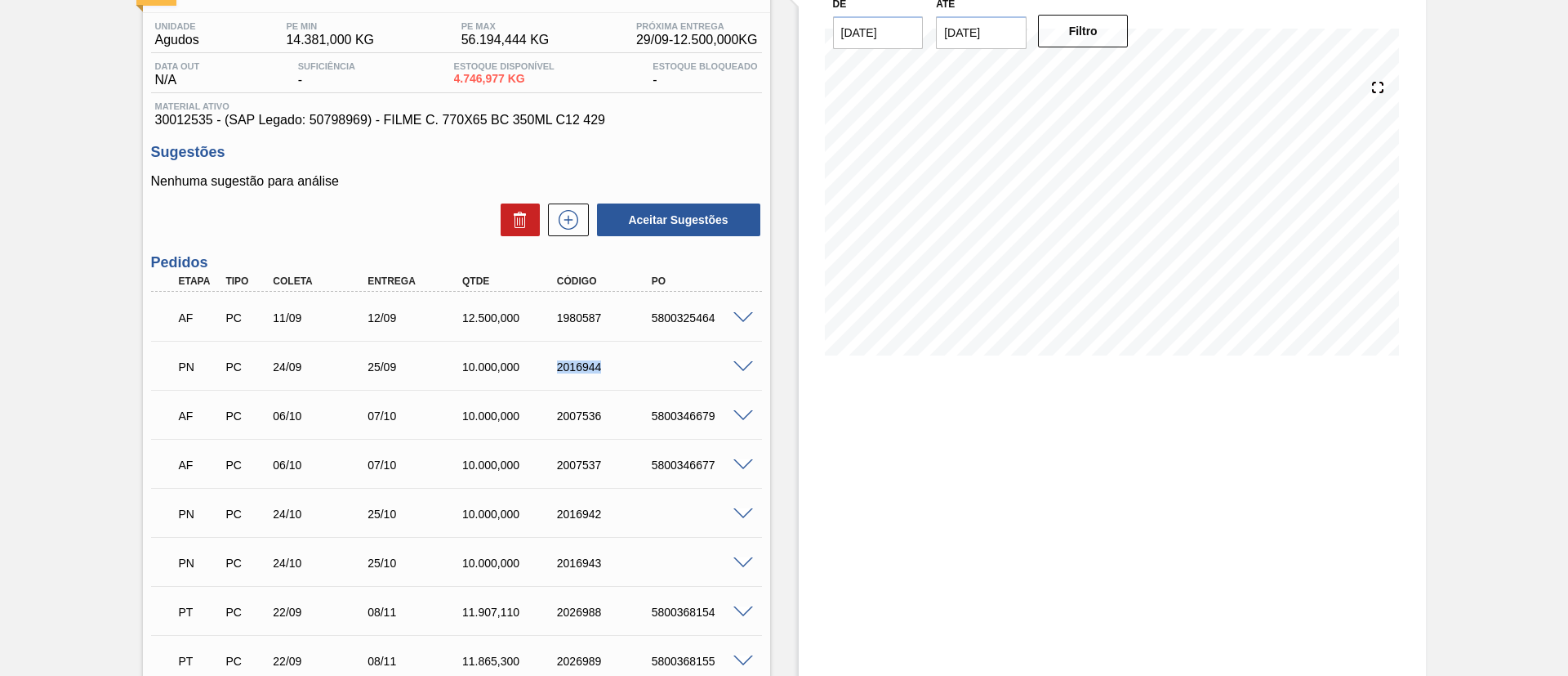
drag, startPoint x: 557, startPoint y: 359, endPoint x: 626, endPoint y: 364, distance: 69.2
click at [626, 364] on div "PN PC 24/09 25/09 10.000,000 2016944" at bounding box center [451, 364] width 567 height 32
copy div "2016944"
click at [745, 321] on span at bounding box center [743, 318] width 20 height 13
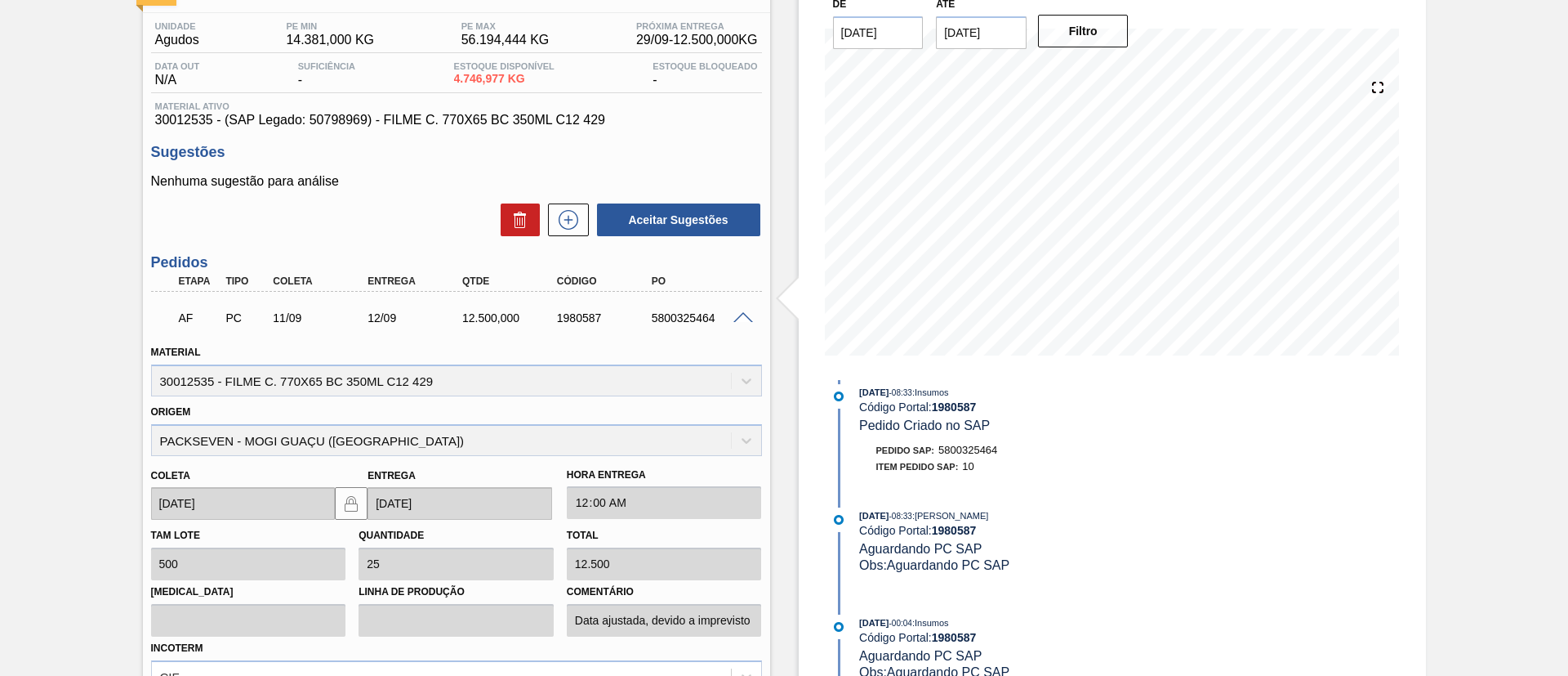
click at [741, 320] on span at bounding box center [743, 318] width 20 height 13
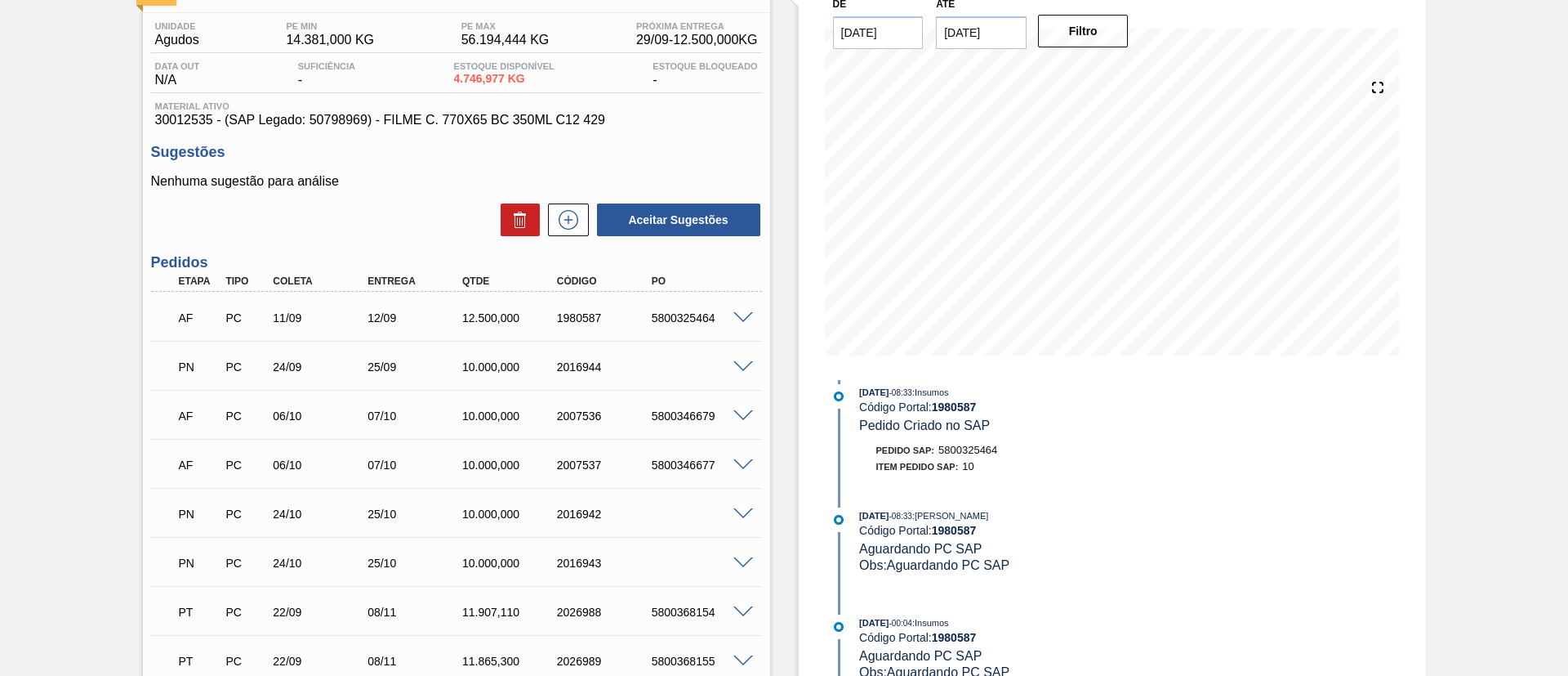
click at [751, 362] on span at bounding box center [743, 367] width 20 height 13
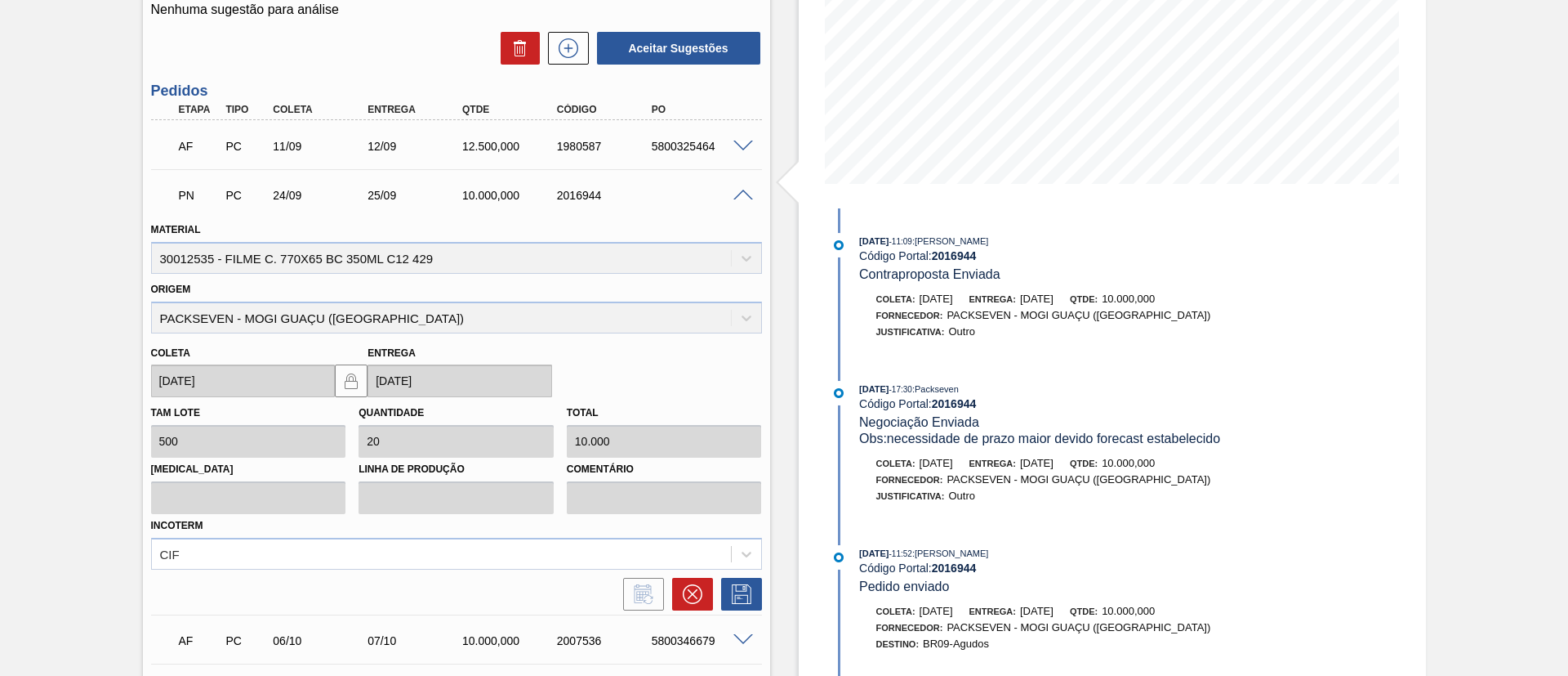
scroll to position [293, 0]
click at [747, 190] on span at bounding box center [743, 196] width 20 height 13
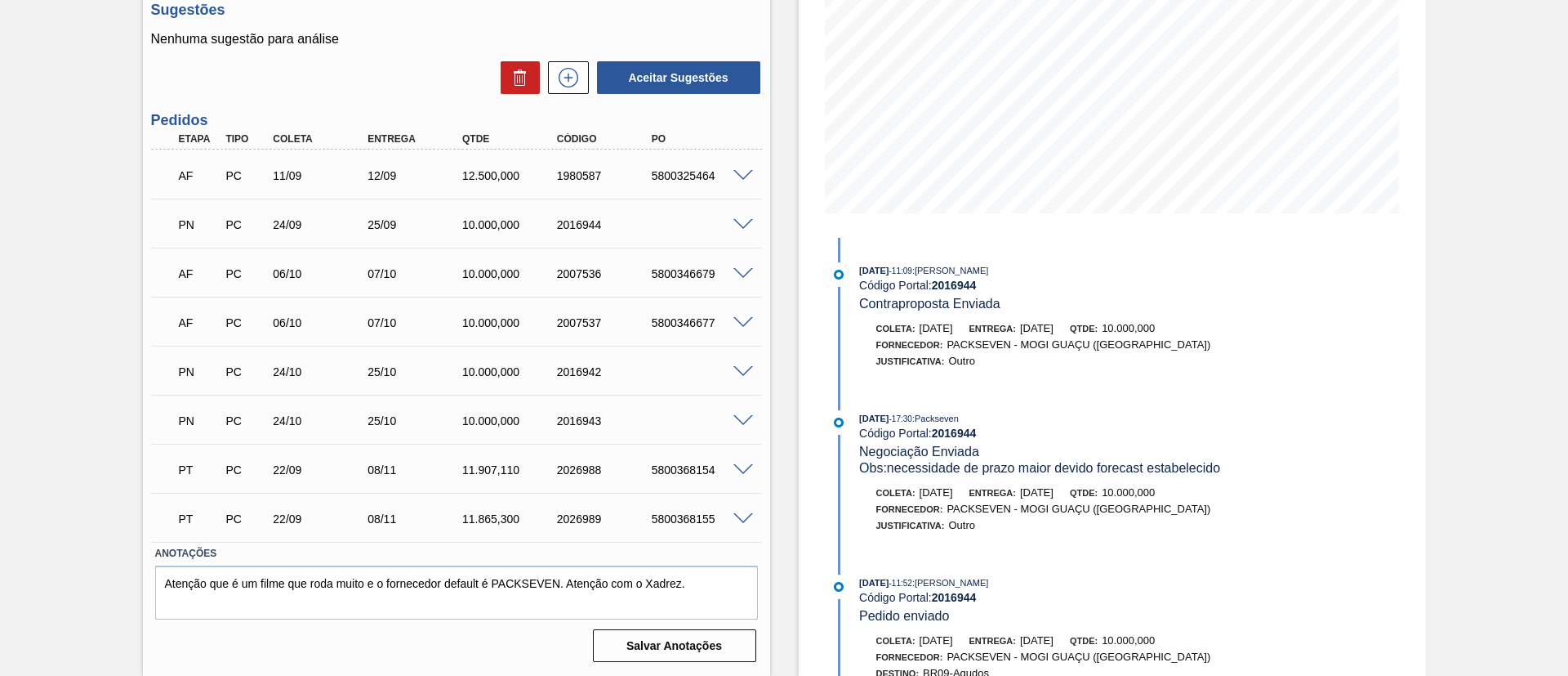
scroll to position [265, 0]
drag, startPoint x: 598, startPoint y: 277, endPoint x: 627, endPoint y: 282, distance: 29.4
click at [627, 282] on div "AF PC 06/10 07/10 10.000,000 2007536 5800346679" at bounding box center [451, 272] width 567 height 32
click at [621, 311] on div "AF PC 06/10 07/10 10.000,000 2007537 5800346677" at bounding box center [451, 320] width 567 height 32
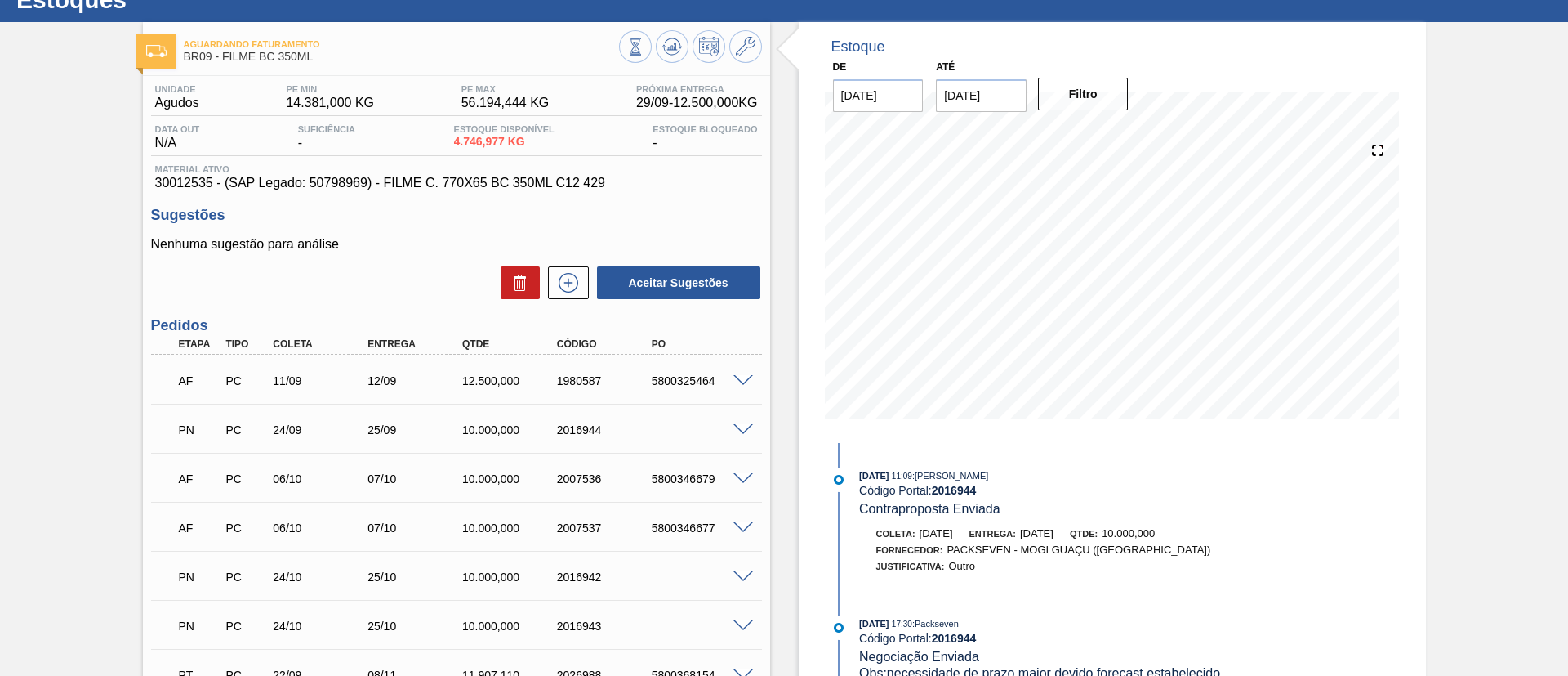
scroll to position [0, 0]
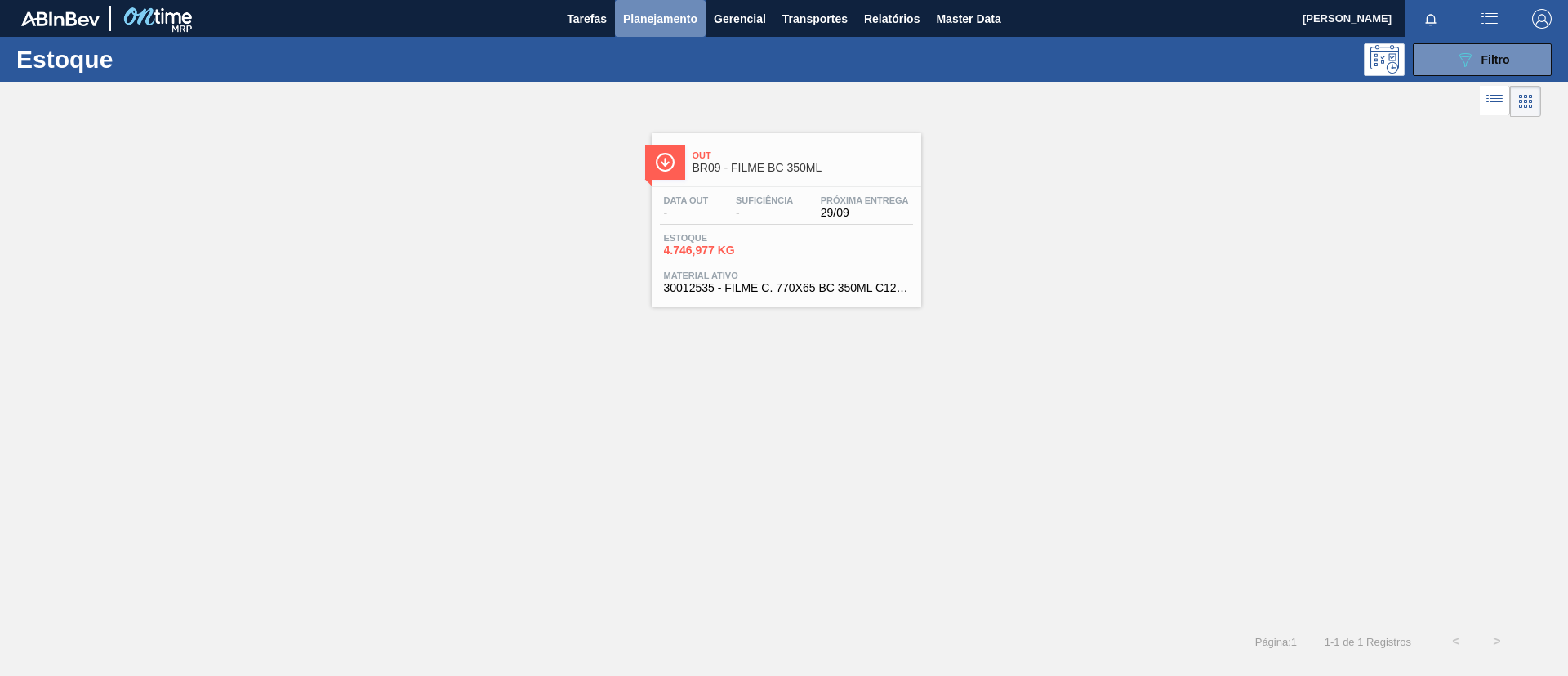
click at [656, 25] on span "Planejamento" at bounding box center [660, 19] width 74 height 20
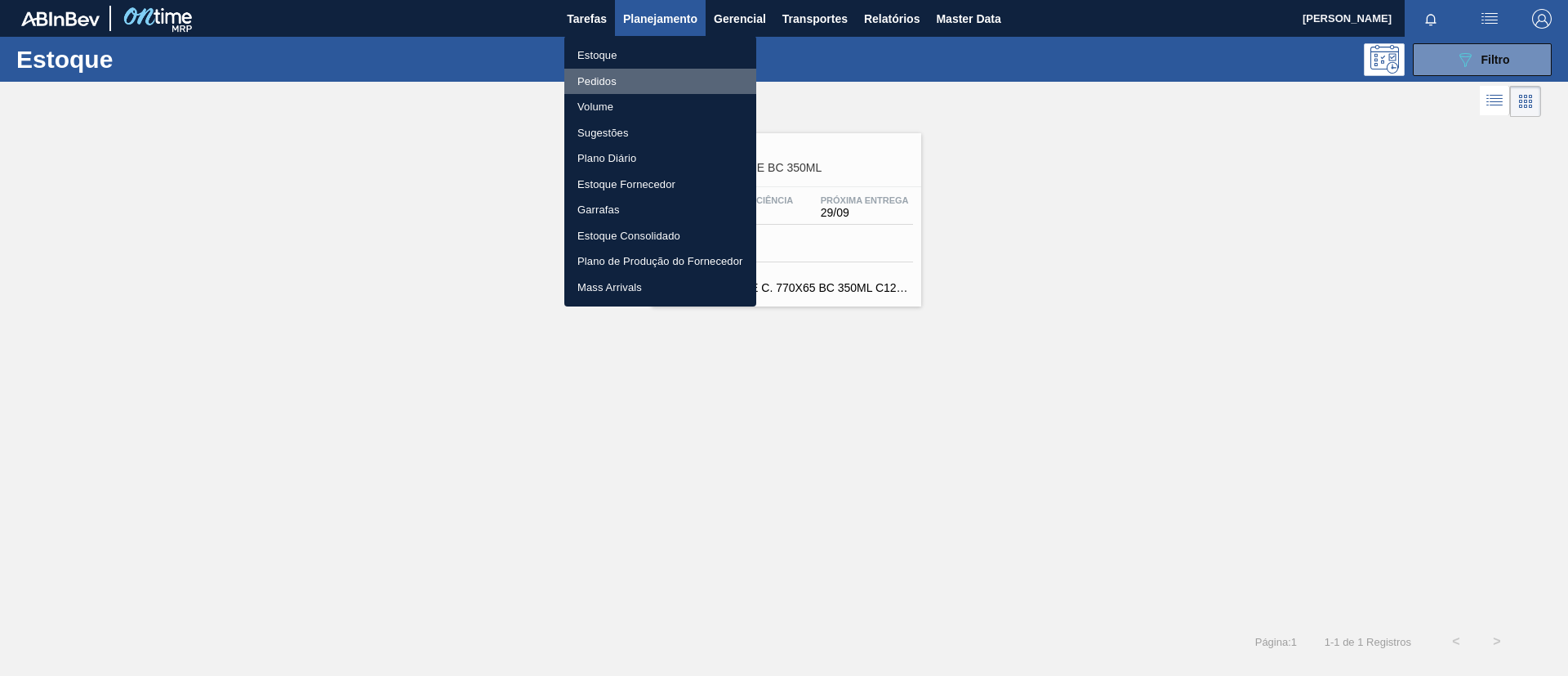
click at [623, 78] on li "Pedidos" at bounding box center [660, 81] width 192 height 26
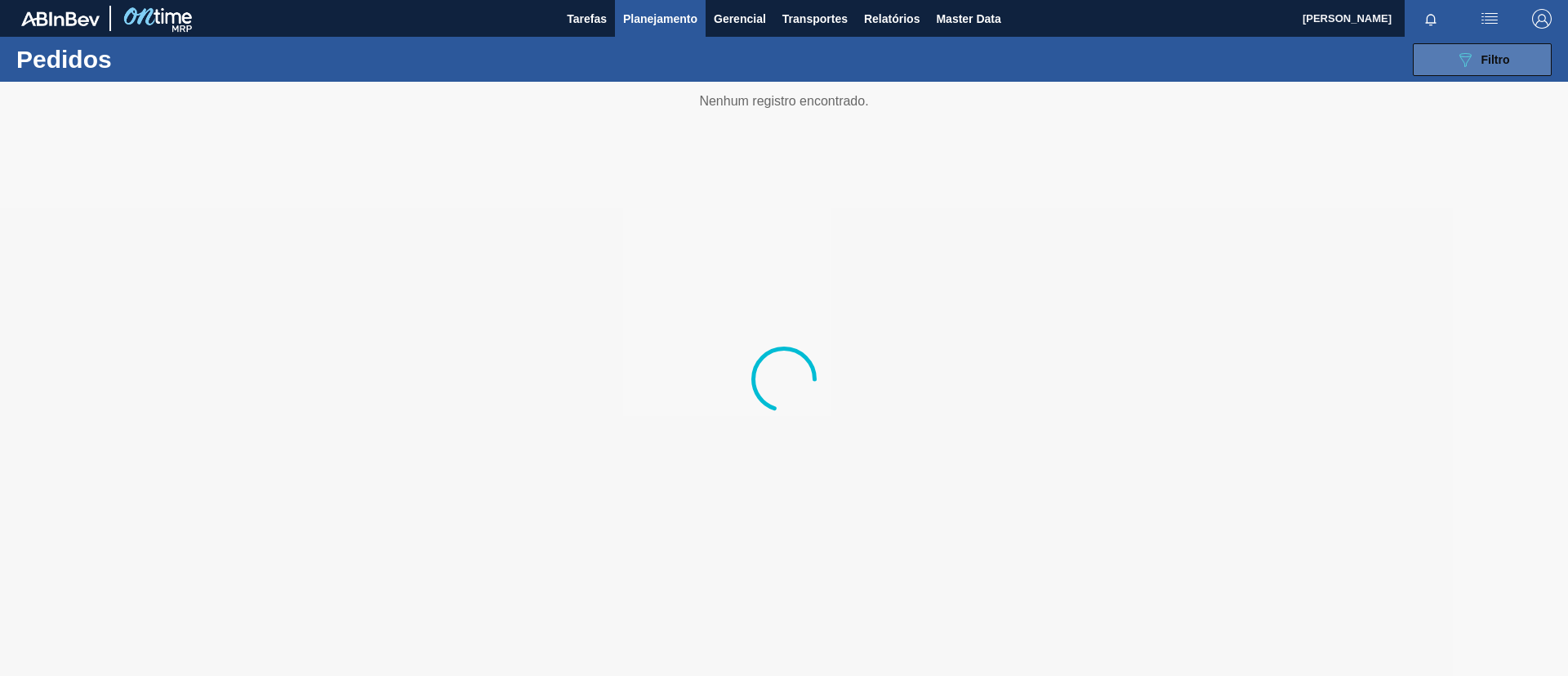
click at [1506, 58] on span "Filtro" at bounding box center [1496, 59] width 28 height 13
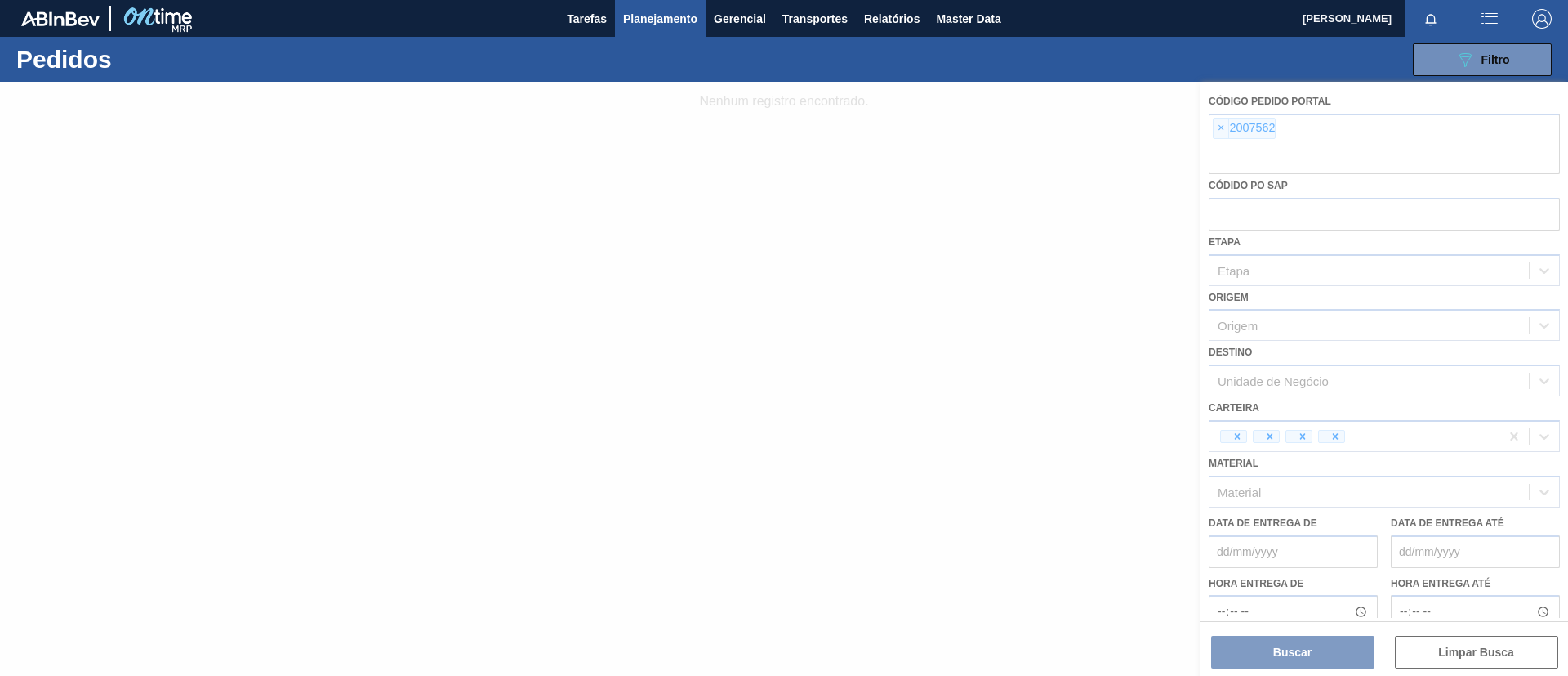
click at [1217, 130] on div at bounding box center [784, 379] width 1568 height 594
click at [1222, 126] on div at bounding box center [784, 379] width 1568 height 594
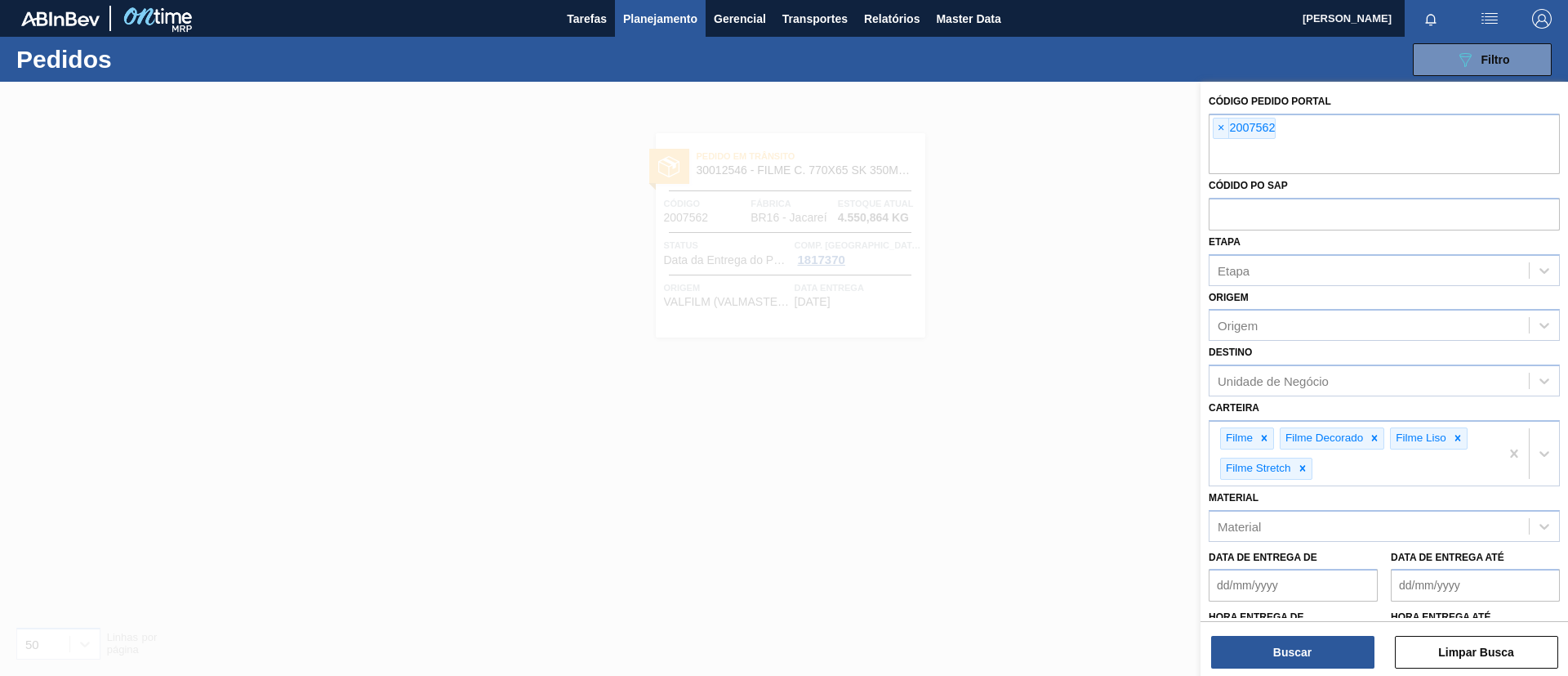
click at [1222, 126] on span "×" at bounding box center [1221, 128] width 16 height 20
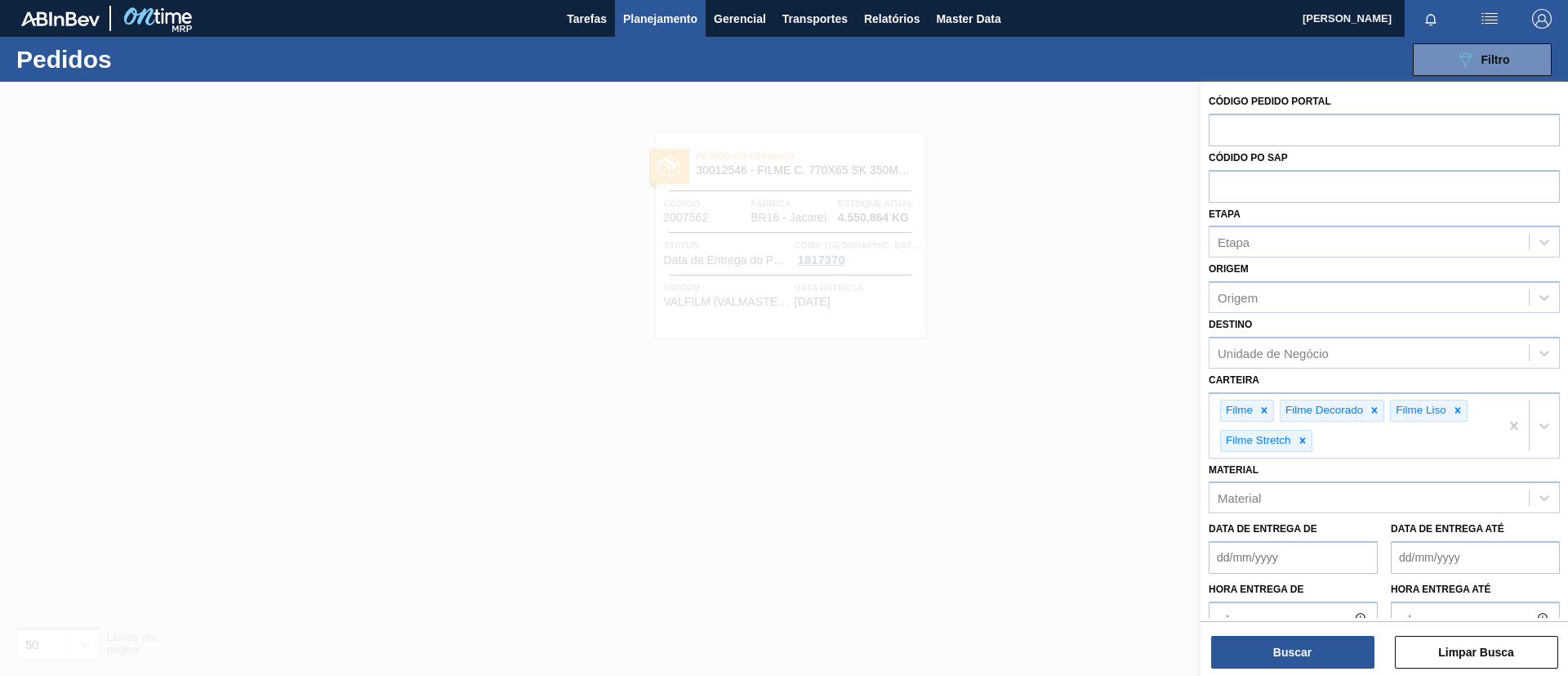
paste input "2002203"
type input "2002203"
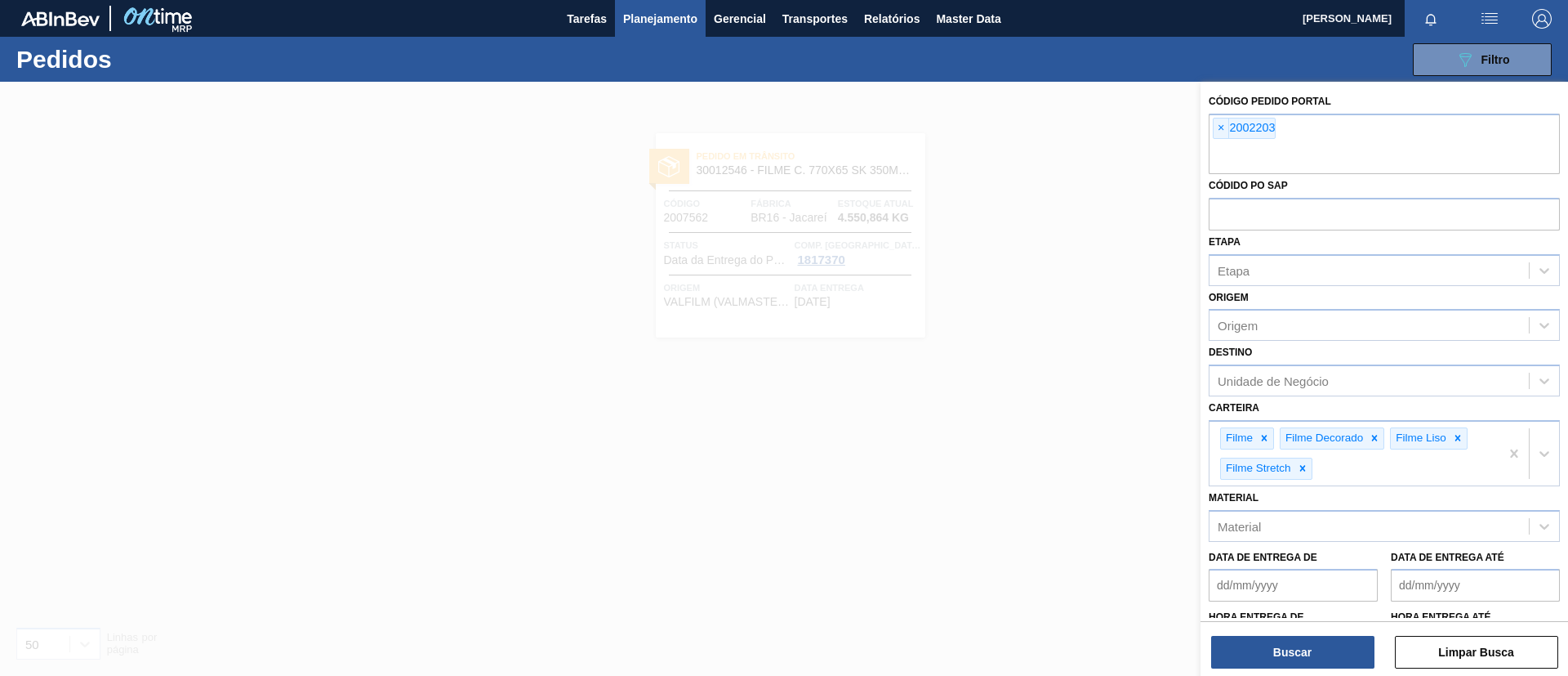
click at [1302, 632] on div "Buscar Limpar Busca" at bounding box center [1384, 644] width 368 height 46
click at [1304, 638] on button "Buscar" at bounding box center [1293, 652] width 163 height 32
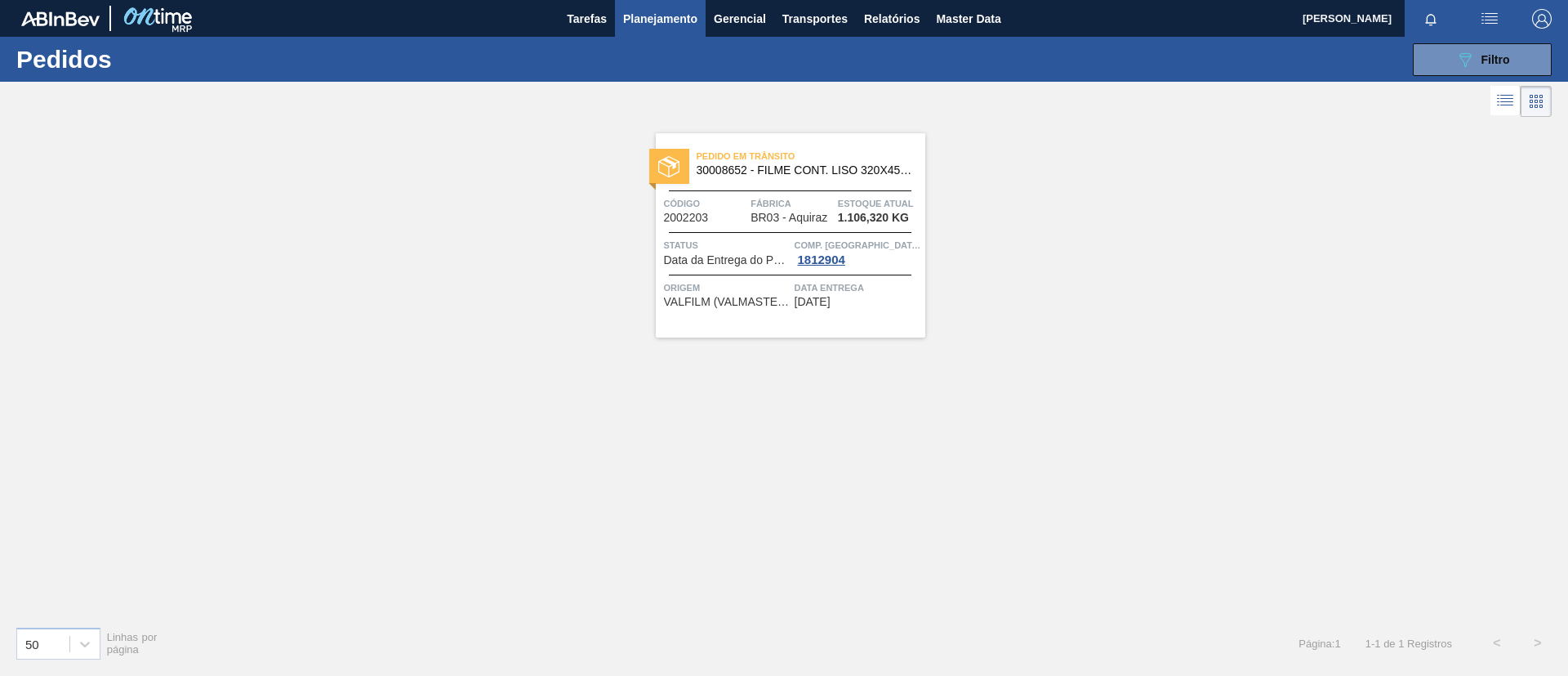
click at [822, 181] on div "Pedido em Trânsito 30008652 - FILME CONT. LISO 320X45 MICRAS" at bounding box center [791, 164] width 269 height 37
click at [682, 33] on button "Planejamento" at bounding box center [660, 19] width 91 height 37
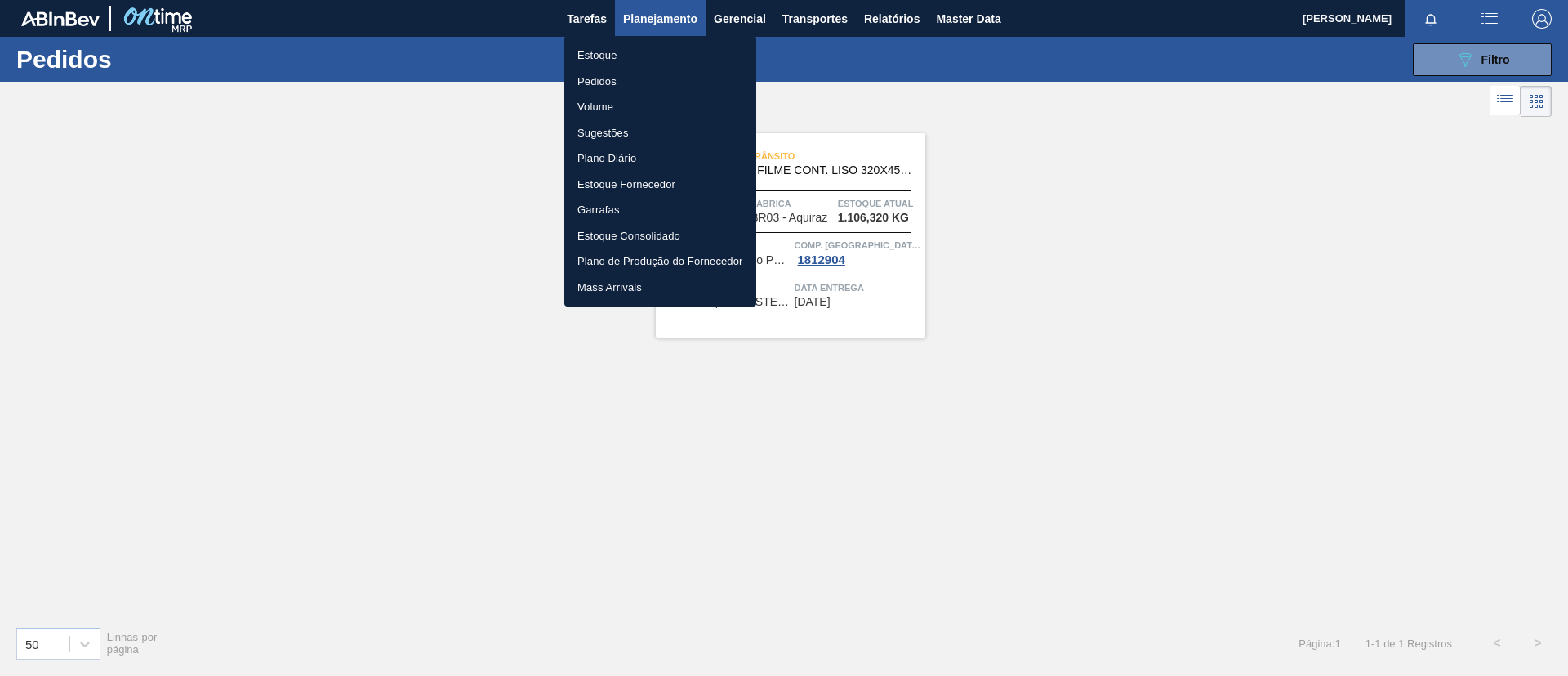
click at [648, 50] on li "Estoque" at bounding box center [660, 56] width 192 height 26
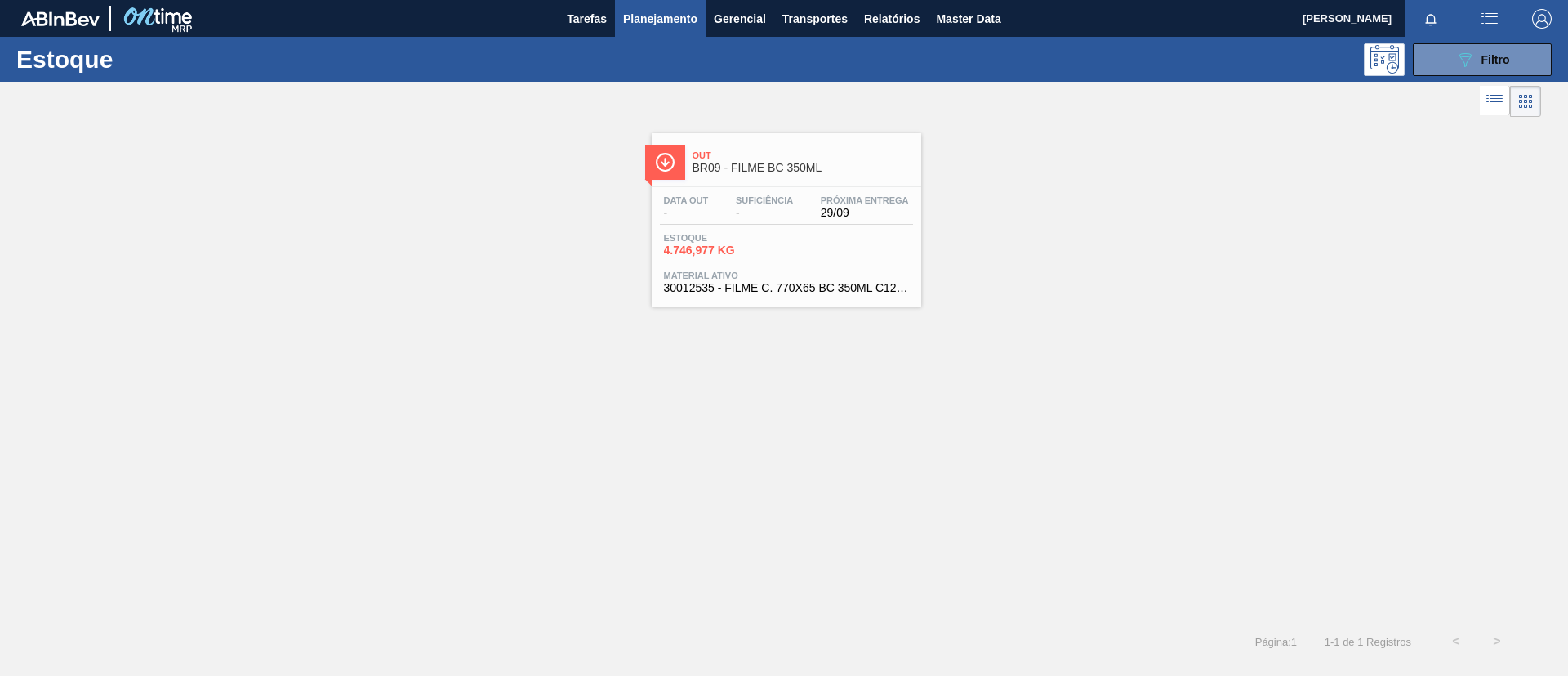
click at [642, 33] on button "Planejamento" at bounding box center [660, 19] width 91 height 37
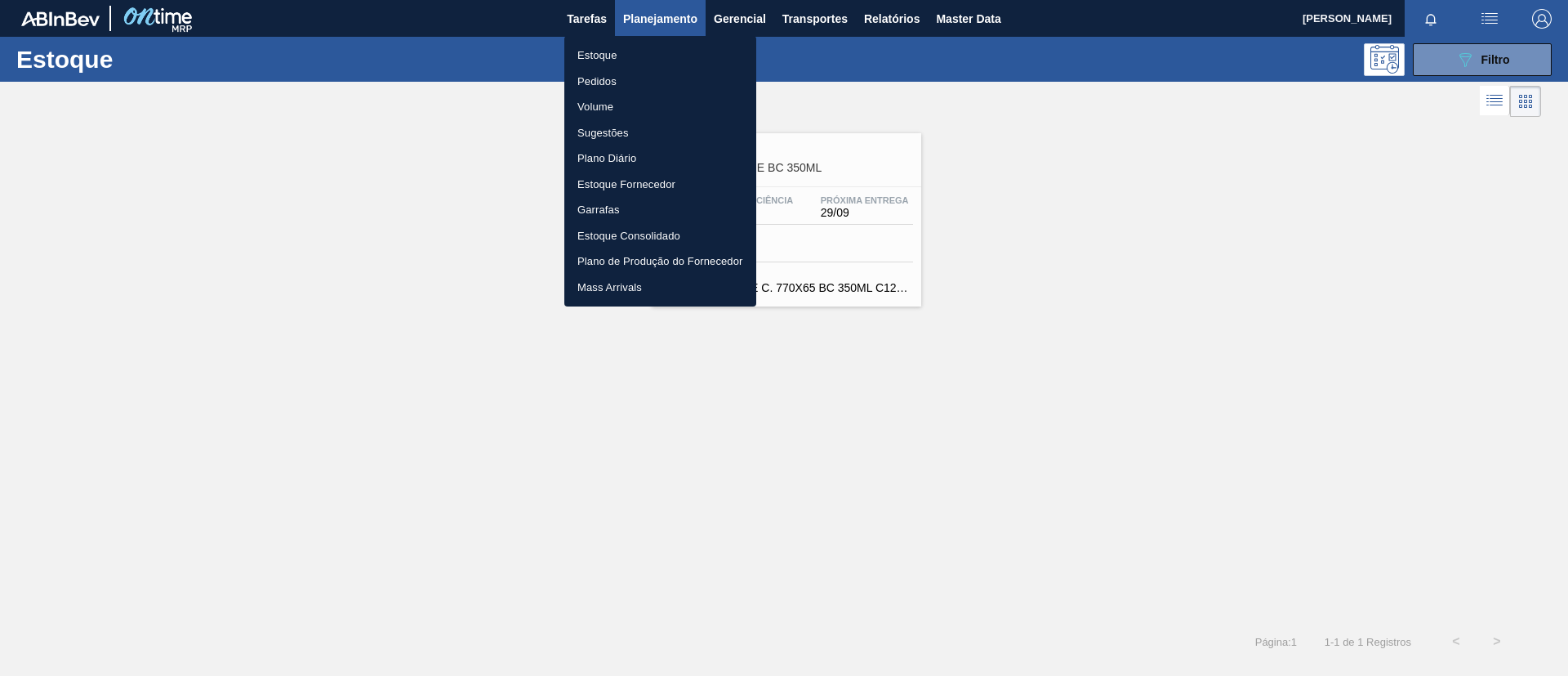
click at [645, 83] on li "Pedidos" at bounding box center [660, 81] width 192 height 26
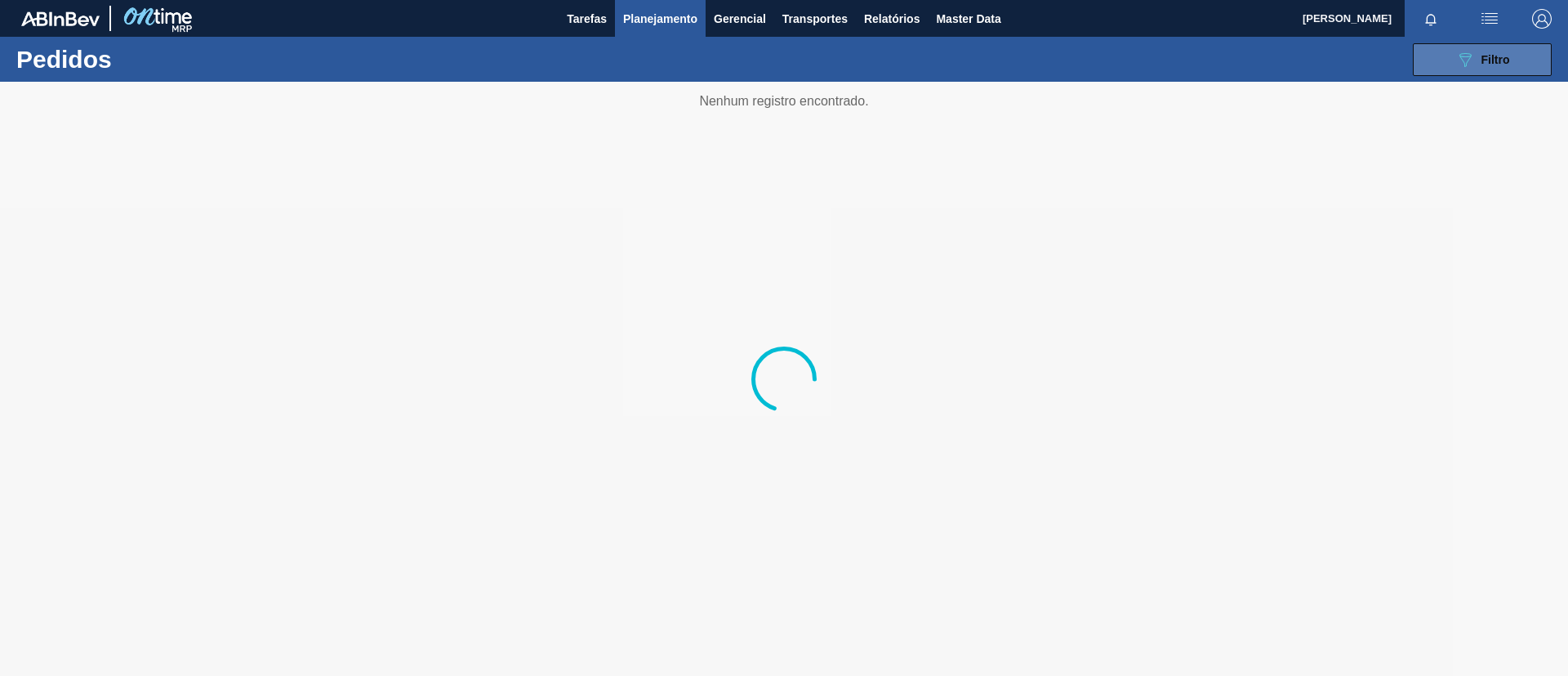
click at [1503, 66] on div "089F7B8B-B2A5-4AFE-B5C0-19BA573D28AC Filtro" at bounding box center [1483, 60] width 55 height 20
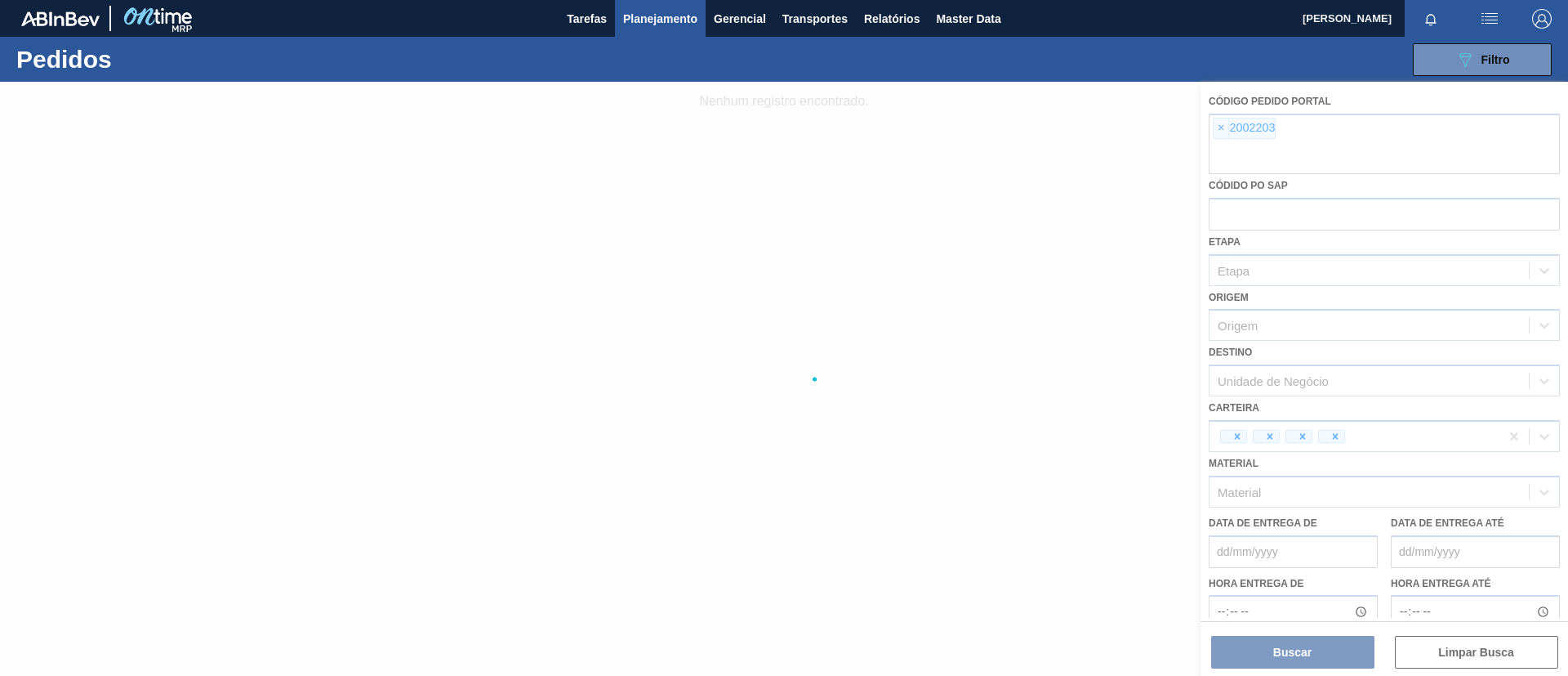
click at [1221, 128] on div at bounding box center [784, 379] width 1568 height 594
click at [1222, 143] on div at bounding box center [784, 379] width 1568 height 594
click at [1221, 128] on div at bounding box center [784, 379] width 1568 height 594
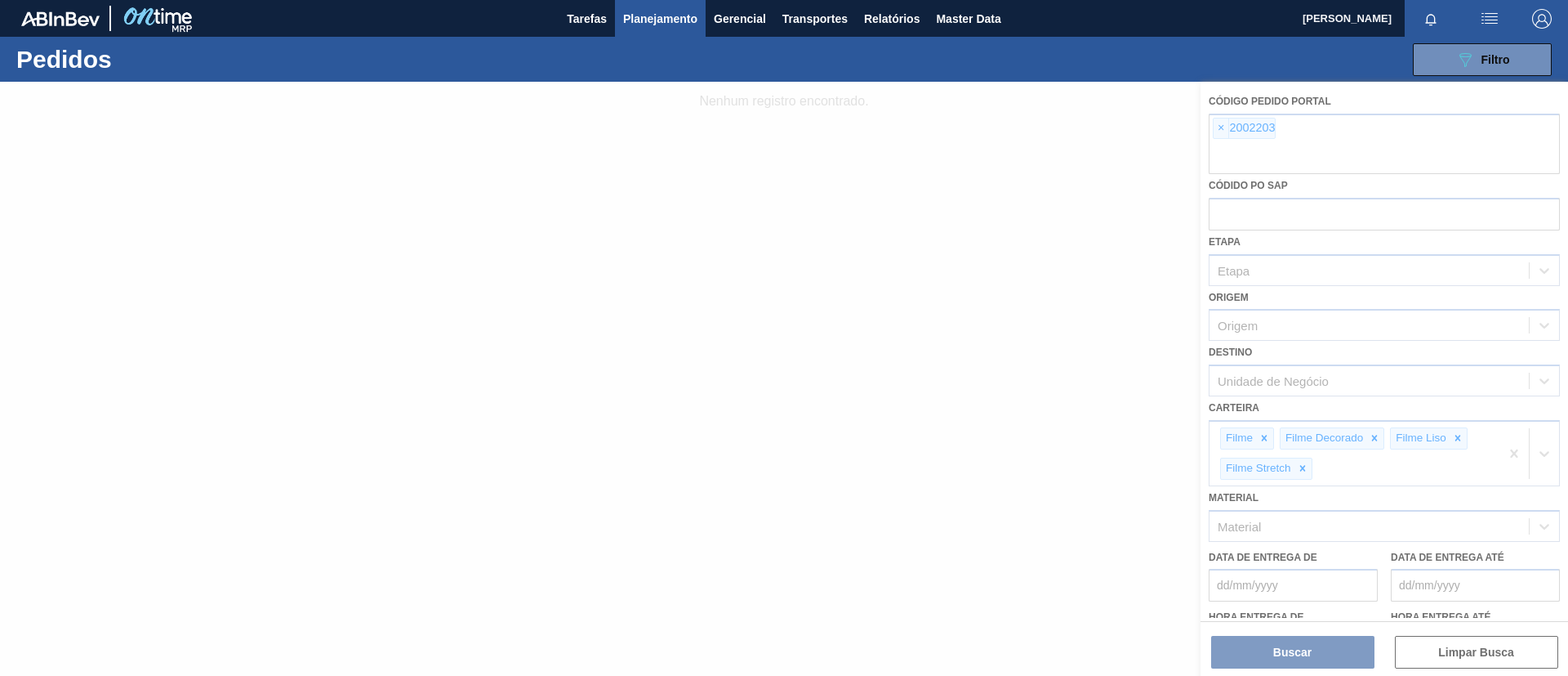
click at [1221, 128] on div at bounding box center [784, 379] width 1568 height 594
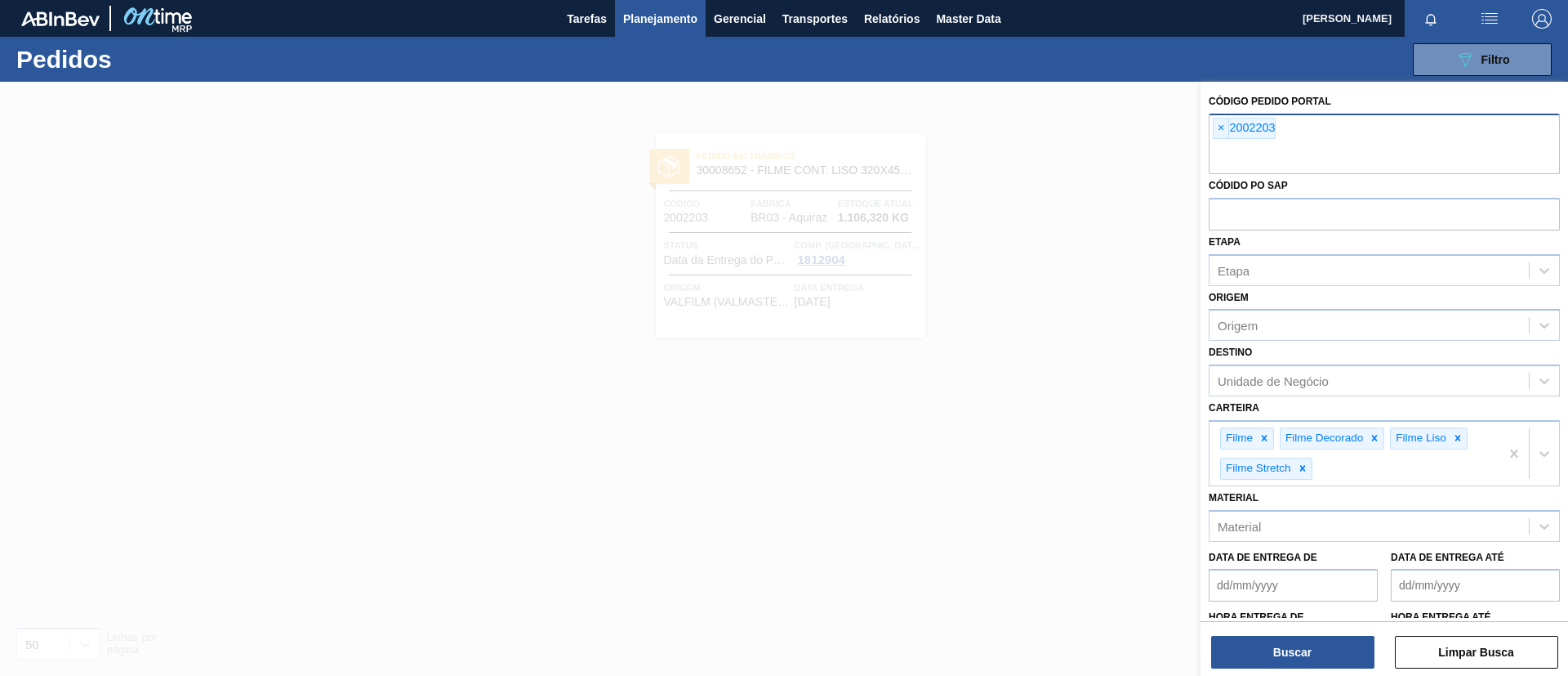
drag, startPoint x: 1219, startPoint y: 134, endPoint x: 1216, endPoint y: 123, distance: 11.4
click at [1216, 123] on span "×" at bounding box center [1221, 128] width 16 height 20
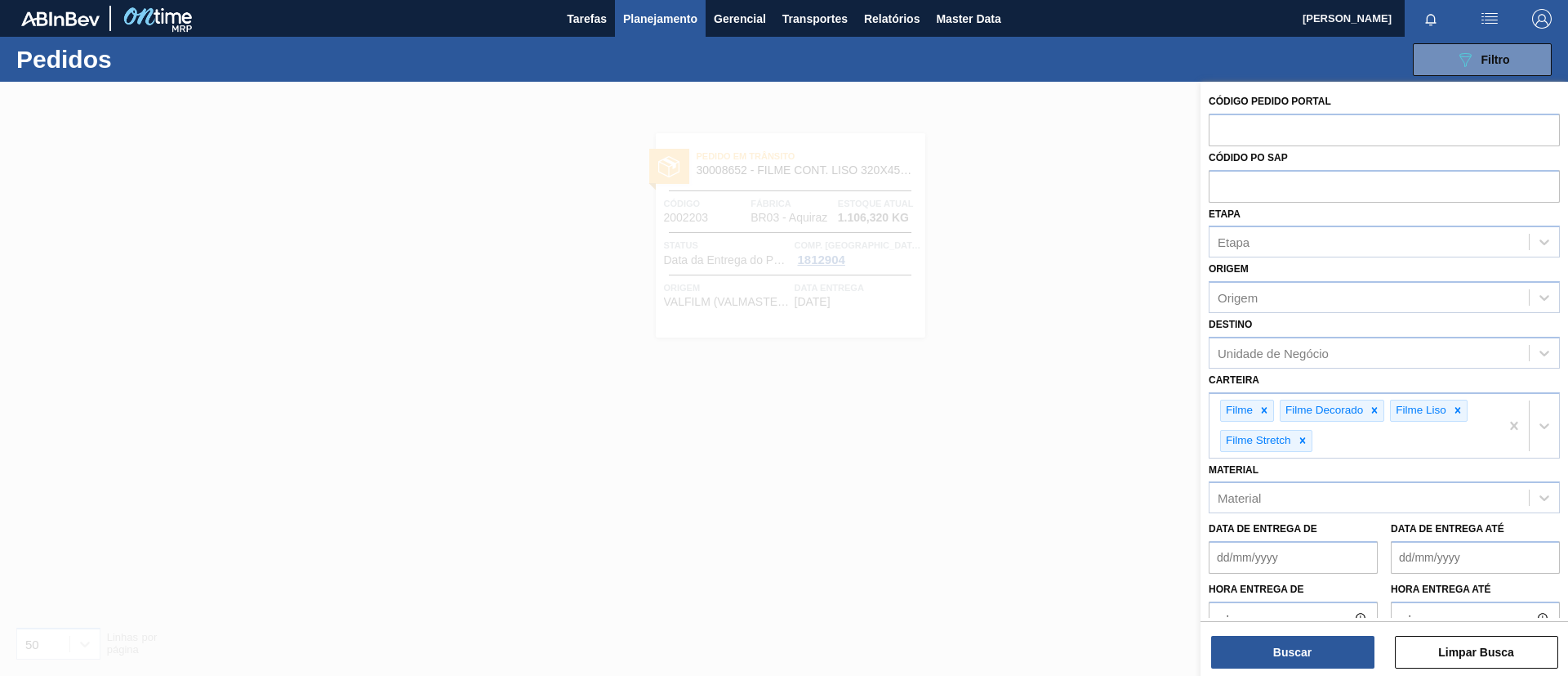
paste input "text"
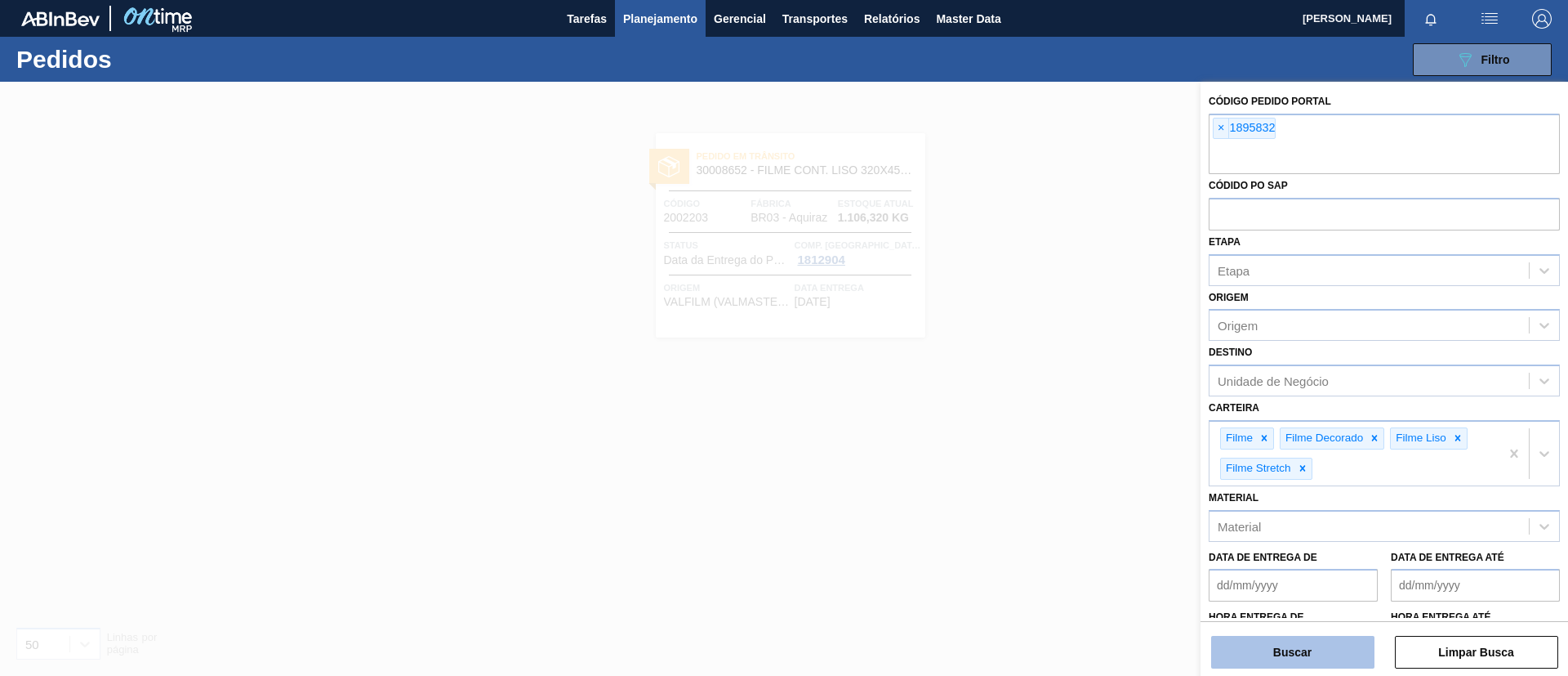
click at [1319, 658] on button "Buscar" at bounding box center [1293, 652] width 163 height 32
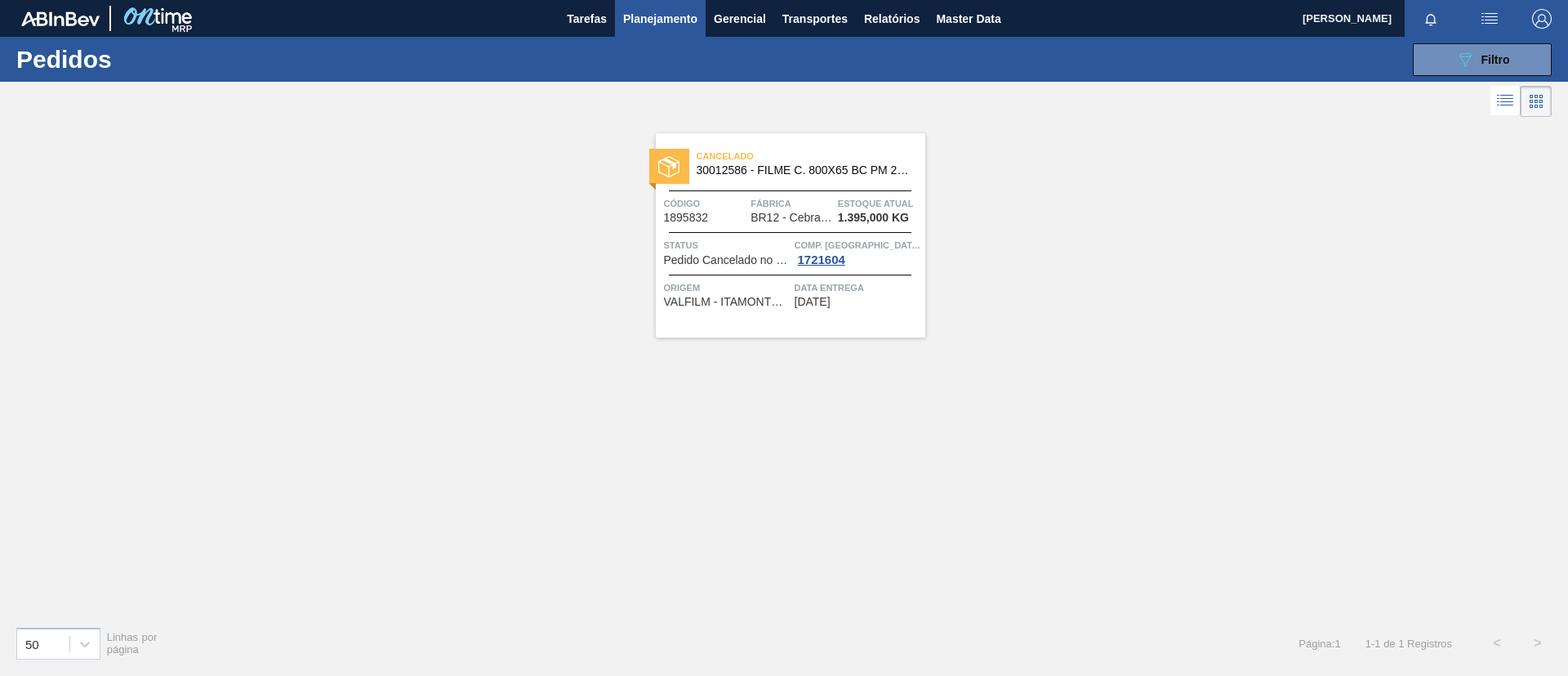
click at [778, 186] on div "Cancelado 30012586 - FILME C. 800X65 BC PM 269ML C15 429 Código 1895832 Fábrica…" at bounding box center [791, 234] width 269 height 204
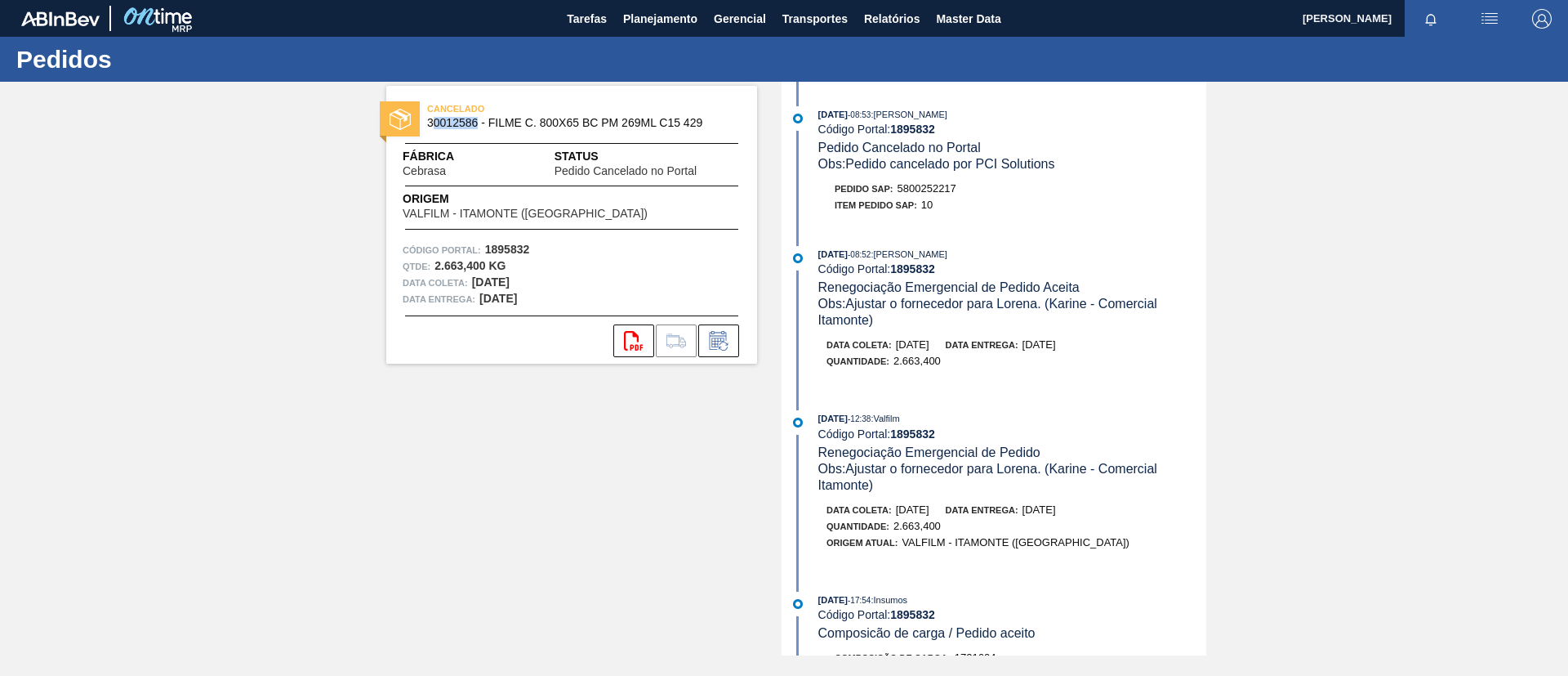
drag, startPoint x: 431, startPoint y: 124, endPoint x: 477, endPoint y: 132, distance: 46.7
click at [477, 132] on div "CANCELADO 30012586 - FILME C. 800X65 BC PM 269ML C15 429" at bounding box center [572, 116] width 371 height 37
click at [475, 126] on span "30012586 - FILME C. 800X65 BC PM 269ML C15 429" at bounding box center [576, 123] width 297 height 13
drag, startPoint x: 475, startPoint y: 126, endPoint x: 444, endPoint y: 125, distance: 31.0
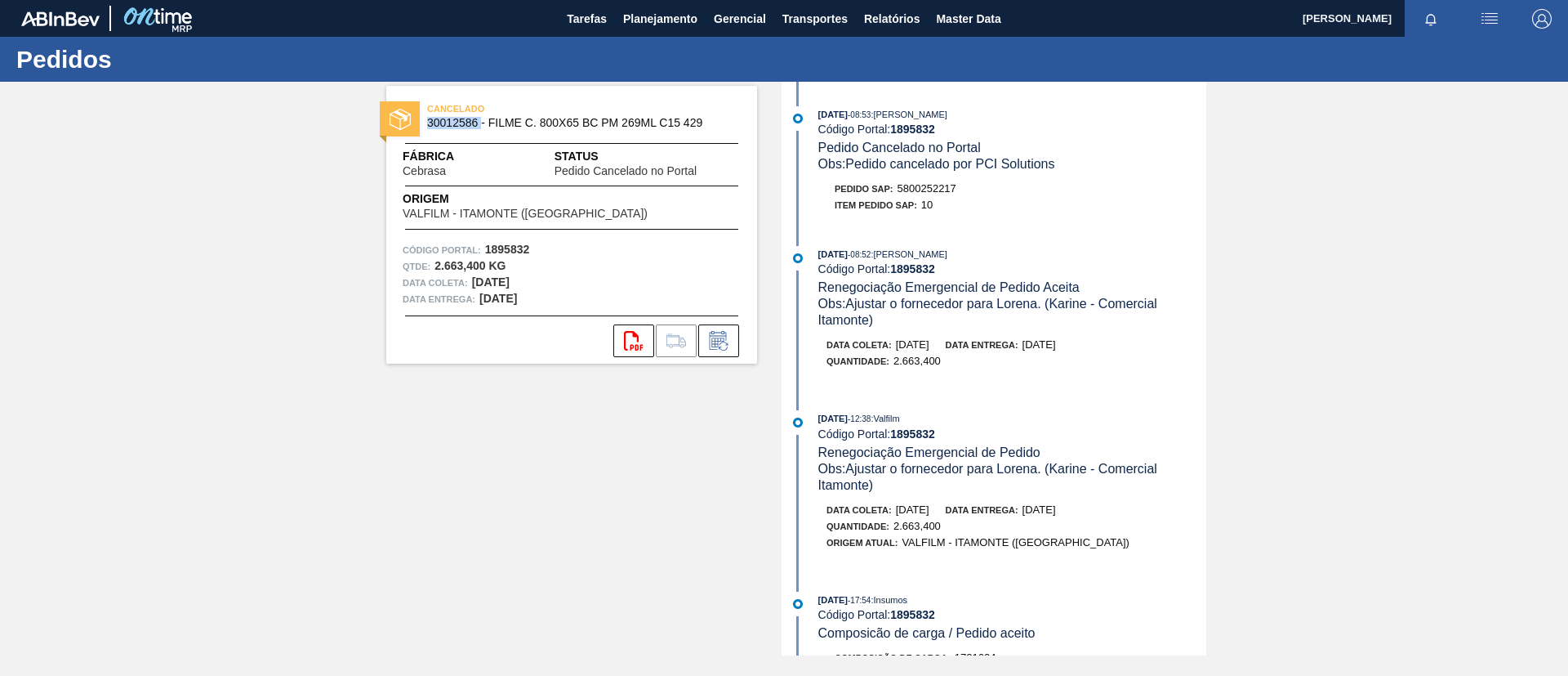
click at [444, 125] on span "30012586 - FILME C. 800X65 BC PM 269ML C15 429" at bounding box center [576, 123] width 297 height 13
click at [667, 25] on span "Planejamento" at bounding box center [660, 19] width 74 height 20
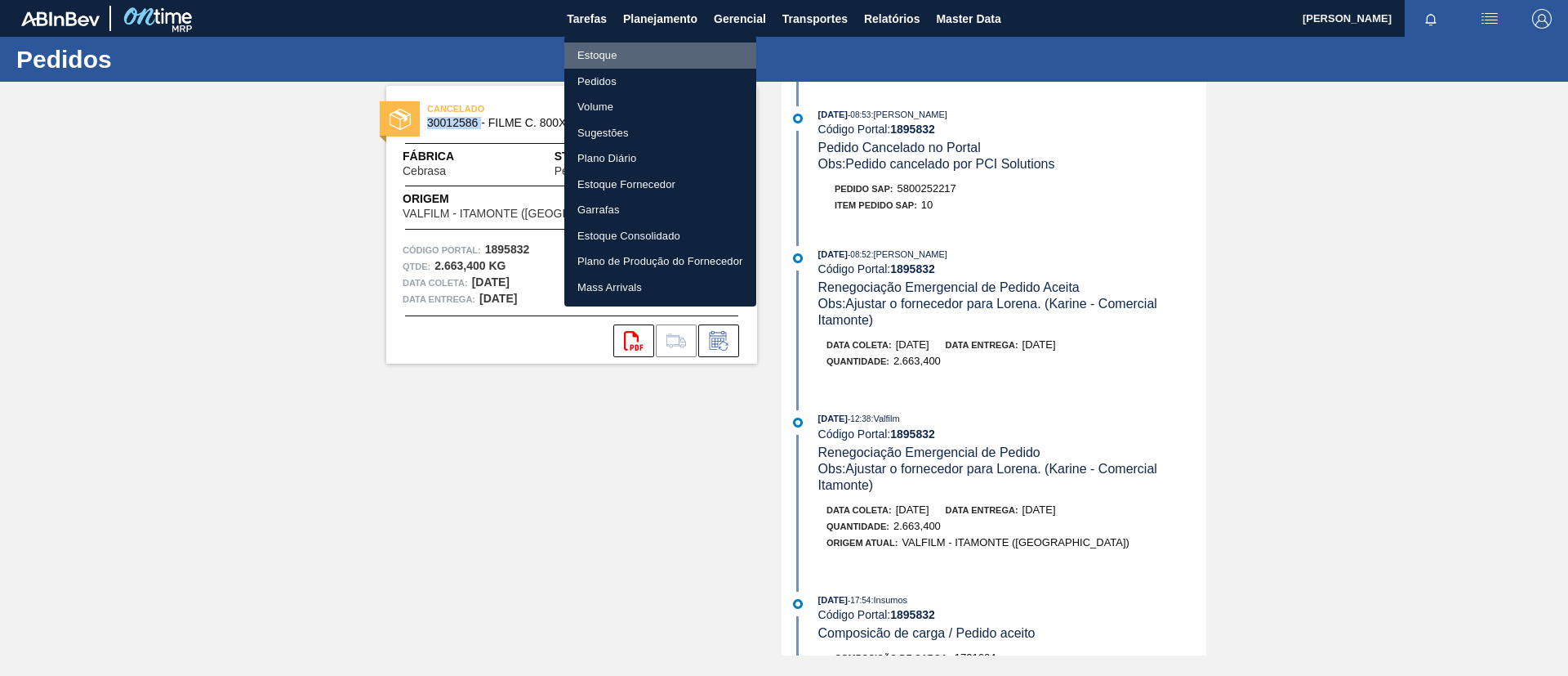
click at [663, 43] on li "Estoque" at bounding box center [660, 56] width 192 height 26
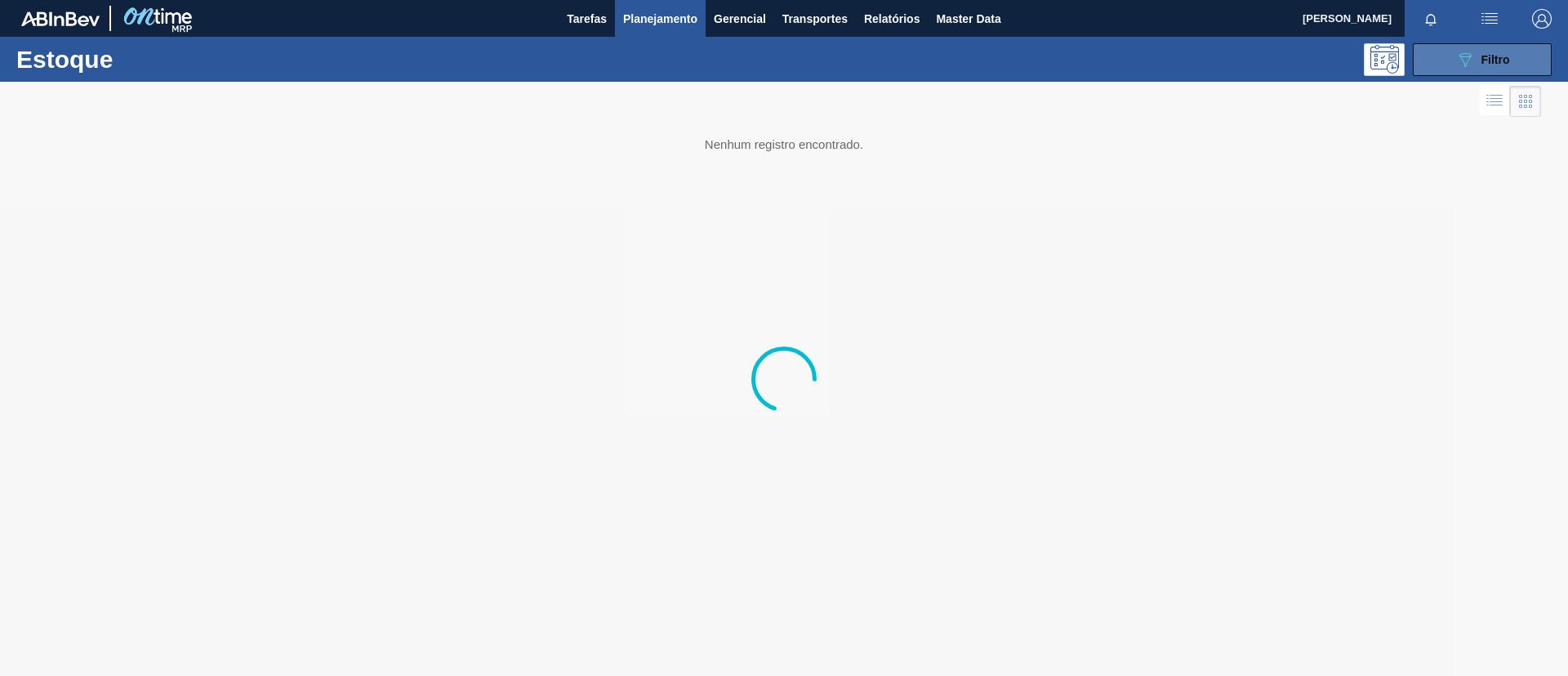
click at [1465, 58] on icon "089F7B8B-B2A5-4AFE-B5C0-19BA573D28AC" at bounding box center [1465, 60] width 20 height 20
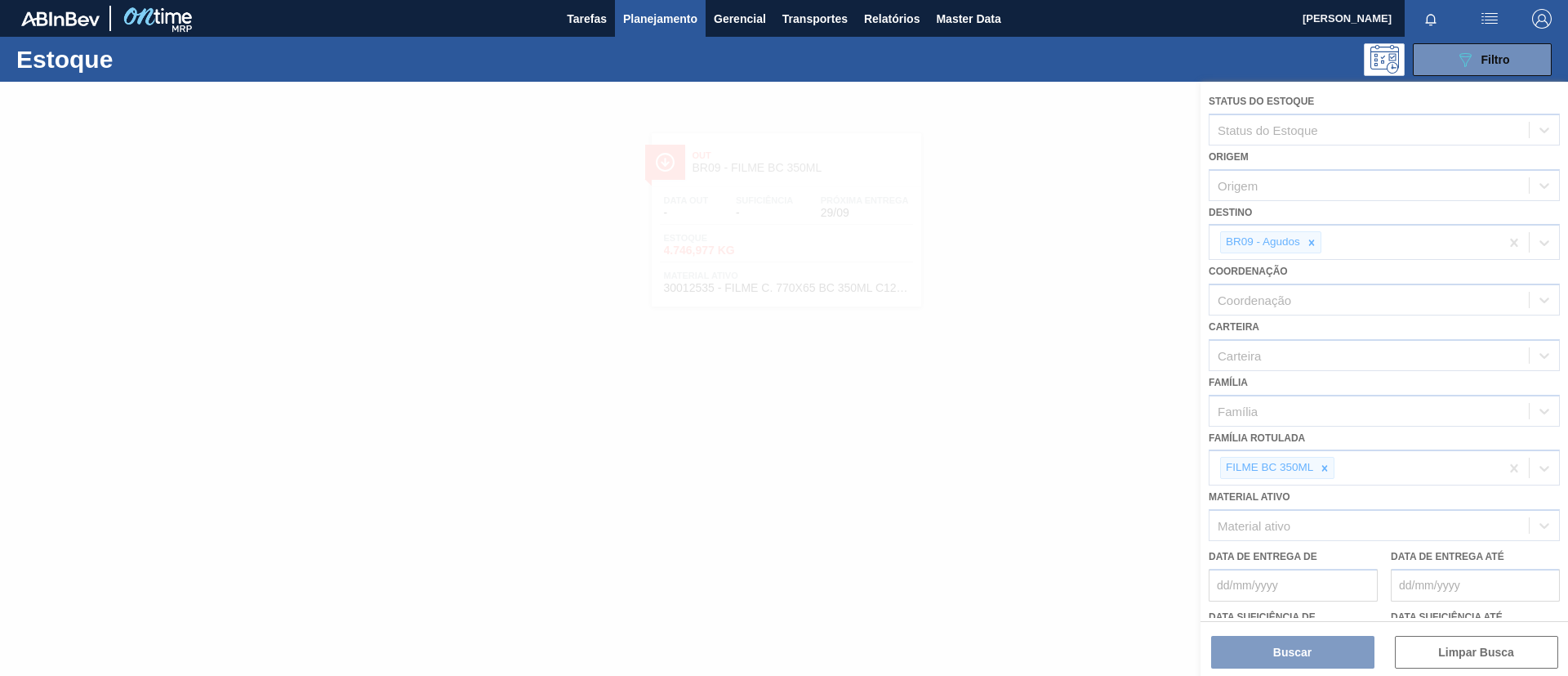
drag, startPoint x: 1327, startPoint y: 462, endPoint x: 1333, endPoint y: 469, distance: 9.2
click at [1328, 463] on div at bounding box center [784, 379] width 1568 height 594
click at [1333, 469] on div at bounding box center [784, 379] width 1568 height 594
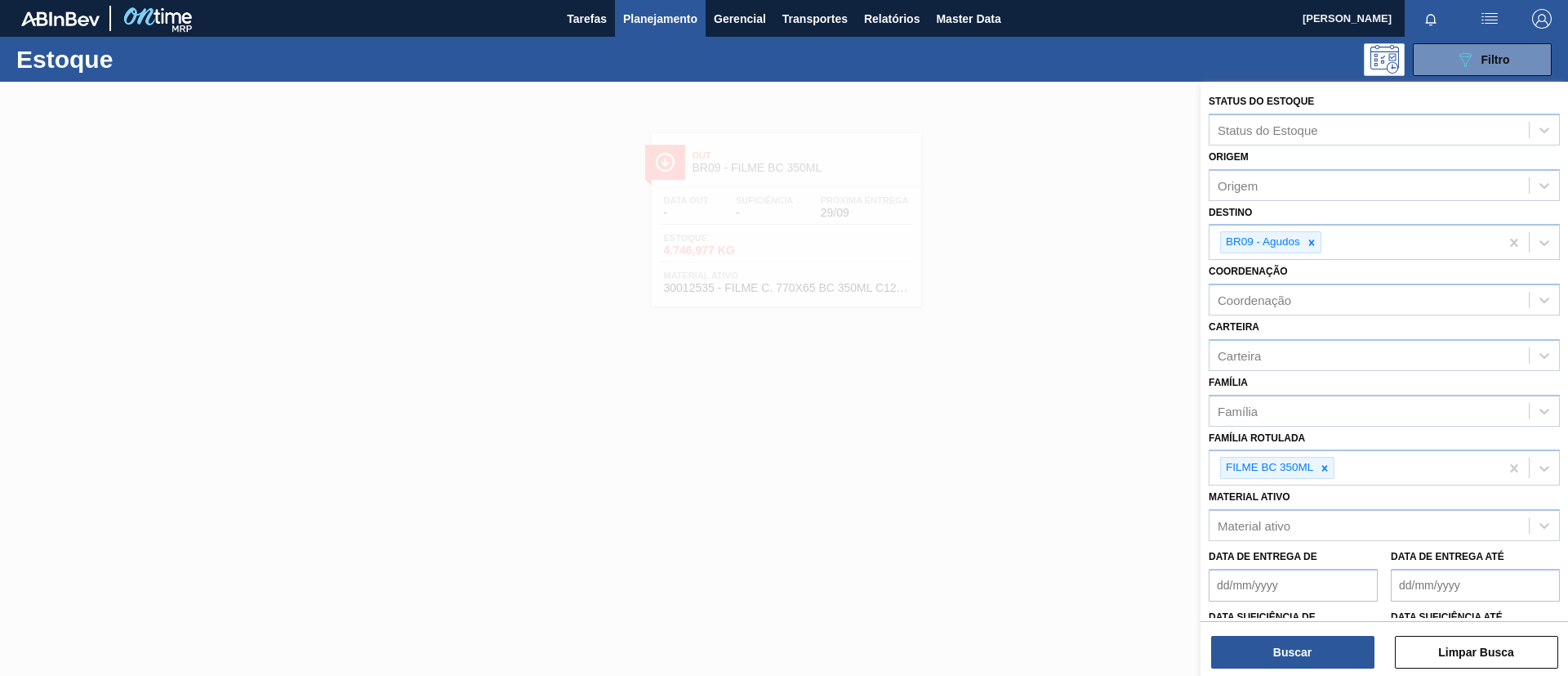
click at [1329, 469] on icon at bounding box center [1325, 469] width 12 height 12
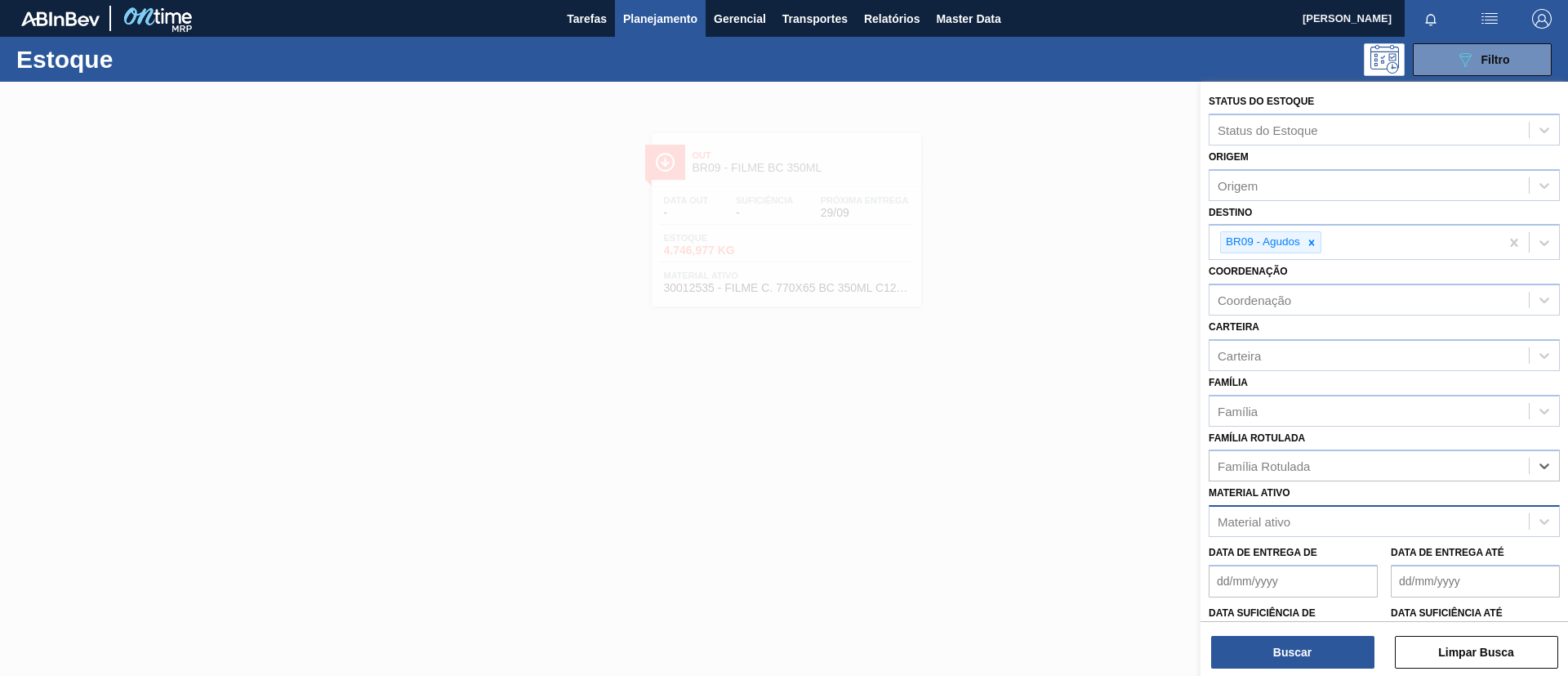
click at [1338, 520] on div "Material ativo" at bounding box center [1369, 522] width 319 height 23
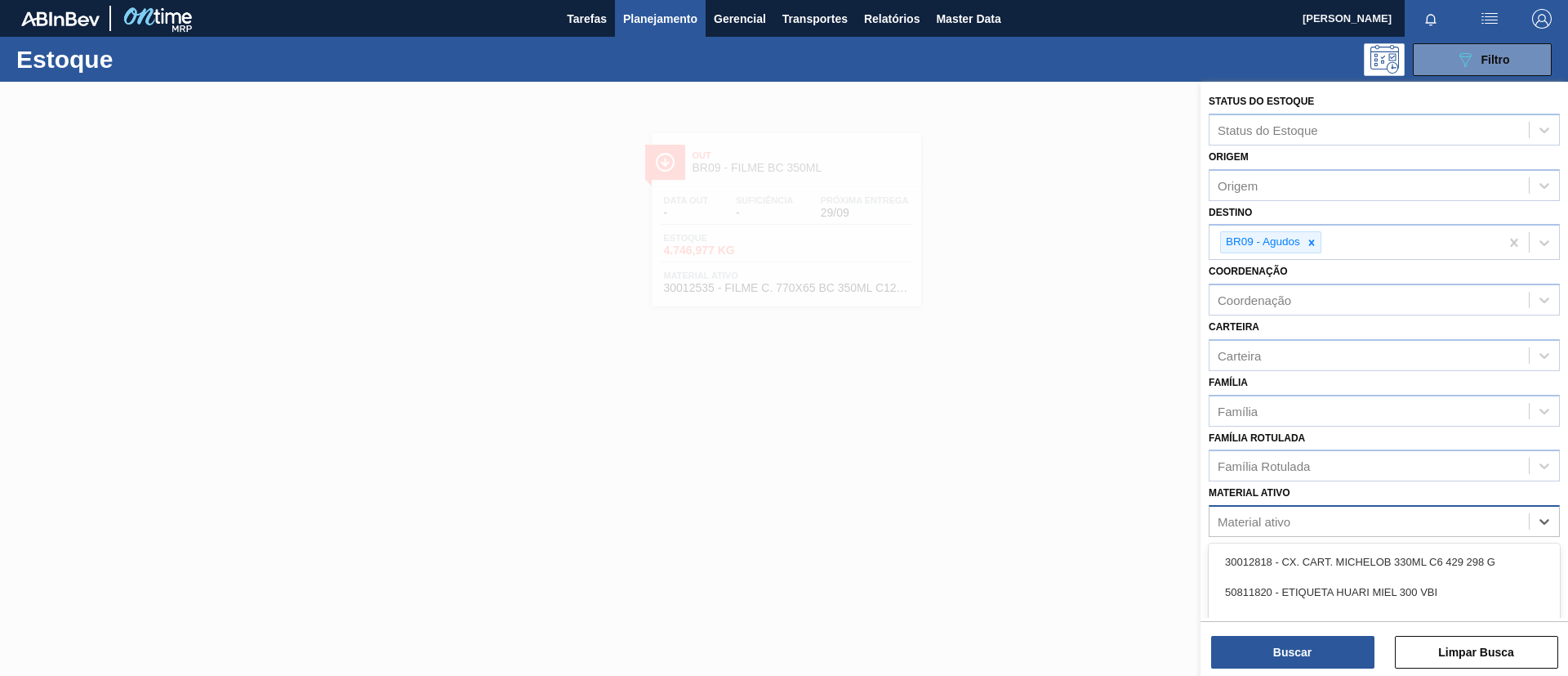
paste ativo "30012586"
type ativo "30012586"
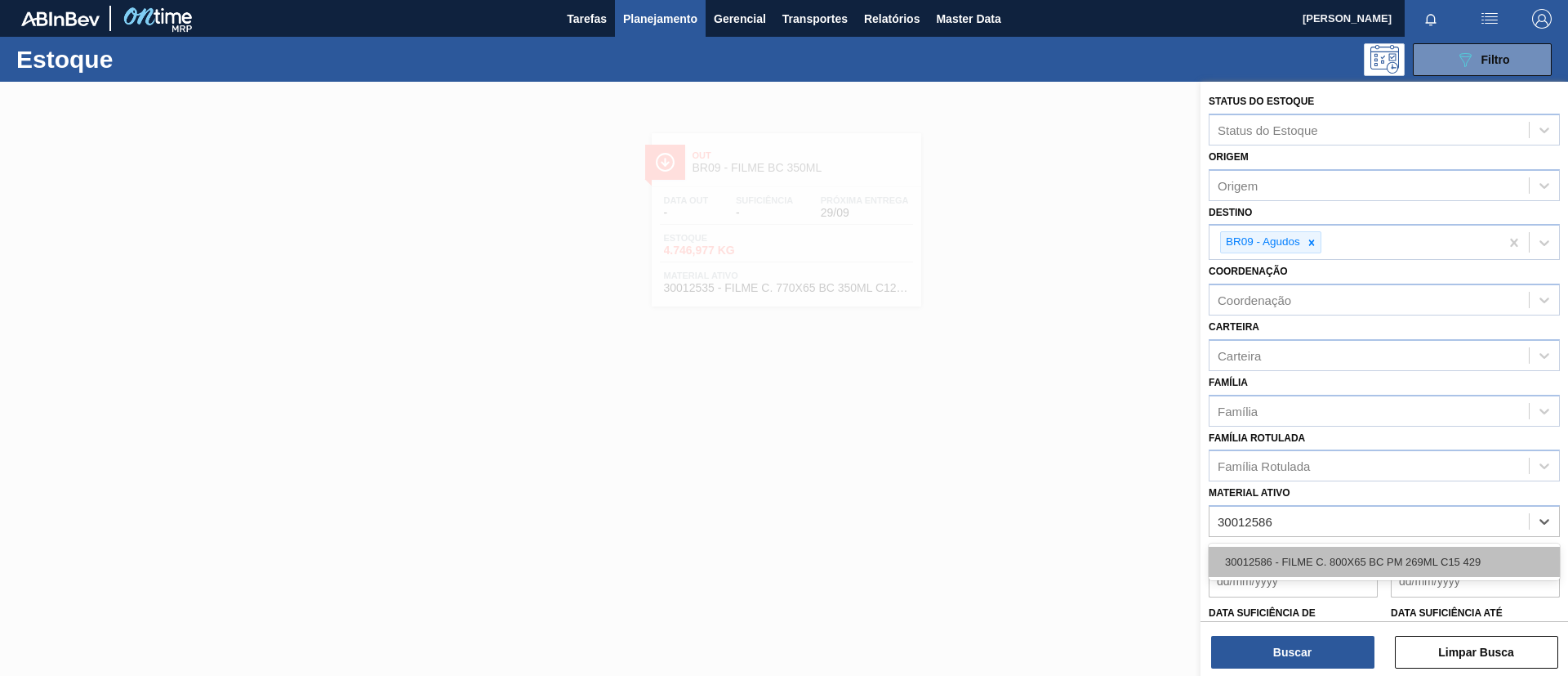
click at [1359, 563] on div "30012586 - FILME C. 800X65 BC PM 269ML C15 429" at bounding box center [1384, 562] width 351 height 30
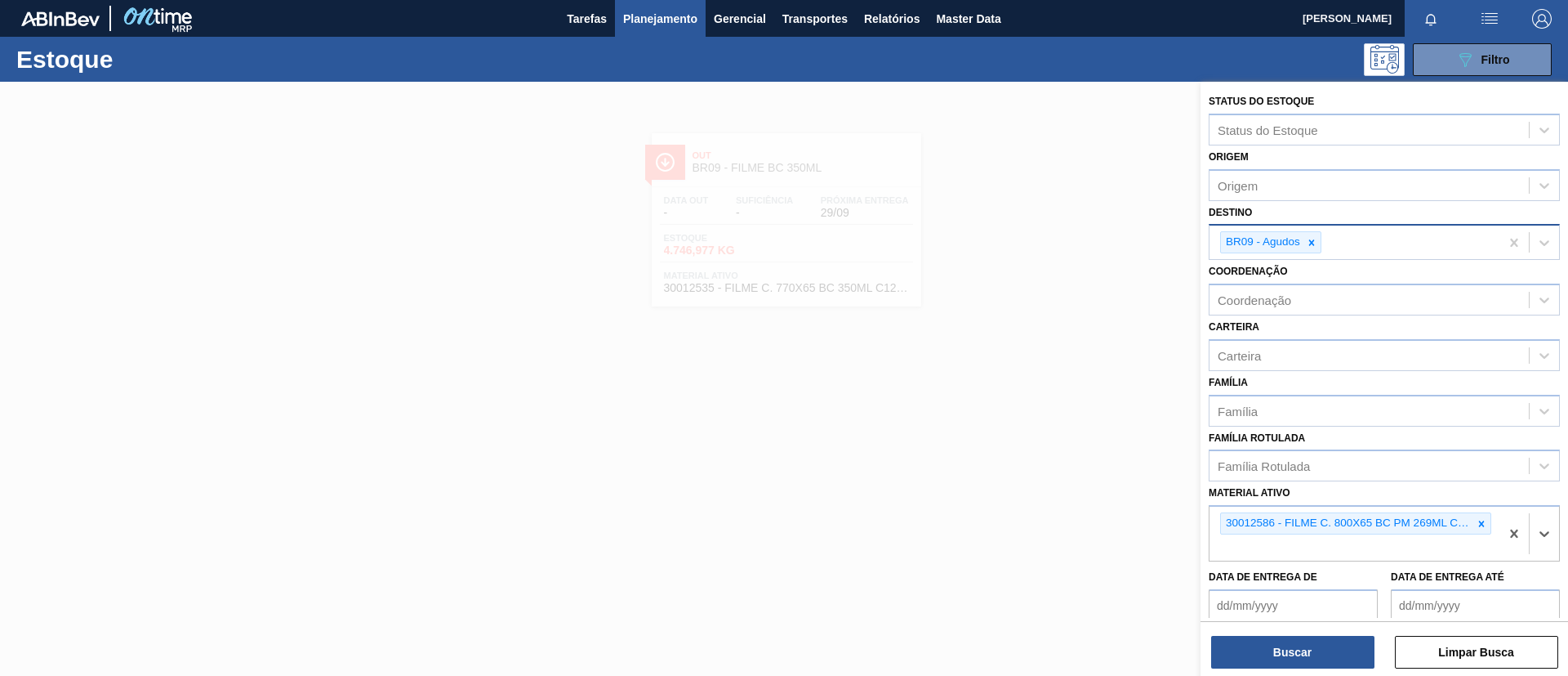
click at [1316, 235] on div at bounding box center [1311, 242] width 18 height 21
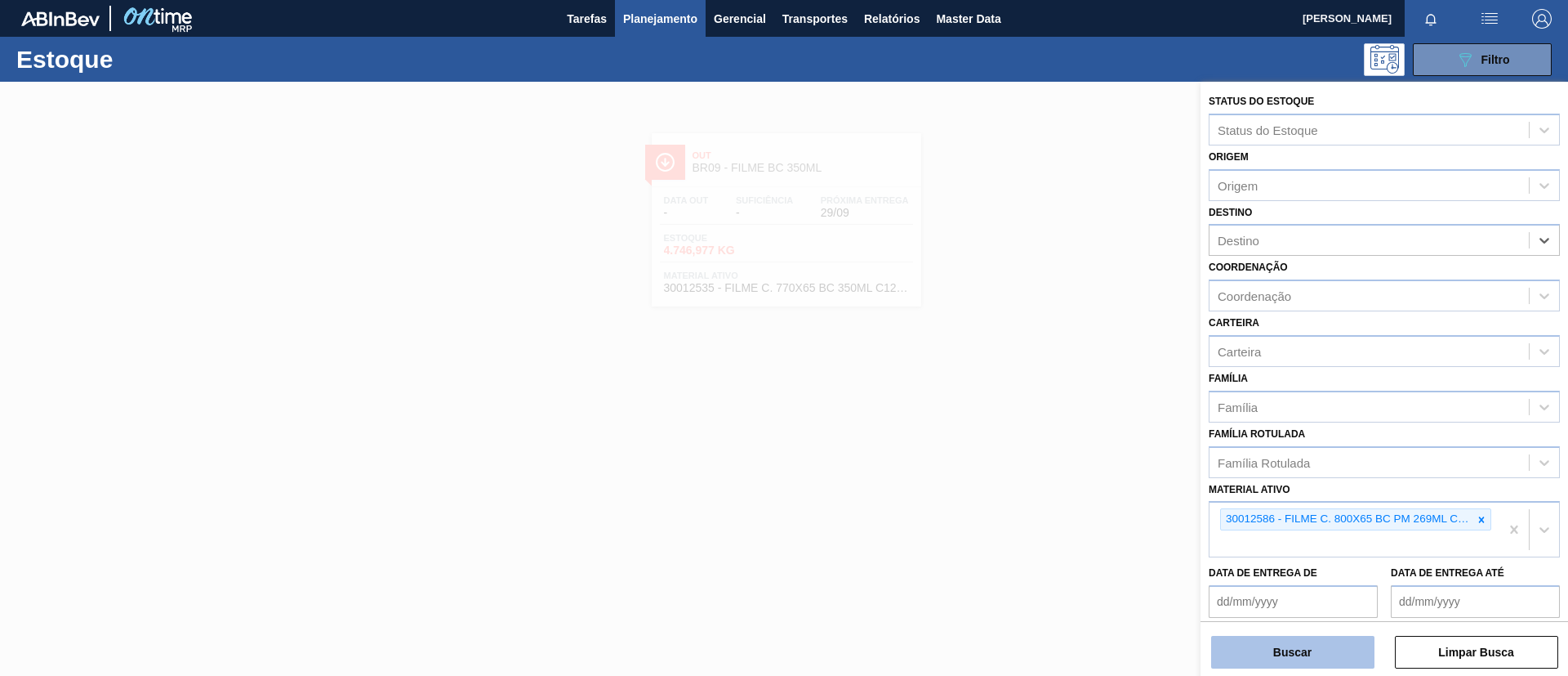
click at [1298, 656] on button "Buscar" at bounding box center [1293, 652] width 163 height 32
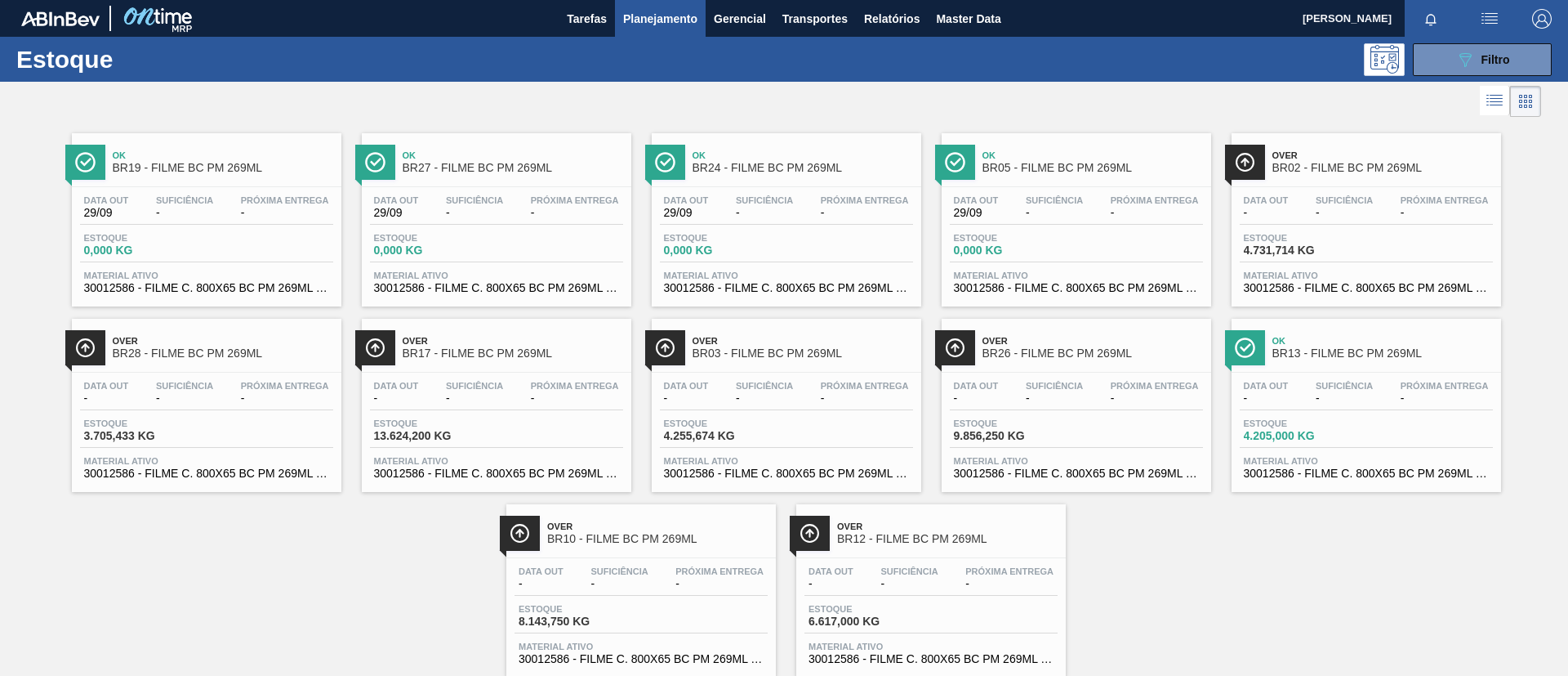
click at [248, 172] on span "BR19 - FILME BC PM 269ML" at bounding box center [223, 168] width 221 height 13
click at [491, 364] on div "Over BR26 - FILME BC PM 269ML" at bounding box center [513, 348] width 221 height 37
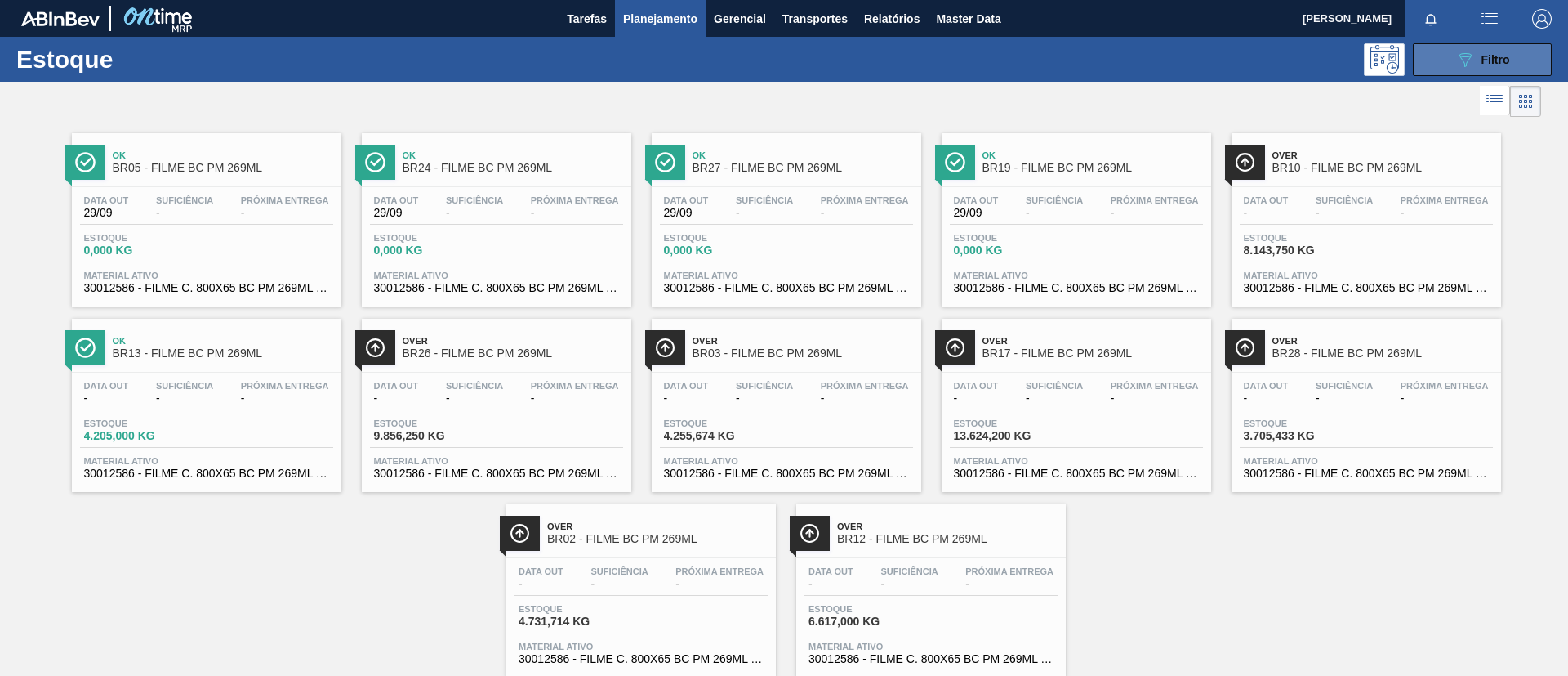
click at [1508, 64] on button "089F7B8B-B2A5-4AFE-B5C0-19BA573D28AC Filtro" at bounding box center [1482, 59] width 139 height 32
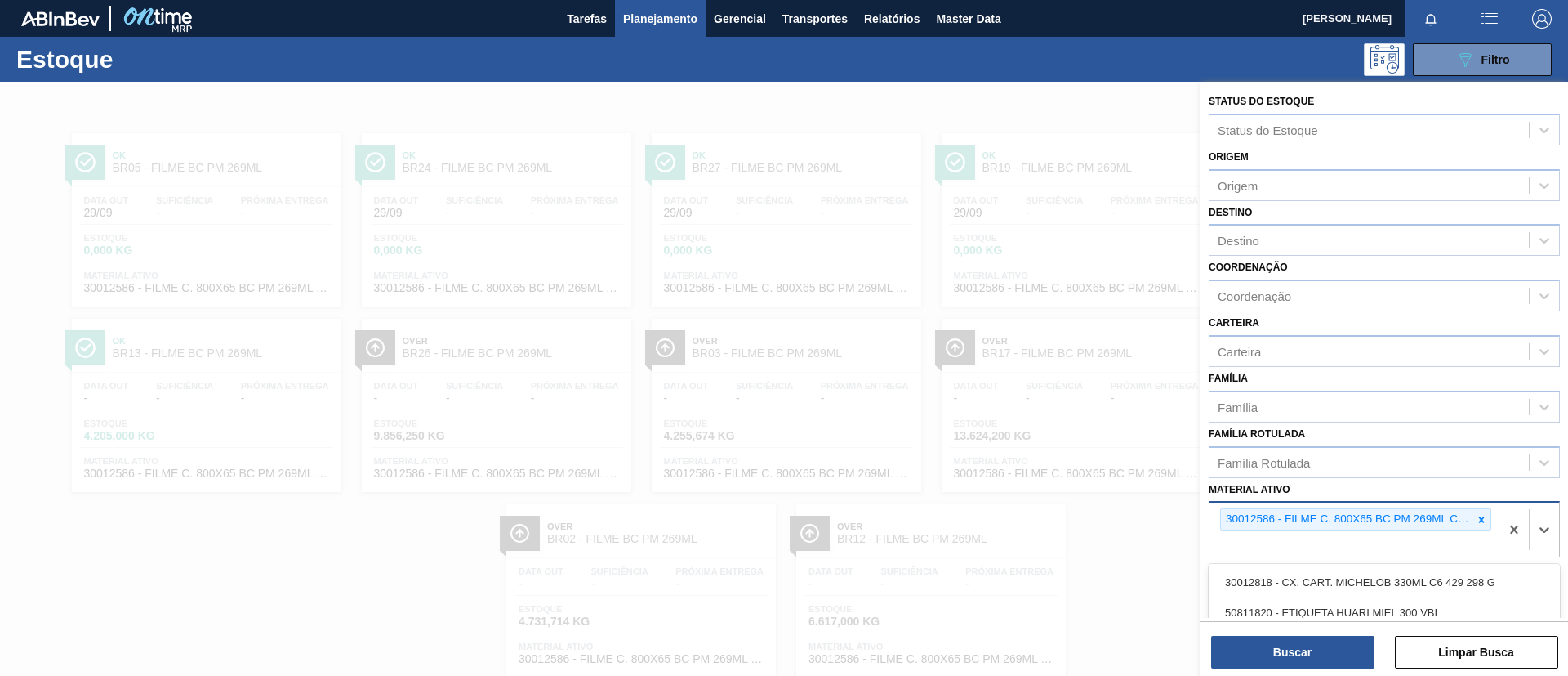
scroll to position [43, 0]
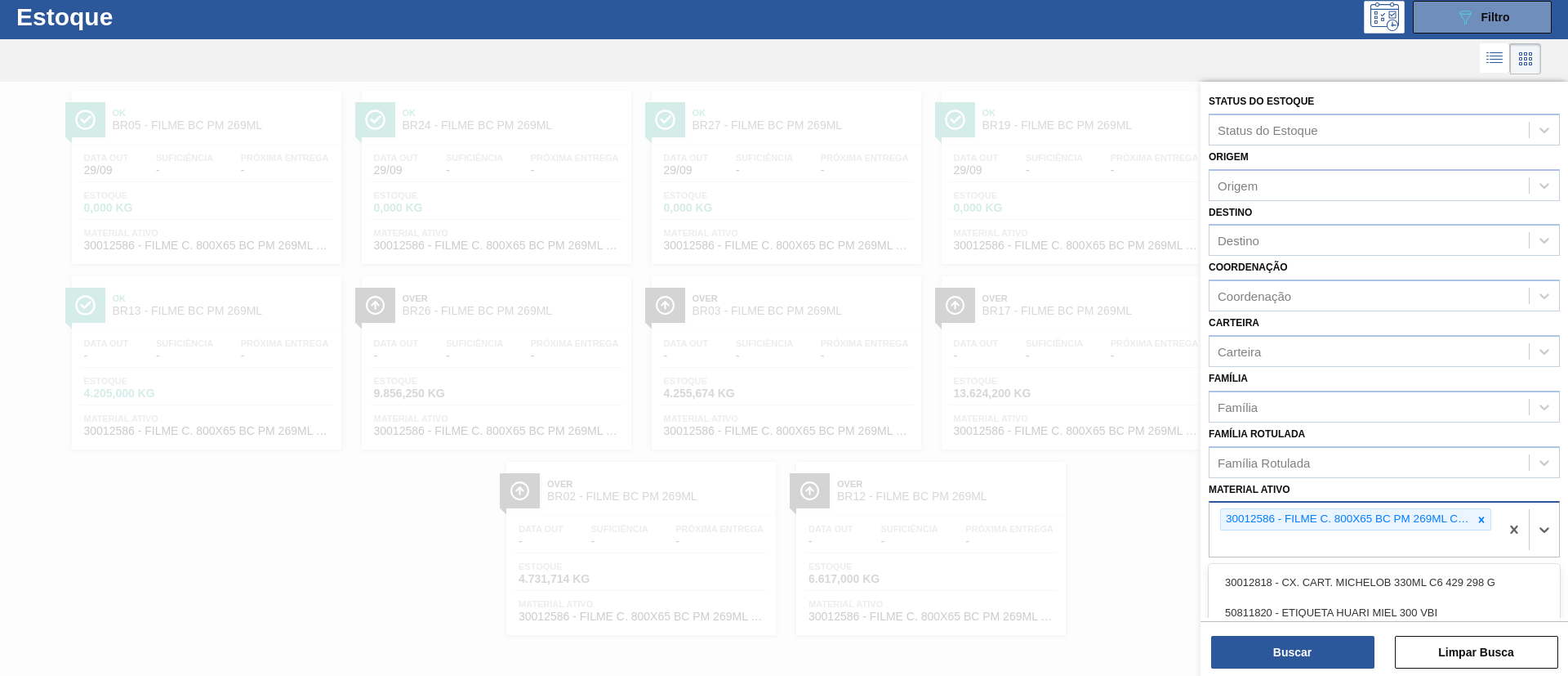
click at [1468, 520] on div "30012586 - FILME C. 800X65 BC PM 269ML C15 429" at bounding box center [1347, 519] width 252 height 21
click at [1473, 522] on div at bounding box center [1482, 519] width 18 height 21
click at [1393, 447] on div "Família Rotulada" at bounding box center [1384, 462] width 351 height 32
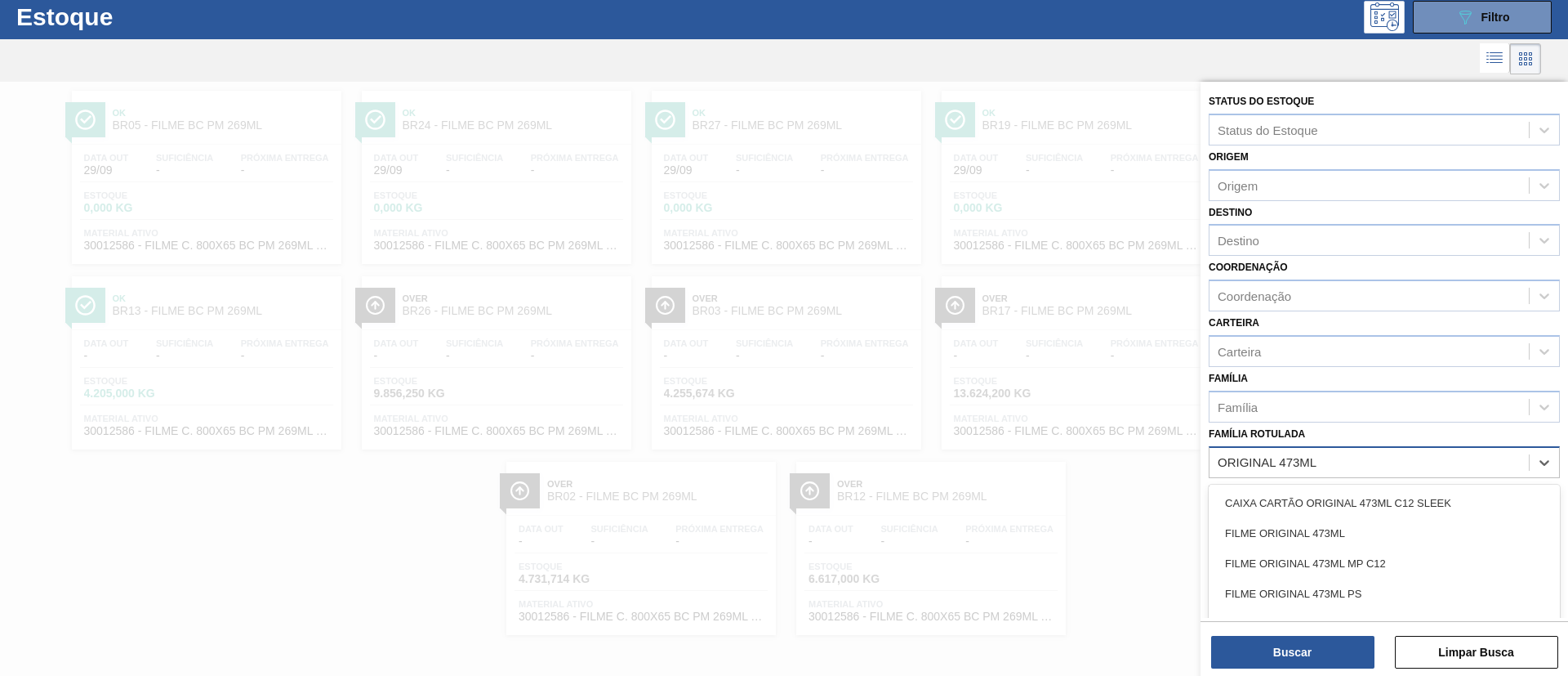
type Rotulada "ORIGINAL 473ML MP"
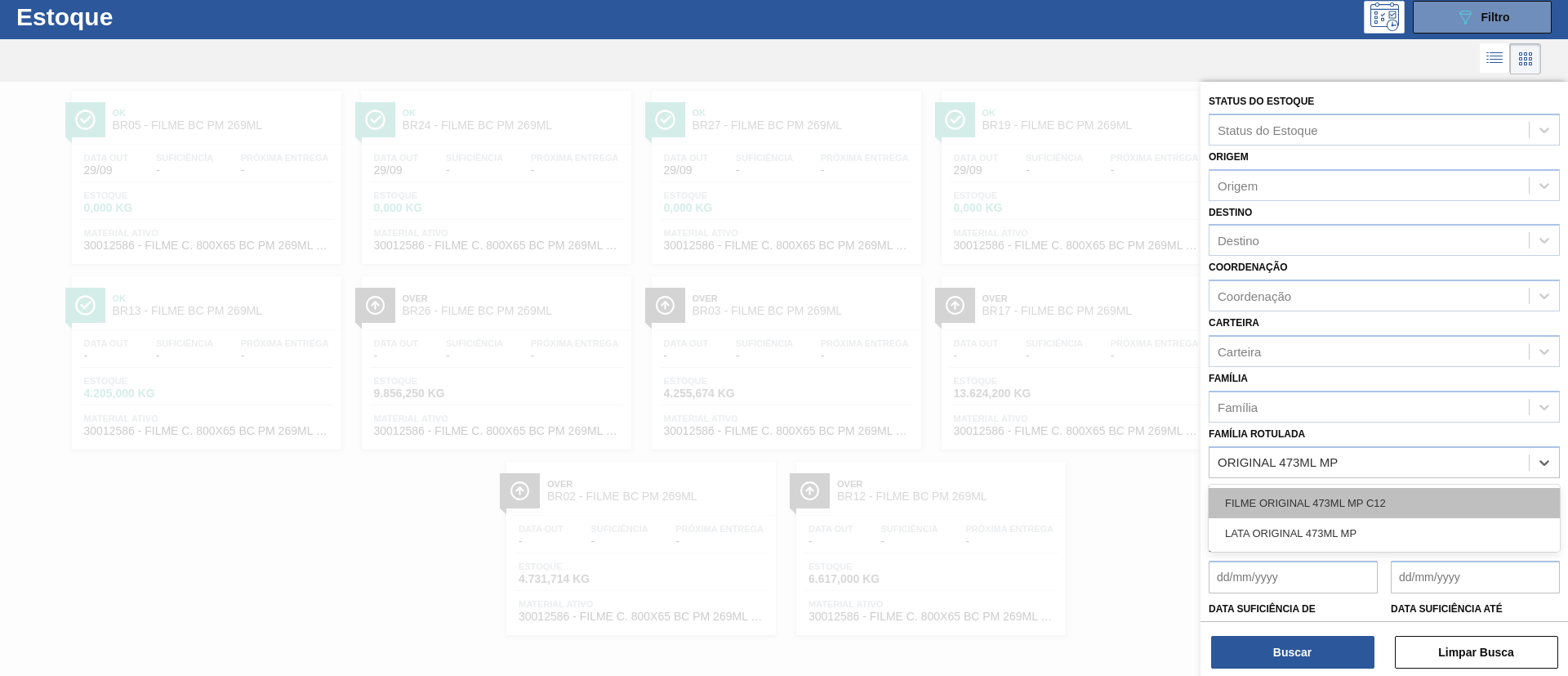
click at [1418, 499] on div "FILME ORIGINAL 473ML MP C12" at bounding box center [1384, 502] width 351 height 30
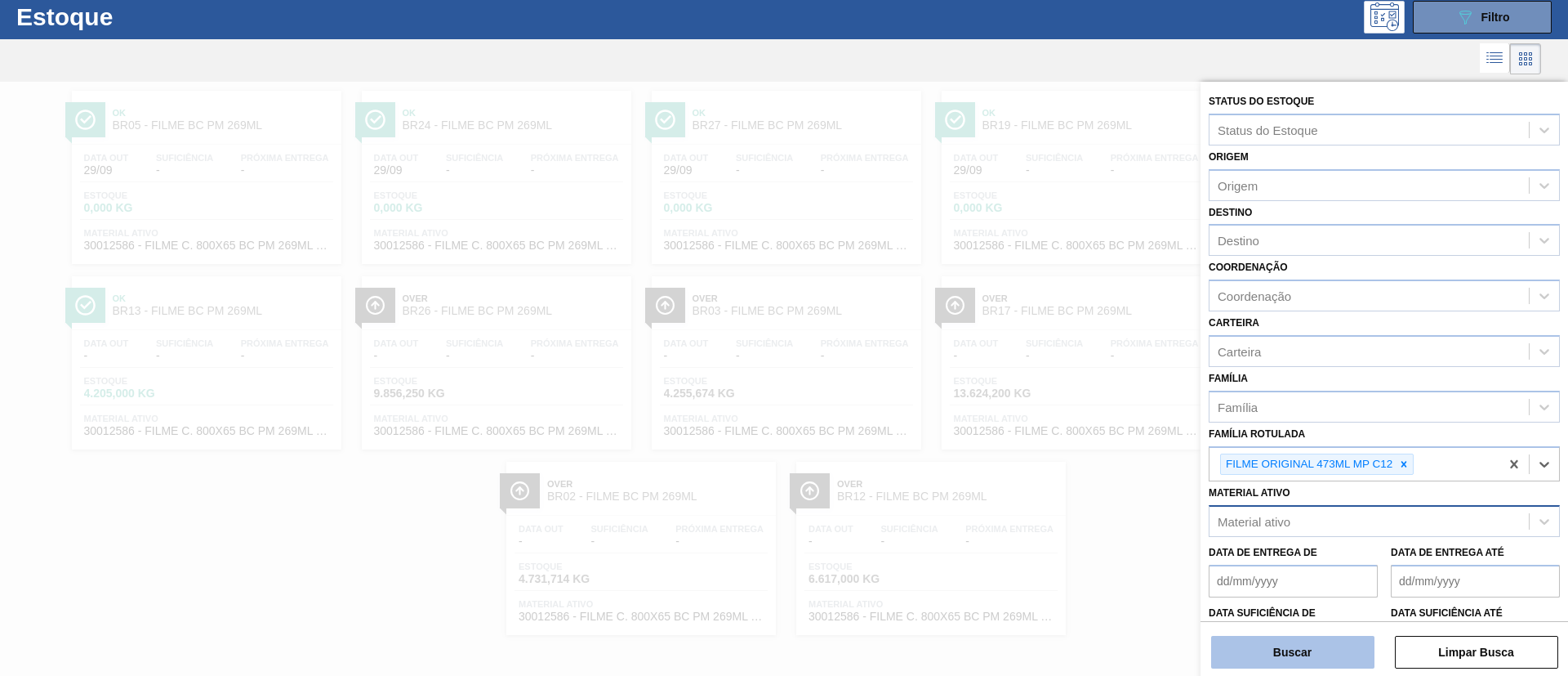
click at [1353, 638] on button "Buscar" at bounding box center [1293, 652] width 163 height 32
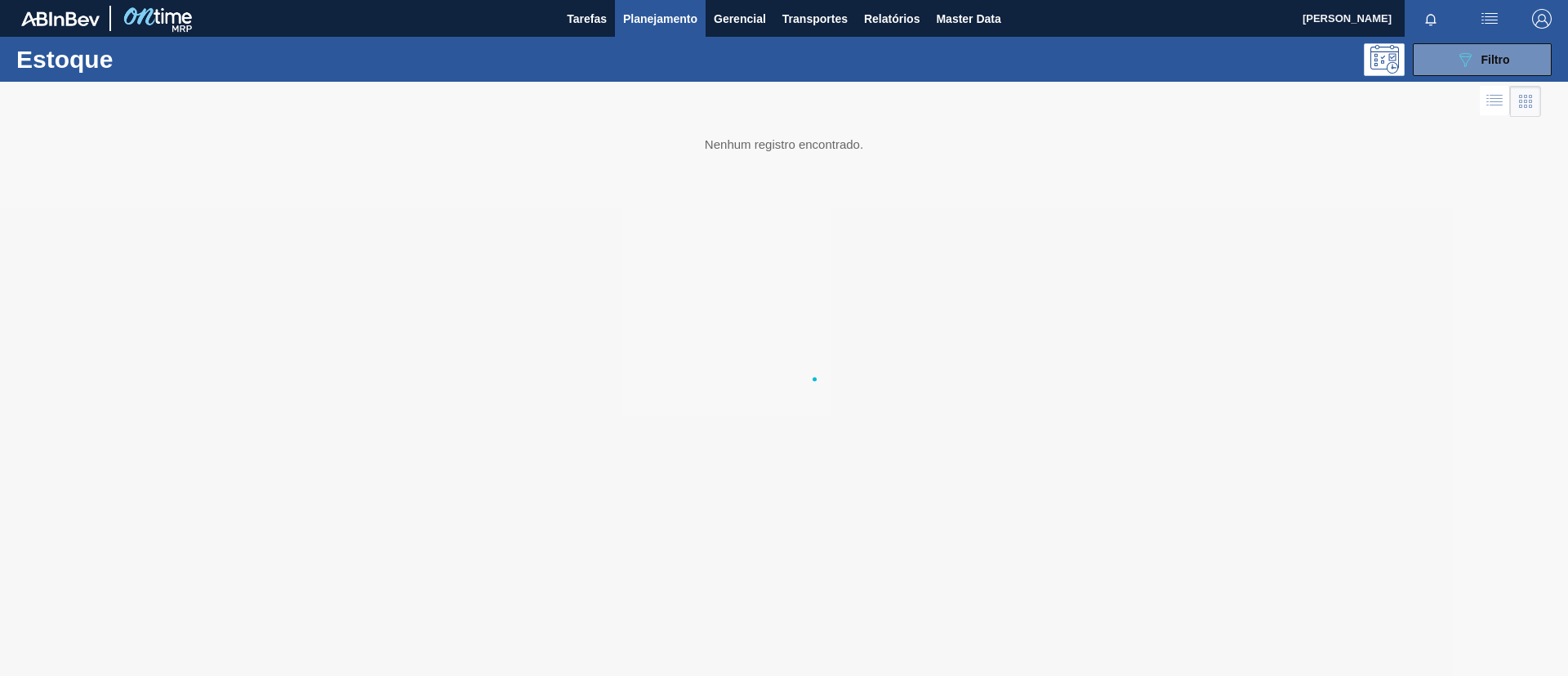
scroll to position [0, 0]
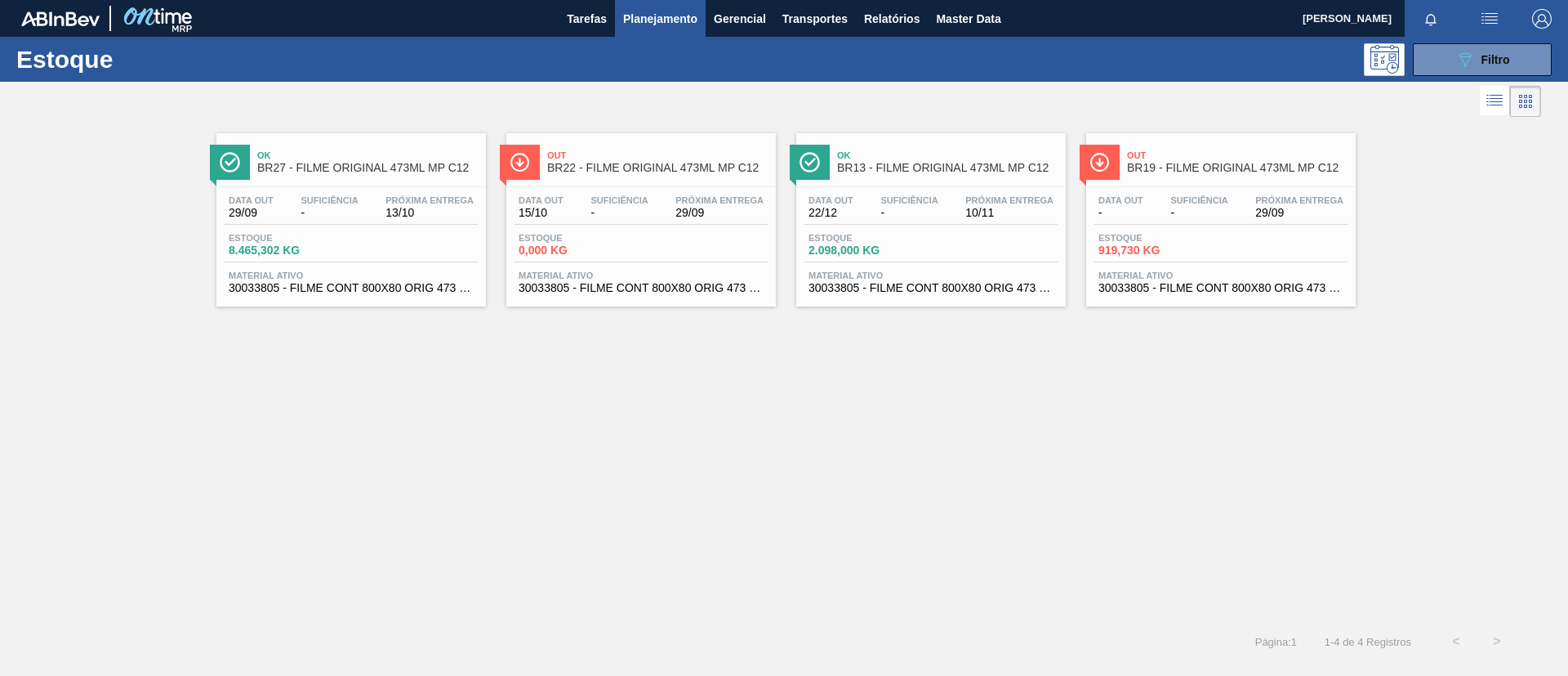
click at [720, 160] on div "Out BR22 - FILME ORIGINAL 473ML MP C12" at bounding box center [658, 162] width 221 height 37
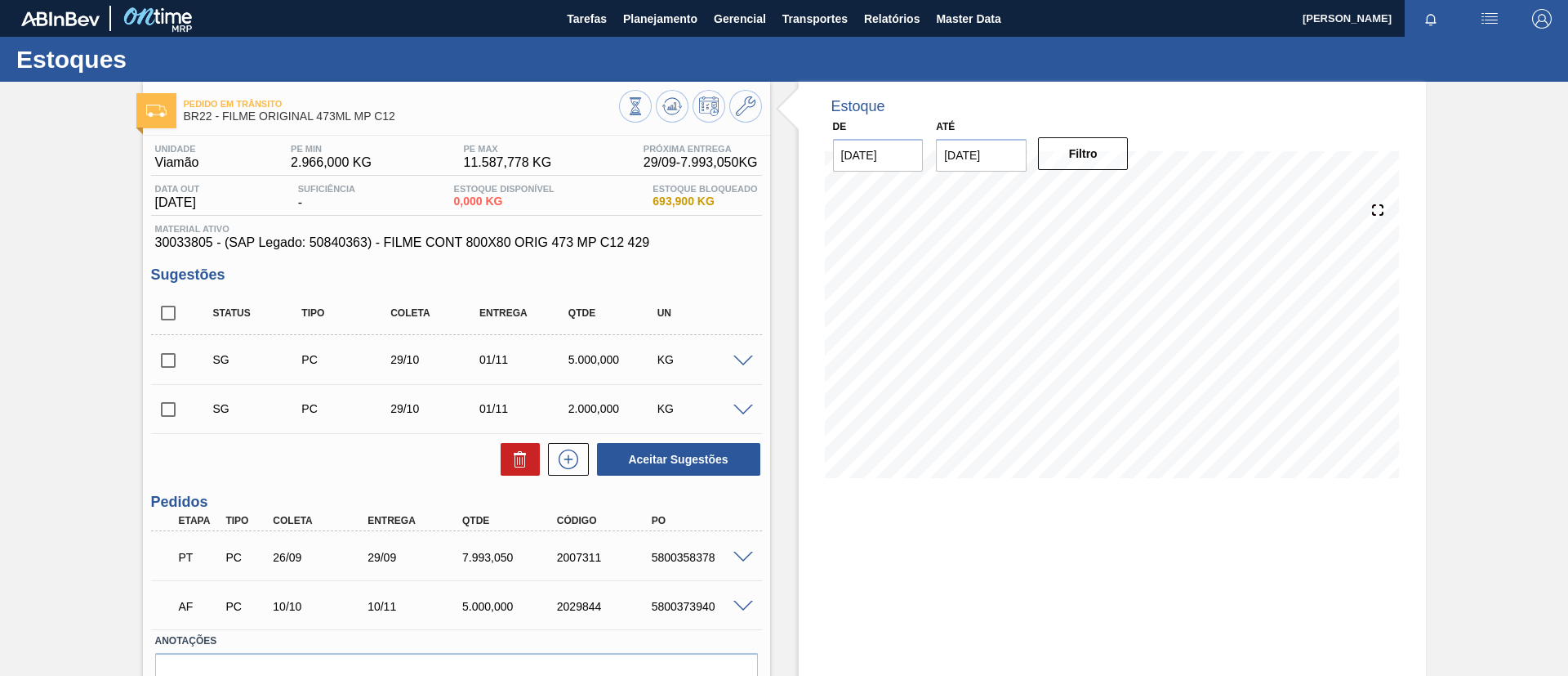
click at [731, 556] on div at bounding box center [745, 556] width 32 height 13
click at [741, 558] on span at bounding box center [743, 558] width 20 height 13
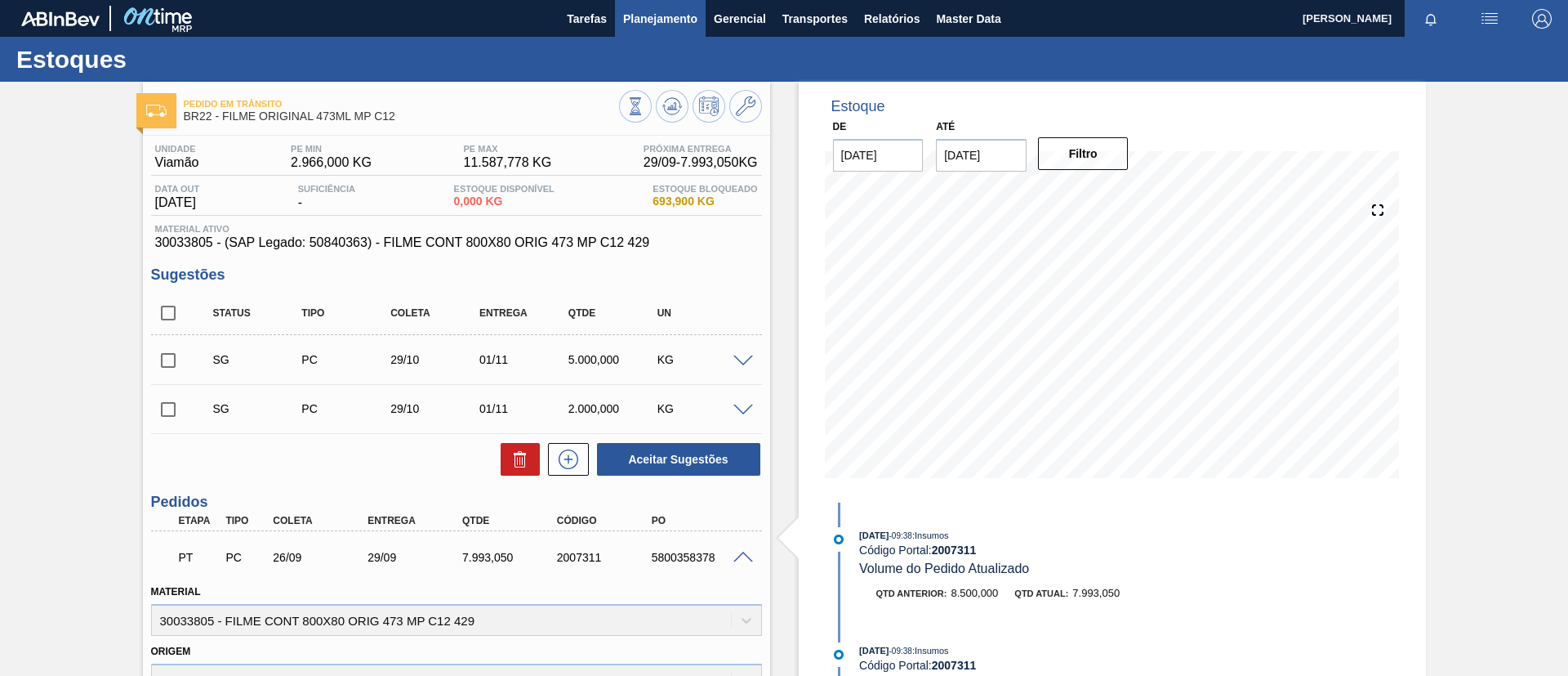
click at [698, 30] on button "Planejamento" at bounding box center [660, 19] width 91 height 37
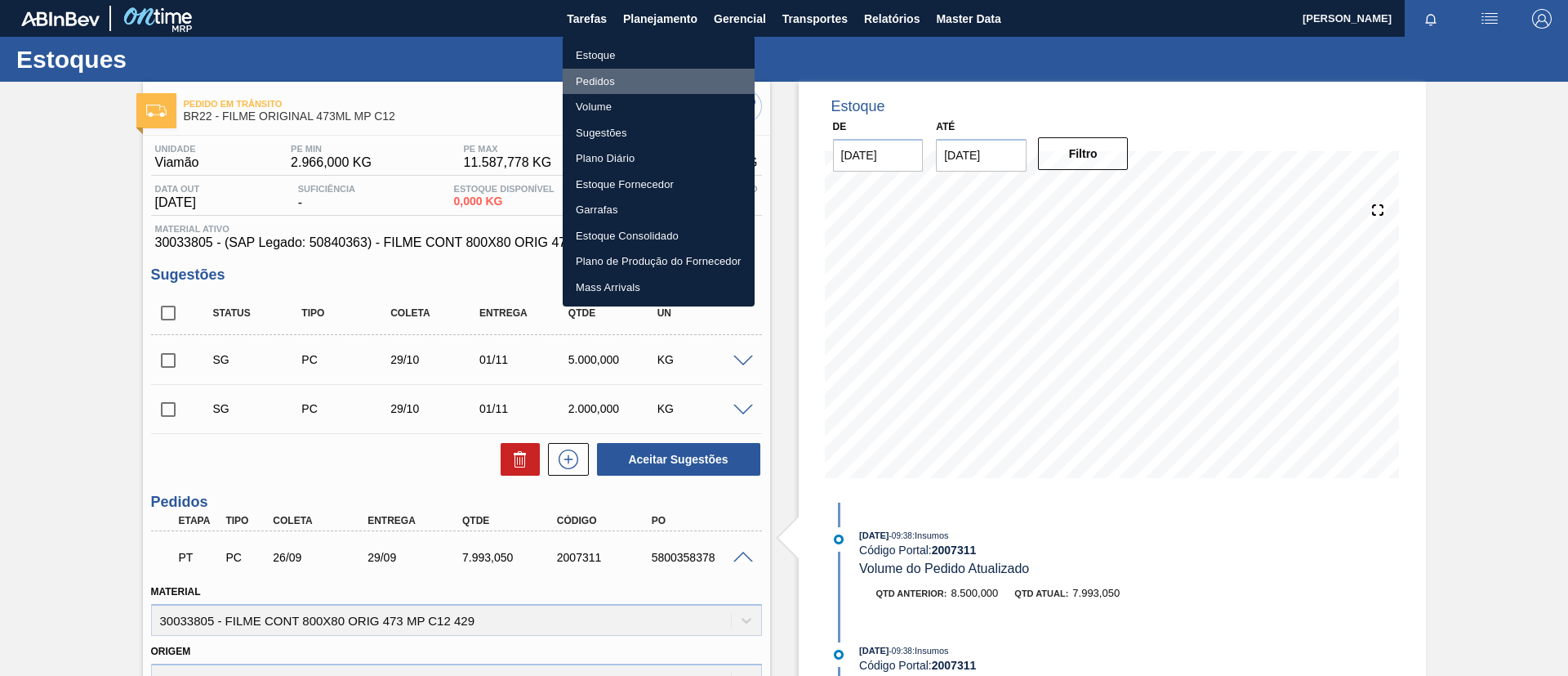
click at [656, 75] on li "Pedidos" at bounding box center [658, 81] width 192 height 26
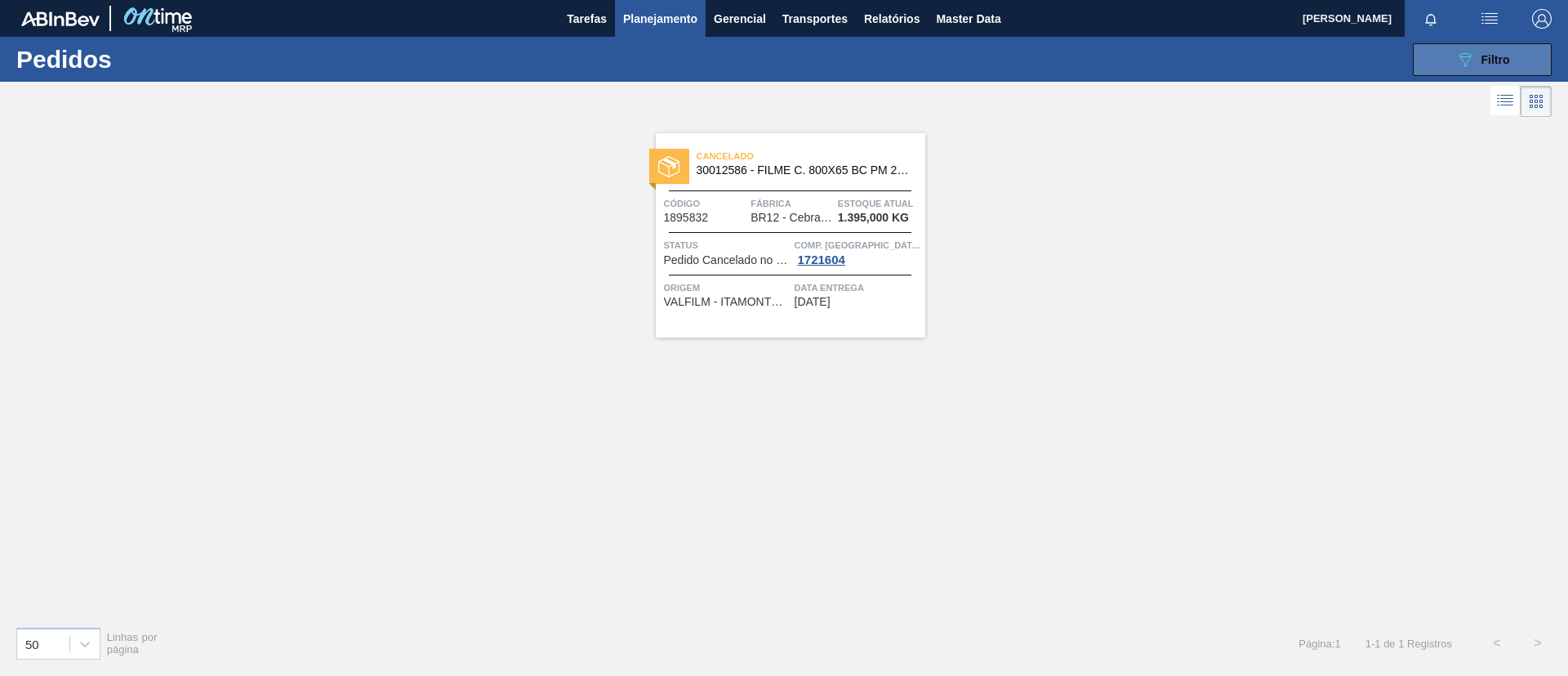
click at [1477, 55] on div "089F7B8B-B2A5-4AFE-B5C0-19BA573D28AC Filtro" at bounding box center [1483, 60] width 55 height 20
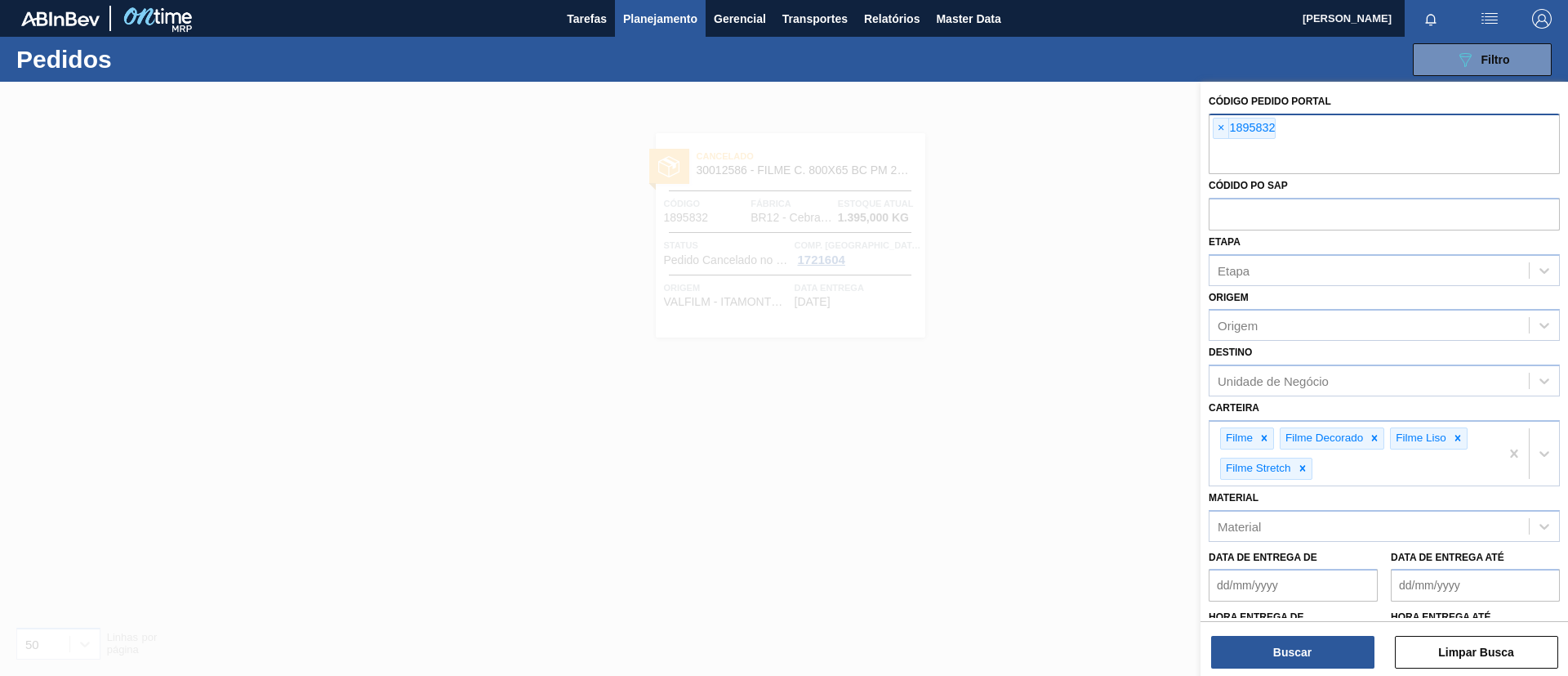
click at [1222, 115] on div "× 1895832" at bounding box center [1384, 144] width 351 height 61
type input "v"
click at [1223, 135] on span "×" at bounding box center [1221, 128] width 16 height 20
click at [1210, 133] on div "× v" at bounding box center [1384, 144] width 351 height 61
click at [1217, 133] on span "×" at bounding box center [1221, 128] width 16 height 20
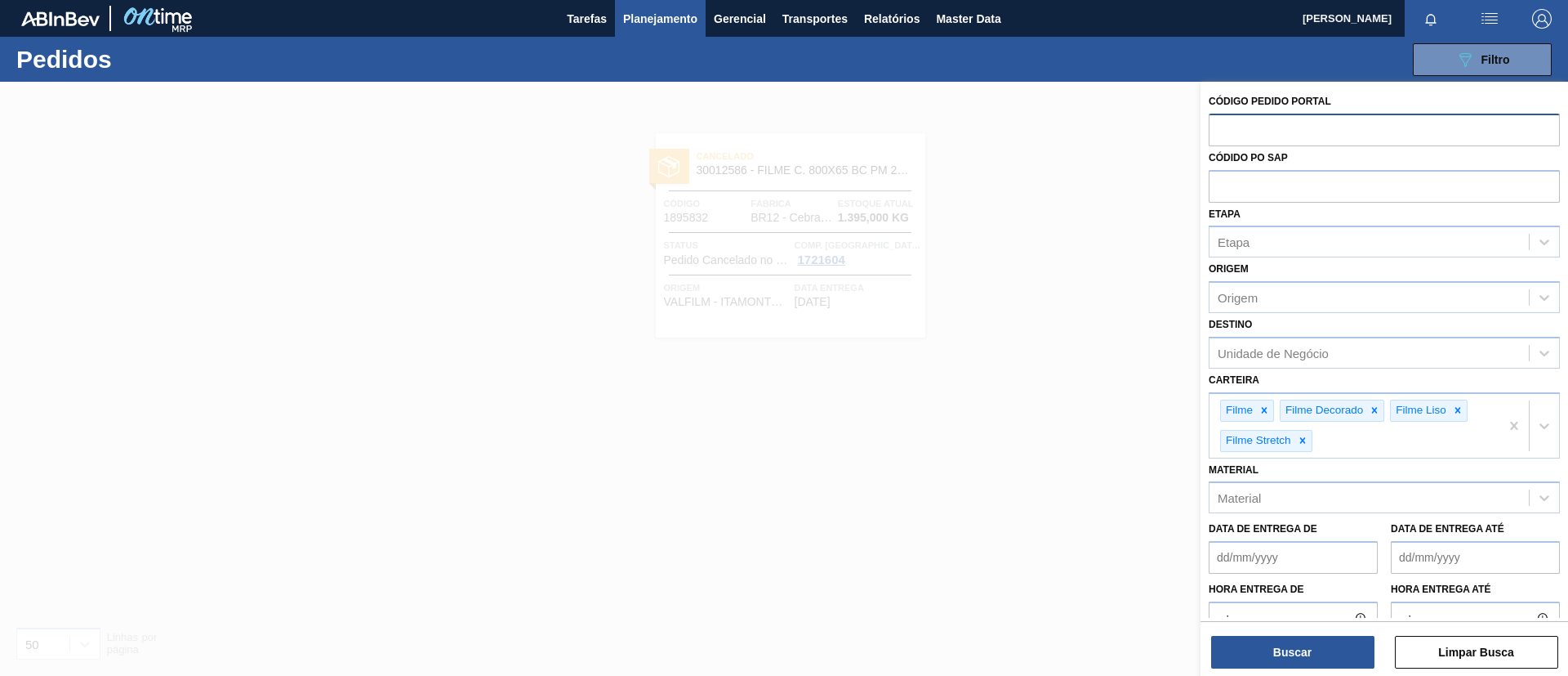
paste input "text"
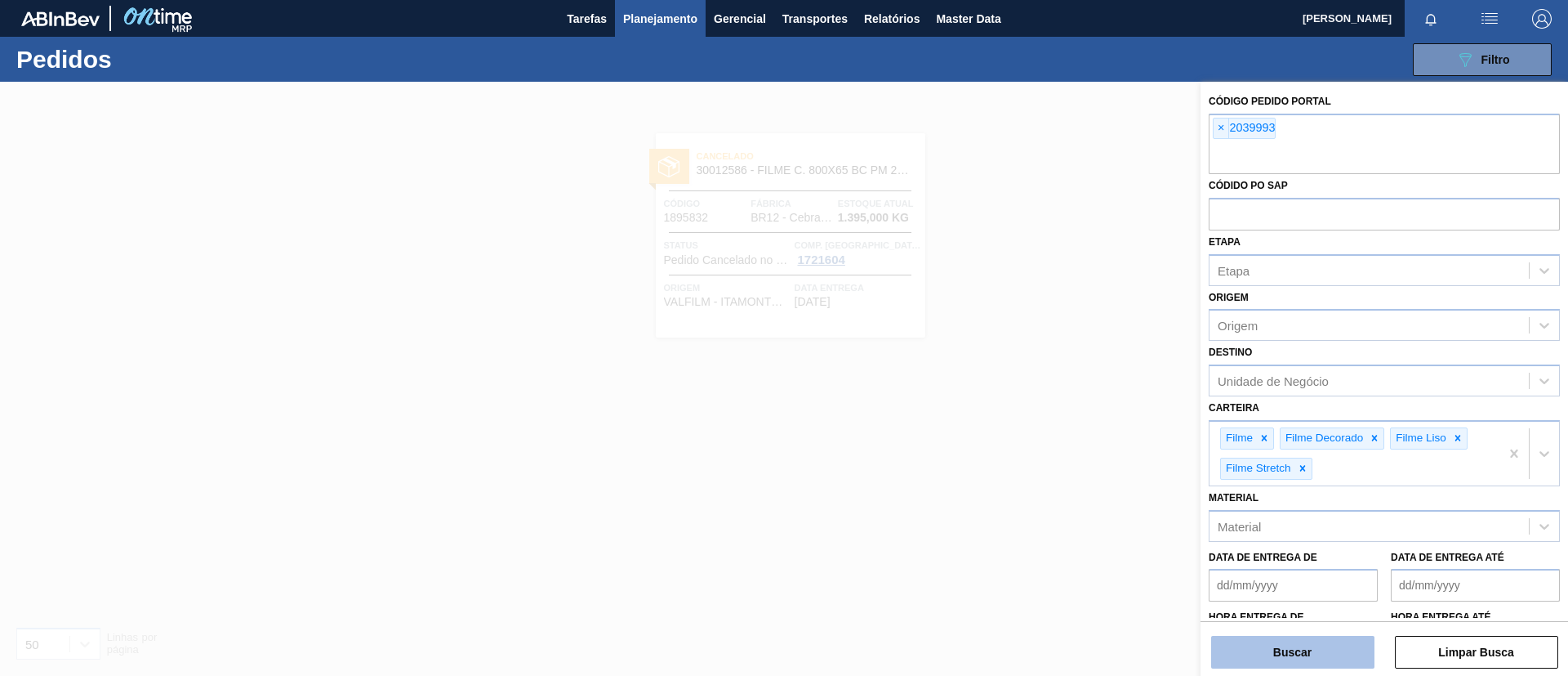
click at [1293, 645] on button "Buscar" at bounding box center [1293, 652] width 163 height 32
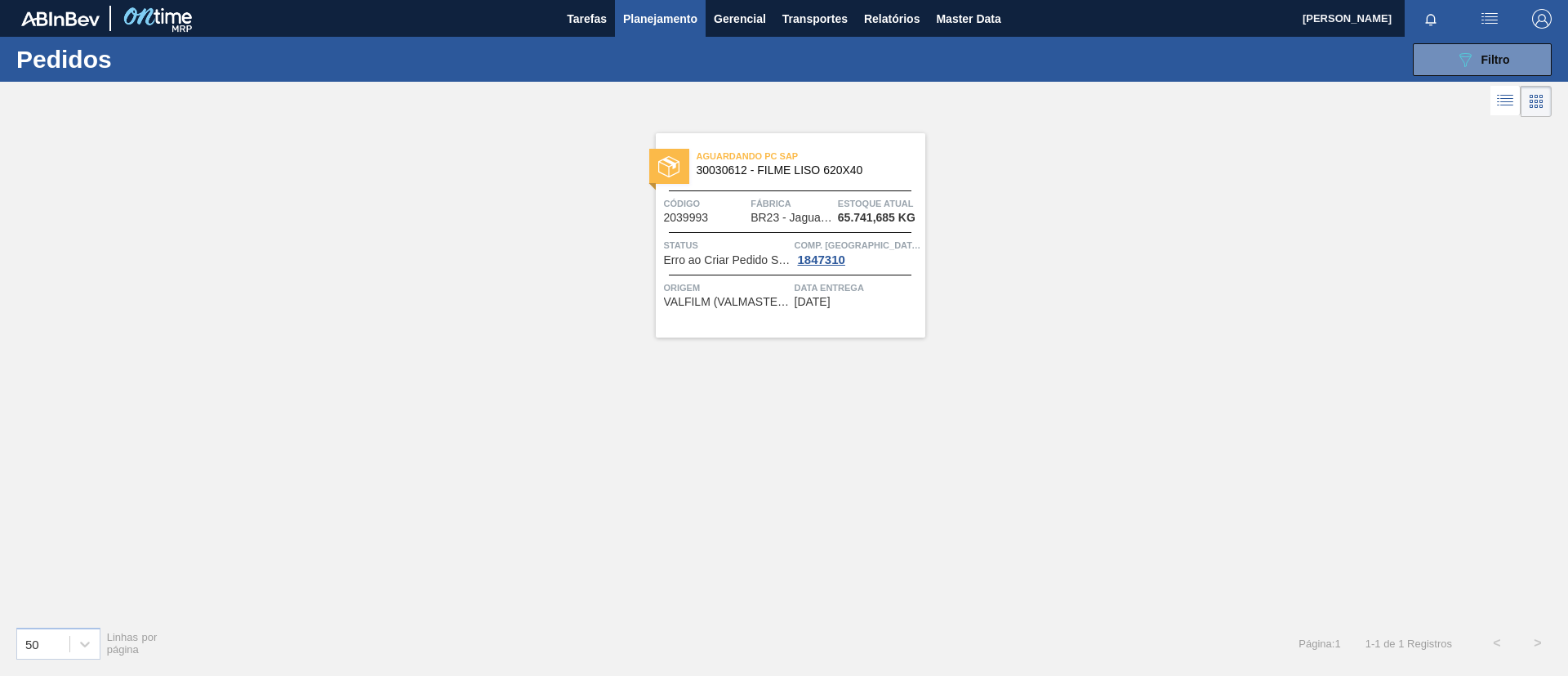
click at [828, 162] on span "Aguardando PC SAP" at bounding box center [811, 155] width 228 height 17
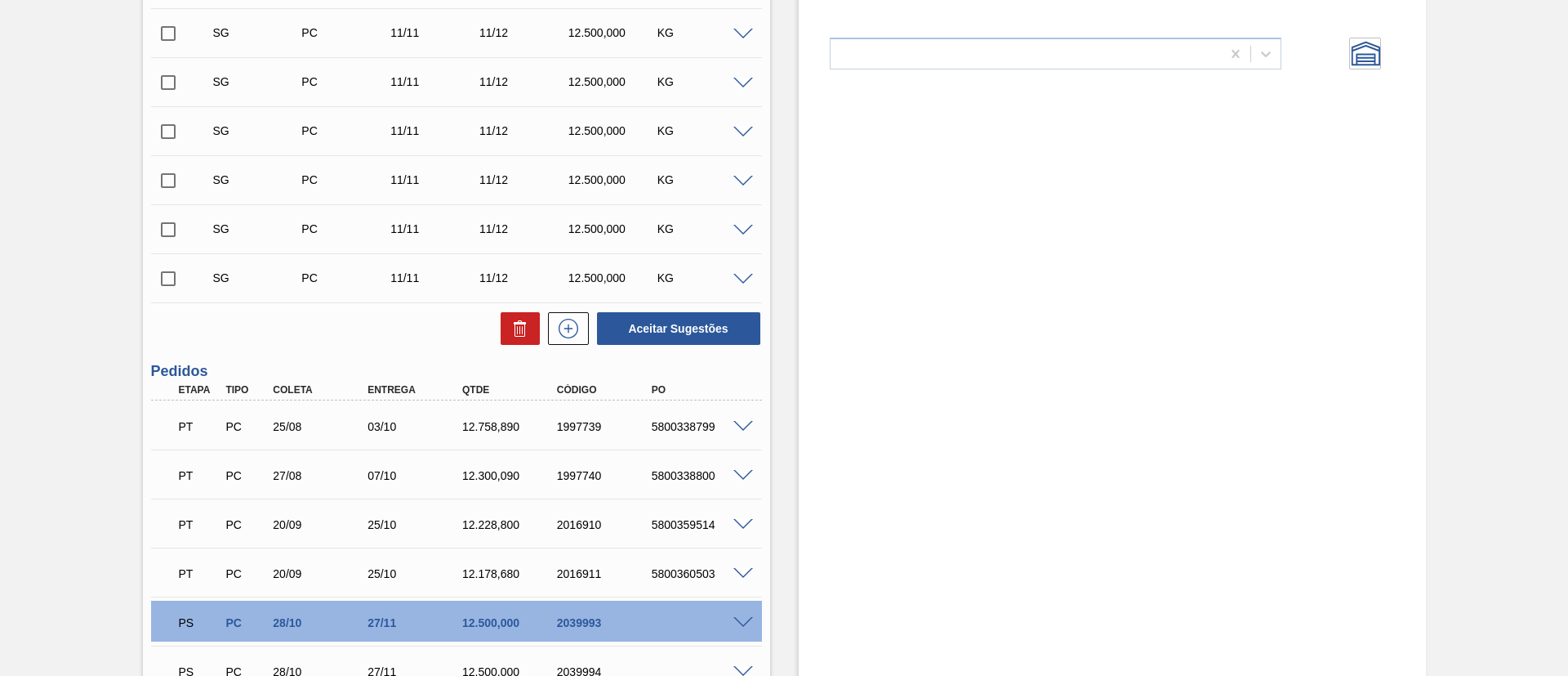
scroll to position [322, 0]
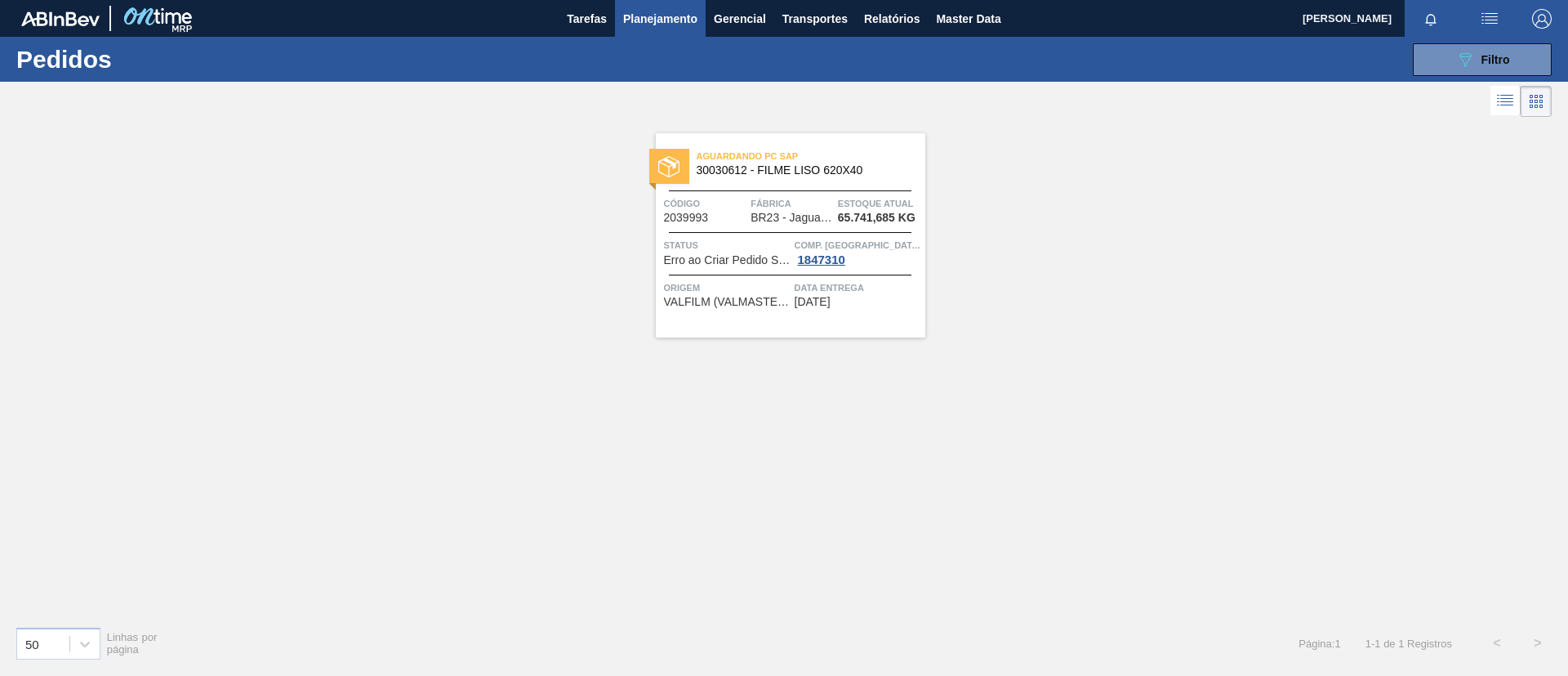
click at [1469, 42] on div "089F7B8B-B2A5-4AFE-B5C0-19BA573D28AC Filtro Código Pedido Portal × 2039993 Códi…" at bounding box center [910, 60] width 1300 height 49
click at [1471, 43] on button "089F7B8B-B2A5-4AFE-B5C0-19BA573D28AC Filtro" at bounding box center [1482, 59] width 139 height 32
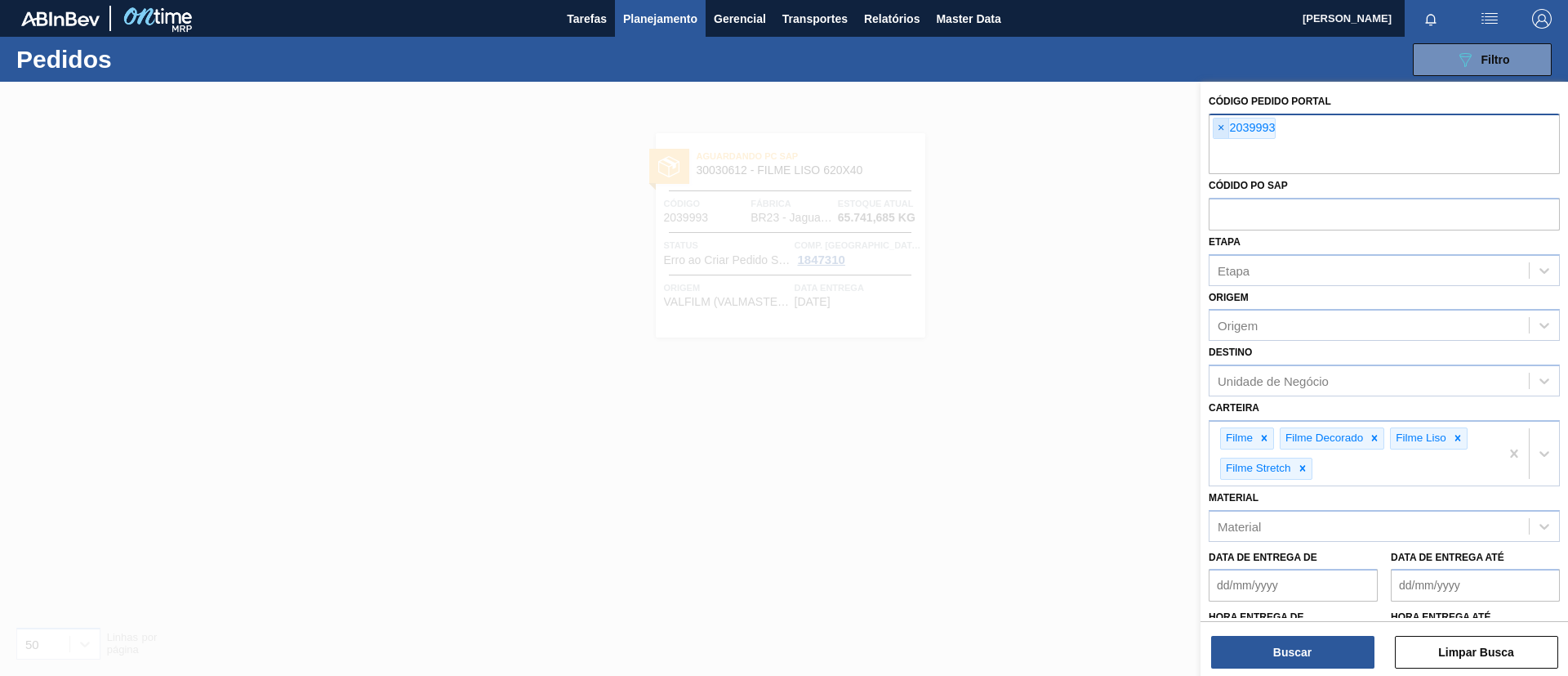
click at [1222, 131] on span "×" at bounding box center [1221, 128] width 16 height 20
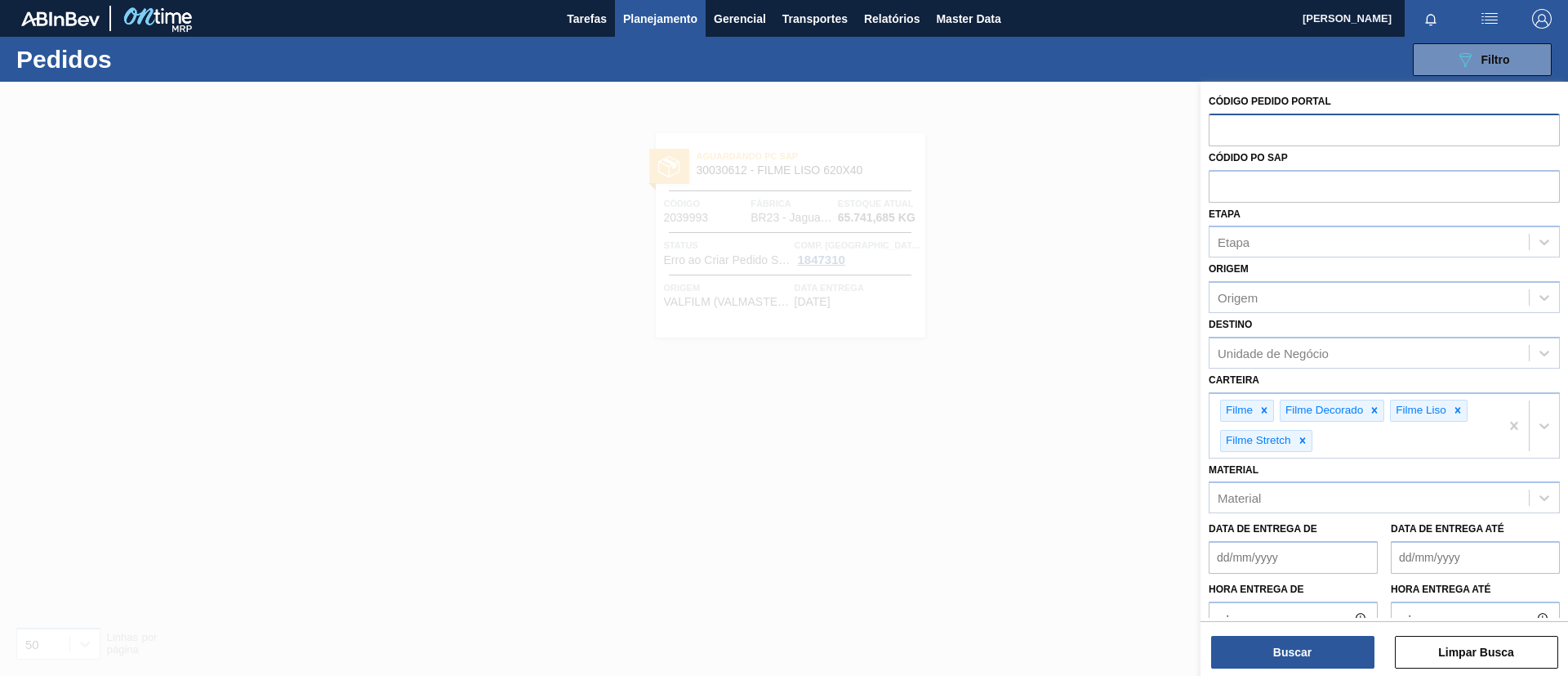
paste input "2029820"
type input "2029820"
click at [1323, 645] on button "Buscar" at bounding box center [1293, 652] width 163 height 32
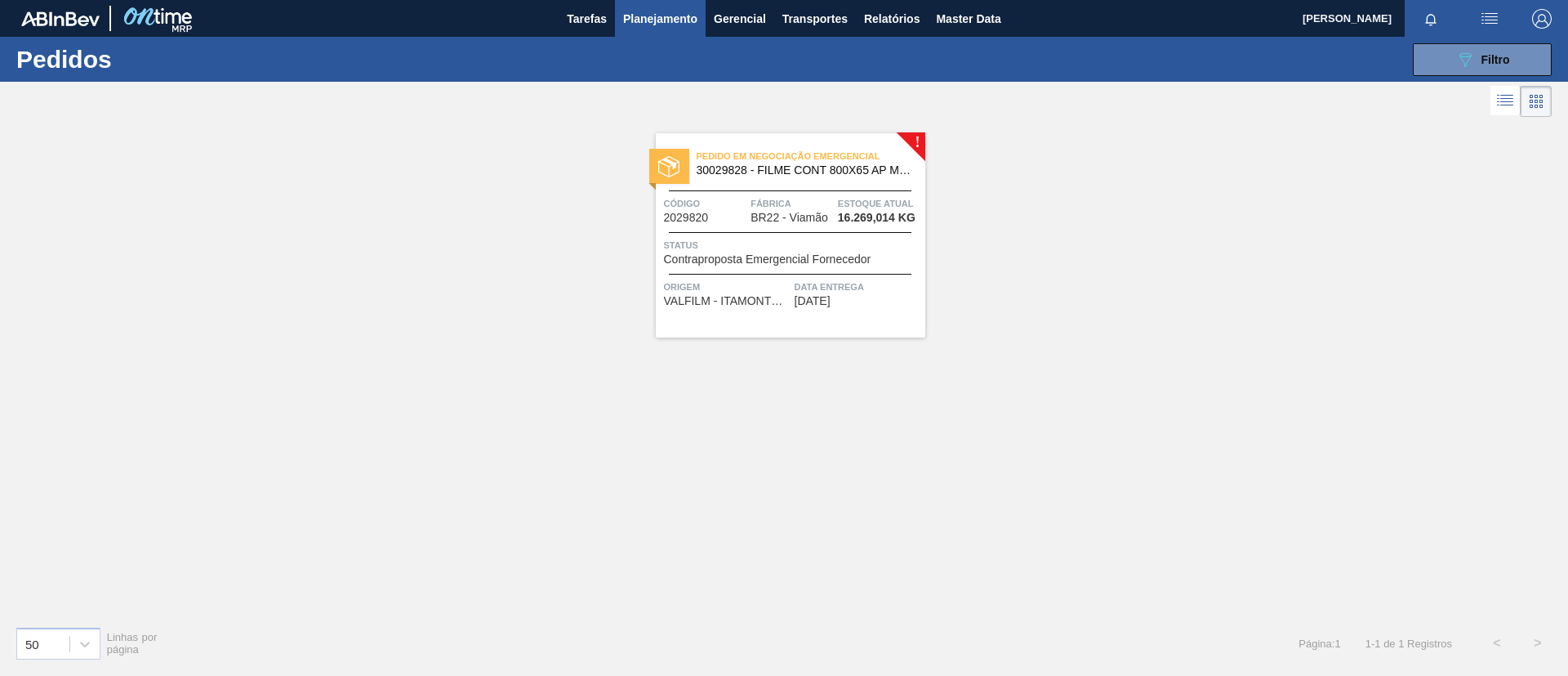
click at [873, 177] on div "Pedido em Negociação Emergencial 30029828 - FILME CONT 800X65 AP MP 473 C12 429" at bounding box center [791, 164] width 269 height 37
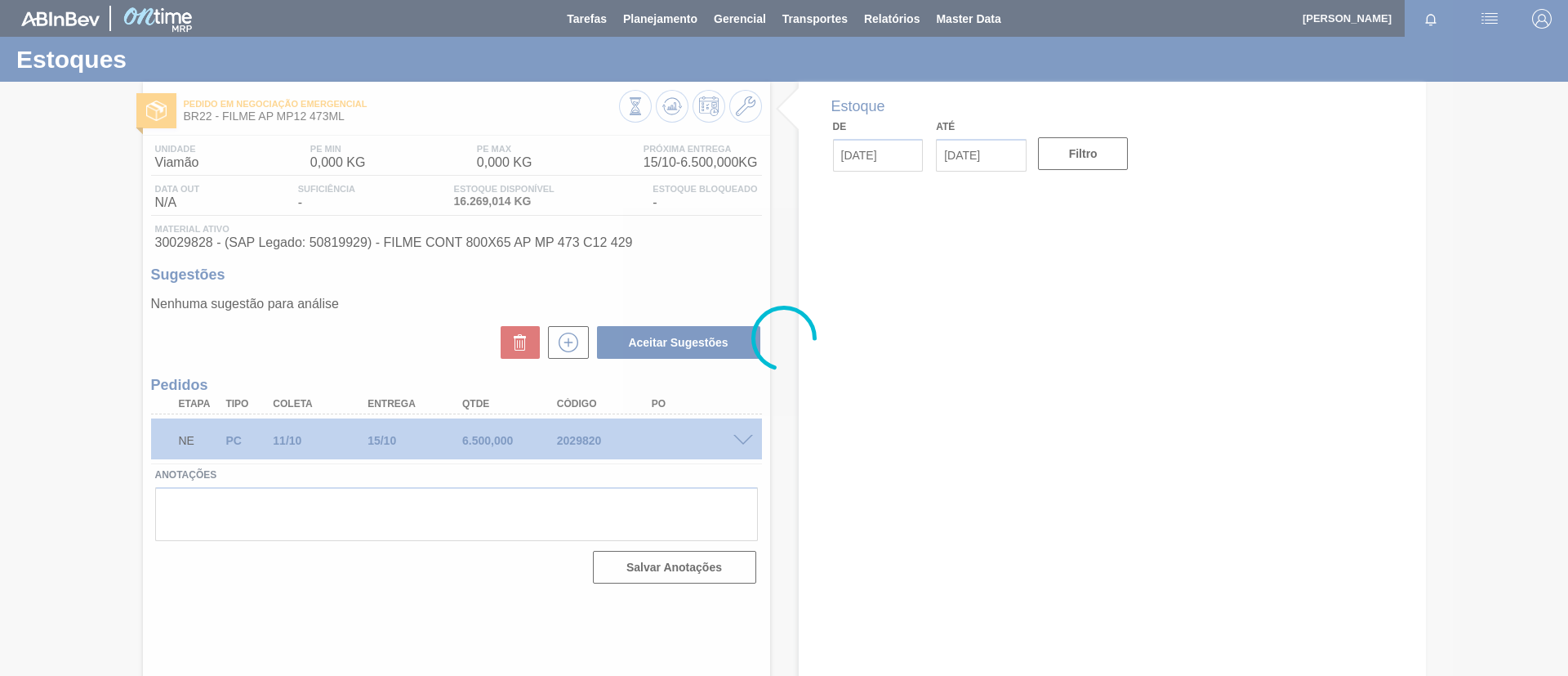
click at [745, 438] on div at bounding box center [784, 338] width 1568 height 676
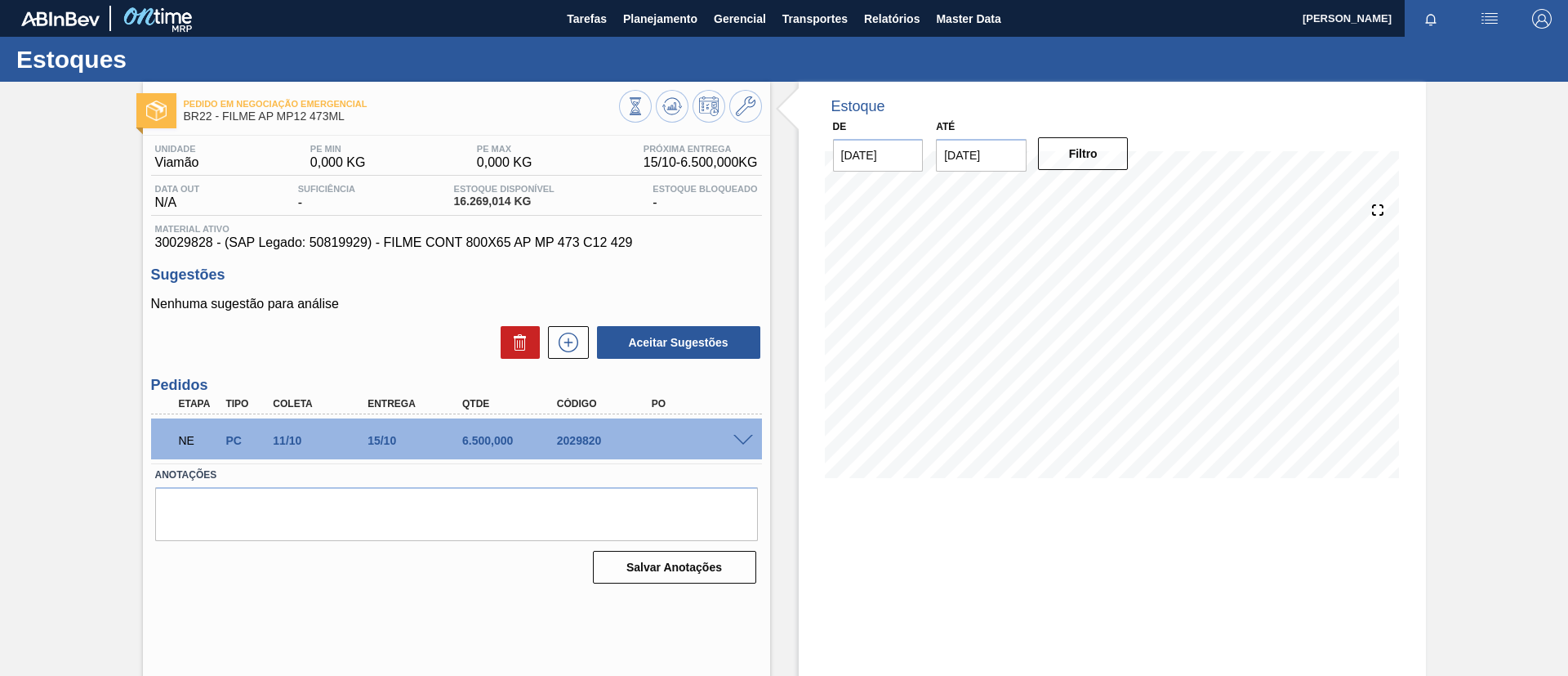
click at [743, 433] on div at bounding box center [745, 439] width 32 height 13
click at [745, 436] on span at bounding box center [743, 441] width 20 height 13
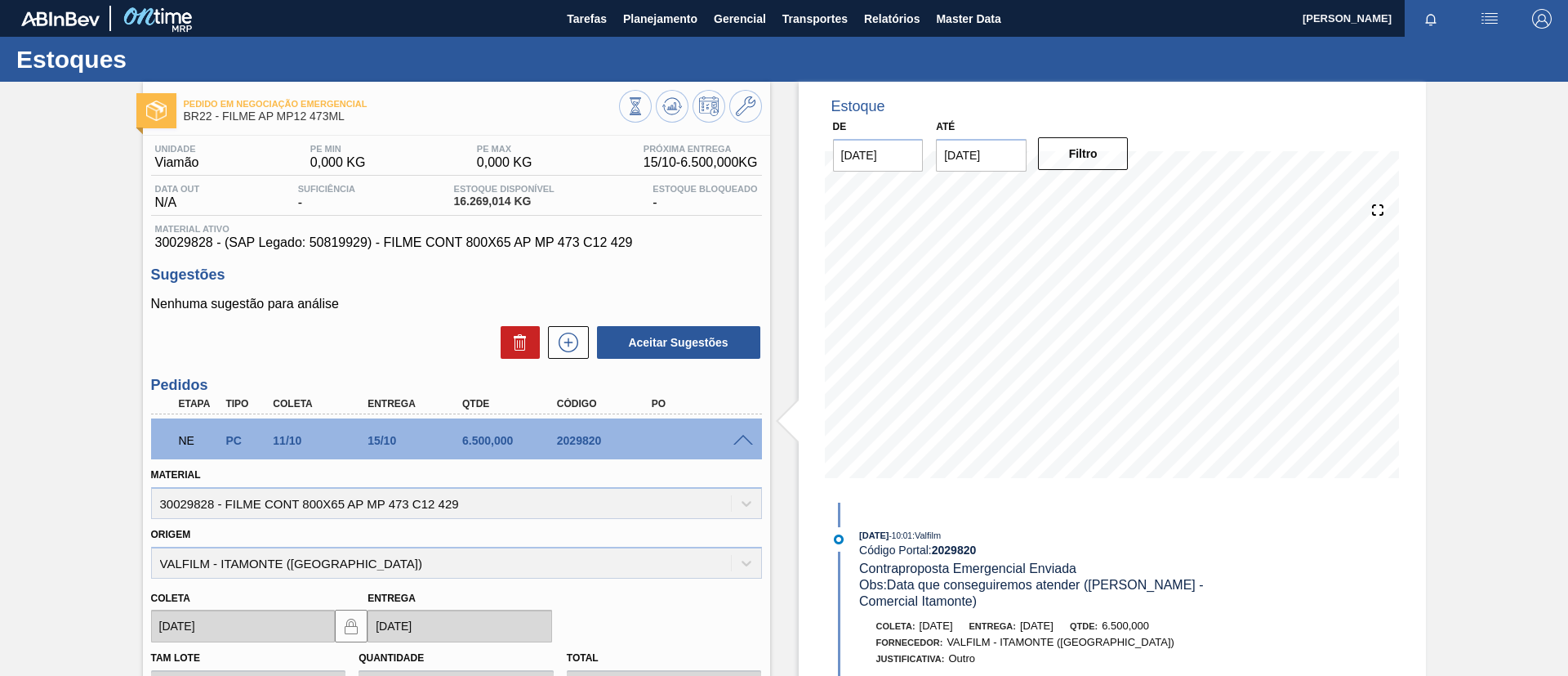
scroll to position [123, 0]
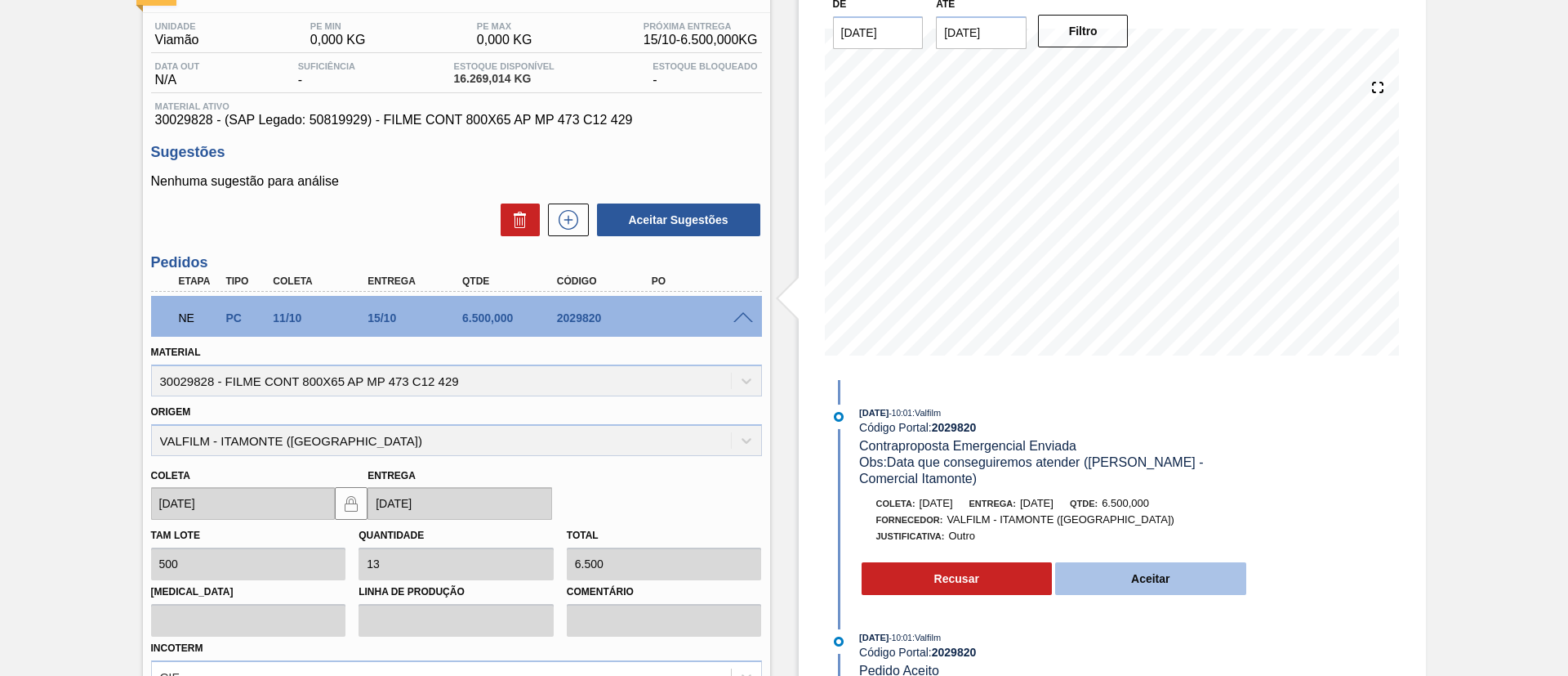
click at [1143, 593] on button "Aceitar" at bounding box center [1151, 578] width 191 height 32
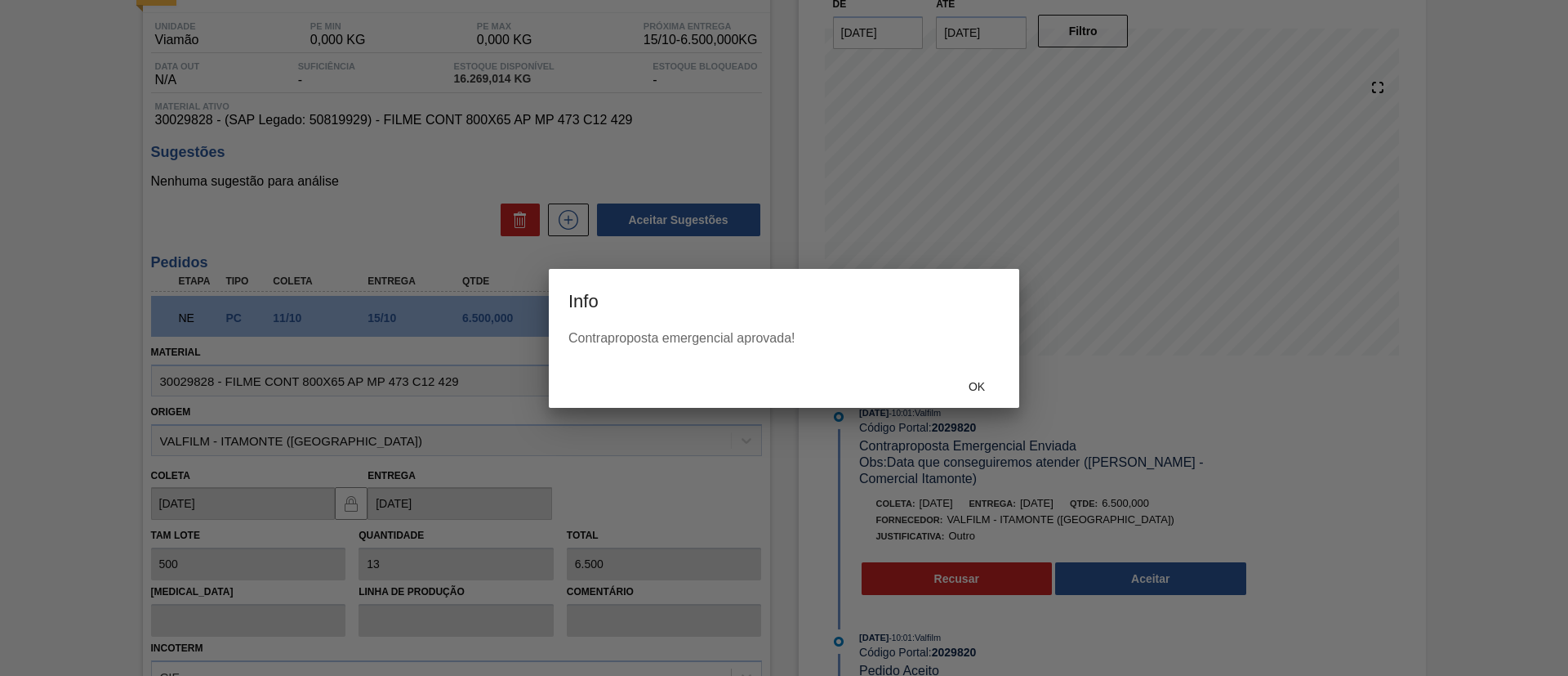
click at [971, 402] on div "Ok" at bounding box center [784, 387] width 471 height 43
click at [973, 396] on div "Ok" at bounding box center [977, 387] width 72 height 30
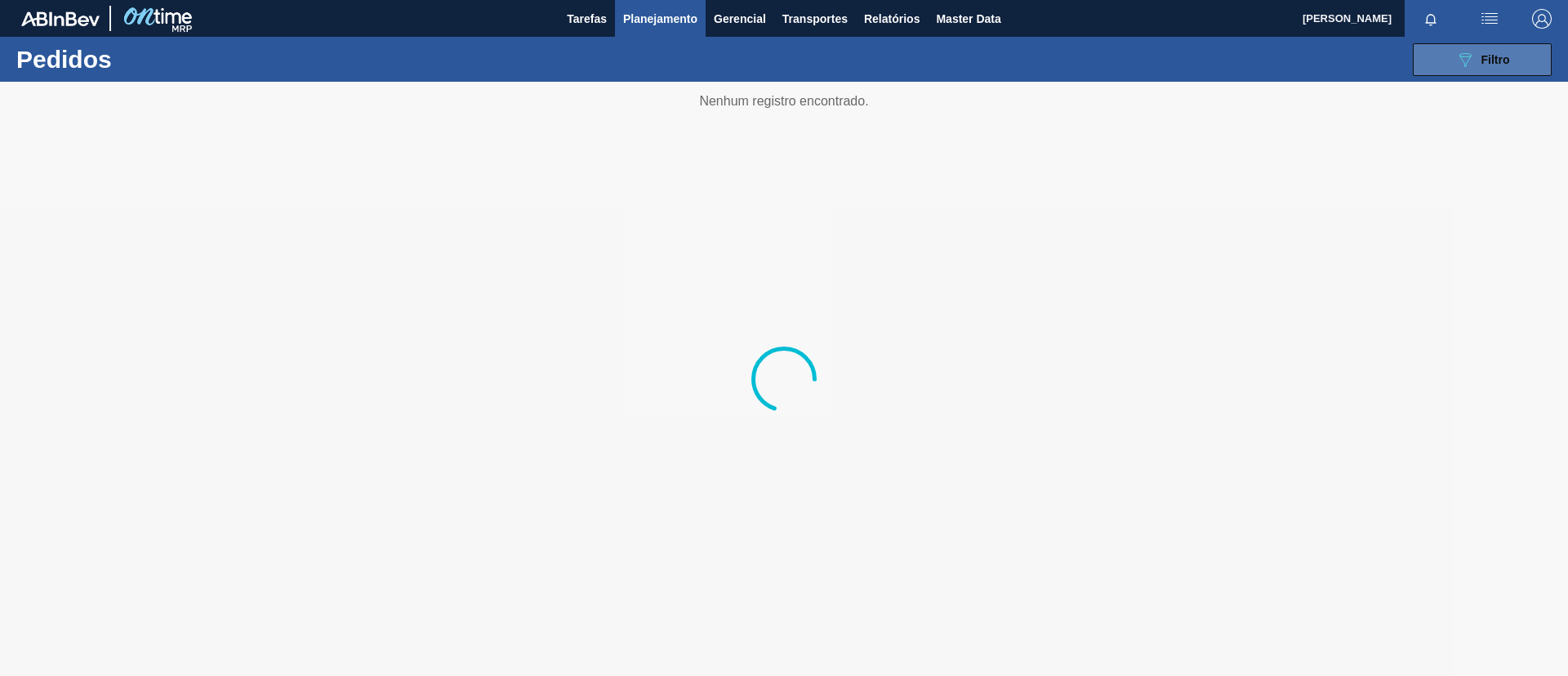
click at [1497, 57] on span "Filtro" at bounding box center [1496, 59] width 28 height 13
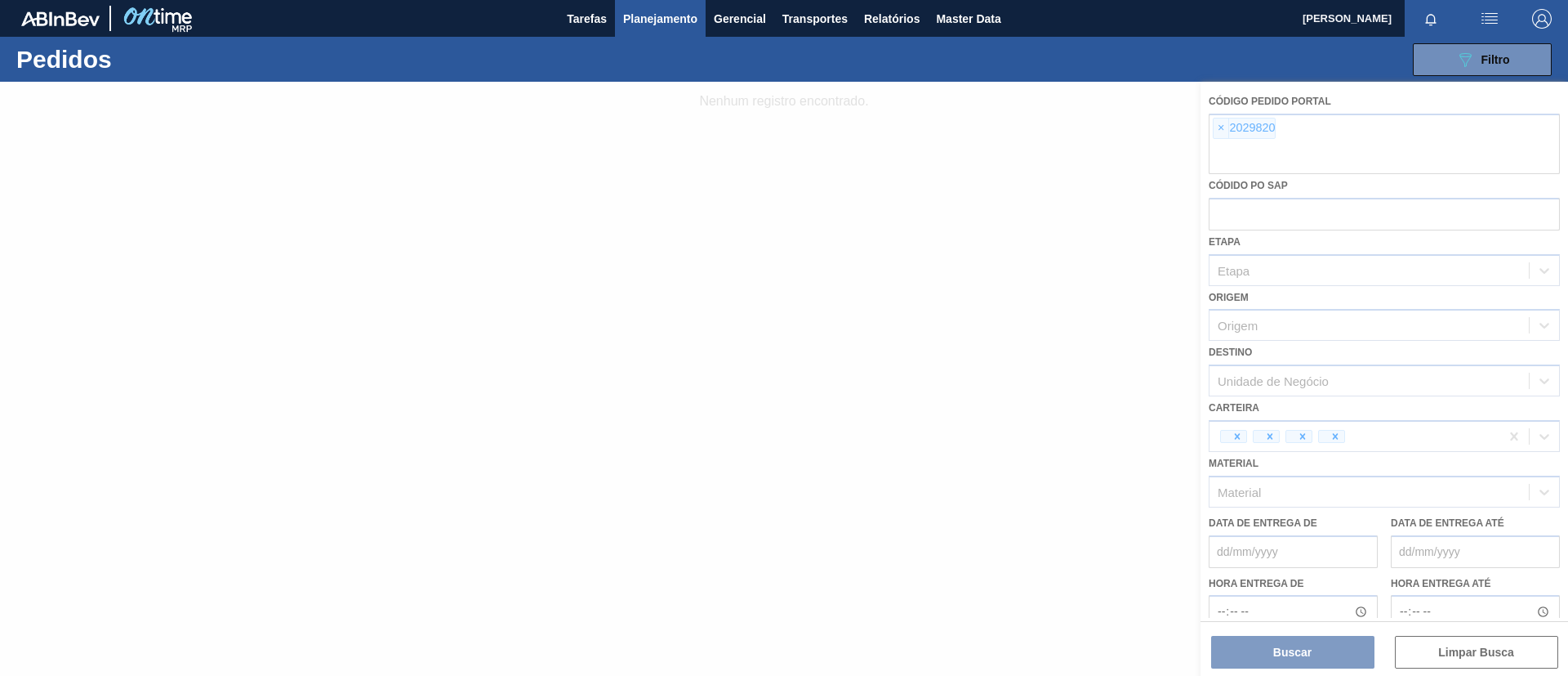
click at [1217, 131] on div at bounding box center [784, 379] width 1568 height 594
click at [1218, 131] on div at bounding box center [784, 379] width 1568 height 594
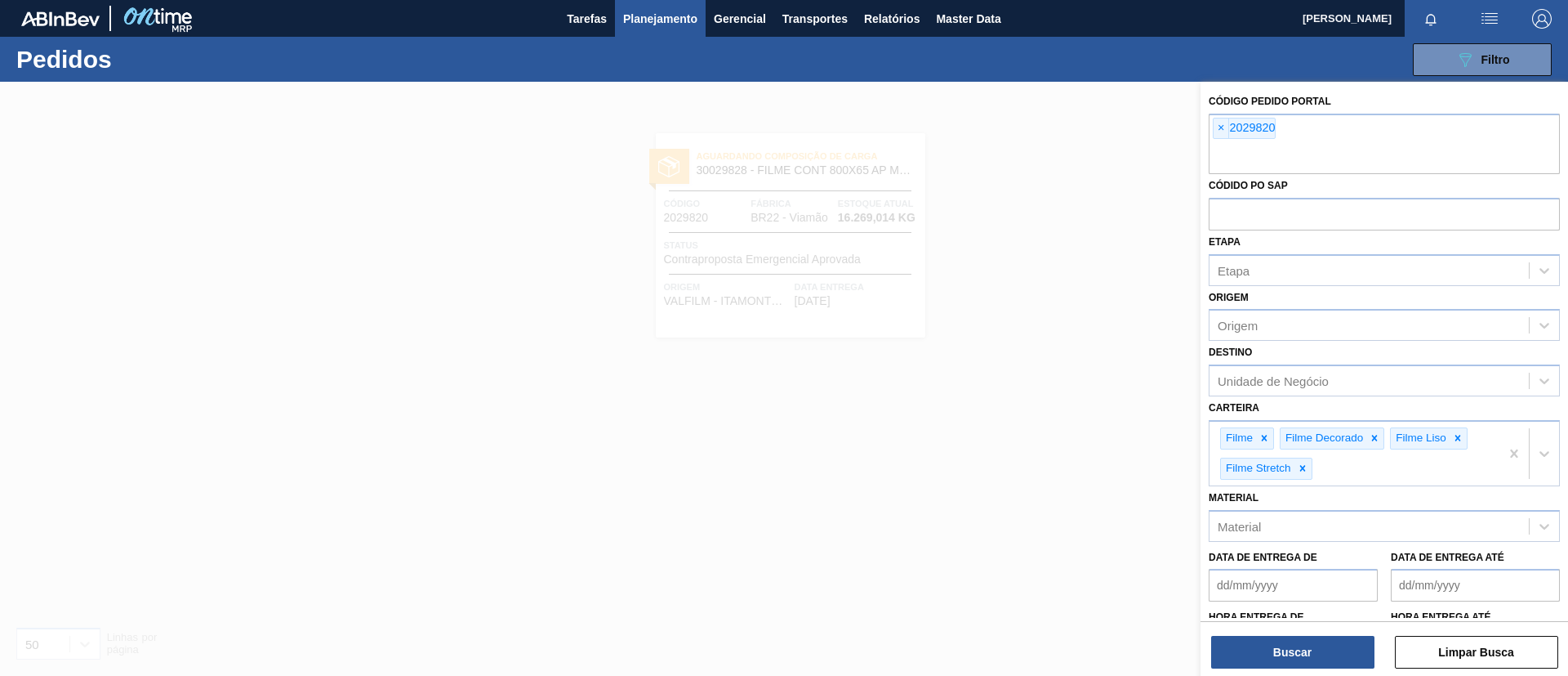
click at [1218, 131] on span "×" at bounding box center [1221, 128] width 16 height 20
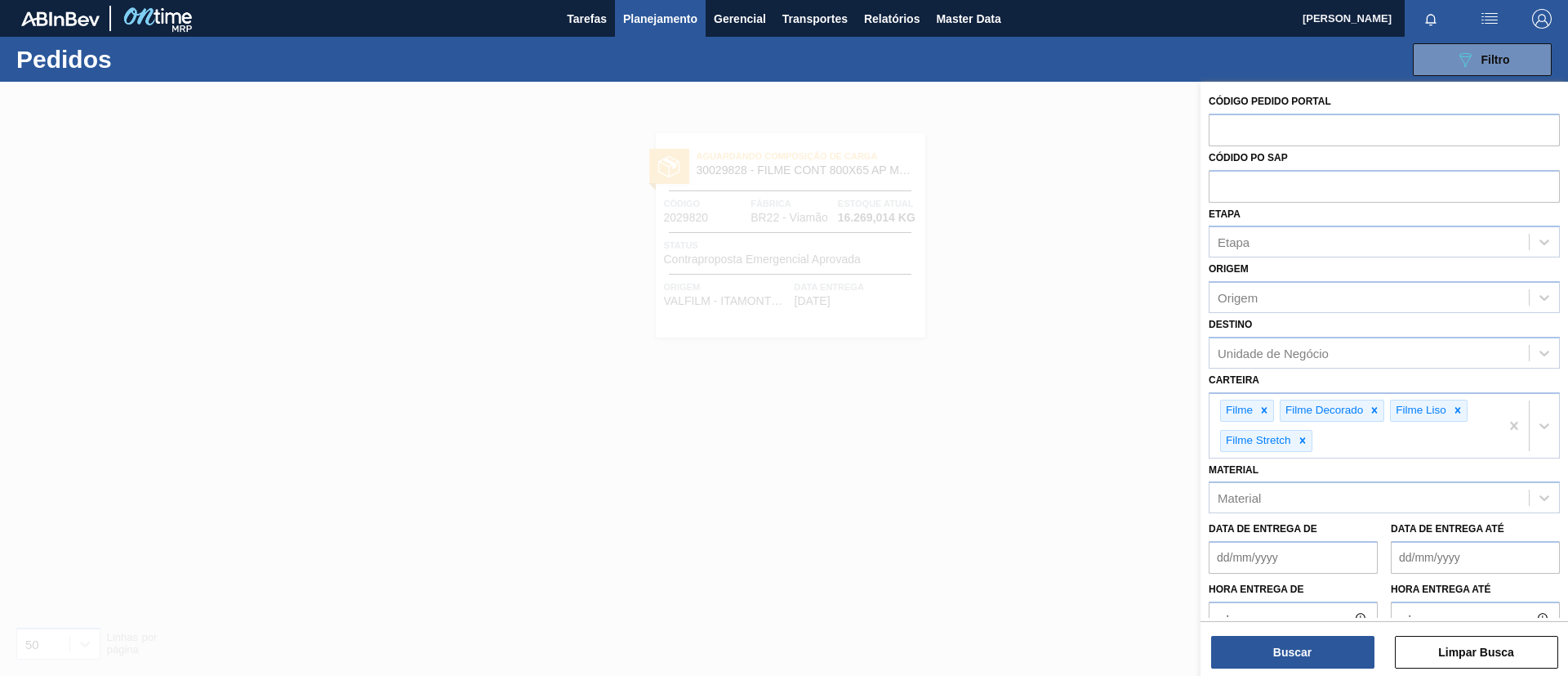
type input "c"
paste input "2029820"
type input "2029820"
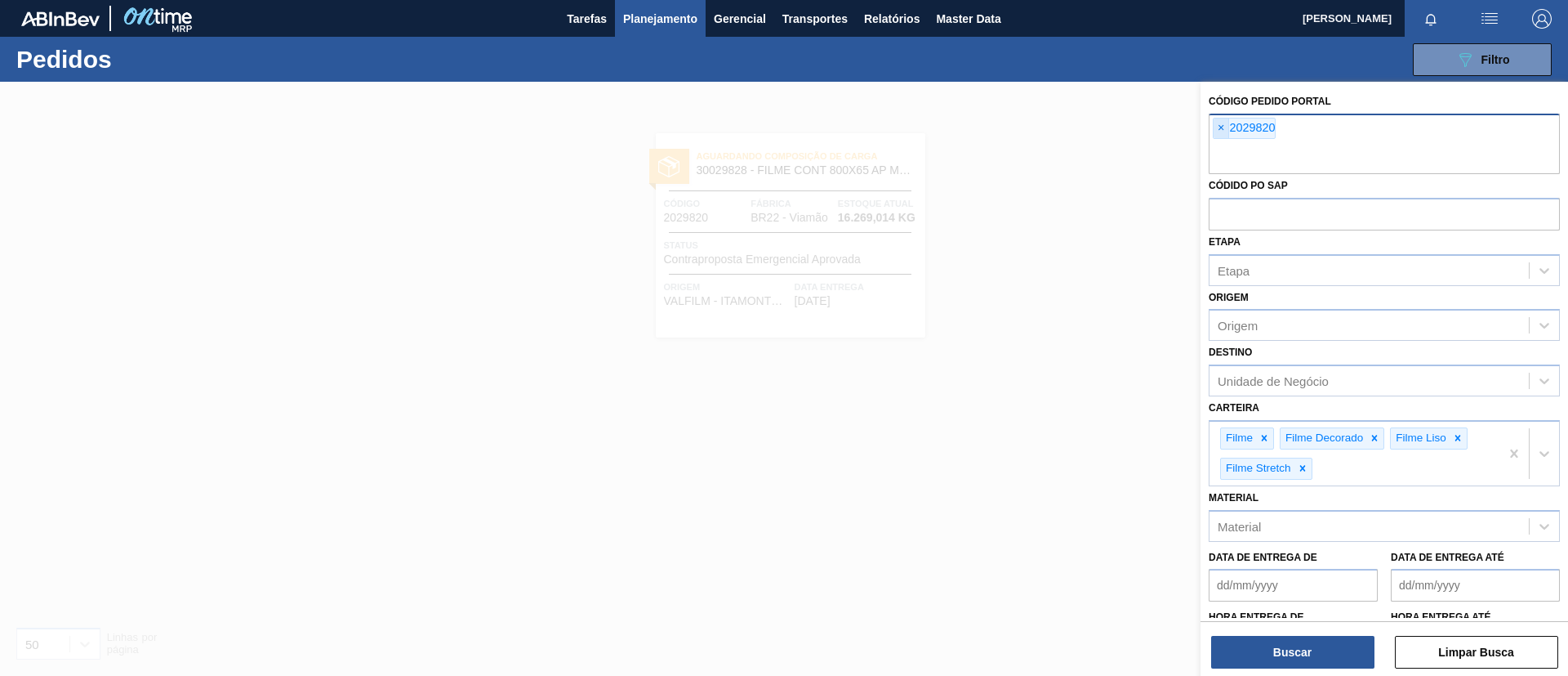
click at [1223, 126] on span "×" at bounding box center [1221, 128] width 16 height 20
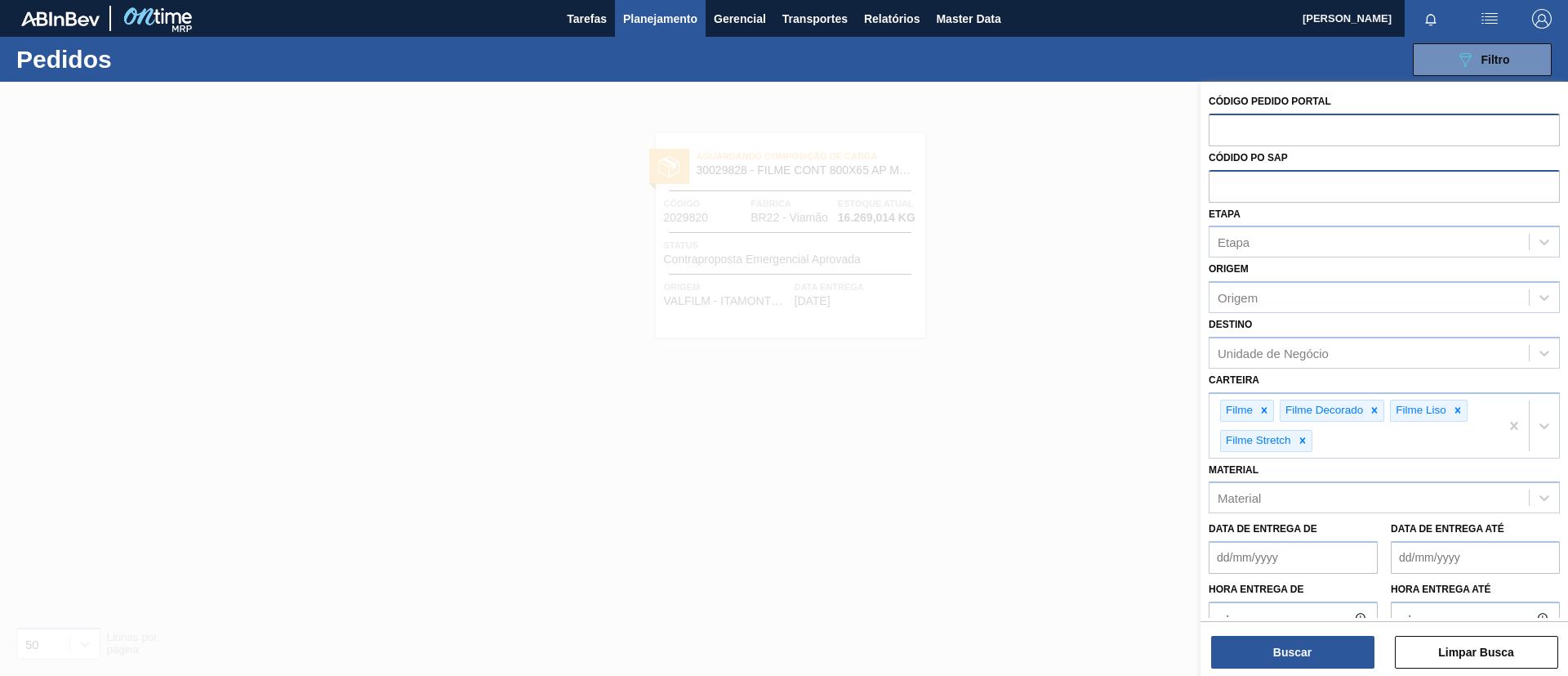
paste input "2037803"
type input "2037803"
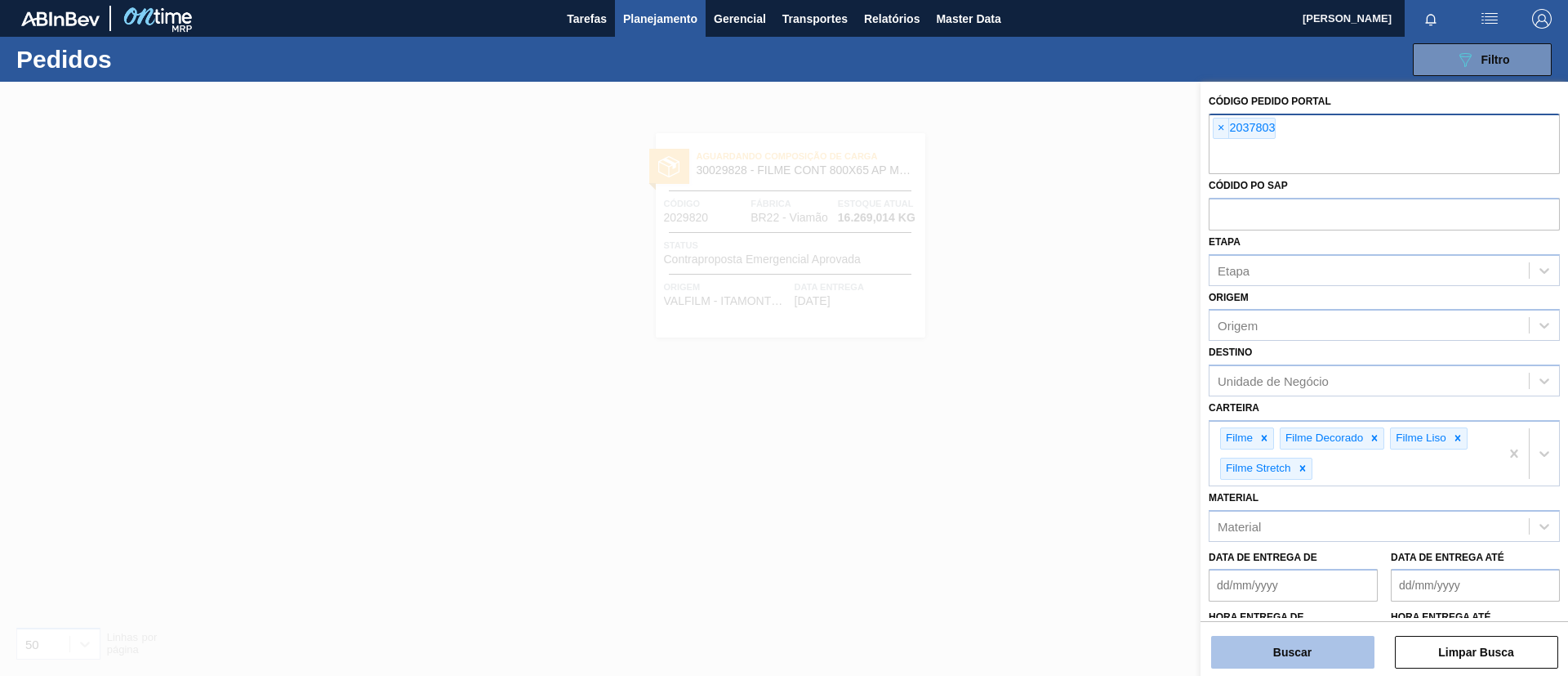
click at [1287, 646] on button "Buscar" at bounding box center [1293, 652] width 163 height 32
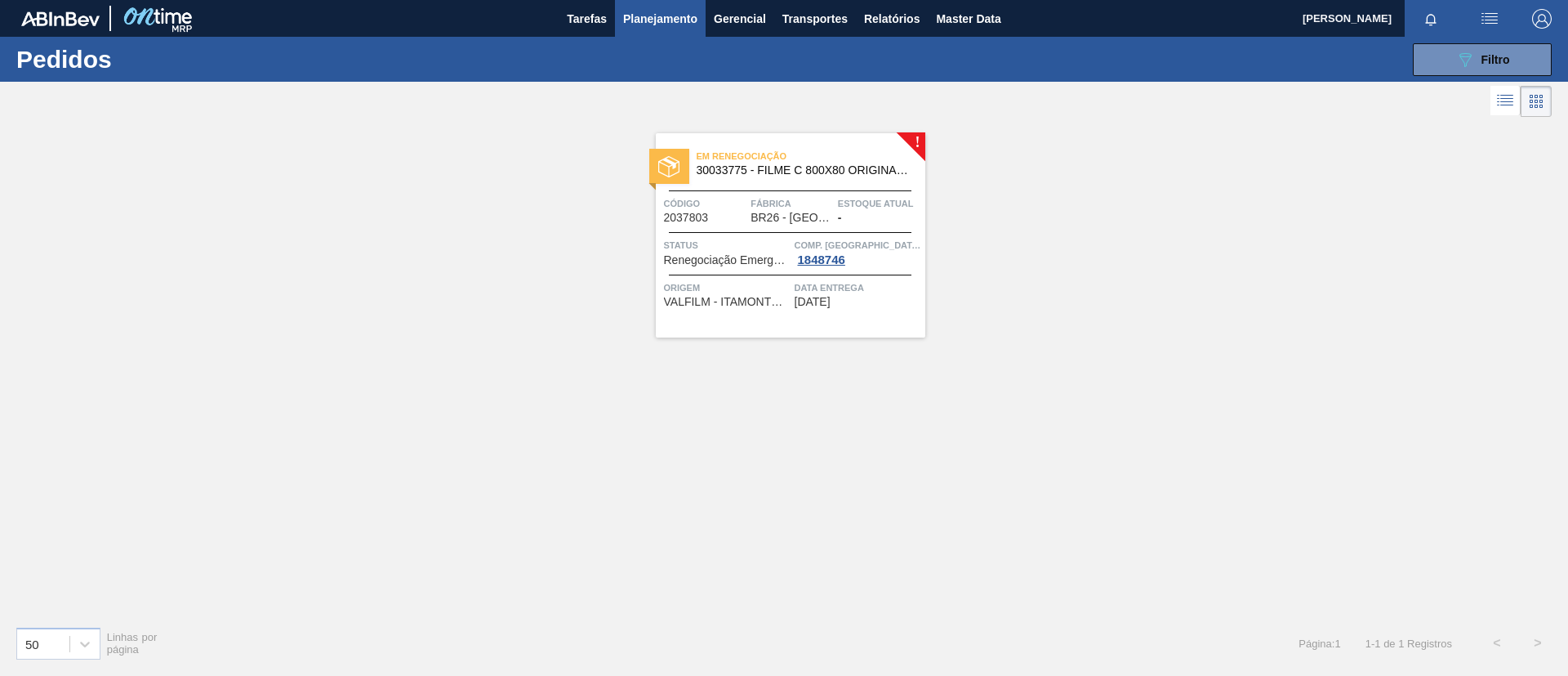
click at [804, 133] on div "Em renegociação 30033775 - FILME C 800X80 ORIGINAL MP 269ML Código 2037803 Fábr…" at bounding box center [791, 234] width 269 height 204
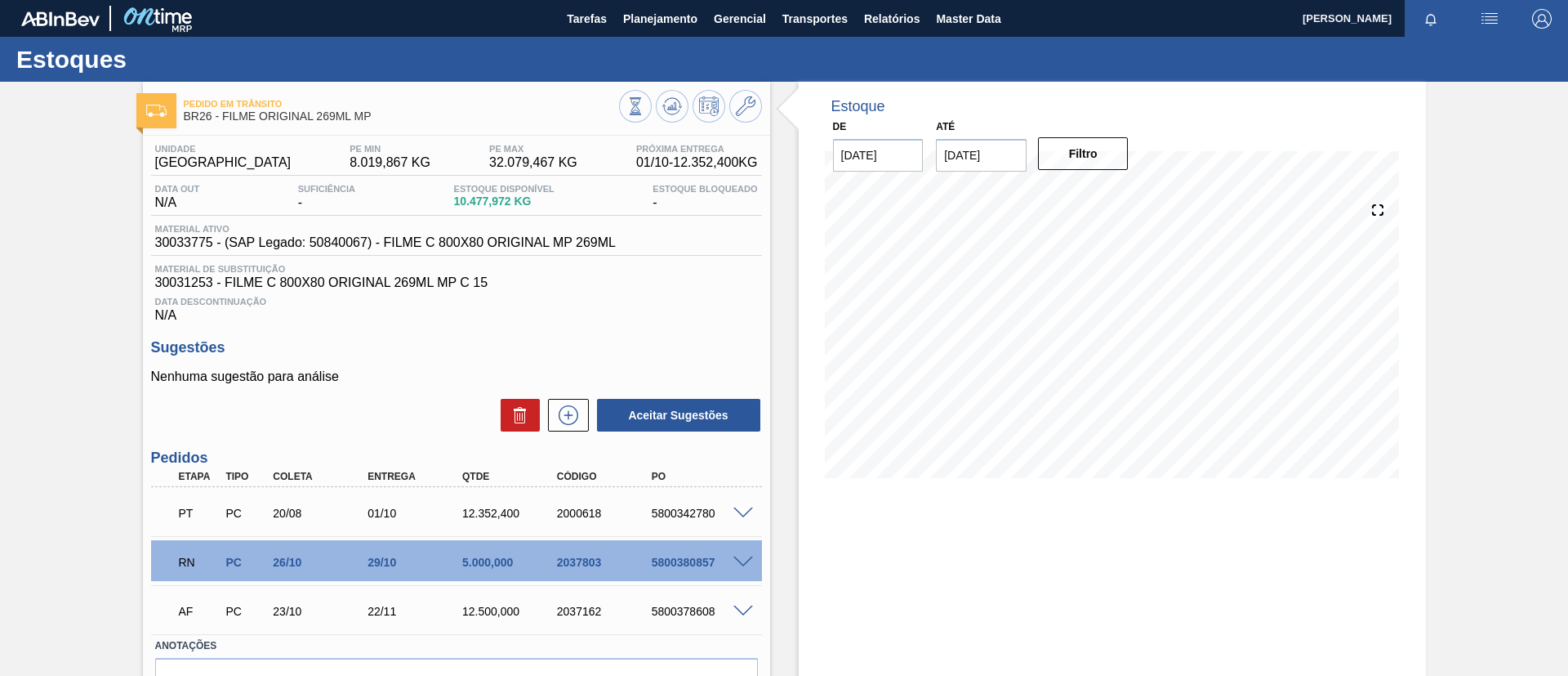
click at [744, 548] on div "RN PC 26/10 29/10 5.000,000 2037803 5800380857" at bounding box center [457, 561] width 611 height 41
click at [748, 560] on span at bounding box center [743, 563] width 20 height 13
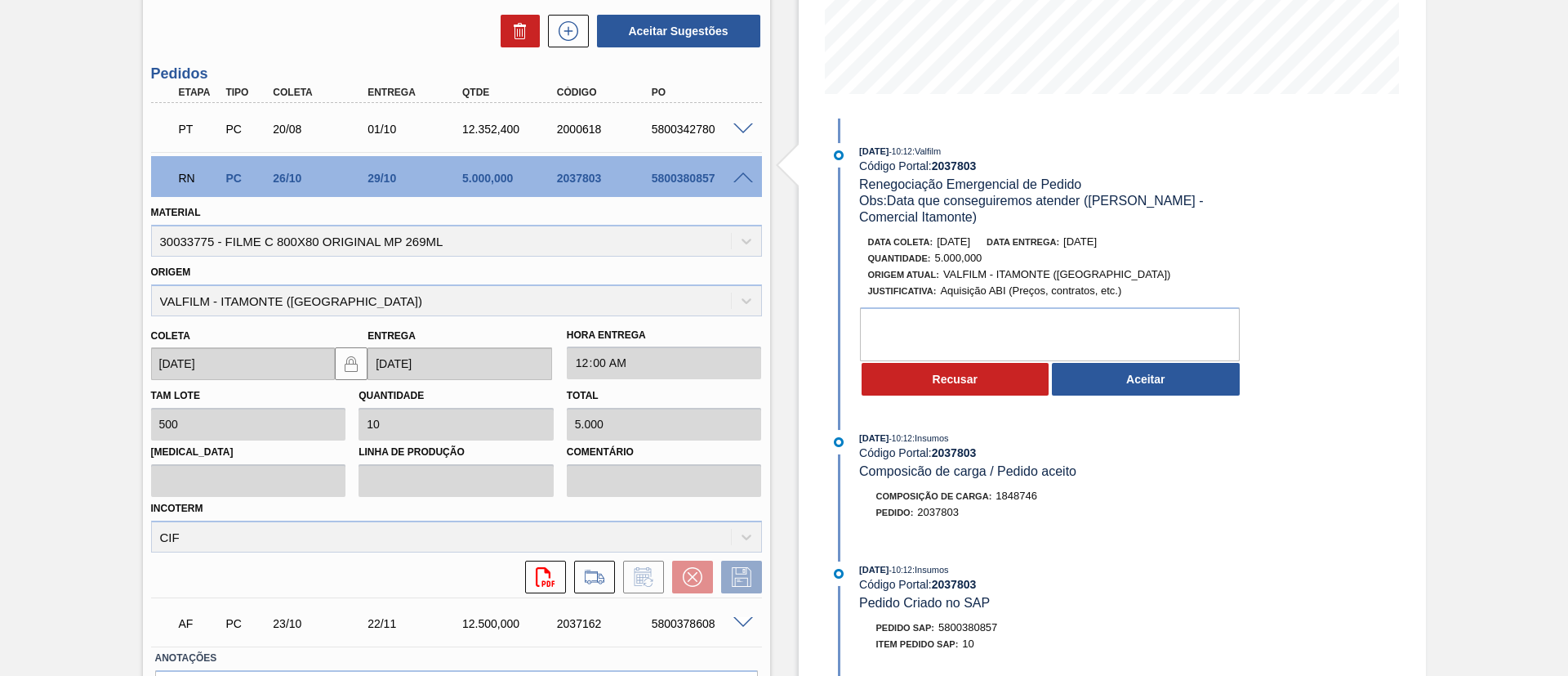
scroll to position [488, 0]
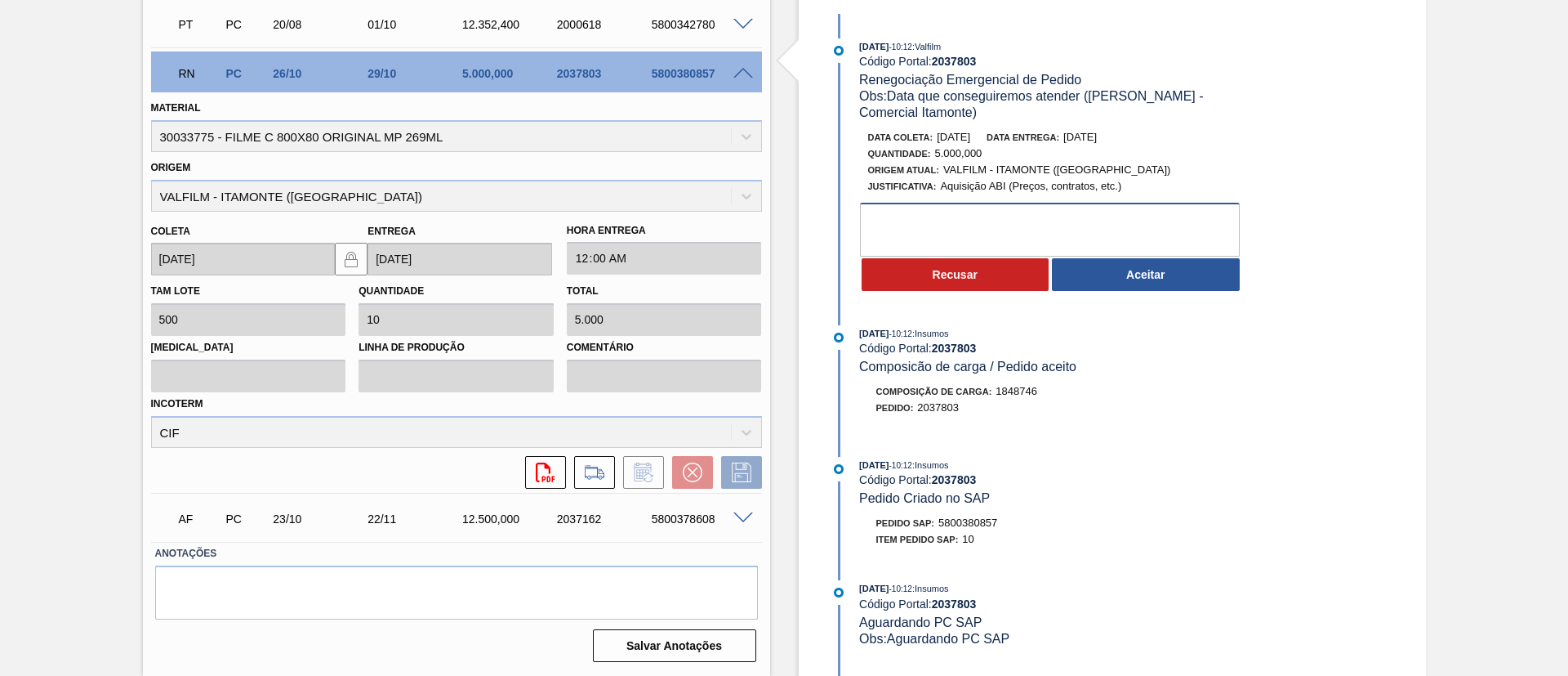
click at [1215, 253] on textarea at bounding box center [1050, 229] width 380 height 54
click at [1217, 254] on textarea at bounding box center [1050, 229] width 380 height 54
click at [1217, 270] on button "Aceitar" at bounding box center [1146, 274] width 187 height 32
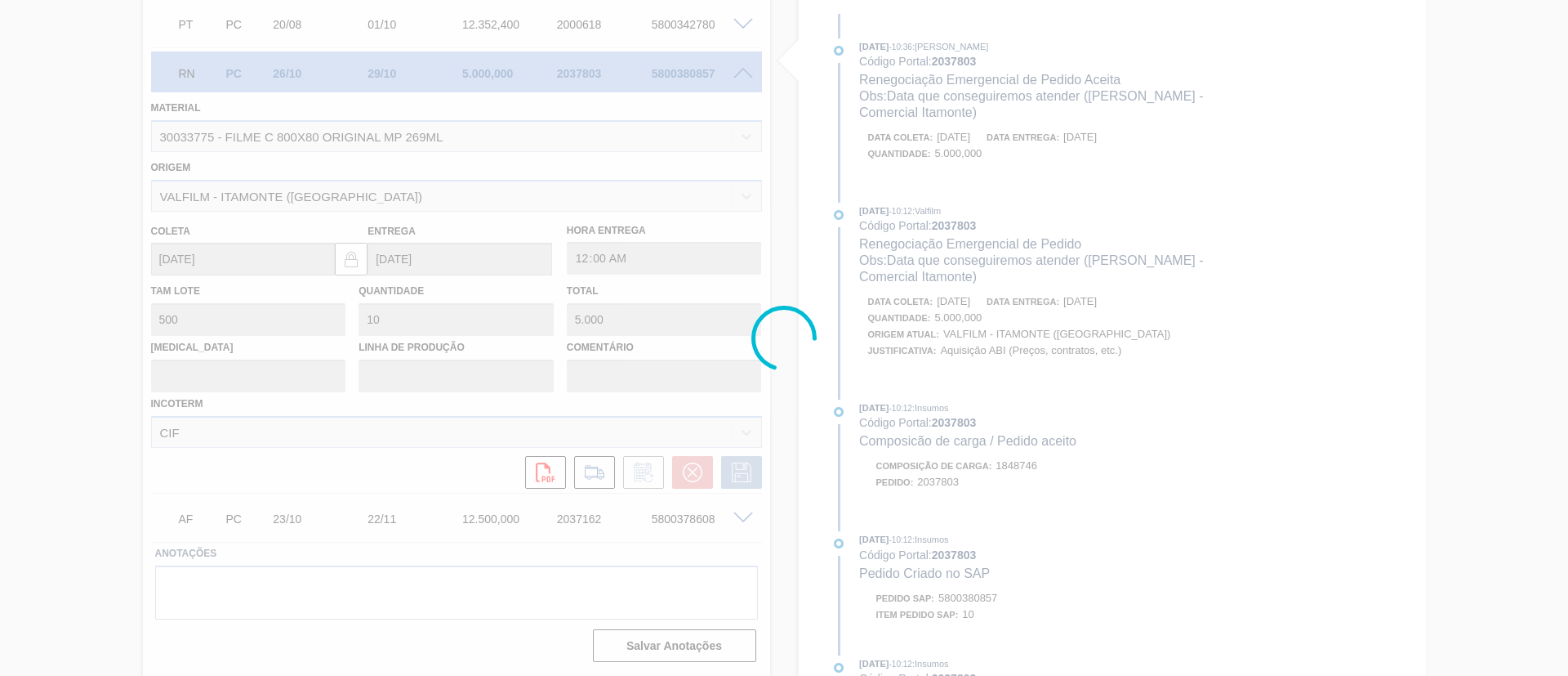
type input "Data que conseguiremos atender ([PERSON_NAME] - Comercial Itamonte)"
type input "[DATE]"
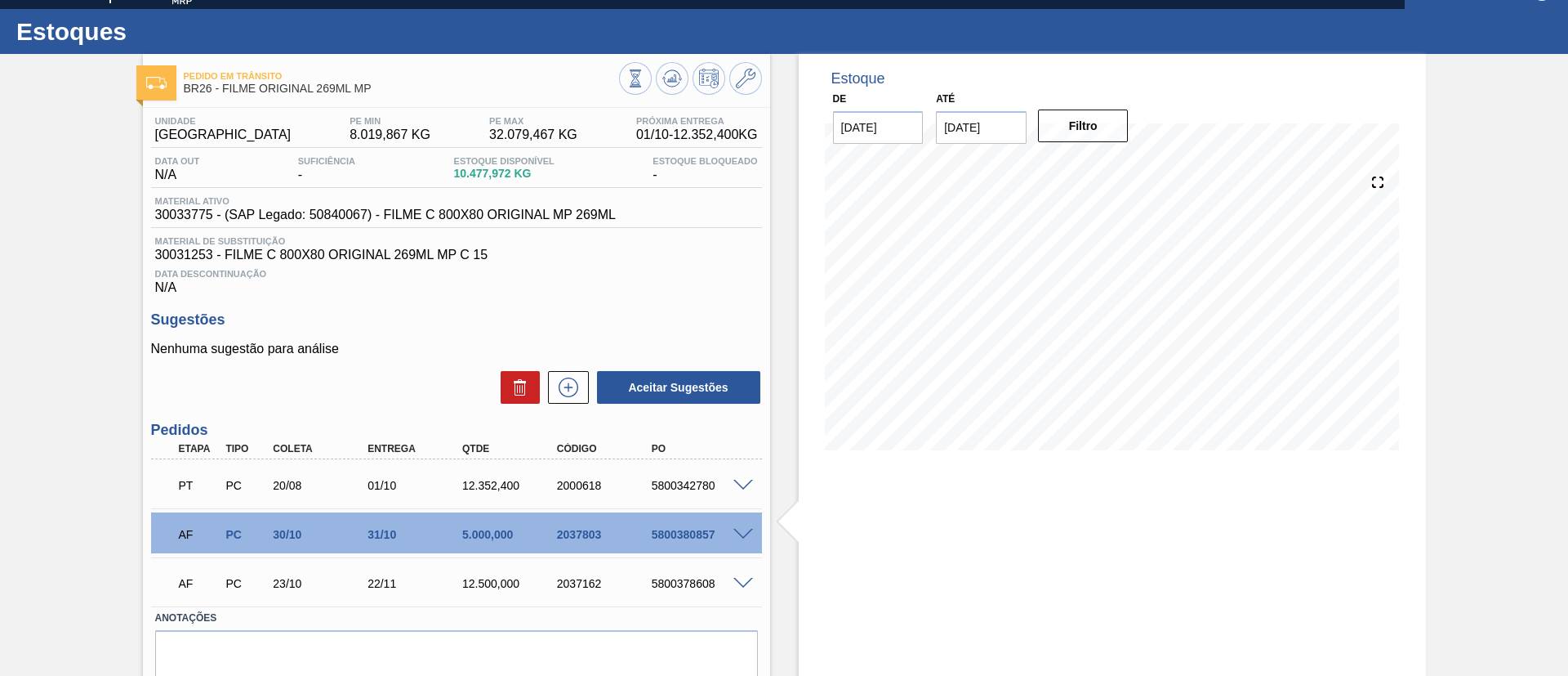
scroll to position [0, 0]
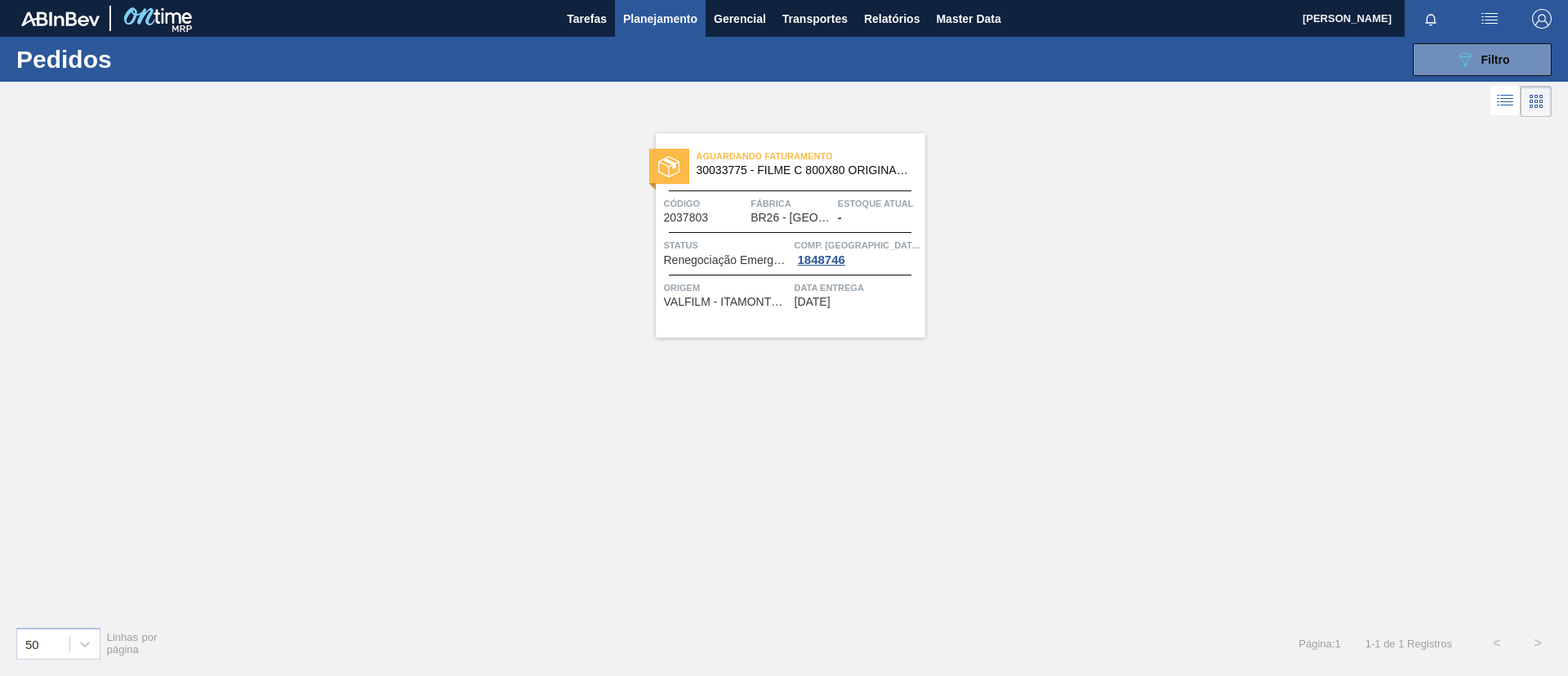
click at [664, 22] on span "Planejamento" at bounding box center [660, 19] width 74 height 20
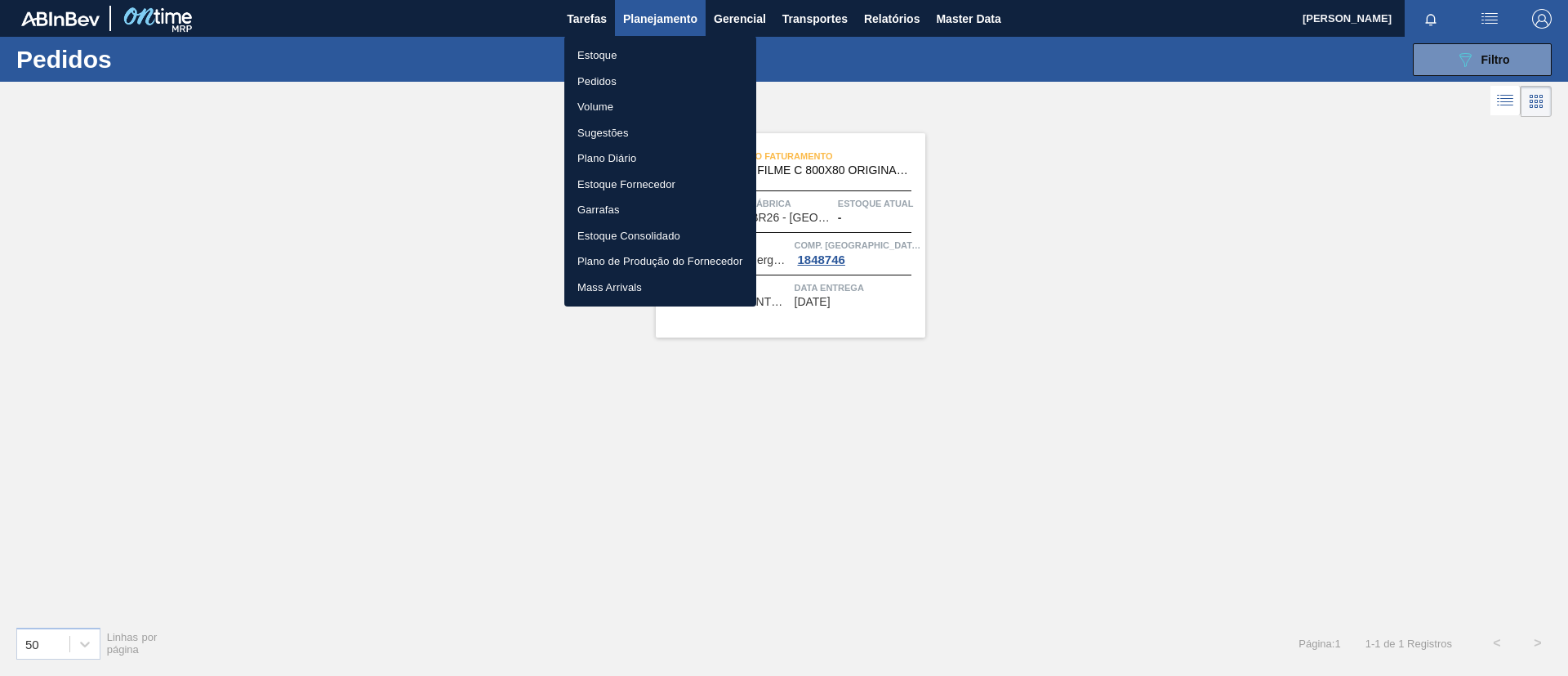
click at [626, 74] on li "Pedidos" at bounding box center [660, 81] width 192 height 26
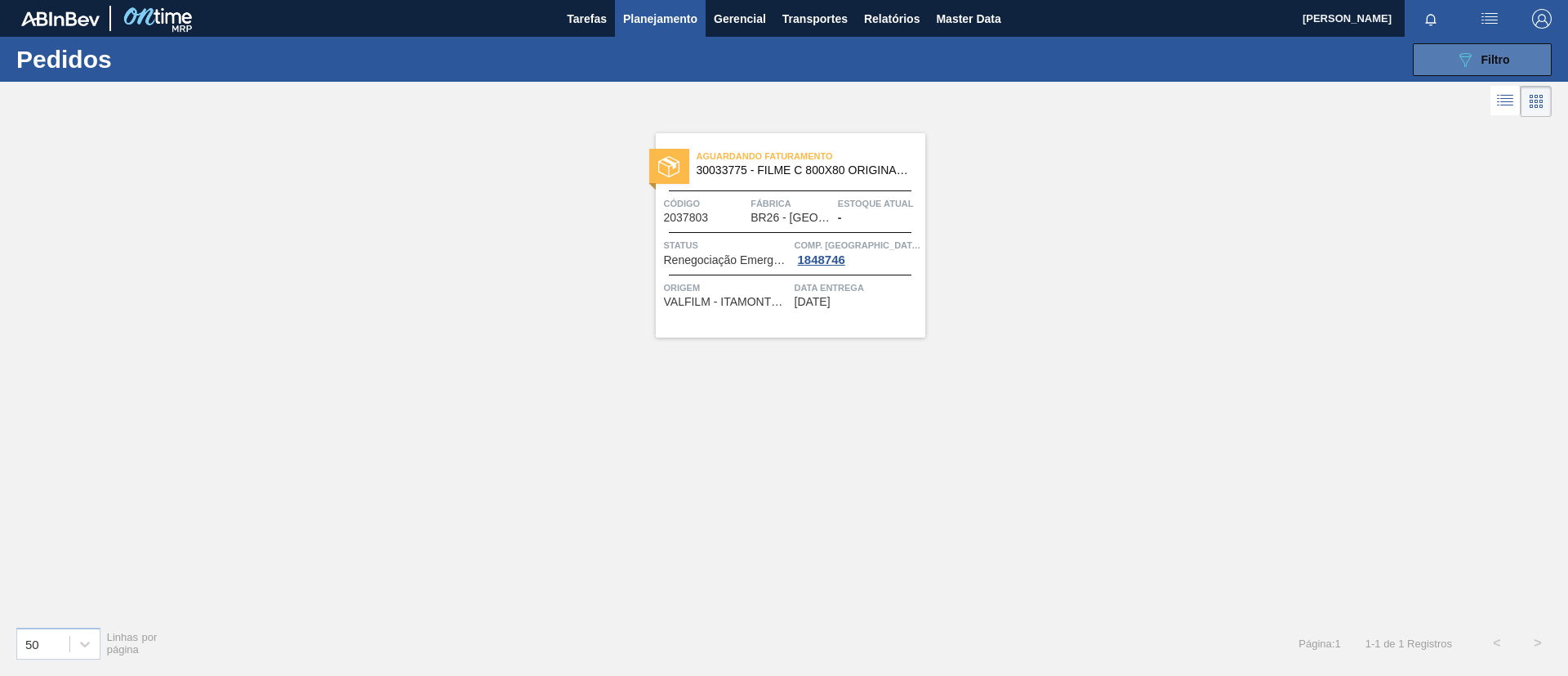
click at [1462, 58] on icon at bounding box center [1465, 60] width 13 height 14
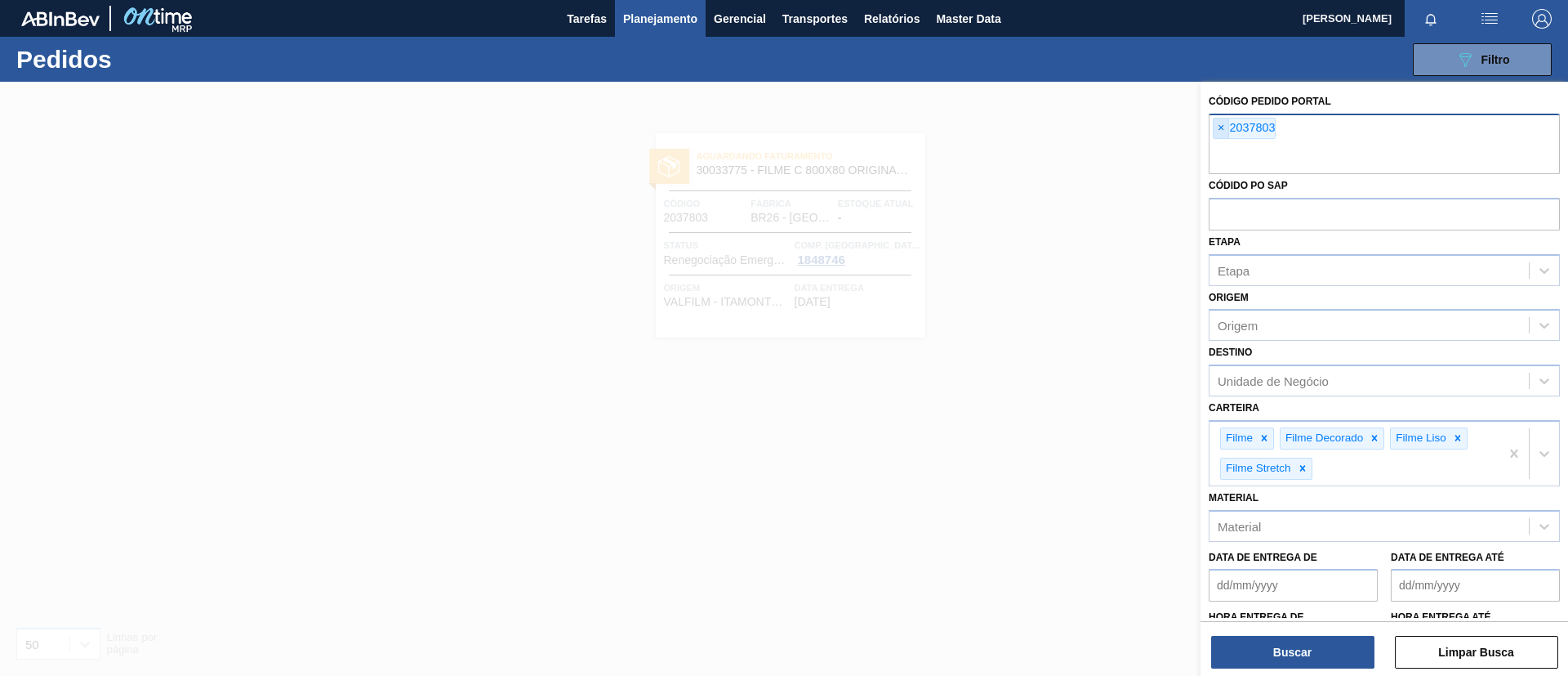
click at [1220, 119] on span "×" at bounding box center [1221, 128] width 16 height 20
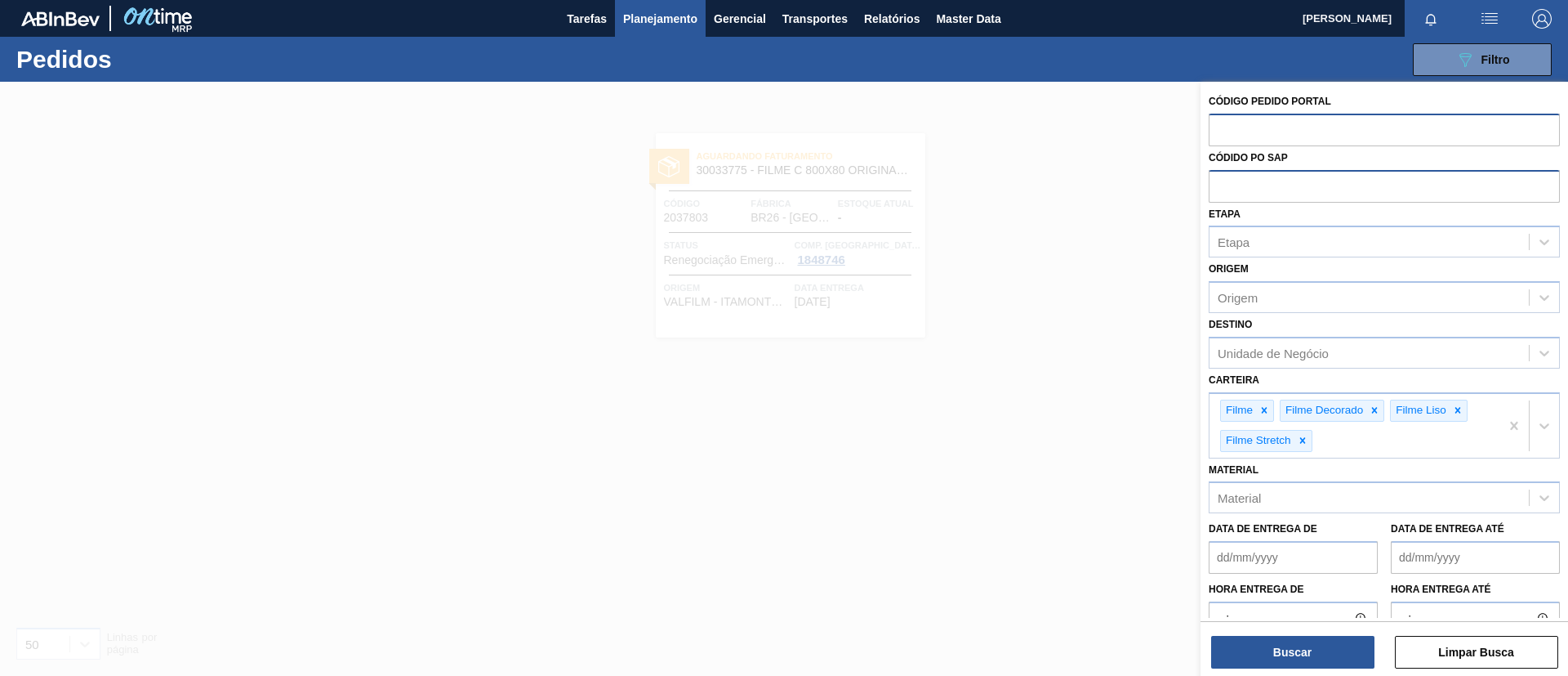
paste input "text"
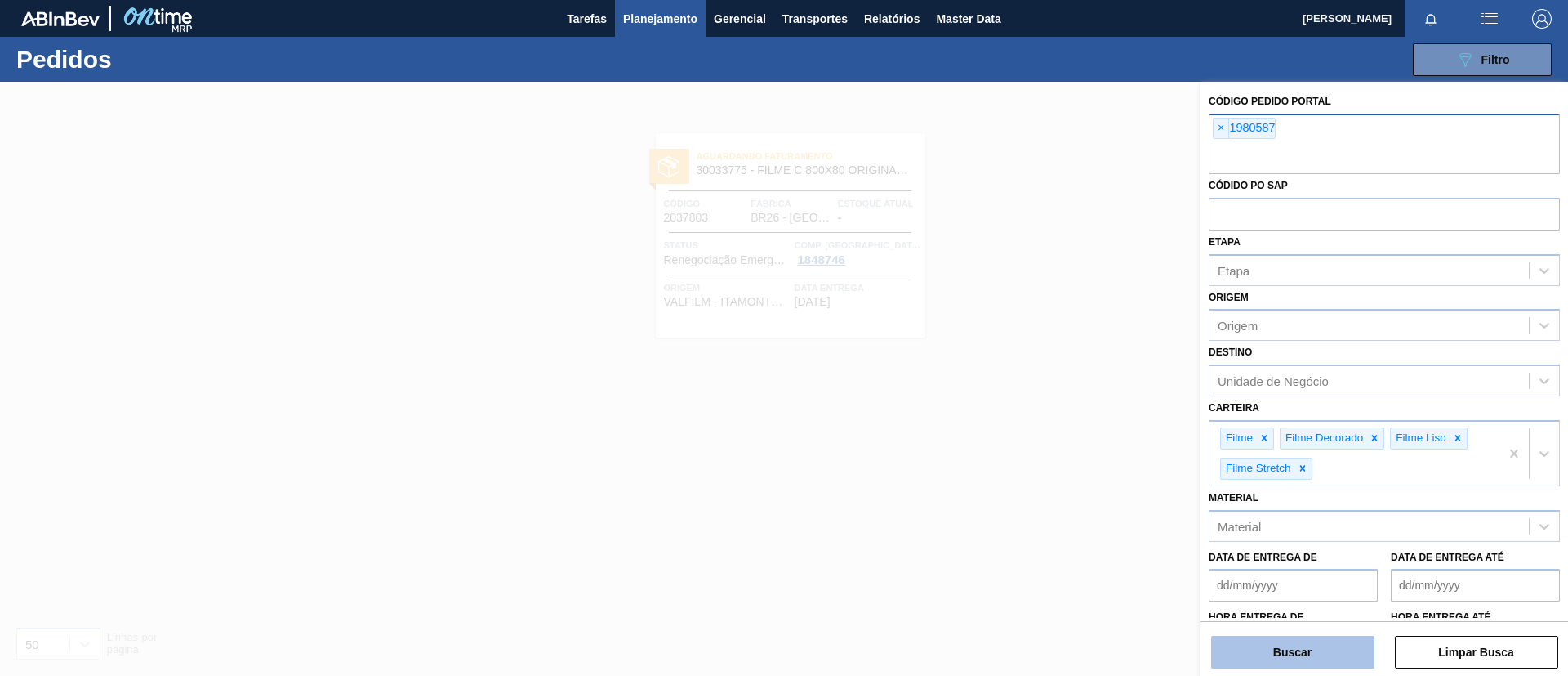
click at [1325, 644] on button "Buscar" at bounding box center [1293, 652] width 163 height 32
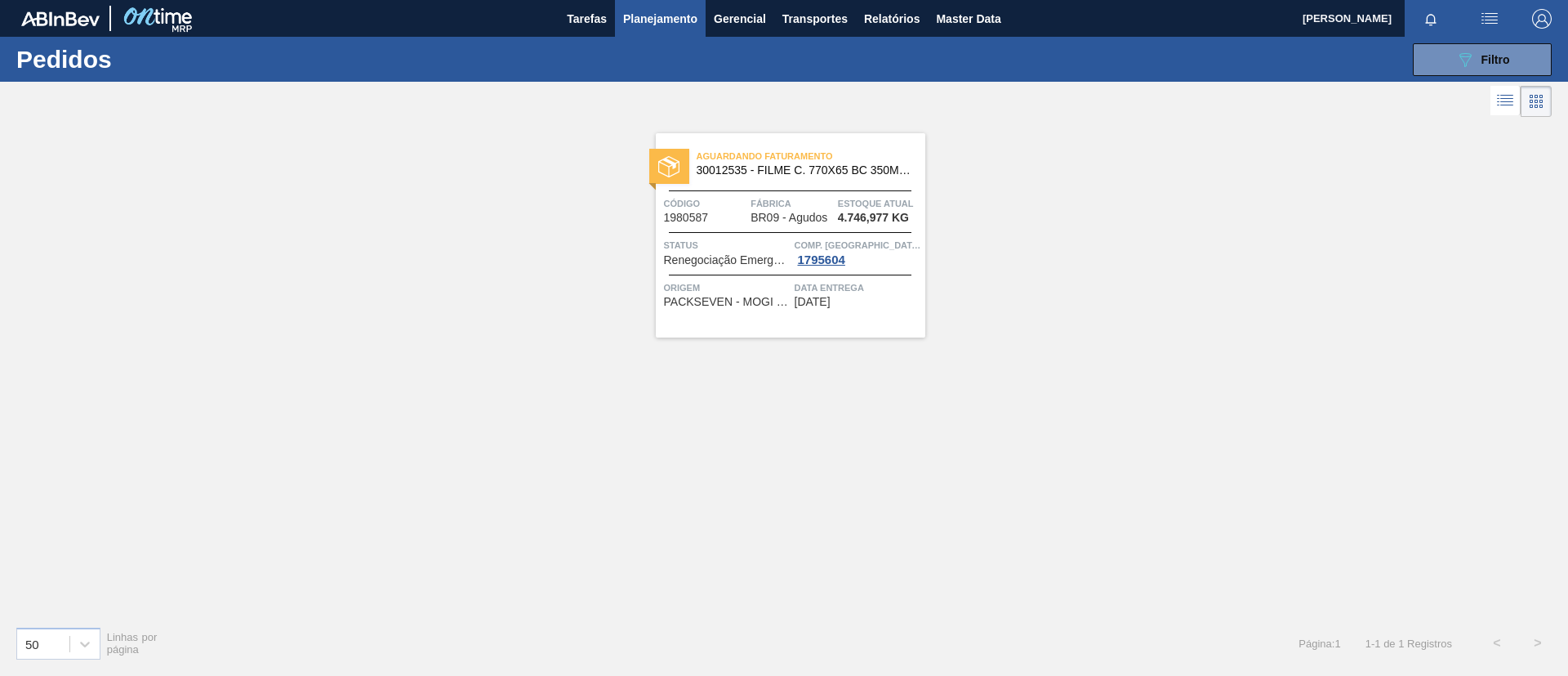
click at [759, 152] on span "Aguardando Faturamento" at bounding box center [811, 155] width 228 height 17
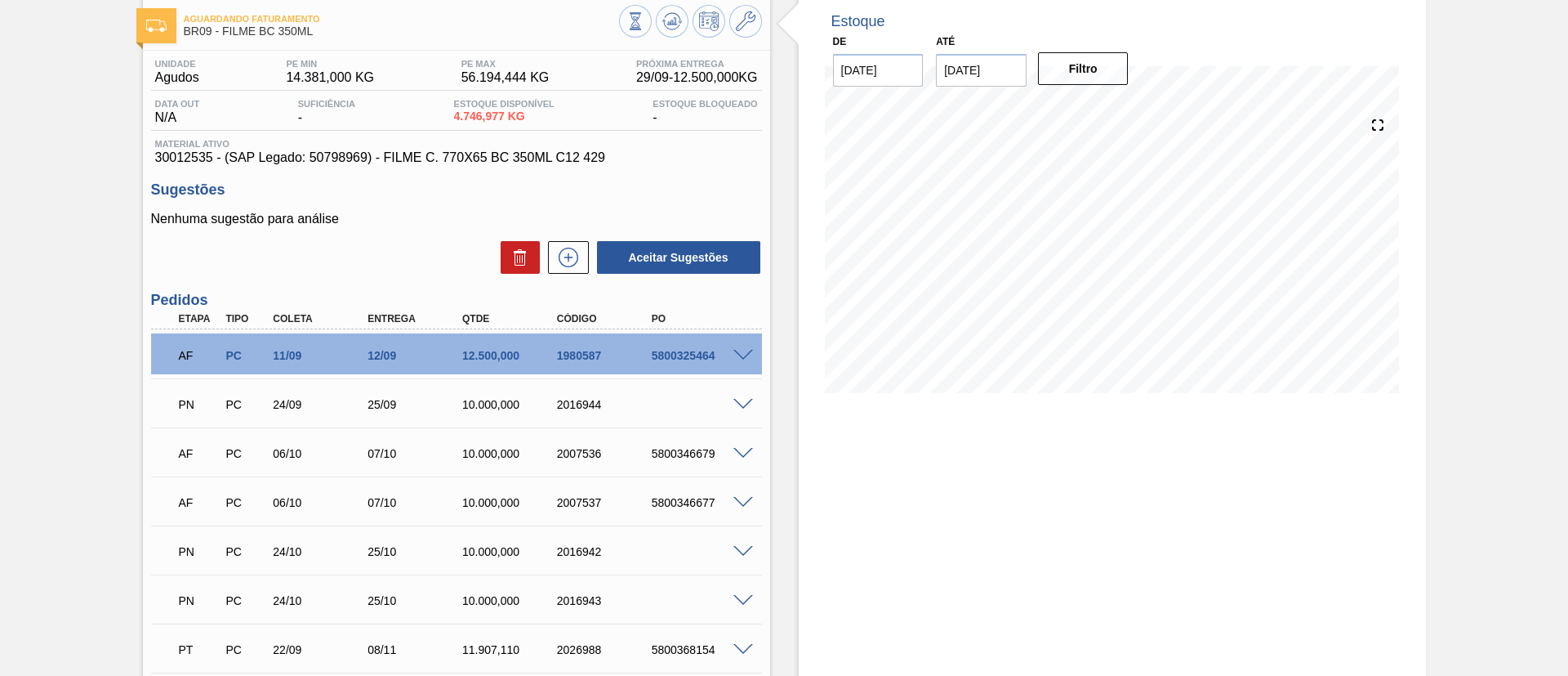
scroll to position [123, 0]
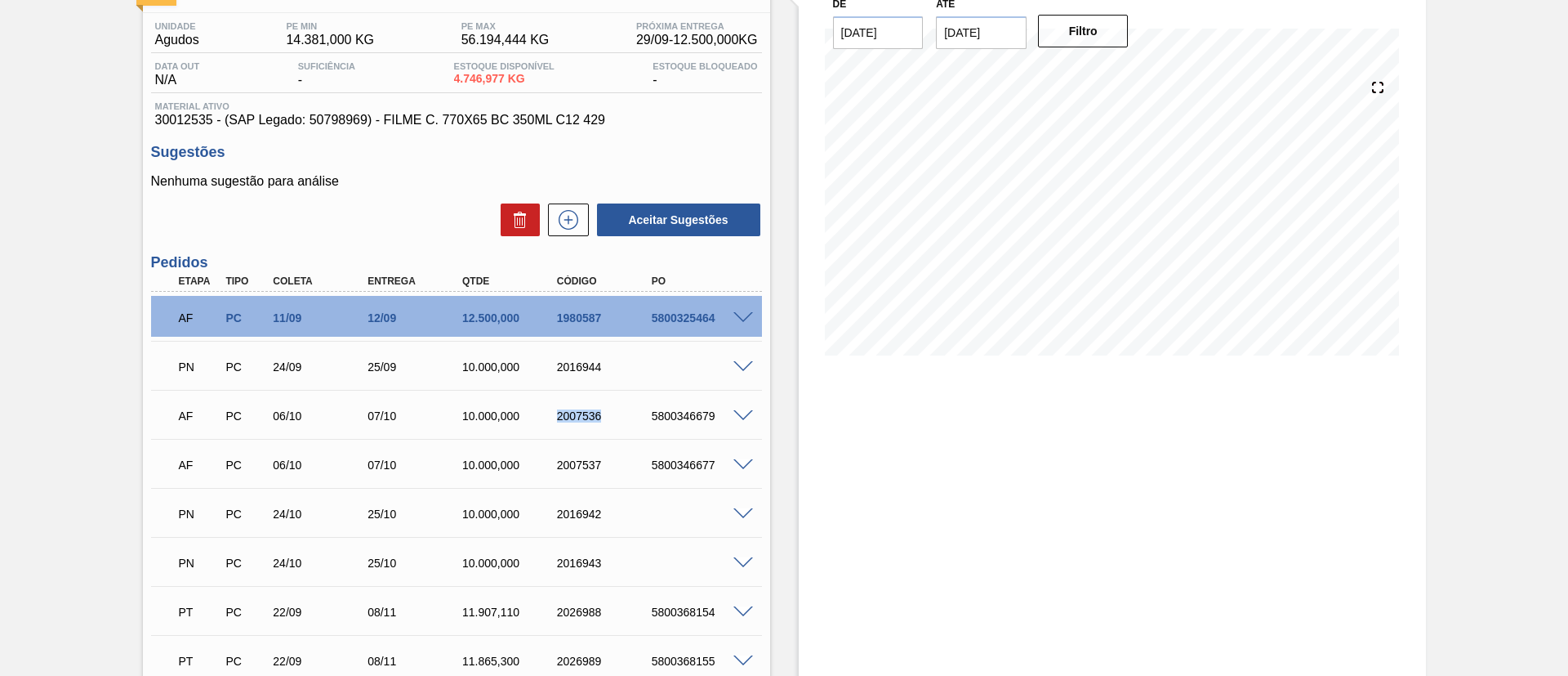
drag, startPoint x: 551, startPoint y: 423, endPoint x: 612, endPoint y: 432, distance: 61.7
click at [612, 432] on div "AF PC 06/10 07/10 10.000,000 2007536 5800346679" at bounding box center [457, 414] width 611 height 41
copy div "2007536"
drag, startPoint x: 546, startPoint y: 465, endPoint x: 615, endPoint y: 493, distance: 74.5
click at [615, 493] on div "AF PC 11/09 12/09 12.500,000 1980587 5800325464 Material 30012535 - FILME C. 77…" at bounding box center [457, 488] width 611 height 393
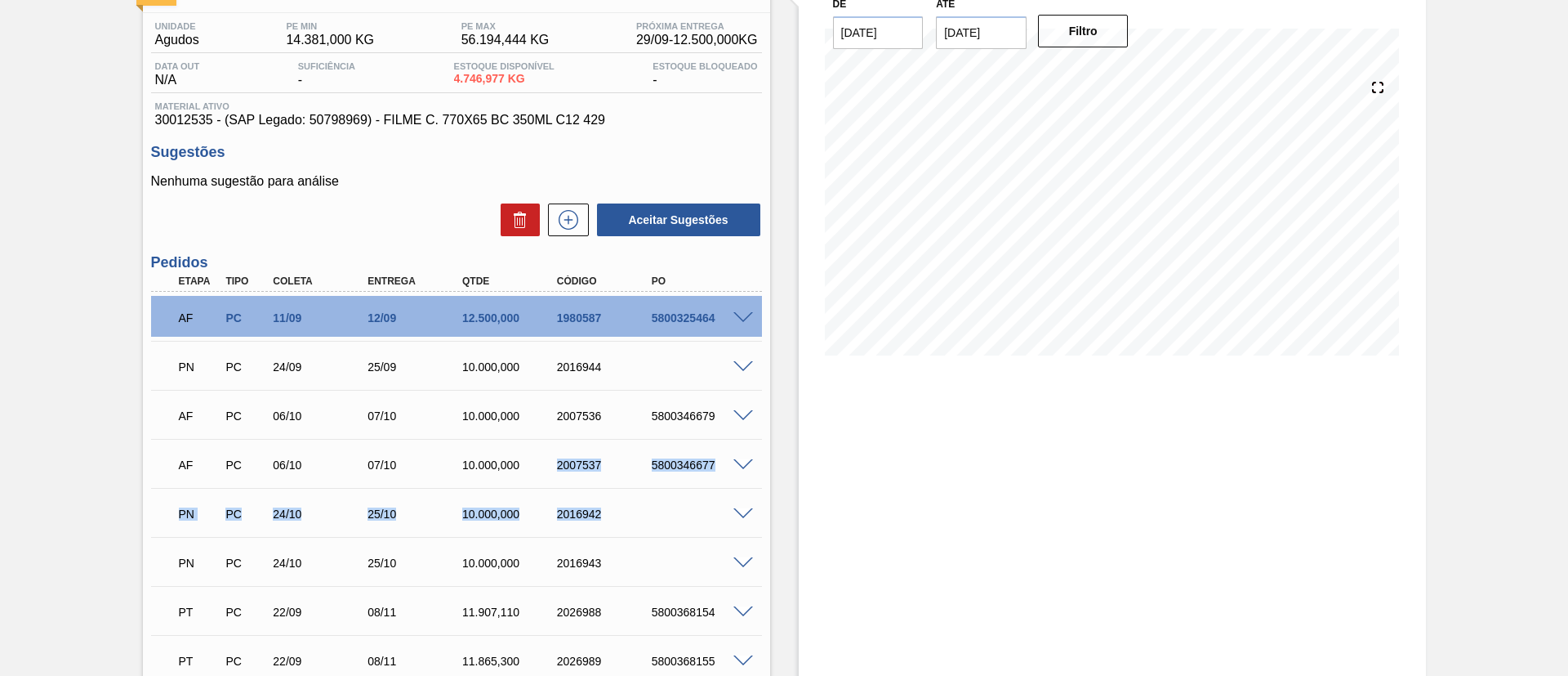
click at [606, 473] on div "AF PC 06/10 07/10 10.000,000 2007537 5800346677" at bounding box center [451, 463] width 567 height 32
drag, startPoint x: 555, startPoint y: 464, endPoint x: 606, endPoint y: 464, distance: 51.0
click at [606, 464] on div "2007537" at bounding box center [594, 464] width 95 height 13
copy div "2007537"
click at [749, 362] on span at bounding box center [743, 367] width 20 height 13
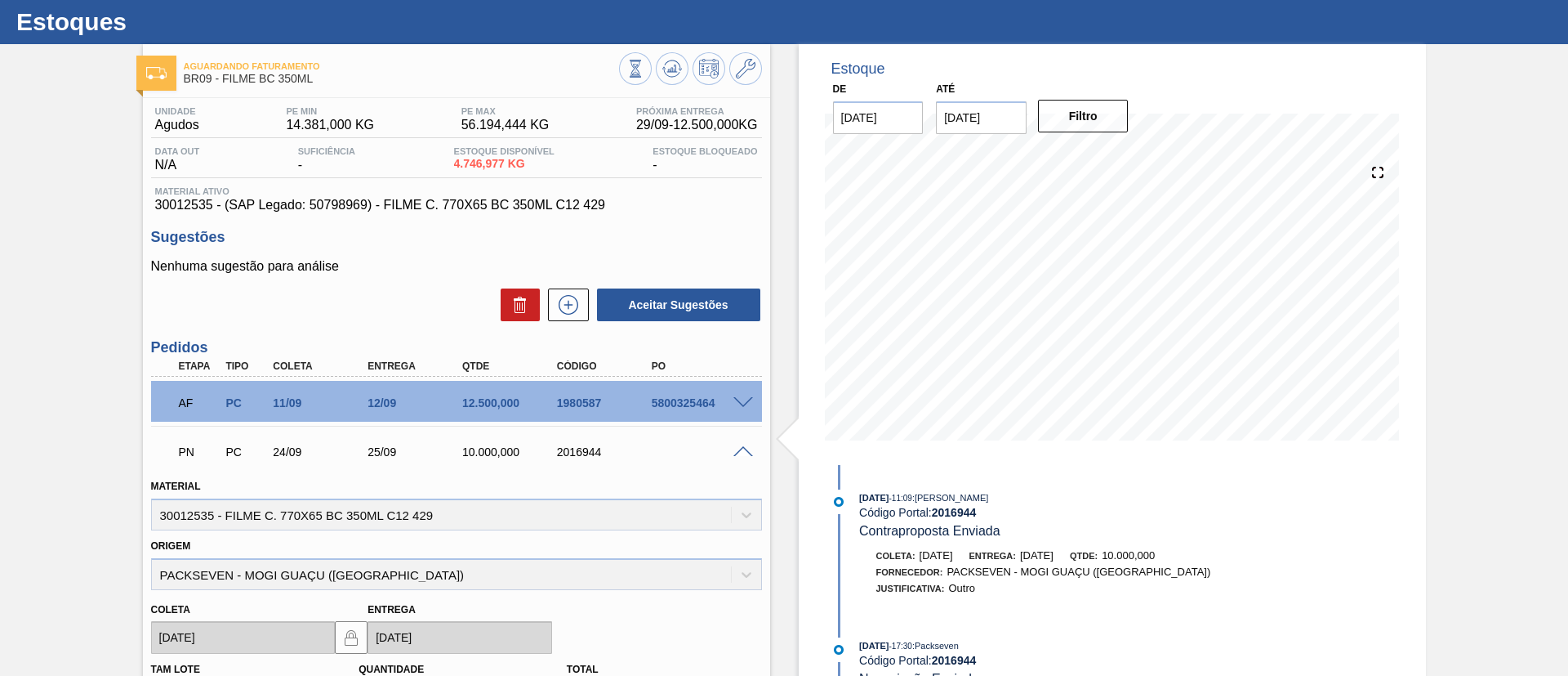
scroll to position [0, 0]
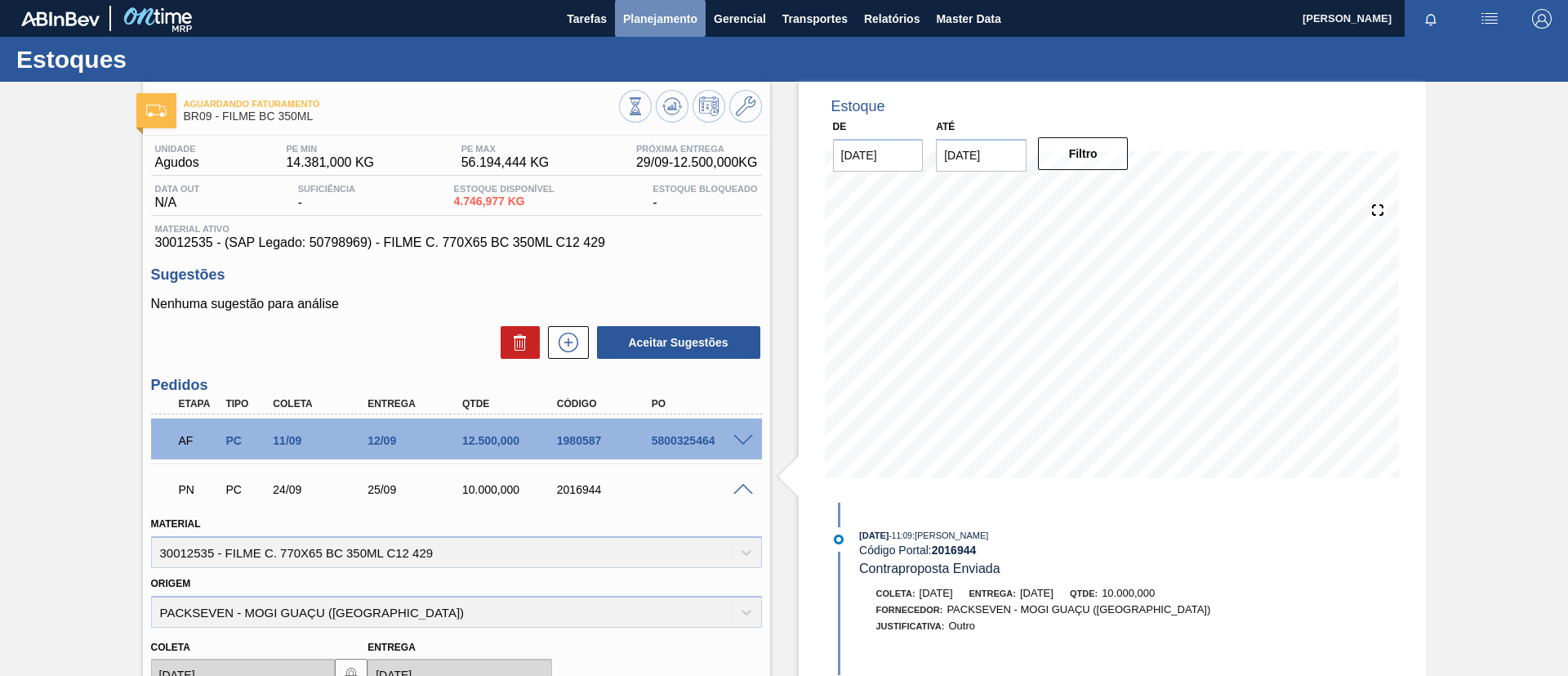
click at [666, 15] on span "Planejamento" at bounding box center [660, 19] width 74 height 20
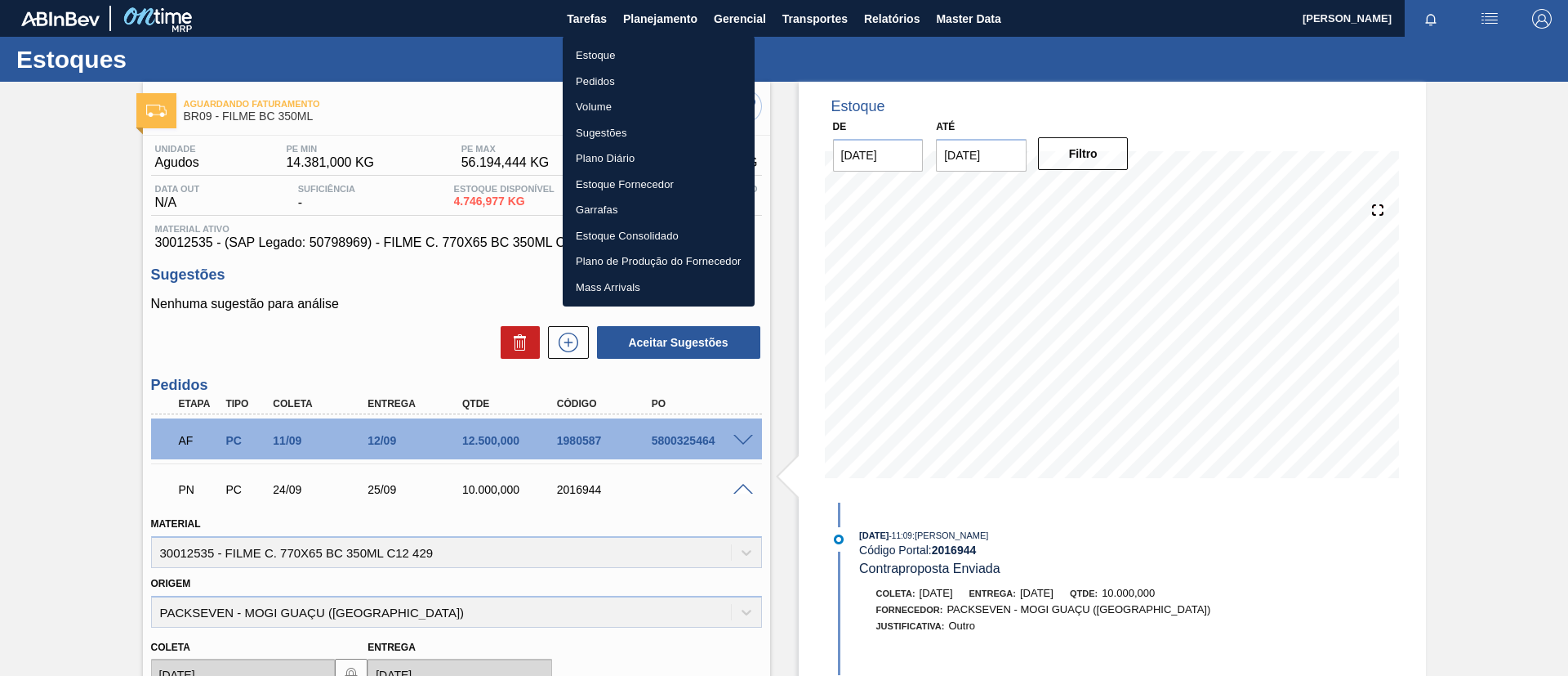
click at [623, 69] on li "Pedidos" at bounding box center [658, 81] width 192 height 26
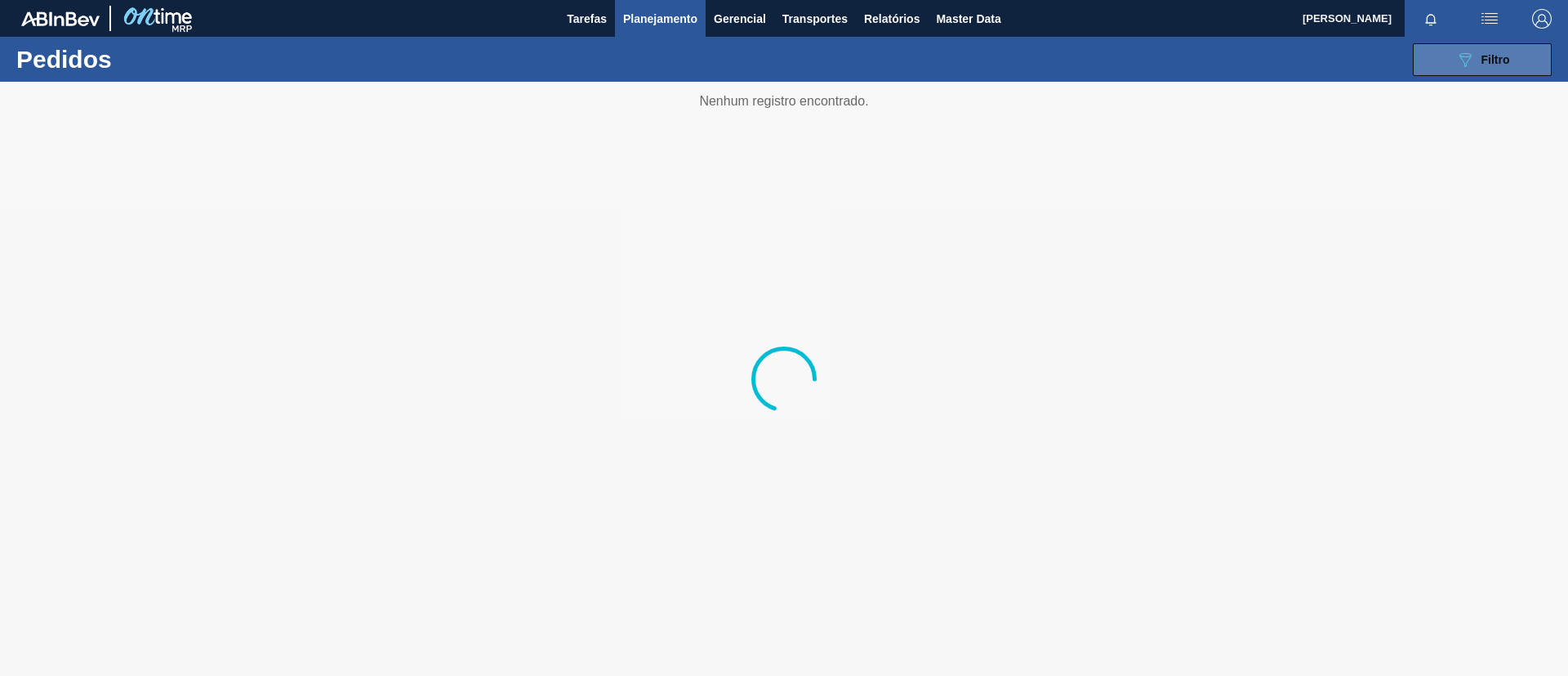
click at [1451, 69] on button "089F7B8B-B2A5-4AFE-B5C0-19BA573D28AC Filtro" at bounding box center [1482, 59] width 139 height 32
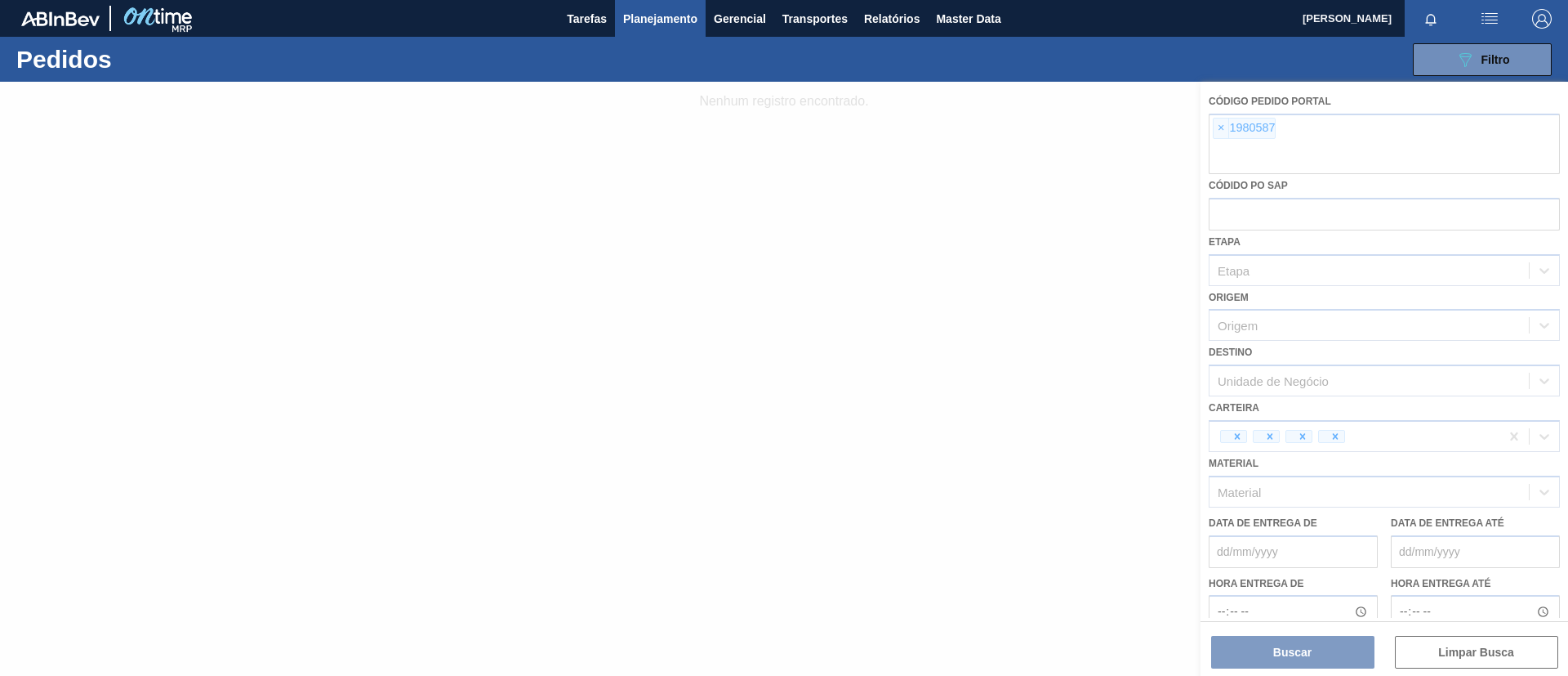
click at [1217, 128] on div at bounding box center [784, 379] width 1568 height 594
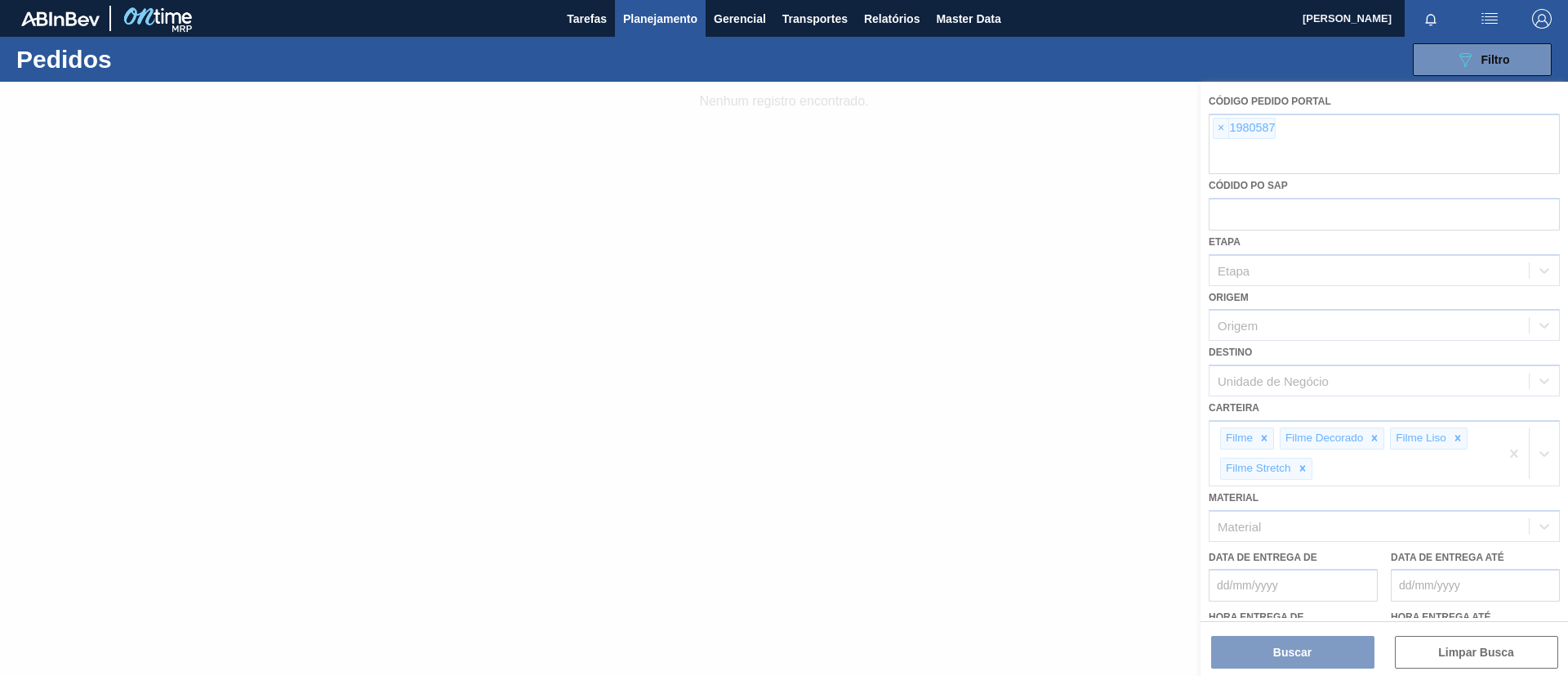
click at [1226, 128] on div at bounding box center [784, 379] width 1568 height 594
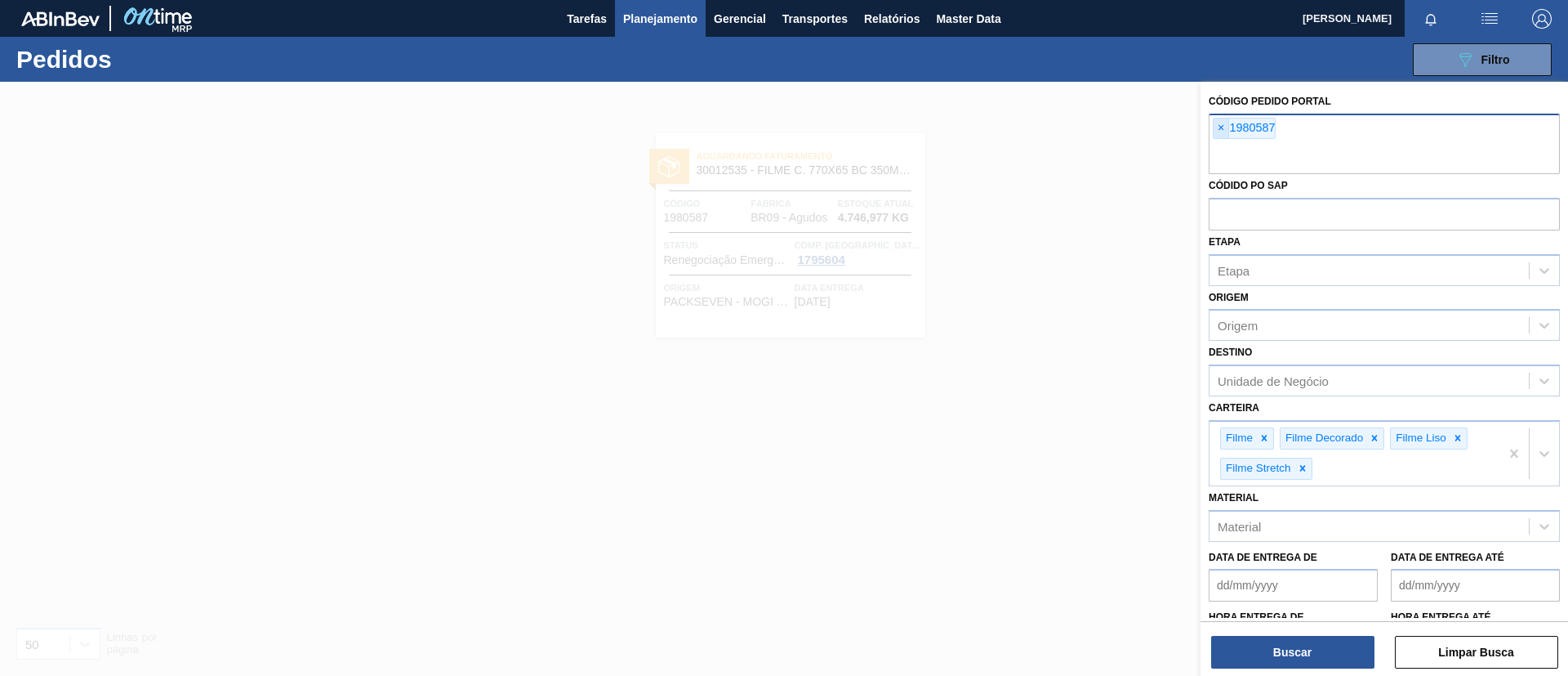
click at [1222, 127] on span "×" at bounding box center [1221, 128] width 16 height 20
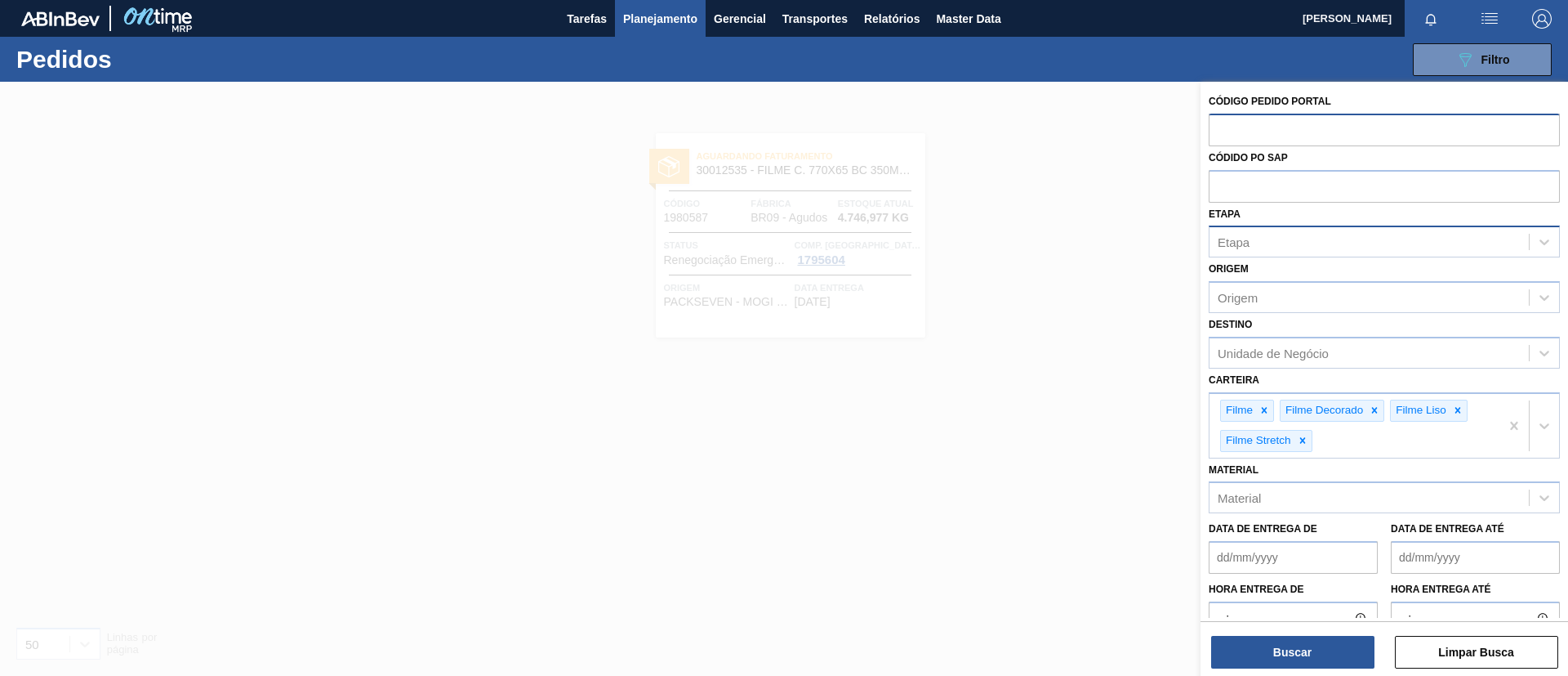
paste input "2022693"
type input "2022693"
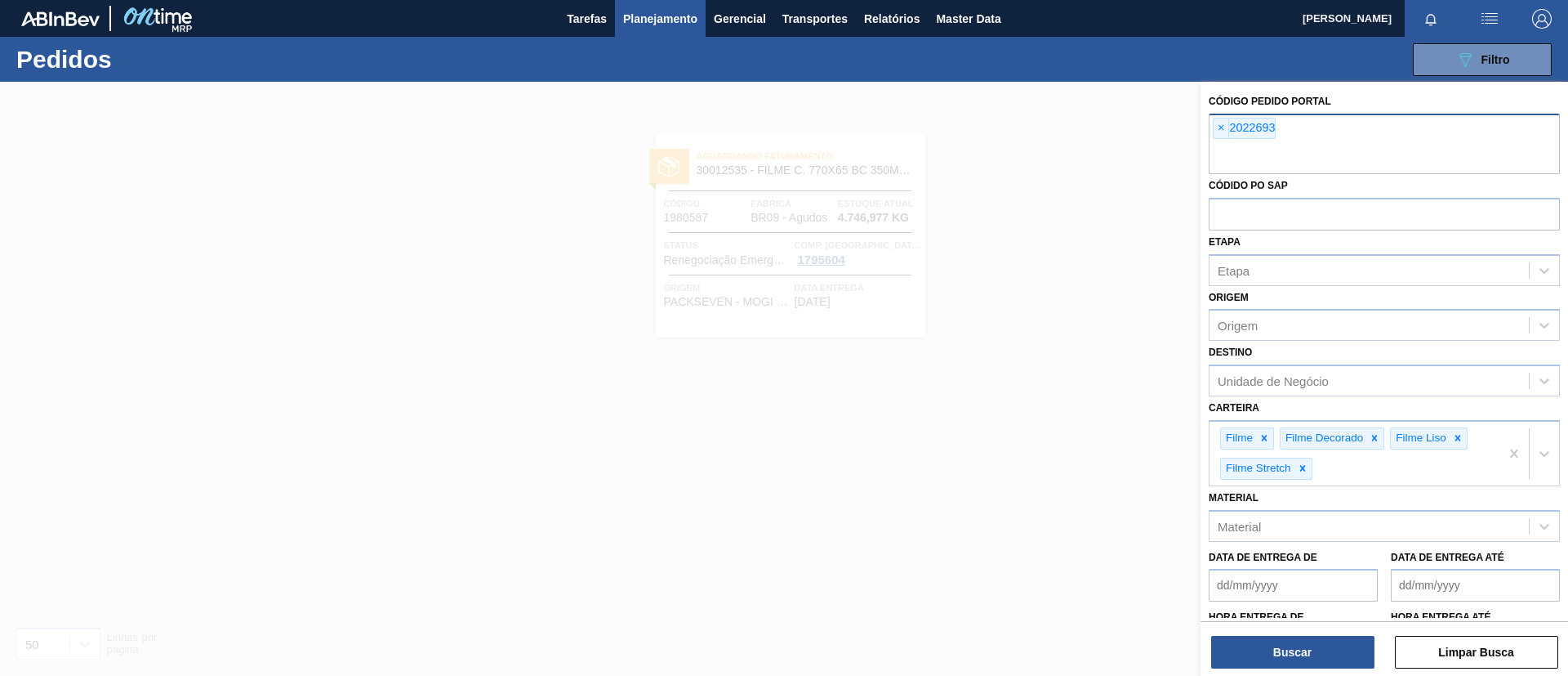
click at [1269, 629] on div "Buscar Limpar Busca" at bounding box center [1384, 644] width 368 height 46
click at [1288, 644] on button "Buscar" at bounding box center [1293, 652] width 163 height 32
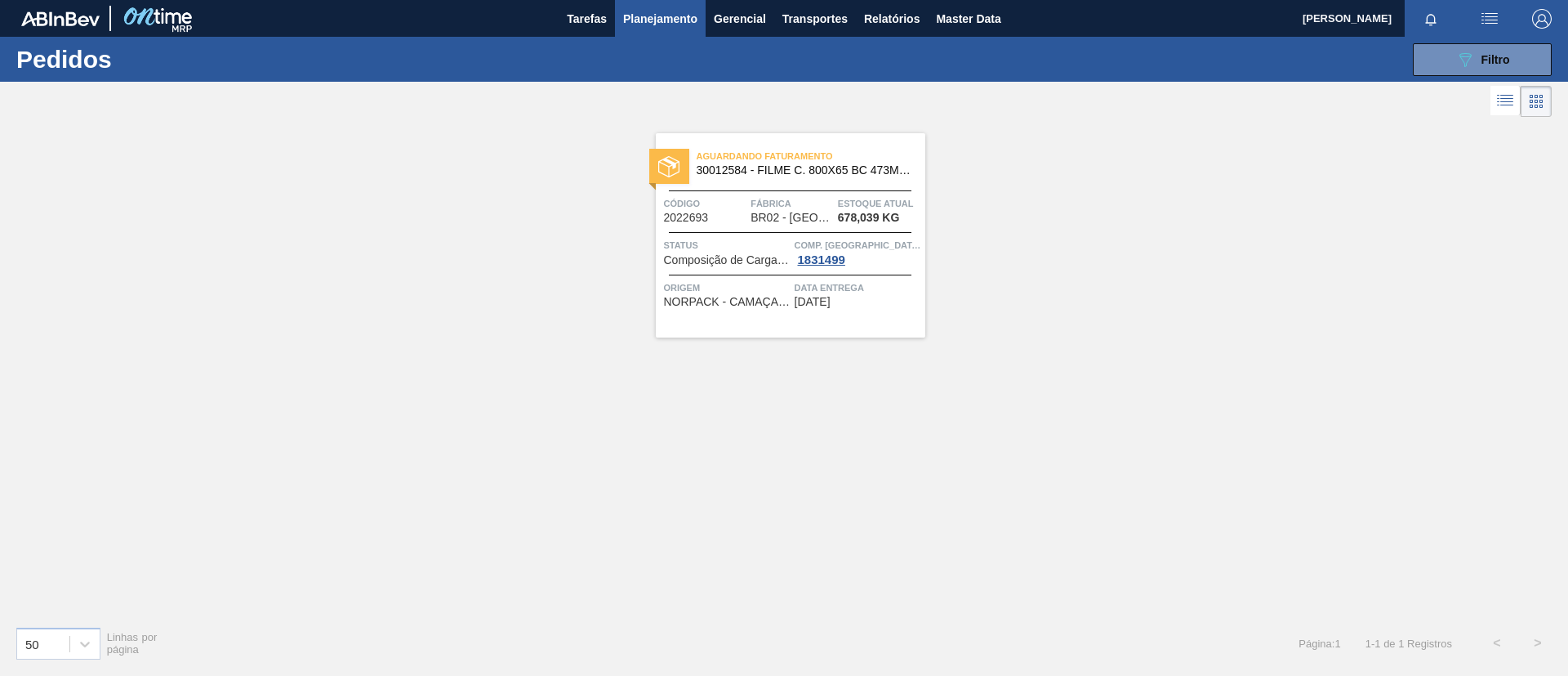
click at [896, 202] on span "Estoque atual" at bounding box center [879, 203] width 83 height 17
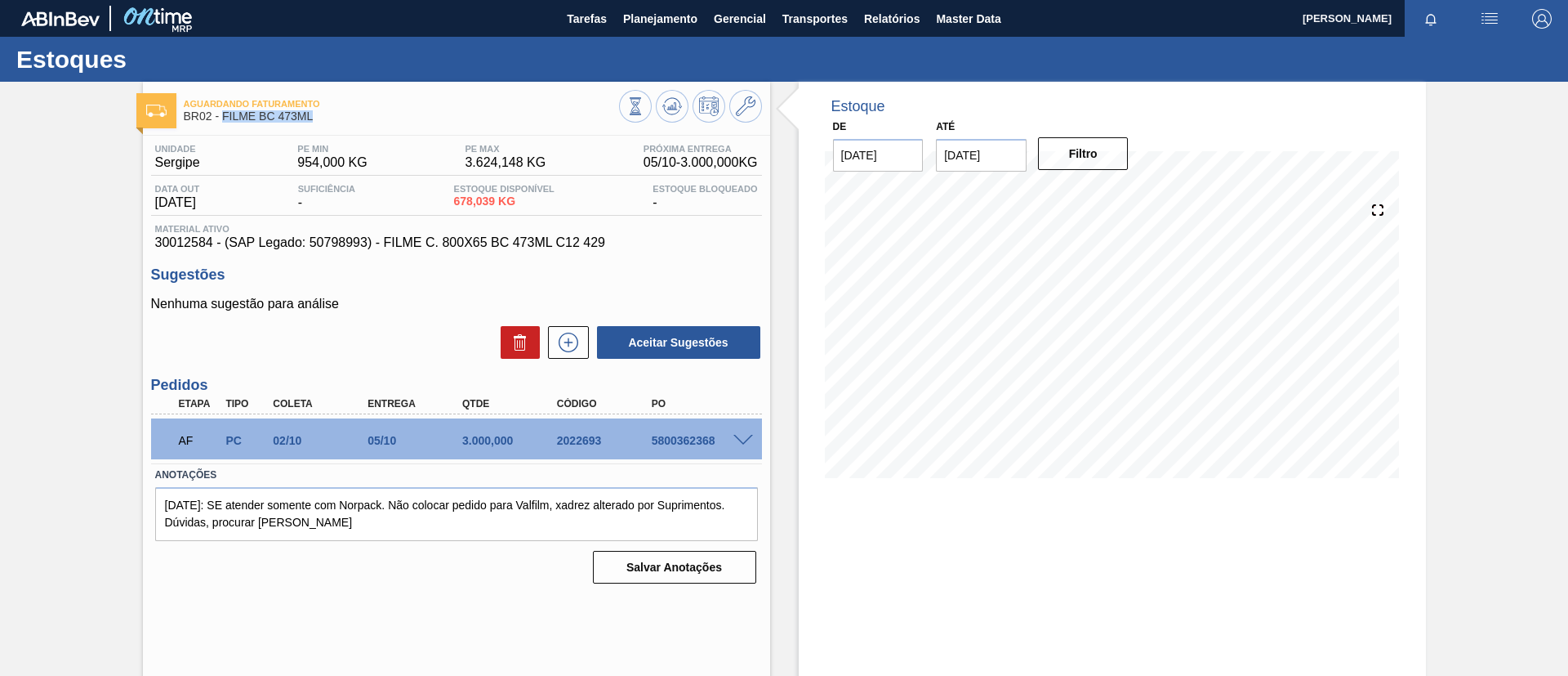
drag, startPoint x: 326, startPoint y: 120, endPoint x: 221, endPoint y: 118, distance: 105.0
click at [221, 118] on span "BR02 - FILME BC 473ML" at bounding box center [401, 116] width 435 height 13
copy span "FILME BC 473ML"
drag, startPoint x: 0, startPoint y: 179, endPoint x: 232, endPoint y: 11, distance: 286.4
click at [3, 173] on div "Aguardando Faturamento BR02 - FILME BC 473ML Unidade Sergipe PE MIN 954,000 KG …" at bounding box center [784, 393] width 1568 height 621
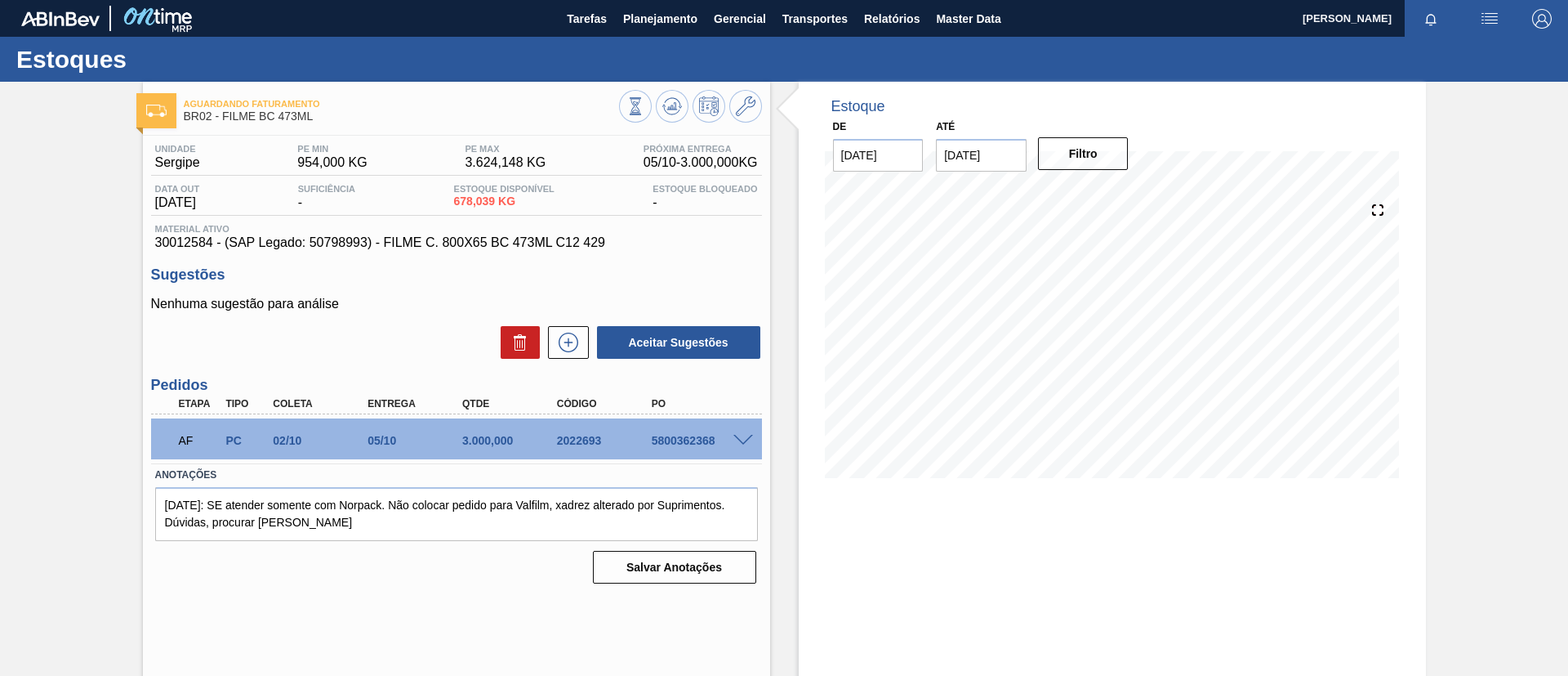
click at [0, 388] on div "Aguardando Faturamento BR02 - FILME BC 473ML Unidade Sergipe PE MIN 954,000 KG …" at bounding box center [784, 393] width 1568 height 621
drag, startPoint x: 702, startPoint y: 11, endPoint x: 684, endPoint y: 44, distance: 37.6
click at [701, 13] on button "Planejamento" at bounding box center [660, 19] width 91 height 37
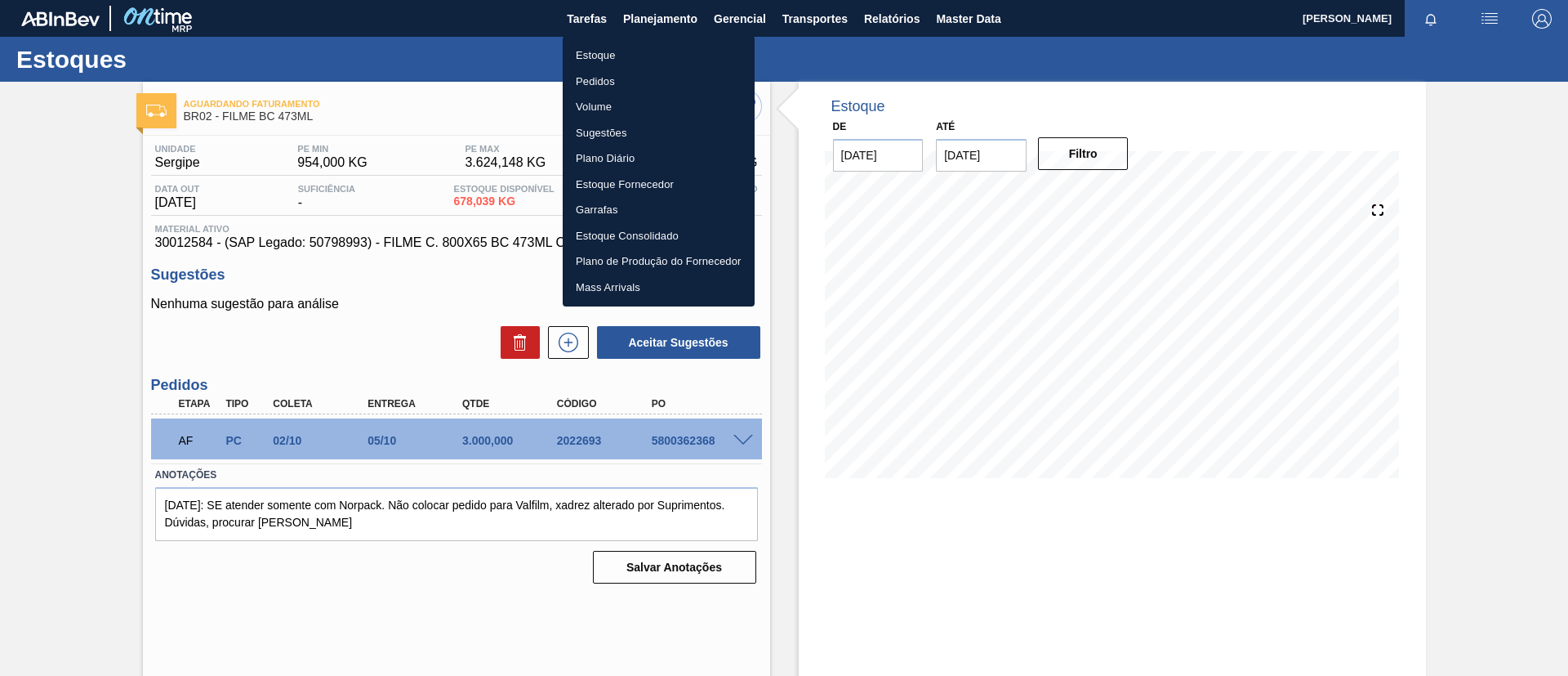
click at [637, 78] on li "Pedidos" at bounding box center [658, 81] width 192 height 26
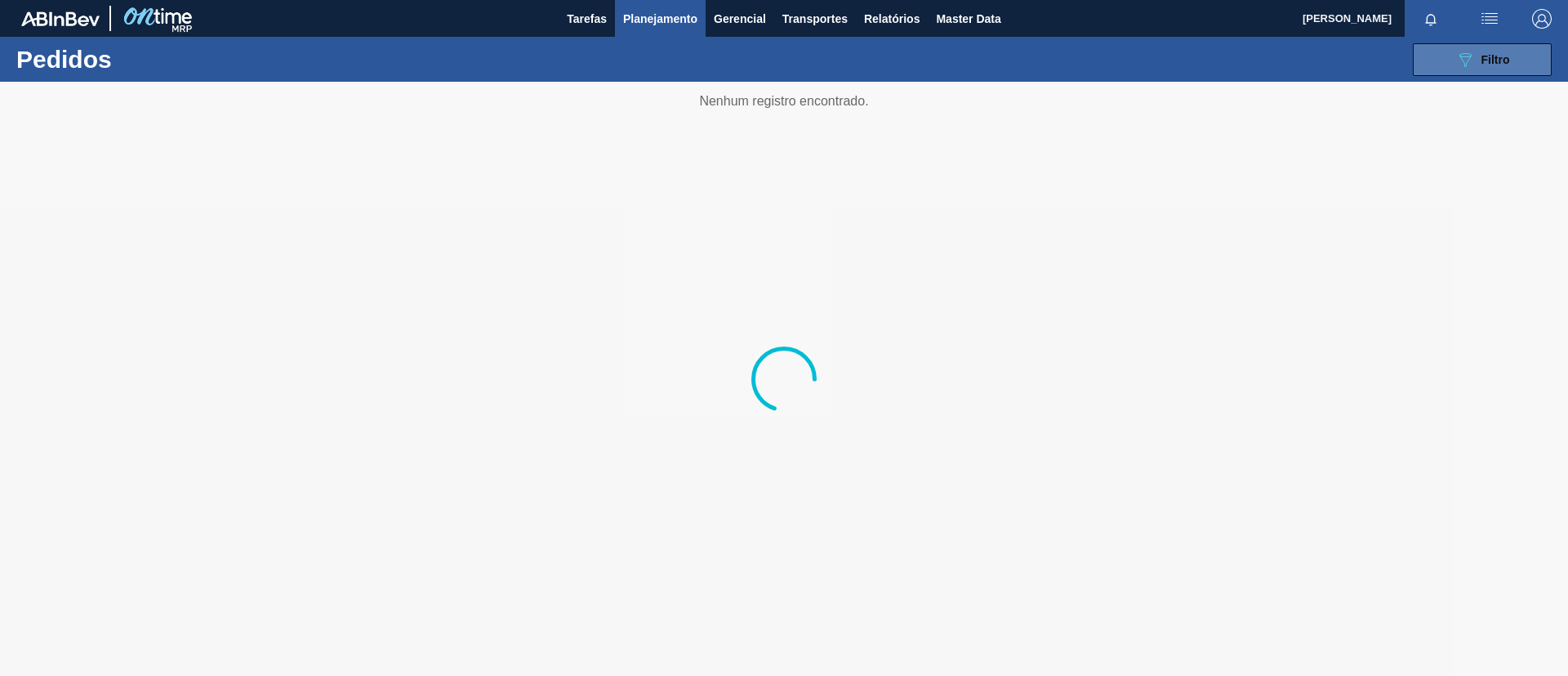
click at [1490, 50] on div "089F7B8B-B2A5-4AFE-B5C0-19BA573D28AC Filtro" at bounding box center [1483, 60] width 55 height 20
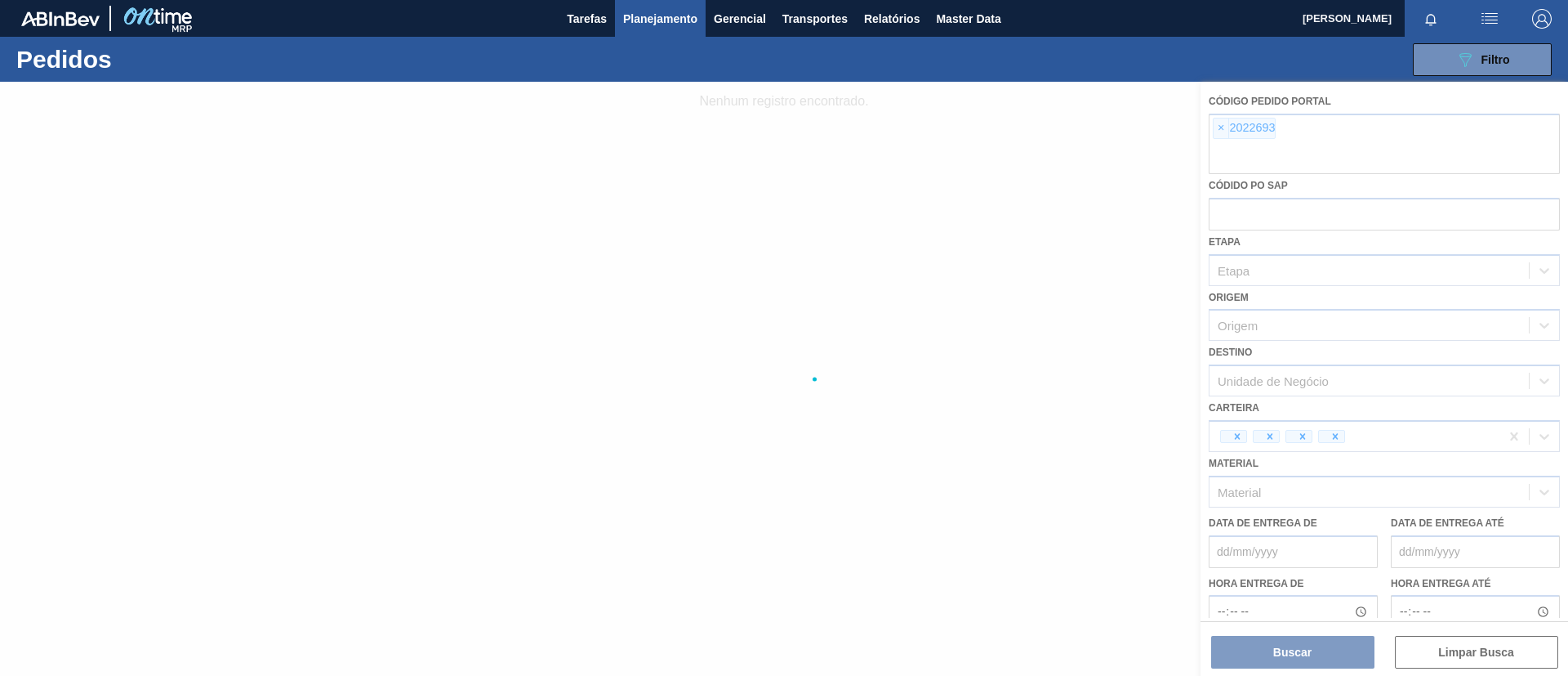
click at [1219, 135] on div at bounding box center [784, 379] width 1568 height 594
click at [1219, 134] on div at bounding box center [784, 379] width 1568 height 594
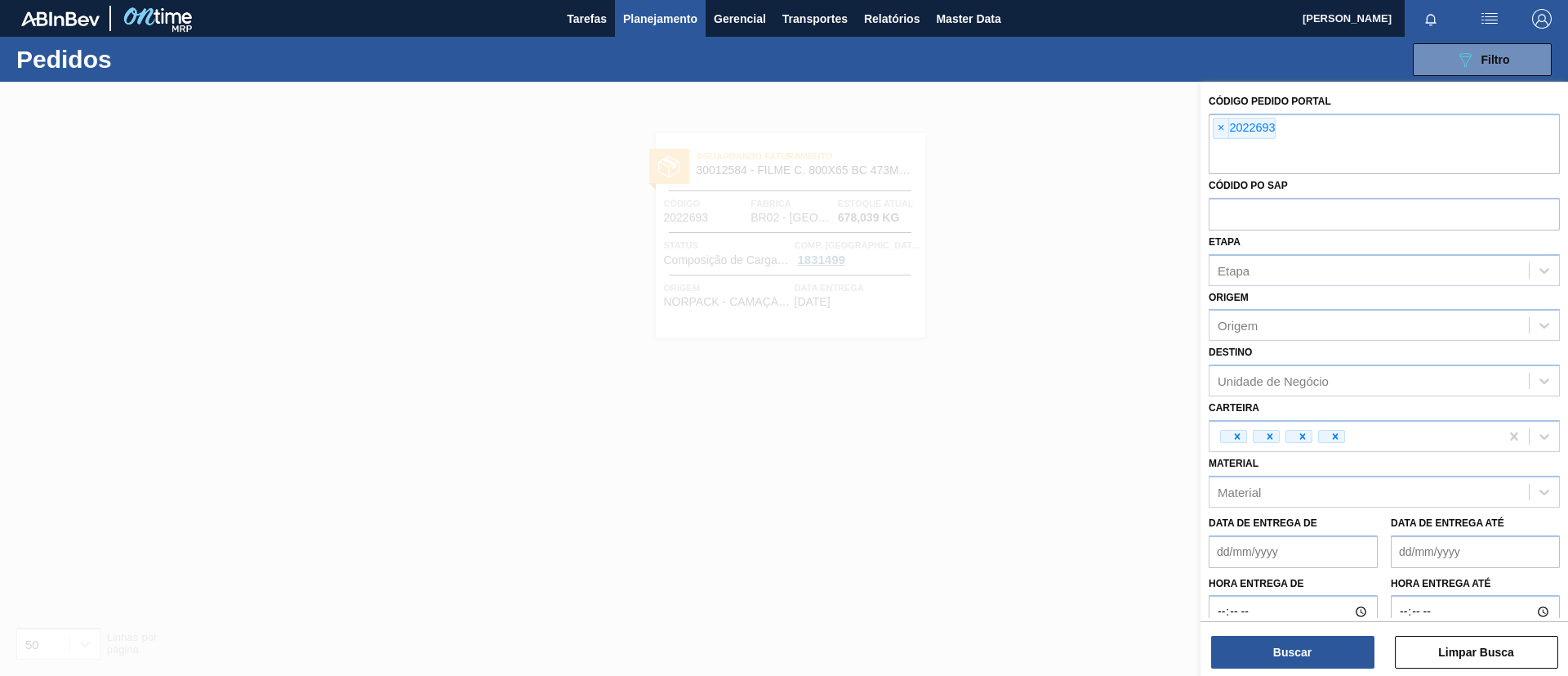
click at [1219, 134] on span "×" at bounding box center [1221, 128] width 16 height 20
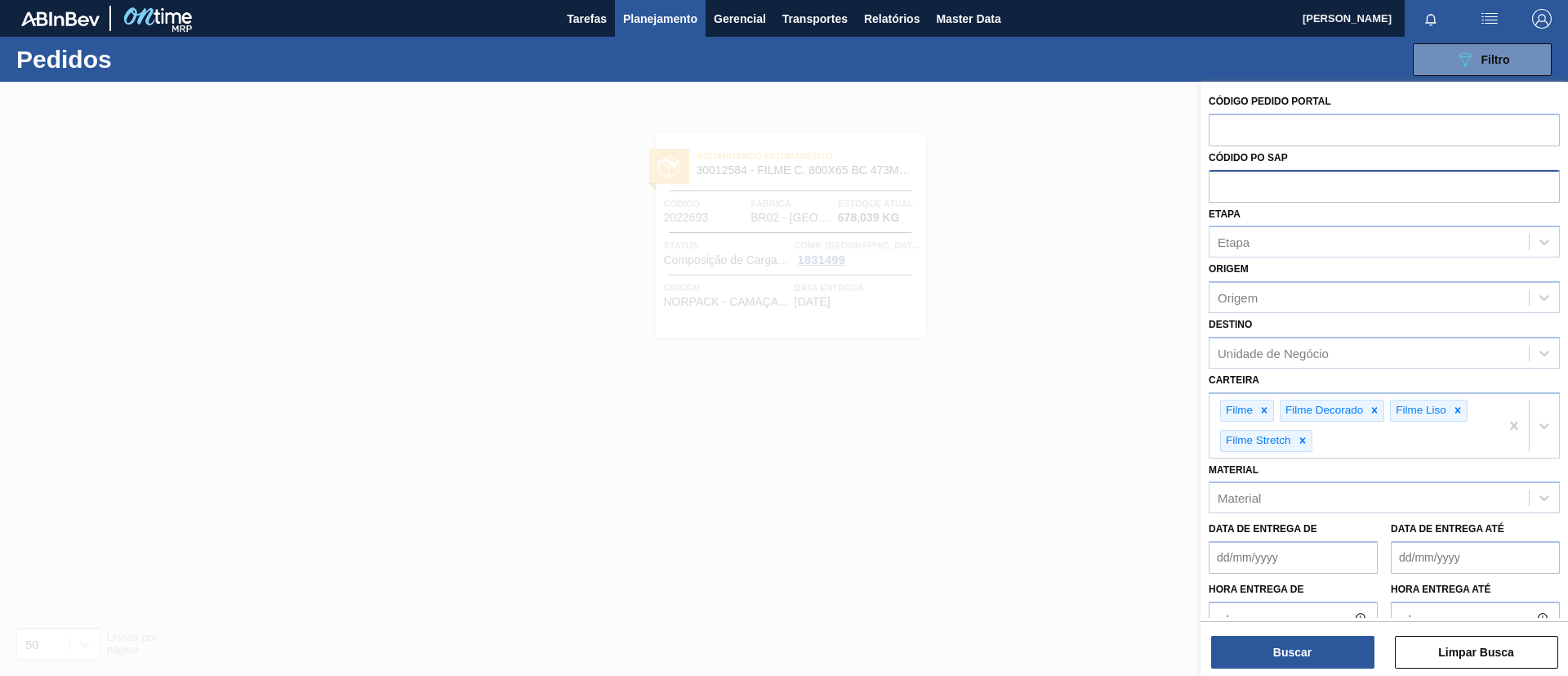
paste input "2016944"
type input "2016944"
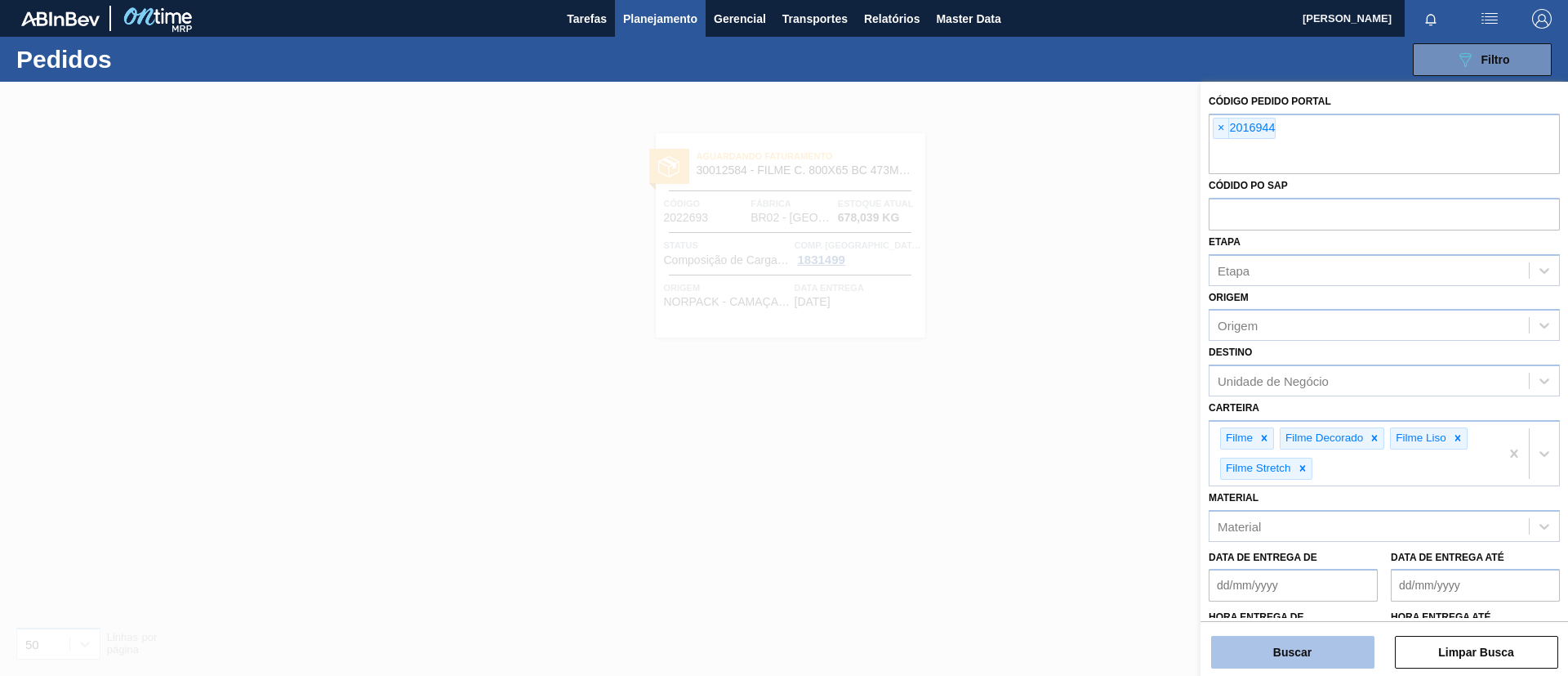
click at [1321, 651] on button "Buscar" at bounding box center [1293, 652] width 163 height 32
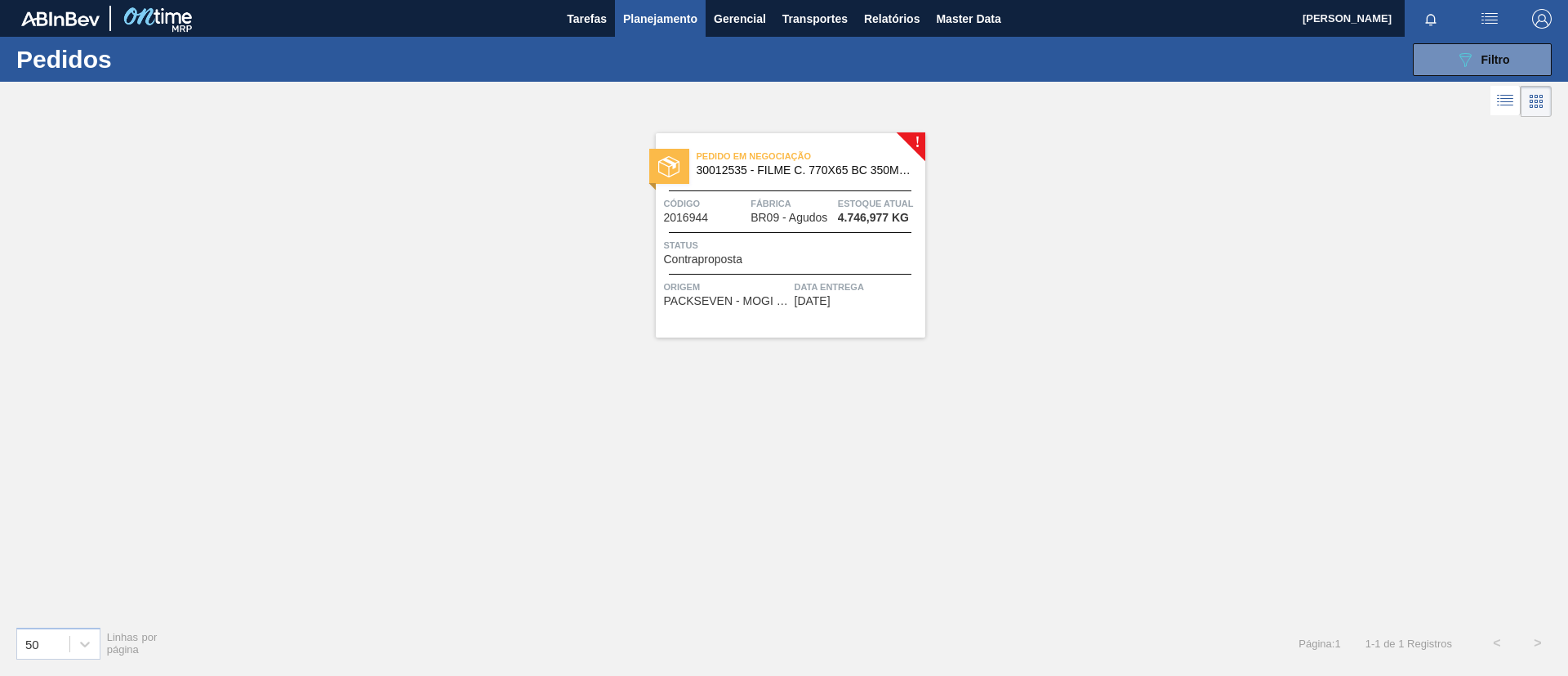
click at [747, 173] on span "30012535 - FILME C. 770X65 BC 350ML C12 429" at bounding box center [805, 170] width 216 height 13
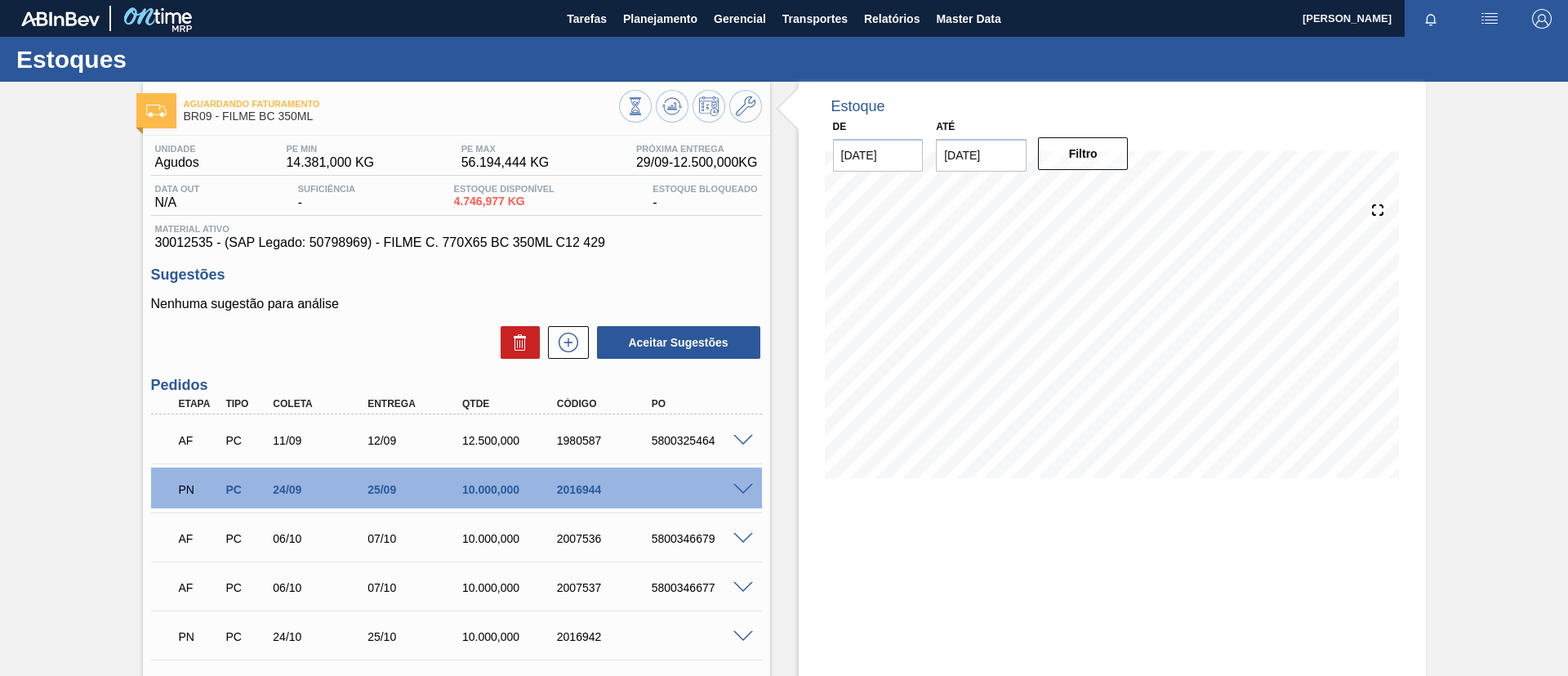
click at [748, 489] on span at bounding box center [743, 489] width 20 height 13
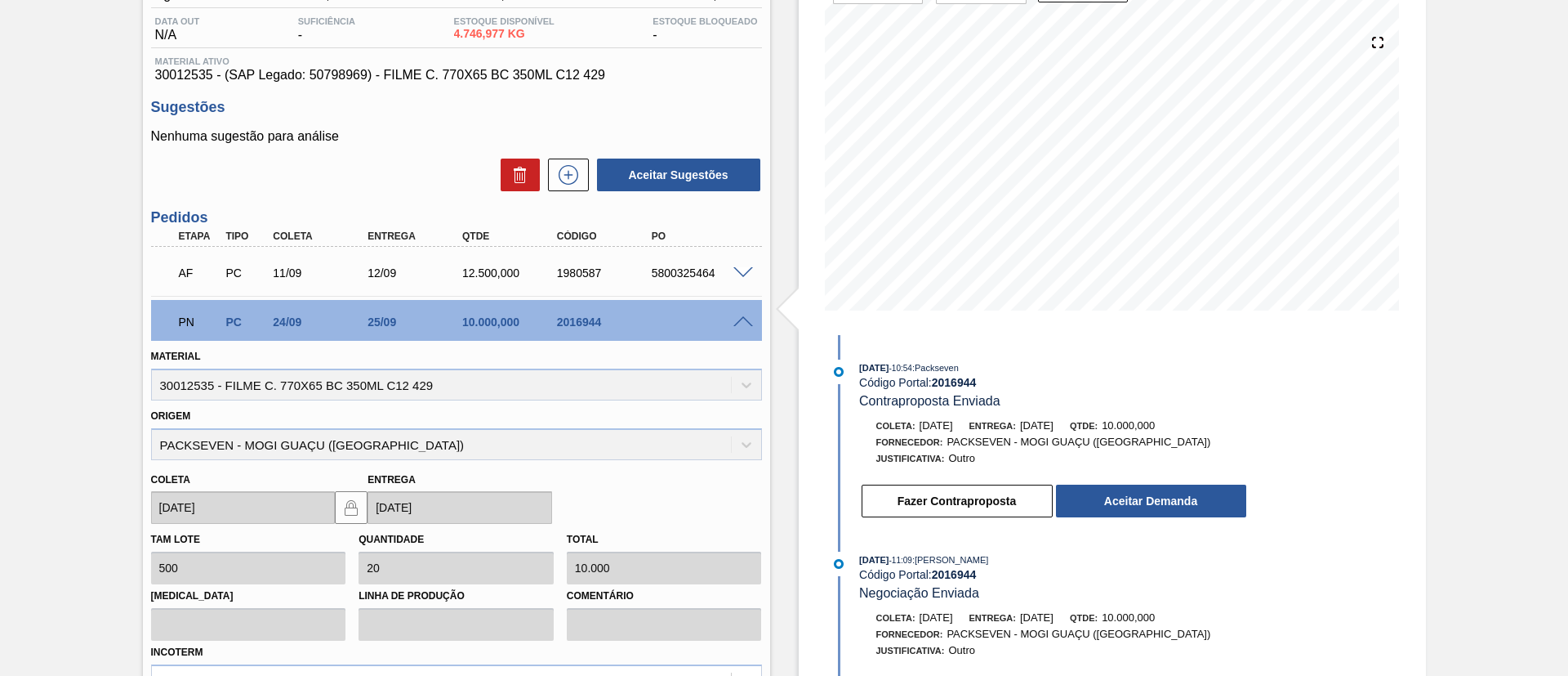
scroll to position [245, 0]
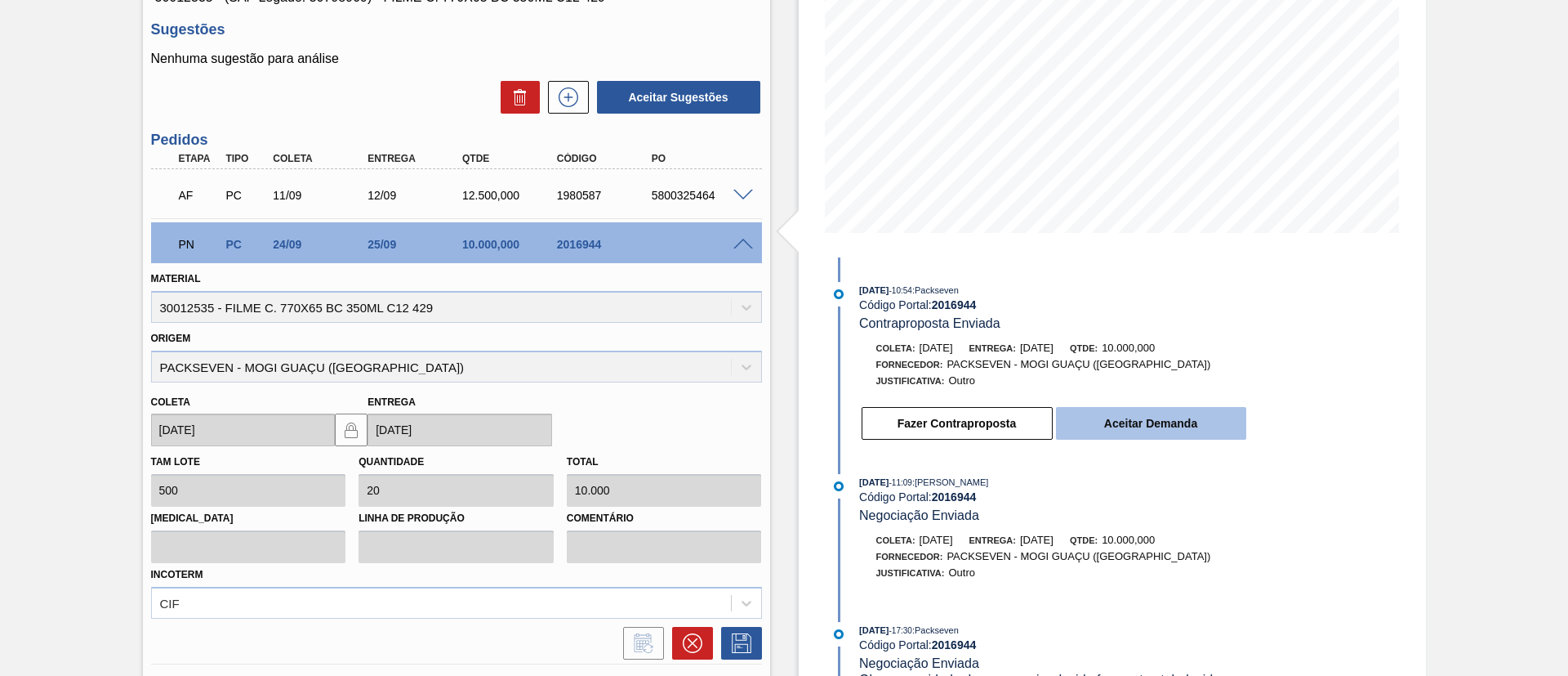
click at [1229, 427] on button "Aceitar Demanda" at bounding box center [1151, 423] width 190 height 32
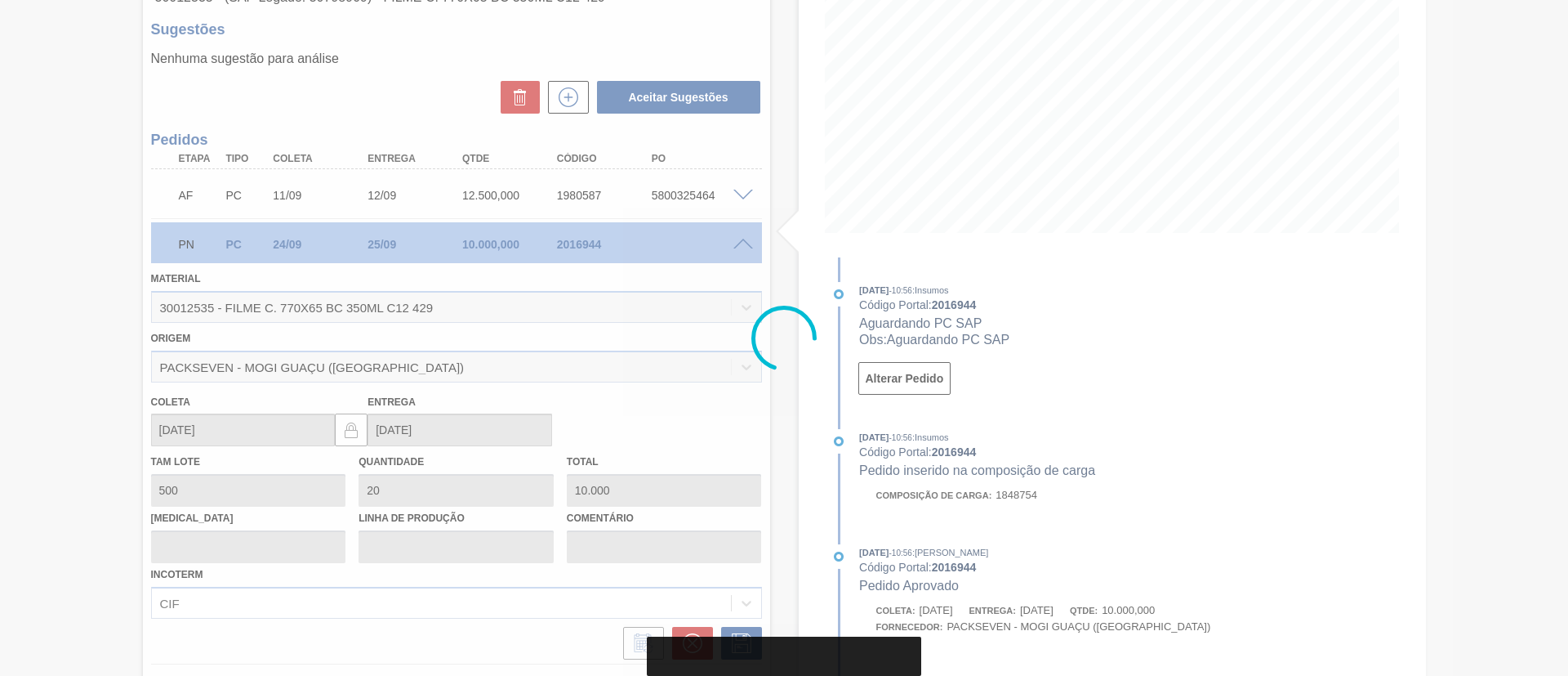
type input "24/10/2025"
type input "25/10/2025"
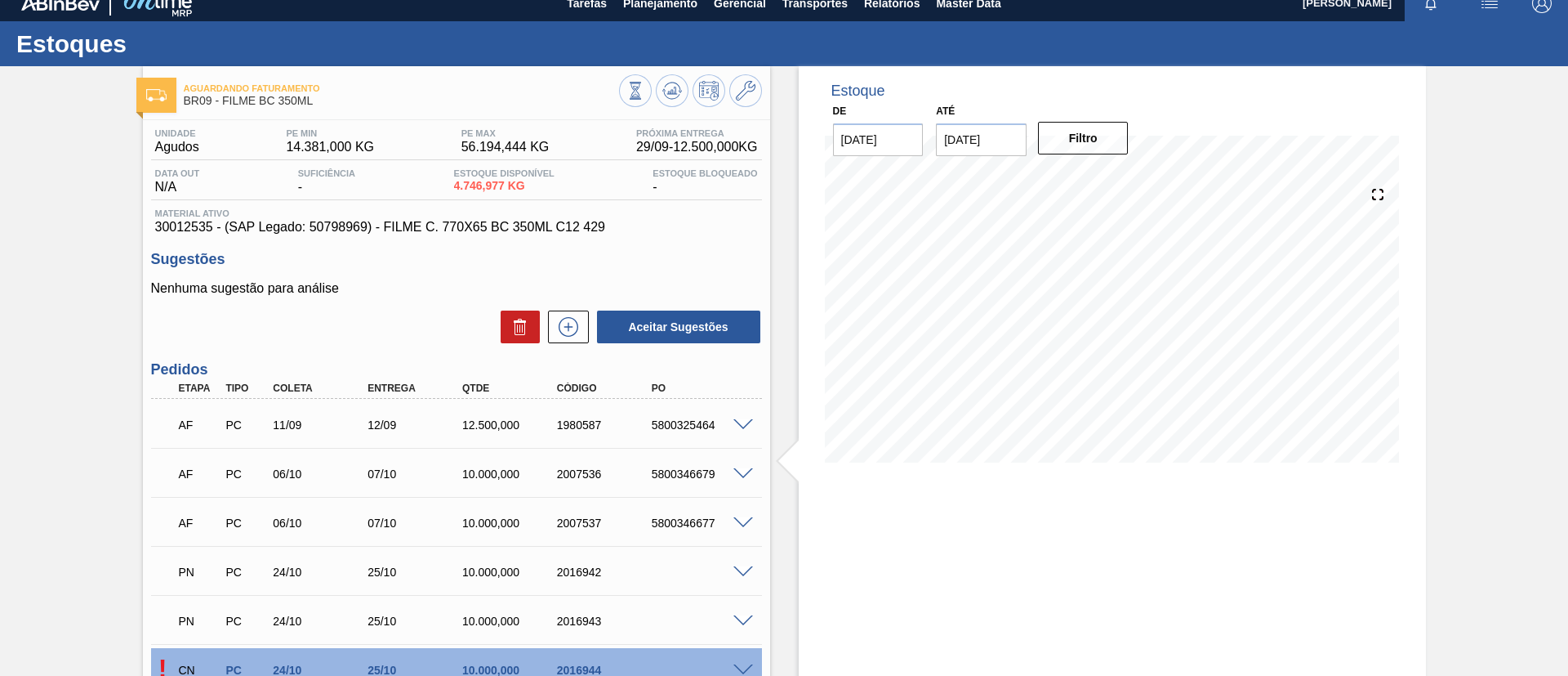
scroll to position [0, 0]
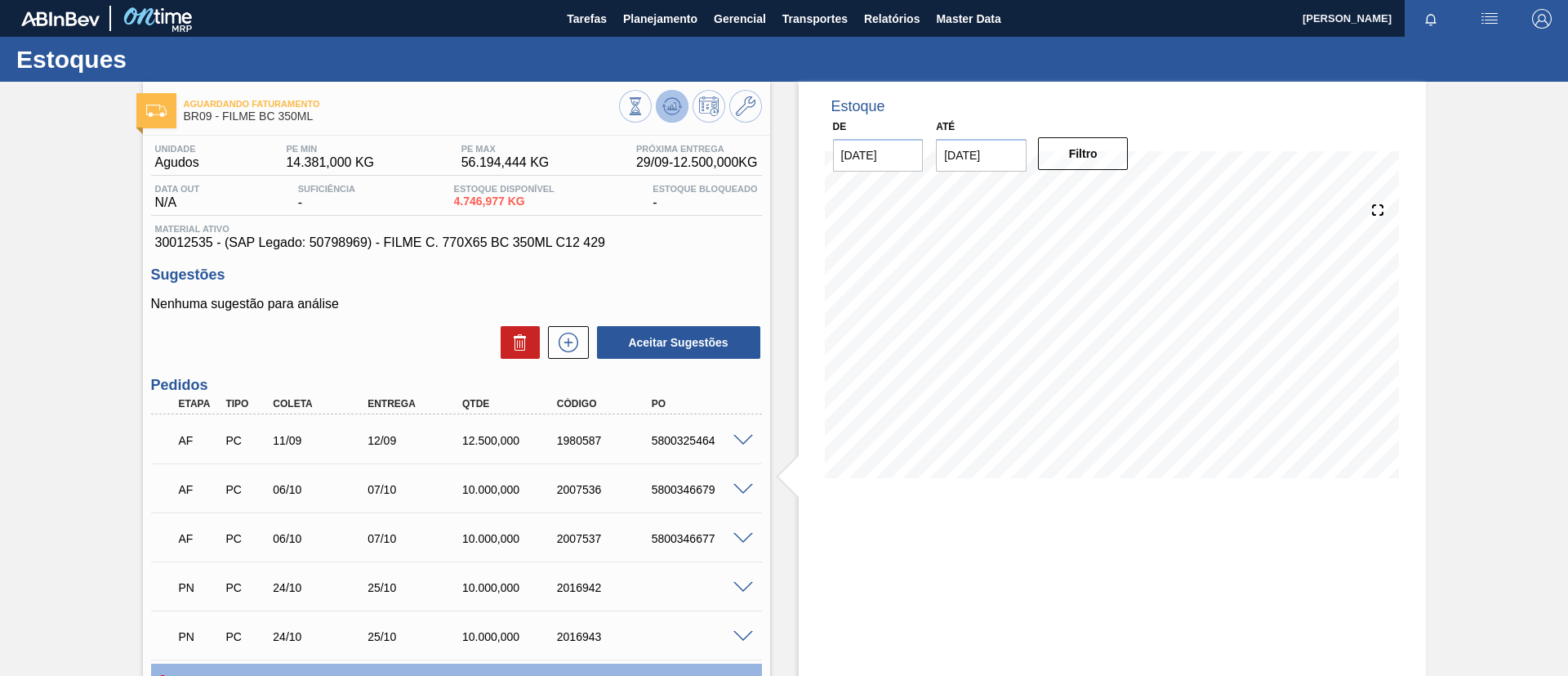
click at [673, 98] on icon at bounding box center [672, 102] width 17 height 9
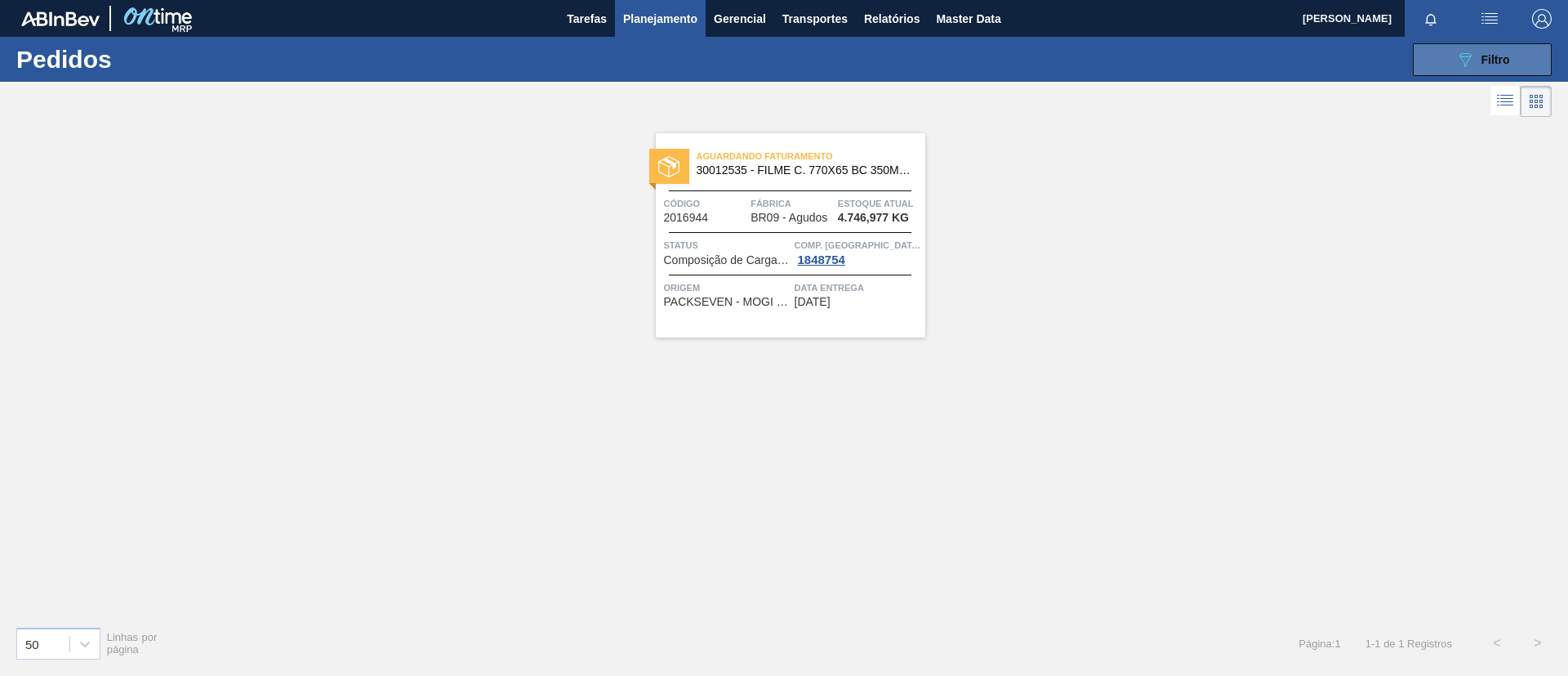
click at [1462, 64] on icon "089F7B8B-B2A5-4AFE-B5C0-19BA573D28AC" at bounding box center [1465, 60] width 20 height 20
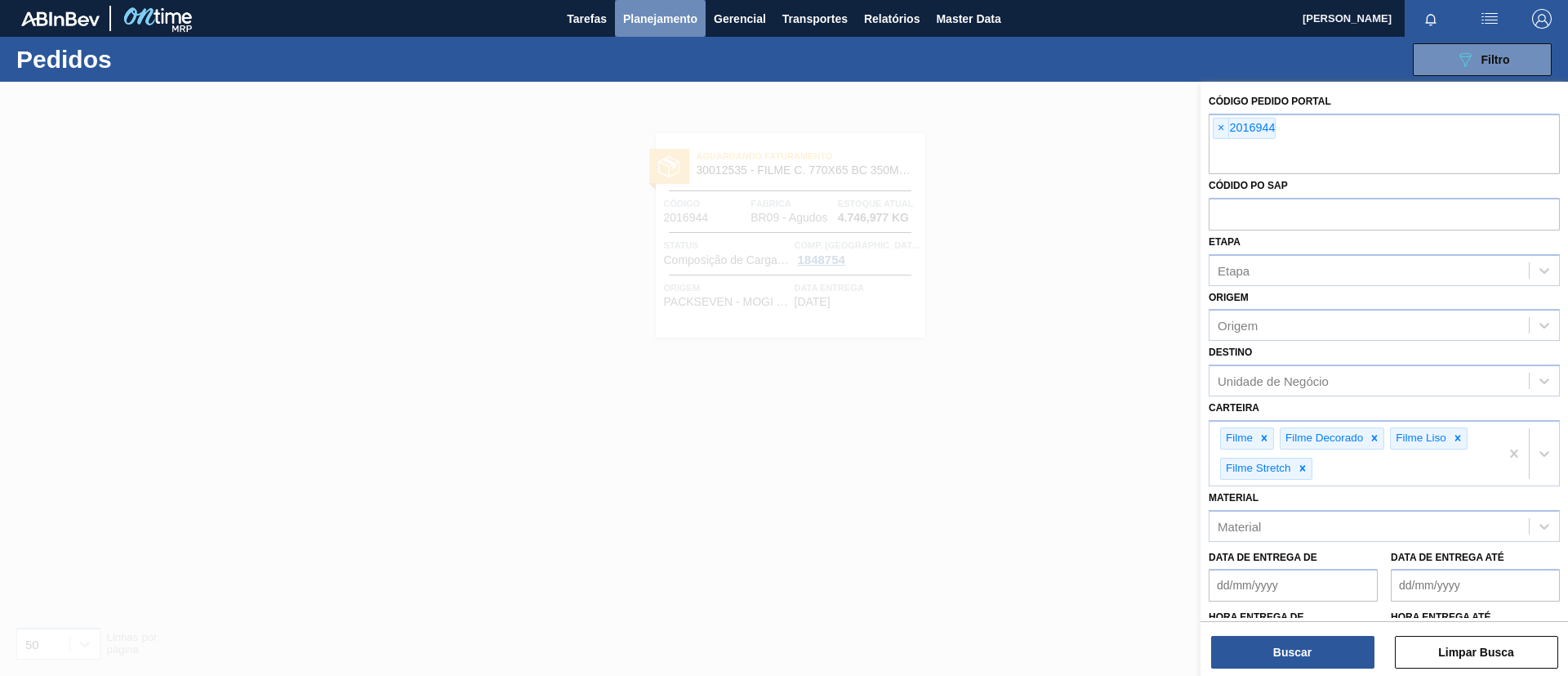
click at [692, 28] on button "Planejamento" at bounding box center [660, 19] width 91 height 37
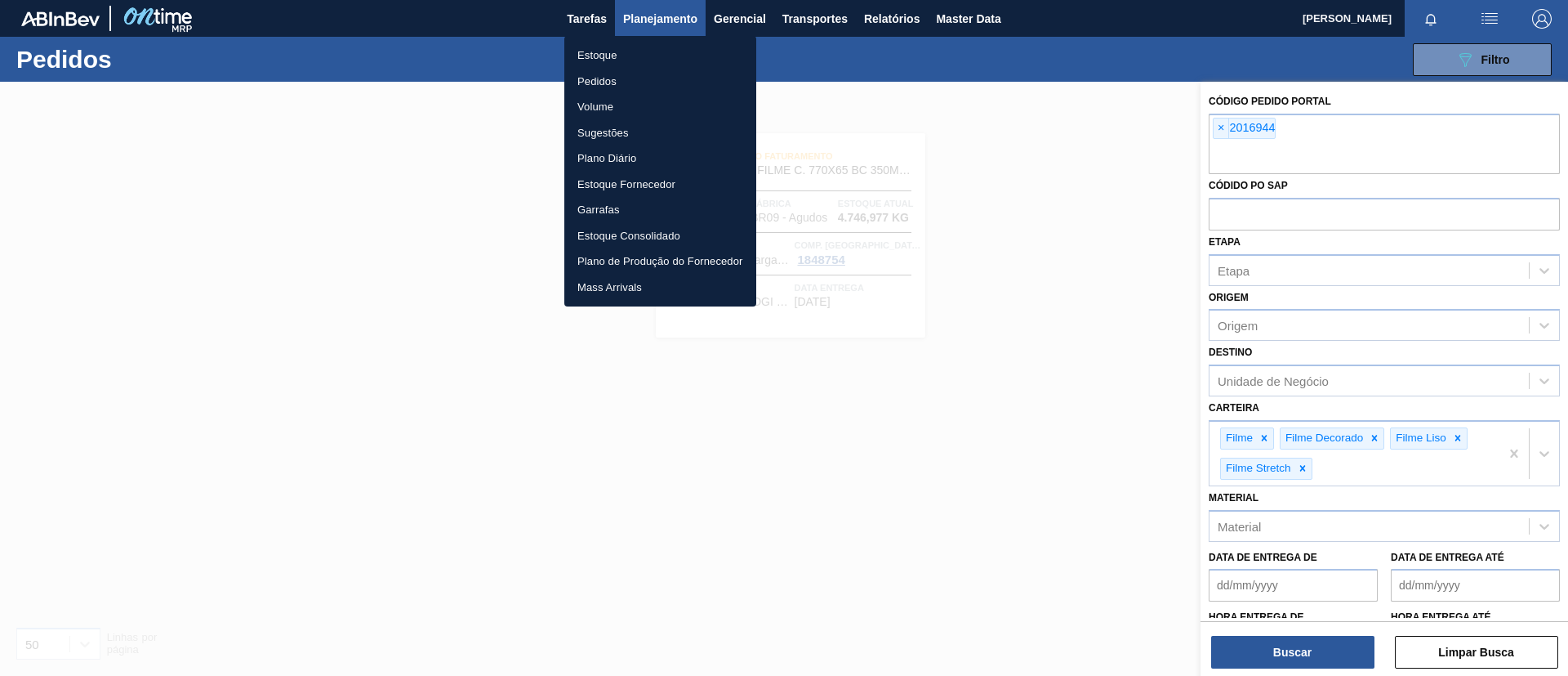
click at [665, 53] on li "Estoque" at bounding box center [660, 56] width 192 height 26
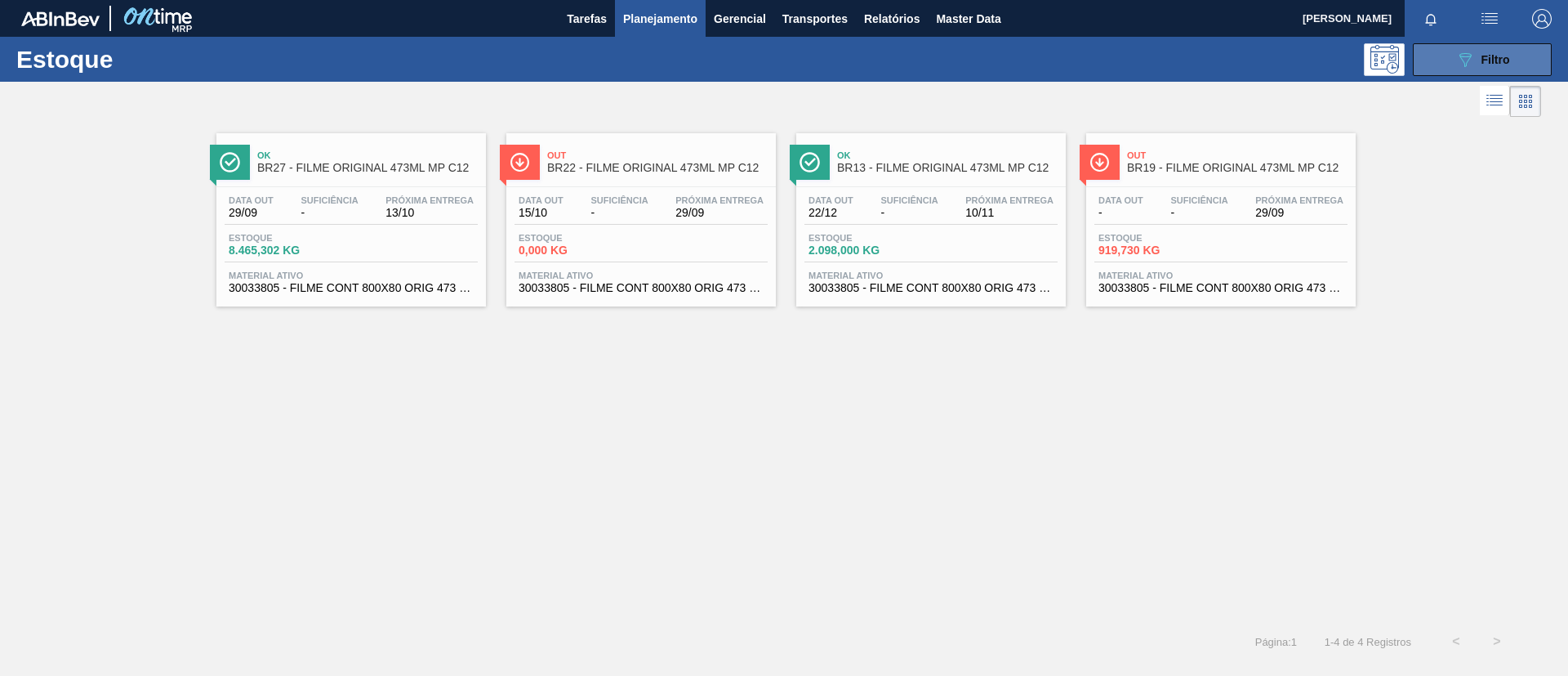
click at [1464, 54] on icon "089F7B8B-B2A5-4AFE-B5C0-19BA573D28AC" at bounding box center [1465, 60] width 20 height 20
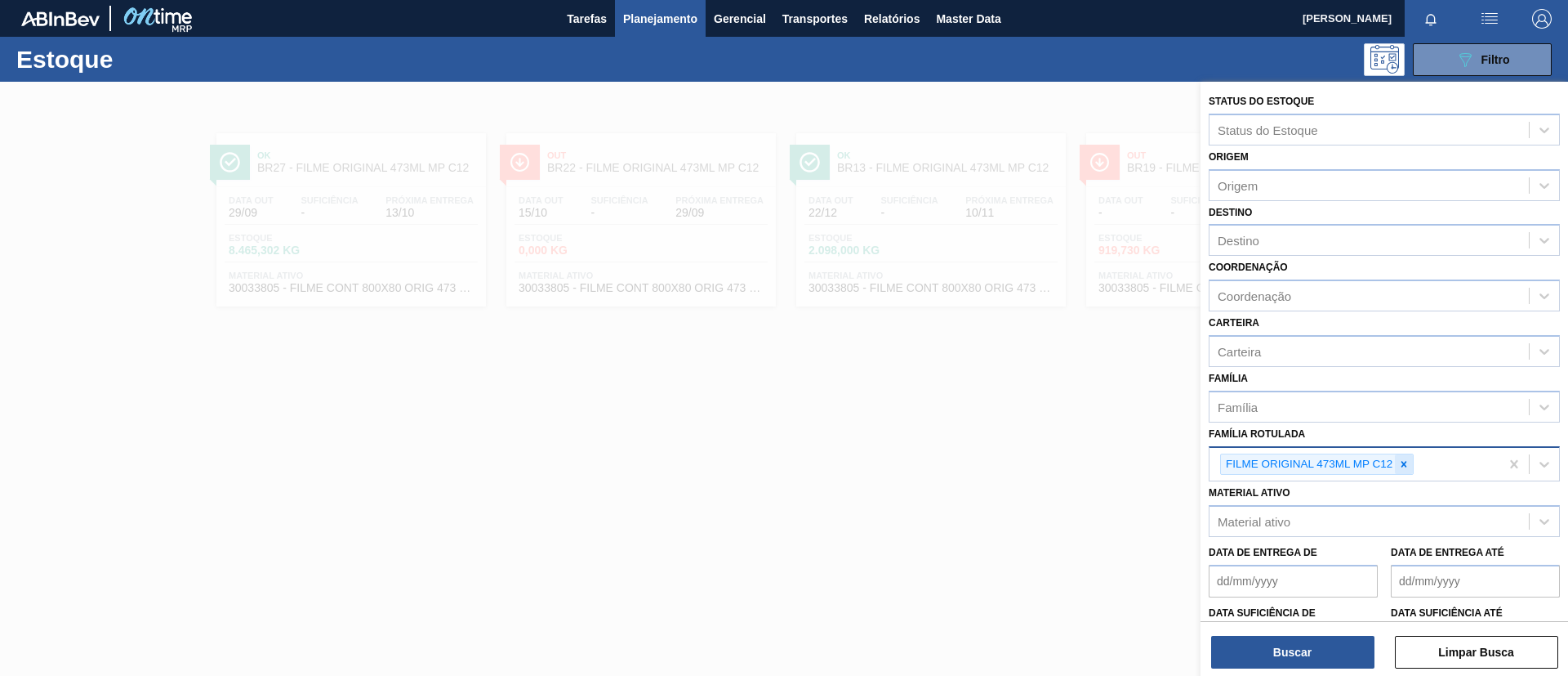
click at [1402, 454] on div at bounding box center [1404, 464] width 18 height 21
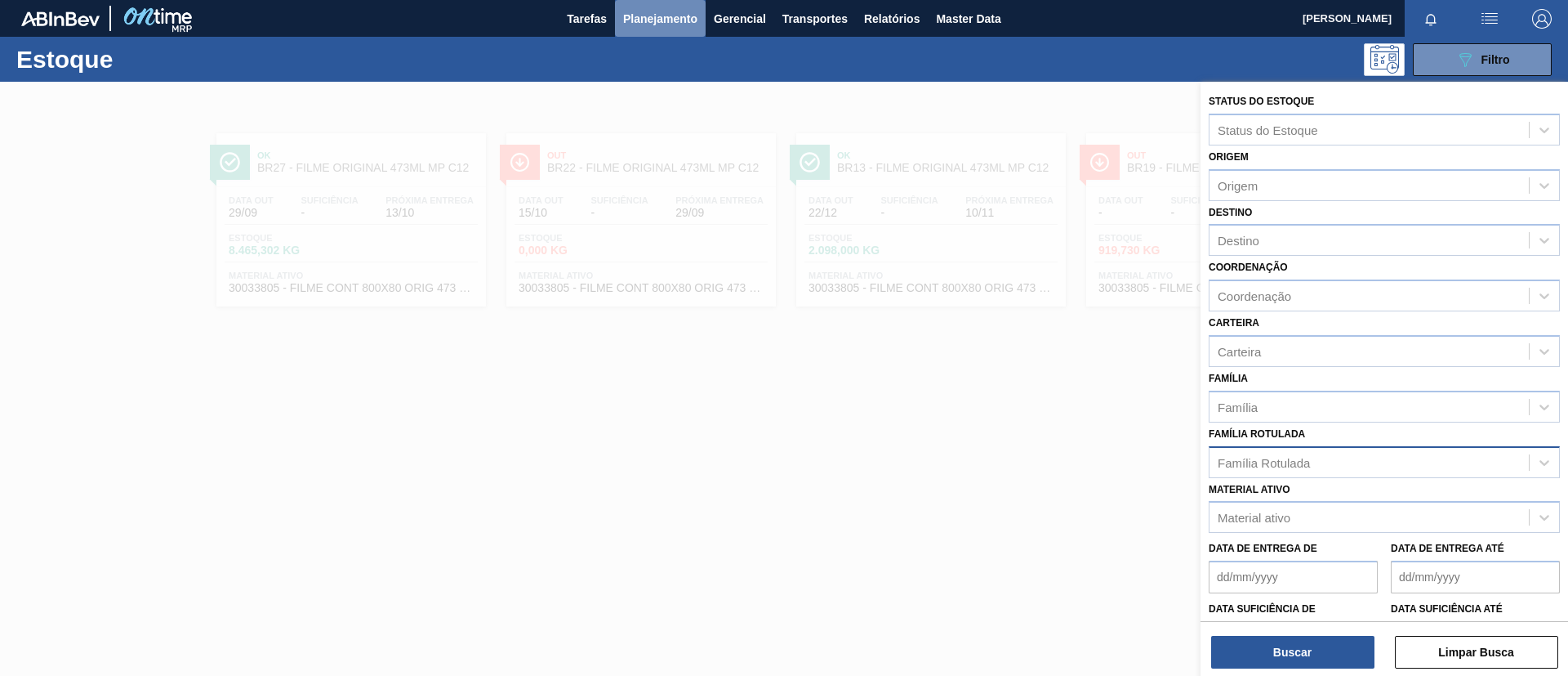
click at [671, 21] on span "Planejamento" at bounding box center [660, 19] width 74 height 20
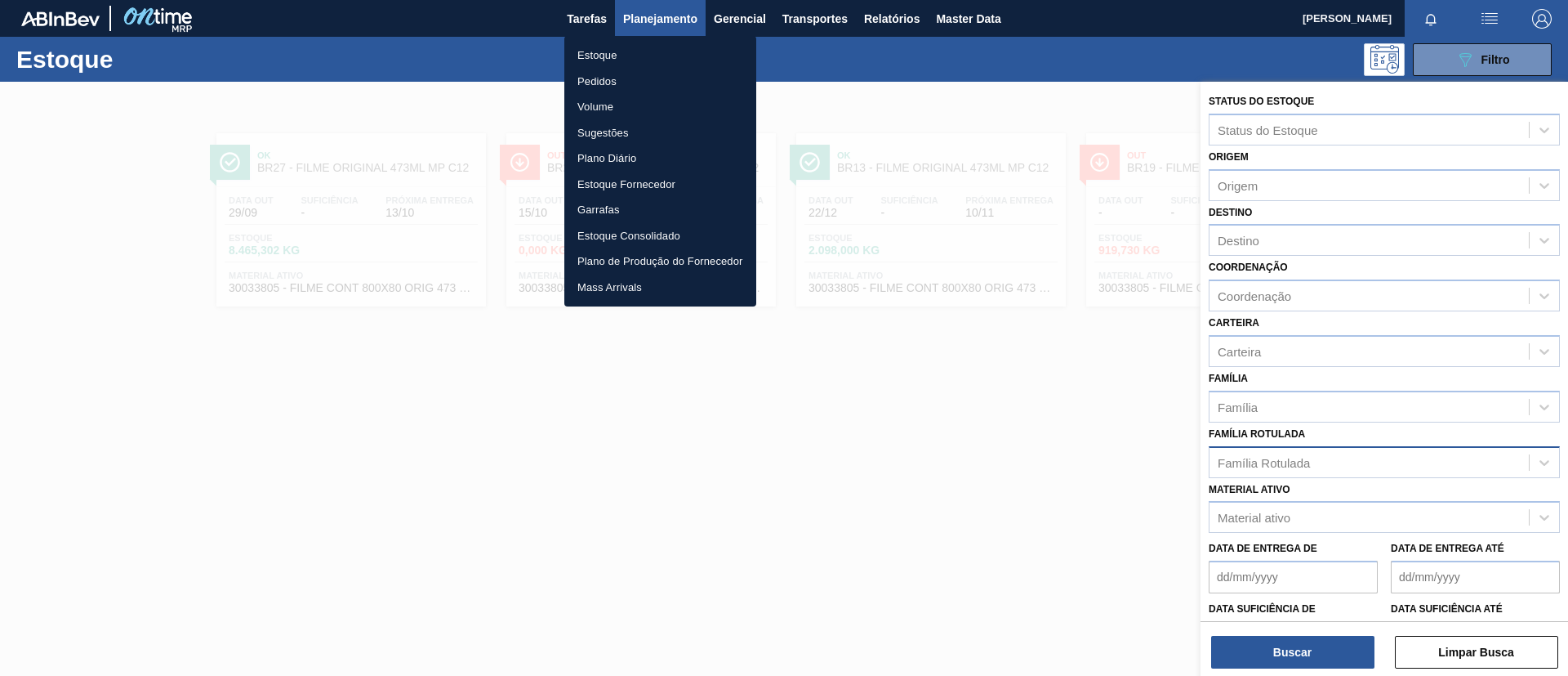
click at [632, 77] on li "Pedidos" at bounding box center [660, 81] width 192 height 26
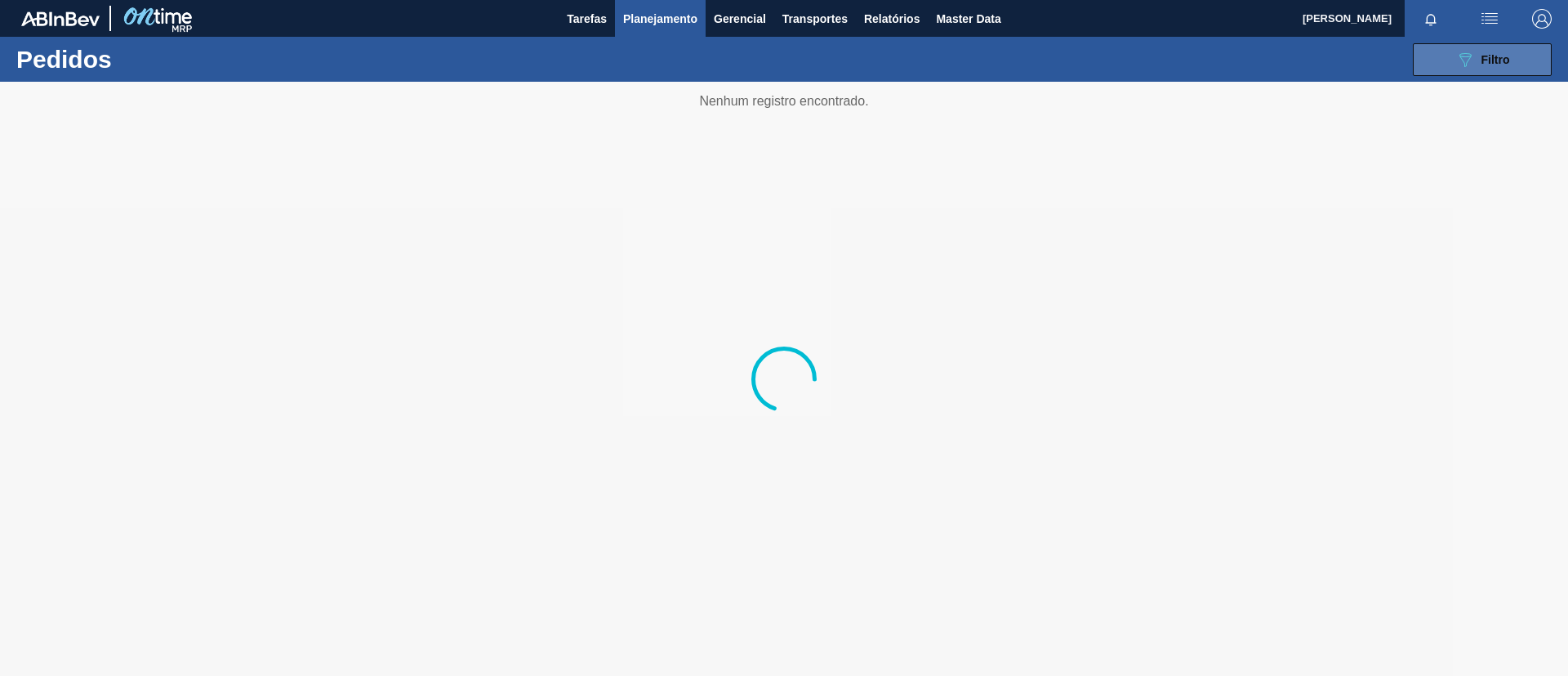
click at [1457, 58] on icon "089F7B8B-B2A5-4AFE-B5C0-19BA573D28AC" at bounding box center [1465, 60] width 20 height 20
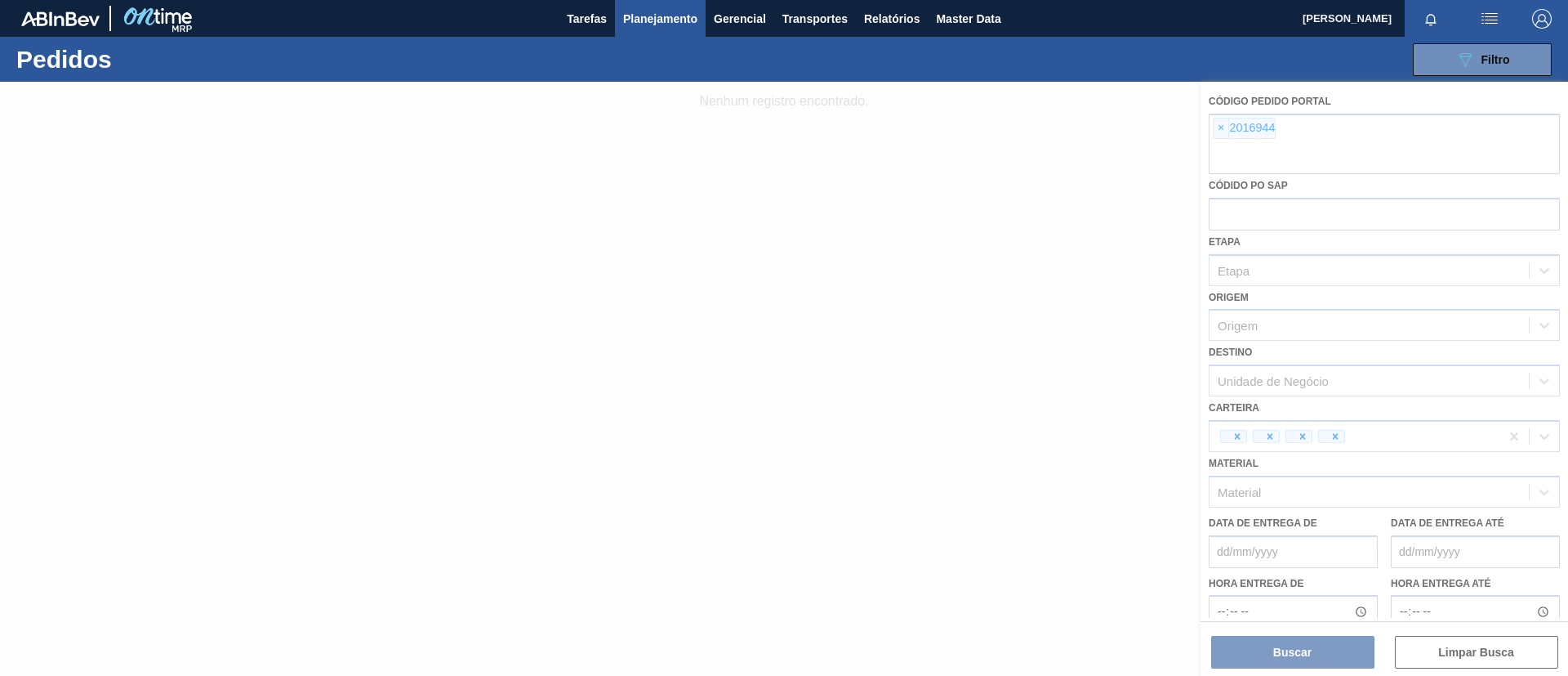
click at [1217, 127] on div at bounding box center [784, 379] width 1568 height 594
click at [1221, 130] on div at bounding box center [784, 379] width 1568 height 594
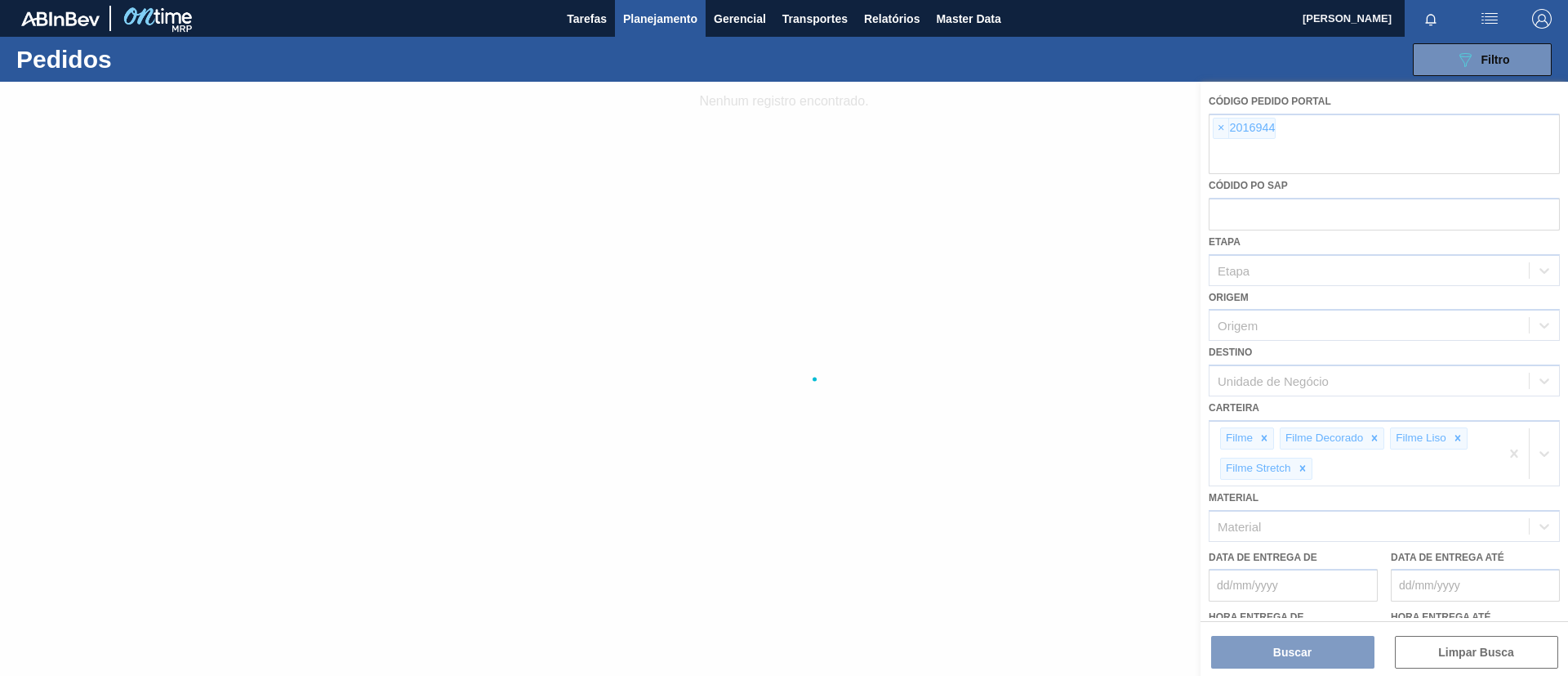
click at [1221, 131] on div at bounding box center [784, 379] width 1568 height 594
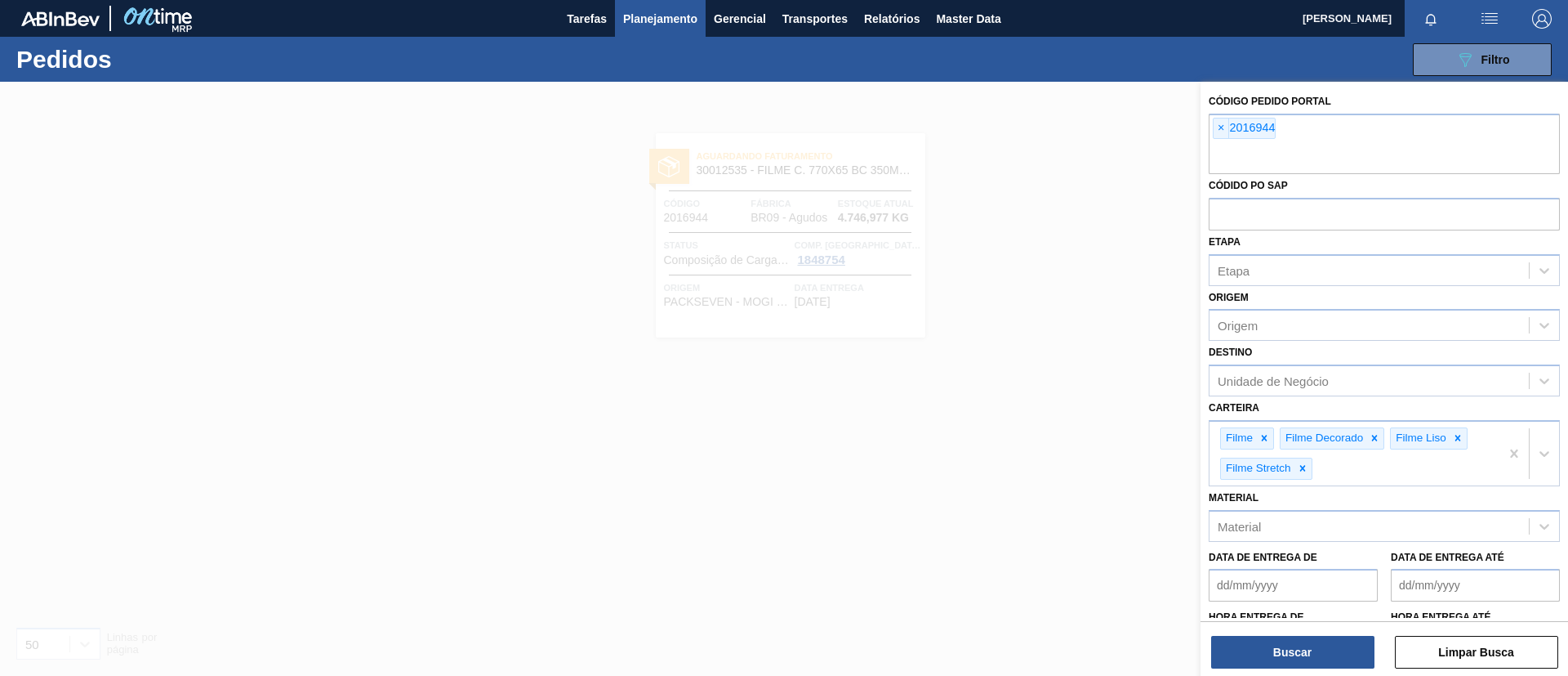
click at [1221, 131] on span "×" at bounding box center [1221, 128] width 16 height 20
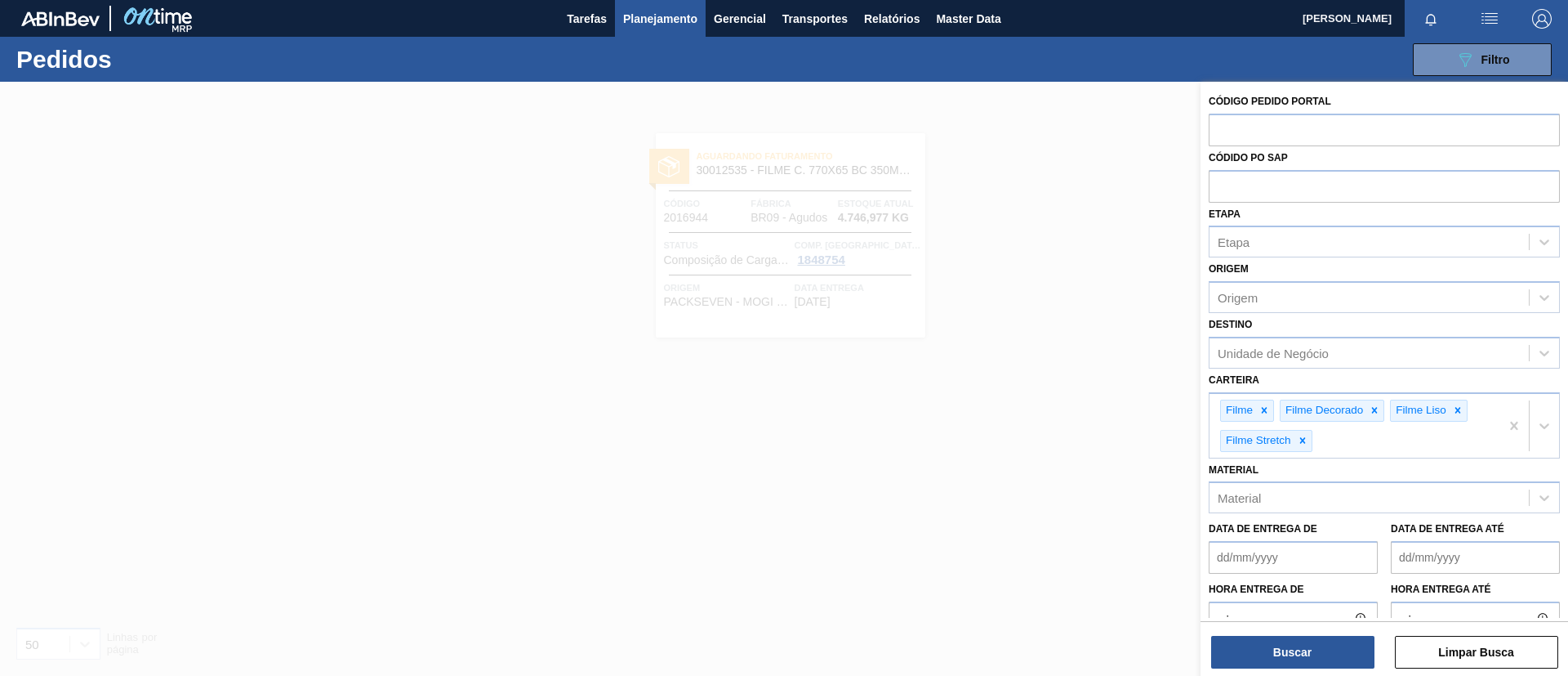
paste input "text"
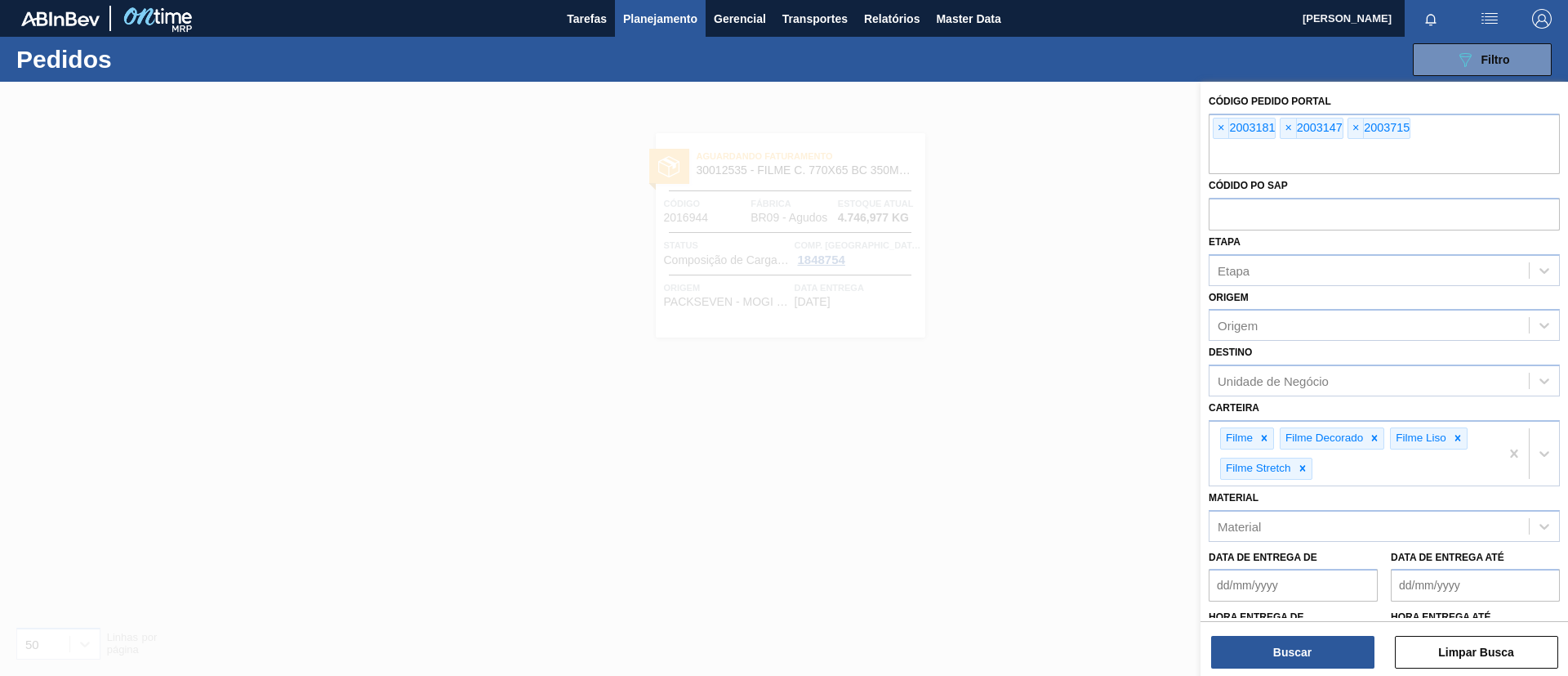
click at [1295, 630] on div "Buscar Limpar Busca" at bounding box center [1384, 644] width 368 height 46
click at [1295, 649] on button "Buscar" at bounding box center [1293, 652] width 163 height 32
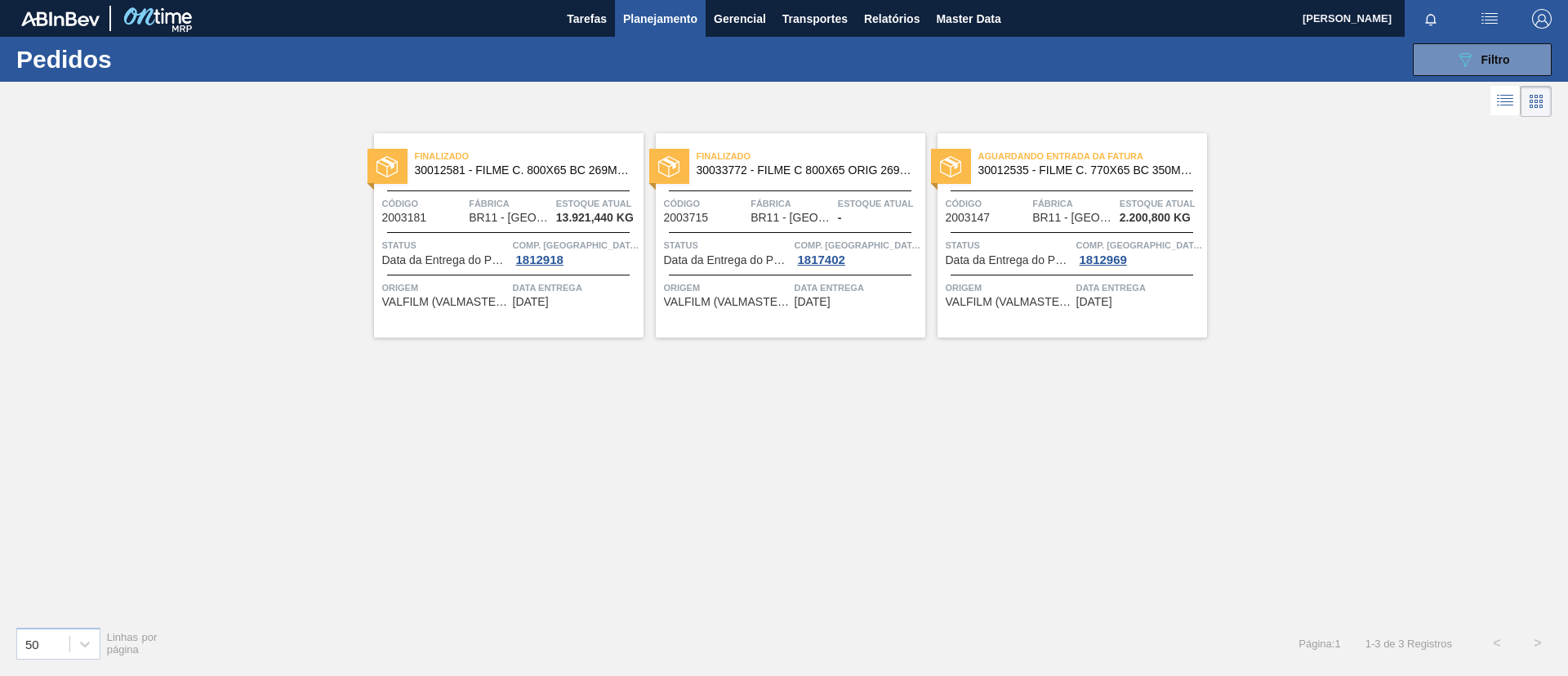
click at [748, 173] on span "30033772 - FILME C 800X65 ORIG 269ML C15 NIV24" at bounding box center [805, 170] width 216 height 13
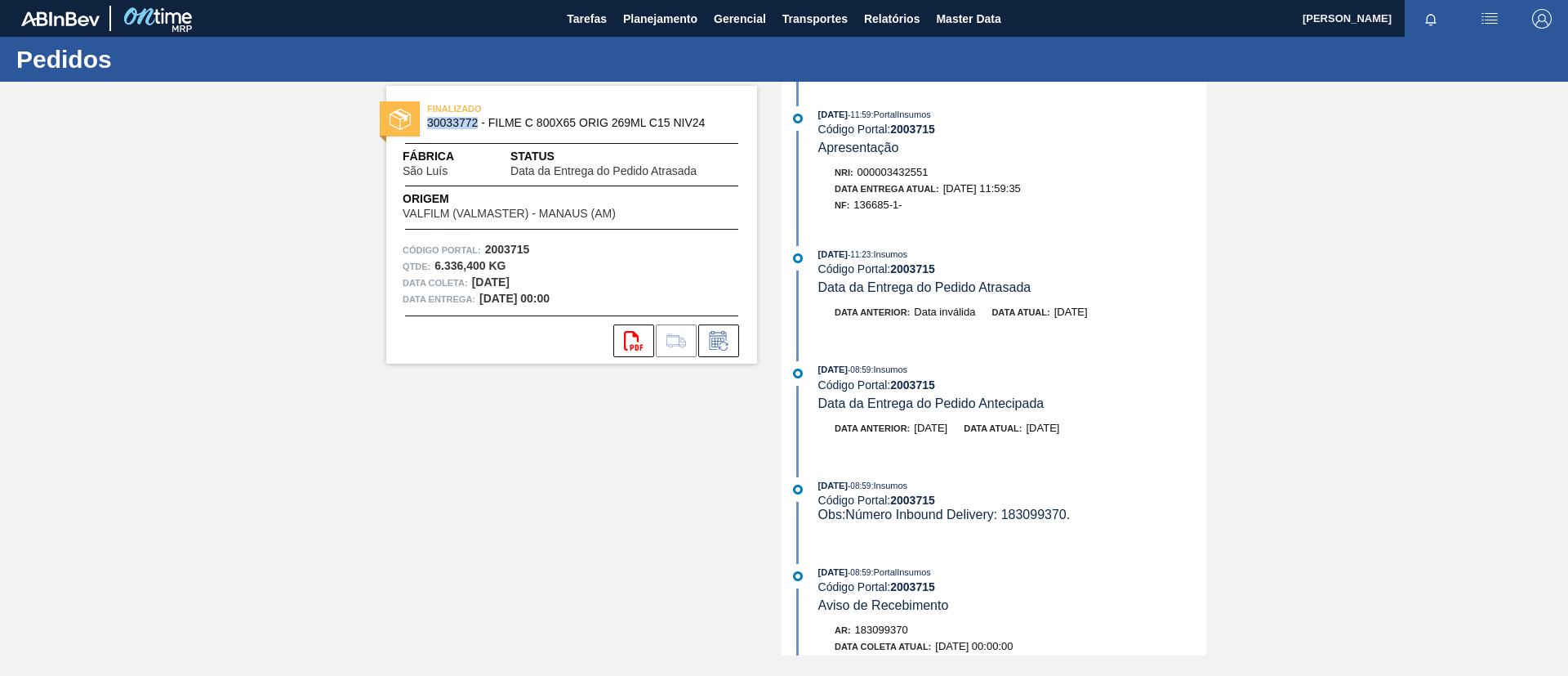
drag, startPoint x: 428, startPoint y: 123, endPoint x: 476, endPoint y: 128, distance: 48.3
click at [476, 128] on span "30033772 - FILME C 800X65 ORIG 269ML C15 NIV24" at bounding box center [576, 123] width 297 height 13
copy span "30033772"
click at [660, 42] on div "Pedidos" at bounding box center [784, 60] width 1568 height 45
click at [658, 24] on span "Planejamento" at bounding box center [660, 19] width 74 height 20
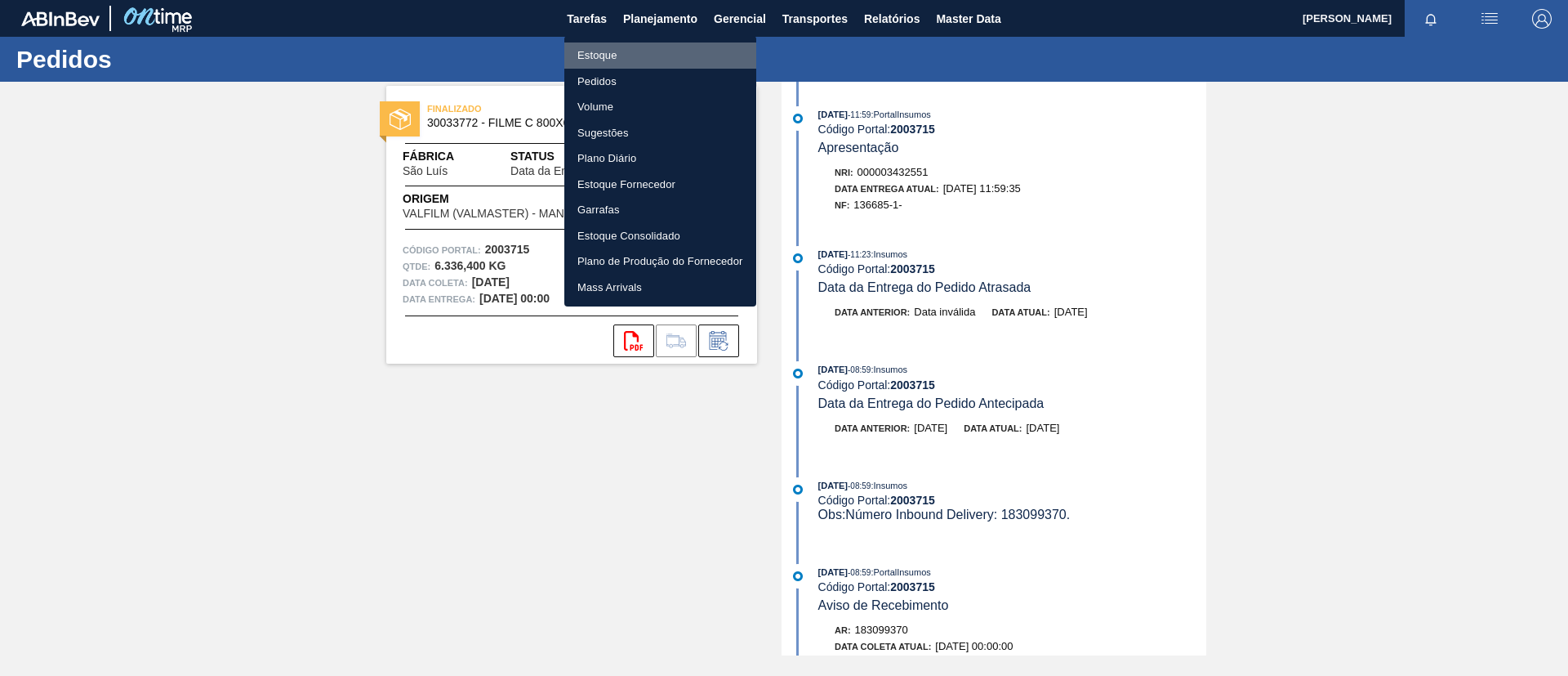
click at [642, 47] on li "Estoque" at bounding box center [660, 56] width 192 height 26
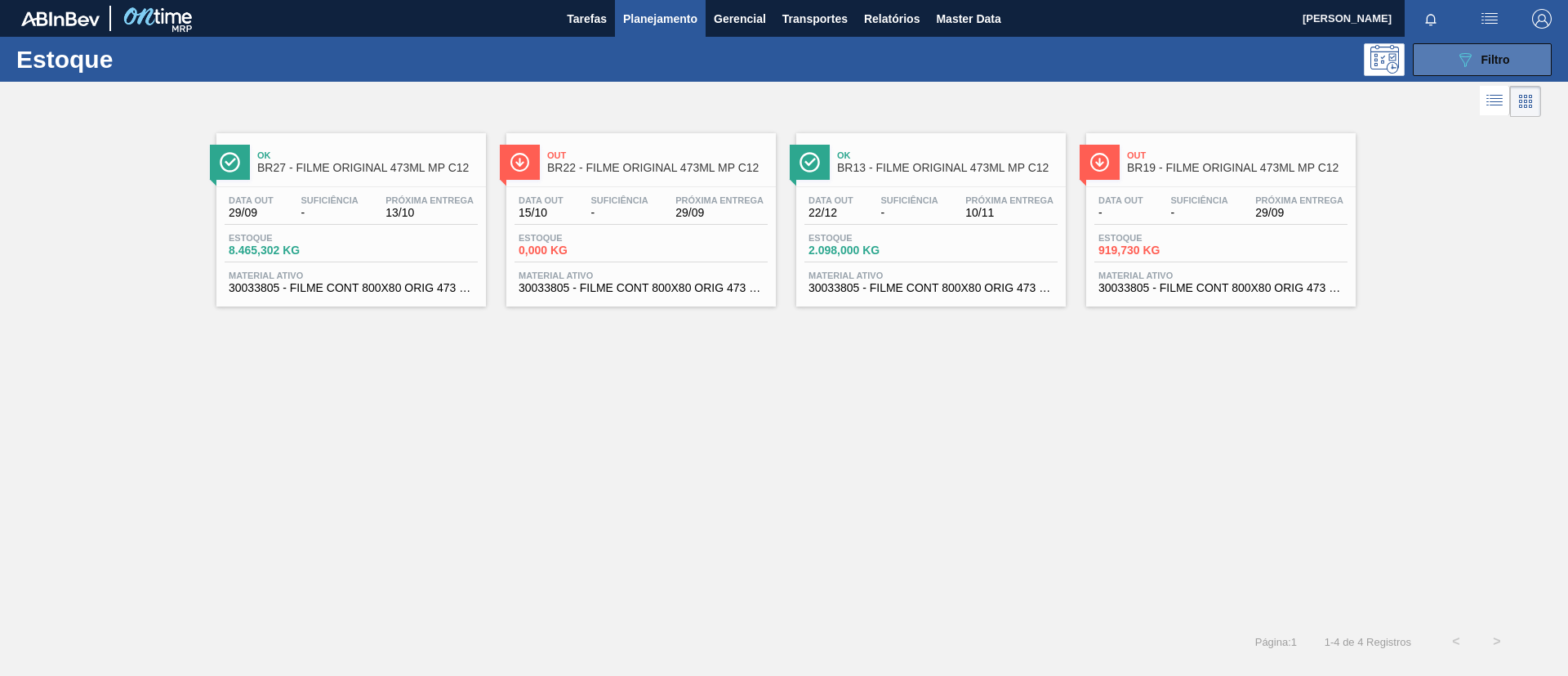
click at [1458, 68] on button "089F7B8B-B2A5-4AFE-B5C0-19BA573D28AC Filtro" at bounding box center [1482, 59] width 139 height 32
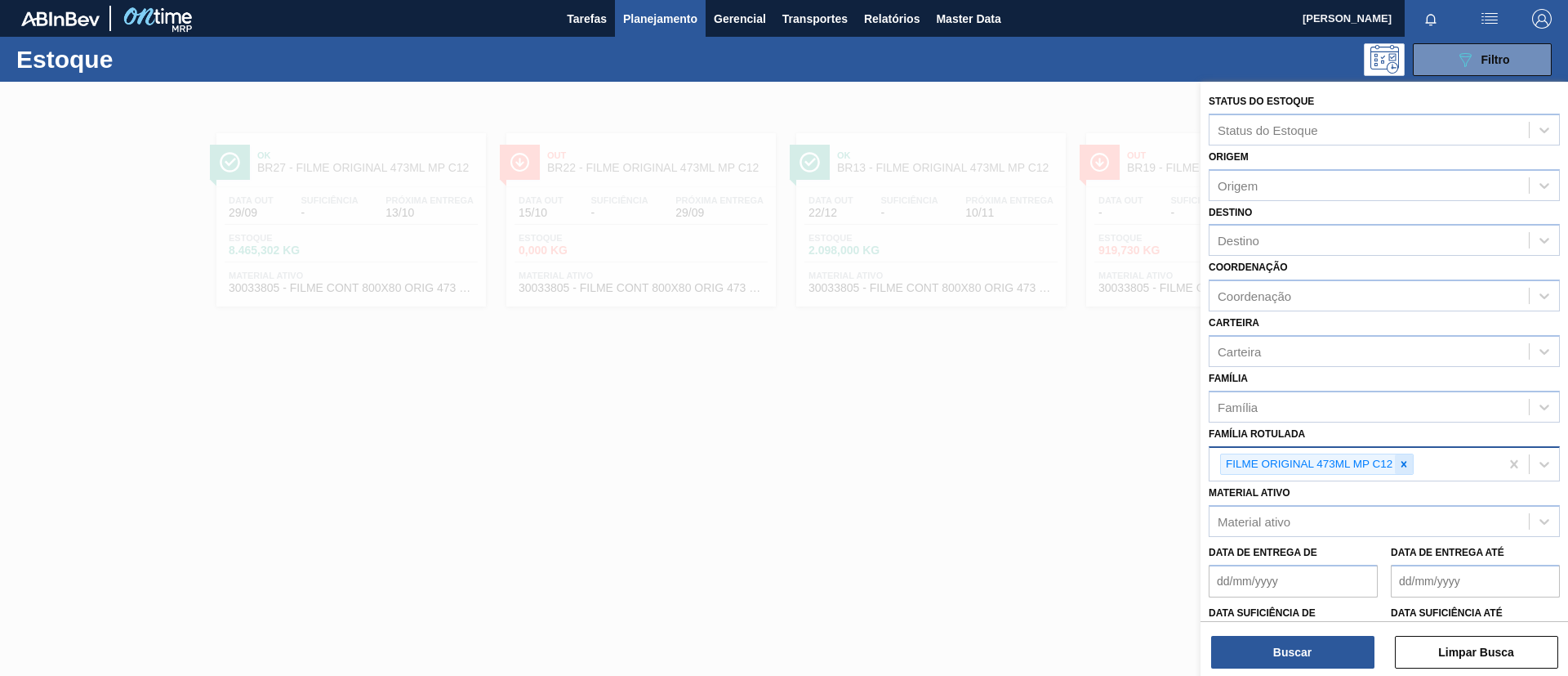
click at [1409, 465] on icon at bounding box center [1404, 464] width 12 height 12
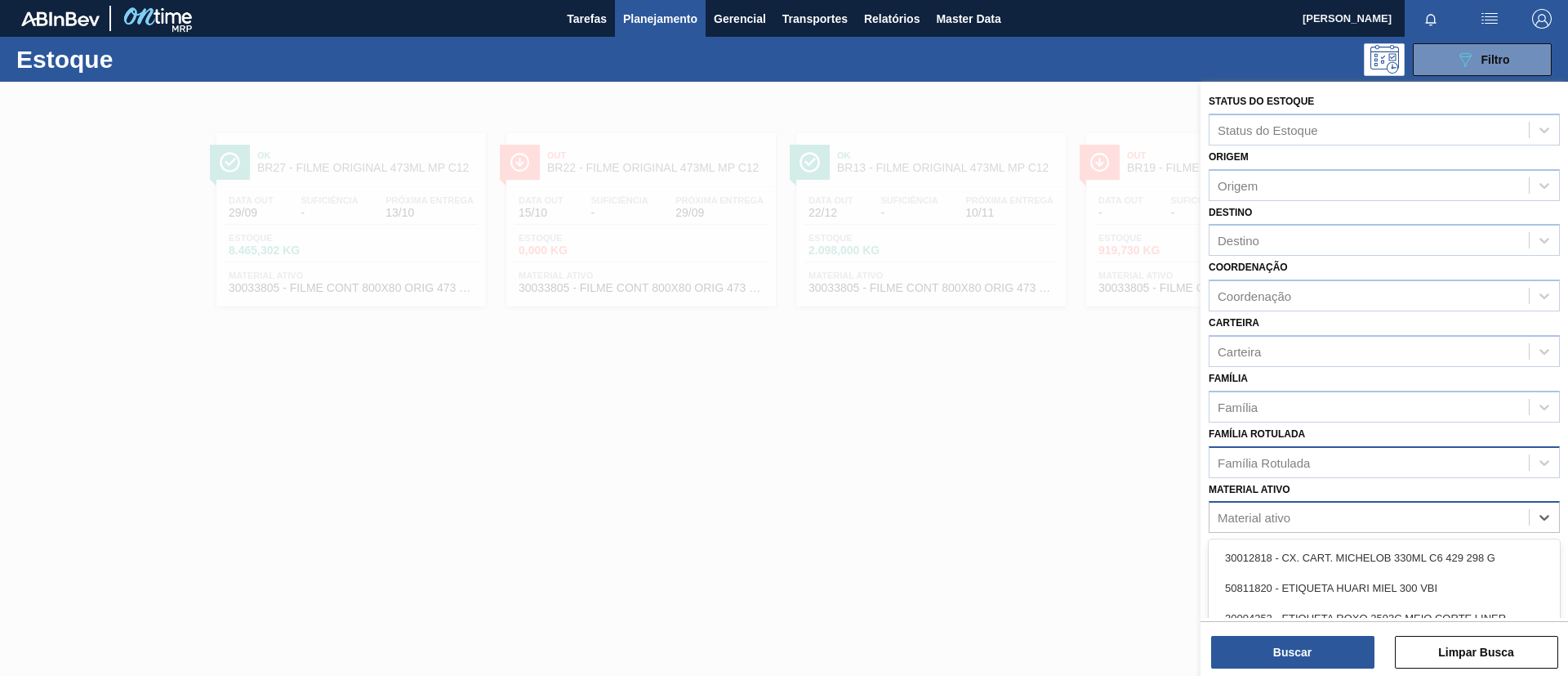
click at [1342, 523] on div "Material ativo" at bounding box center [1369, 518] width 319 height 23
paste ativo "30033772"
type ativo "30033772"
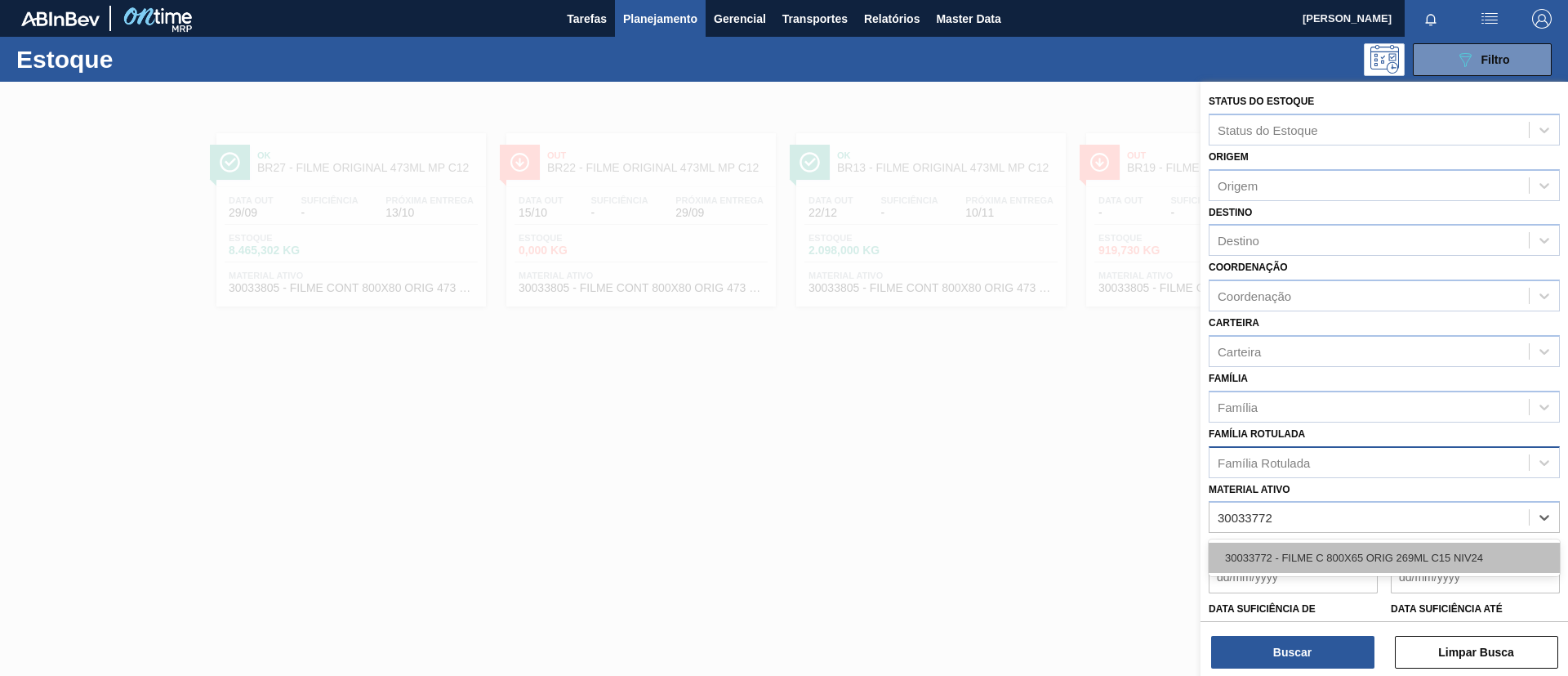
click at [1337, 548] on div "30033772 - FILME C 800X65 ORIG 269ML C15 NIV24" at bounding box center [1384, 558] width 351 height 30
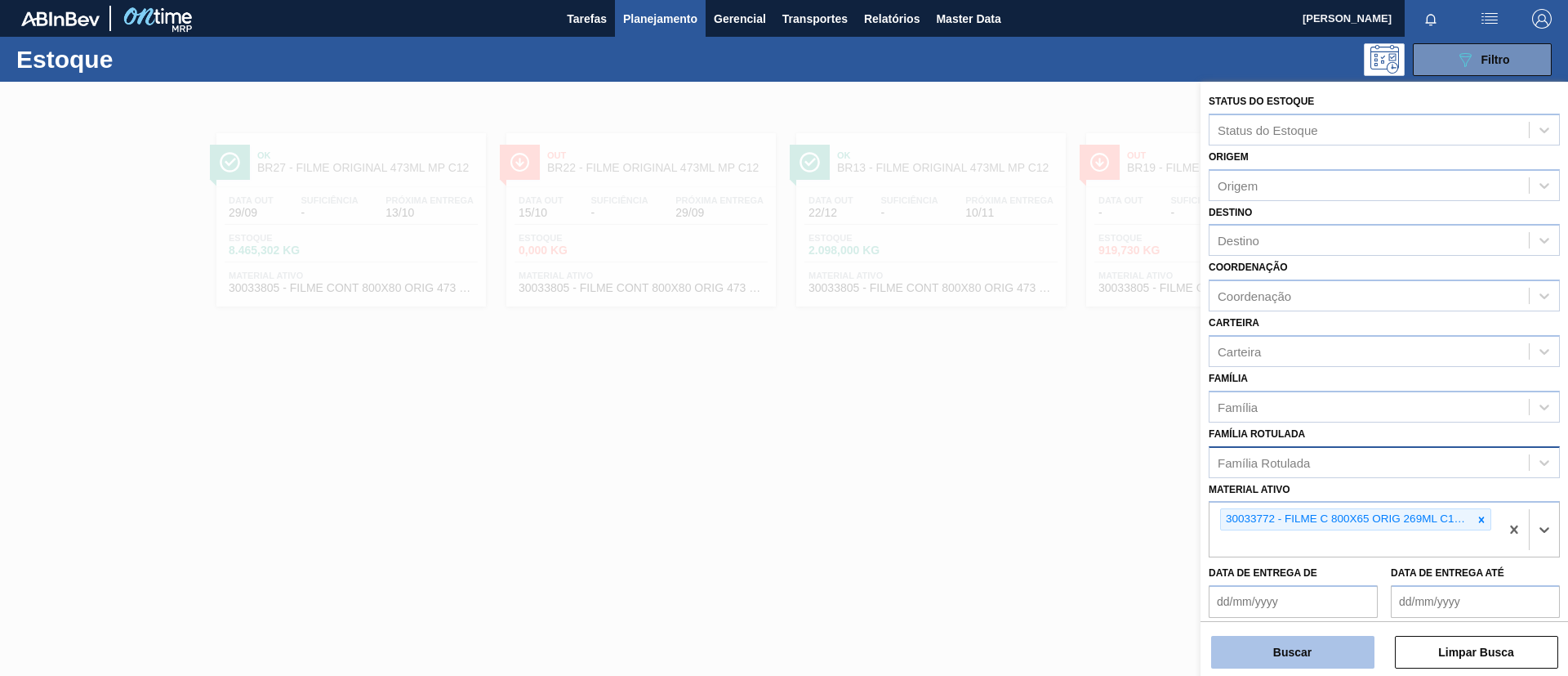
click at [1288, 644] on button "Buscar" at bounding box center [1293, 652] width 163 height 32
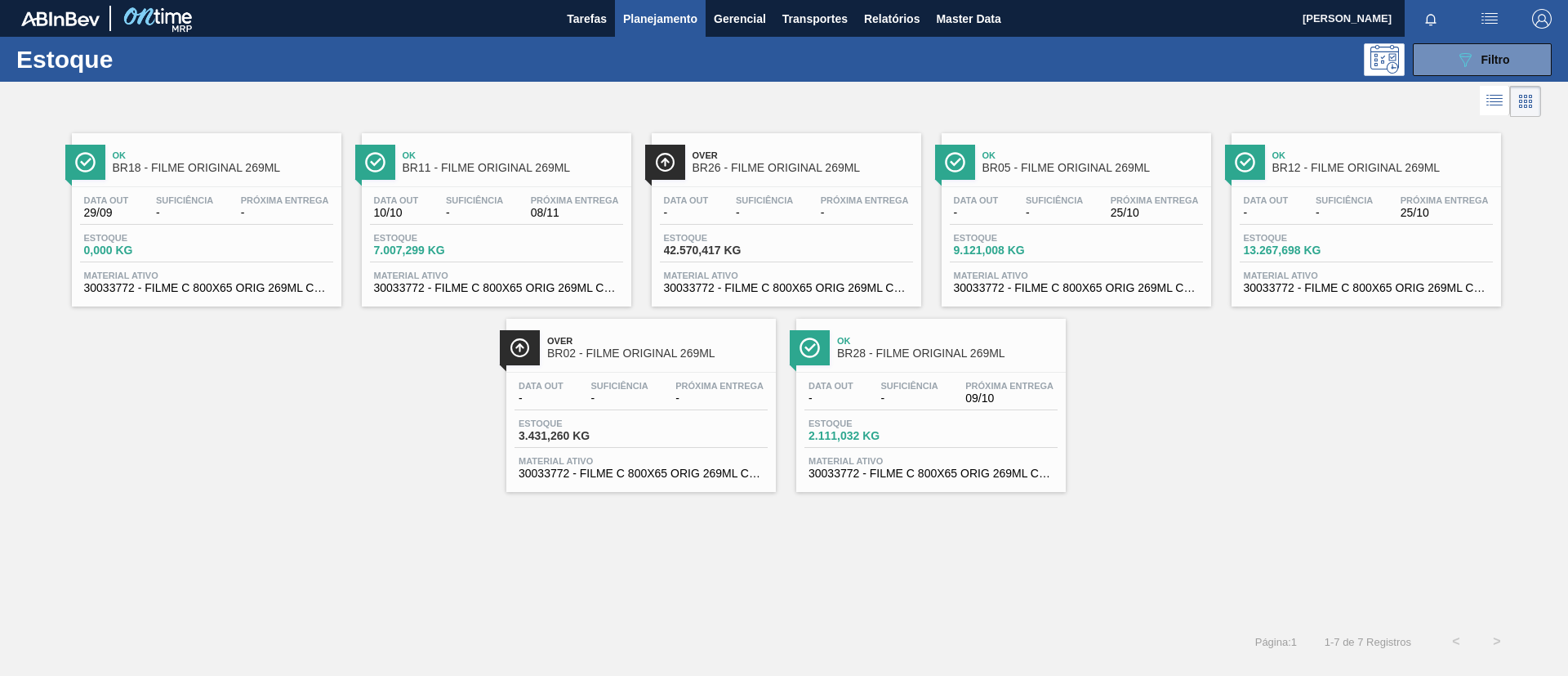
click at [538, 151] on span "Ok" at bounding box center [513, 155] width 221 height 10
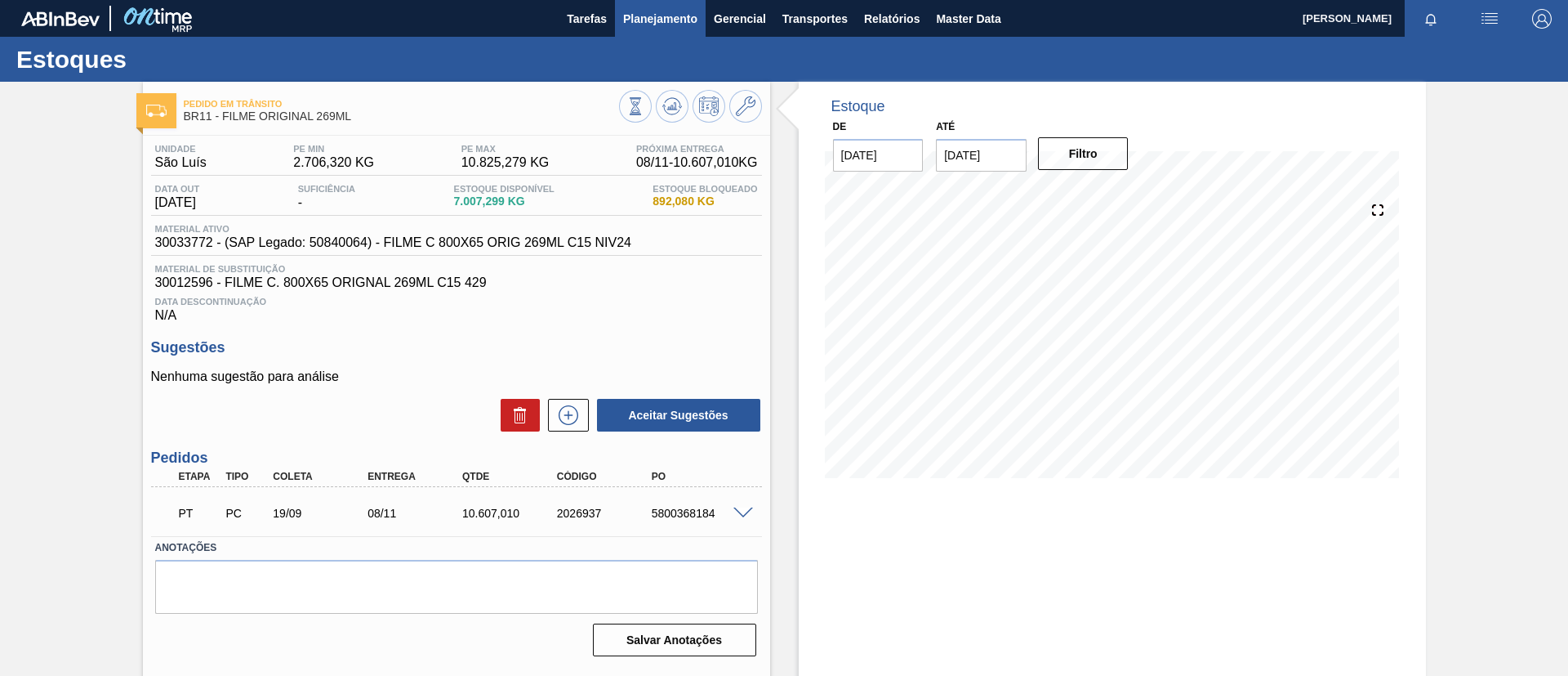
click at [656, 17] on span "Planejamento" at bounding box center [660, 19] width 74 height 20
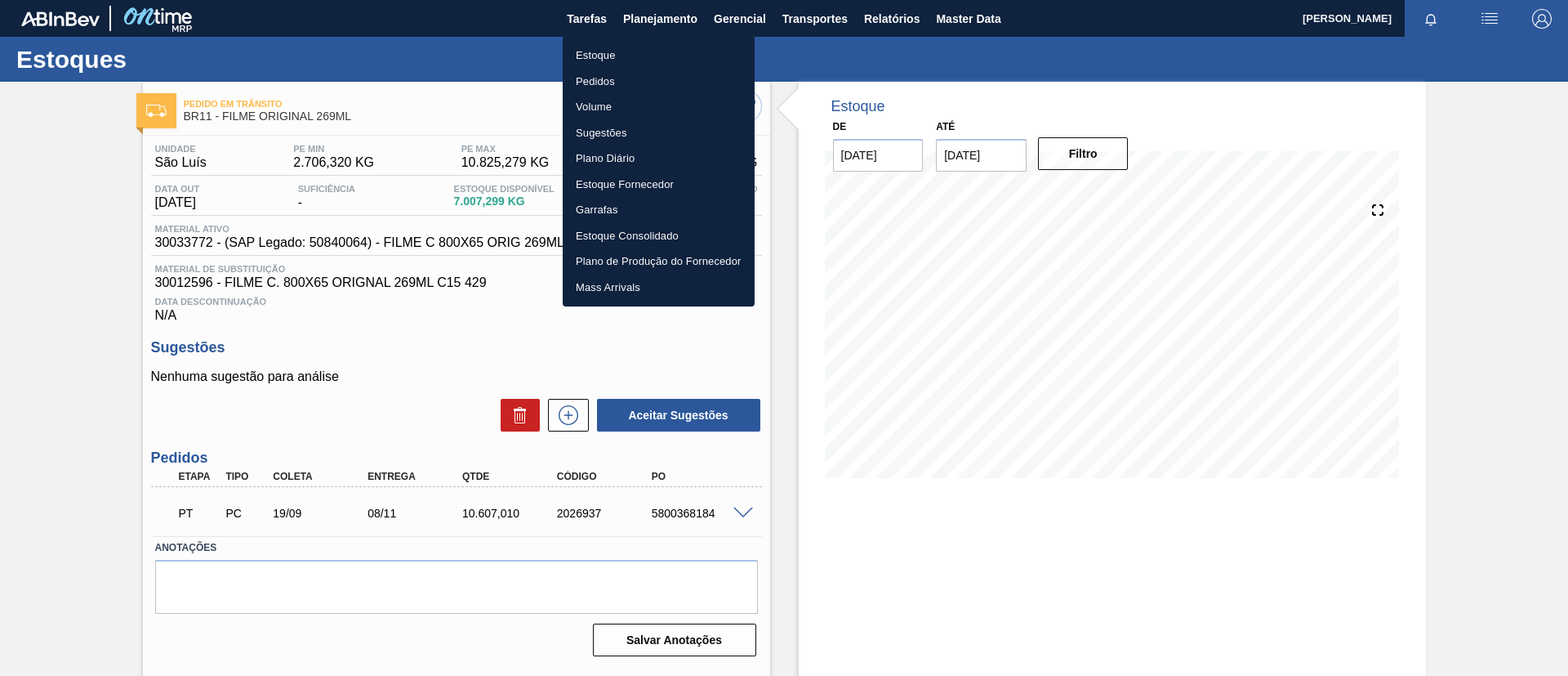
click at [648, 36] on ul "Estoque Pedidos Volume Sugestões Plano Diário Estoque Fornecedor Garrafas Estoq…" at bounding box center [658, 171] width 192 height 271
click at [656, 43] on li "Estoque" at bounding box center [658, 56] width 192 height 26
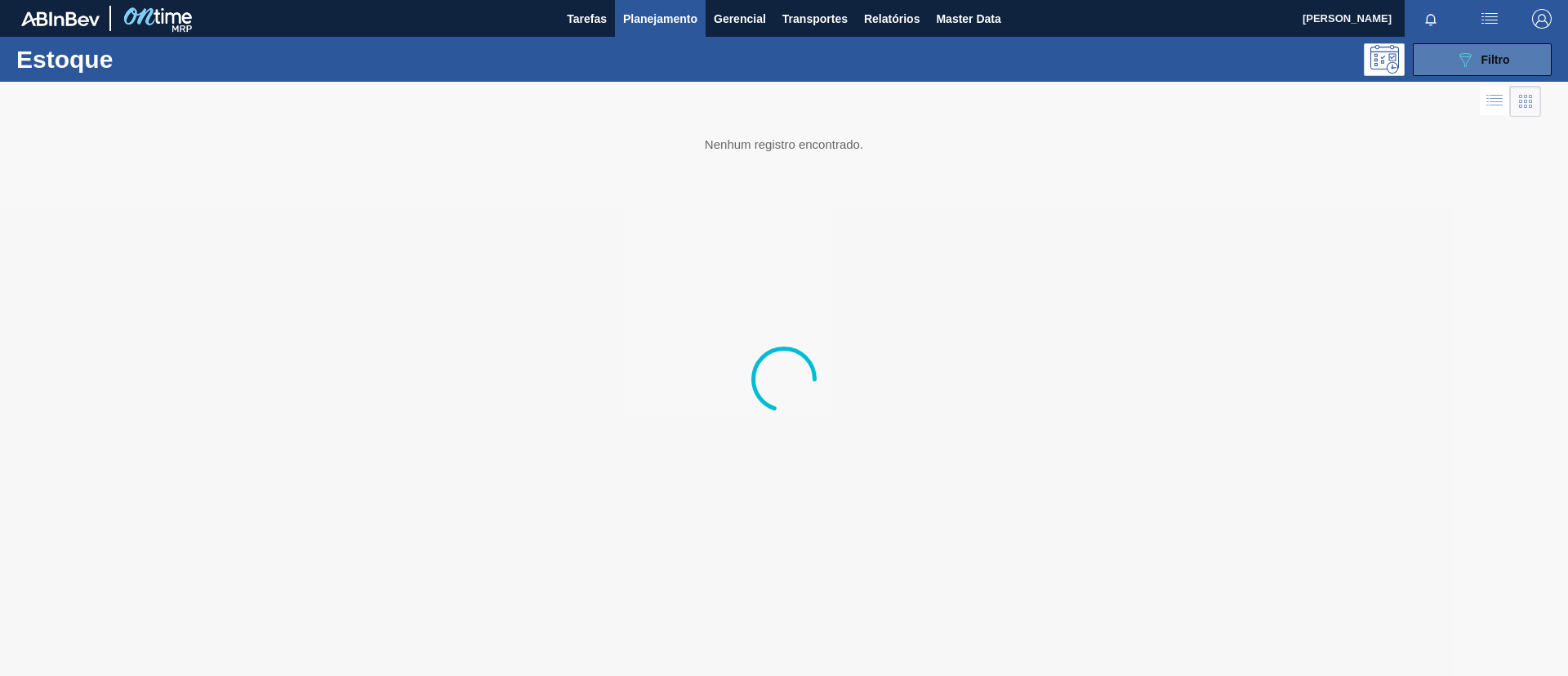
click at [1488, 48] on button "089F7B8B-B2A5-4AFE-B5C0-19BA573D28AC Filtro" at bounding box center [1482, 59] width 139 height 32
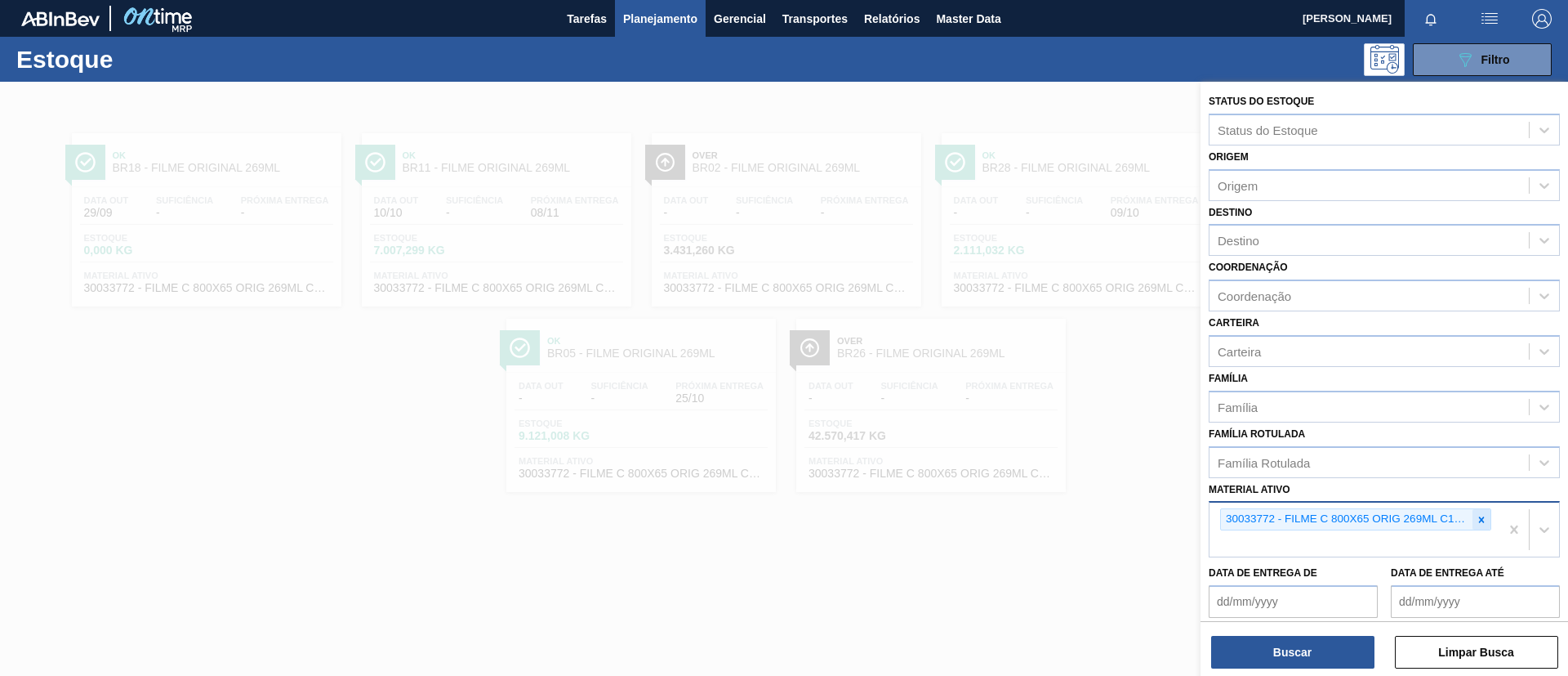
click at [1479, 522] on icon at bounding box center [1482, 520] width 12 height 12
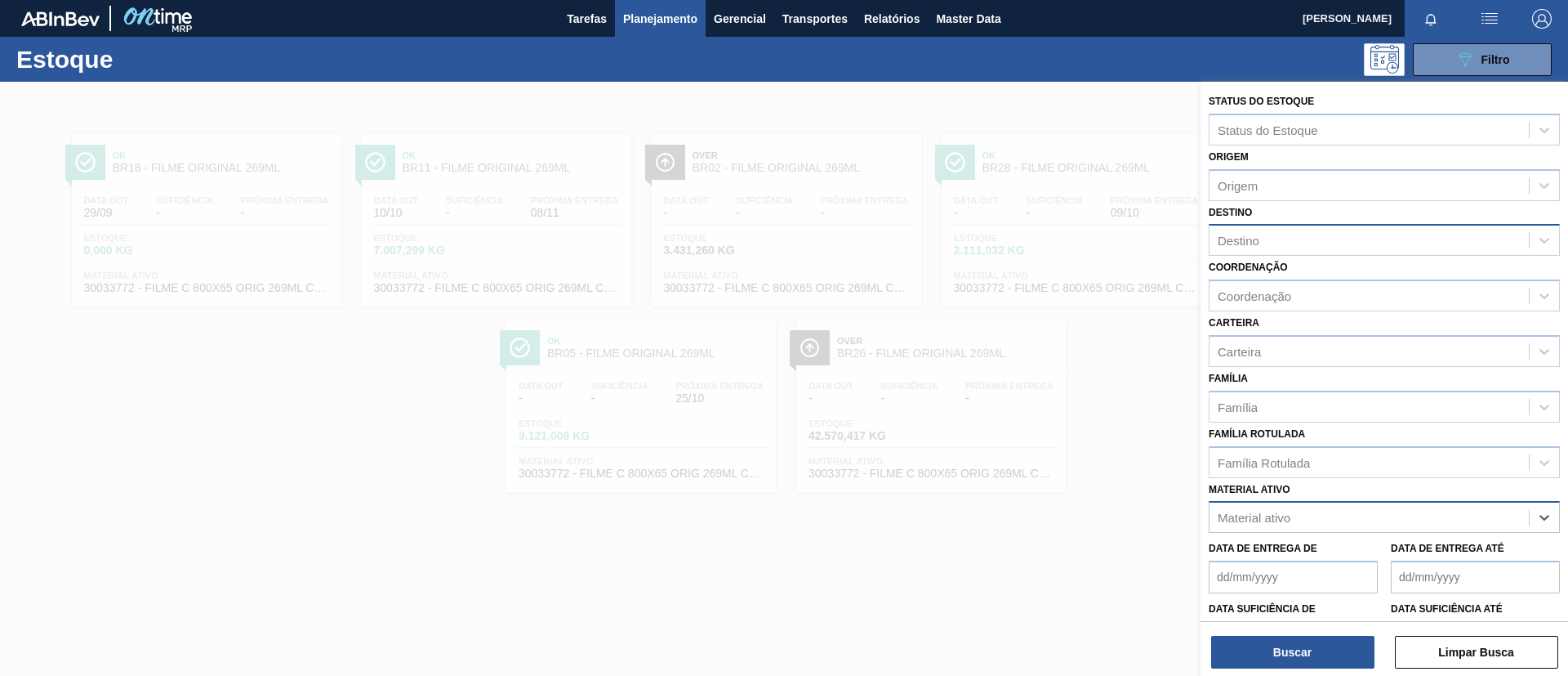
click at [1263, 240] on div "Destino" at bounding box center [1369, 240] width 319 height 23
click at [1275, 202] on div "Destino Destino" at bounding box center [1384, 229] width 351 height 56
click at [1290, 228] on div "Destino" at bounding box center [1384, 239] width 351 height 32
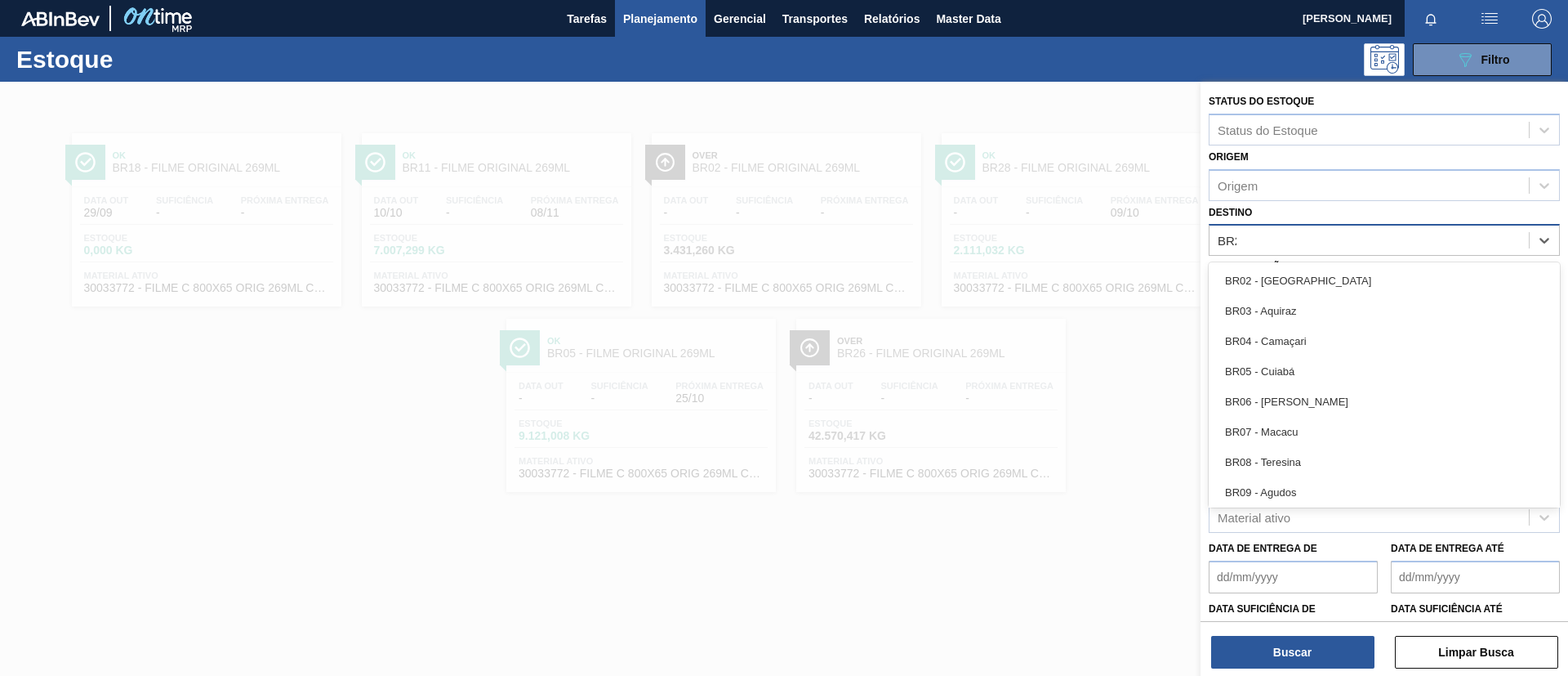
type input "BR24"
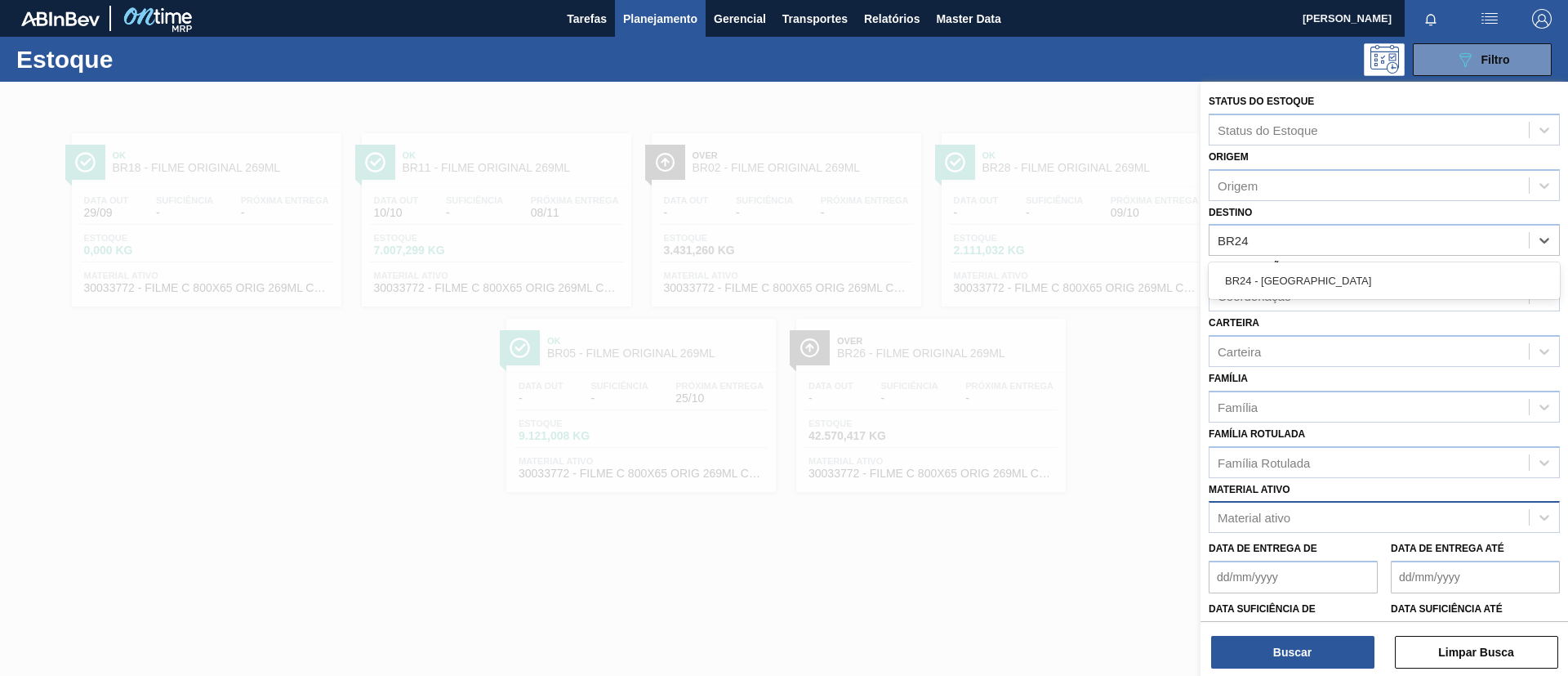
click at [1298, 266] on div "BR24 - Ponta Grossa" at bounding box center [1384, 280] width 351 height 30
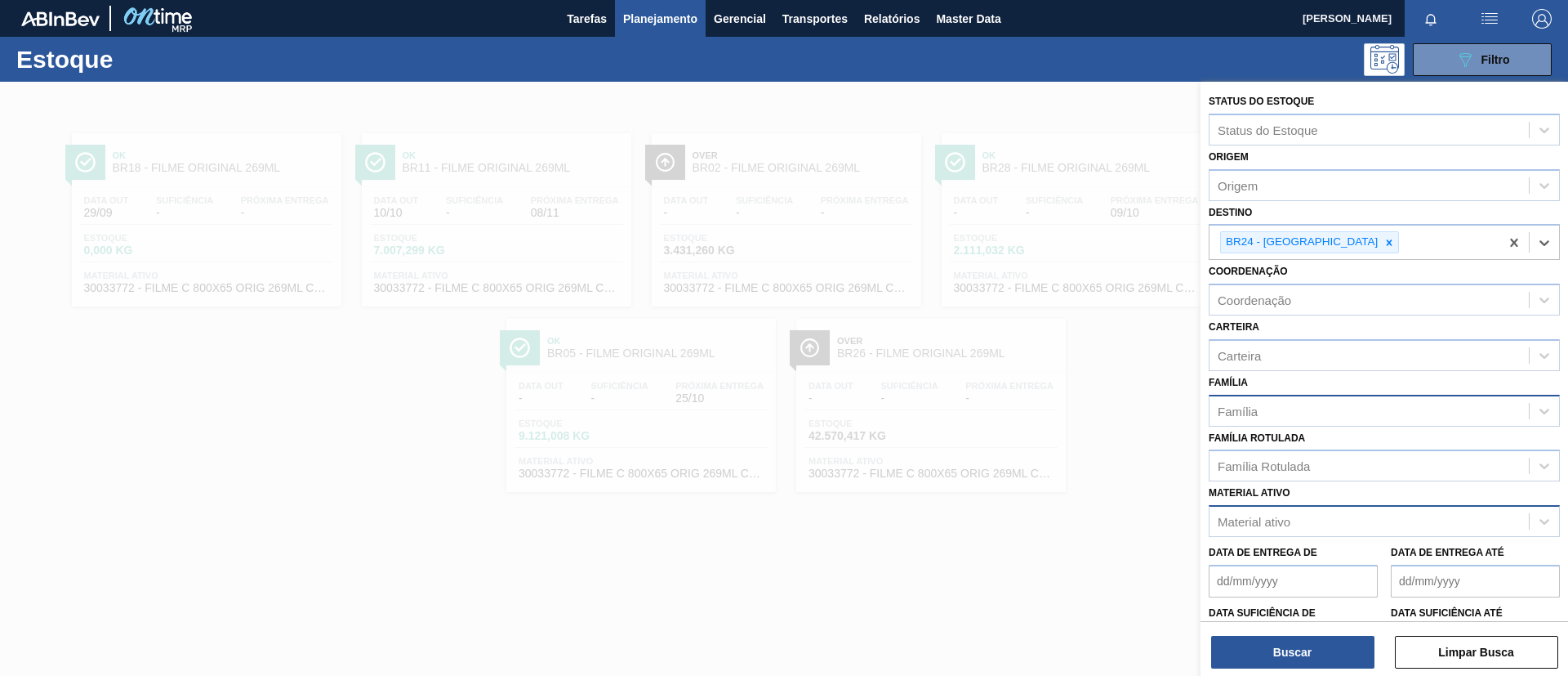
click at [1328, 424] on div "Família" at bounding box center [1384, 410] width 351 height 32
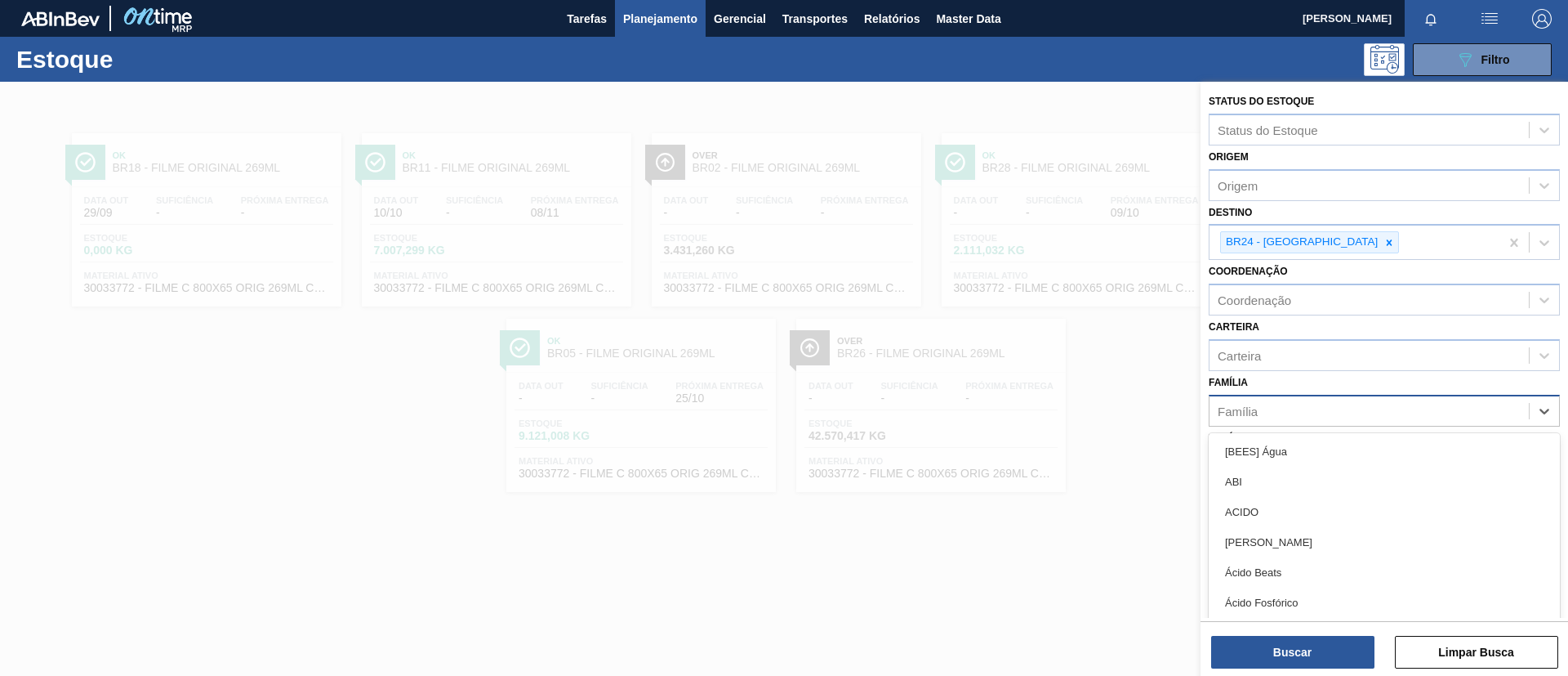
type input "I"
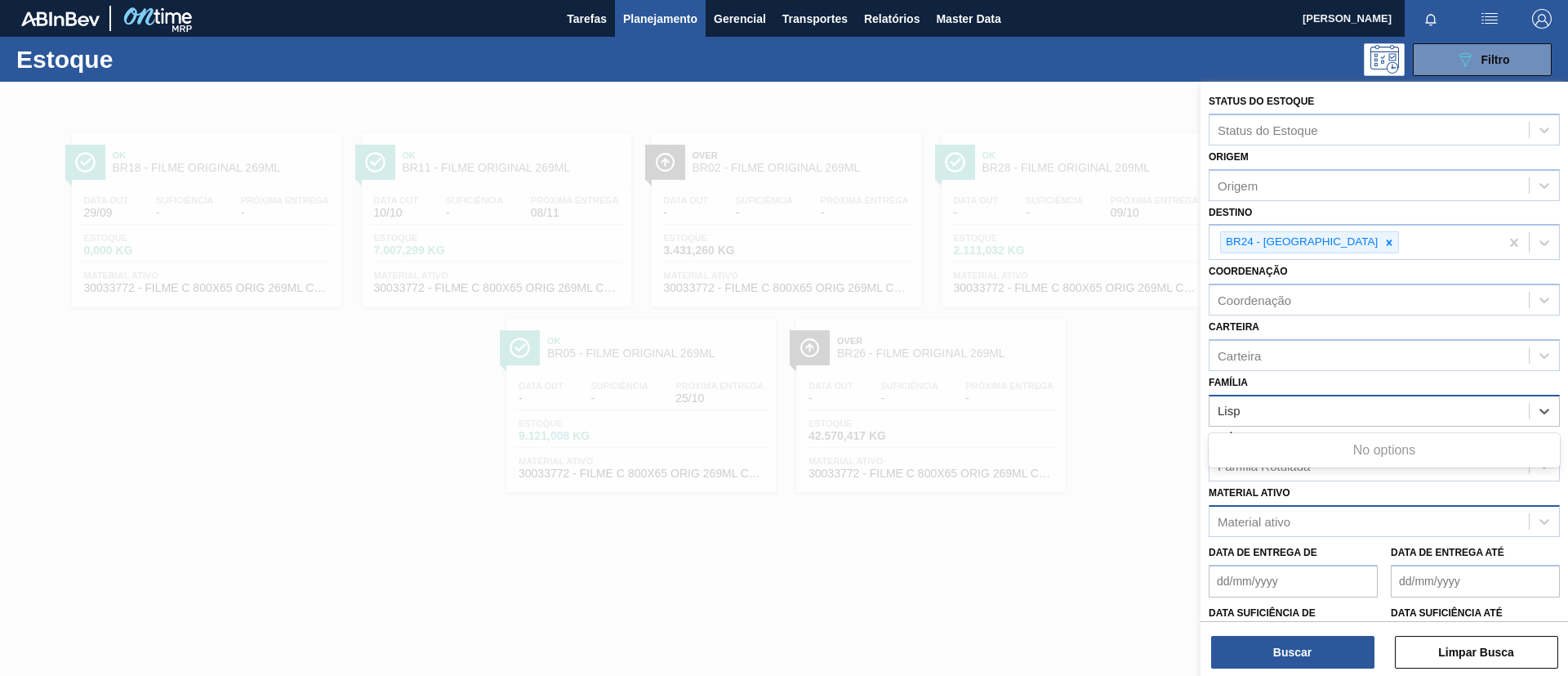
type input "Lis"
drag, startPoint x: 1284, startPoint y: 487, endPoint x: 1282, endPoint y: 558, distance: 71.0
click at [1284, 487] on div "Filme Liso" at bounding box center [1384, 482] width 351 height 30
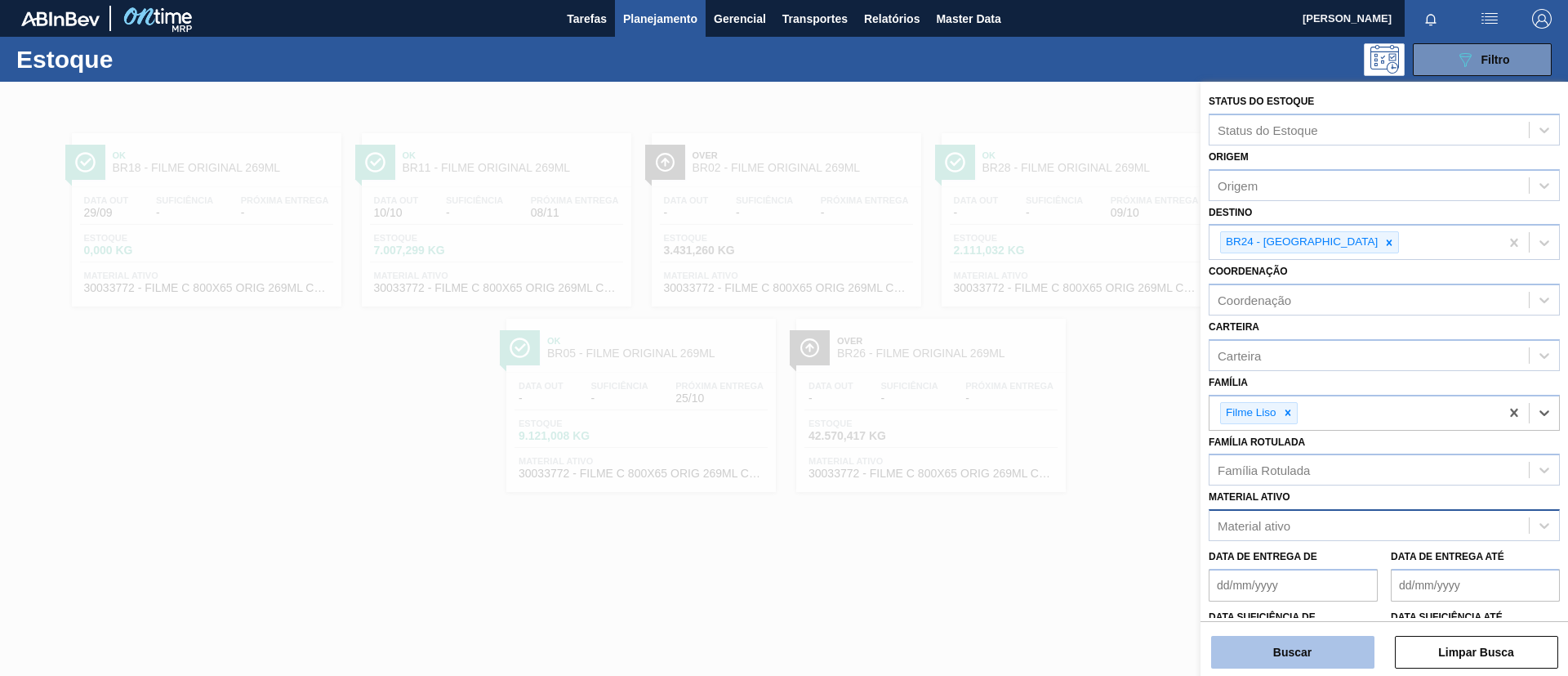
click at [1282, 657] on button "Buscar" at bounding box center [1293, 652] width 163 height 32
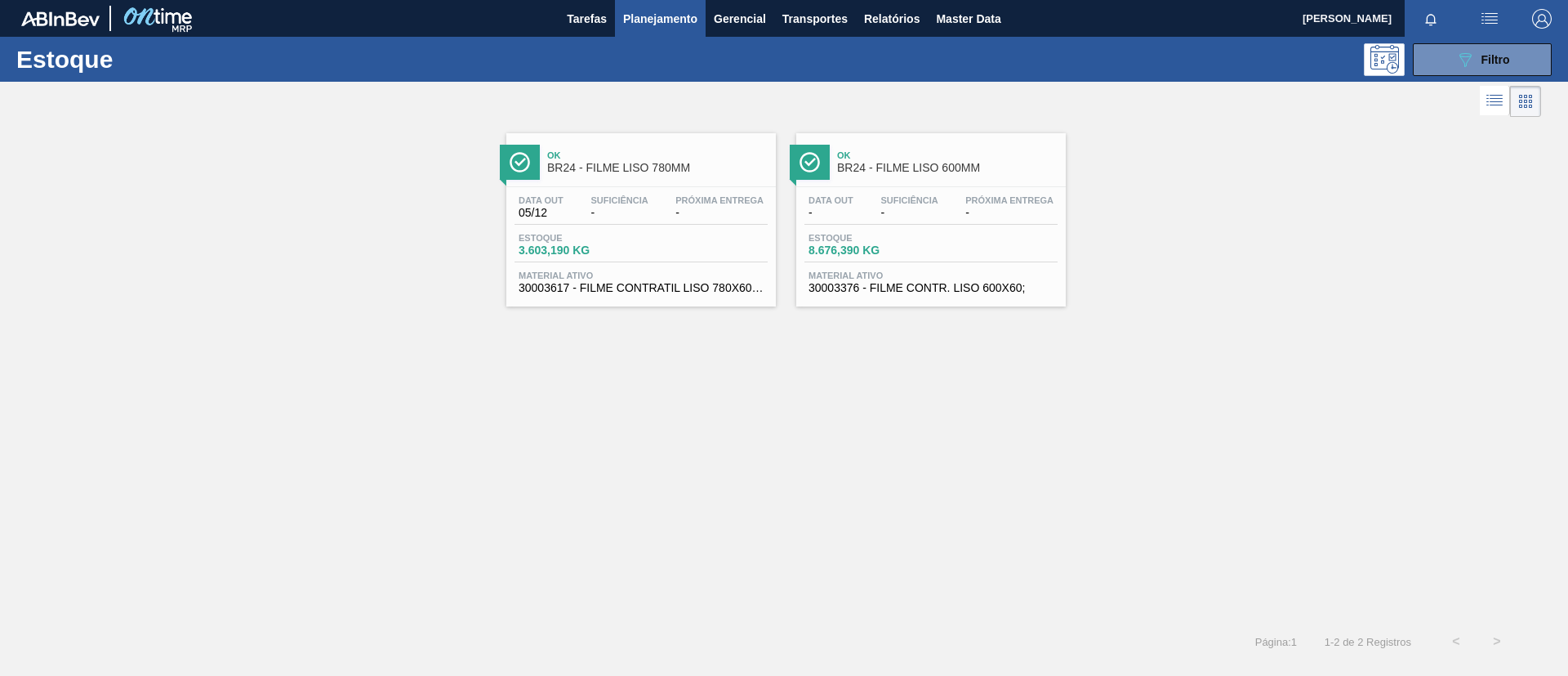
drag, startPoint x: 679, startPoint y: 254, endPoint x: 679, endPoint y: 270, distance: 16.0
click at [678, 254] on div "Estoque 3.603,190 KG" at bounding box center [640, 247] width 253 height 29
click at [943, 196] on div "Data out - Suficiência - Próxima Entrega -" at bounding box center [930, 210] width 253 height 29
click at [588, 148] on div "Ok BR24 - FILME LISO 780MM" at bounding box center [658, 162] width 221 height 37
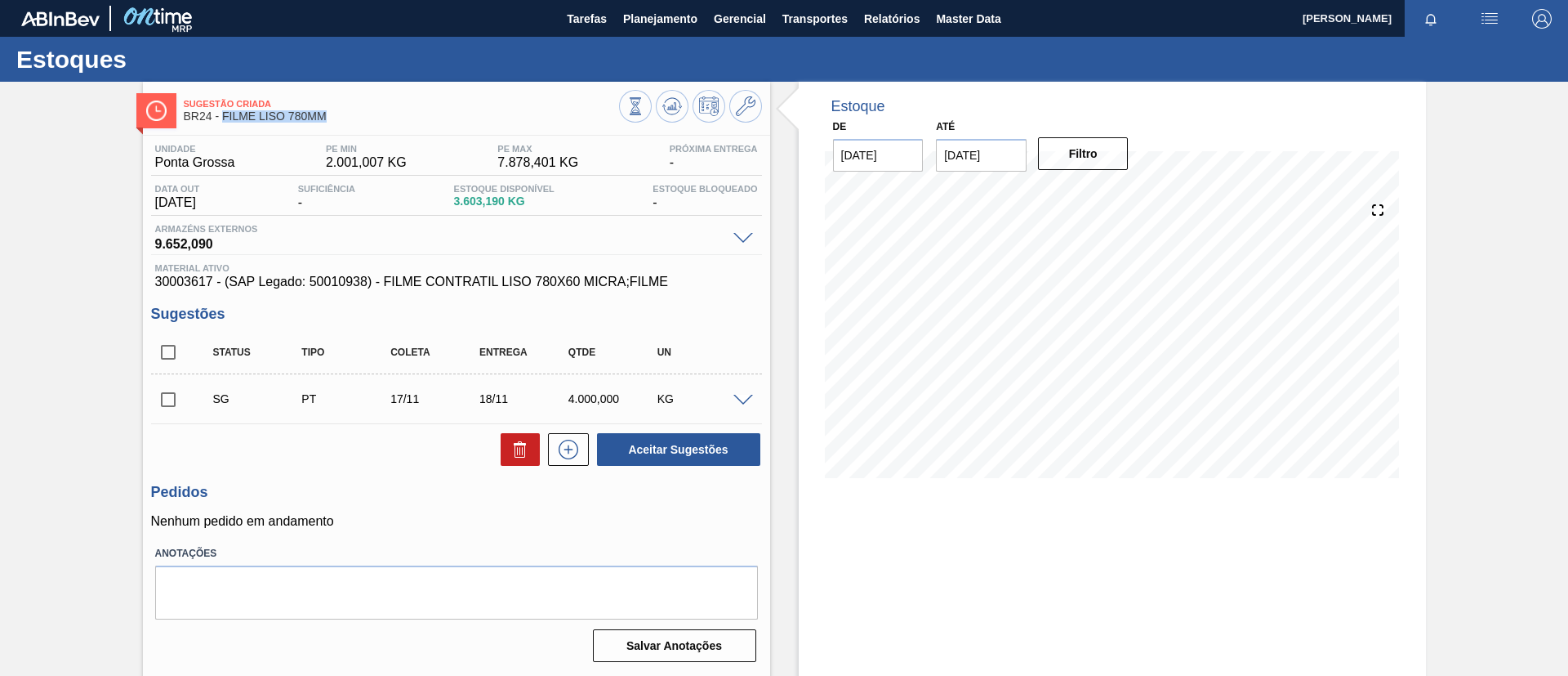
drag, startPoint x: 333, startPoint y: 121, endPoint x: 221, endPoint y: 124, distance: 112.0
click at [221, 124] on div "Sugestão Criada BR24 - FILME LISO 780MM" at bounding box center [401, 111] width 435 height 37
copy span "FILME LISO 780MM"
click at [0, 178] on div "Sugestão Criada BR24 - FILME LISO 780MM Unidade Ponta Grossa PE MIN 2.001,007 K…" at bounding box center [784, 393] width 1568 height 621
click at [672, 29] on button "Planejamento" at bounding box center [660, 19] width 91 height 37
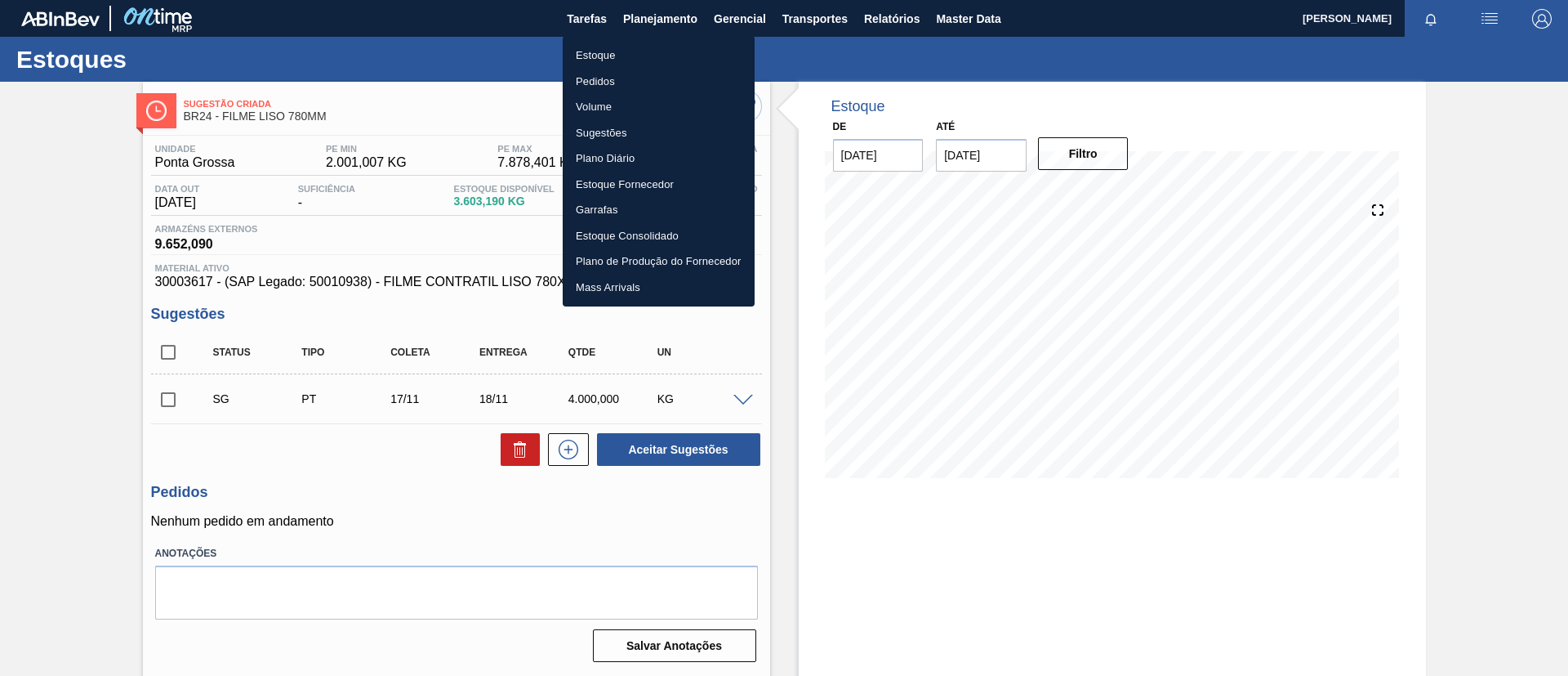
click at [673, 58] on li "Estoque" at bounding box center [658, 56] width 192 height 26
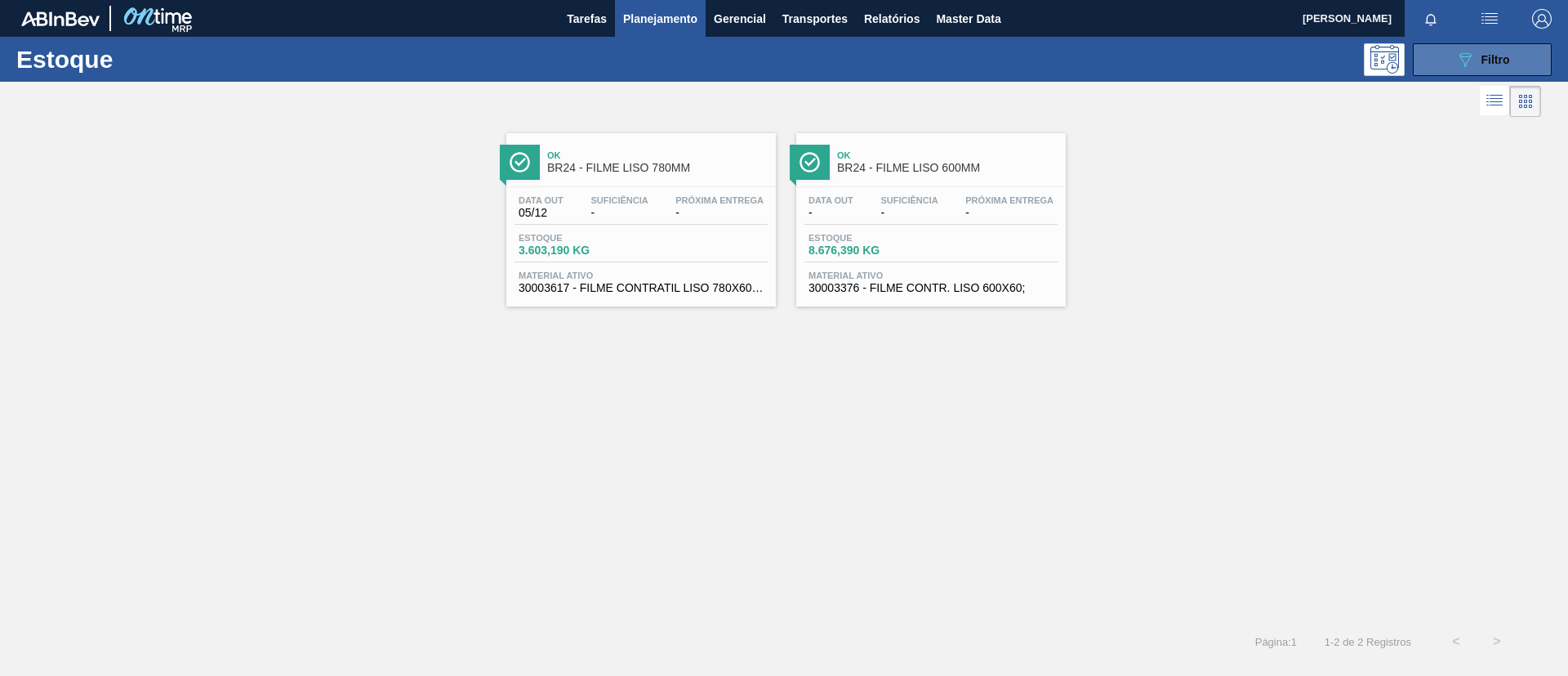
click at [1466, 67] on icon "089F7B8B-B2A5-4AFE-B5C0-19BA573D28AC" at bounding box center [1465, 60] width 20 height 20
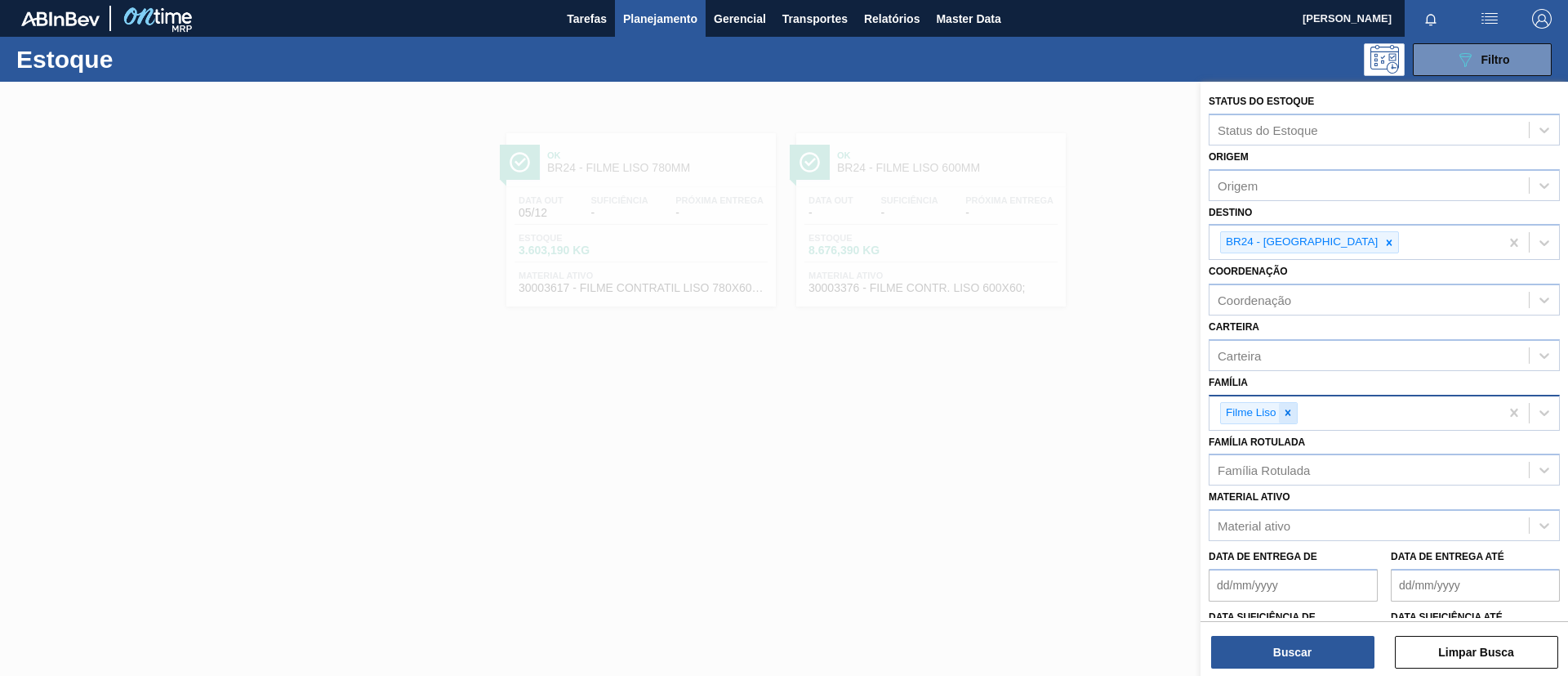
click at [1280, 416] on div at bounding box center [1288, 412] width 18 height 21
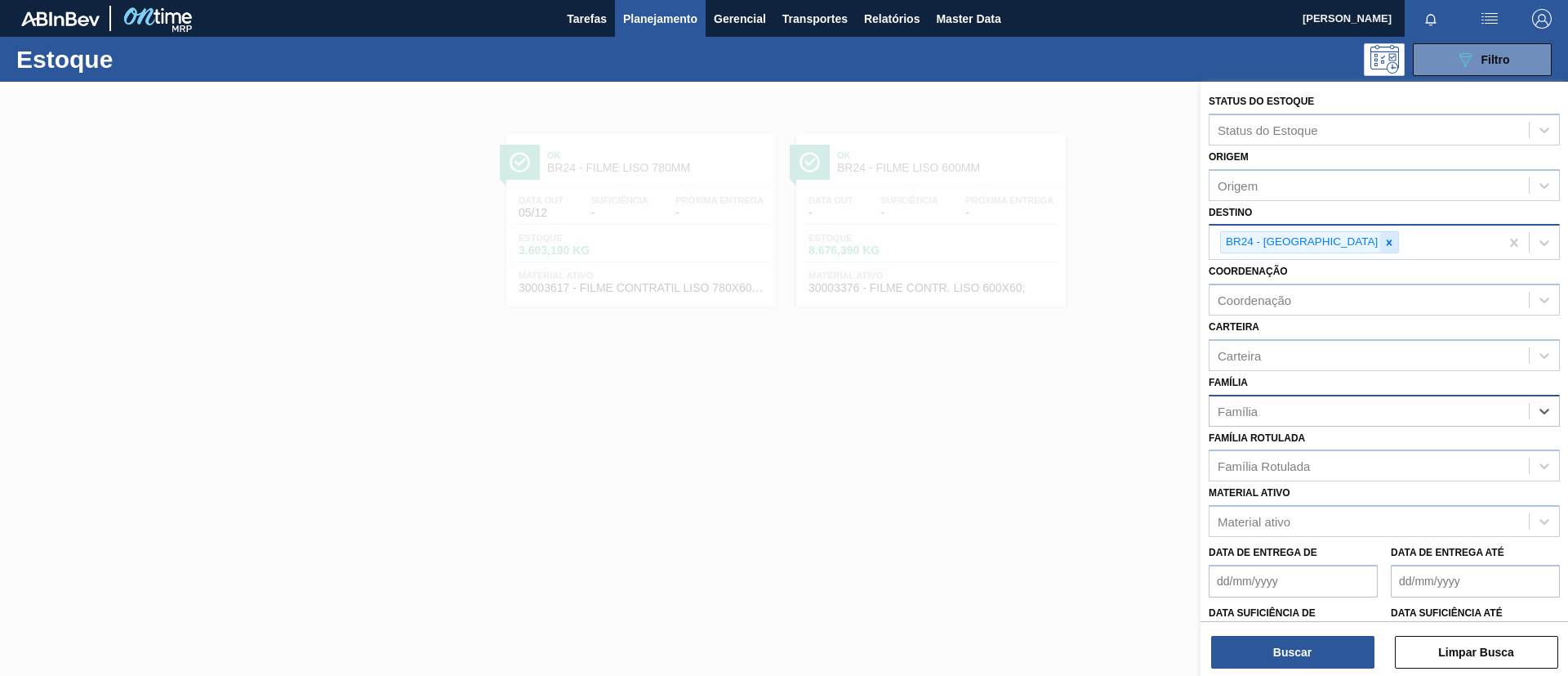
click at [1381, 247] on div at bounding box center [1389, 242] width 18 height 21
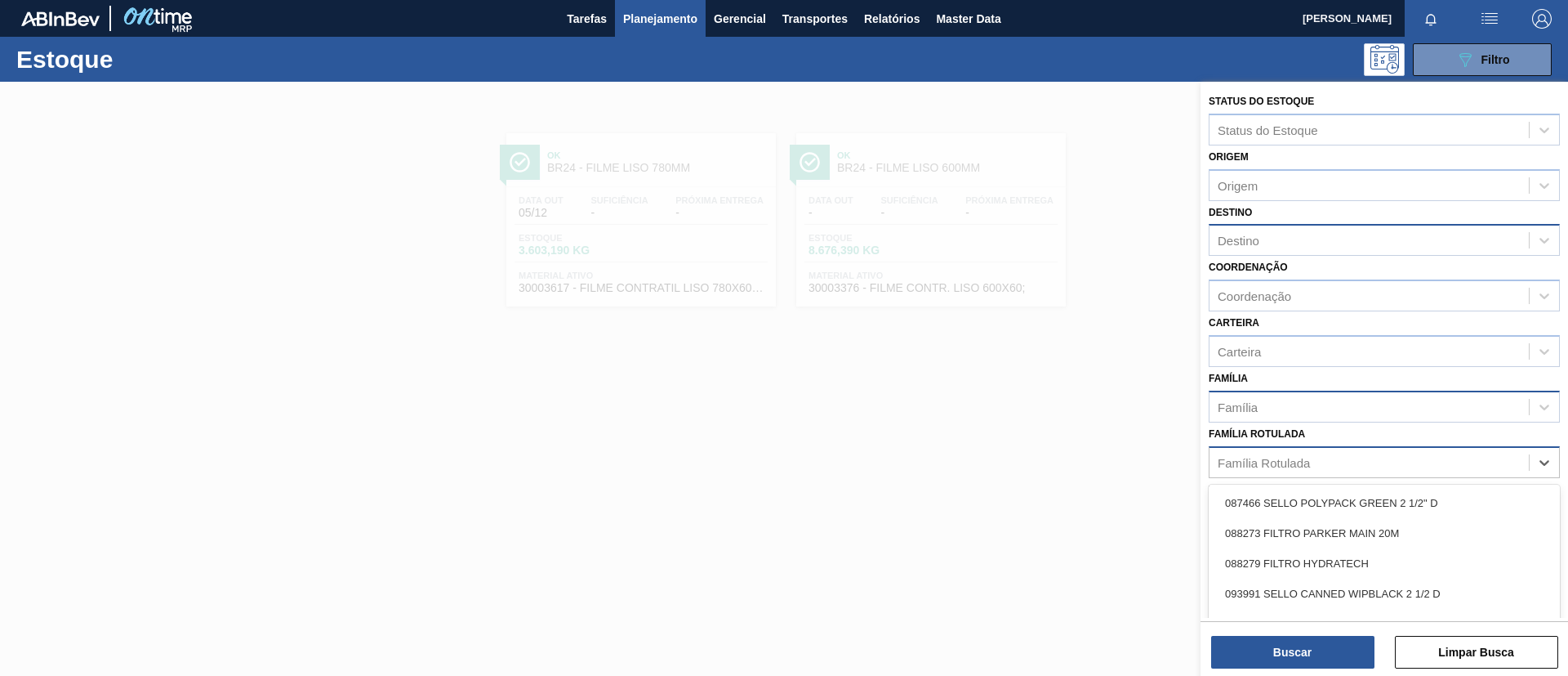
click at [1302, 461] on div "Família Rotulada" at bounding box center [1263, 462] width 93 height 14
type Rotulada "polar"
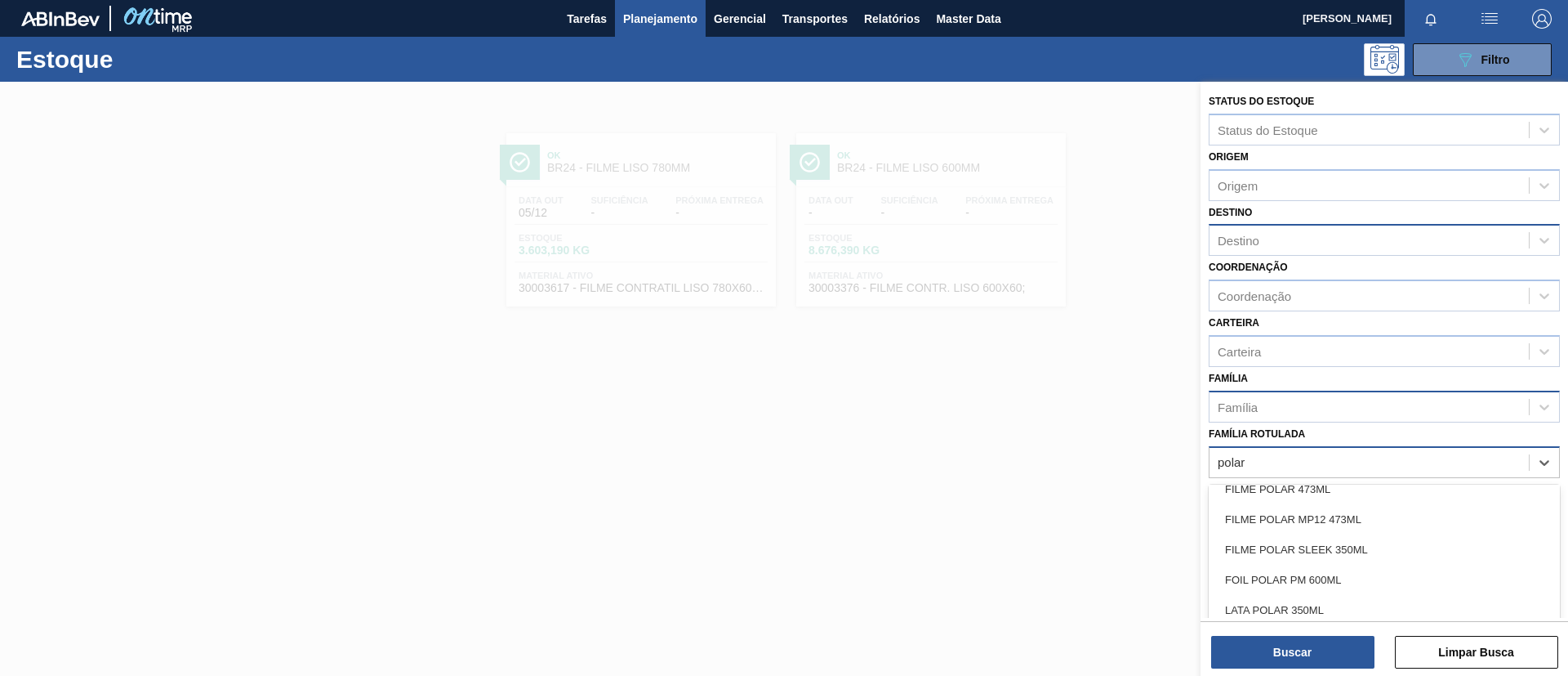
scroll to position [314, 0]
click at [1302, 558] on div "FILME POLAR SLEEK 350ML" at bounding box center [1384, 552] width 351 height 30
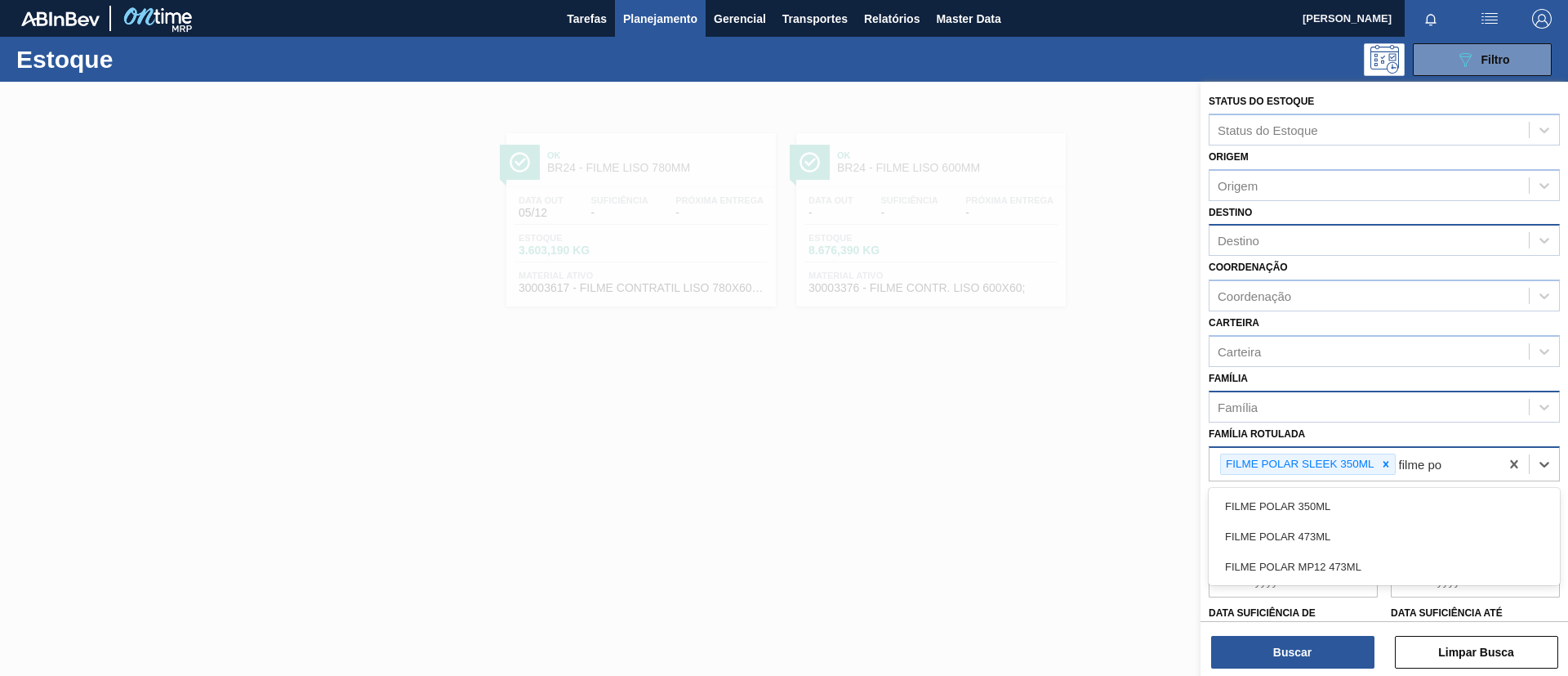
type Rotulada "filme pol"
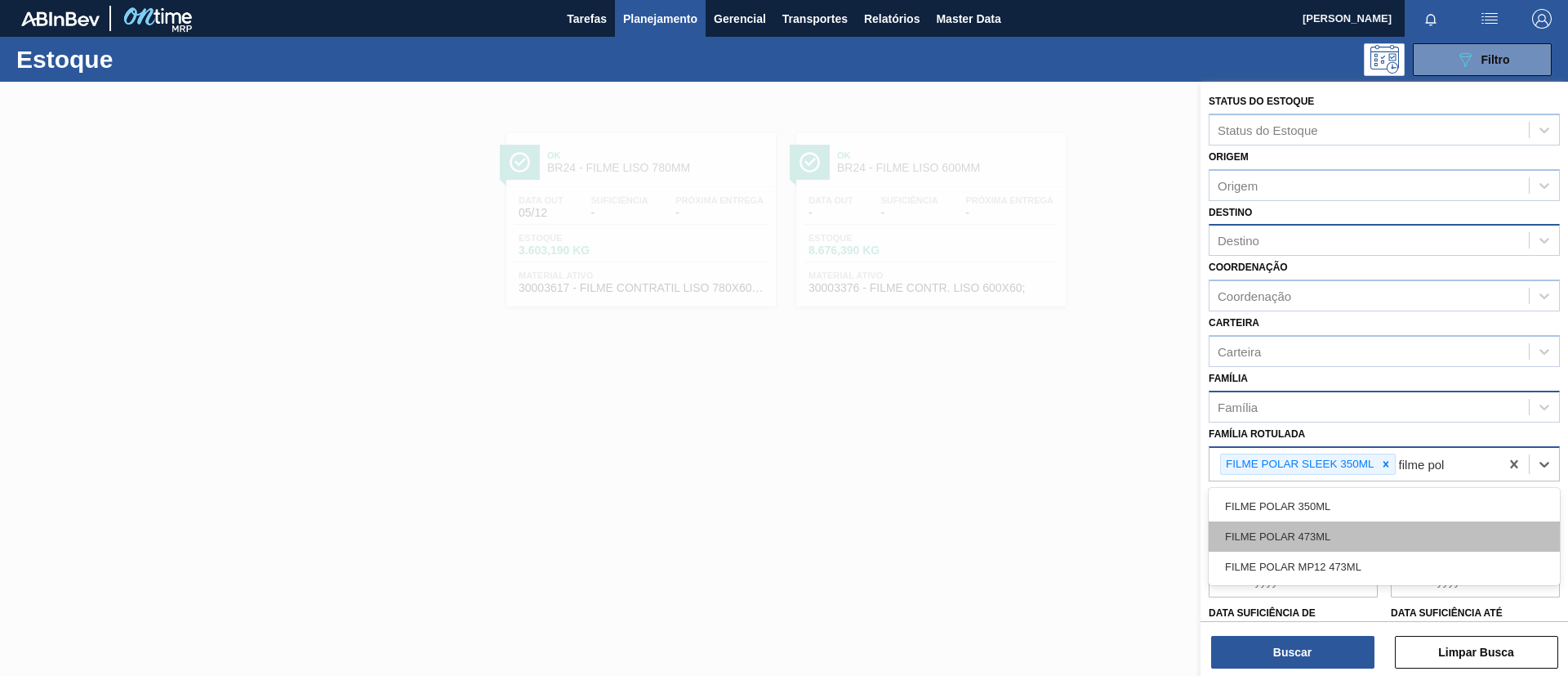
click at [1329, 537] on div "FILME POLAR 473ML" at bounding box center [1384, 536] width 351 height 30
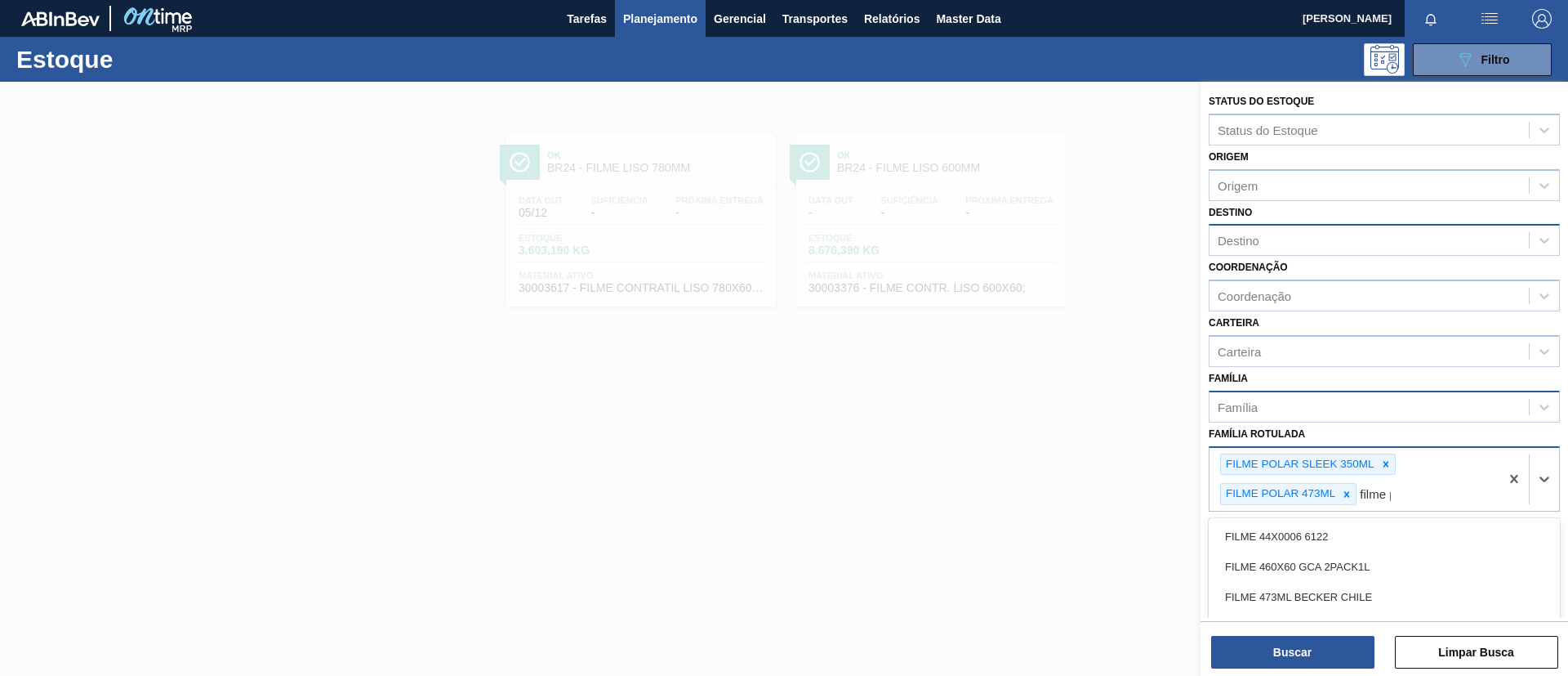
type Rotulada "filme po"
click at [1333, 524] on div "FILME POLAR 350ML" at bounding box center [1384, 536] width 351 height 30
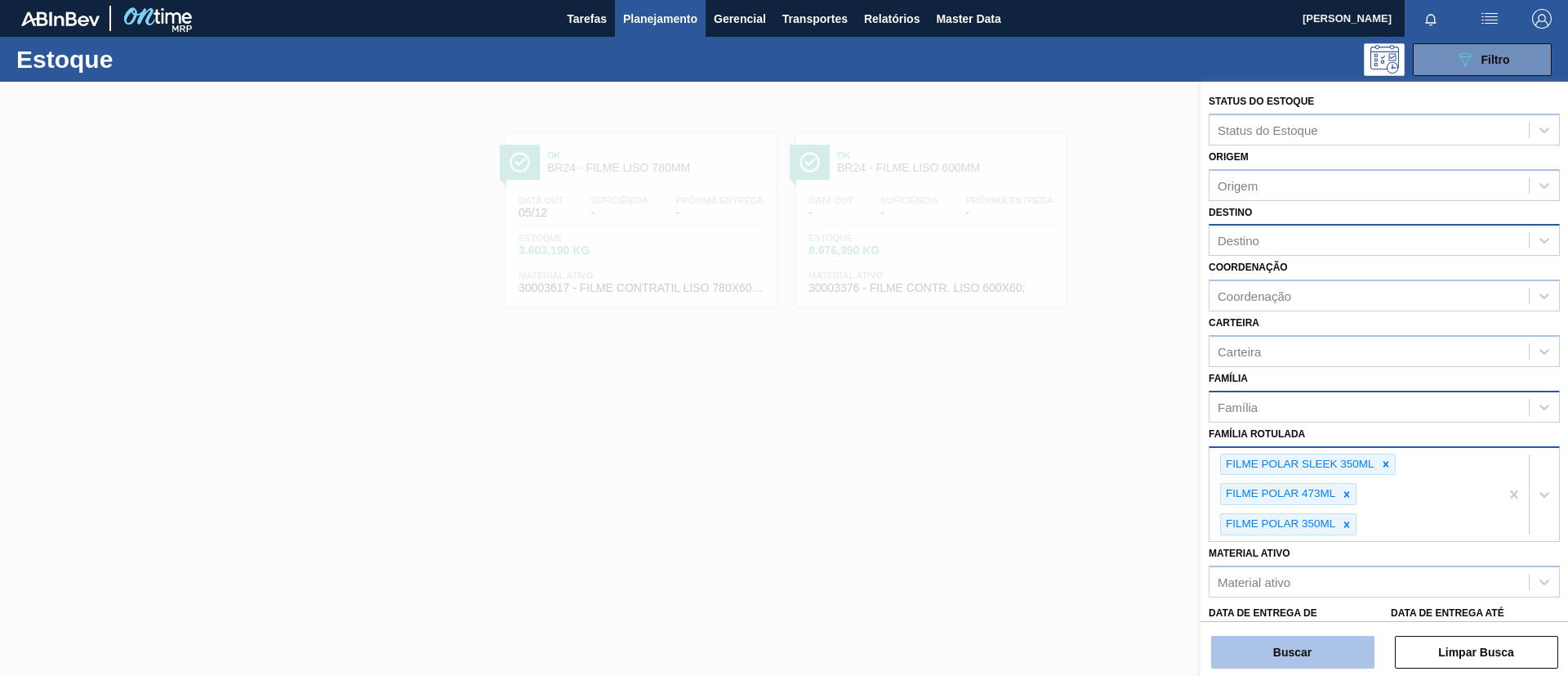
click at [1308, 660] on button "Buscar" at bounding box center [1293, 652] width 163 height 32
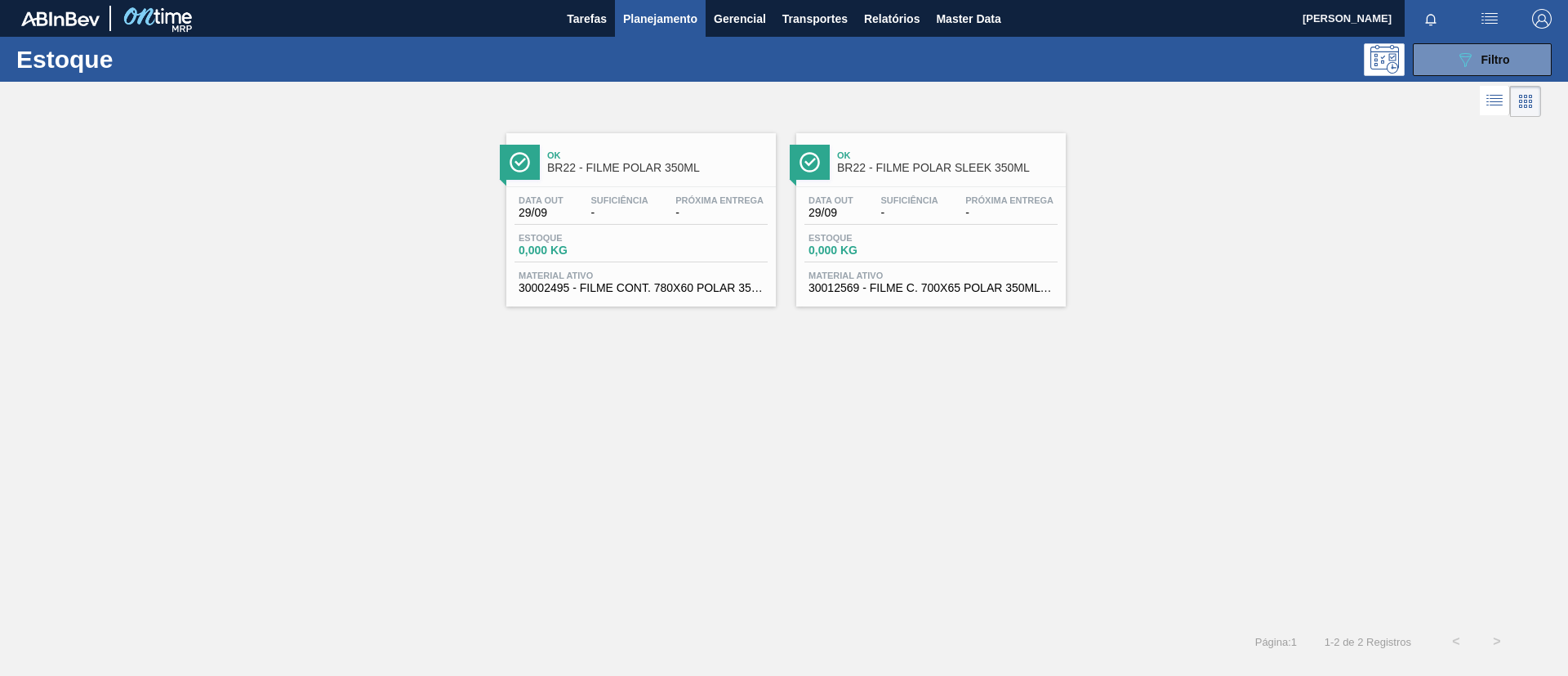
click at [913, 181] on div "Ok BR22 - FILME POLAR SLEEK 350ML Data out 29/09 Suficiência - Próxima Entrega …" at bounding box center [931, 219] width 269 height 173
click at [1439, 51] on button "089F7B8B-B2A5-4AFE-B5C0-19BA573D28AC Filtro" at bounding box center [1482, 59] width 139 height 32
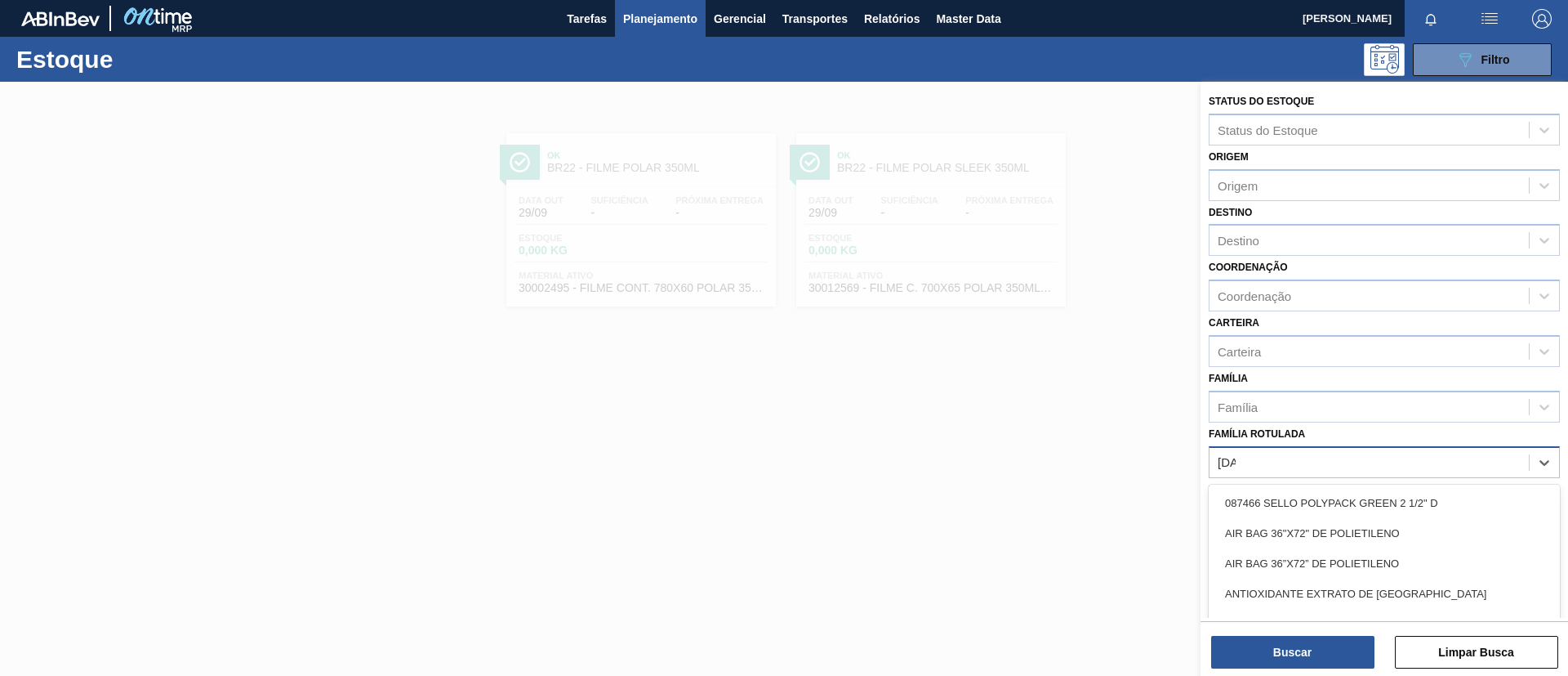
type Rotulada "polar"
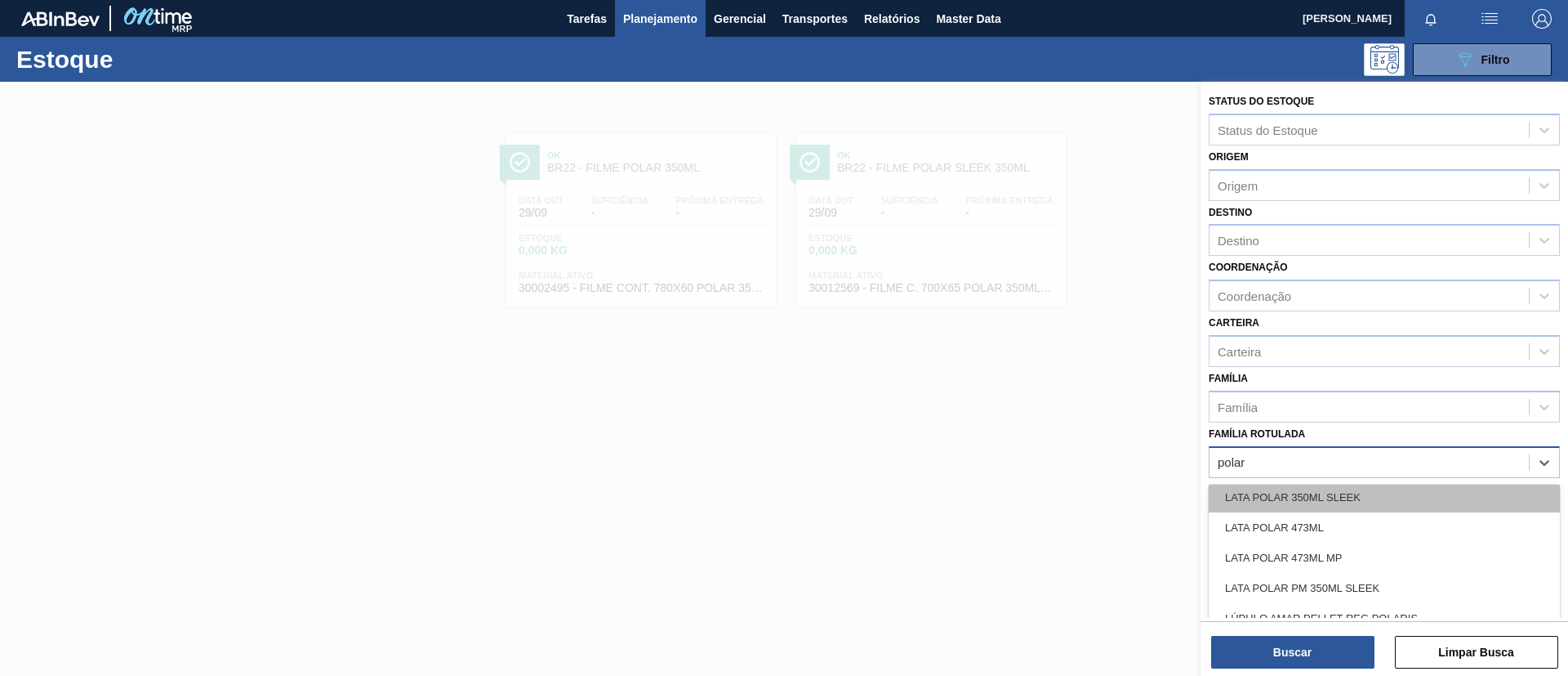
scroll to position [490, 0]
click at [1383, 503] on div "LATA POLAR 473ML" at bounding box center [1384, 496] width 351 height 30
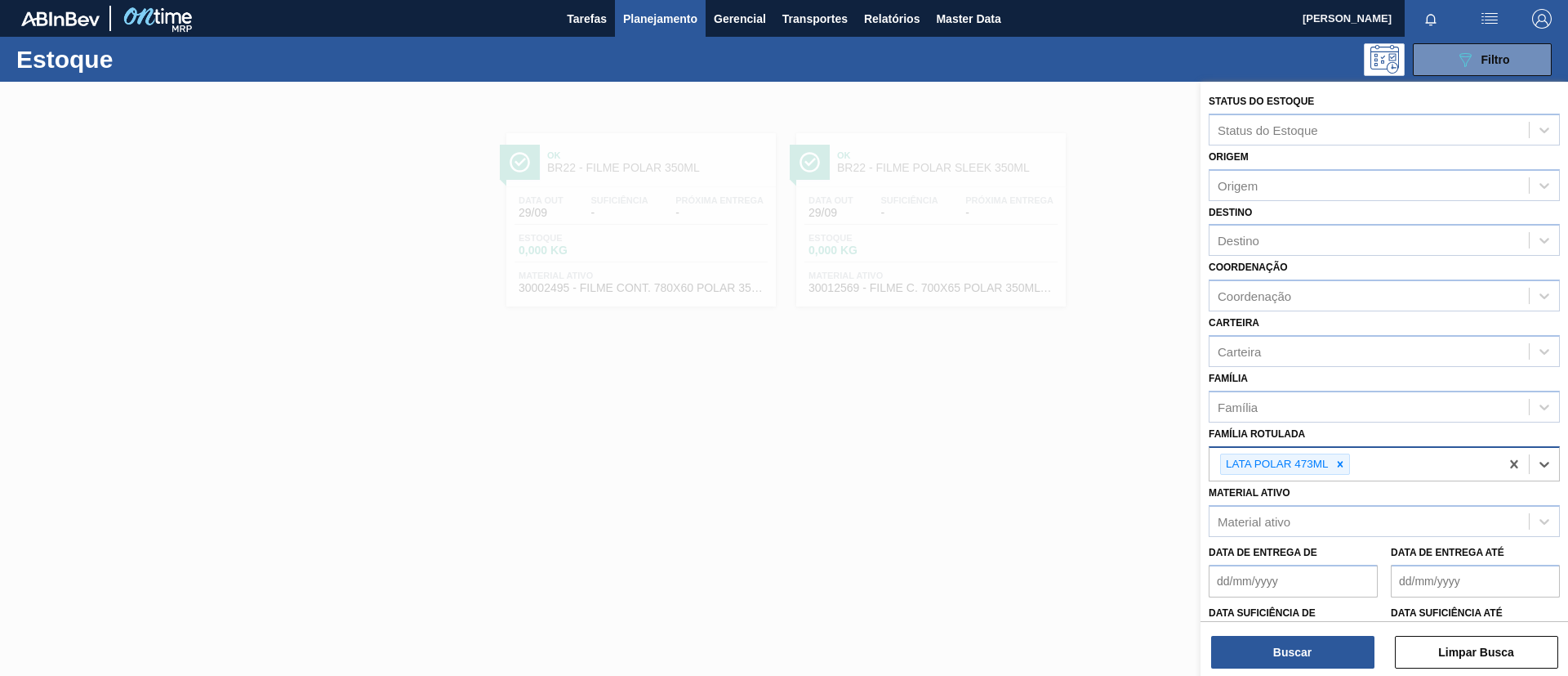
click at [1315, 632] on div "Buscar Limpar Busca" at bounding box center [1384, 644] width 368 height 46
click at [1316, 641] on button "Buscar" at bounding box center [1293, 652] width 163 height 32
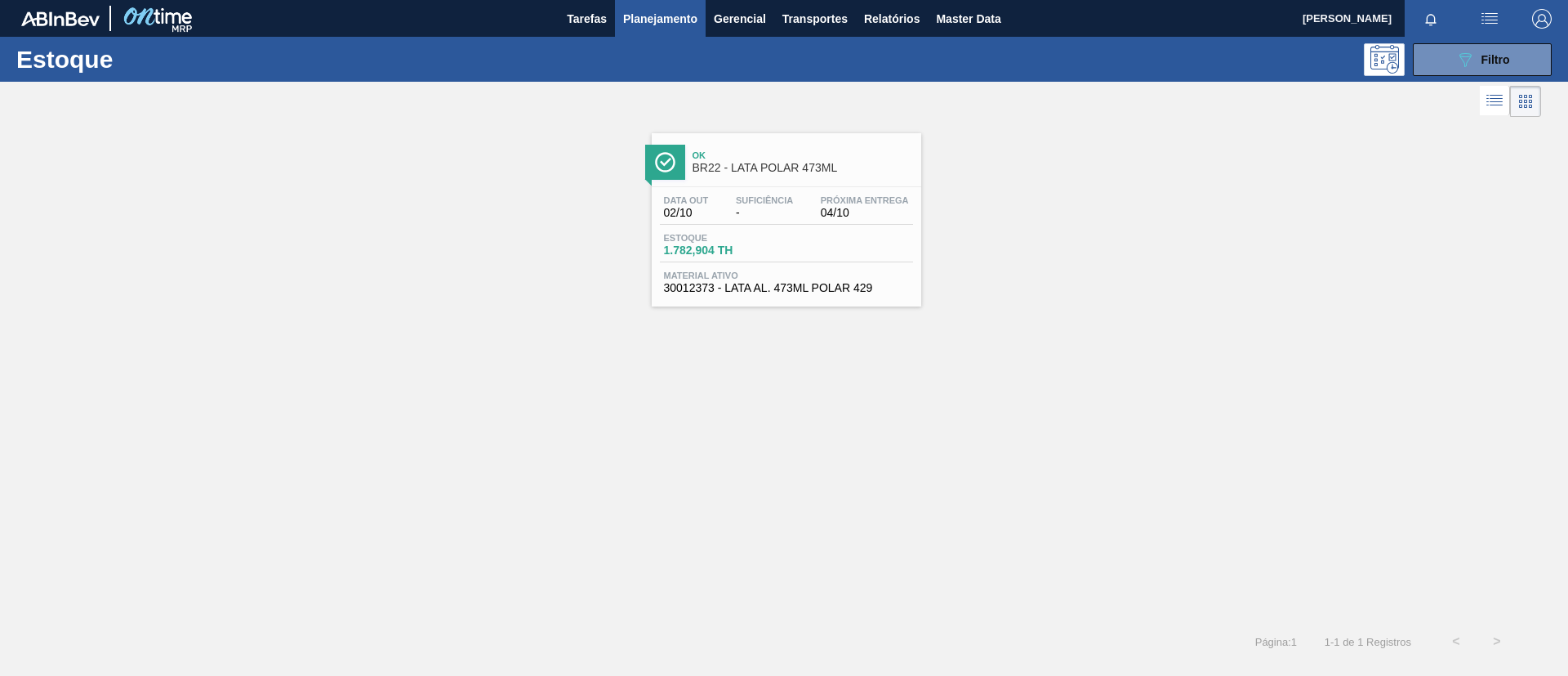
click at [727, 169] on span "BR22 - LATA POLAR 473ML" at bounding box center [803, 168] width 221 height 13
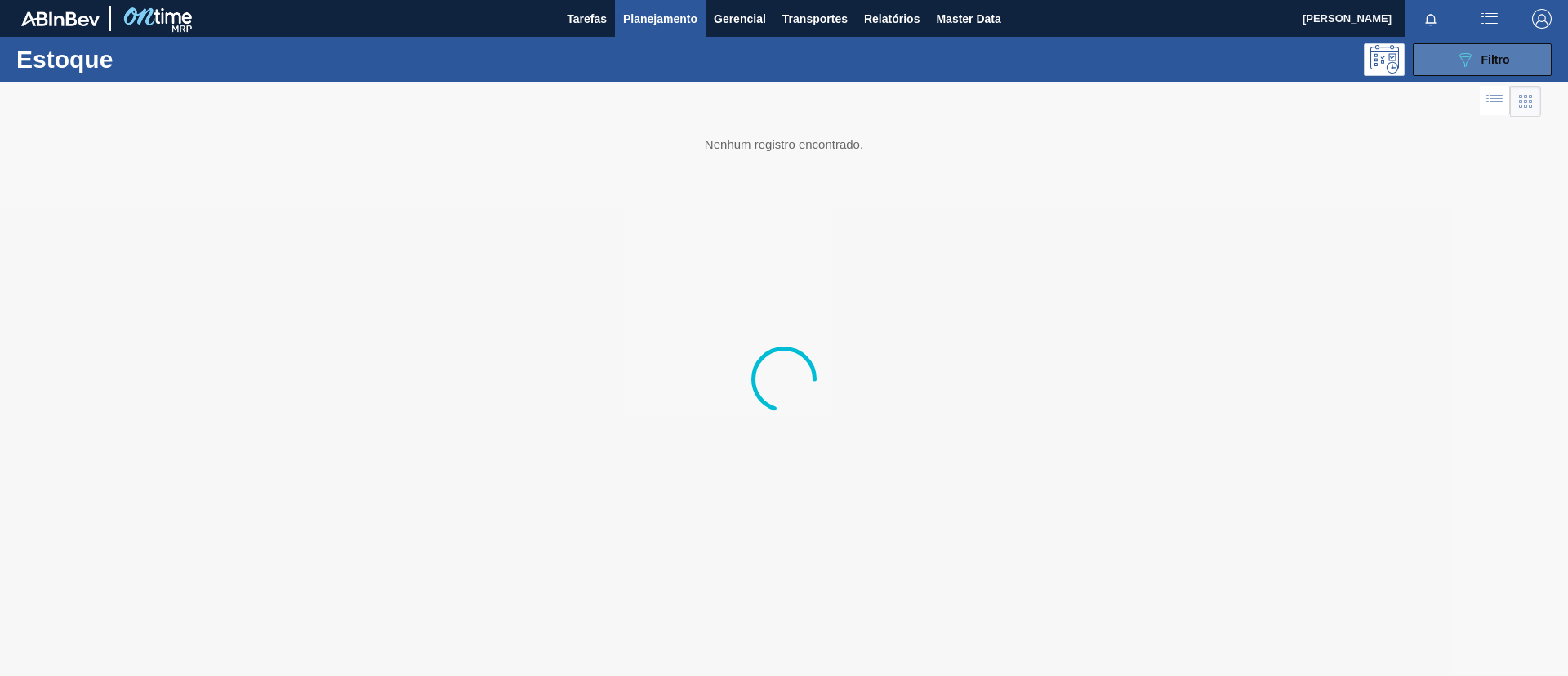
click at [1503, 67] on div "089F7B8B-B2A5-4AFE-B5C0-19BA573D28AC Filtro" at bounding box center [1483, 60] width 55 height 20
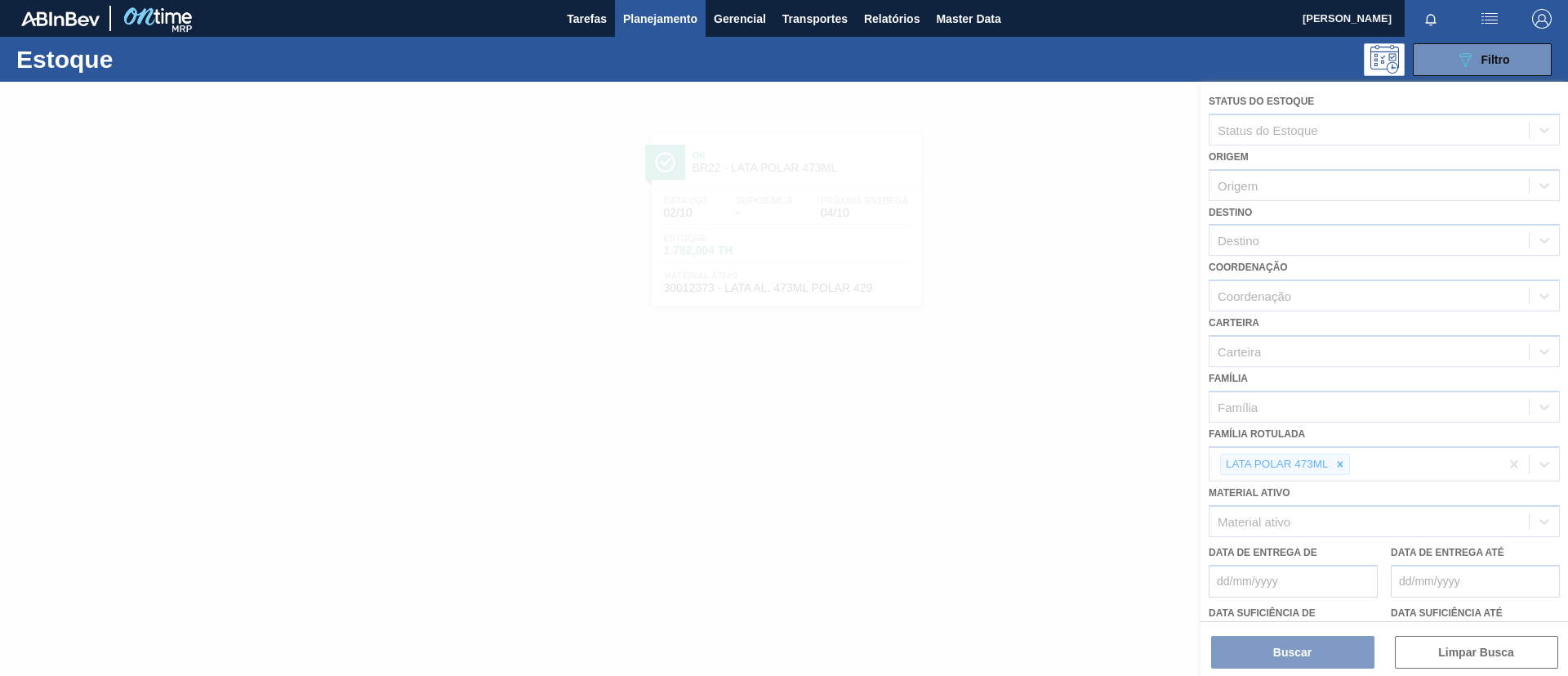
click at [1341, 468] on div at bounding box center [784, 379] width 1568 height 594
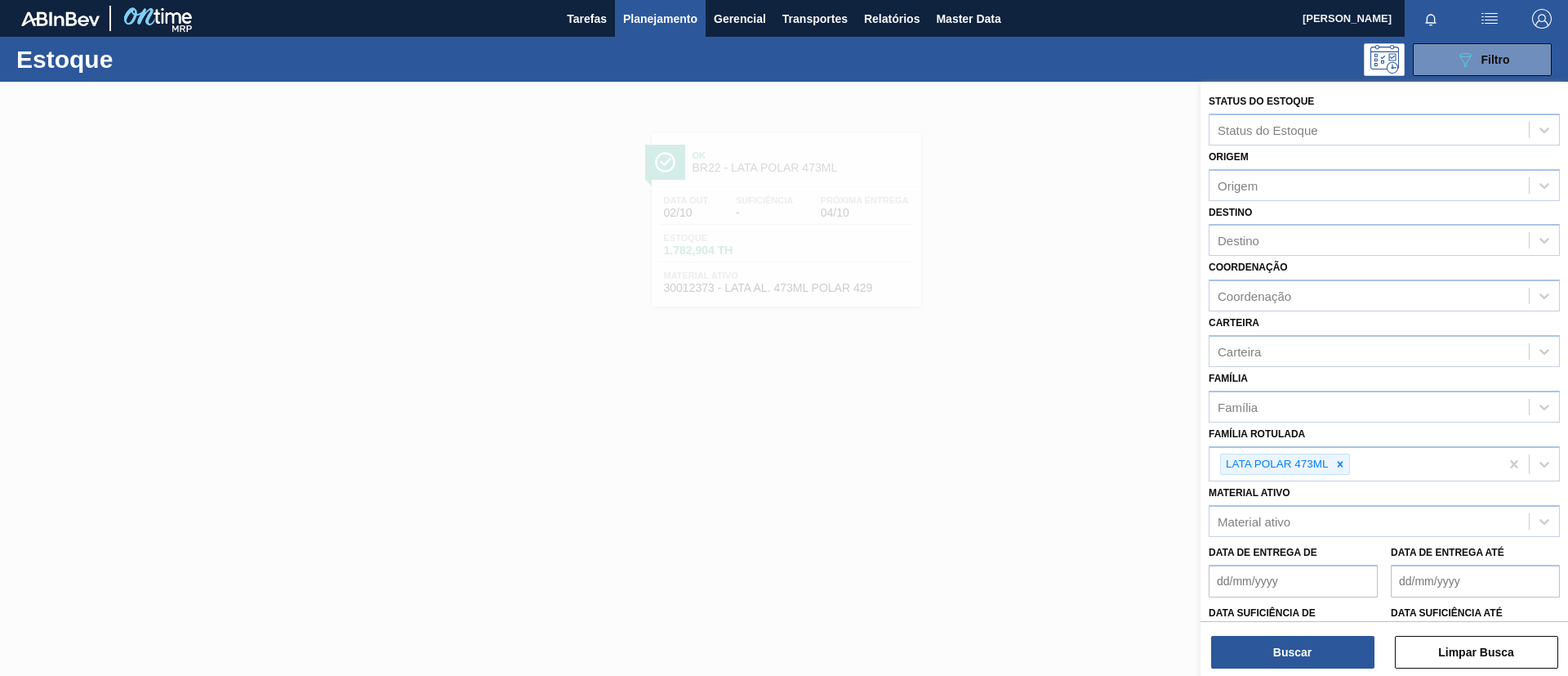
click at [1339, 468] on icon at bounding box center [1341, 464] width 12 height 12
click at [1342, 461] on icon at bounding box center [1341, 464] width 12 height 12
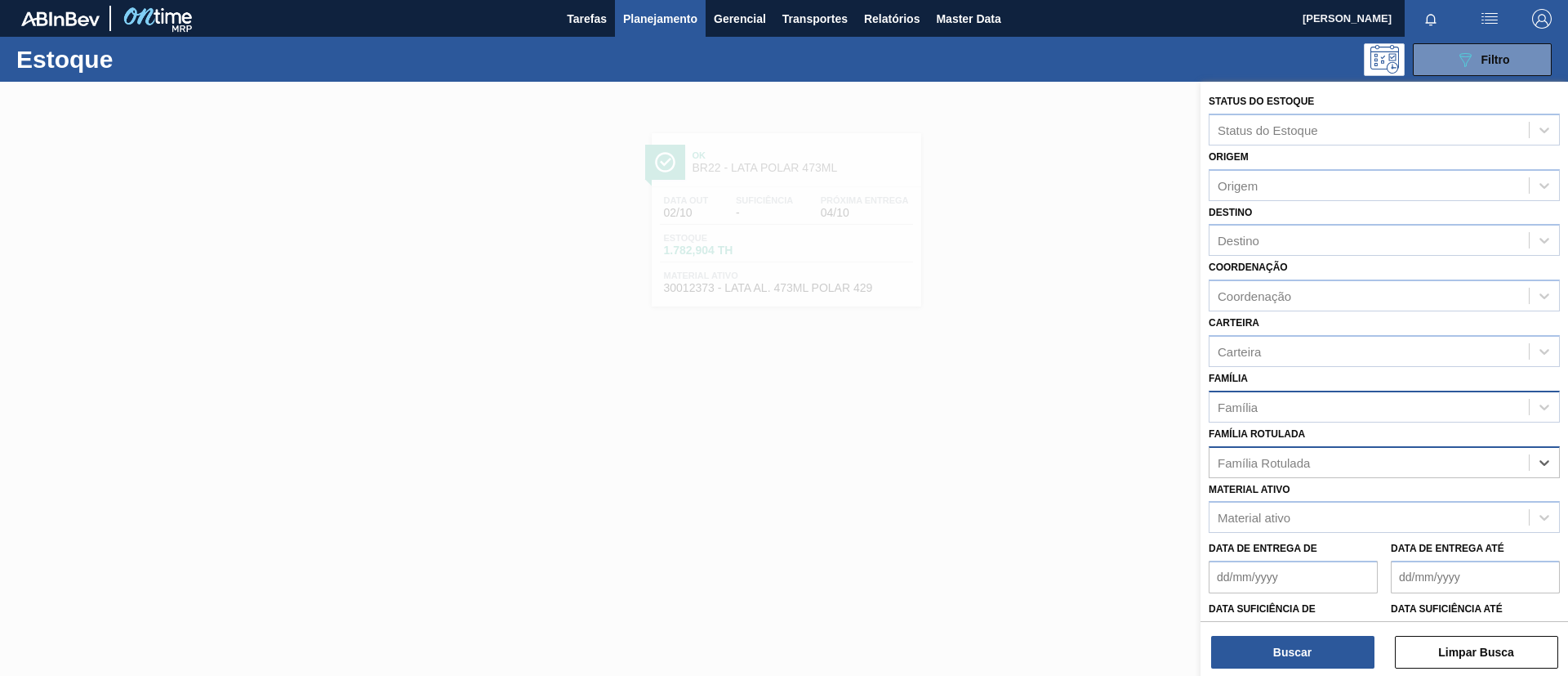
click at [1322, 411] on div "Família" at bounding box center [1369, 406] width 319 height 23
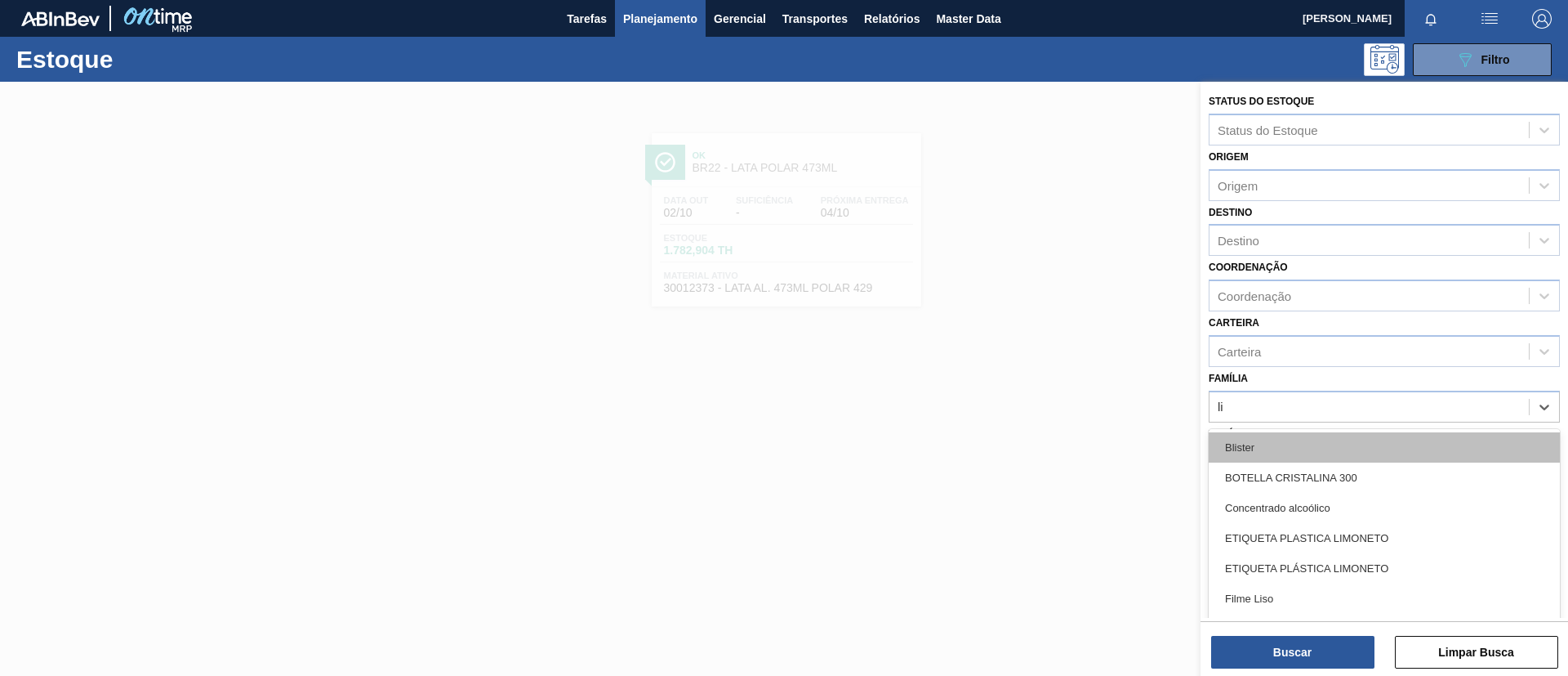
type input "lis"
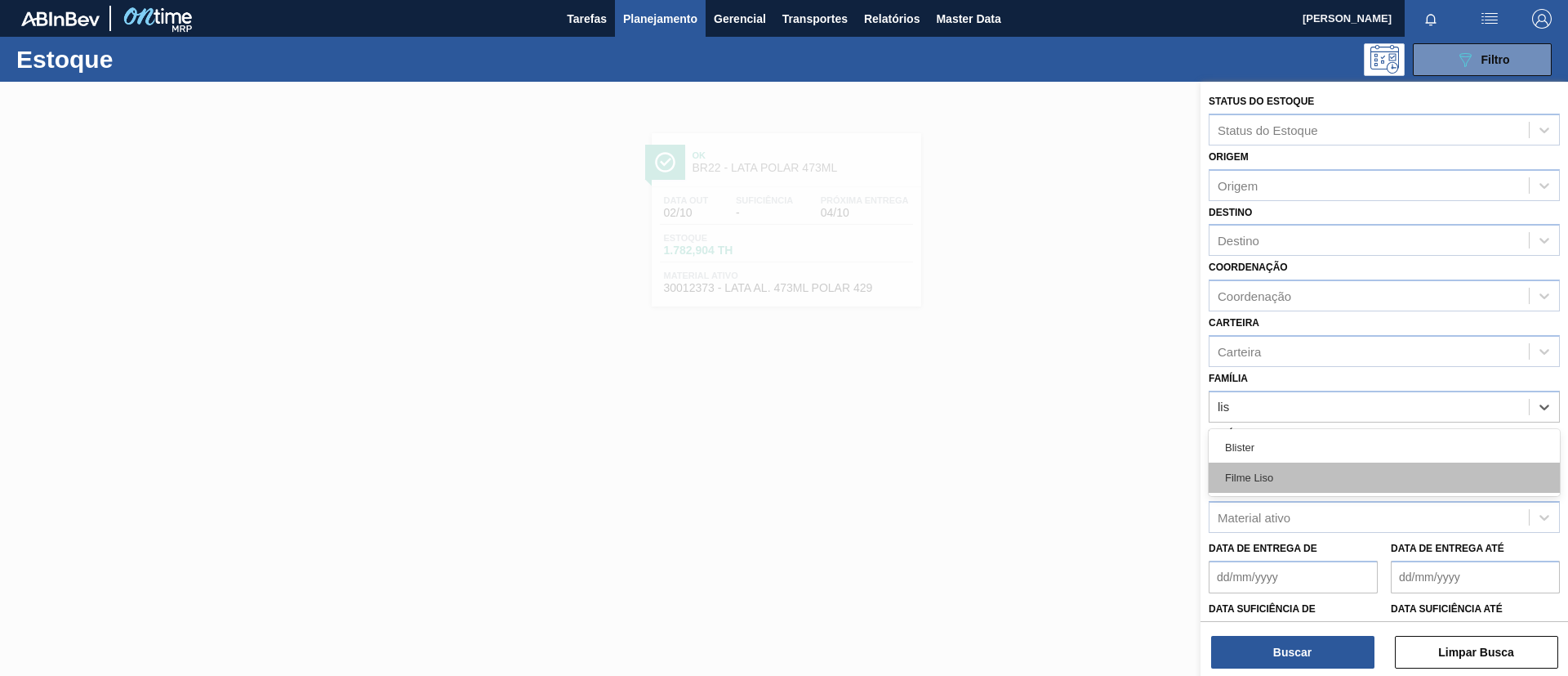
click at [1291, 479] on div "Filme Liso" at bounding box center [1384, 478] width 351 height 30
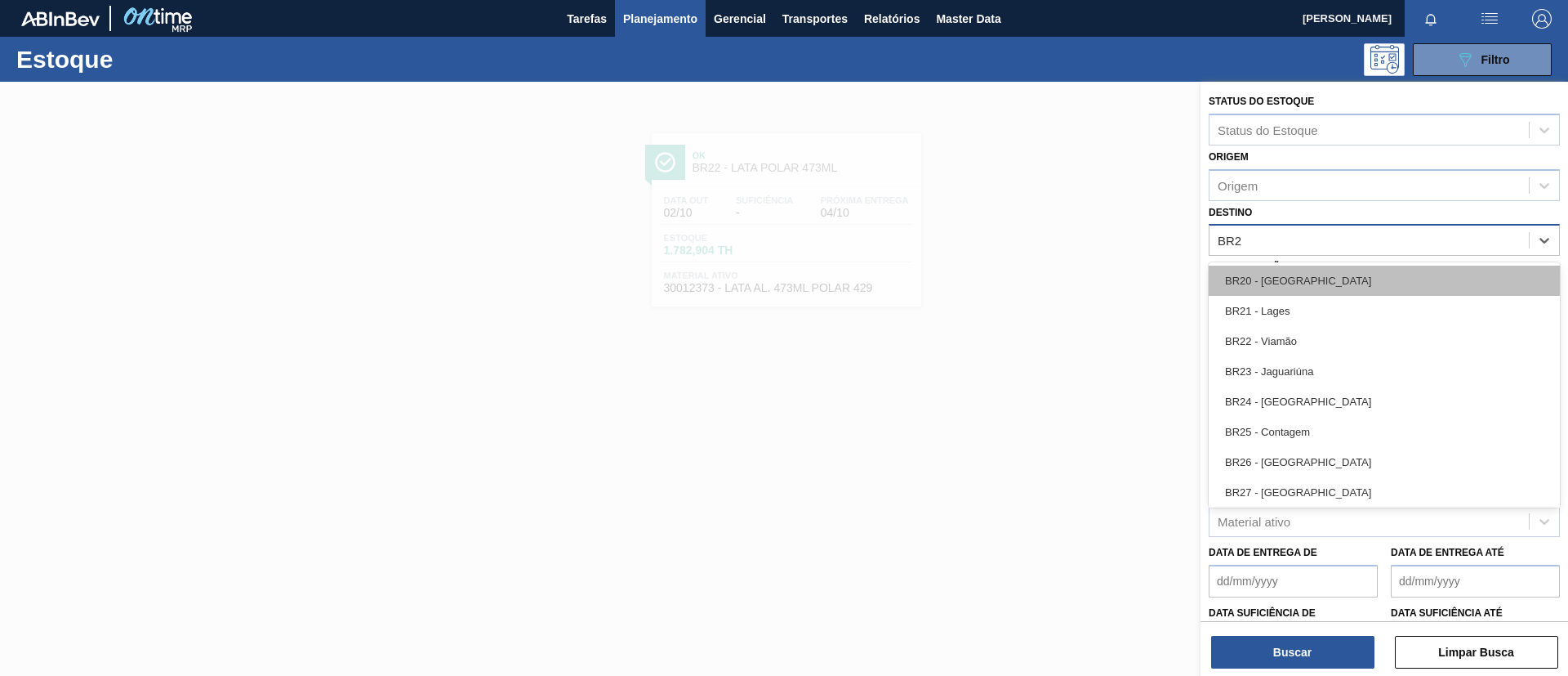
type input "BR22"
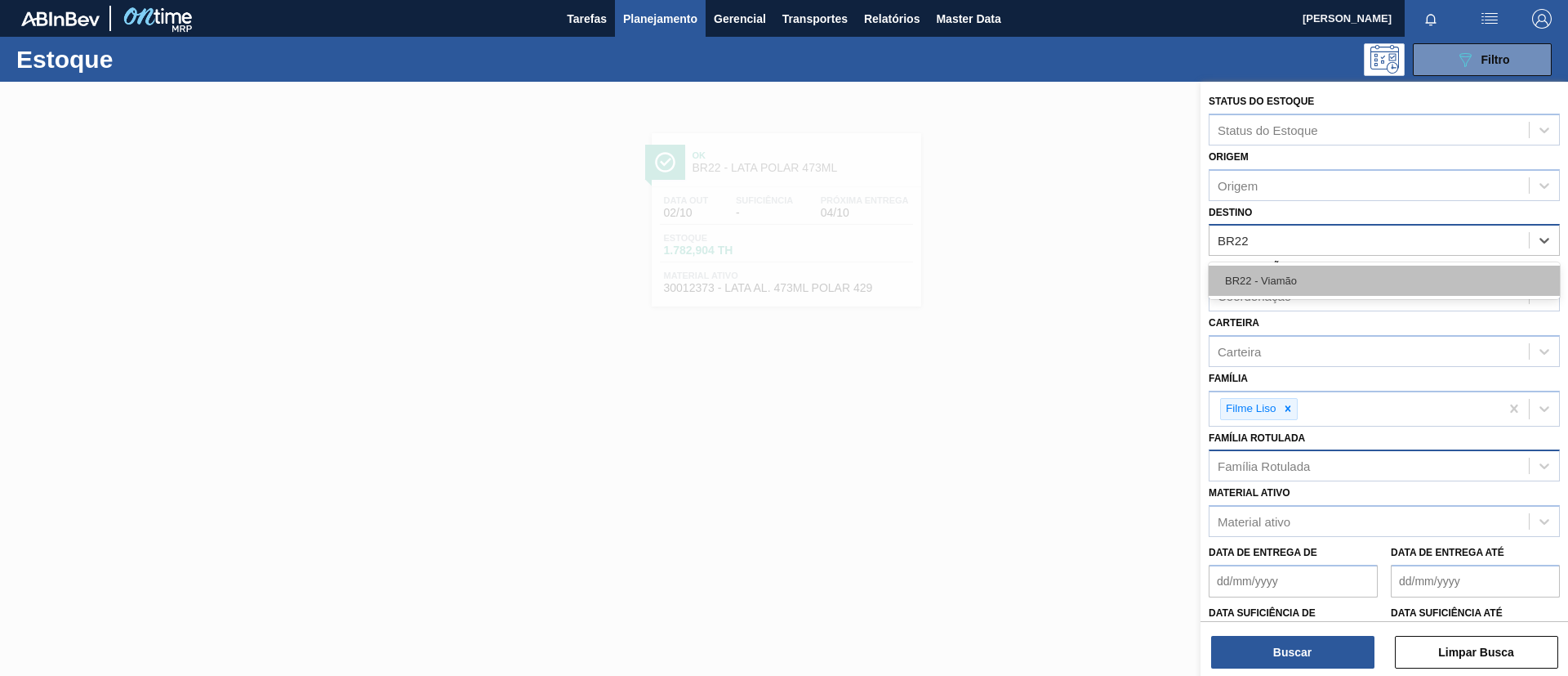
click at [1259, 273] on div "BR22 - Viamão" at bounding box center [1384, 280] width 351 height 30
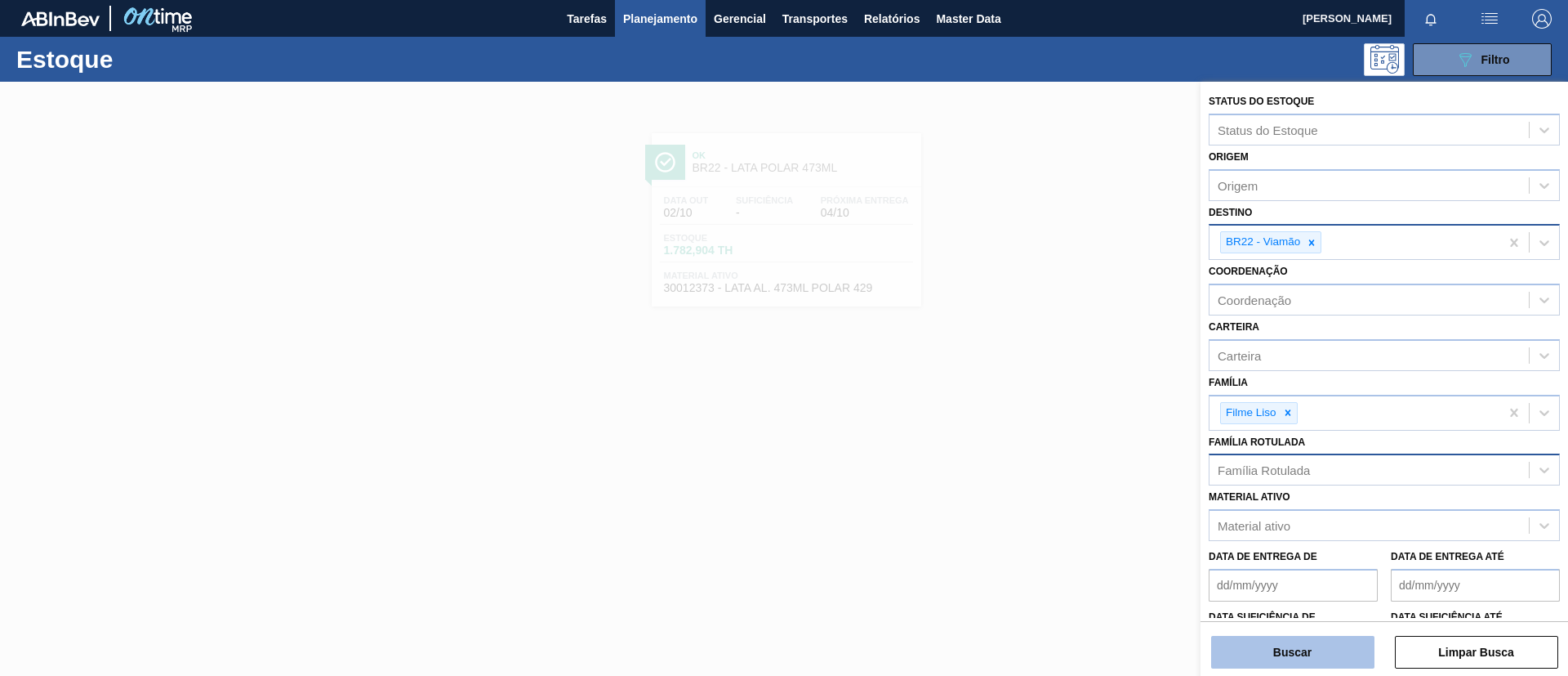
click at [1284, 641] on button "Buscar" at bounding box center [1293, 652] width 163 height 32
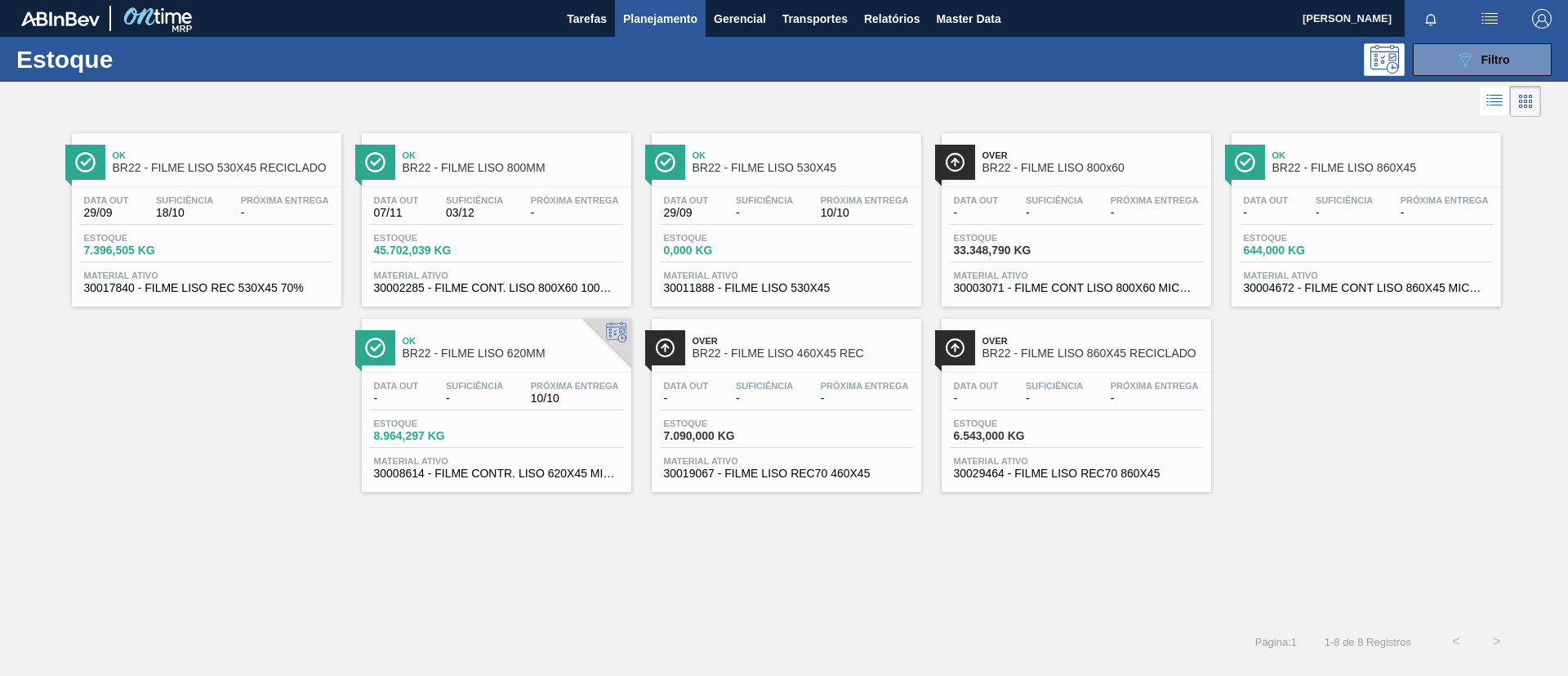
click at [553, 173] on span "BR22 - FILME LISO 800MM" at bounding box center [513, 168] width 221 height 13
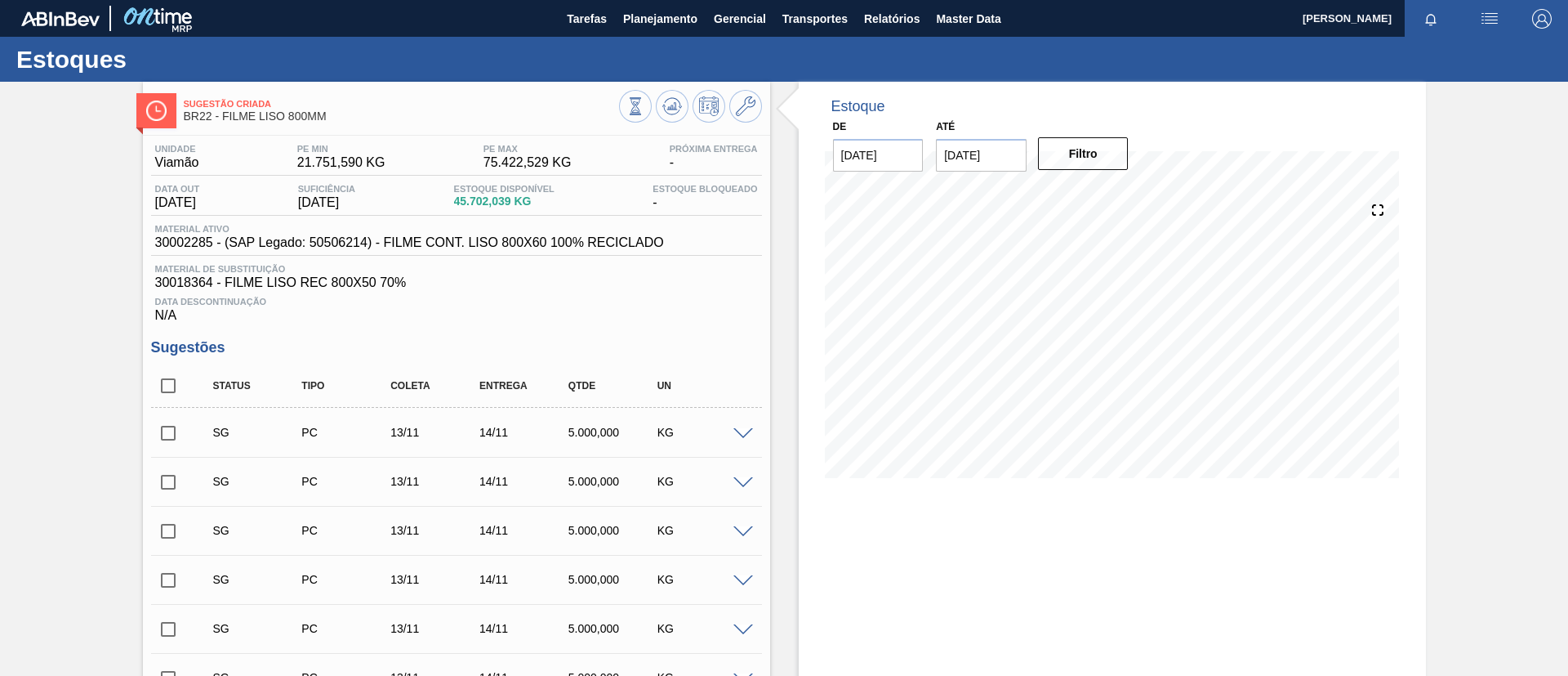
drag, startPoint x: 675, startPoint y: 27, endPoint x: 663, endPoint y: 74, distance: 48.5
click at [674, 27] on button "Planejamento" at bounding box center [660, 19] width 91 height 37
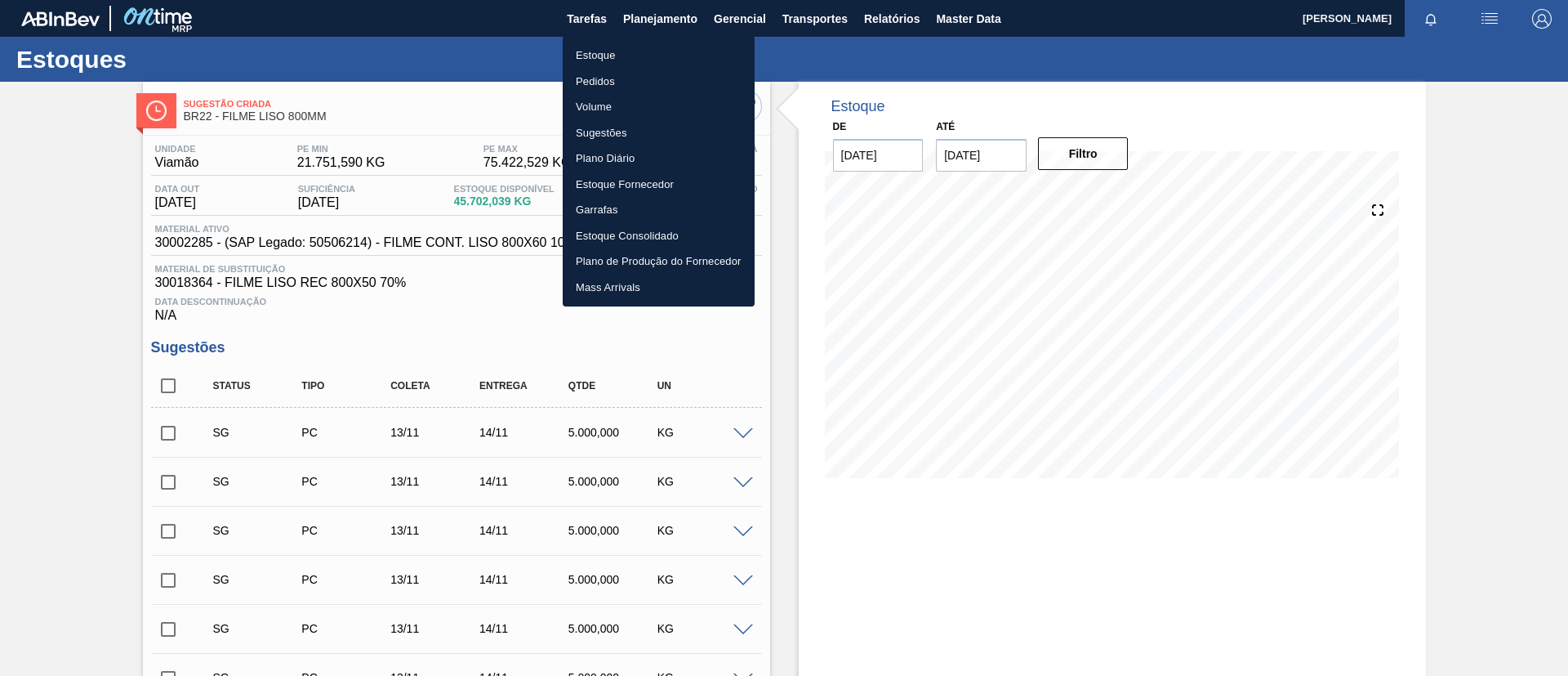
click at [654, 78] on li "Pedidos" at bounding box center [658, 81] width 192 height 26
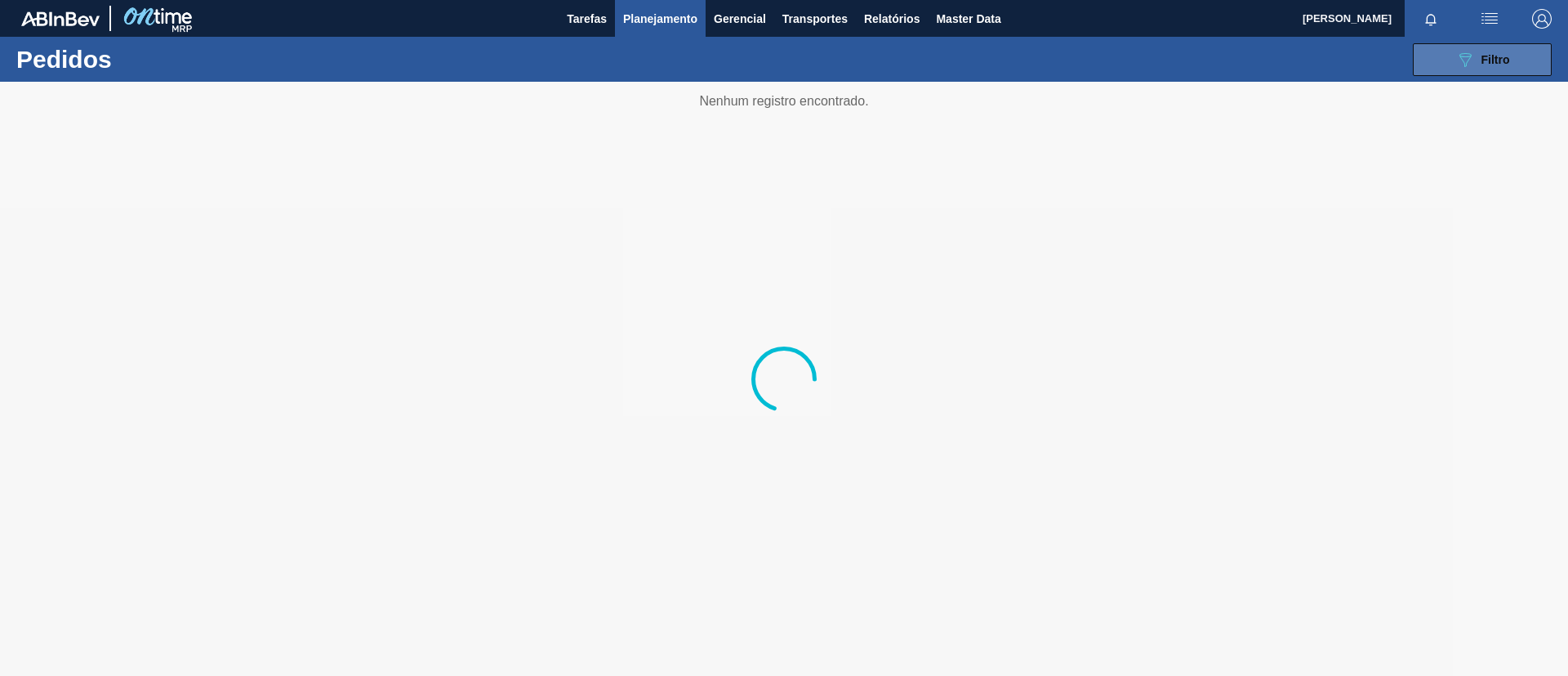
click at [1456, 52] on icon "089F7B8B-B2A5-4AFE-B5C0-19BA573D28AC" at bounding box center [1465, 60] width 20 height 20
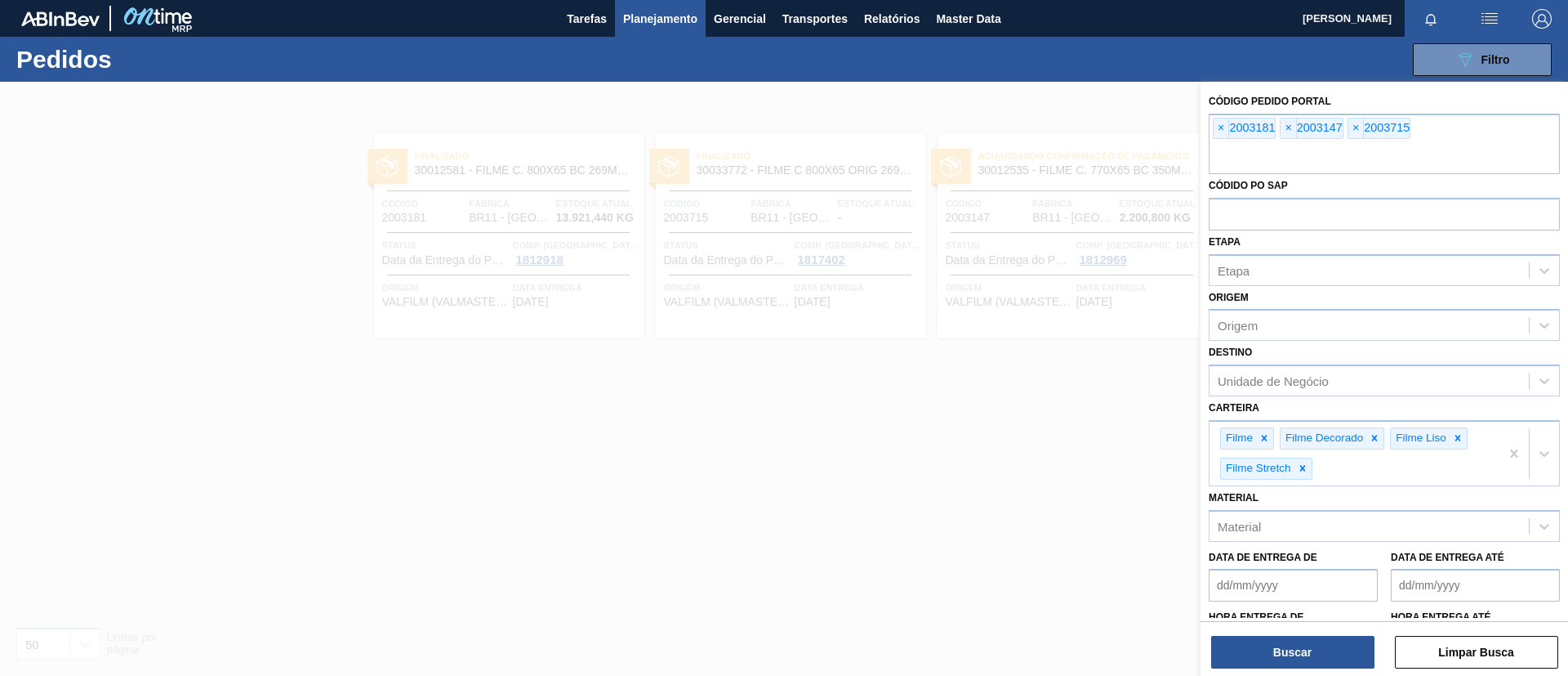
click at [1228, 124] on span "×" at bounding box center [1221, 128] width 16 height 20
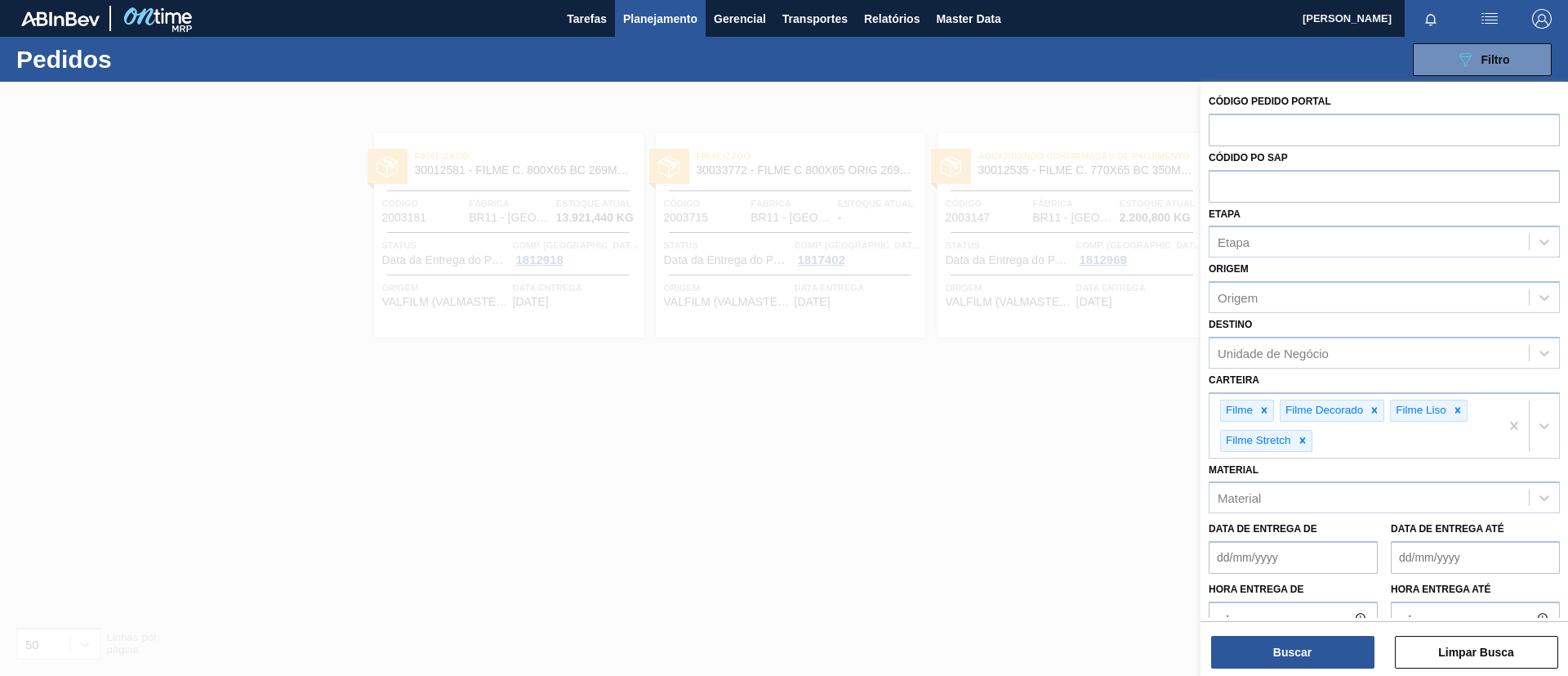
click at [1228, 124] on input "text" at bounding box center [1384, 129] width 351 height 31
paste input "2003130"
type input "2003130"
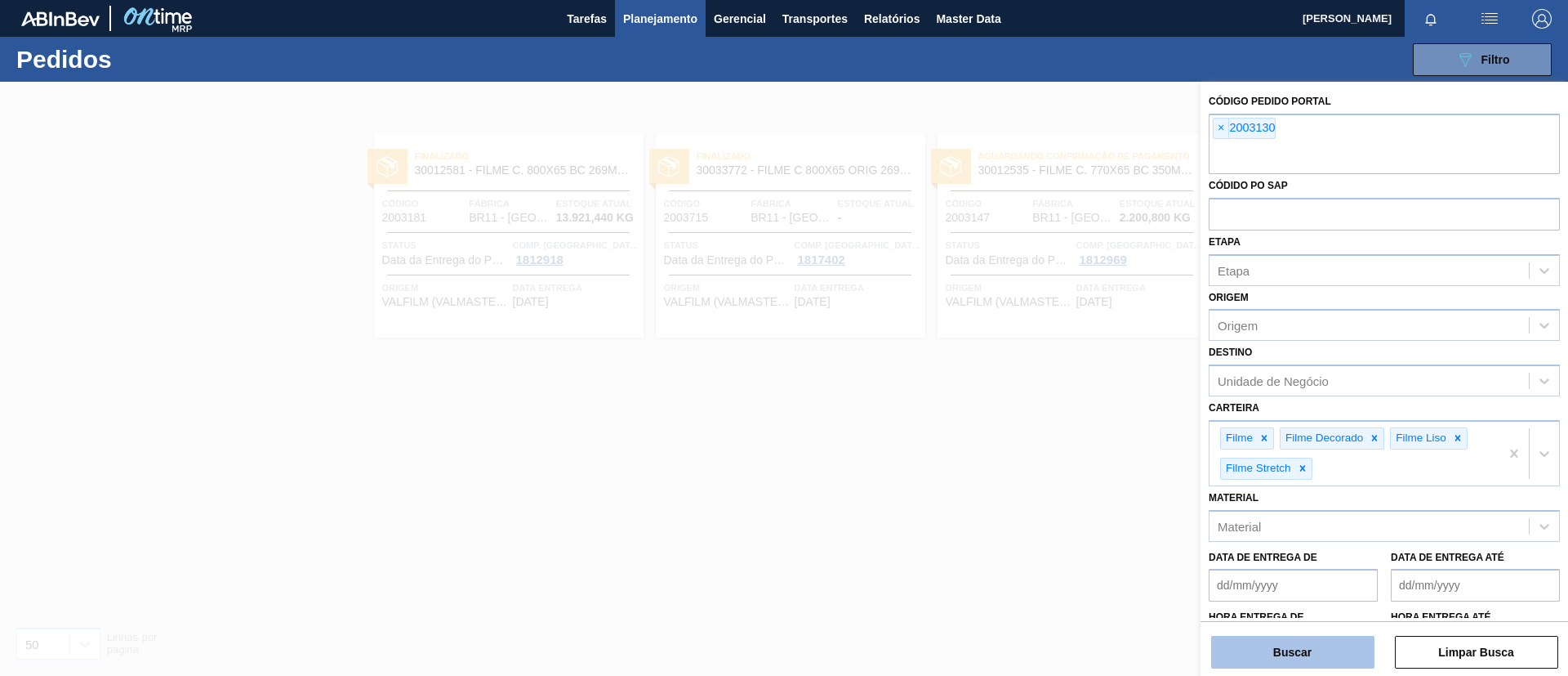
click at [1286, 651] on button "Buscar" at bounding box center [1293, 652] width 163 height 32
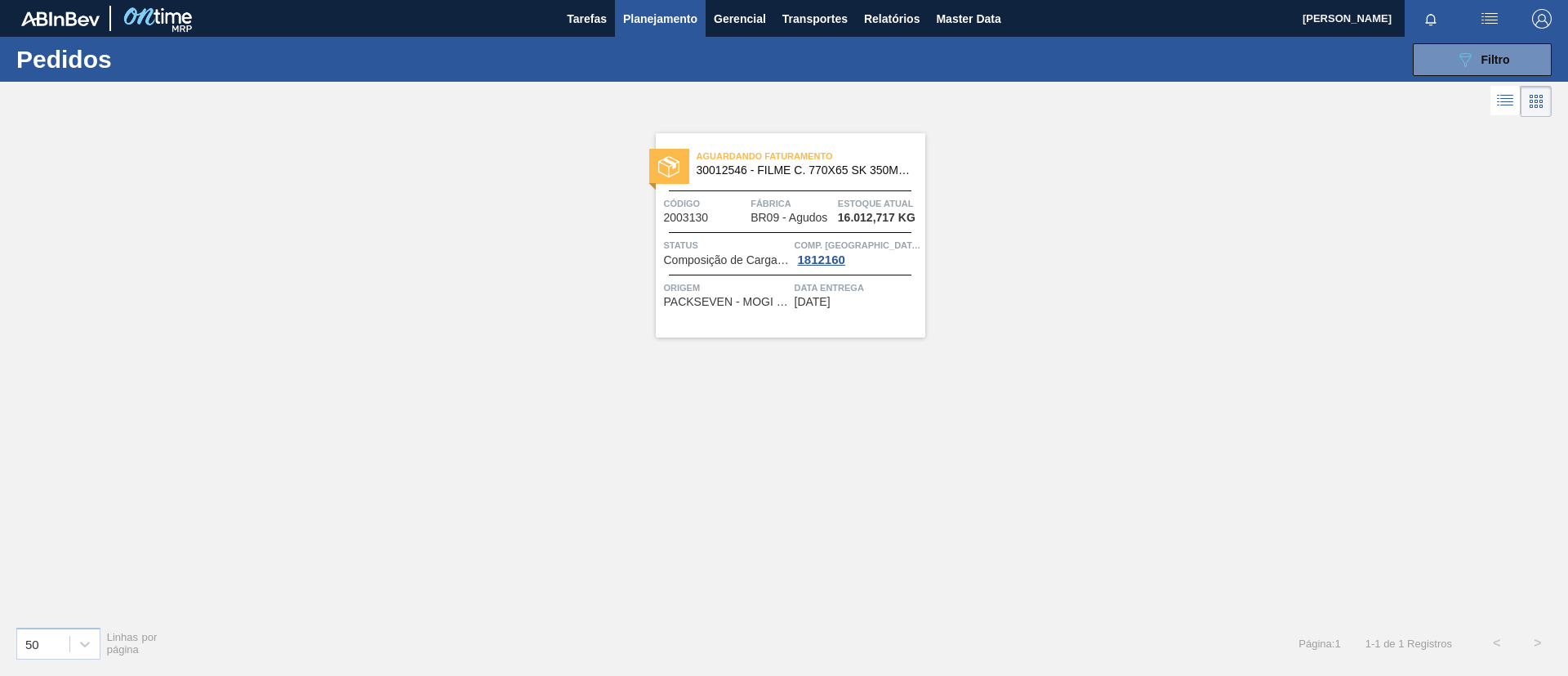
click at [783, 172] on span "30012546 - FILME C. 770X65 SK 350ML C12 429" at bounding box center [805, 170] width 216 height 13
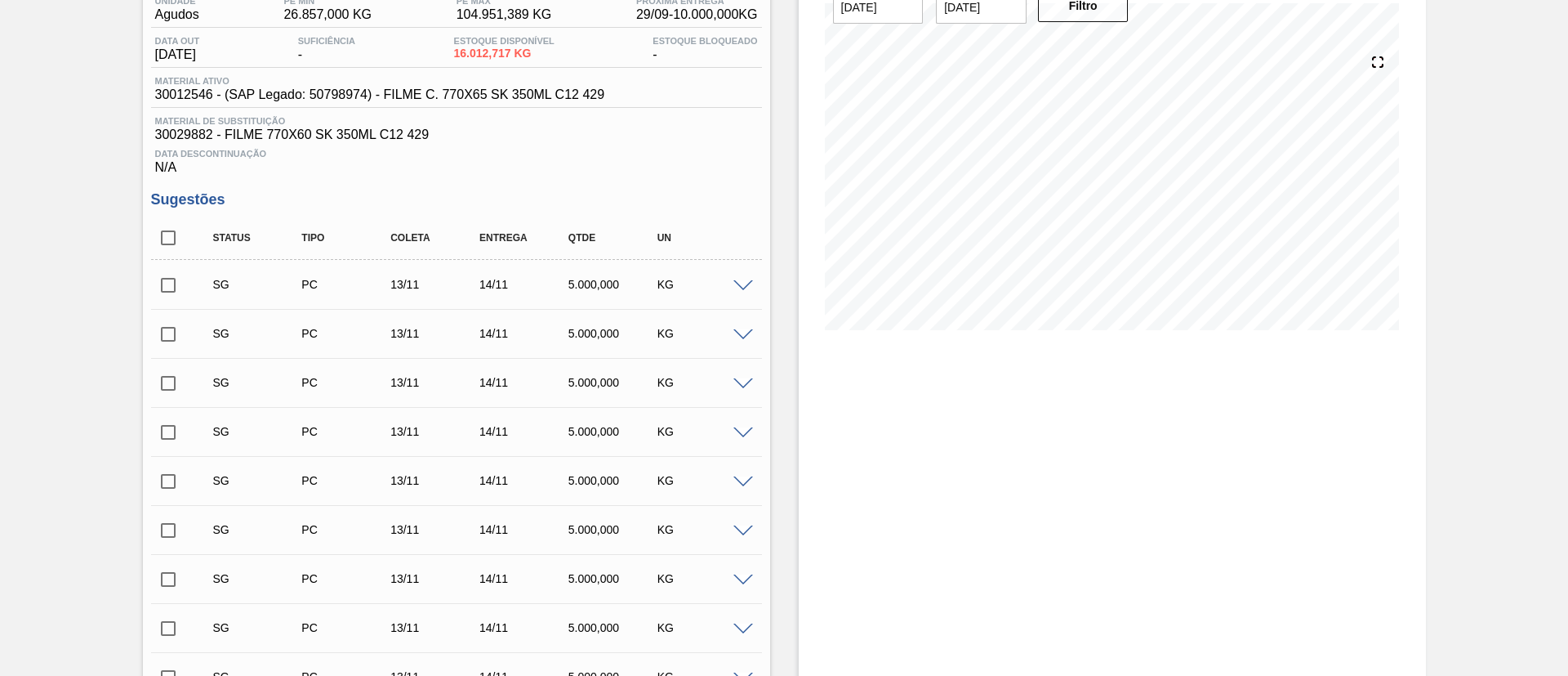
scroll to position [185, 0]
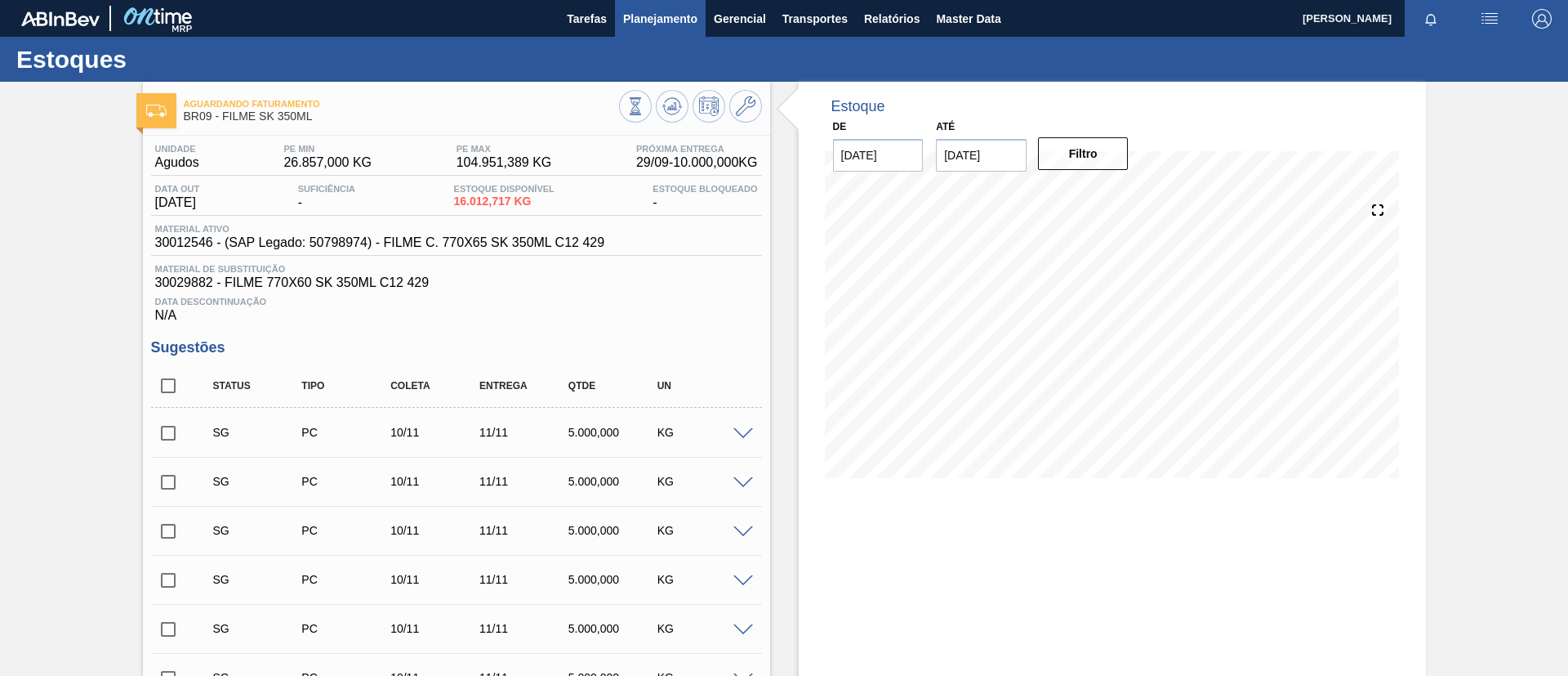
click at [658, 26] on span "Planejamento" at bounding box center [660, 19] width 74 height 20
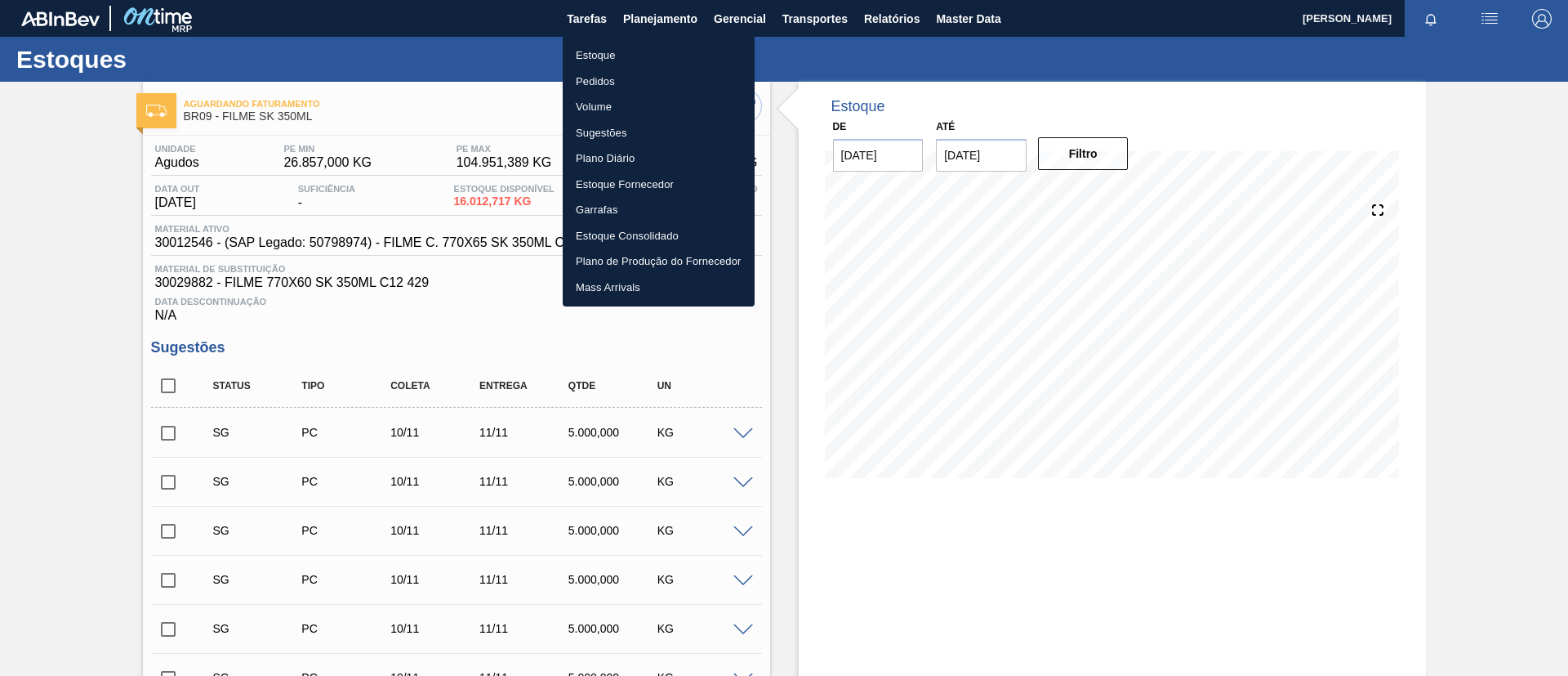
click at [658, 73] on li "Pedidos" at bounding box center [658, 81] width 192 height 26
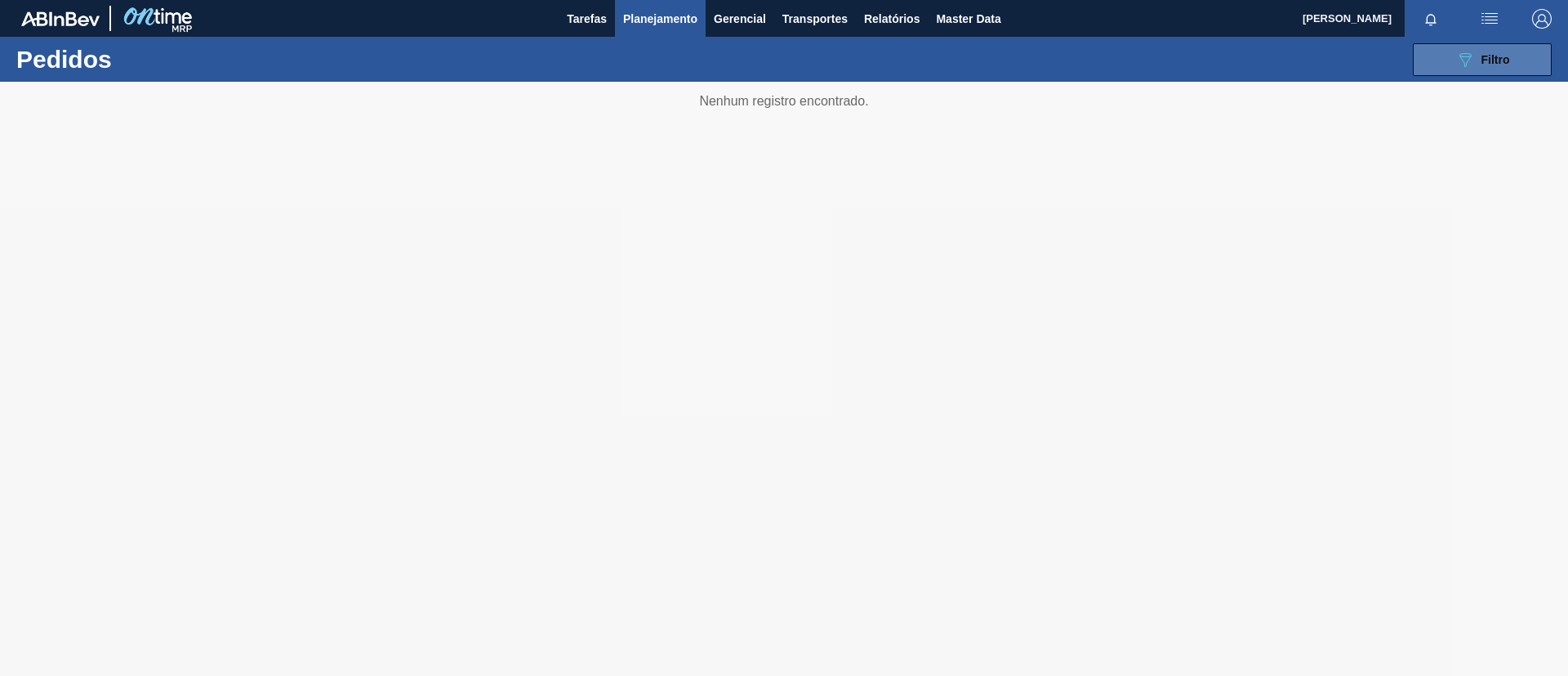
click at [1433, 63] on button "089F7B8B-B2A5-4AFE-B5C0-19BA573D28AC Filtro" at bounding box center [1482, 59] width 139 height 32
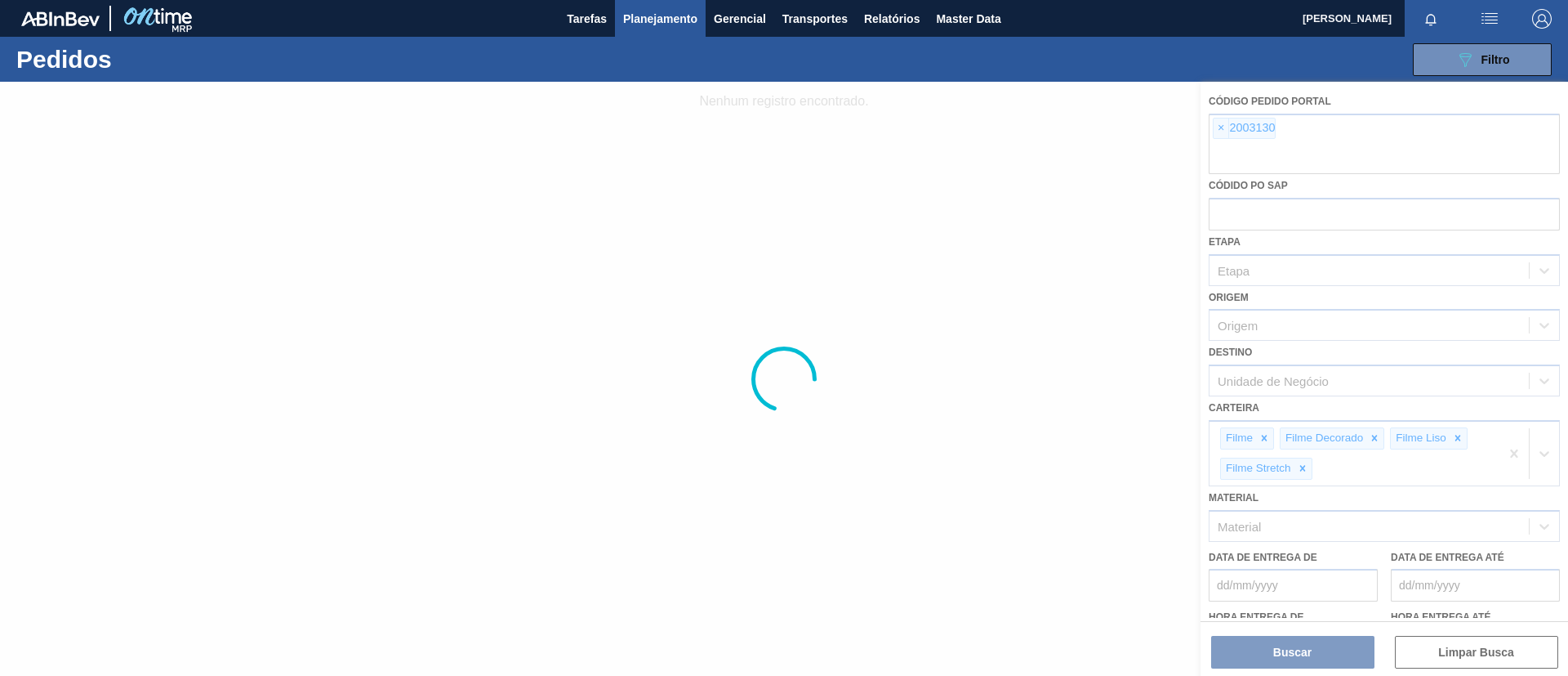
click at [1218, 126] on div at bounding box center [784, 379] width 1568 height 594
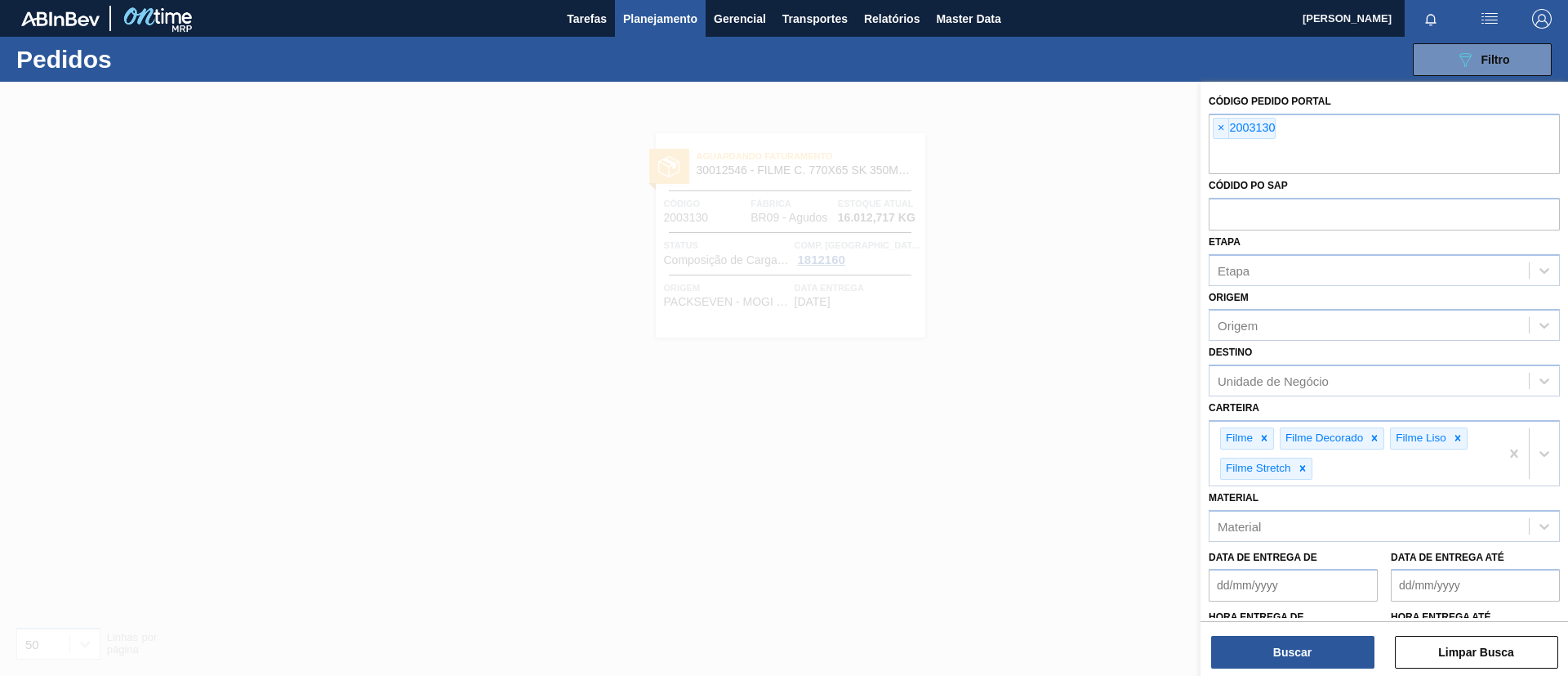
click at [1218, 126] on span "×" at bounding box center [1221, 128] width 16 height 20
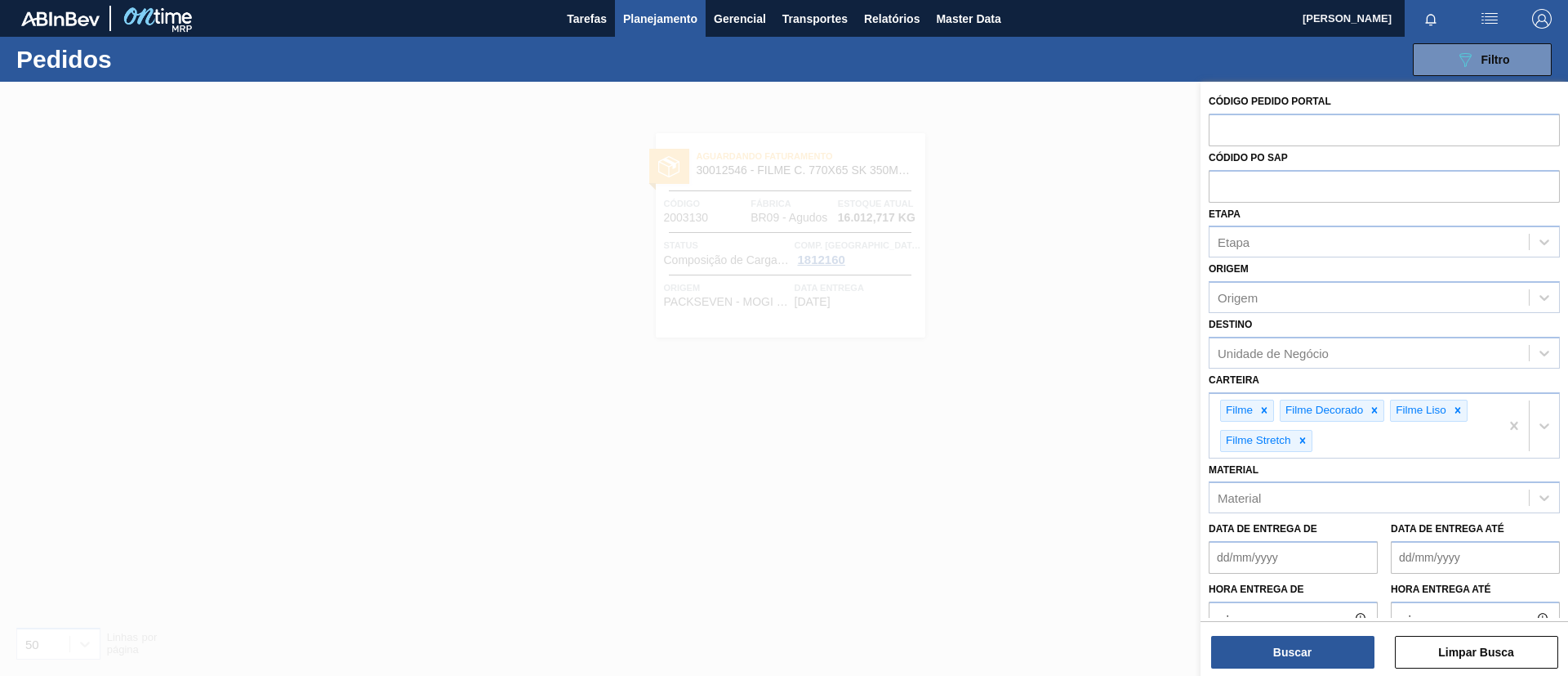
paste input "1980587"
type input "1980587"
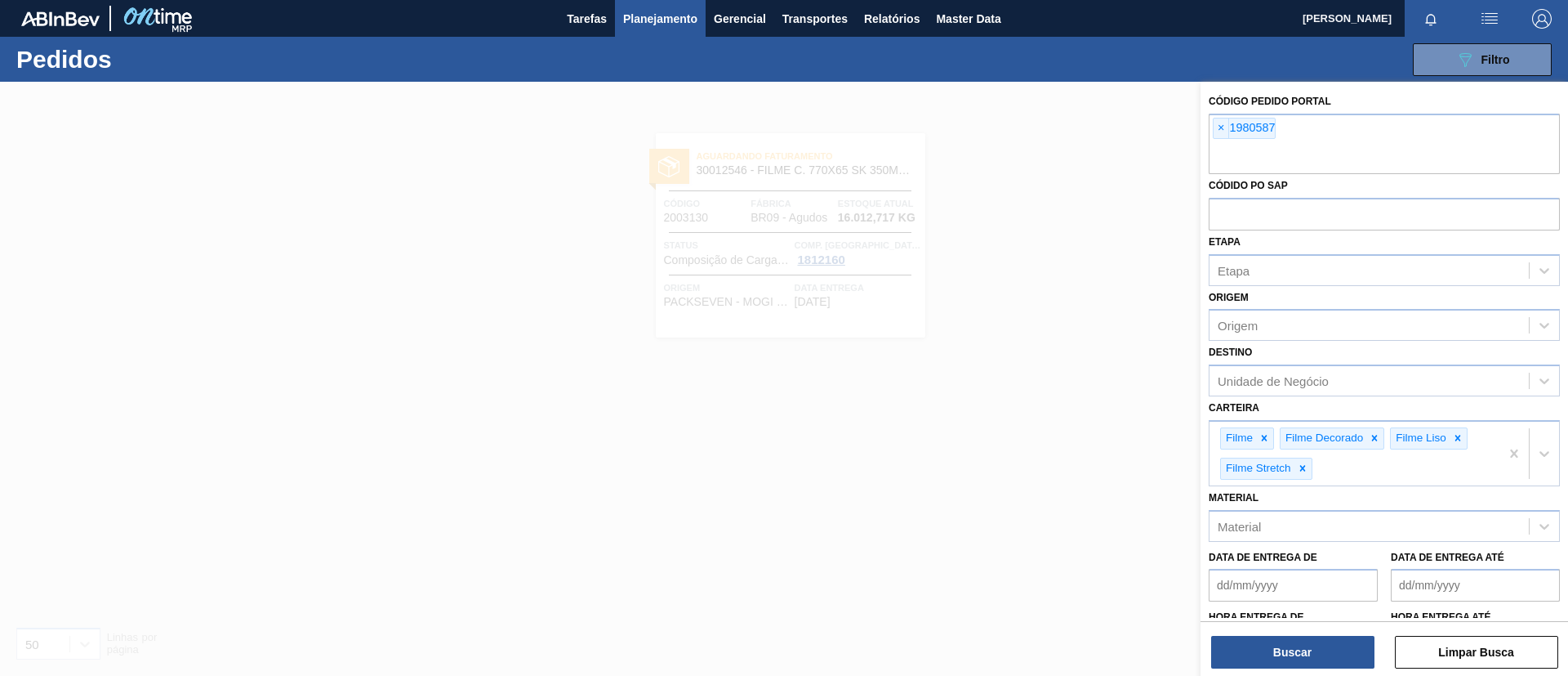
paste input "2027093"
type input "2027093"
click at [1341, 647] on button "Buscar" at bounding box center [1293, 652] width 163 height 32
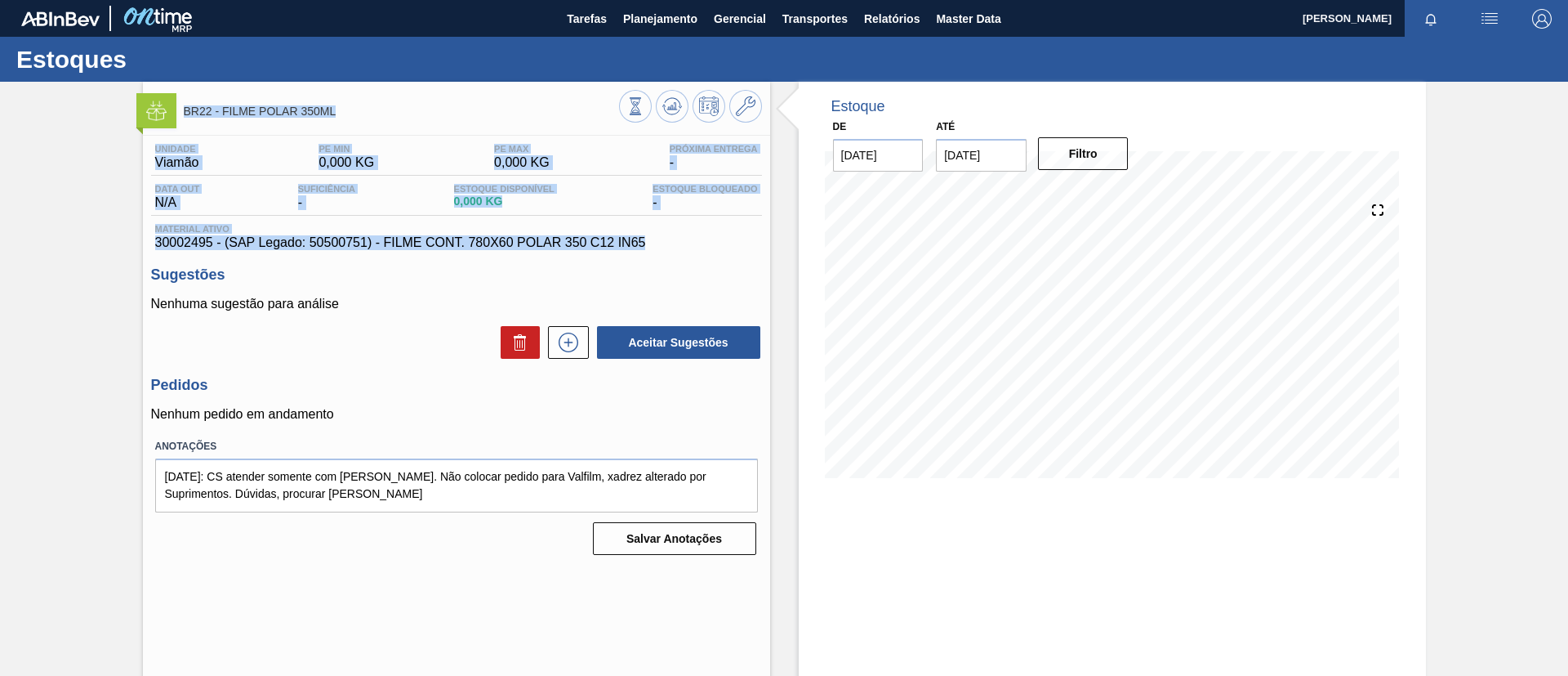
drag, startPoint x: 648, startPoint y: 248, endPoint x: 78, endPoint y: 94, distance: 590.4
click at [78, 94] on div "BR22 - FILME POLAR 350ML Unidade Viamão PE MIN 0,000 KG PE MAX 0,000 KG Próxima…" at bounding box center [784, 393] width 1568 height 621
click at [141, 158] on div "BR22 - FILME POLAR 350ML Unidade Viamão PE MIN 0,000 KG PE MAX 0,000 KG Próxima…" at bounding box center [784, 393] width 1568 height 621
drag, startPoint x: 672, startPoint y: 242, endPoint x: 178, endPoint y: 110, distance: 511.3
click at [178, 110] on div "BR22 - FILME POLAR 350ML Unidade Viamão PE MIN 0,000 KG PE MAX 0,000 KG Próxima…" at bounding box center [456, 393] width 628 height 621
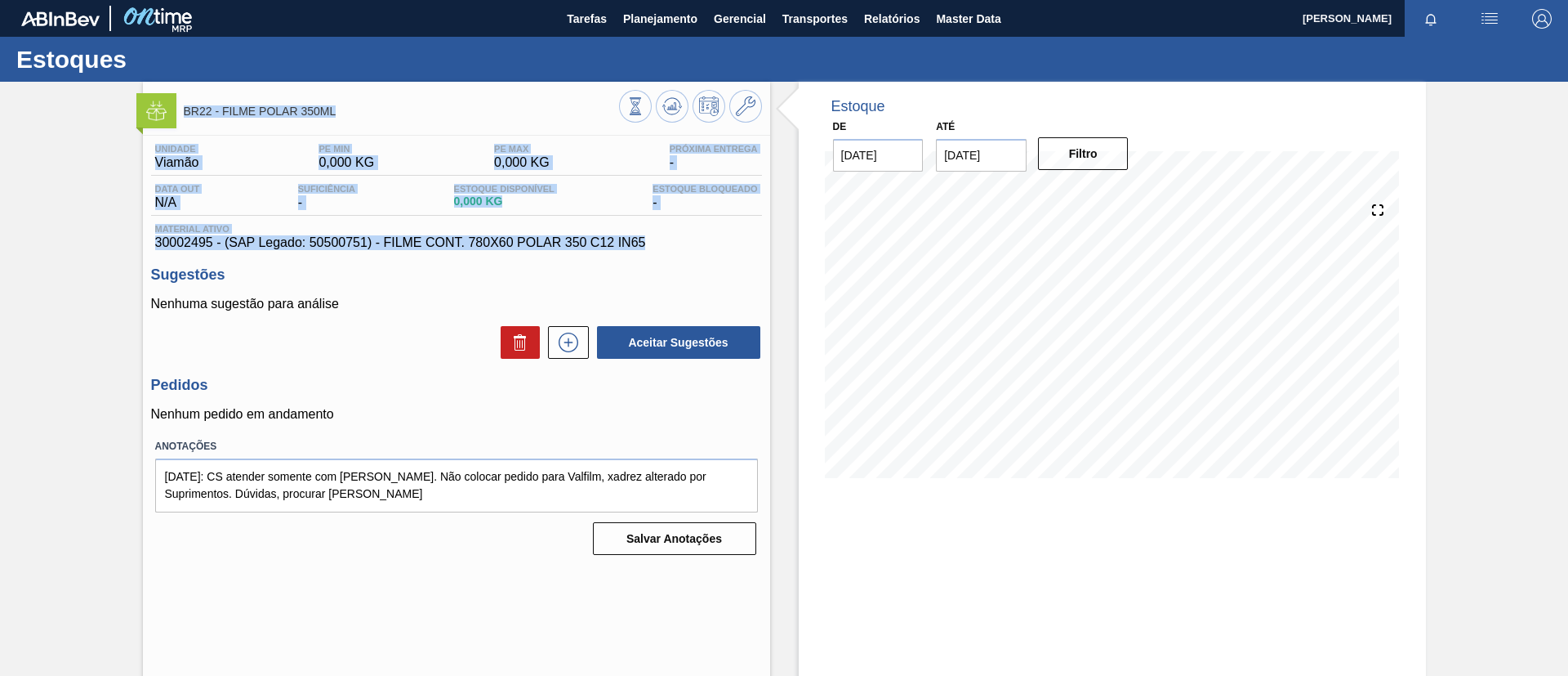
click at [109, 165] on div "BR22 - FILME POLAR 350ML Unidade Viamão PE MIN 0,000 KG PE MAX 0,000 KG Próxima…" at bounding box center [784, 393] width 1568 height 621
drag, startPoint x: 228, startPoint y: 216, endPoint x: 182, endPoint y: 110, distance: 115.6
click at [182, 110] on div "BR22 - FILME POLAR 350ML Unidade Viamão PE MIN 0,000 KG PE MAX 0,000 KG Próxima…" at bounding box center [456, 393] width 628 height 621
click at [126, 183] on div "BR22 - FILME POLAR 350ML Unidade Viamão PE MIN 0,000 KG PE MAX 0,000 KG Próxima…" at bounding box center [784, 393] width 1568 height 621
drag, startPoint x: 348, startPoint y: 311, endPoint x: 232, endPoint y: 66, distance: 271.1
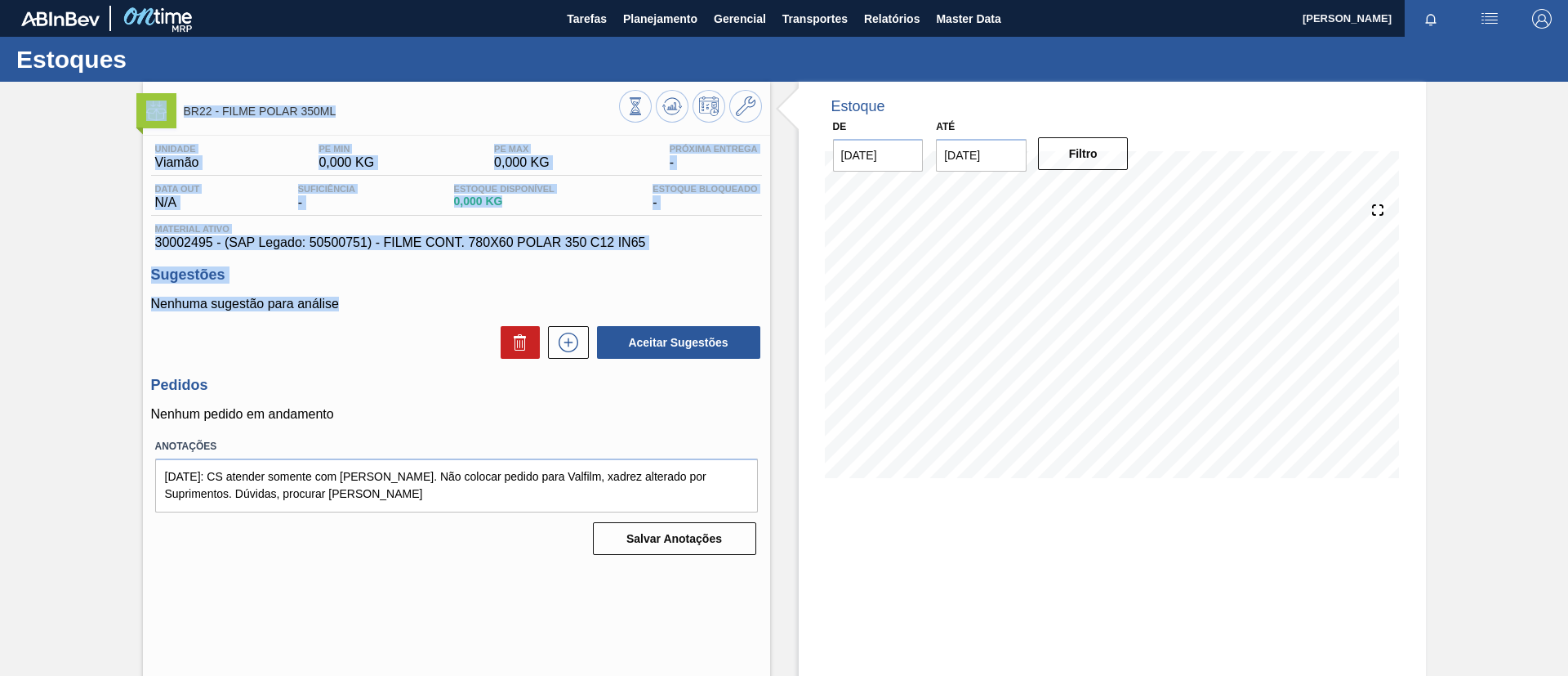
click at [232, 66] on div "Estoques BR22 - FILME POLAR 350ML Unidade Viamão PE MIN 0,000 KG PE MAX 0,000 K…" at bounding box center [784, 370] width 1568 height 666
click at [114, 148] on div "BR22 - FILME POLAR 350ML Unidade Viamão PE MIN 0,000 KG PE MAX 0,000 KG Próxima…" at bounding box center [784, 393] width 1568 height 621
